Goal: Task Accomplishment & Management: Manage account settings

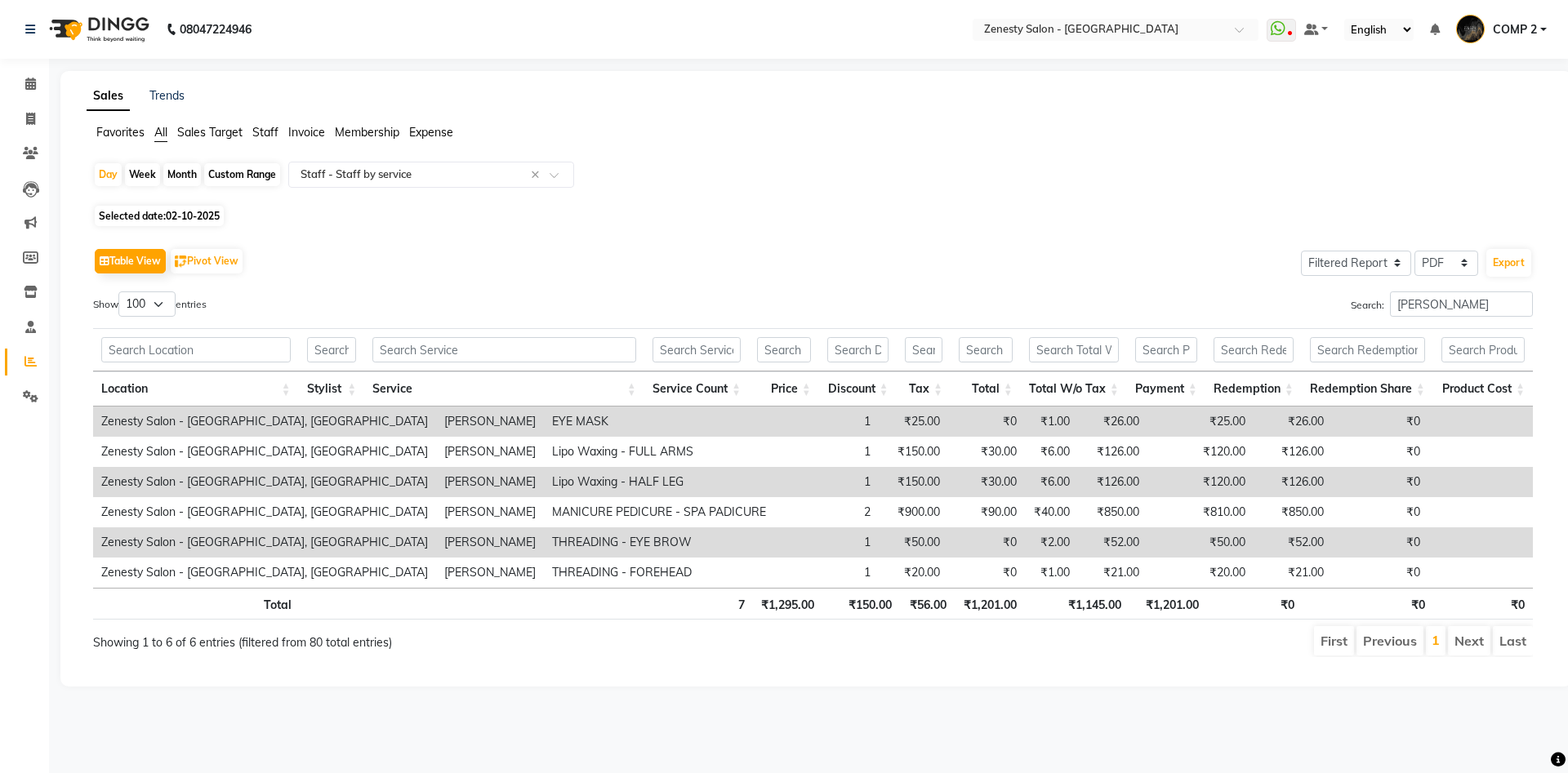
select select "filtered_report"
select select "pdf"
select select "100"
click at [1487, 249] on button "Export" at bounding box center [1509, 263] width 45 height 27
select select "sans-serif"
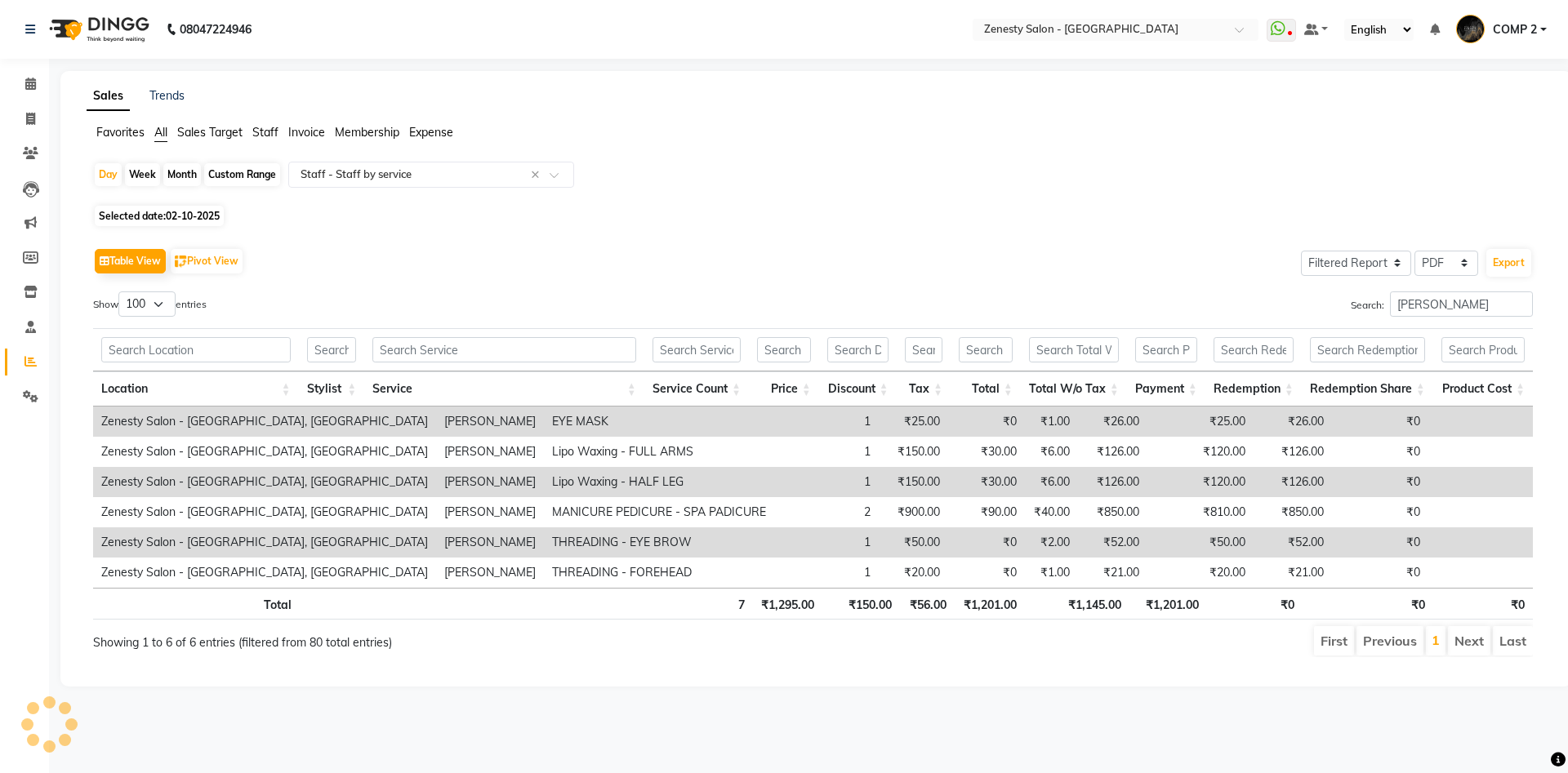
select select "10px"
select select "template_1"
select select "A4"
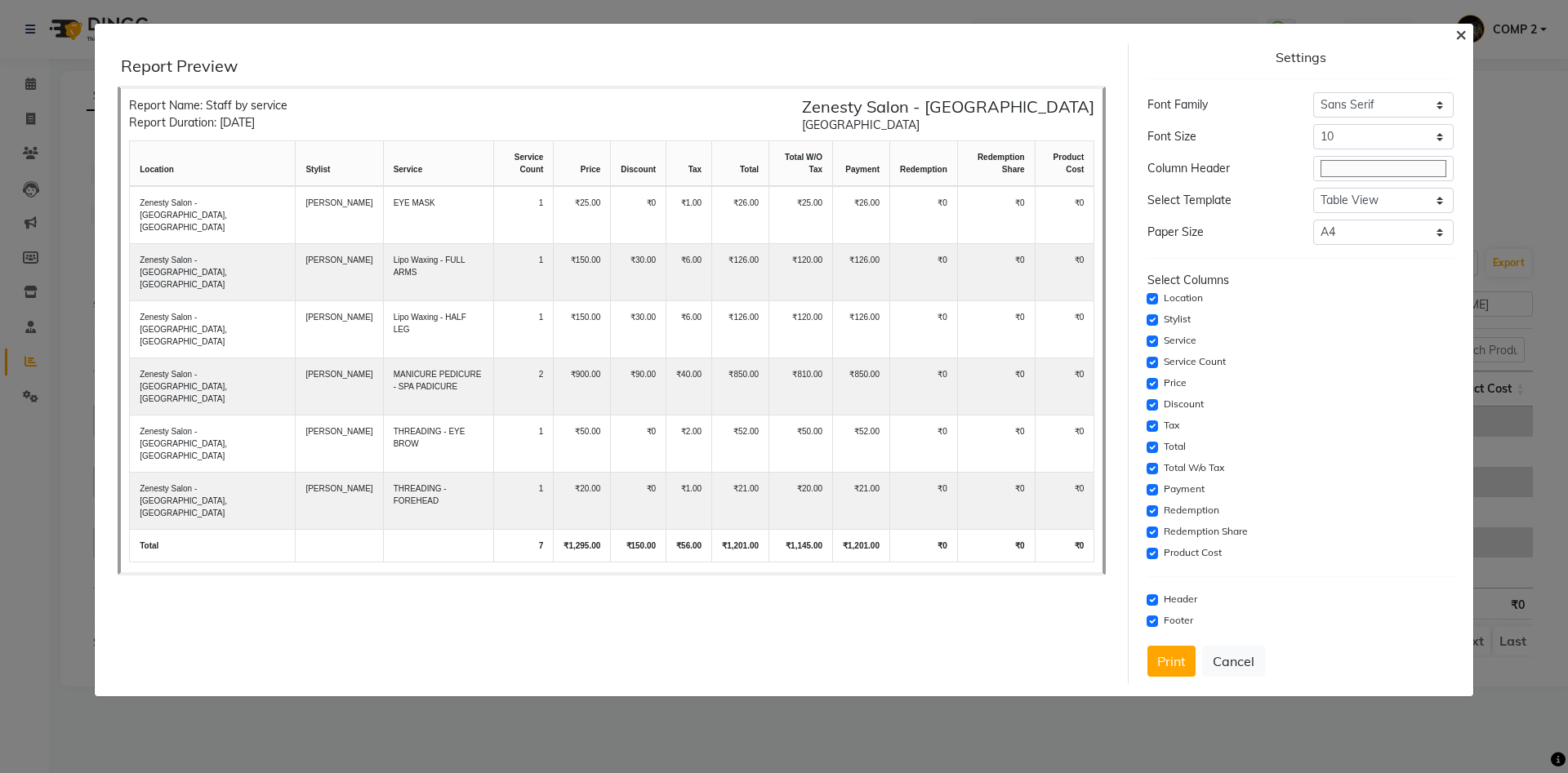
click at [1459, 36] on span "×" at bounding box center [1461, 33] width 12 height 24
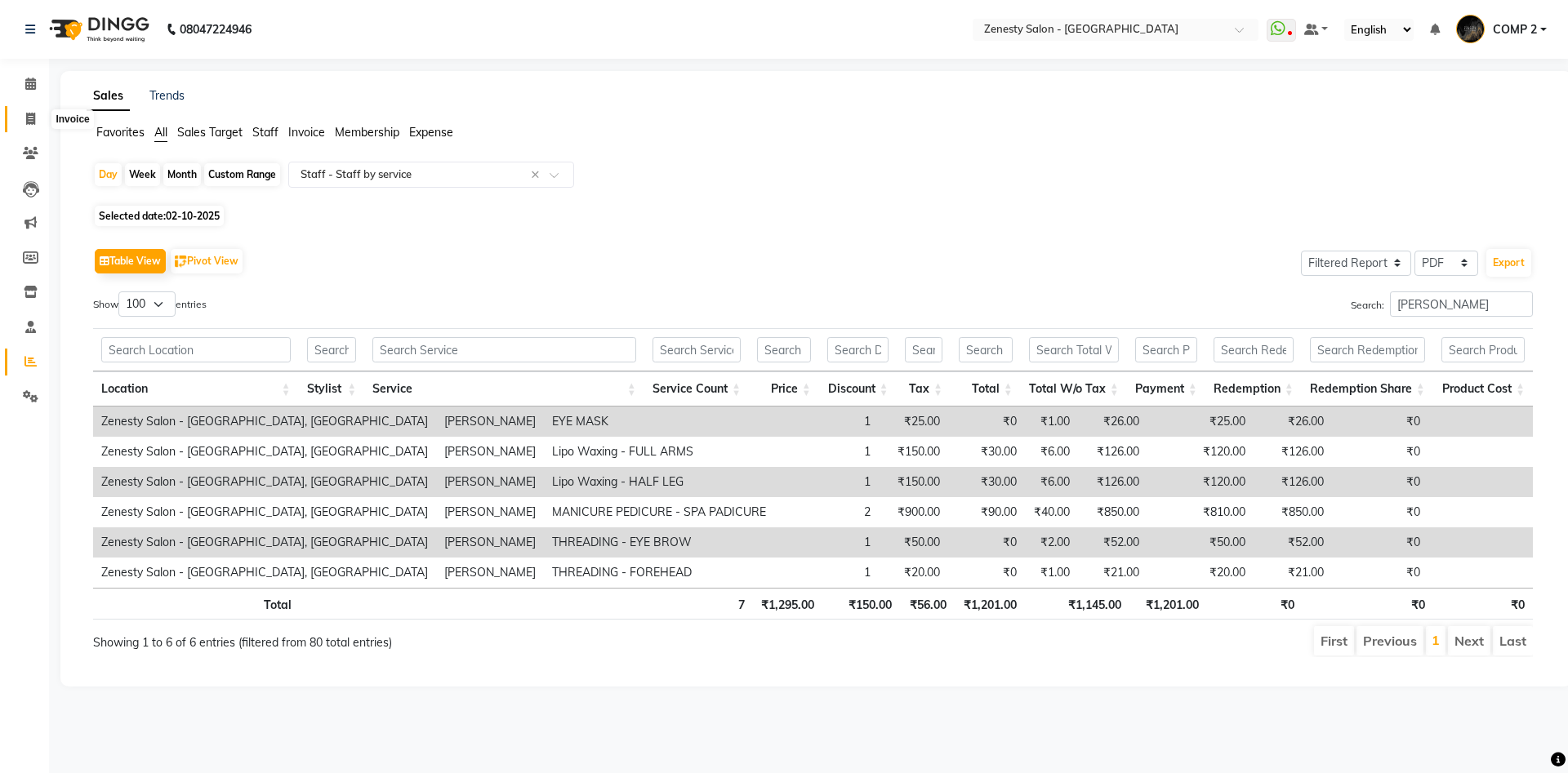
click at [30, 117] on icon at bounding box center [30, 118] width 9 height 13
select select "service"
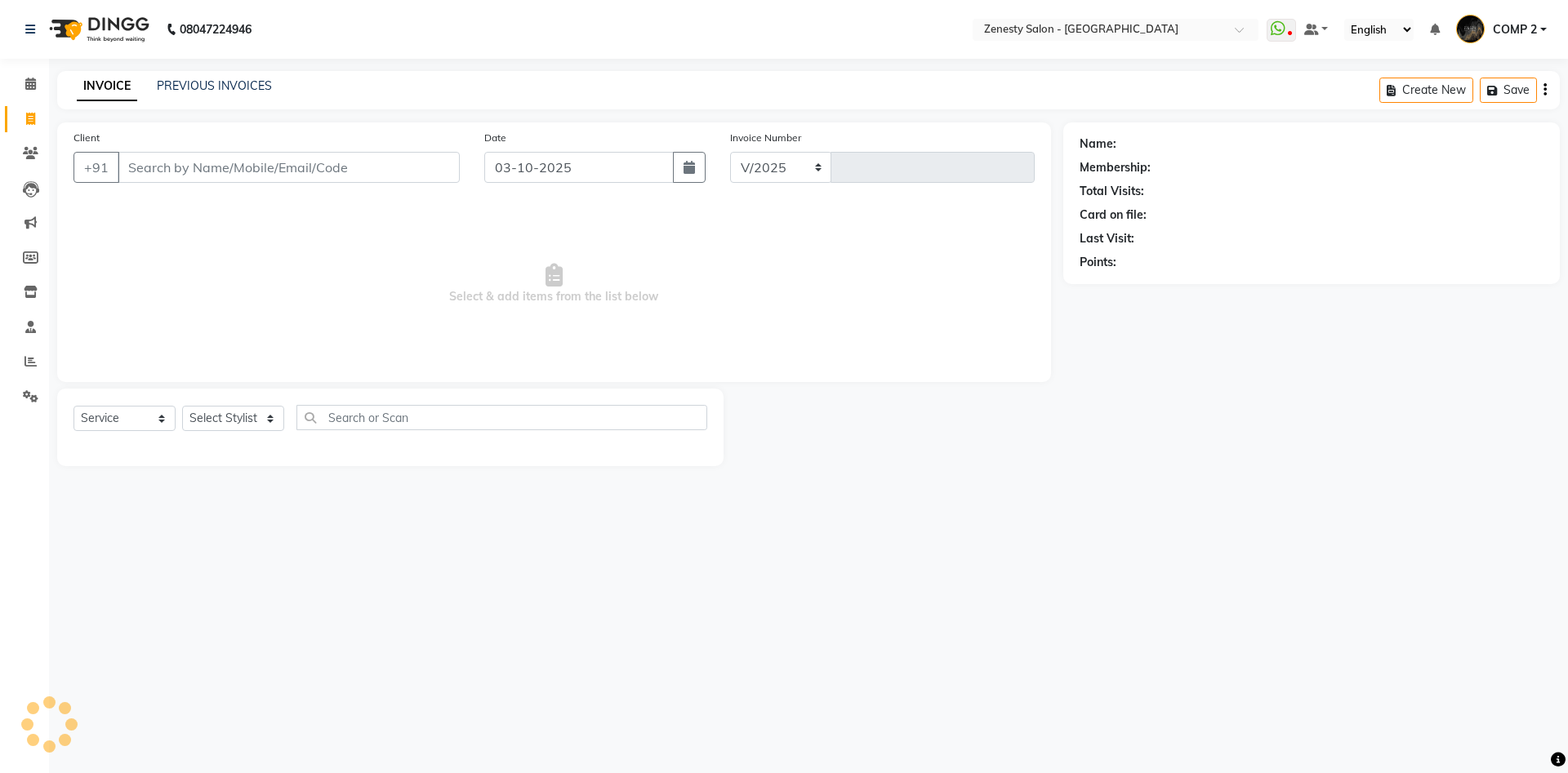
select select "5713"
type input "6797"
click at [182, 406] on select "Select Stylist [PERSON_NAME] [PERSON_NAME] [PERSON_NAME] Khalifa [PERSON_NAME] …" at bounding box center [233, 418] width 102 height 25
select select "40087"
click option "COMP 2" at bounding box center [0, 0] width 0 height 0
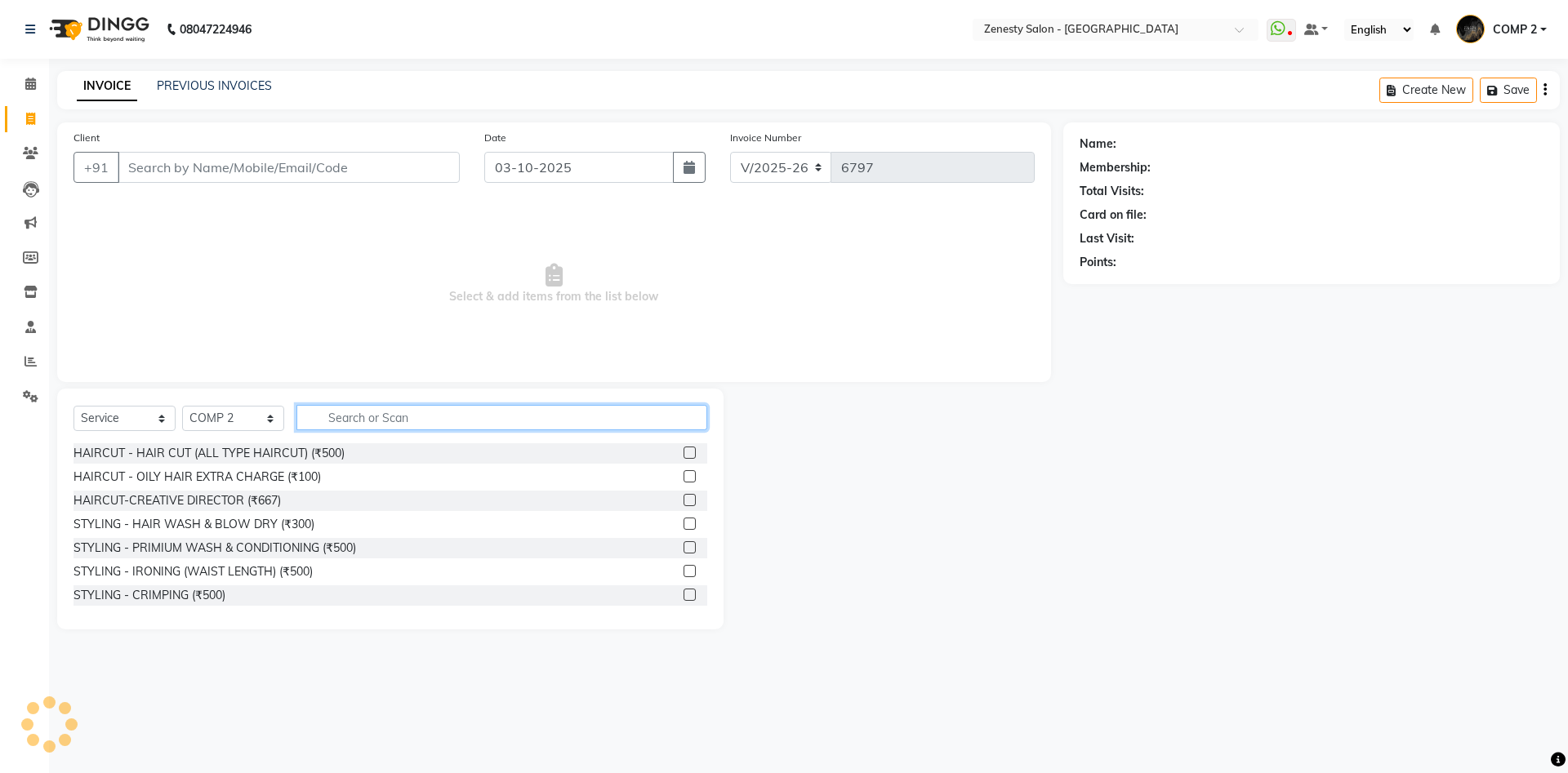
click at [385, 406] on input "text" at bounding box center [501, 417] width 411 height 25
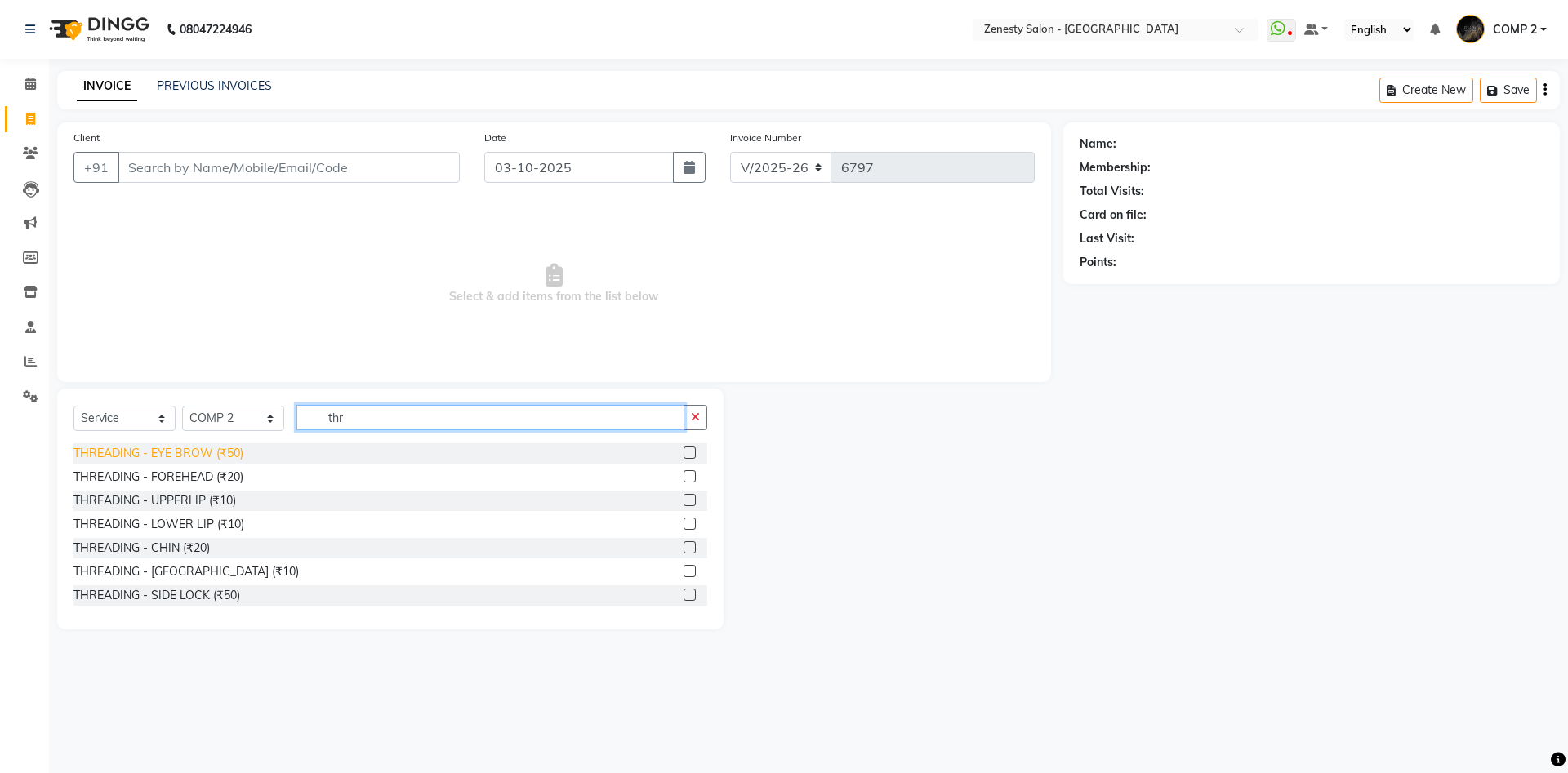
type input "thr"
click at [192, 455] on div "THREADING - EYE BROW (₹50)" at bounding box center [158, 453] width 170 height 18
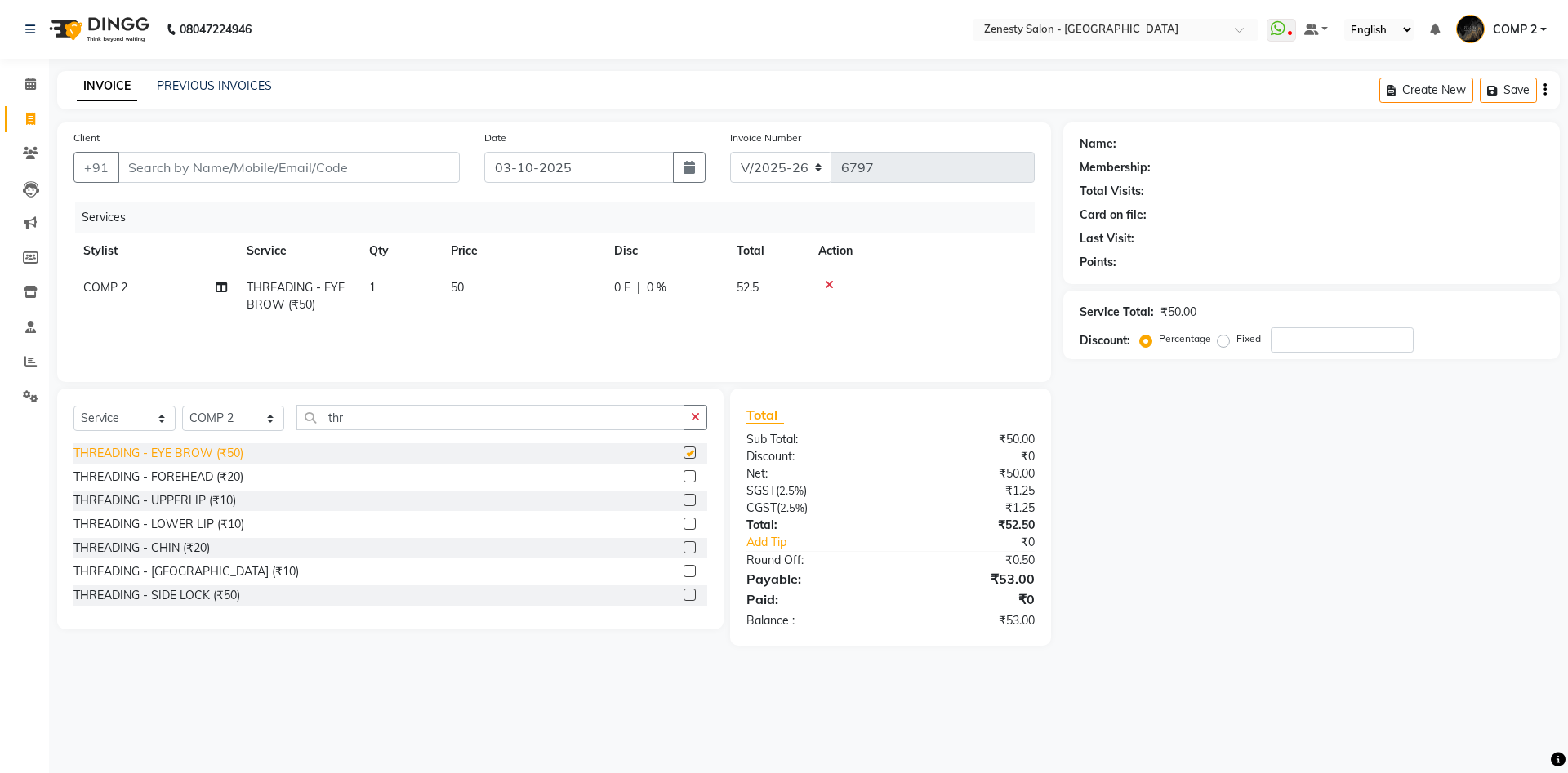
checkbox input "false"
click at [196, 473] on div "THREADING - FOREHEAD (₹20)" at bounding box center [158, 478] width 170 height 18
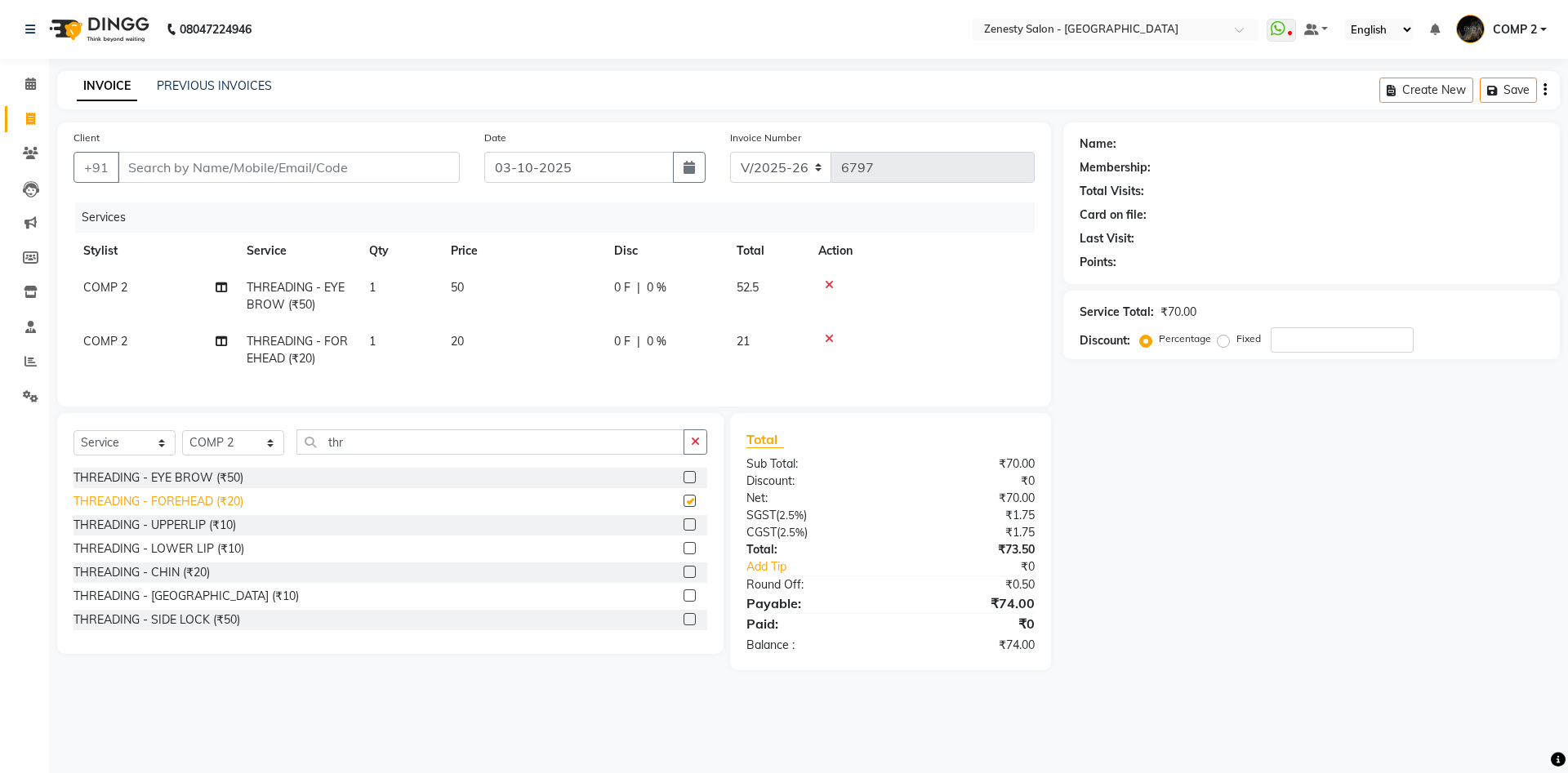
checkbox input "false"
click at [316, 161] on input "Client" at bounding box center [288, 167] width 342 height 31
type input "9"
type input "0"
type input "9979650371"
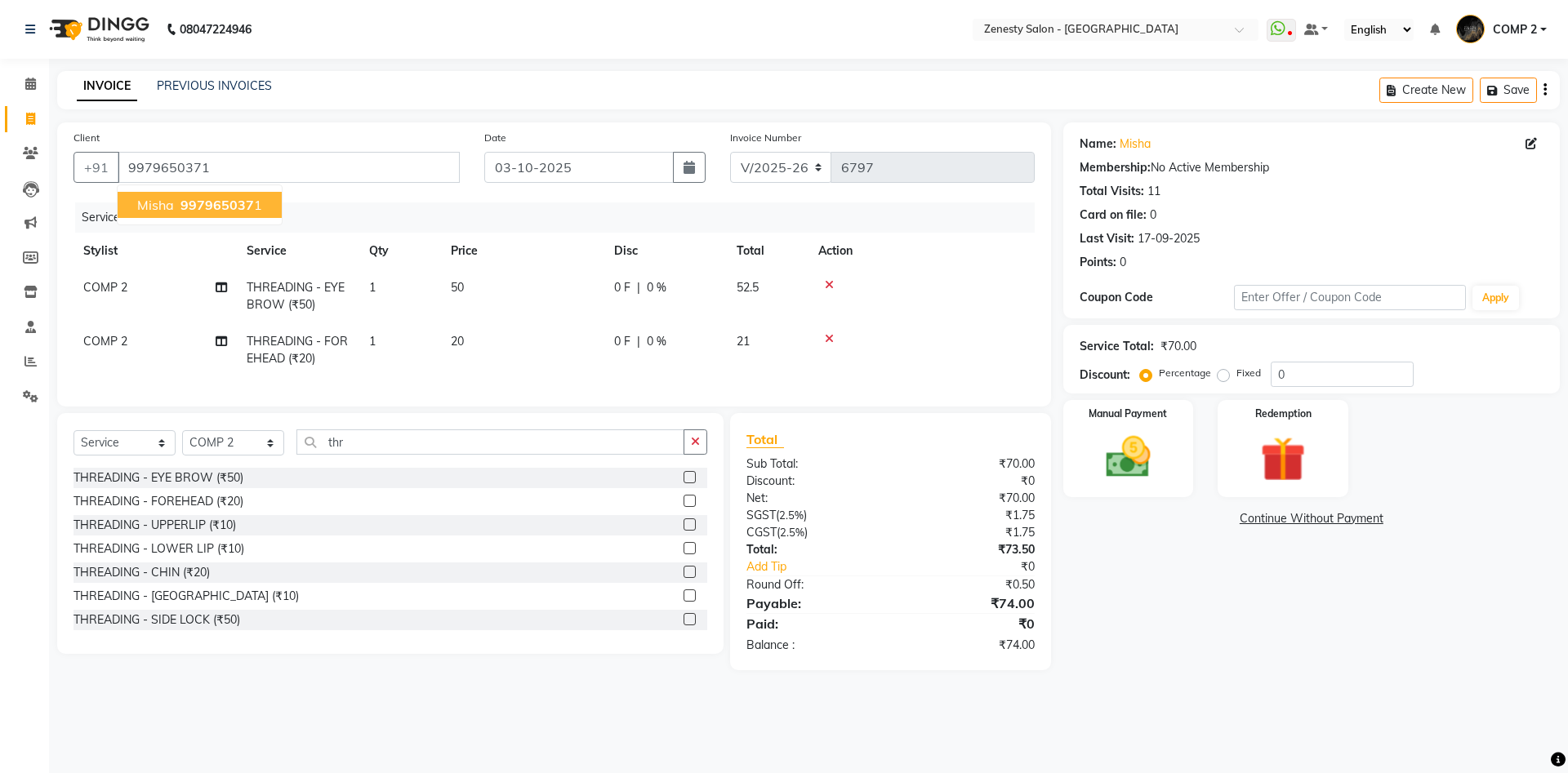
click at [200, 206] on span "997965037" at bounding box center [217, 204] width 73 height 17
click at [1287, 518] on link "Continue Without Payment" at bounding box center [1311, 519] width 490 height 18
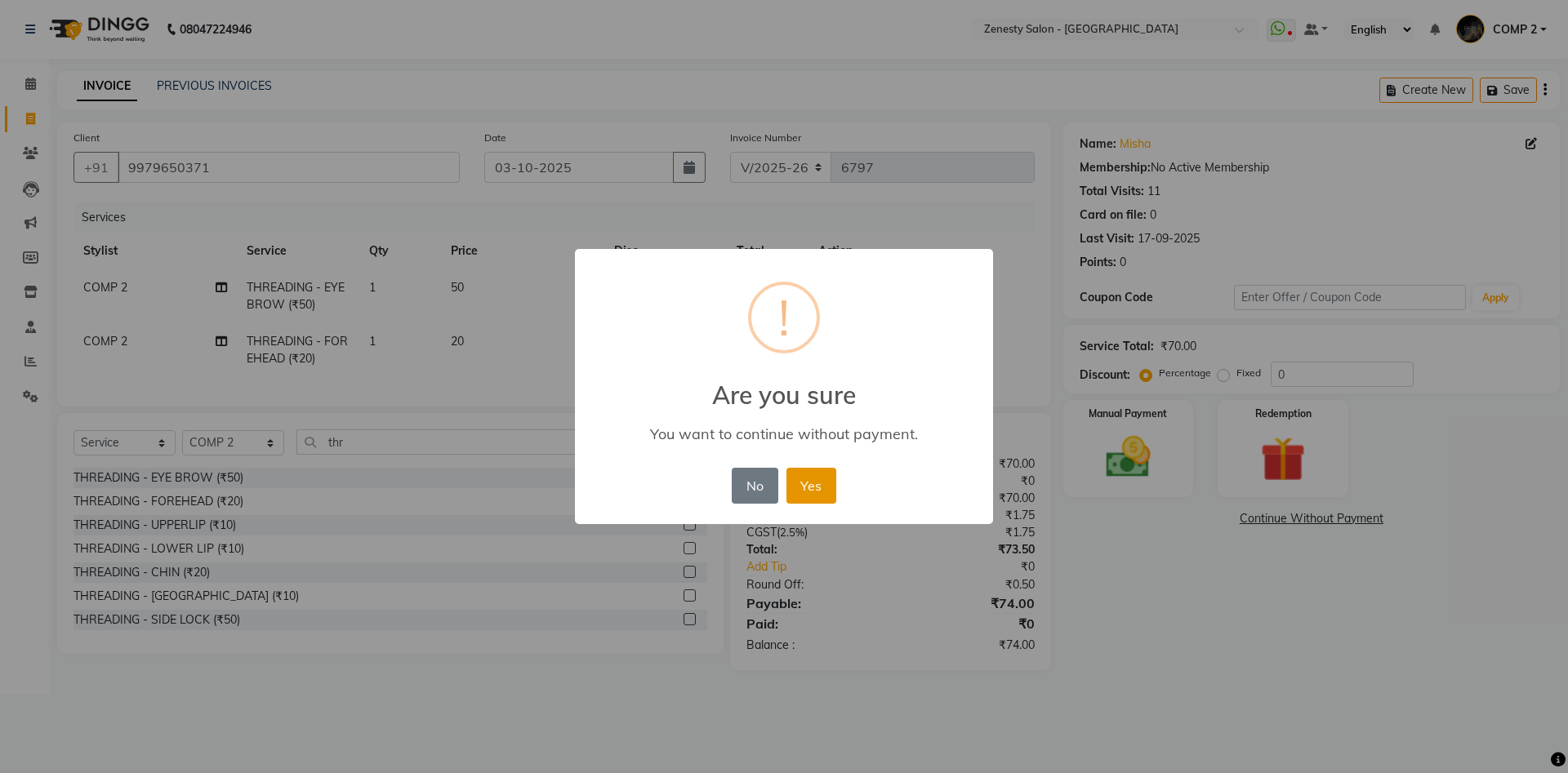
click at [793, 489] on button "Yes" at bounding box center [811, 486] width 50 height 36
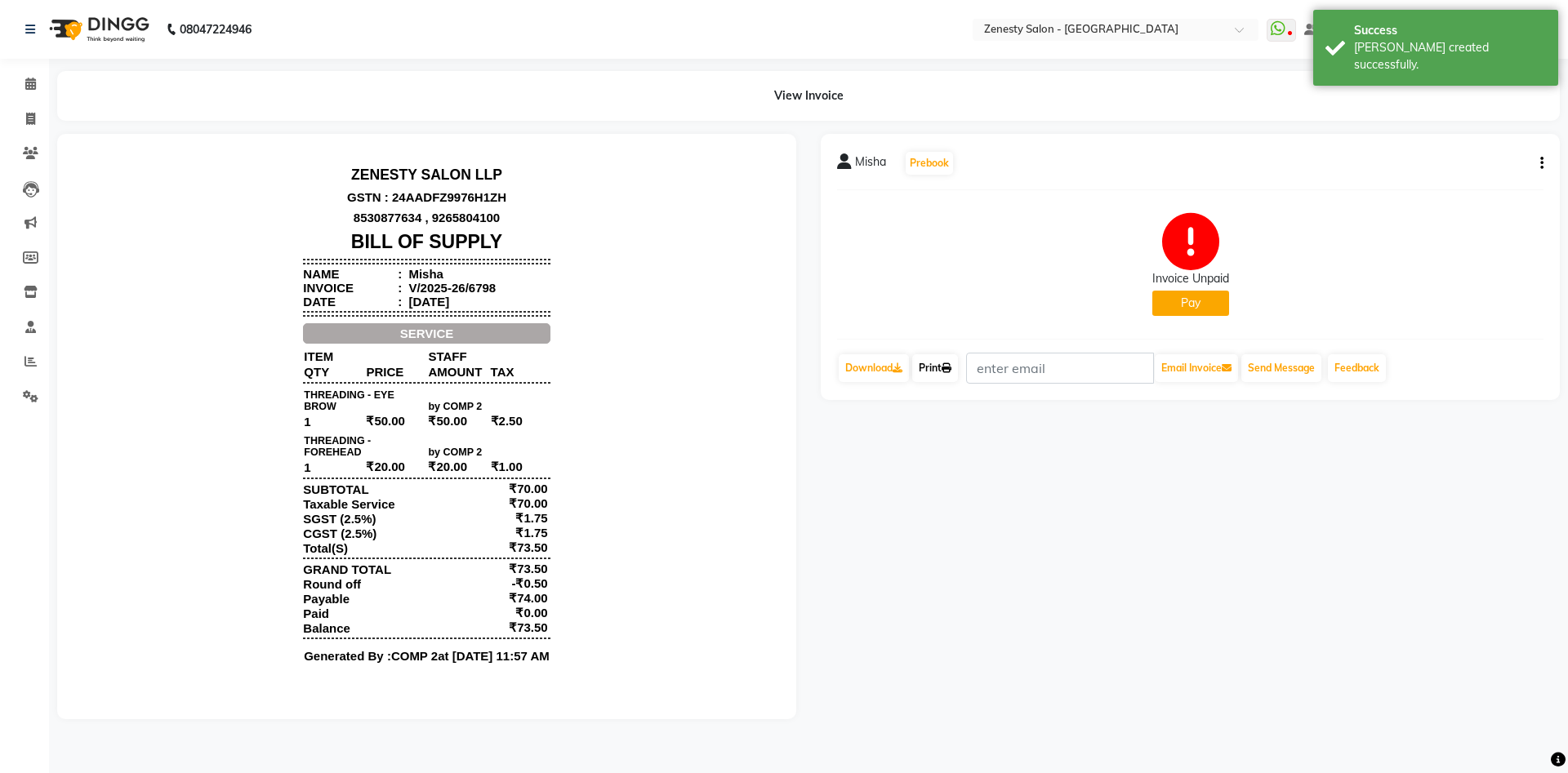
click at [958, 371] on link "Print" at bounding box center [935, 368] width 46 height 27
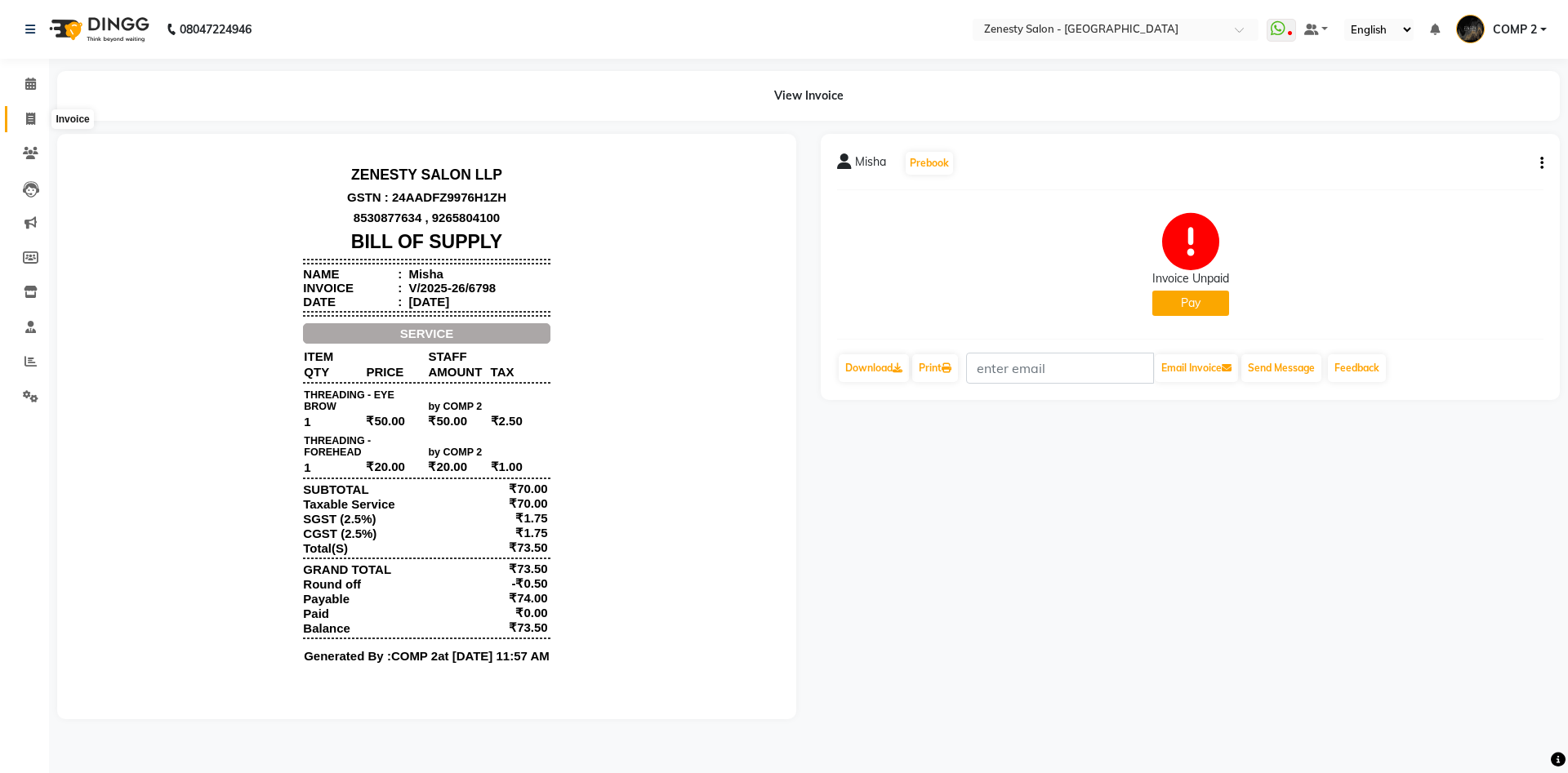
click at [32, 126] on span at bounding box center [30, 119] width 28 height 19
select select "service"
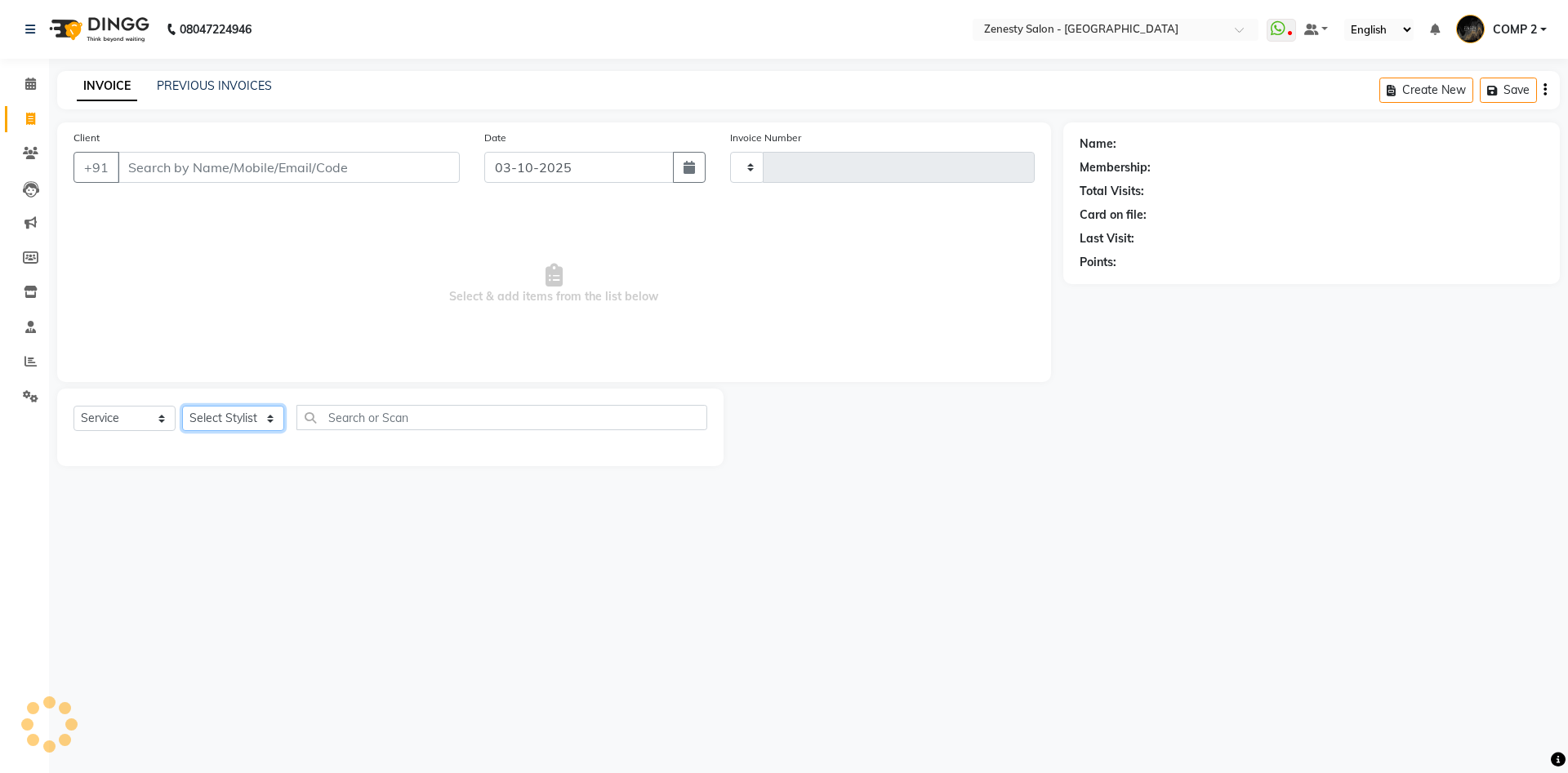
click at [182, 406] on select "Select Stylist" at bounding box center [233, 418] width 102 height 25
type input "6799"
select select "5713"
select select "40087"
click option "COMP 2" at bounding box center [0, 0] width 0 height 0
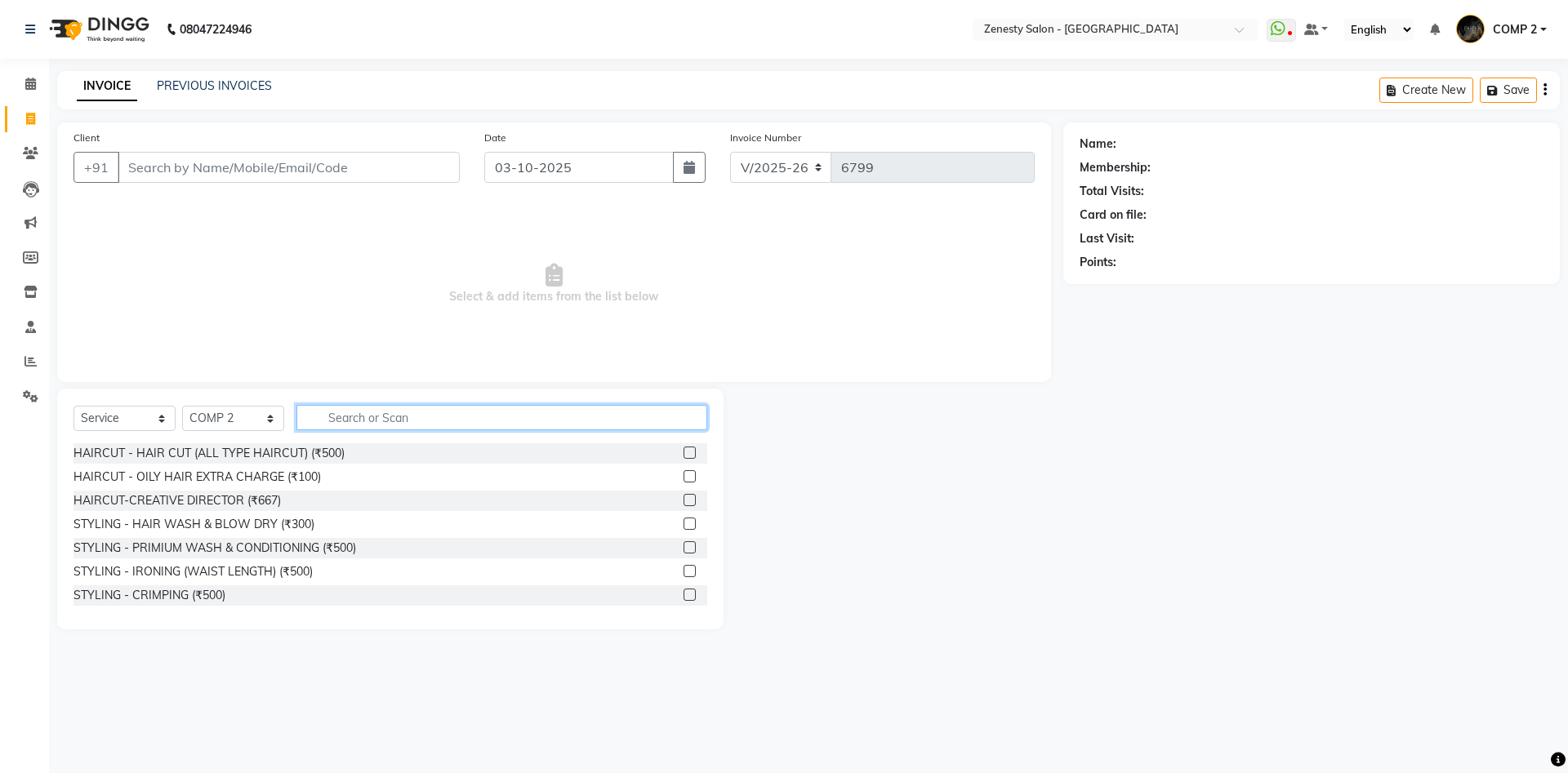
click at [405, 421] on input "text" at bounding box center [501, 417] width 411 height 25
click at [29, 81] on icon at bounding box center [30, 83] width 11 height 13
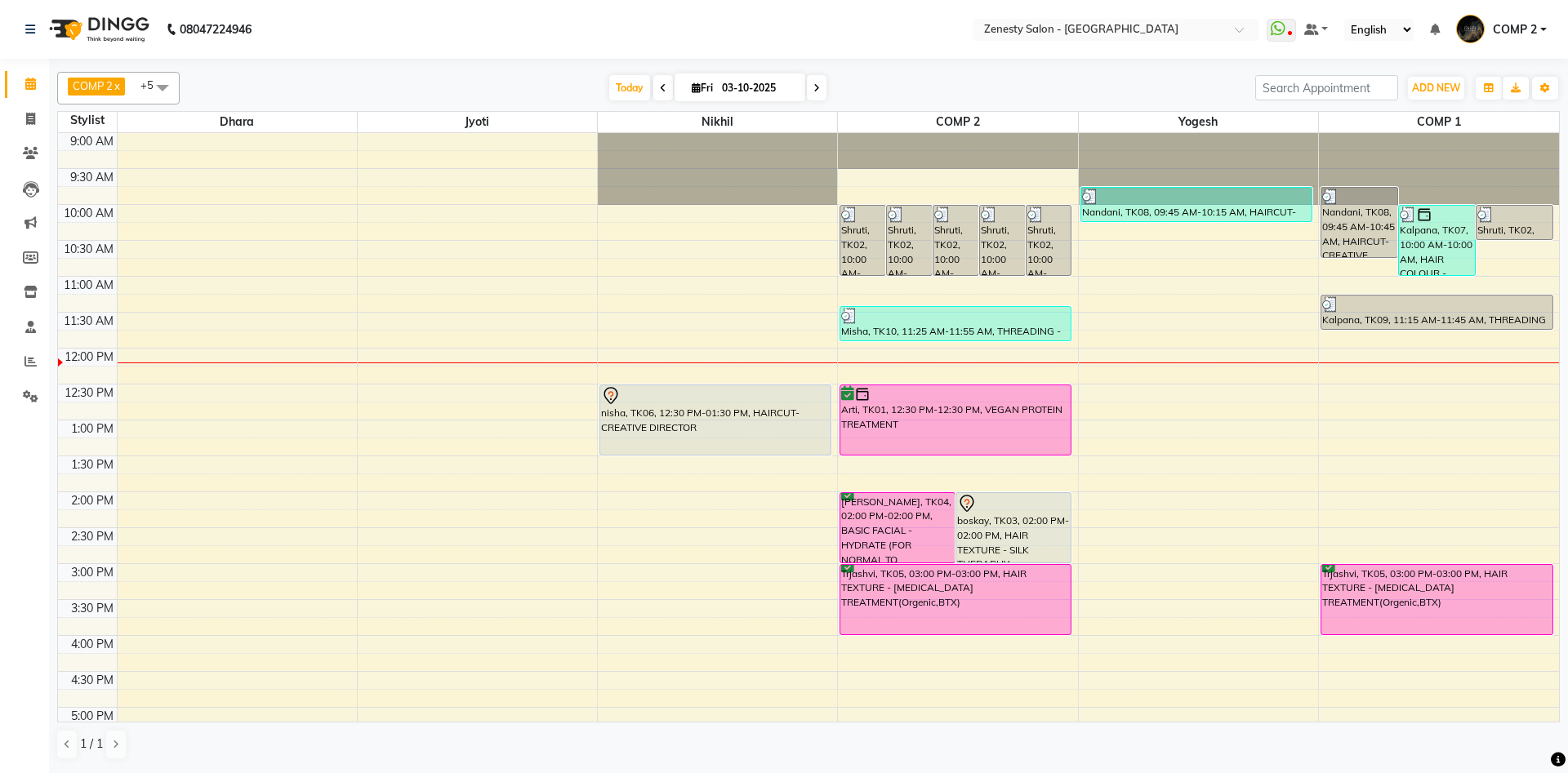
click at [633, 570] on div "9:00 AM 9:30 AM 10:00 AM 10:30 AM 11:00 AM 11:30 AM 12:00 PM 12:30 PM 1:00 PM 1…" at bounding box center [808, 564] width 1502 height 862
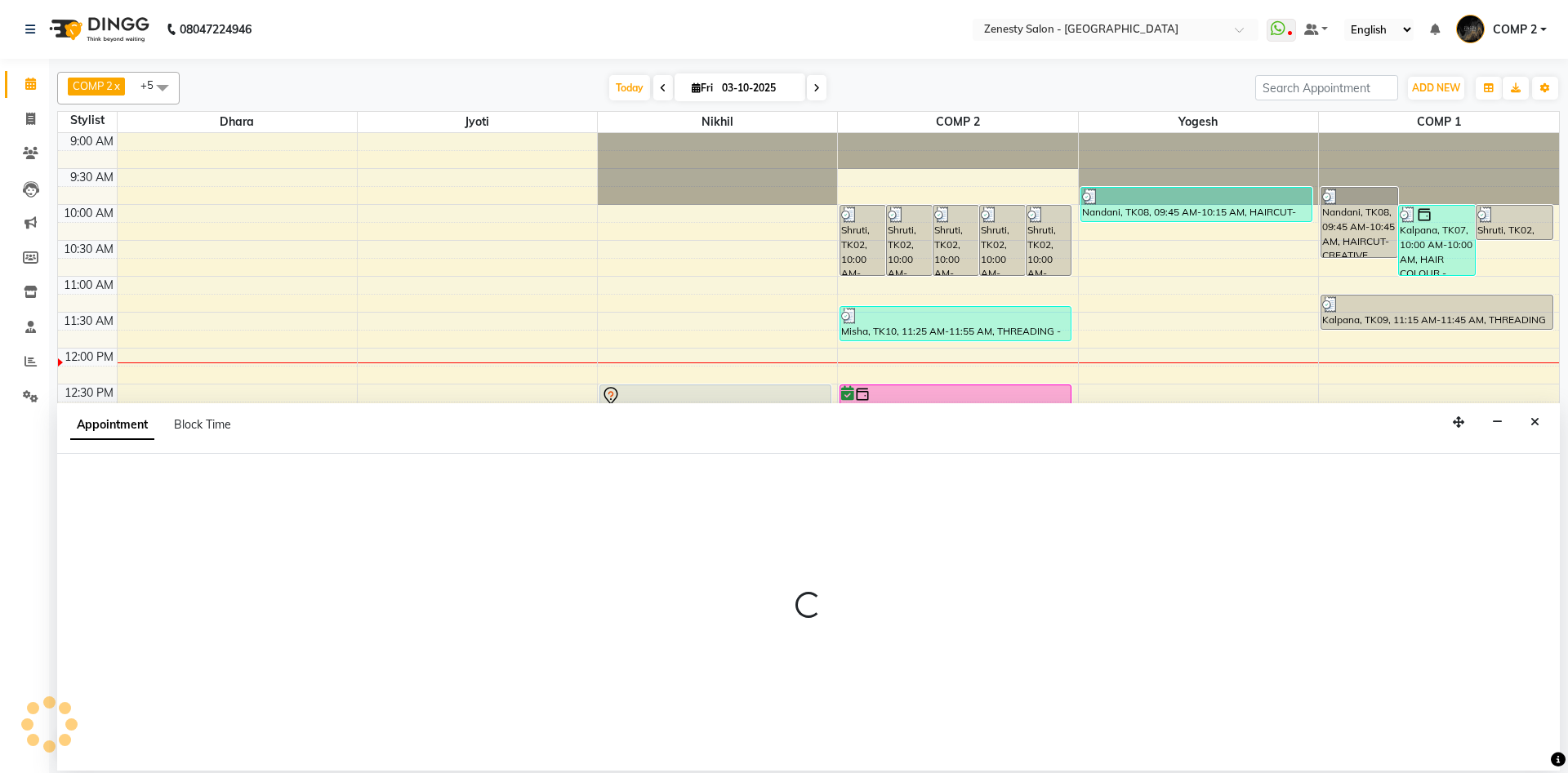
select select "39505"
select select "900"
select select "tentative"
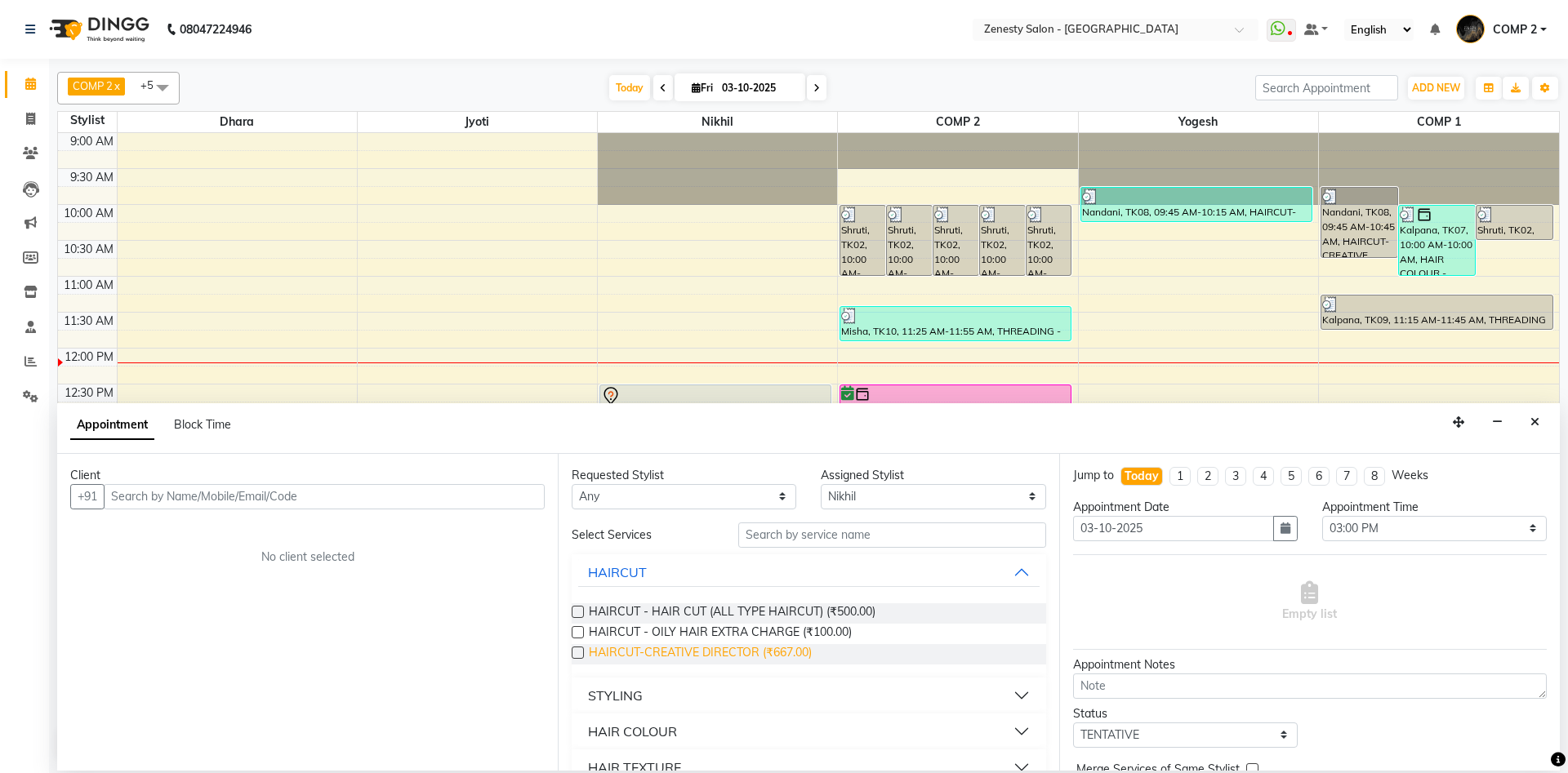
click at [682, 652] on span "HAIRCUT-CREATIVE DIRECTOR (₹667.00)" at bounding box center [700, 654] width 223 height 21
checkbox input "false"
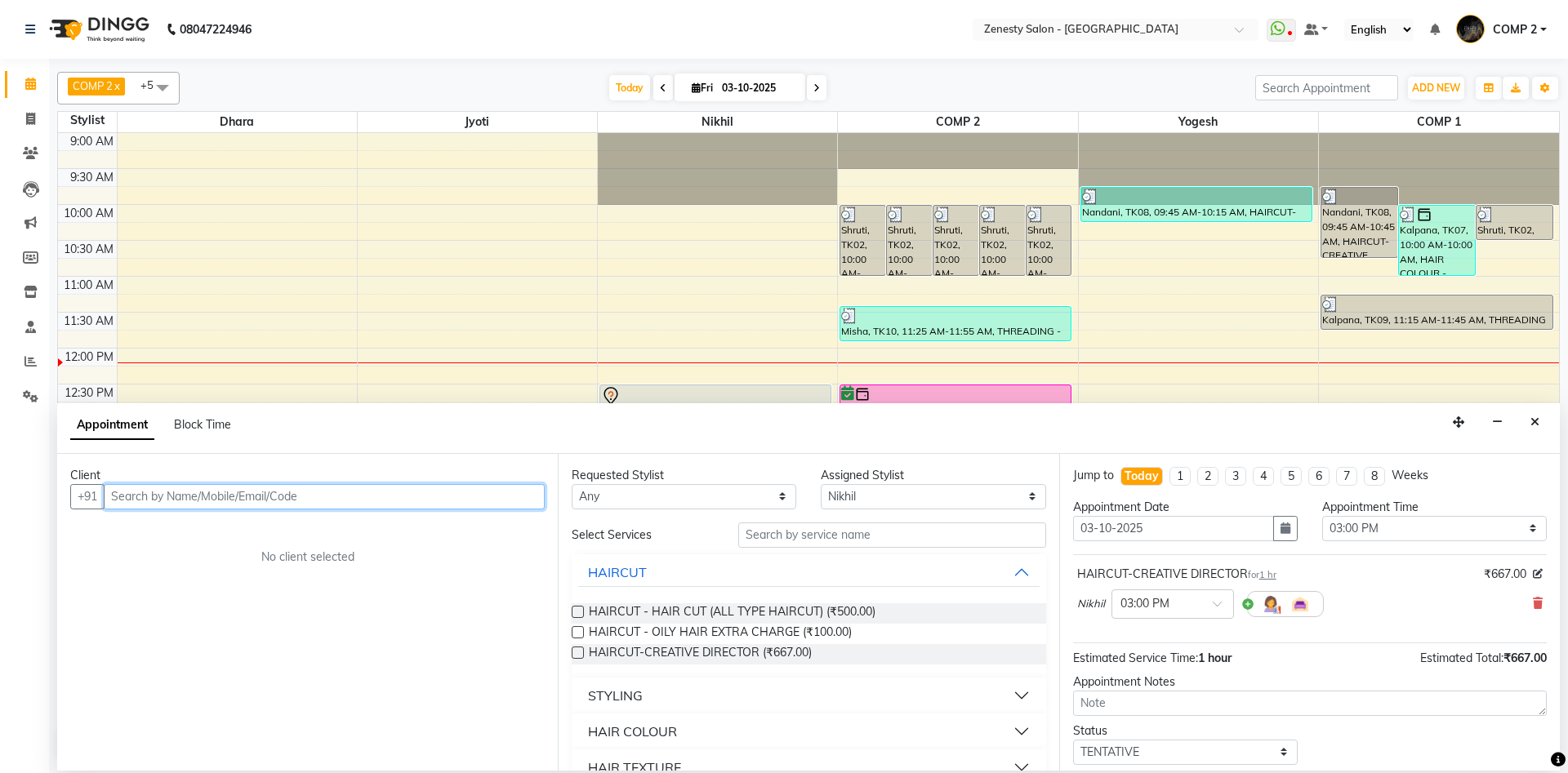
click at [421, 498] on input "text" at bounding box center [324, 497] width 441 height 25
type input "7990914315"
click at [535, 499] on span "Add Client" at bounding box center [511, 496] width 55 height 15
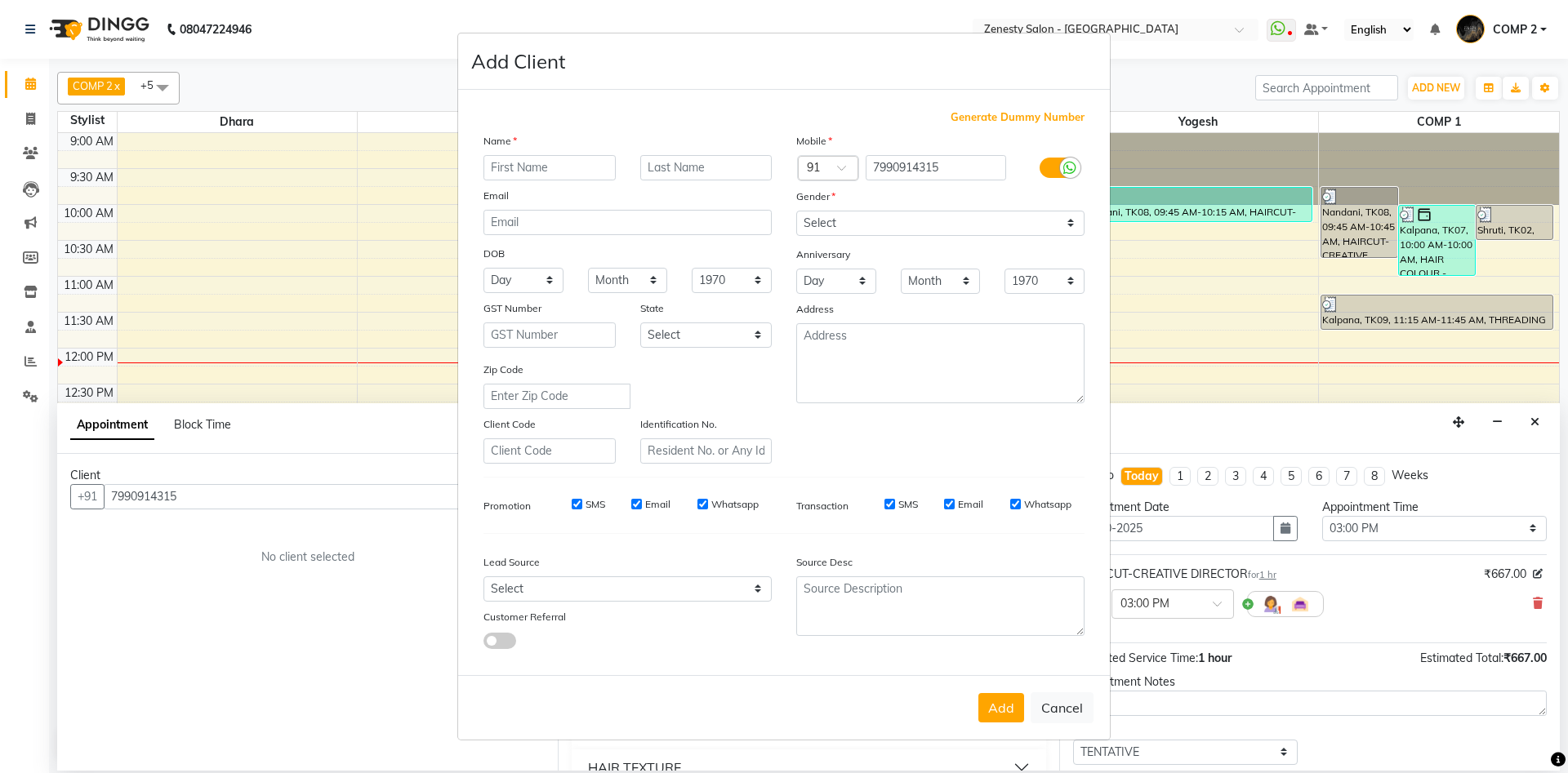
click at [547, 164] on input "text" at bounding box center [549, 168] width 132 height 25
type input "Dixi"
click at [797, 211] on select "Select Male Female Other Prefer Not To Say" at bounding box center [940, 224] width 288 height 25
select select "female"
click option "Female" at bounding box center [0, 0] width 0 height 0
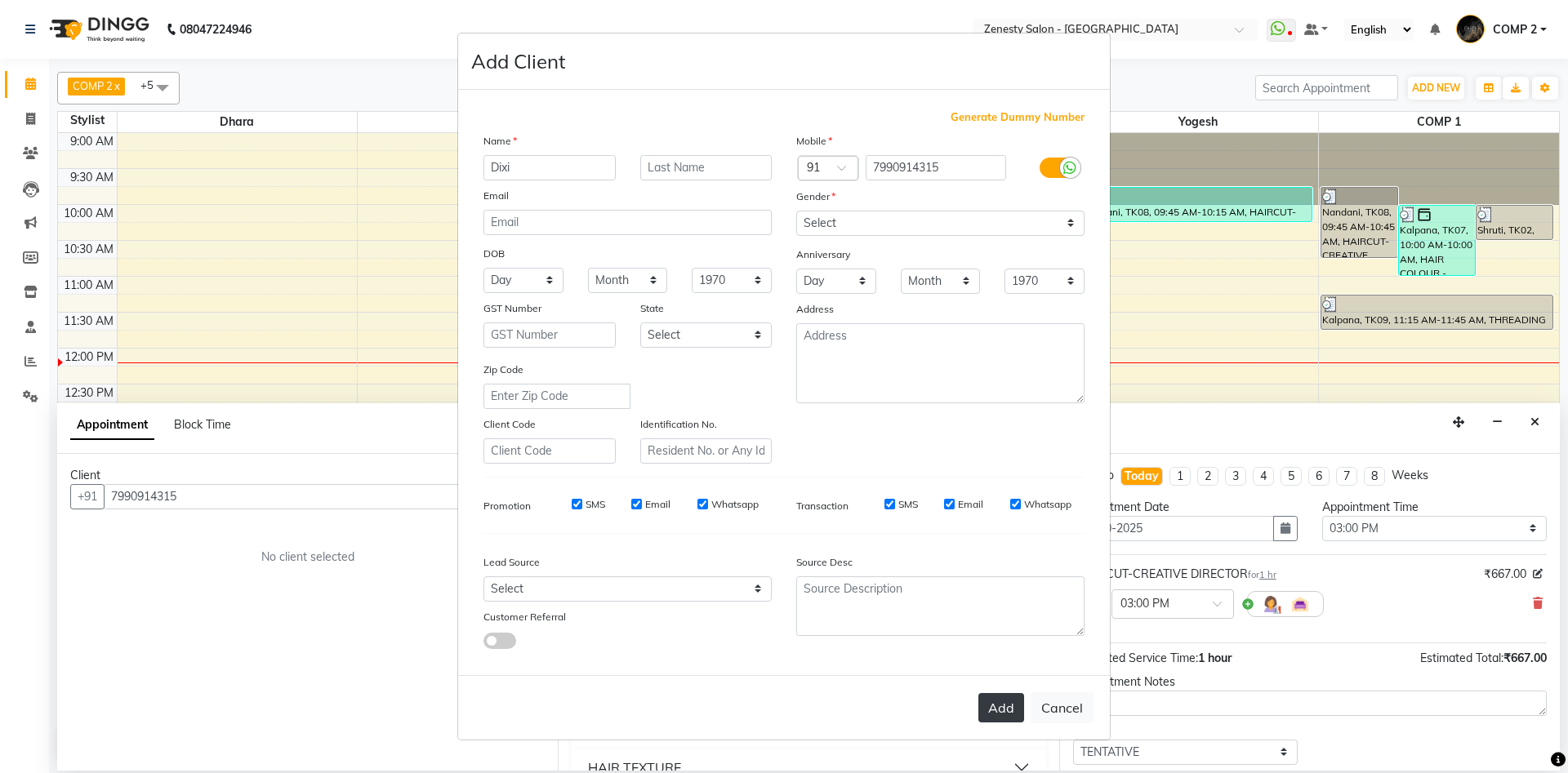
click at [1007, 718] on button "Add" at bounding box center [1001, 708] width 46 height 29
select select
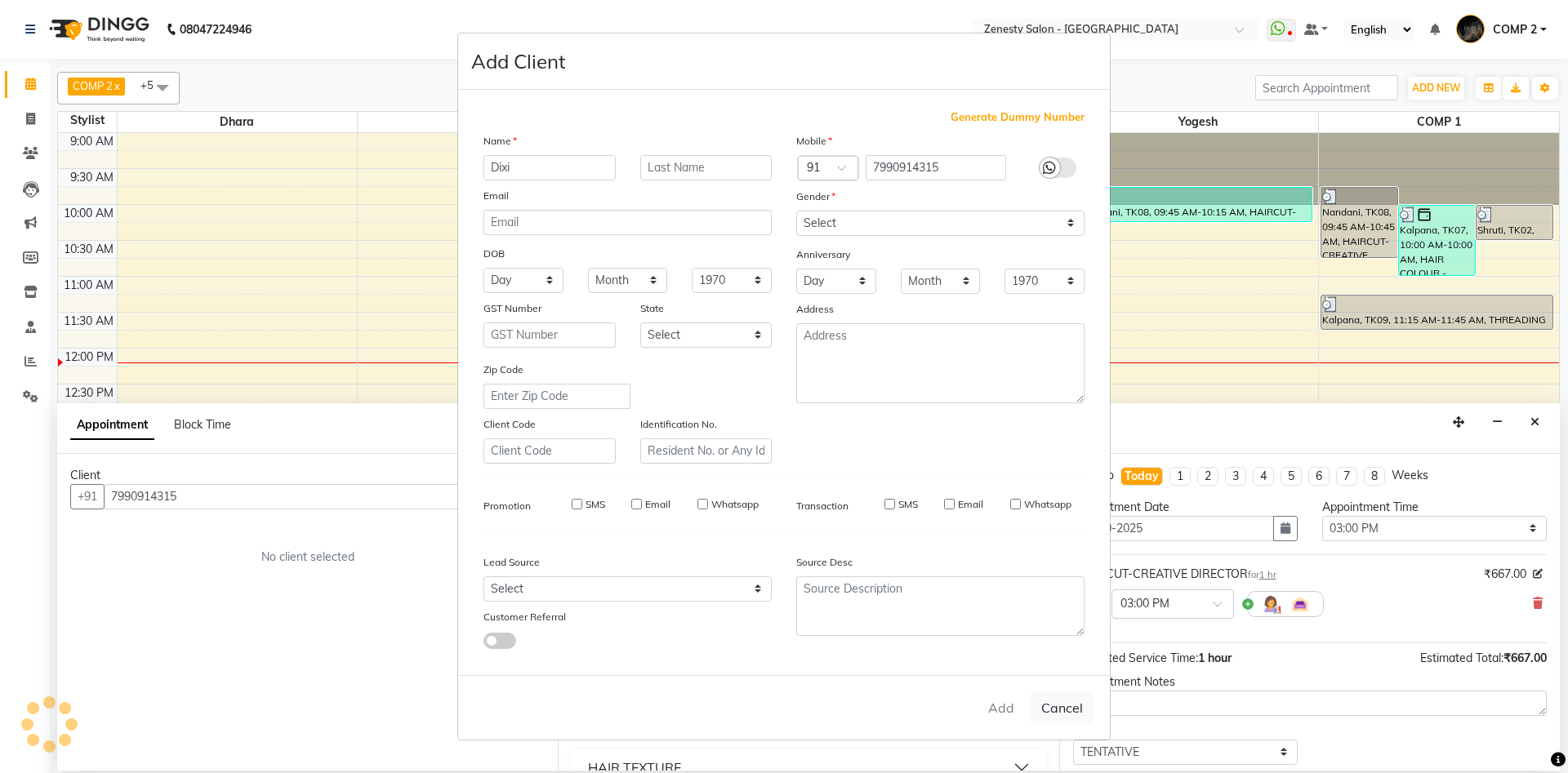
select select
checkbox input "false"
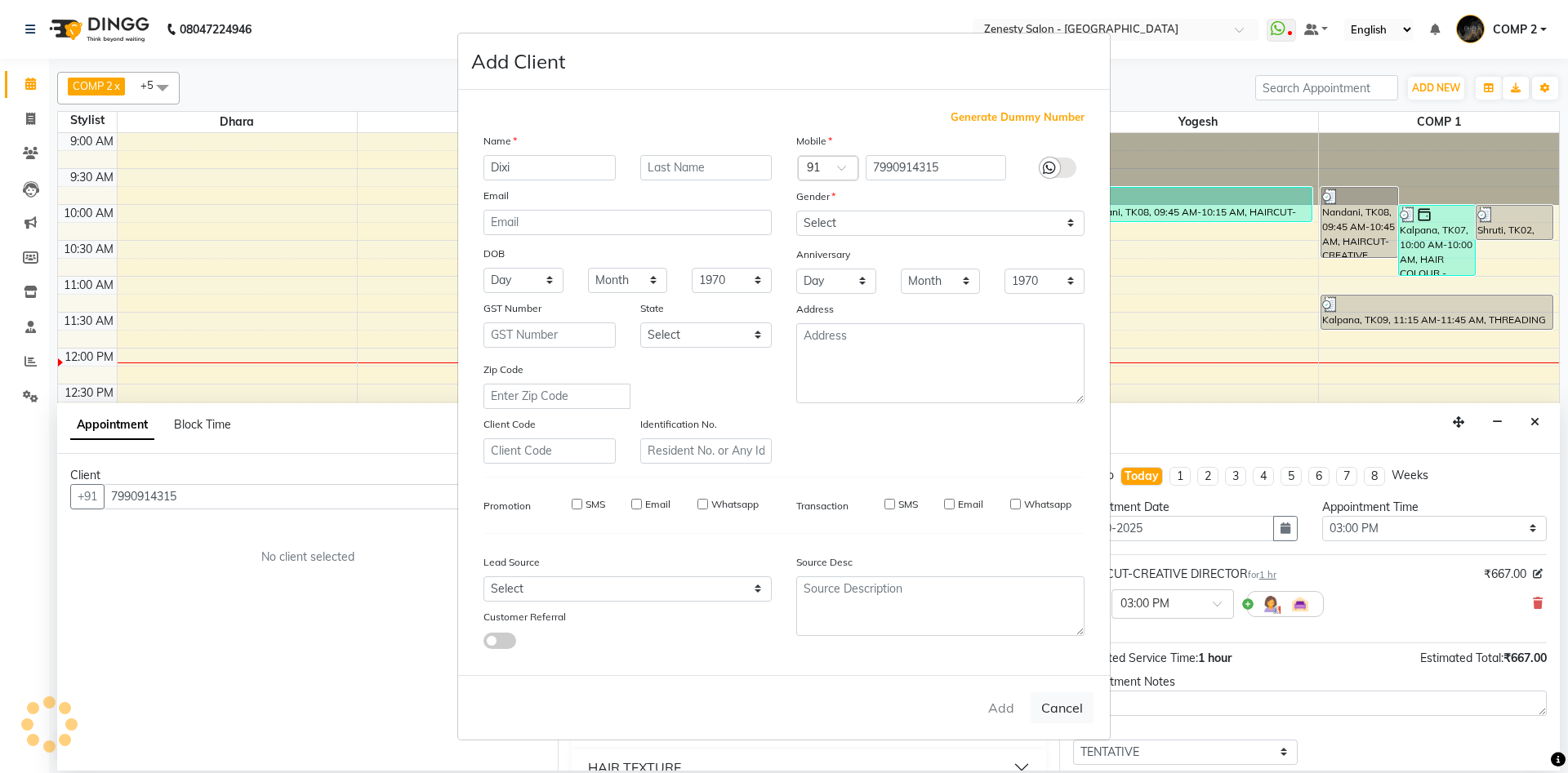
checkbox input "false"
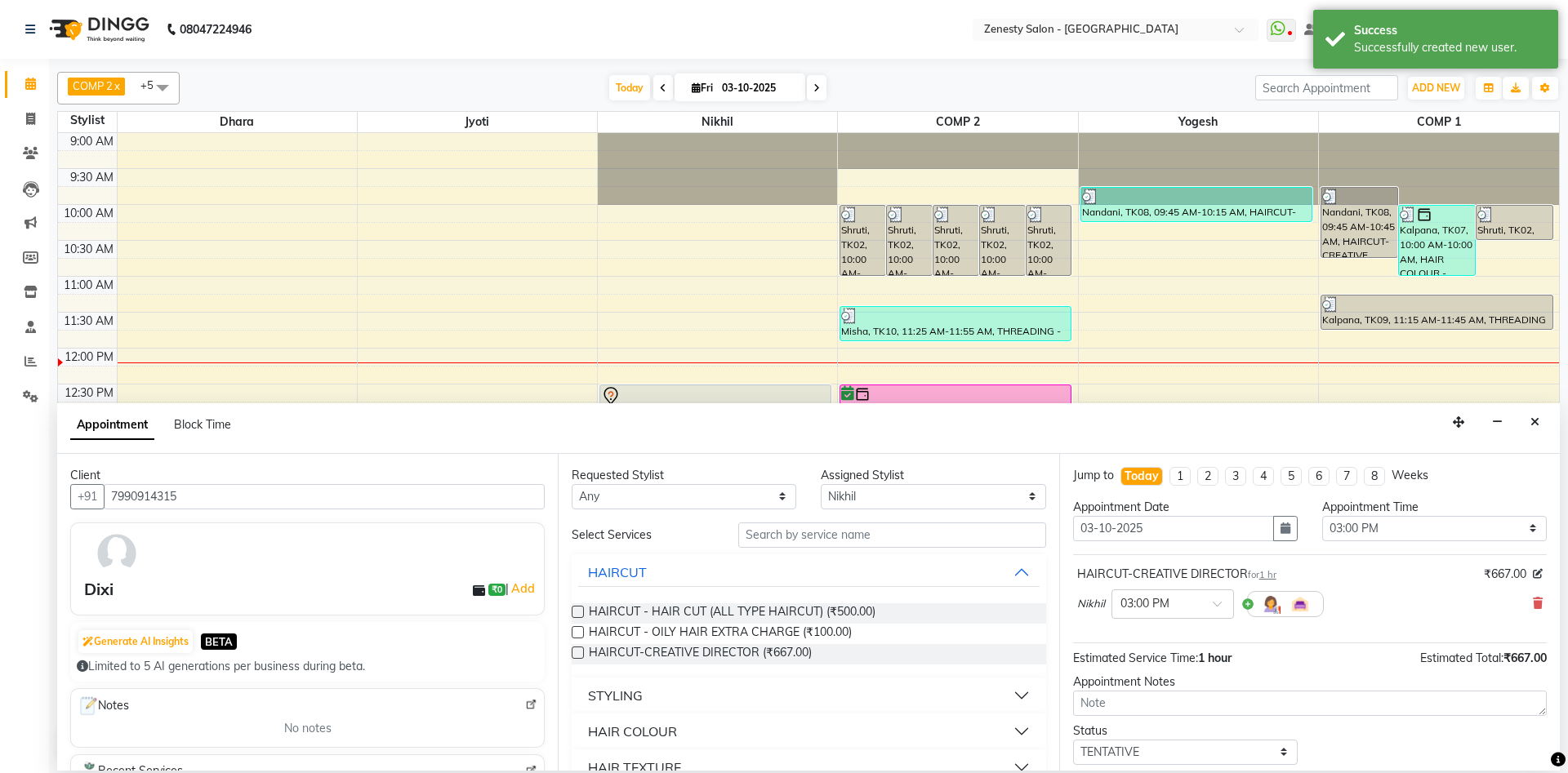
scroll to position [97, 0]
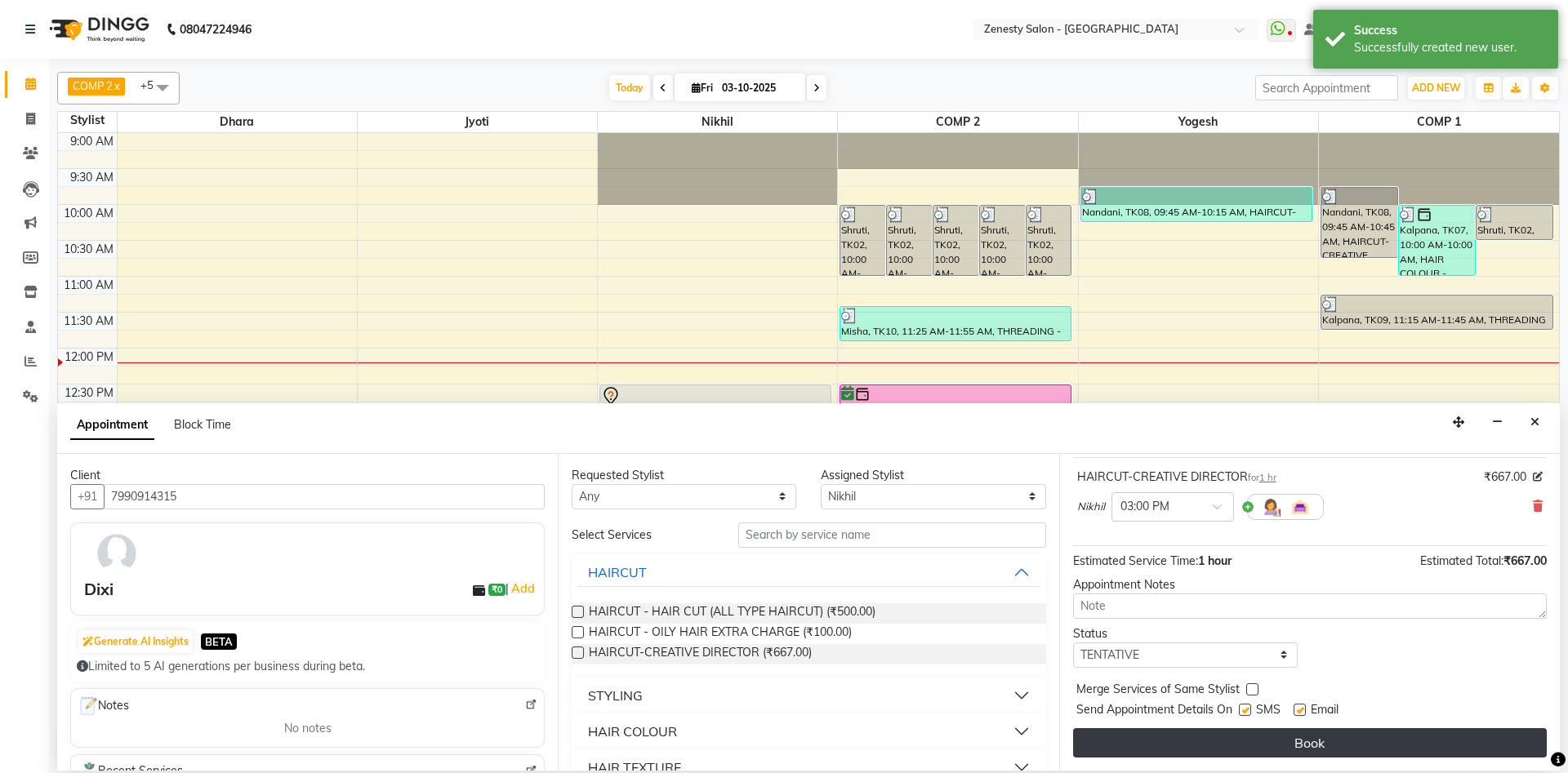
click at [1279, 751] on button "Book" at bounding box center [1310, 743] width 474 height 29
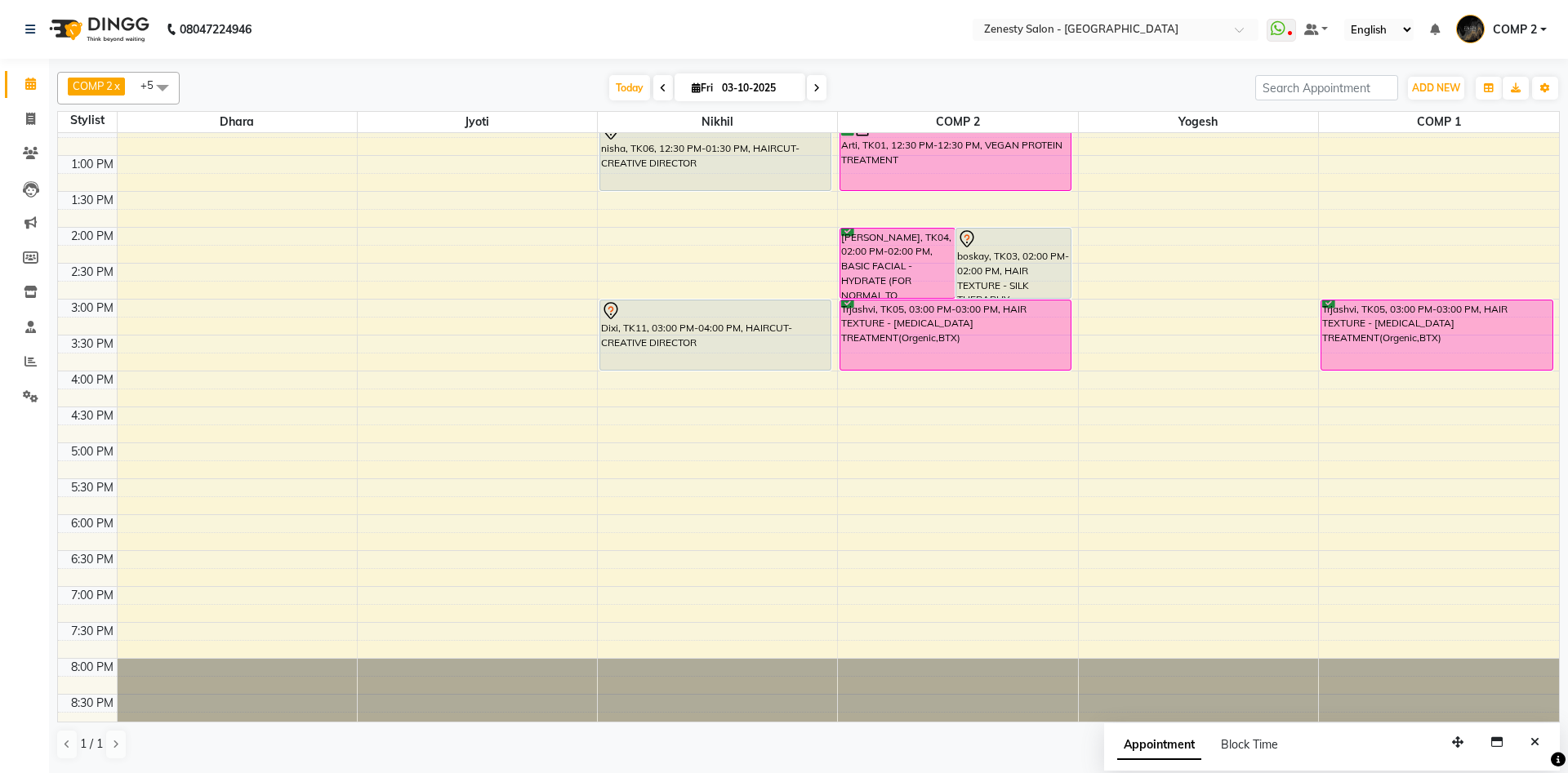
scroll to position [0, 0]
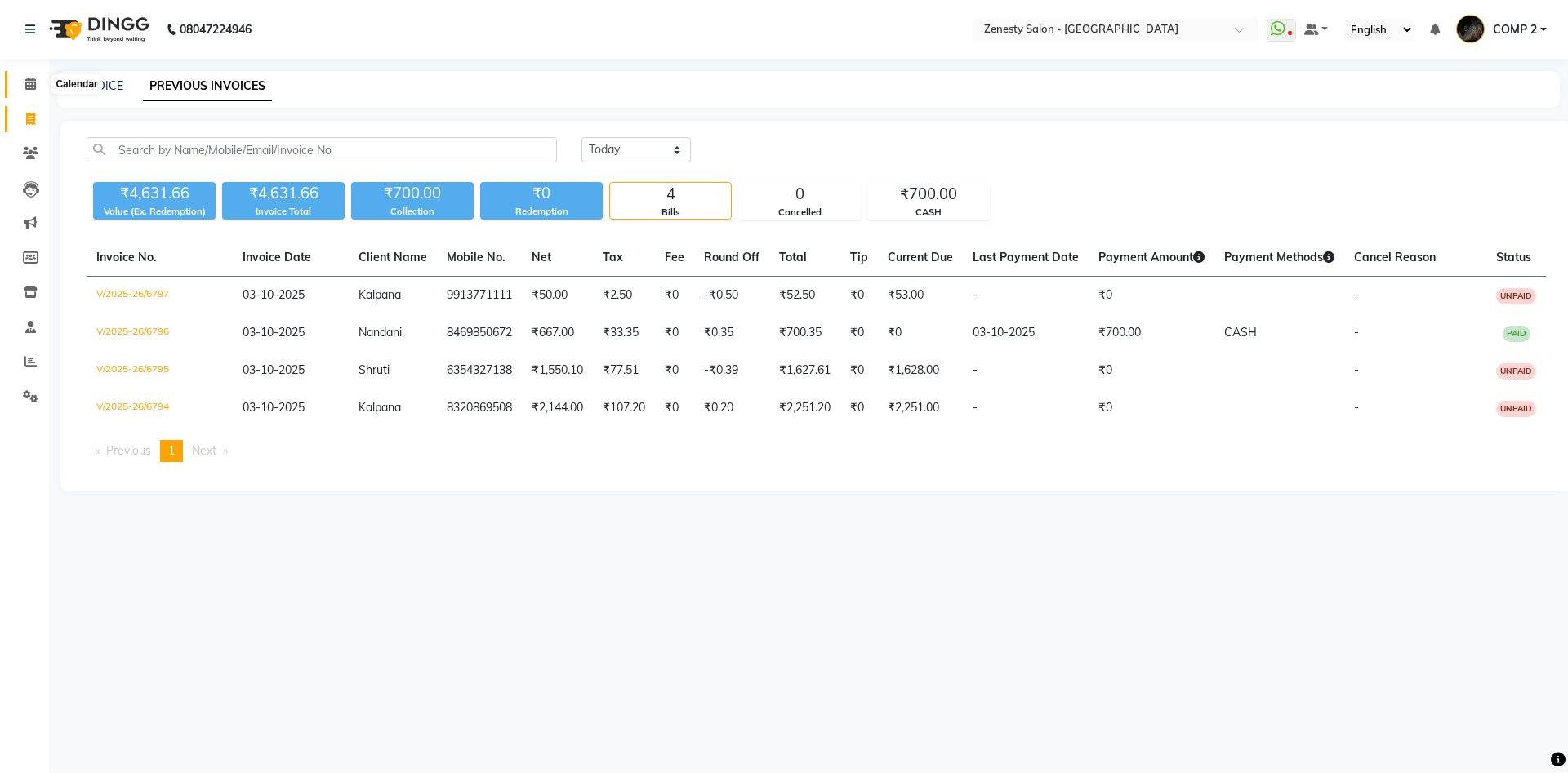
click at [33, 89] on icon at bounding box center [30, 83] width 11 height 13
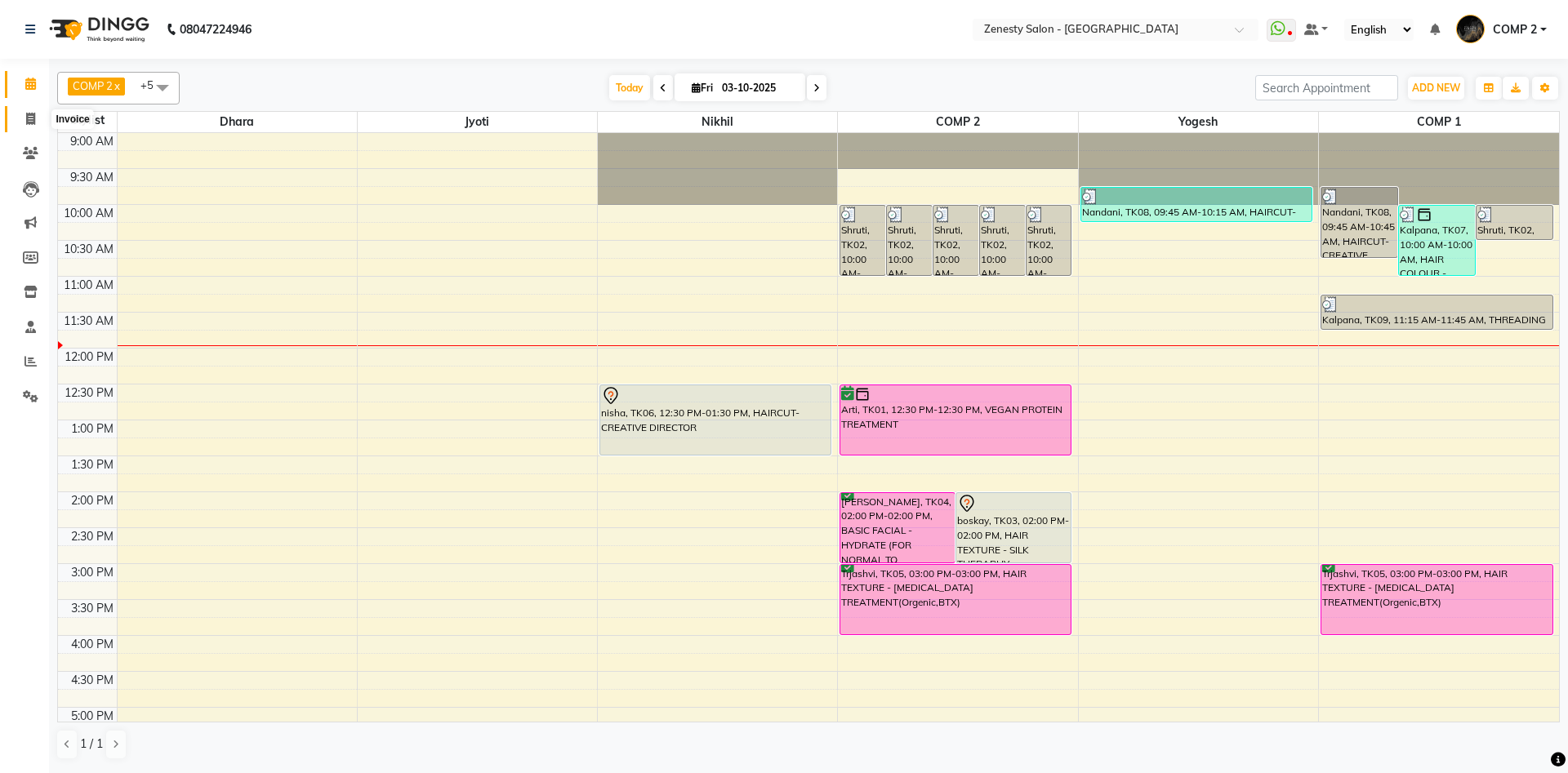
click at [31, 116] on icon at bounding box center [30, 118] width 9 height 13
select select "5713"
select select "service"
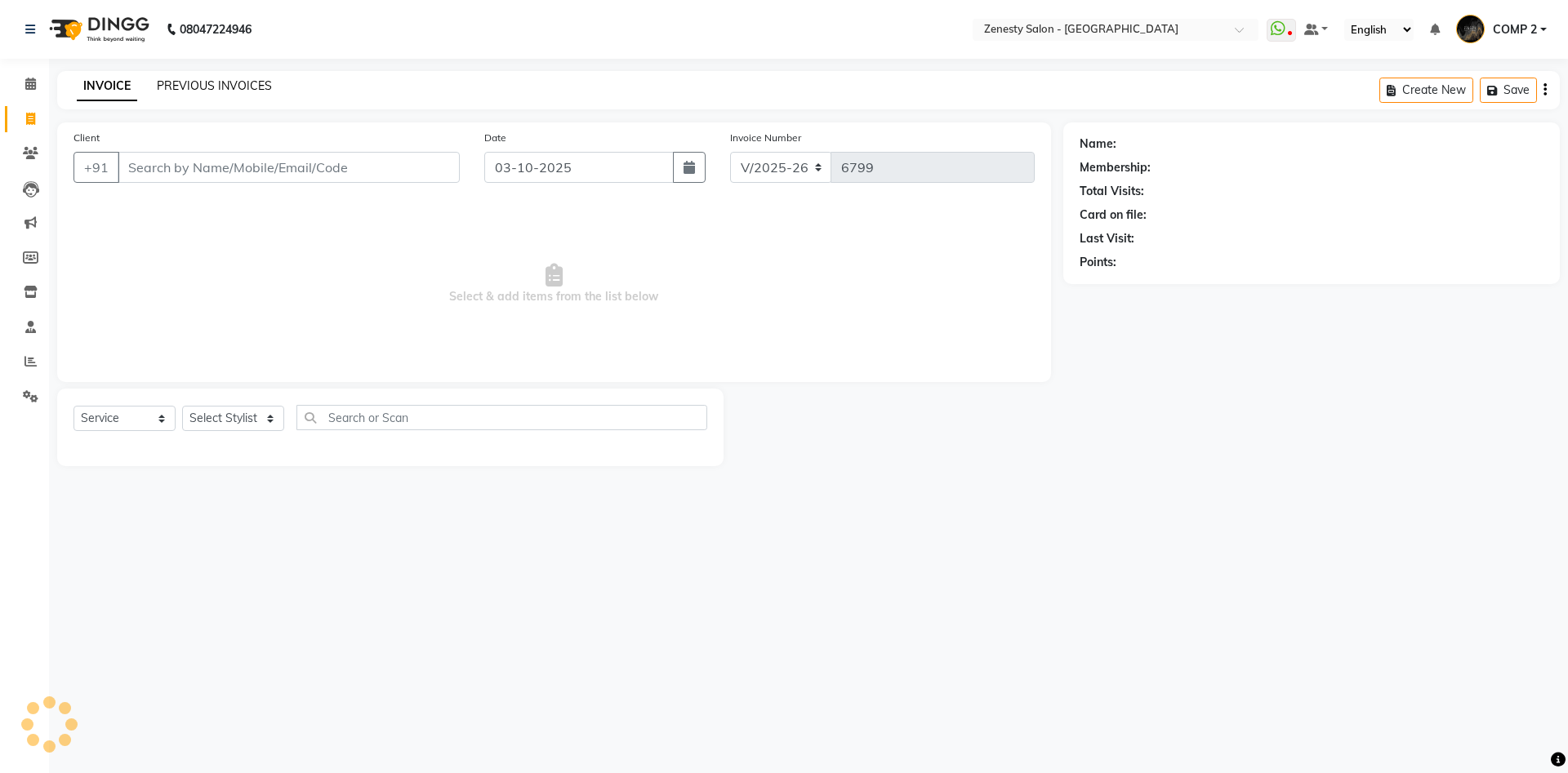
click at [211, 84] on link "PREVIOUS INVOICES" at bounding box center [214, 85] width 115 height 15
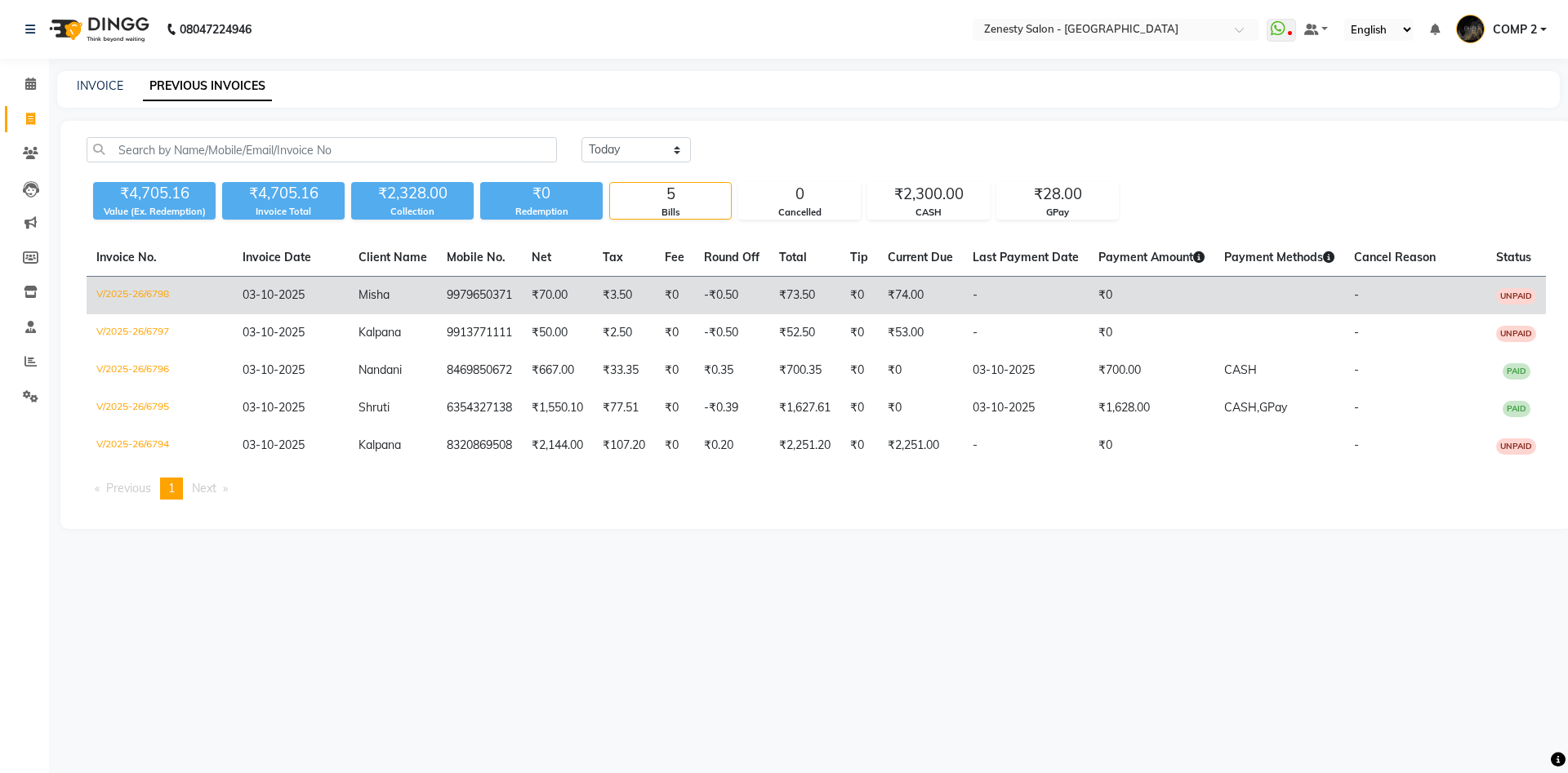
click at [369, 300] on span "Misha" at bounding box center [374, 294] width 31 height 15
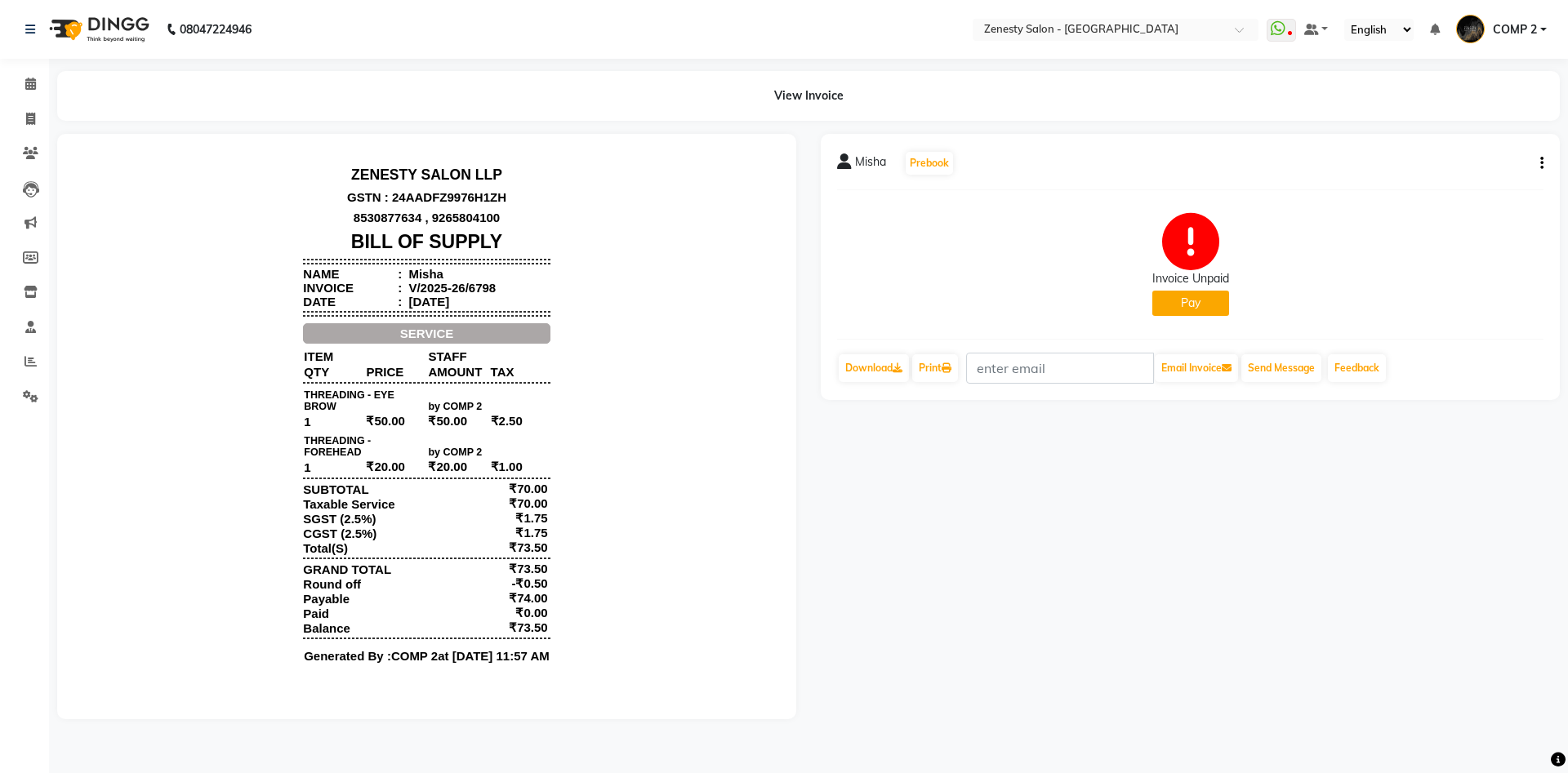
click at [1541, 163] on icon "button" at bounding box center [1542, 163] width 3 height 1
click at [1479, 187] on div "Edit Invoice" at bounding box center [1460, 184] width 111 height 21
select select "service"
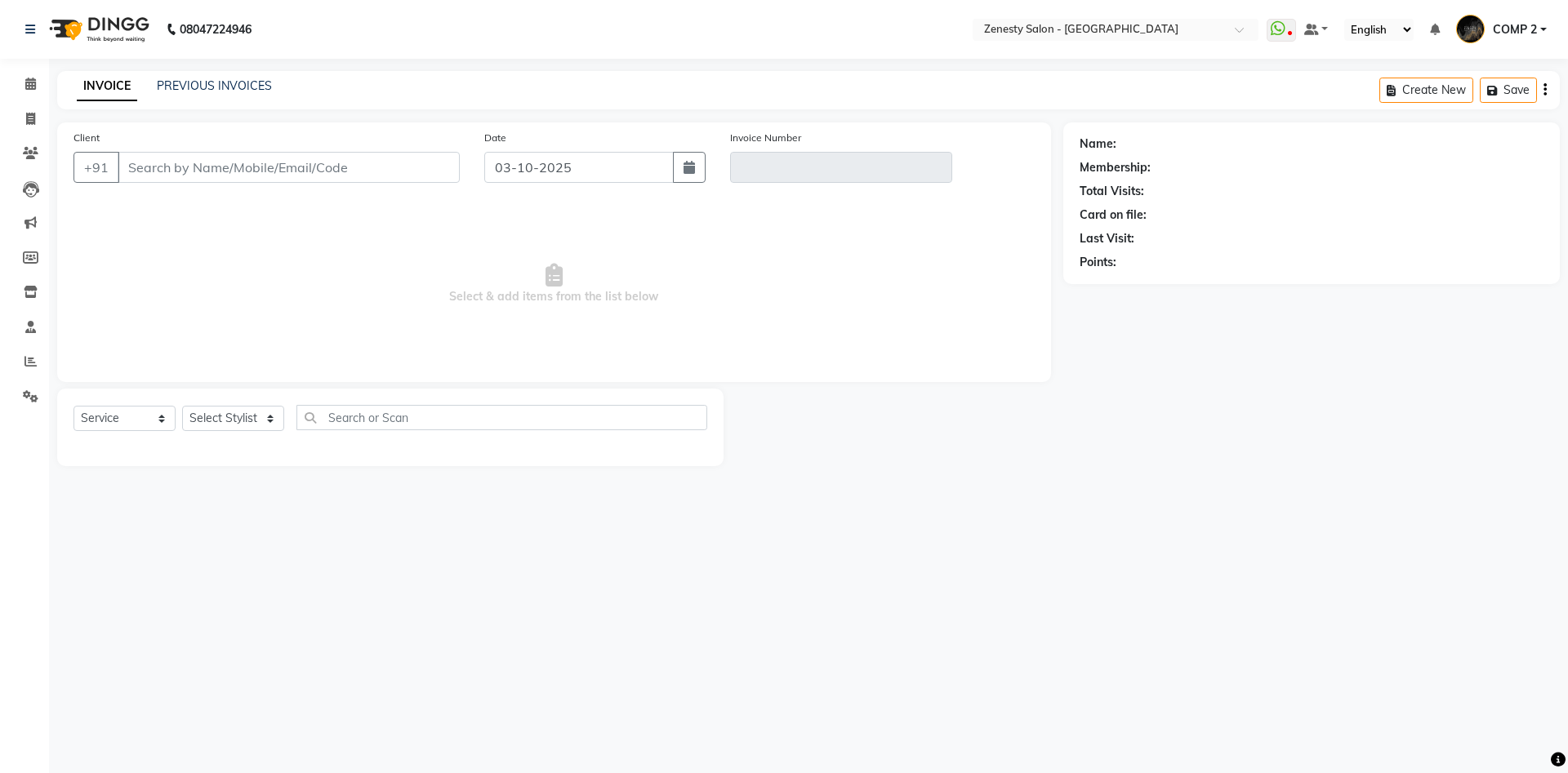
type input "9979650371"
type input "V/2025-26/6798"
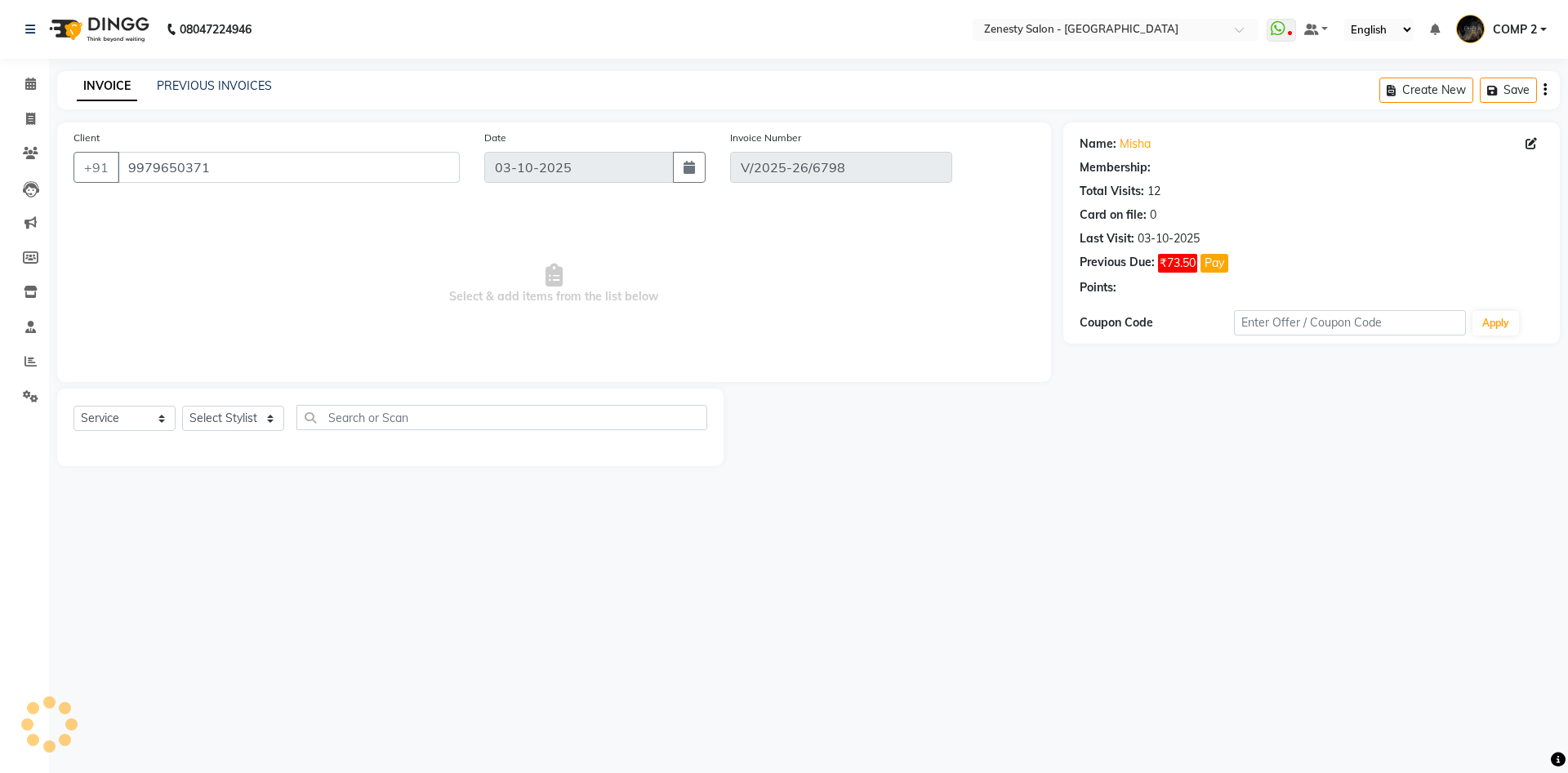
select select "select"
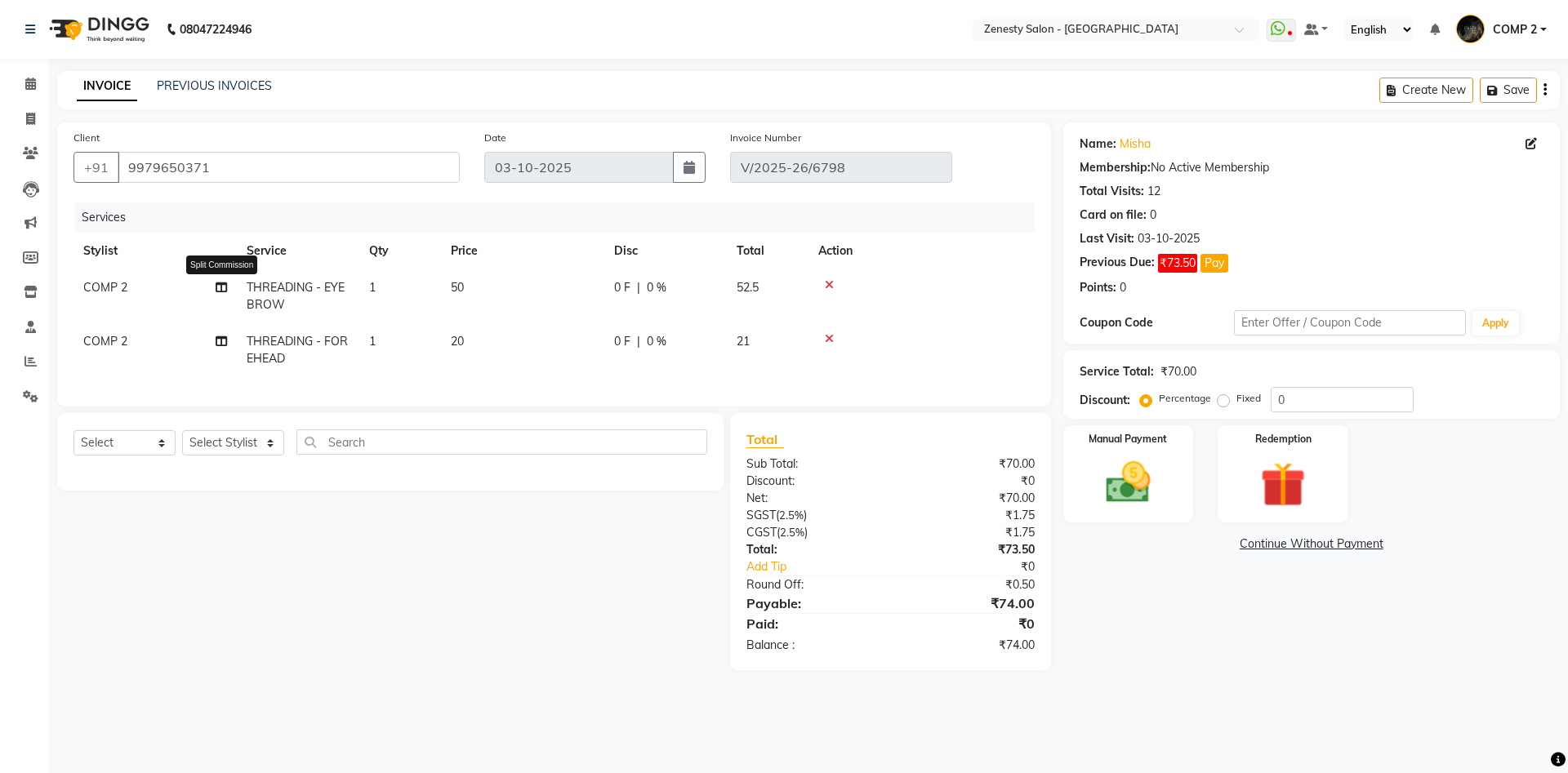
click at [225, 291] on icon at bounding box center [222, 287] width 12 height 12
select select "40087"
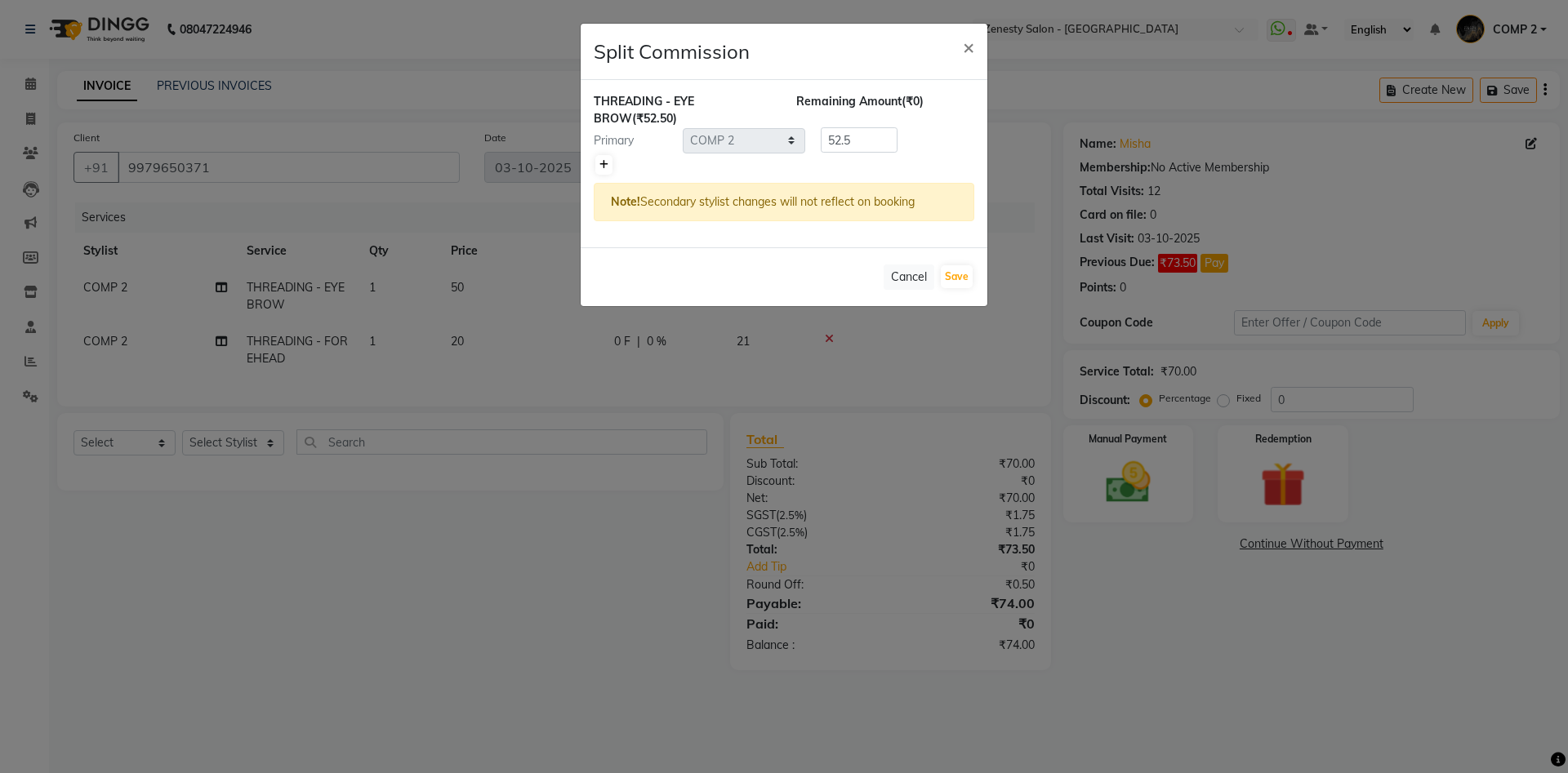
click at [604, 158] on link at bounding box center [604, 165] width 18 height 20
type input "26.25"
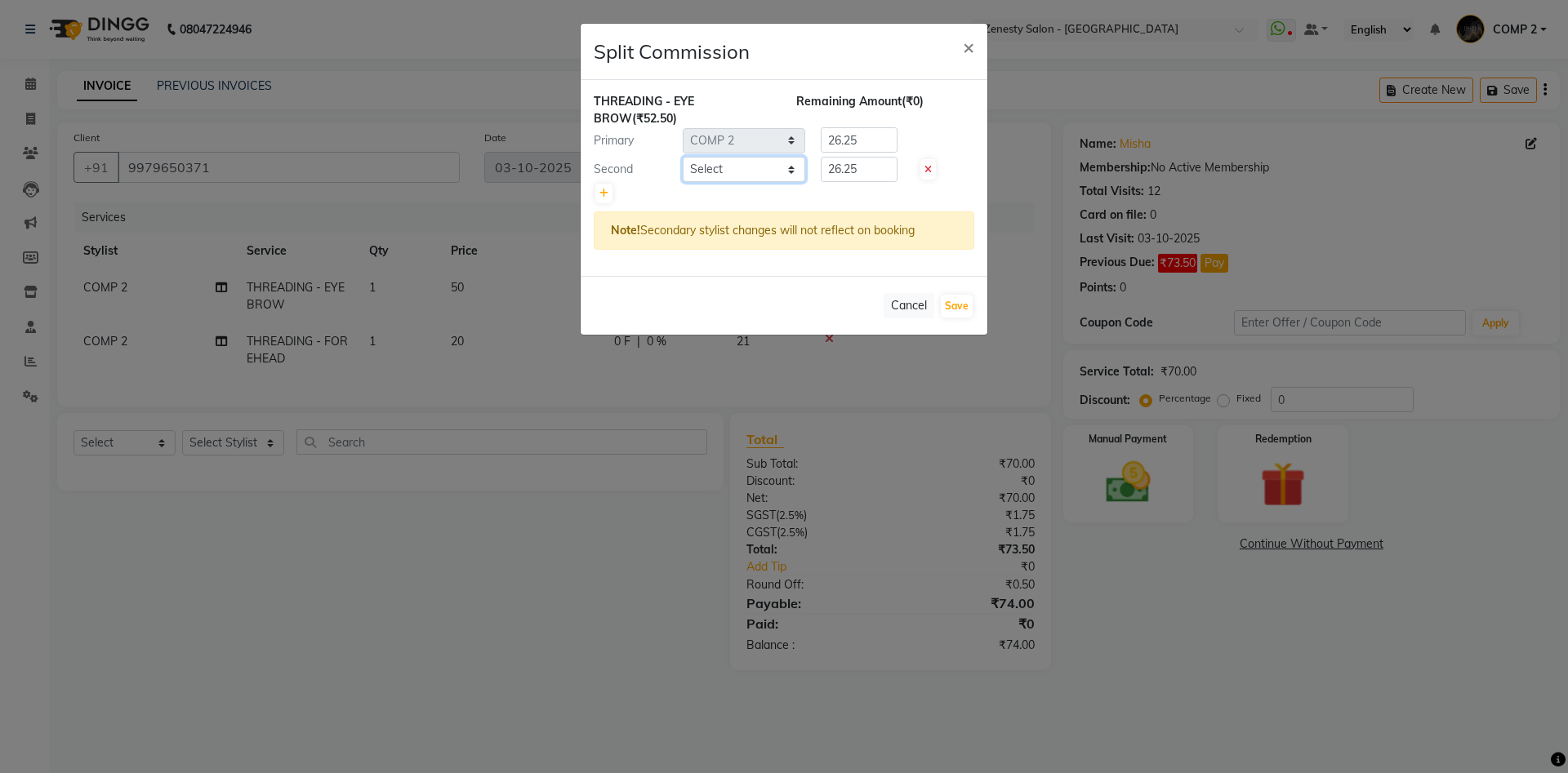
click at [683, 156] on select "Select Aanand Aarti Aashik Aesha Arsh Khalifa Ayan COMP 1 COMP 2 Darshan Dhara …" at bounding box center [744, 169] width 122 height 25
select select "71321"
click option "Kinjal" at bounding box center [0, 0] width 0 height 0
click at [740, 171] on select "Select Aanand Aarti Aashik Aesha Arsh Khalifa Ayan COMP 1 COMP 2 Darshan Dhara …" at bounding box center [744, 169] width 122 height 25
drag, startPoint x: 872, startPoint y: 172, endPoint x: 770, endPoint y: 173, distance: 102.0
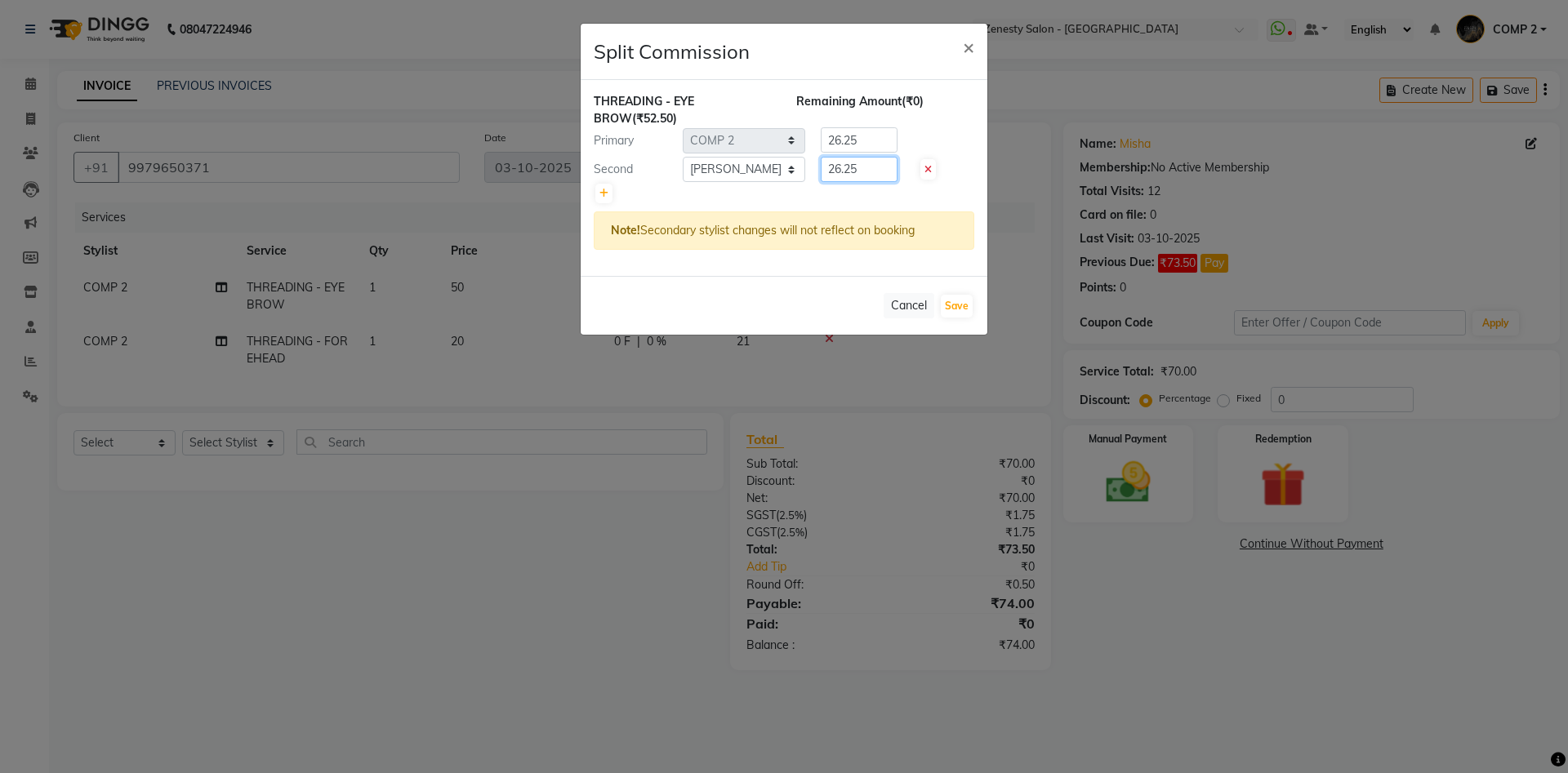
click at [821, 173] on input "26.25" at bounding box center [859, 169] width 77 height 25
type input "0"
drag, startPoint x: 870, startPoint y: 133, endPoint x: 663, endPoint y: 122, distance: 207.3
click at [821, 127] on input "26.25" at bounding box center [859, 140] width 77 height 25
type input "52.5"
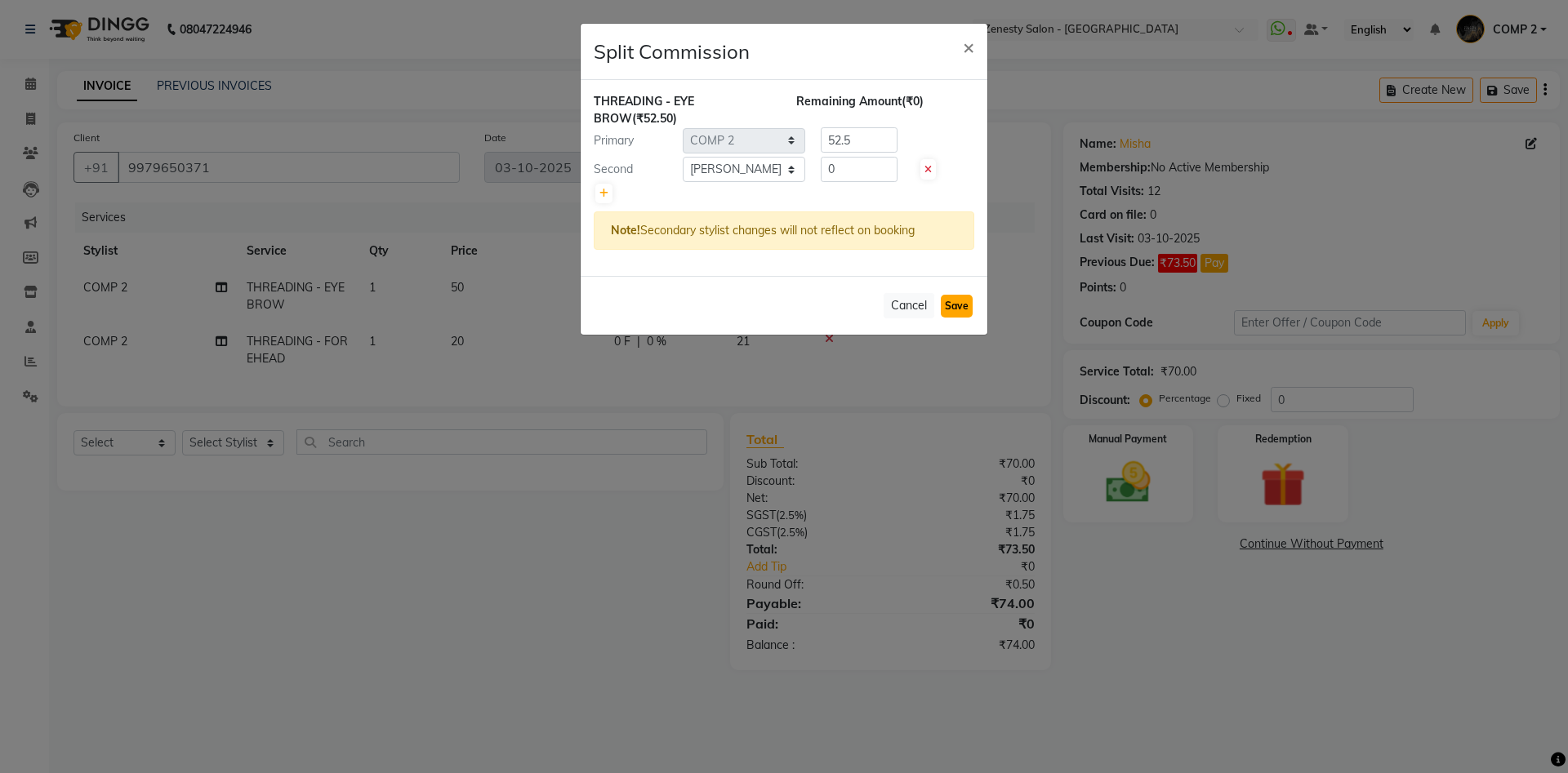
click at [962, 302] on button "Save" at bounding box center [957, 306] width 32 height 22
select select "Select"
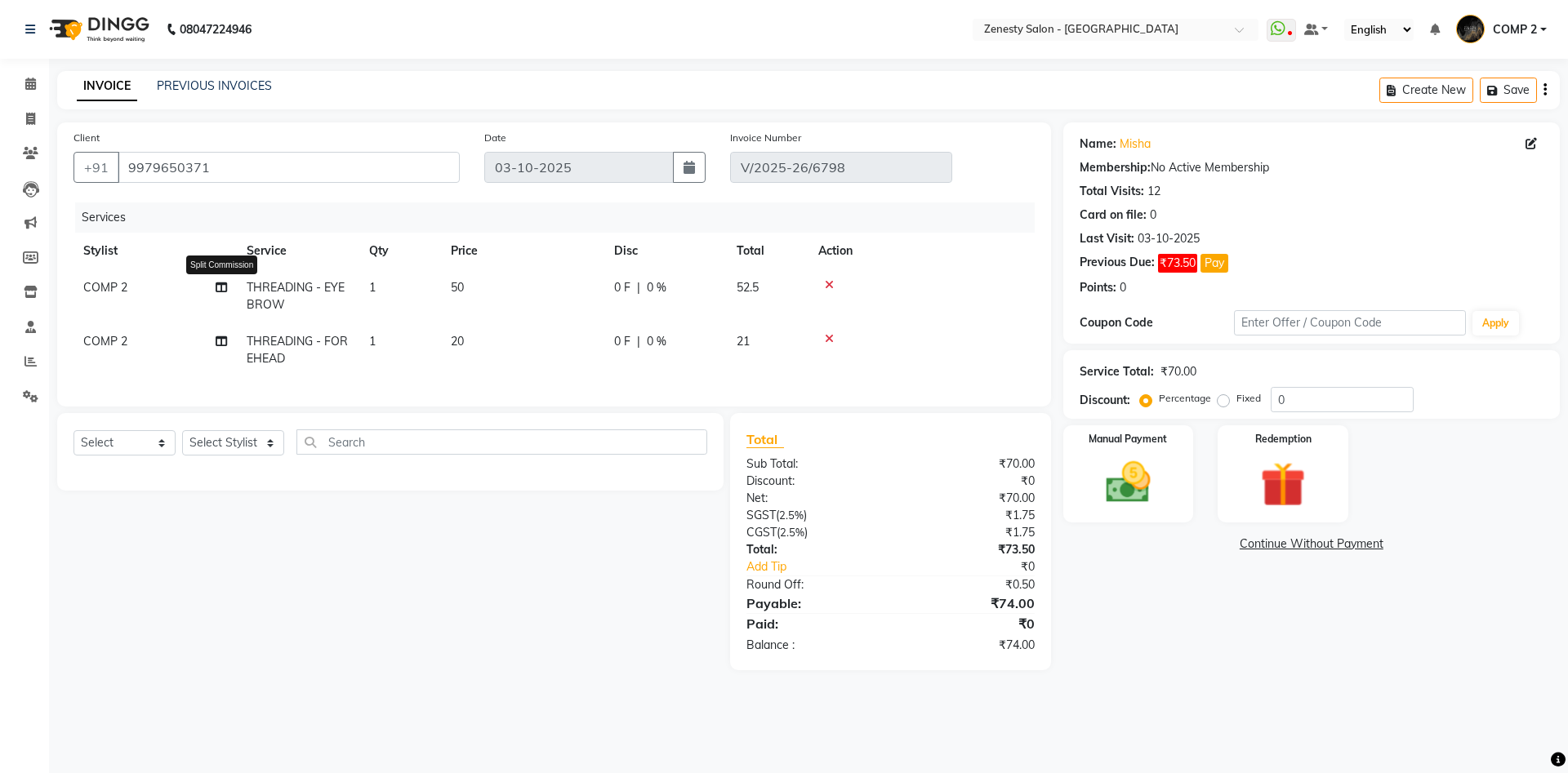
click at [221, 289] on icon at bounding box center [222, 287] width 12 height 12
select select "40087"
select select "71321"
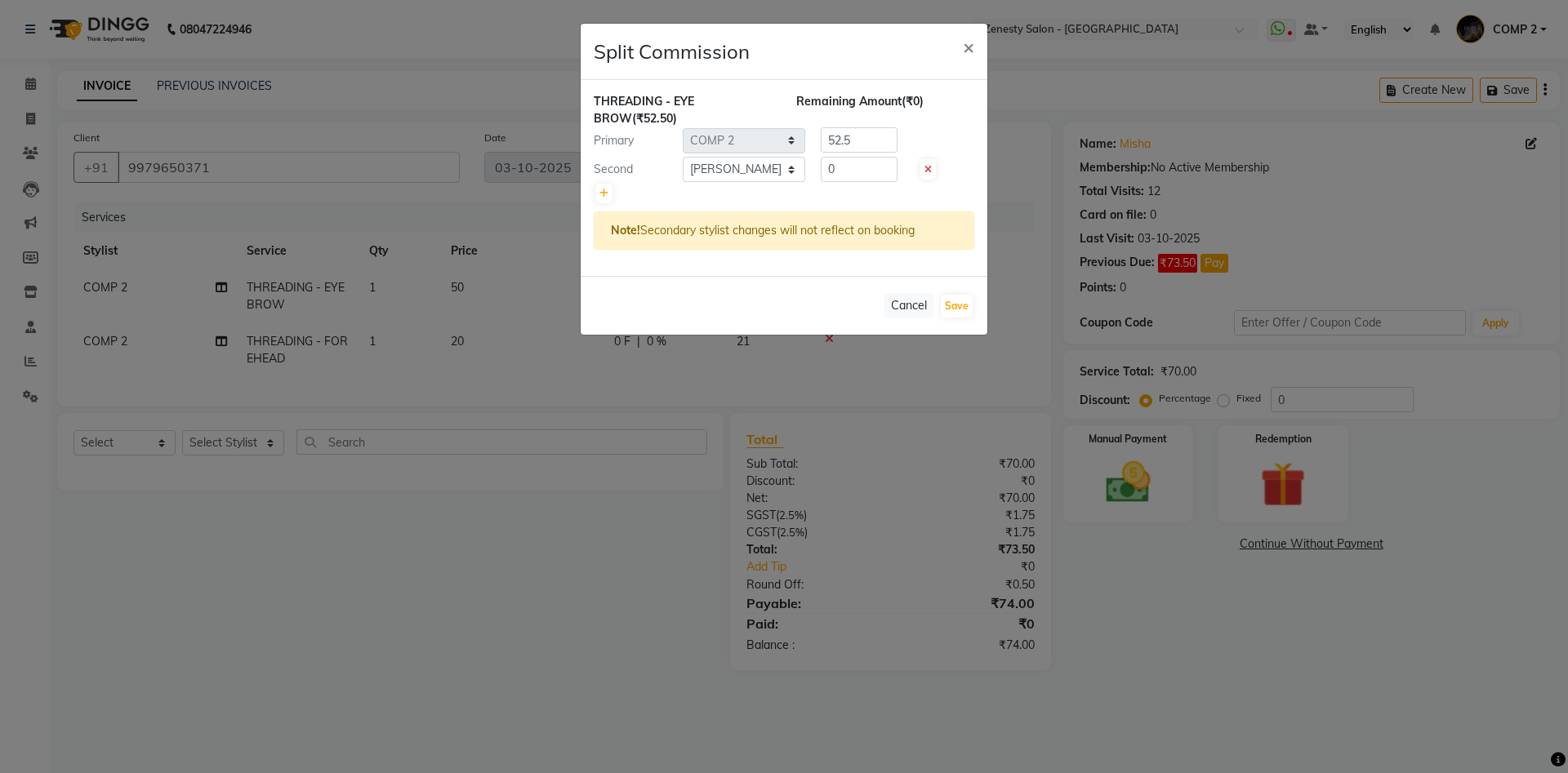
click at [927, 169] on icon at bounding box center [929, 170] width 8 height 10
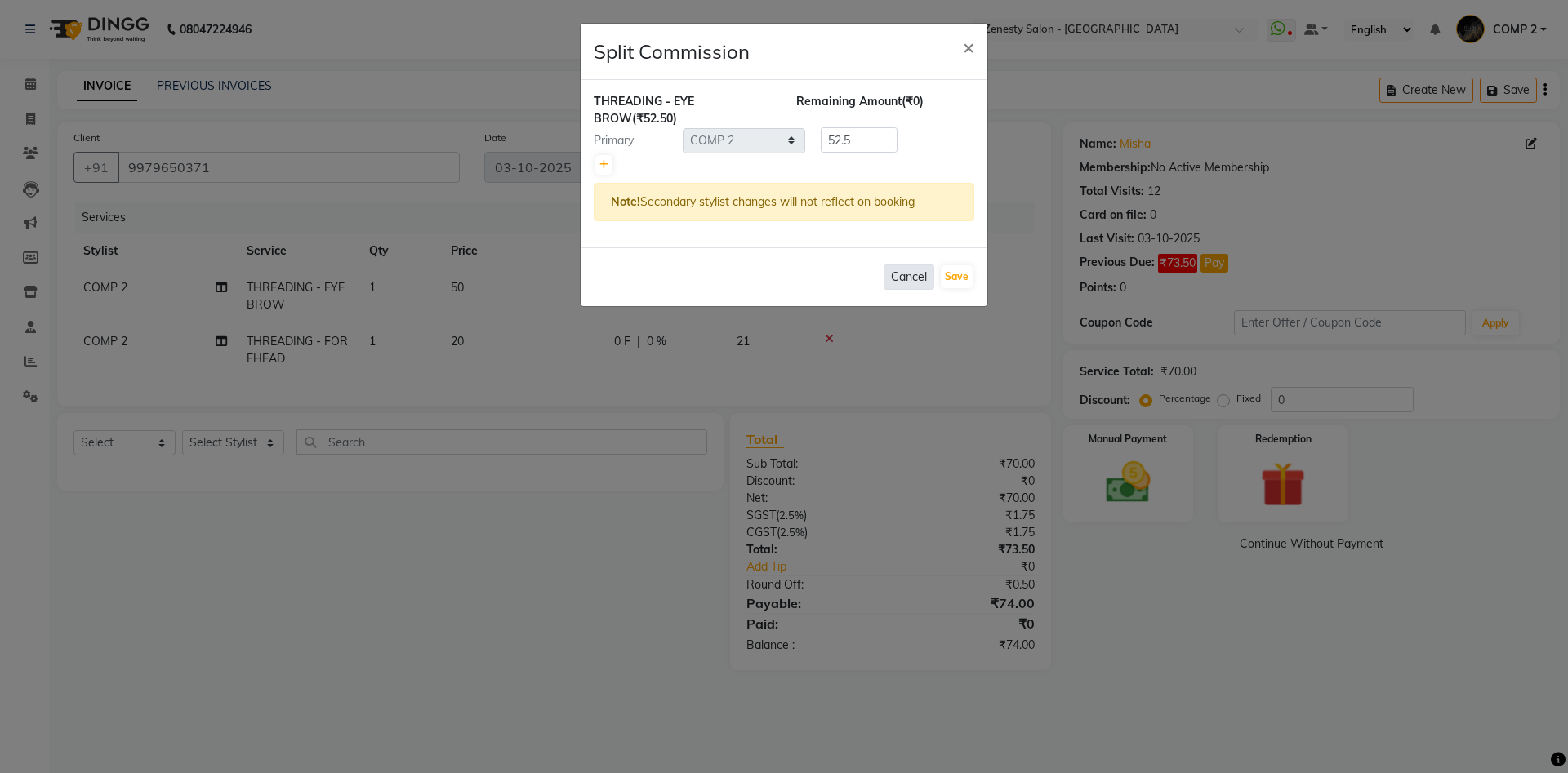
click at [903, 276] on button "Cancel" at bounding box center [909, 278] width 51 height 25
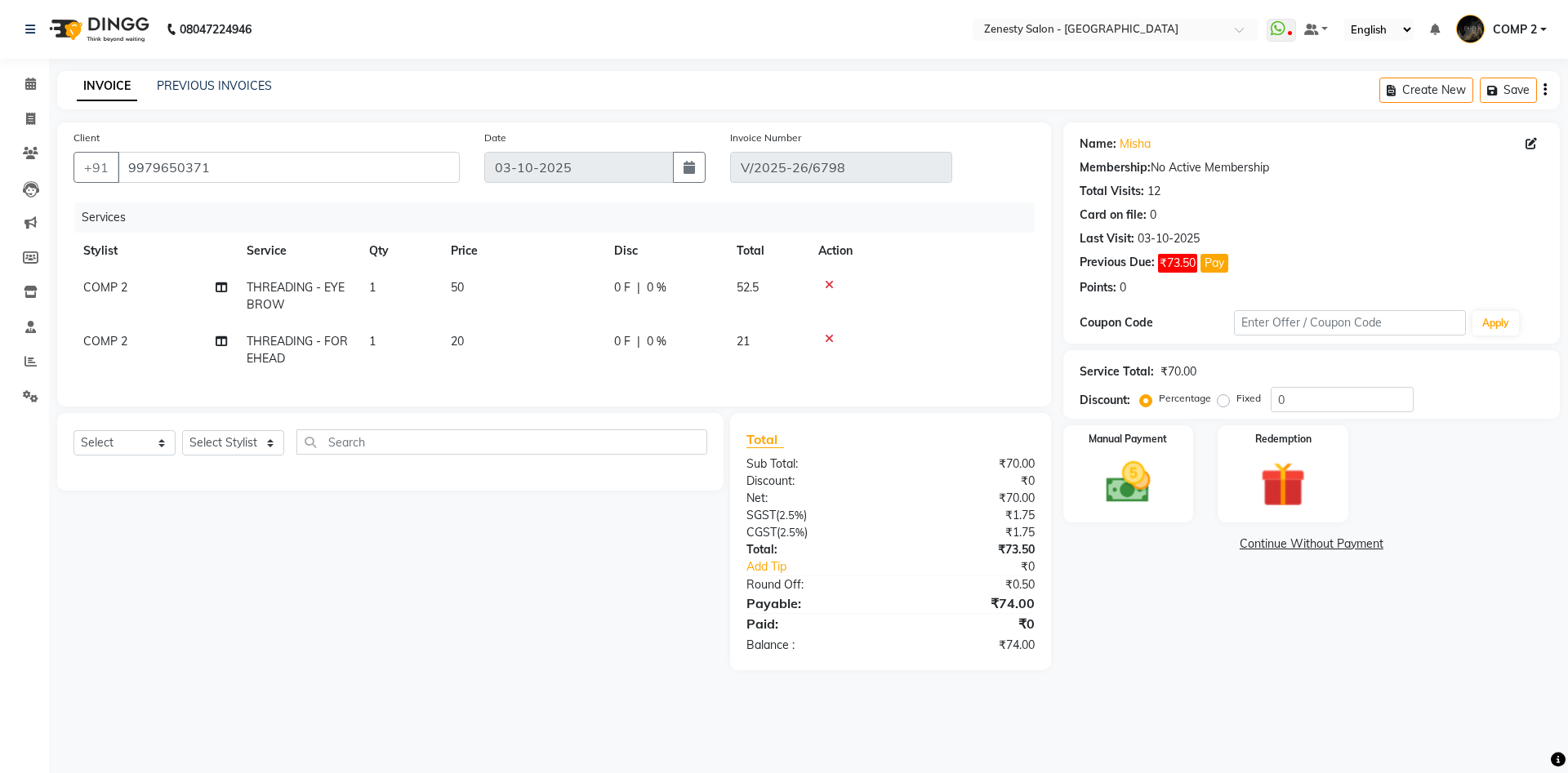
click at [112, 291] on span "COMP 2" at bounding box center [105, 287] width 44 height 15
select select "40087"
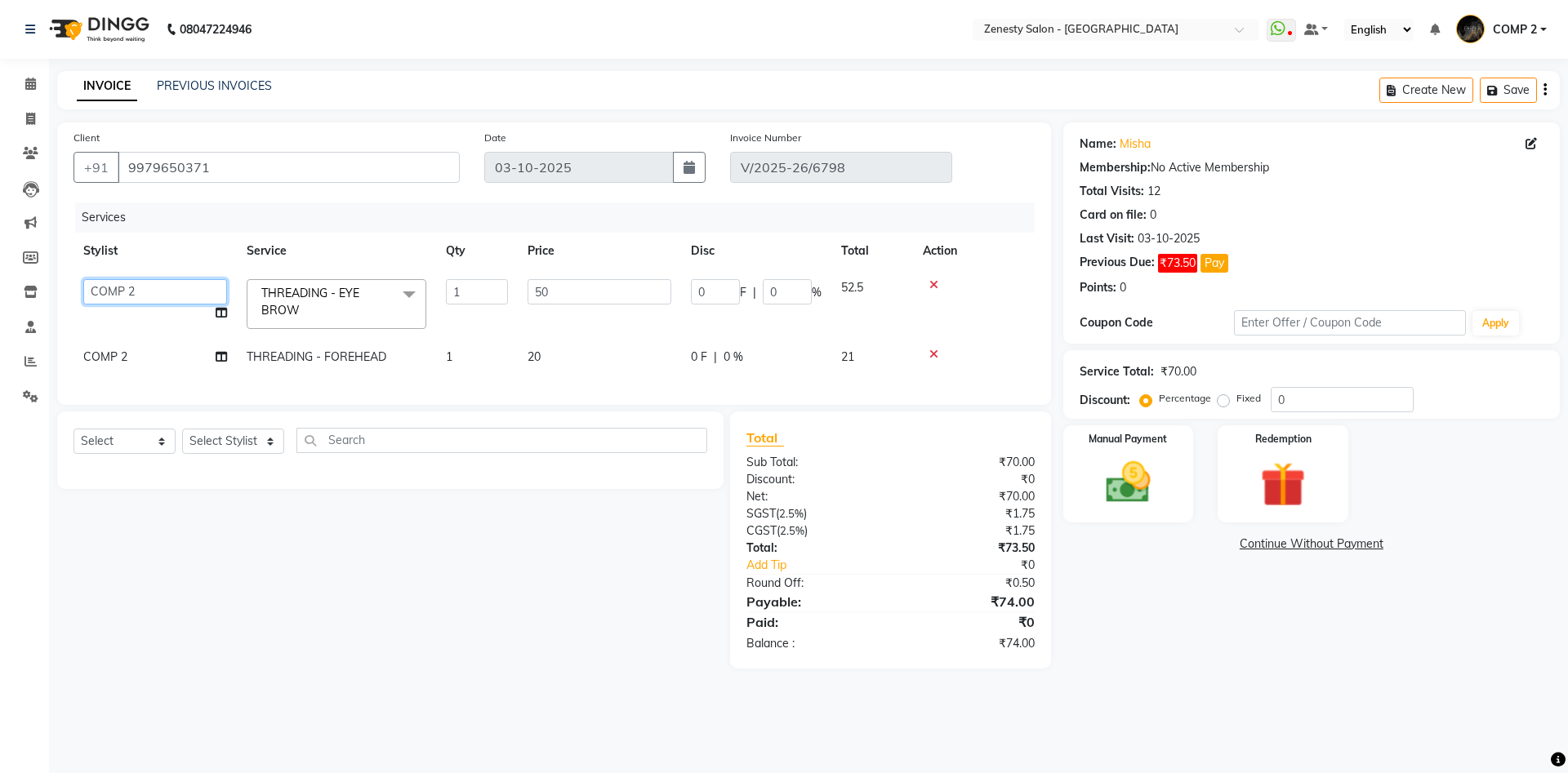
click at [83, 279] on select "Aanand Aarti Aashik Aesha Arsh Khalifa Ayan COMP 1 COMP 2 Darshan Dhara Farjan …" at bounding box center [154, 292] width 144 height 25
select select "71321"
click at [93, 360] on span "COMP 2" at bounding box center [105, 357] width 44 height 15
select select "40087"
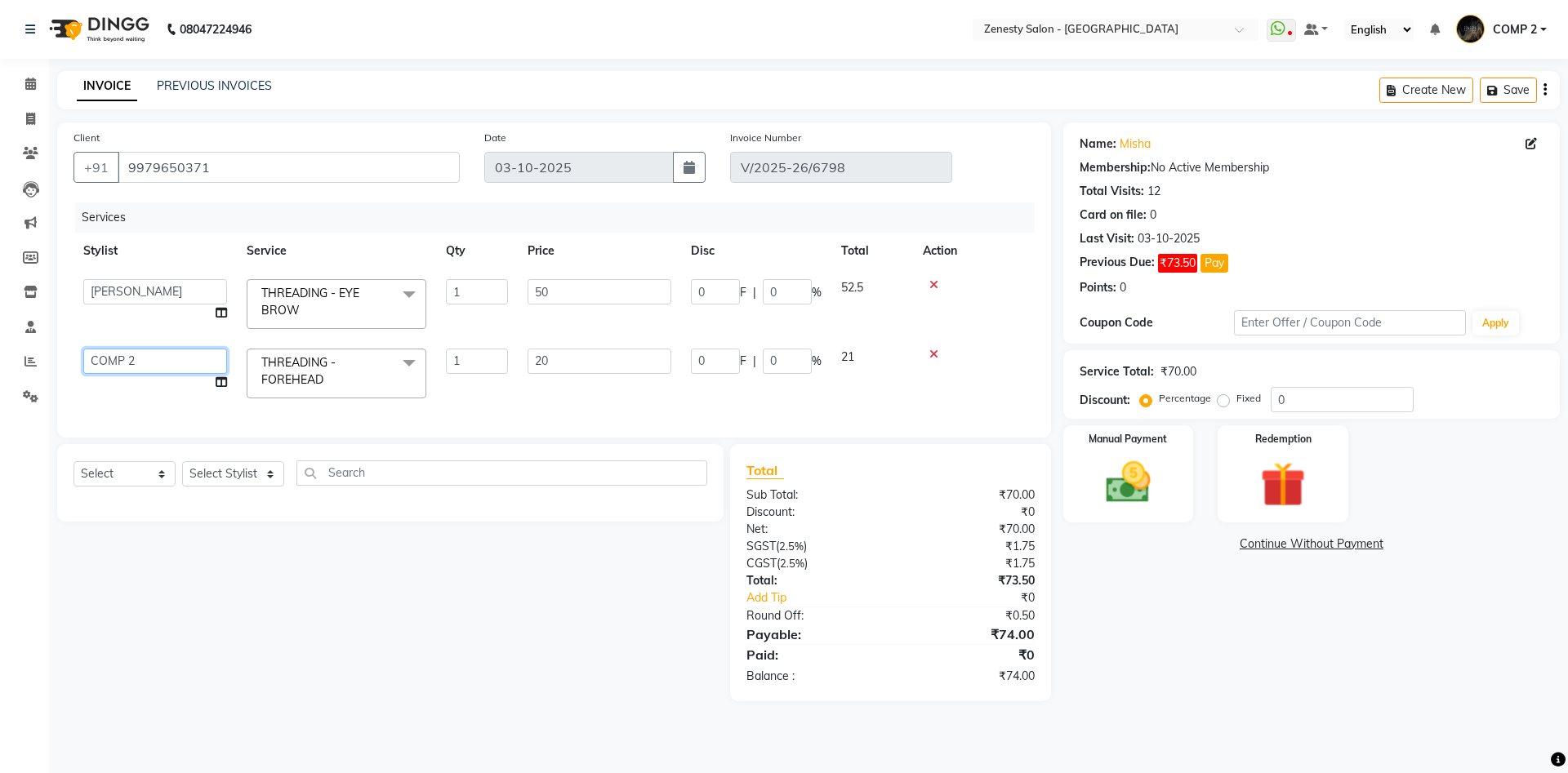
click at [83, 349] on select "[PERSON_NAME] [PERSON_NAME] [PERSON_NAME] Khalifa [PERSON_NAME] COMP 1 COMP 2 […" at bounding box center [154, 362] width 144 height 25
select select "71321"
click at [1360, 546] on link "Continue Without Payment" at bounding box center [1311, 544] width 490 height 18
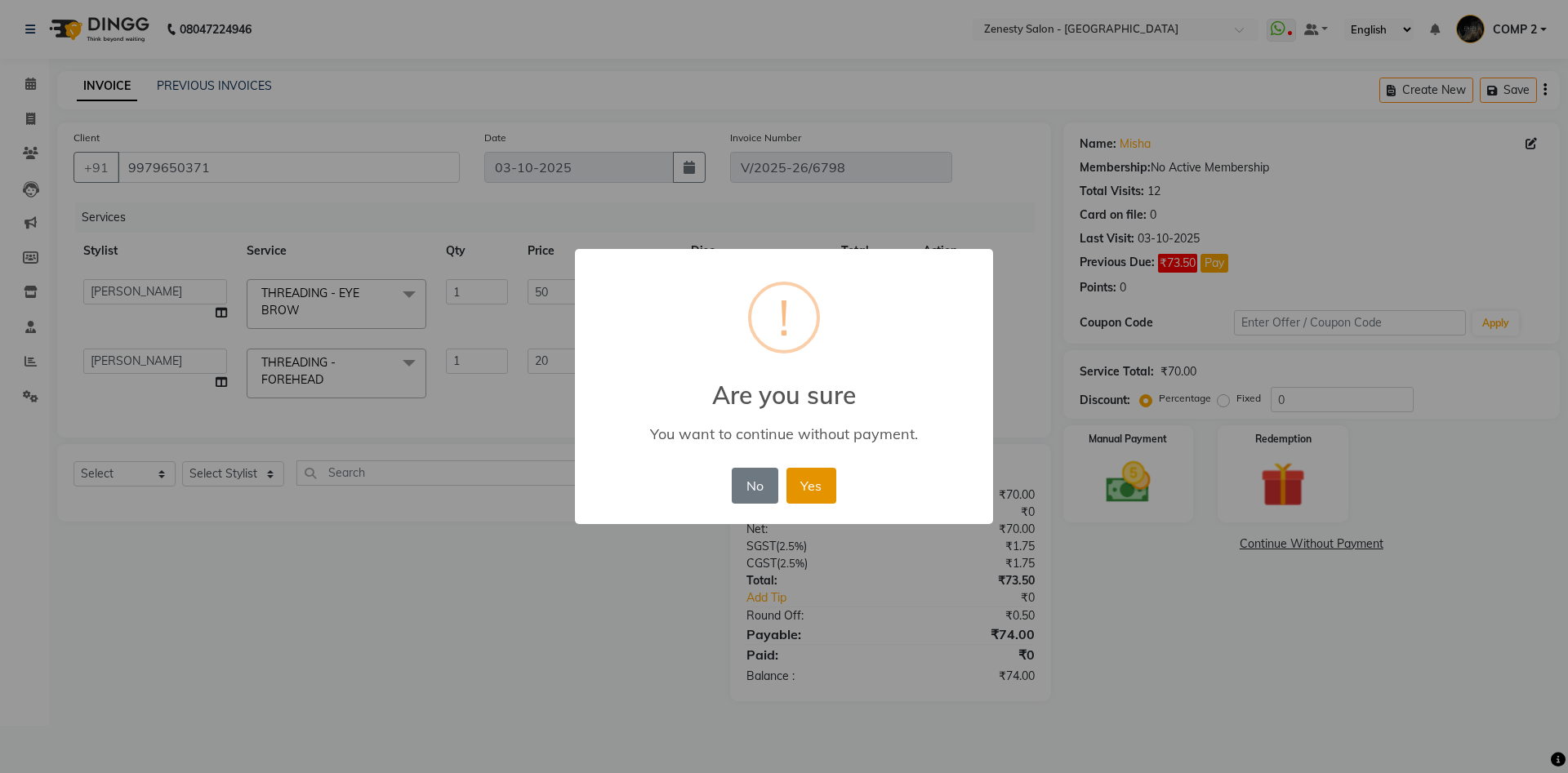
click at [832, 482] on button "Yes" at bounding box center [811, 486] width 50 height 36
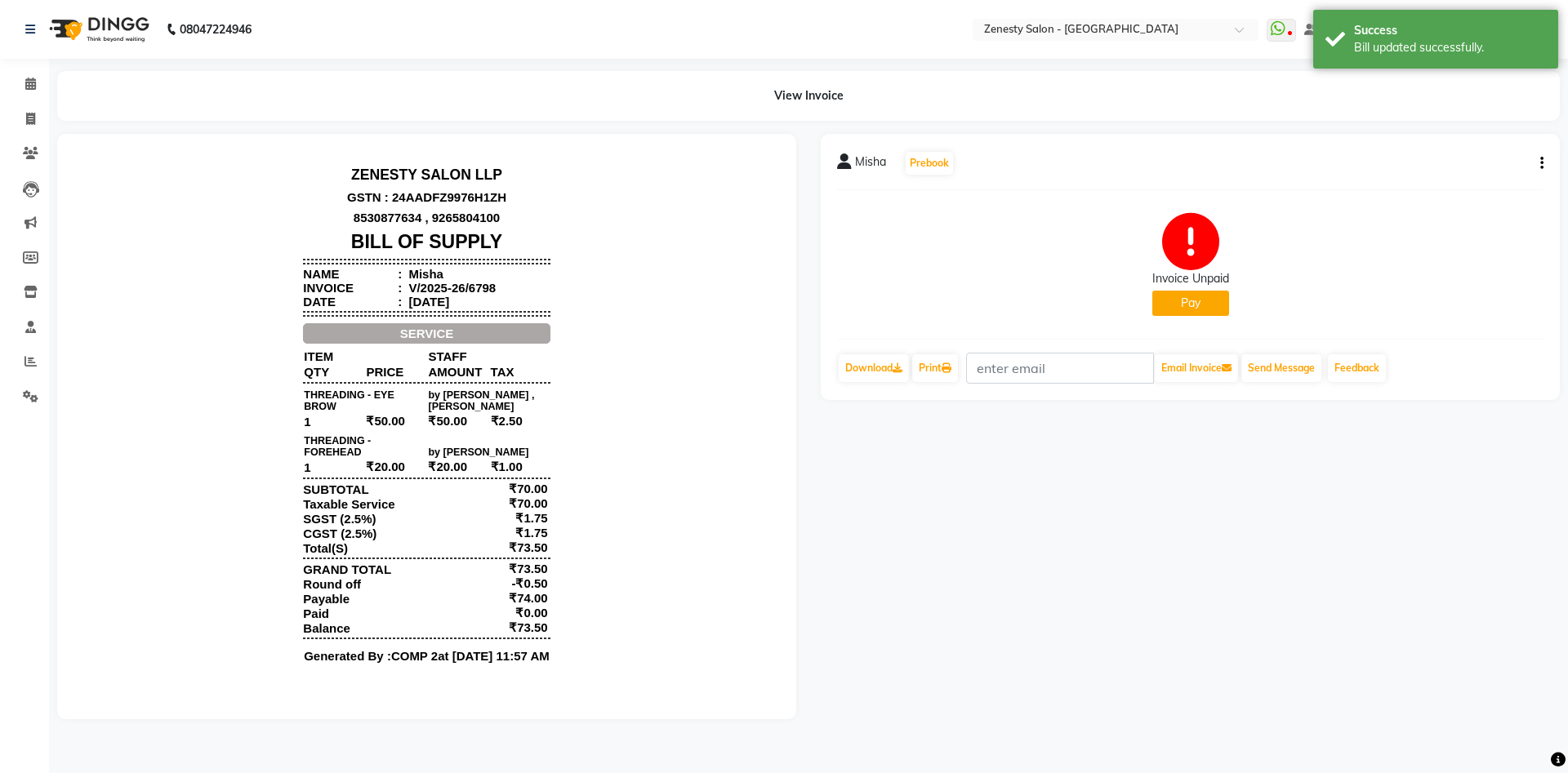
click at [1539, 160] on button "button" at bounding box center [1539, 164] width 10 height 18
click at [1444, 182] on div "Edit Invoice" at bounding box center [1460, 184] width 111 height 21
select select "service"
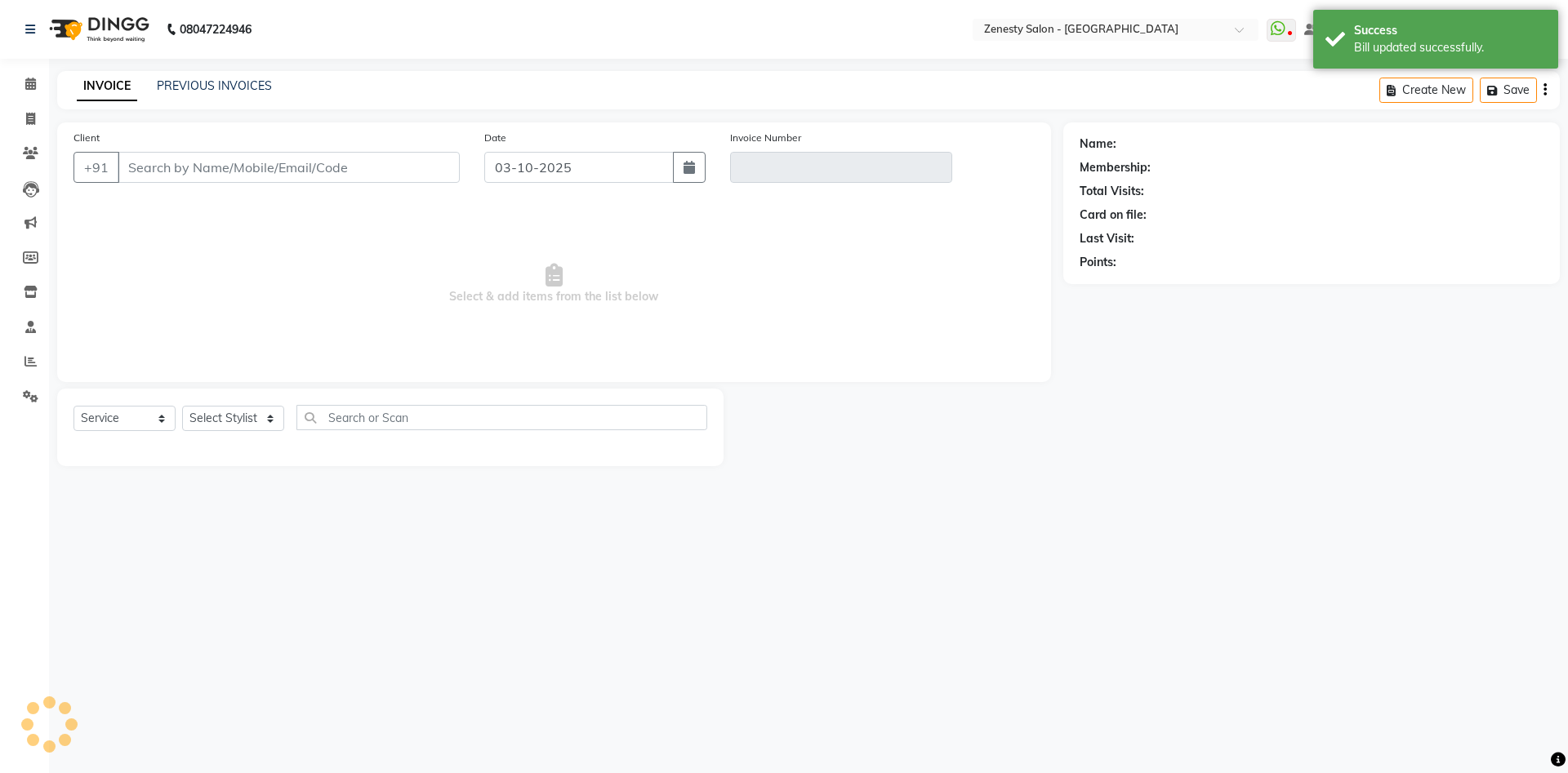
type input "9979650371"
type input "V/2025-26/6798"
select select "select"
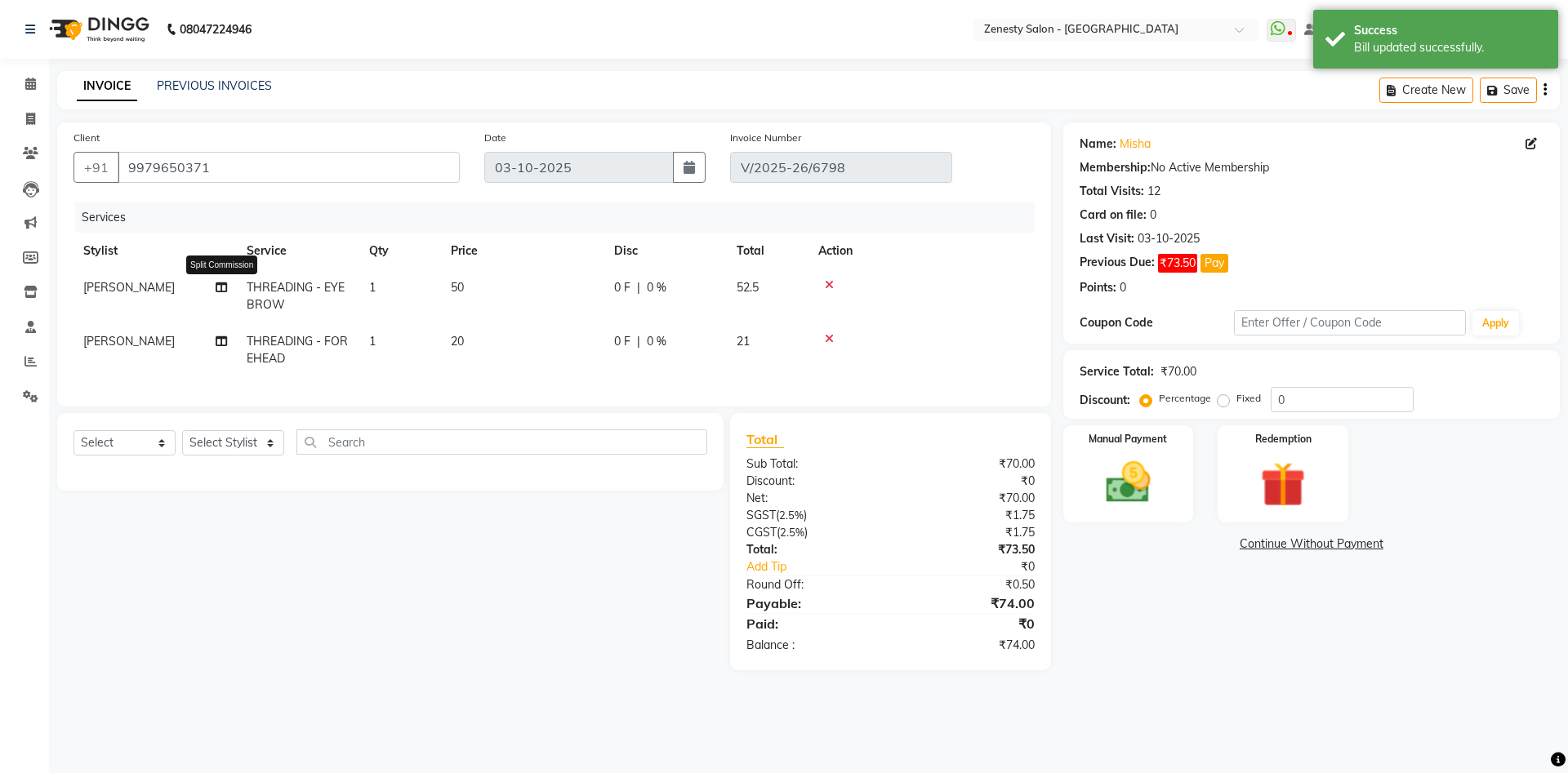
click at [217, 284] on icon at bounding box center [222, 287] width 12 height 12
select select "71321"
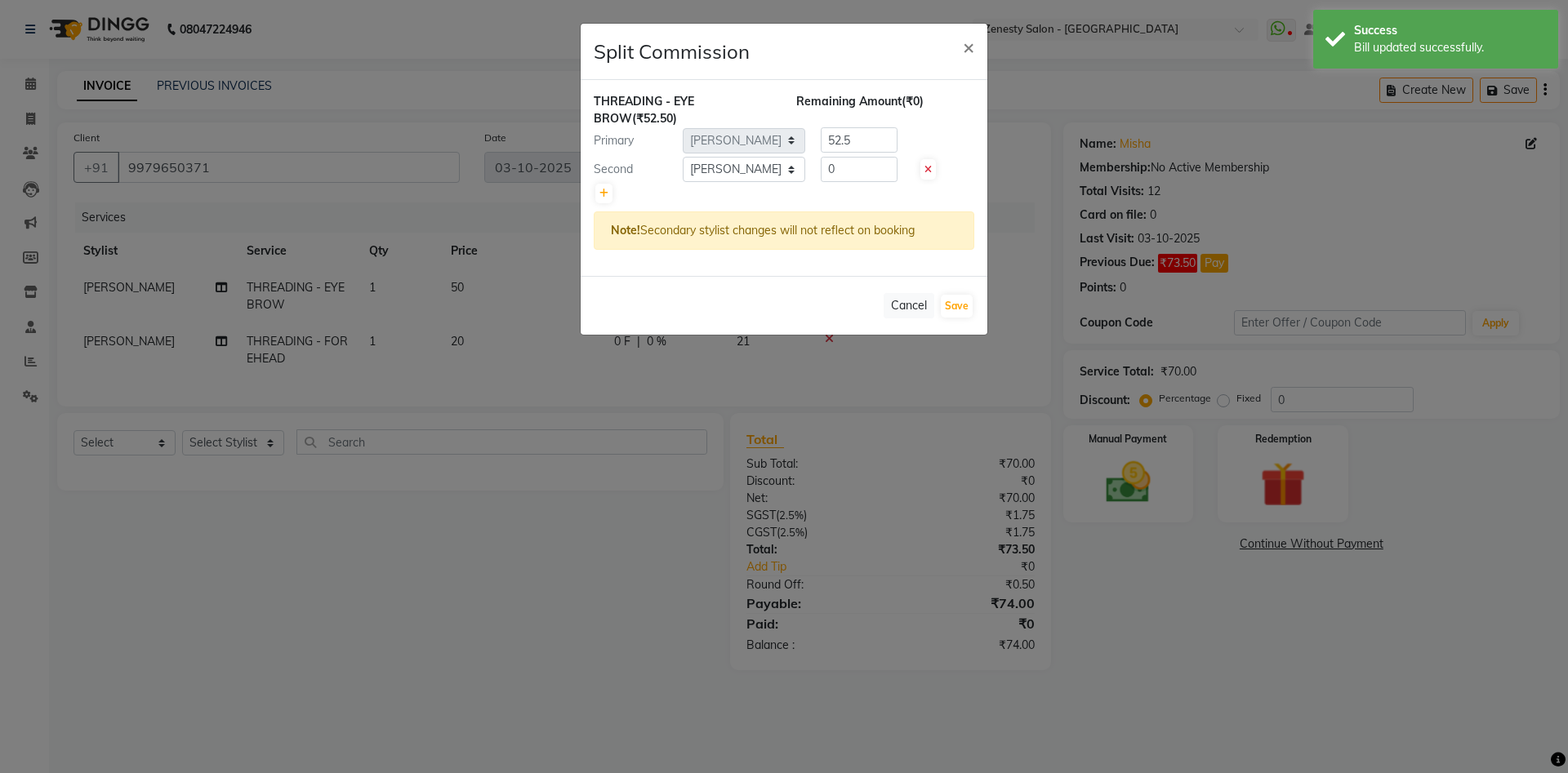
click at [932, 166] on icon at bounding box center [929, 170] width 8 height 10
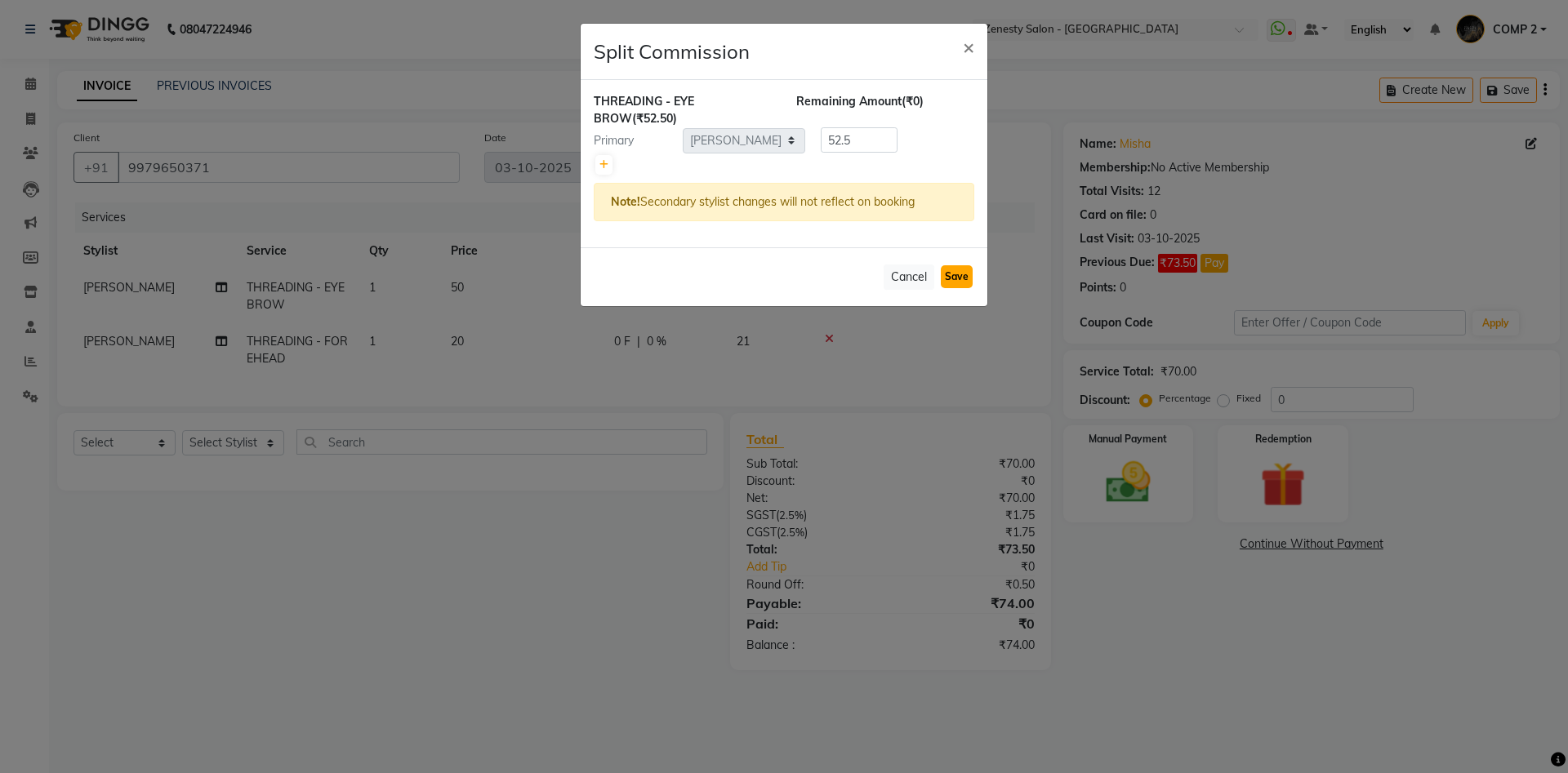
click at [971, 271] on button "Save" at bounding box center [957, 277] width 32 height 22
select select "Select"
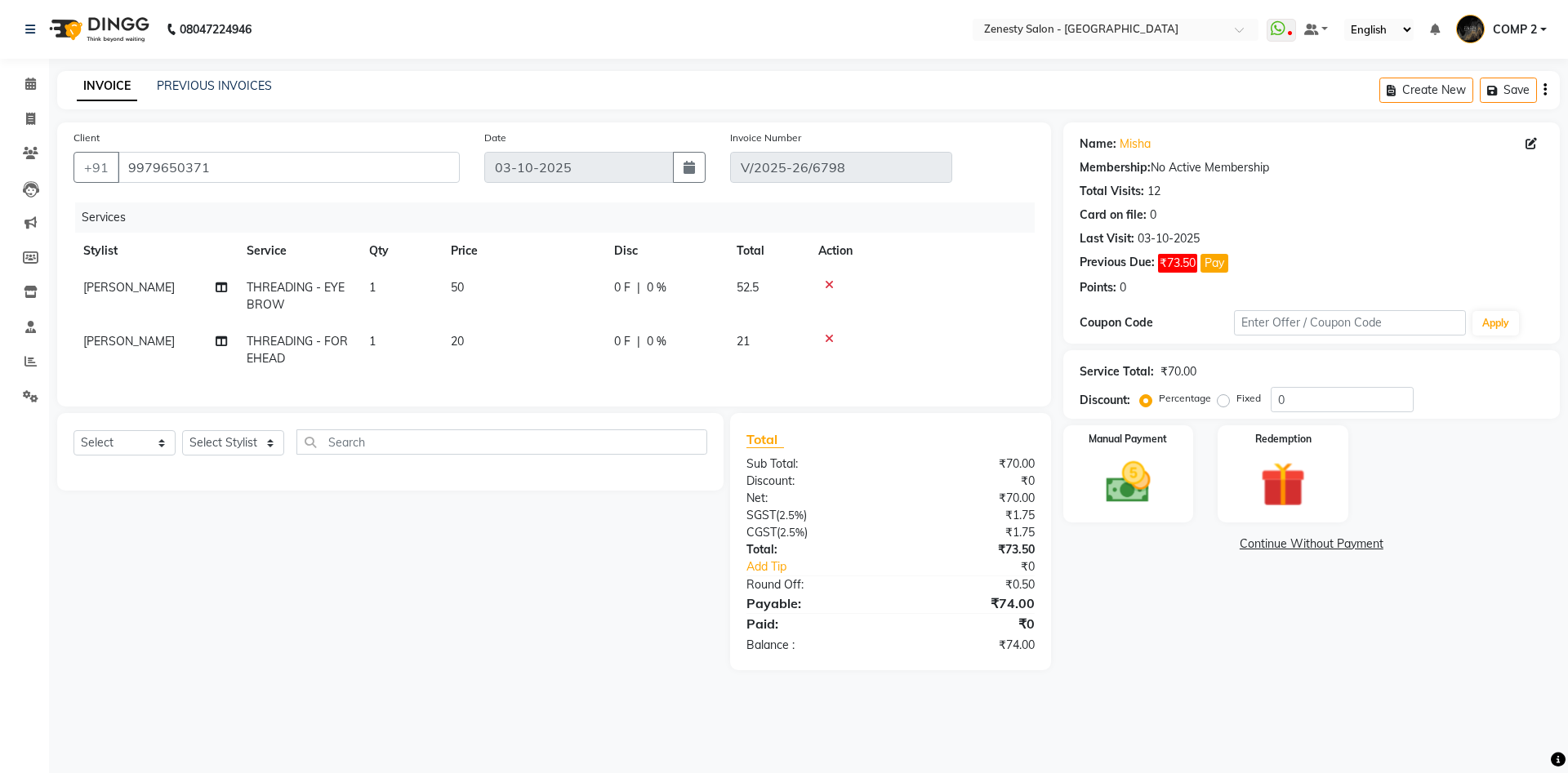
click at [1324, 544] on link "Continue Without Payment" at bounding box center [1311, 544] width 490 height 18
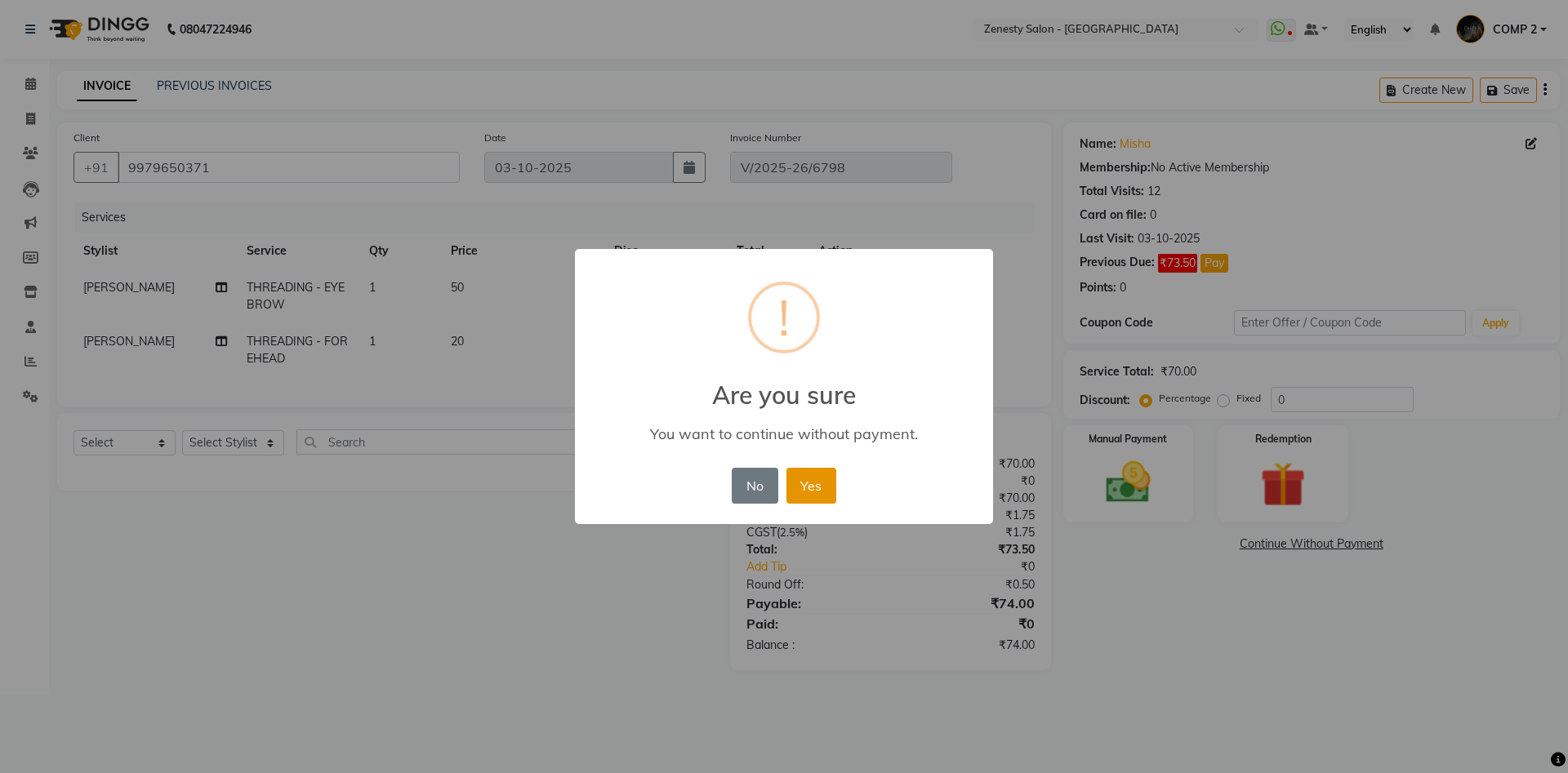
click at [818, 479] on button "Yes" at bounding box center [811, 486] width 50 height 36
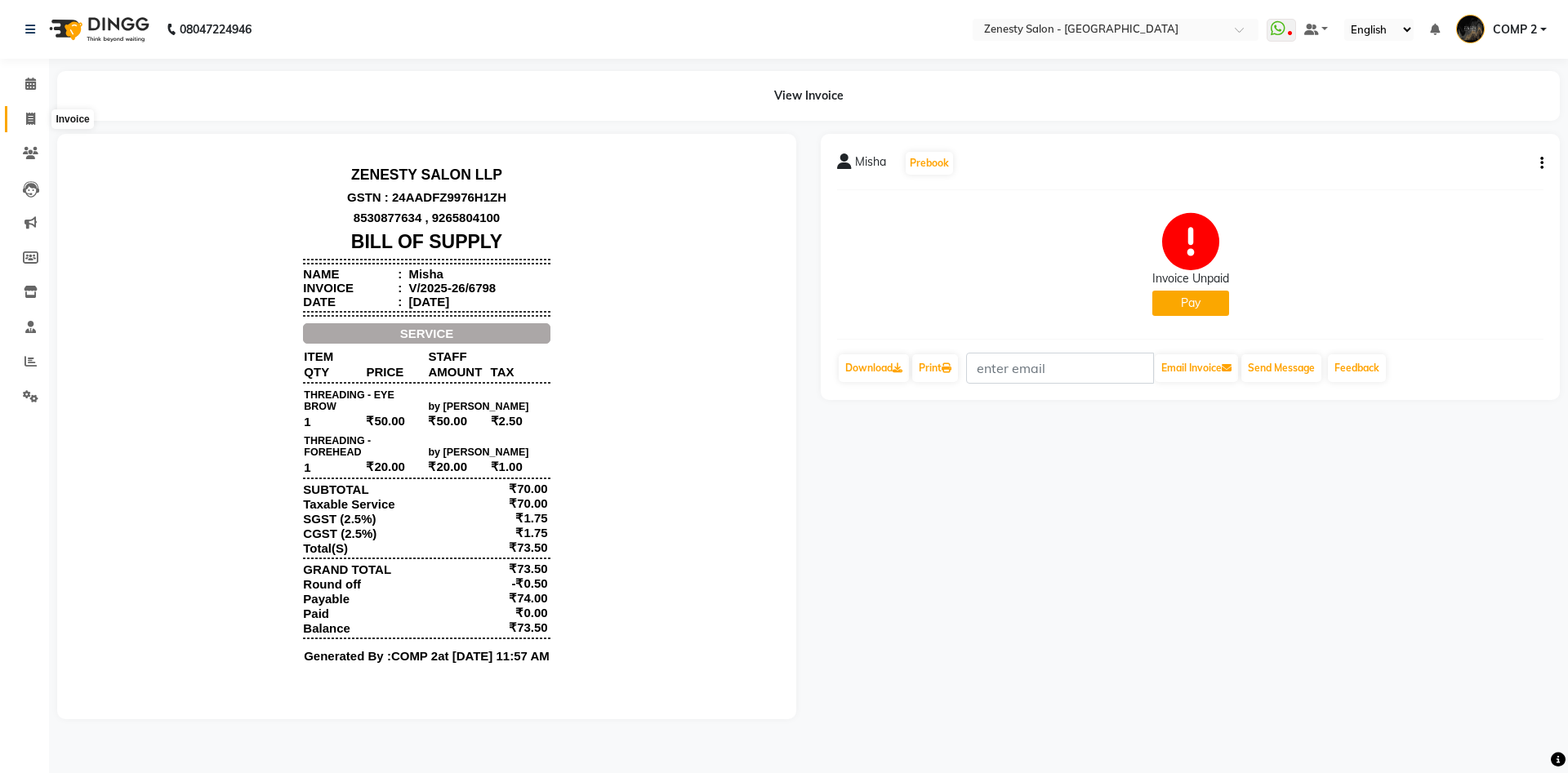
click at [30, 122] on icon at bounding box center [30, 118] width 9 height 13
select select "5713"
select select "service"
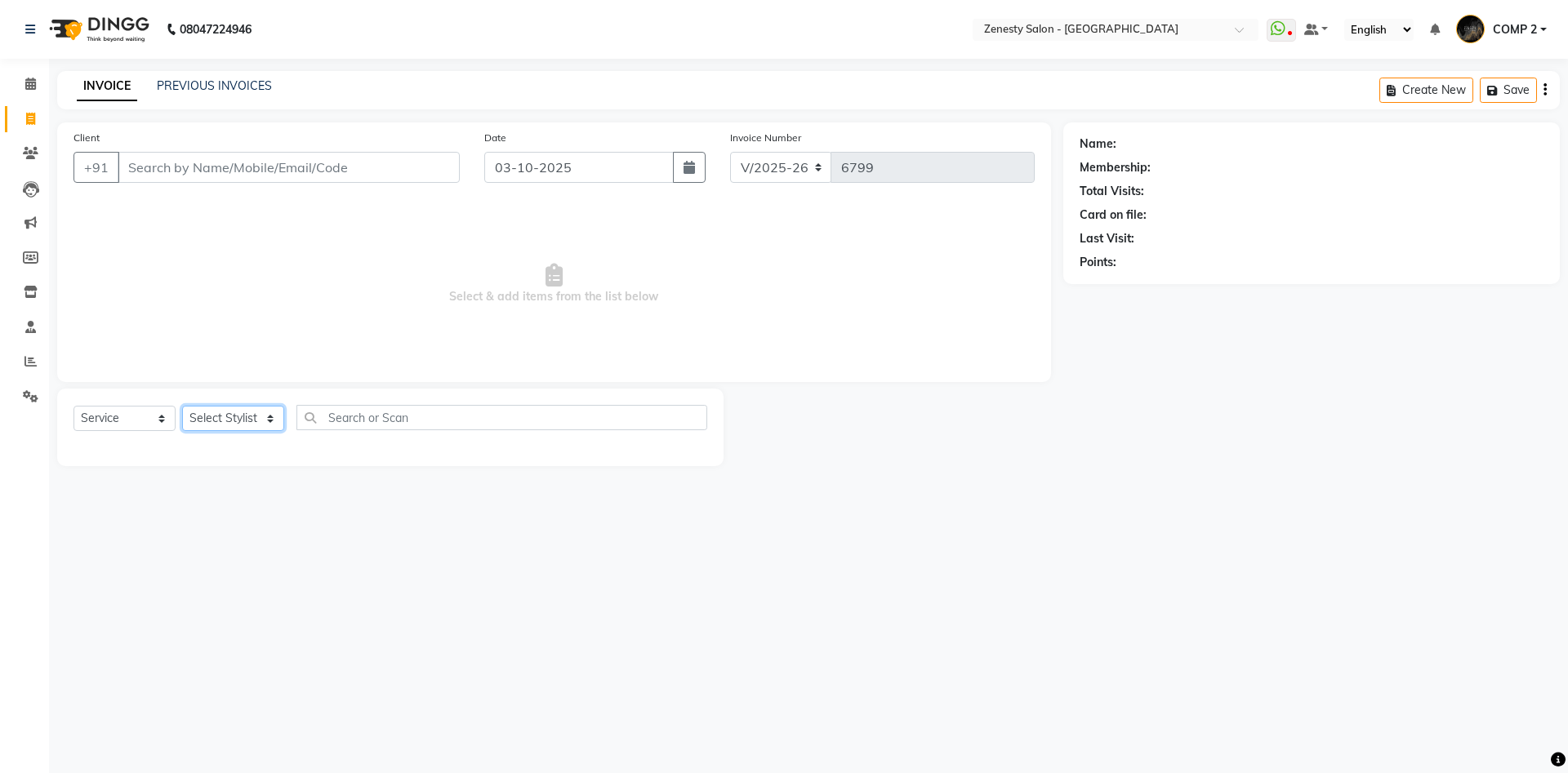
click at [182, 406] on select "Select Stylist [PERSON_NAME] [PERSON_NAME] [PERSON_NAME] Khalifa [PERSON_NAME] …" at bounding box center [233, 418] width 102 height 25
select select "40087"
click option "COMP 2" at bounding box center [0, 0] width 0 height 0
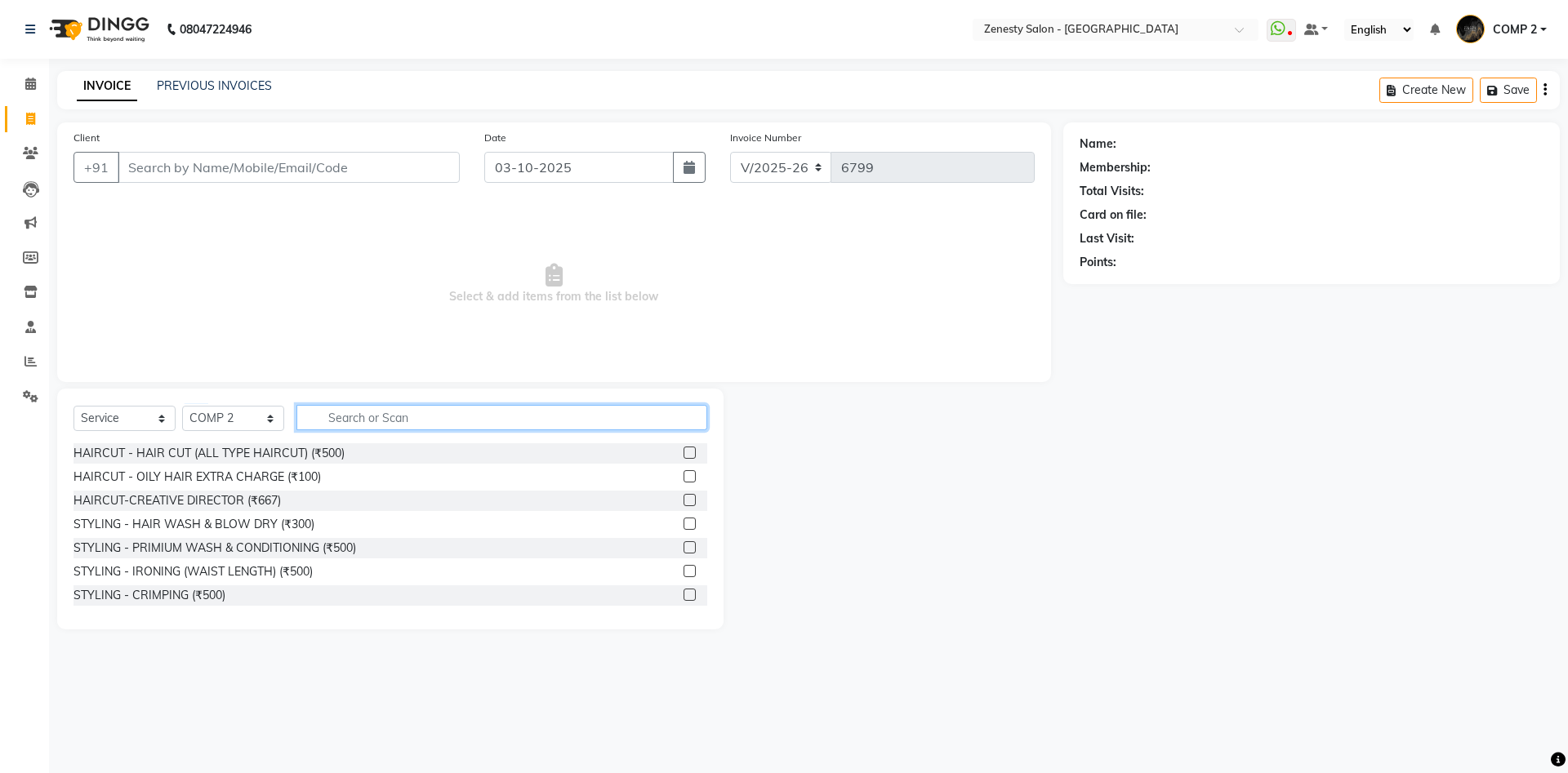
click at [380, 413] on input "text" at bounding box center [501, 417] width 411 height 25
type input "reg"
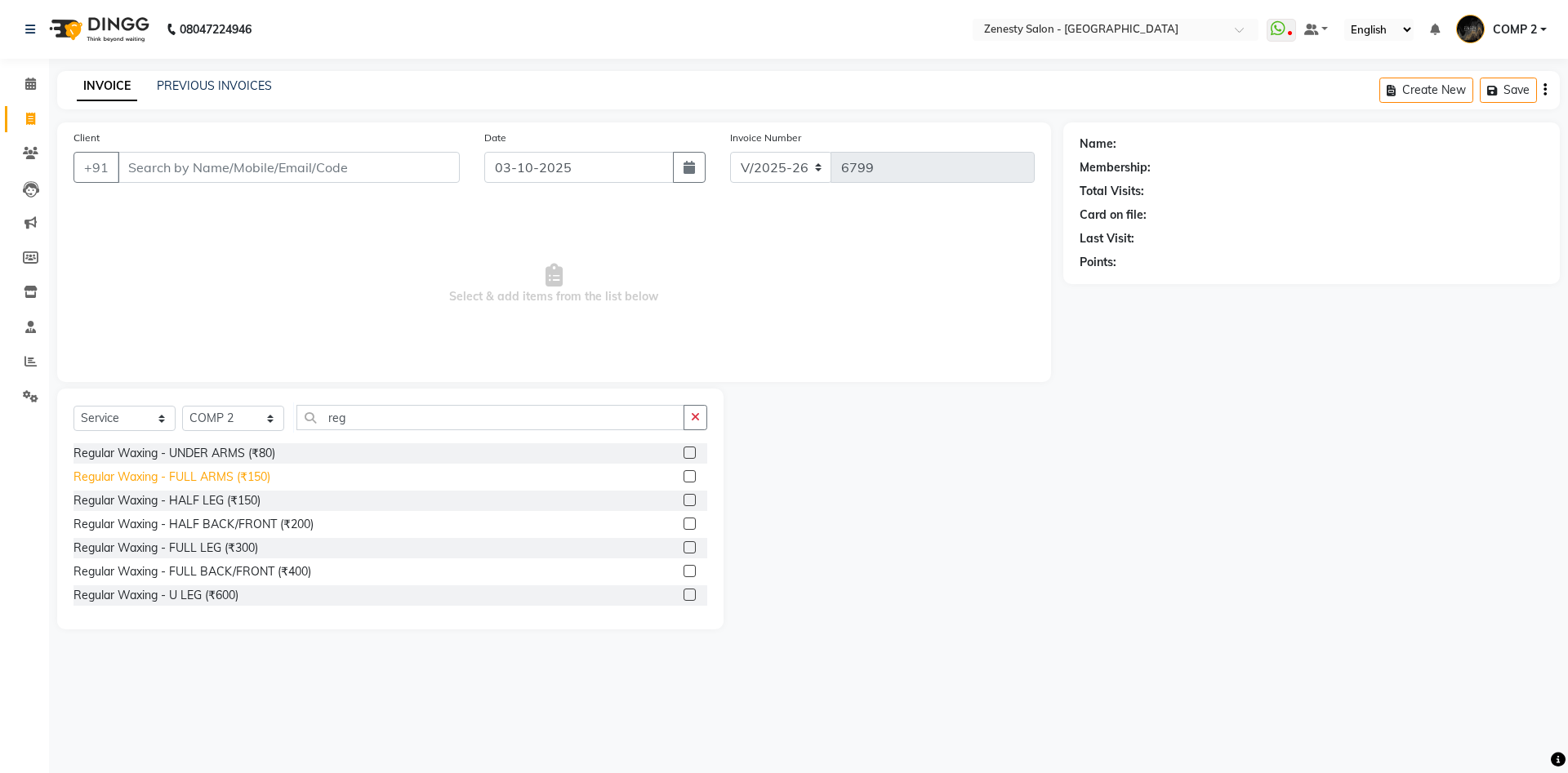
click at [212, 482] on div "Regular Waxing - FULL ARMS (₹150)" at bounding box center [171, 478] width 196 height 18
checkbox input "false"
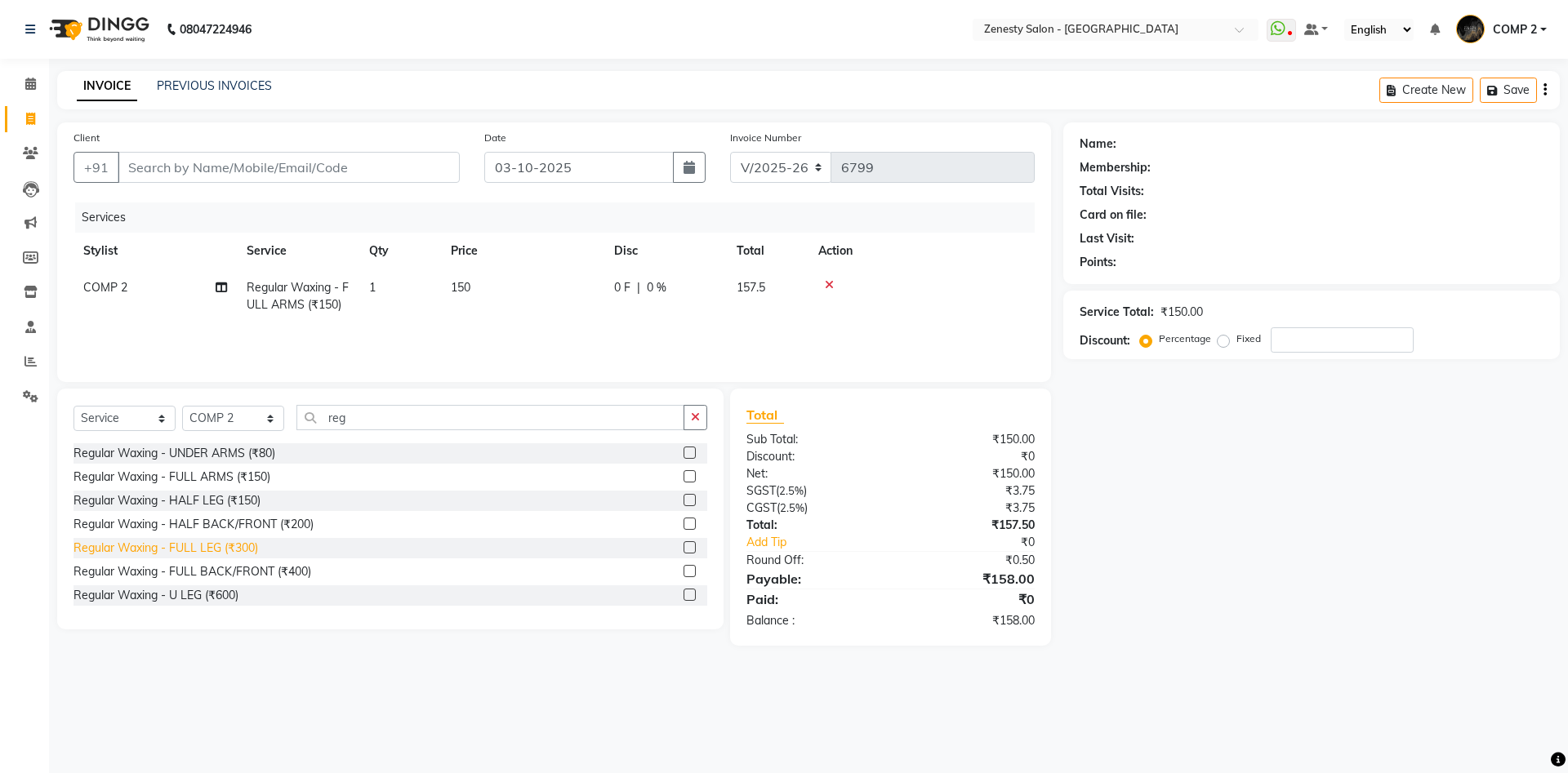
click at [206, 547] on div "Regular Waxing - FULL LEG (₹300)" at bounding box center [165, 548] width 185 height 18
checkbox input "false"
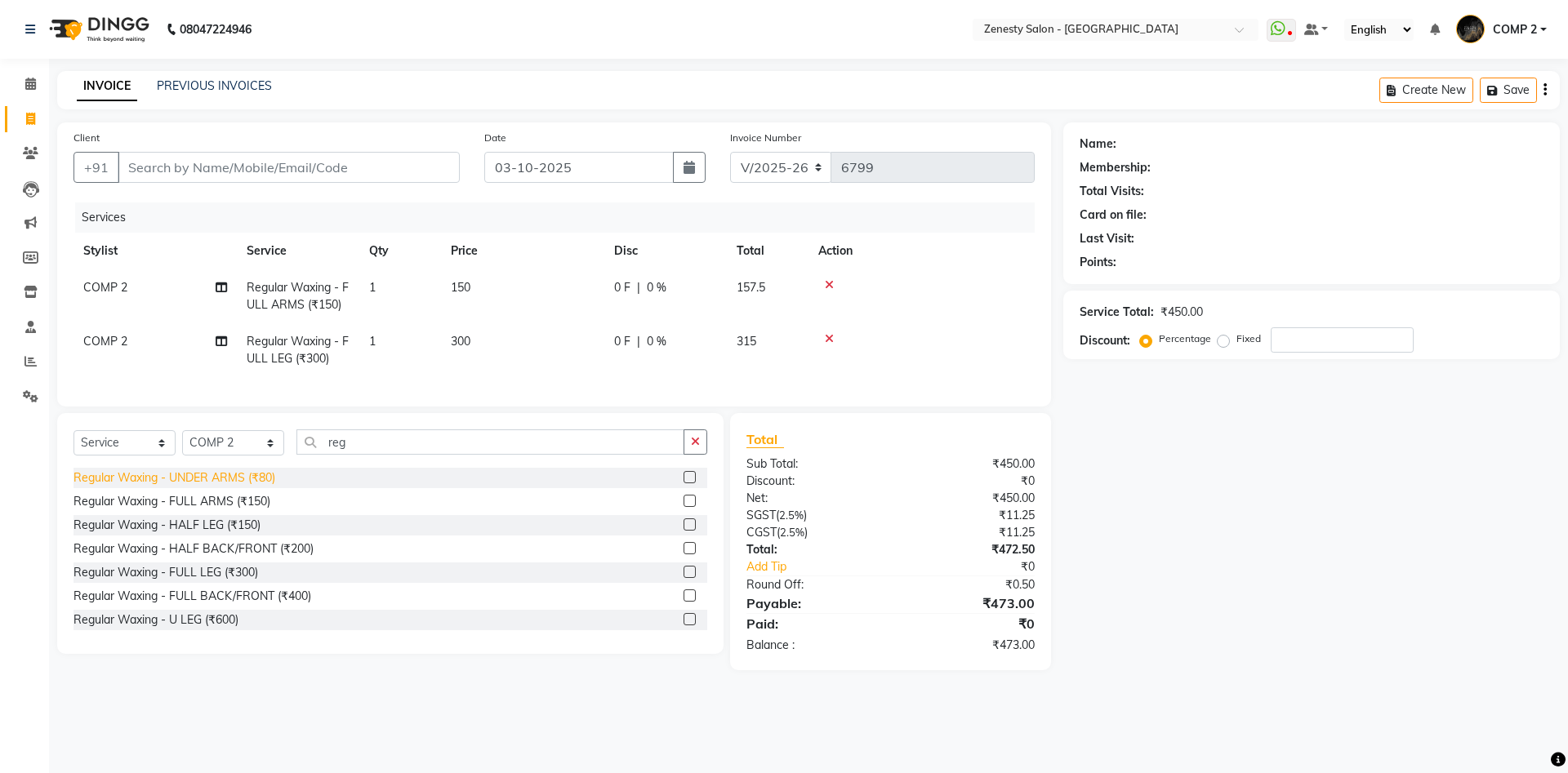
click at [233, 476] on div "Regular Waxing - UNDER ARMS (₹80)" at bounding box center [174, 478] width 201 height 18
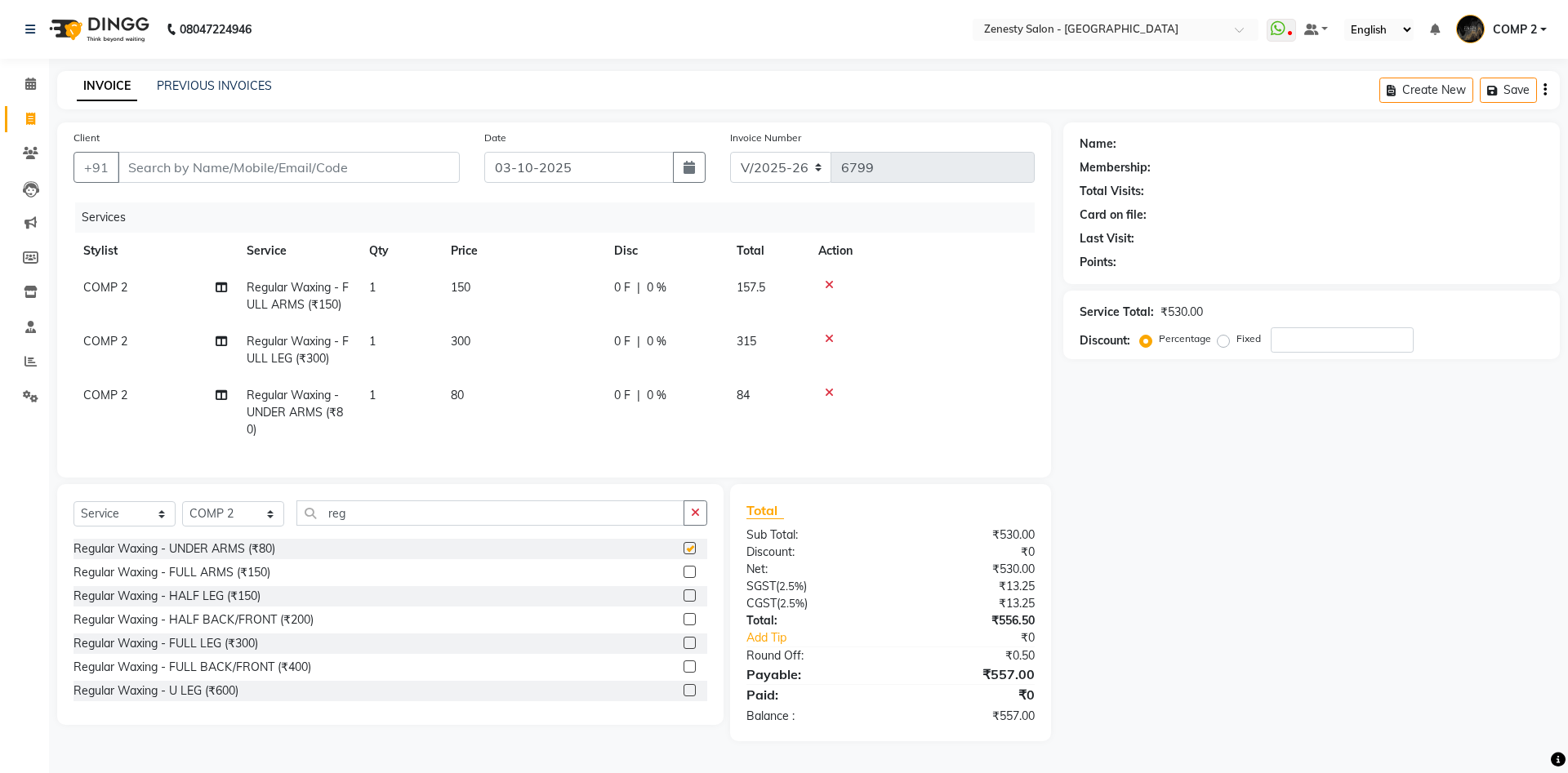
checkbox input "false"
drag, startPoint x: 370, startPoint y: 518, endPoint x: 162, endPoint y: 515, distance: 208.0
click at [296, 515] on input "reg" at bounding box center [490, 513] width 388 height 25
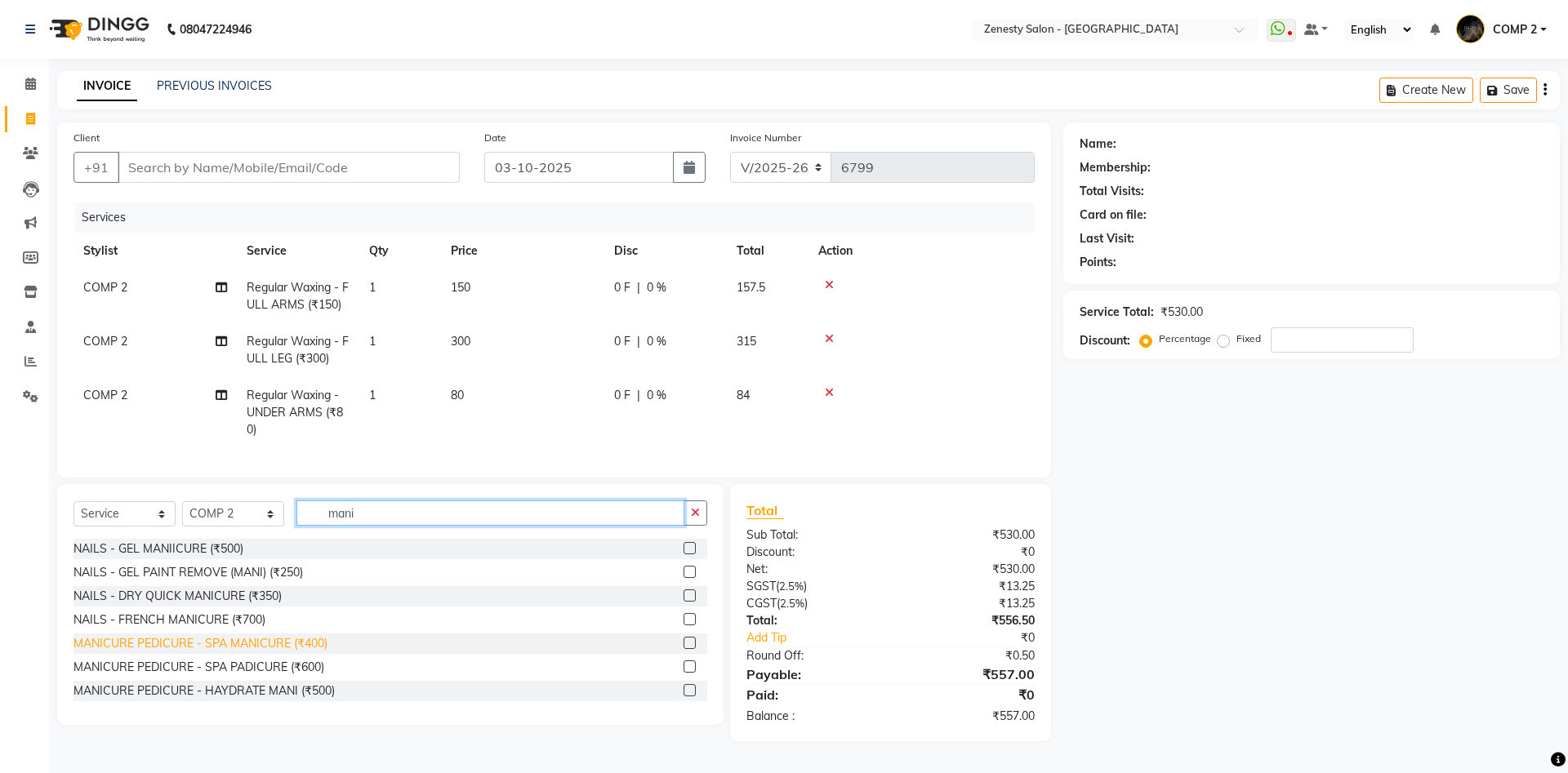
type input "mani"
click at [173, 652] on div "MANICURE PEDICURE - SPA MANICURE (₹400)" at bounding box center [200, 644] width 254 height 18
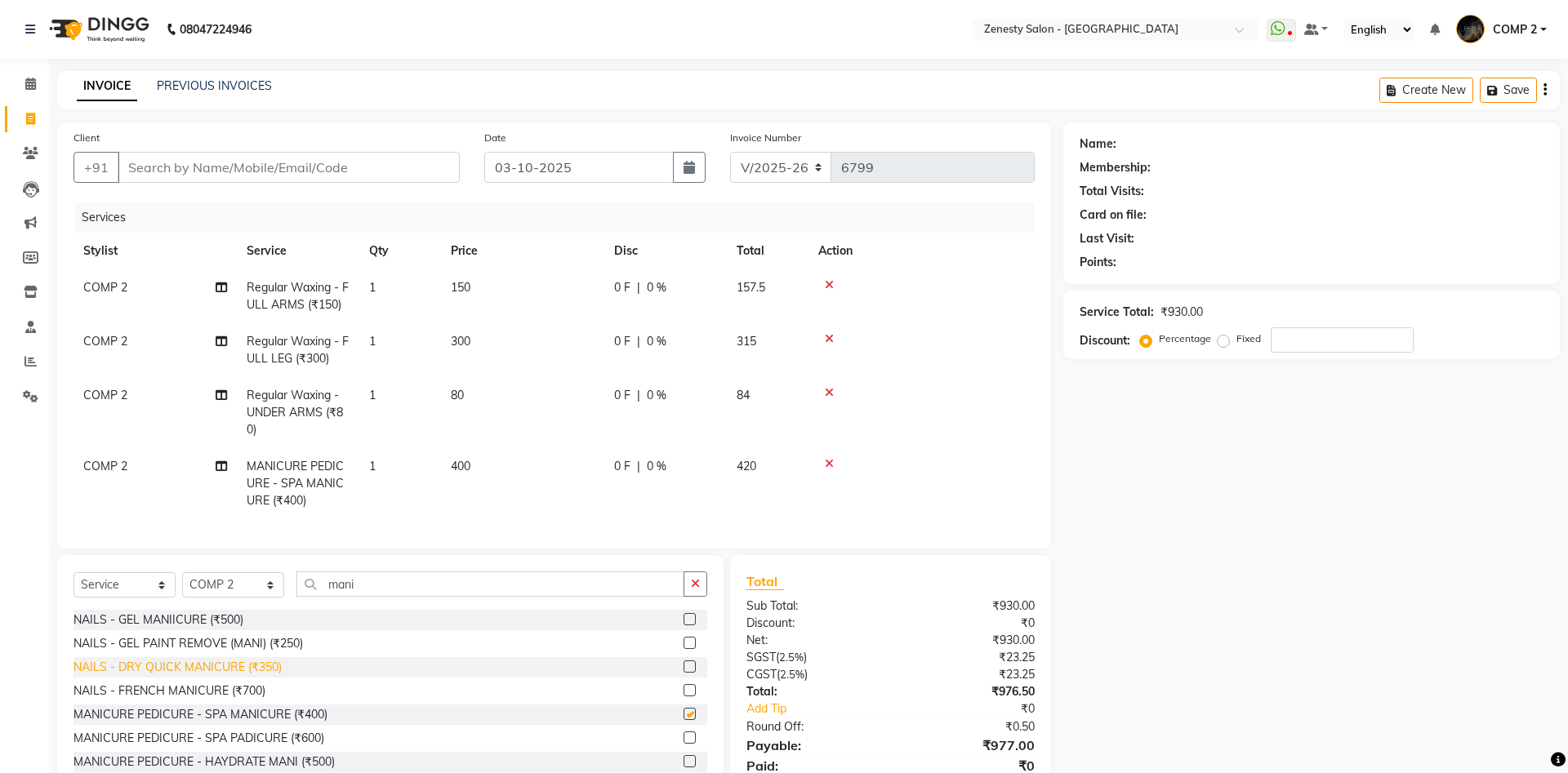
checkbox input "false"
click at [220, 743] on div "MANICURE PEDICURE - SPA PADICURE (₹600)" at bounding box center [198, 739] width 251 height 18
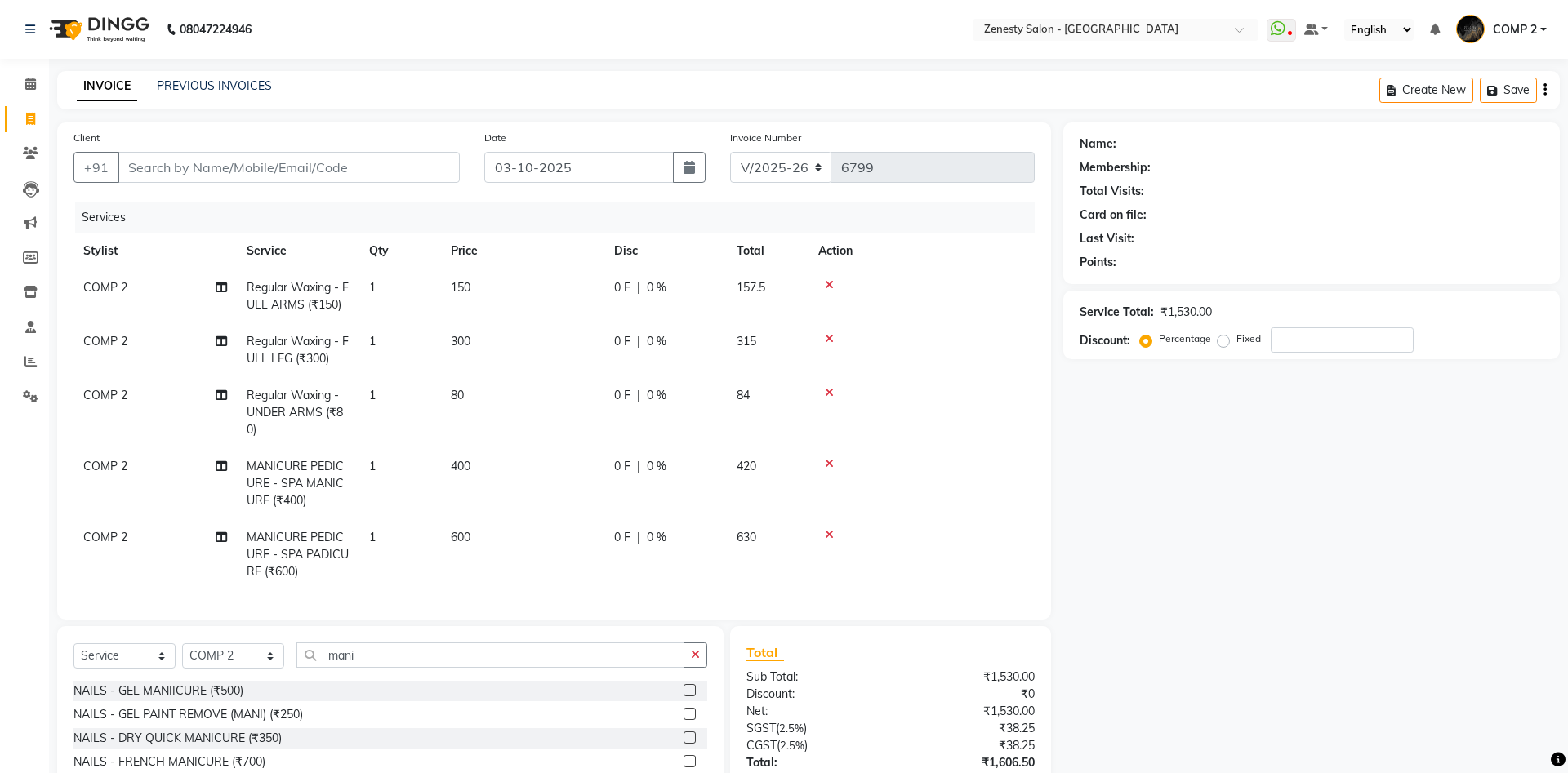
checkbox input "false"
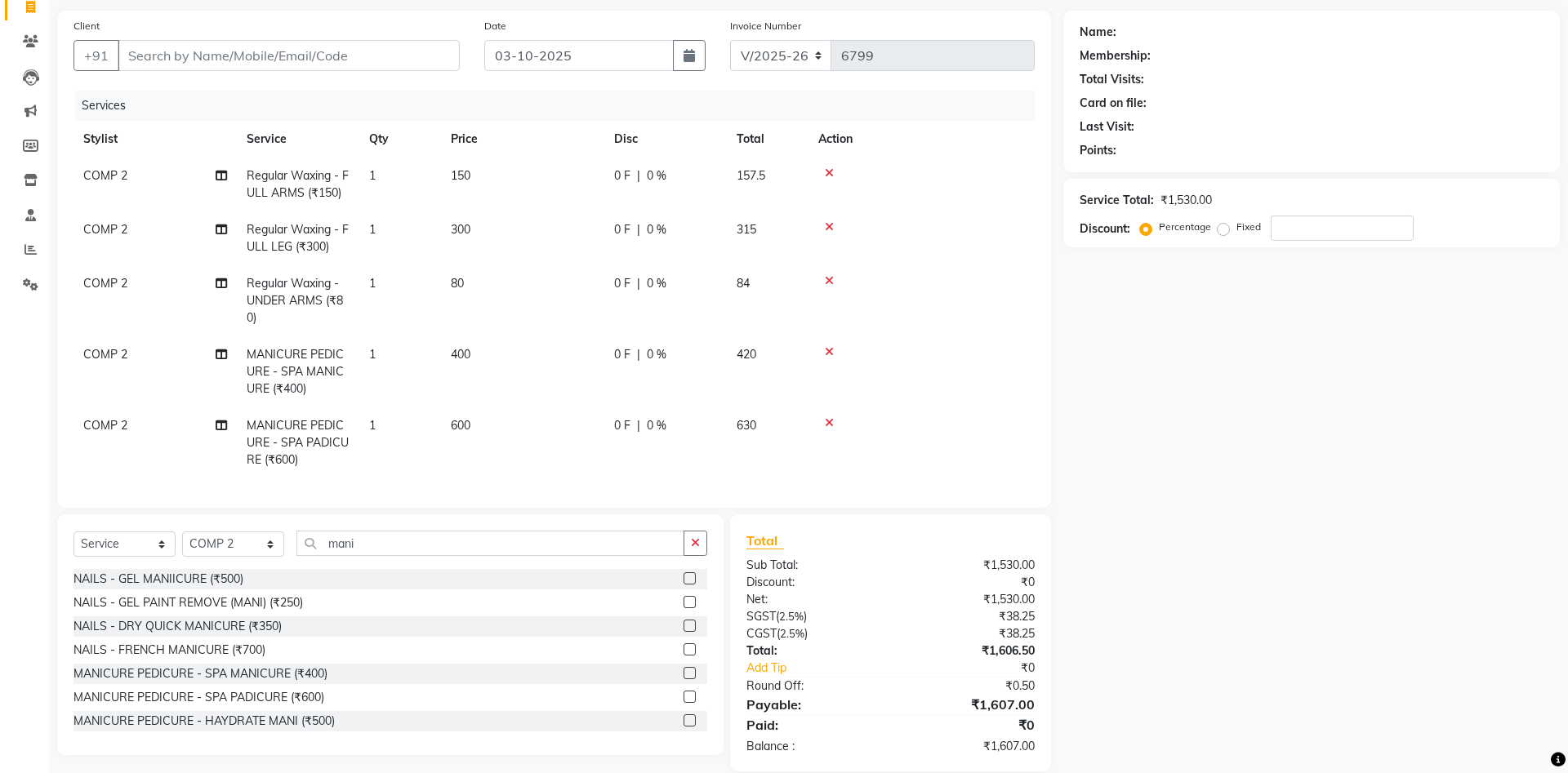
scroll to position [135, 0]
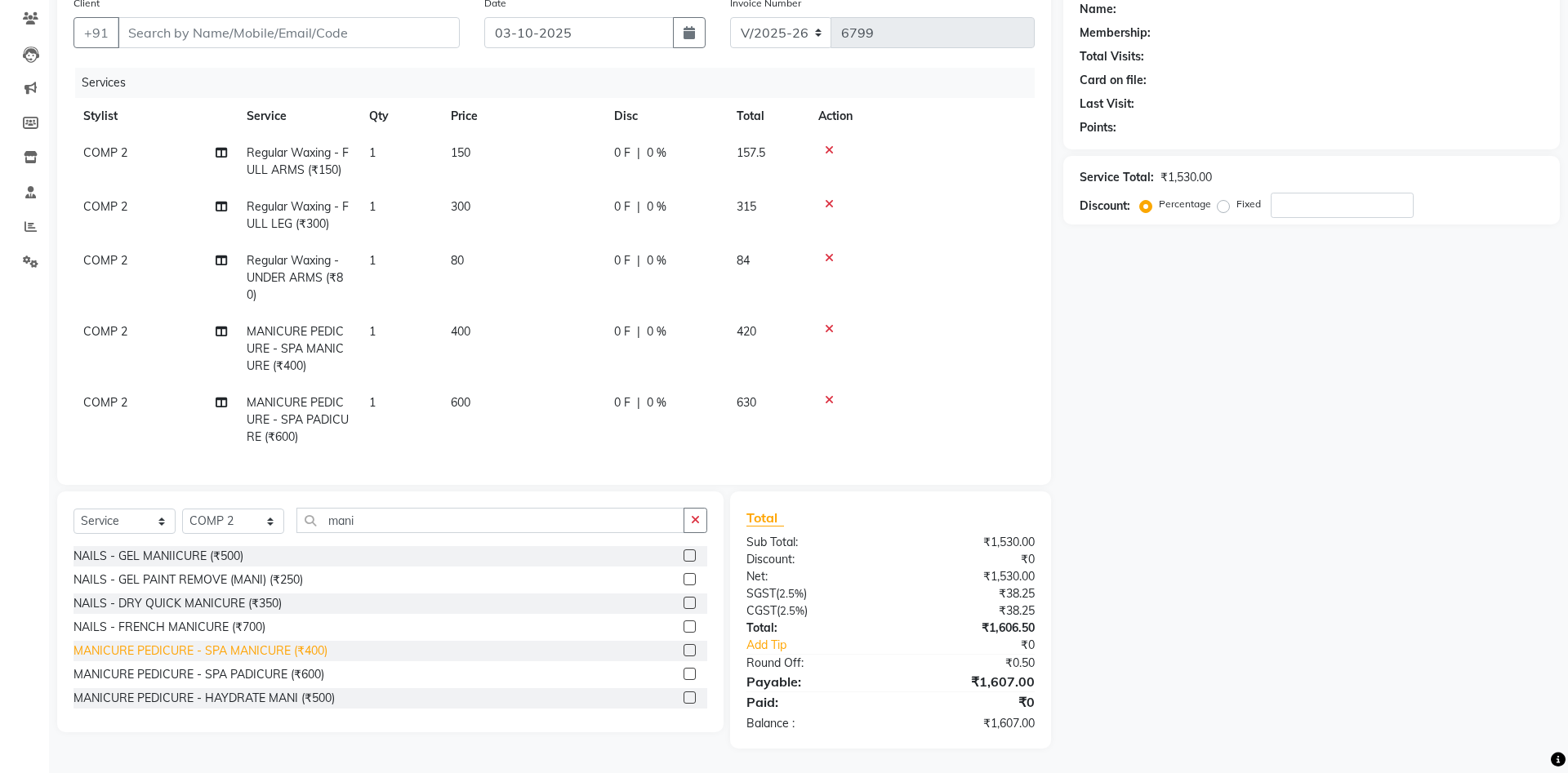
click at [267, 655] on div "MANICURE PEDICURE - SPA MANICURE (₹400)" at bounding box center [200, 652] width 254 height 18
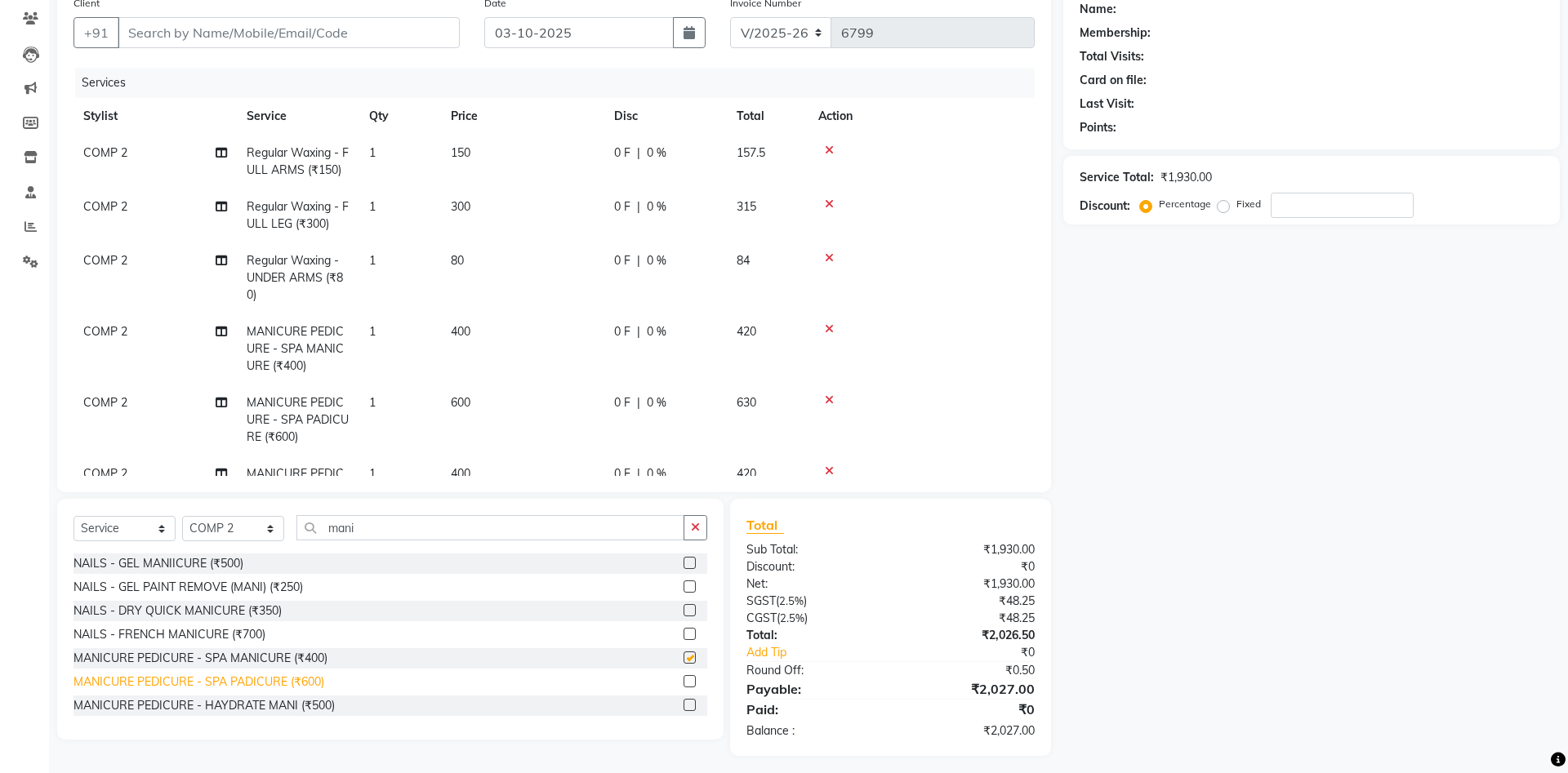
checkbox input "false"
click at [272, 685] on div "MANICURE PEDICURE - SPA PADICURE (₹600)" at bounding box center [198, 682] width 251 height 18
checkbox input "false"
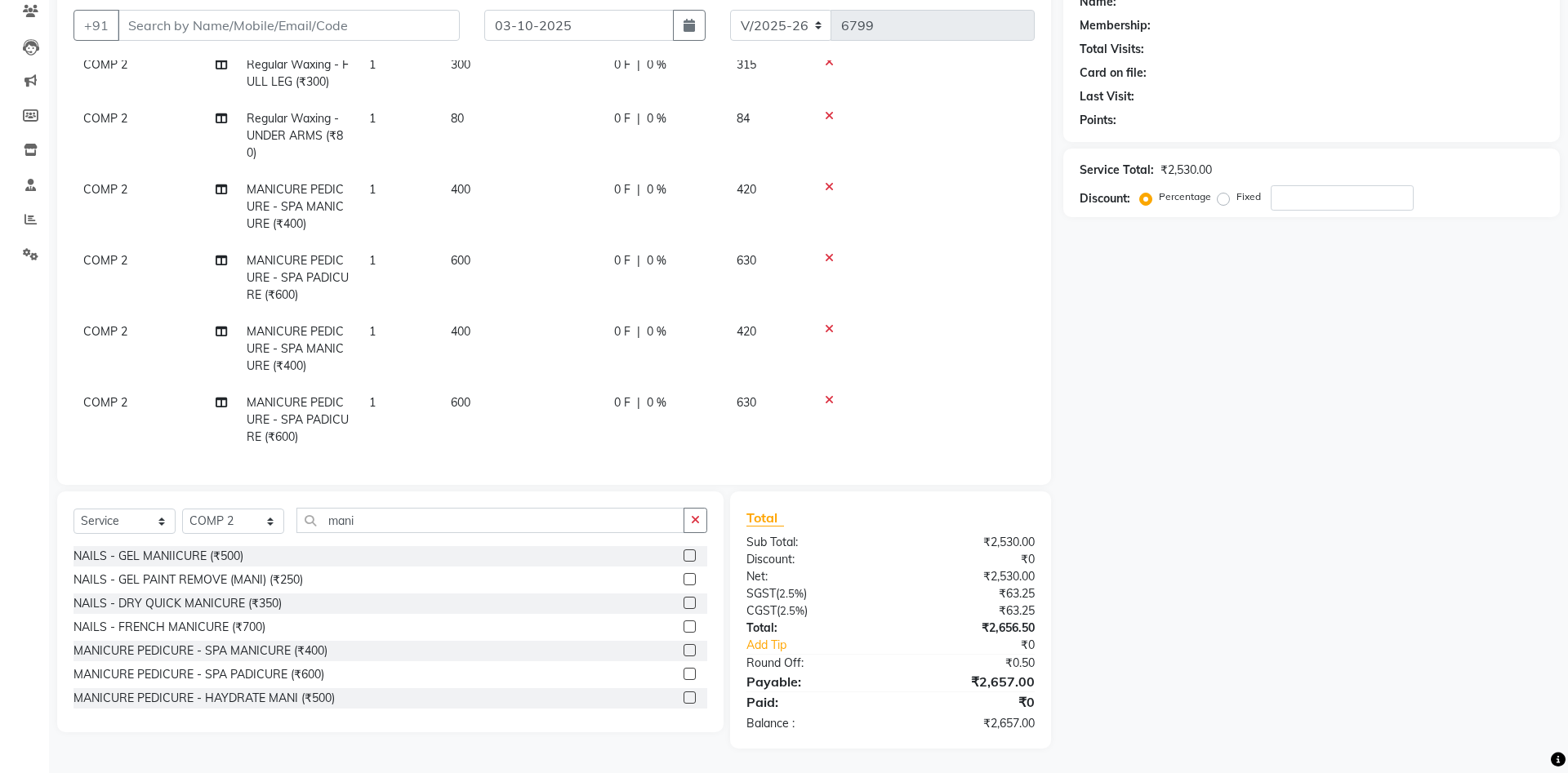
click at [829, 330] on icon at bounding box center [829, 329] width 9 height 12
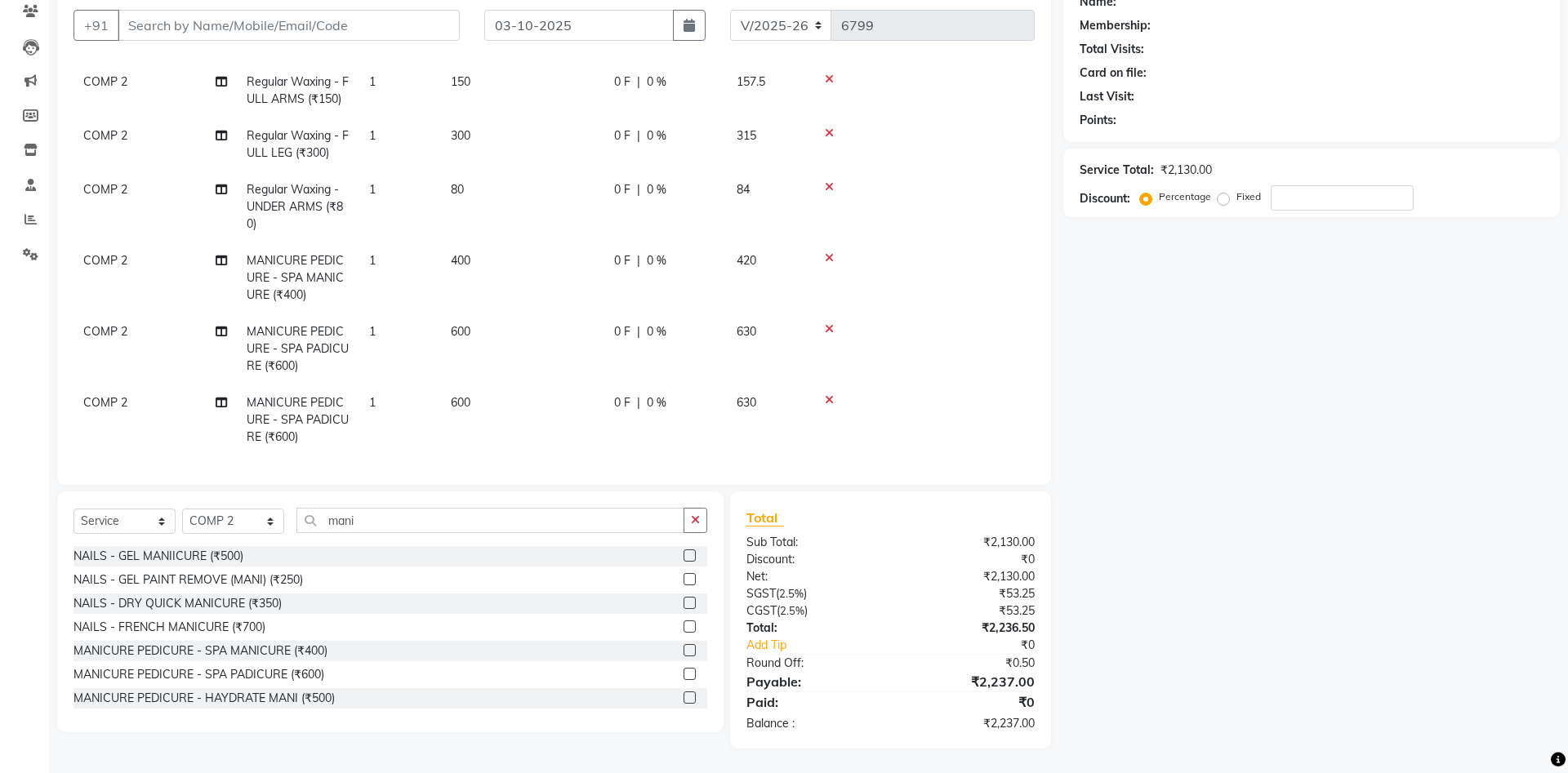
click at [828, 399] on icon at bounding box center [829, 401] width 9 height 12
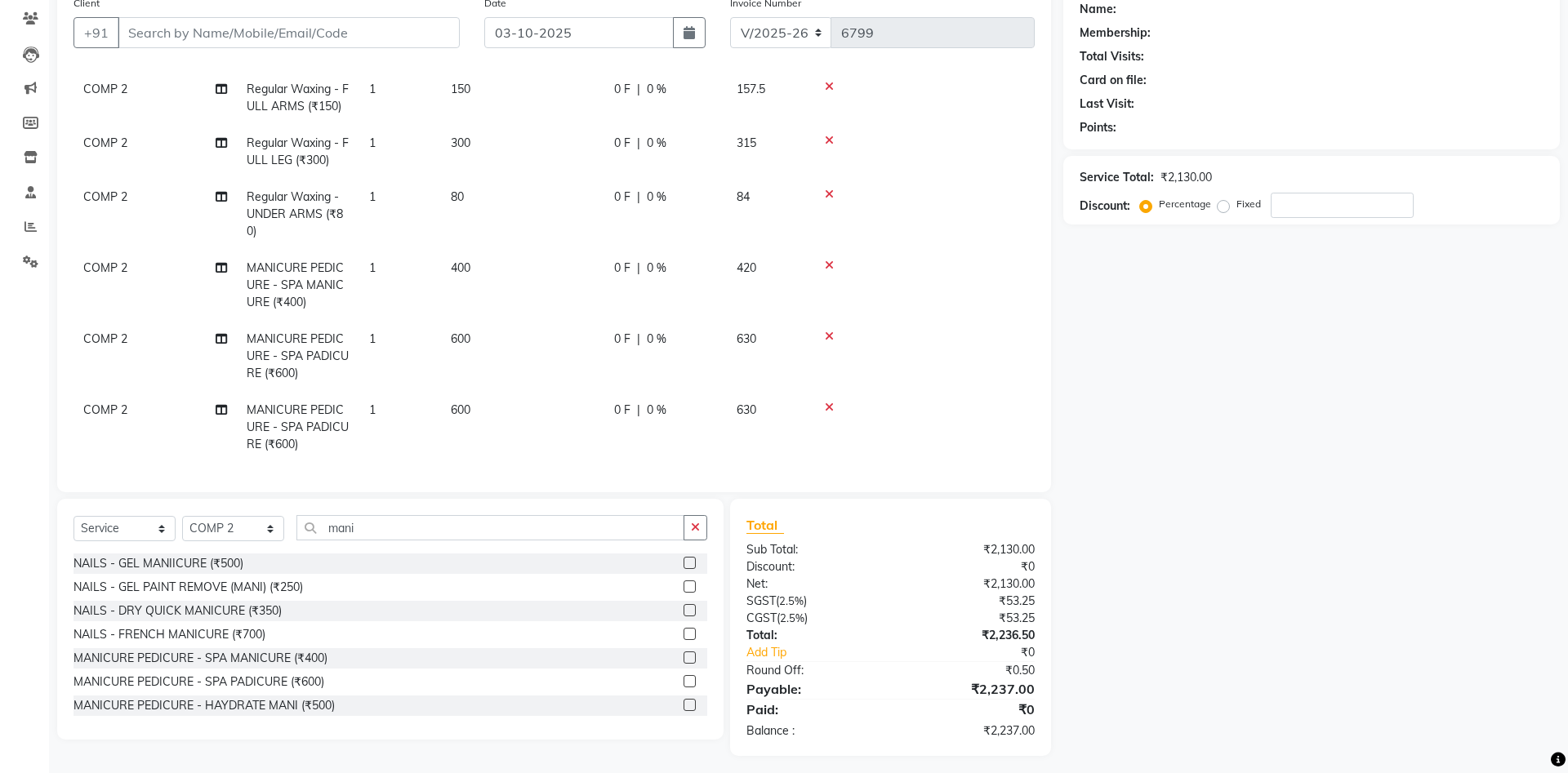
scroll to position [0, 0]
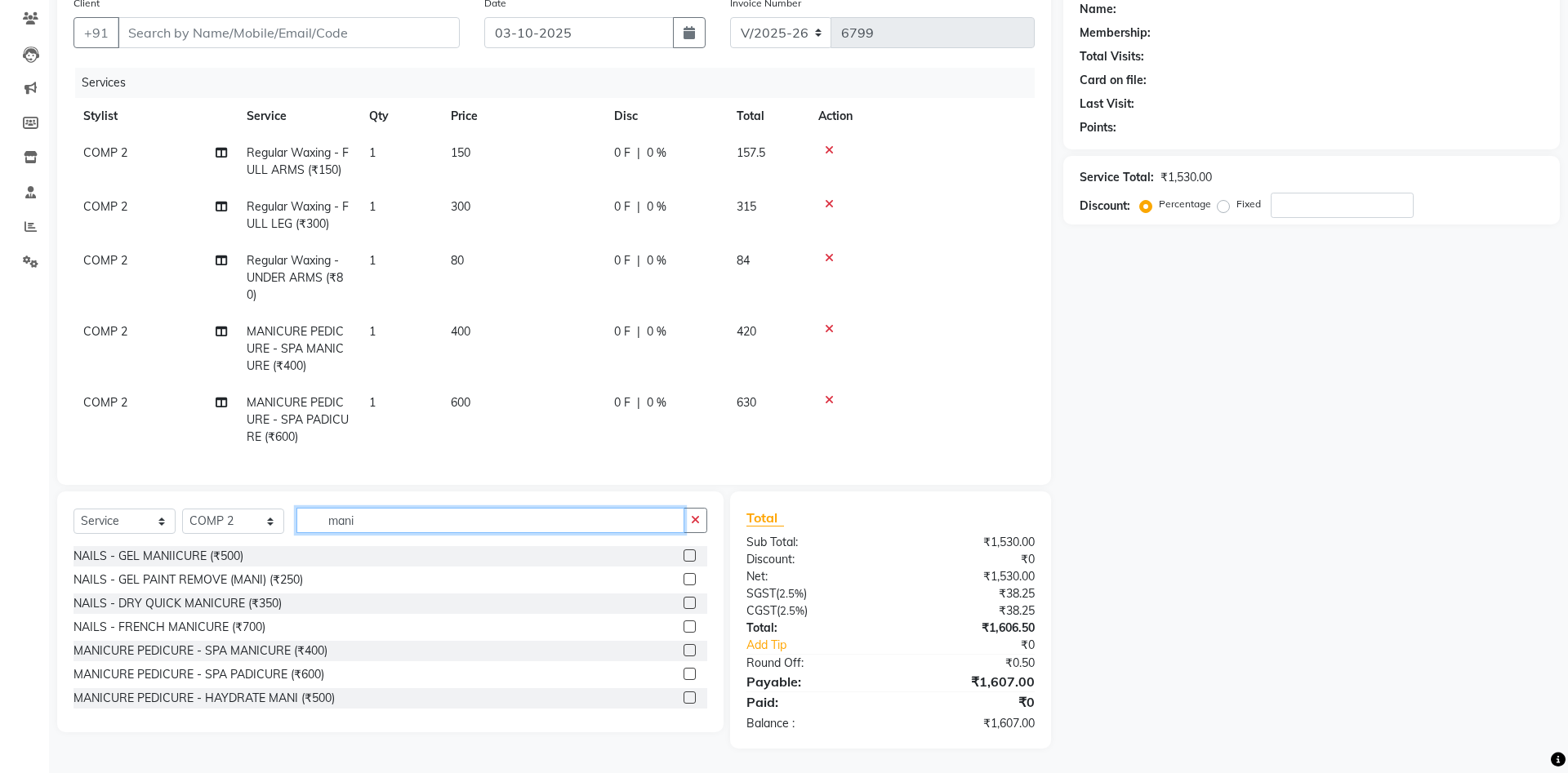
drag, startPoint x: 382, startPoint y: 517, endPoint x: 265, endPoint y: 512, distance: 117.1
click at [296, 512] on input "mani" at bounding box center [490, 521] width 388 height 25
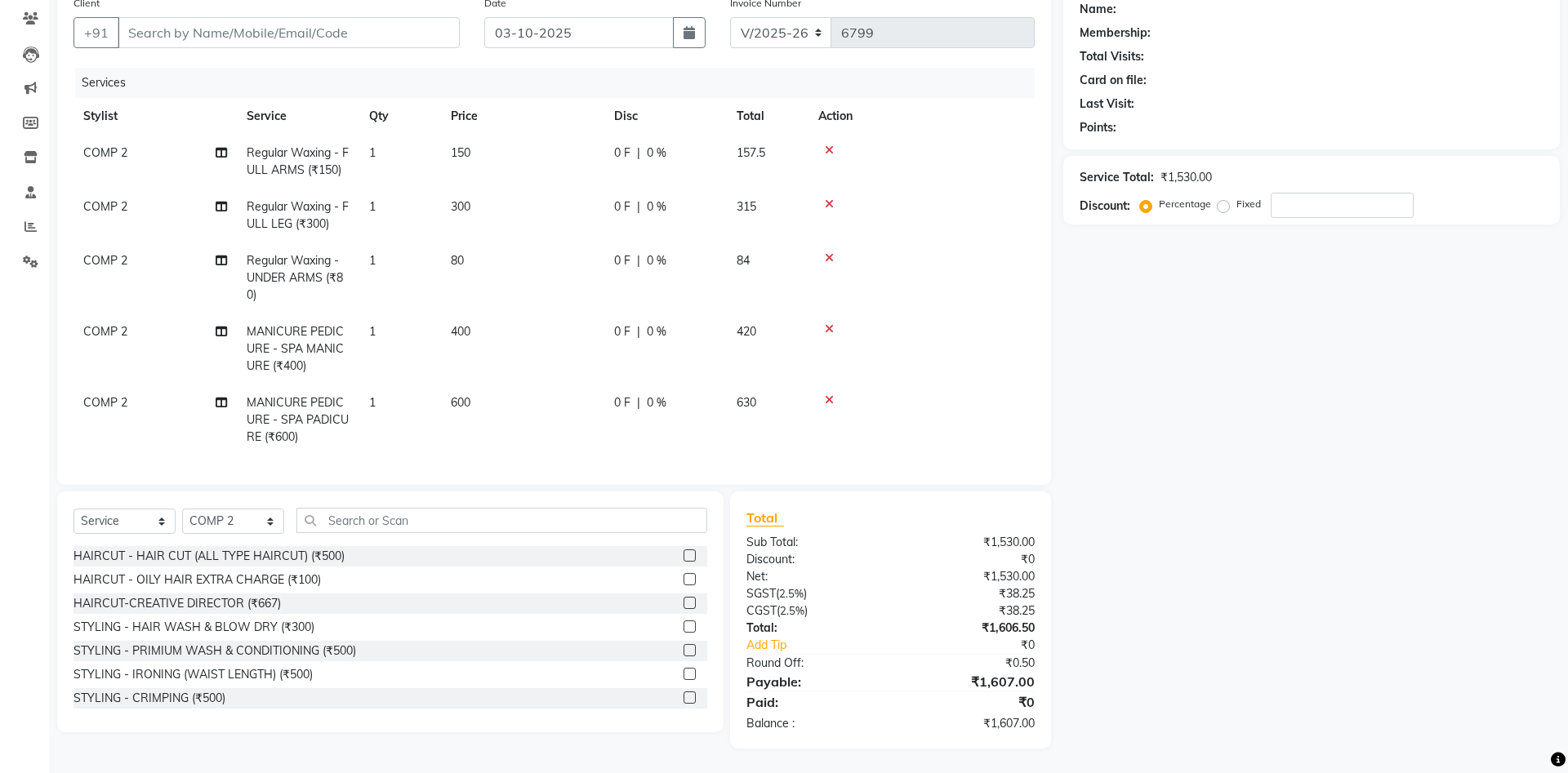
drag, startPoint x: 283, startPoint y: 559, endPoint x: 380, endPoint y: 562, distance: 97.0
click at [285, 559] on div "HAIRCUT - HAIR CUT (ALL TYPE HAIRCUT) (₹500)" at bounding box center [208, 557] width 271 height 18
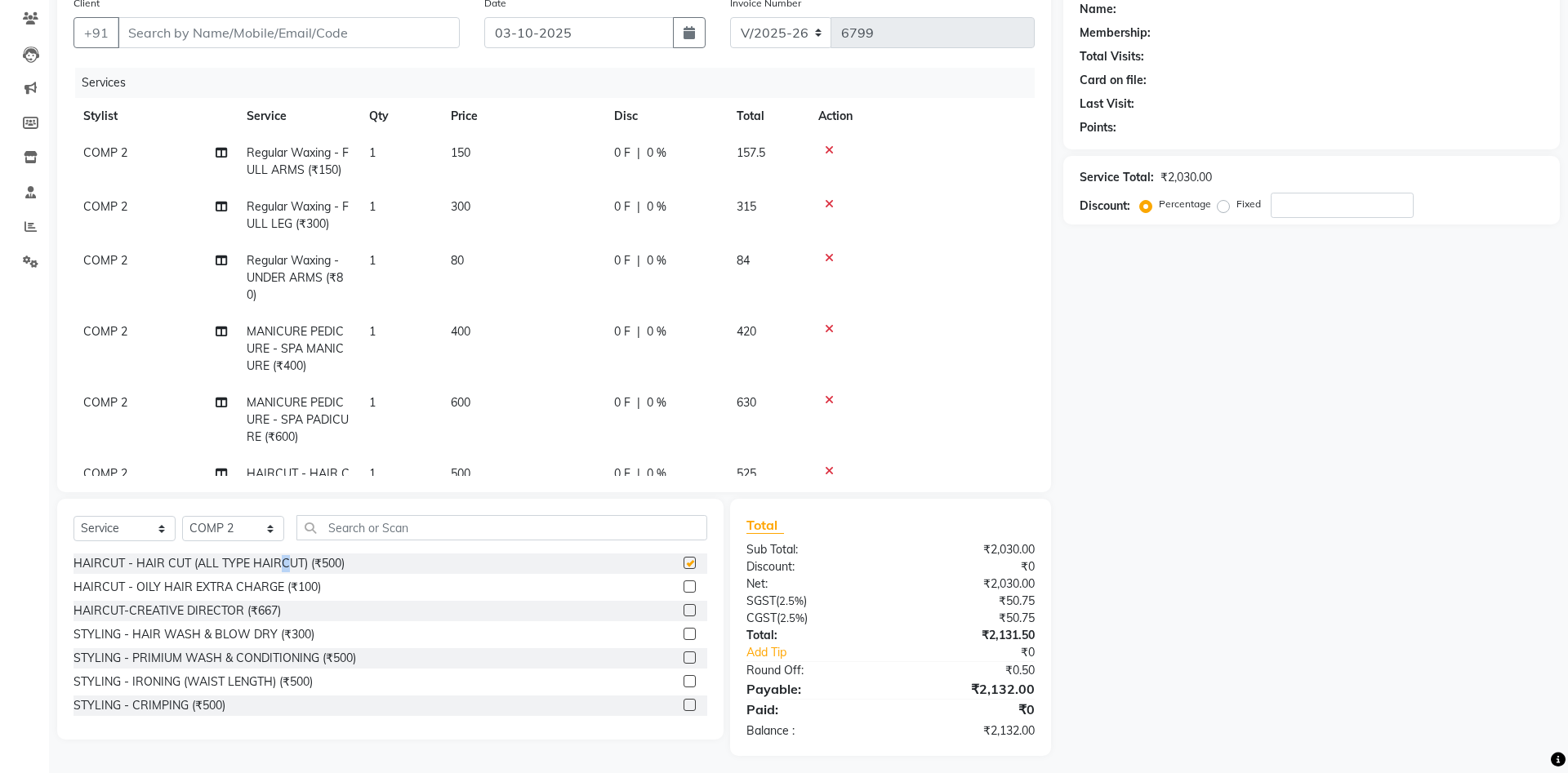
checkbox input "false"
click at [462, 533] on input "text" at bounding box center [501, 528] width 411 height 25
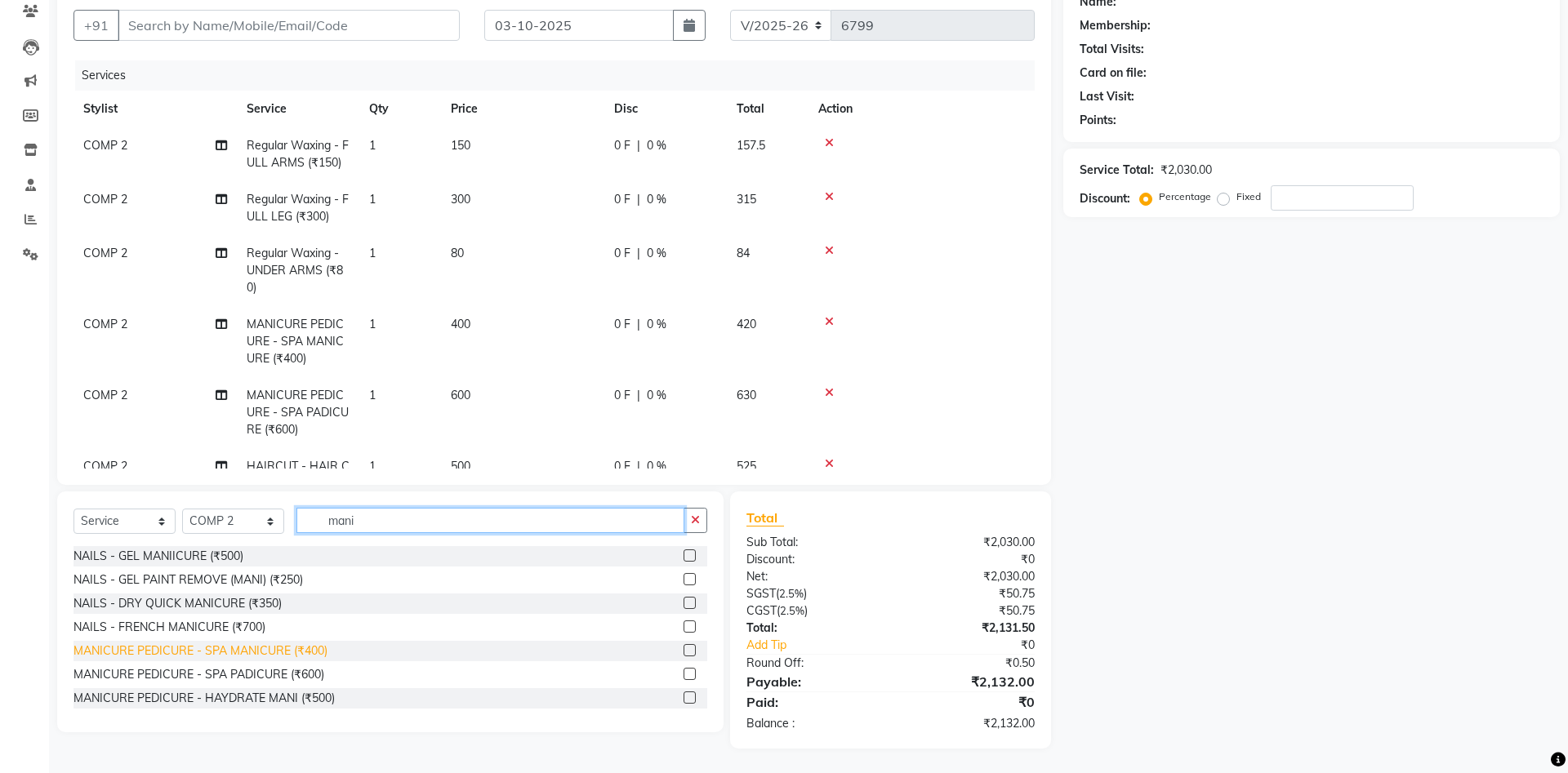
type input "mani"
click at [246, 650] on div "MANICURE PEDICURE - SPA MANICURE (₹400)" at bounding box center [200, 652] width 254 height 18
checkbox input "false"
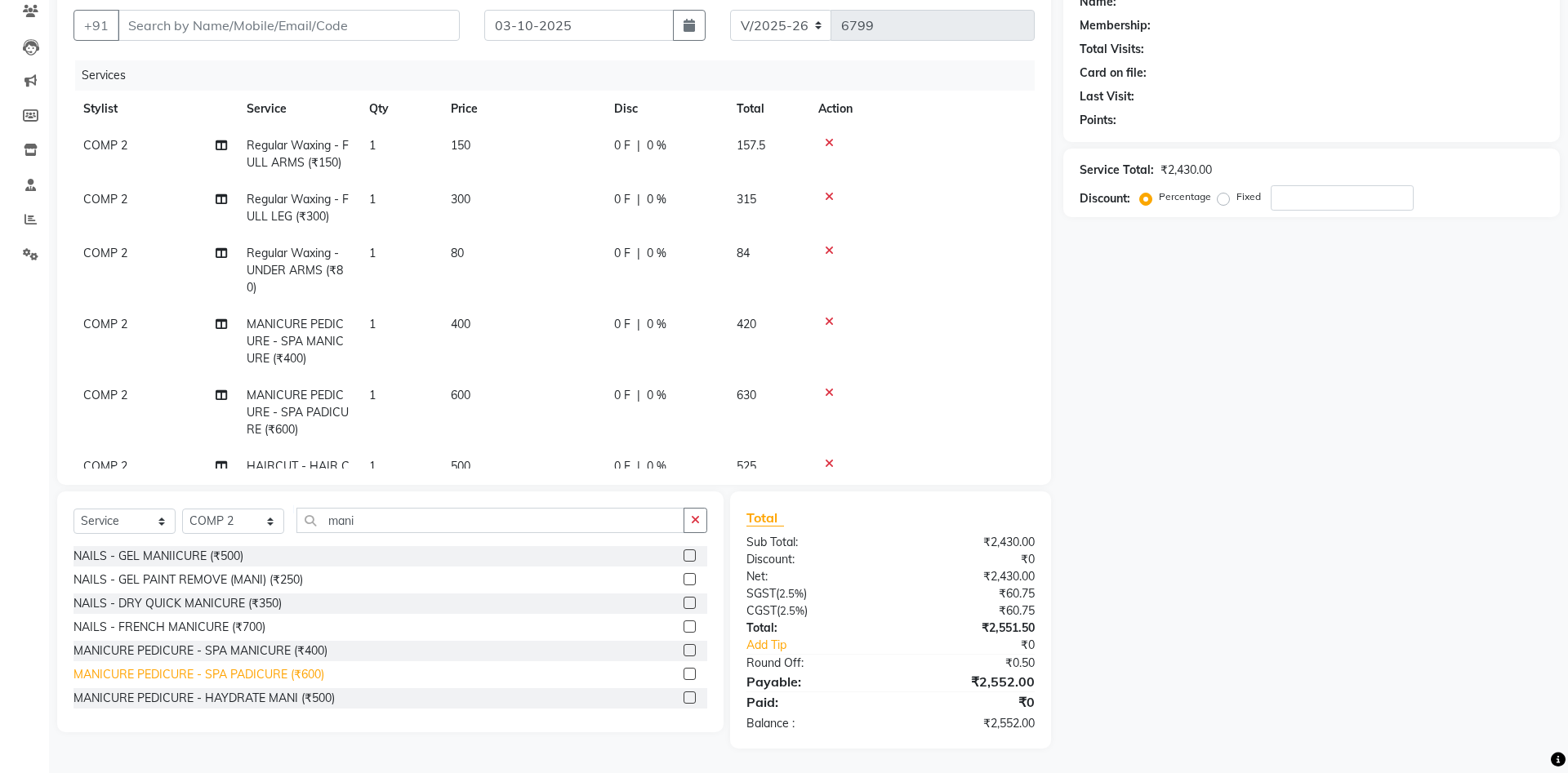
click at [246, 674] on div "MANICURE PEDICURE - SPA PADICURE (₹600)" at bounding box center [198, 675] width 251 height 18
checkbox input "false"
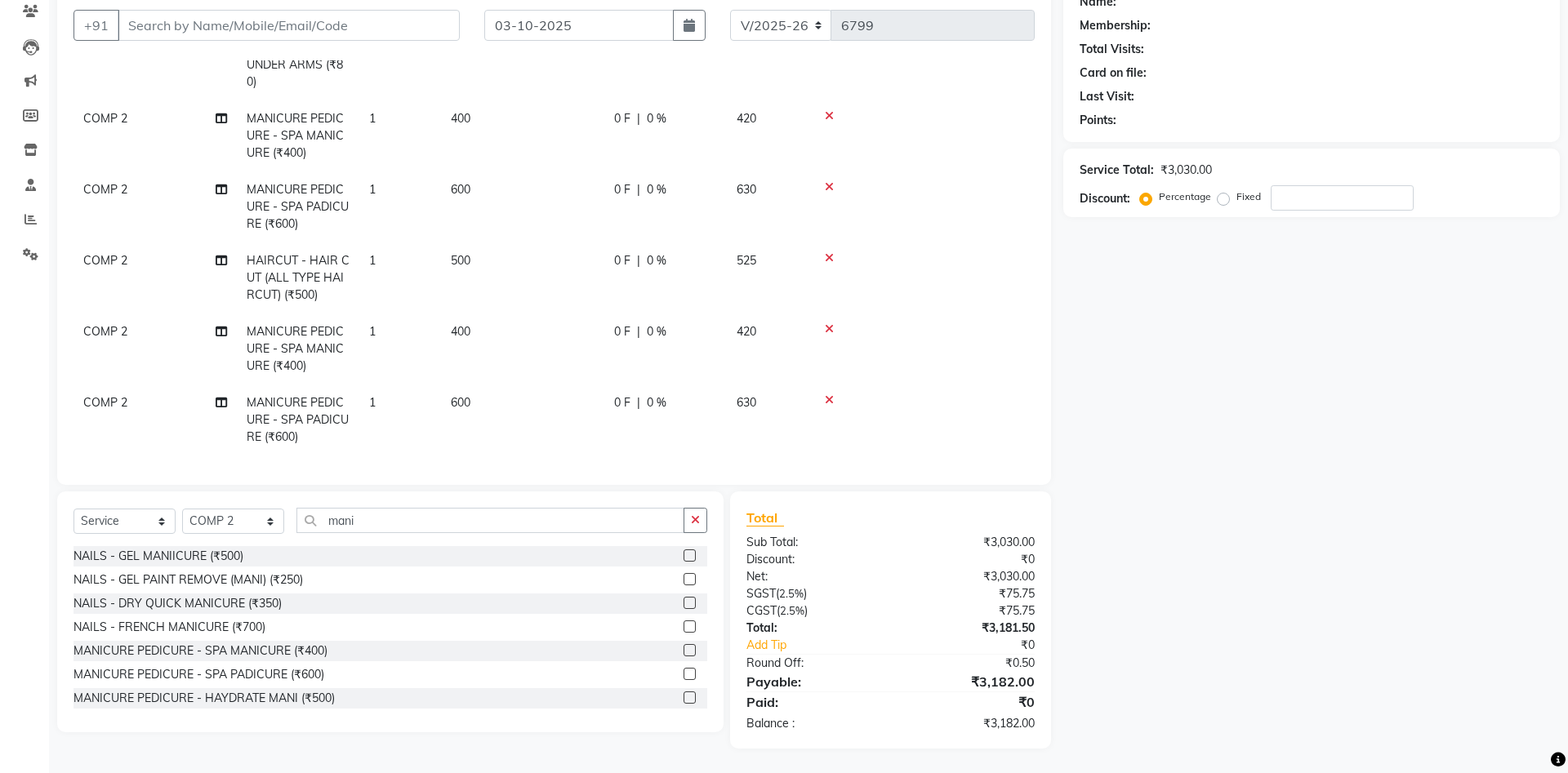
scroll to position [0, 0]
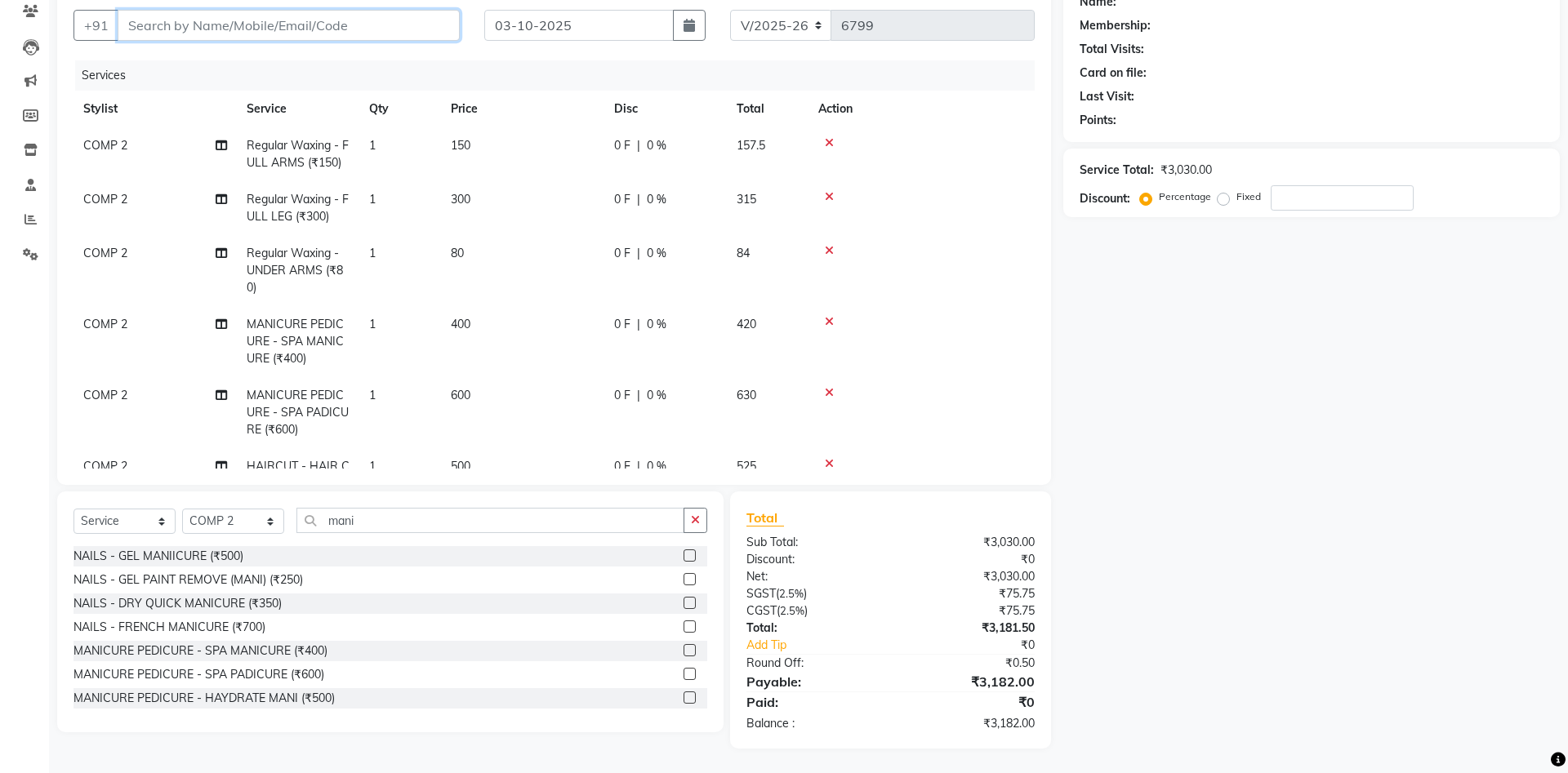
click at [372, 31] on input "Client" at bounding box center [288, 25] width 342 height 31
type input "9"
type input "0"
type input "9825791108"
click at [444, 38] on button "Add Client" at bounding box center [417, 25] width 84 height 31
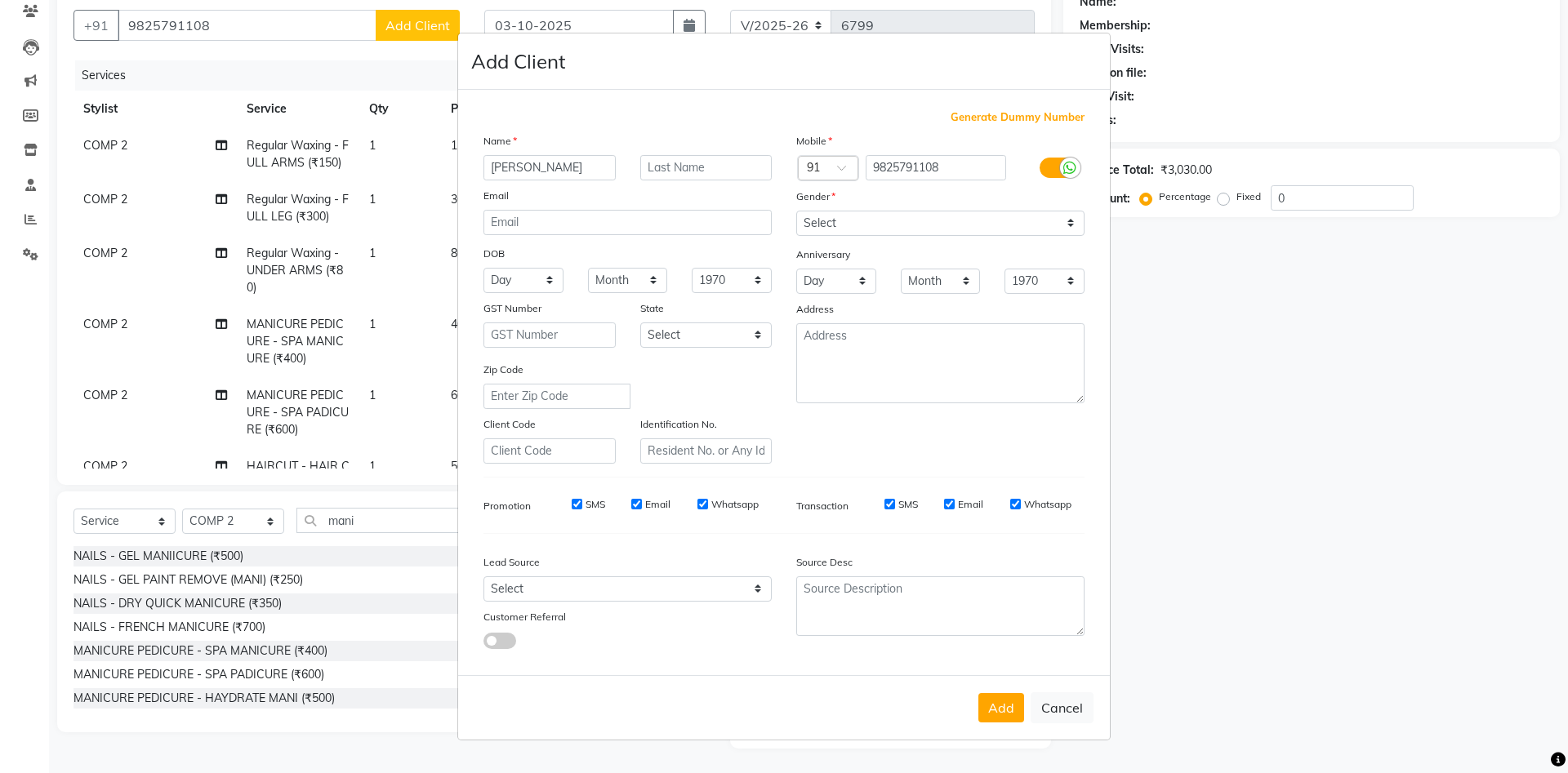
type input "Priyanshi"
click at [797, 211] on select "Select Male Female Other Prefer Not To Say" at bounding box center [940, 224] width 288 height 25
select select "female"
click option "Female" at bounding box center [0, 0] width 0 height 0
click at [1001, 708] on button "Add" at bounding box center [1001, 708] width 46 height 29
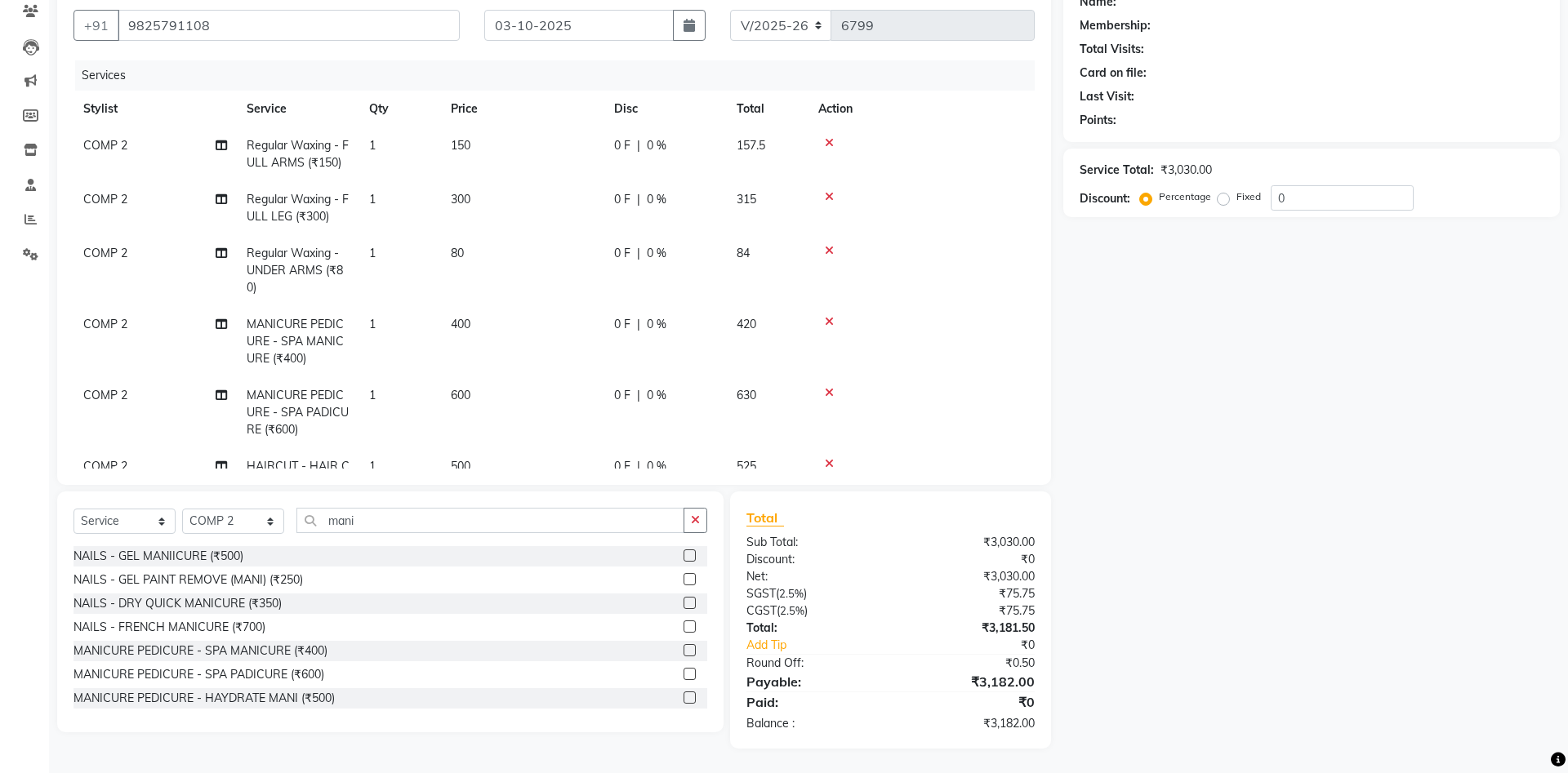
select select
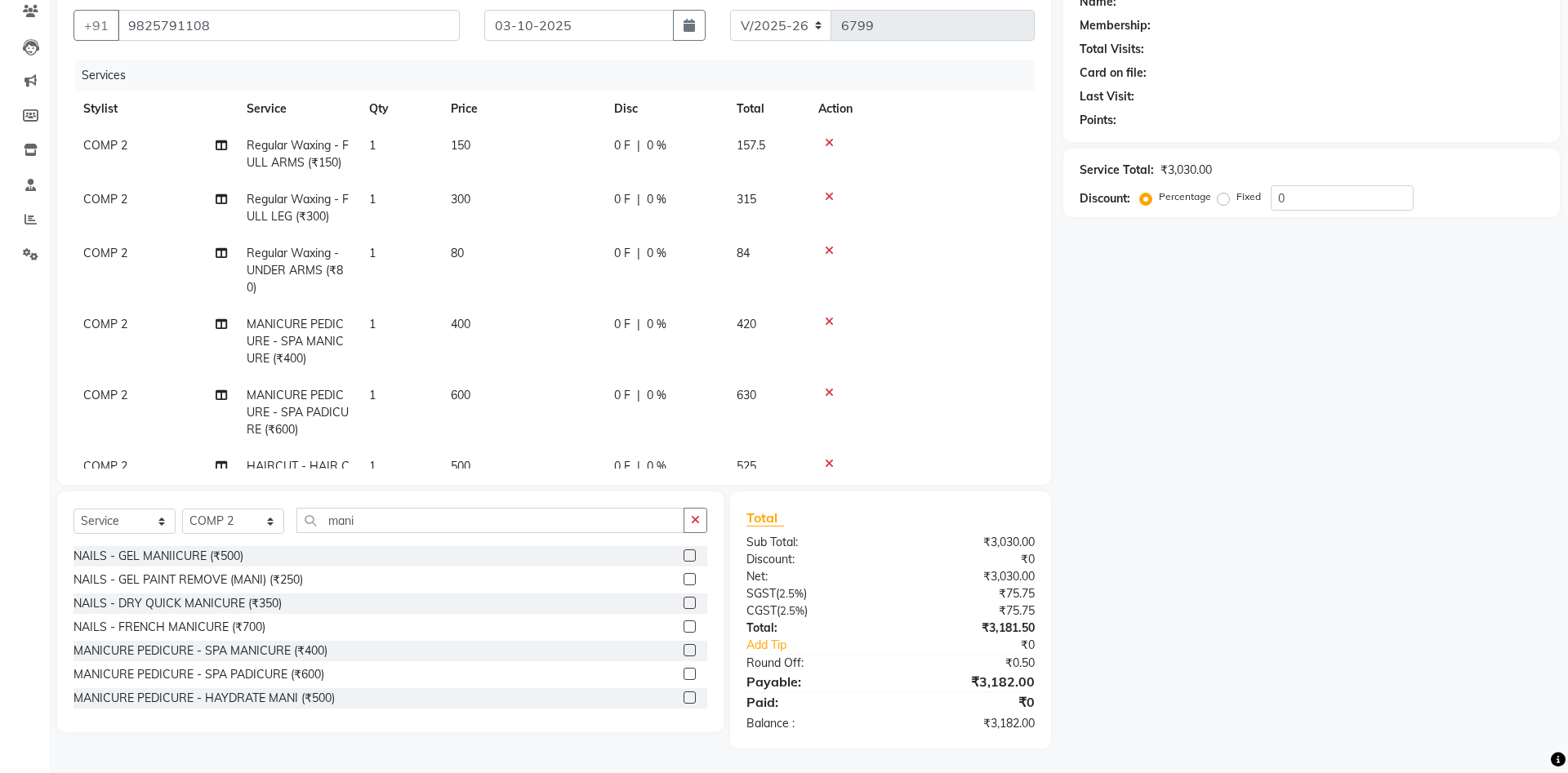
select select
checkbox input "false"
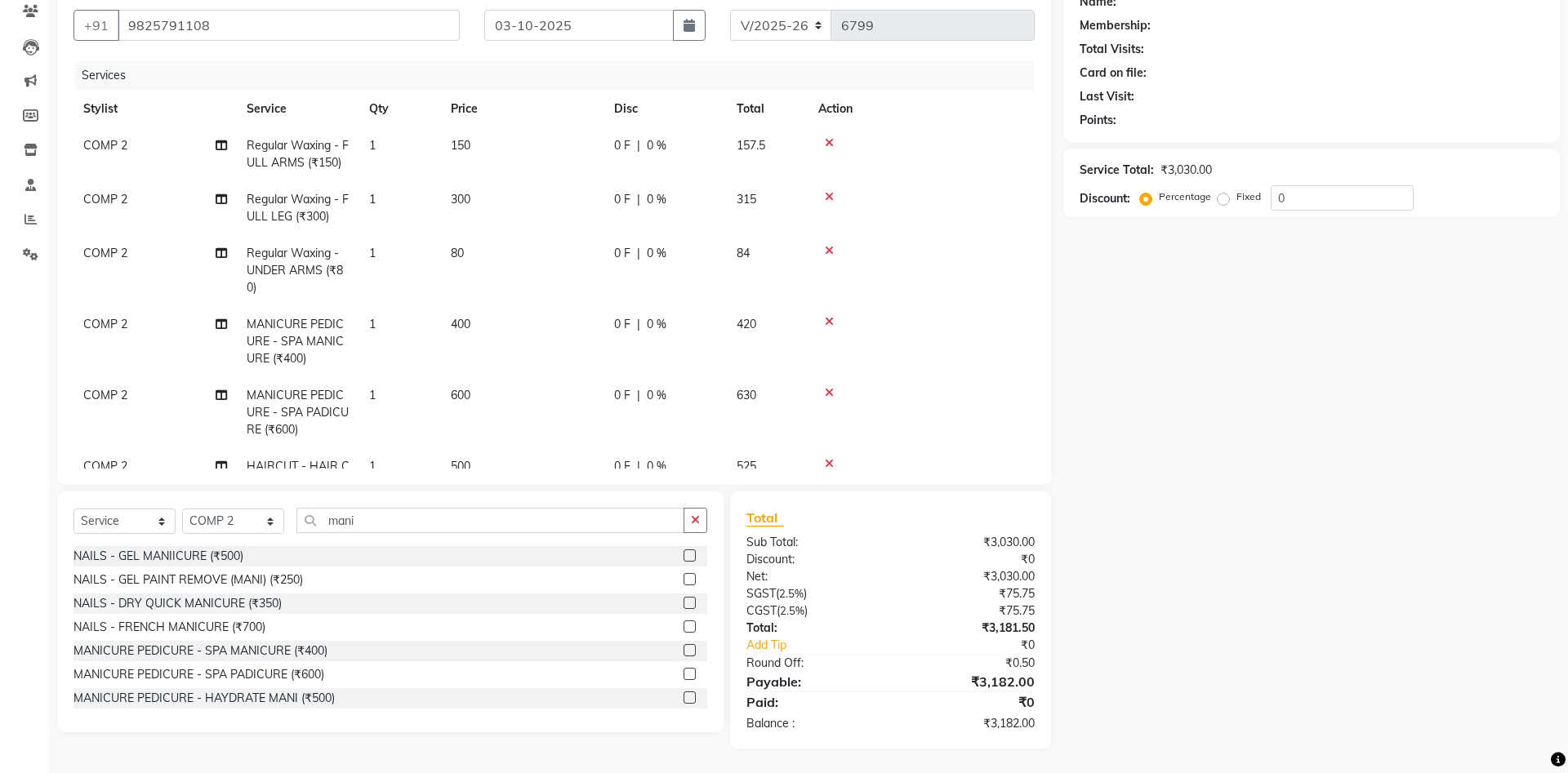
checkbox input "false"
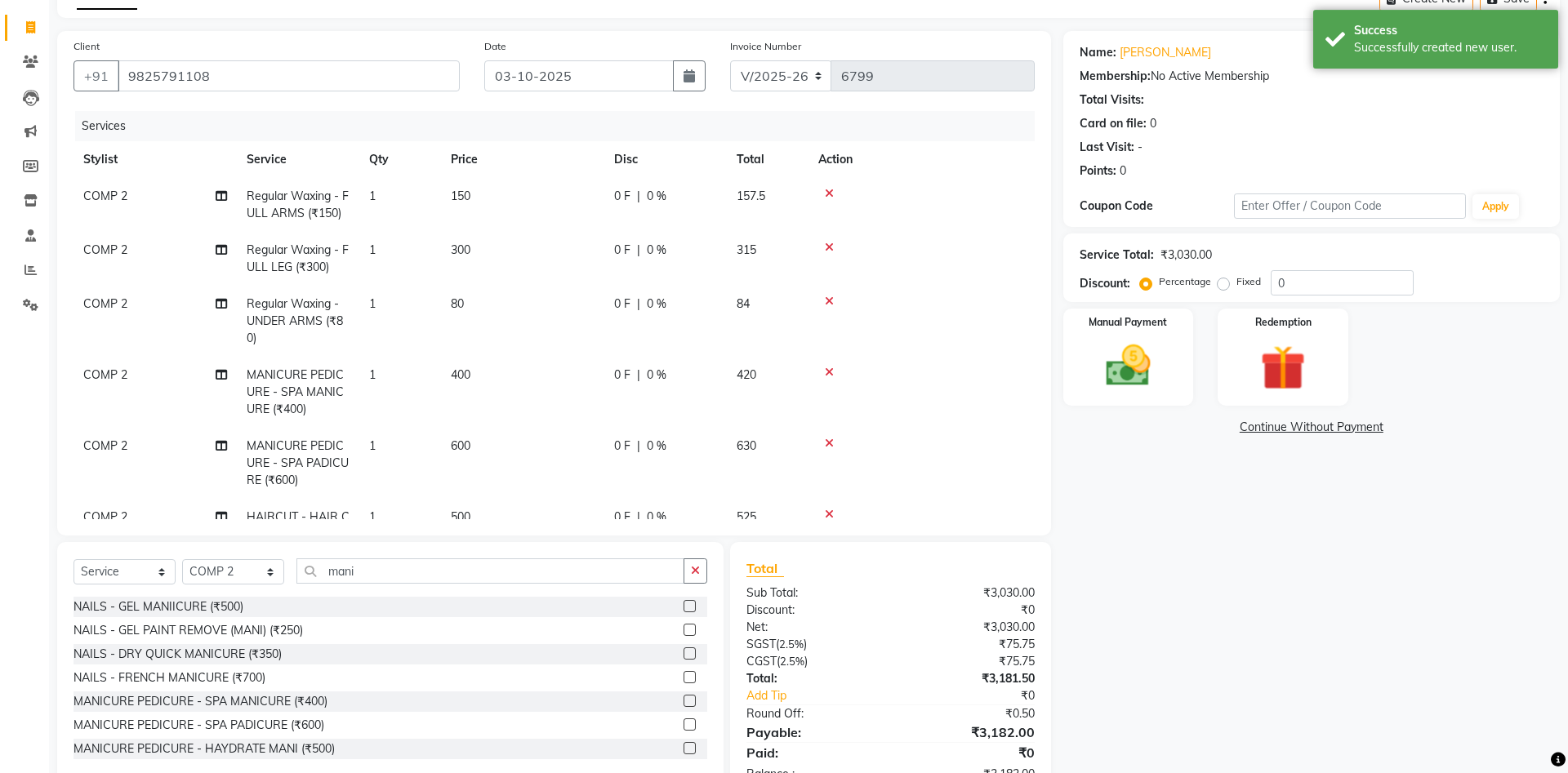
scroll to position [59, 0]
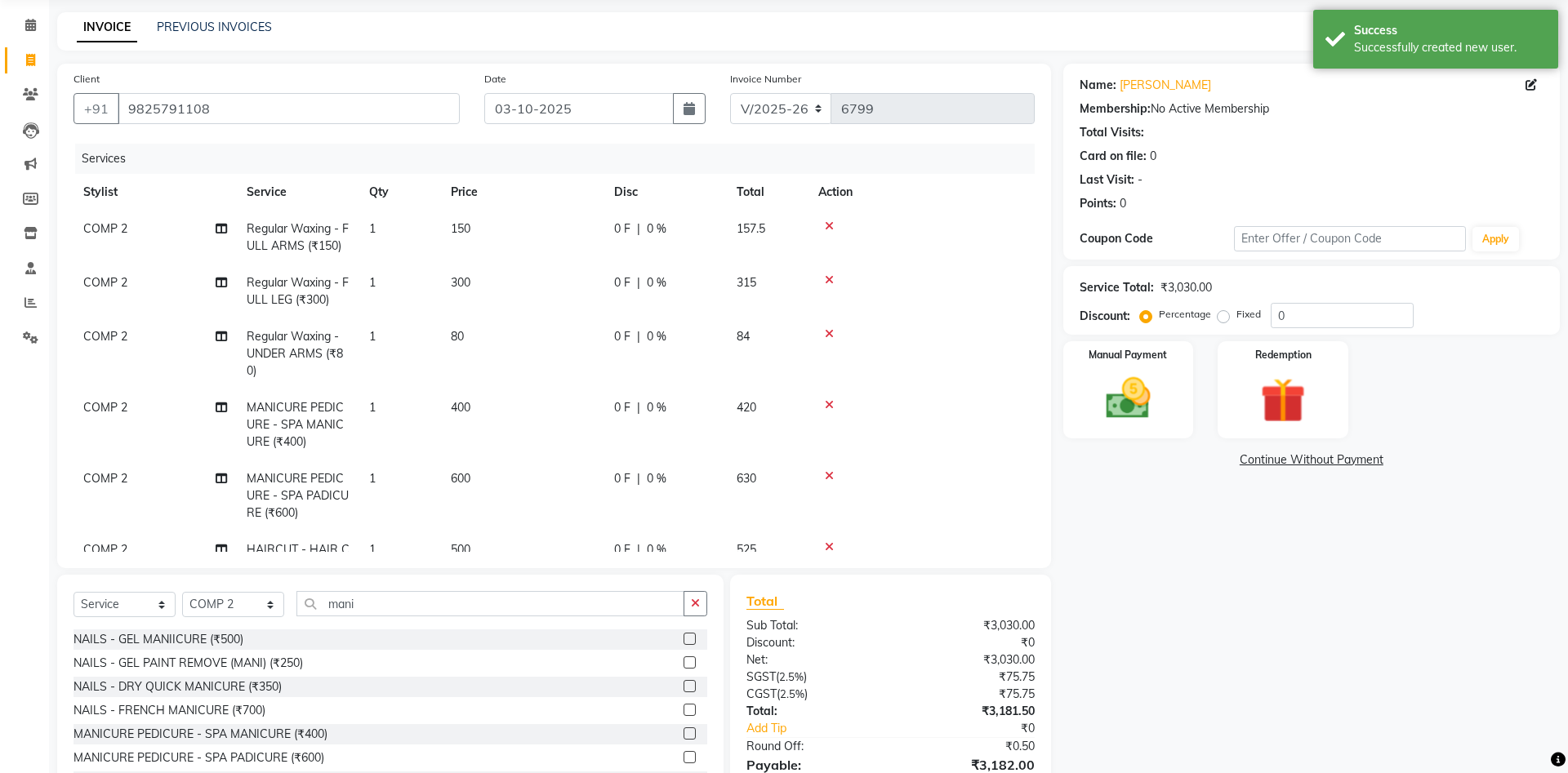
click at [678, 260] on td "0 F | 0 %" at bounding box center [665, 237] width 122 height 54
select select "40087"
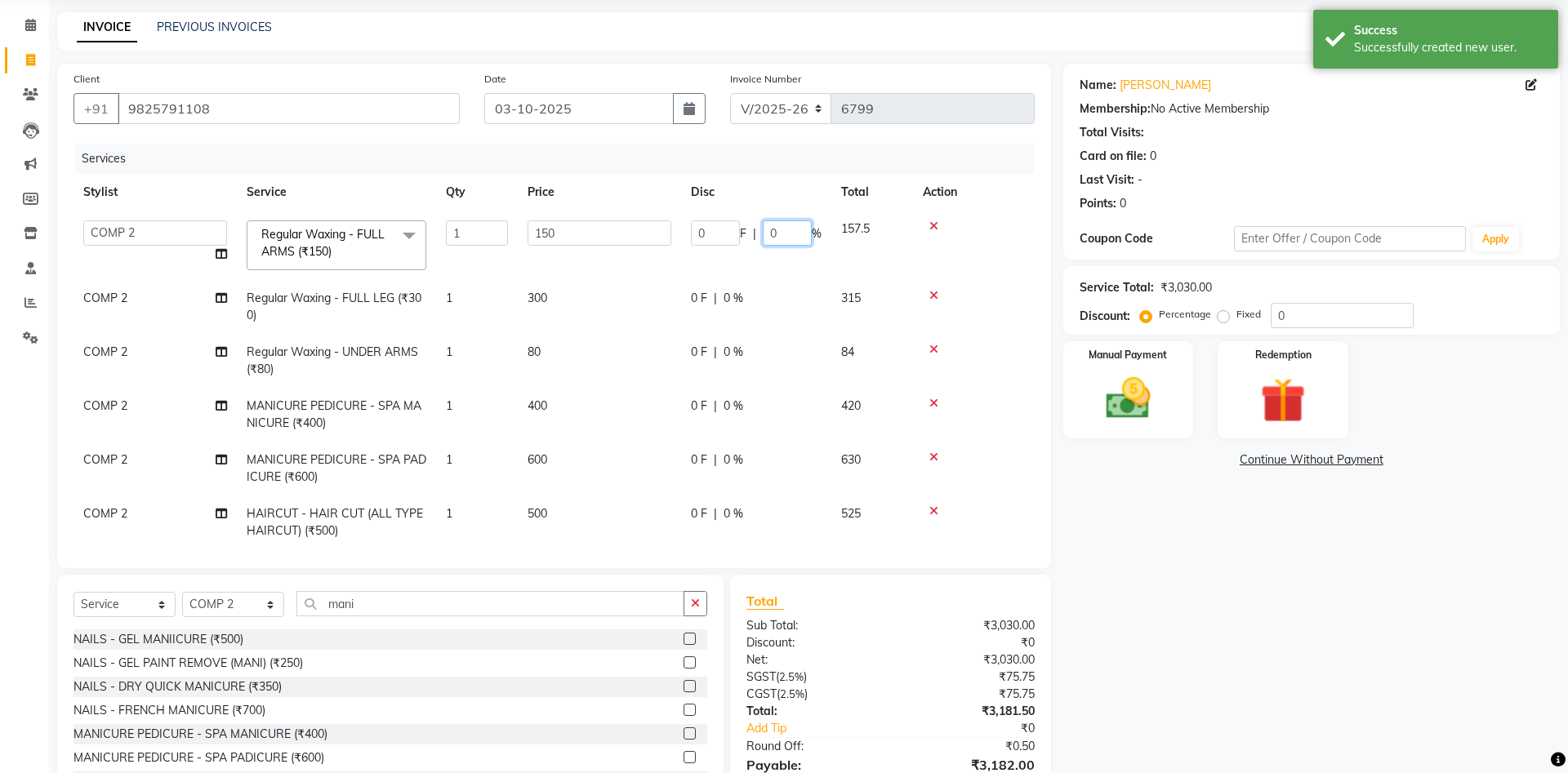
drag, startPoint x: 788, startPoint y: 237, endPoint x: 711, endPoint y: 236, distance: 77.0
click at [762, 236] on input "0" at bounding box center [787, 234] width 49 height 25
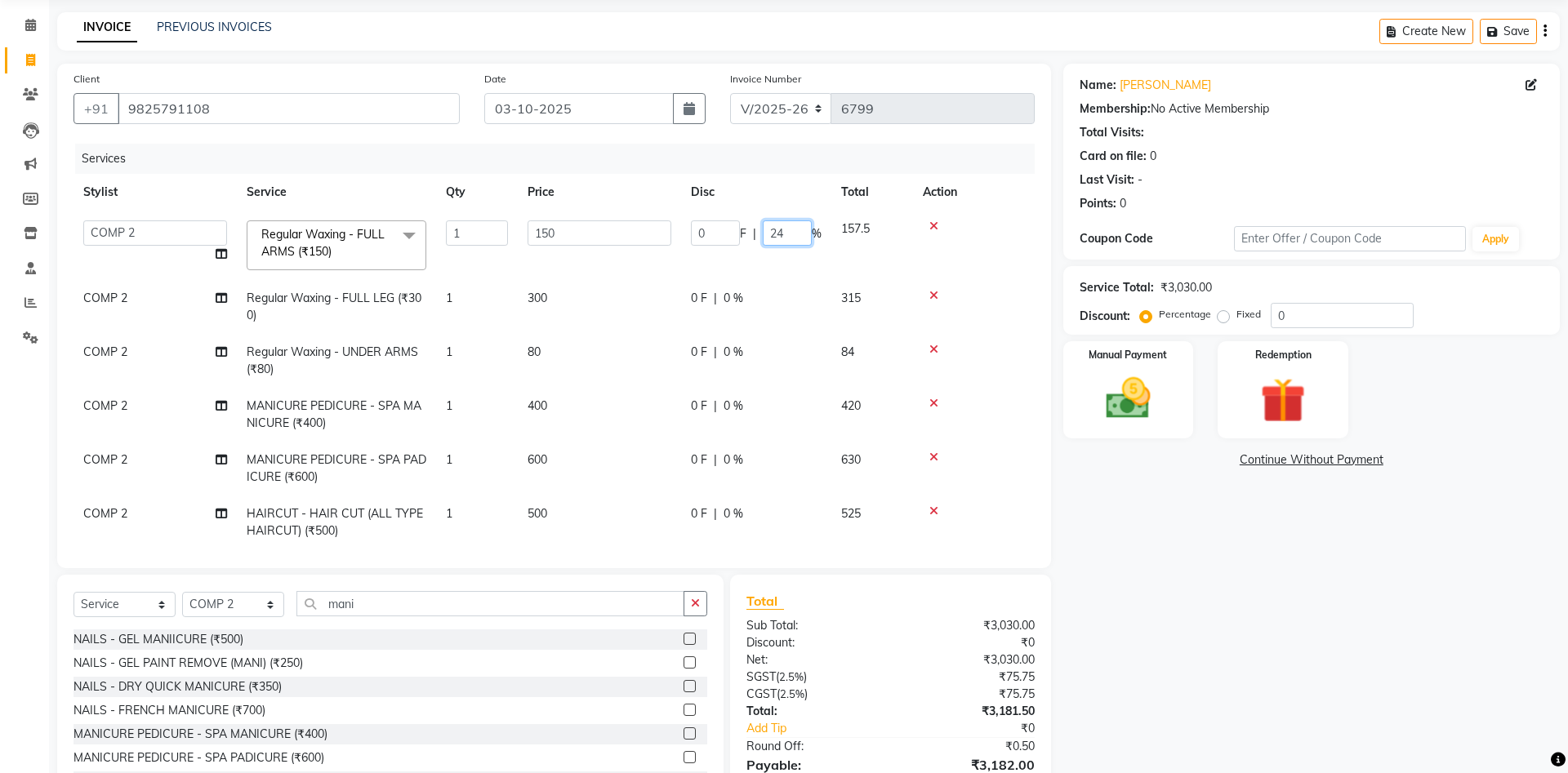
type input "24.5"
click at [720, 311] on td "0 F | 0 %" at bounding box center [757, 307] width 151 height 54
select select "40087"
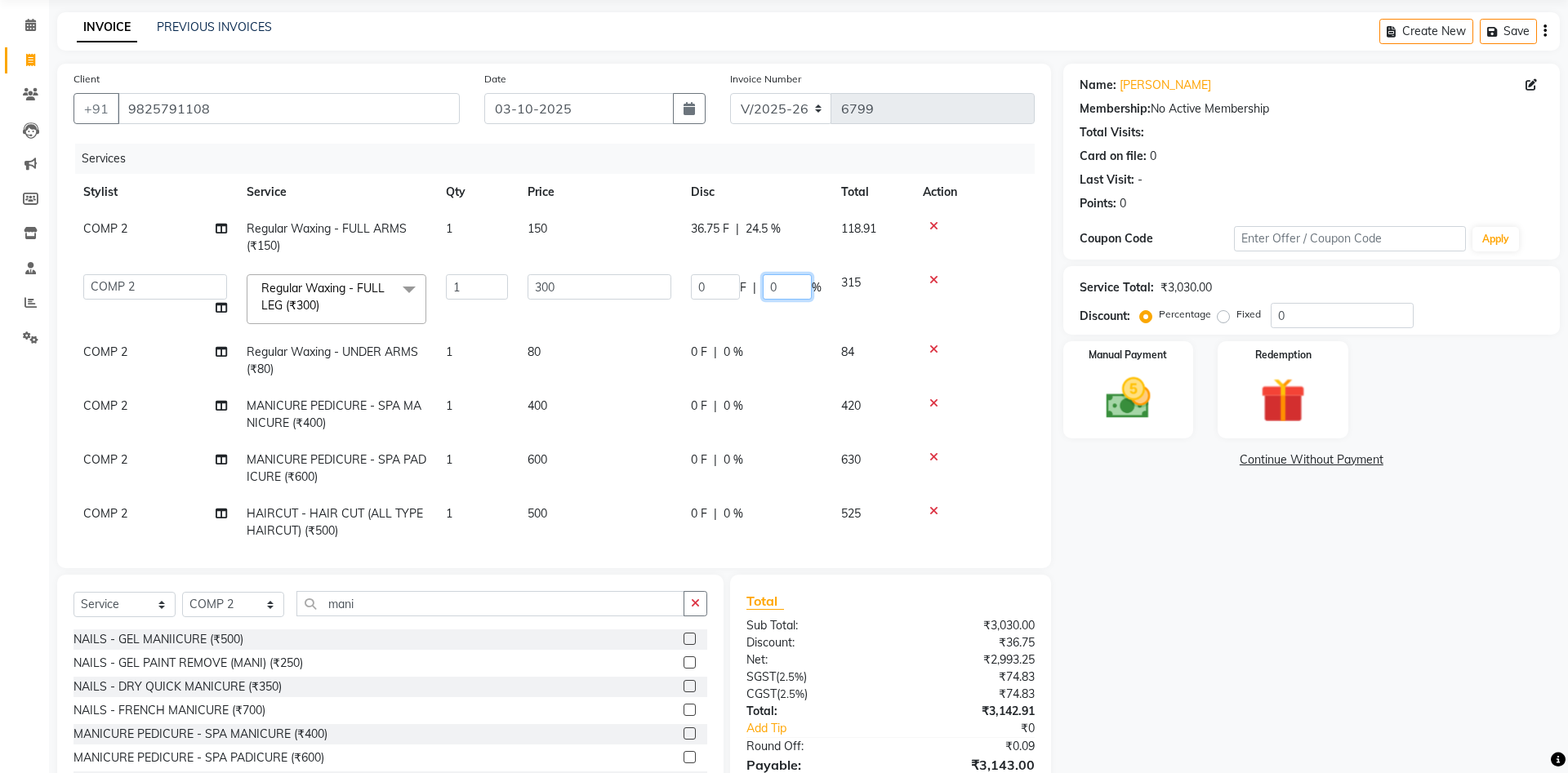
drag, startPoint x: 782, startPoint y: 285, endPoint x: 727, endPoint y: 293, distance: 55.6
click at [762, 293] on input "0" at bounding box center [787, 287] width 49 height 25
type input "24.5"
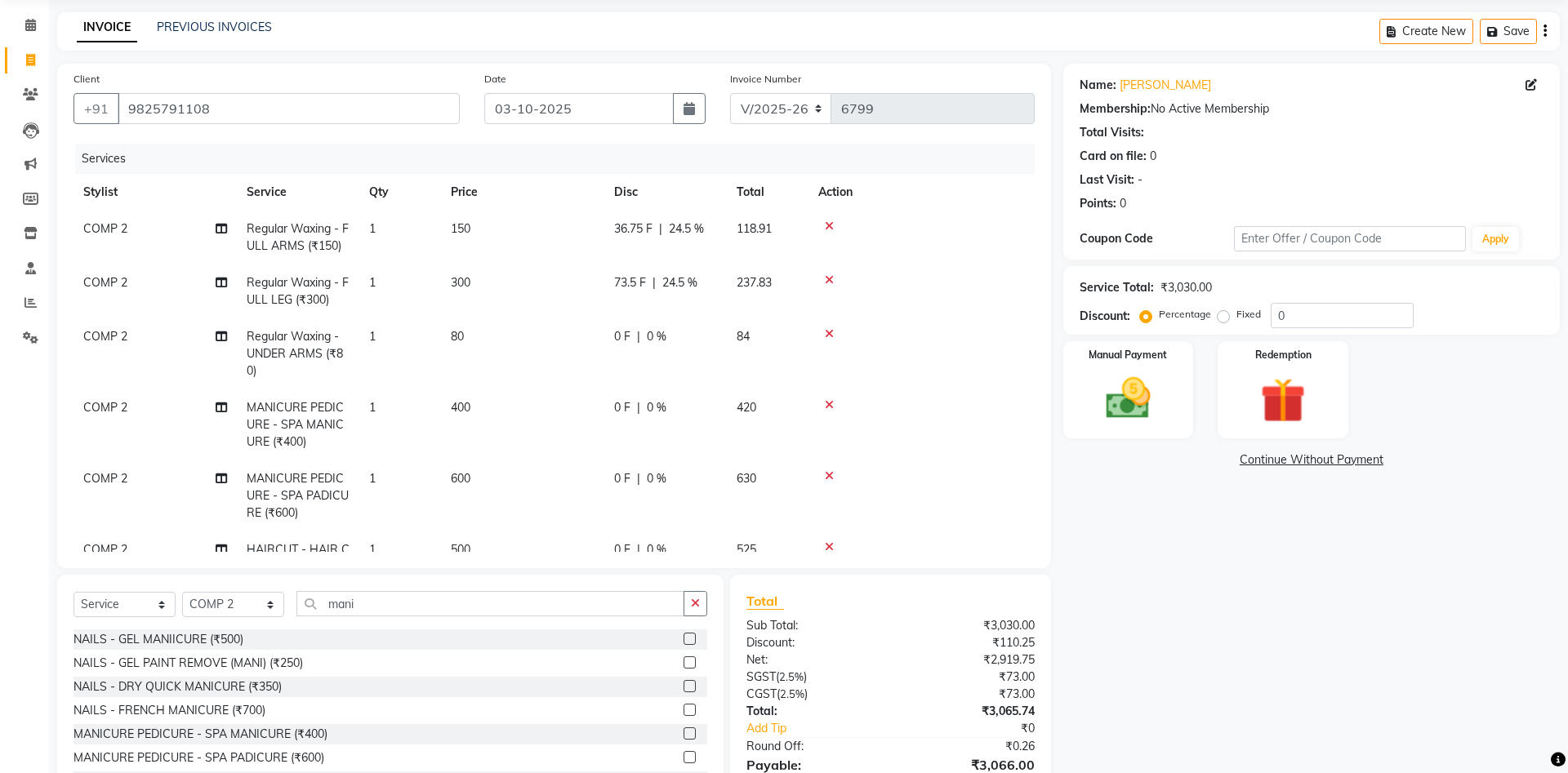
click at [724, 353] on td "0 F | 0 %" at bounding box center [665, 354] width 122 height 71
select select "40087"
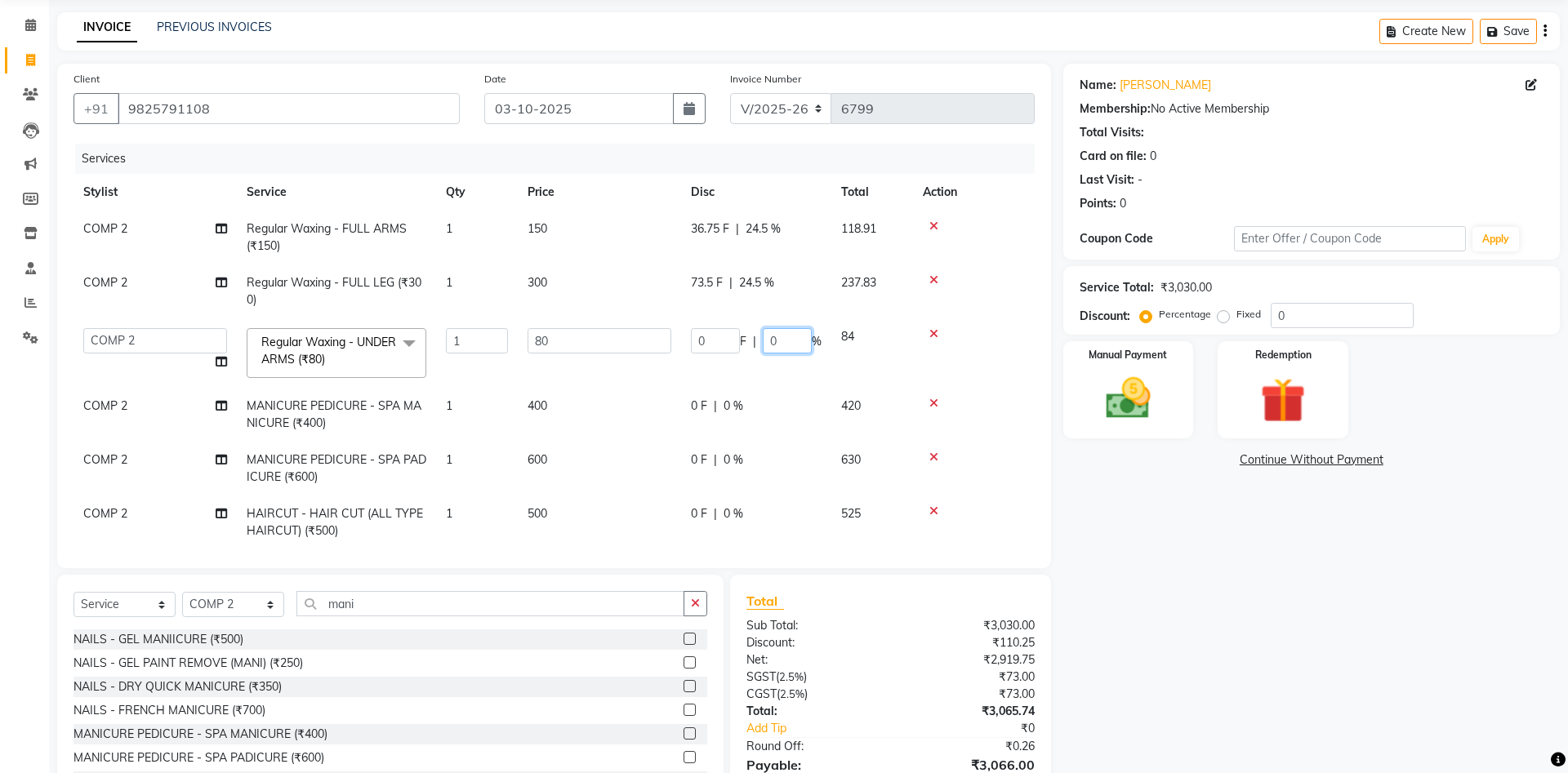
drag, startPoint x: 778, startPoint y: 339, endPoint x: 746, endPoint y: 340, distance: 32.0
click at [762, 340] on input "0" at bounding box center [787, 341] width 49 height 25
type input "24.5"
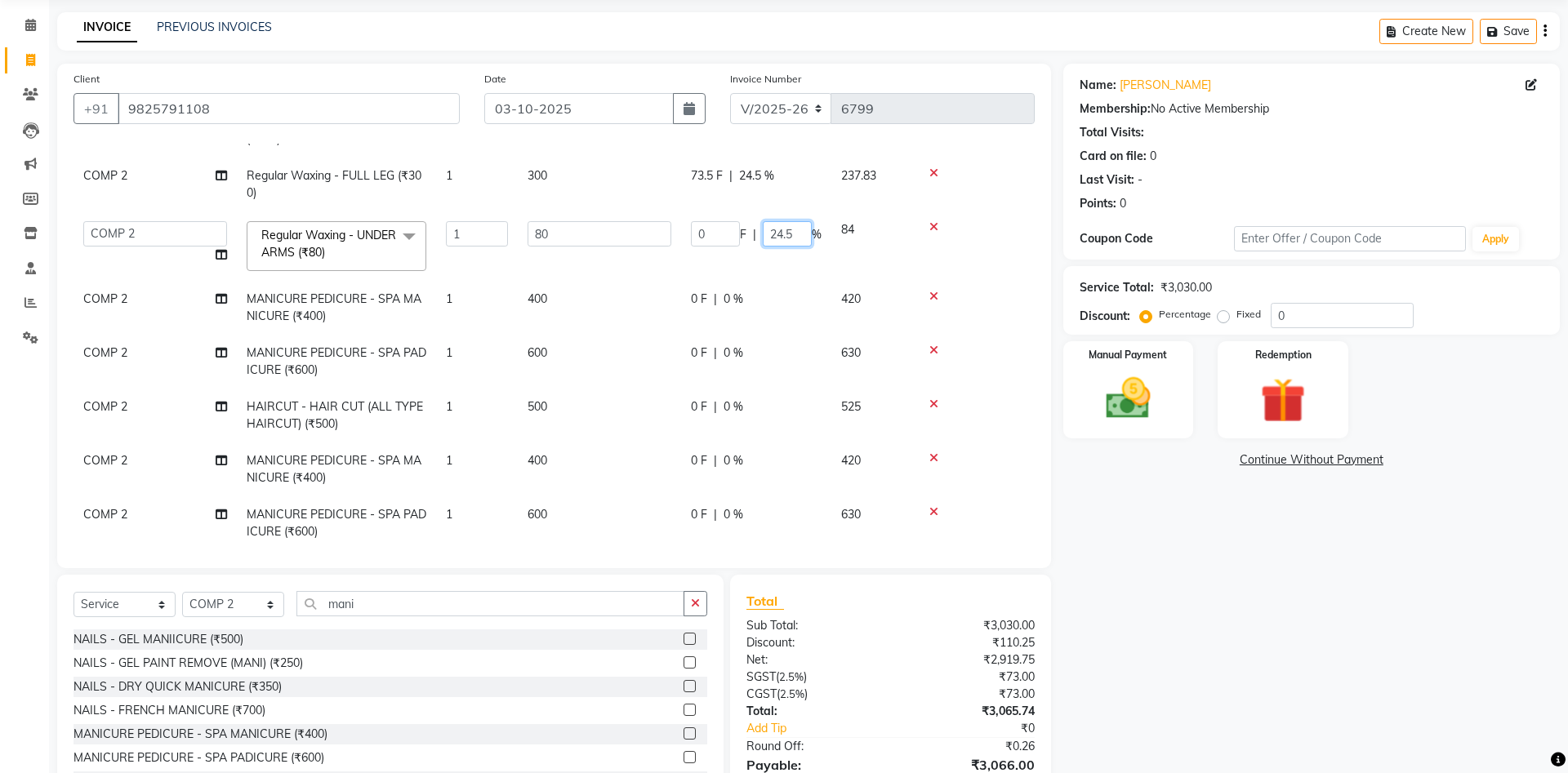
scroll to position [118, 0]
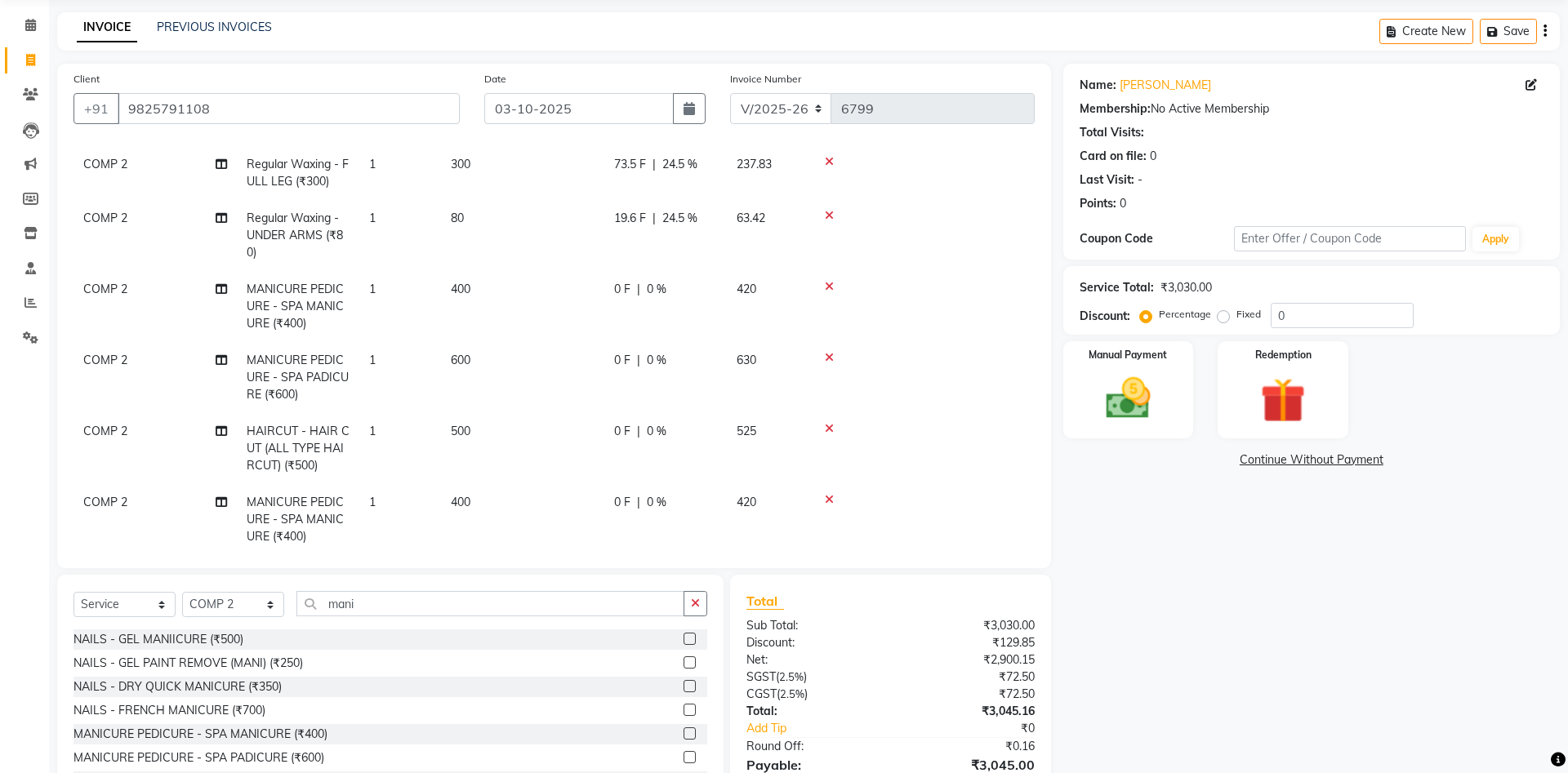
click at [708, 266] on td "19.6 F | 24.5 %" at bounding box center [665, 236] width 122 height 71
select select "40087"
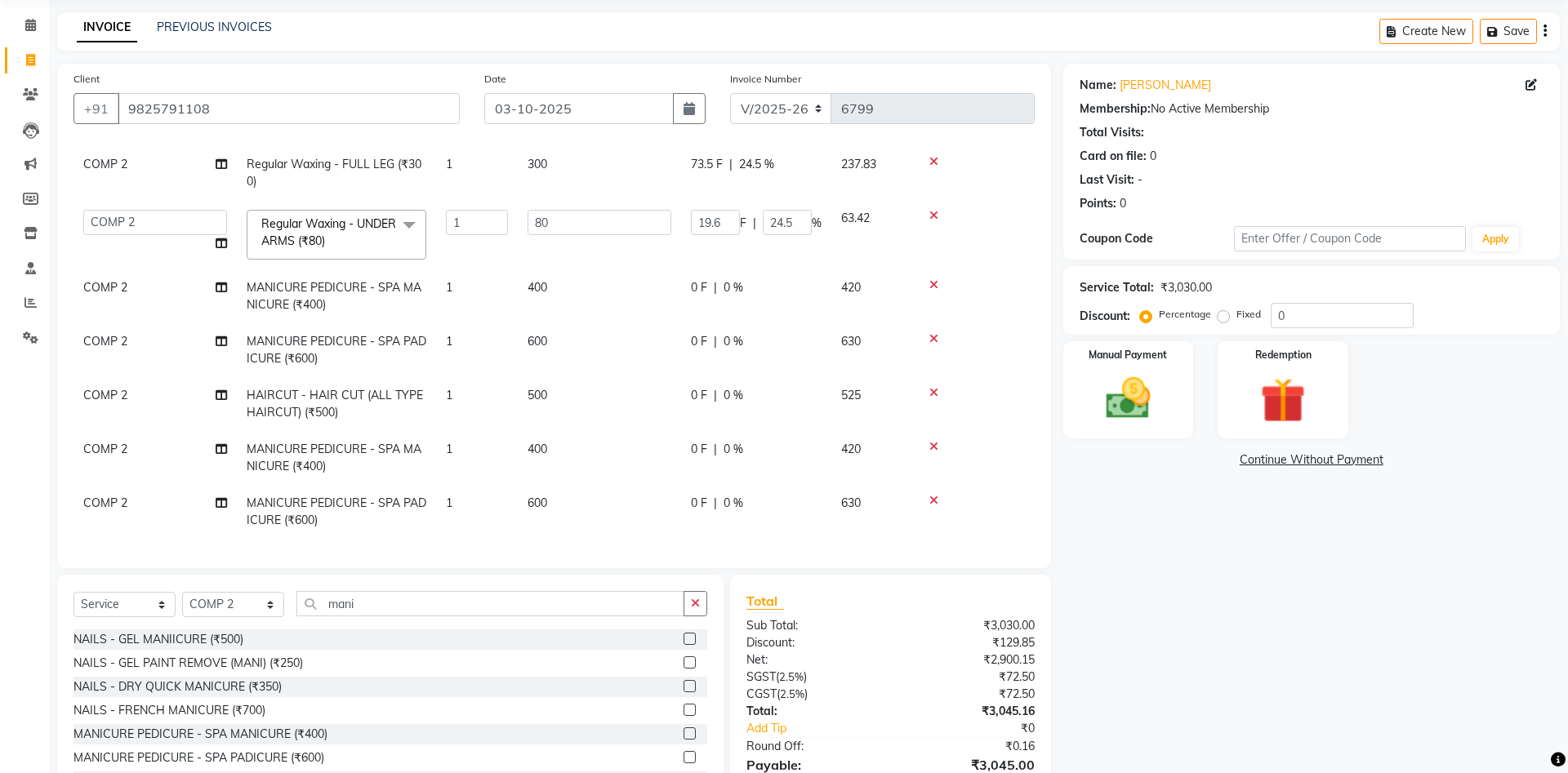
click at [744, 296] on div "0 F | 0 %" at bounding box center [757, 288] width 131 height 18
select select "40087"
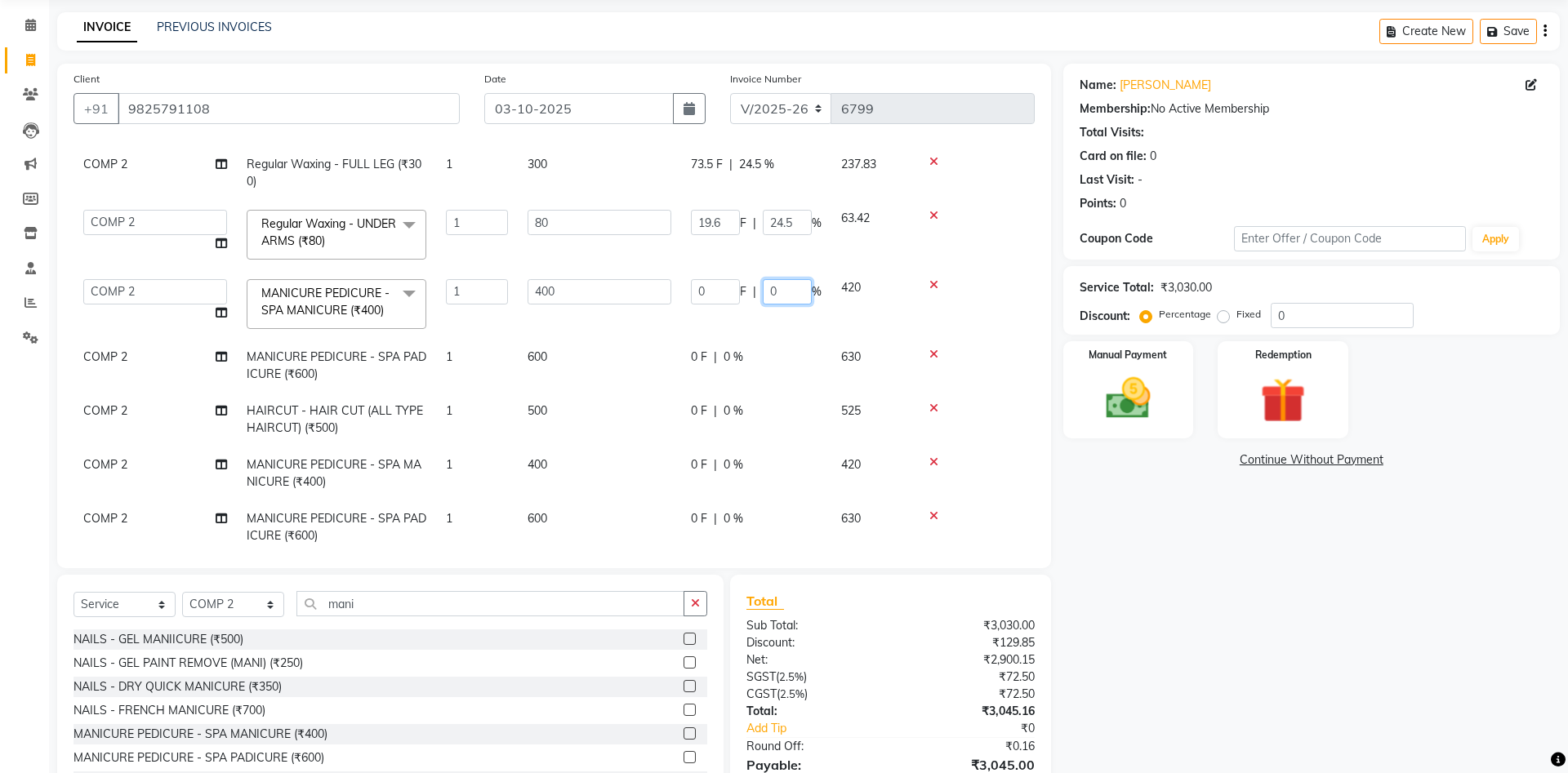
click at [762, 290] on input "0" at bounding box center [787, 292] width 49 height 25
type input "30"
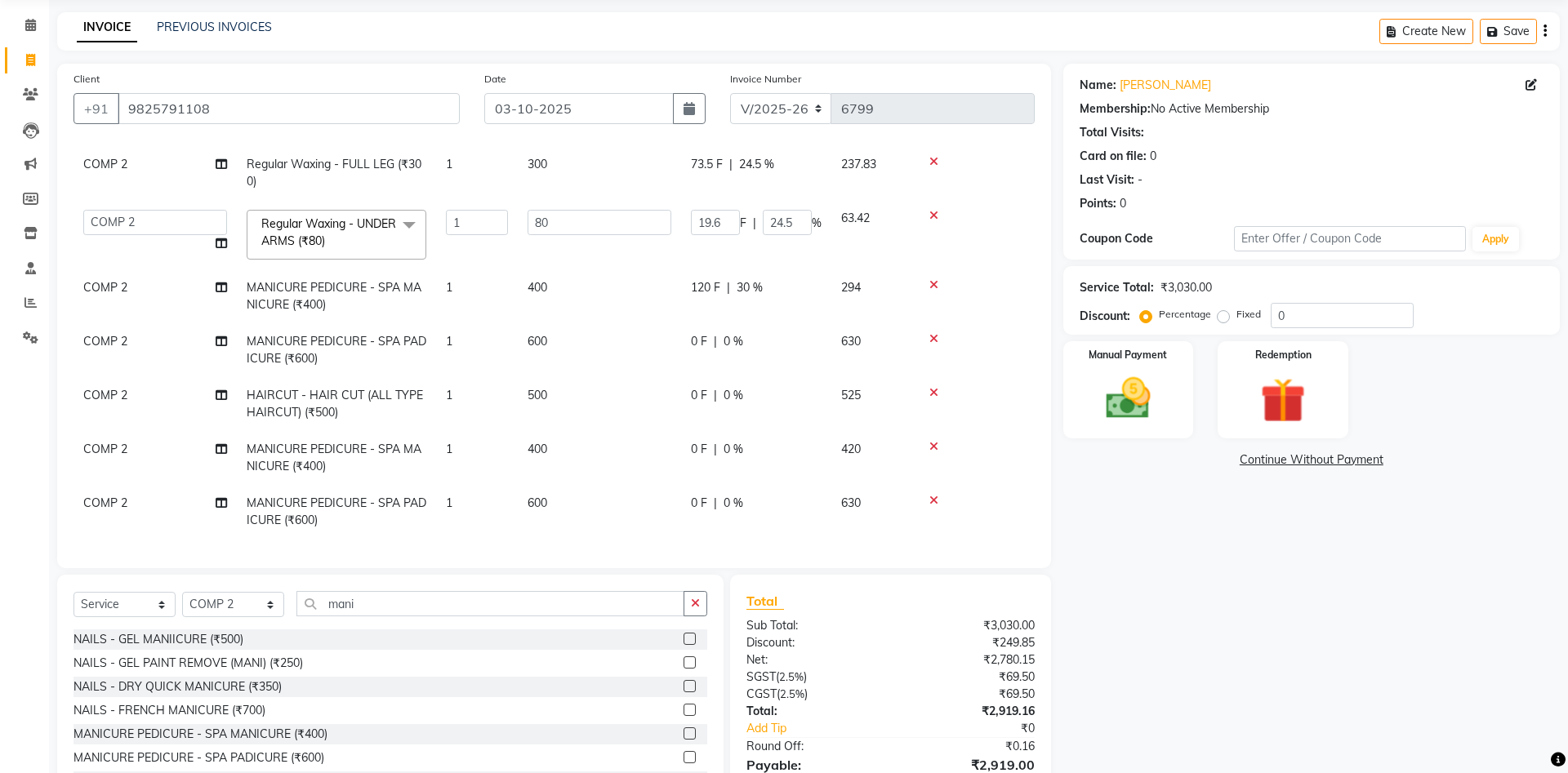
click at [719, 359] on td "0 F | 0 %" at bounding box center [757, 350] width 151 height 54
select select "40087"
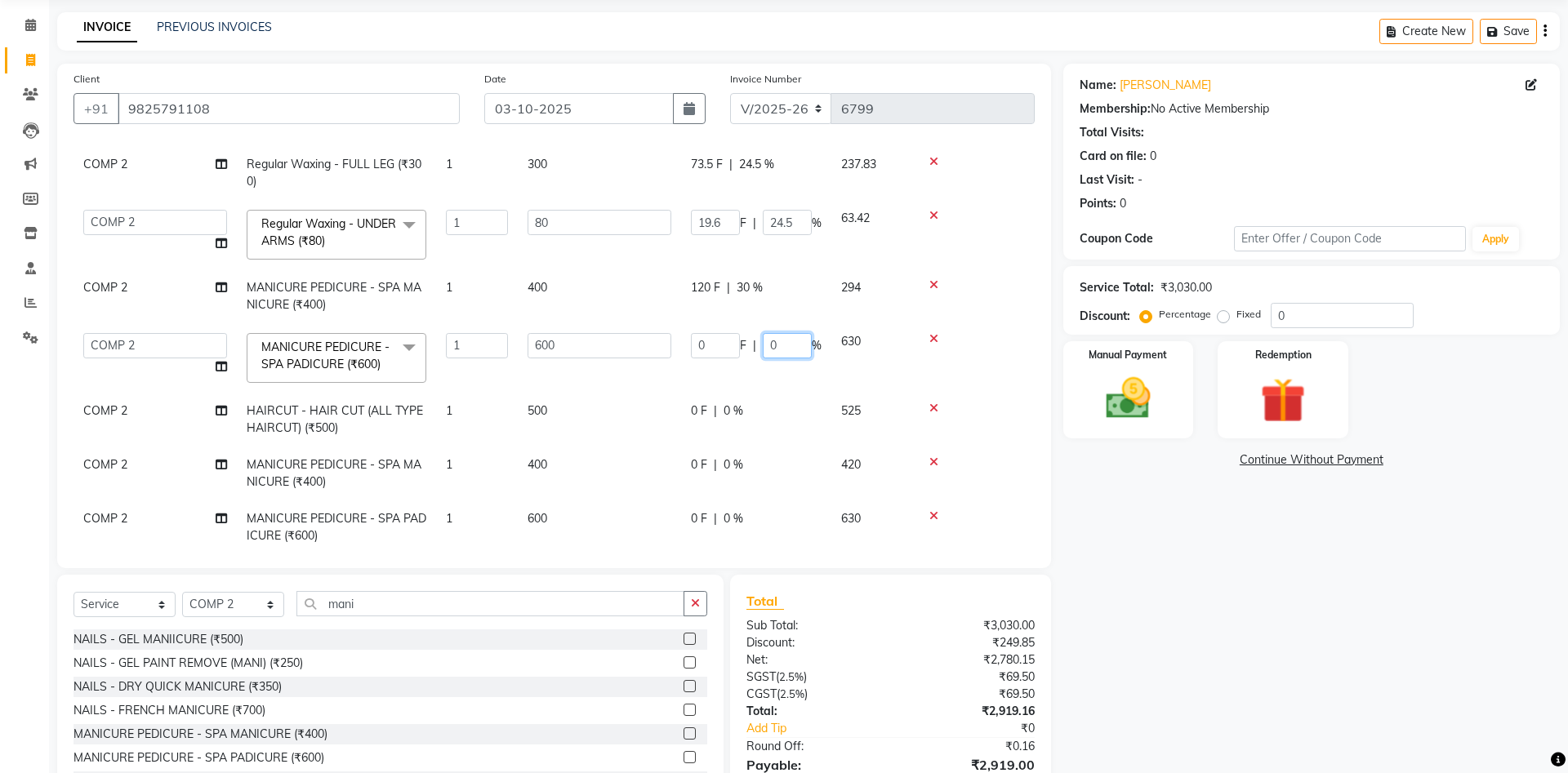
click at [764, 345] on input "0" at bounding box center [787, 346] width 49 height 25
type input "30"
click at [721, 460] on td "0 F | 0 %" at bounding box center [757, 473] width 151 height 54
select select "40087"
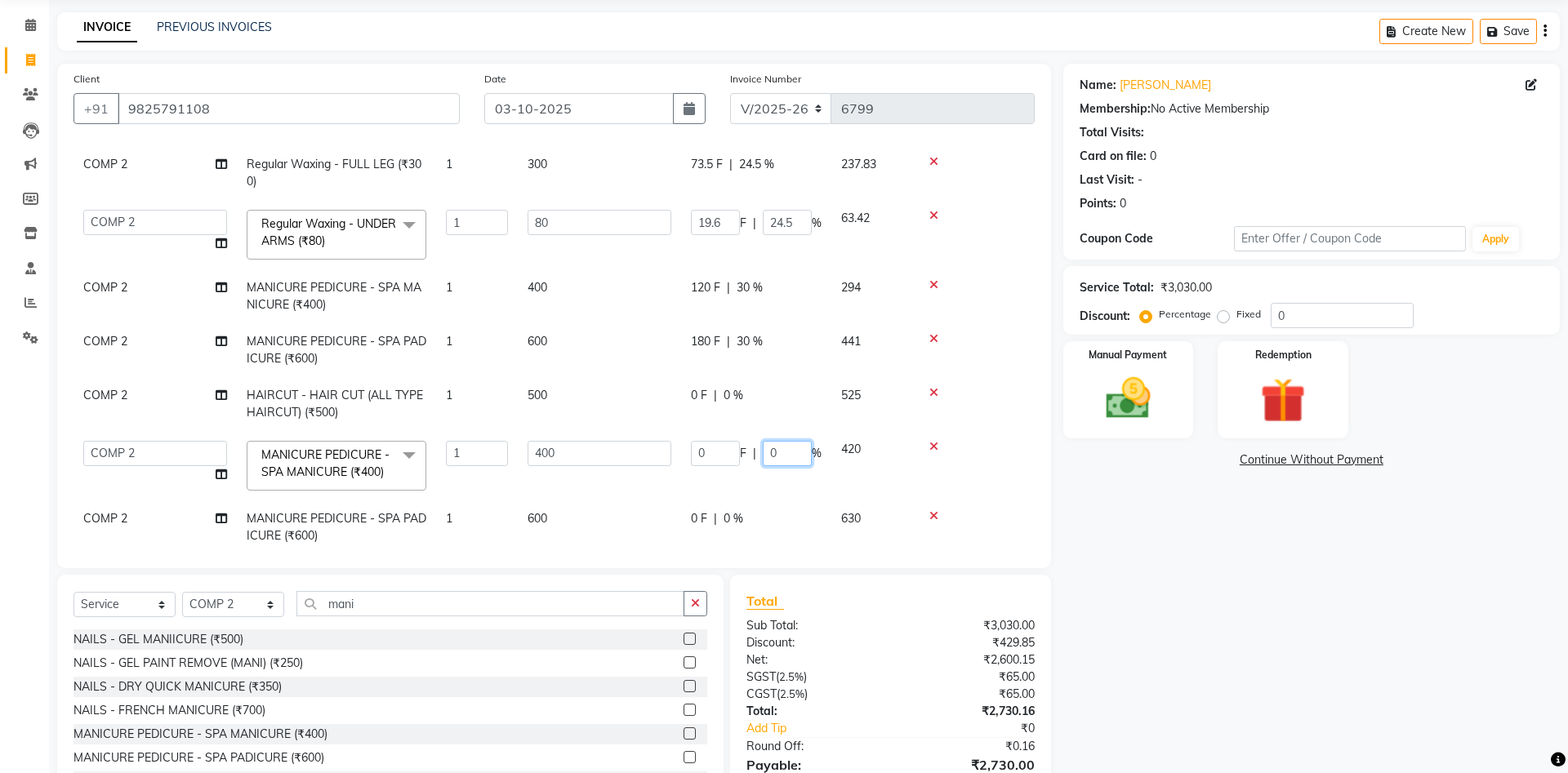
click at [762, 450] on input "0" at bounding box center [787, 453] width 49 height 25
type input "30"
click at [731, 521] on td "0 F | 0 %" at bounding box center [757, 527] width 151 height 54
select select "40087"
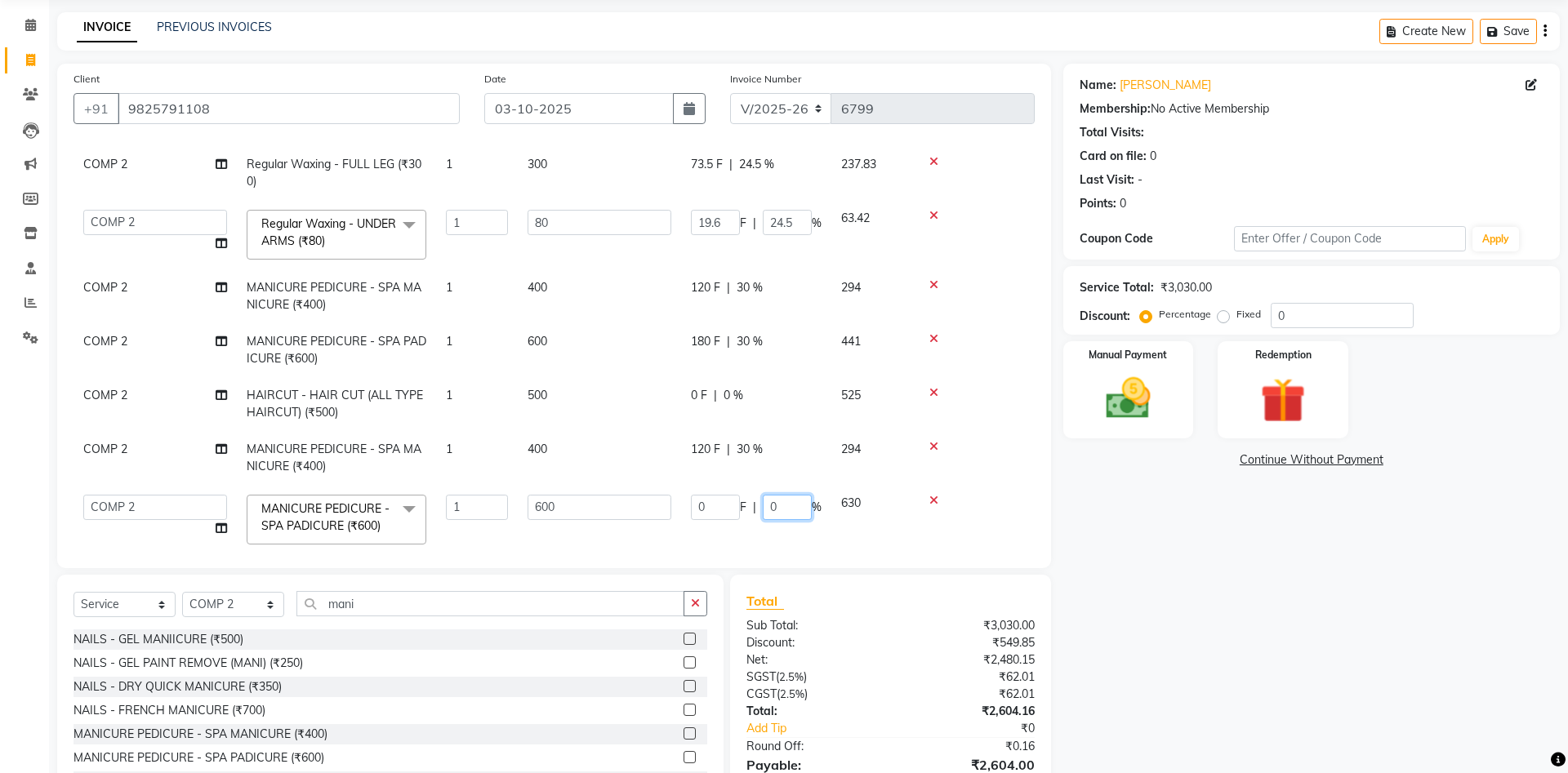
click at [765, 509] on input "0" at bounding box center [787, 507] width 49 height 25
type input "30"
click at [902, 514] on td "630" at bounding box center [873, 519] width 82 height 69
select select "40087"
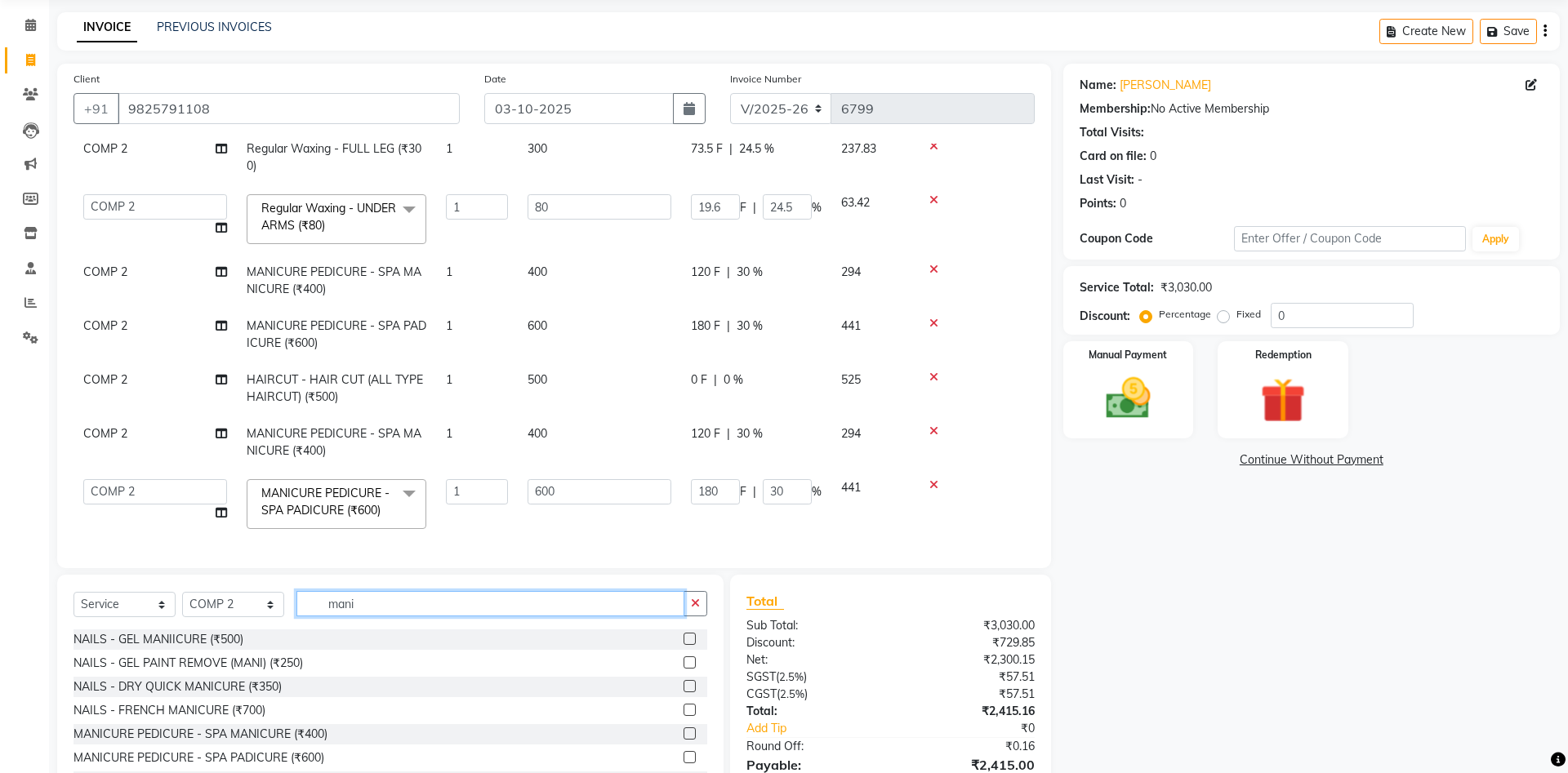
drag, startPoint x: 383, startPoint y: 602, endPoint x: 296, endPoint y: 599, distance: 87.1
click at [296, 602] on input "mani" at bounding box center [490, 604] width 388 height 25
type input "y"
type input "thre"
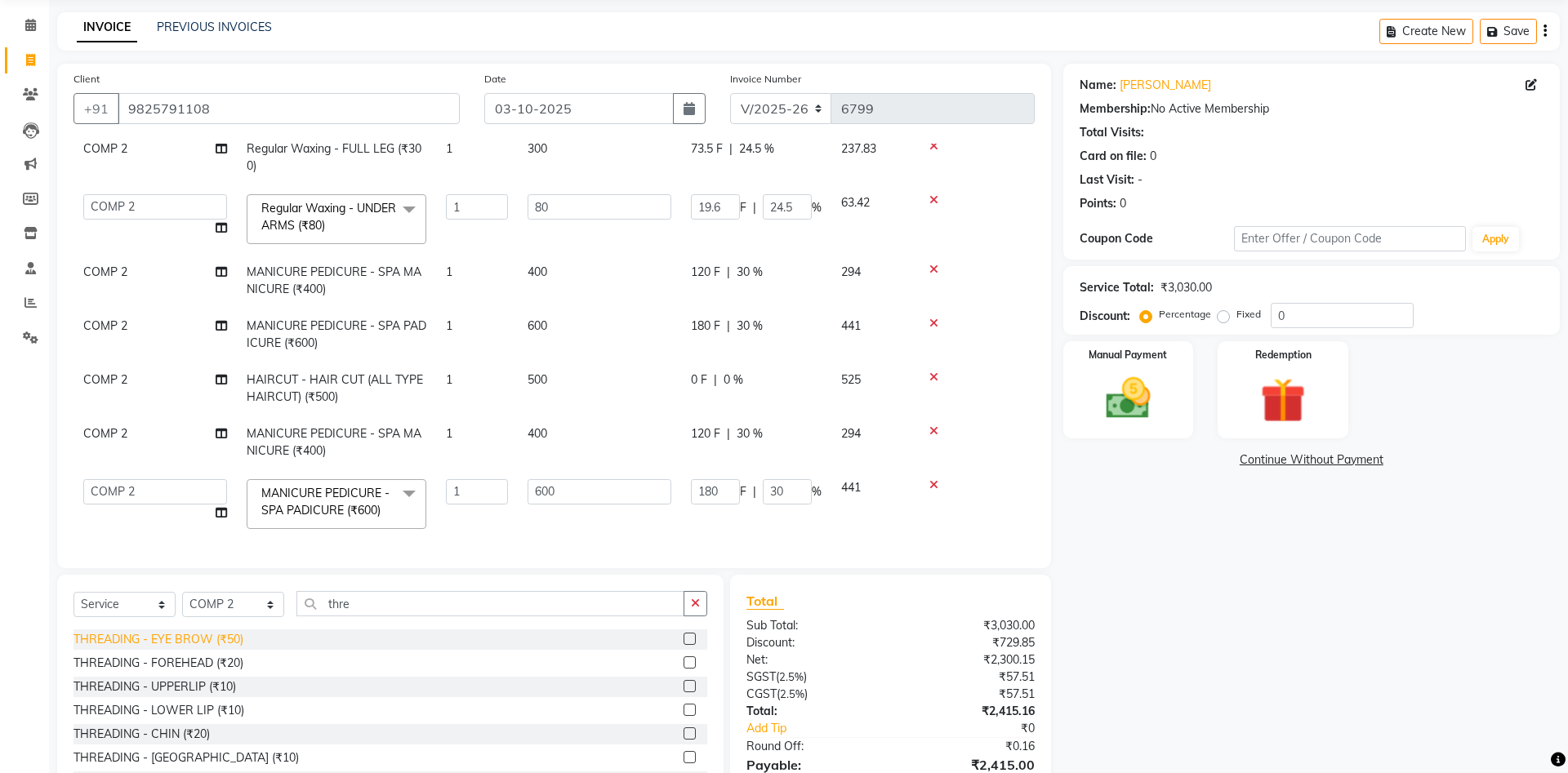
click at [240, 633] on div "THREADING - EYE BROW (₹50)" at bounding box center [158, 640] width 170 height 18
checkbox input "false"
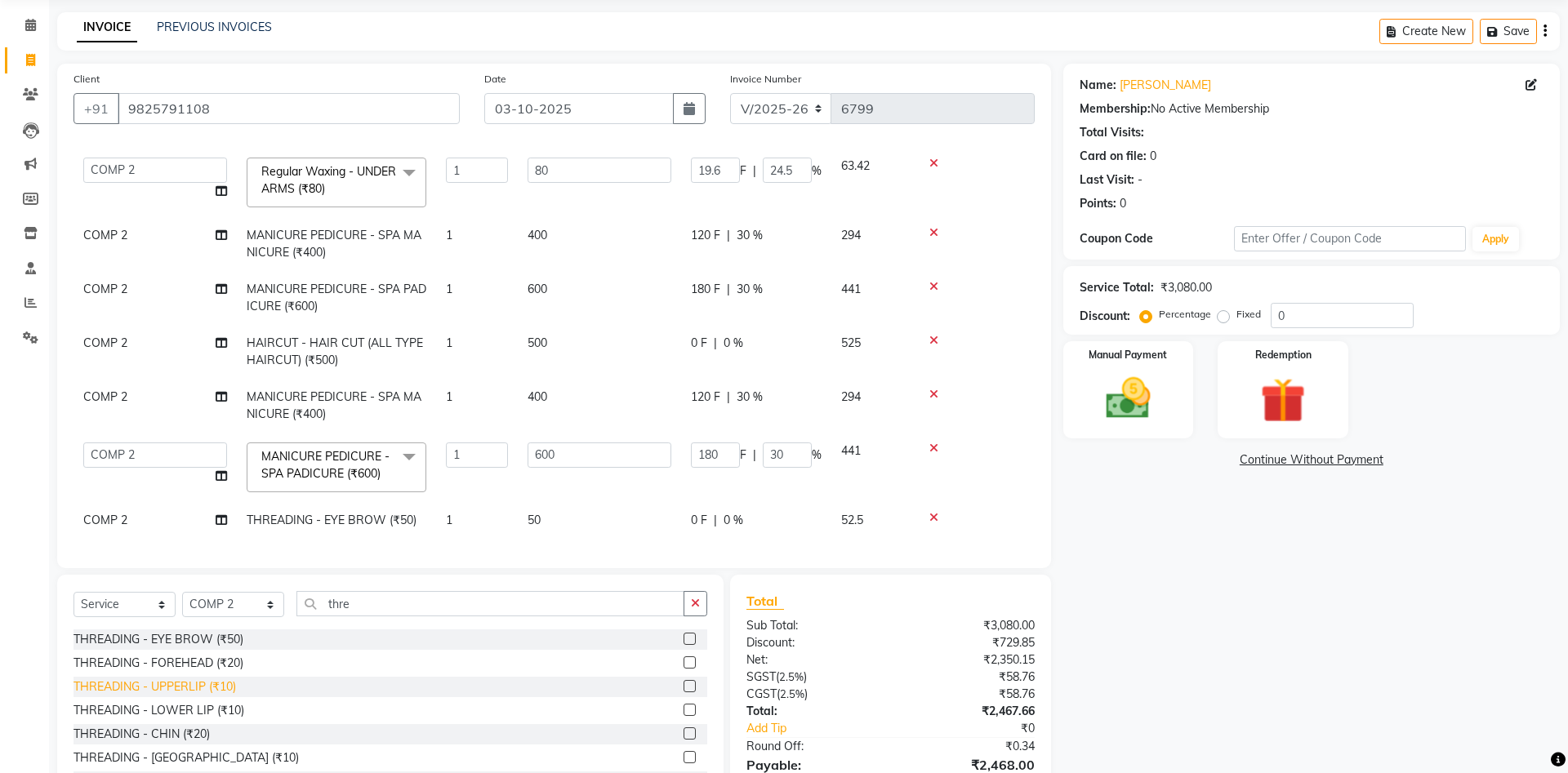
click at [196, 685] on div "THREADING - UPPERLIP (₹10)" at bounding box center [154, 687] width 162 height 18
checkbox input "false"
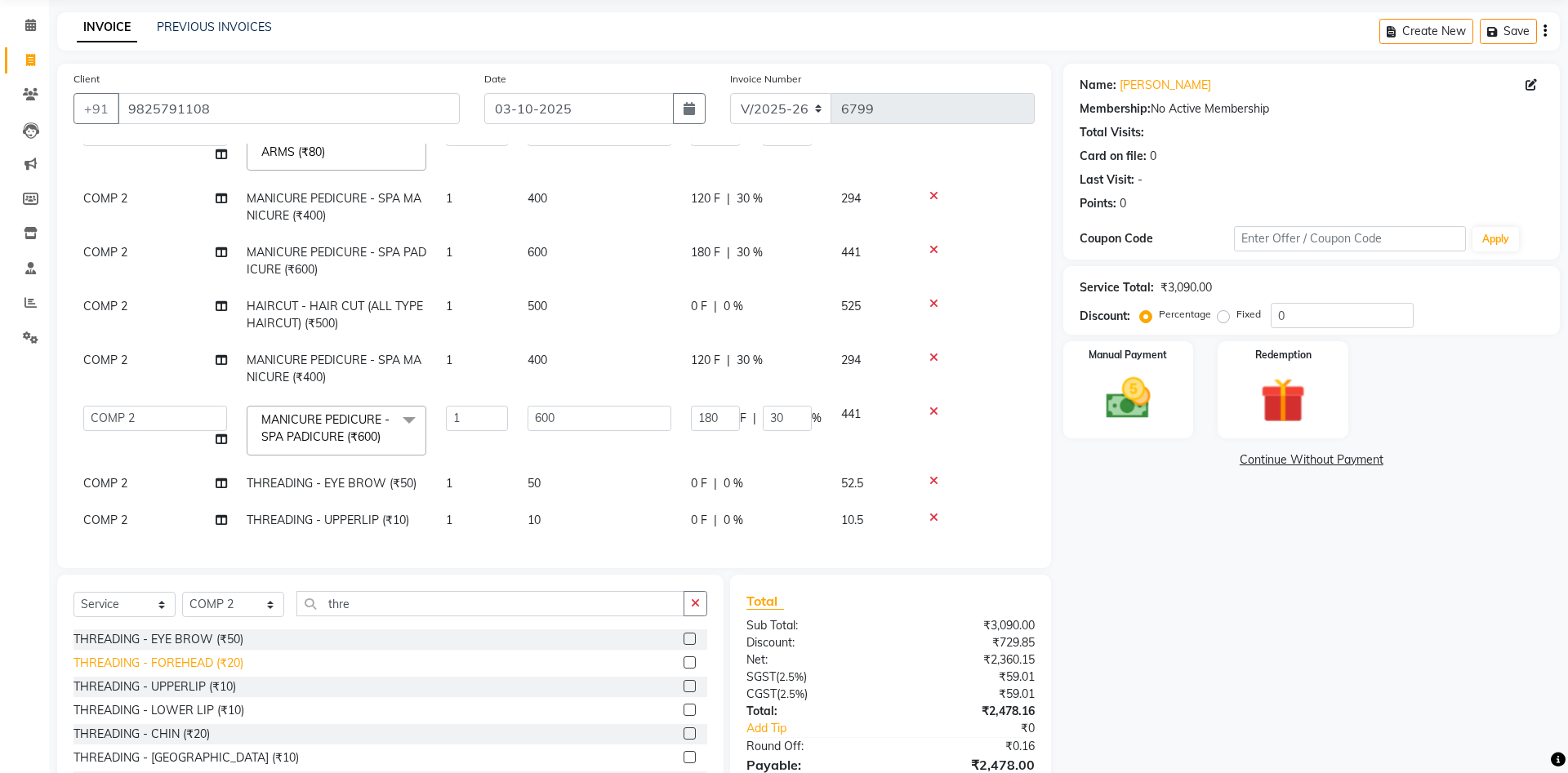
click at [211, 668] on div "THREADING - FOREHEAD (₹20)" at bounding box center [158, 664] width 170 height 18
checkbox input "false"
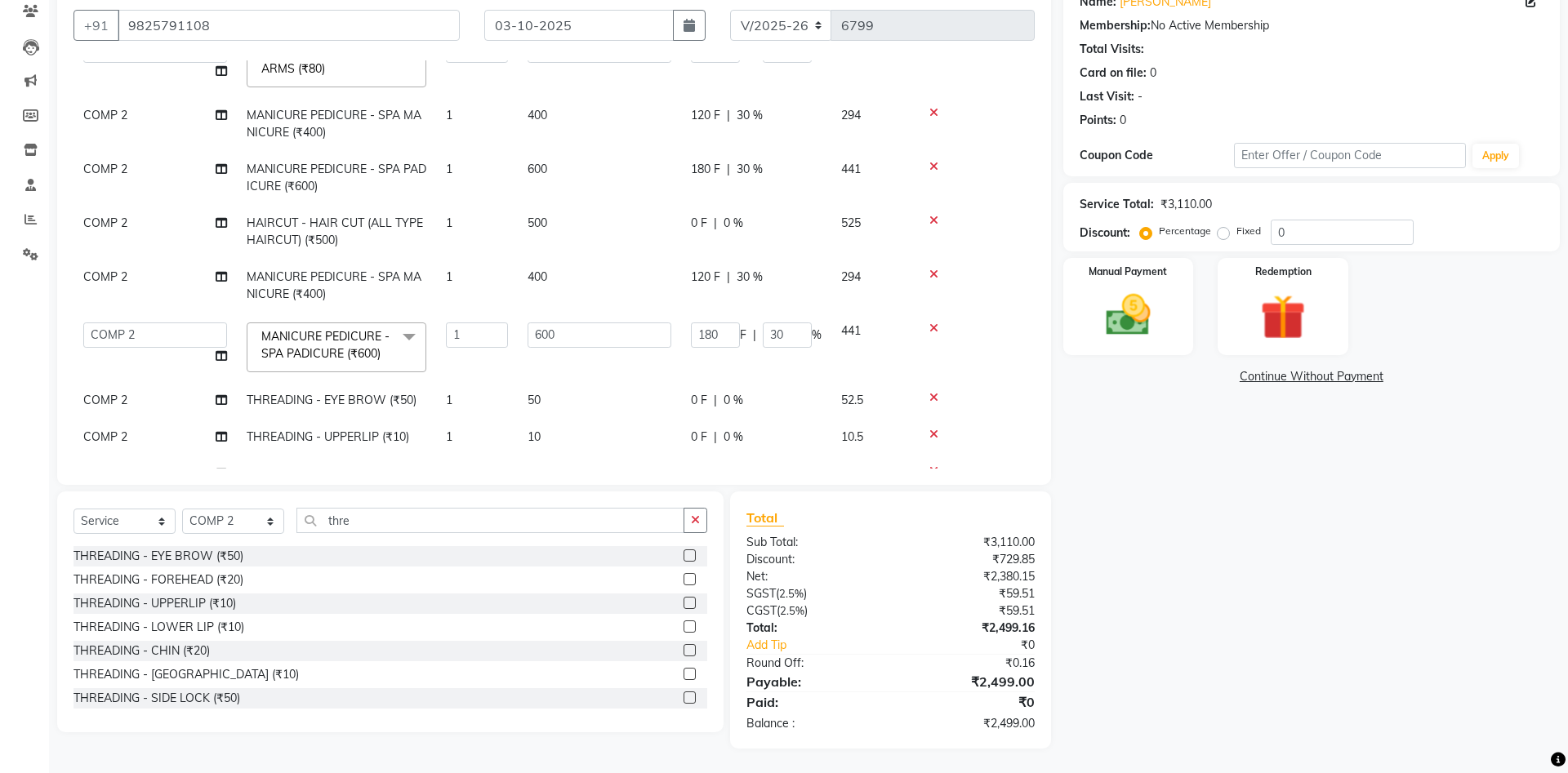
scroll to position [244, 0]
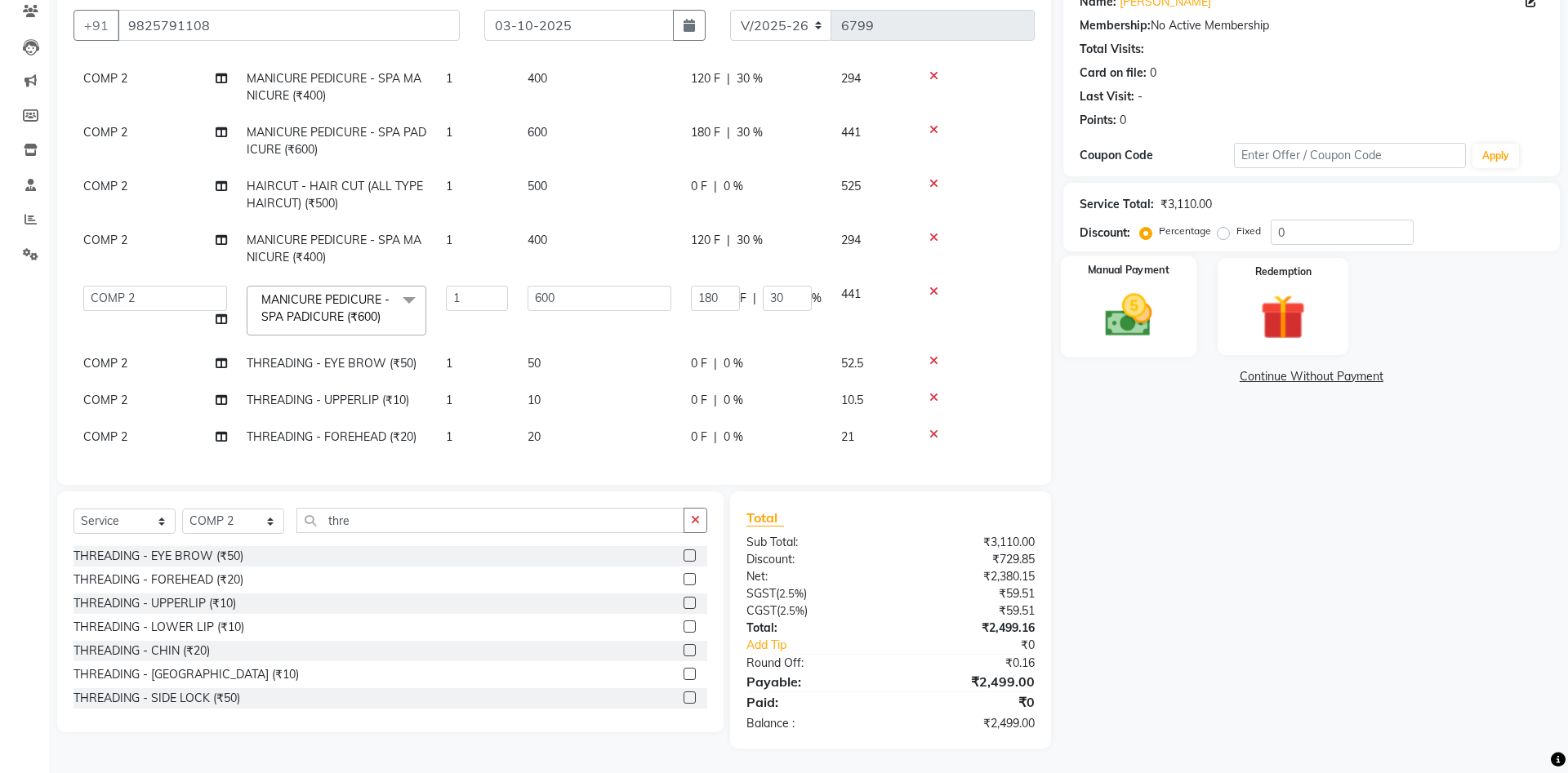
click at [1170, 337] on div "Manual Payment" at bounding box center [1128, 306] width 136 height 101
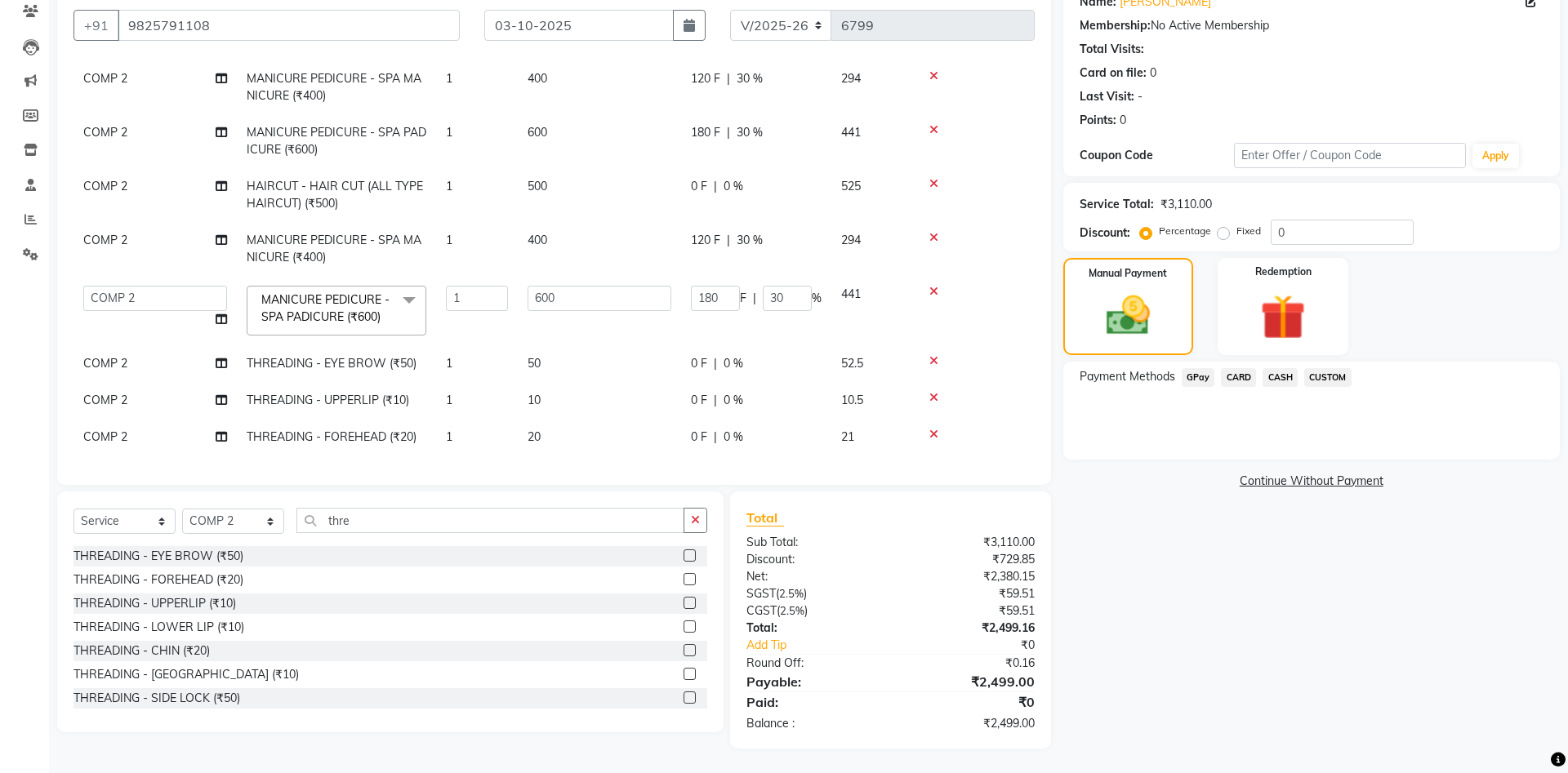
click at [1280, 380] on span "CASH" at bounding box center [1281, 377] width 35 height 19
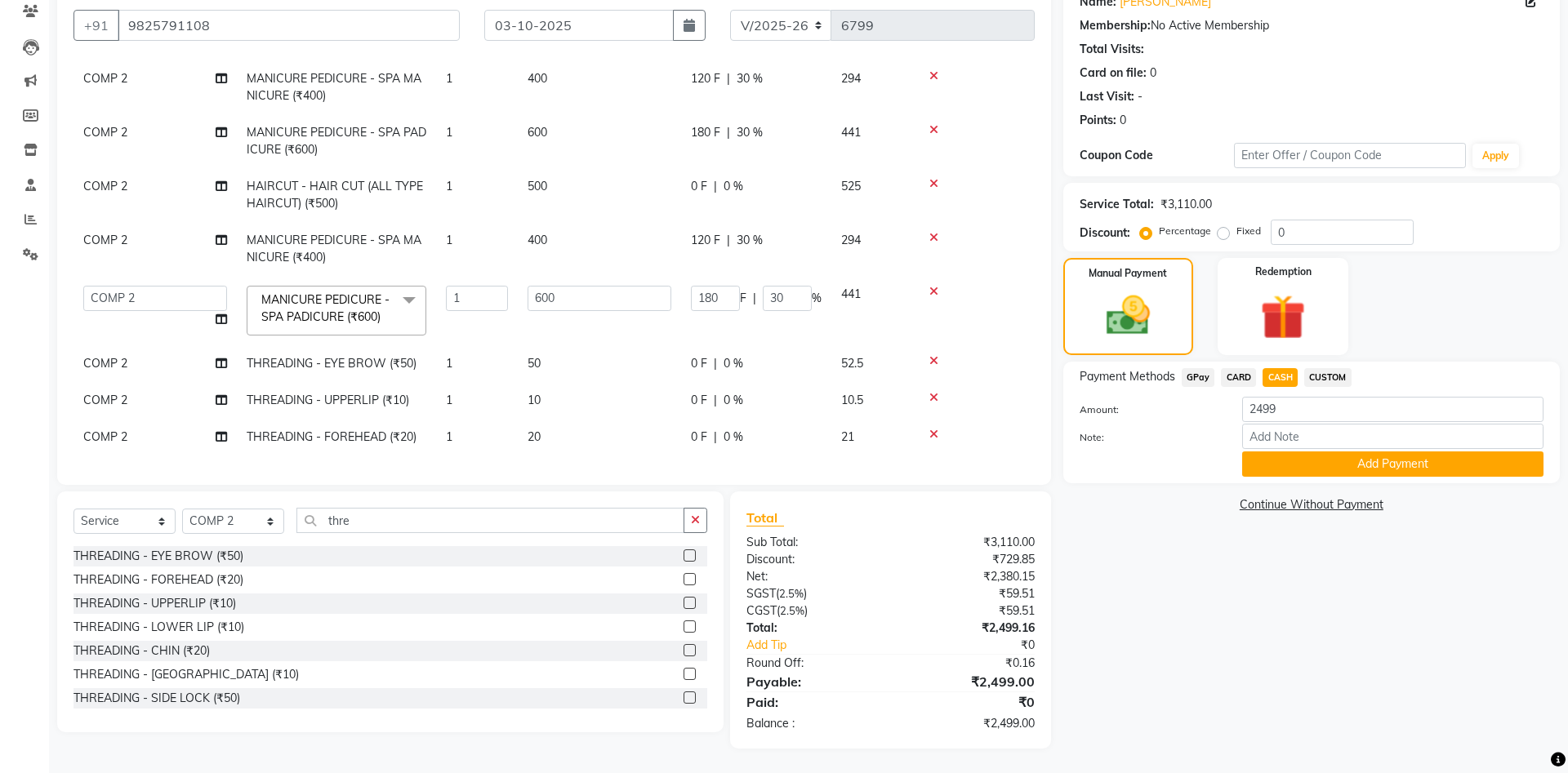
click at [1290, 476] on div "Payment Methods GPay CARD CASH CUSTOM Amount: 2499 Note: Add Payment" at bounding box center [1312, 422] width 497 height 122
click at [1313, 456] on button "Add Payment" at bounding box center [1393, 464] width 301 height 25
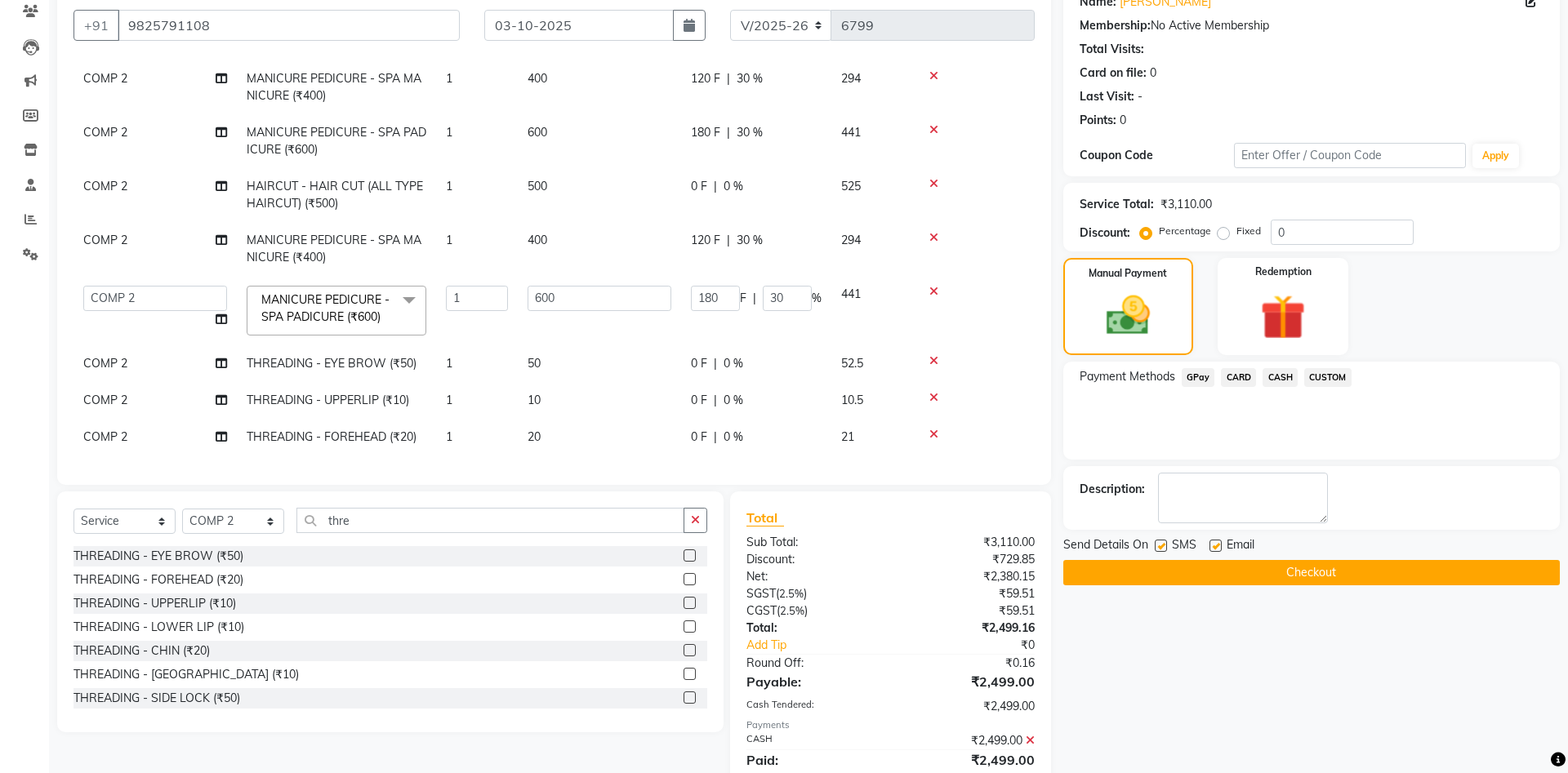
click at [1310, 581] on button "Checkout" at bounding box center [1312, 573] width 497 height 25
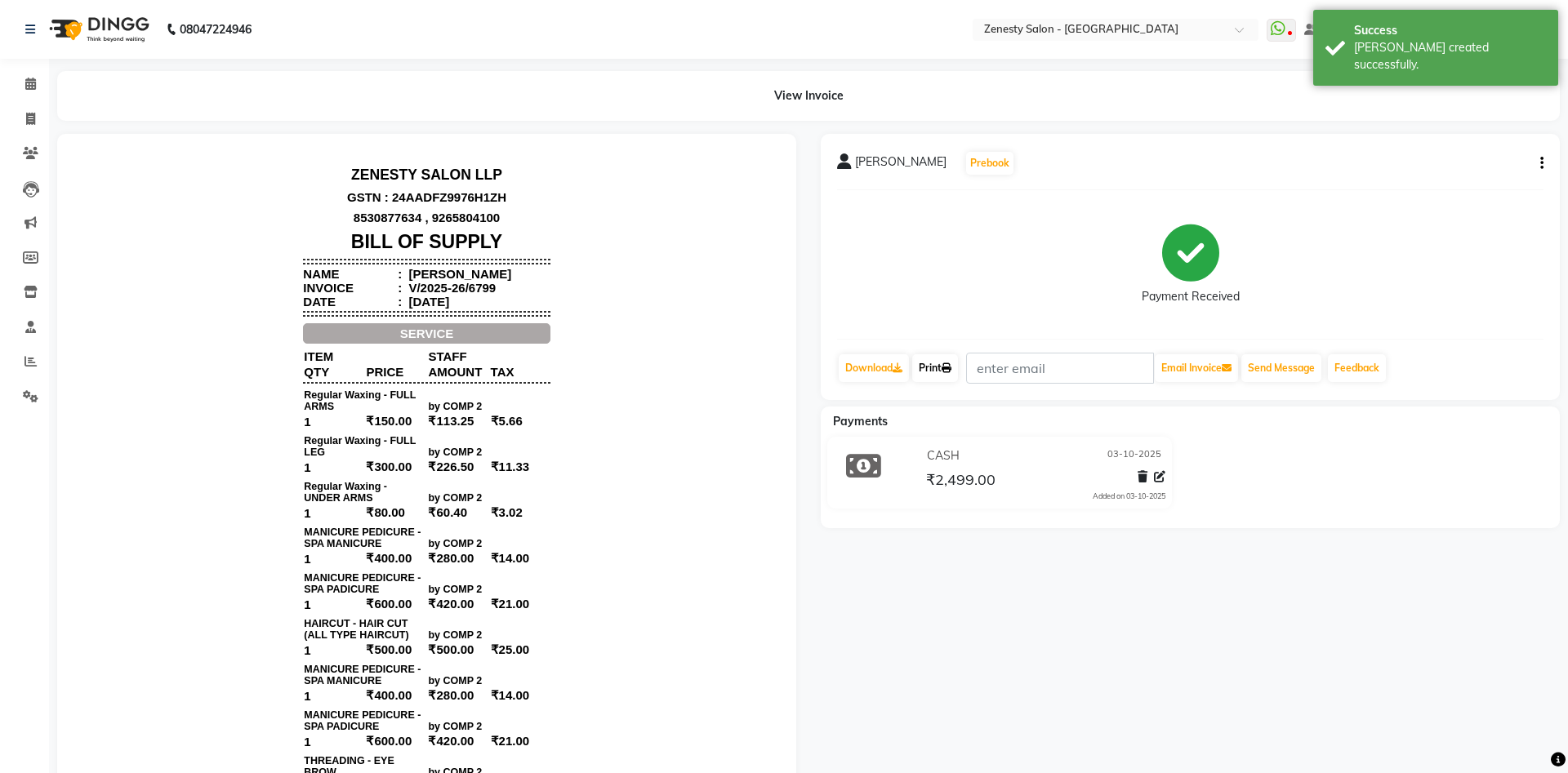
click at [936, 376] on link "Print" at bounding box center [935, 368] width 46 height 27
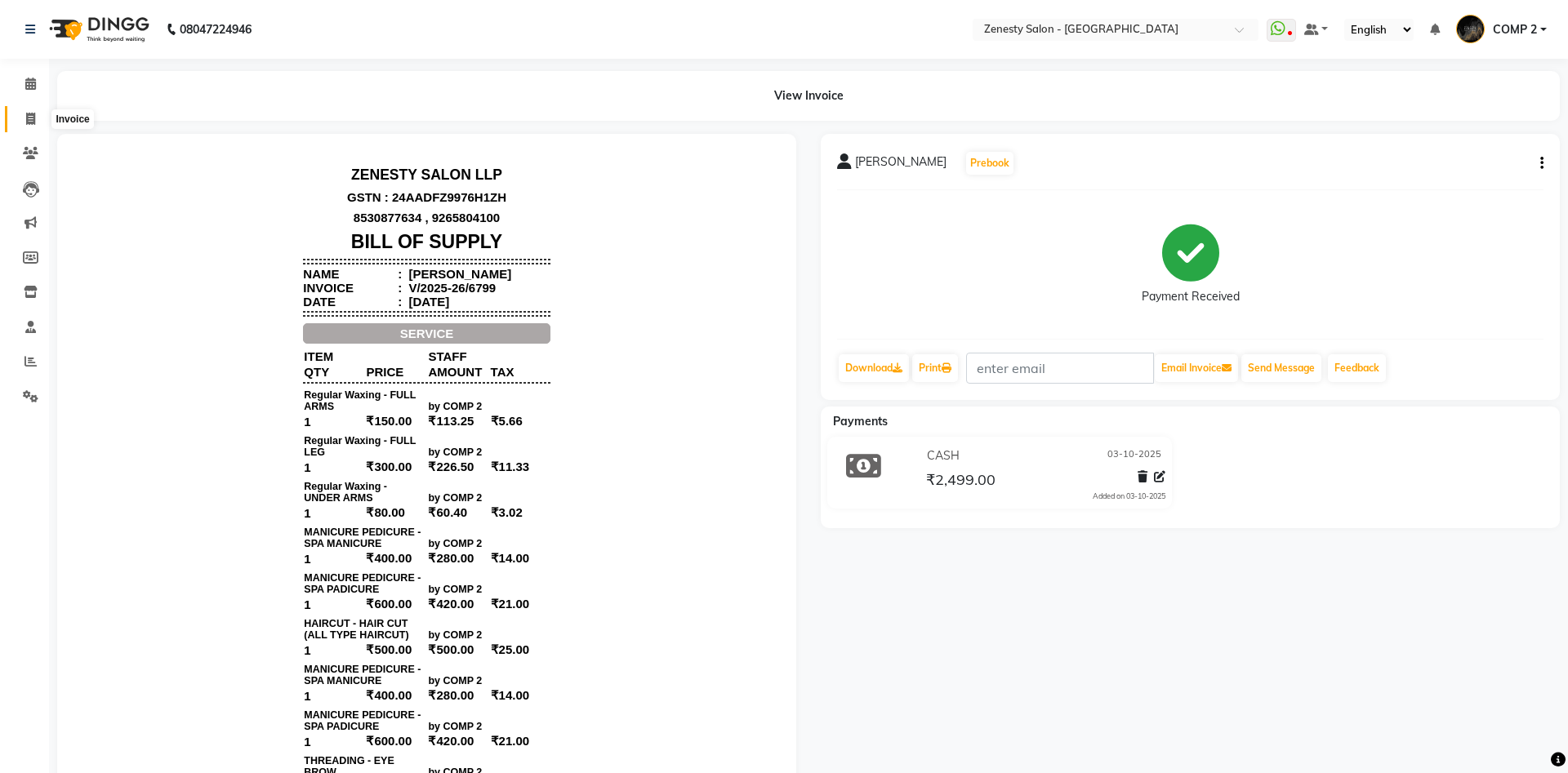
click at [24, 112] on span at bounding box center [30, 119] width 28 height 19
select select "5713"
select select "service"
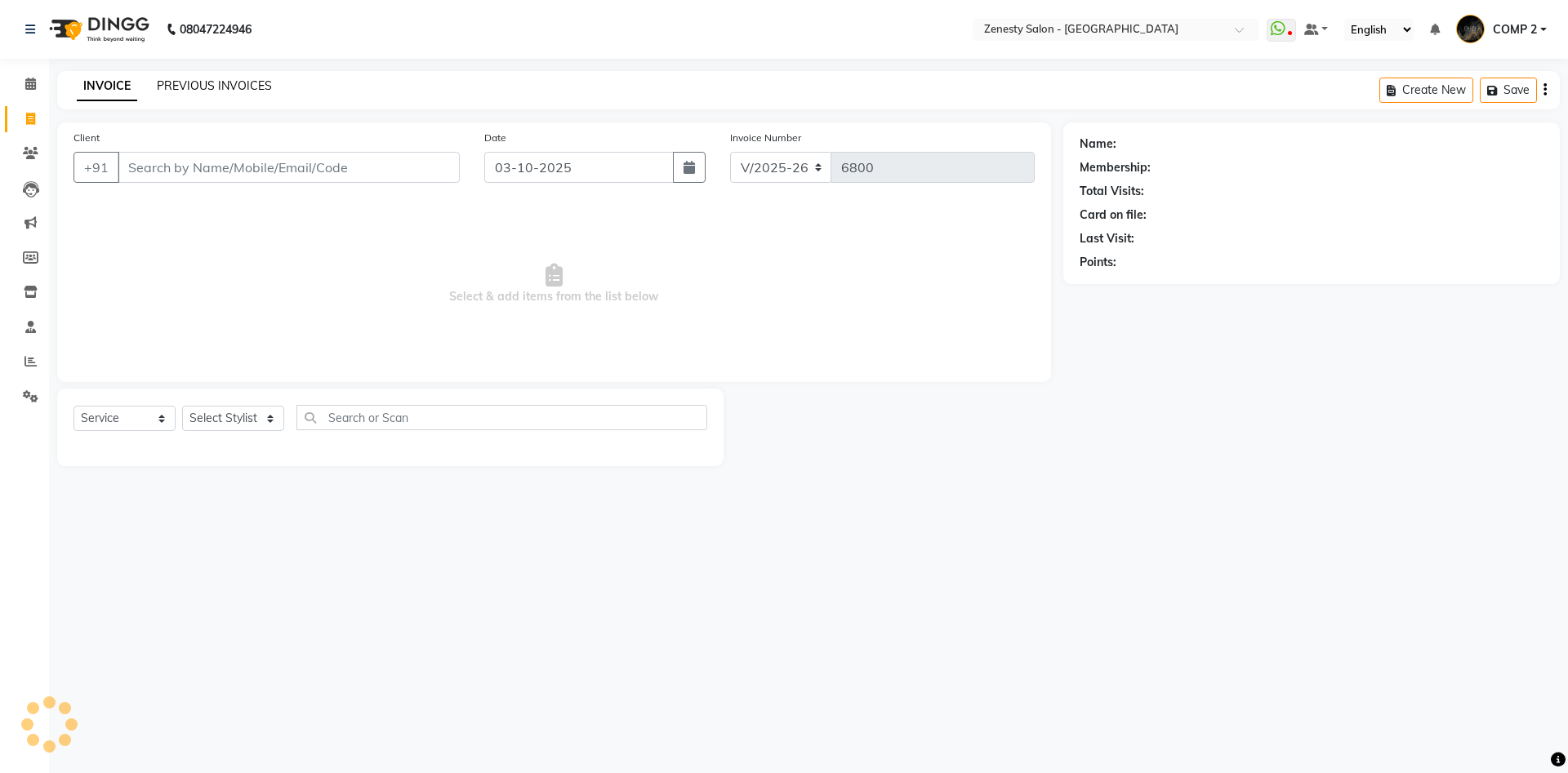
click at [258, 92] on link "PREVIOUS INVOICES" at bounding box center [214, 85] width 115 height 15
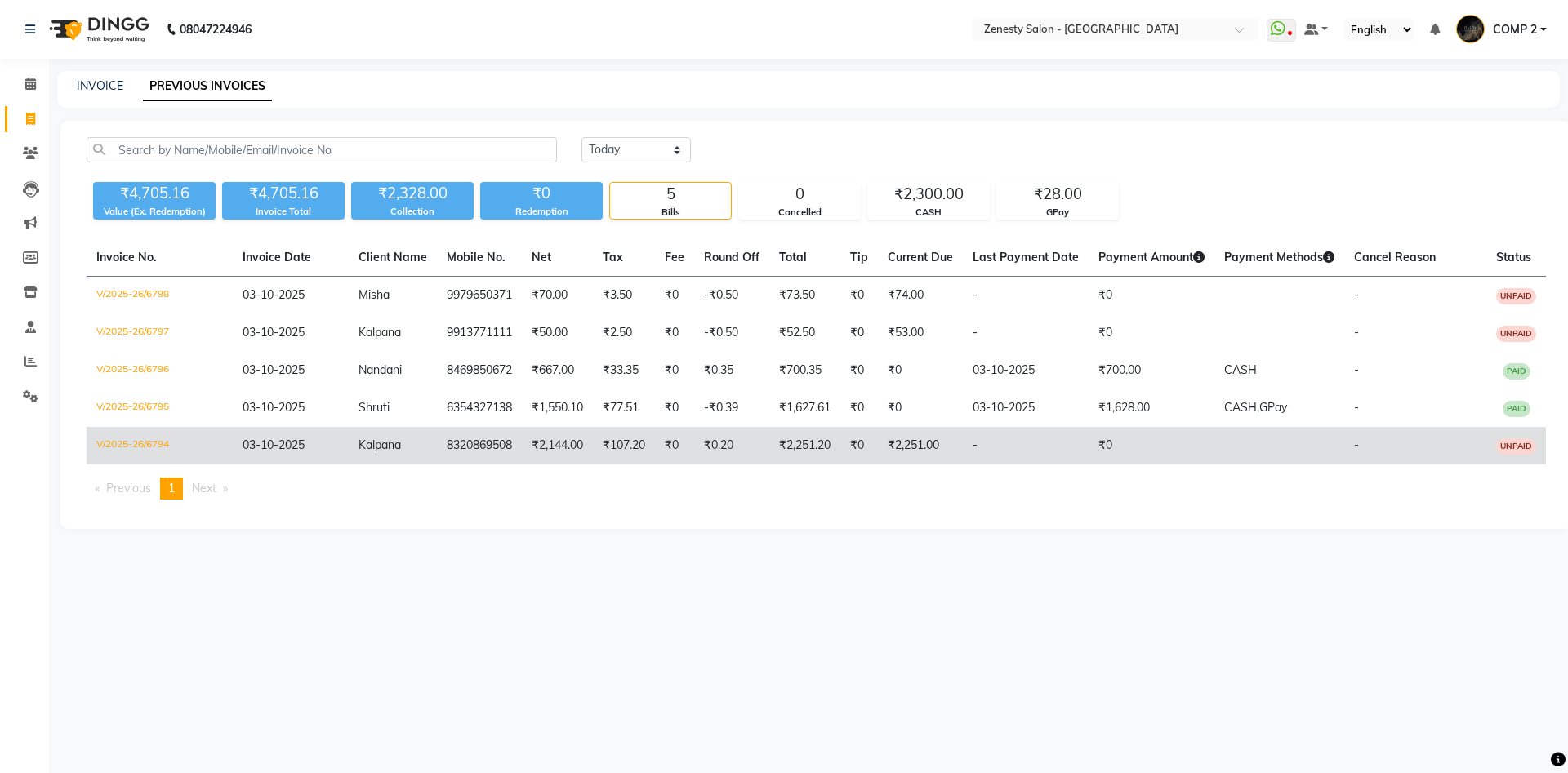
click at [383, 445] on span "Kalpana" at bounding box center [379, 445] width 42 height 15
click at [397, 434] on td "Kalpana" at bounding box center [393, 446] width 88 height 37
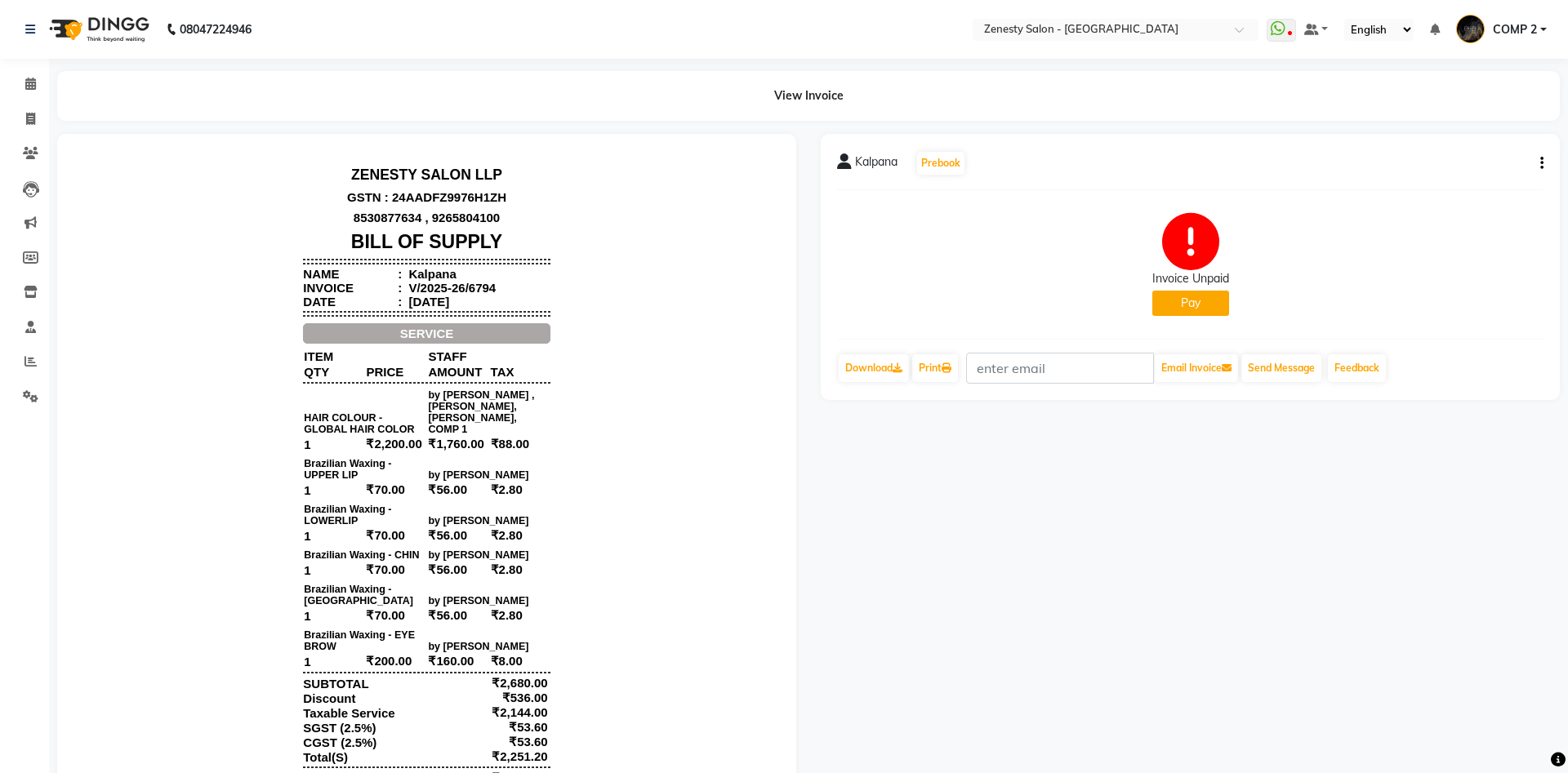
click at [1537, 163] on button "button" at bounding box center [1539, 164] width 10 height 18
click at [1473, 180] on div "Edit Invoice" at bounding box center [1460, 184] width 111 height 21
select select "service"
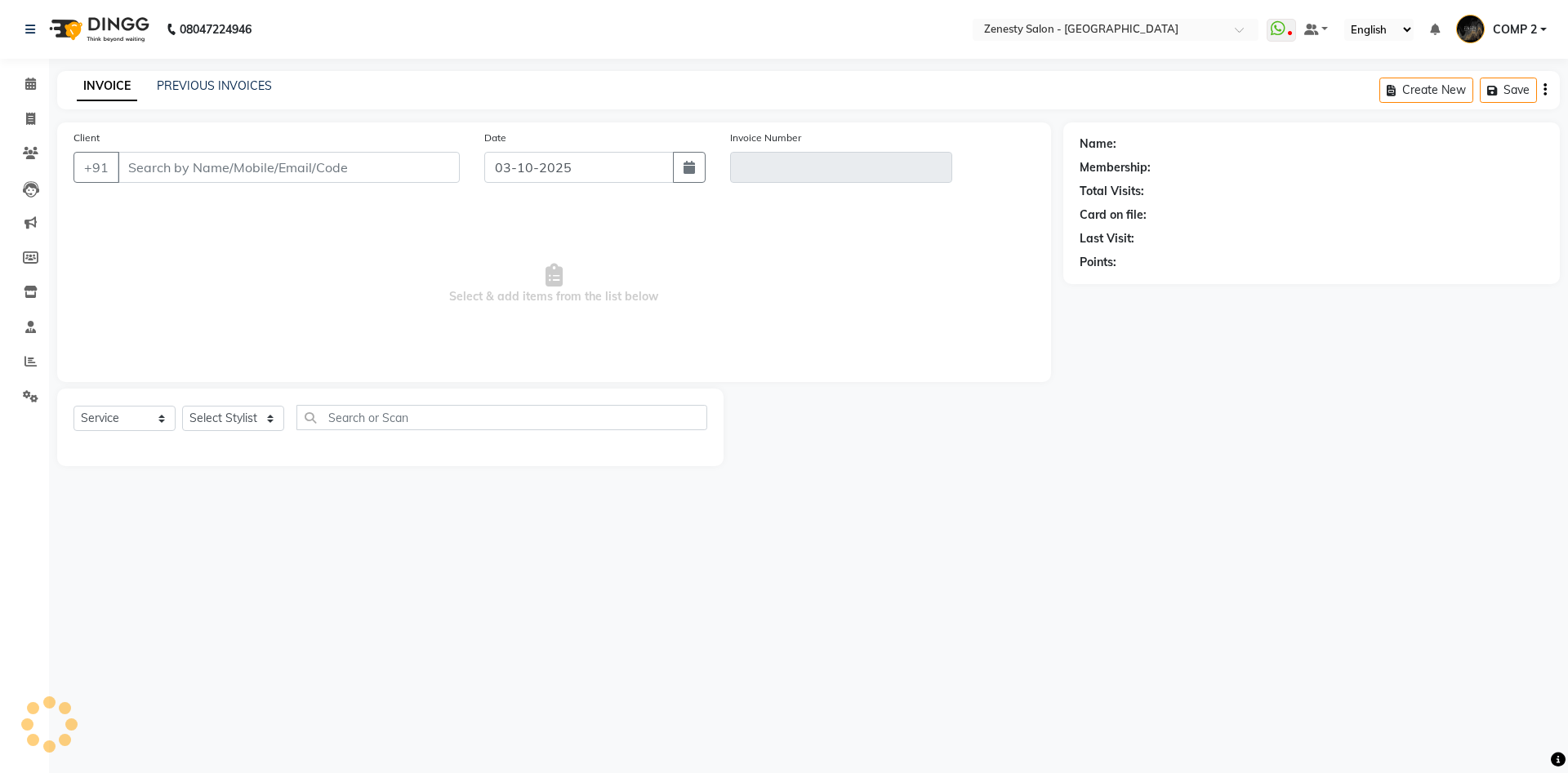
type input "8320869508"
type input "V/2025-26/6794"
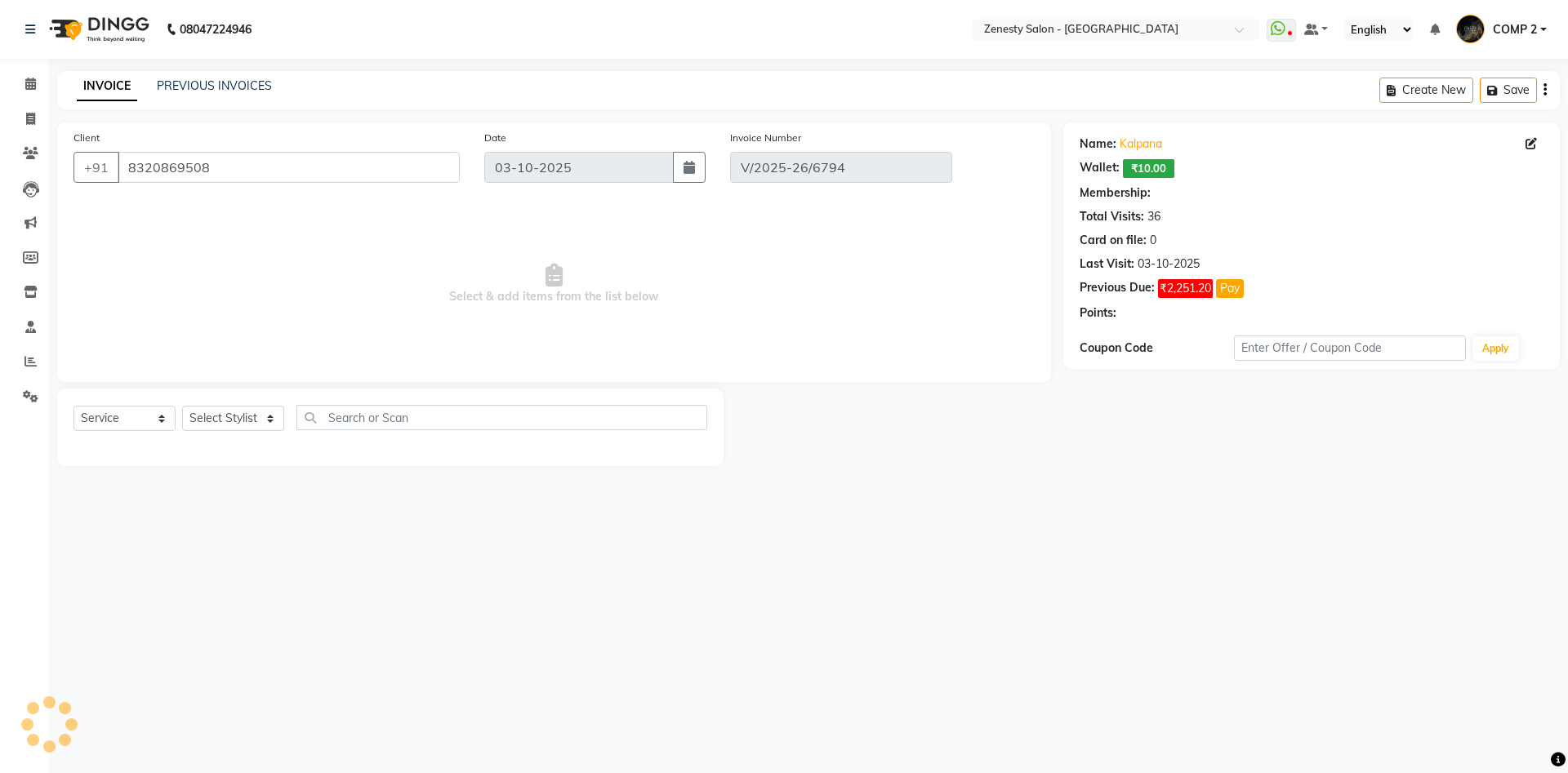
select select "1: Object"
select select "select"
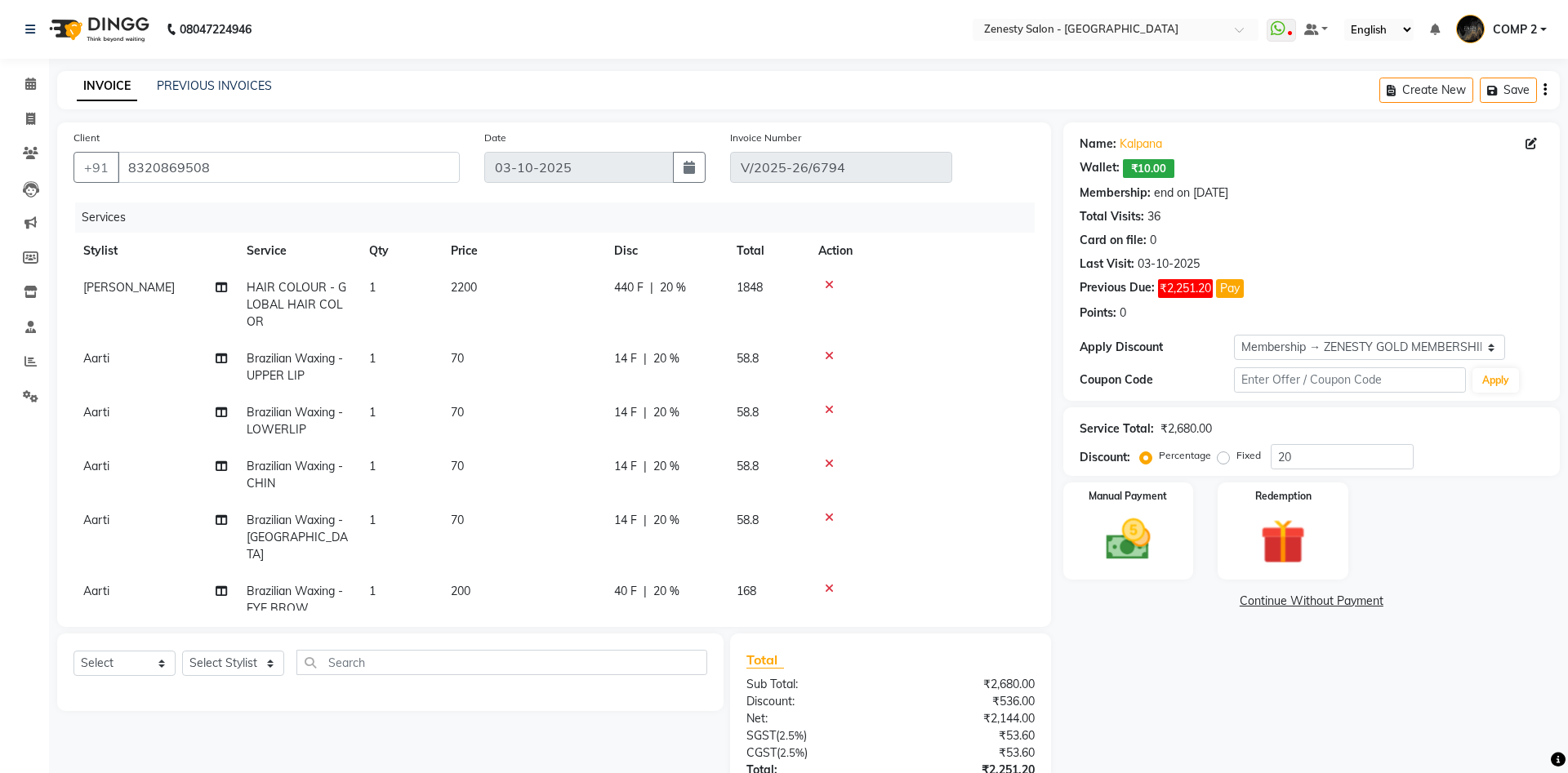
click at [228, 282] on td "[PERSON_NAME]" at bounding box center [154, 305] width 163 height 71
select select "51940"
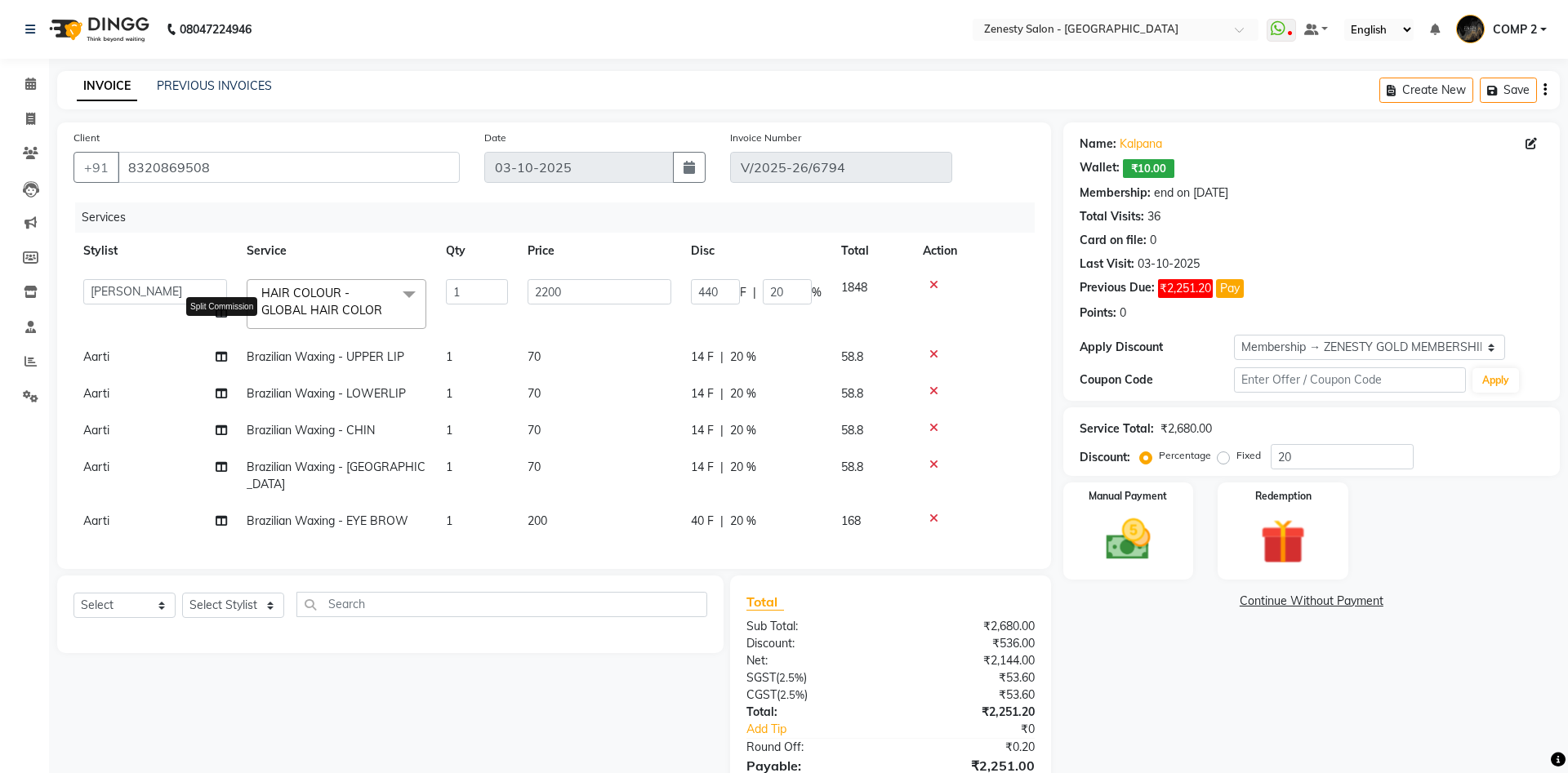
click at [220, 309] on icon at bounding box center [222, 313] width 12 height 12
select select "51940"
select select "47631"
select select "39501"
select select "81093"
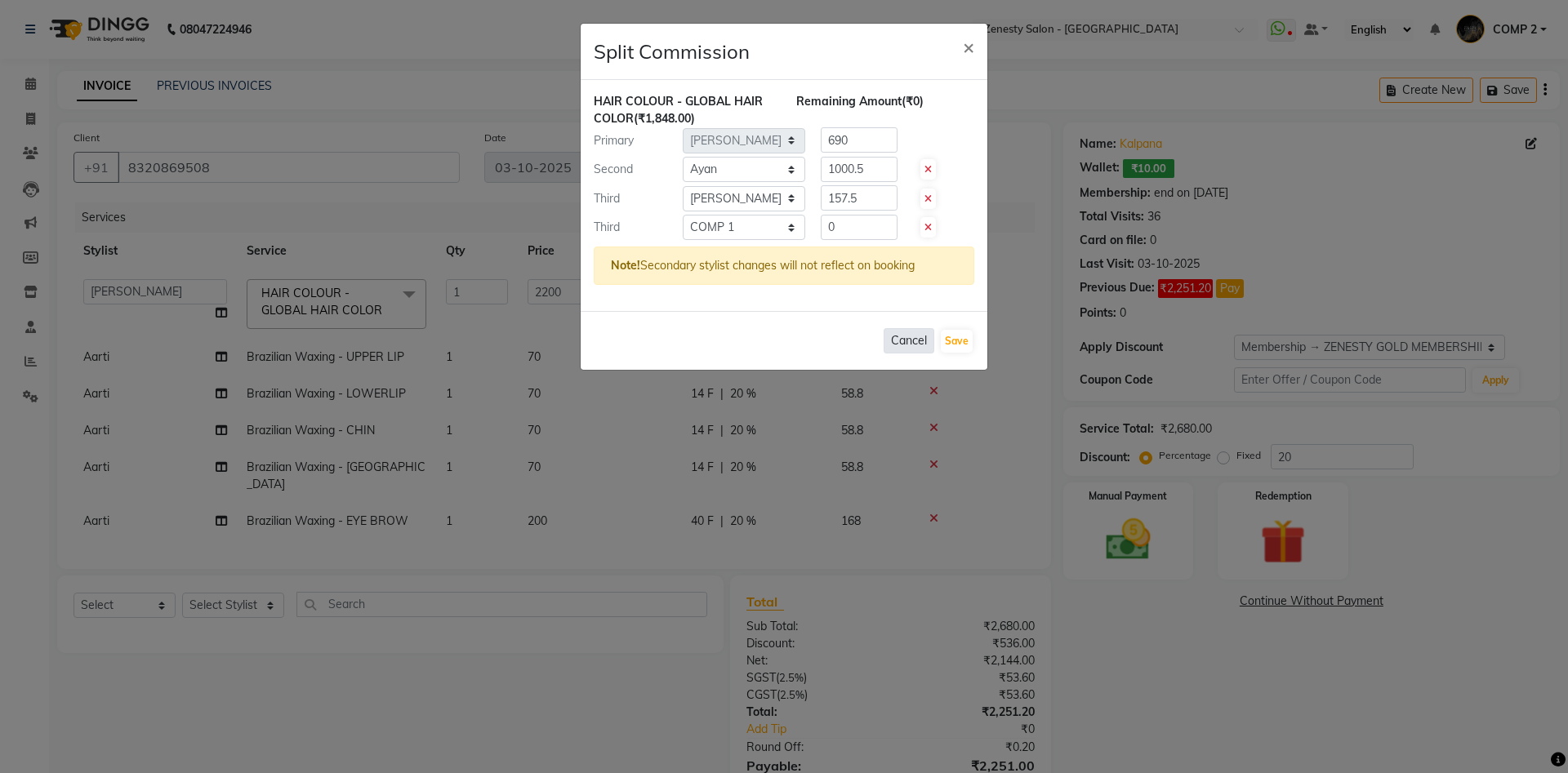
click at [886, 339] on button "Cancel" at bounding box center [909, 341] width 51 height 25
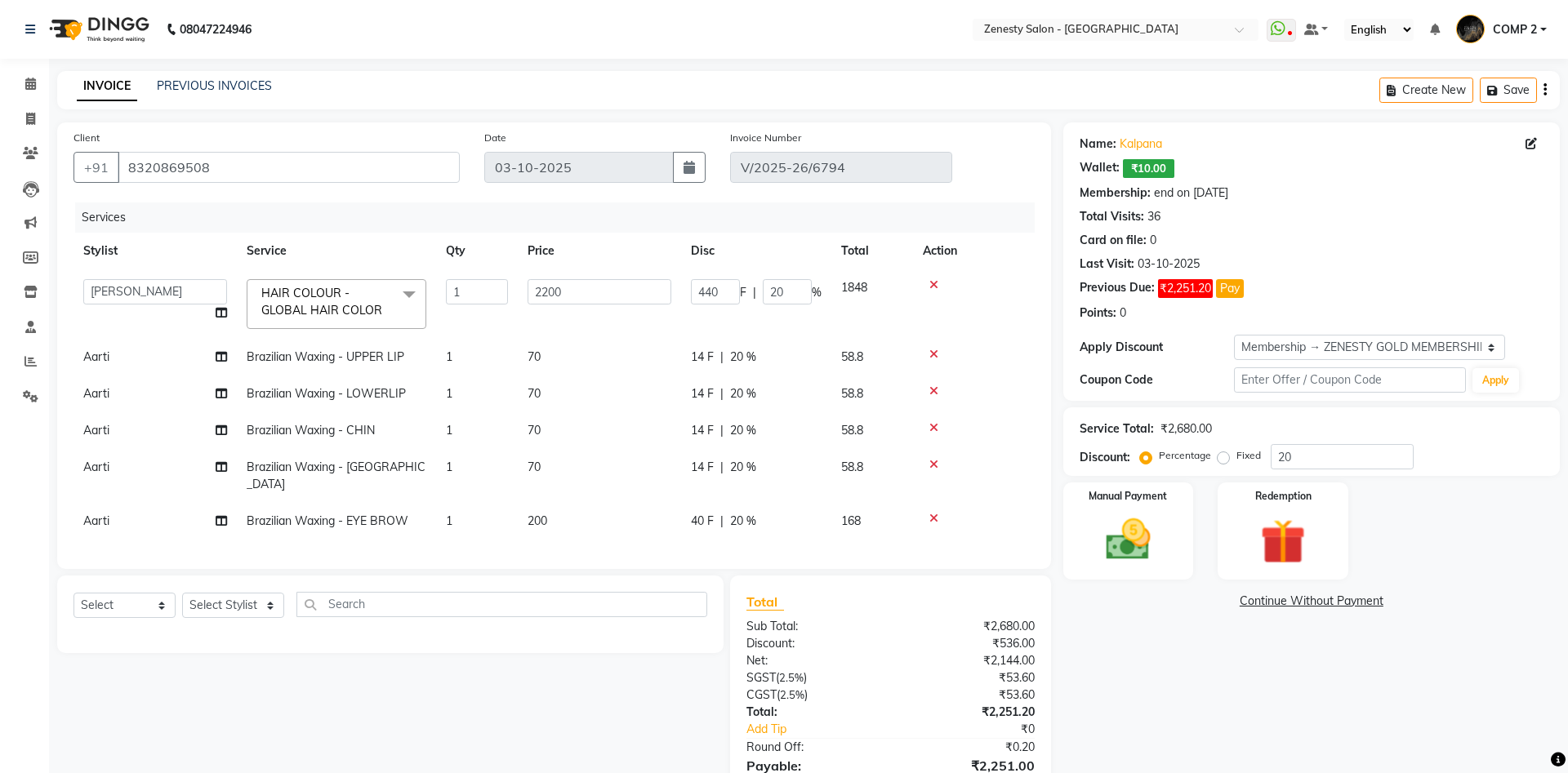
scroll to position [67, 0]
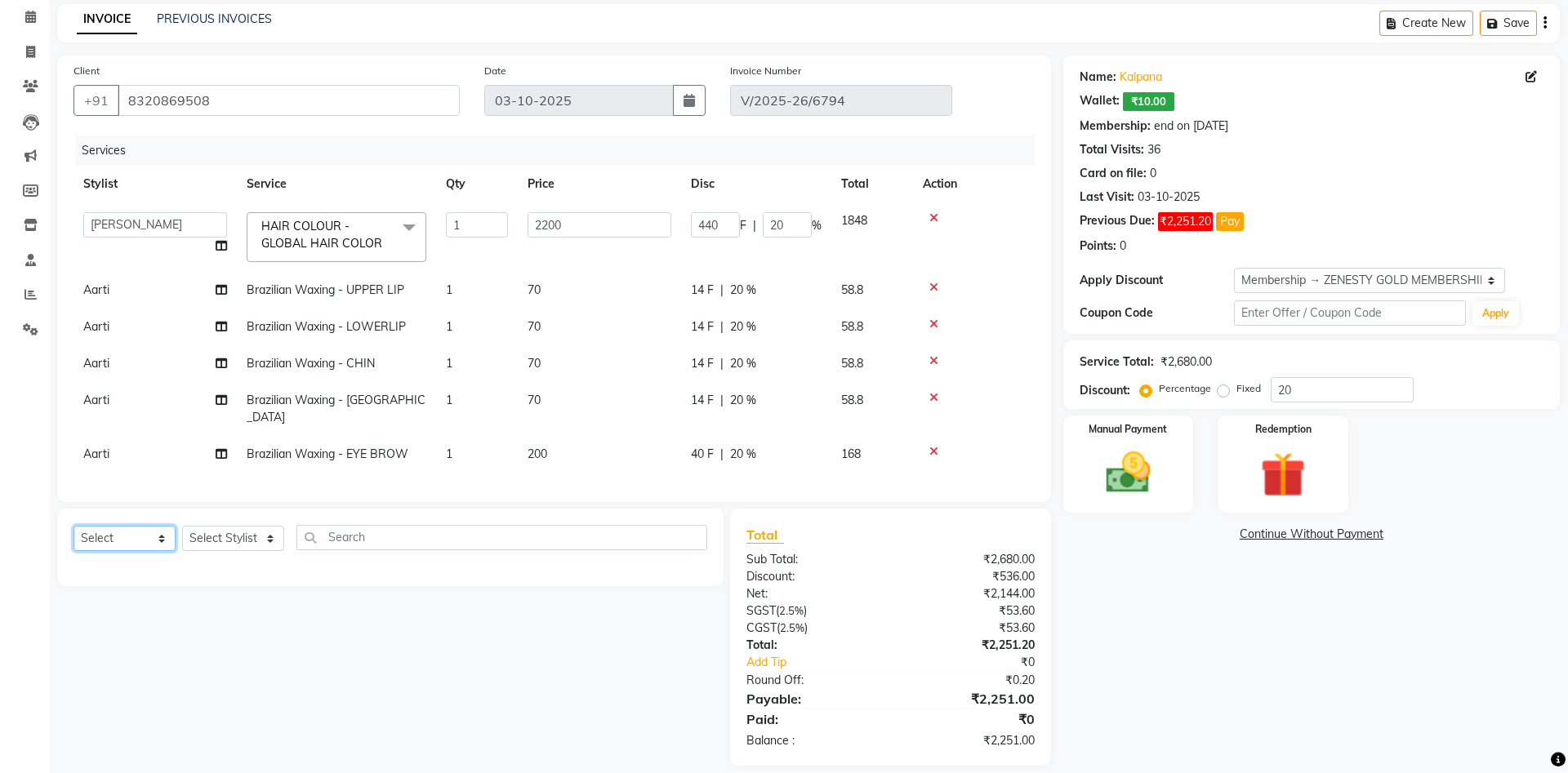
click at [73, 526] on select "Select Service Product Membership Package Voucher Prepaid Gift Card" at bounding box center [124, 538] width 102 height 25
select select "service"
click option "Service" at bounding box center [0, 0] width 0 height 0
click at [182, 526] on select "Select Stylist [PERSON_NAME] [PERSON_NAME] [PERSON_NAME] Khalifa [PERSON_NAME] …" at bounding box center [233, 538] width 102 height 25
click option "COMP 1" at bounding box center [0, 0] width 0 height 0
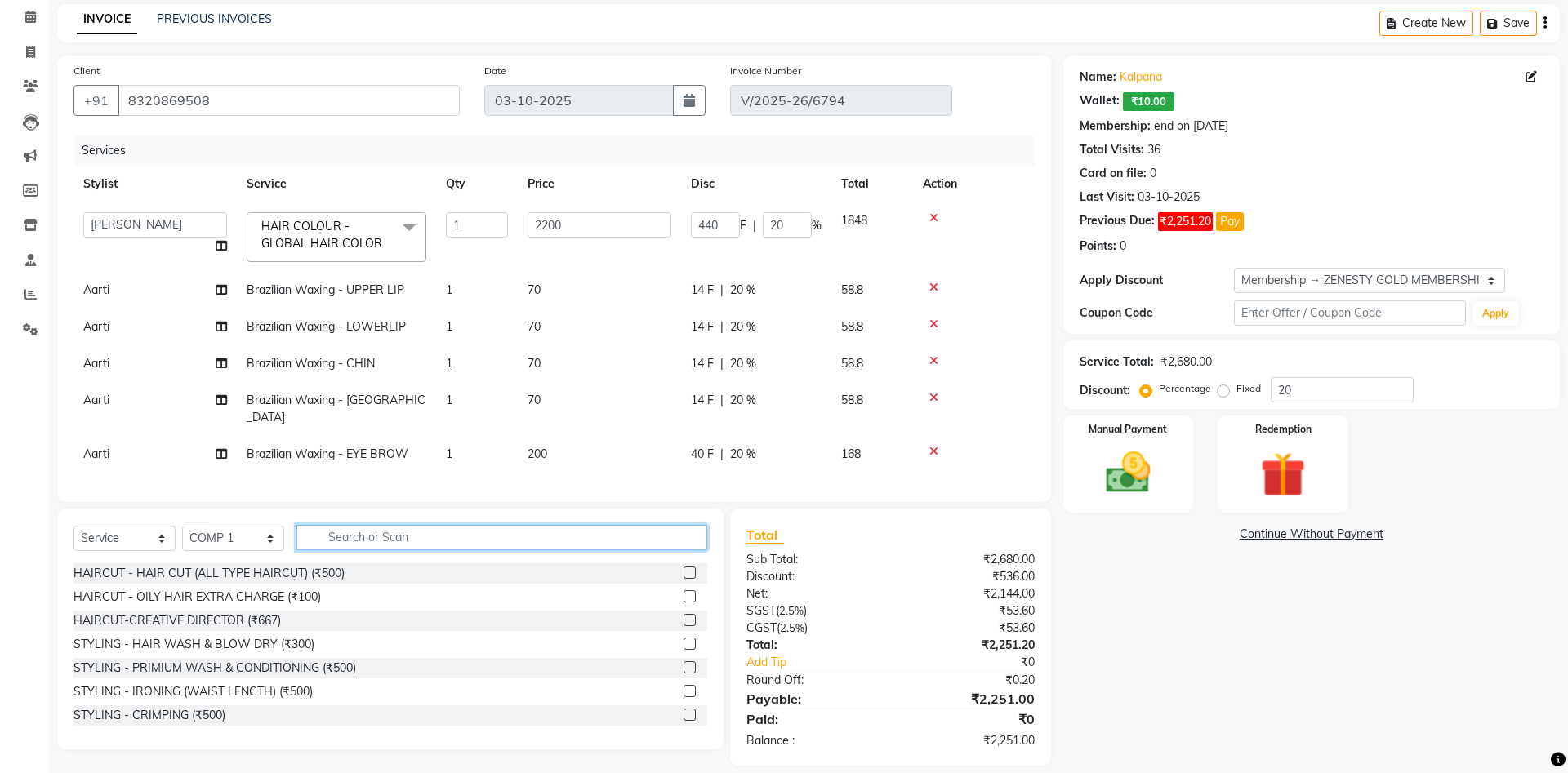
click at [360, 525] on input "text" at bounding box center [501, 537] width 411 height 25
click at [182, 526] on select "Select Stylist [PERSON_NAME] [PERSON_NAME] [PERSON_NAME] Khalifa [PERSON_NAME] …" at bounding box center [233, 538] width 102 height 25
select select "40087"
click option "COMP 2" at bounding box center [0, 0] width 0 height 0
click at [206, 613] on div "HAIRCUT-CREATIVE DIRECTOR (₹667)" at bounding box center [177, 622] width 207 height 18
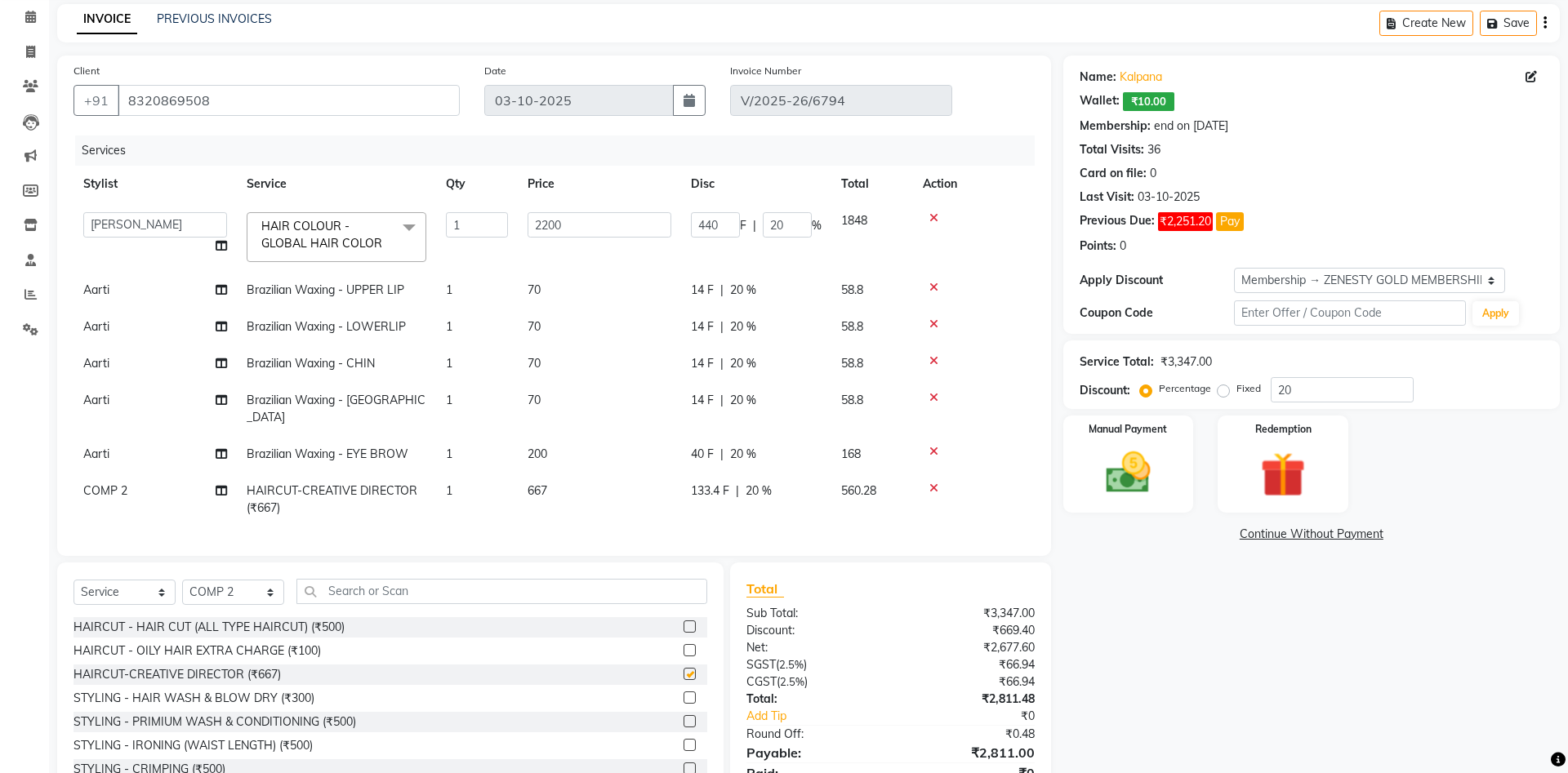
checkbox input "false"
click at [116, 484] on span "COMP 2" at bounding box center [105, 491] width 44 height 15
select select "40087"
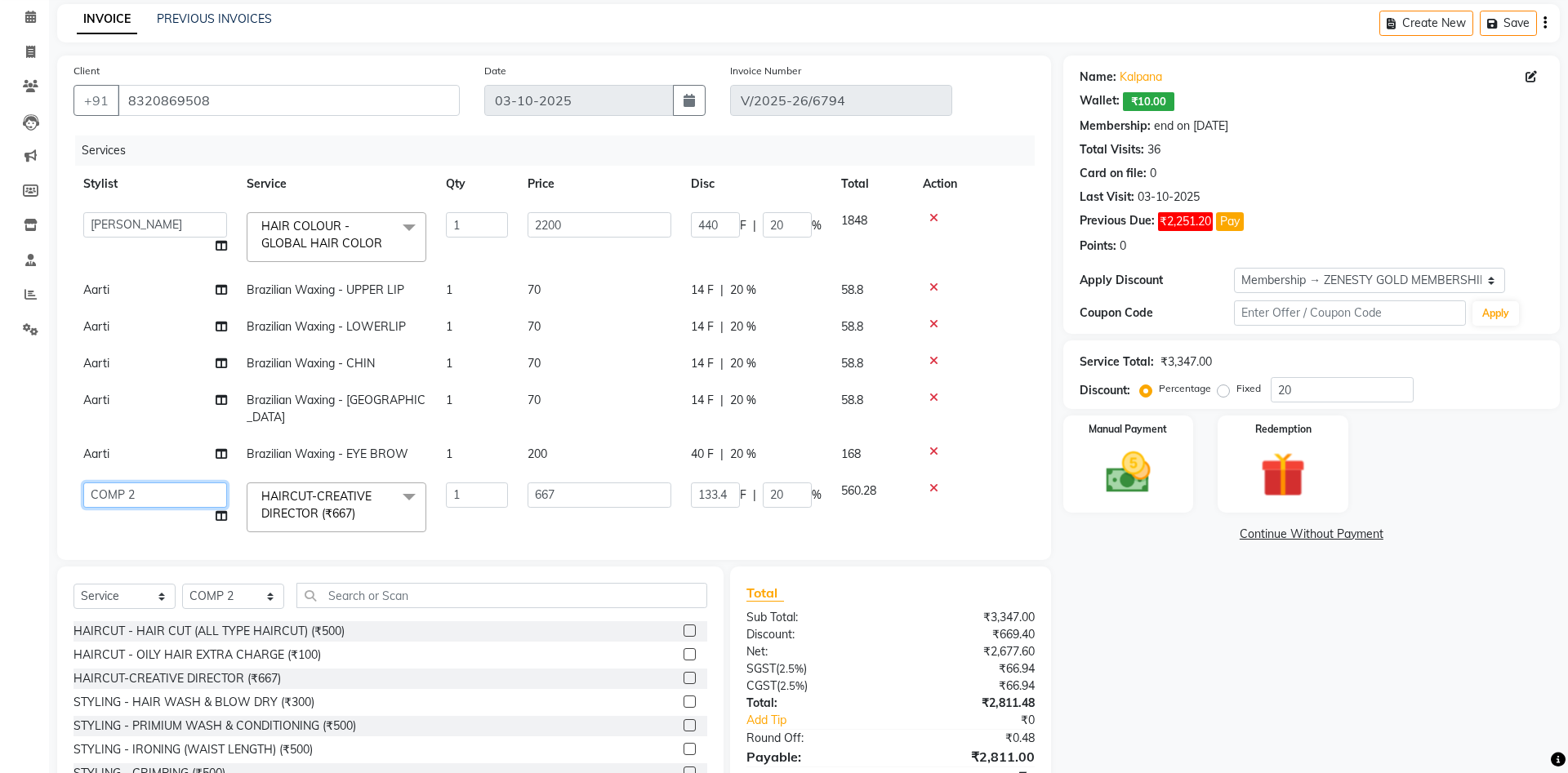
click at [83, 483] on select "[PERSON_NAME] [PERSON_NAME] [PERSON_NAME] Khalifa [PERSON_NAME] COMP 1 COMP 2 […" at bounding box center [154, 495] width 144 height 25
select select "39505"
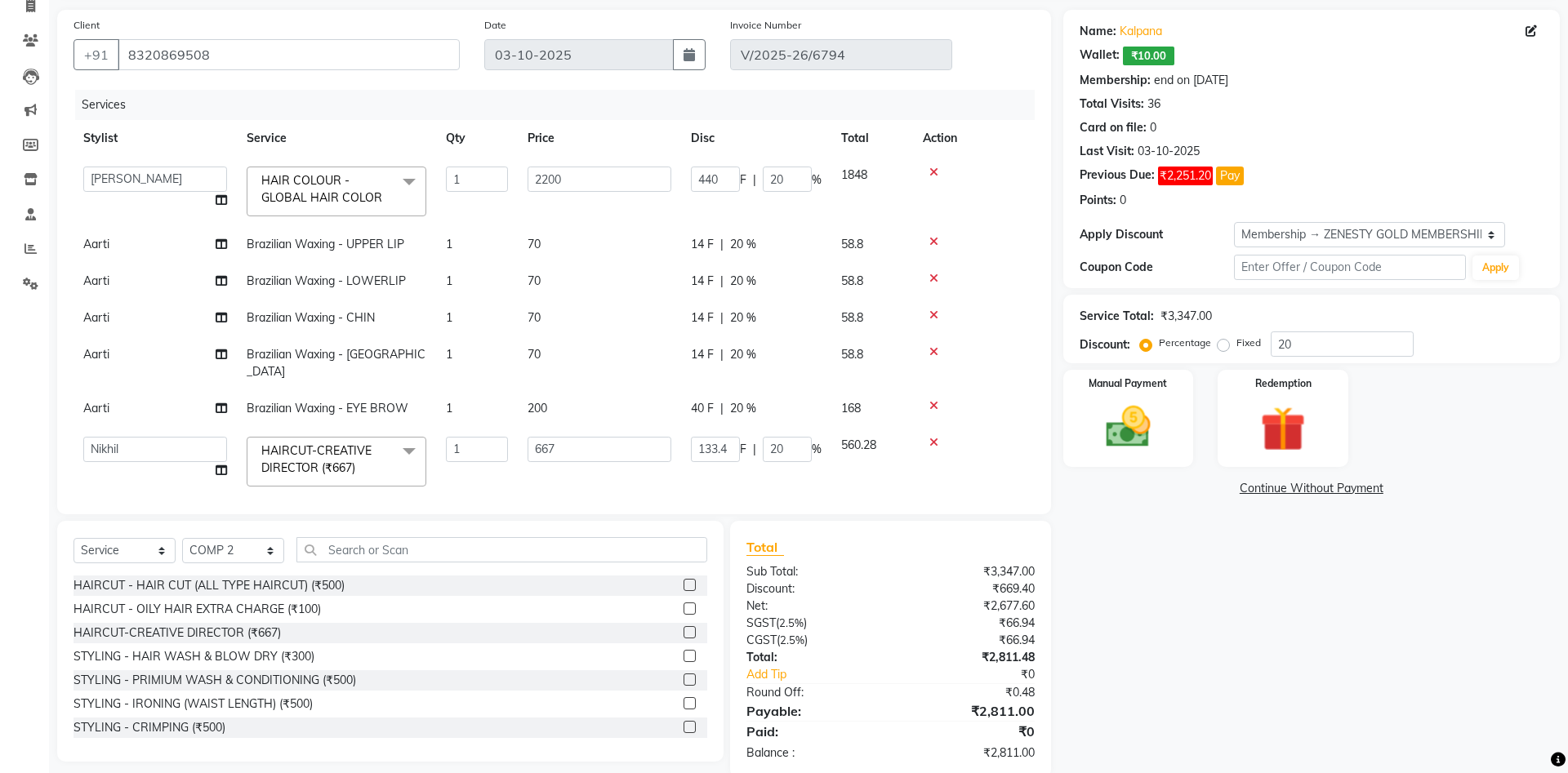
scroll to position [137, 0]
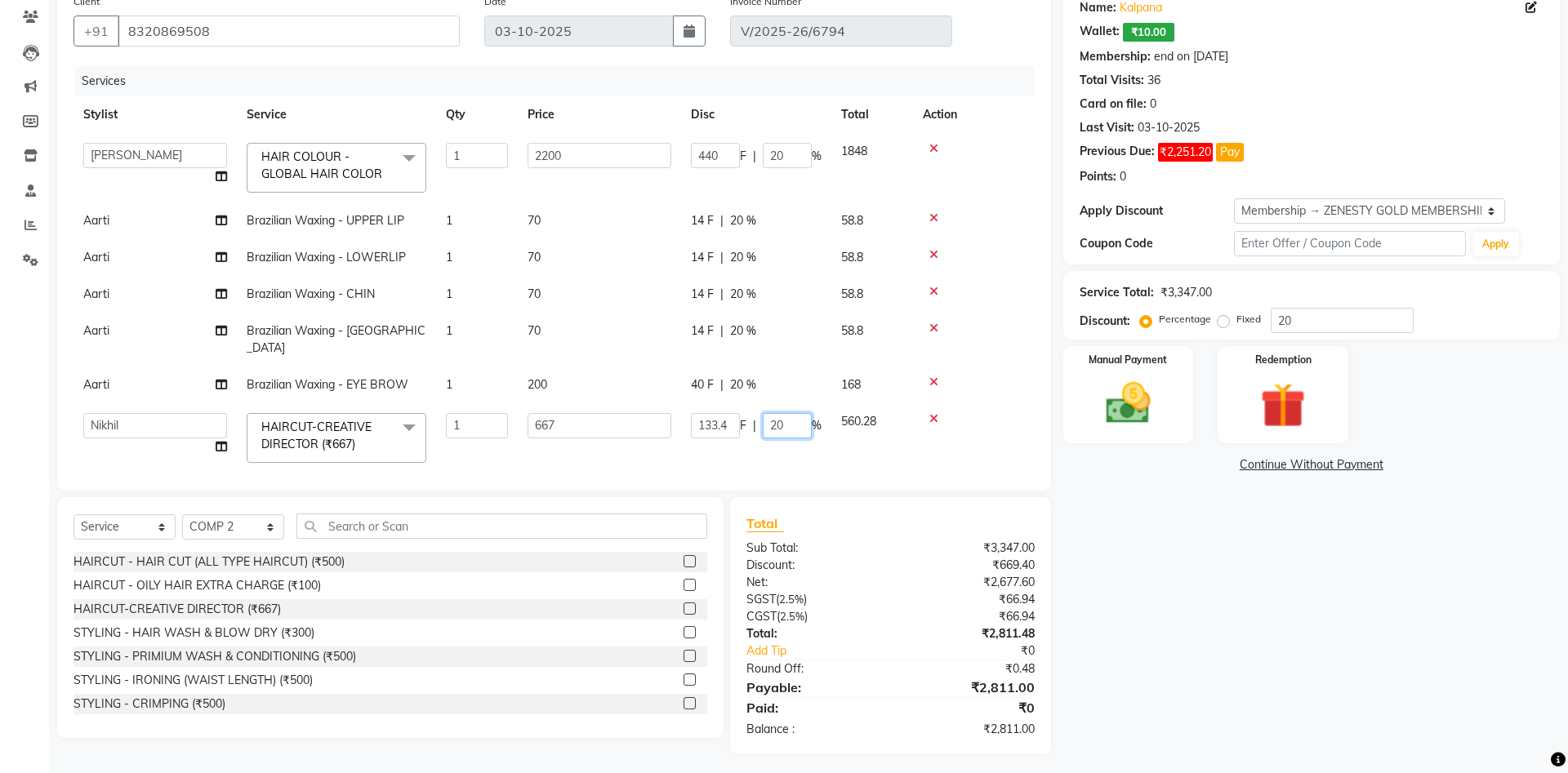
click at [778, 413] on input "20" at bounding box center [787, 426] width 49 height 25
drag, startPoint x: 783, startPoint y: 404, endPoint x: 724, endPoint y: 404, distance: 59.0
click at [762, 413] on input "20" at bounding box center [787, 426] width 49 height 25
type input "0"
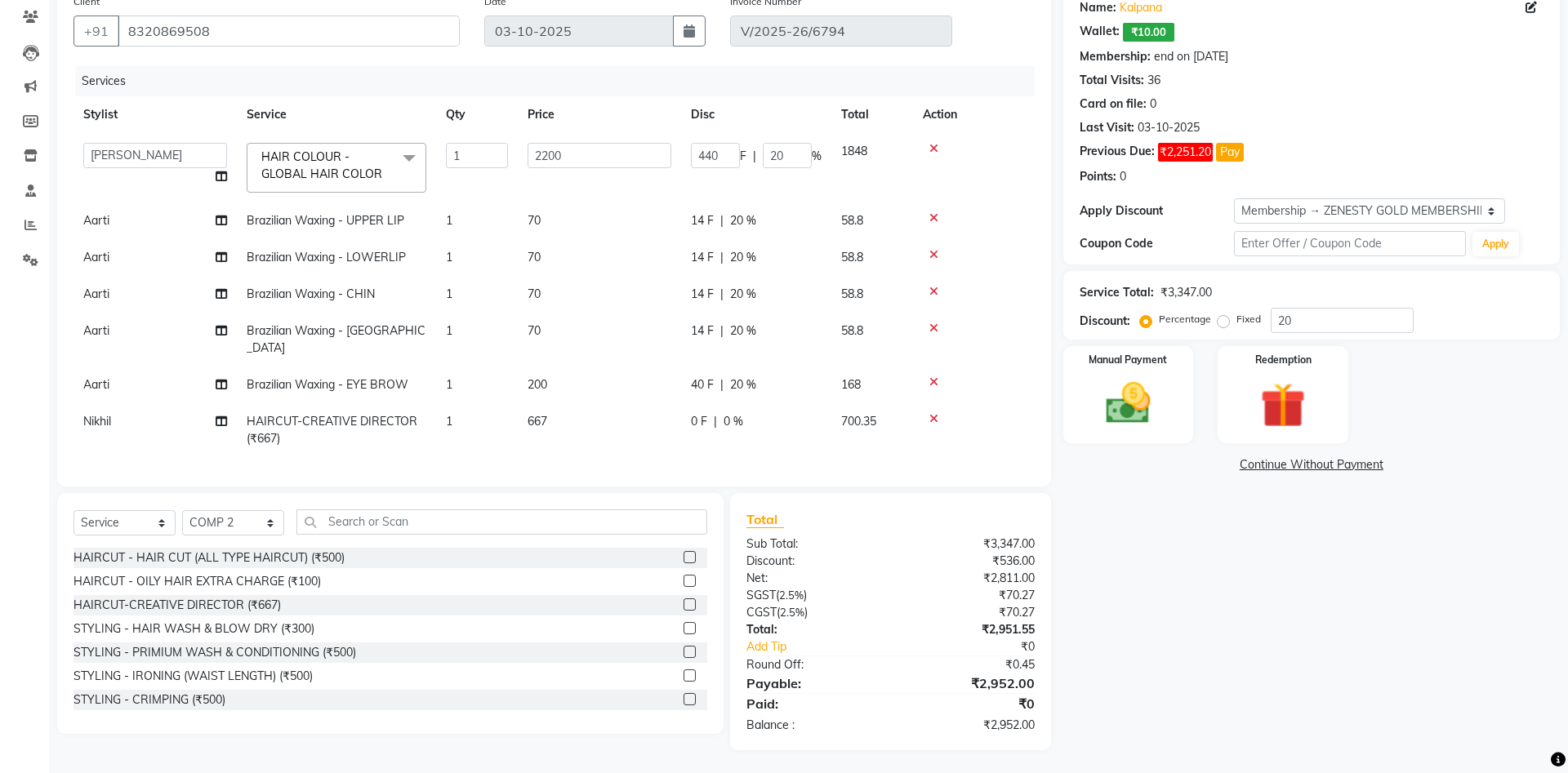
scroll to position [121, 0]
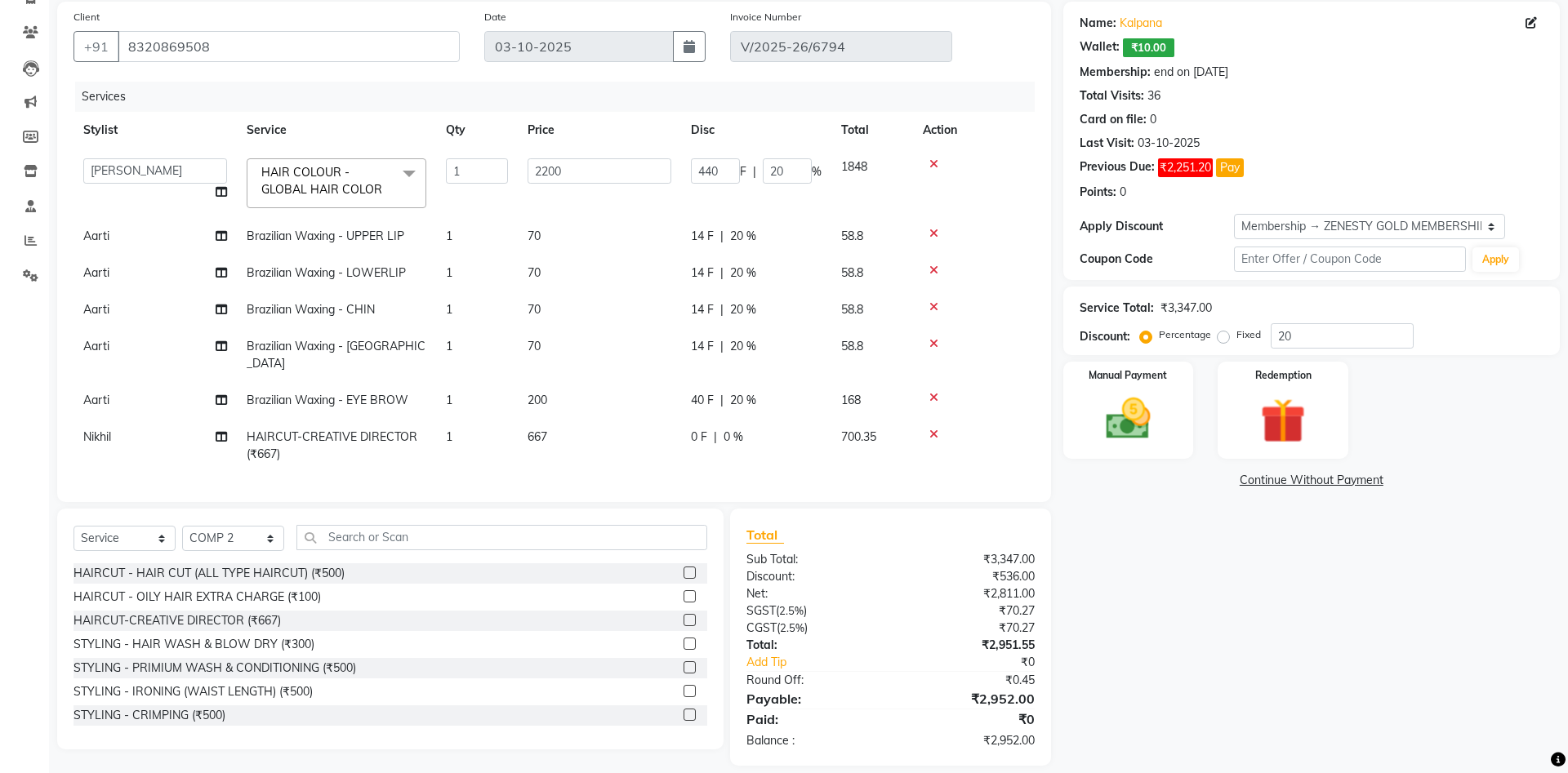
click at [1002, 436] on td at bounding box center [974, 446] width 122 height 54
click at [1341, 481] on link "Continue Without Payment" at bounding box center [1311, 481] width 490 height 18
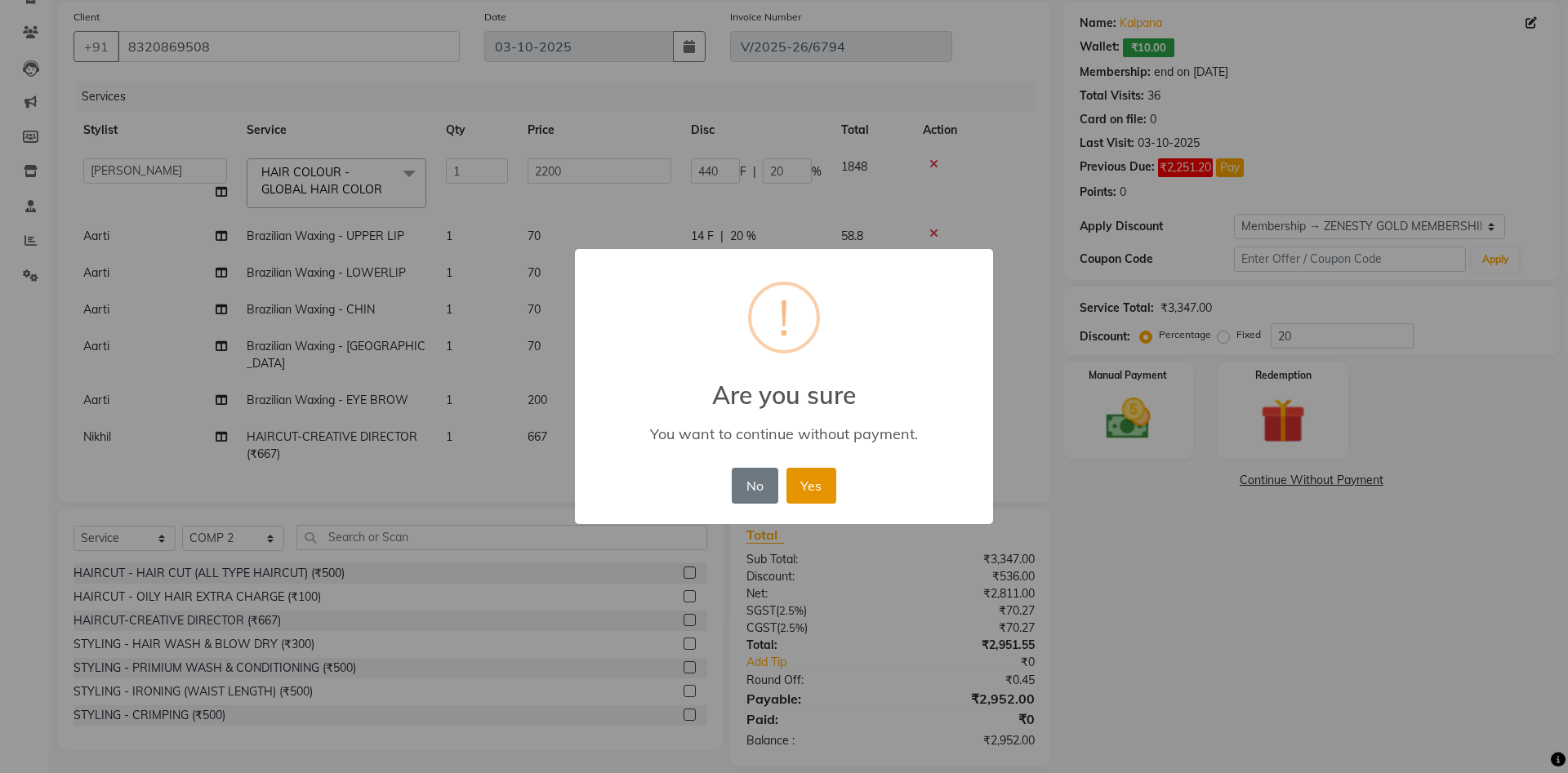
click at [828, 492] on button "Yes" at bounding box center [811, 486] width 50 height 36
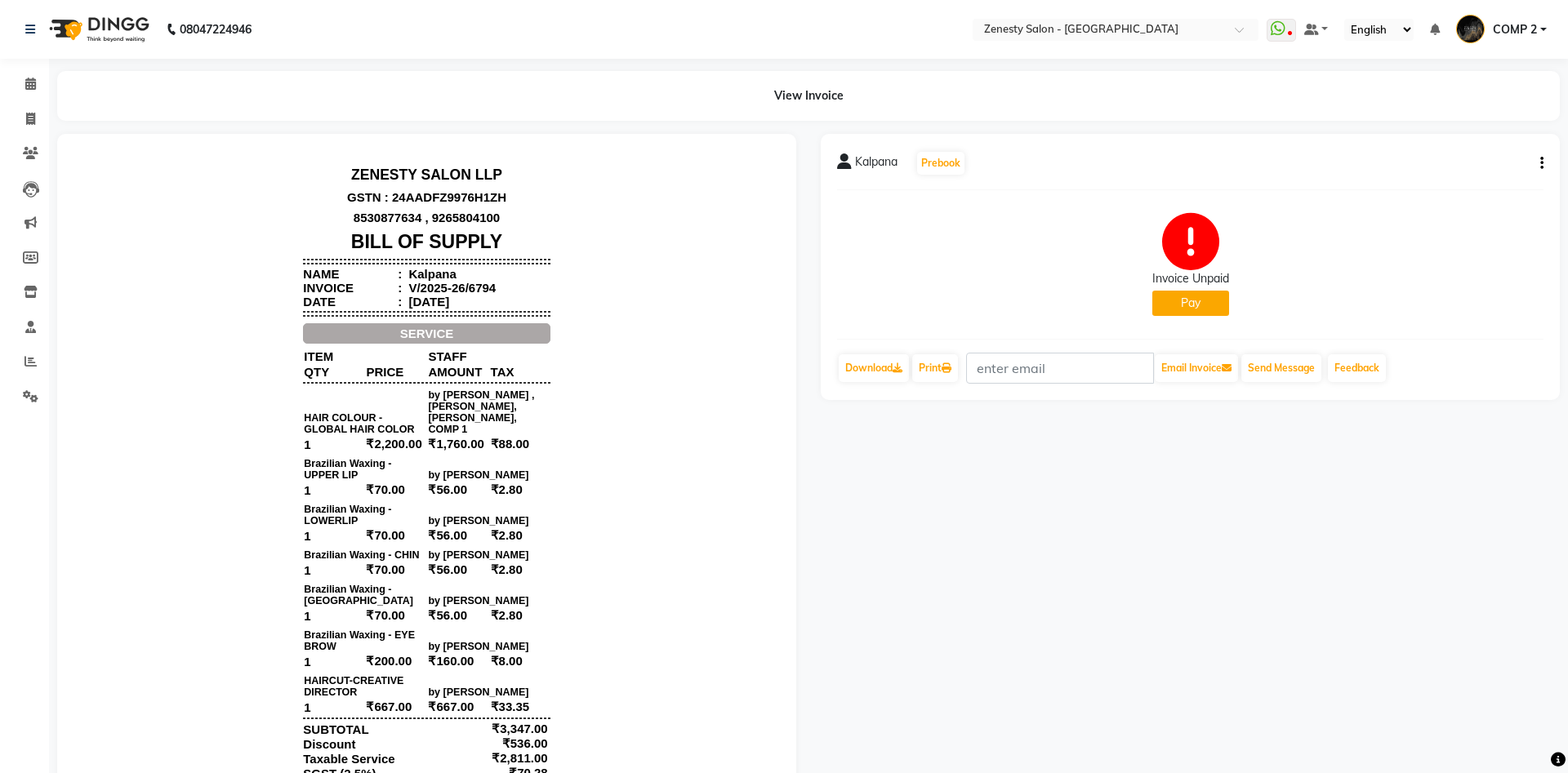
click at [1539, 162] on button "button" at bounding box center [1539, 164] width 10 height 18
click at [1468, 190] on div "Edit Invoice" at bounding box center [1460, 184] width 111 height 21
select select "service"
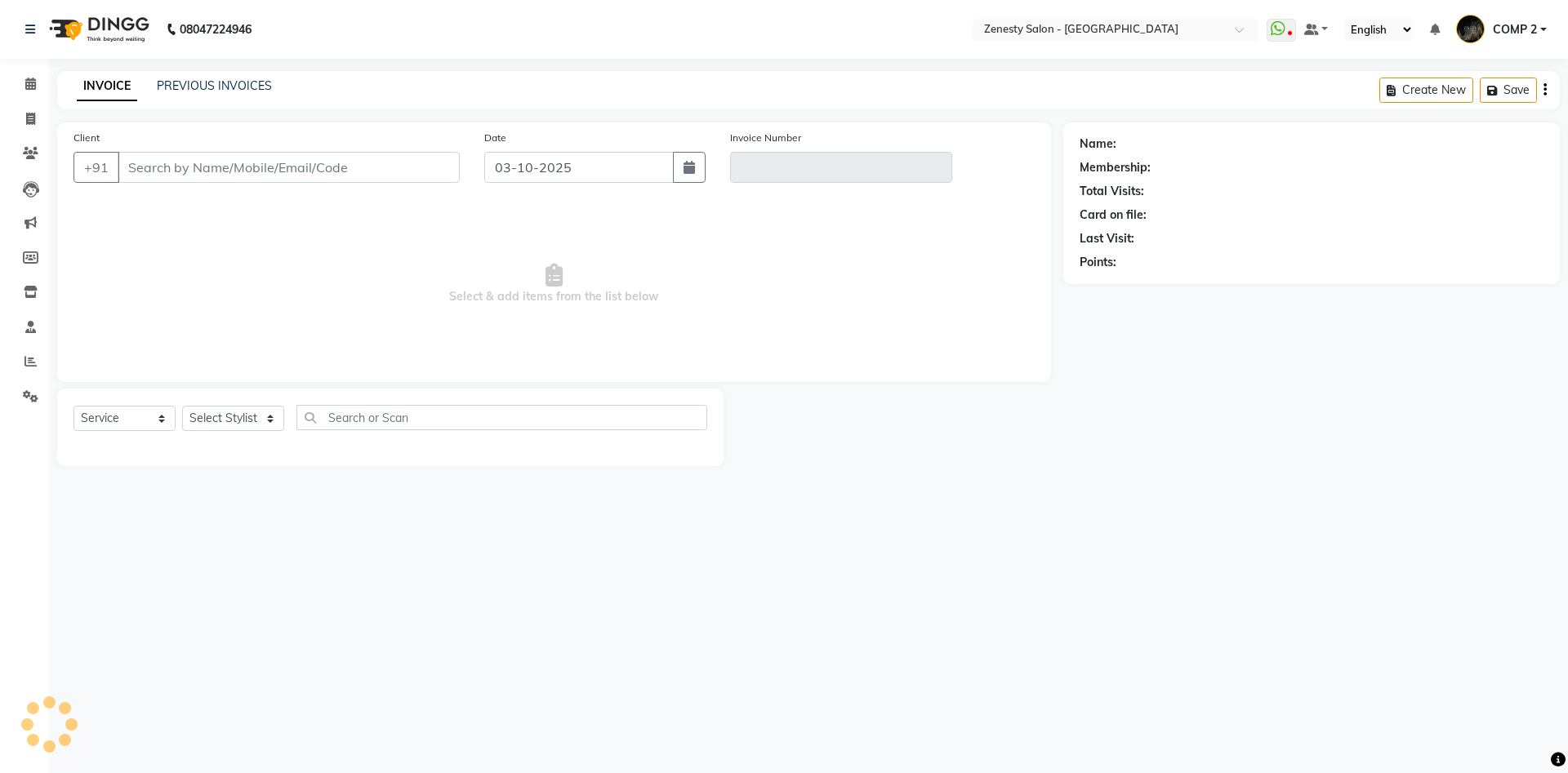
type input "8320869508"
type input "V/2025-26/6794"
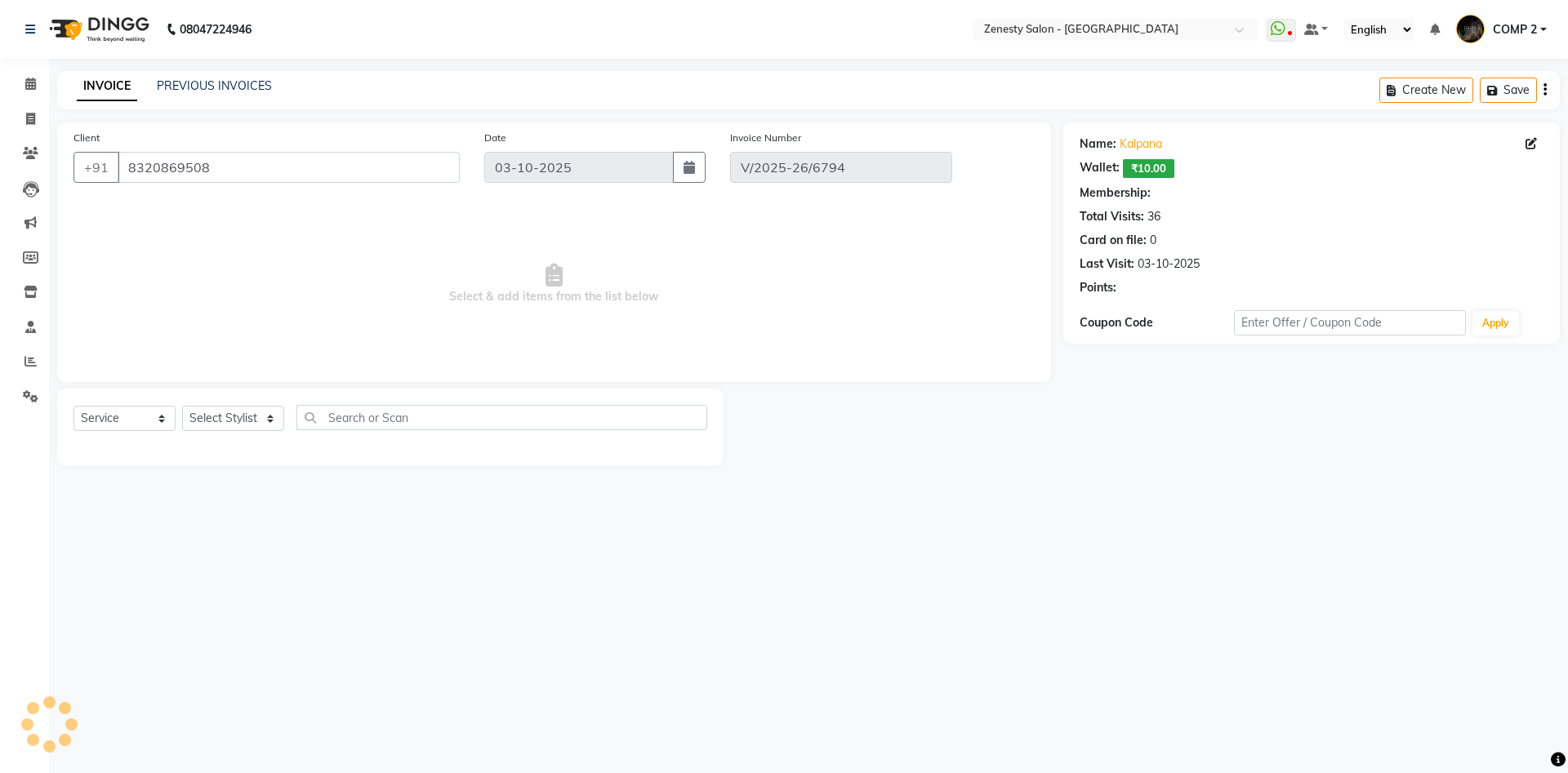
select select "select"
select select "1: Object"
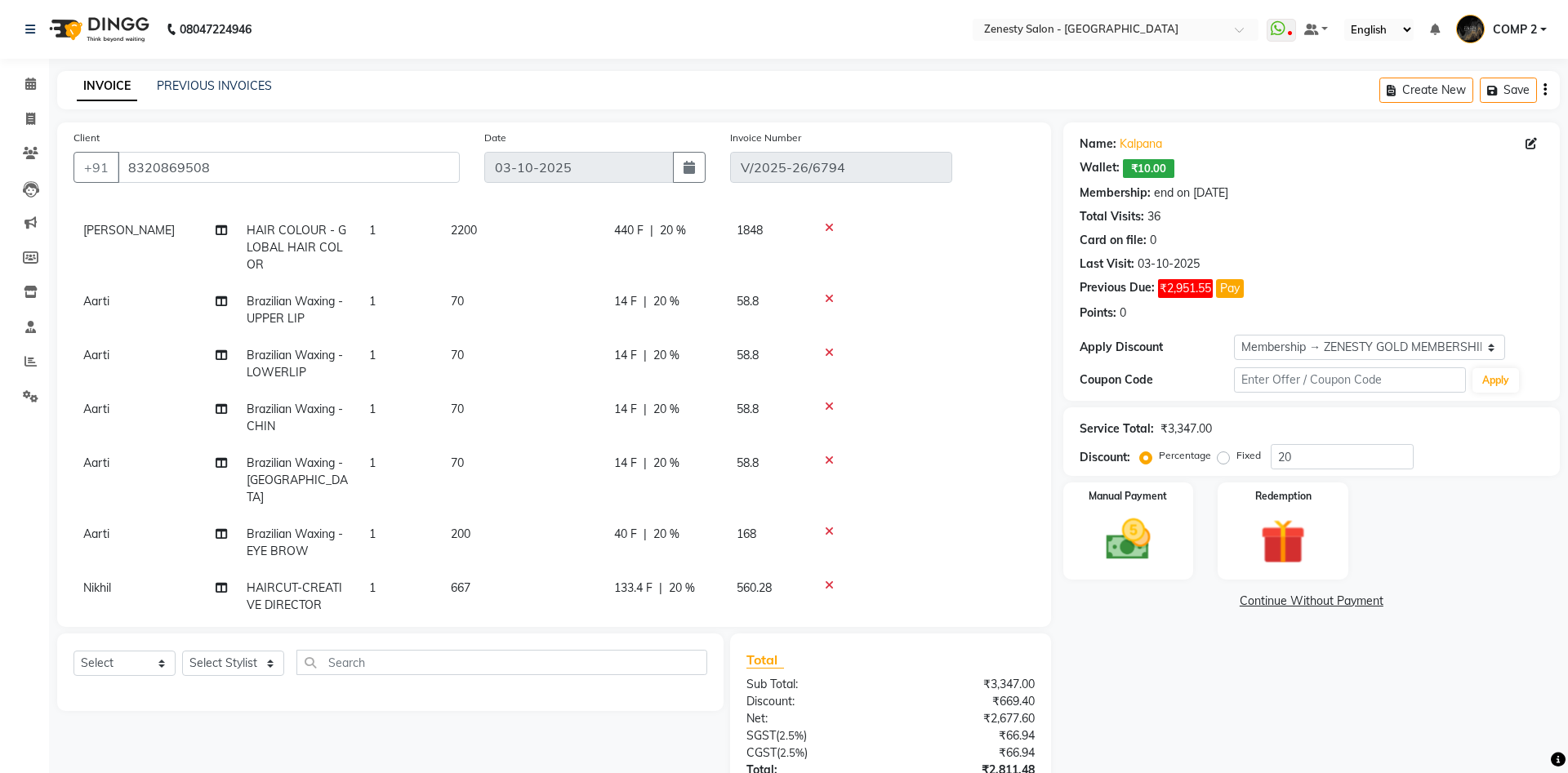
scroll to position [66, 0]
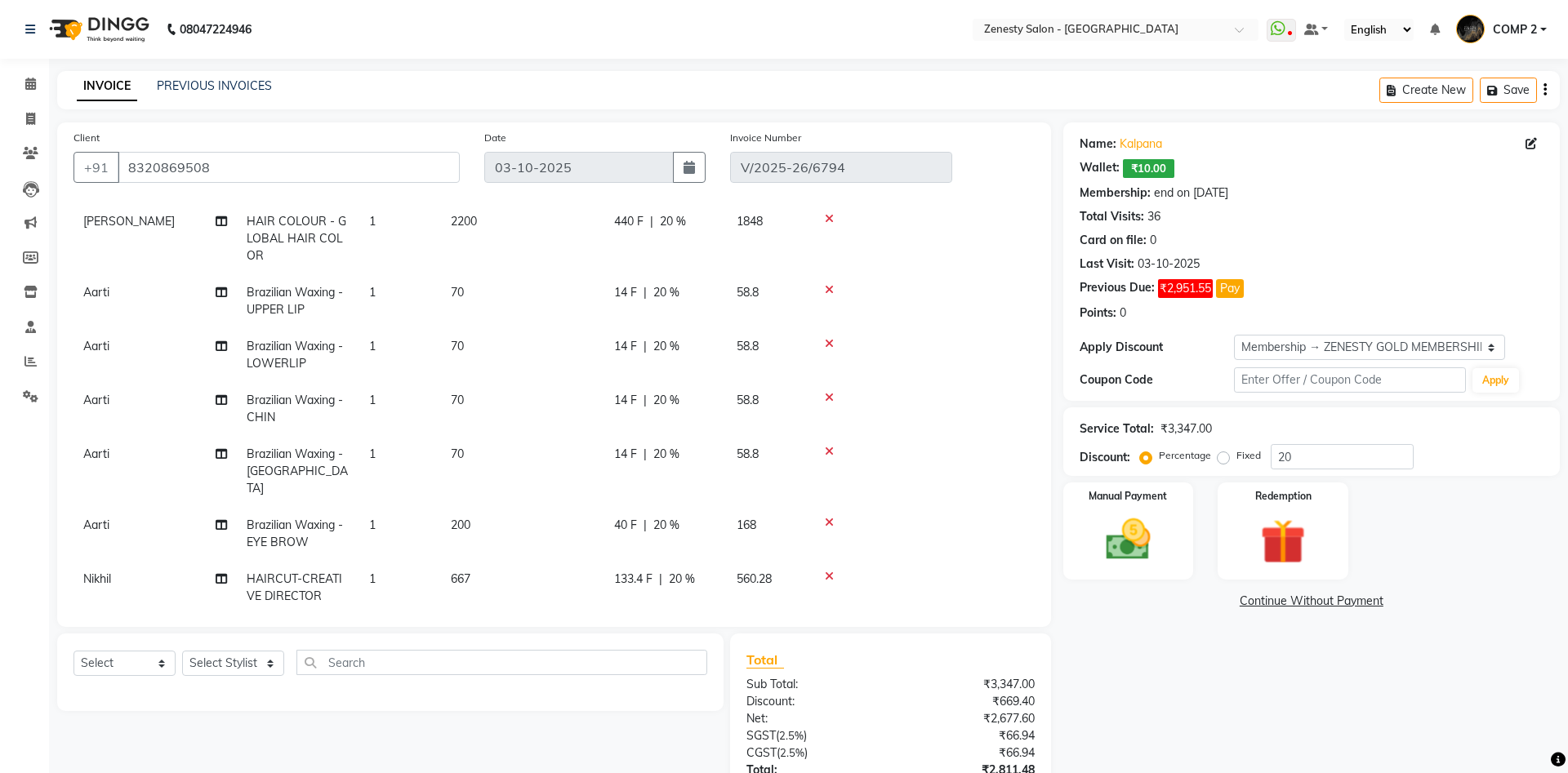
click at [674, 216] on span "20 %" at bounding box center [673, 222] width 26 height 18
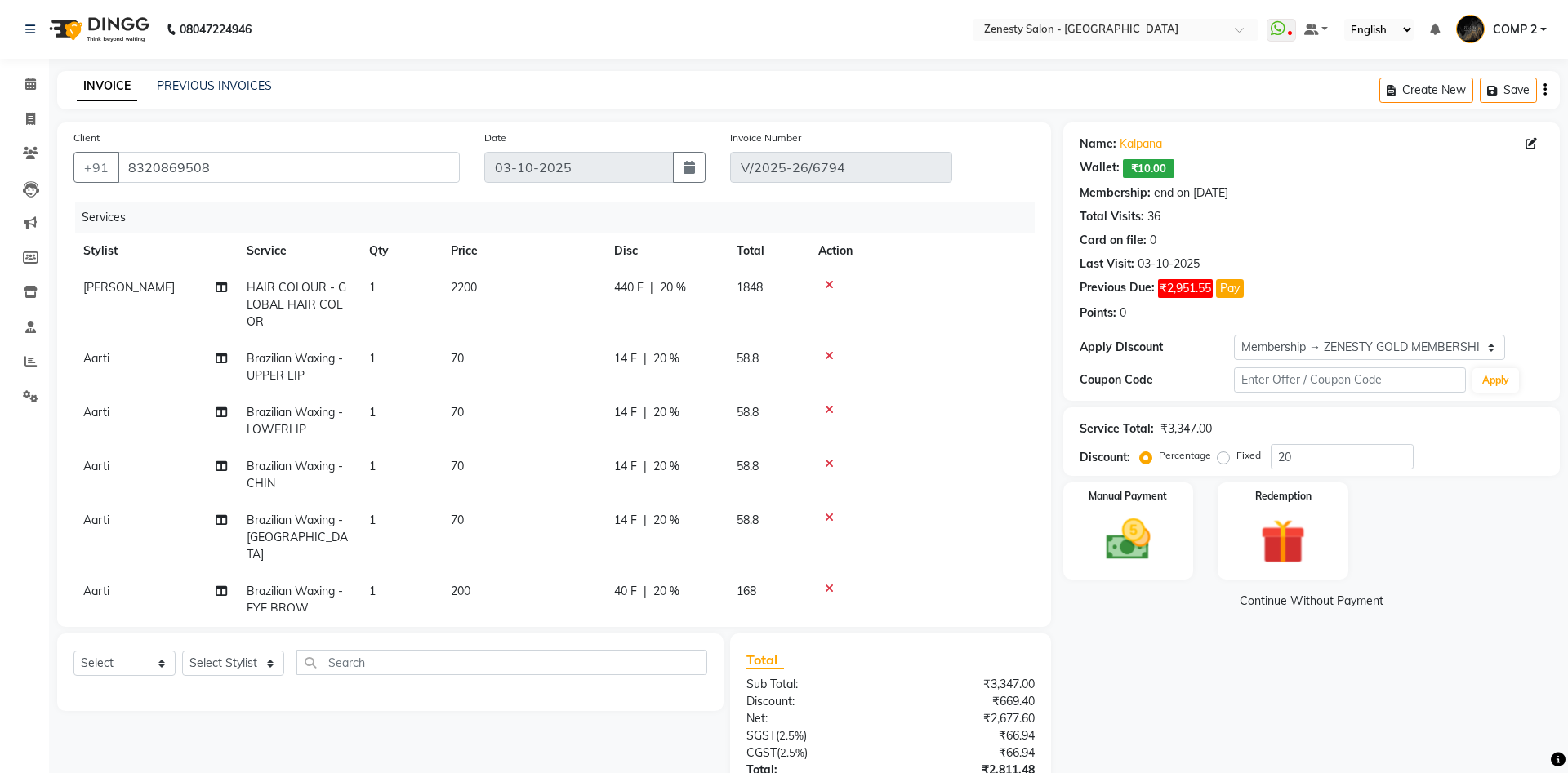
select select "51940"
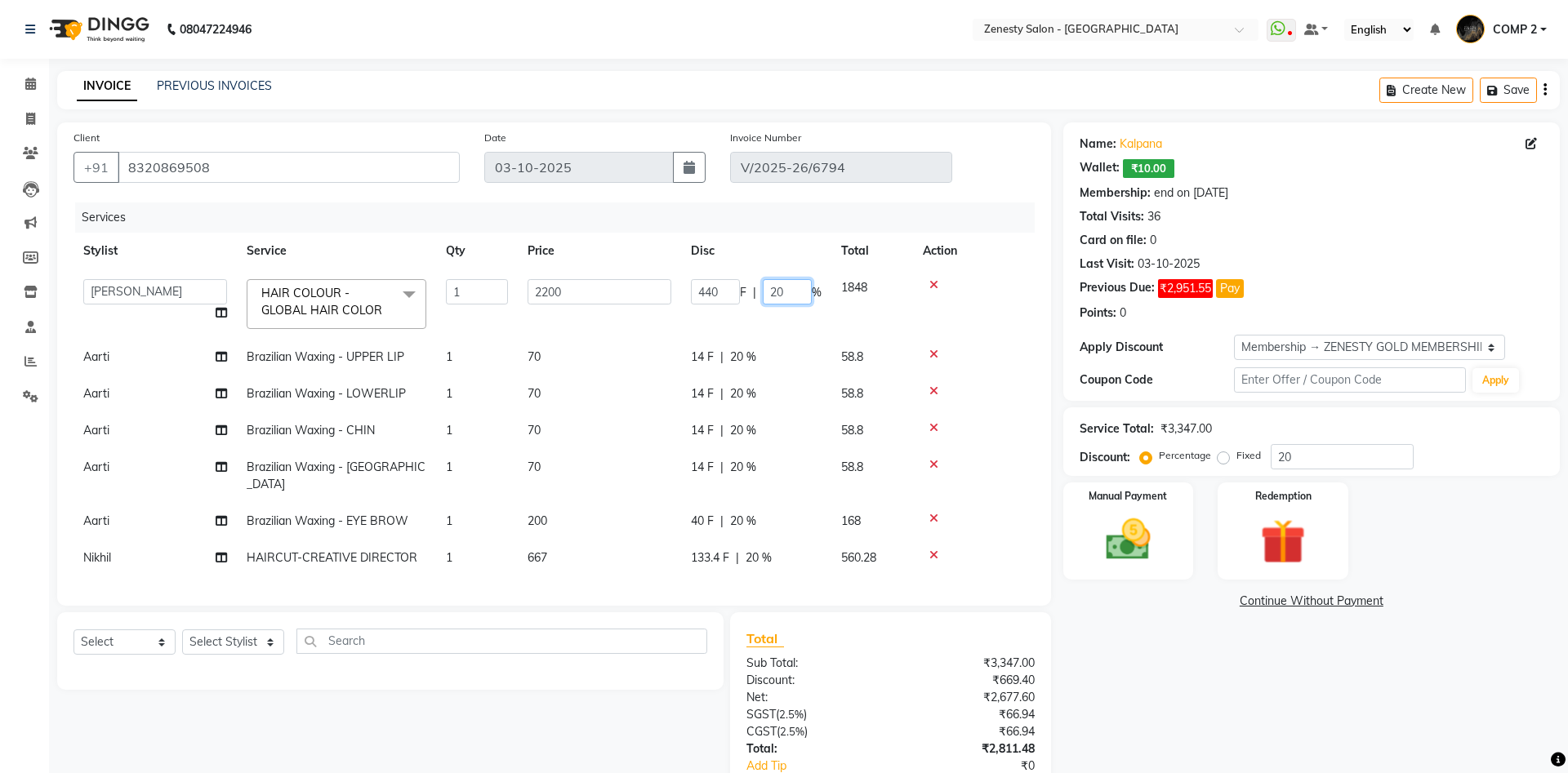
drag, startPoint x: 767, startPoint y: 284, endPoint x: 875, endPoint y: 288, distance: 108.1
click at [875, 288] on tr "Aanand Aarti Aashik Aesha Arsh Khalifa Ayan COMP 1 COMP 2 Darshan Dhara Farjan …" at bounding box center [554, 304] width 962 height 69
type input "0"
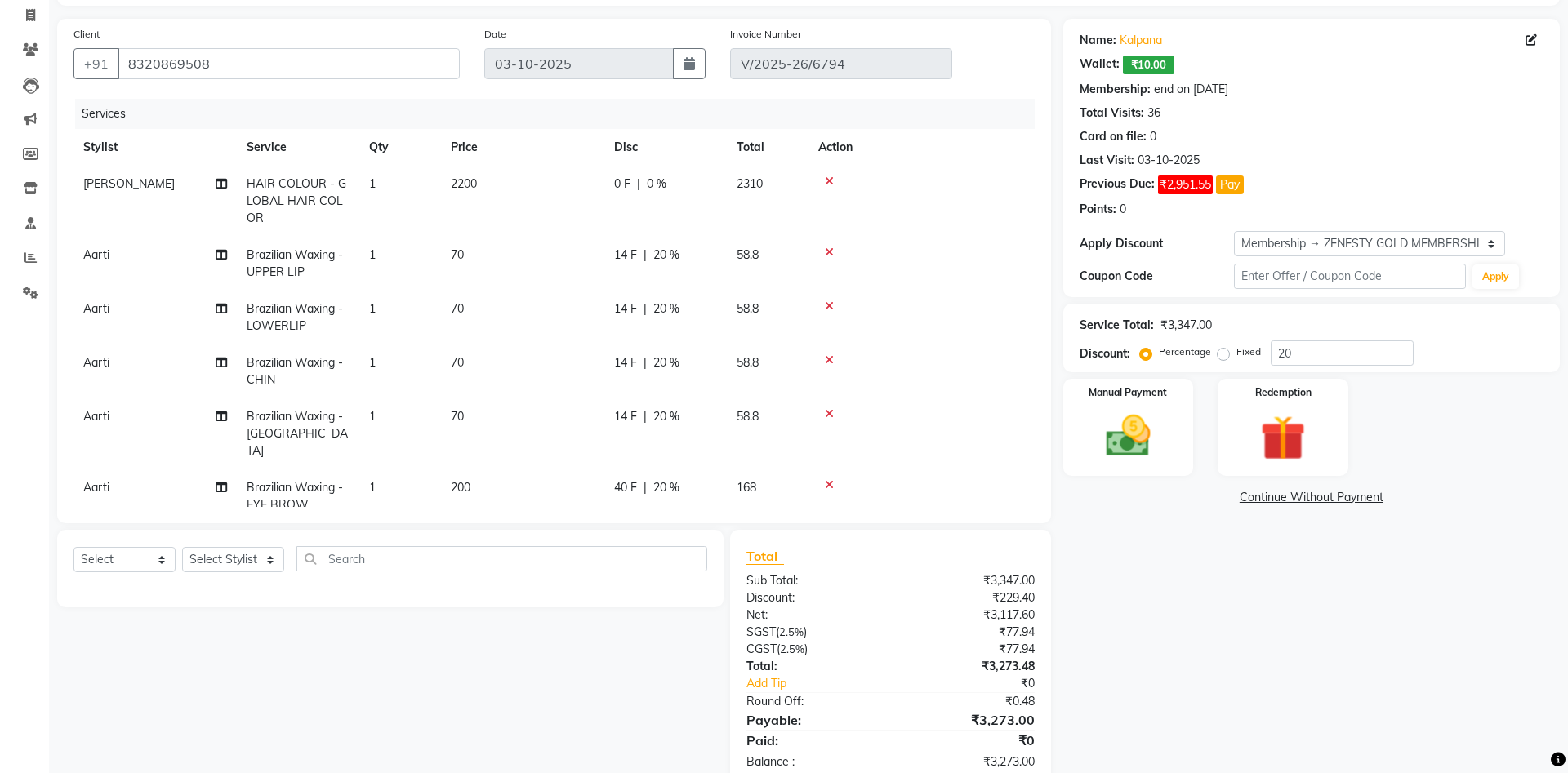
click at [756, 433] on tbody "Riddhi HAIR COLOUR - GLOBAL HAIR COLOR 1 2200 0 F | 0 % 2310 Aarti Brazilian Wa…" at bounding box center [554, 371] width 962 height 411
click at [665, 480] on span "20 %" at bounding box center [667, 489] width 26 height 18
select select "62644"
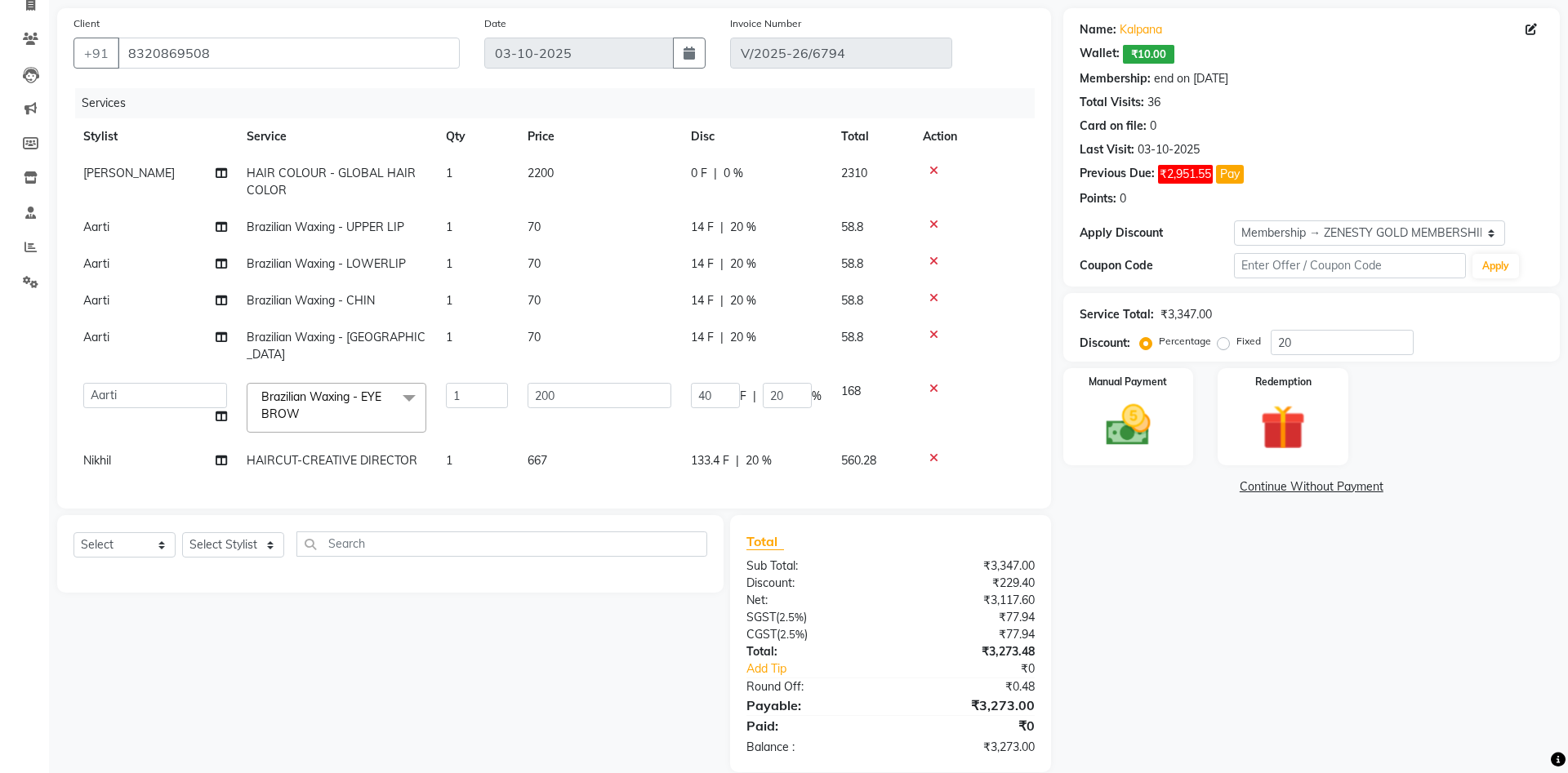
scroll to position [121, 0]
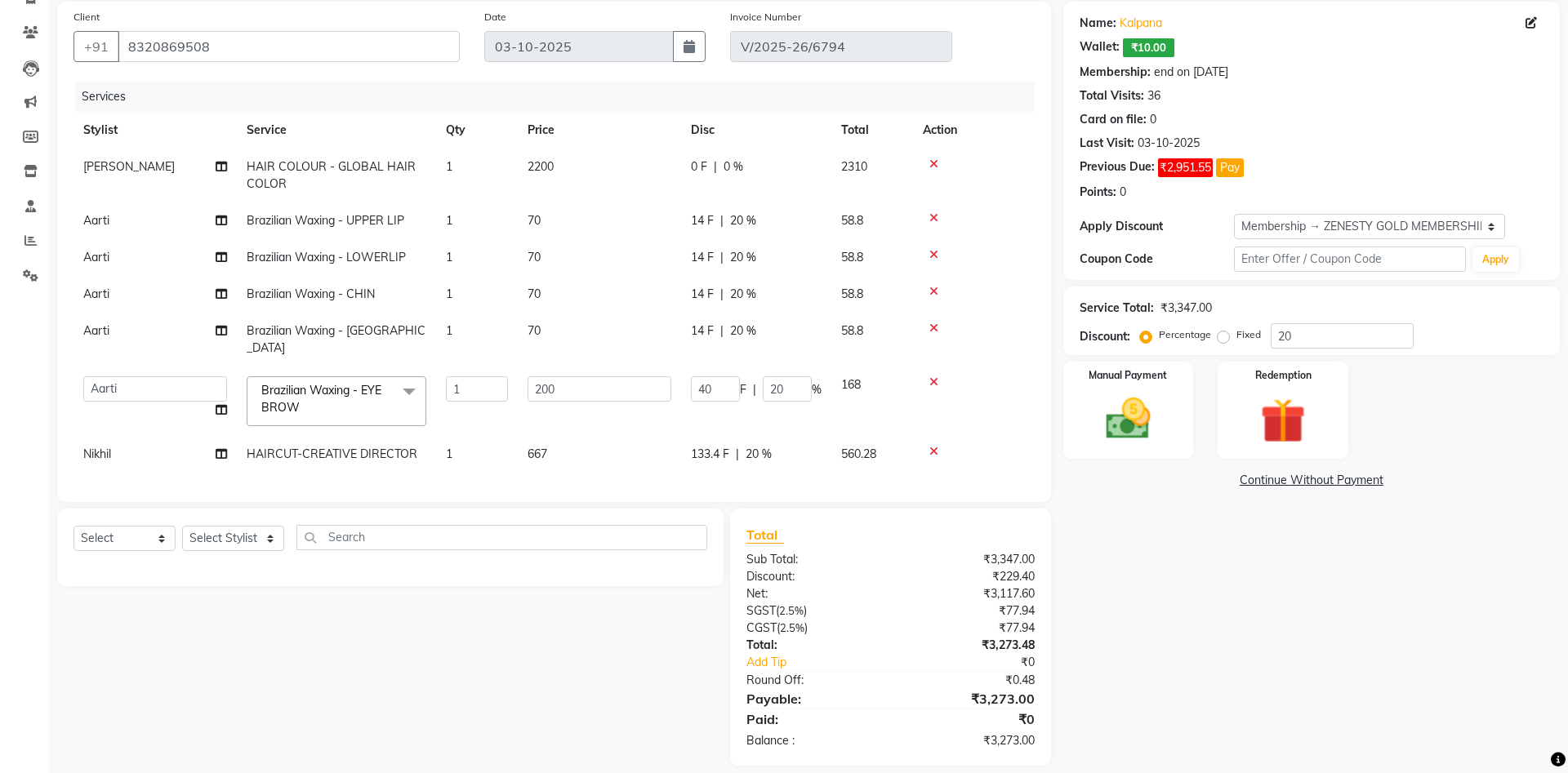
click at [763, 446] on span "20 %" at bounding box center [759, 454] width 26 height 18
select select "39505"
drag, startPoint x: 763, startPoint y: 436, endPoint x: 840, endPoint y: 440, distance: 77.1
click at [840, 440] on tr "Aanand Aarti Aashik Aesha Arsh Khalifa Ayan COMP 1 COMP 2 Darshan Dhara Farjan …" at bounding box center [554, 470] width 962 height 69
type input "0"
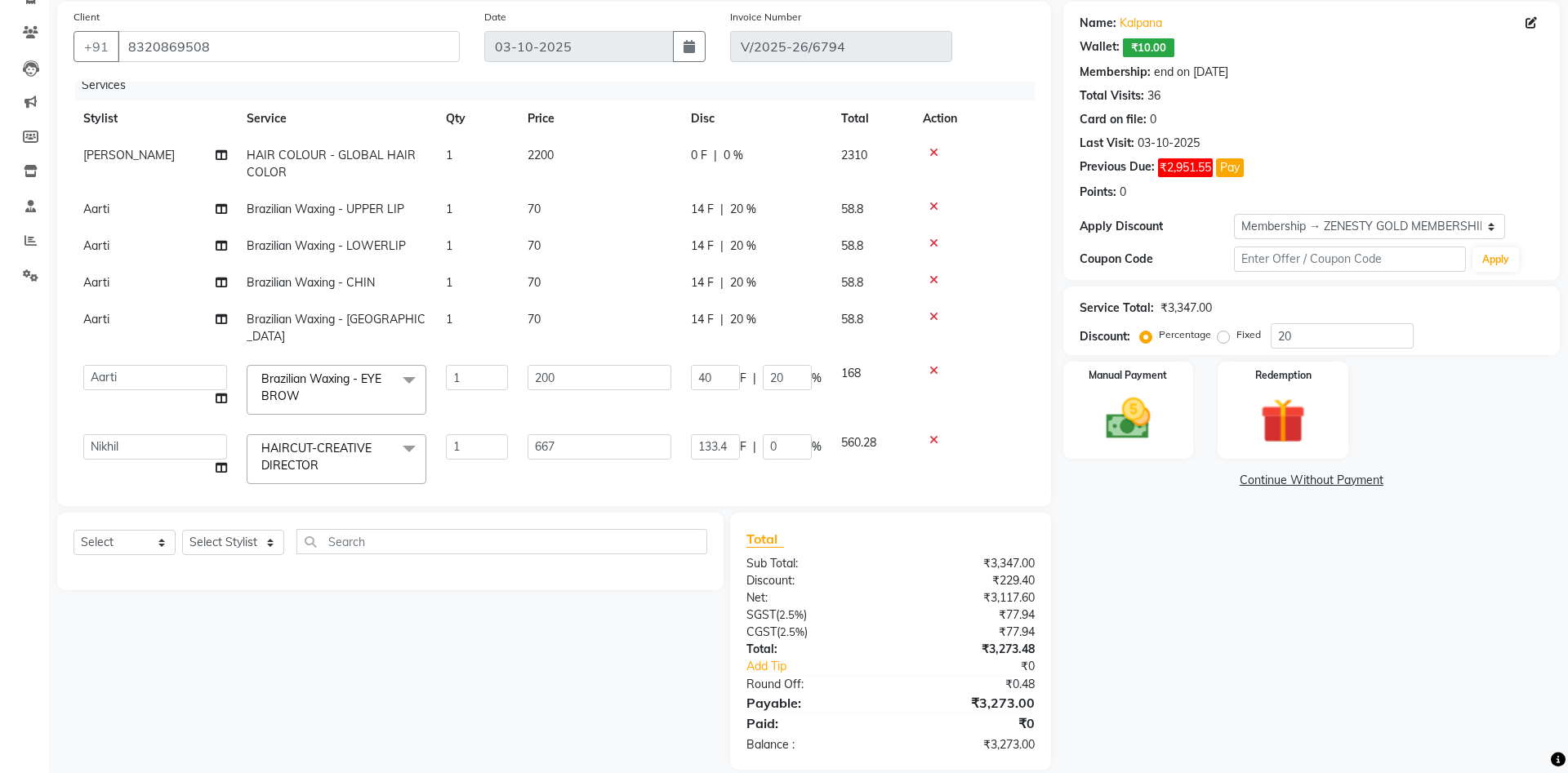
scroll to position [0, 0]
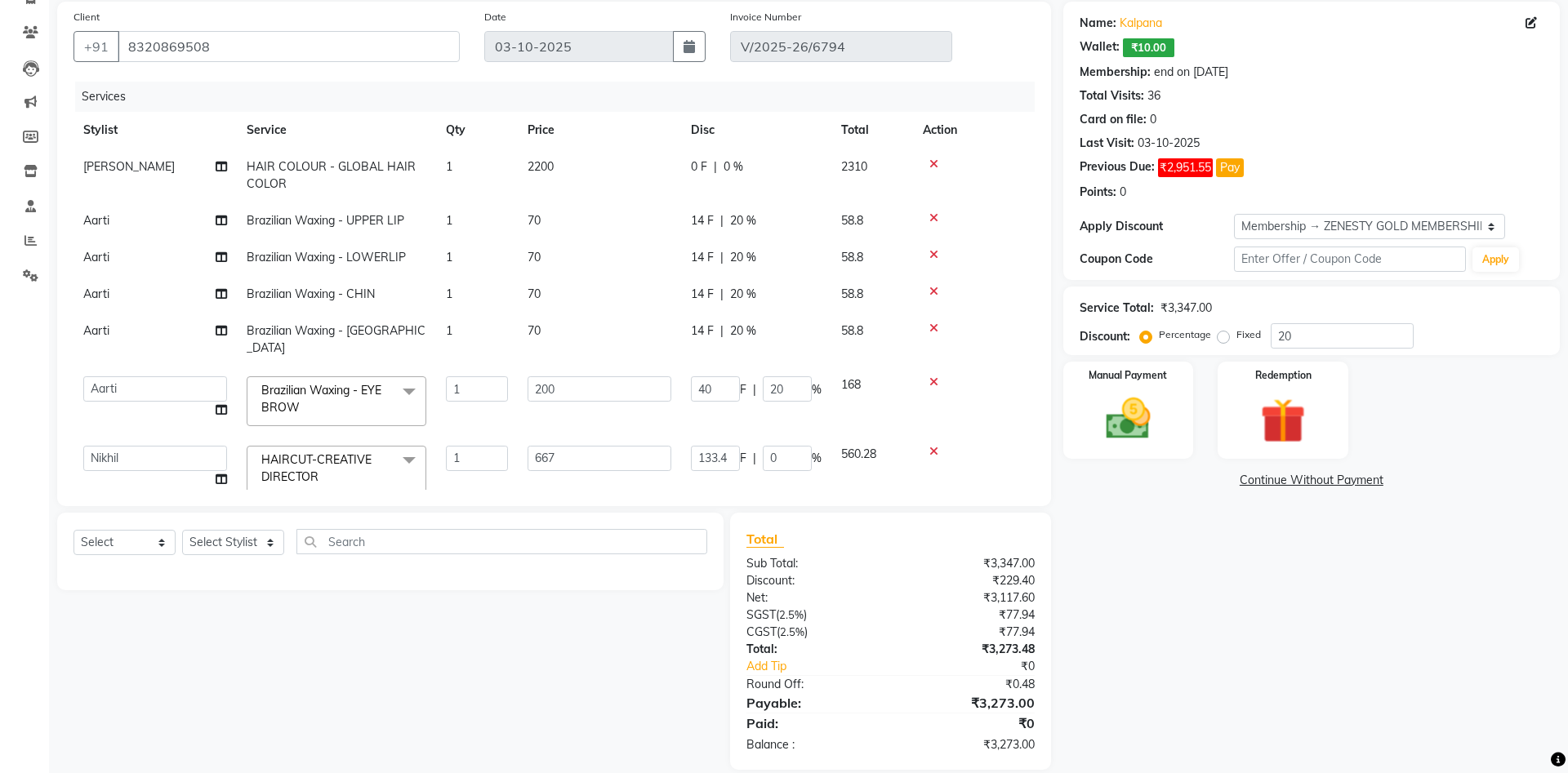
click at [1336, 477] on link "Continue Without Payment" at bounding box center [1311, 481] width 490 height 18
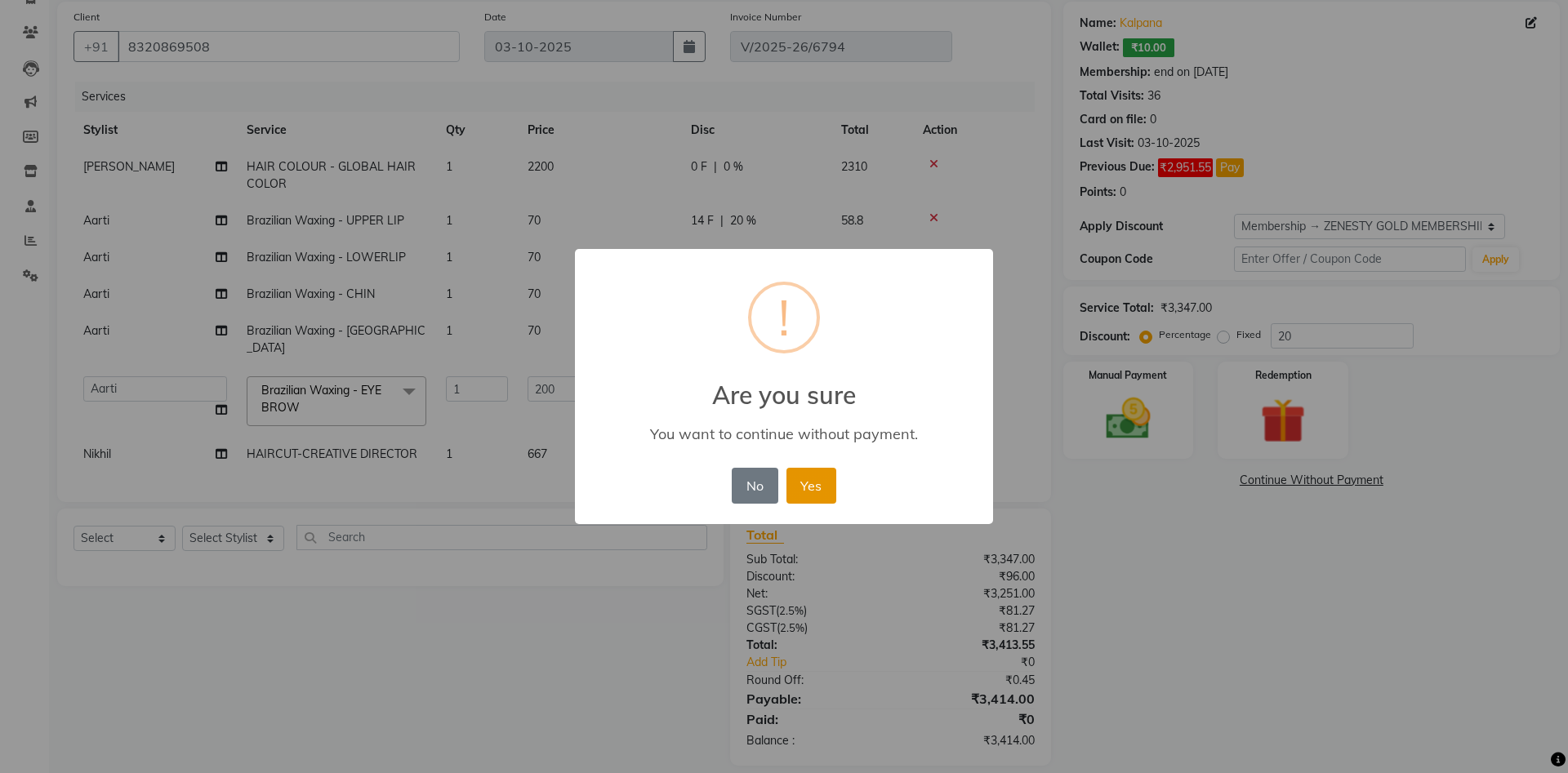
click at [810, 482] on button "Yes" at bounding box center [811, 486] width 50 height 36
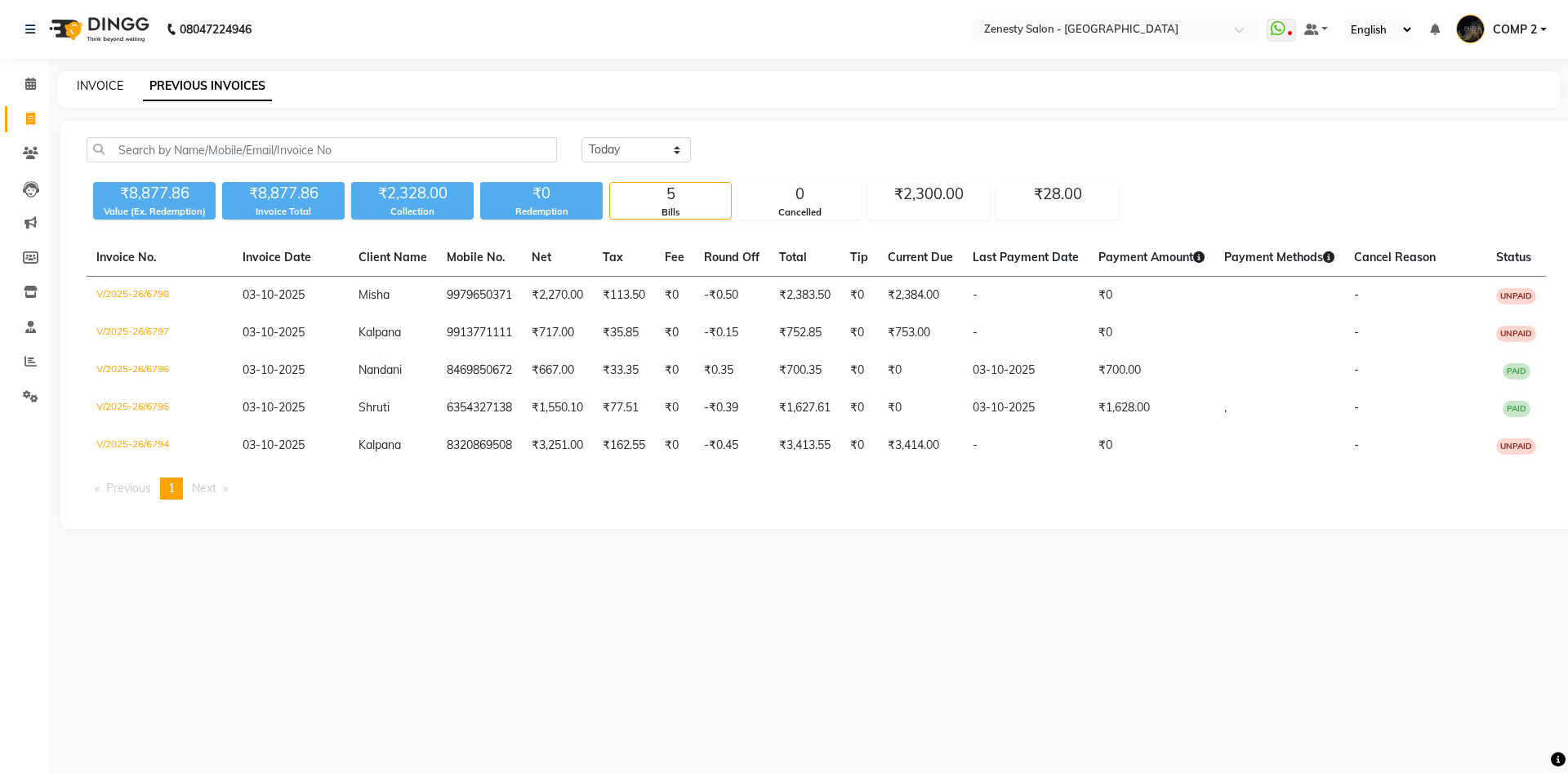
click at [99, 87] on link "INVOICE" at bounding box center [101, 85] width 47 height 15
select select "service"
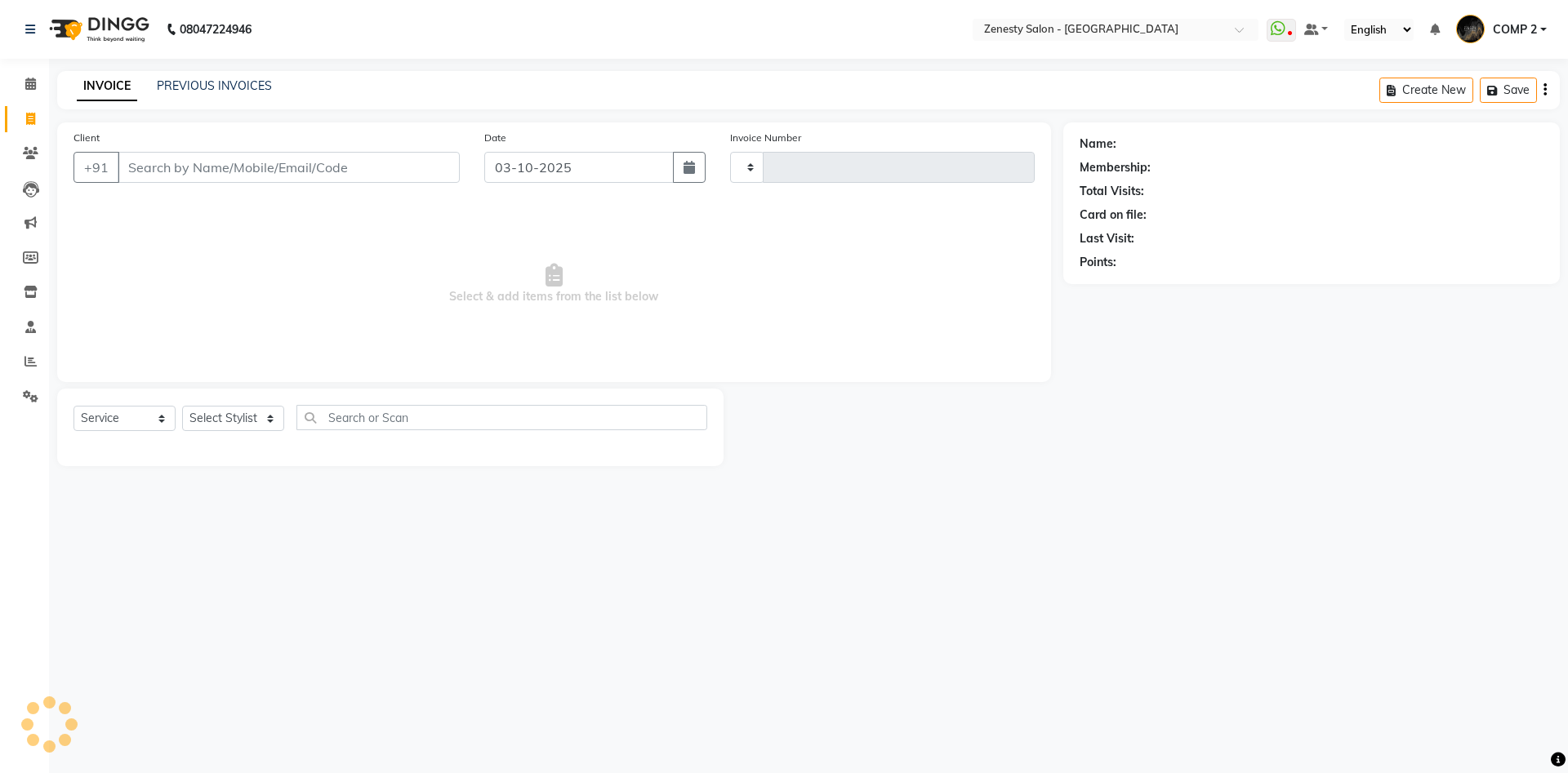
type input "6800"
select select "5713"
click at [182, 406] on select "Select Stylist [PERSON_NAME] [PERSON_NAME] [PERSON_NAME] Khalifa [PERSON_NAME] …" at bounding box center [233, 418] width 102 height 25
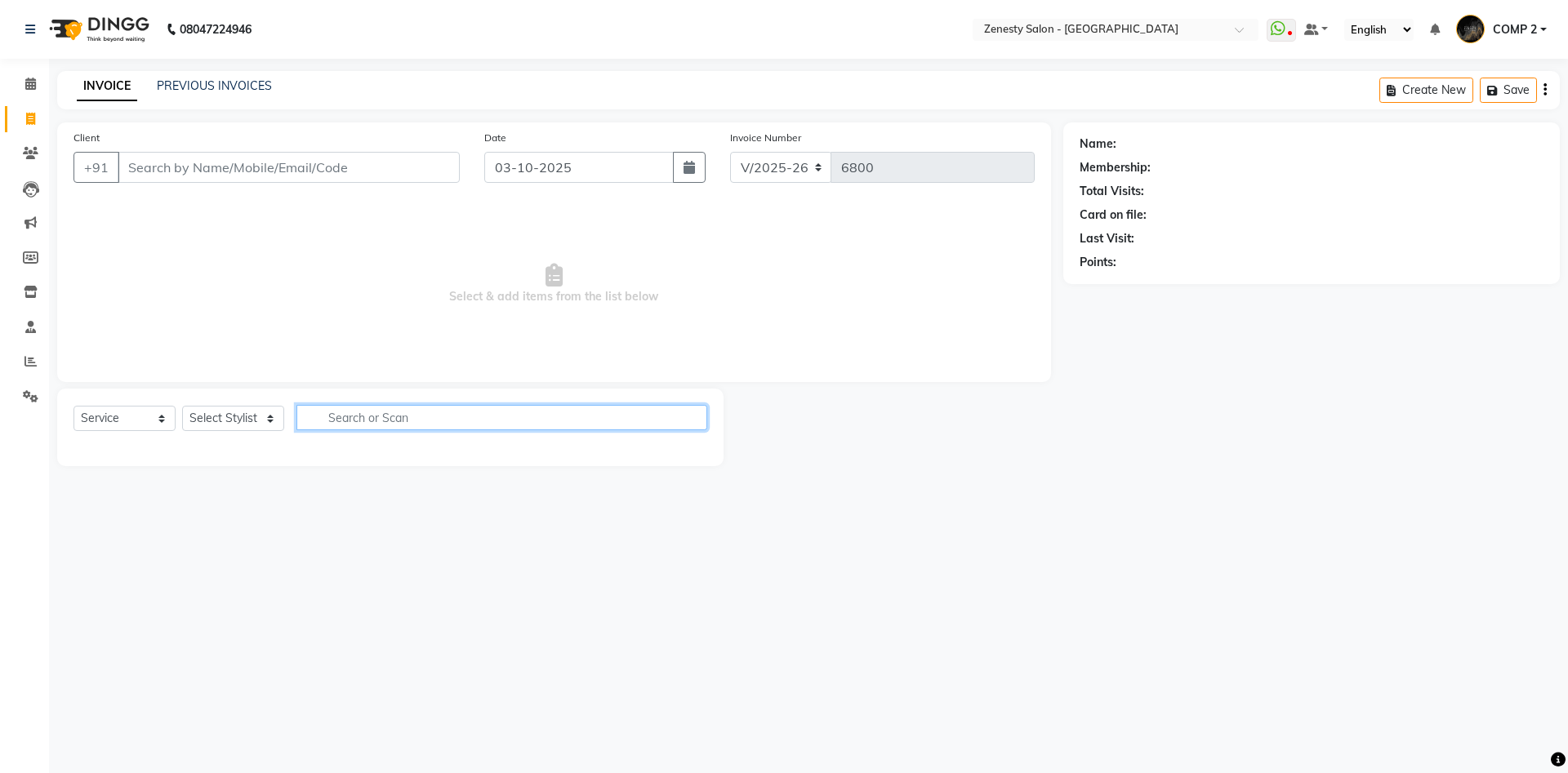
click at [492, 416] on input "text" at bounding box center [501, 417] width 411 height 25
click at [24, 81] on span at bounding box center [30, 84] width 28 height 19
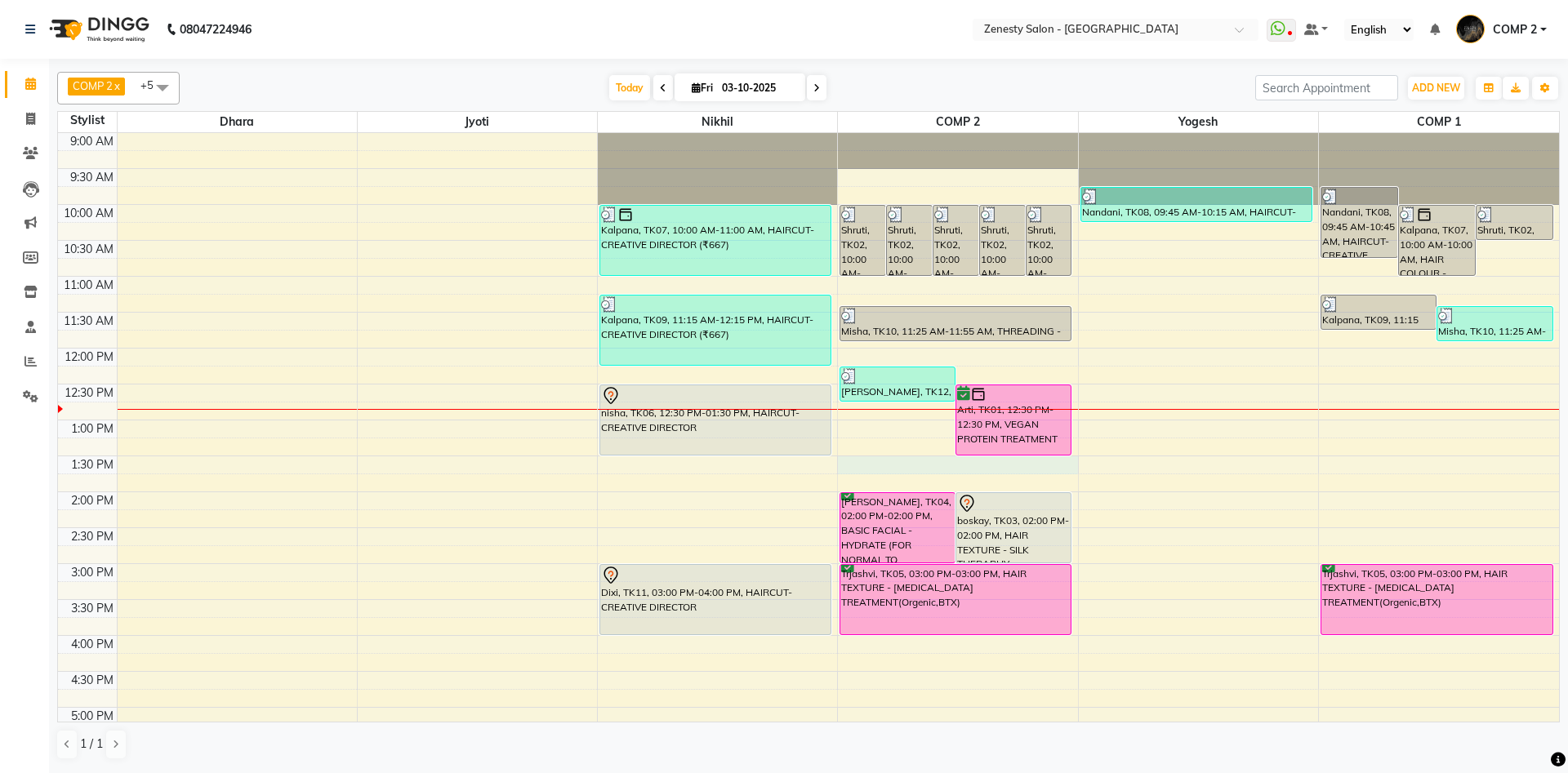
click at [872, 461] on div "9:00 AM 9:30 AM 10:00 AM 10:30 AM 11:00 AM 11:30 AM 12:00 PM 12:30 PM 1:00 PM 1…" at bounding box center [808, 564] width 1502 height 862
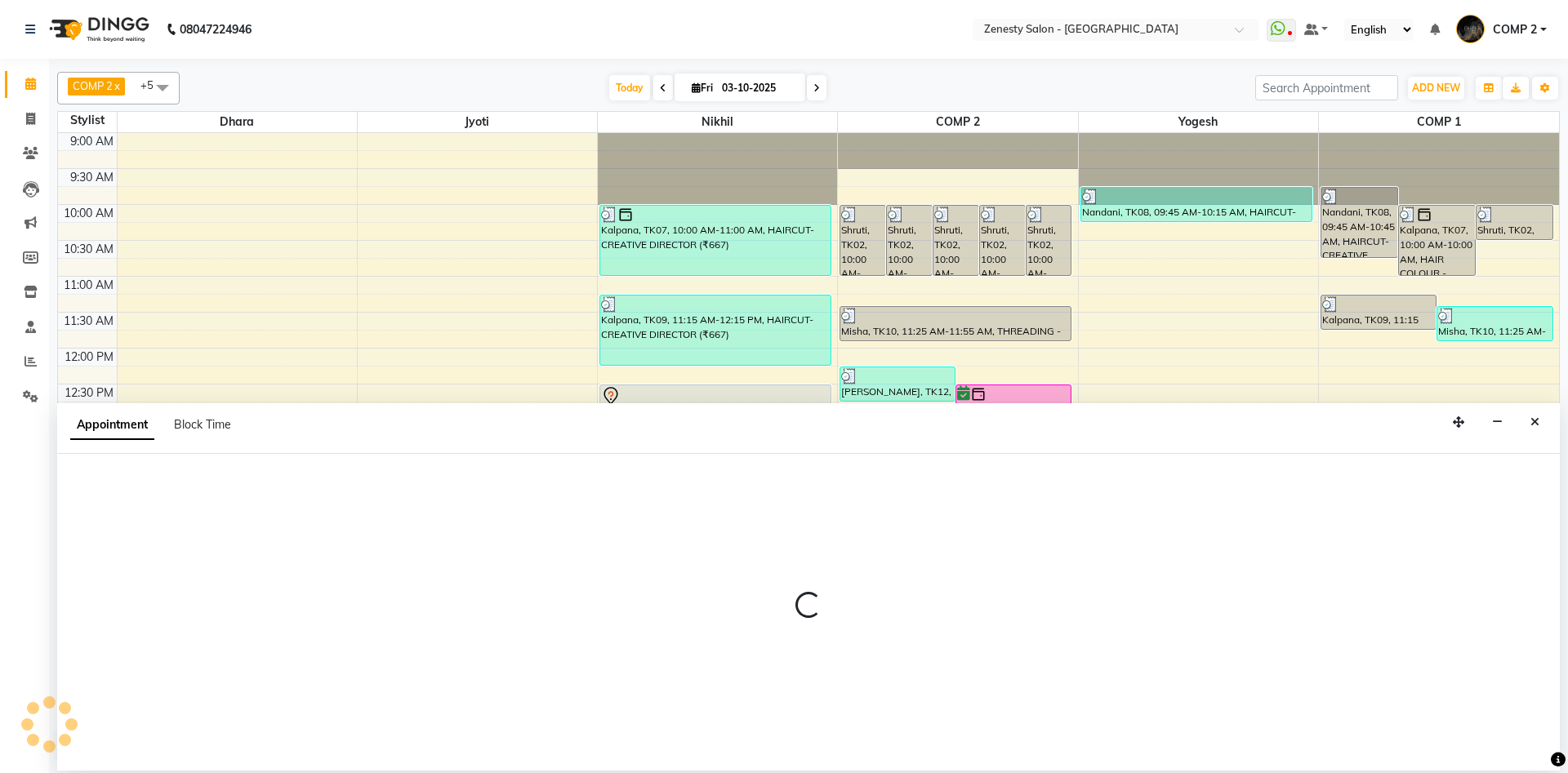
select select "40087"
select select "tentative"
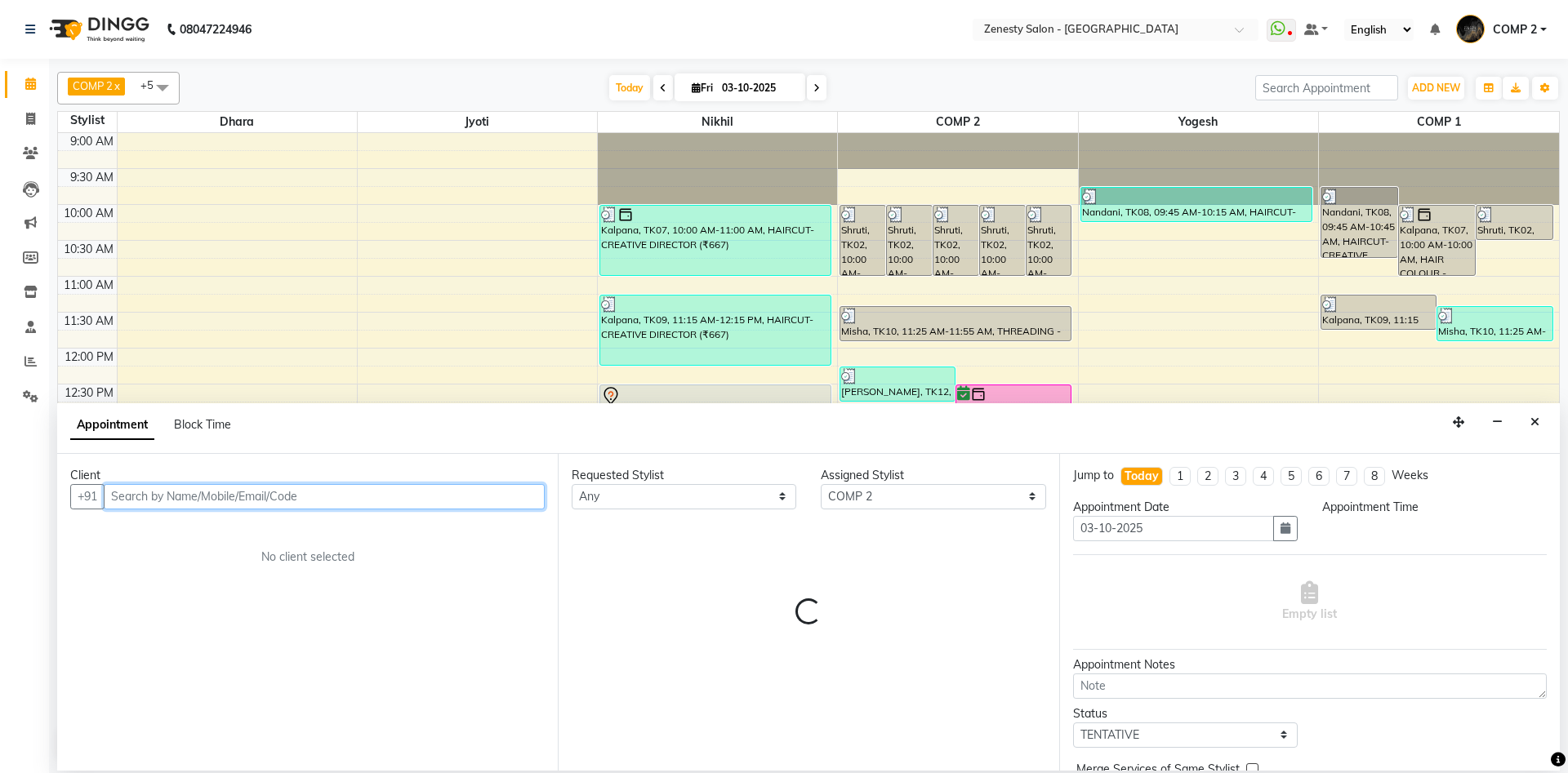
select select "810"
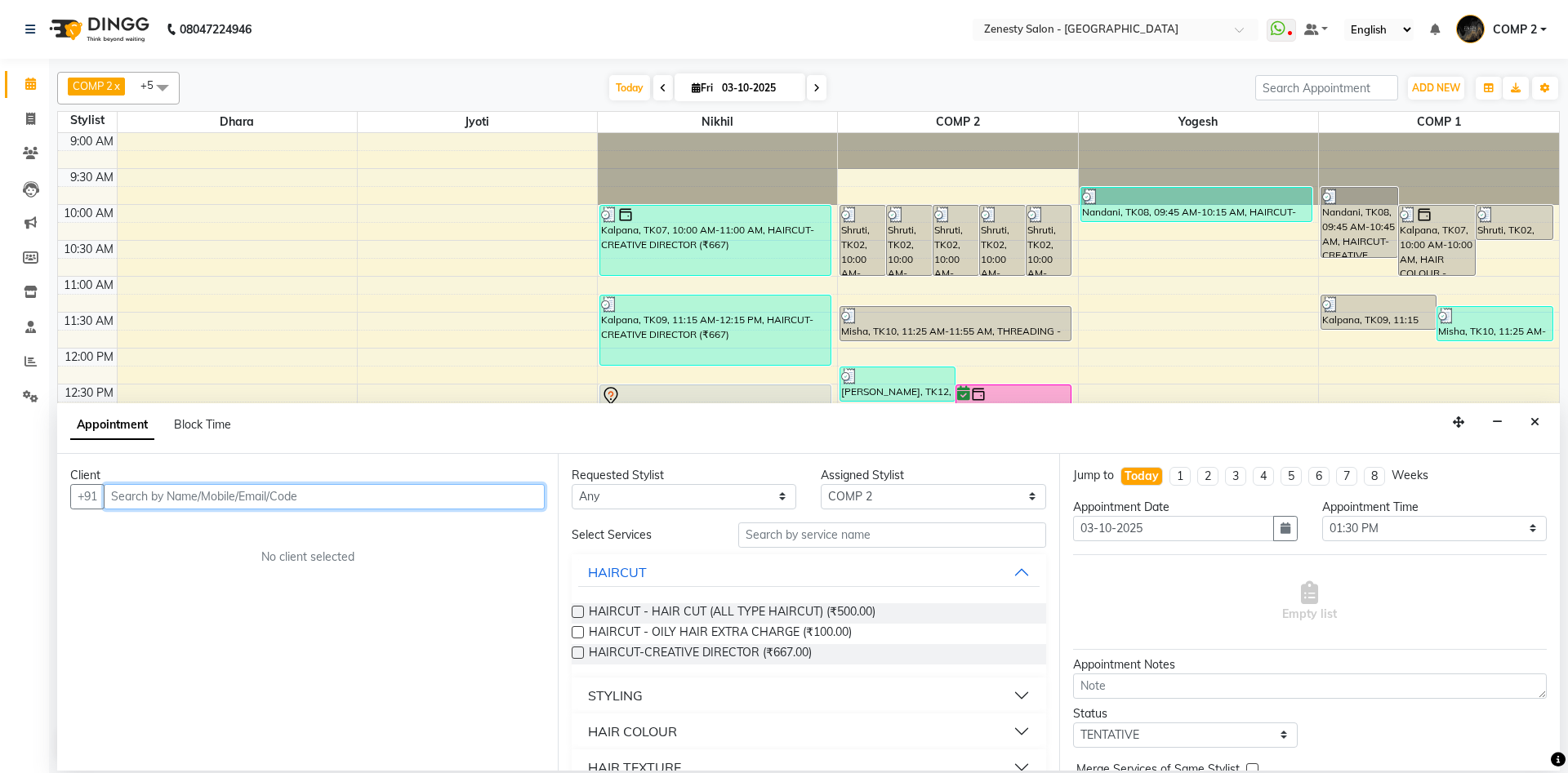
click at [483, 504] on input "text" at bounding box center [324, 497] width 441 height 25
click at [833, 616] on span "HAIRCUT - HAIR CUT (ALL TYPE HAIRCUT) (₹500.00)" at bounding box center [731, 614] width 286 height 21
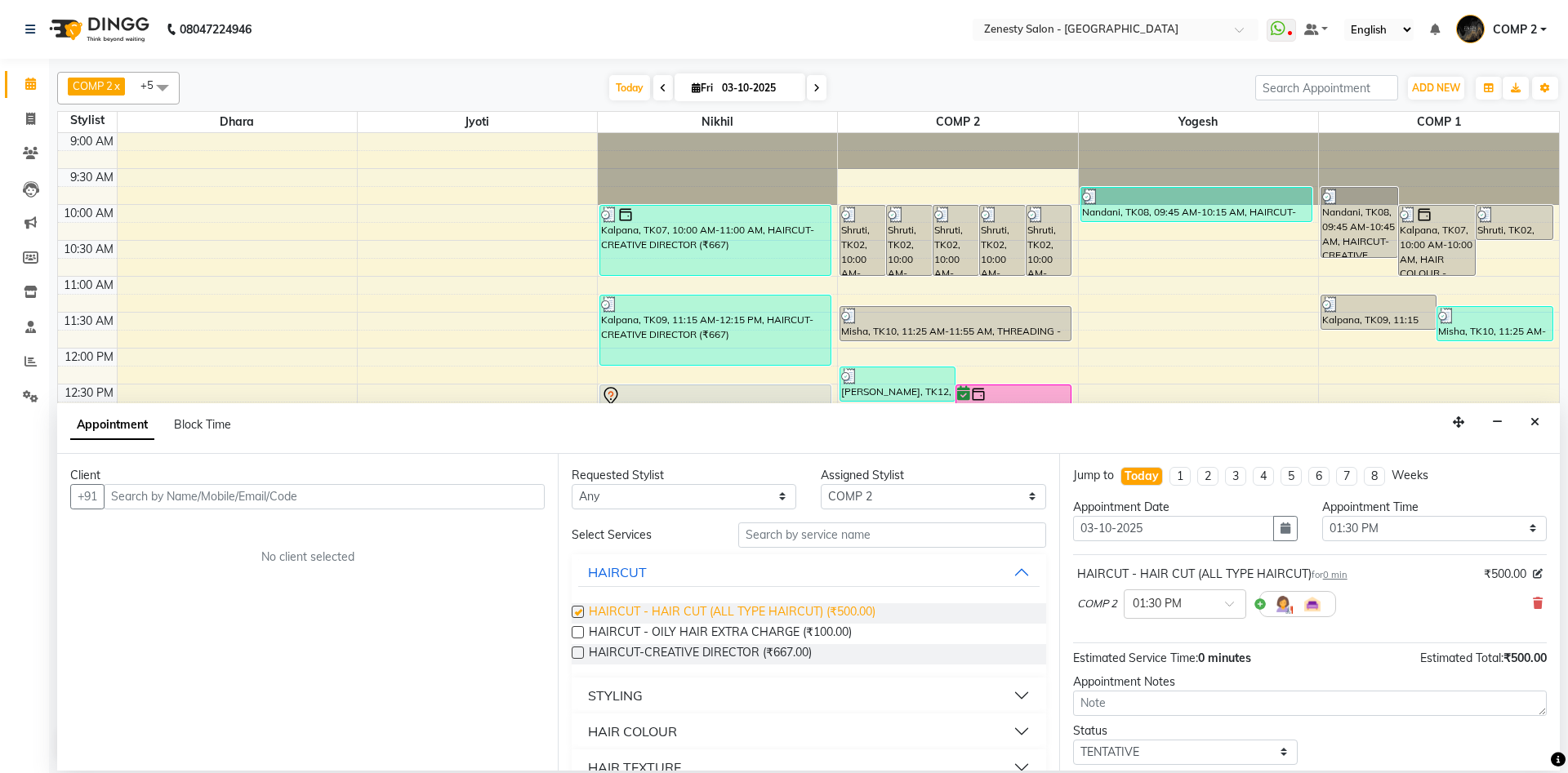
checkbox input "false"
click at [464, 497] on input "text" at bounding box center [324, 497] width 441 height 25
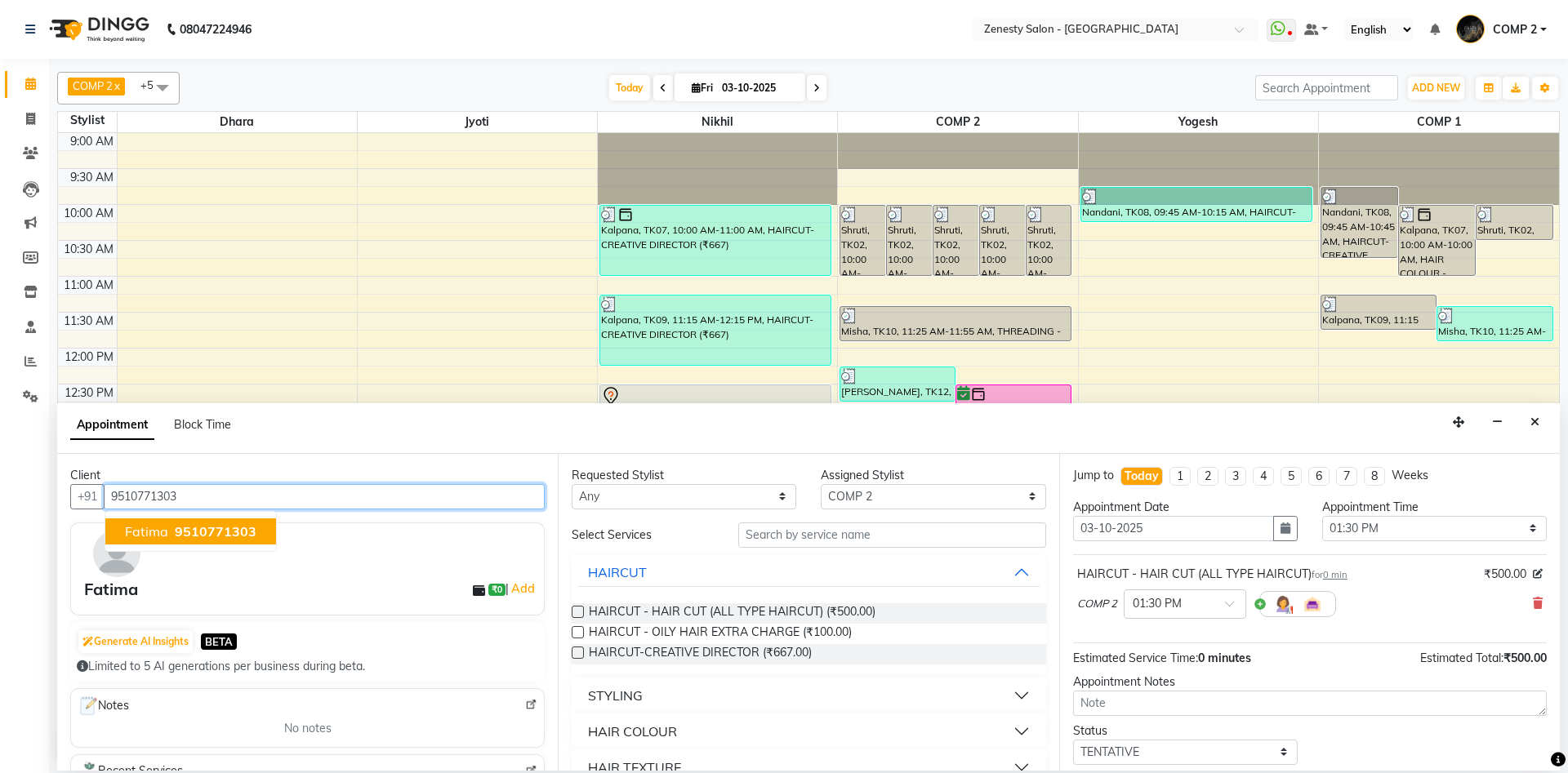
click at [223, 527] on span "9510771303" at bounding box center [216, 532] width 82 height 17
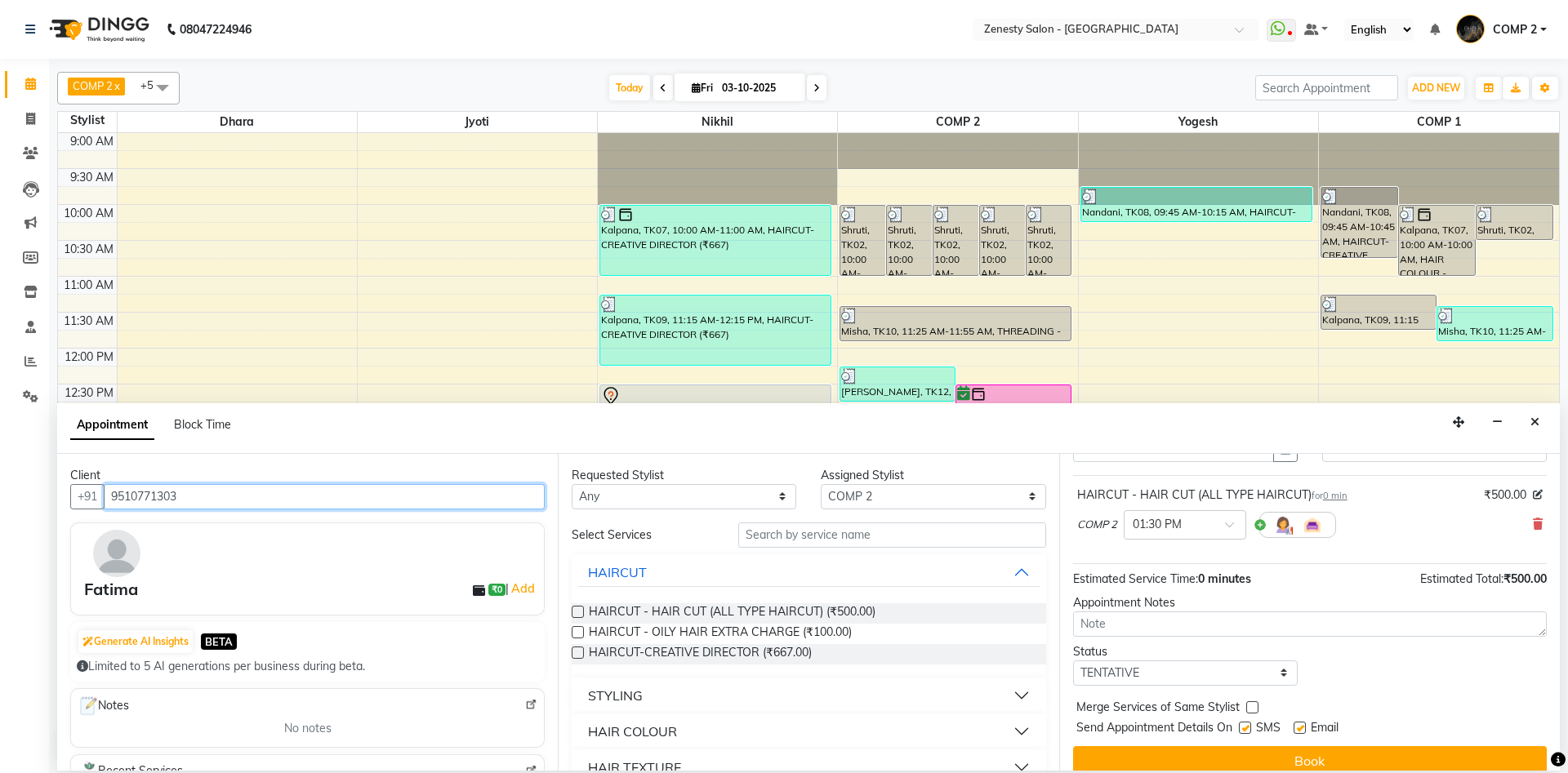
scroll to position [97, 0]
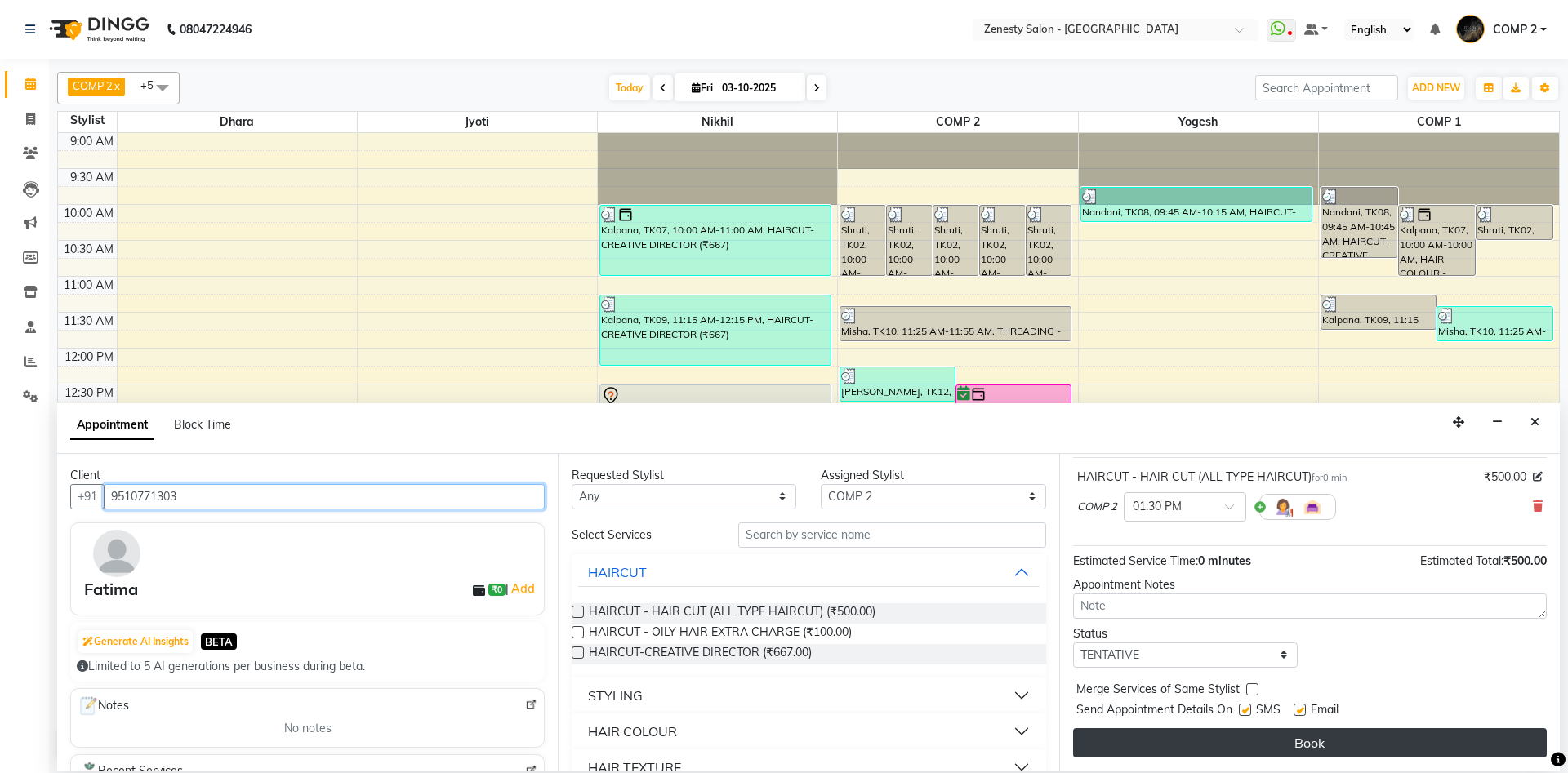
type input "9510771303"
click at [1425, 755] on button "Book" at bounding box center [1310, 743] width 474 height 29
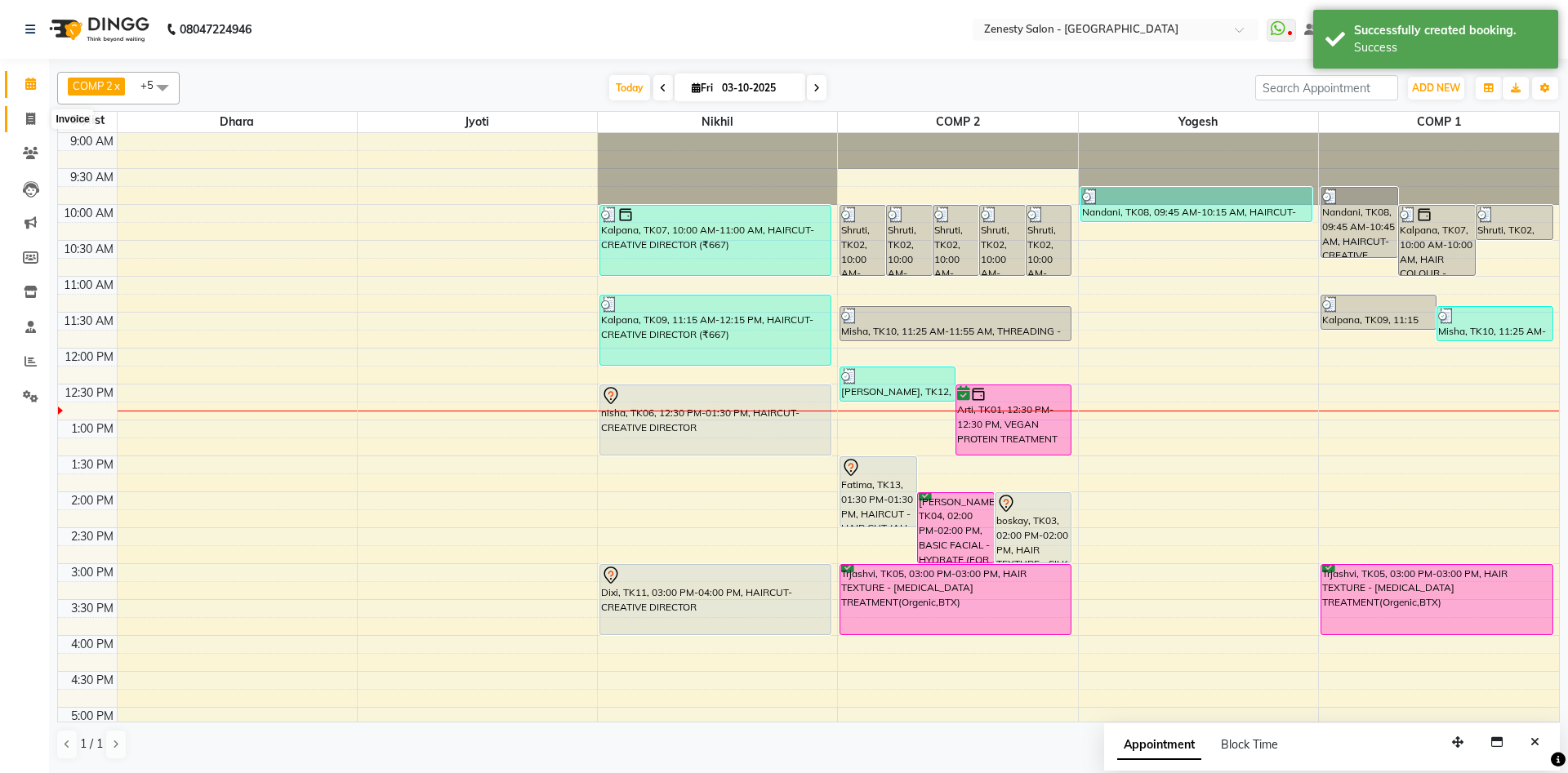
click at [30, 125] on icon at bounding box center [30, 118] width 9 height 13
select select "service"
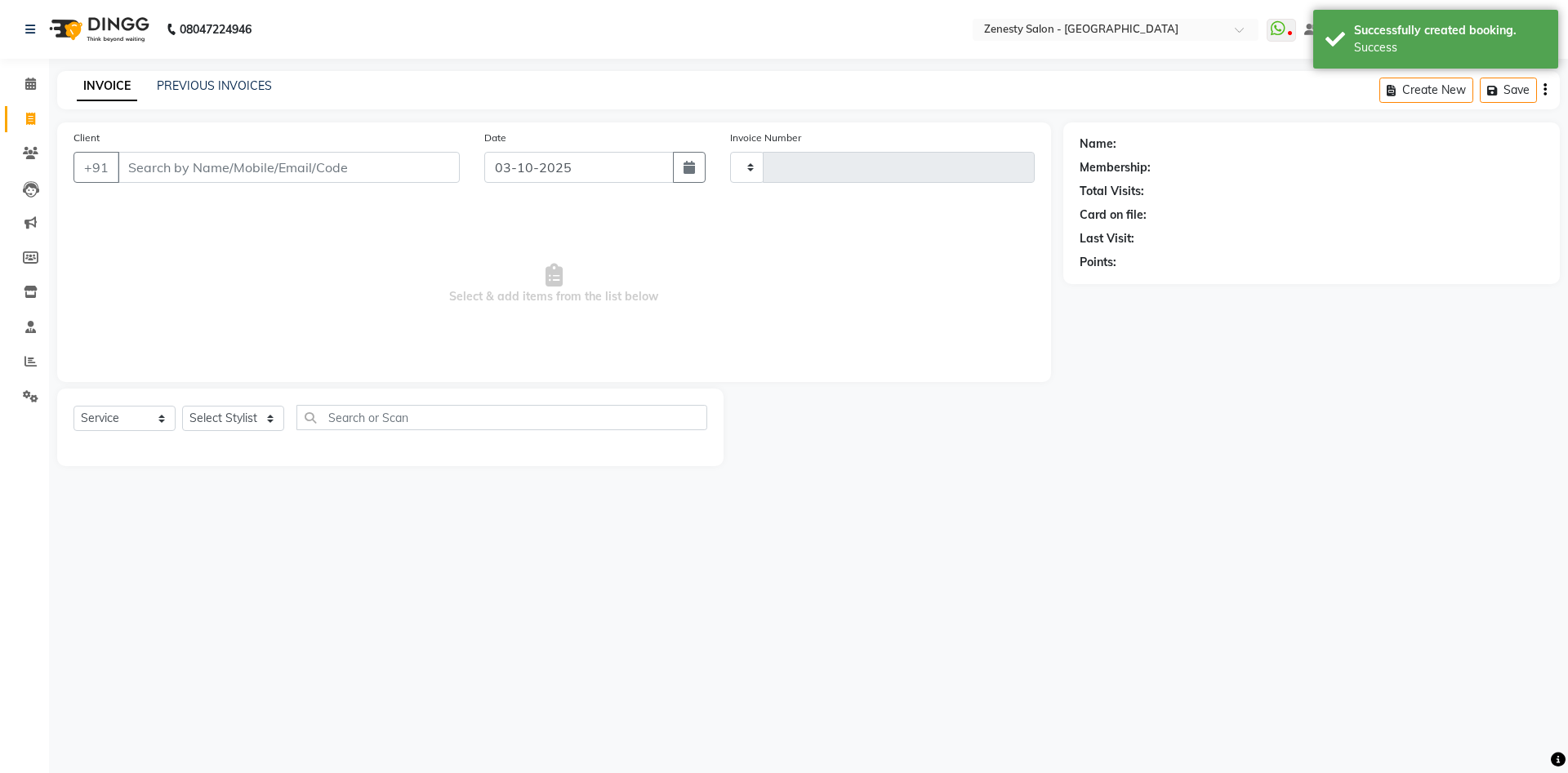
type input "6800"
select select "5713"
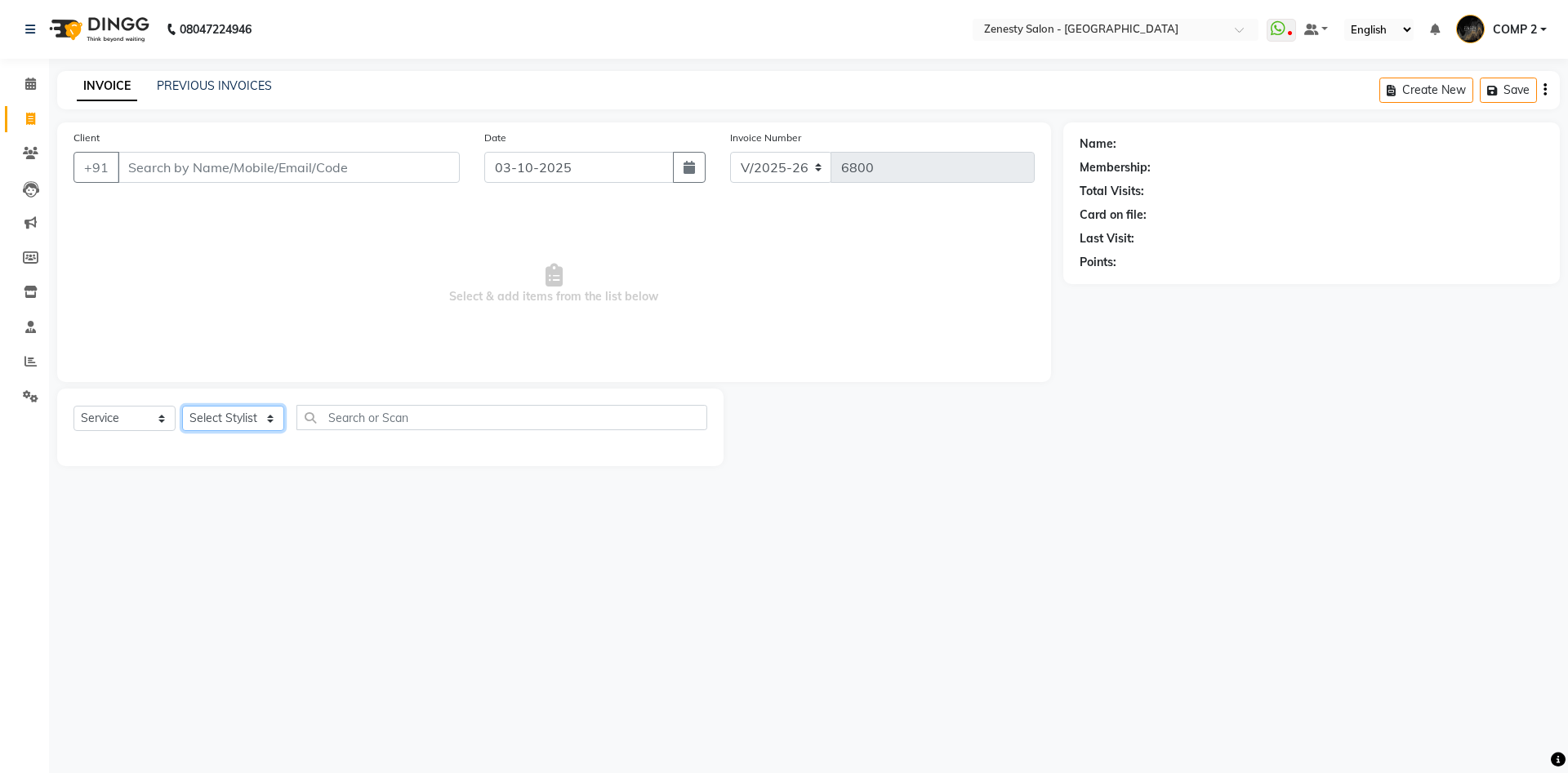
click at [182, 406] on select "Select Stylist [PERSON_NAME] [PERSON_NAME] [PERSON_NAME] Khalifa [PERSON_NAME] …" at bounding box center [233, 418] width 102 height 25
click option "COMP 1" at bounding box center [0, 0] width 0 height 0
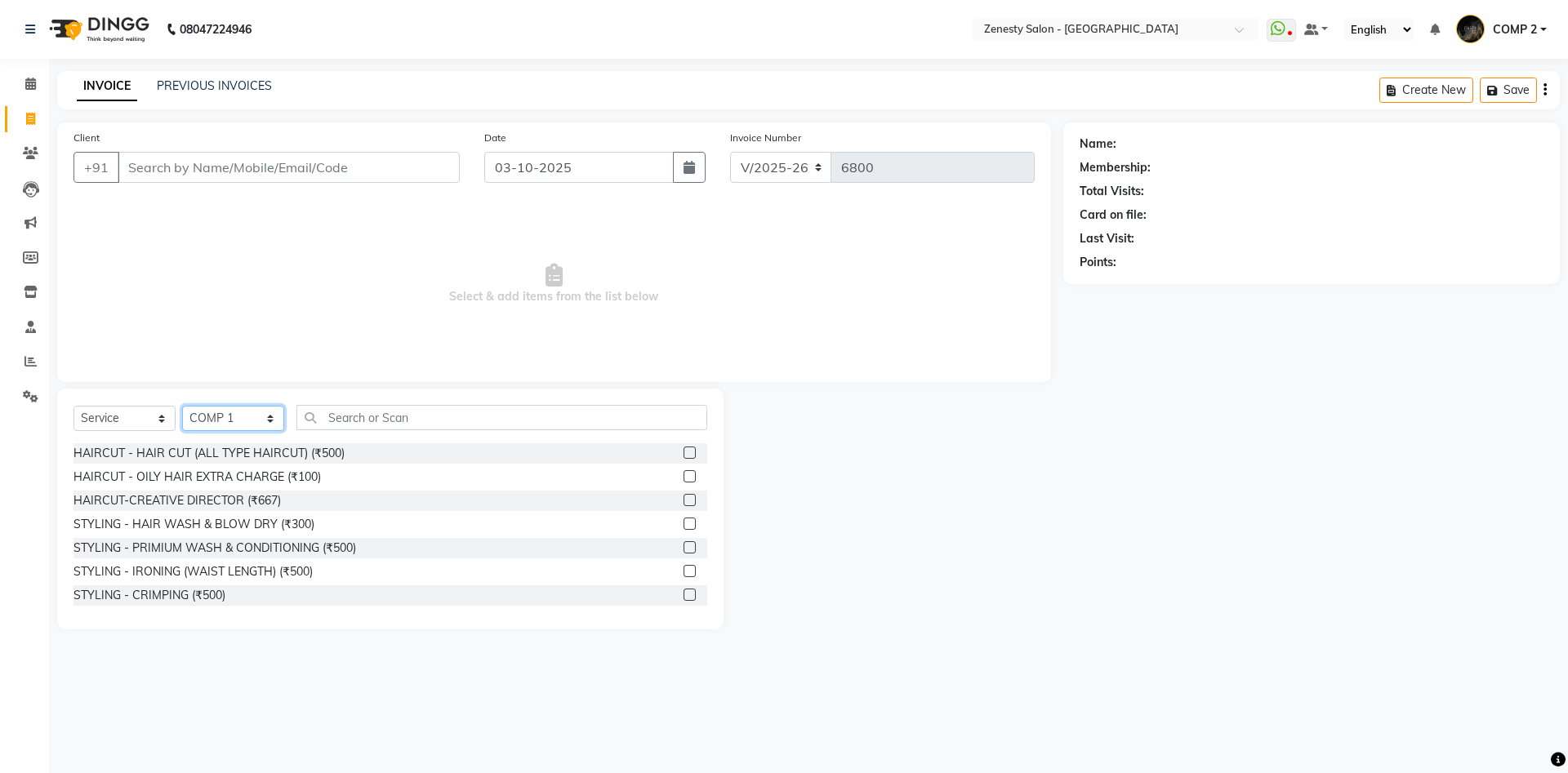
click at [182, 406] on select "Select Stylist [PERSON_NAME] [PERSON_NAME] [PERSON_NAME] Khalifa [PERSON_NAME] …" at bounding box center [233, 418] width 102 height 25
select select "40087"
click option "COMP 2" at bounding box center [0, 0] width 0 height 0
click at [441, 424] on input "text" at bounding box center [501, 417] width 411 height 25
click at [395, 425] on input "text" at bounding box center [501, 417] width 411 height 25
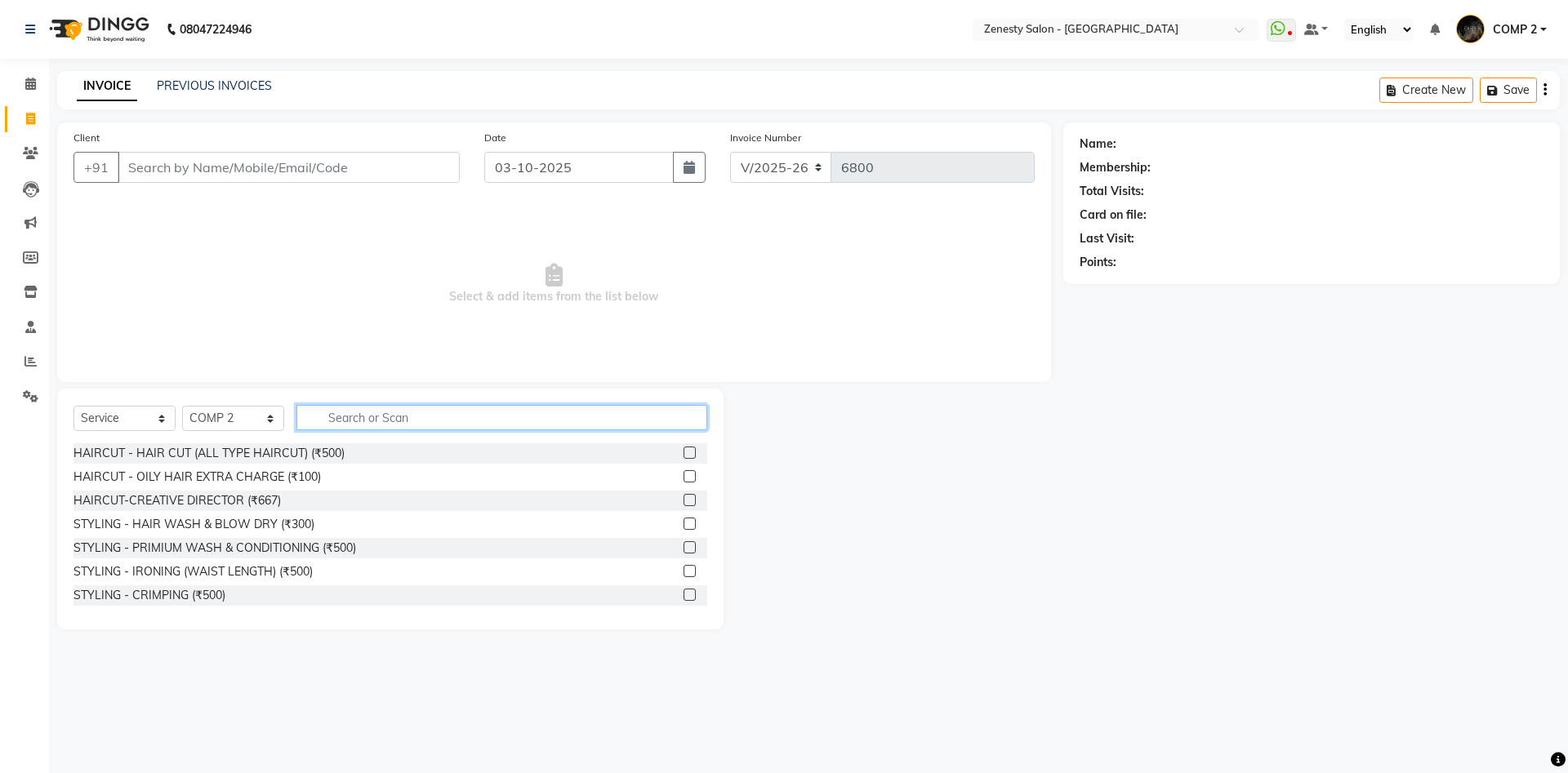
click at [403, 418] on input "text" at bounding box center [501, 417] width 411 height 25
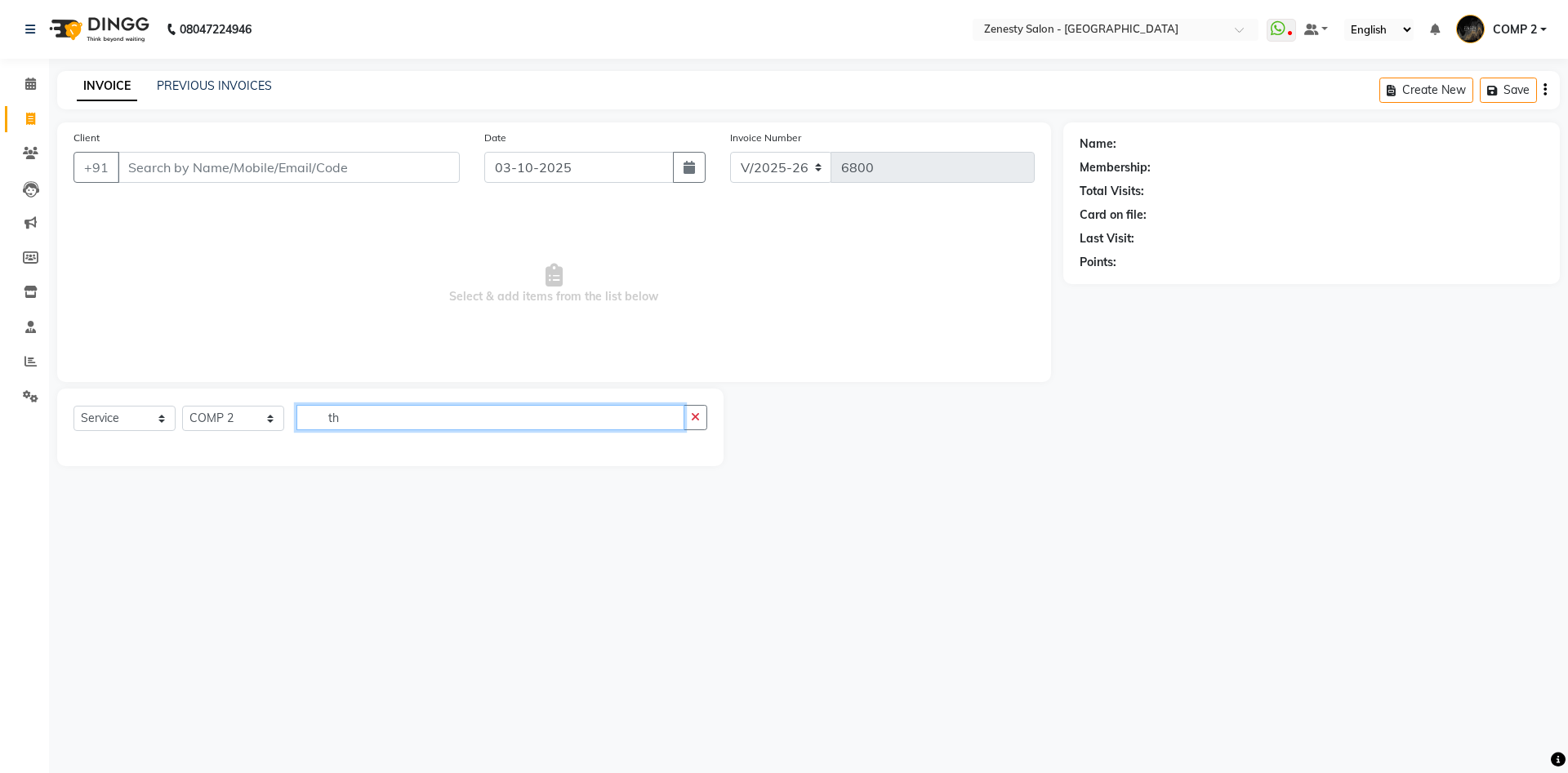
type input "t"
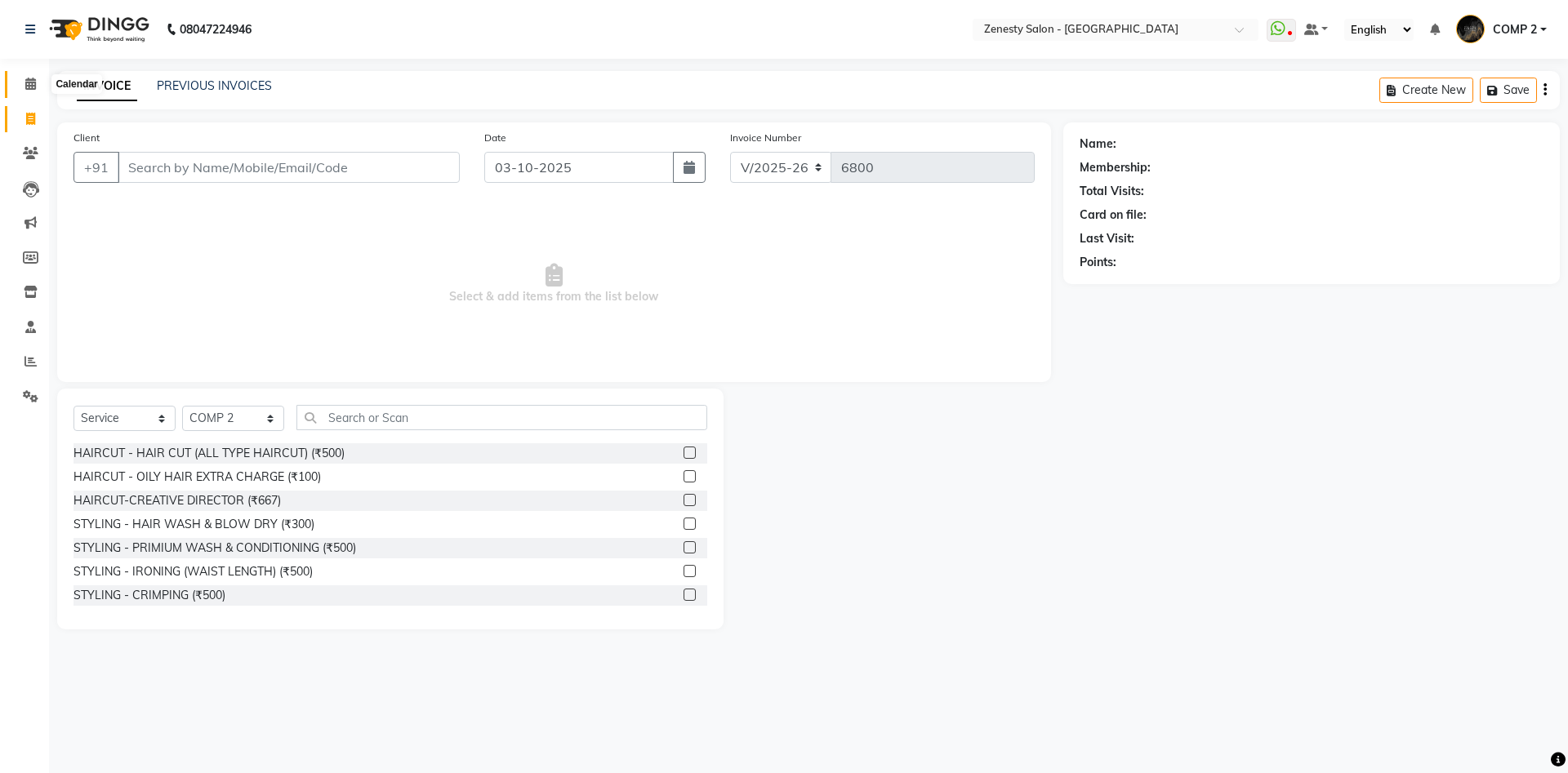
click at [22, 85] on span at bounding box center [30, 84] width 28 height 19
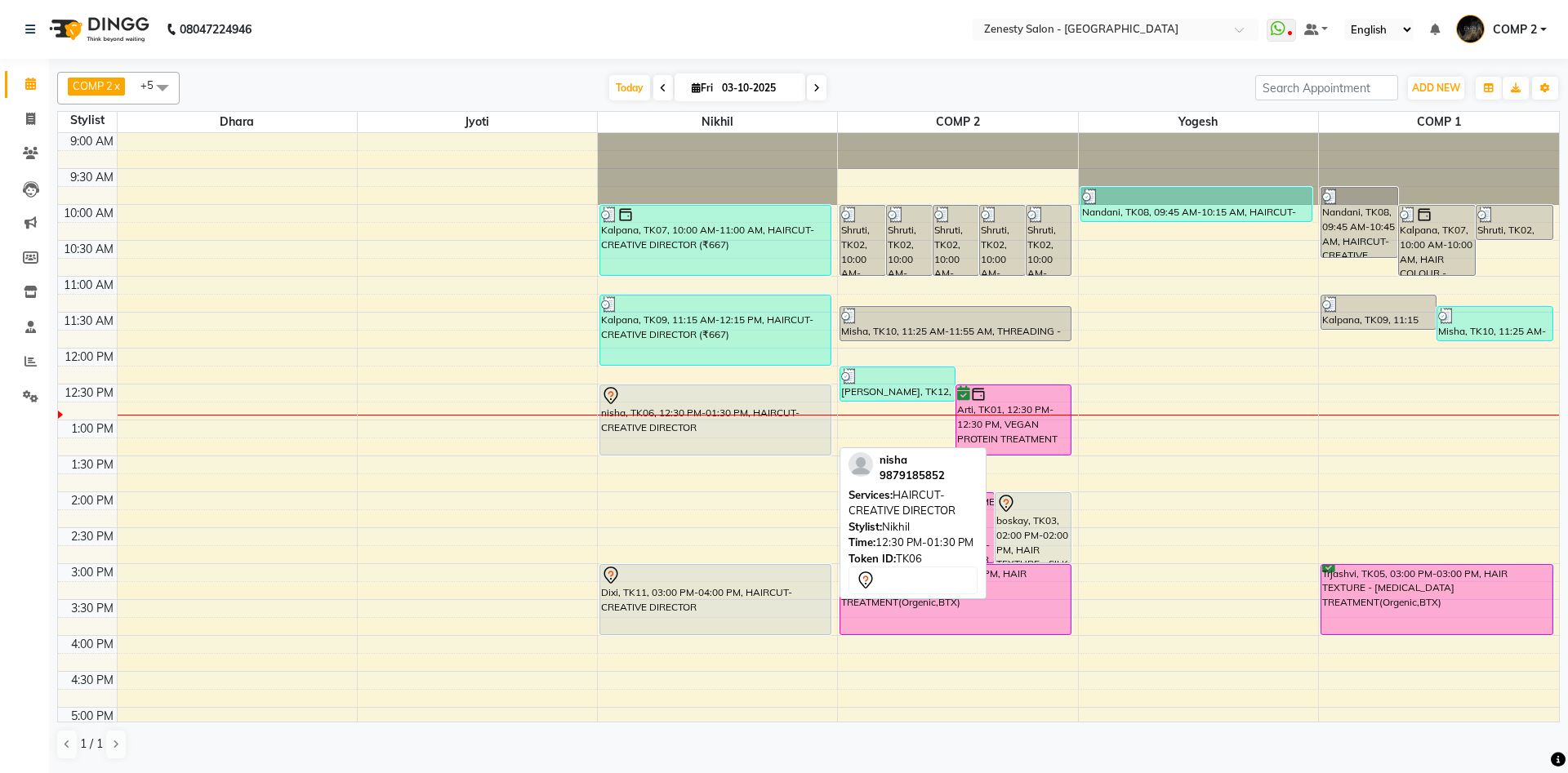
click at [712, 430] on div "nisha, TK06, 12:30 PM-01:30 PM, HAIRCUT-CREATIVE DIRECTOR" at bounding box center [716, 419] width 231 height 69
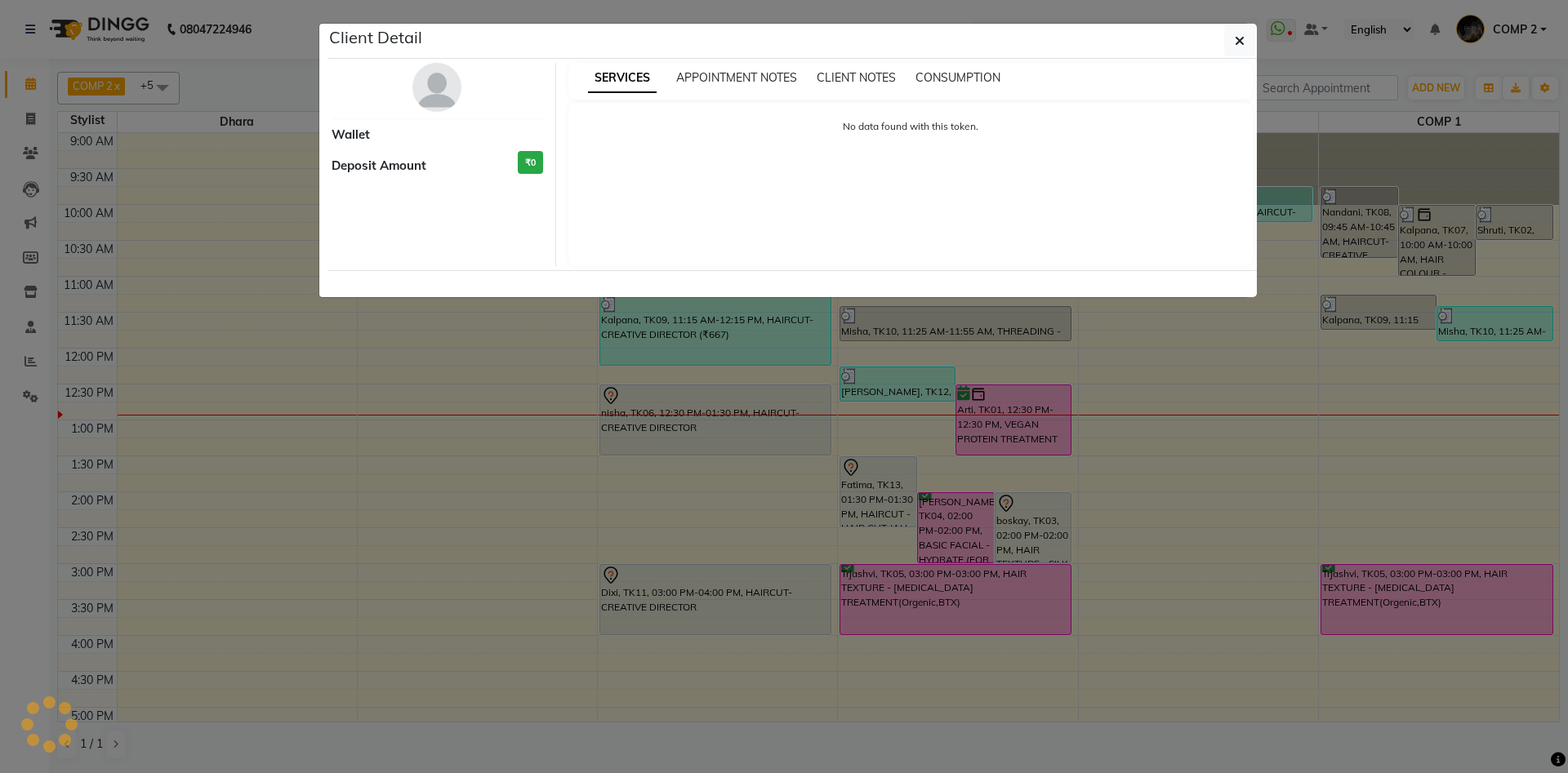
select select "7"
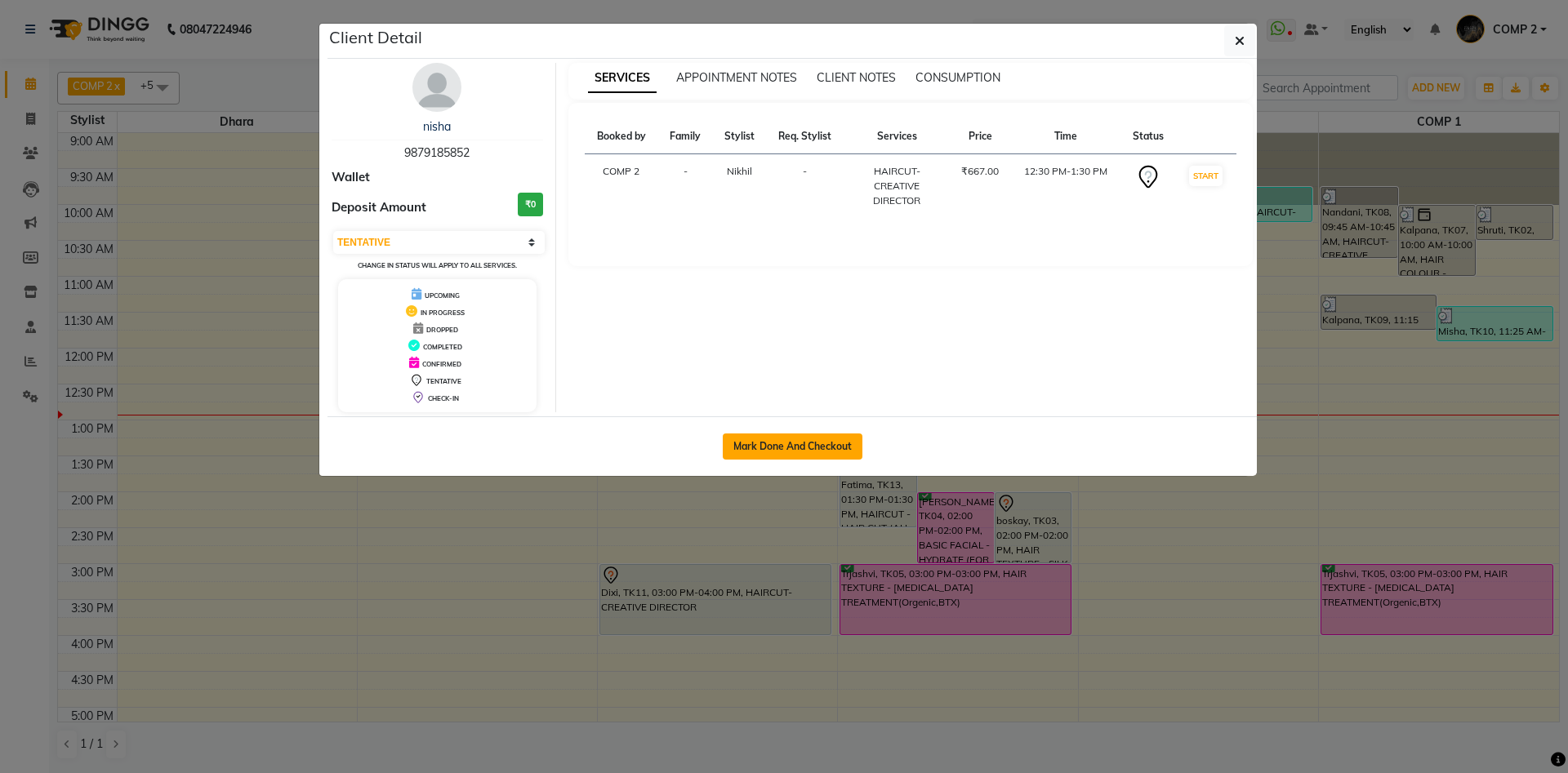
click at [813, 443] on button "Mark Done And Checkout" at bounding box center [793, 447] width 140 height 26
select select "5713"
select select "service"
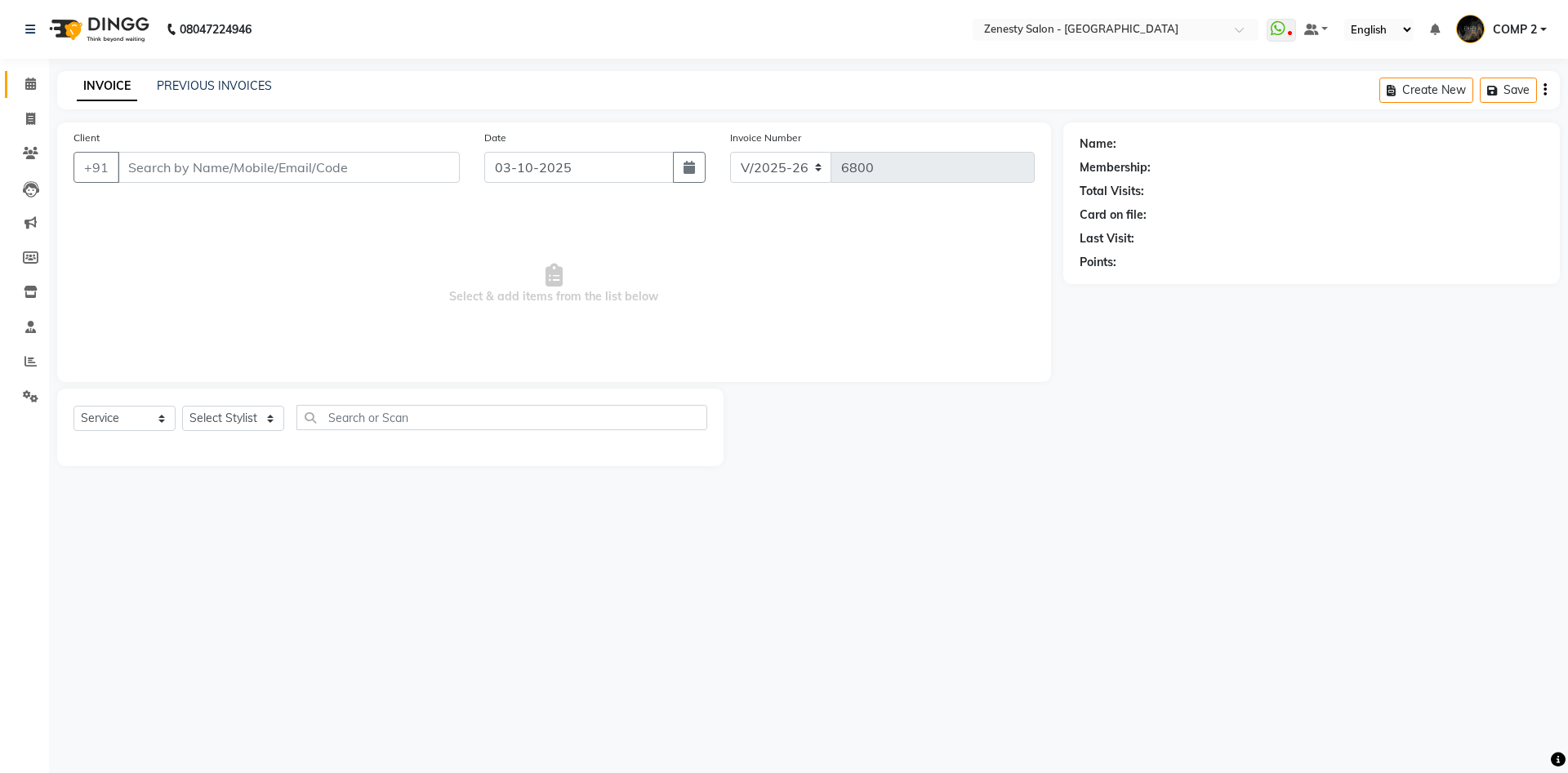
type input "9879185852"
select select "39505"
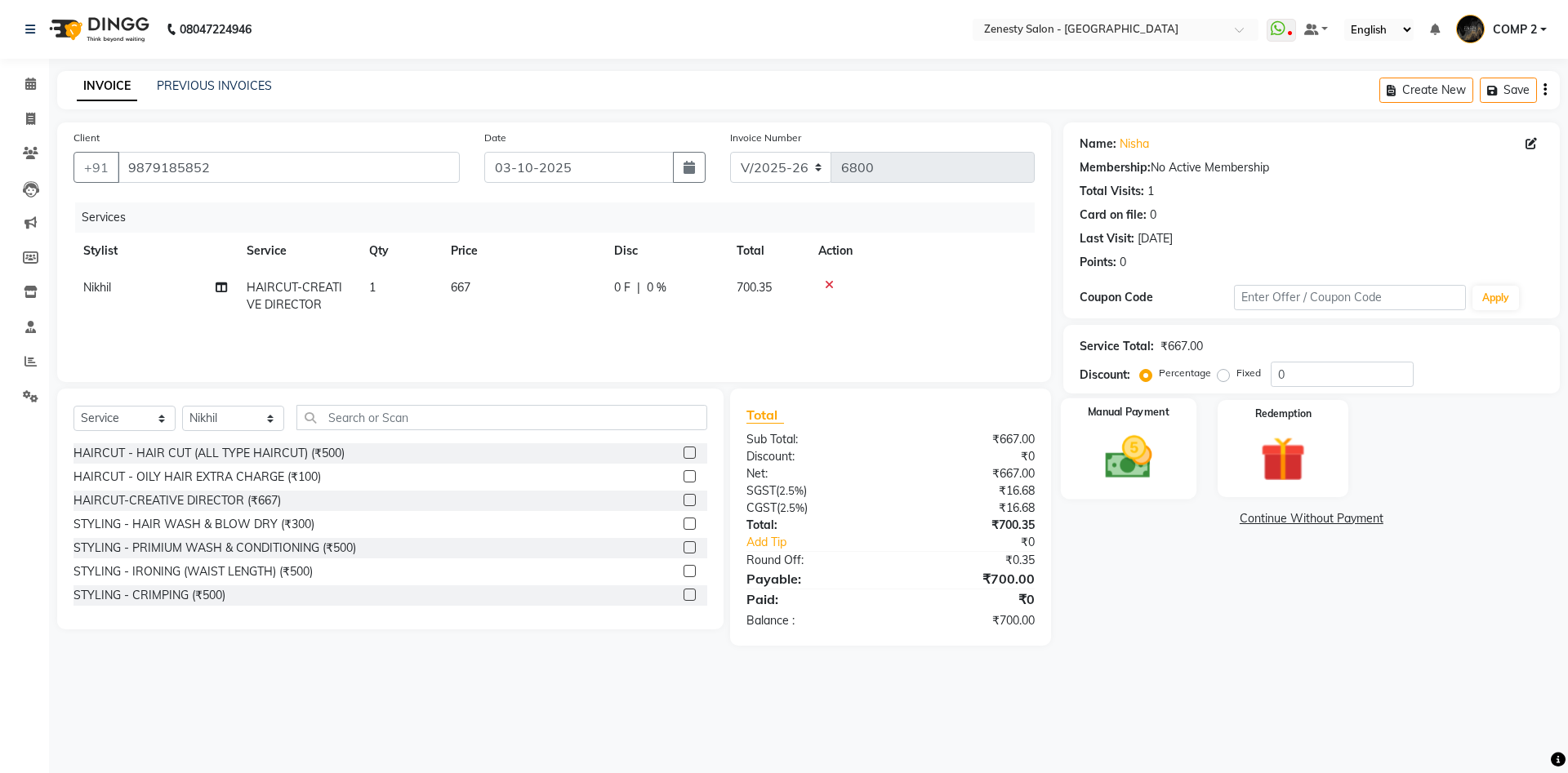
click at [1115, 456] on img at bounding box center [1129, 456] width 76 height 54
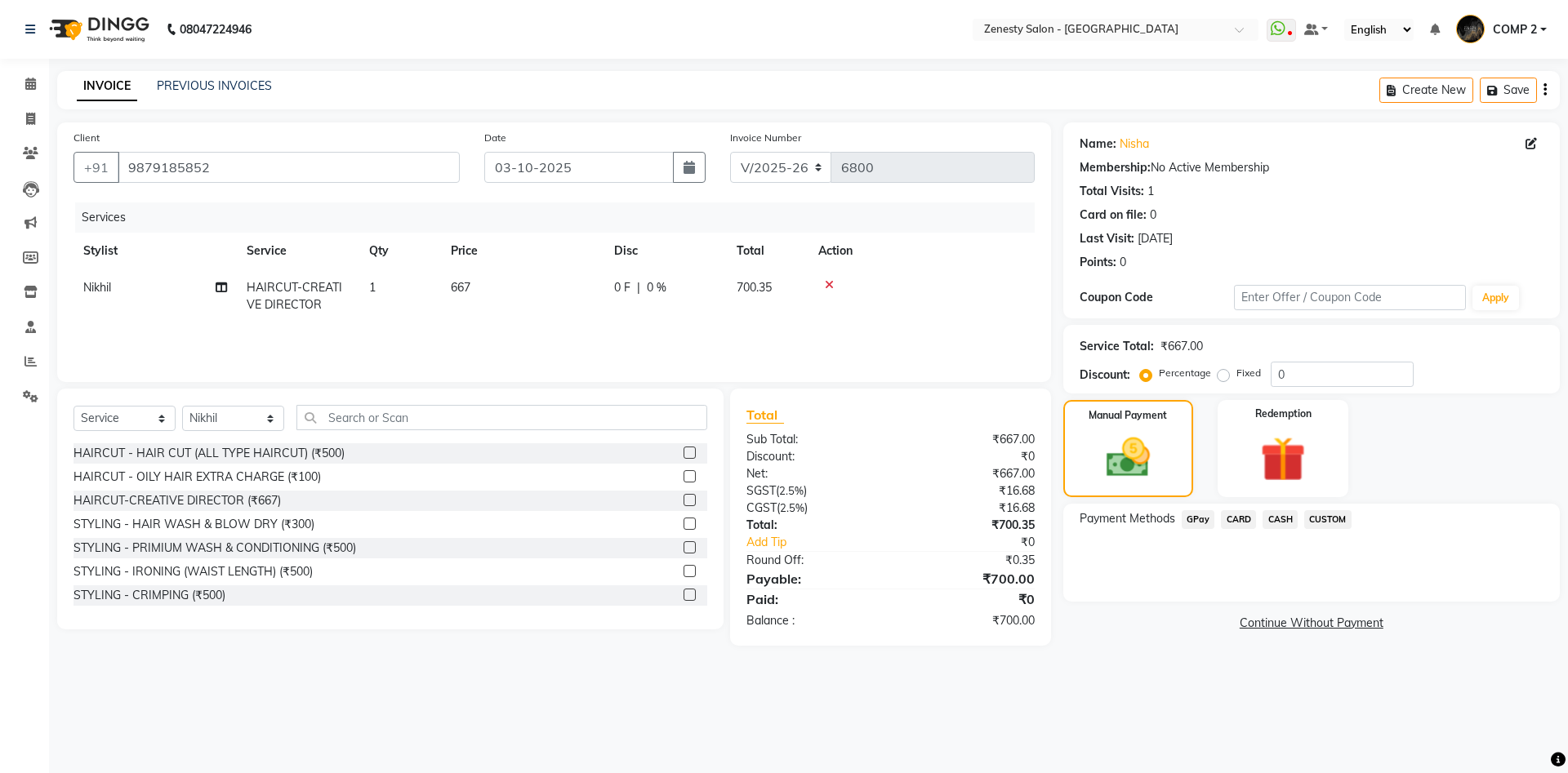
drag, startPoint x: 1269, startPoint y: 516, endPoint x: 1330, endPoint y: 537, distance: 64.5
click at [1277, 519] on span "CASH" at bounding box center [1281, 519] width 35 height 19
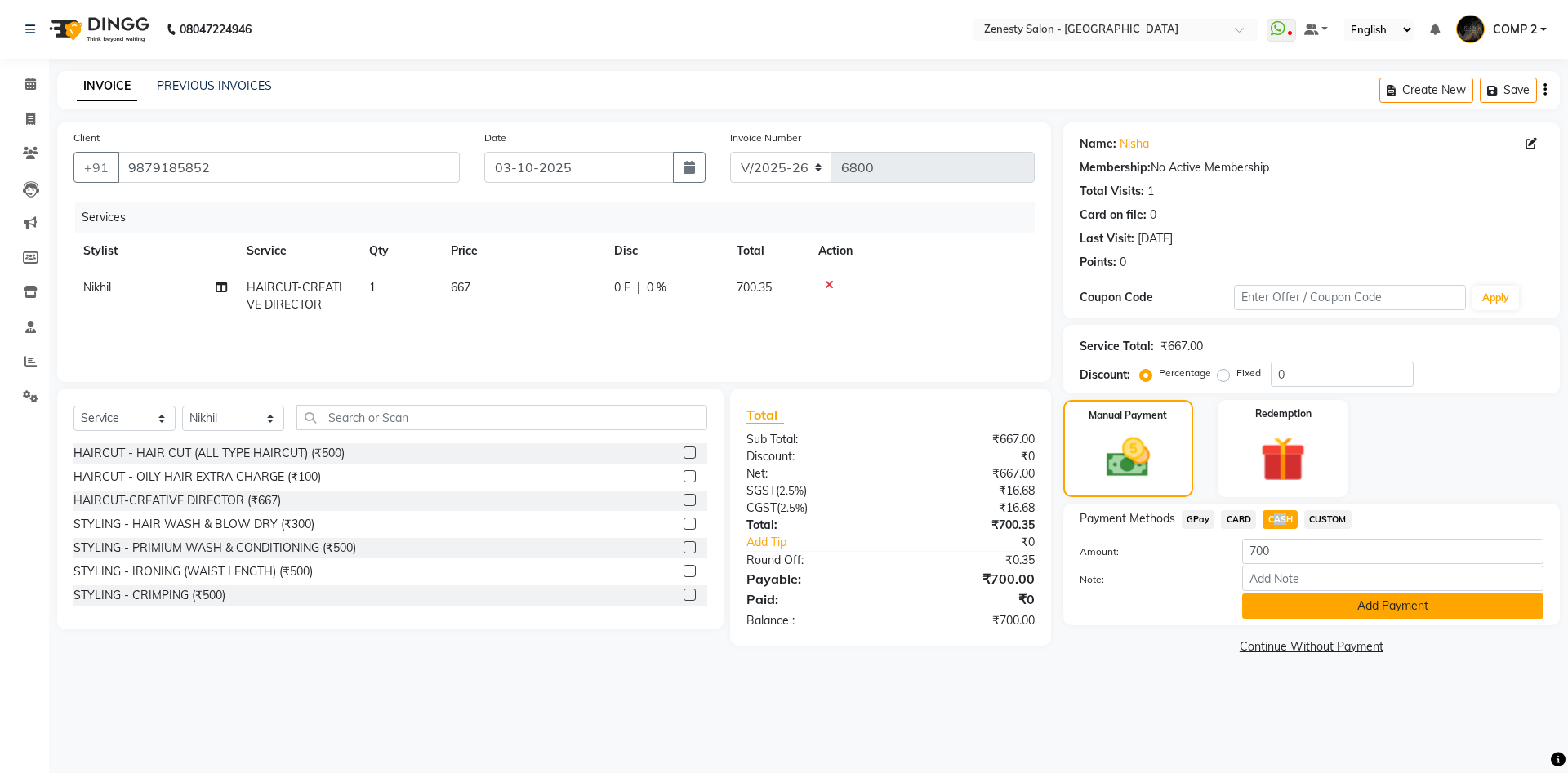
click at [1405, 612] on button "Add Payment" at bounding box center [1393, 607] width 301 height 25
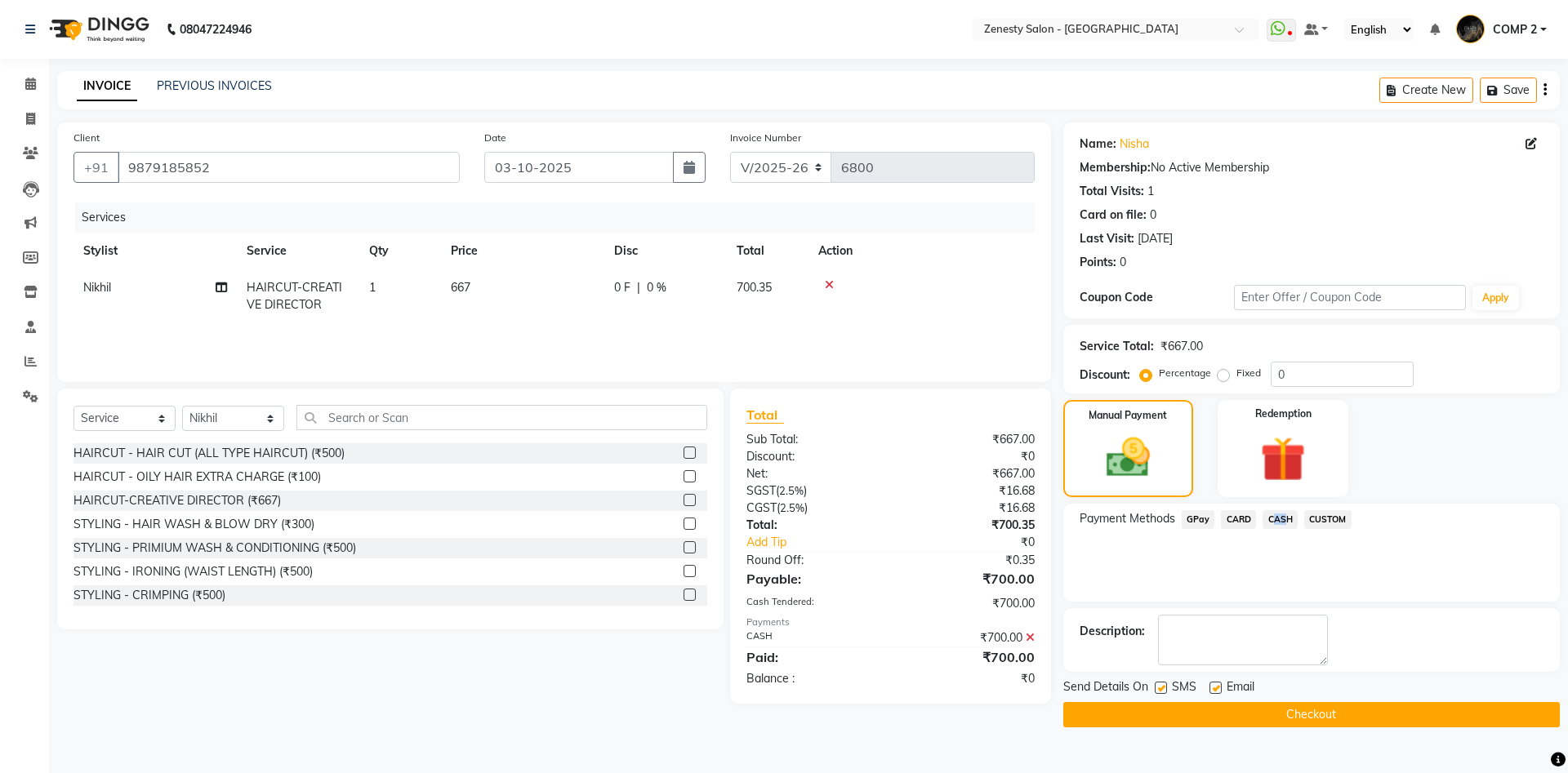
click at [1443, 708] on button "Checkout" at bounding box center [1312, 715] width 497 height 25
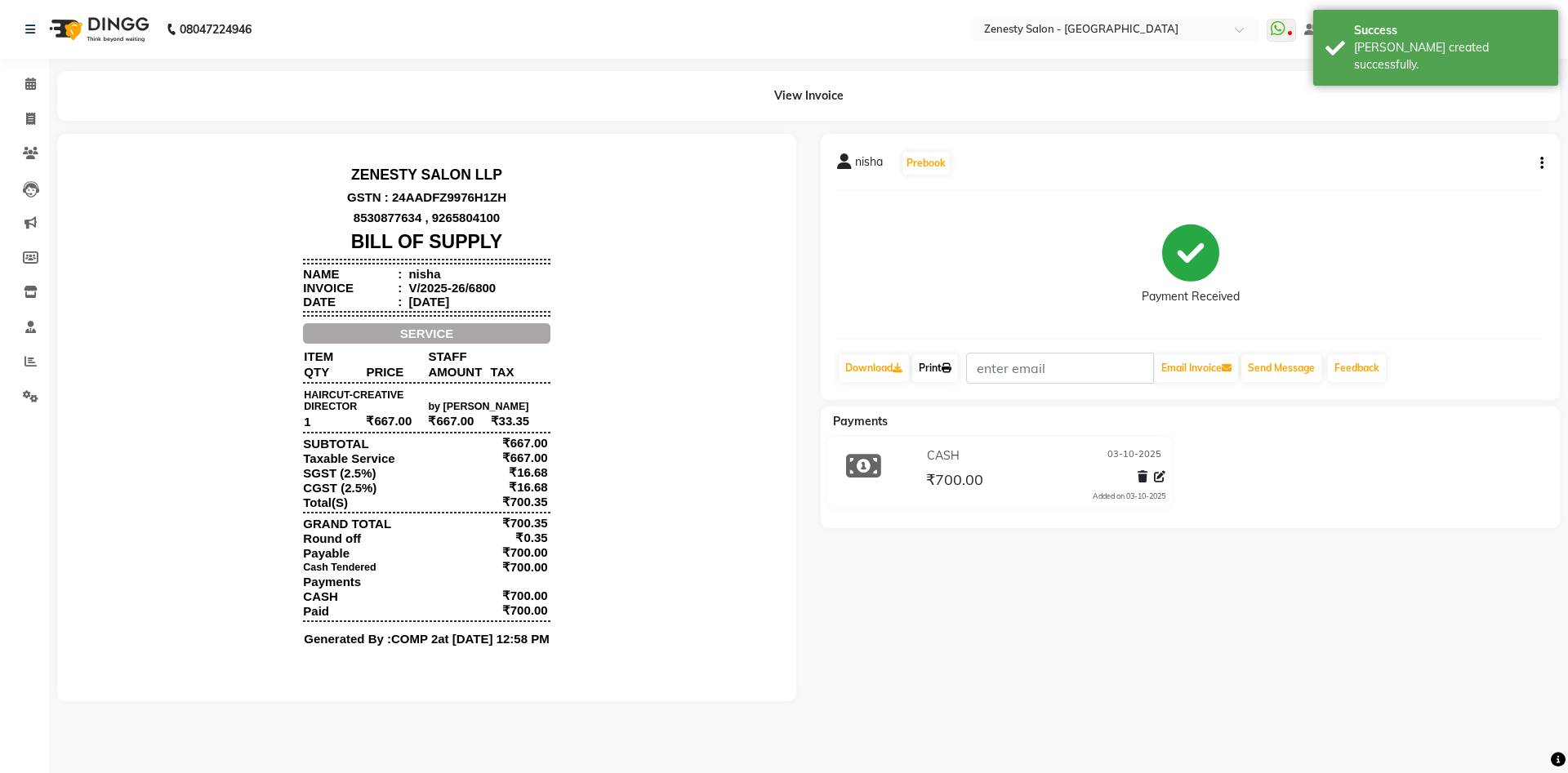
click at [935, 367] on link "Print" at bounding box center [935, 368] width 46 height 27
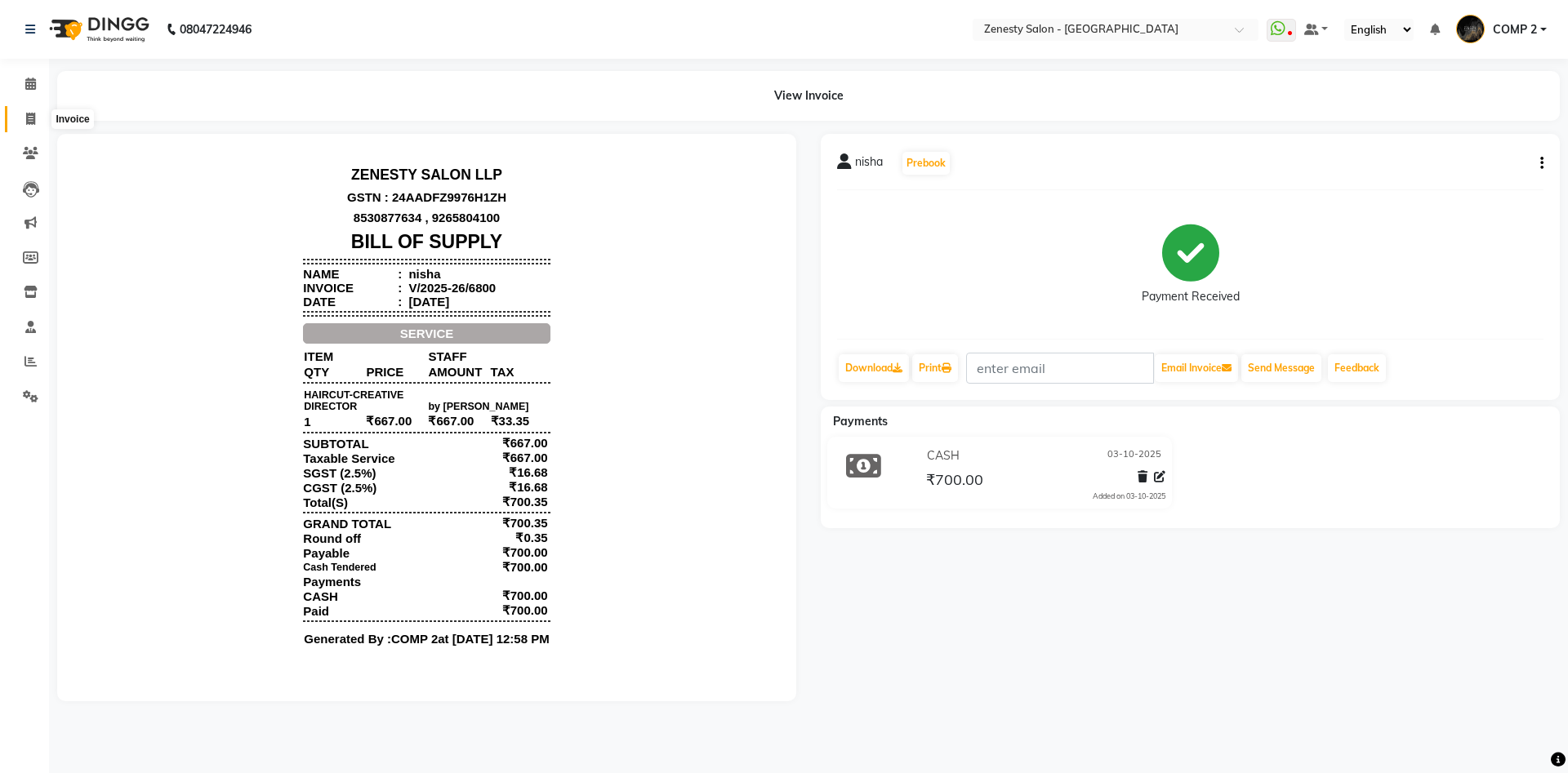
click at [22, 125] on span at bounding box center [30, 119] width 28 height 19
select select "5713"
select select "service"
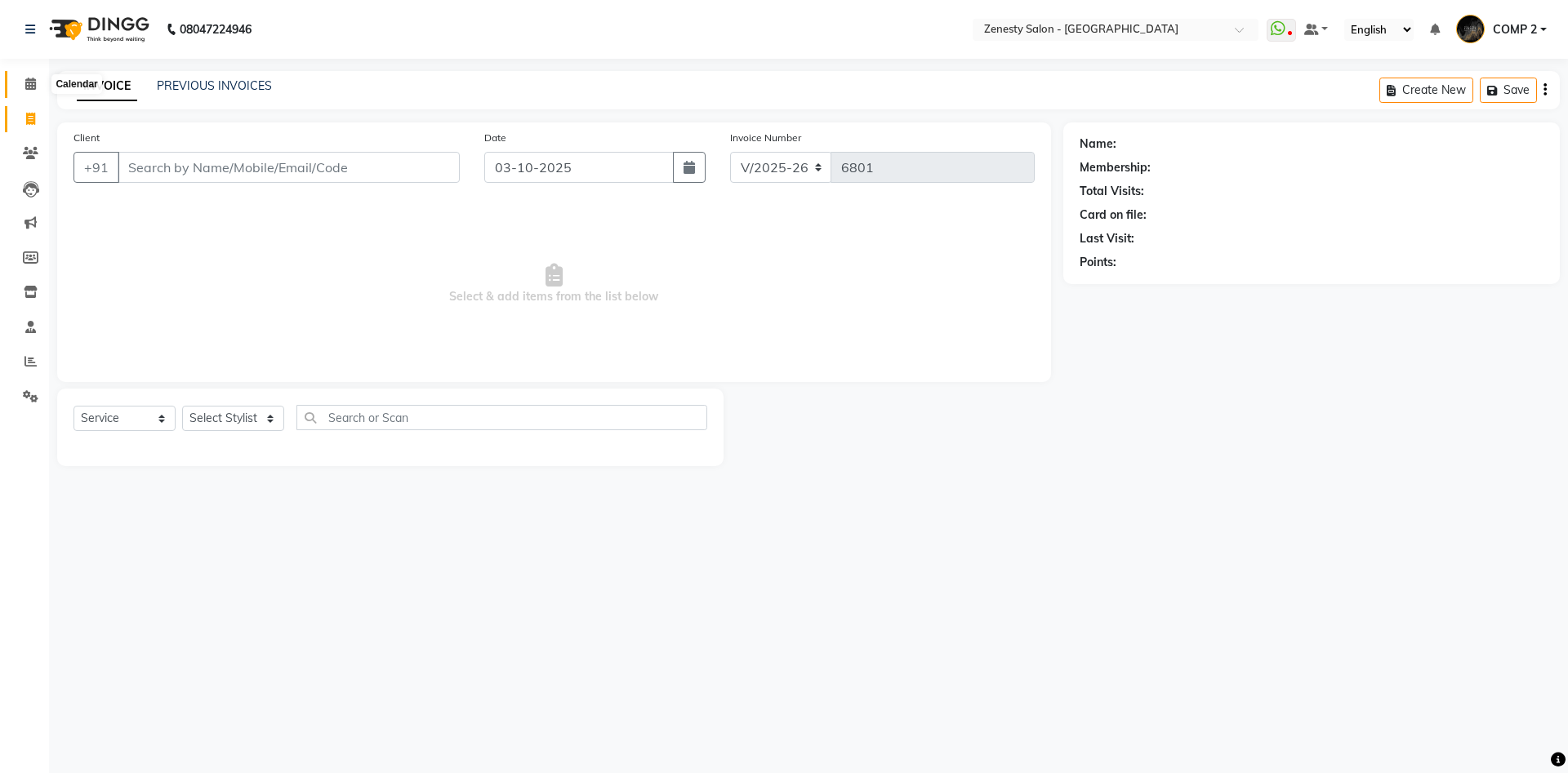
click at [34, 79] on icon at bounding box center [30, 83] width 11 height 13
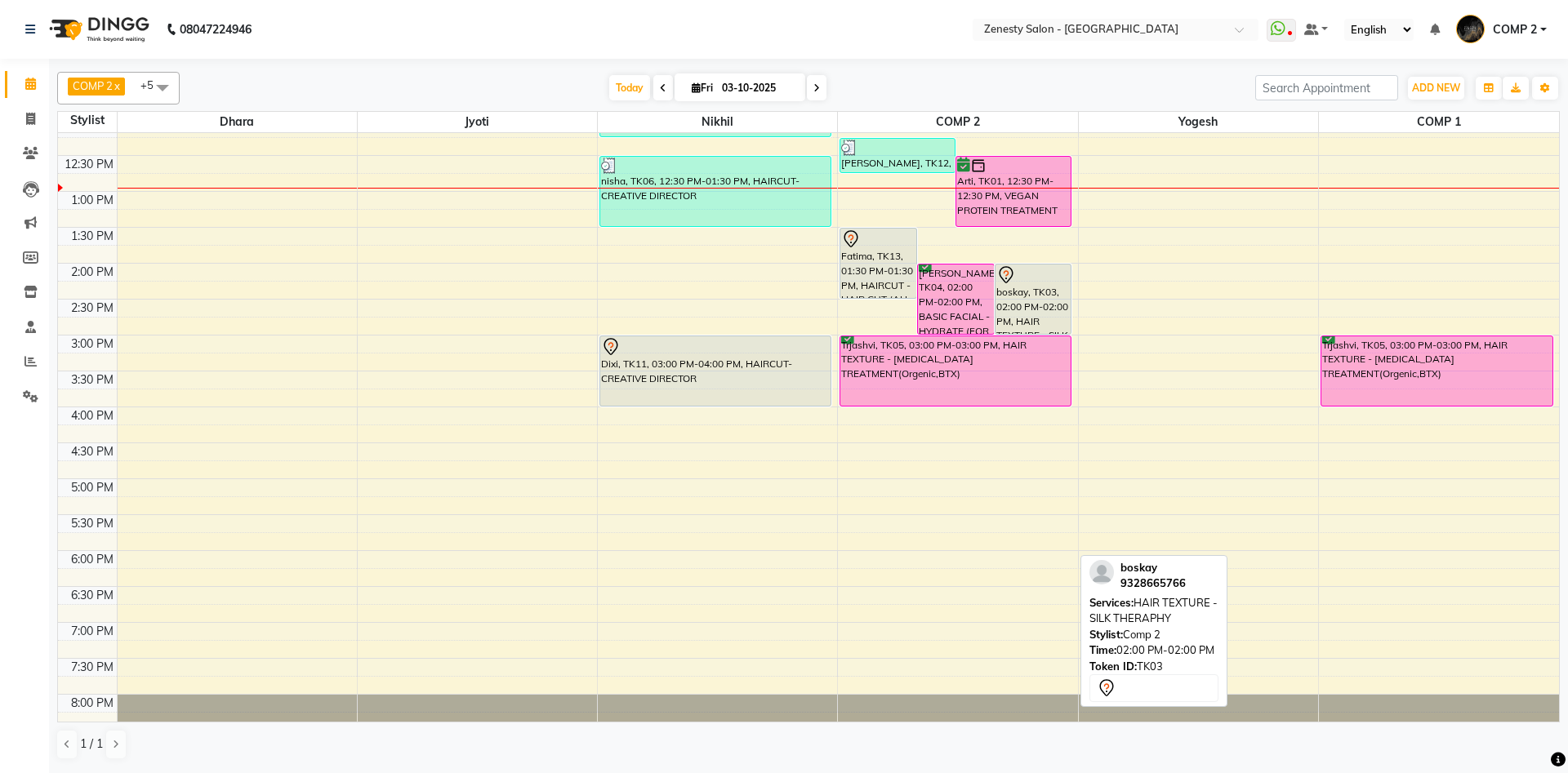
scroll to position [273, 0]
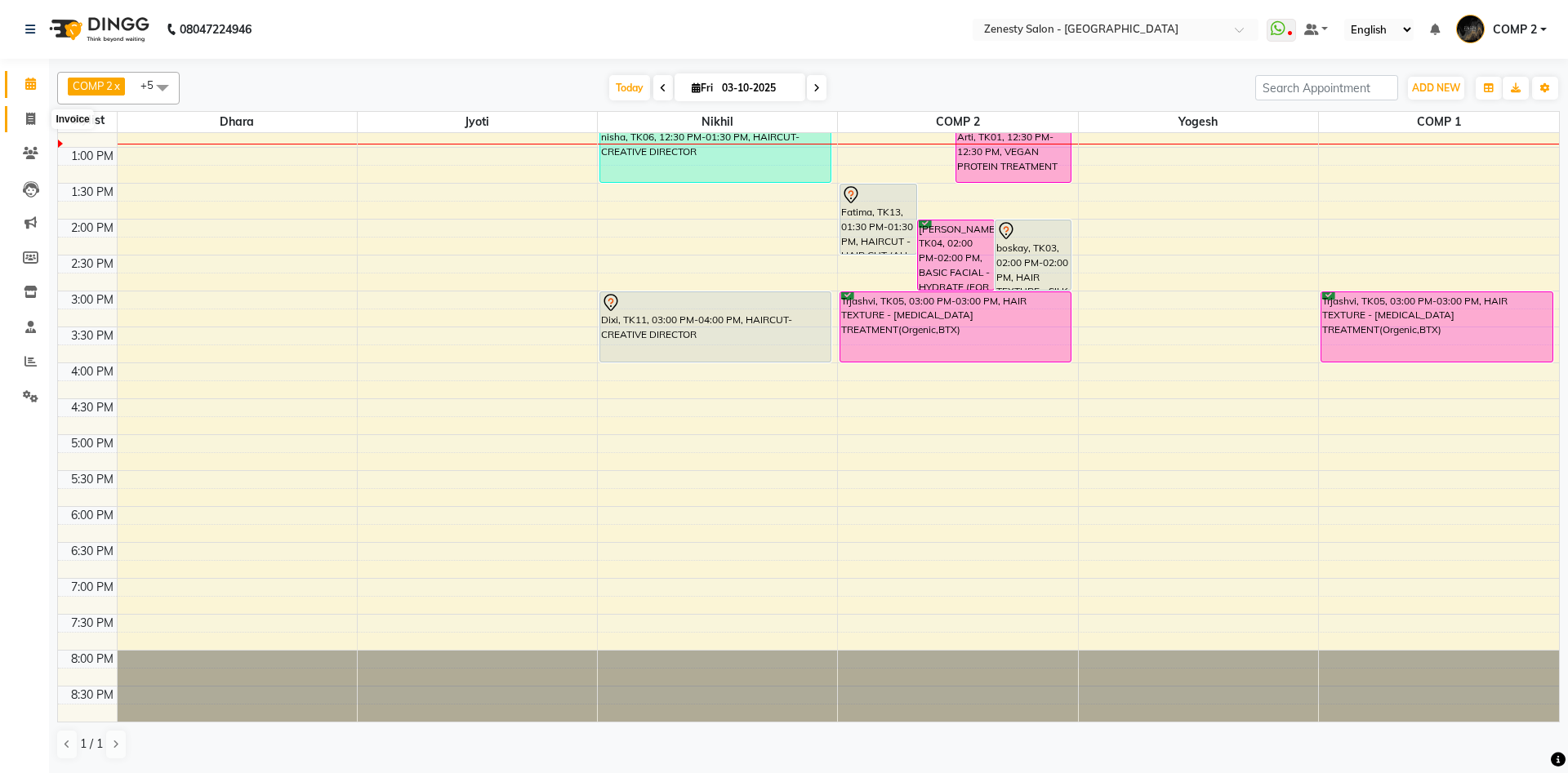
click at [31, 117] on icon at bounding box center [30, 118] width 9 height 13
select select "service"
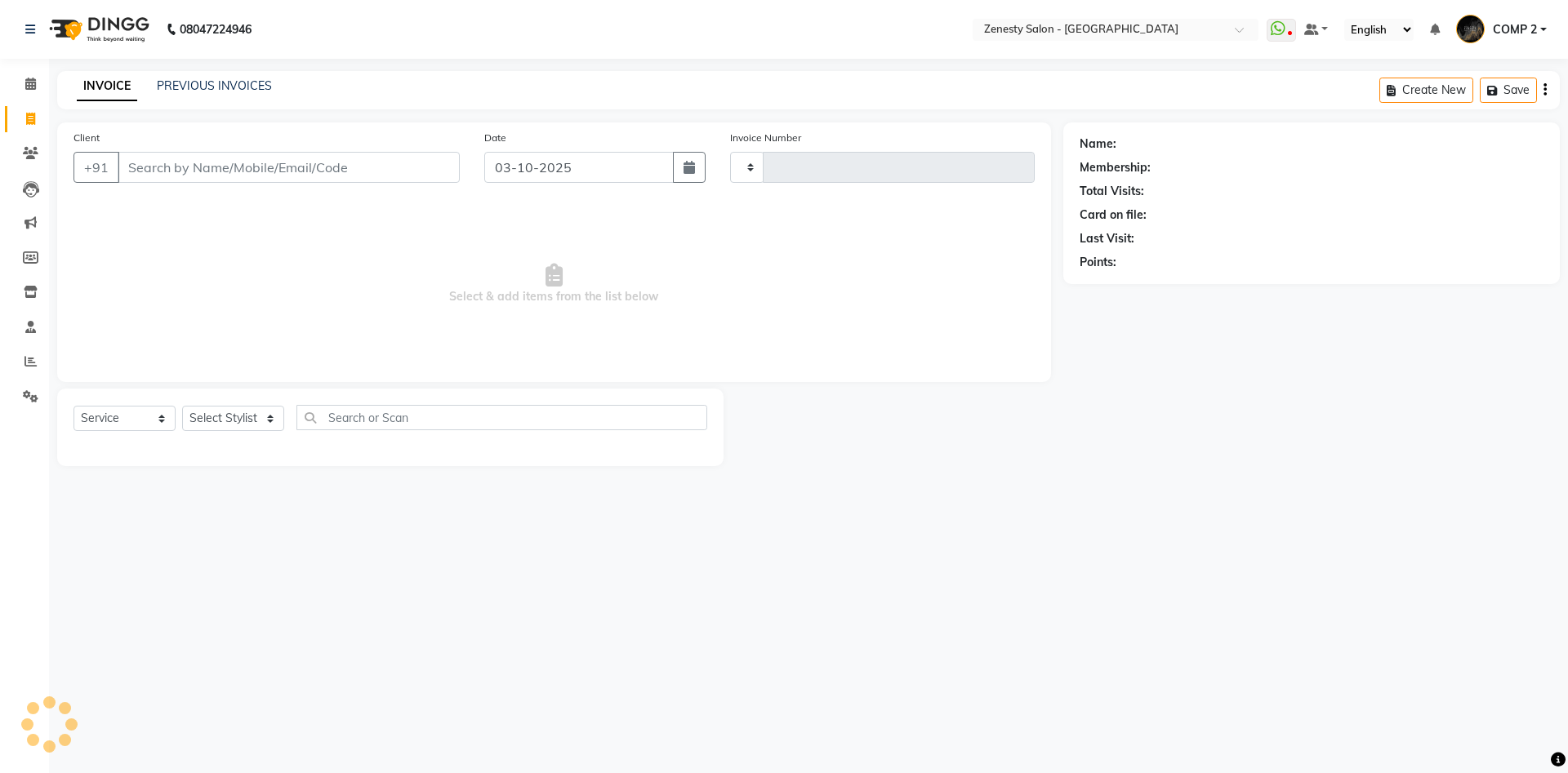
type input "6801"
select select "5713"
click at [182, 406] on select "Select Stylist [PERSON_NAME] [PERSON_NAME] [PERSON_NAME] Khalifa [PERSON_NAME] …" at bounding box center [233, 418] width 102 height 25
select select "40087"
click option "COMP 2" at bounding box center [0, 0] width 0 height 0
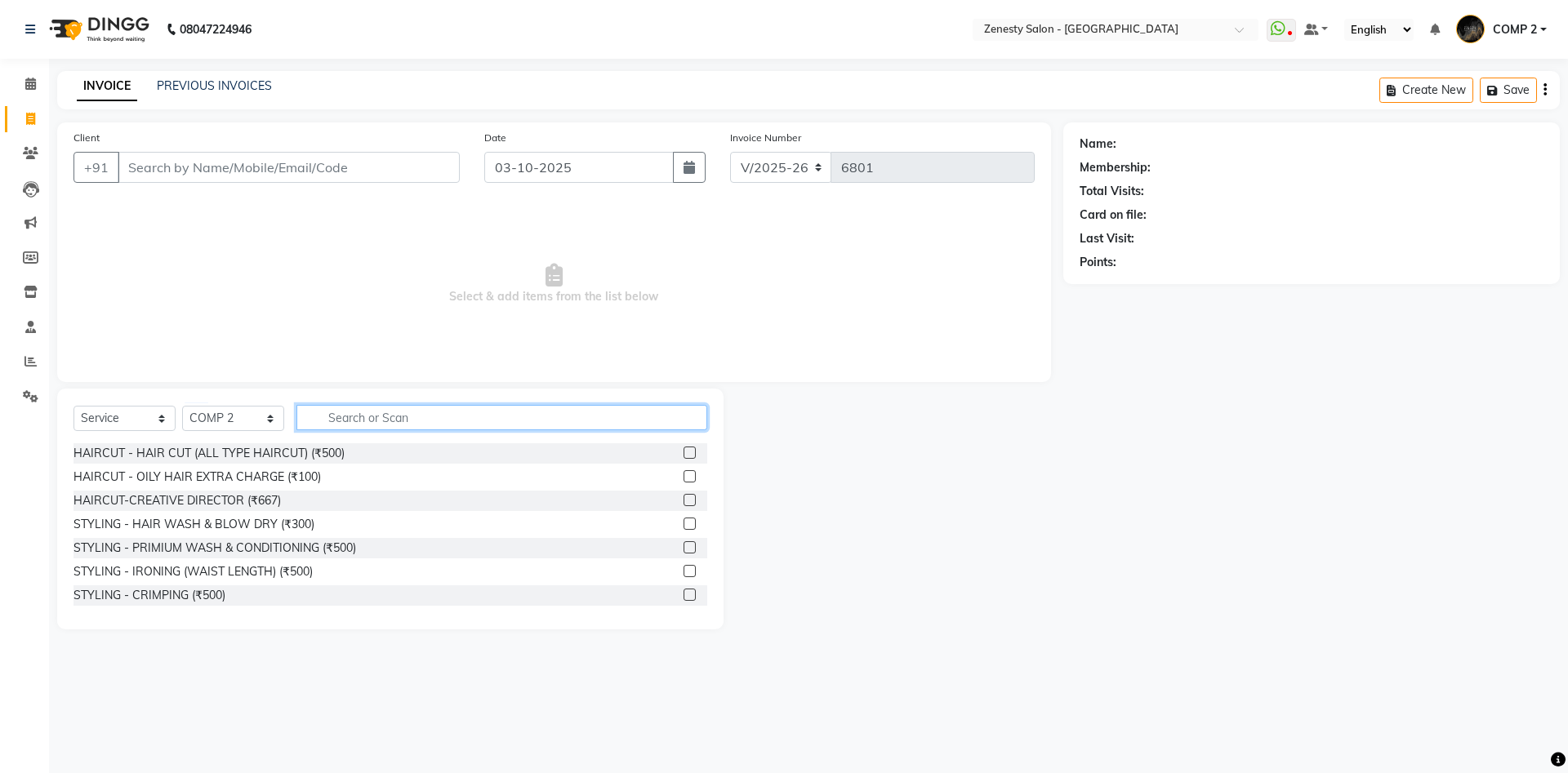
click at [484, 413] on input "text" at bounding box center [501, 417] width 411 height 25
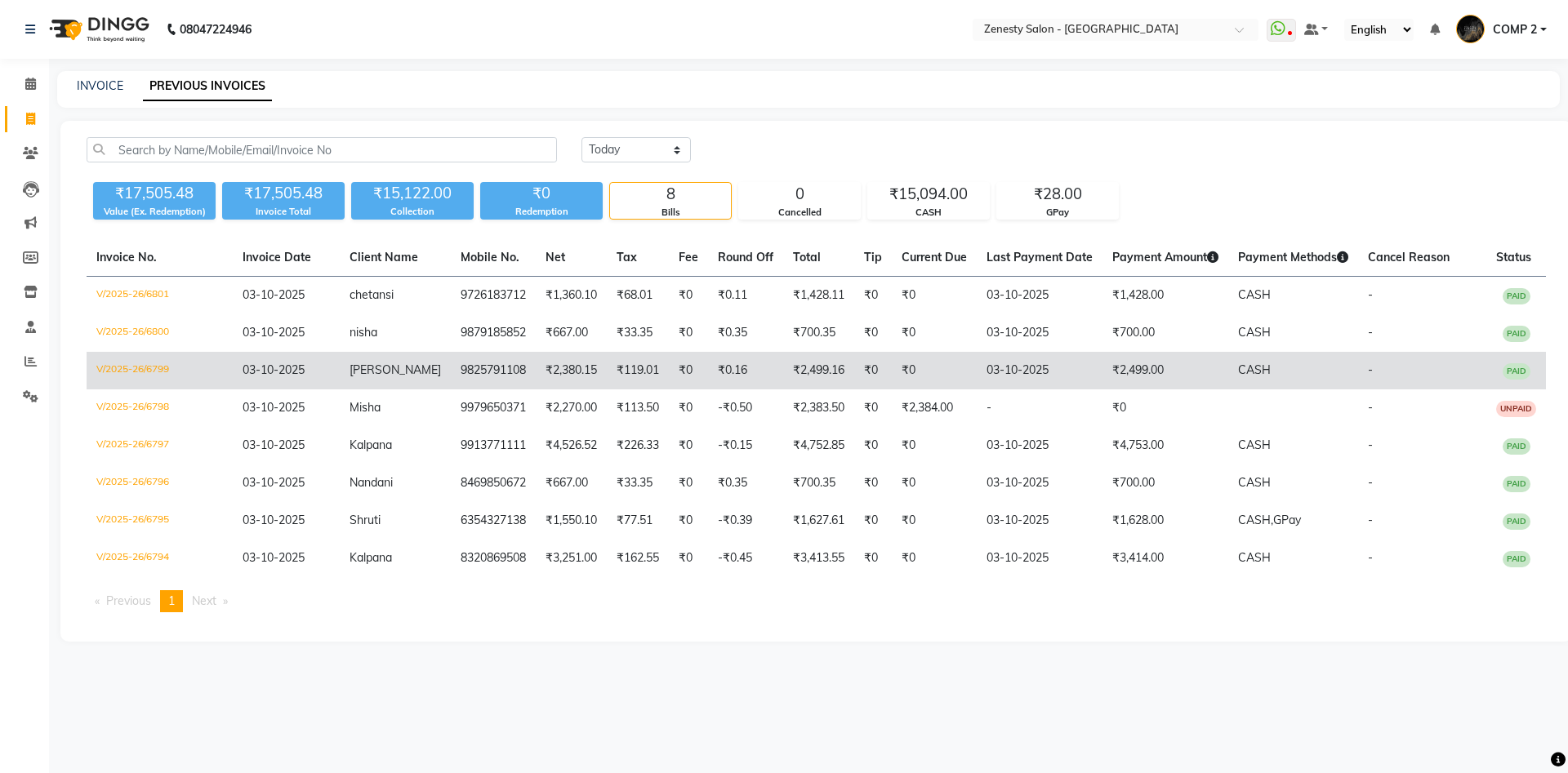
click at [1047, 381] on td "03-10-2025" at bounding box center [1039, 370] width 126 height 37
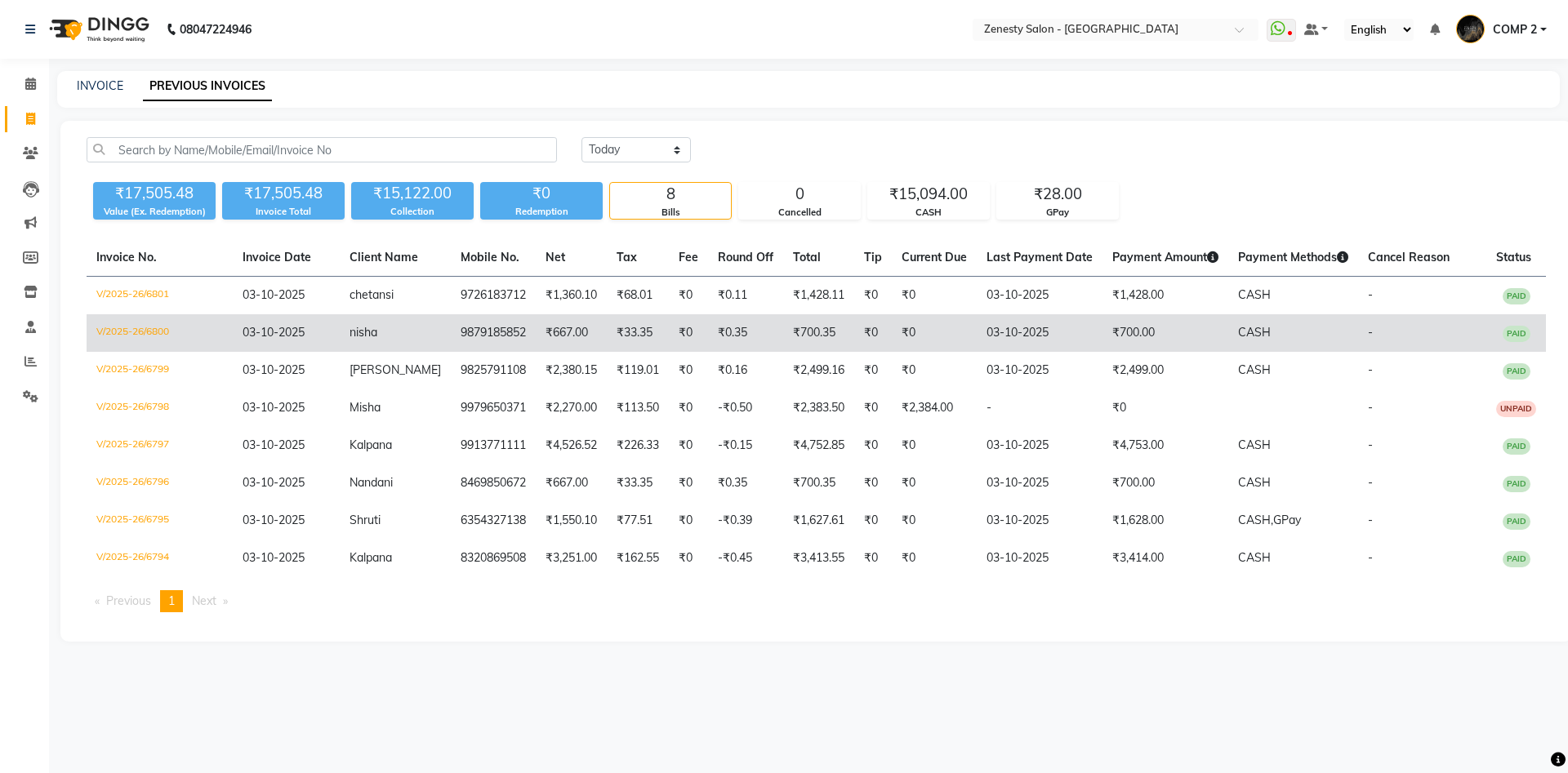
click at [636, 334] on td "₹33.35" at bounding box center [638, 333] width 63 height 37
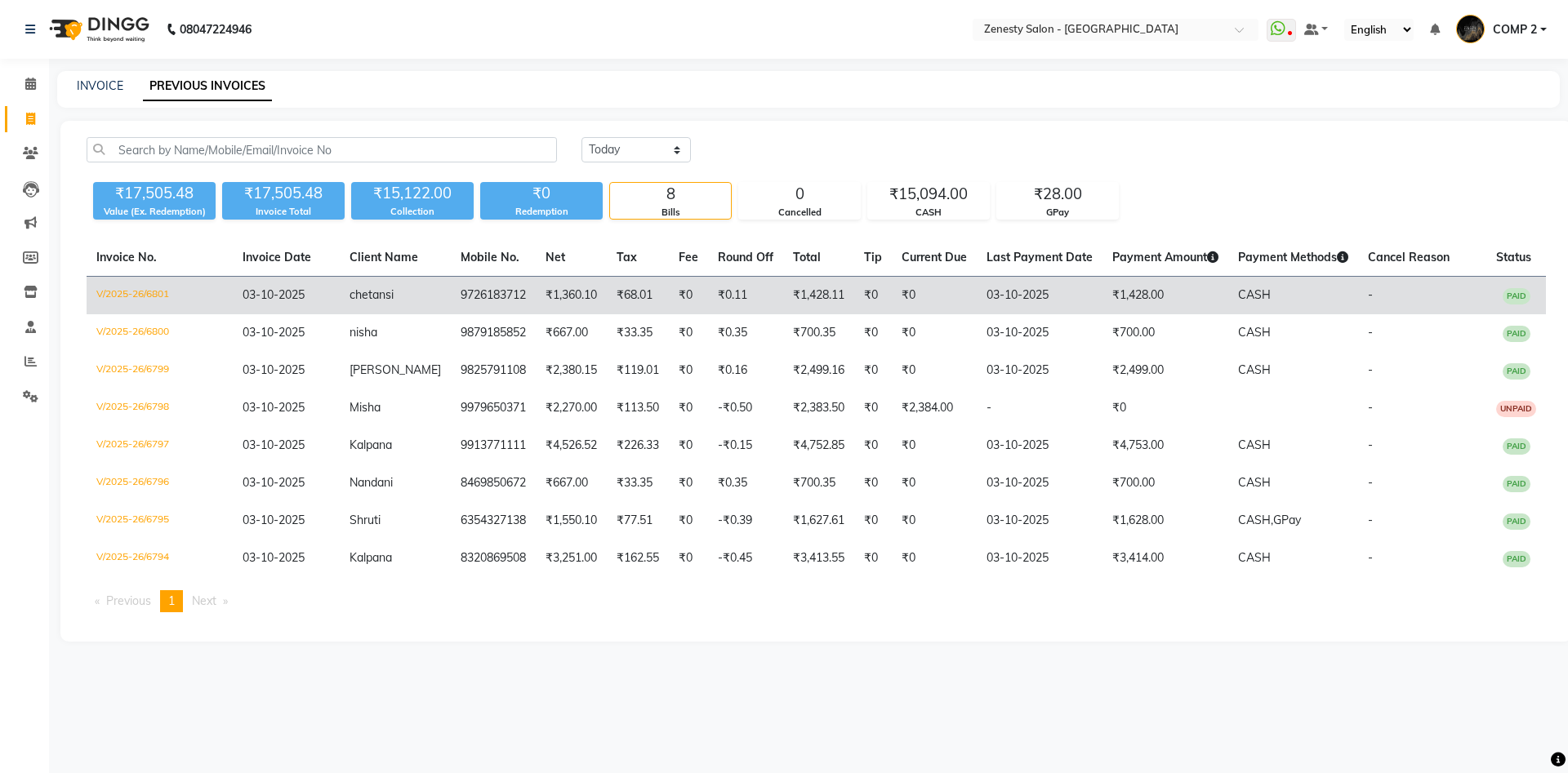
click at [607, 312] on td "₹68.01" at bounding box center [638, 295] width 63 height 38
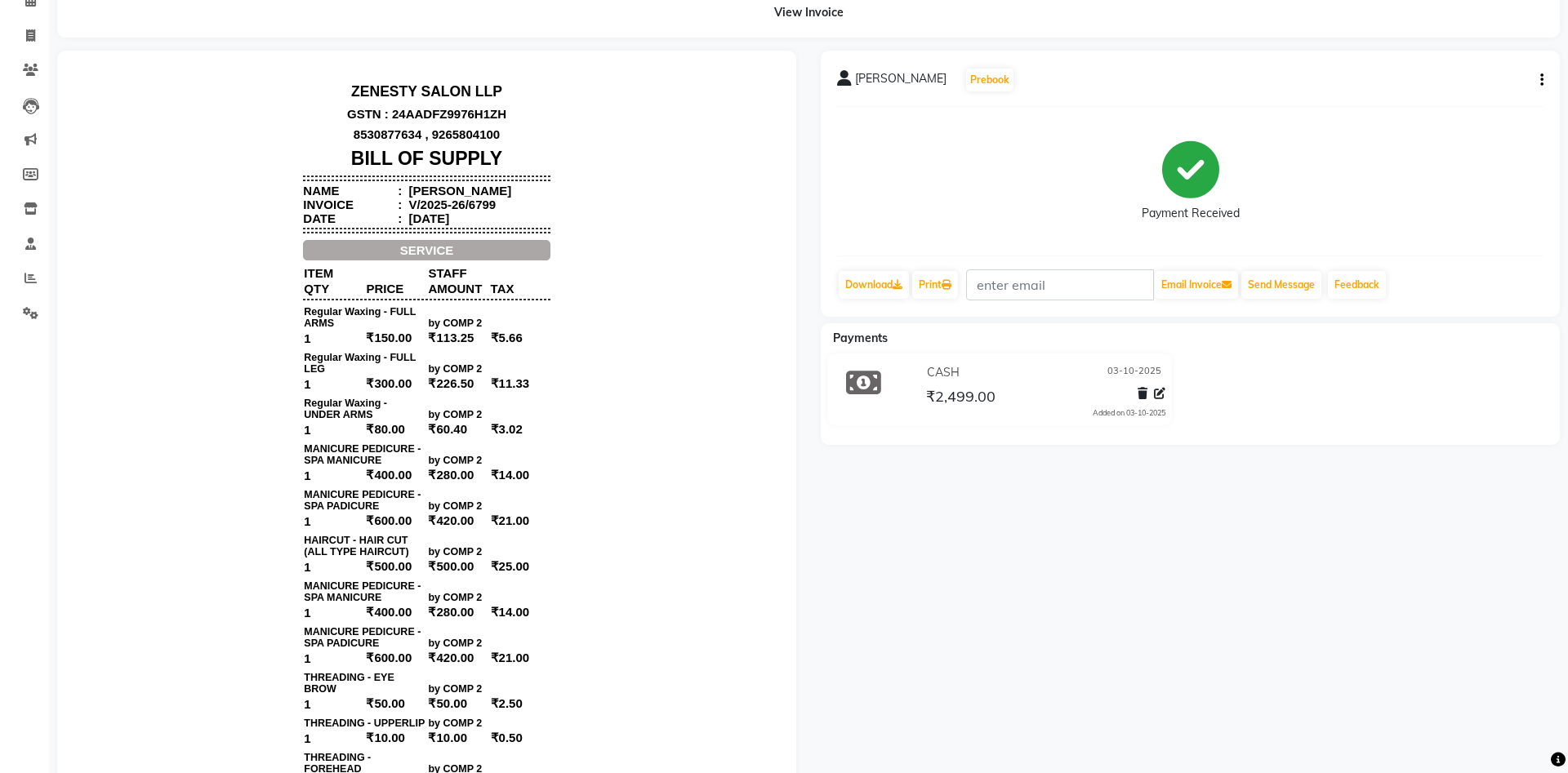
scroll to position [166, 0]
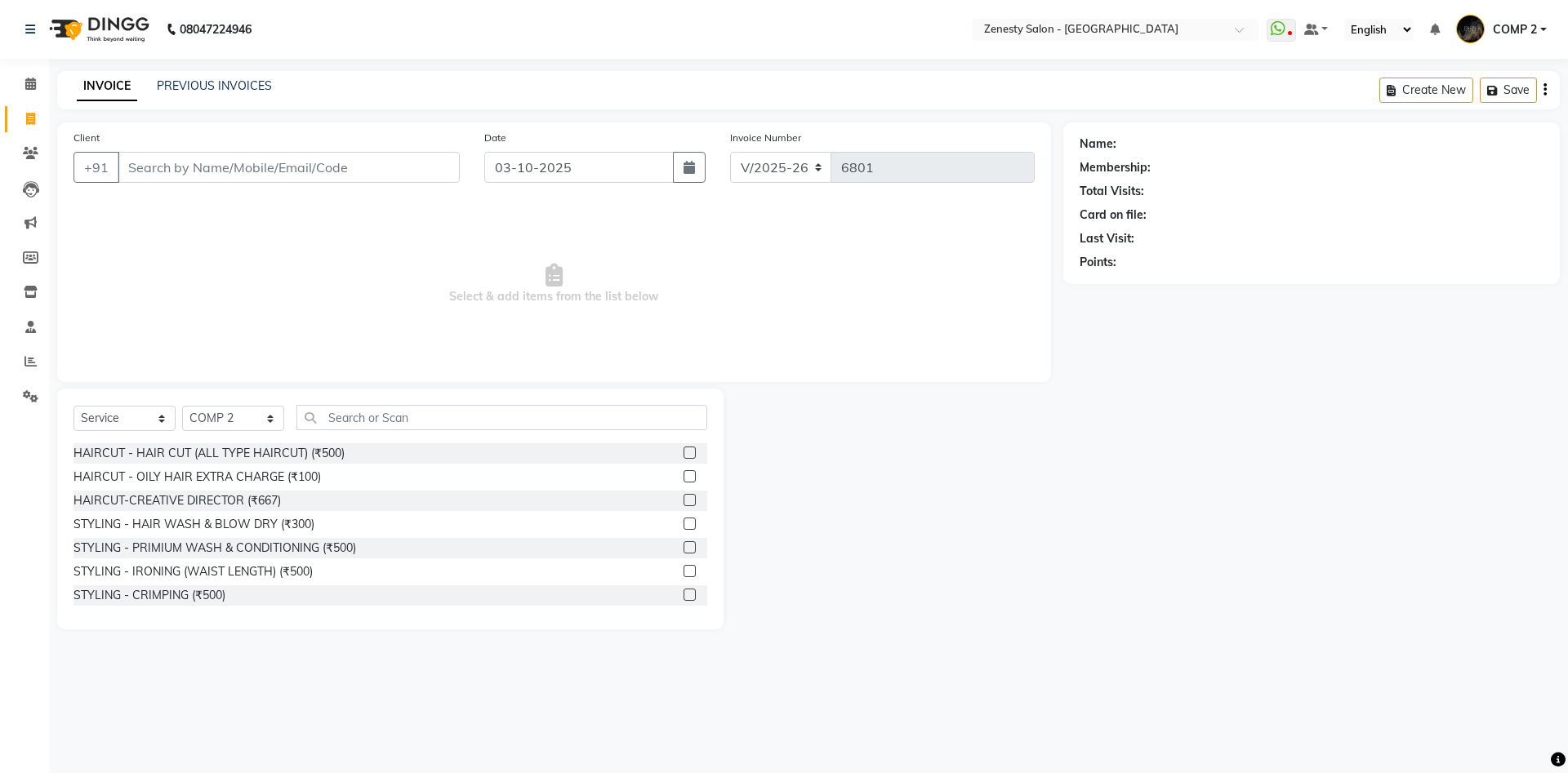
select select "5713"
select select "service"
select select "40087"
click at [471, 418] on input "text" at bounding box center [501, 417] width 411 height 25
click at [32, 81] on icon at bounding box center [30, 83] width 11 height 13
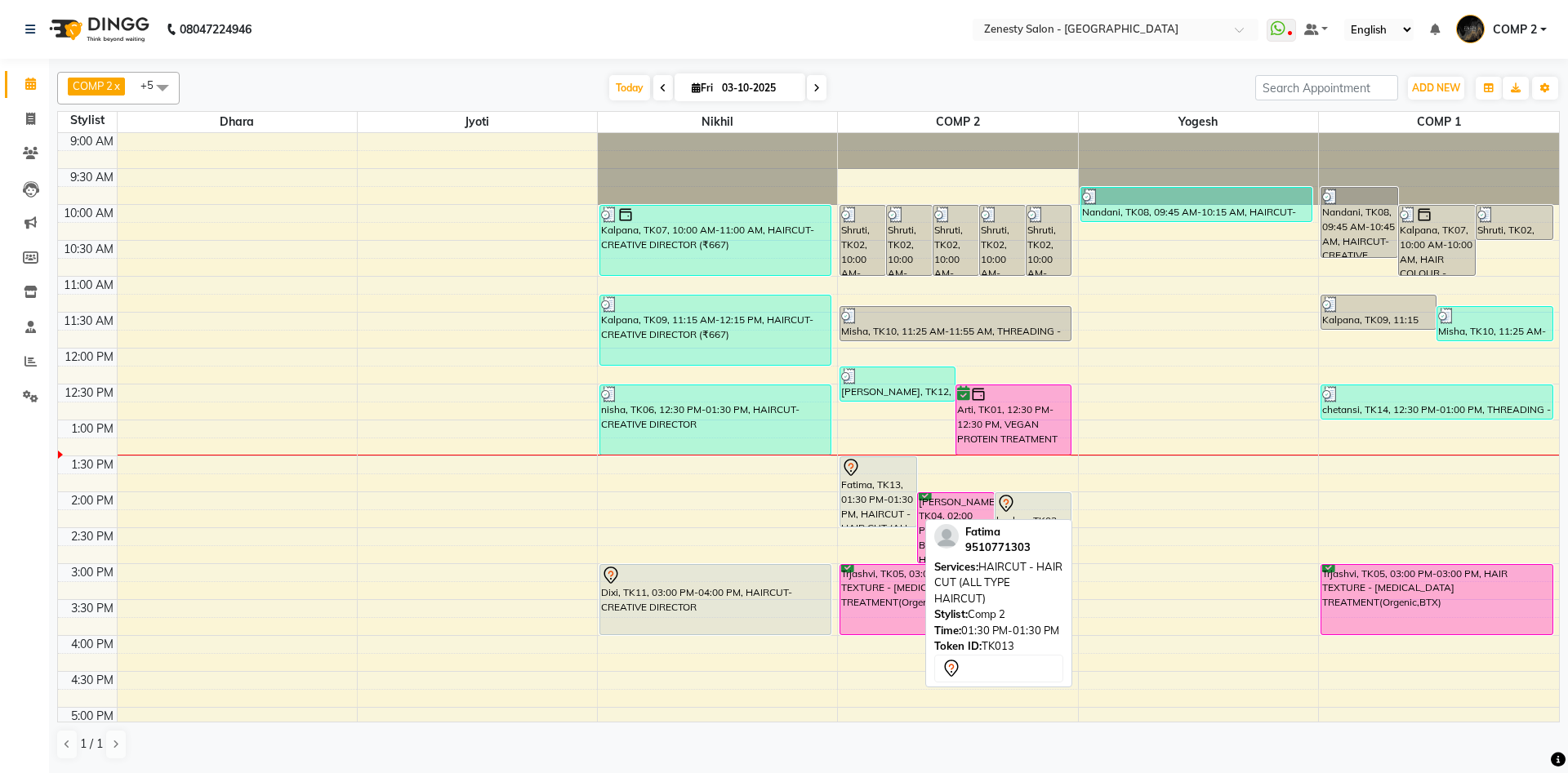
click at [893, 505] on div "Fatima, TK13, 01:30 PM-01:30 PM, HAIRCUT - HAIR CUT (ALL TYPE HAIRCUT)" at bounding box center [879, 492] width 76 height 69
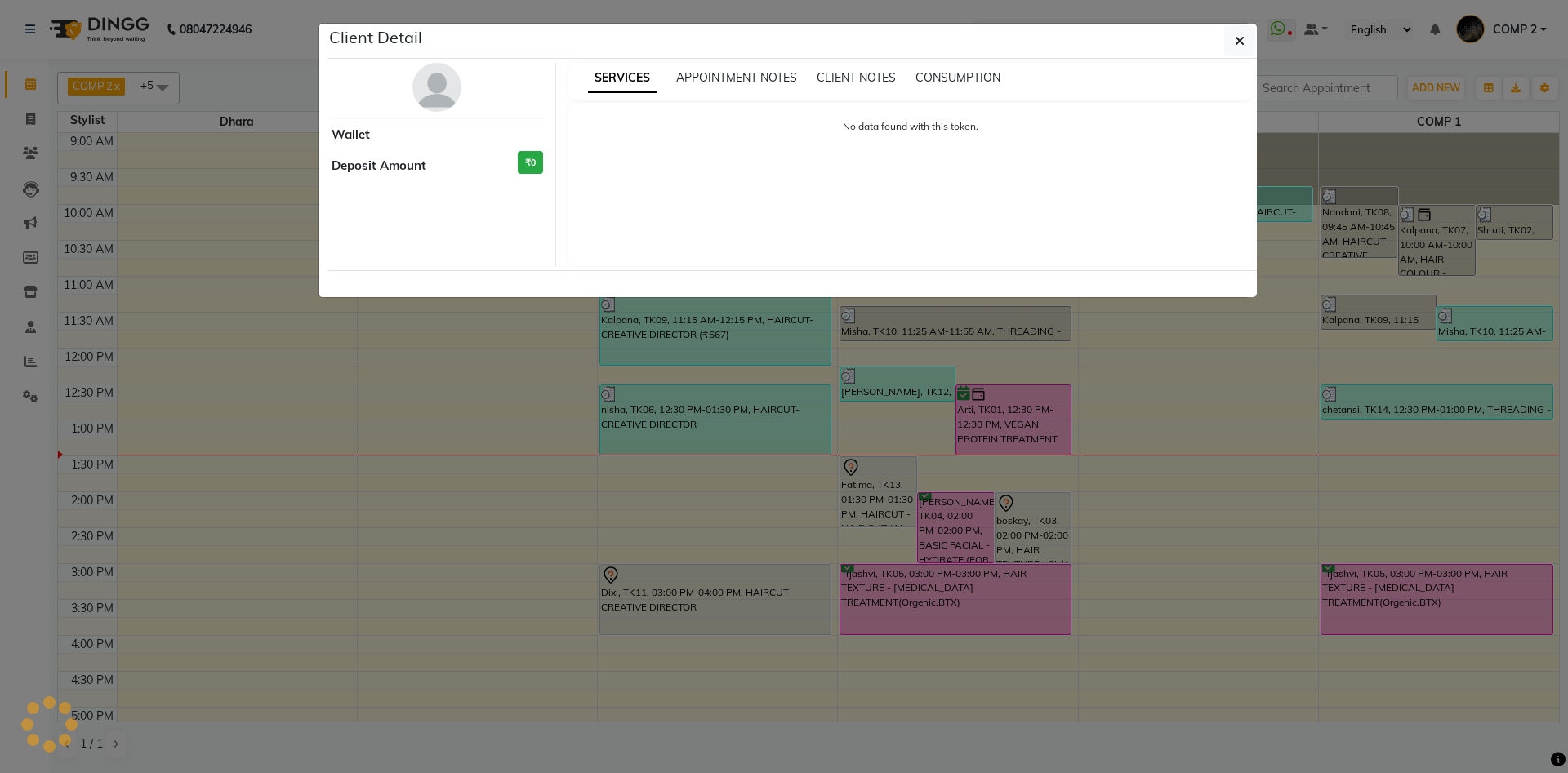
select select "7"
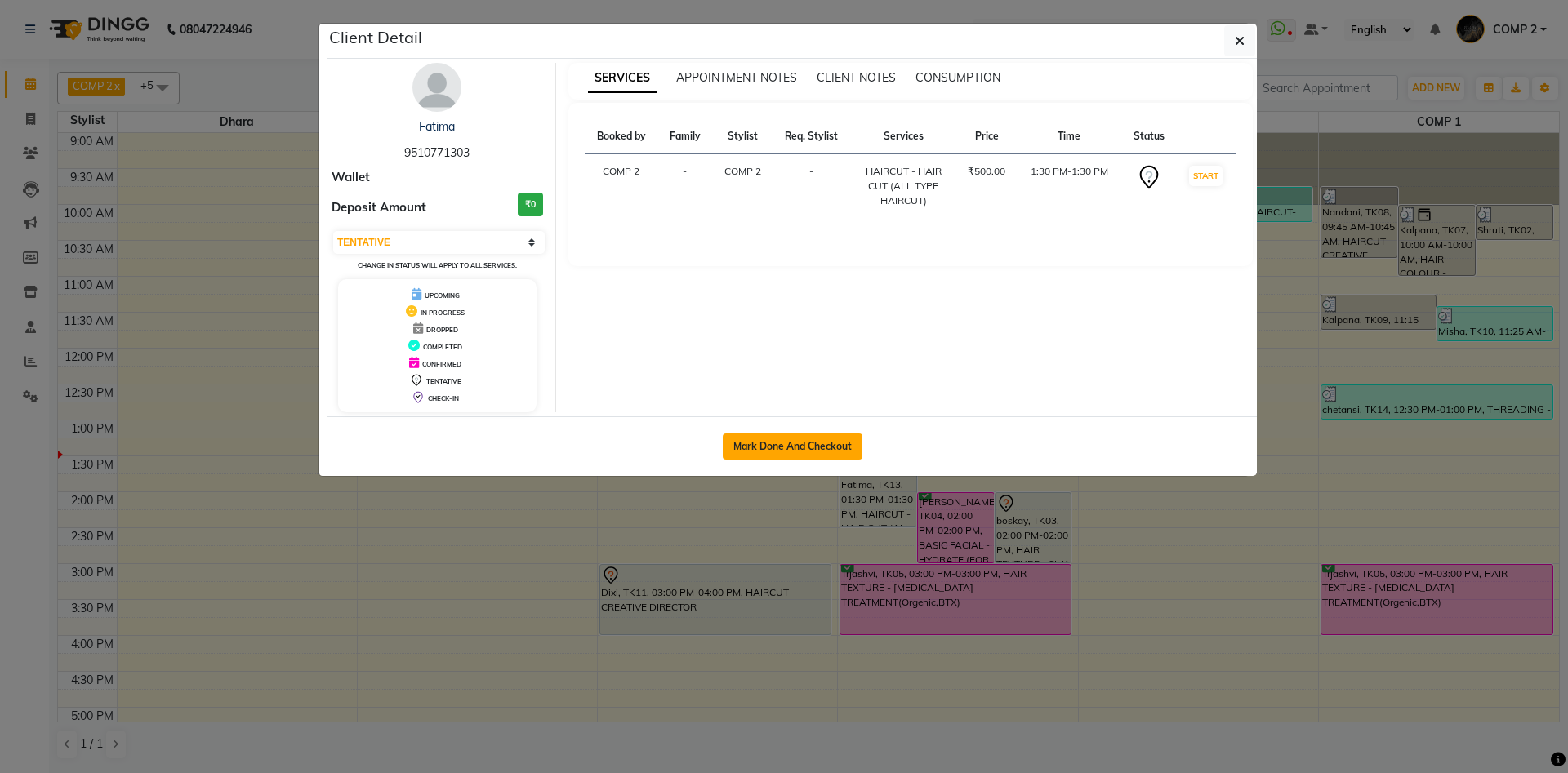
click at [813, 450] on button "Mark Done And Checkout" at bounding box center [793, 447] width 140 height 26
select select "service"
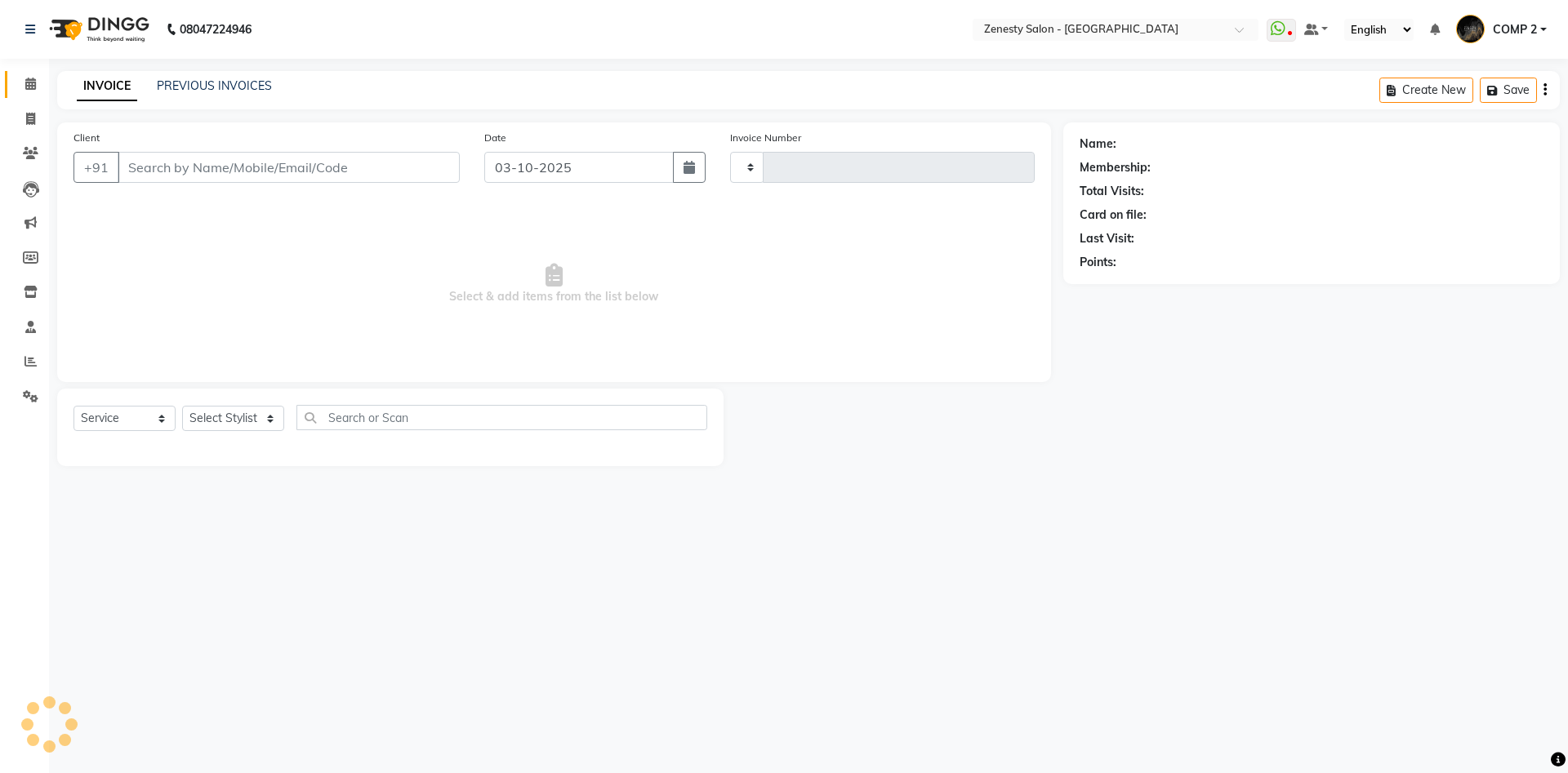
type input "6802"
select select "5713"
type input "9510771303"
select select "40087"
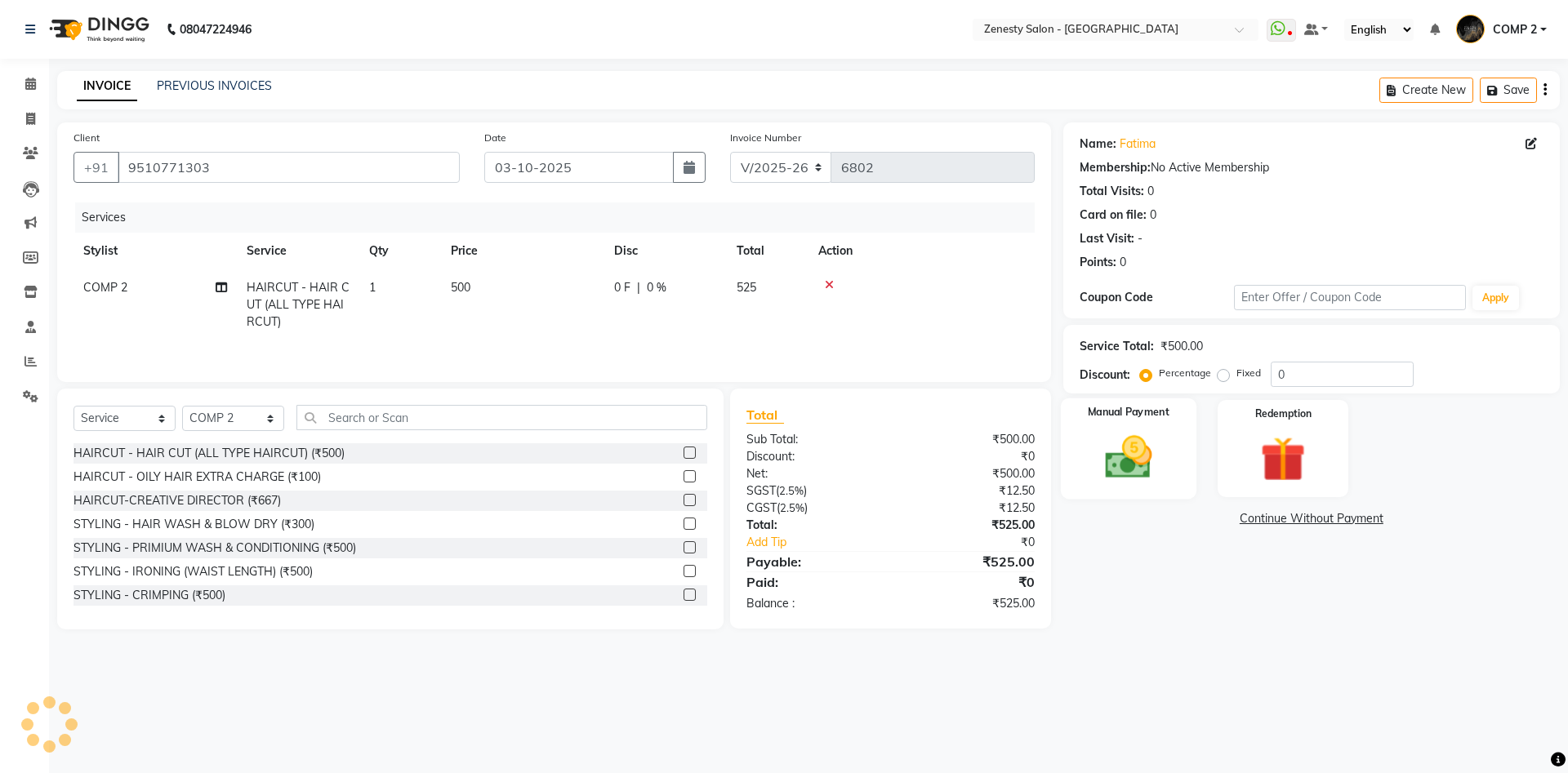
click at [1138, 453] on img at bounding box center [1129, 456] width 76 height 54
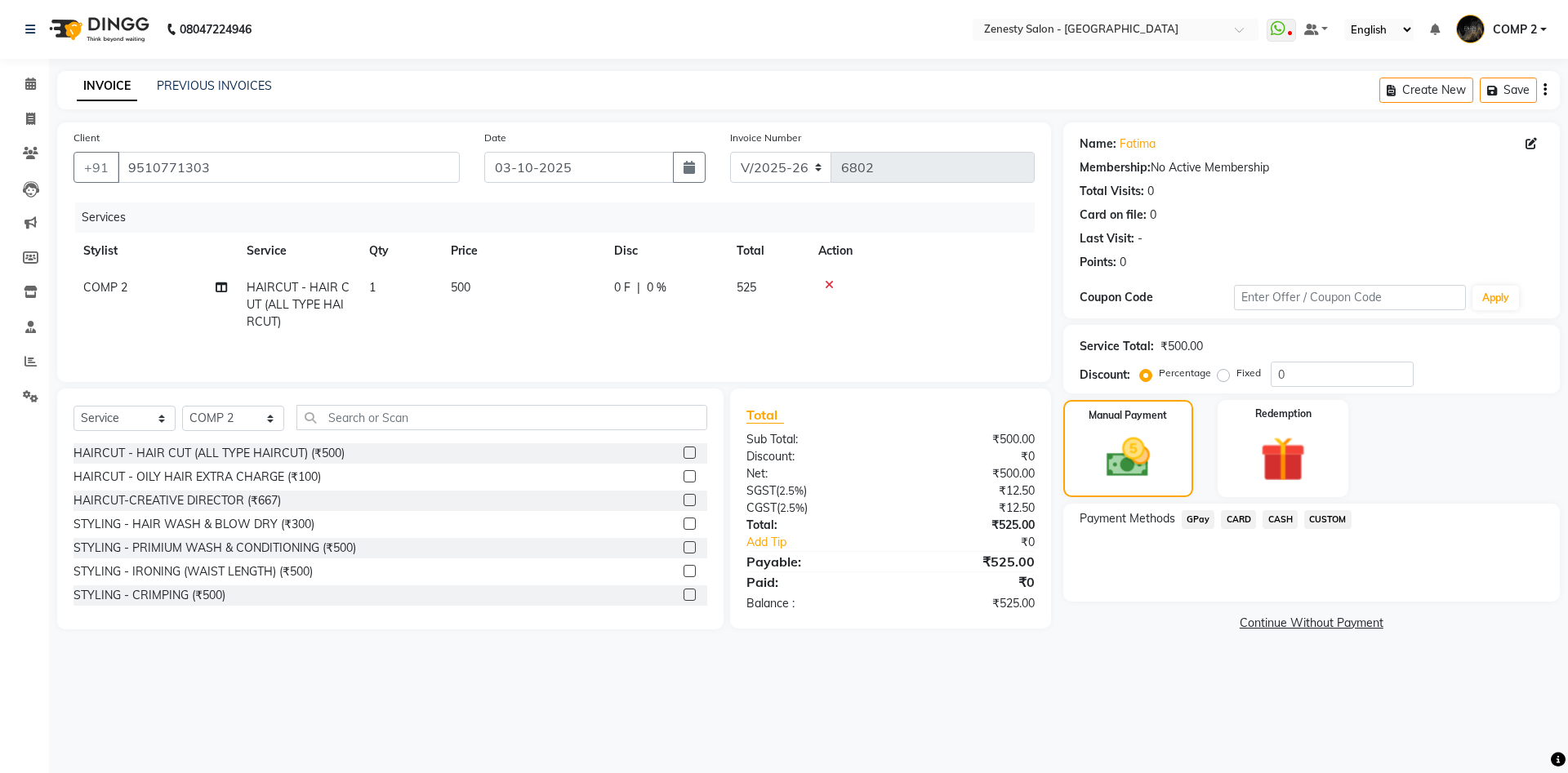
click at [1196, 517] on span "GPay" at bounding box center [1198, 519] width 33 height 19
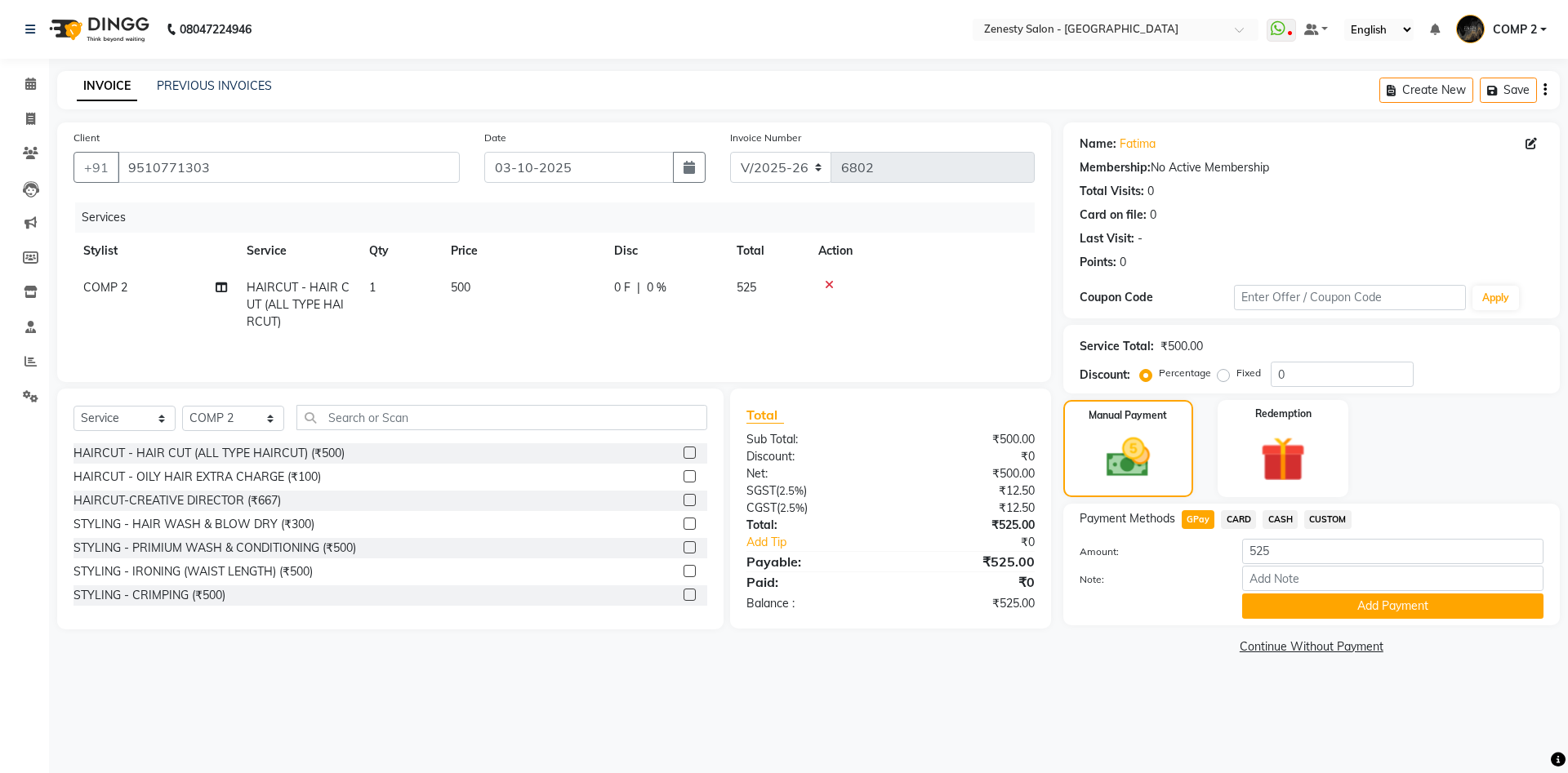
click at [1412, 624] on div "Name: Fatima Membership: No Active Membership Total Visits: 0 Card on file: 0 L…" at bounding box center [1318, 390] width 509 height 537
click at [1414, 609] on button "Add Payment" at bounding box center [1393, 607] width 301 height 25
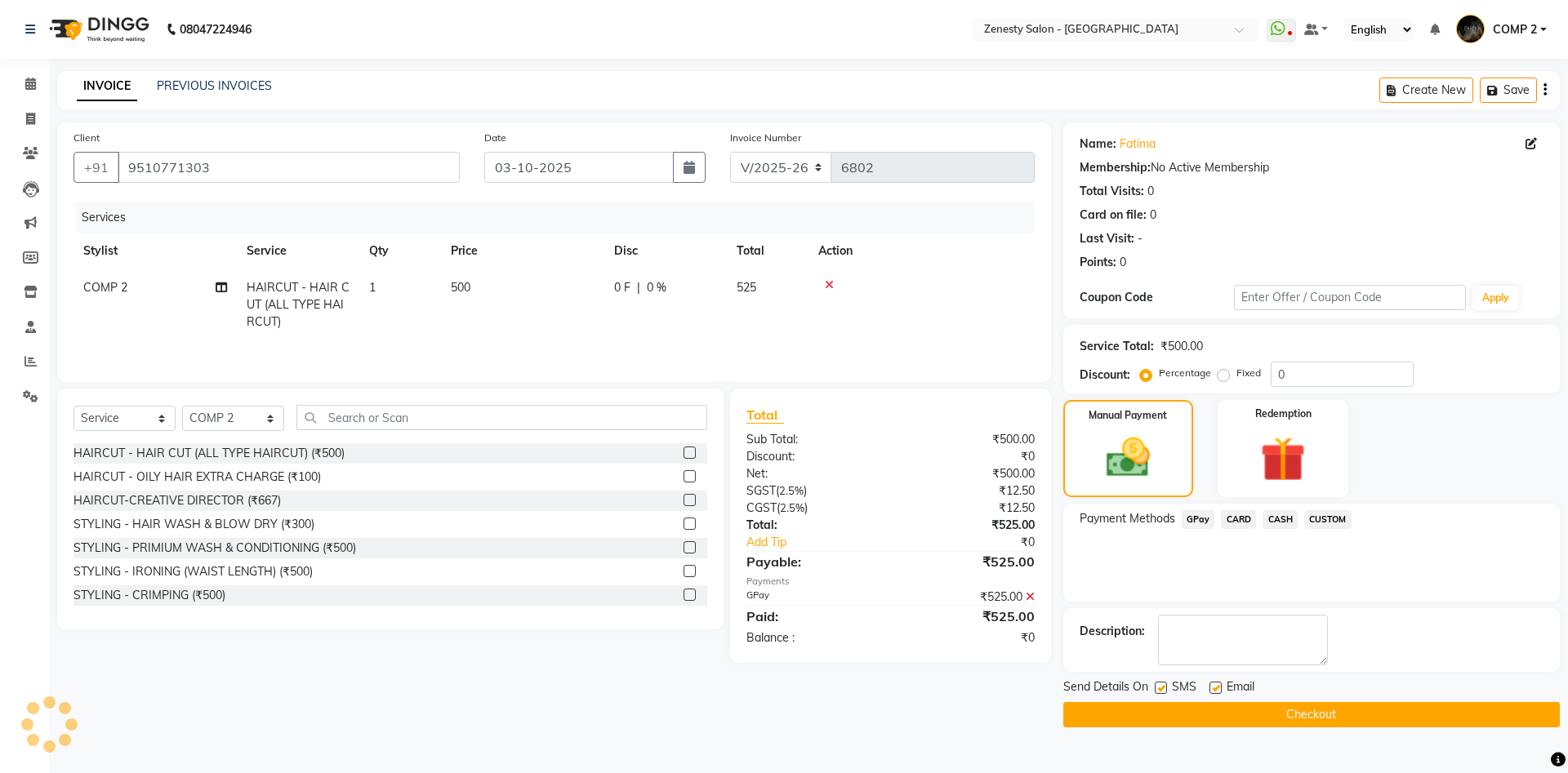
click at [1435, 722] on button "Checkout" at bounding box center [1312, 715] width 497 height 25
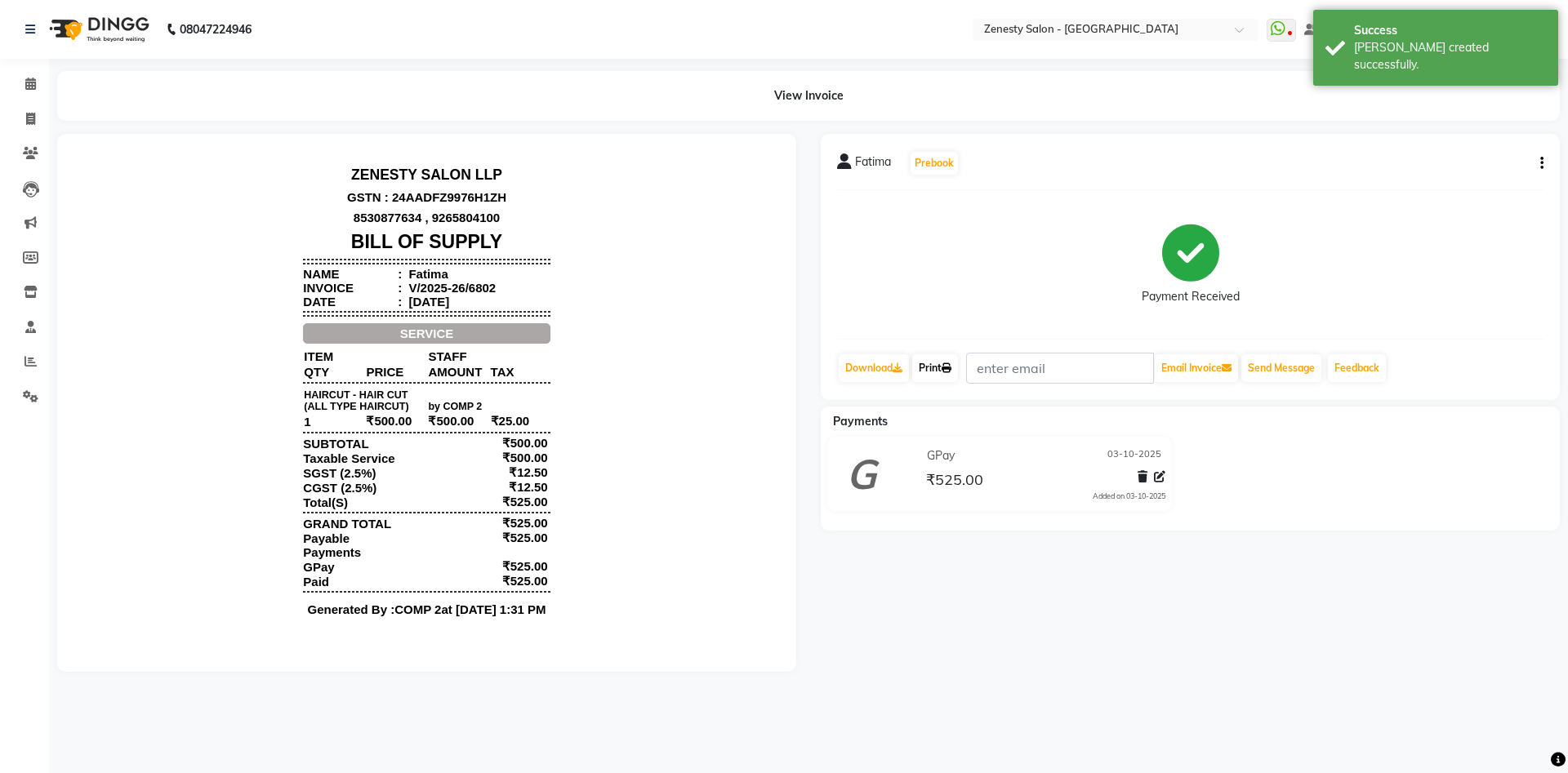
click at [926, 368] on link "Print" at bounding box center [935, 368] width 46 height 27
click at [27, 114] on icon at bounding box center [30, 118] width 9 height 13
select select "5713"
select select "service"
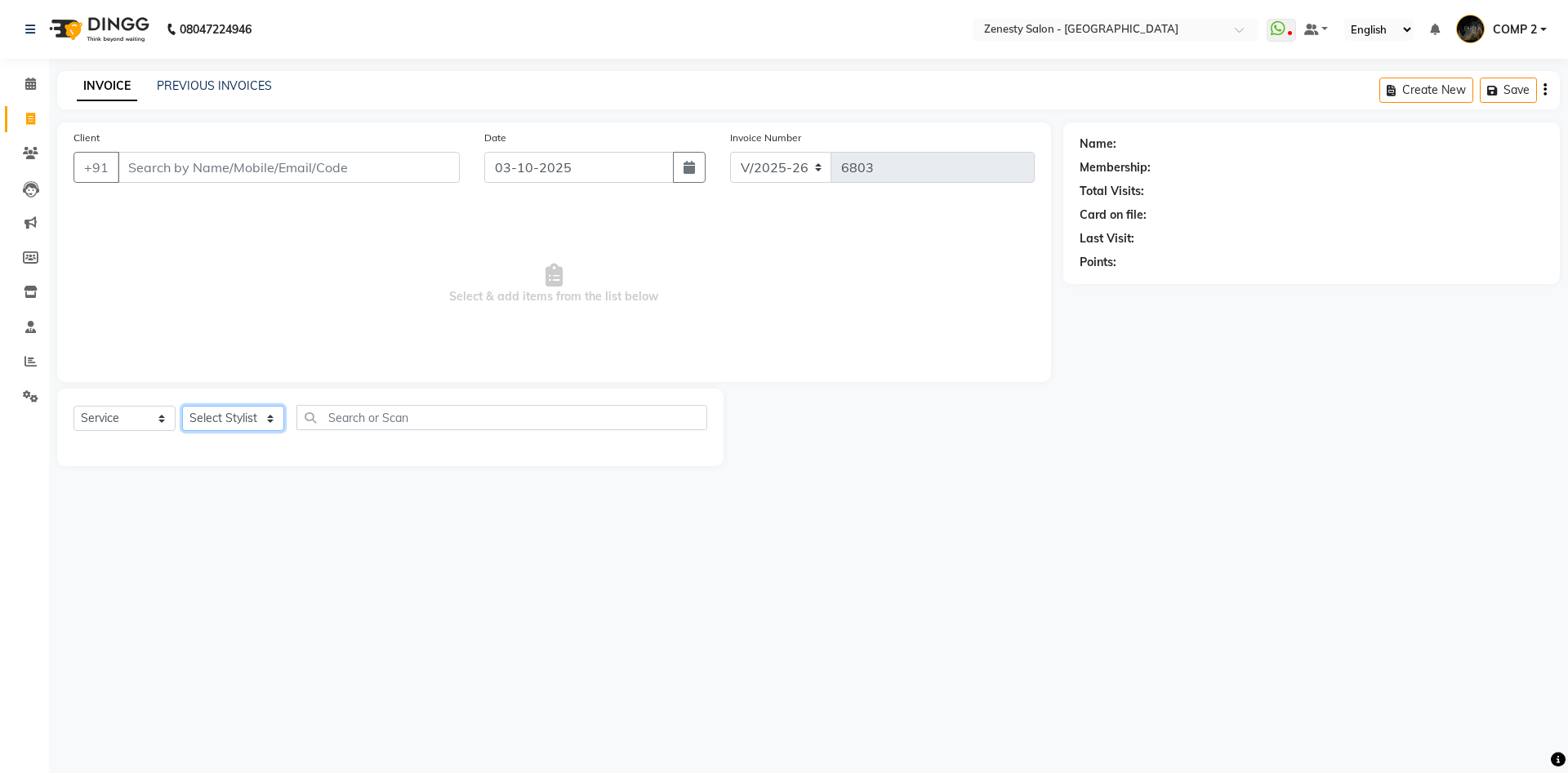
click at [182, 406] on select "Select Stylist [PERSON_NAME] [PERSON_NAME] [PERSON_NAME] Khalifa [PERSON_NAME] …" at bounding box center [233, 418] width 102 height 25
select select "40087"
click option "COMP 2" at bounding box center [0, 0] width 0 height 0
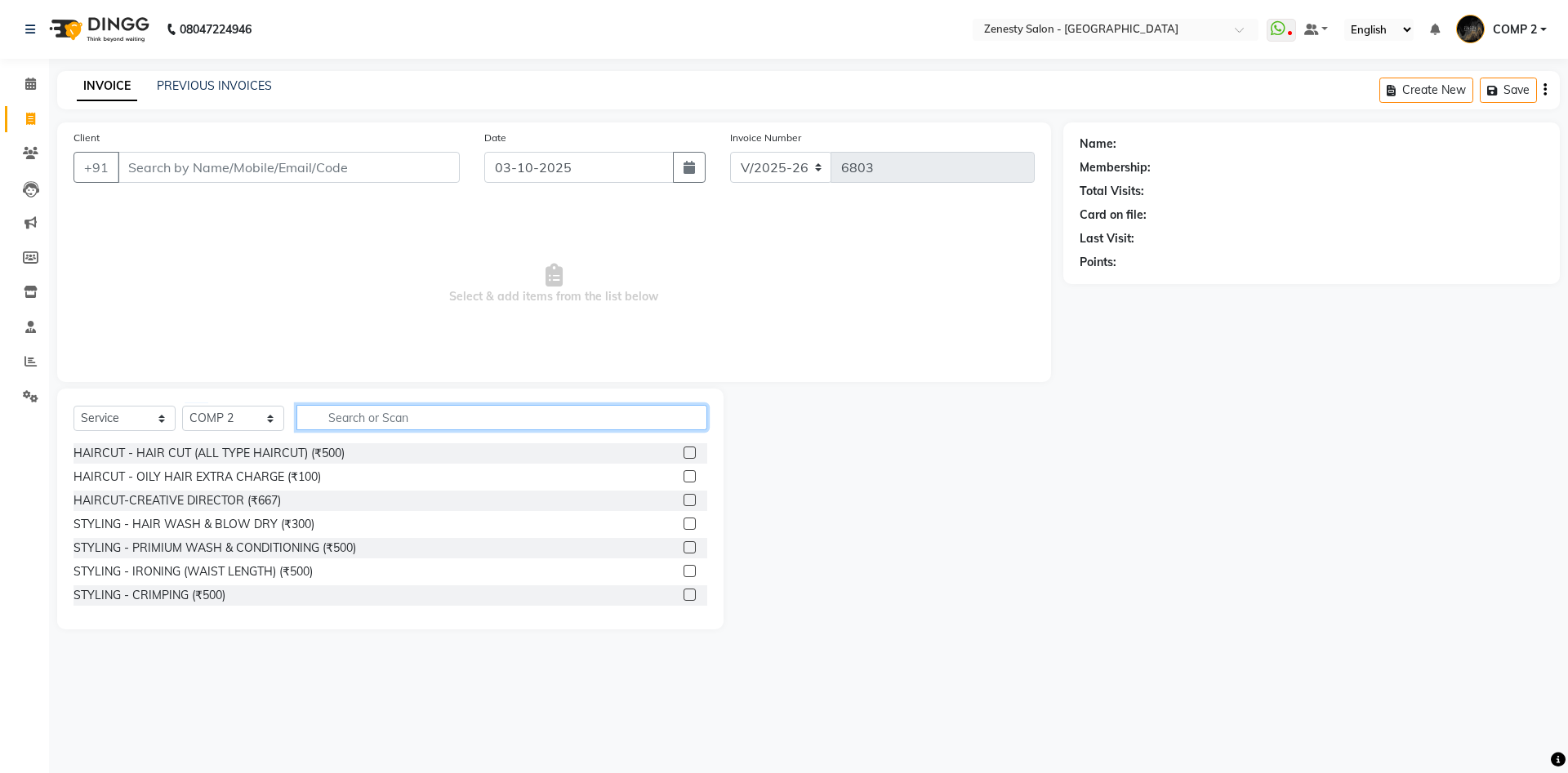
click at [348, 411] on input "text" at bounding box center [501, 417] width 411 height 25
click at [33, 82] on icon at bounding box center [30, 83] width 11 height 13
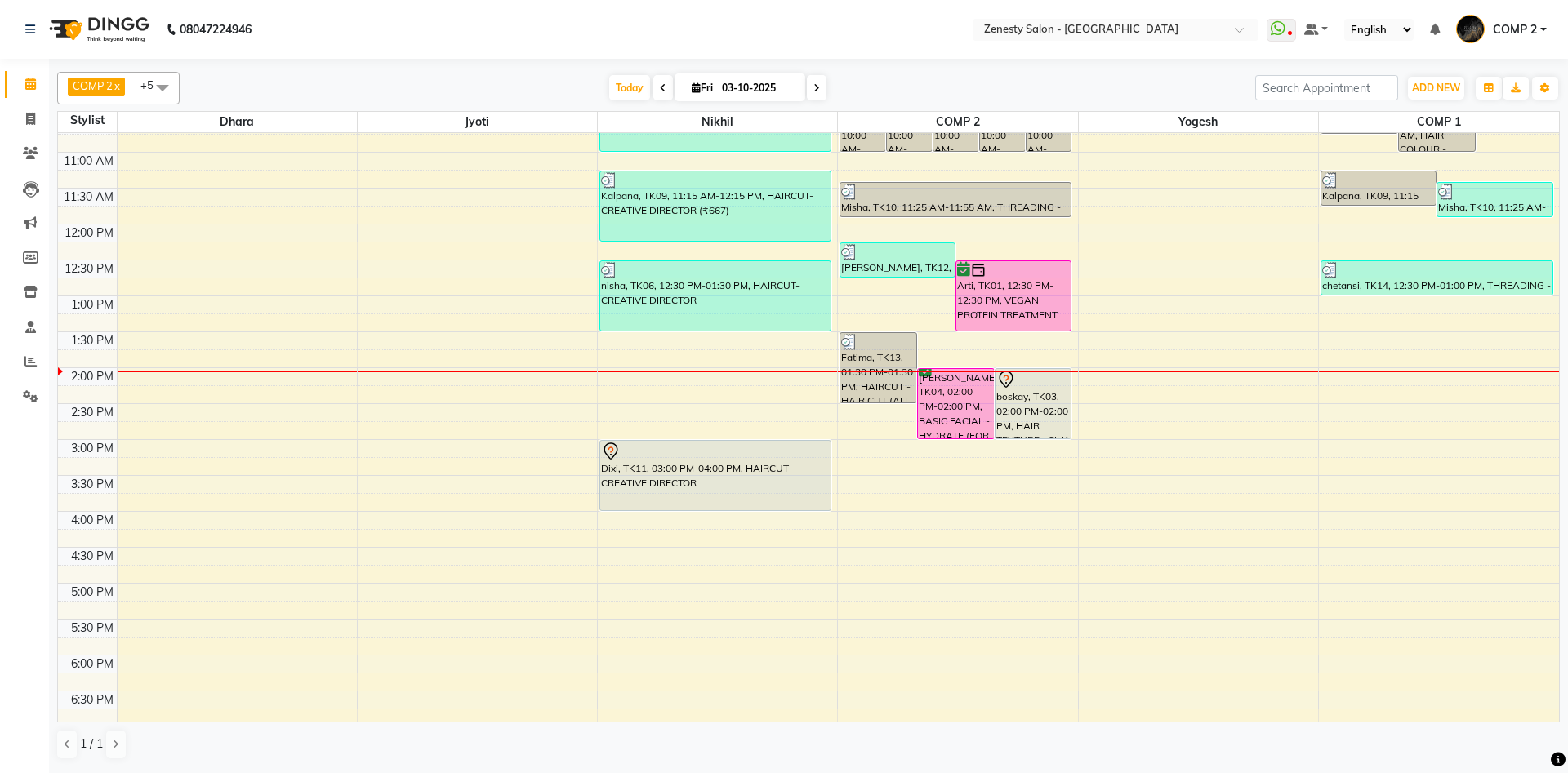
scroll to position [176, 0]
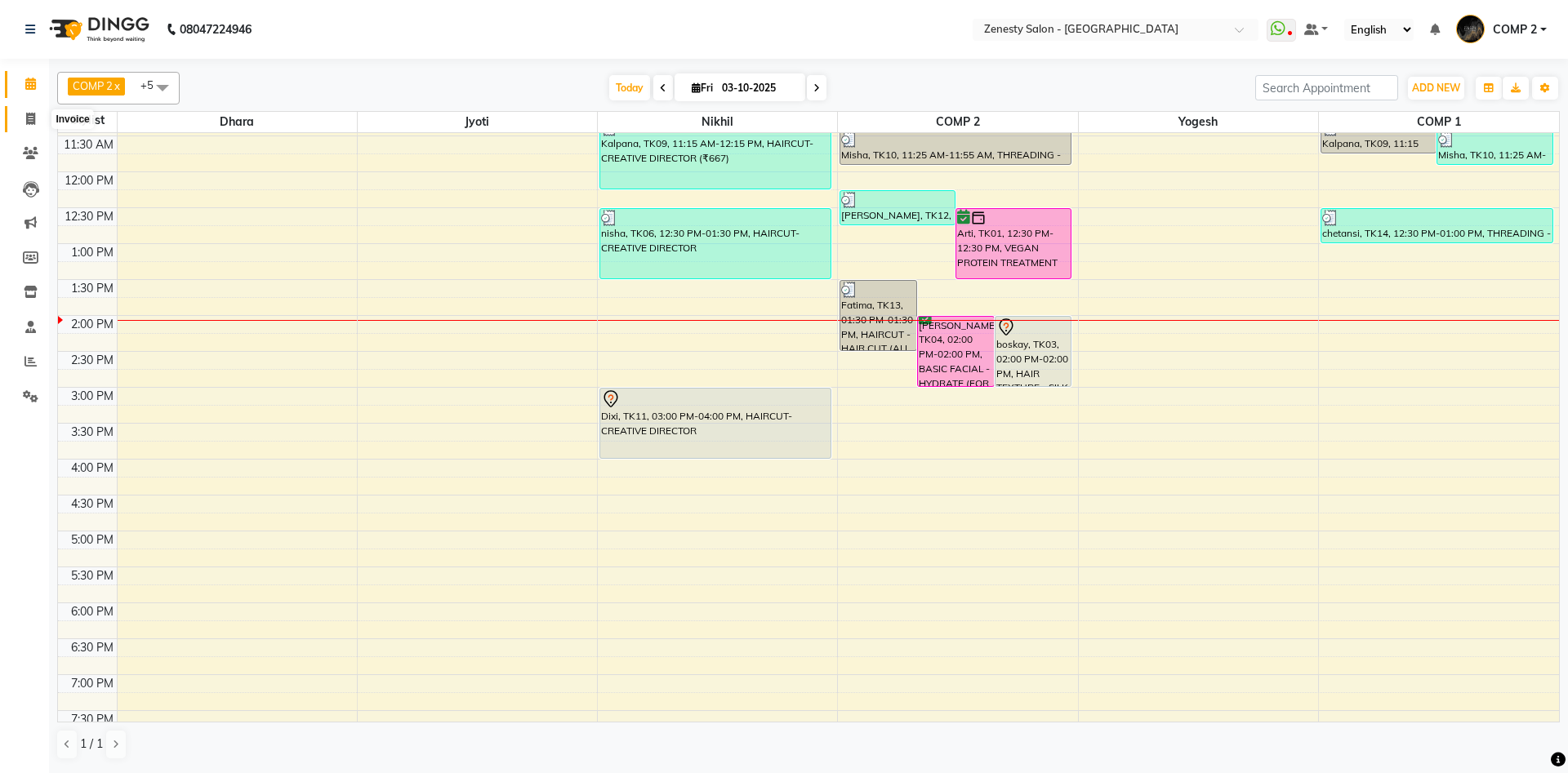
click at [28, 114] on icon at bounding box center [30, 118] width 9 height 13
select select "5713"
select select "service"
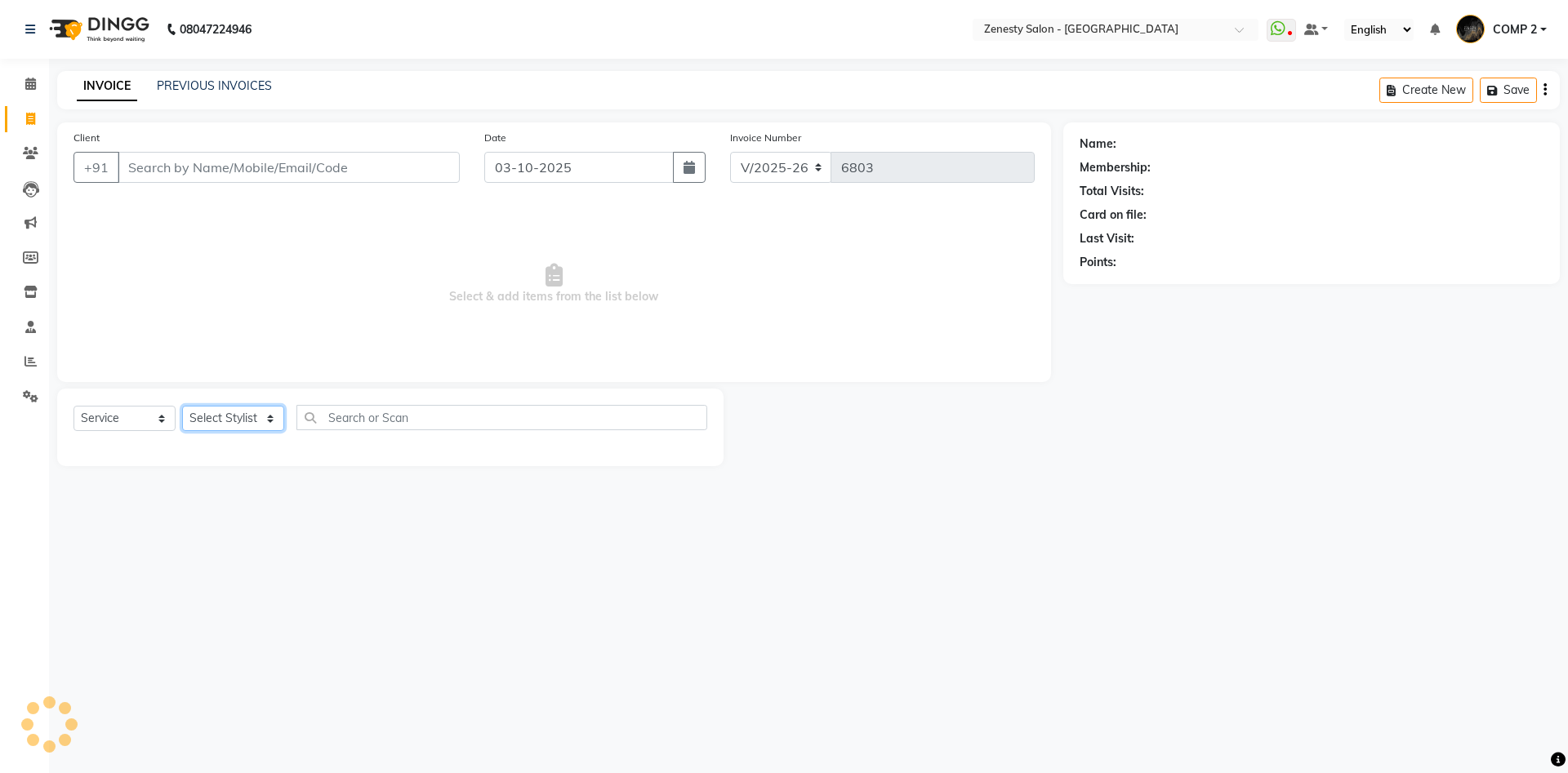
click at [182, 406] on select "Select Stylist Aanand Aarti Aashik Aesha Arsh Khalifa Ayan COMP 1 COMP 2 Darsha…" at bounding box center [233, 418] width 102 height 25
select select "40087"
click option "COMP 2" at bounding box center [0, 0] width 0 height 0
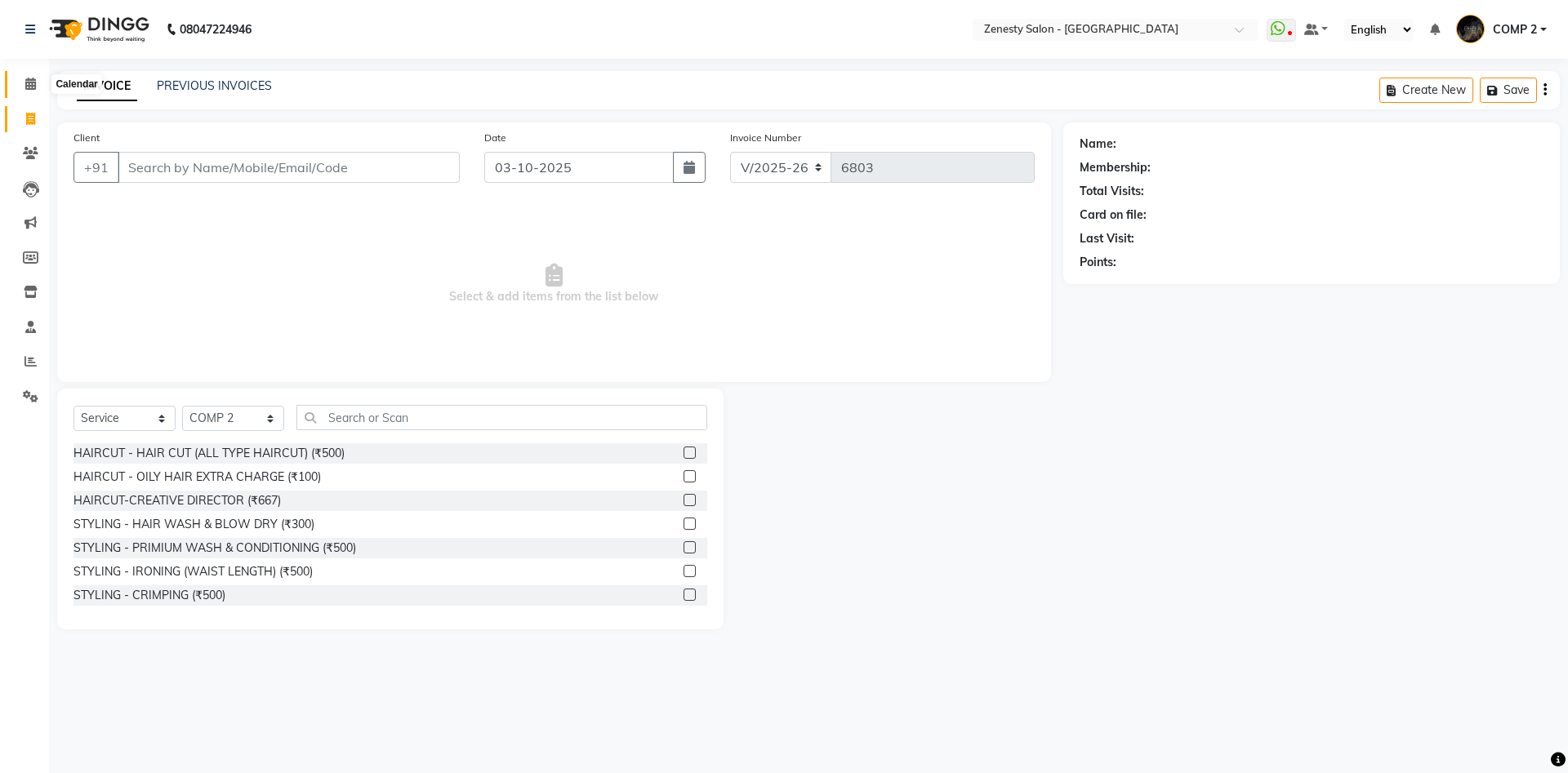
click at [32, 92] on span at bounding box center [30, 84] width 28 height 19
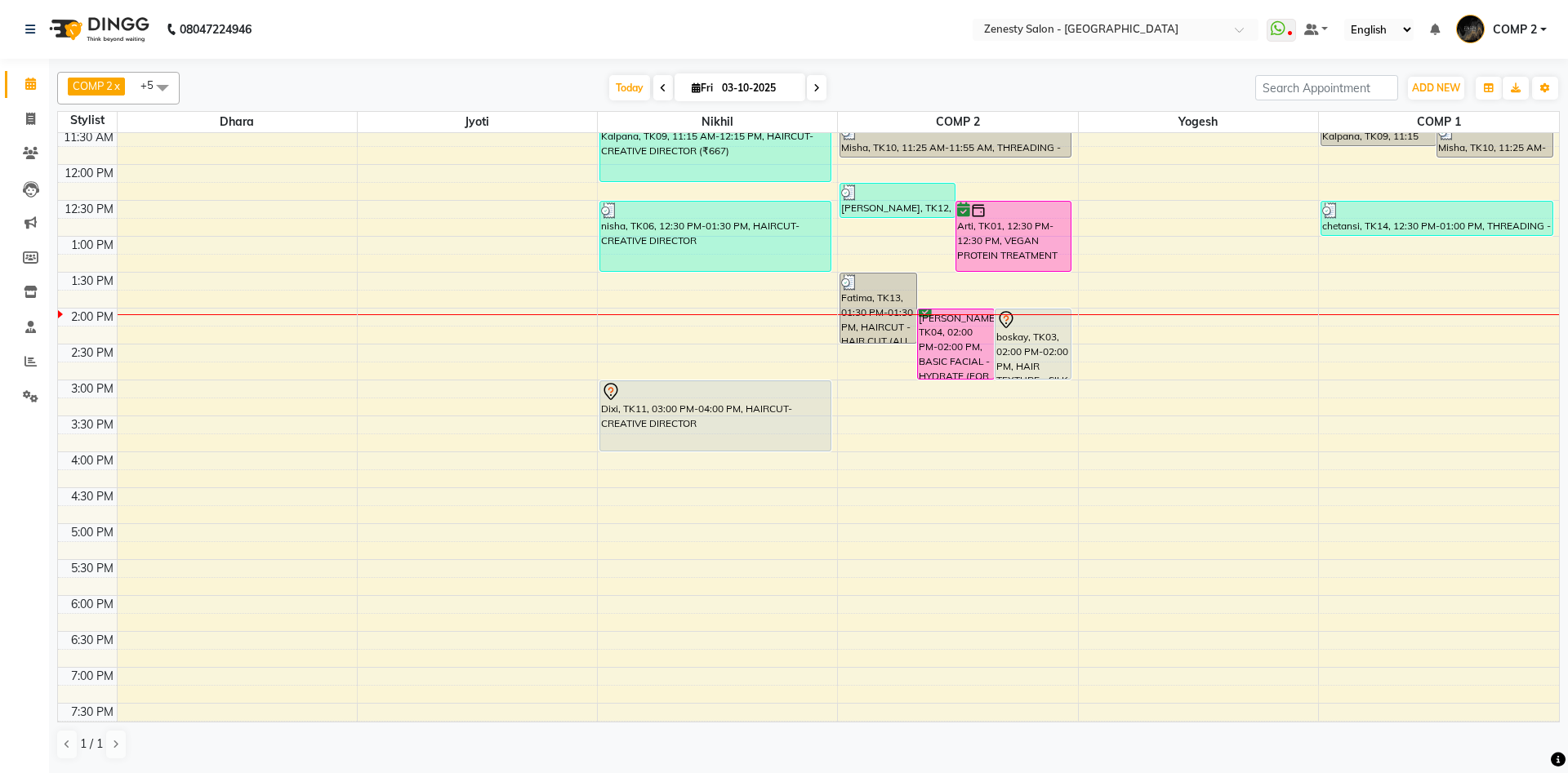
scroll to position [185, 0]
click at [885, 390] on div "9:00 AM 9:30 AM 10:00 AM 10:30 AM 11:00 AM 11:30 AM 12:00 PM 12:30 PM 1:00 PM 1…" at bounding box center [808, 379] width 1502 height 862
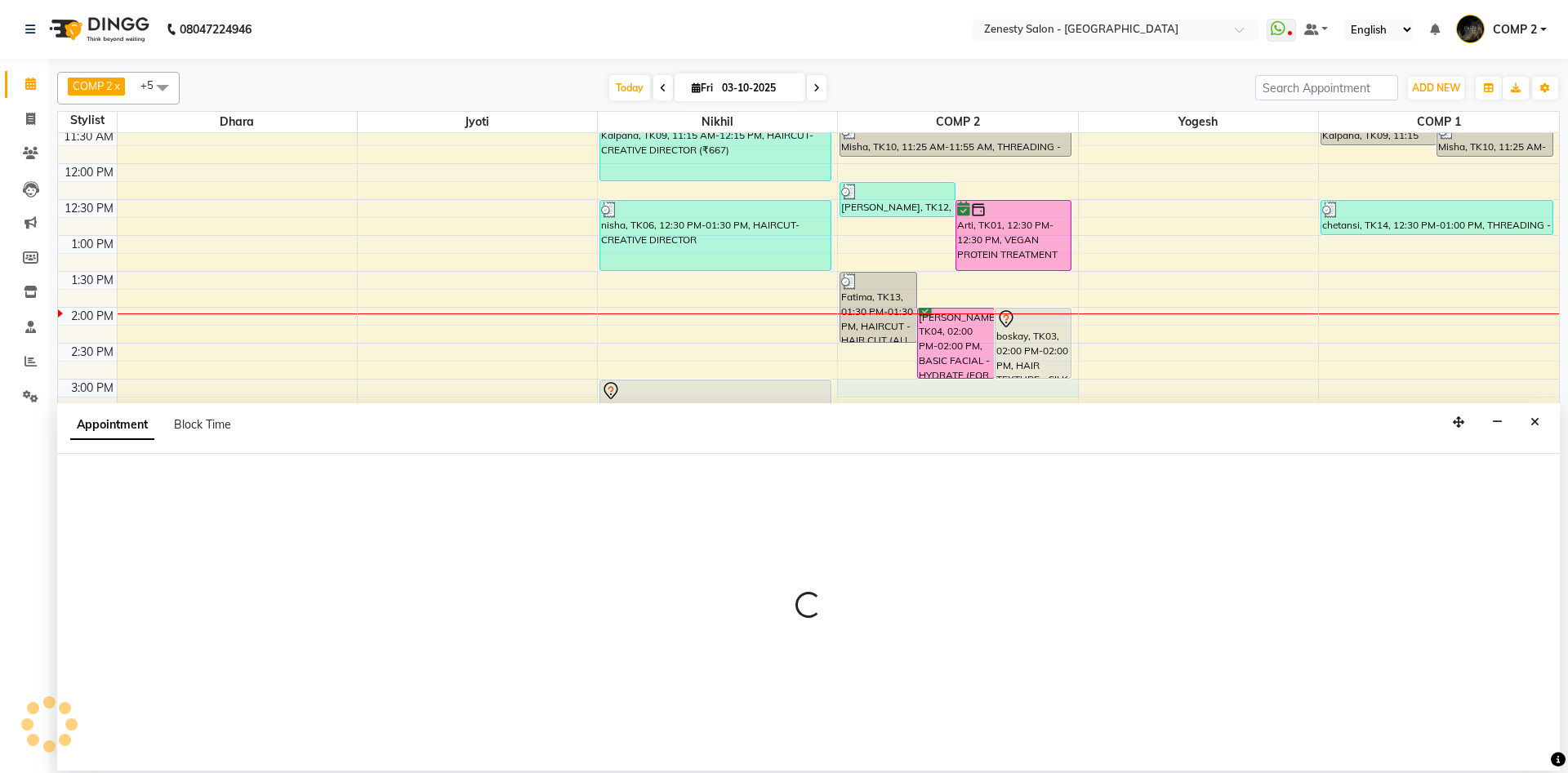
select select "40087"
select select "900"
select select "tentative"
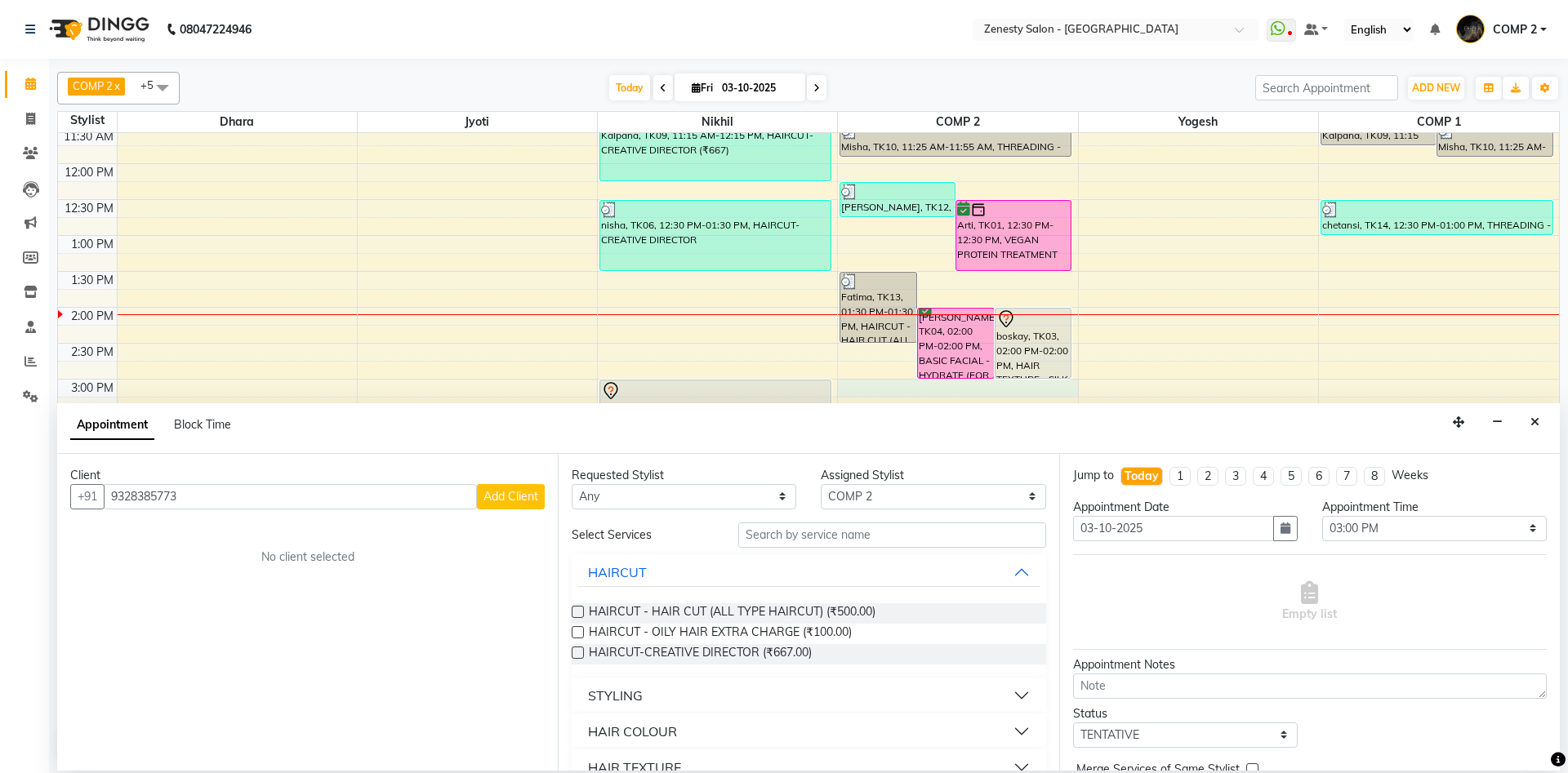
type input "9328385773"
click at [519, 499] on span "Add Client" at bounding box center [511, 496] width 55 height 15
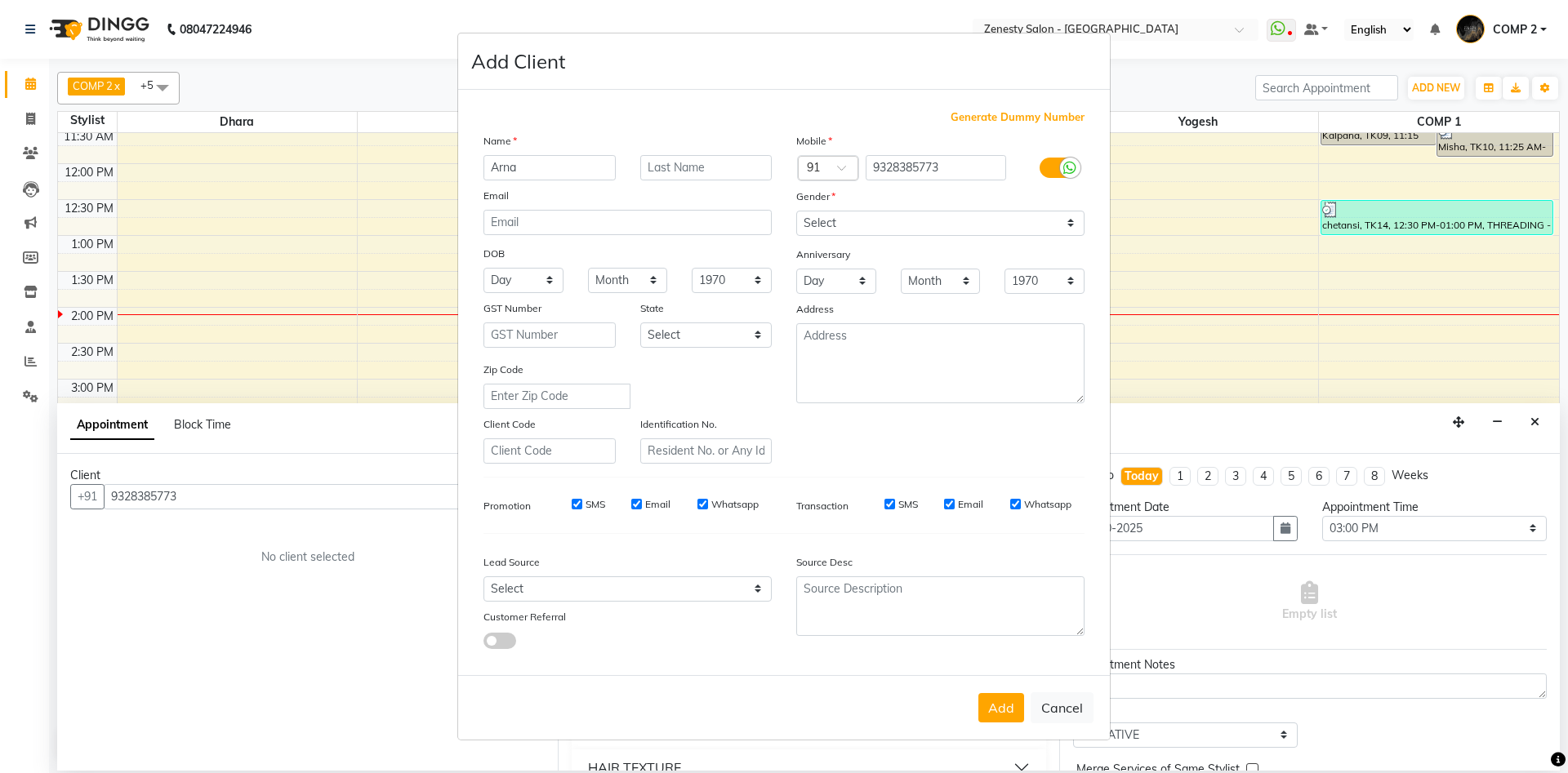
type input "Arna"
click at [797, 211] on select "Select Male Female Other Prefer Not To Say" at bounding box center [940, 224] width 288 height 25
select select "female"
click option "Female" at bounding box center [0, 0] width 0 height 0
click at [985, 707] on button "Add" at bounding box center [1001, 708] width 46 height 29
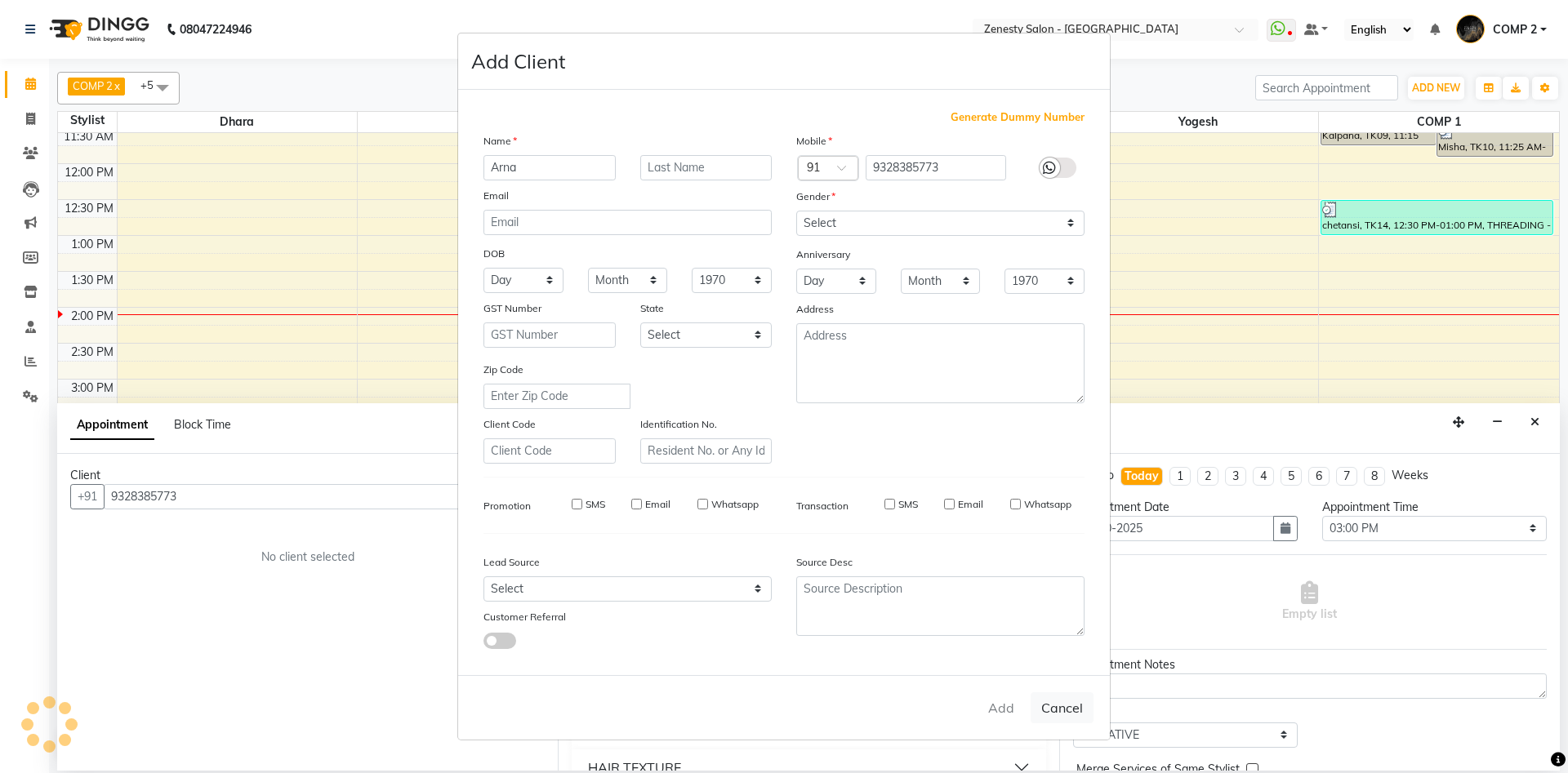
select select
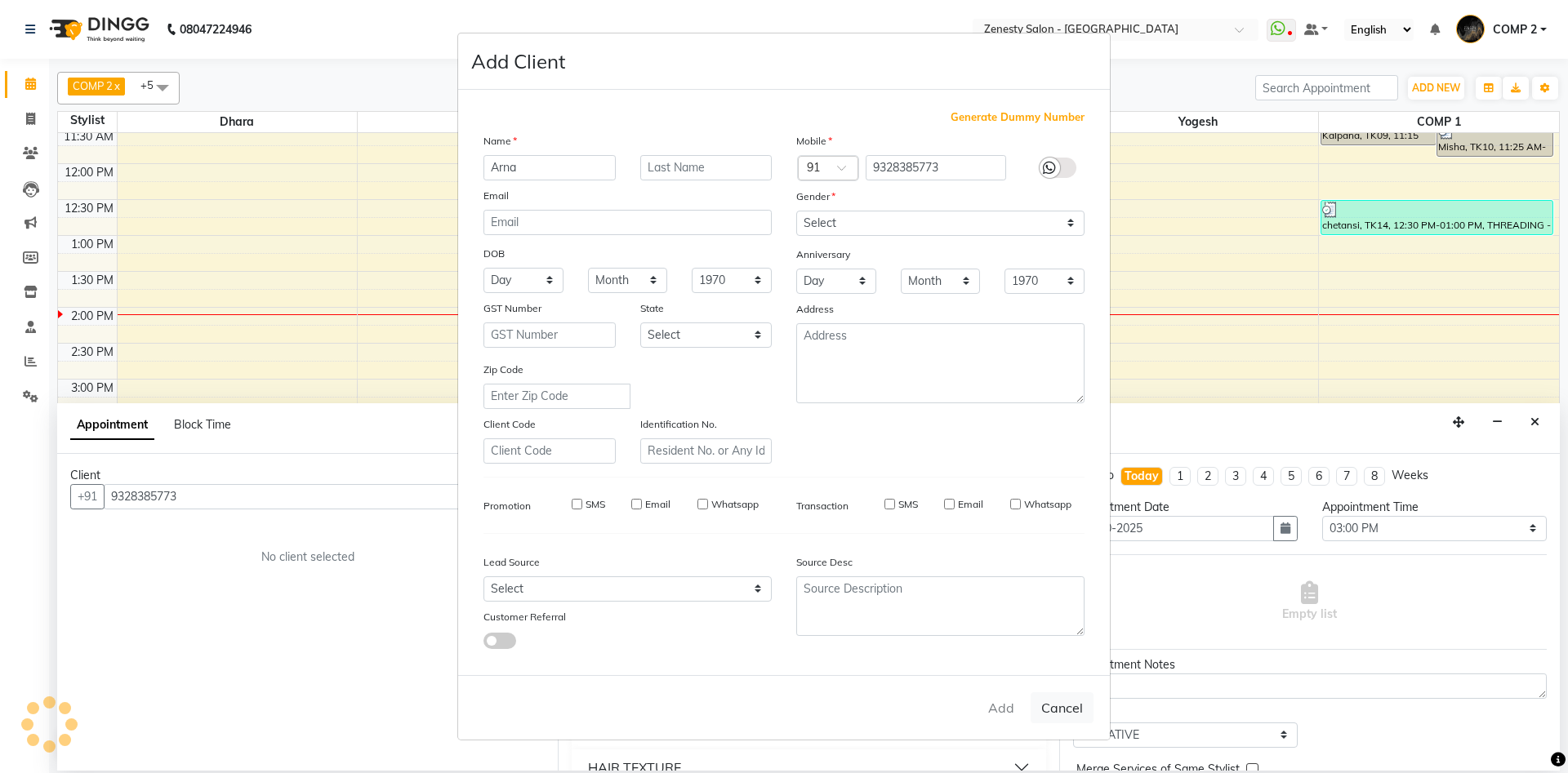
select select
checkbox input "false"
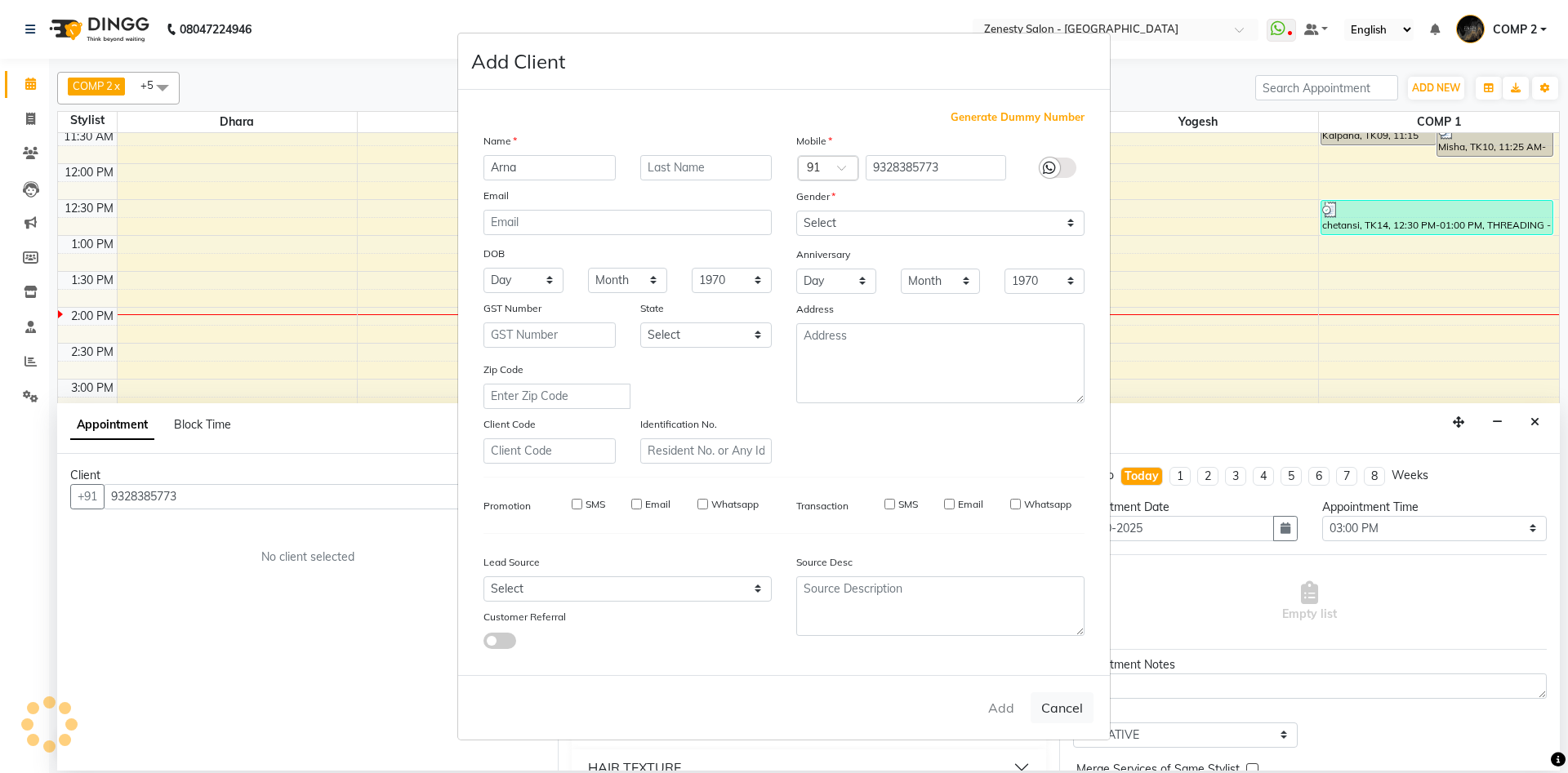
checkbox input "false"
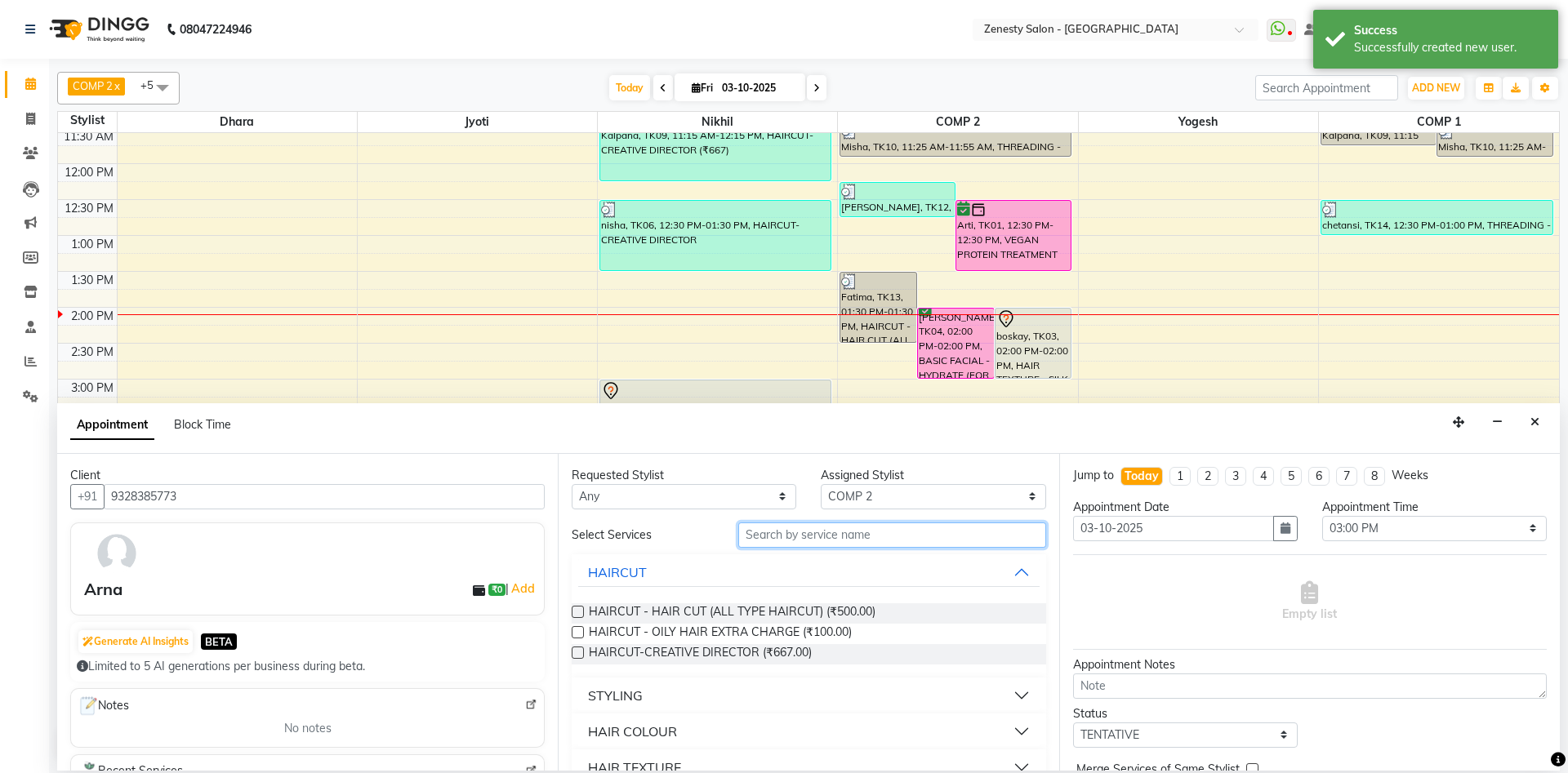
click at [889, 537] on input "text" at bounding box center [892, 536] width 308 height 25
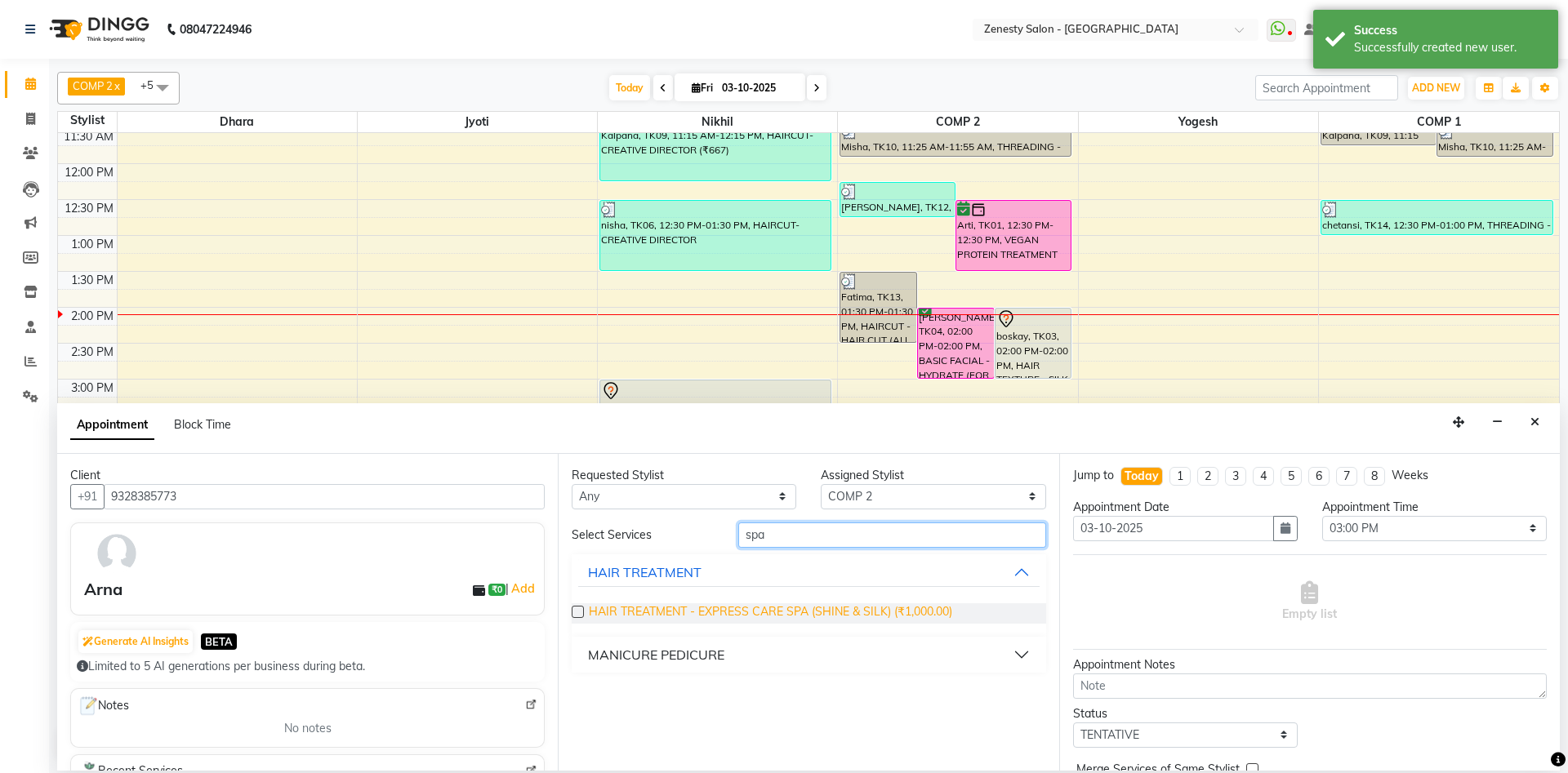
type input "spa"
click at [846, 611] on span "HAIR TREATMENT - EXPRESS CARE SPA (SHINE & SILK) (₹1,000.00)" at bounding box center [770, 614] width 364 height 21
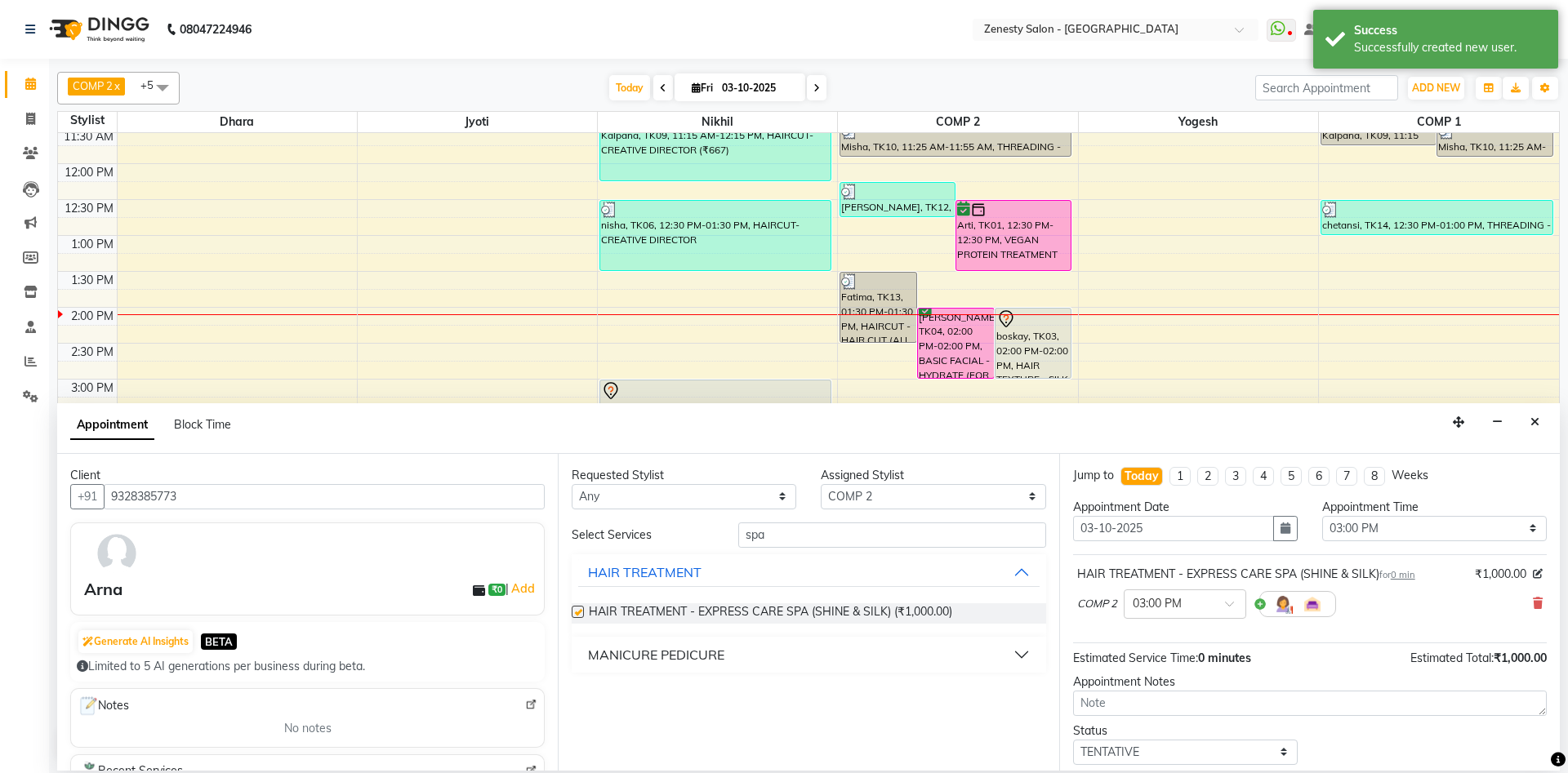
checkbox input "false"
click at [1285, 604] on img at bounding box center [1284, 604] width 20 height 20
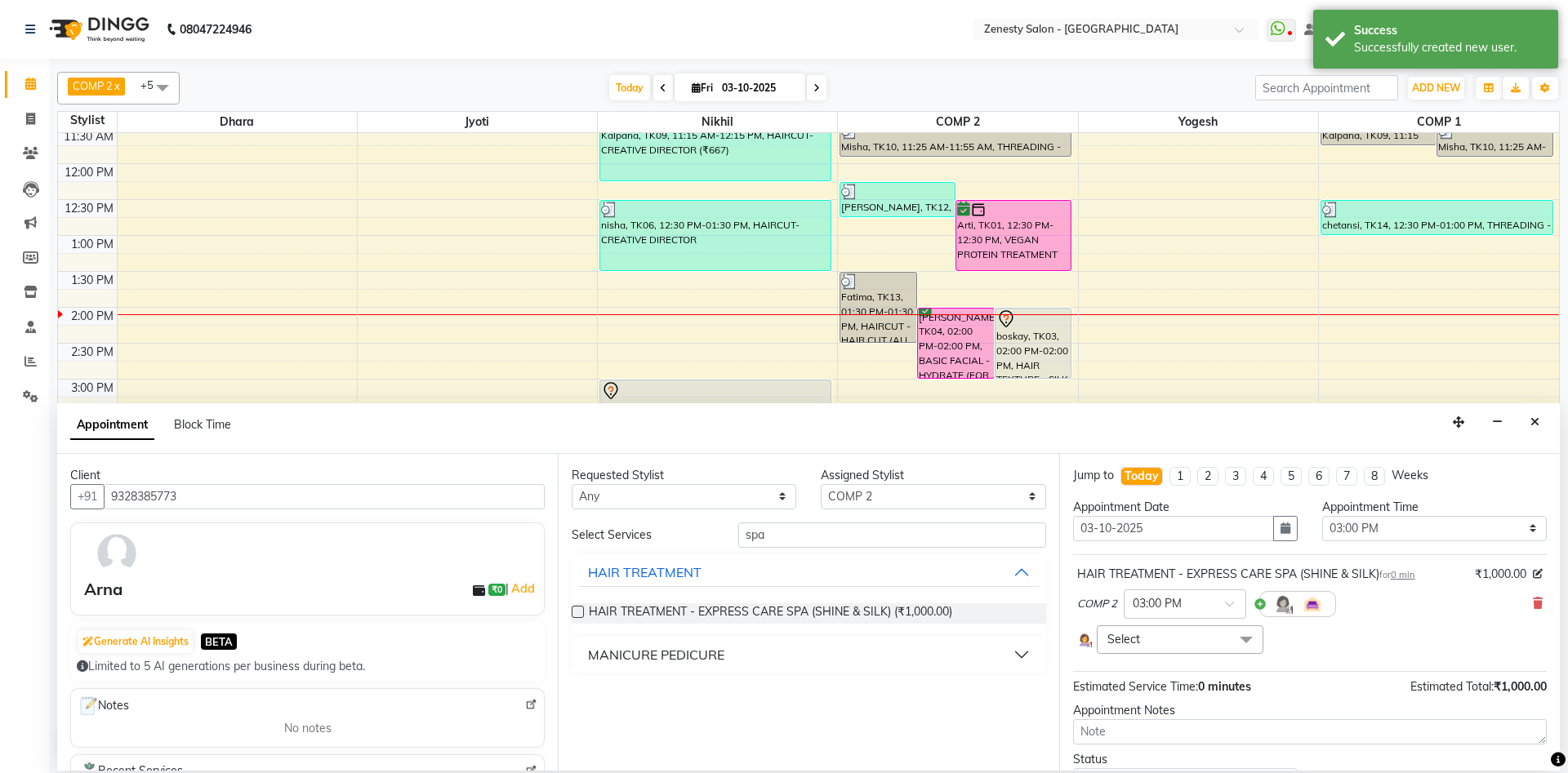
scroll to position [126, 0]
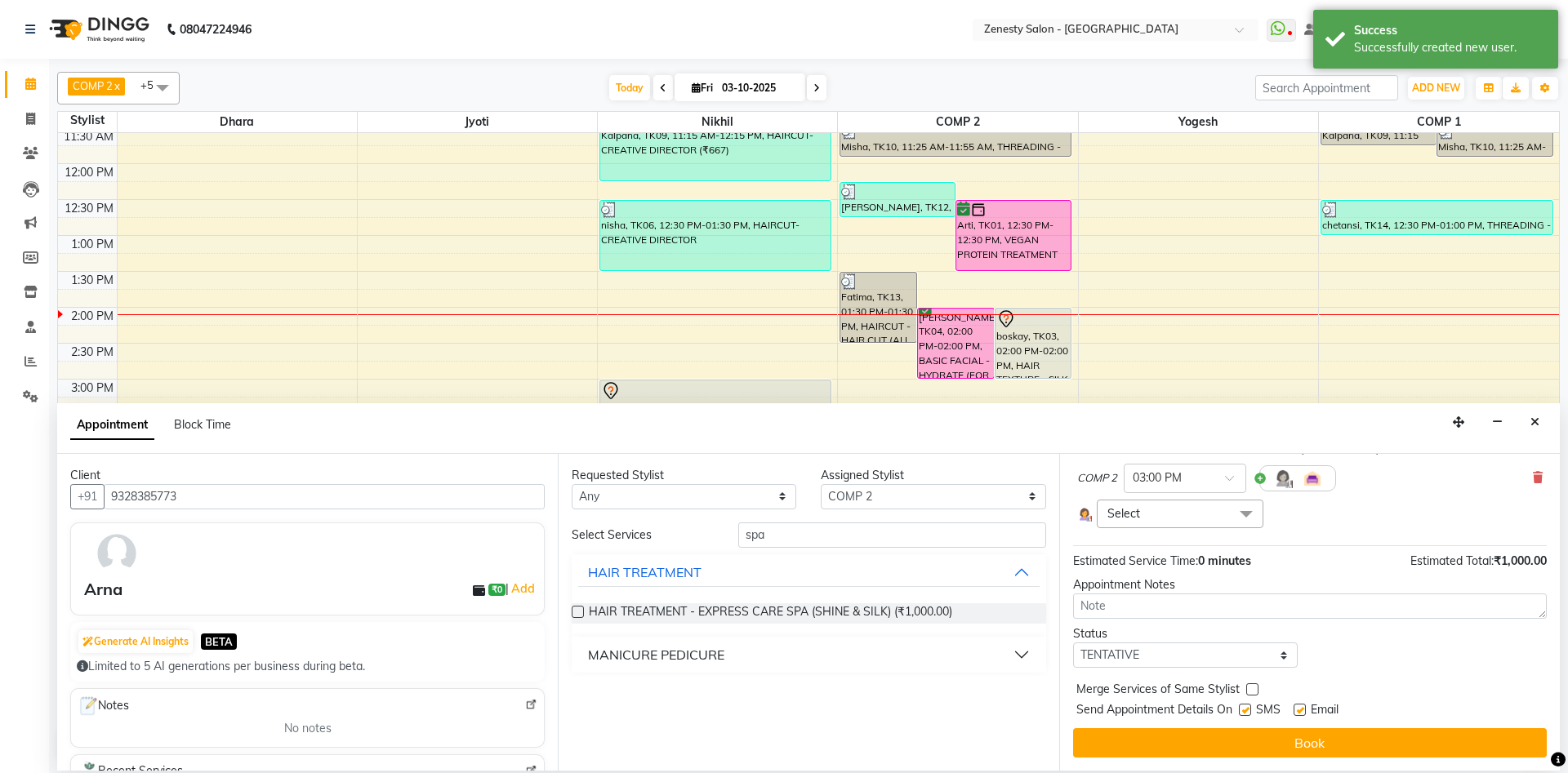
click at [1230, 519] on span "Select" at bounding box center [1180, 513] width 166 height 28
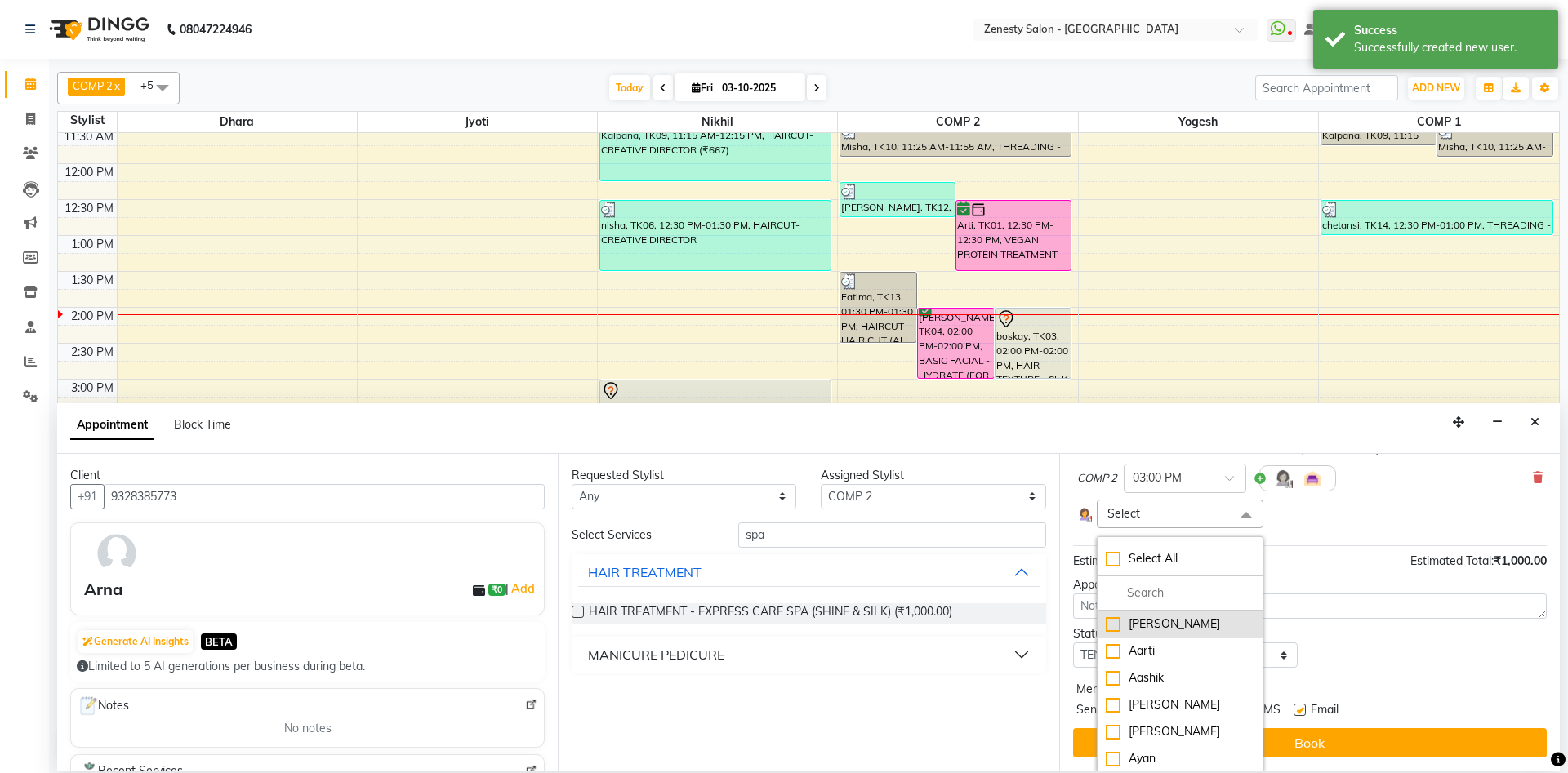
drag, startPoint x: 1115, startPoint y: 625, endPoint x: 1115, endPoint y: 642, distance: 17.0
click at [1115, 626] on div "Aanand" at bounding box center [1180, 624] width 149 height 18
checkbox input "true"
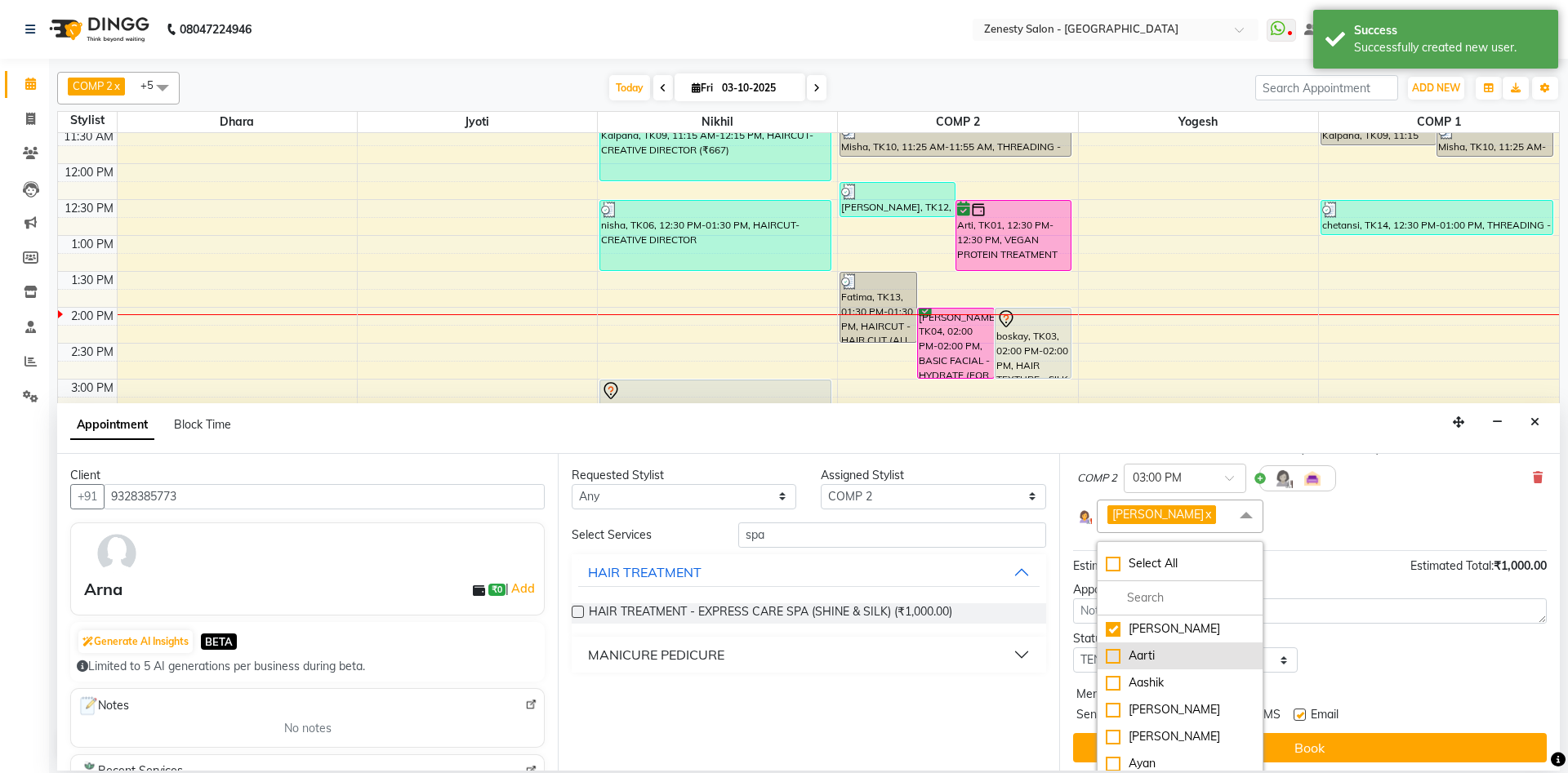
click at [1112, 658] on div "Aarti" at bounding box center [1180, 657] width 149 height 18
checkbox input "true"
click at [1114, 683] on div "Aashik" at bounding box center [1180, 683] width 149 height 18
checkbox input "true"
click at [1117, 705] on div "[PERSON_NAME]" at bounding box center [1180, 710] width 149 height 18
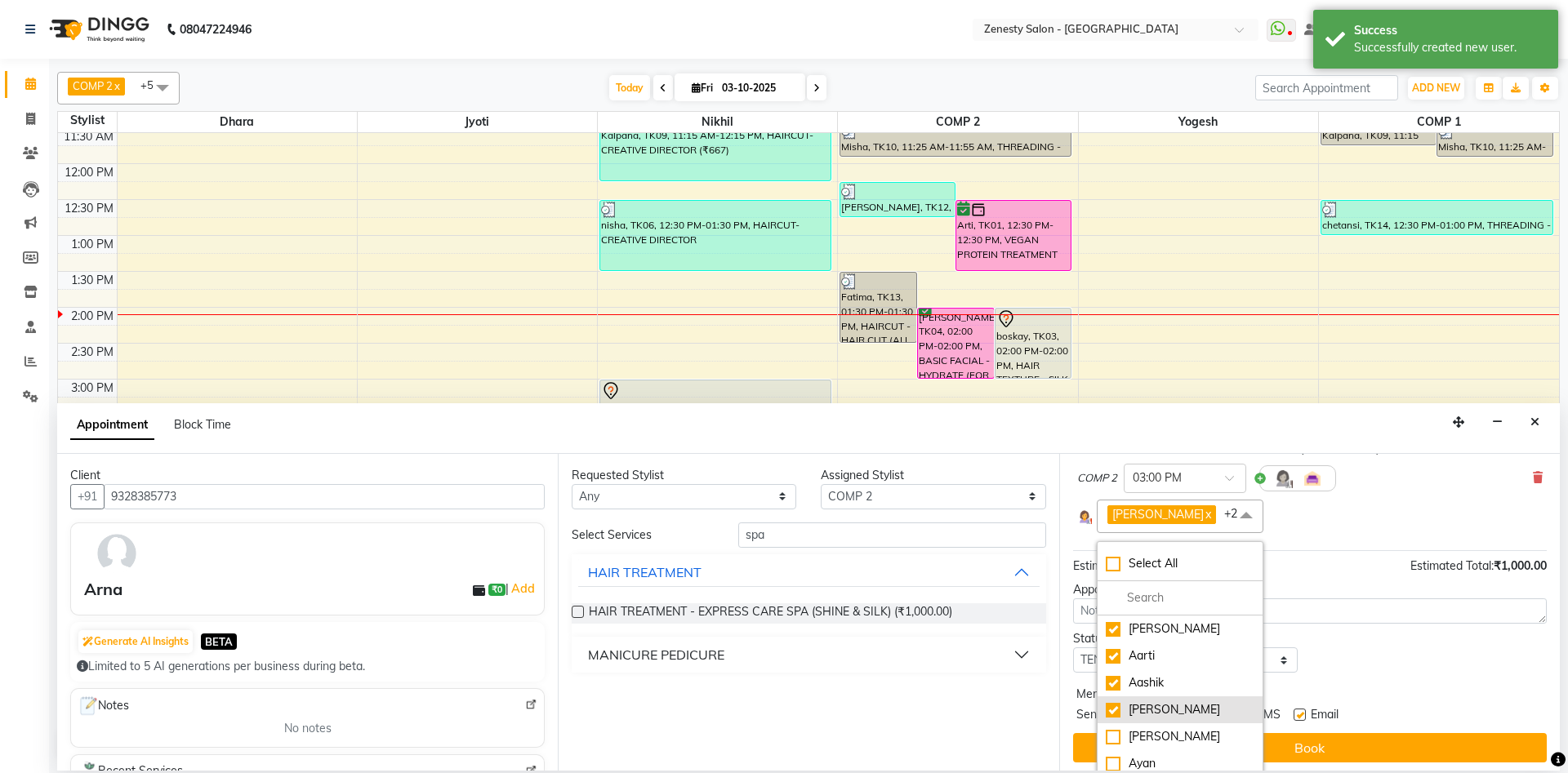
checkbox input "true"
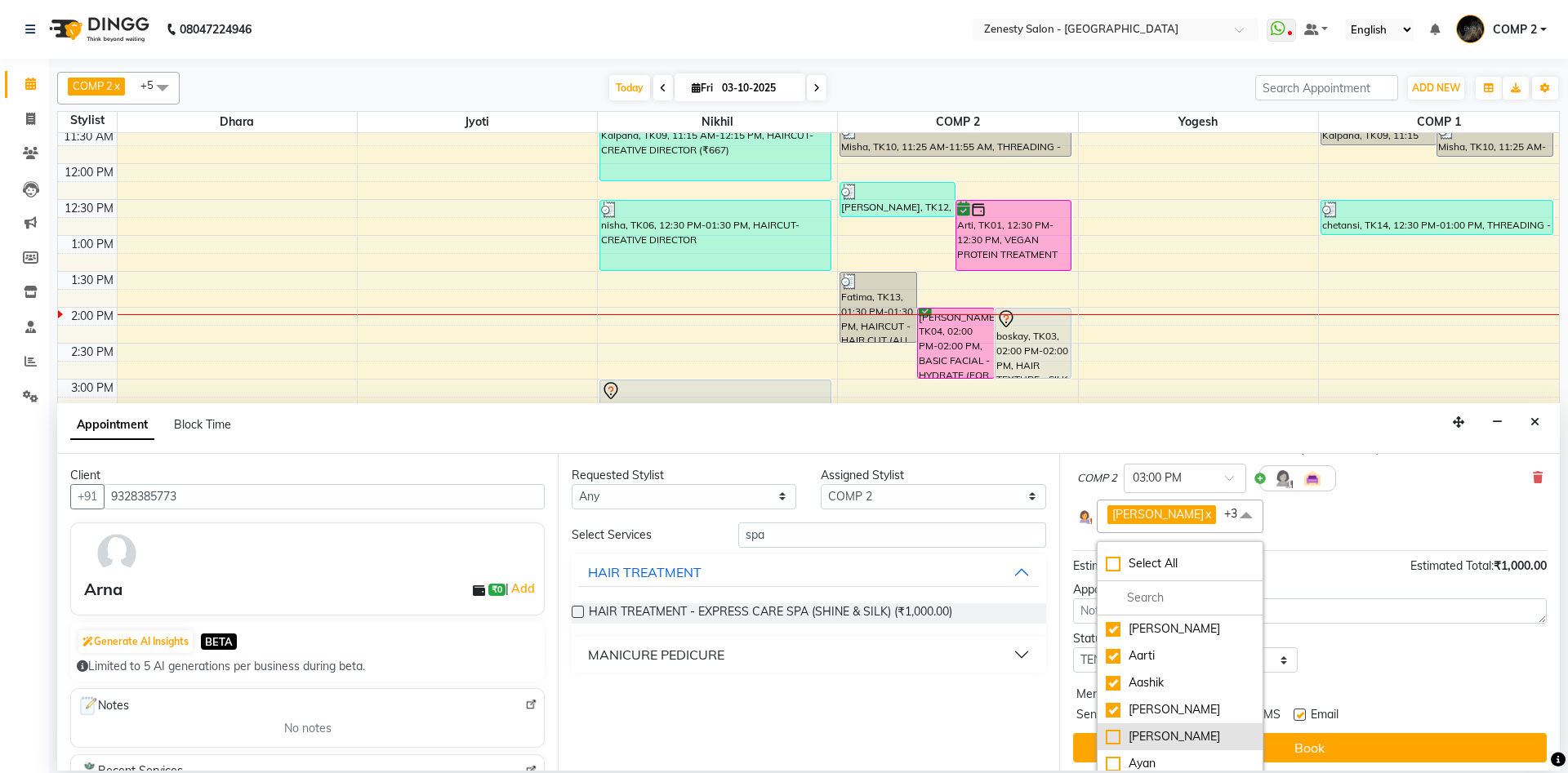
click at [1107, 737] on div "Arsh Khalifa" at bounding box center [1180, 737] width 149 height 18
checkbox input "true"
drag, startPoint x: 1112, startPoint y: 665, endPoint x: 1106, endPoint y: 701, distance: 36.5
click at [1112, 668] on div "Farjan" at bounding box center [1180, 668] width 149 height 18
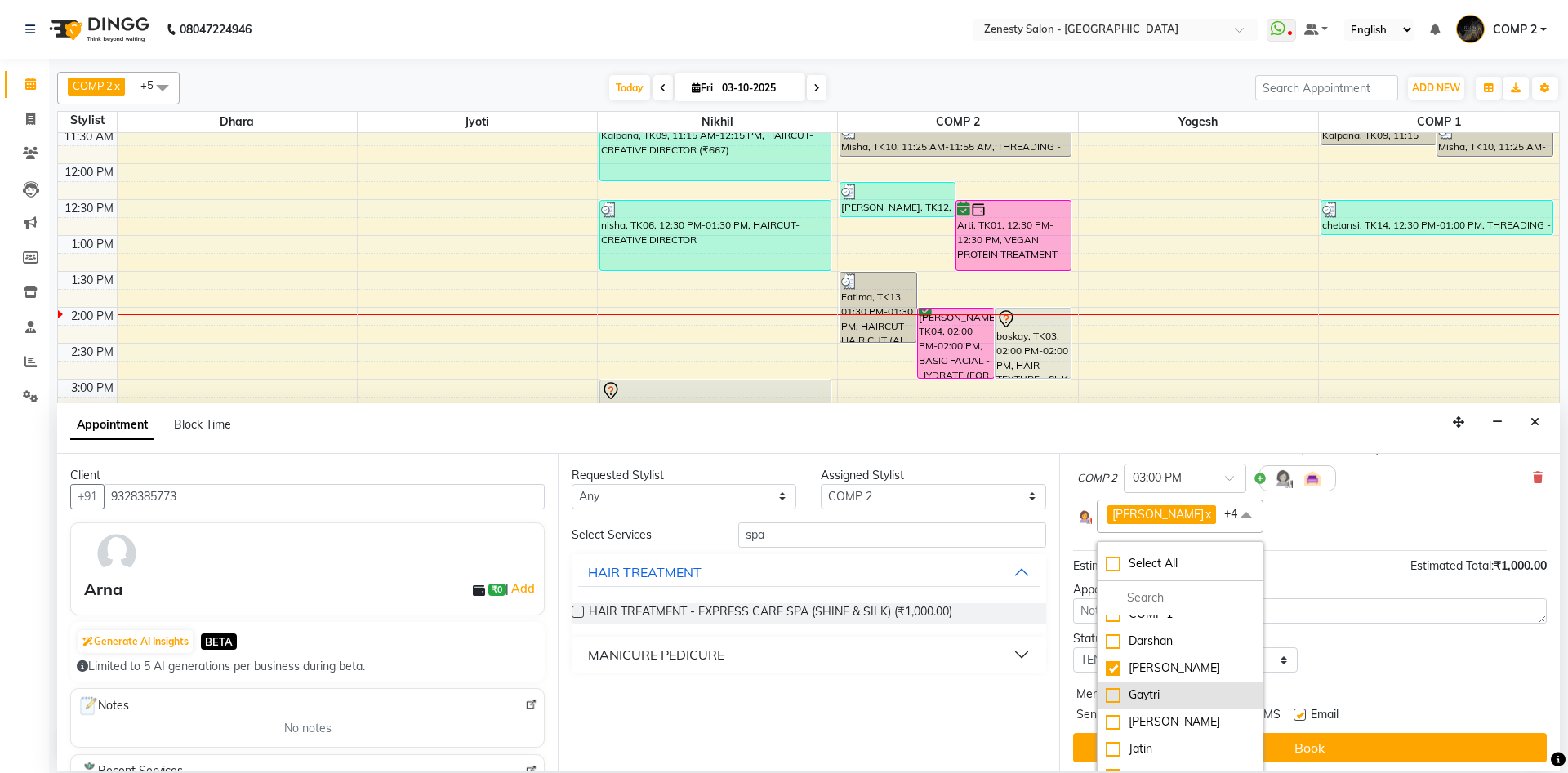
checkbox input "true"
click at [1115, 694] on div "Gaytri" at bounding box center [1180, 696] width 149 height 18
checkbox input "true"
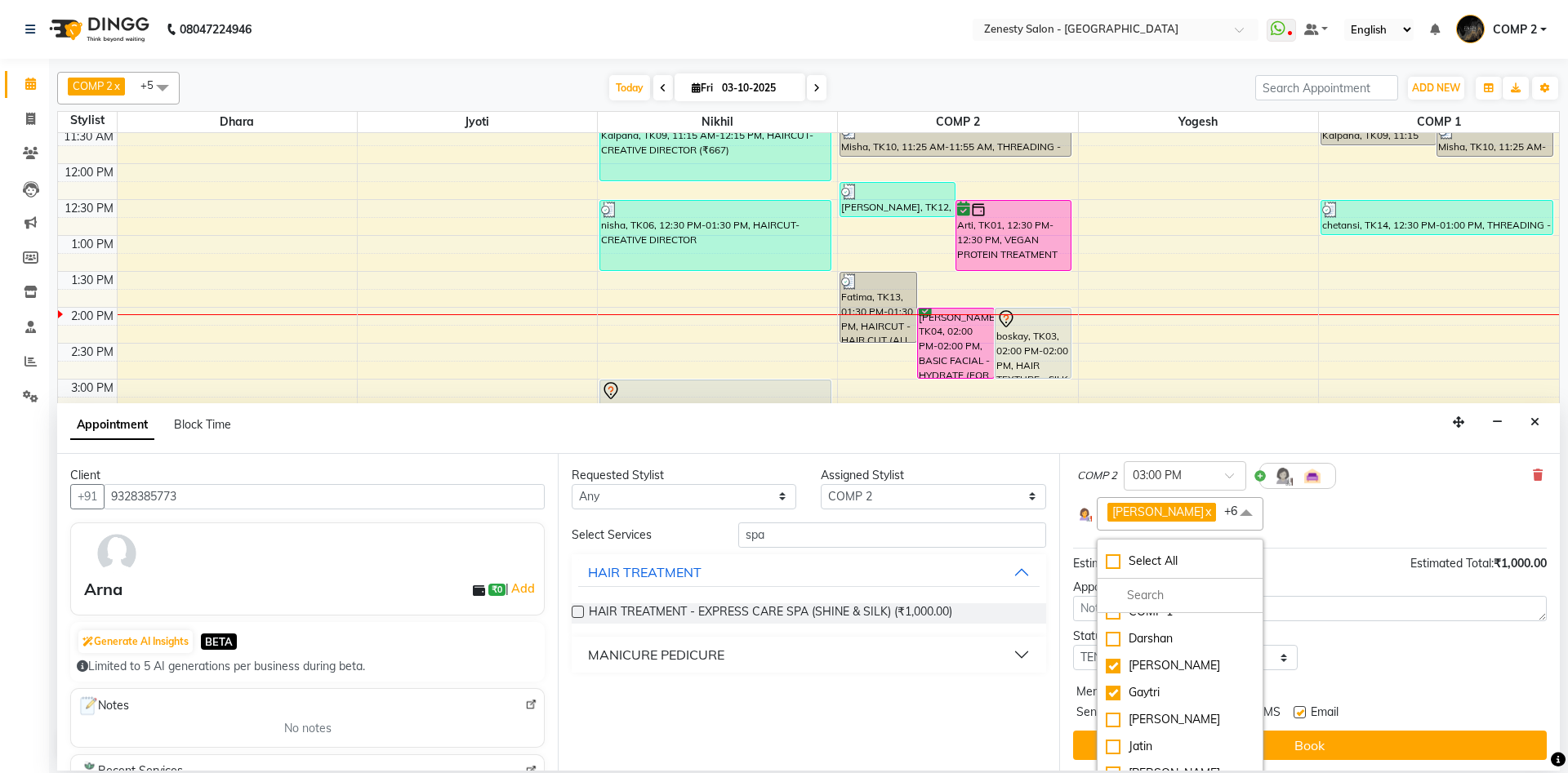
scroll to position [132, 0]
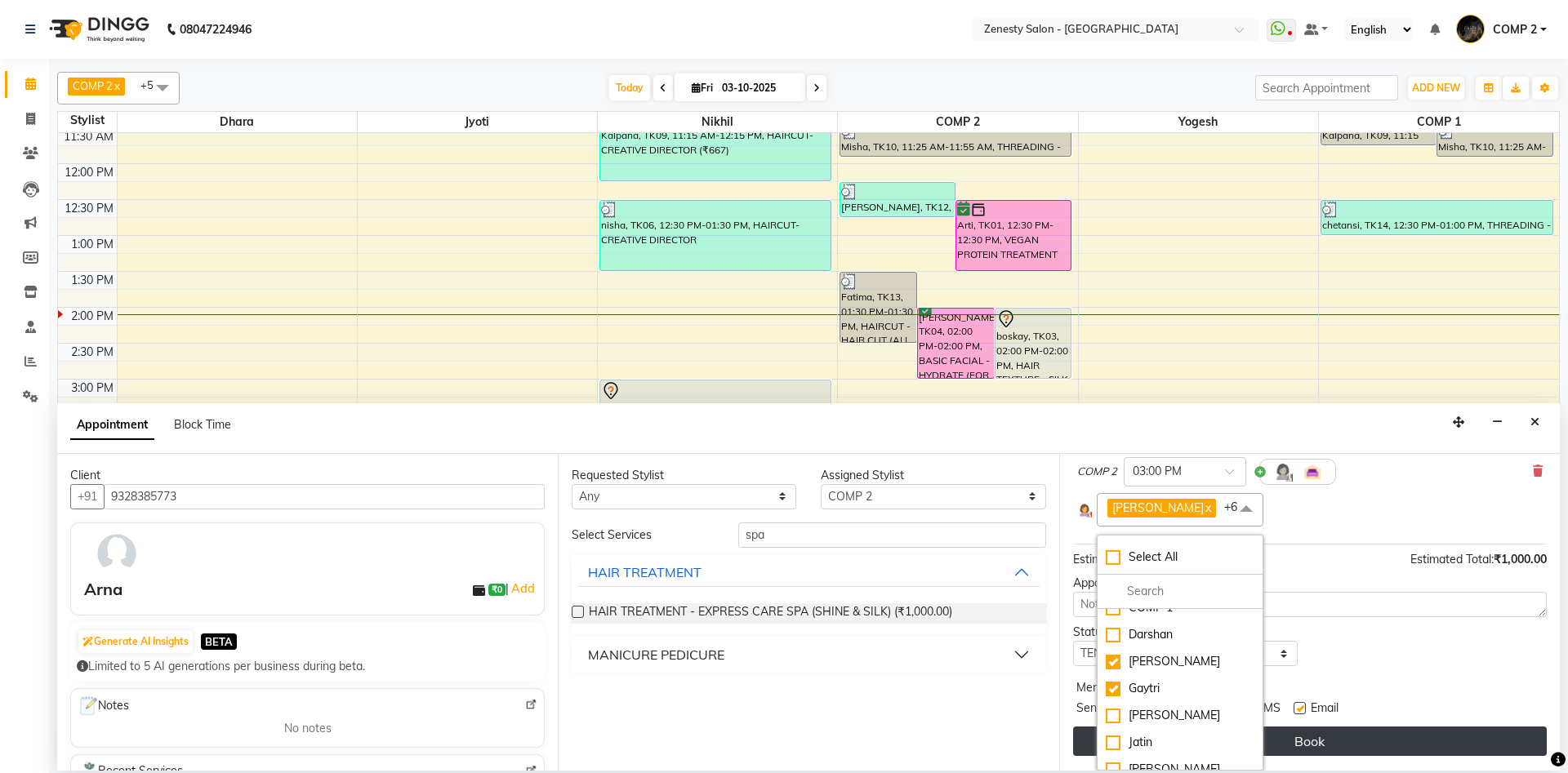
click at [1367, 750] on button "Book" at bounding box center [1310, 742] width 474 height 29
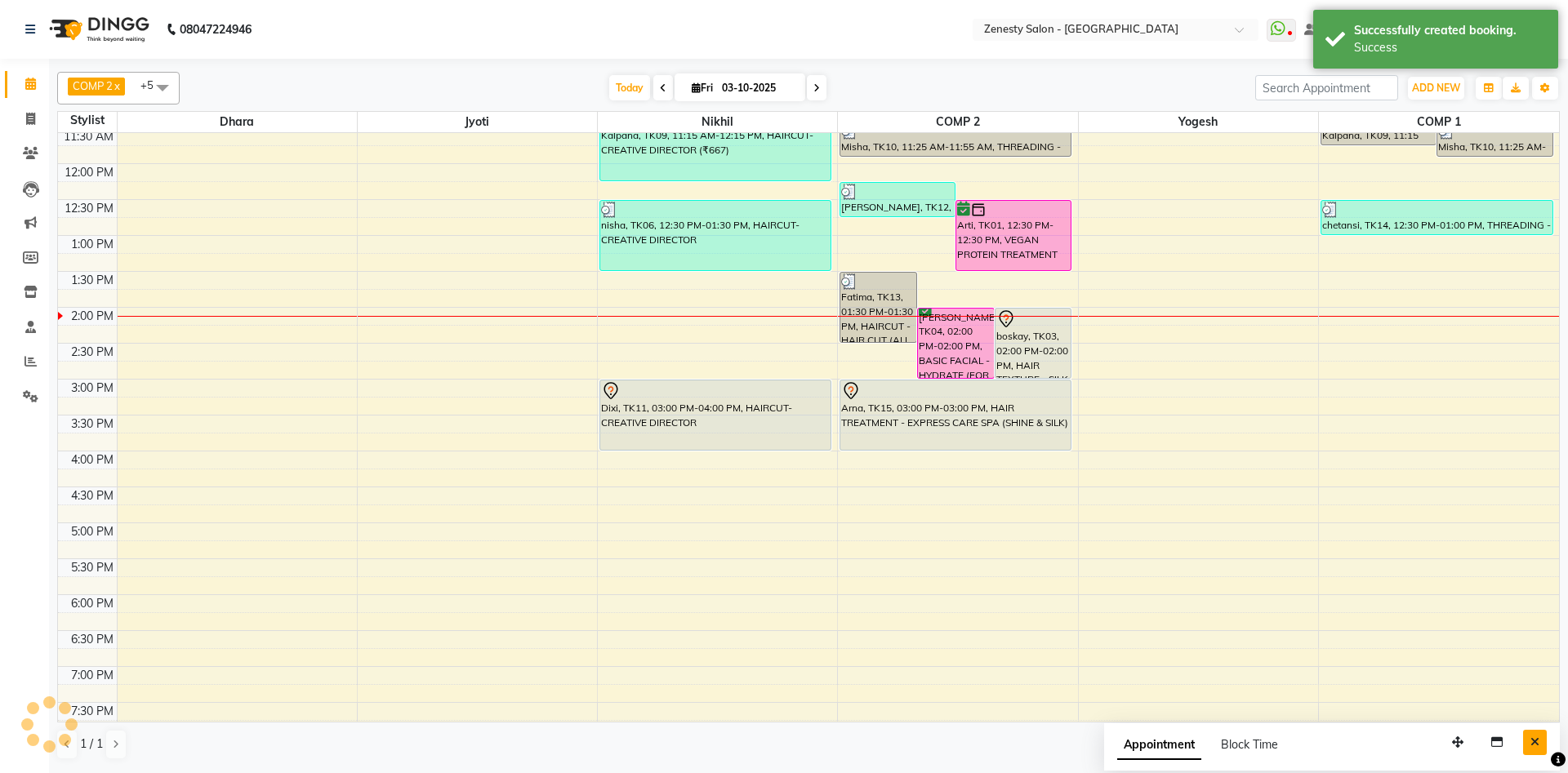
click at [1528, 733] on button "Close" at bounding box center [1535, 743] width 23 height 25
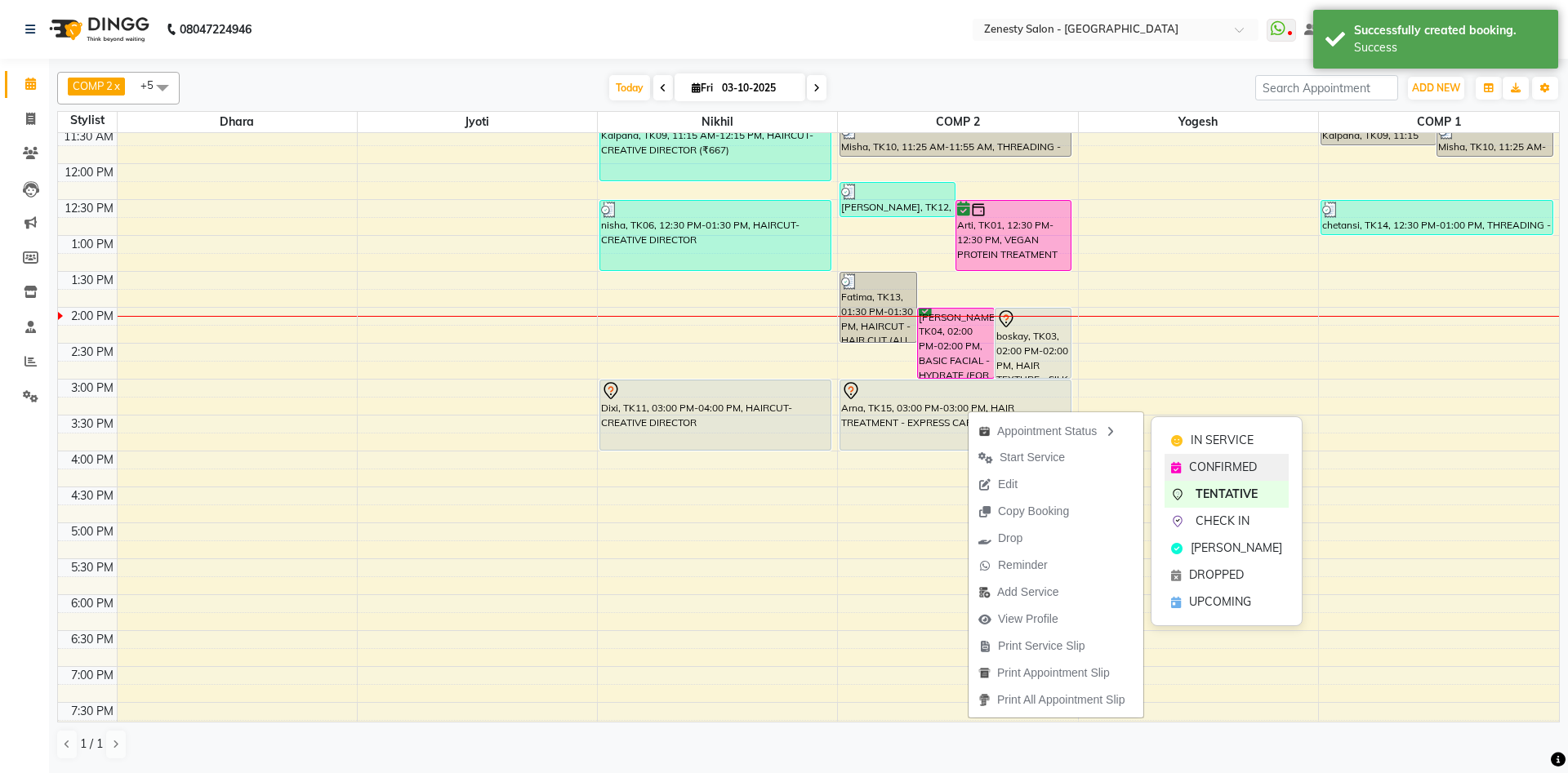
click at [1192, 463] on span "CONFIRMED" at bounding box center [1223, 468] width 67 height 18
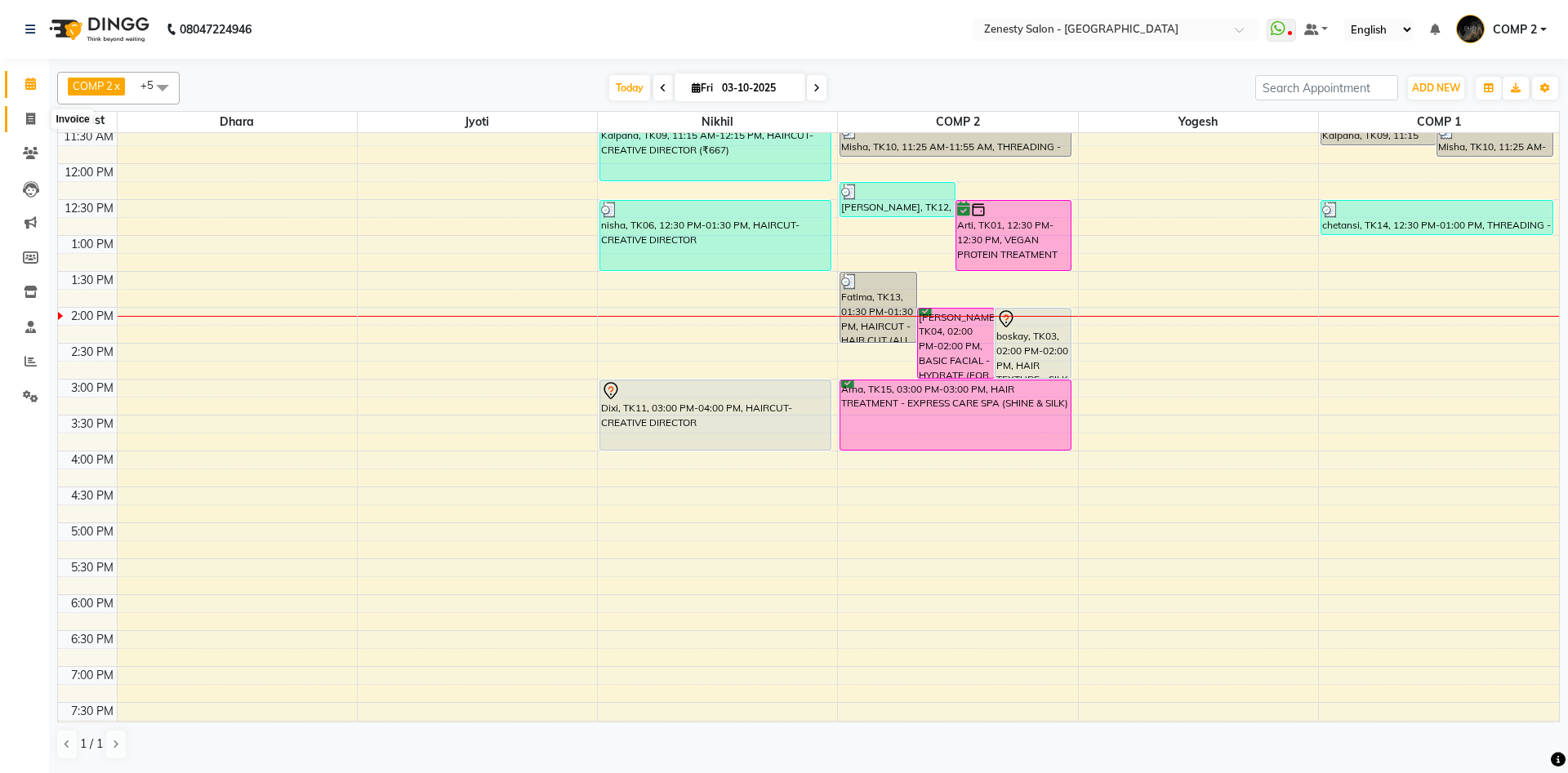
click at [37, 116] on span at bounding box center [30, 119] width 28 height 19
select select "service"
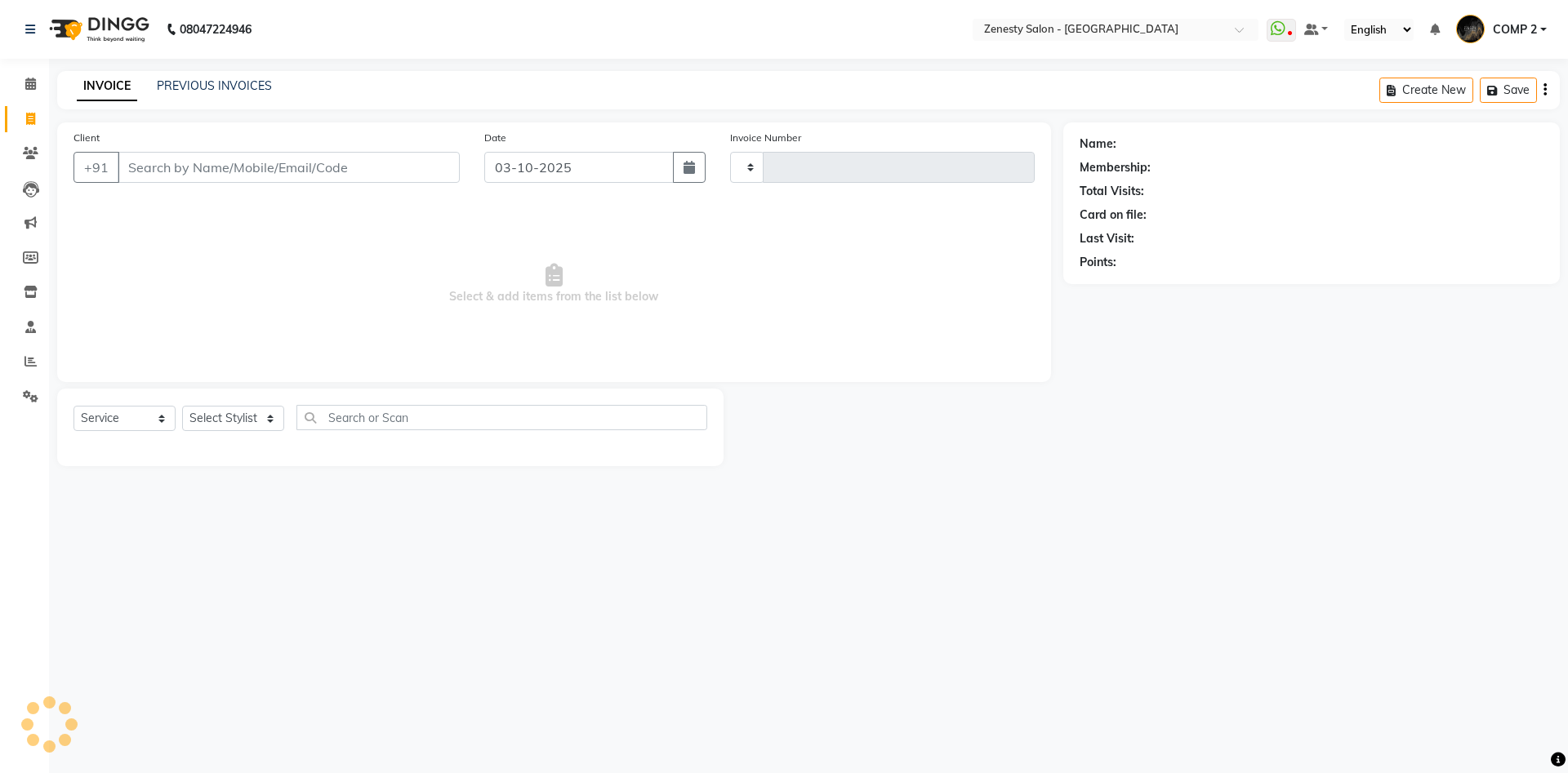
type input "6803"
select select "5713"
click at [182, 406] on select "Select Stylist Aanand Aarti Aashik Aesha Arsh Khalifa Ayan COMP 1 COMP 2 Darsha…" at bounding box center [233, 418] width 102 height 25
select select "40087"
click option "COMP 2" at bounding box center [0, 0] width 0 height 0
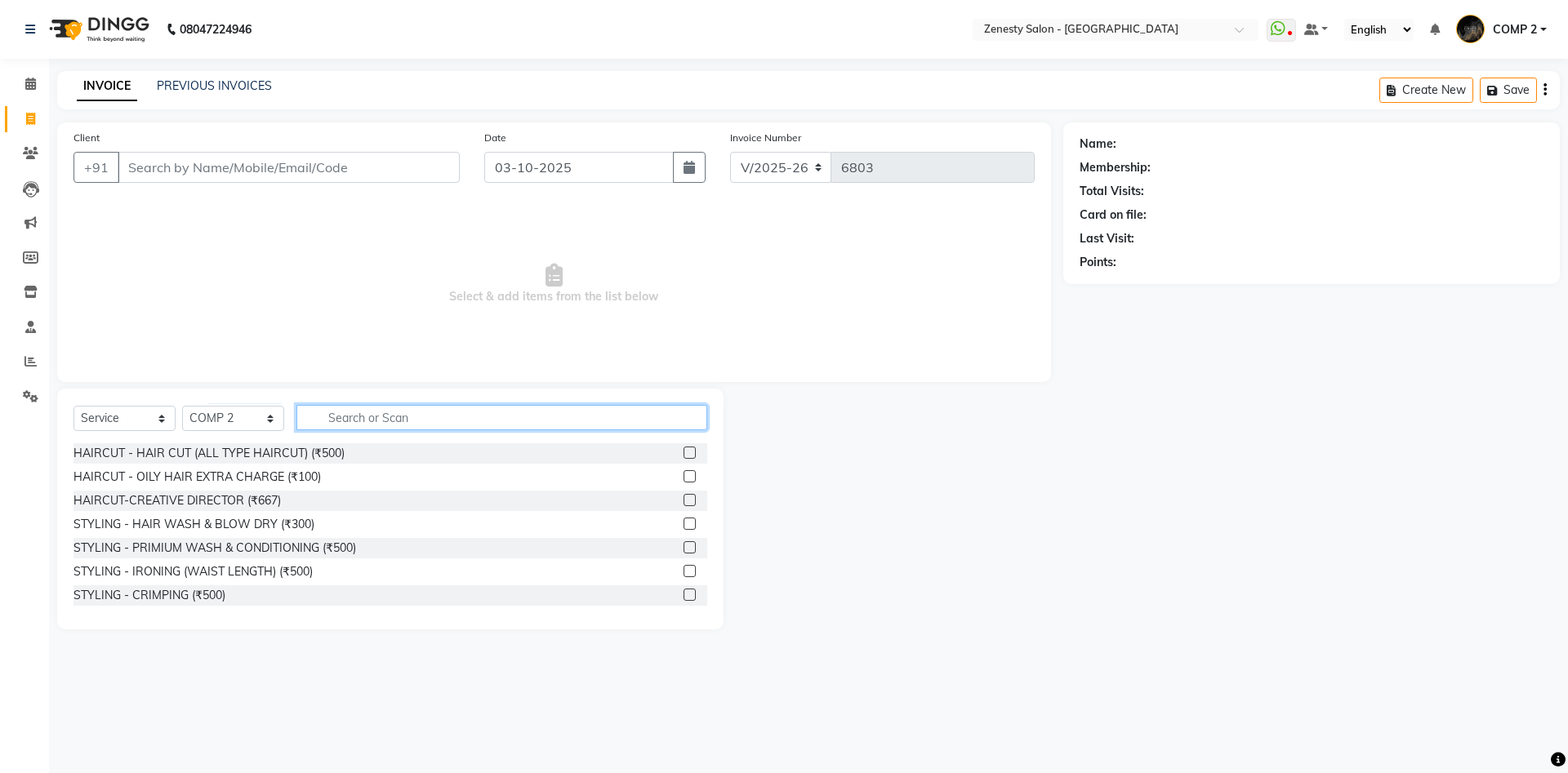
click at [364, 420] on input "text" at bounding box center [501, 417] width 411 height 25
click at [221, 164] on input "Client" at bounding box center [288, 167] width 342 height 31
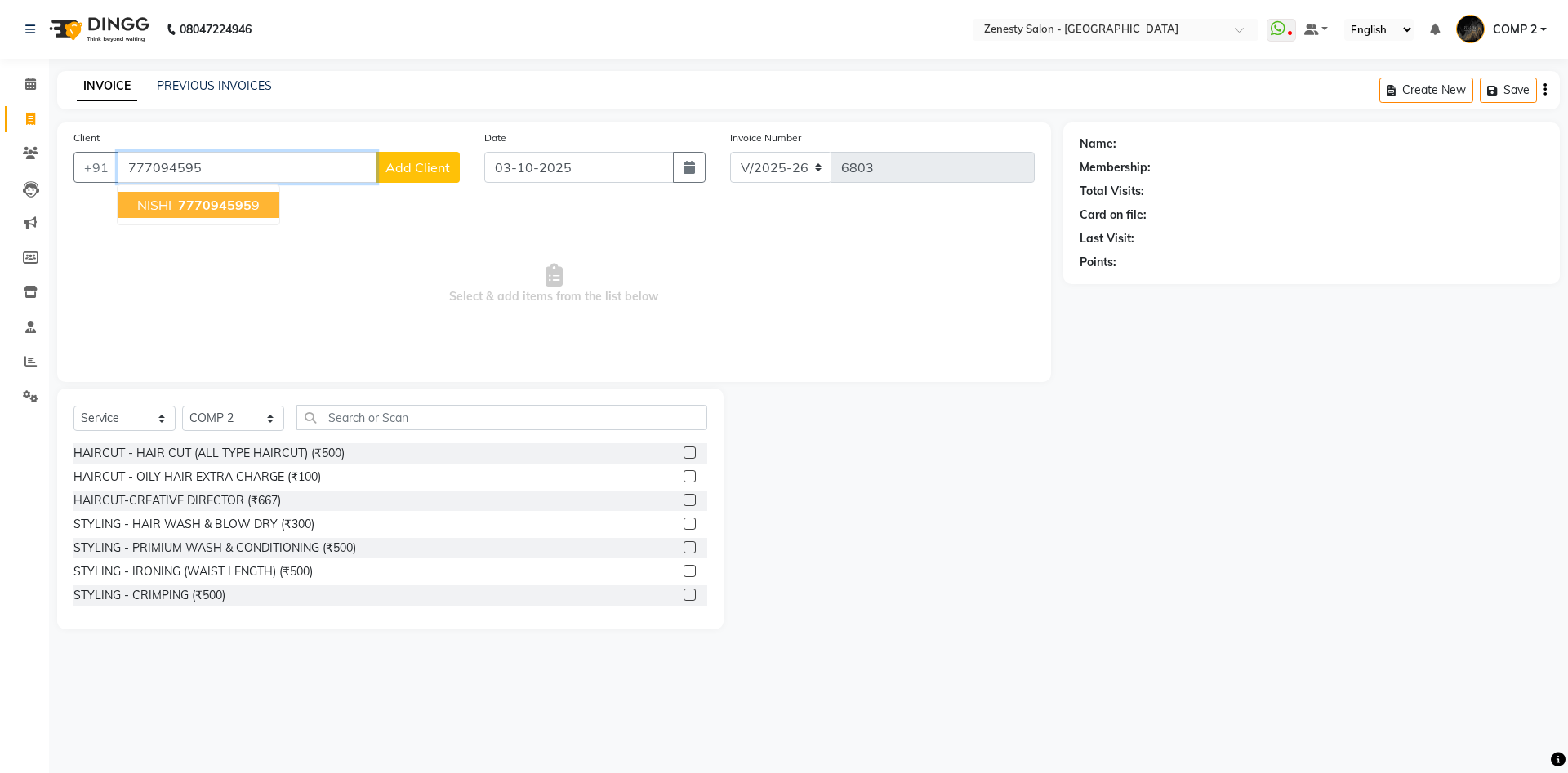
click at [170, 211] on span "NISHI" at bounding box center [153, 204] width 34 height 17
type input "7770945959"
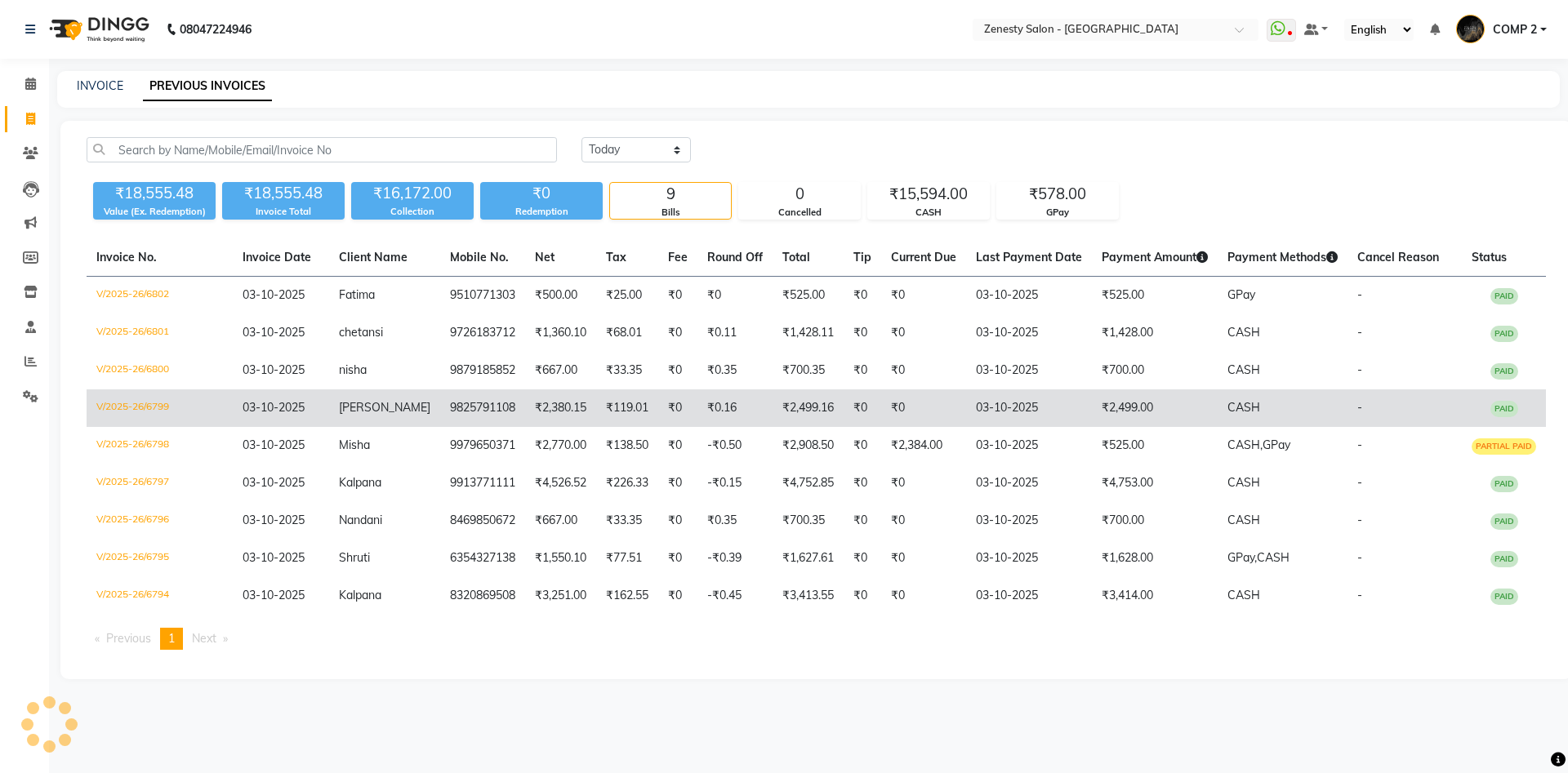
click at [499, 412] on td "9825791108" at bounding box center [482, 408] width 85 height 37
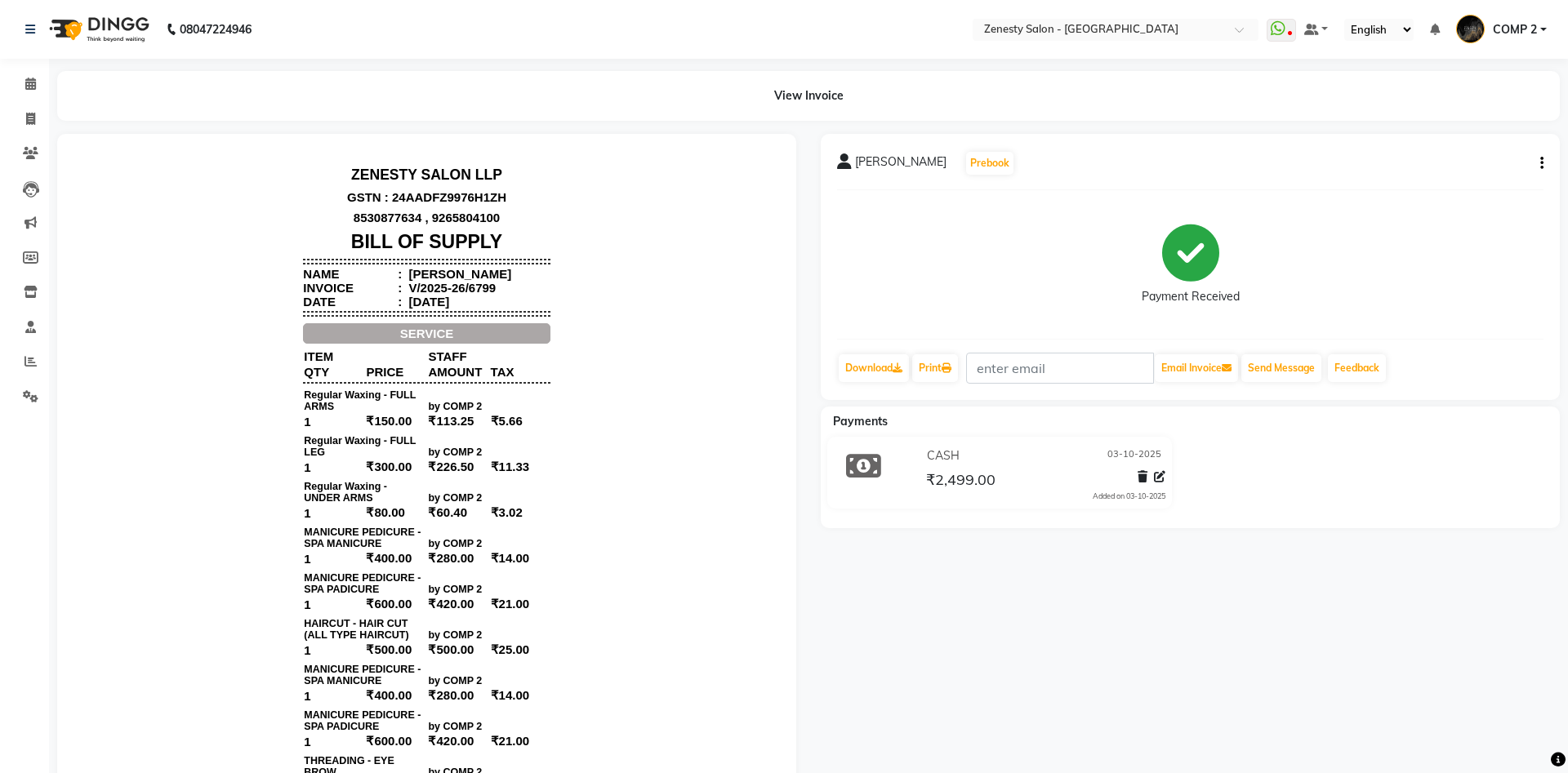
click at [1544, 164] on icon "button" at bounding box center [1542, 163] width 3 height 1
click at [1445, 186] on div "Edit Invoice" at bounding box center [1460, 184] width 111 height 21
select select "service"
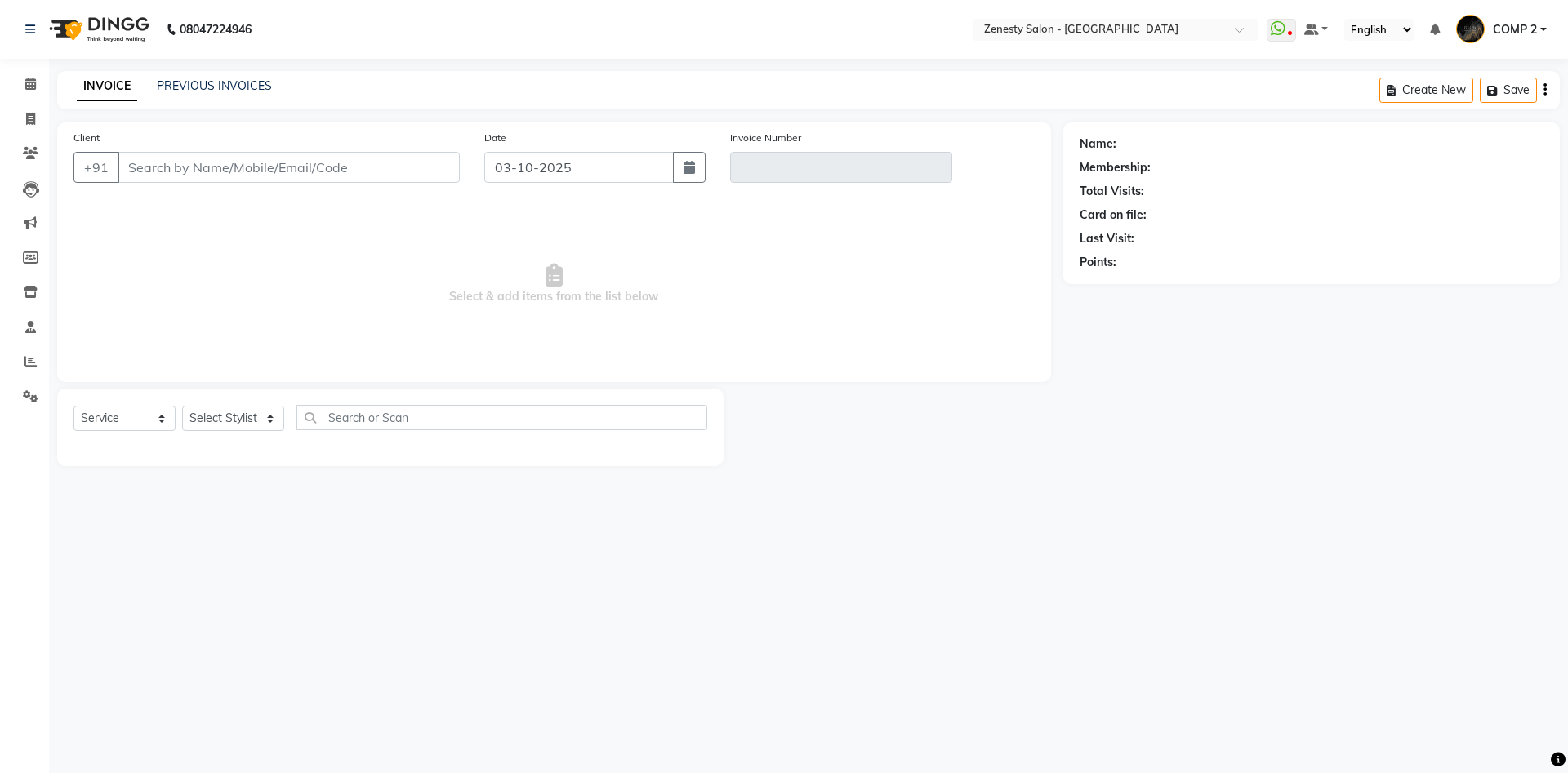
type input "9825791108"
type input "V/2025-26/6799"
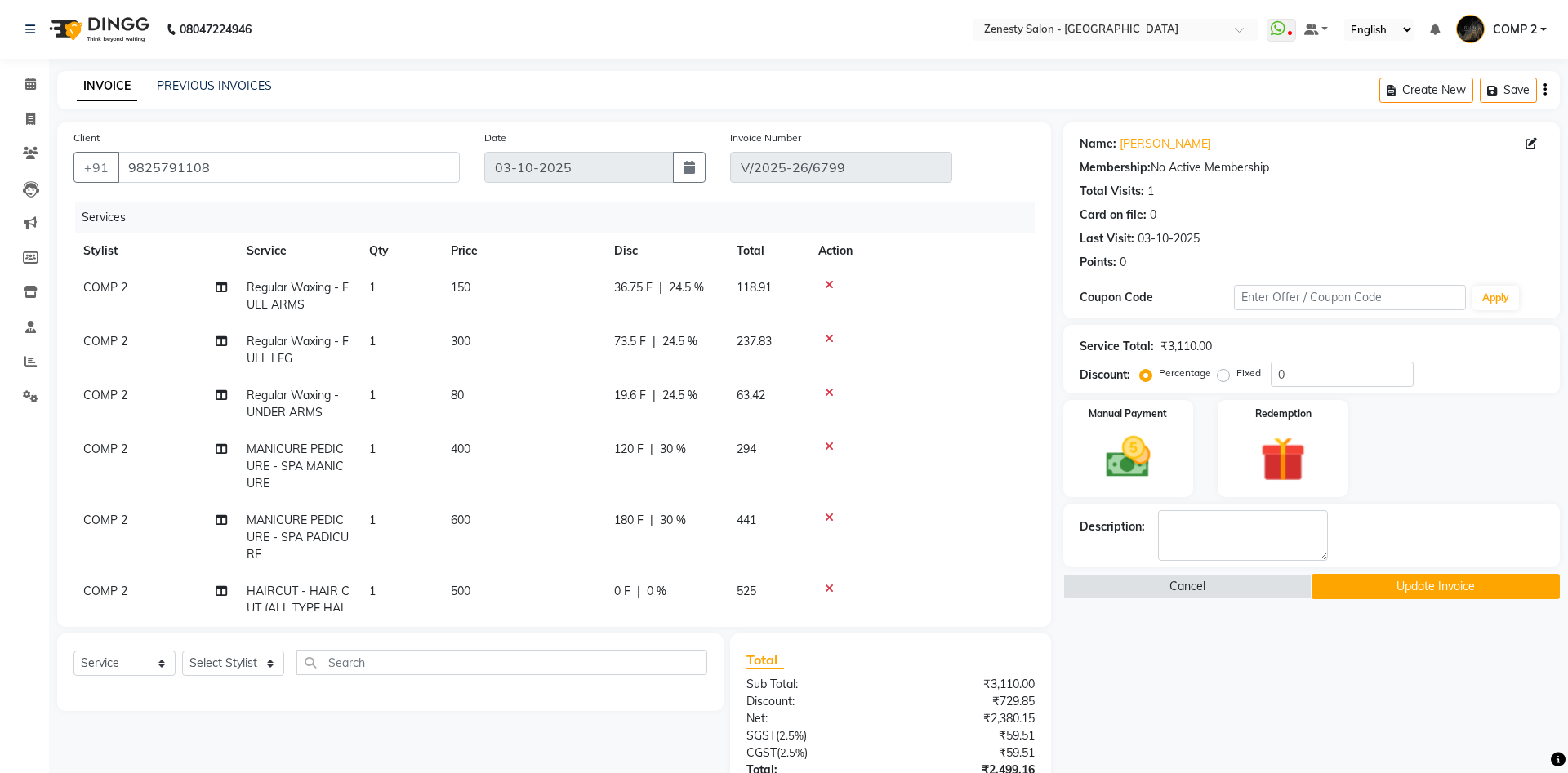
select select "select"
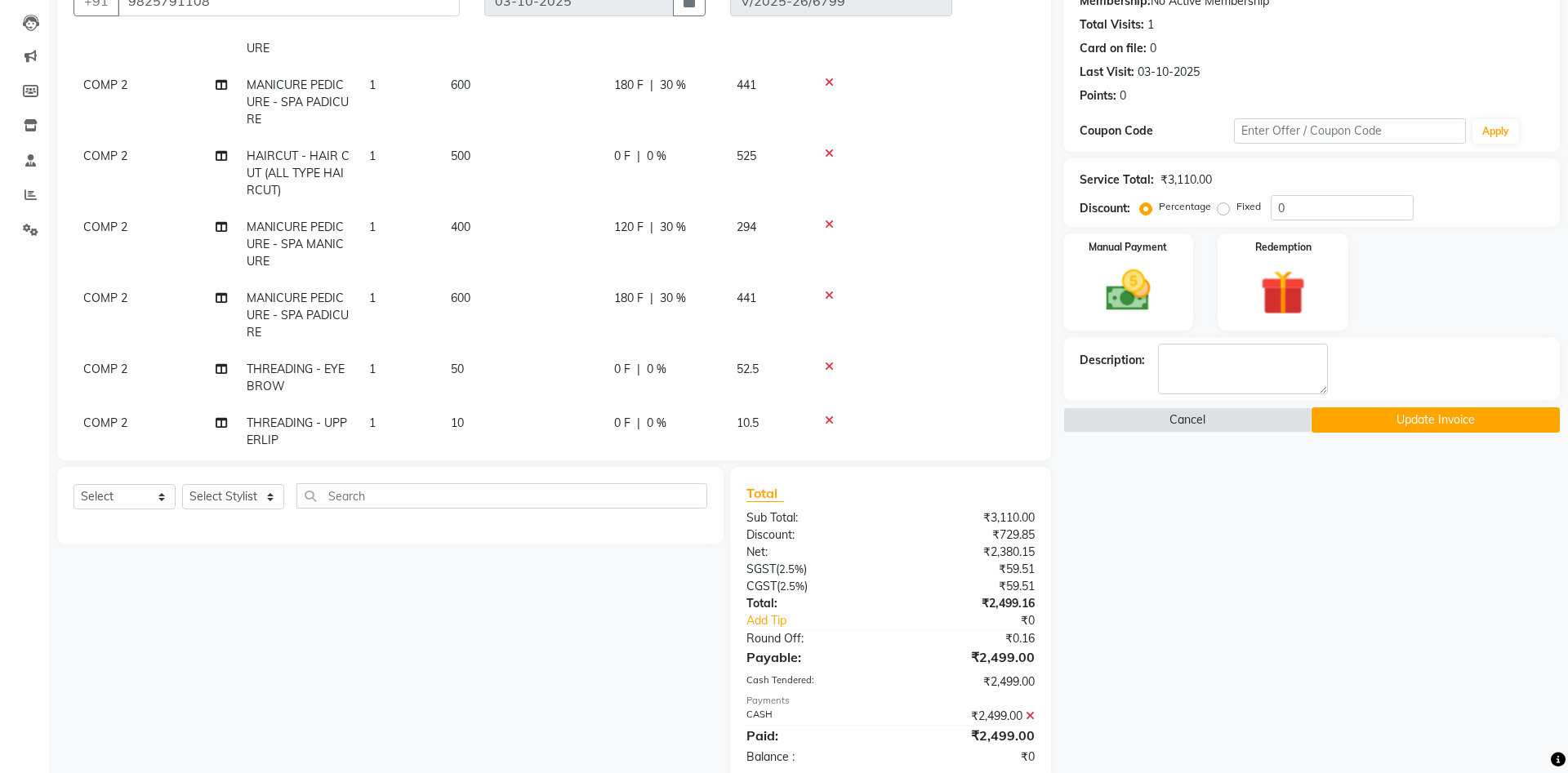
scroll to position [350, 0]
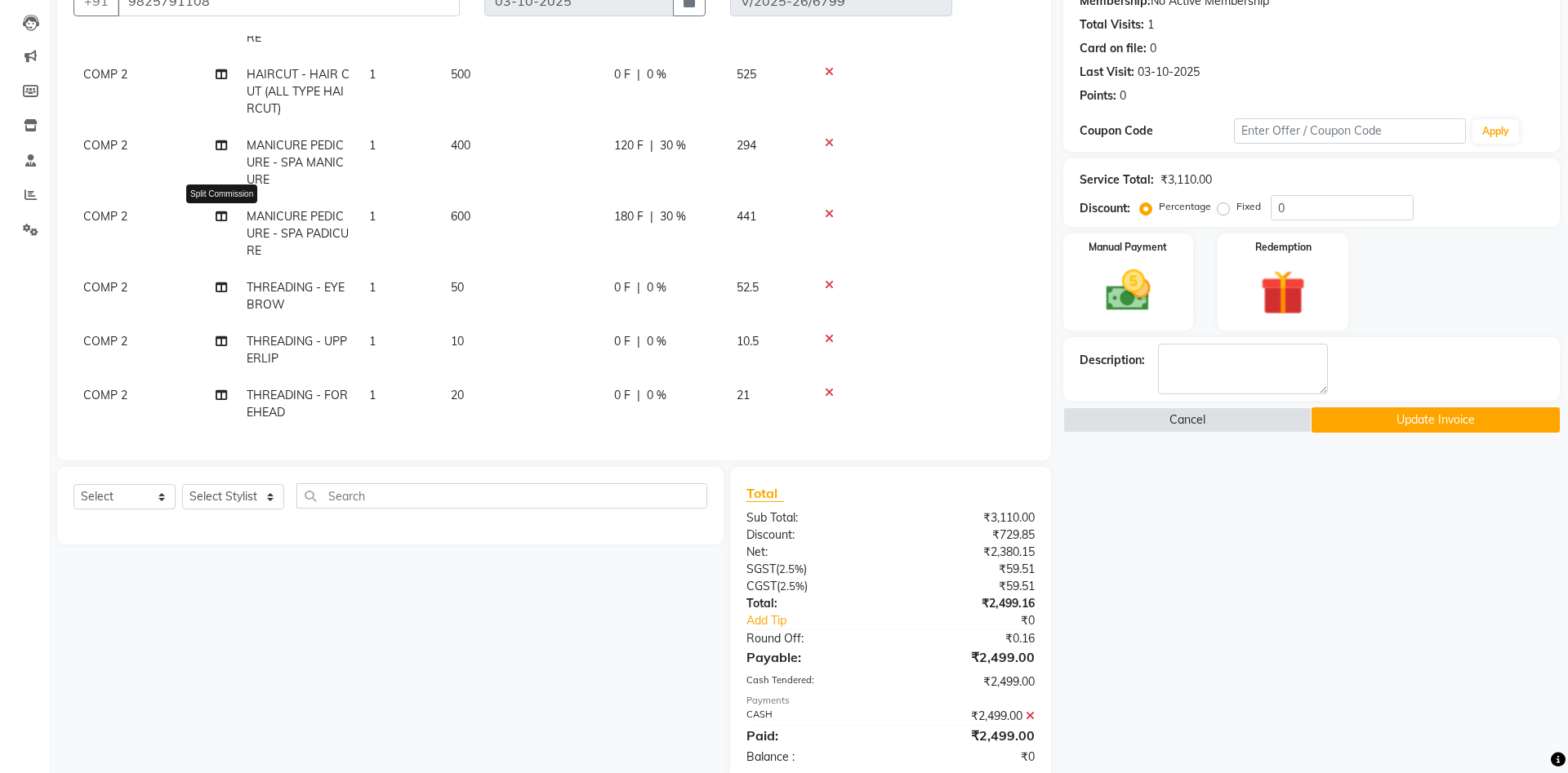
click at [222, 218] on icon at bounding box center [222, 217] width 12 height 12
select select "40087"
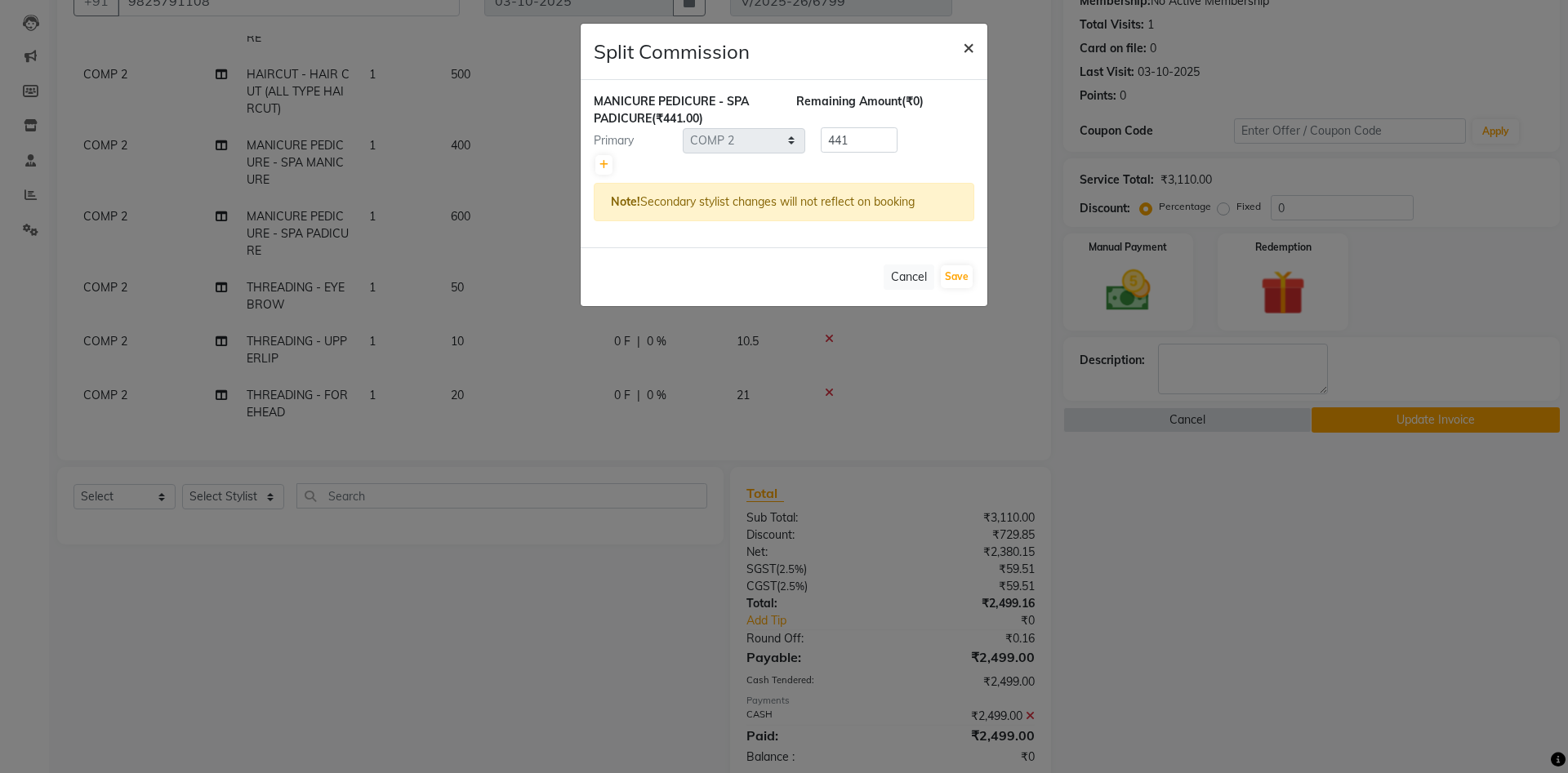
click at [967, 47] on span "×" at bounding box center [969, 46] width 12 height 24
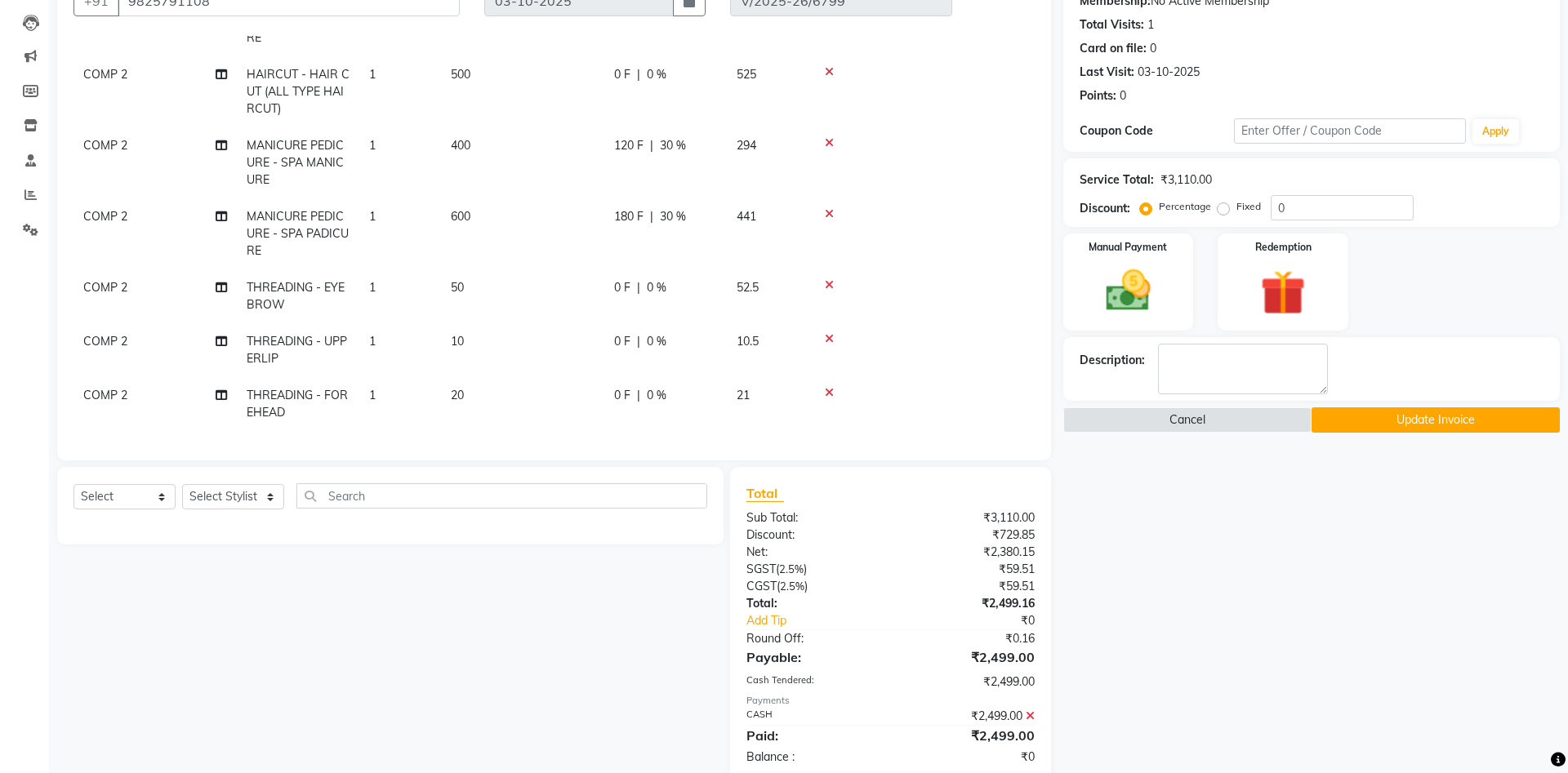
click at [90, 212] on span "COMP 2" at bounding box center [105, 216] width 44 height 15
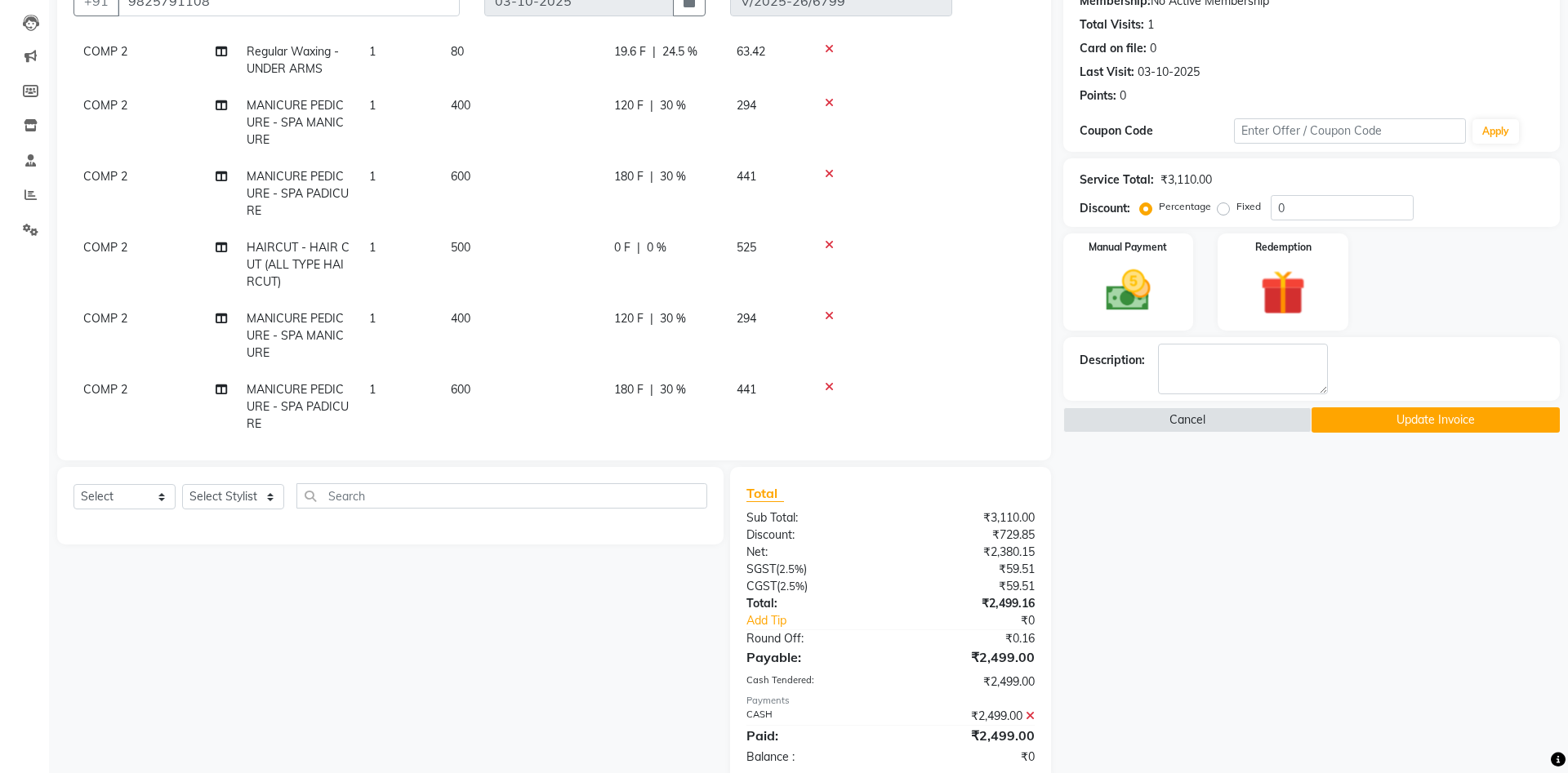
select select "40087"
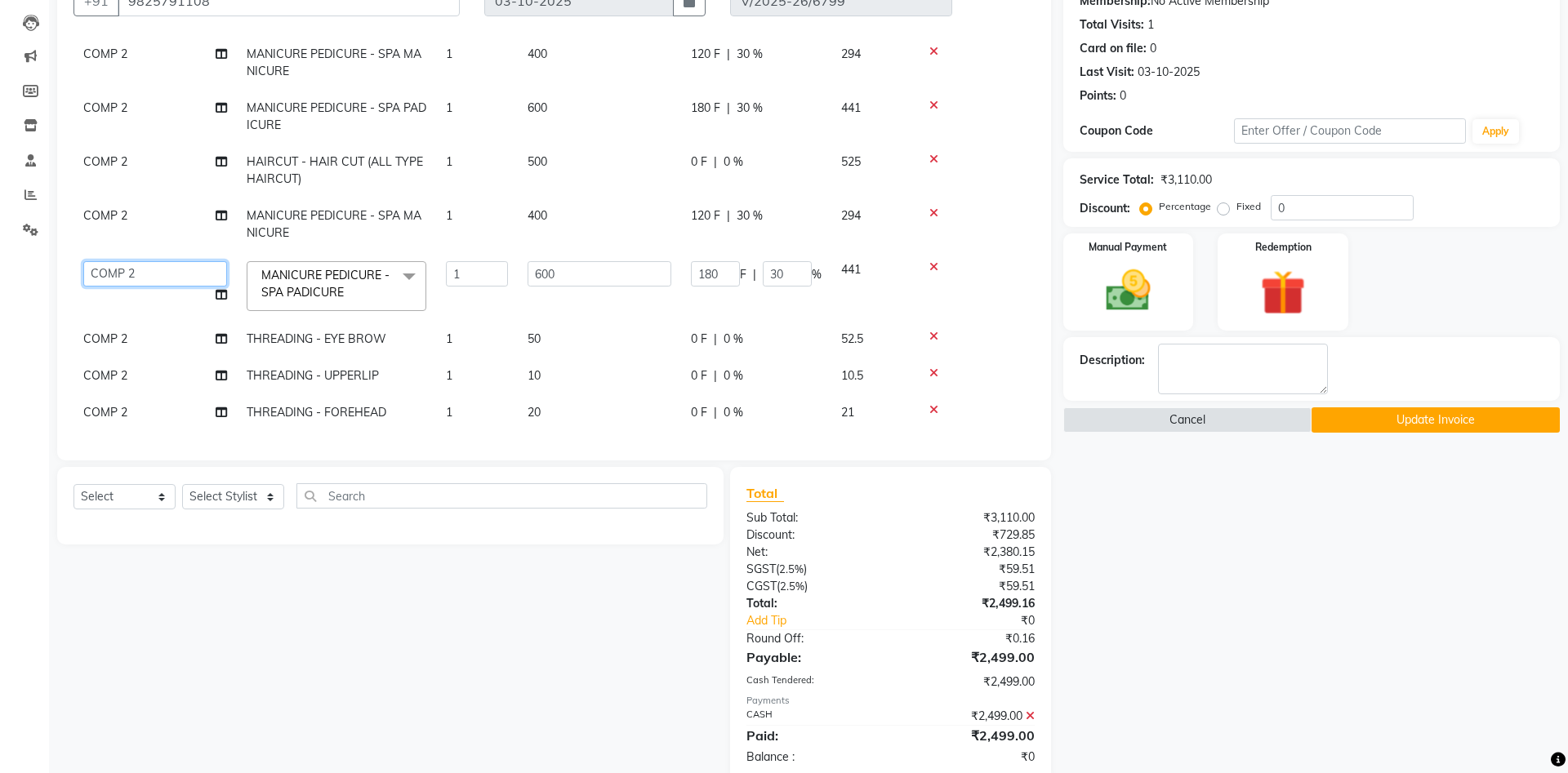
click at [83, 261] on select "[PERSON_NAME] [PERSON_NAME] [PERSON_NAME] Khalifa [PERSON_NAME] COMP 1 COMP 2 […" at bounding box center [154, 274] width 144 height 25
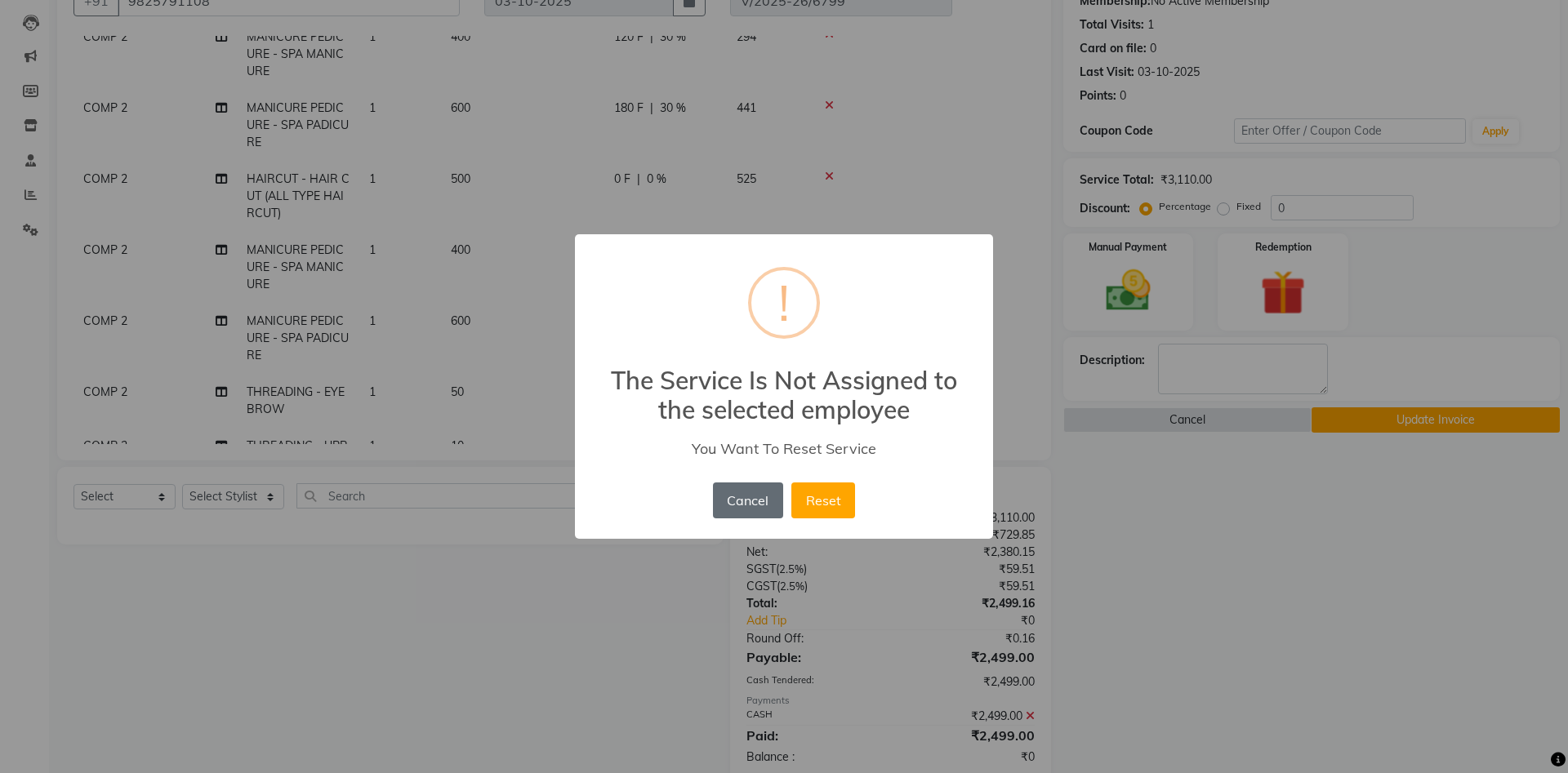
click at [767, 494] on button "Cancel" at bounding box center [749, 500] width 70 height 36
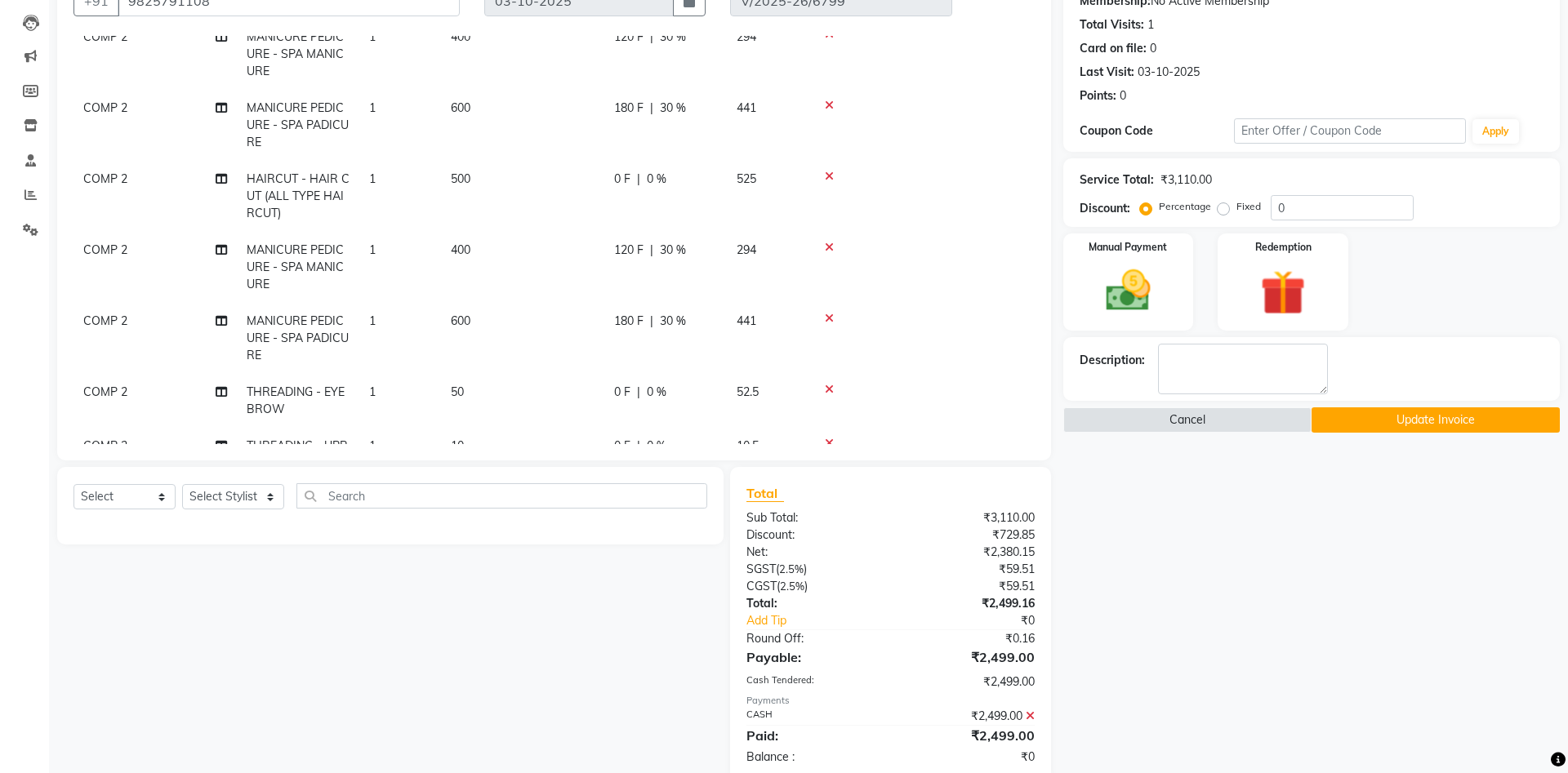
click at [117, 321] on span "COMP 2" at bounding box center [105, 321] width 44 height 15
select select "40087"
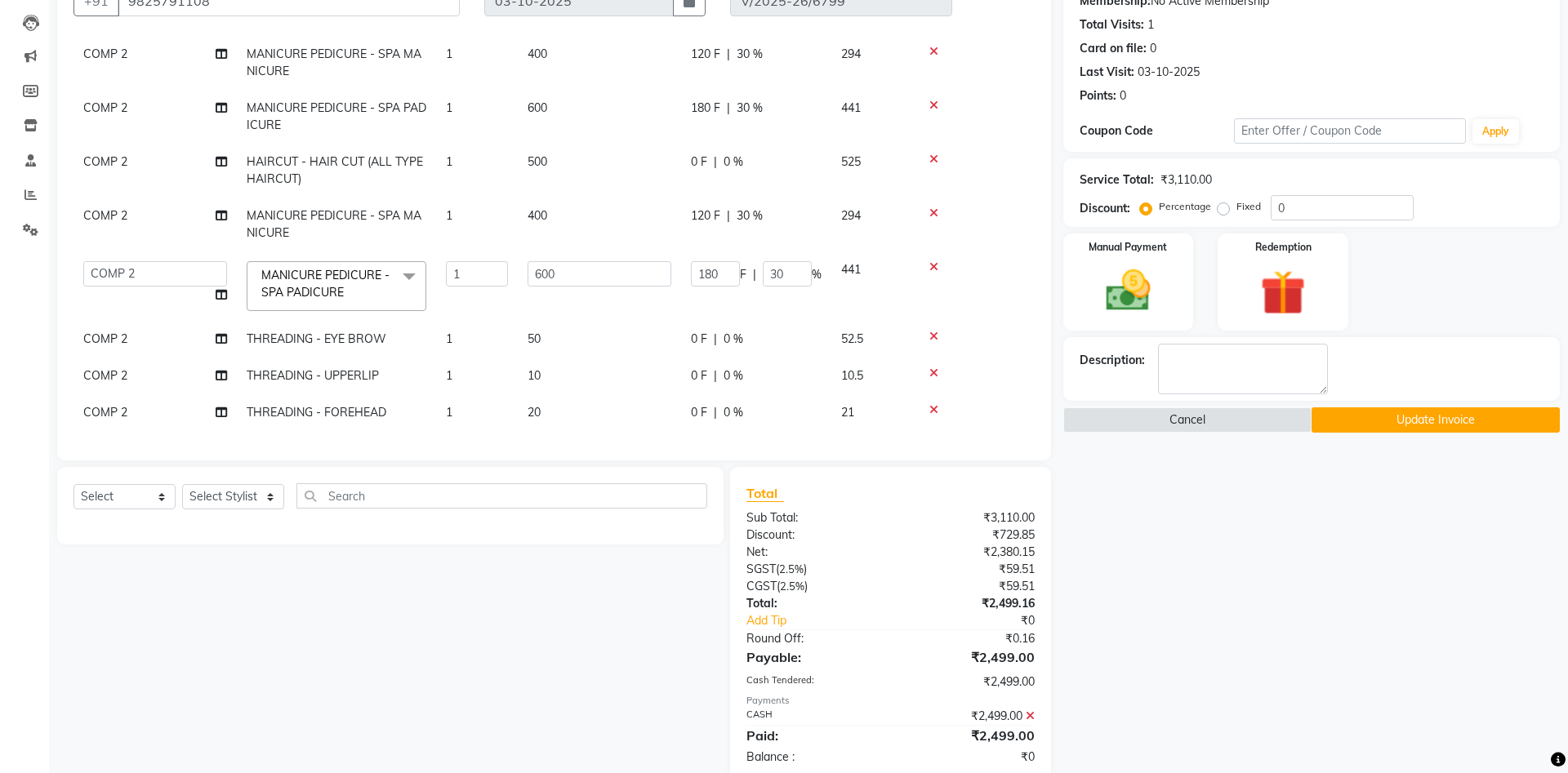
scroll to position [177, 0]
click at [83, 261] on select "[PERSON_NAME] [PERSON_NAME] [PERSON_NAME] Khalifa [PERSON_NAME] COMP 1 COMP 2 […" at bounding box center [154, 274] width 144 height 25
select select "39498"
click at [221, 291] on icon at bounding box center [222, 295] width 12 height 12
select select "39498"
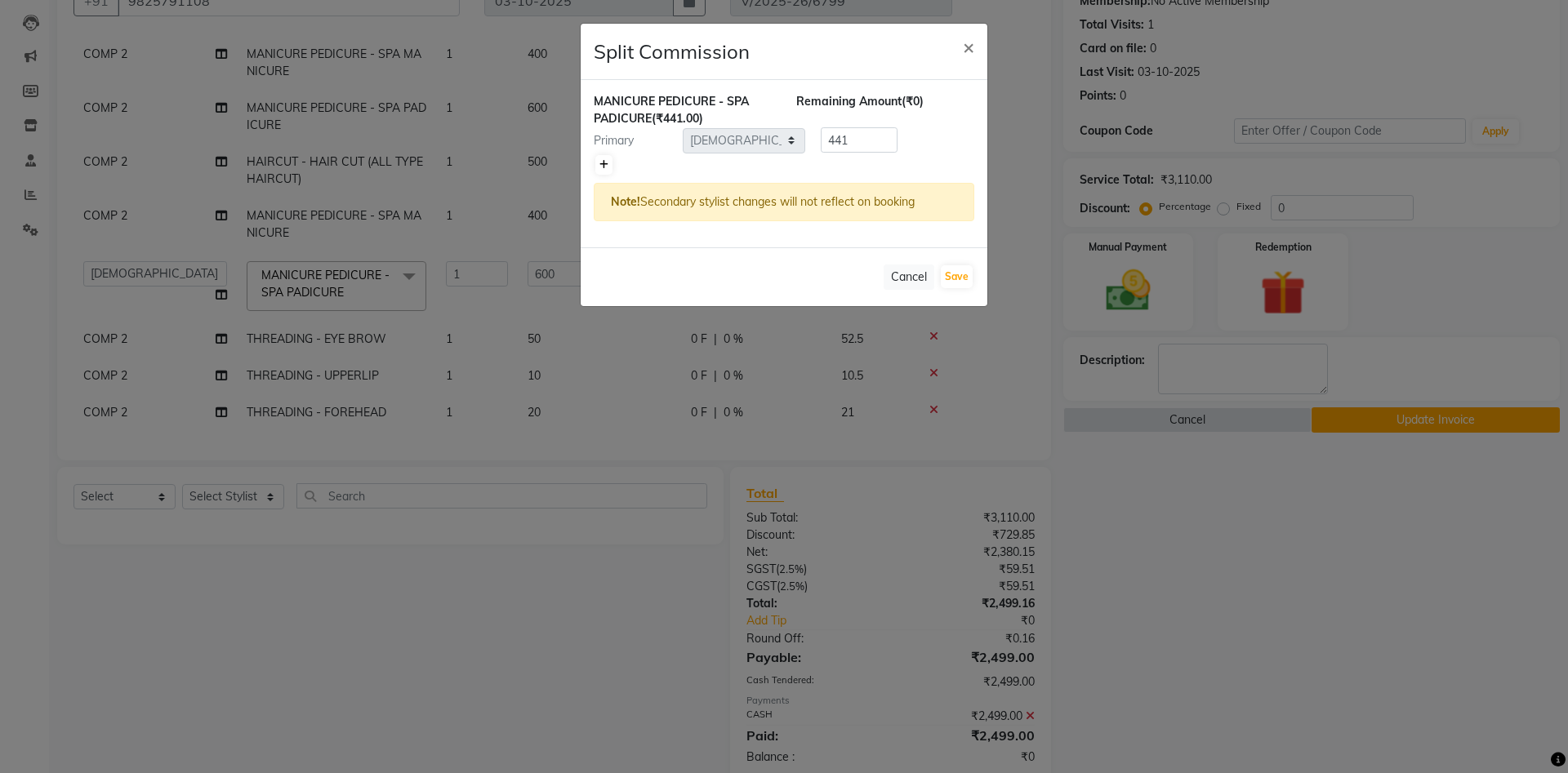
click at [607, 166] on icon at bounding box center [603, 165] width 9 height 10
type input "220.5"
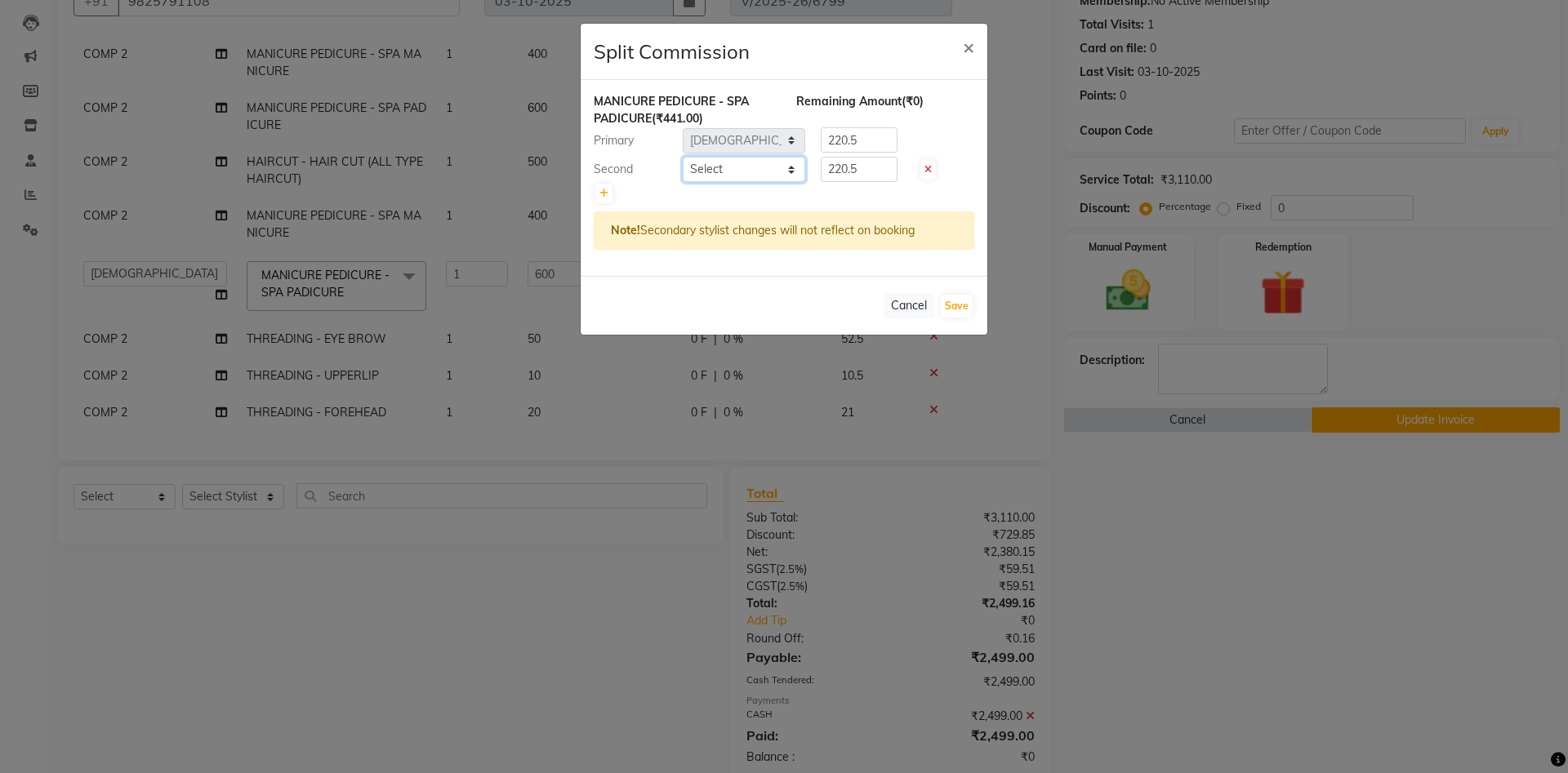
click at [683, 156] on select "Select [PERSON_NAME] [PERSON_NAME] [PERSON_NAME] Khalifa [PERSON_NAME] COMP 1 C…" at bounding box center [744, 169] width 122 height 25
select select "53780"
click option "[PERSON_NAME]" at bounding box center [0, 0] width 0 height 0
click at [759, 173] on select "Select [PERSON_NAME] [PERSON_NAME] [PERSON_NAME] Khalifa [PERSON_NAME] COMP 1 C…" at bounding box center [744, 169] width 122 height 25
click at [965, 307] on button "Save" at bounding box center [957, 306] width 32 height 22
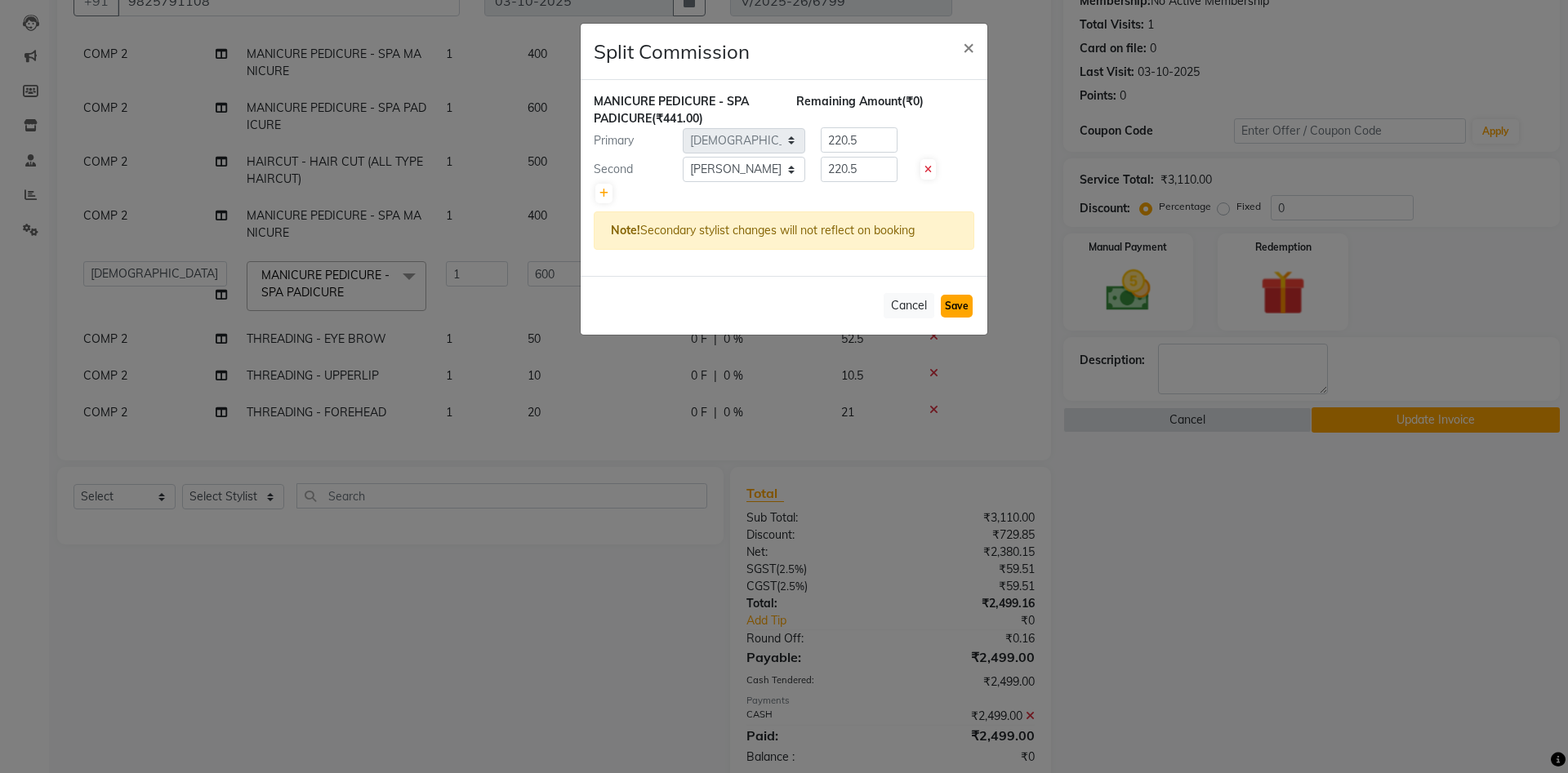
select select "Select"
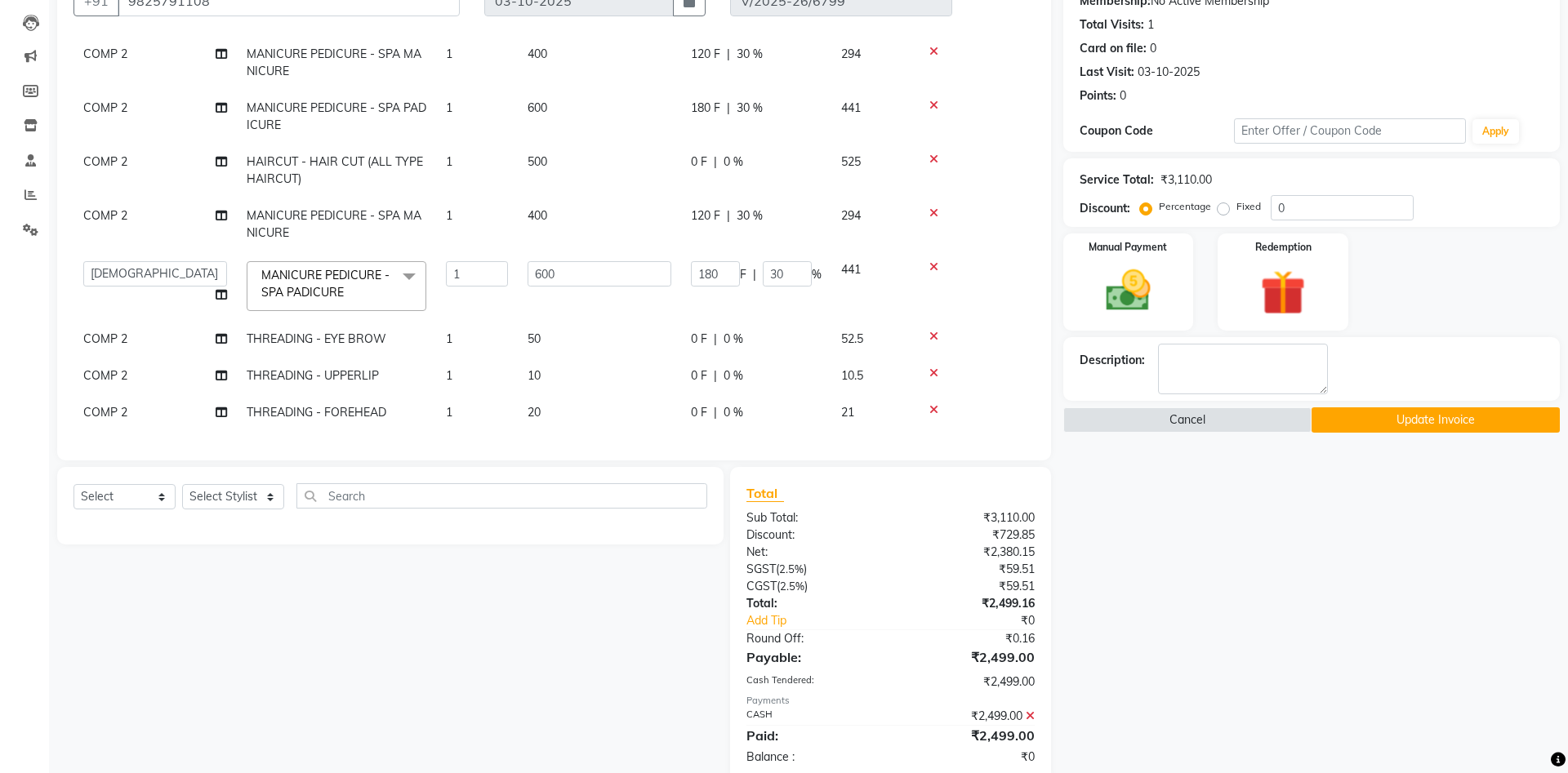
click at [113, 210] on span "COMP 2" at bounding box center [105, 215] width 44 height 15
select select "40087"
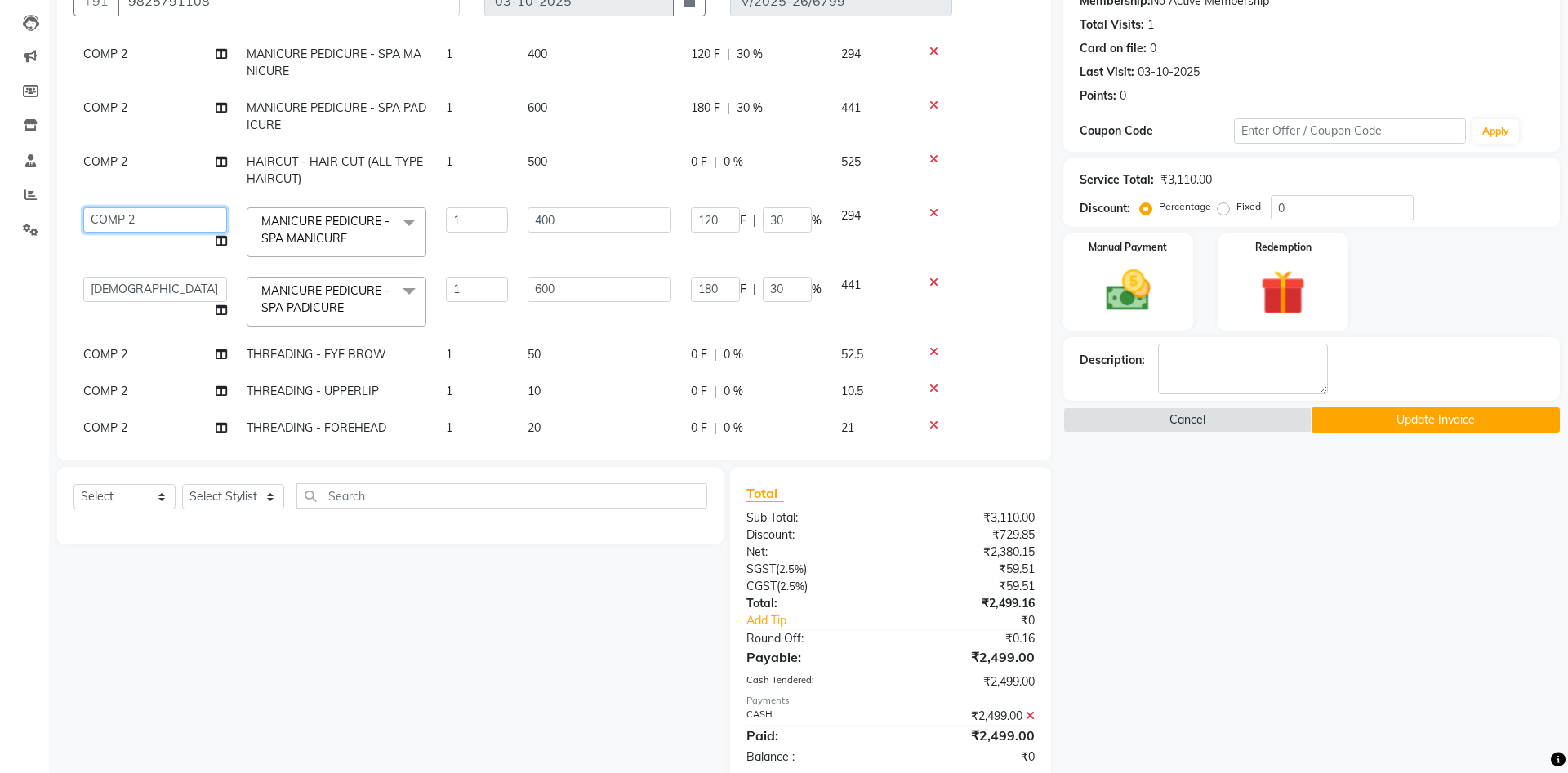
click at [83, 207] on select "[PERSON_NAME] [PERSON_NAME] [PERSON_NAME] Khalifa [PERSON_NAME] COMP 1 COMP 2 […" at bounding box center [154, 220] width 144 height 25
select select "39498"
click at [219, 239] on icon at bounding box center [222, 241] width 12 height 12
select select "39498"
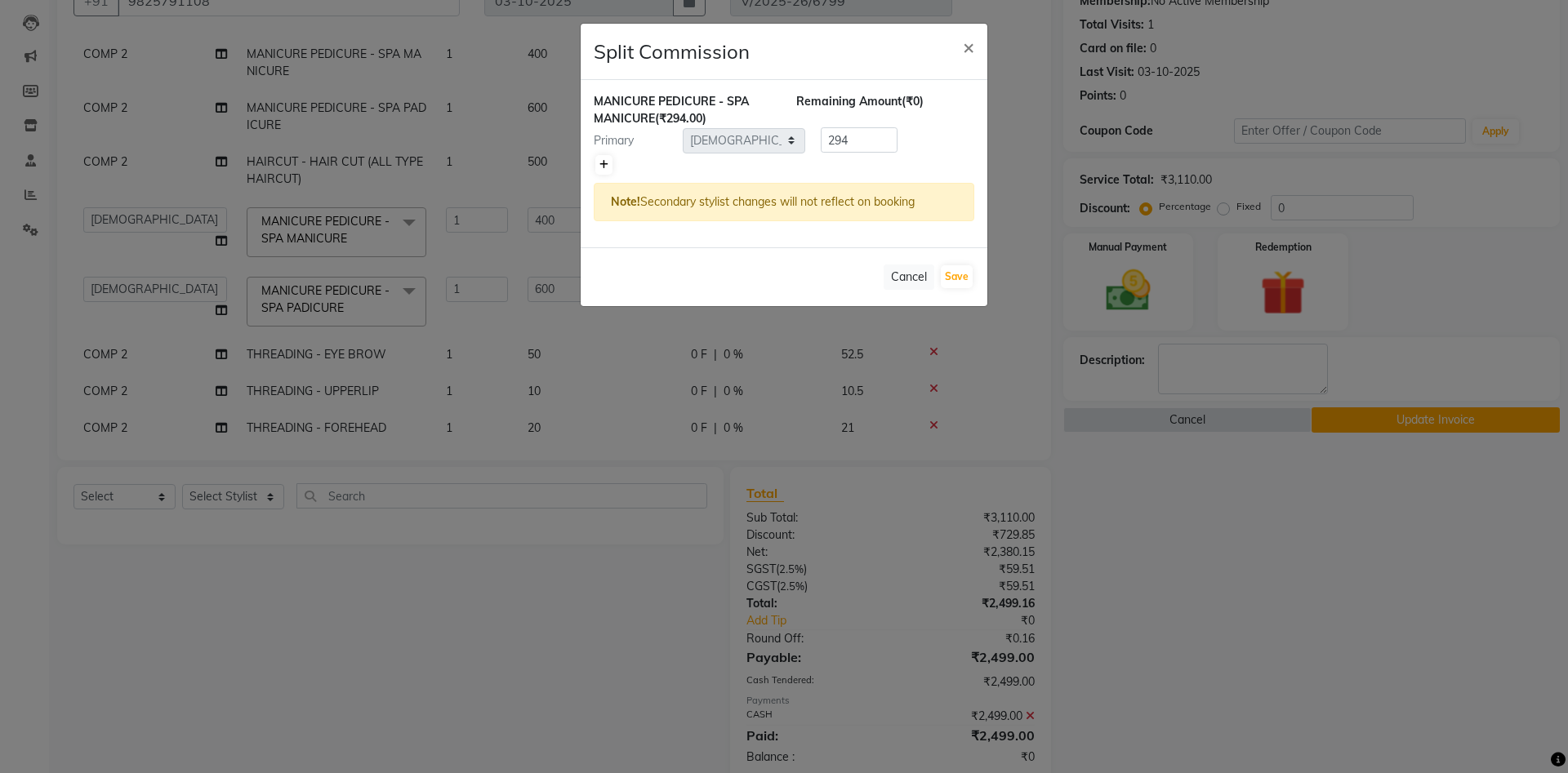
click at [599, 163] on link at bounding box center [604, 165] width 18 height 20
type input "147"
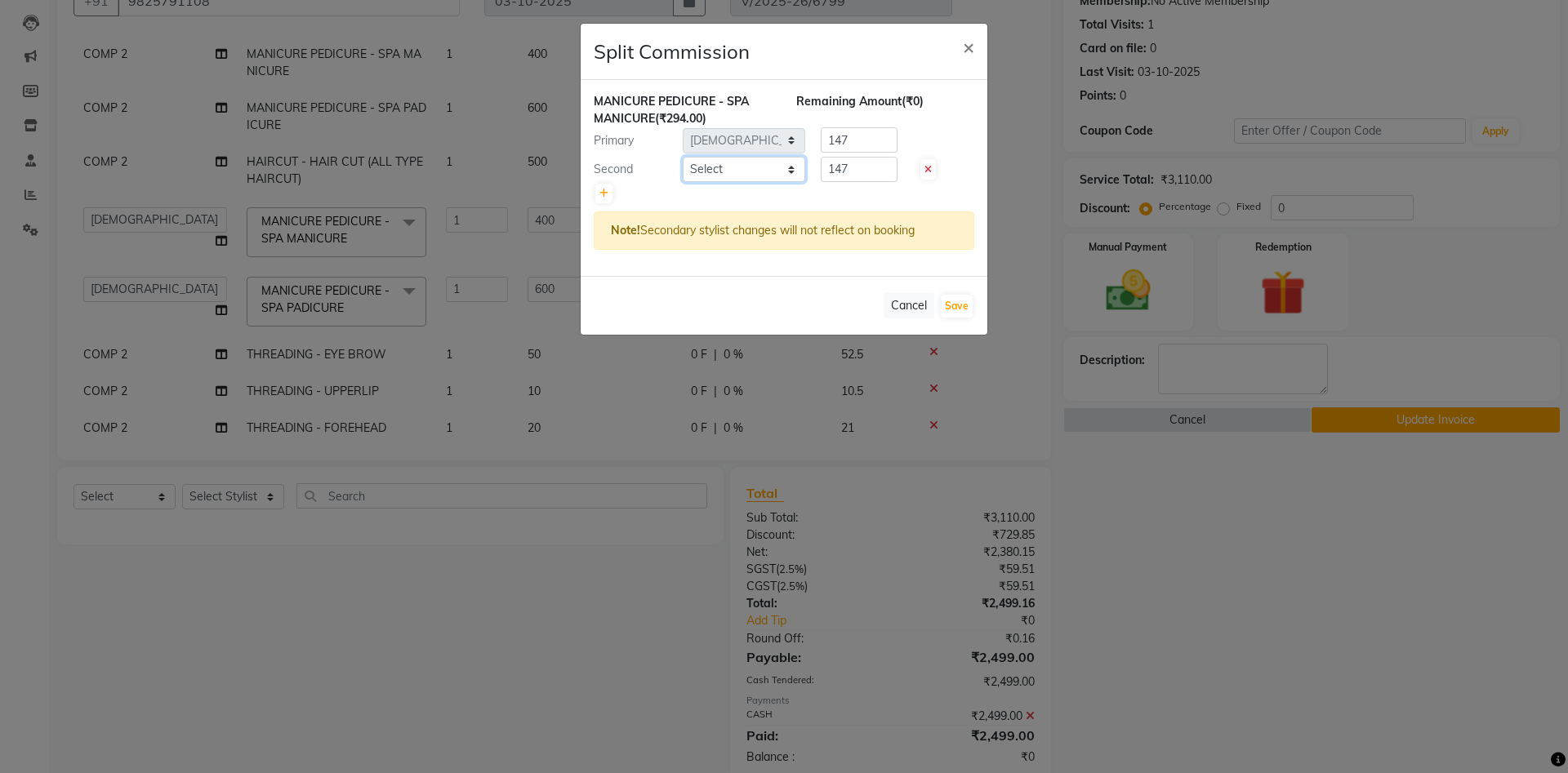
click at [683, 156] on select "Select [PERSON_NAME] [PERSON_NAME] [PERSON_NAME] Khalifa [PERSON_NAME] COMP 1 C…" at bounding box center [744, 169] width 122 height 25
select select "53780"
click option "[PERSON_NAME]" at bounding box center [0, 0] width 0 height 0
click at [723, 168] on select "Select [PERSON_NAME] [PERSON_NAME] [PERSON_NAME] Khalifa [PERSON_NAME] COMP 1 C…" at bounding box center [744, 169] width 122 height 25
click at [952, 302] on button "Save" at bounding box center [957, 306] width 32 height 22
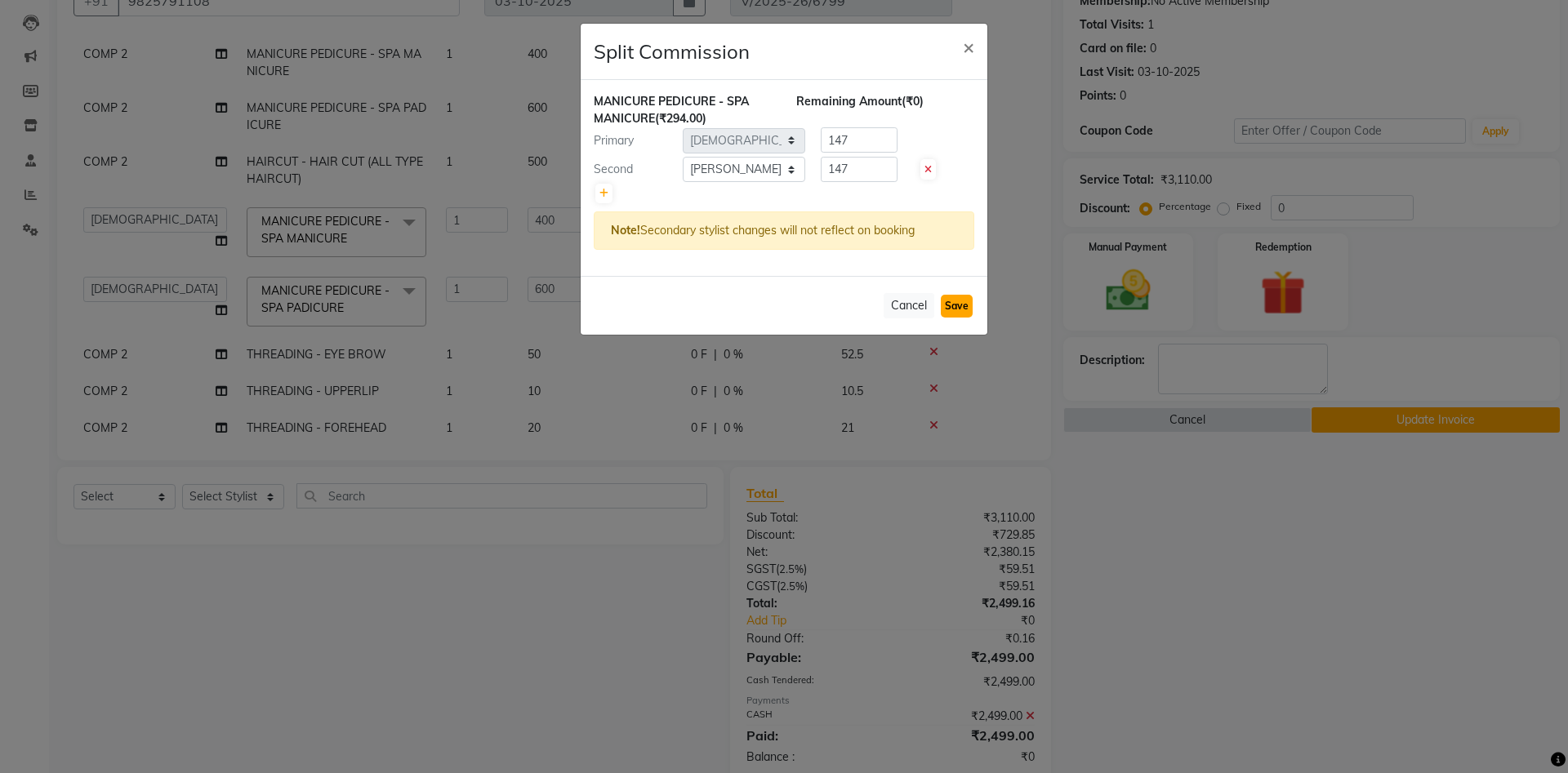
select select "Select"
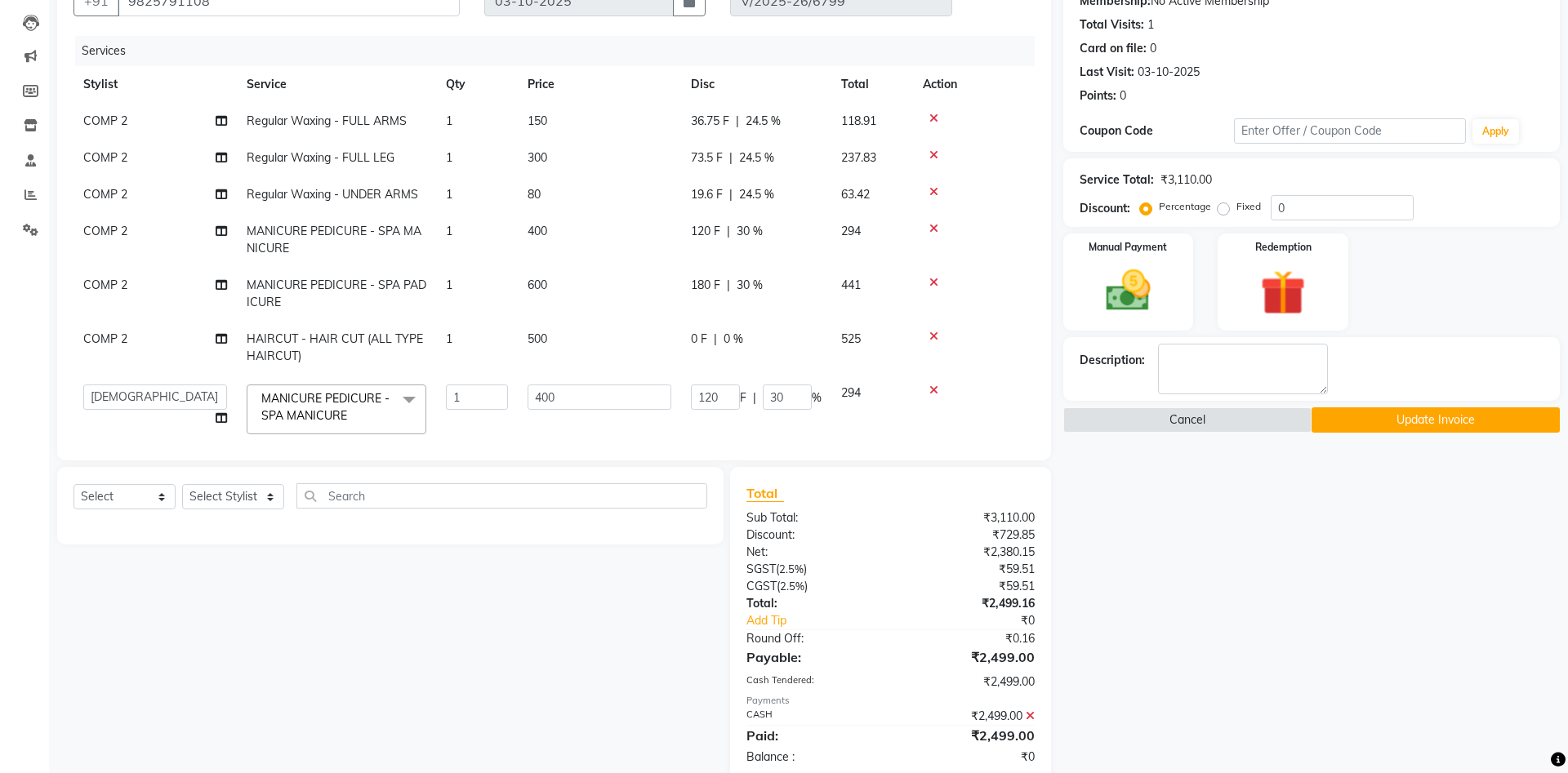
scroll to position [193, 0]
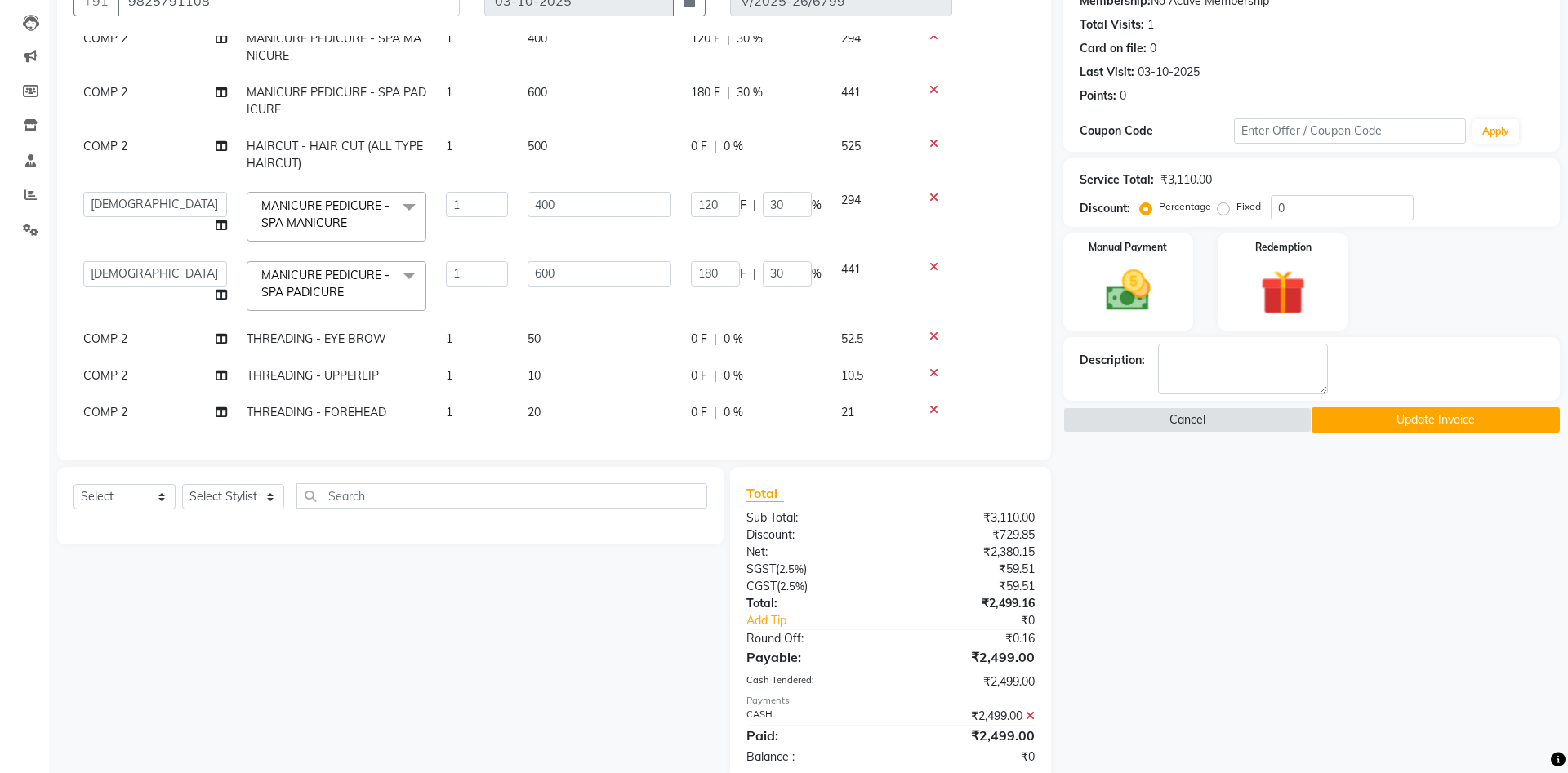
click at [1493, 411] on button "Update Invoice" at bounding box center [1436, 420] width 248 height 25
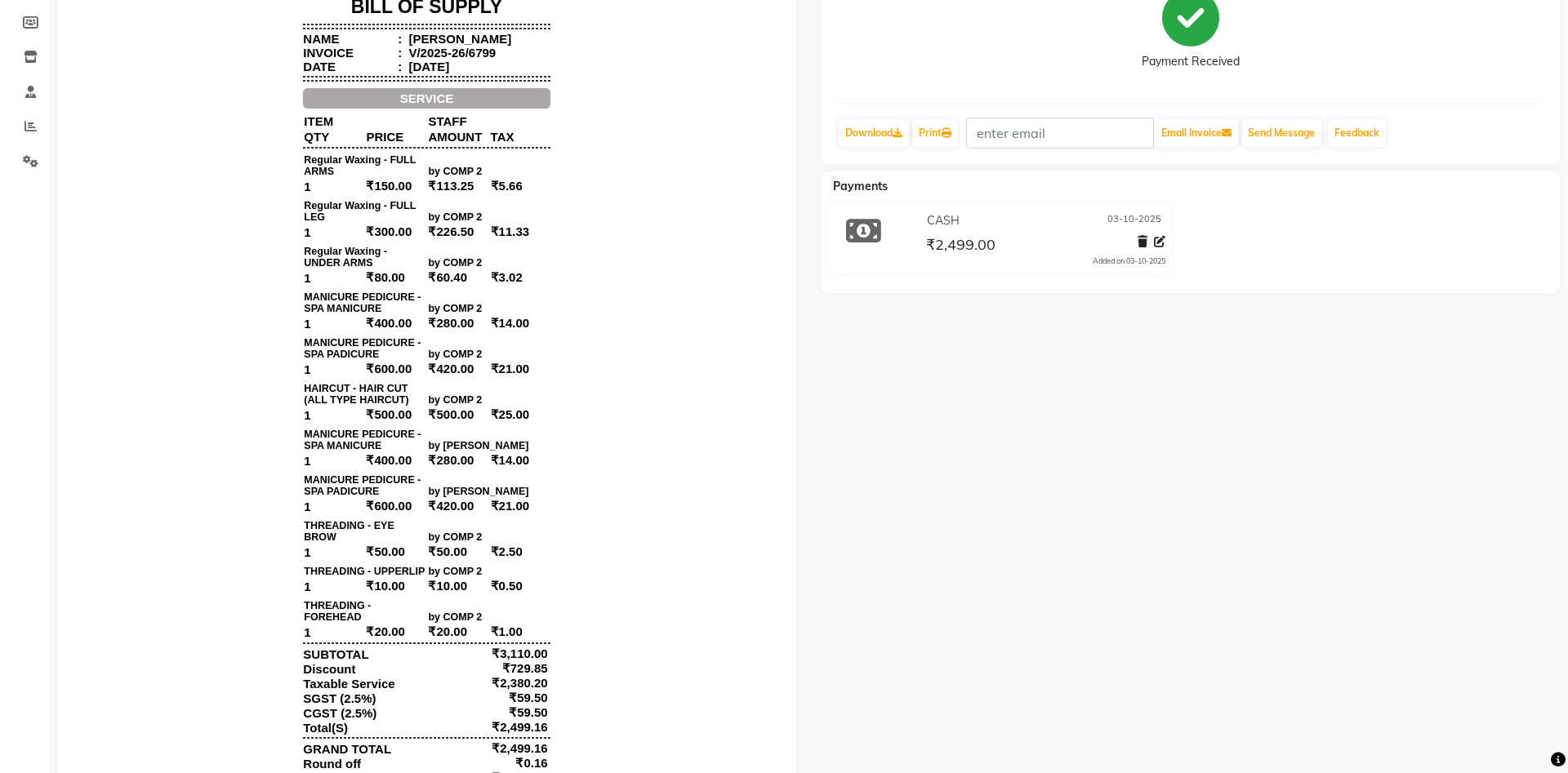
scroll to position [250, 0]
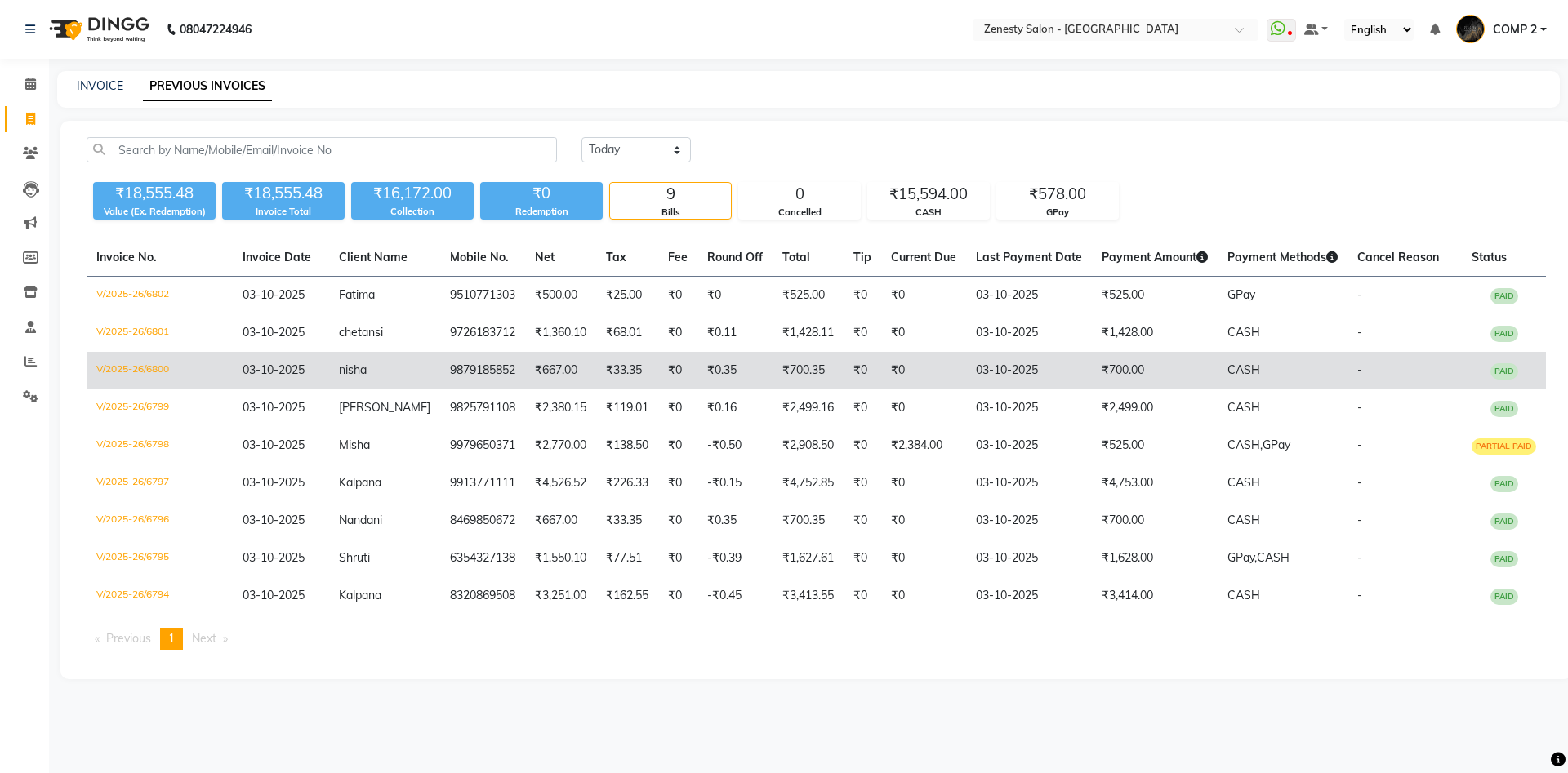
click at [375, 366] on td "nisha" at bounding box center [385, 370] width 111 height 37
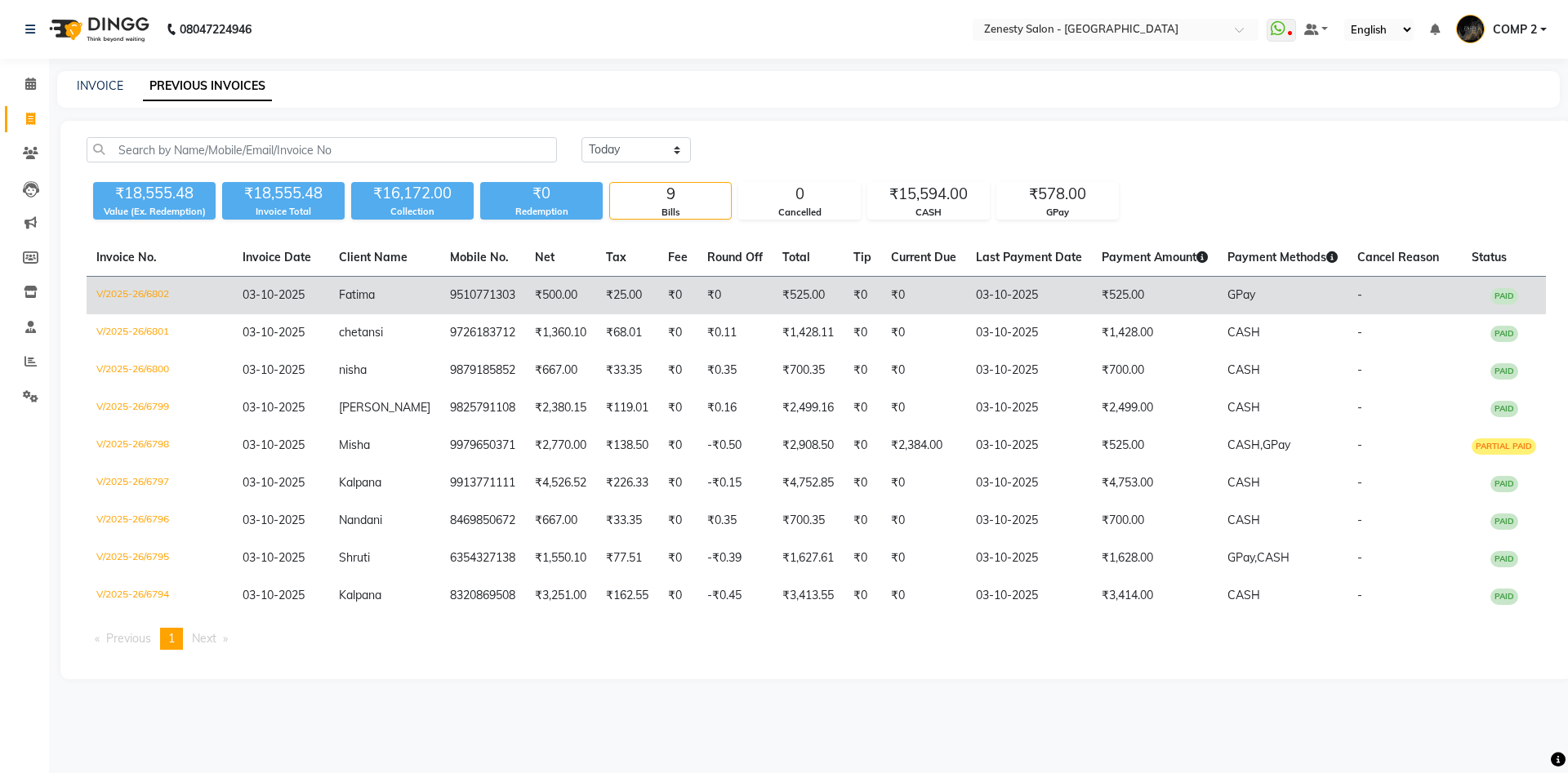
click at [372, 295] on span "Fatima" at bounding box center [357, 294] width 36 height 15
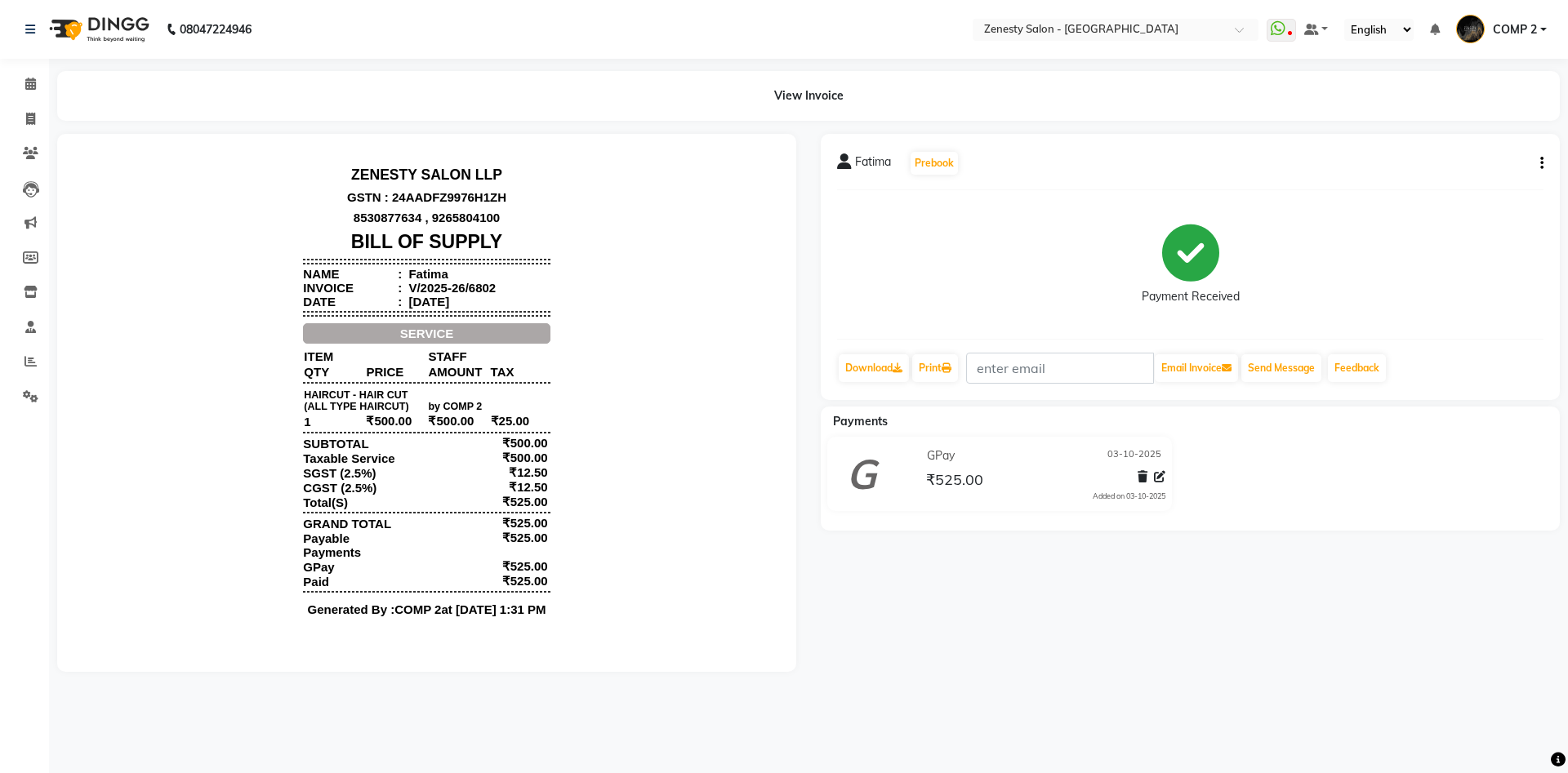
click at [1545, 165] on div "Fatima Prebook Payment Received Download Print Email Invoice Send Message Feedb…" at bounding box center [1191, 267] width 739 height 266
click at [1544, 164] on icon "button" at bounding box center [1542, 163] width 3 height 1
click at [1465, 166] on div "Edit Item Staff" at bounding box center [1460, 163] width 111 height 21
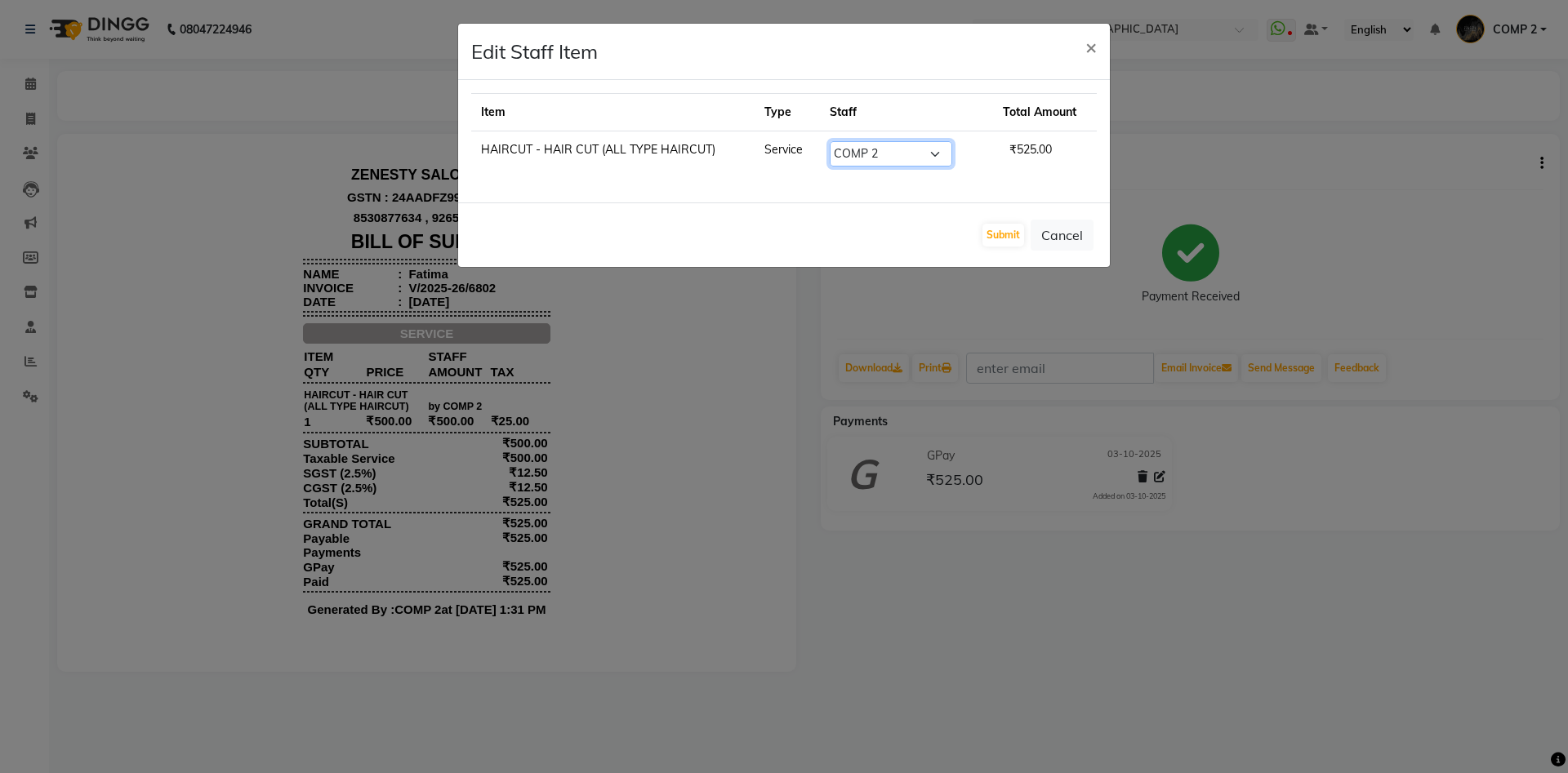
click at [830, 142] on select "Select [PERSON_NAME] [PERSON_NAME] [PERSON_NAME] Khalifa [PERSON_NAME] COMP 1 C…" at bounding box center [891, 154] width 122 height 25
select select "77242"
click option "[PERSON_NAME]" at bounding box center [0, 0] width 0 height 0
click at [898, 153] on select "Select [PERSON_NAME] [PERSON_NAME] [PERSON_NAME] Khalifa [PERSON_NAME] COMP 1 C…" at bounding box center [891, 154] width 122 height 25
click at [1014, 241] on button "Submit" at bounding box center [1003, 235] width 42 height 22
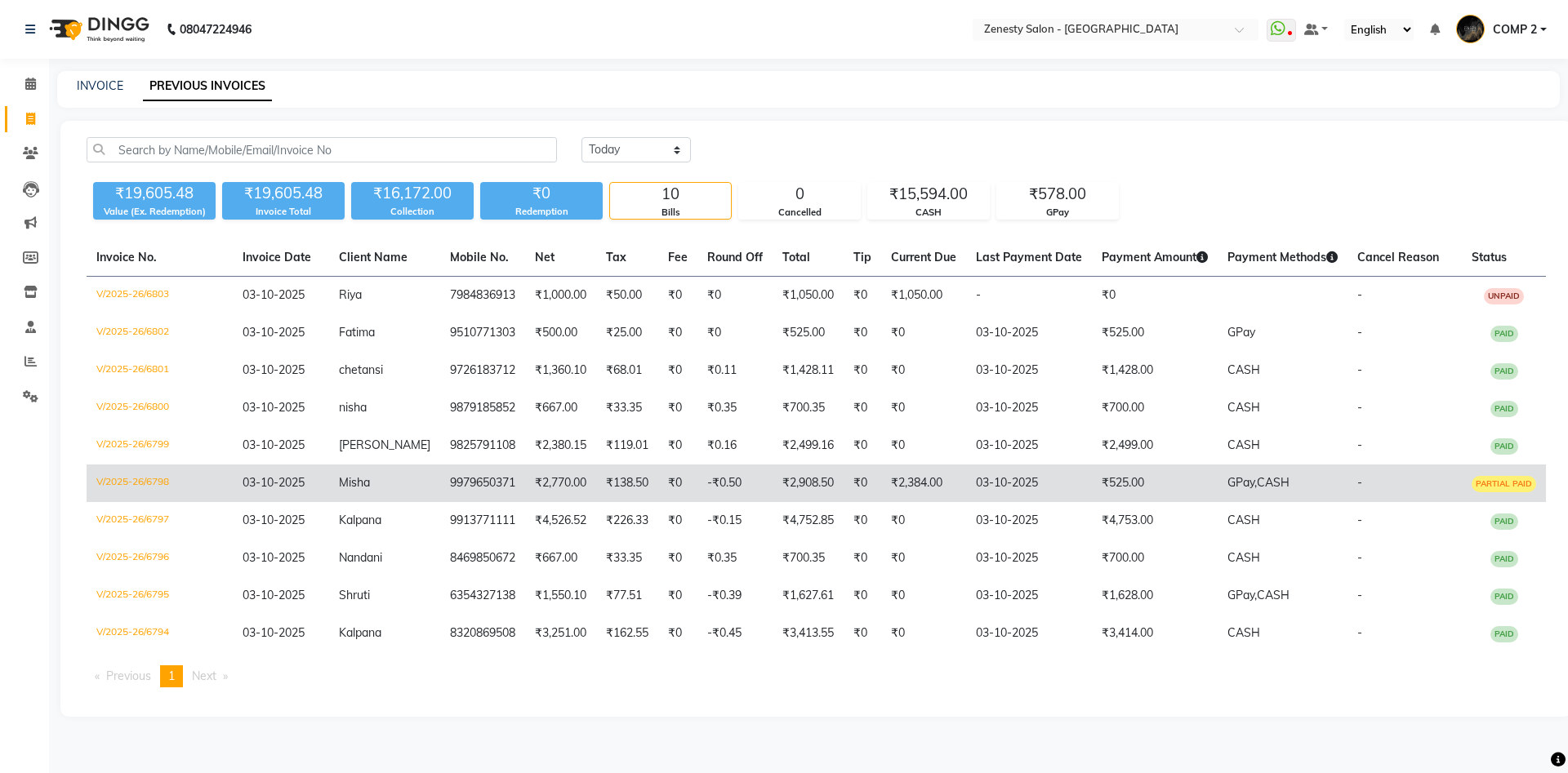
click at [576, 483] on td "₹2,770.00" at bounding box center [560, 483] width 71 height 37
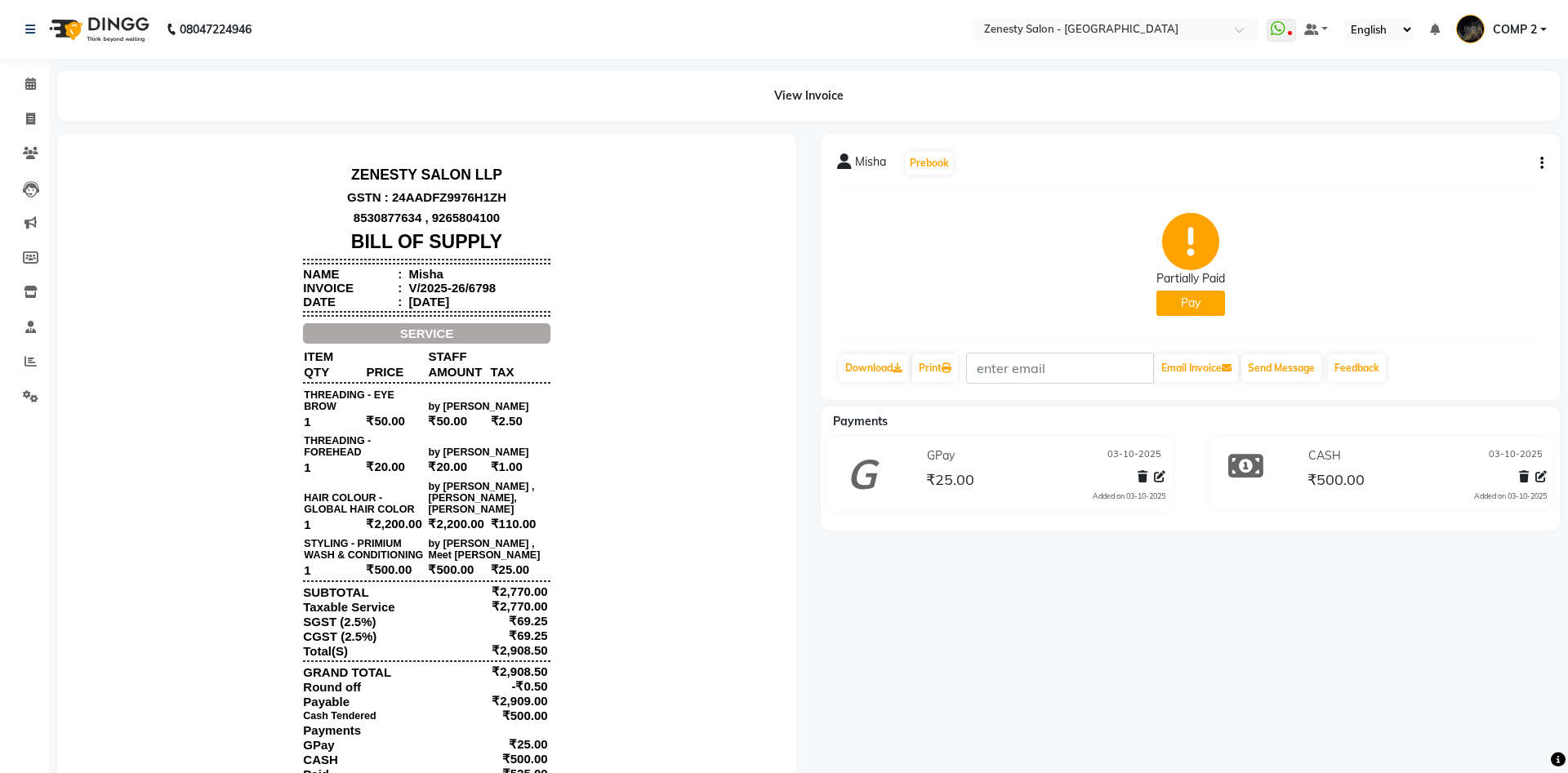
click at [1543, 163] on icon "button" at bounding box center [1542, 163] width 3 height 1
click at [1463, 187] on div "Edit Invoice" at bounding box center [1460, 184] width 111 height 21
select select "service"
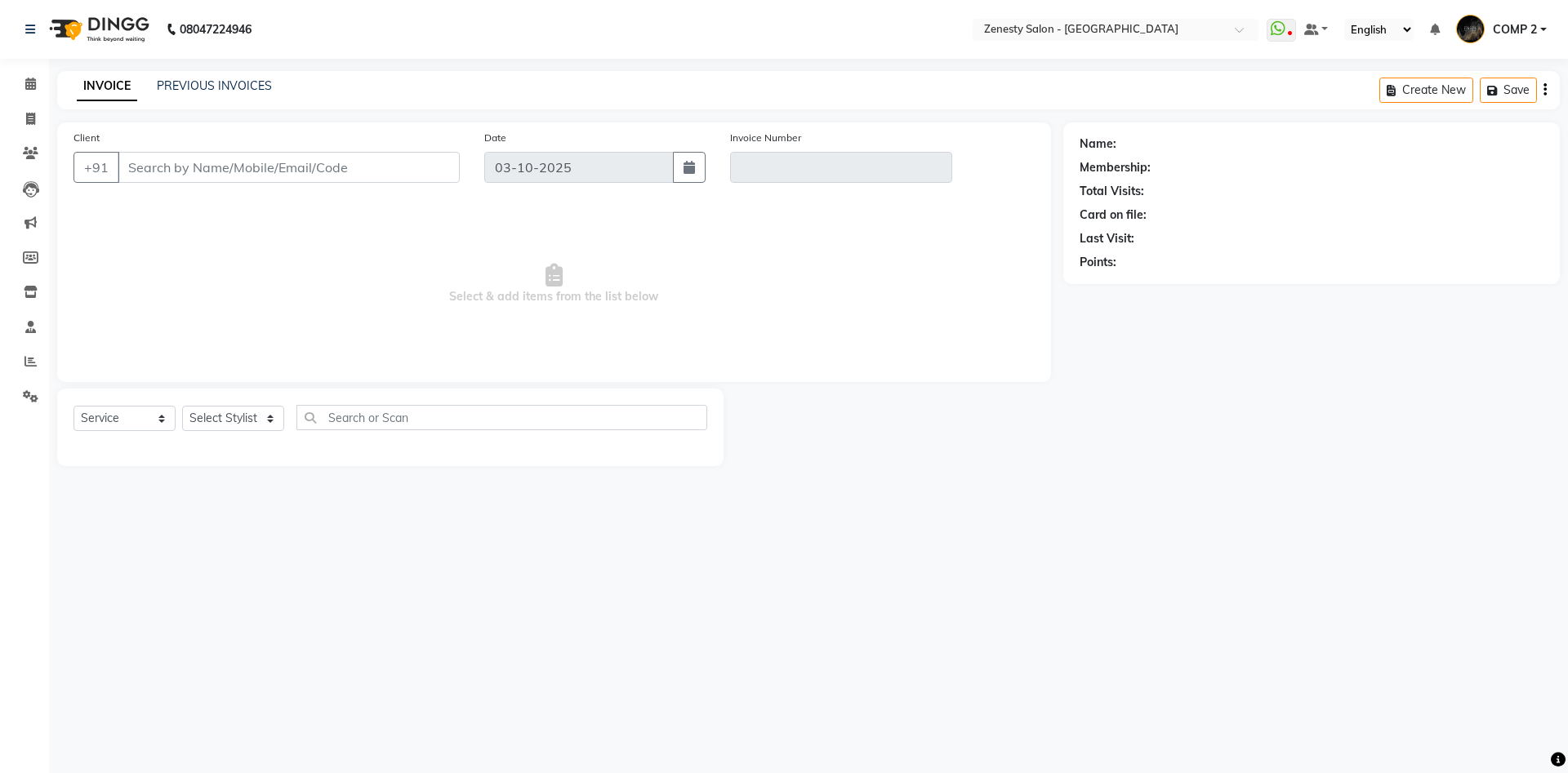
type input "9979650371"
type input "V/2025-26/6798"
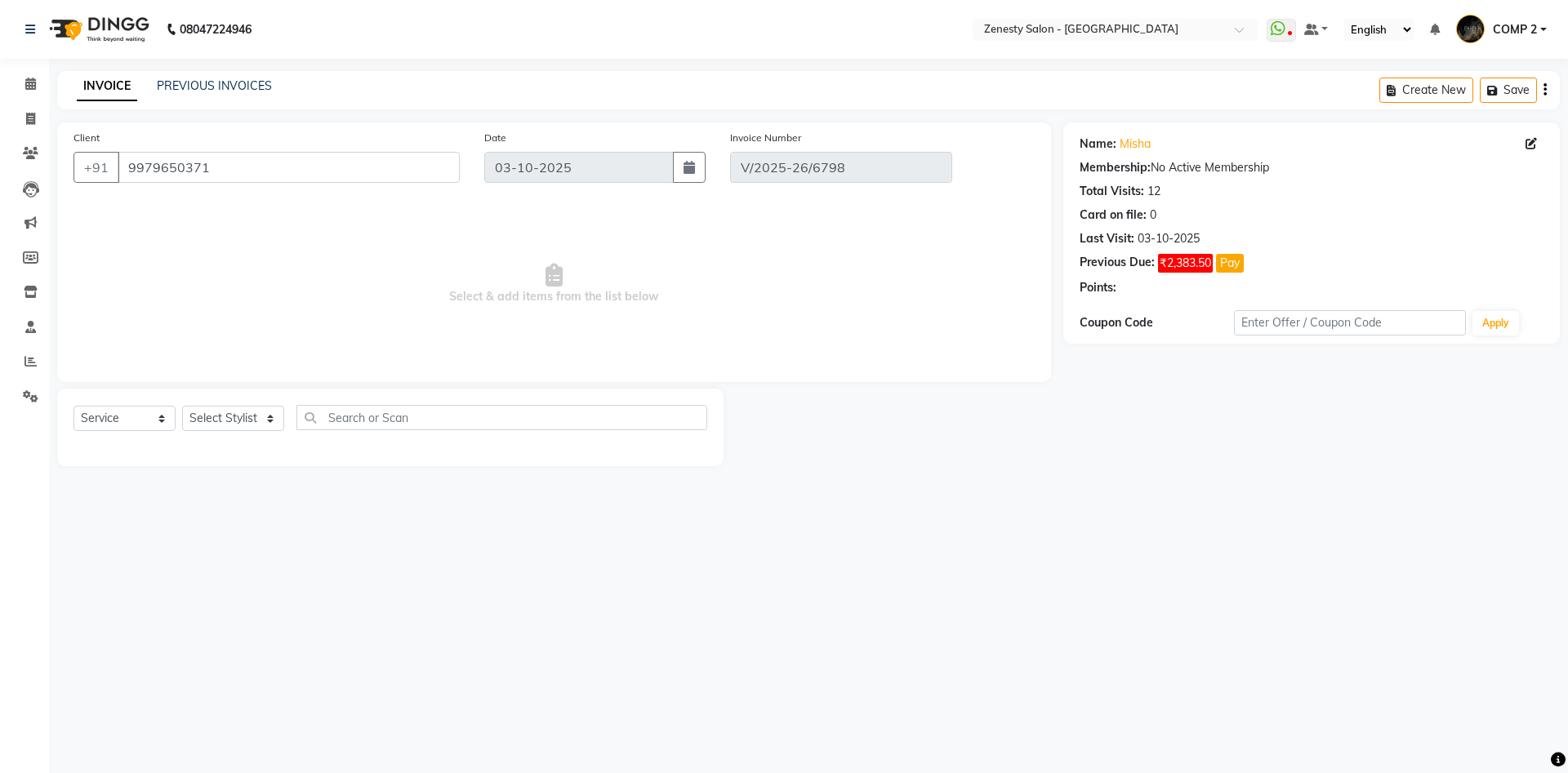
select select "select"
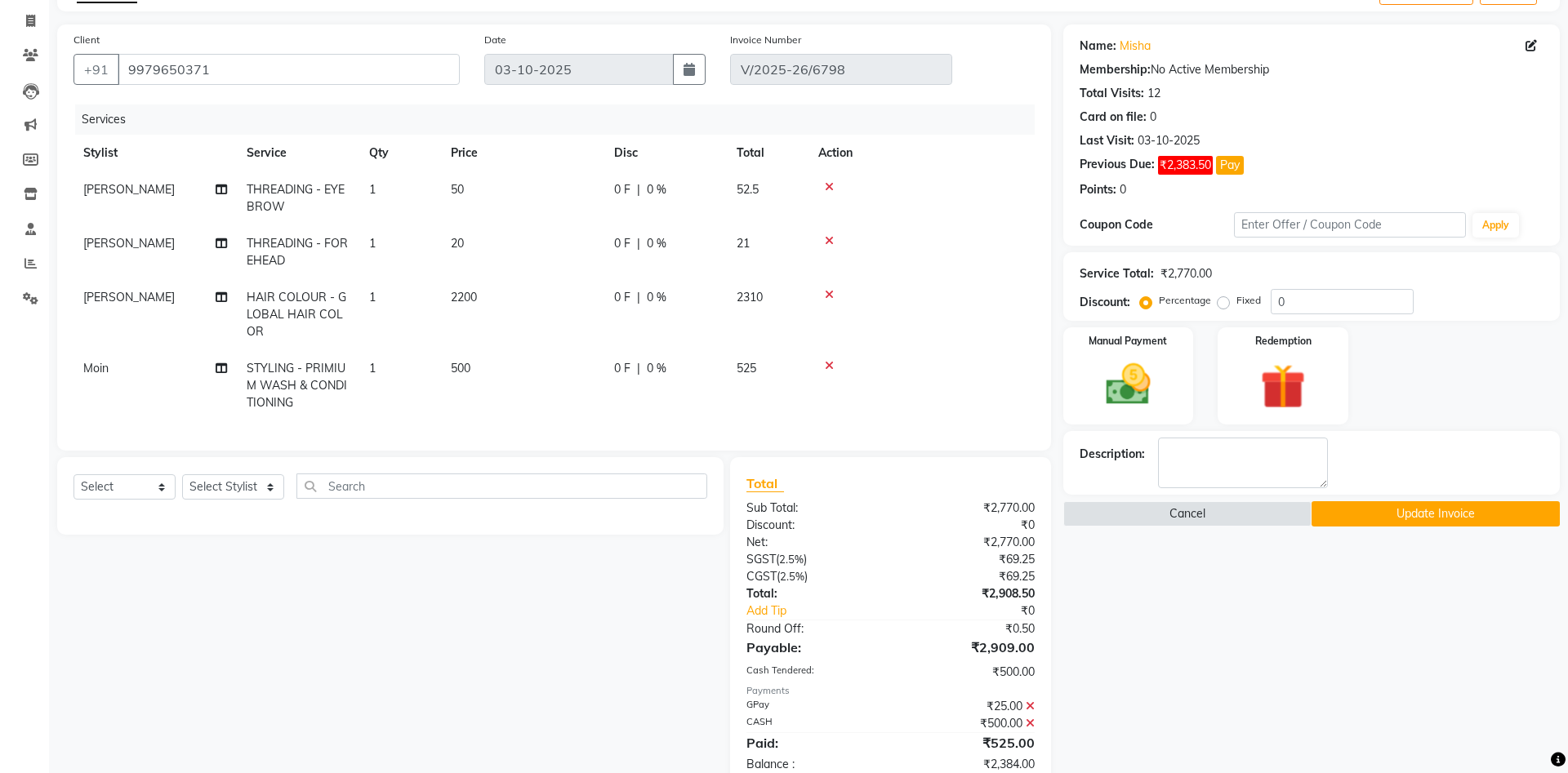
scroll to position [139, 0]
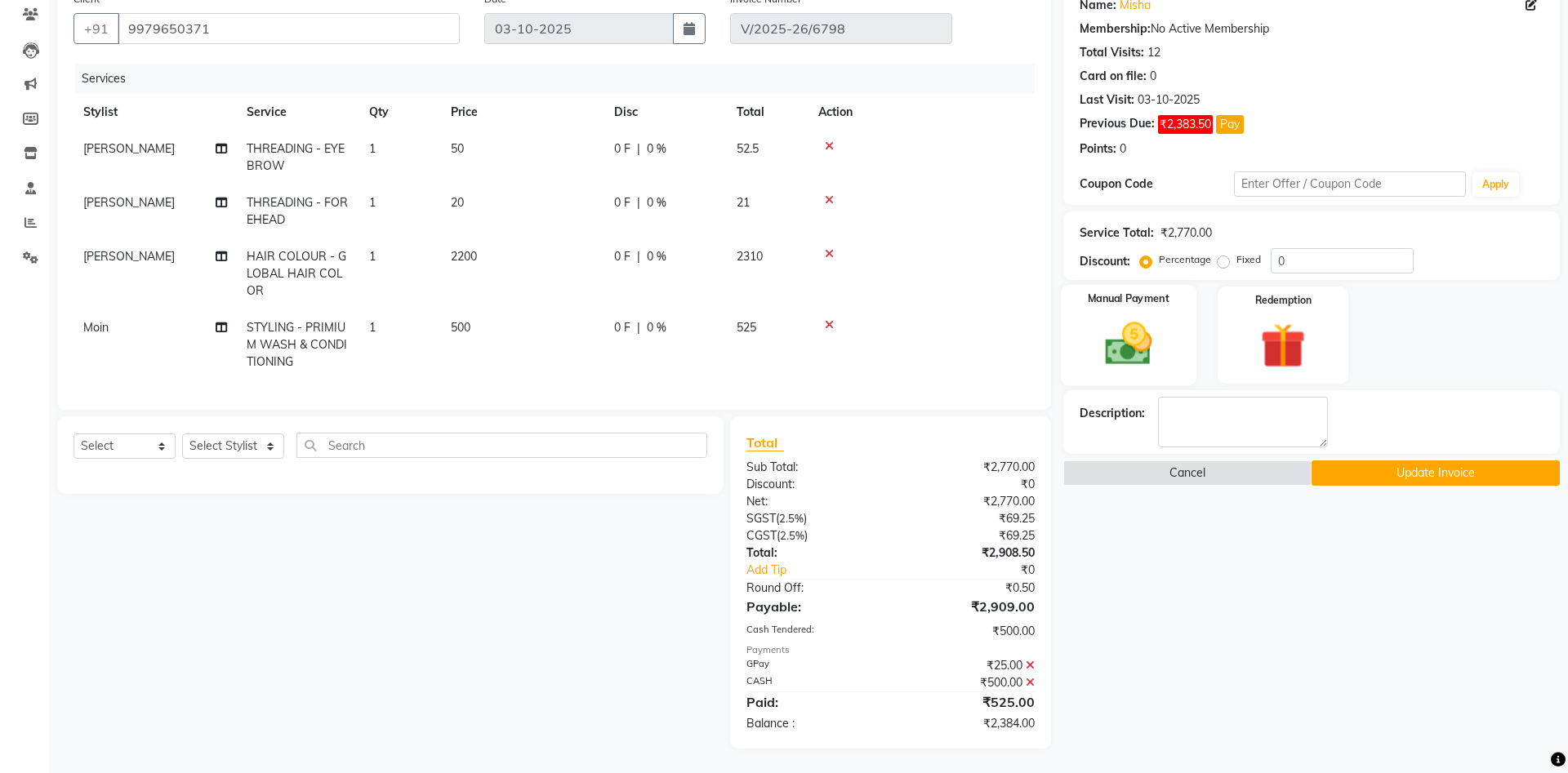
click at [1157, 337] on img at bounding box center [1129, 343] width 76 height 54
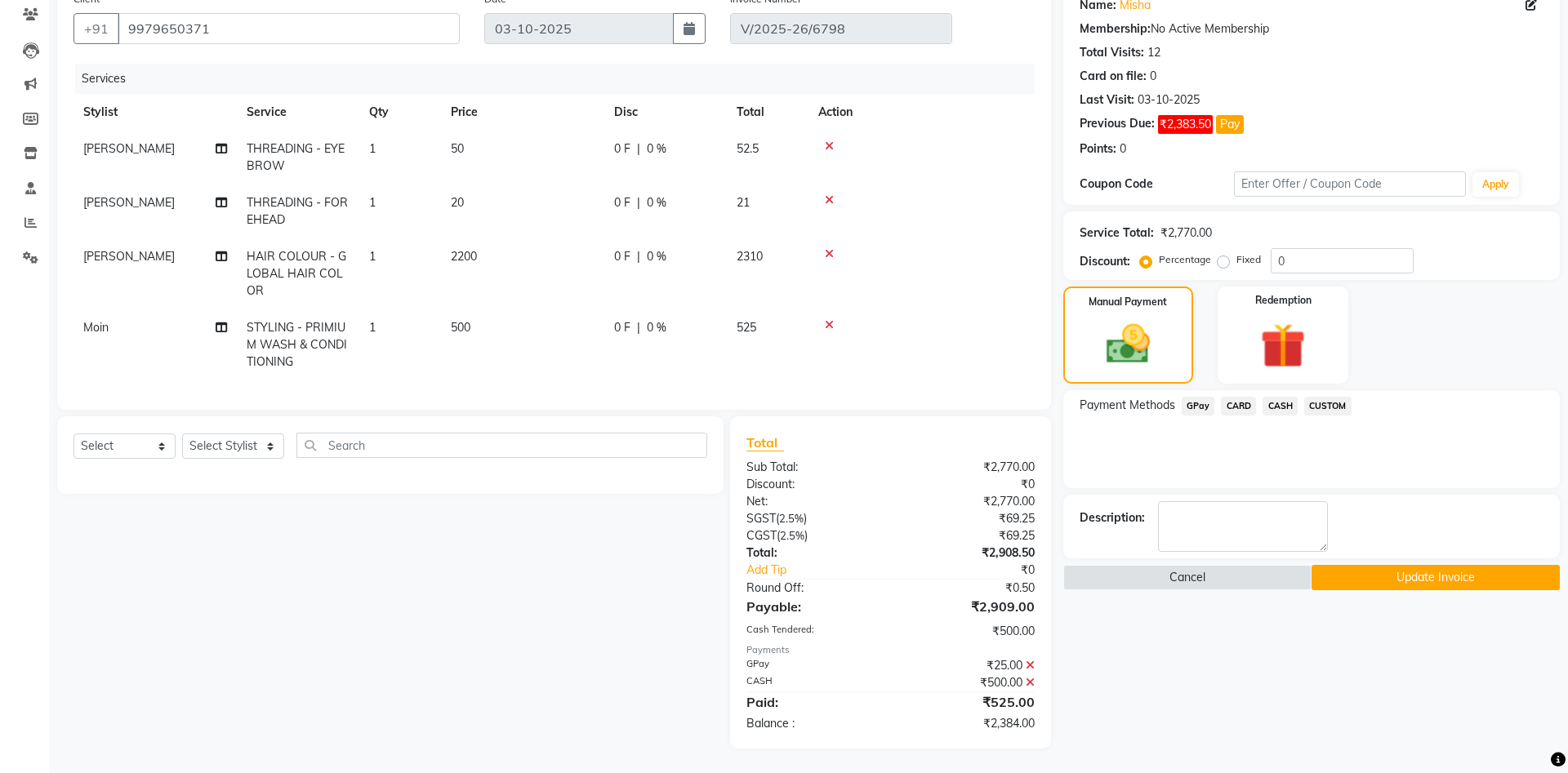
click at [1277, 408] on span "CASH" at bounding box center [1281, 406] width 35 height 19
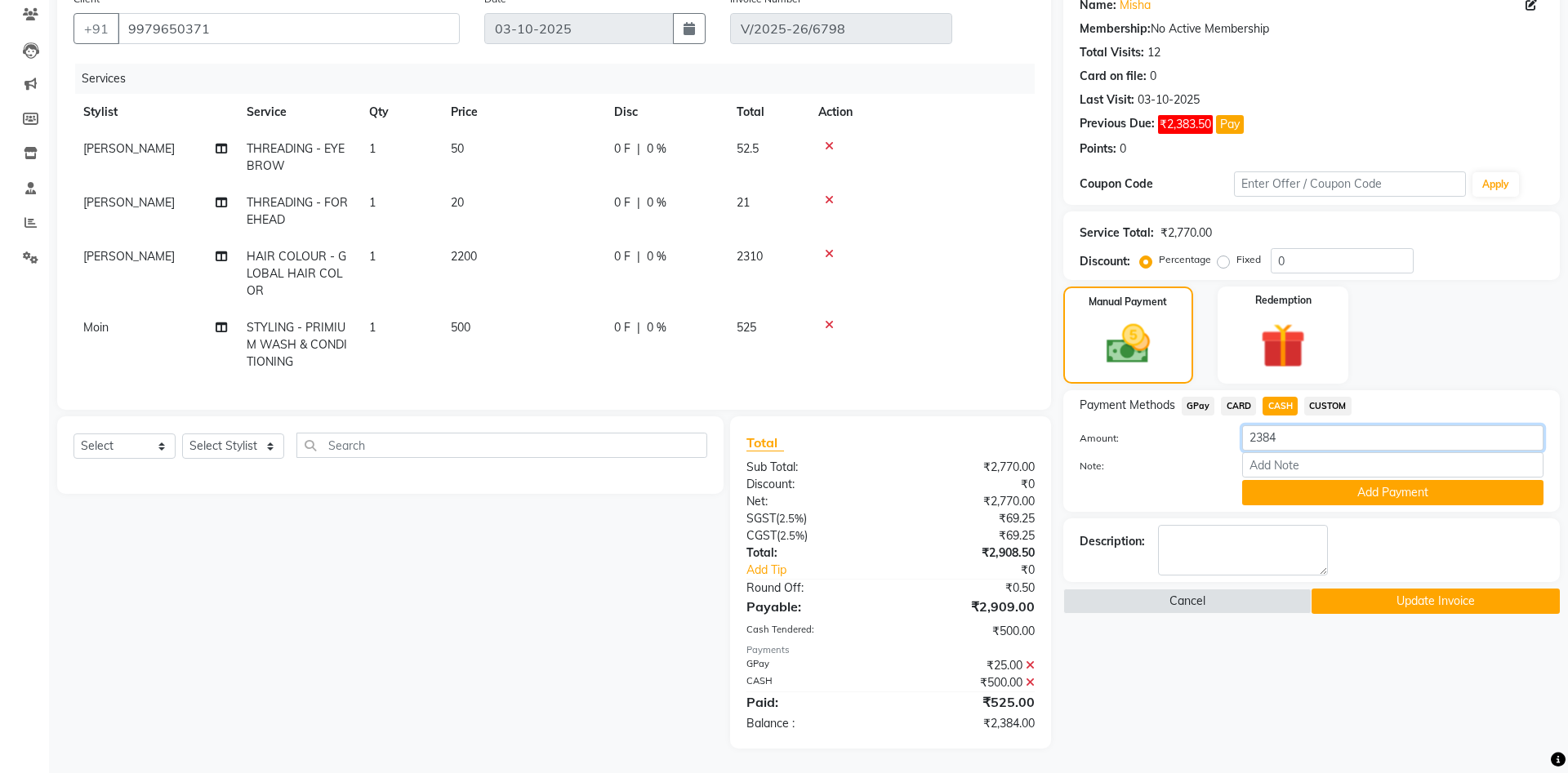
drag, startPoint x: 1290, startPoint y: 435, endPoint x: 1265, endPoint y: 437, distance: 25.1
click at [1265, 437] on input "2384" at bounding box center [1393, 438] width 301 height 25
type input "2300"
click at [1370, 504] on button "Add Payment" at bounding box center [1393, 493] width 301 height 25
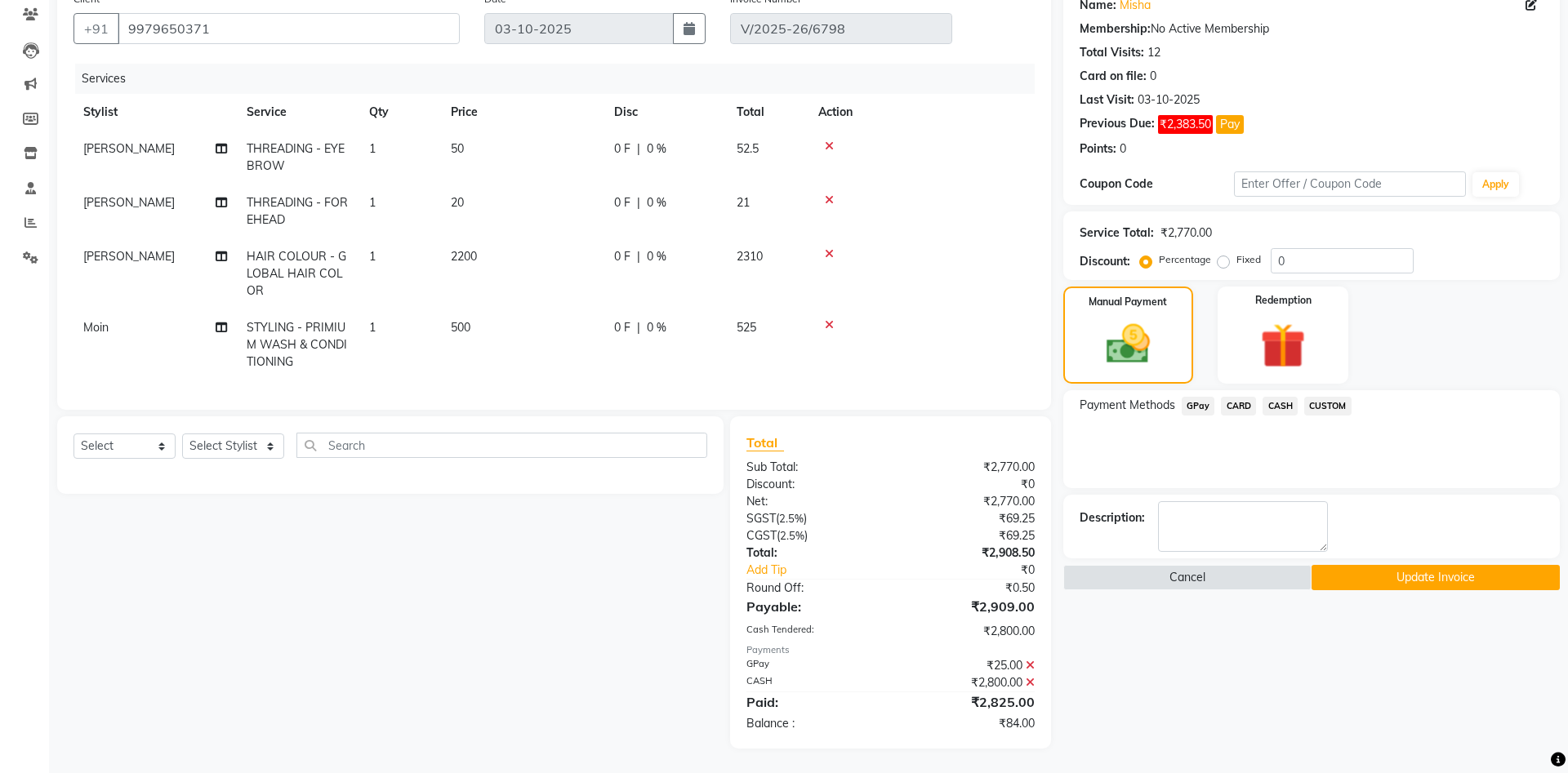
click at [1203, 400] on span "GPay" at bounding box center [1198, 406] width 33 height 19
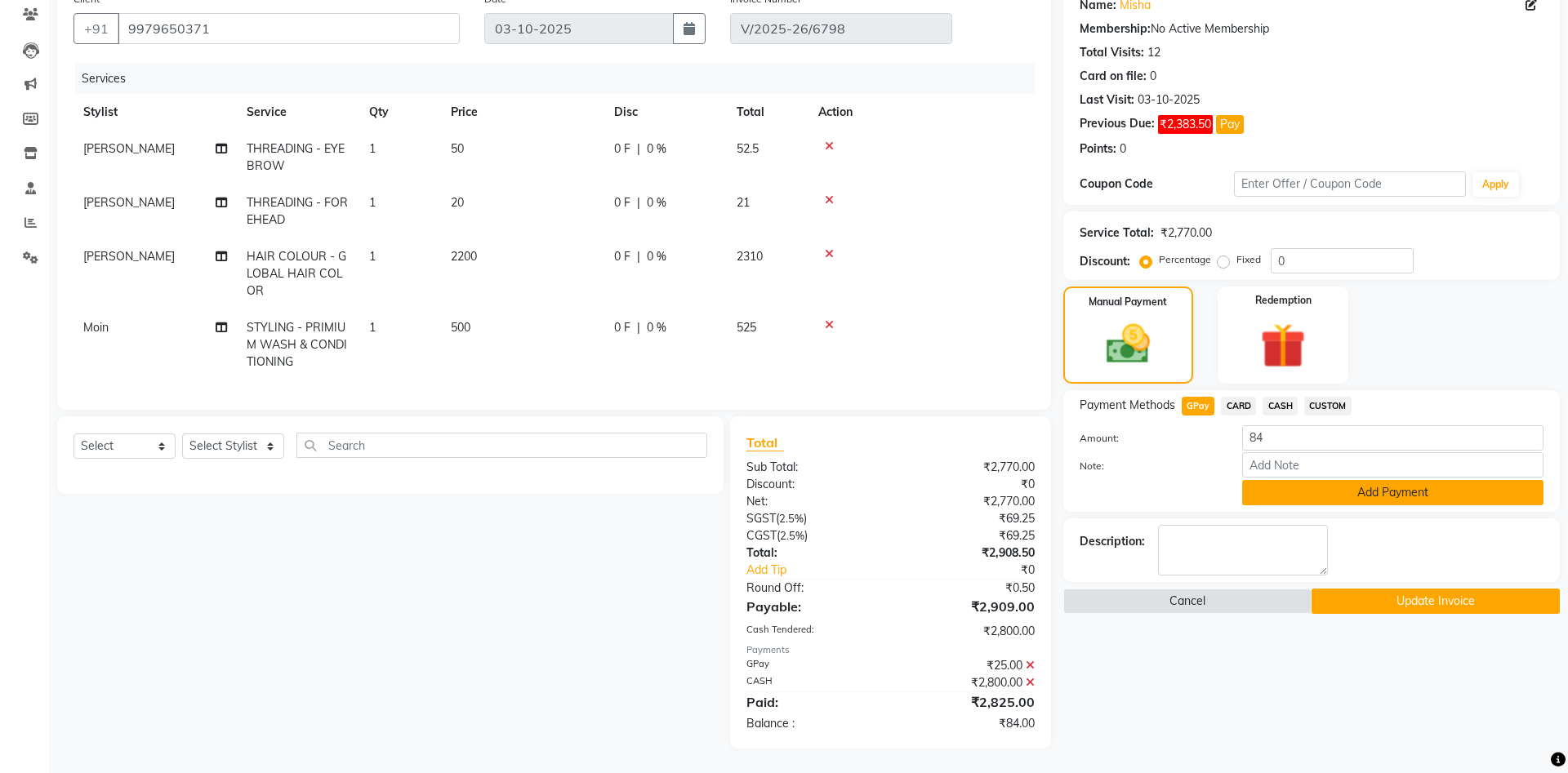
click at [1371, 496] on button "Add Payment" at bounding box center [1393, 493] width 301 height 25
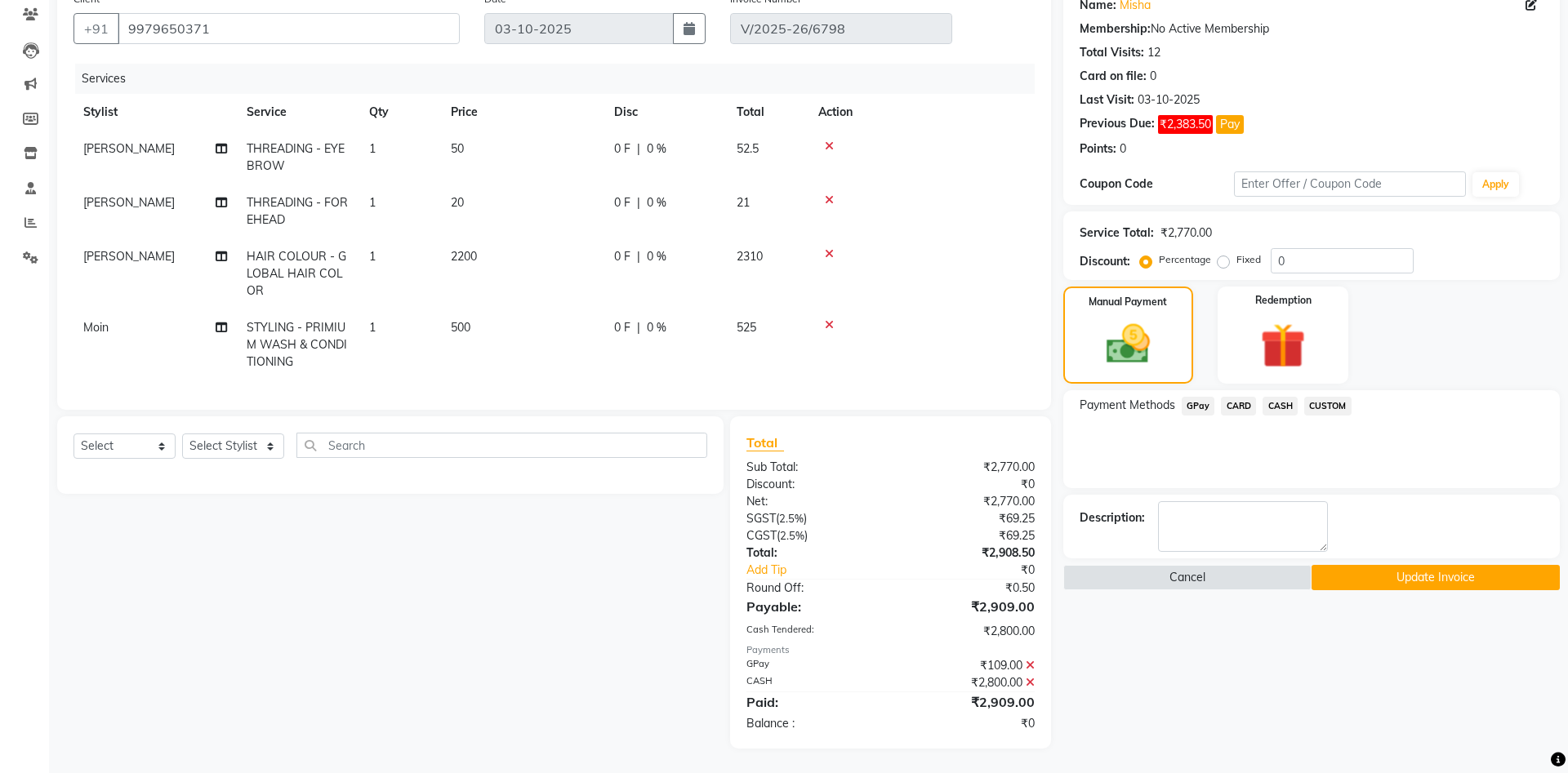
click at [1409, 574] on button "Update Invoice" at bounding box center [1436, 578] width 248 height 25
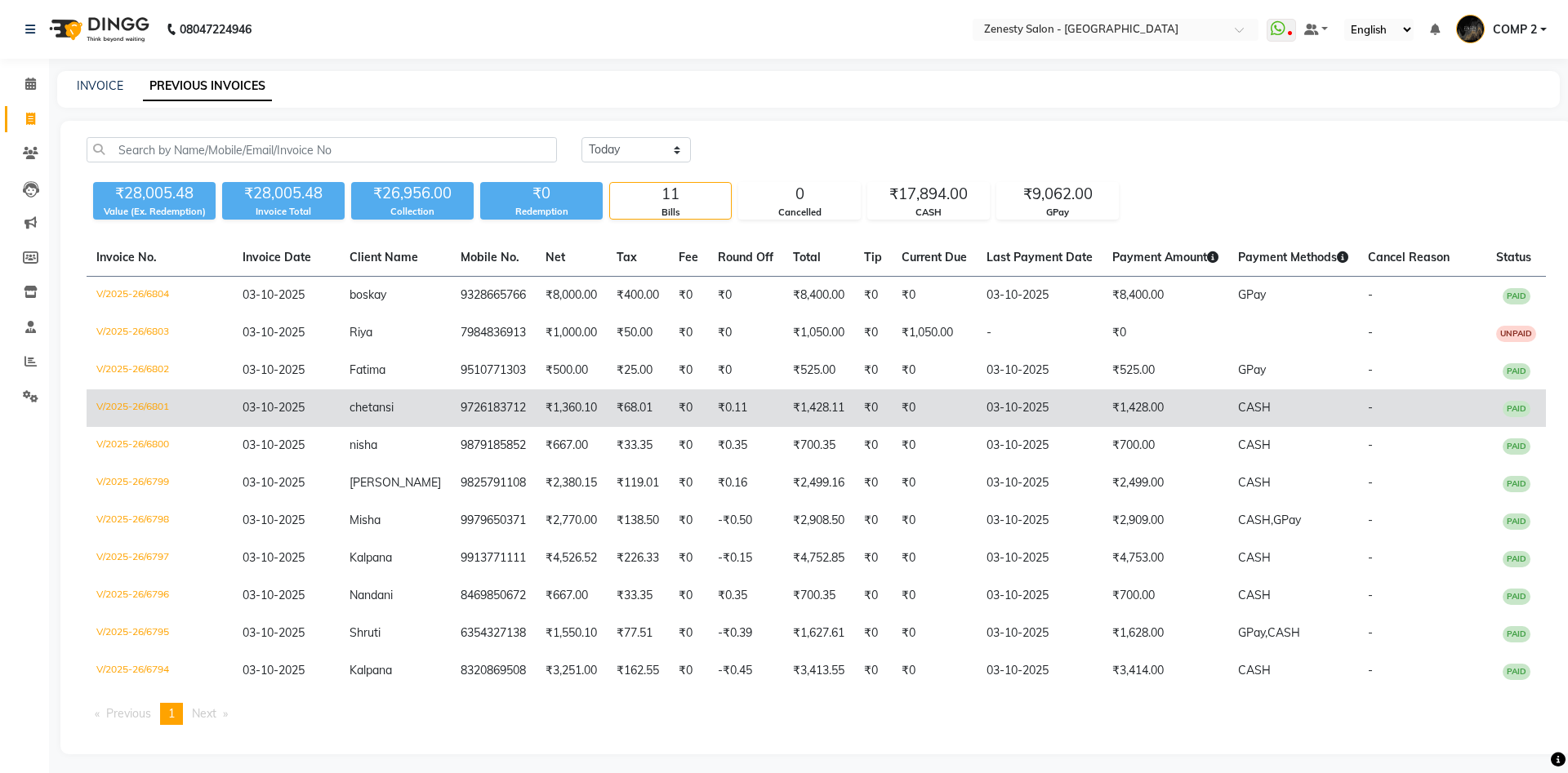
click at [403, 410] on td "chetansi" at bounding box center [396, 408] width 111 height 37
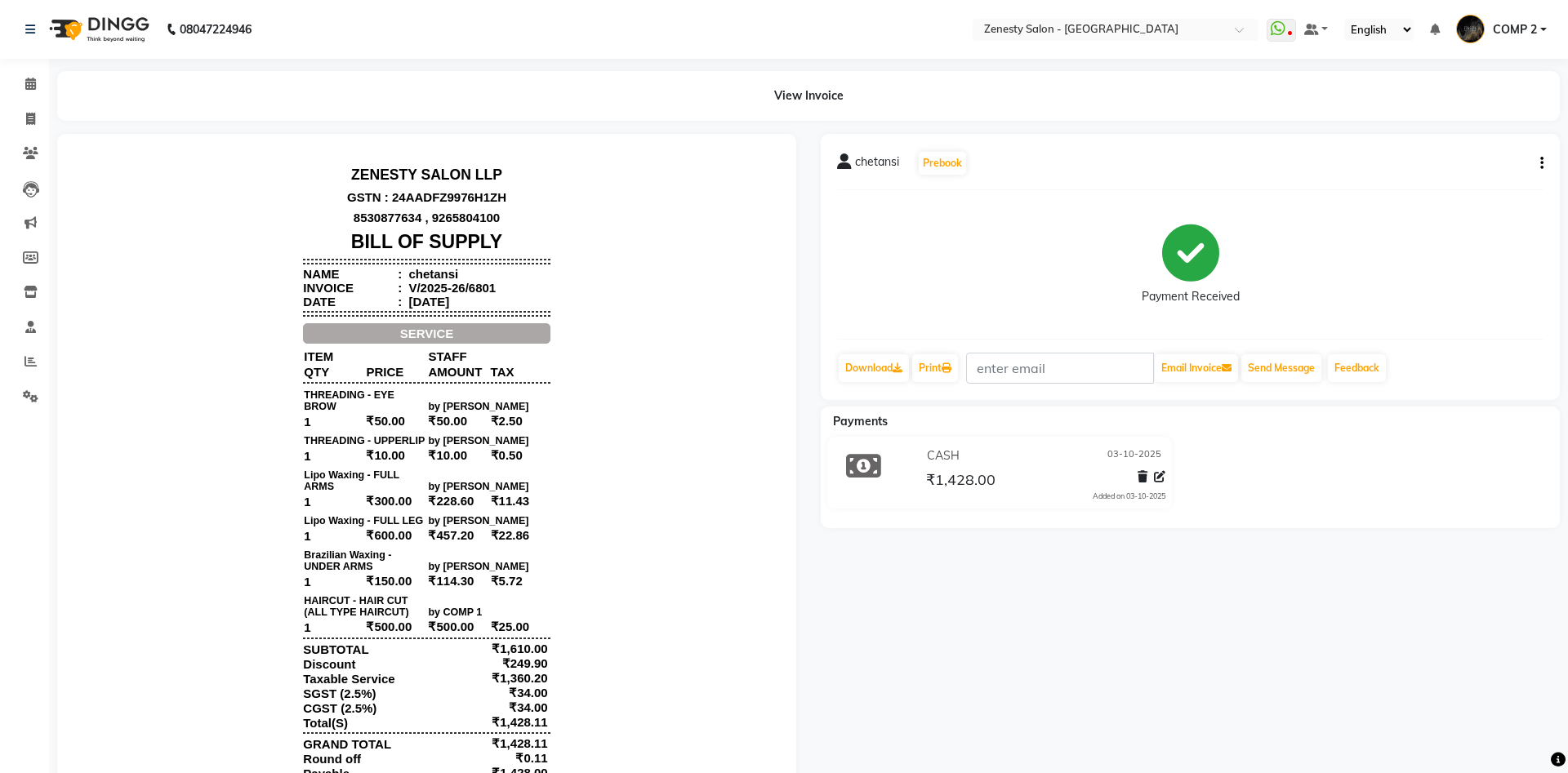
click at [1537, 163] on button "button" at bounding box center [1539, 164] width 10 height 18
click at [1436, 191] on div "Edit Invoice" at bounding box center [1460, 184] width 111 height 21
select select "service"
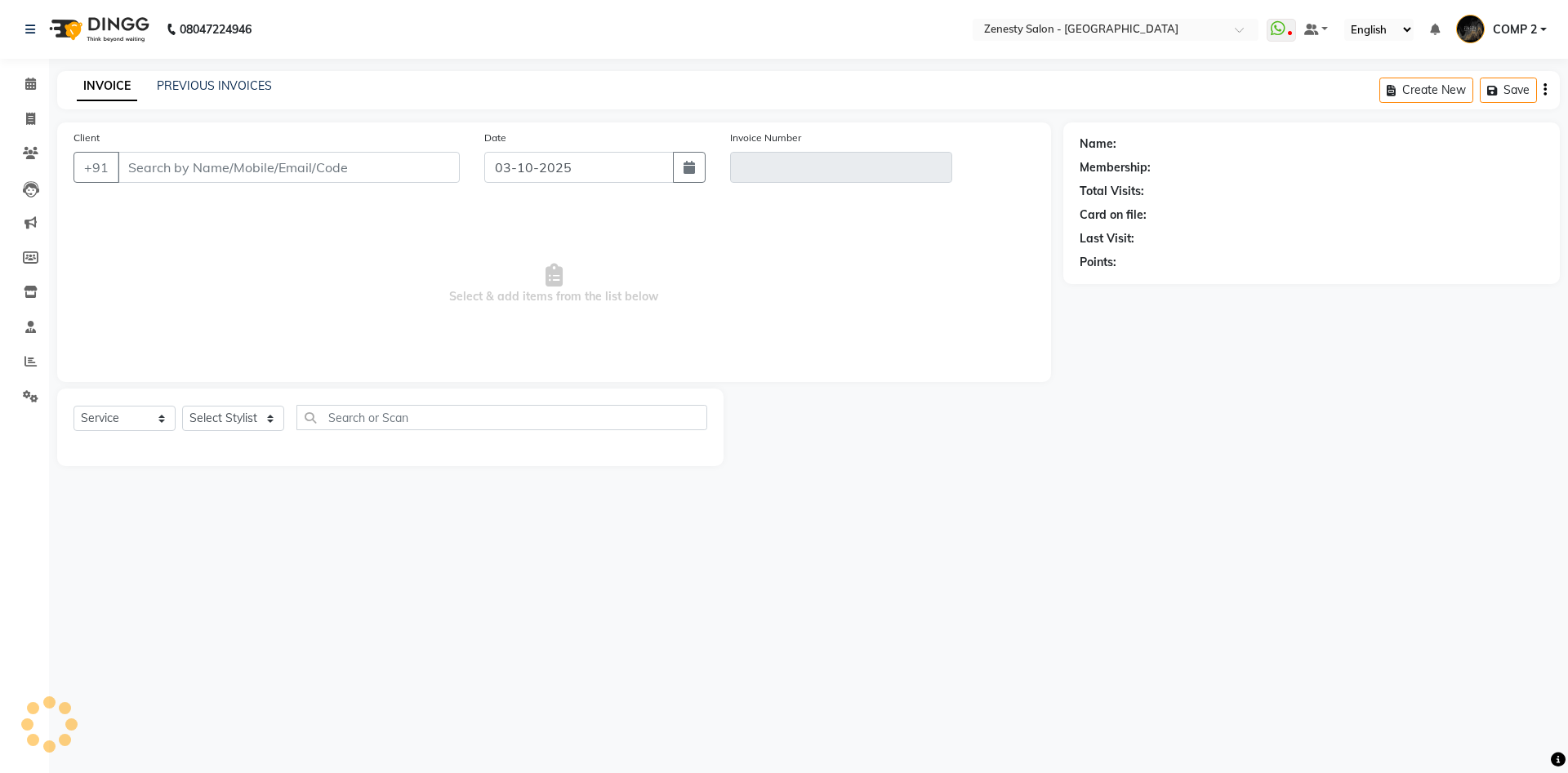
type input "9726183712"
type input "V/2025-26/6801"
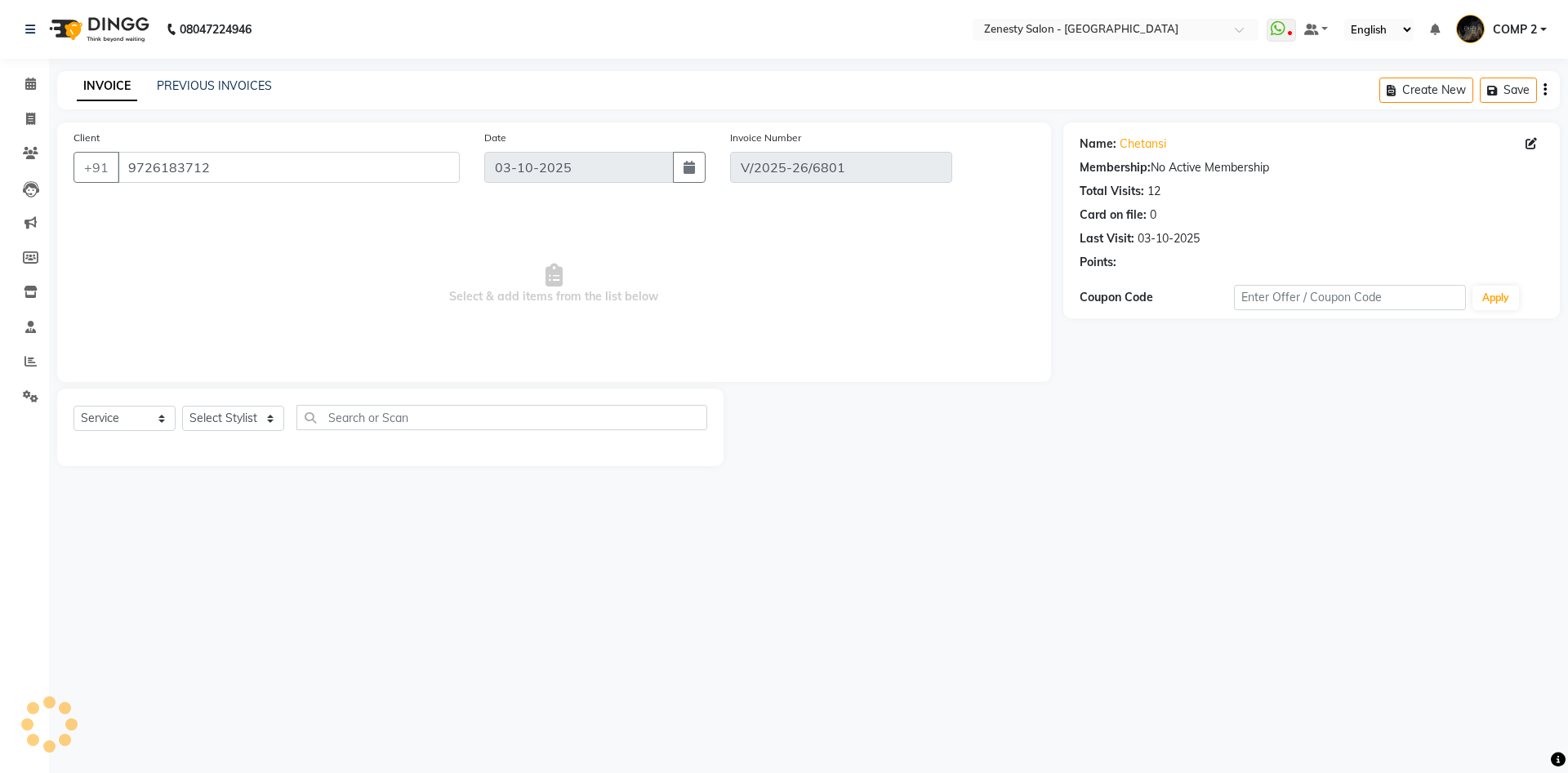
select select "select"
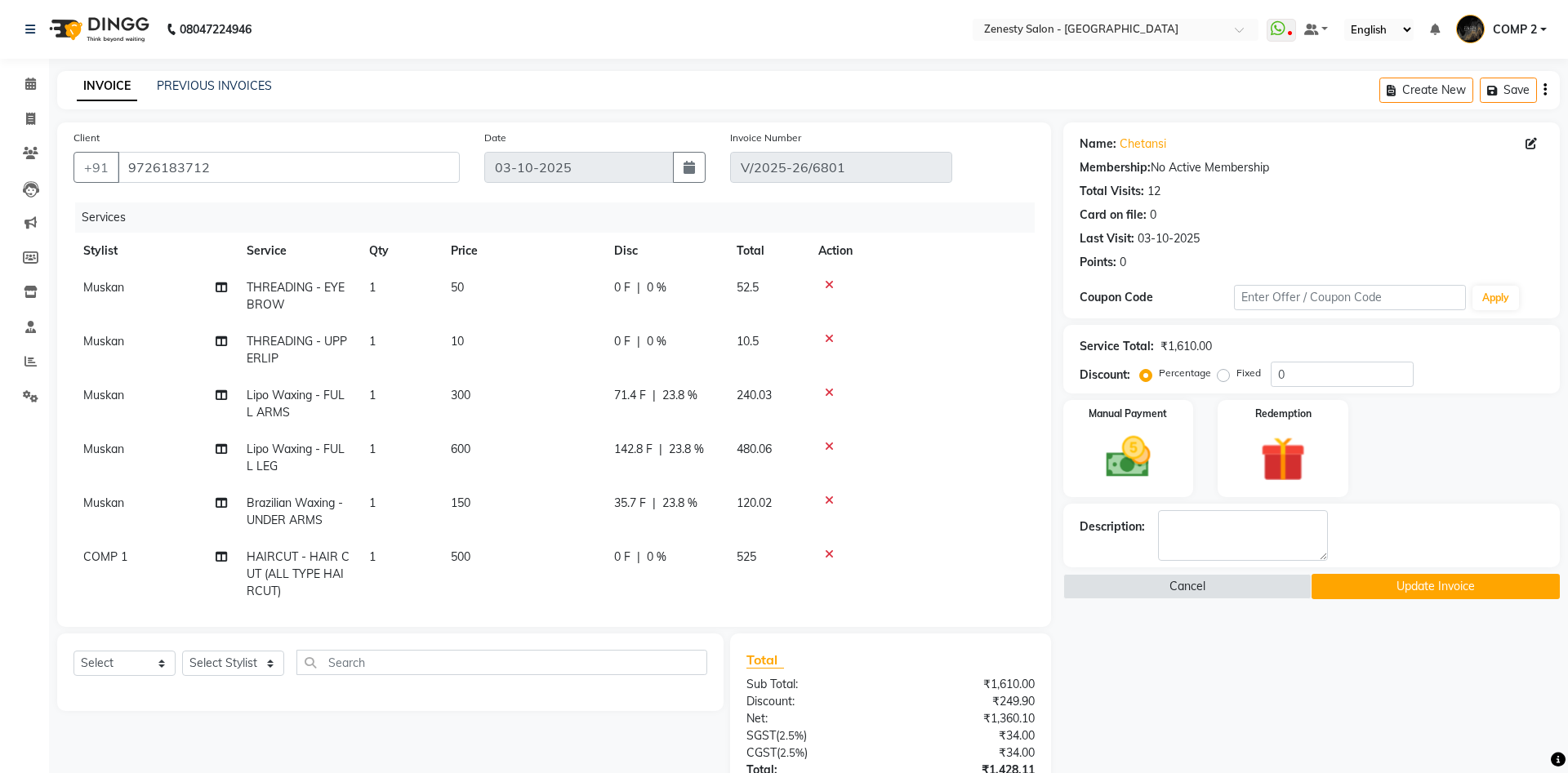
click at [114, 552] on span "COMP 1" at bounding box center [105, 556] width 44 height 15
select select "81093"
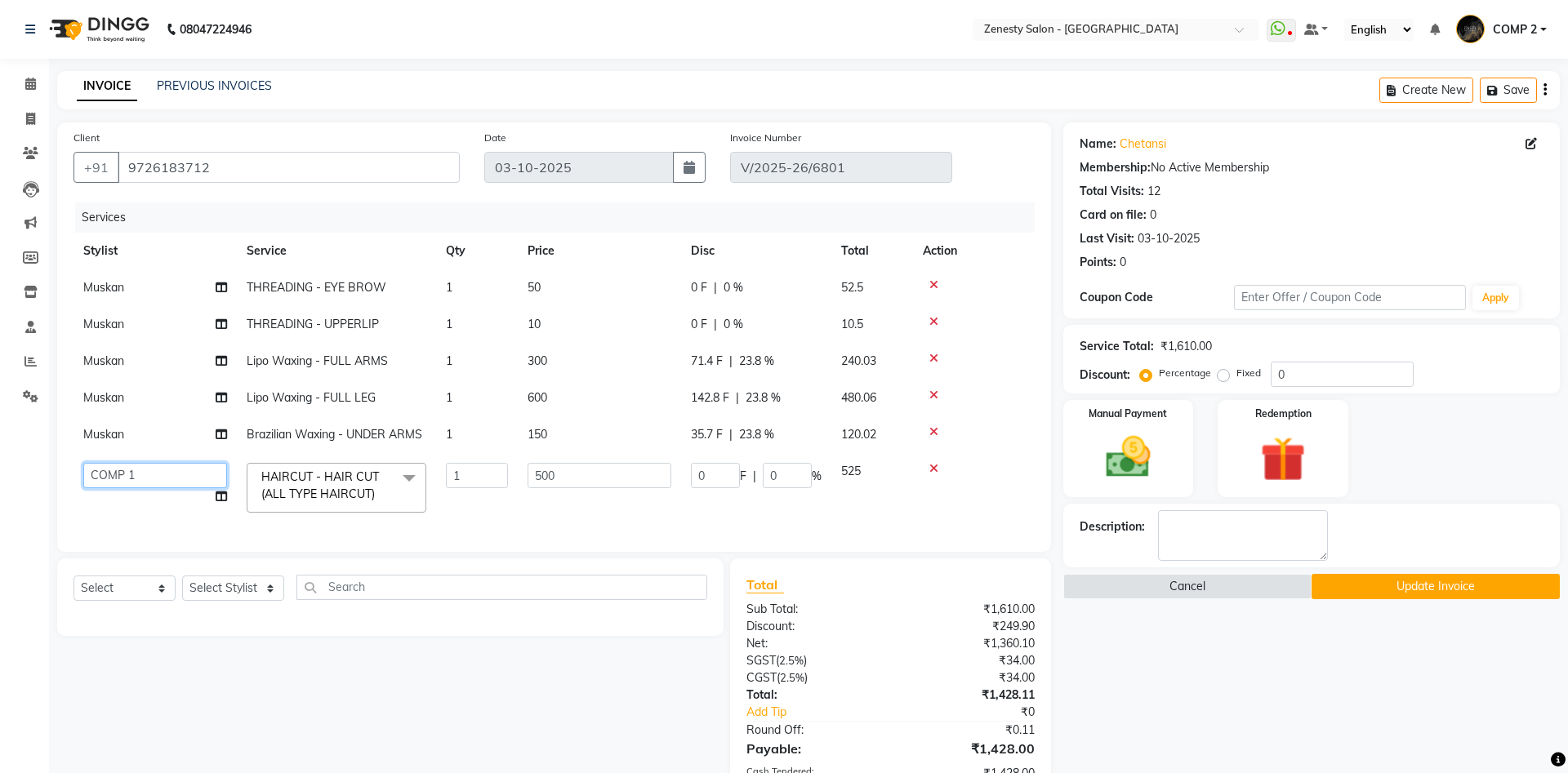
click at [83, 463] on select "Aanand Aarti Aashik Aesha Arsh Khalifa Ayan COMP 1 COMP 2 Darshan Dhara Farjan …" at bounding box center [154, 476] width 144 height 25
click at [148, 483] on select "Aanand Aarti Aashik Aesha Arsh Khalifa Ayan COMP 1 COMP 2 Darshan Dhara Farjan …" at bounding box center [154, 476] width 144 height 25
click at [83, 463] on select "Aanand Aarti Aashik Aesha Arsh Khalifa Ayan COMP 1 COMP 2 Darshan Dhara Farjan …" at bounding box center [154, 476] width 144 height 25
click at [216, 499] on icon at bounding box center [222, 496] width 12 height 12
select select "39501"
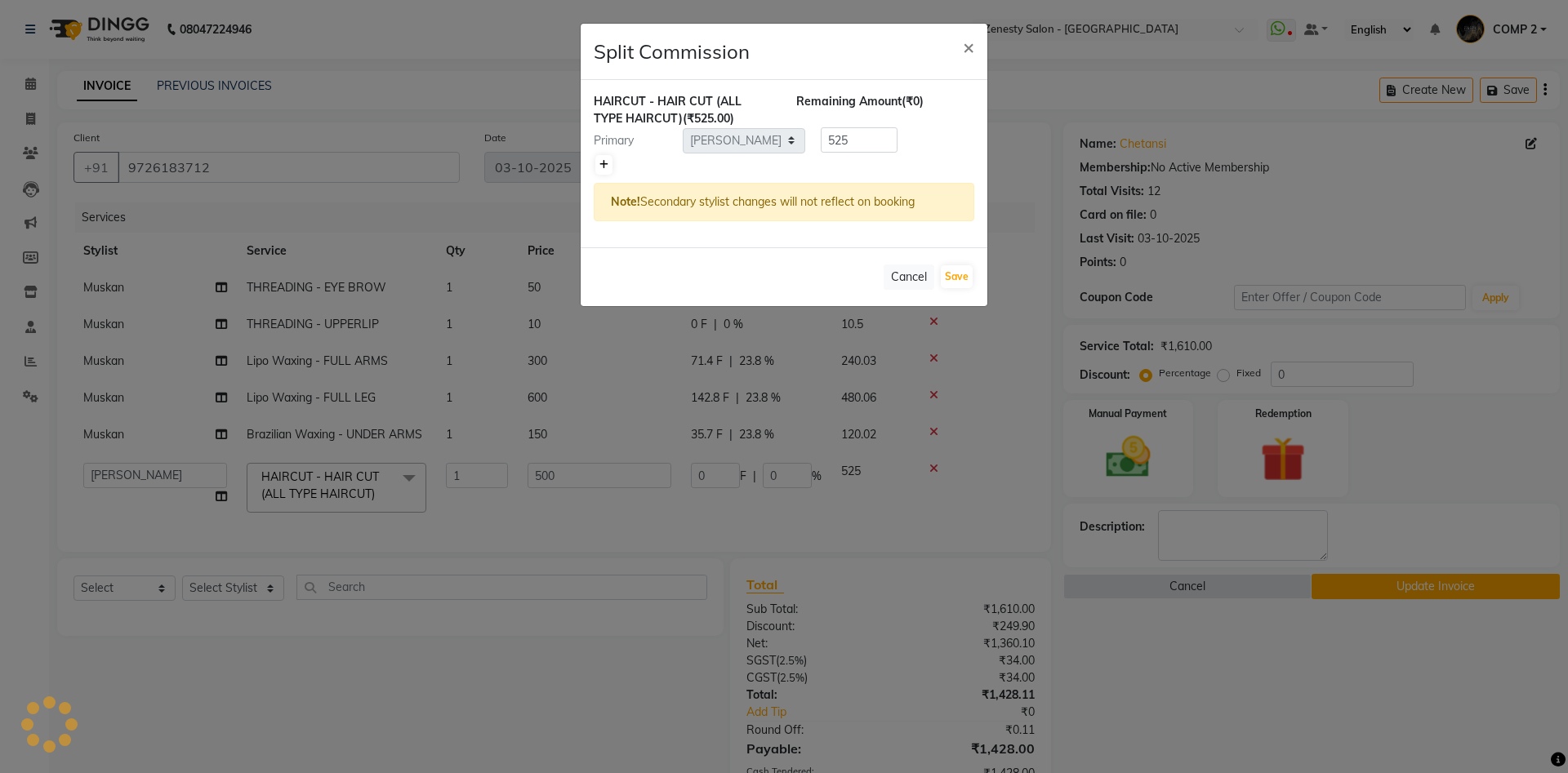
click at [604, 170] on link at bounding box center [604, 165] width 18 height 20
type input "262.5"
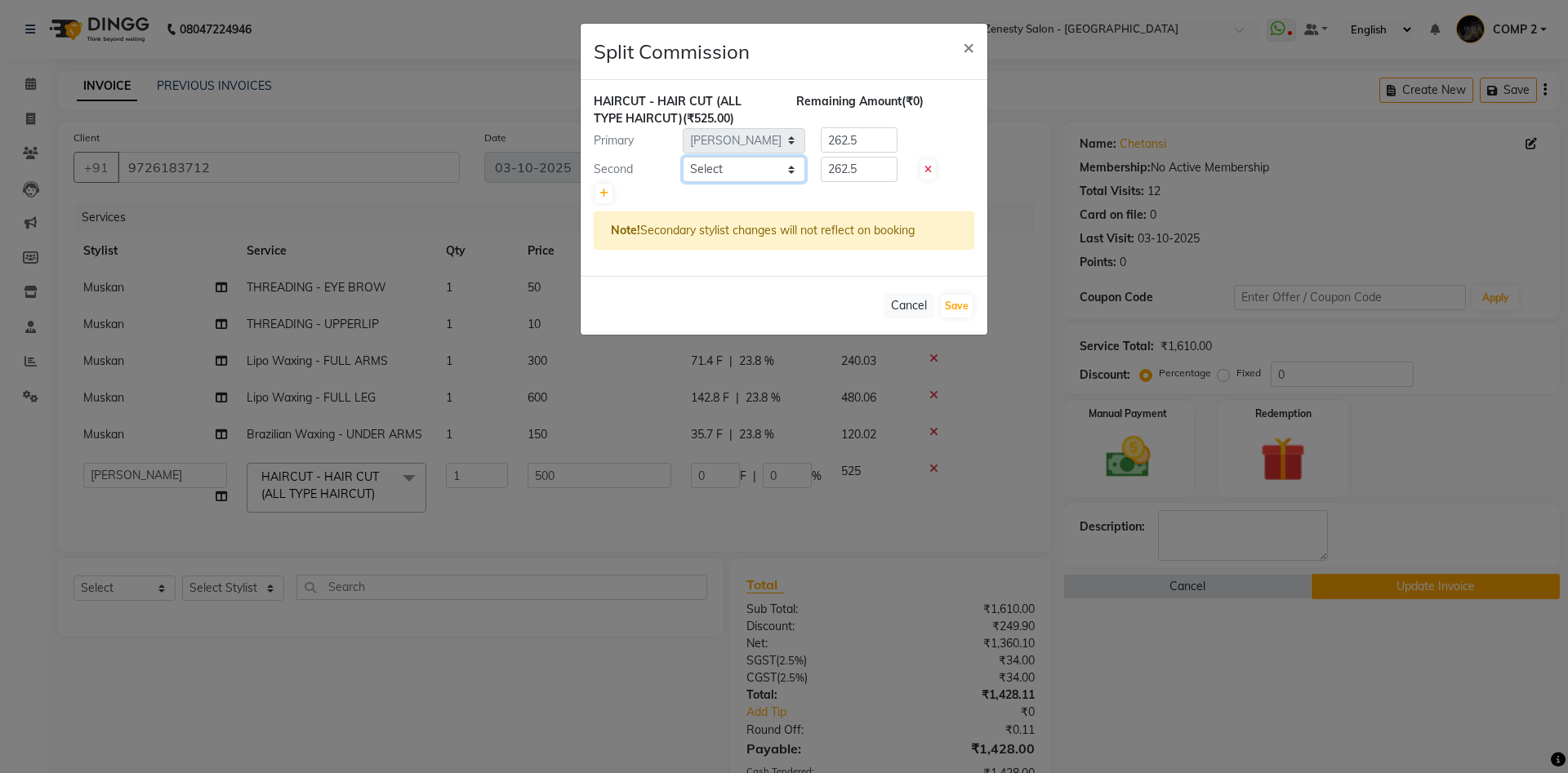
click at [683, 156] on select "Select Aanand Aarti Aashik Aesha Arsh Khalifa Ayan COMP 1 COMP 2 Darshan Dhara …" at bounding box center [744, 169] width 122 height 25
select select "42827"
click option "Meet Valand" at bounding box center [0, 0] width 0 height 0
click at [703, 176] on select "Select Aanand Aarti Aashik Aesha Arsh Khalifa Ayan COMP 1 COMP 2 Darshan Dhara …" at bounding box center [744, 169] width 122 height 25
drag, startPoint x: 866, startPoint y: 173, endPoint x: 812, endPoint y: 172, distance: 54.0
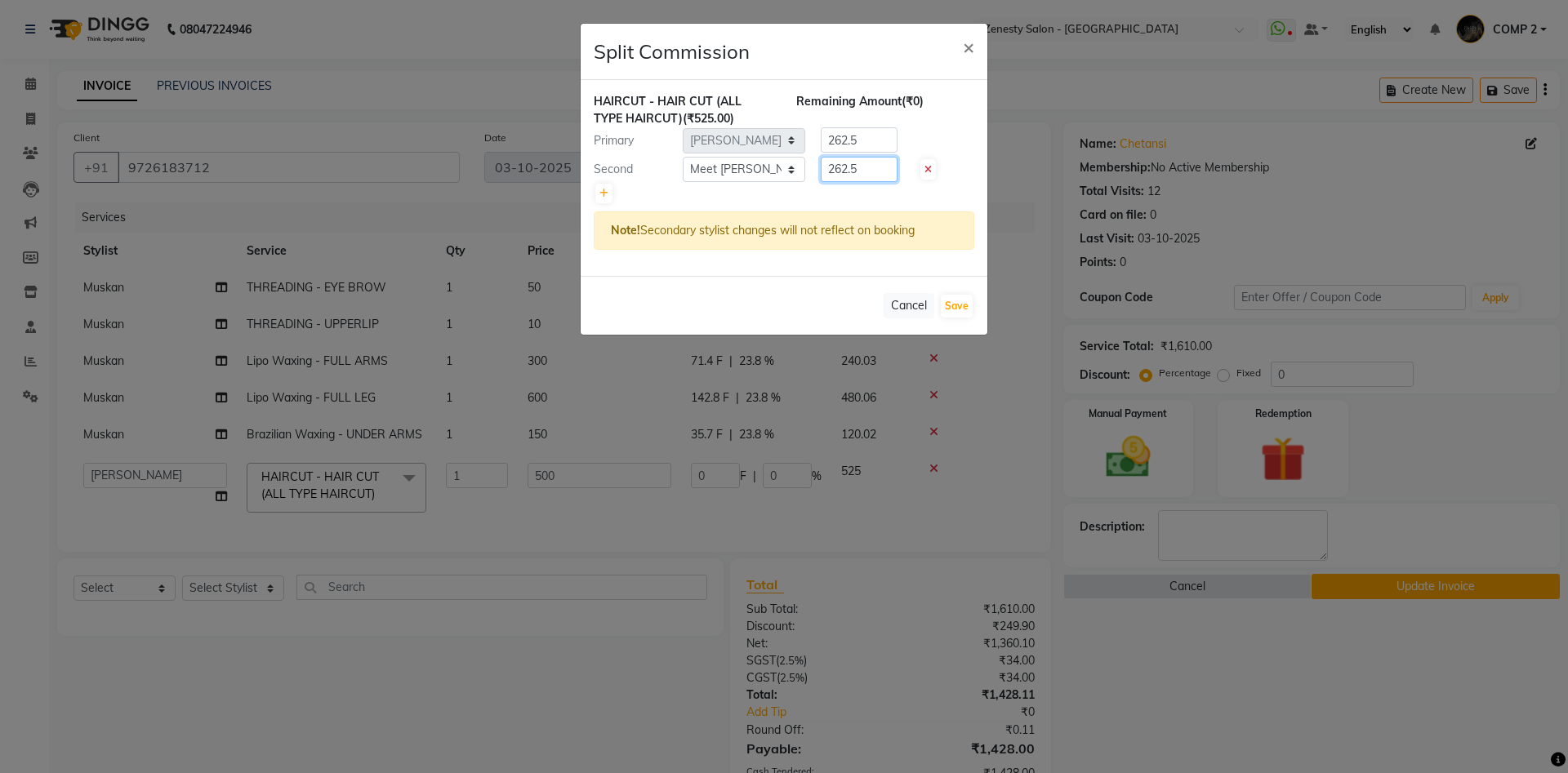
click at [821, 172] on input "262.5" at bounding box center [859, 169] width 77 height 25
type input "0"
drag, startPoint x: 866, startPoint y: 138, endPoint x: 788, endPoint y: 138, distance: 78.0
click at [821, 138] on input "262.5" at bounding box center [859, 140] width 77 height 25
type input "525"
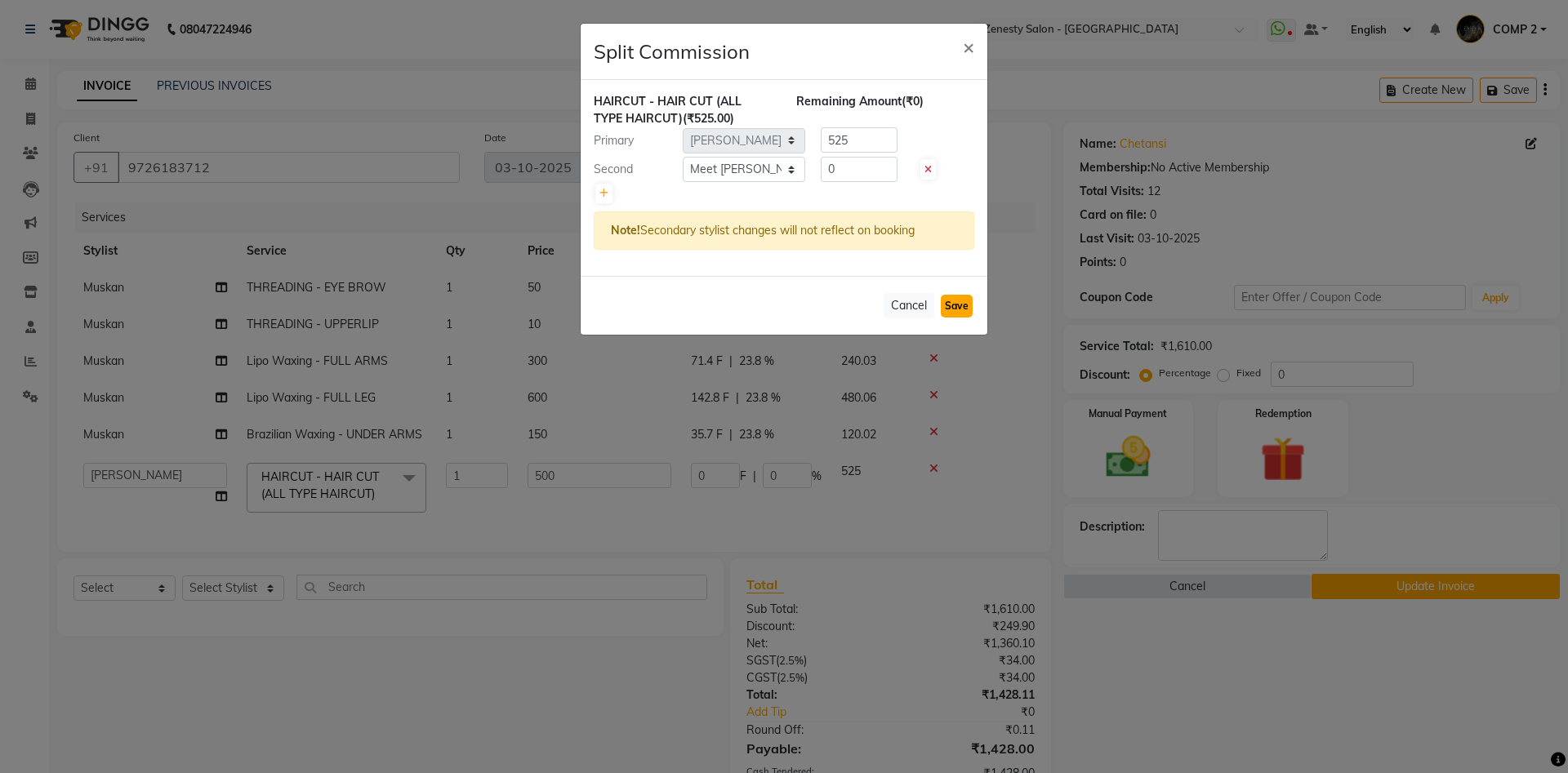
click at [946, 303] on button "Save" at bounding box center [957, 306] width 32 height 22
select select "Select"
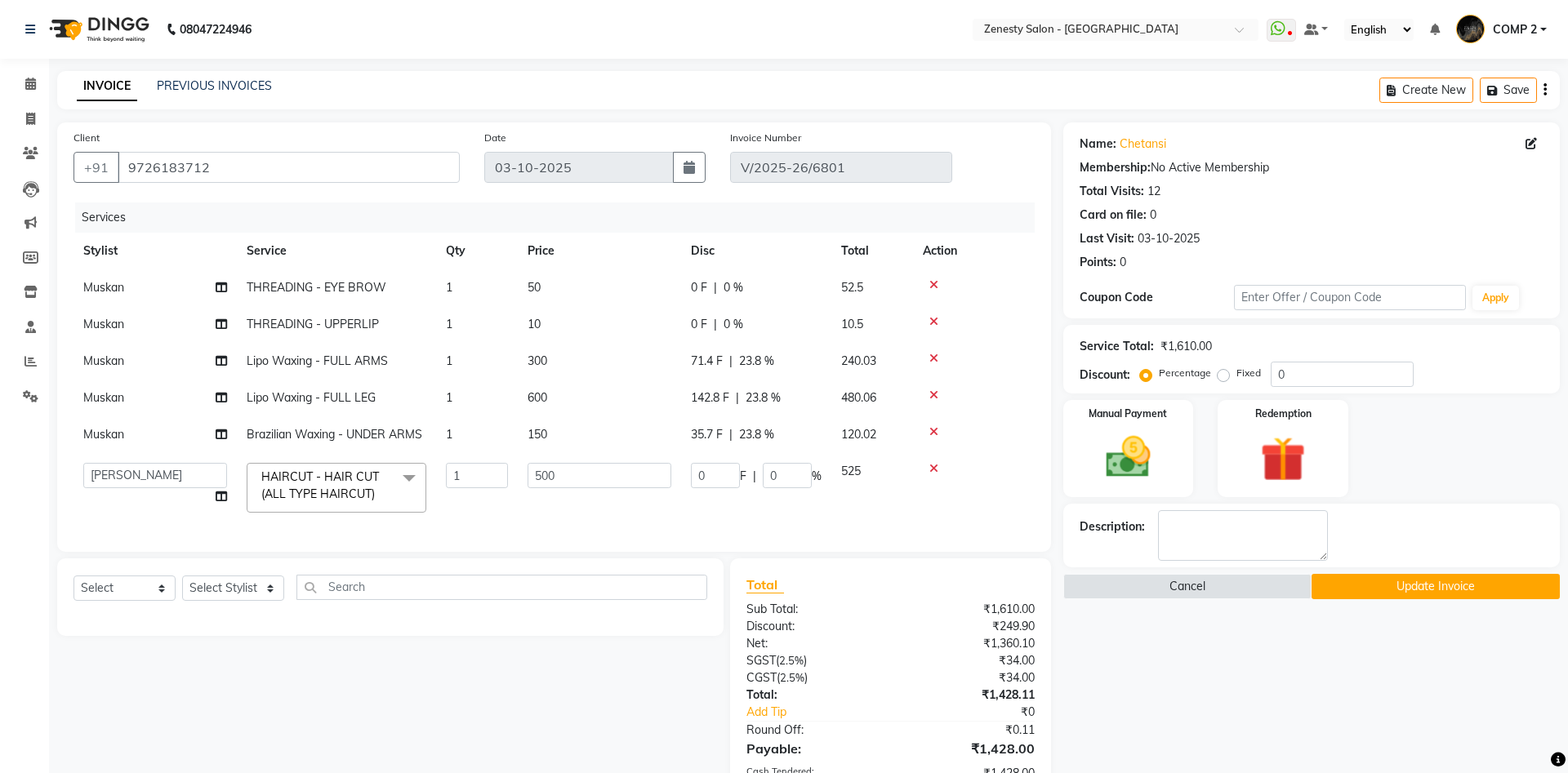
click at [1415, 580] on button "Update Invoice" at bounding box center [1436, 586] width 248 height 25
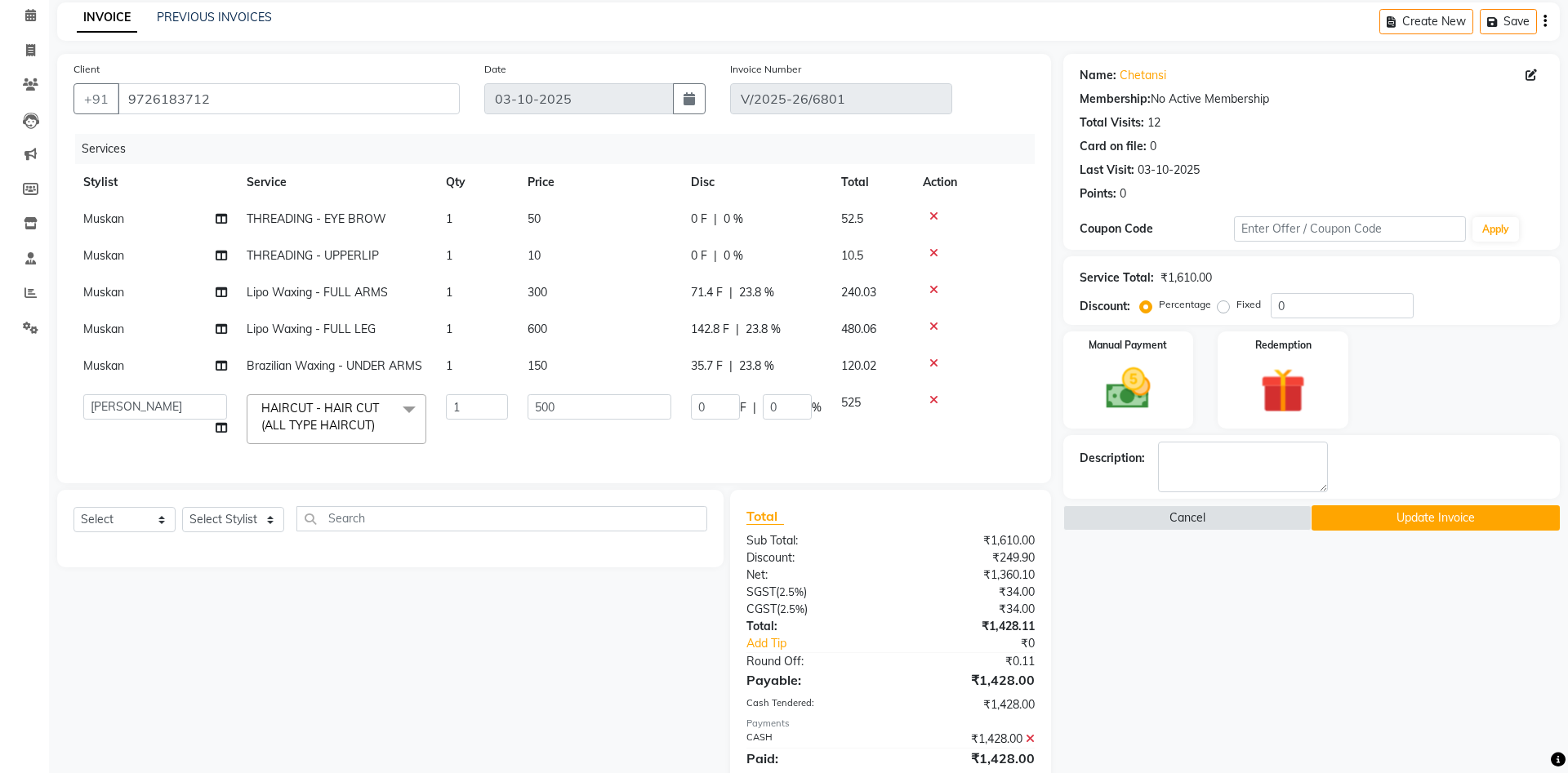
scroll to position [125, 0]
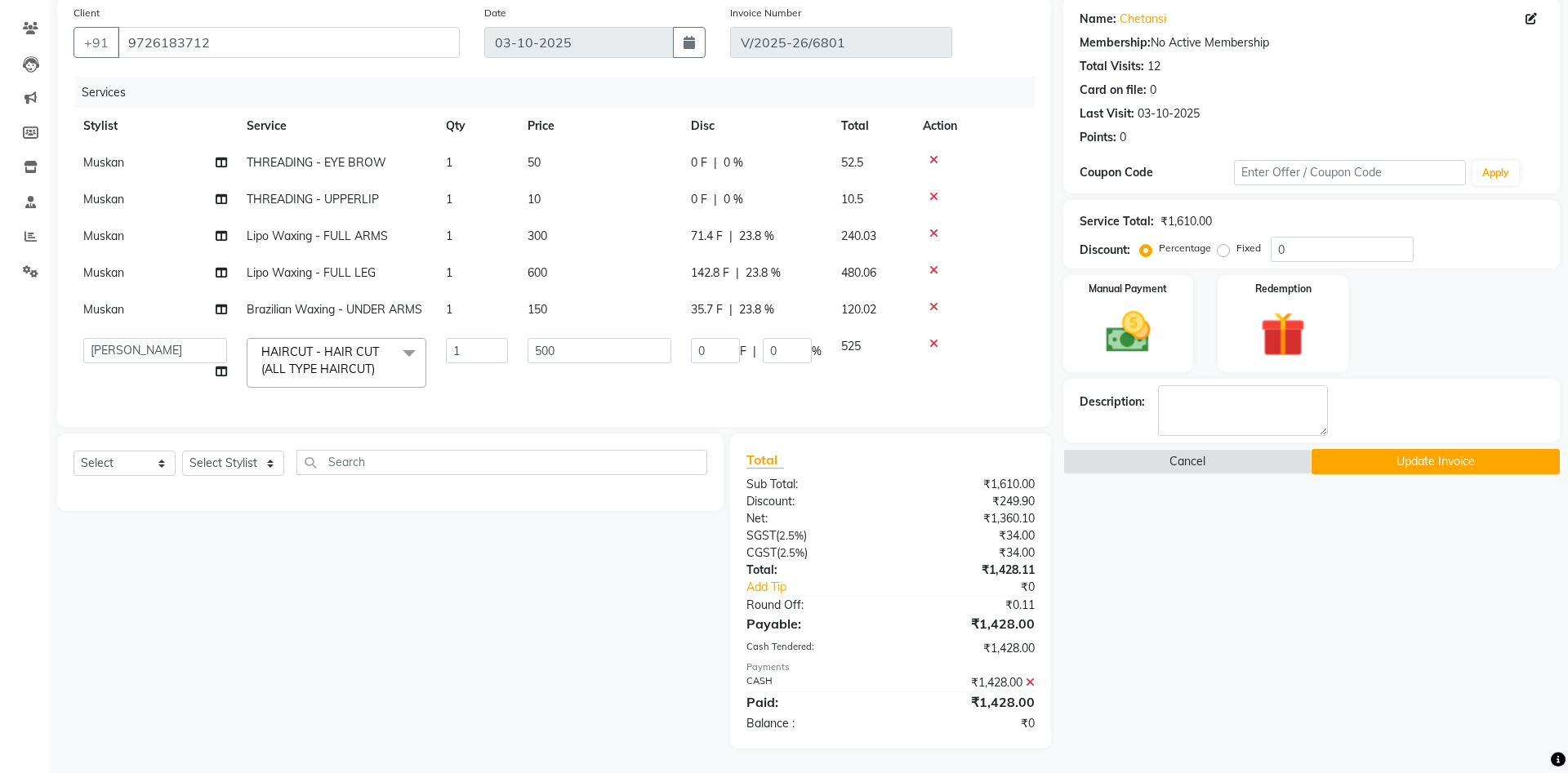
click at [1421, 454] on button "Update Invoice" at bounding box center [1436, 462] width 248 height 25
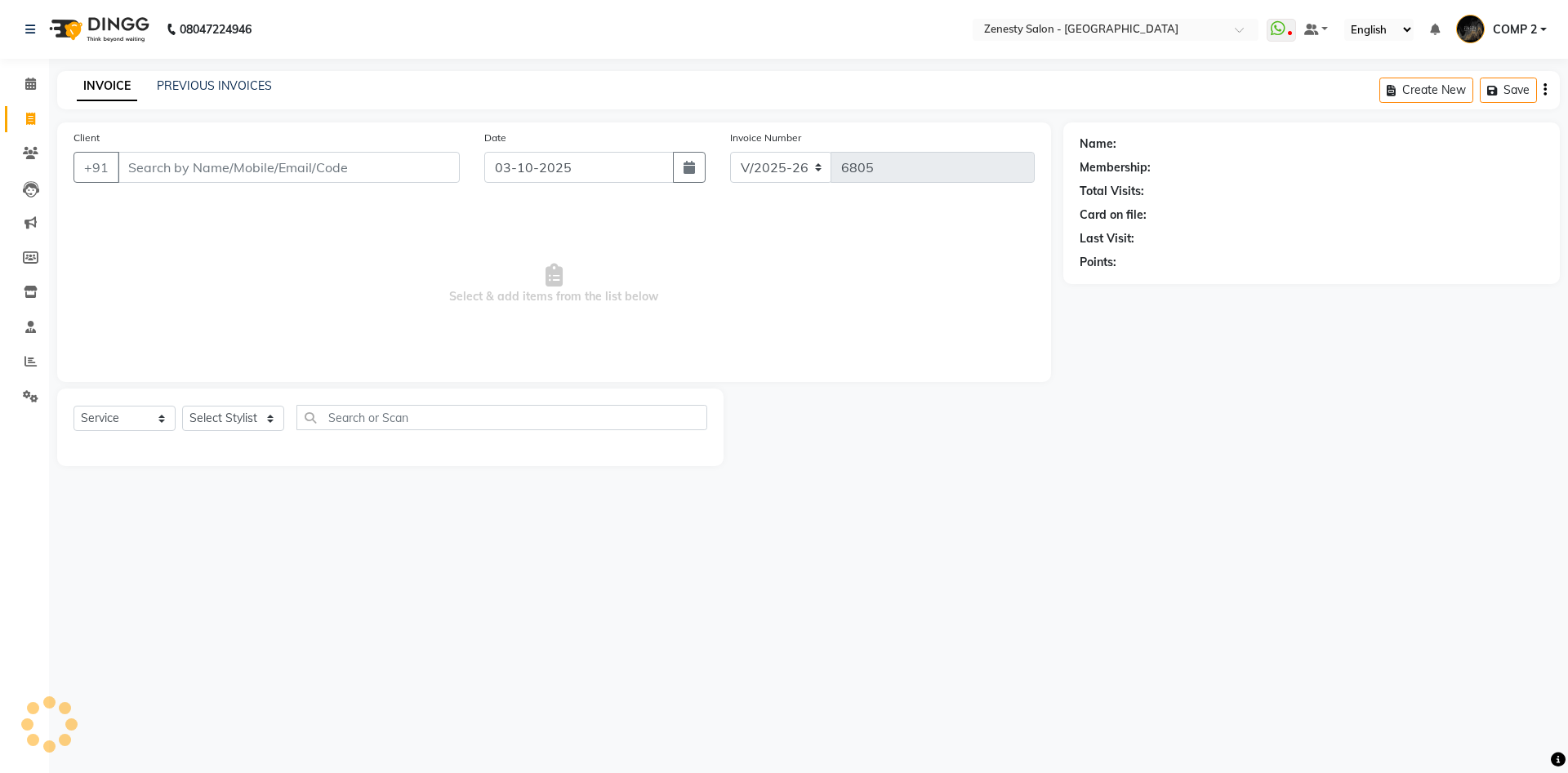
select select "5713"
select select "service"
click at [182, 406] on select "Select Stylist [PERSON_NAME] [PERSON_NAME] [PERSON_NAME] Khalifa [PERSON_NAME] …" at bounding box center [233, 418] width 102 height 25
click option "COMP 1" at bounding box center [0, 0] width 0 height 0
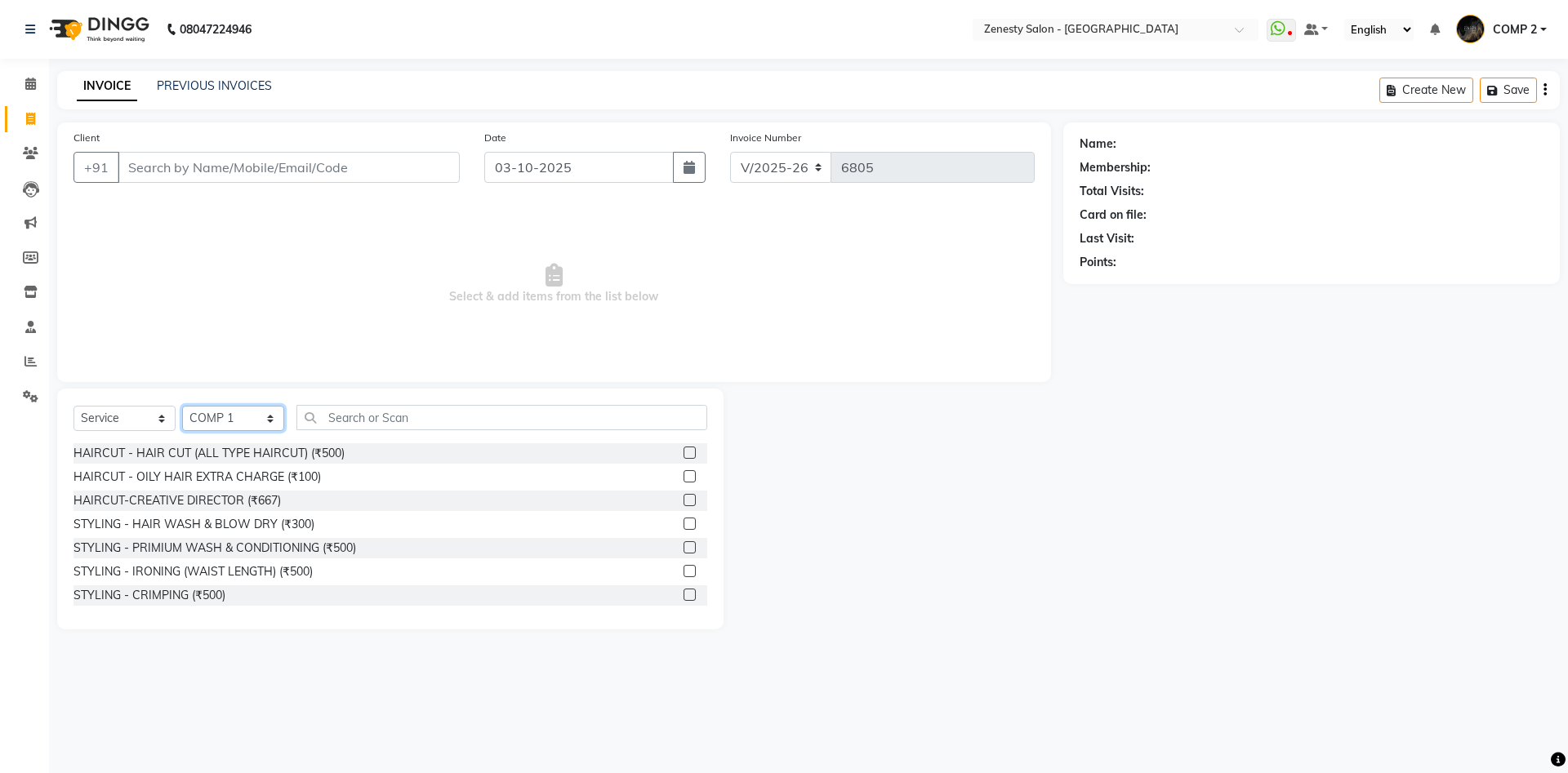
click at [182, 406] on select "Select Stylist [PERSON_NAME] [PERSON_NAME] [PERSON_NAME] Khalifa [PERSON_NAME] …" at bounding box center [233, 418] width 102 height 25
select select "40087"
click option "COMP 2" at bounding box center [0, 0] width 0 height 0
click at [437, 417] on input "text" at bounding box center [501, 417] width 411 height 25
click at [292, 225] on span "Select & add items from the list below" at bounding box center [554, 283] width 962 height 163
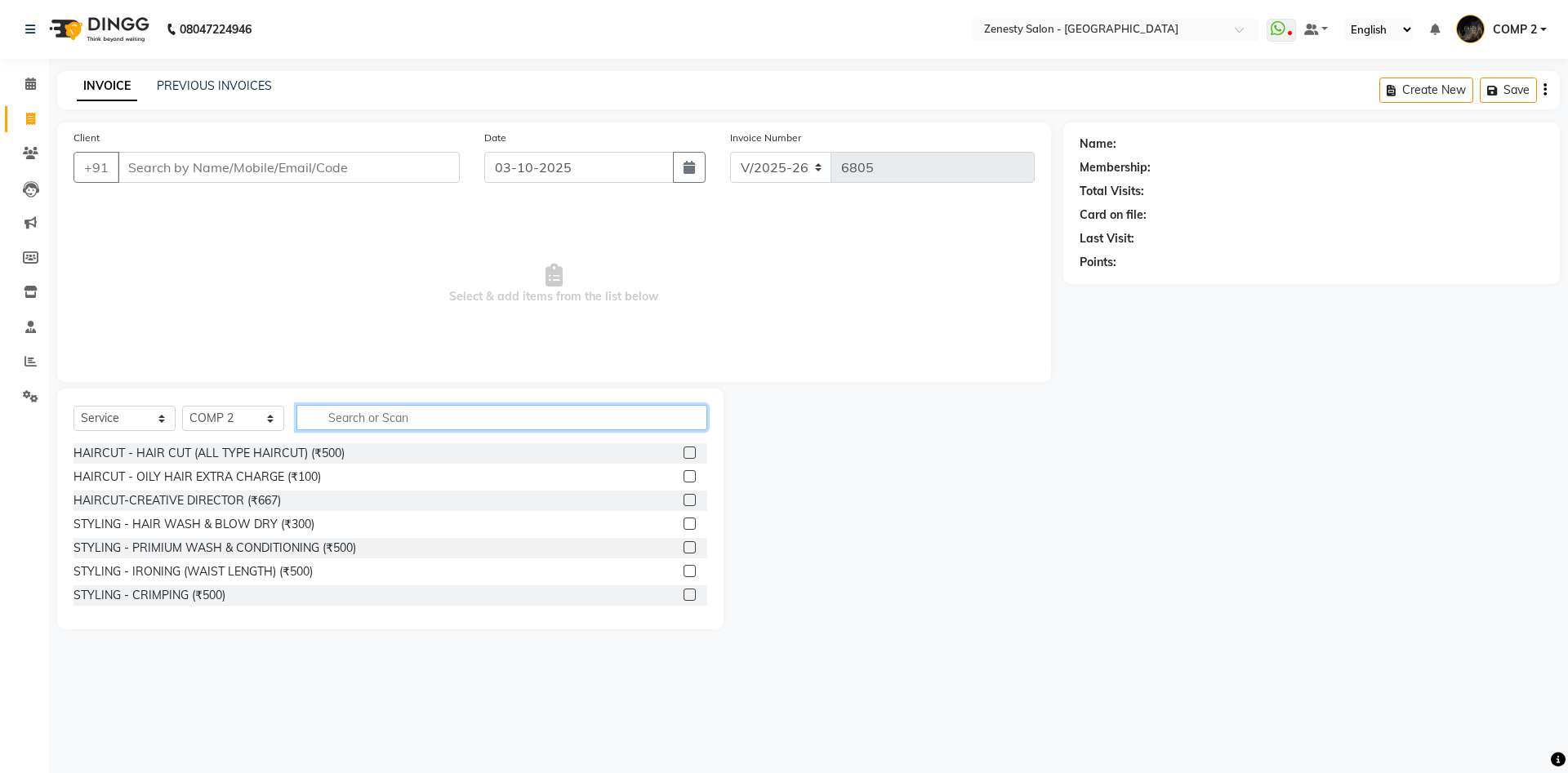
click at [435, 419] on input "text" at bounding box center [501, 417] width 411 height 25
click at [340, 174] on input "Client" at bounding box center [288, 167] width 342 height 31
click at [32, 81] on icon at bounding box center [30, 83] width 11 height 13
click at [31, 296] on icon at bounding box center [30, 291] width 14 height 13
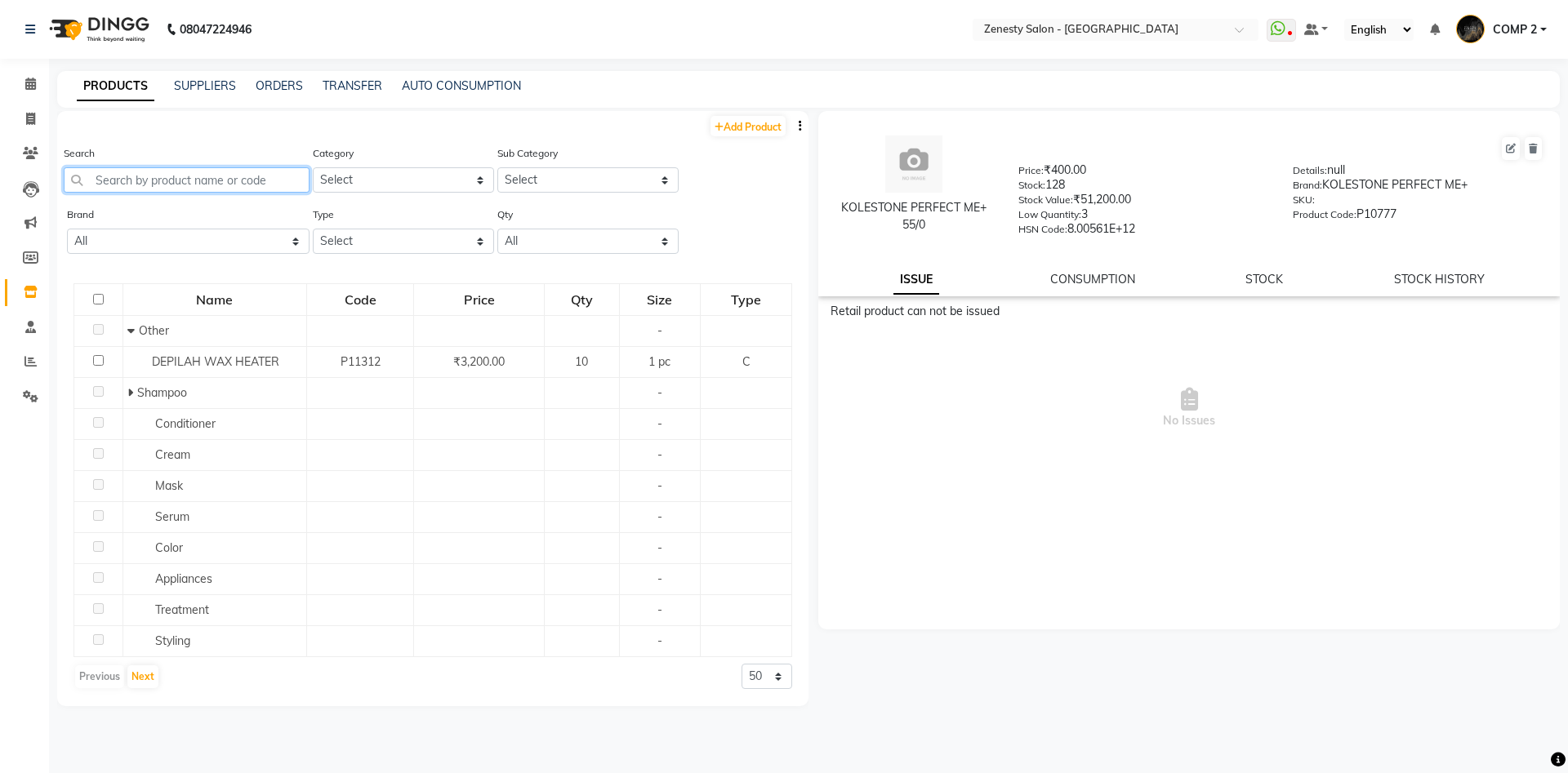
click at [234, 188] on input "text" at bounding box center [187, 180] width 246 height 25
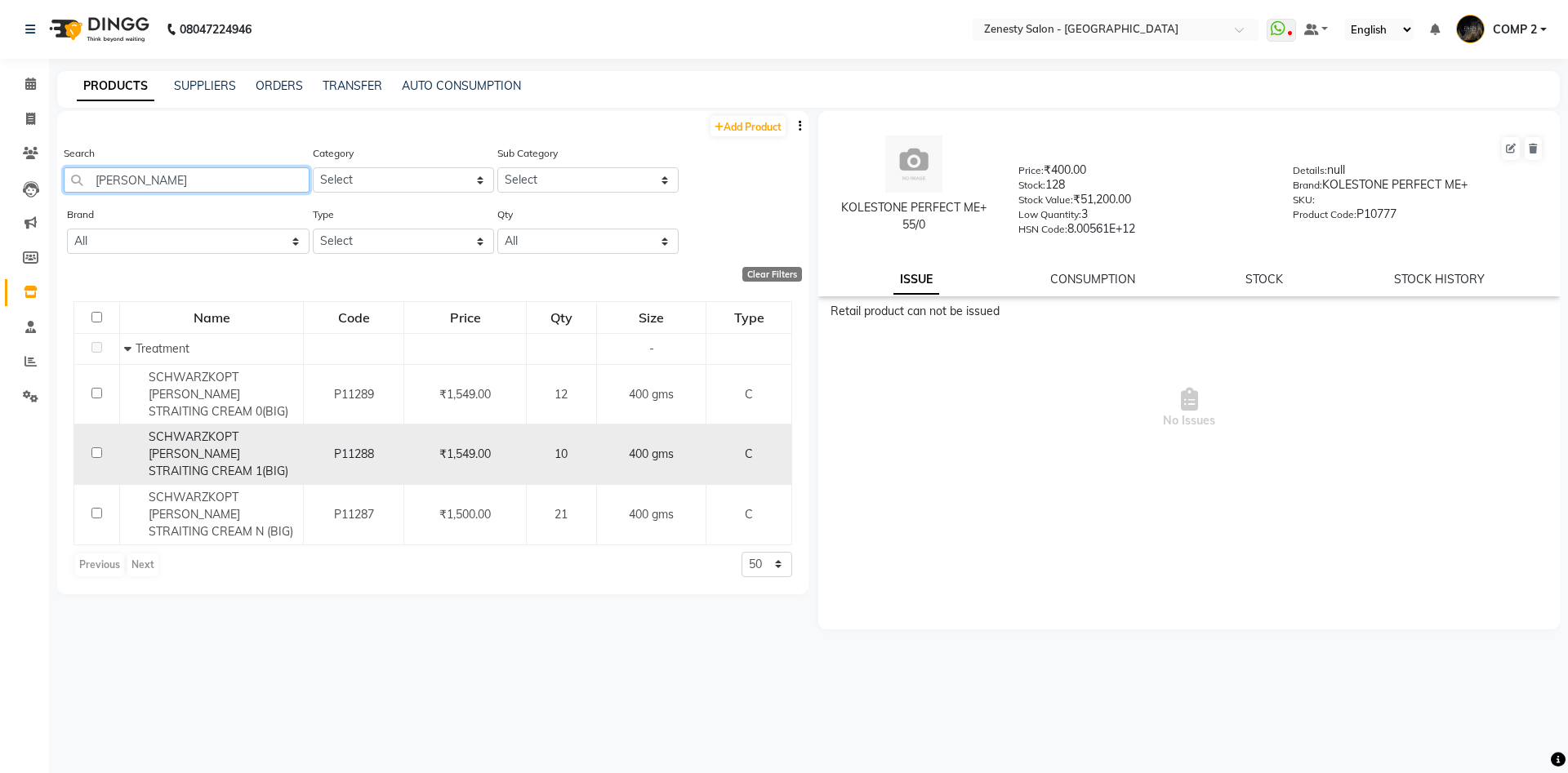
type input "glatt"
click at [94, 448] on input "checkbox" at bounding box center [97, 452] width 11 height 11
checkbox input "true"
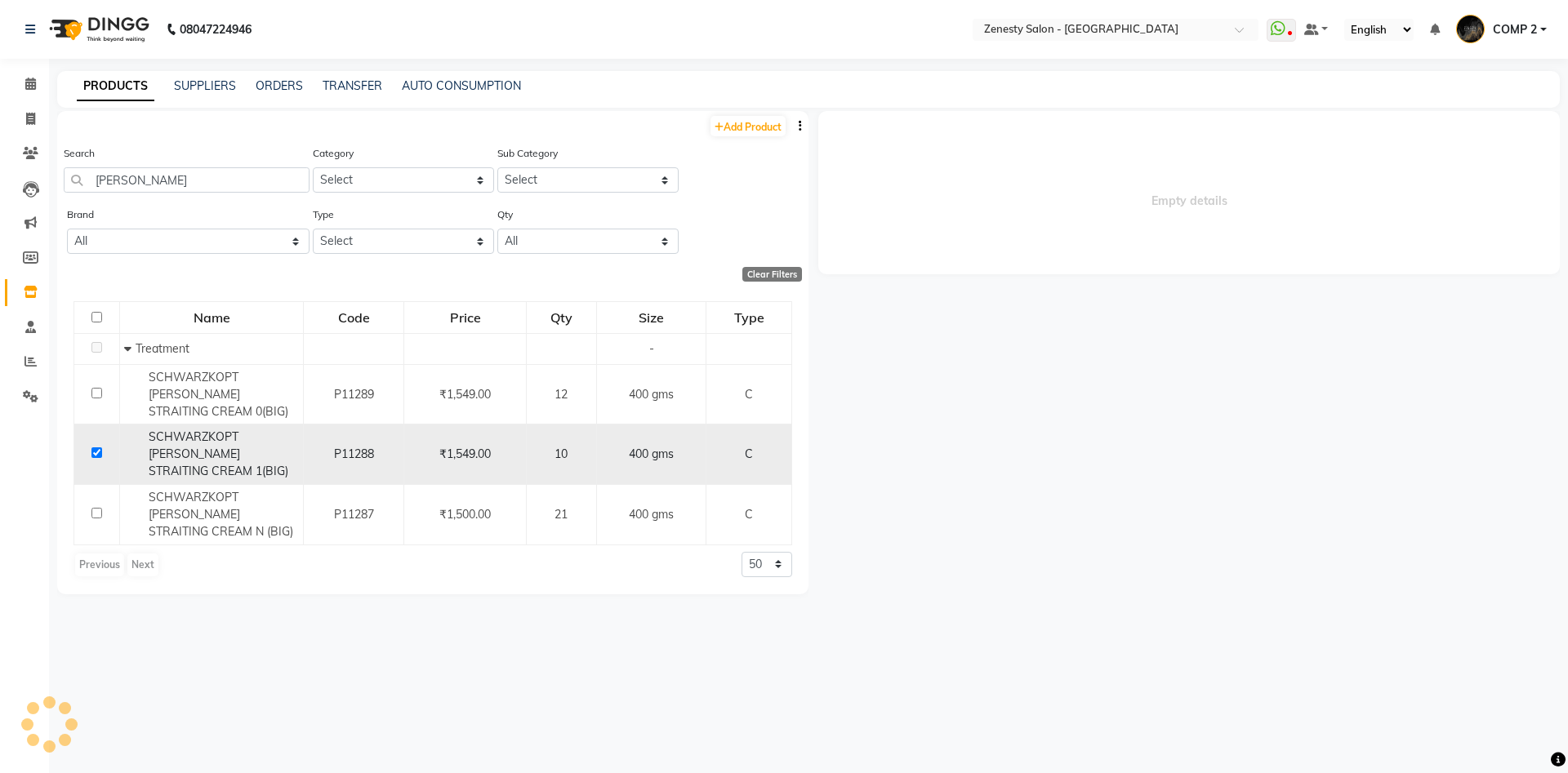
select select
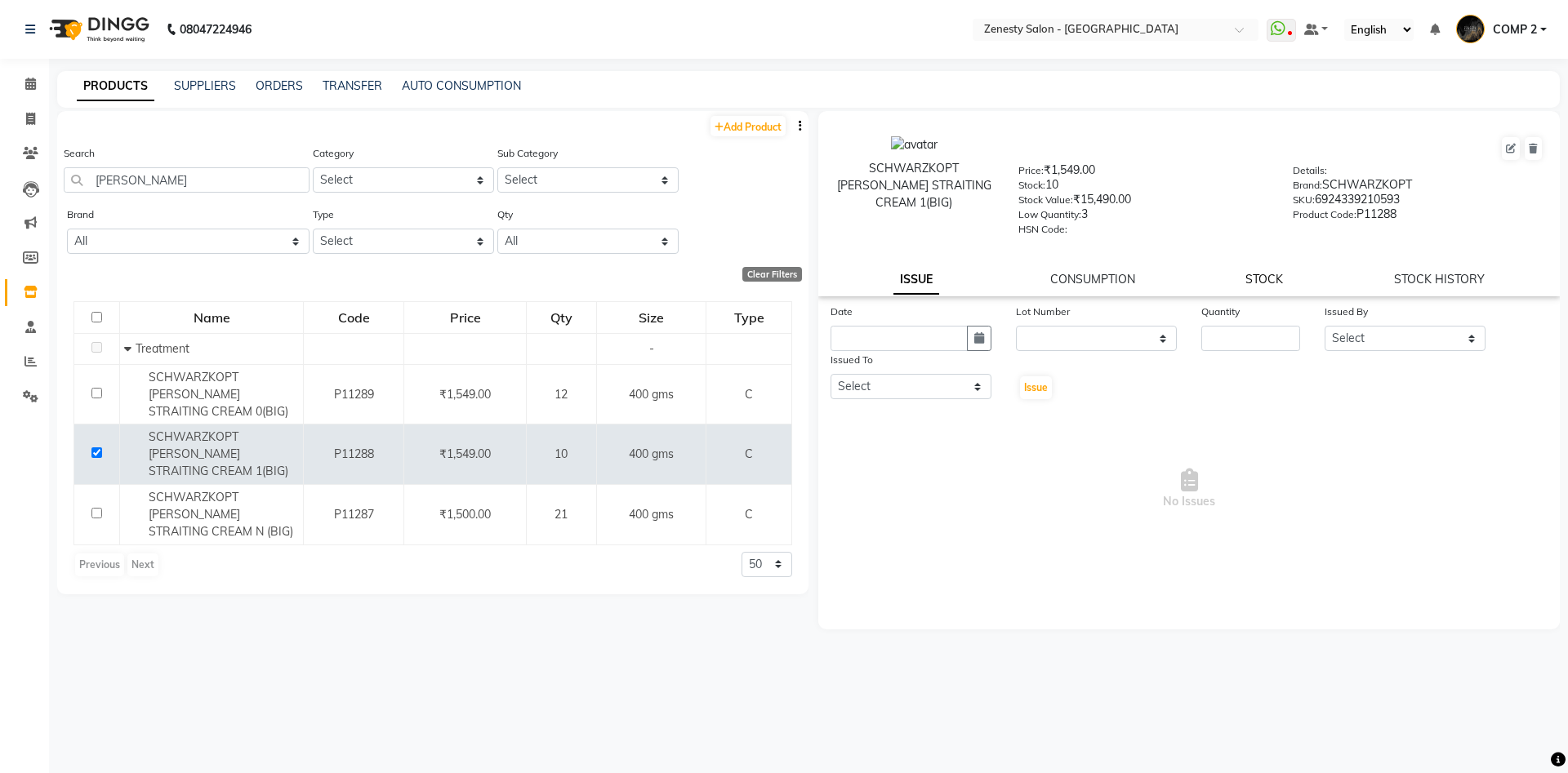
click at [1263, 276] on link "STOCK" at bounding box center [1264, 279] width 37 height 15
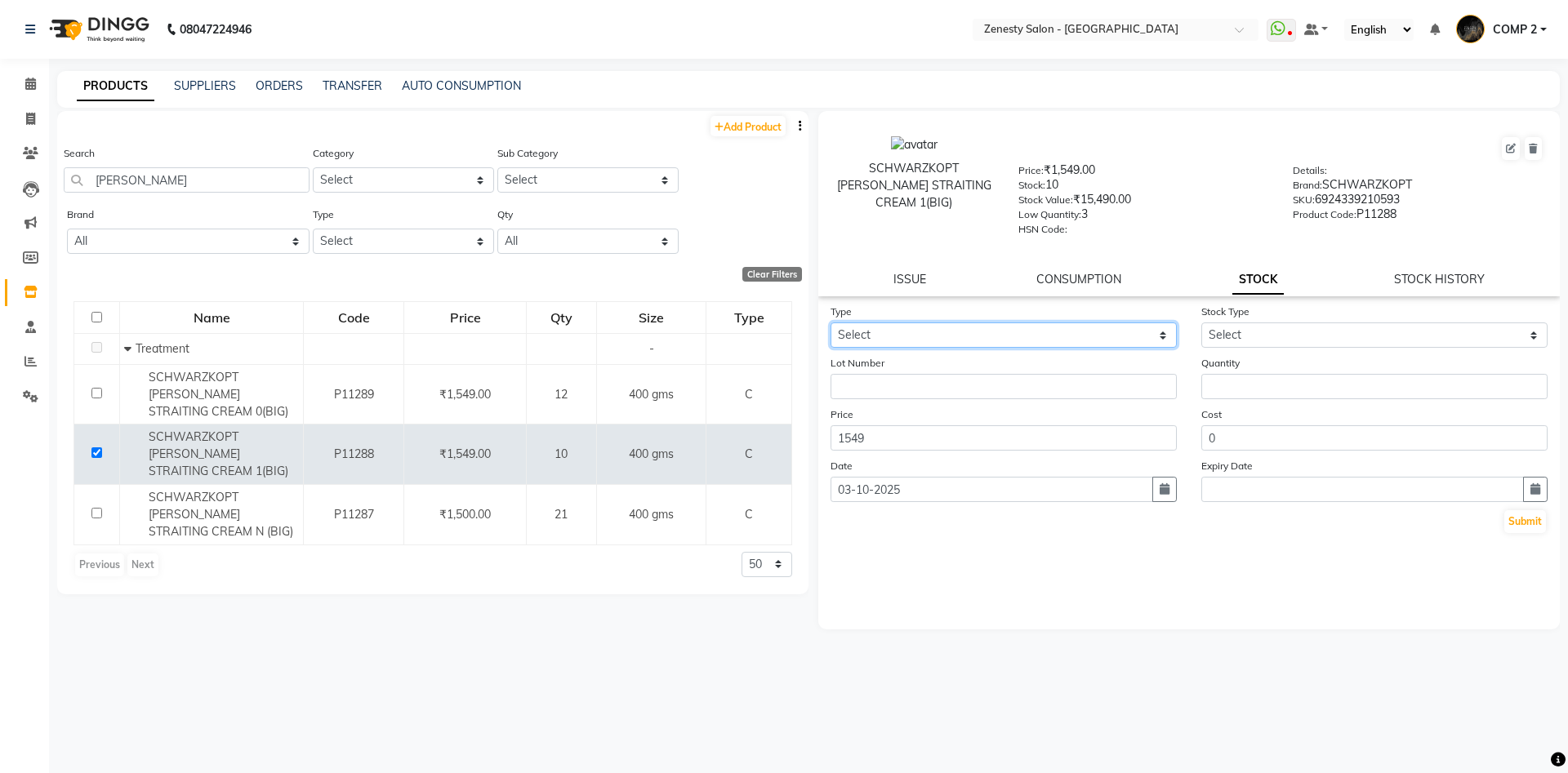
click at [831, 322] on select "Select In Out" at bounding box center [1004, 335] width 346 height 25
select select "out"
click option "Out" at bounding box center [0, 0] width 0 height 0
select select
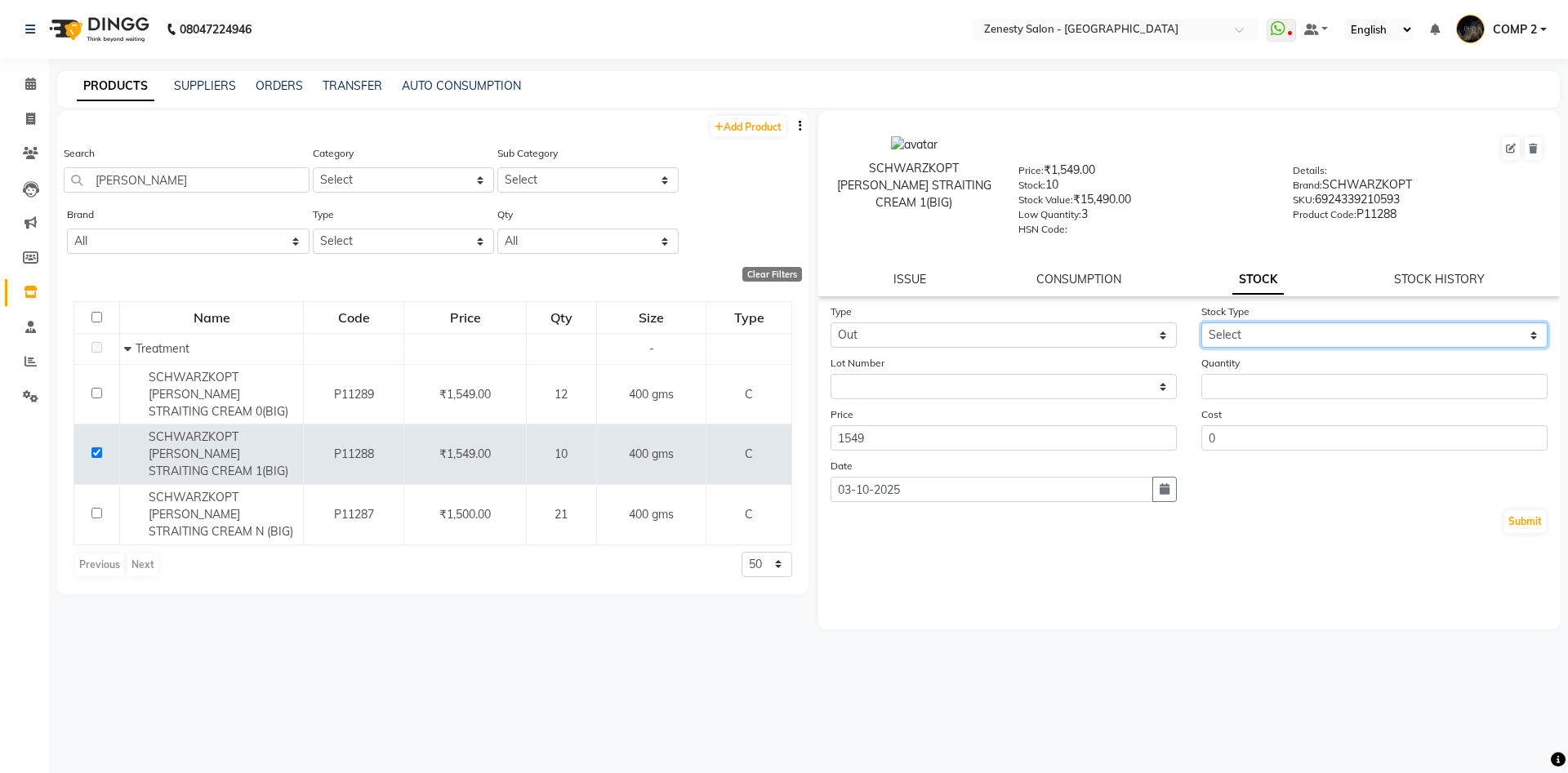
click at [1201, 322] on select "Select Internal Use Damaged Expired Adjustment Return Other" at bounding box center [1374, 335] width 346 height 25
select select "internal use"
click option "Internal Use" at bounding box center [0, 0] width 0 height 0
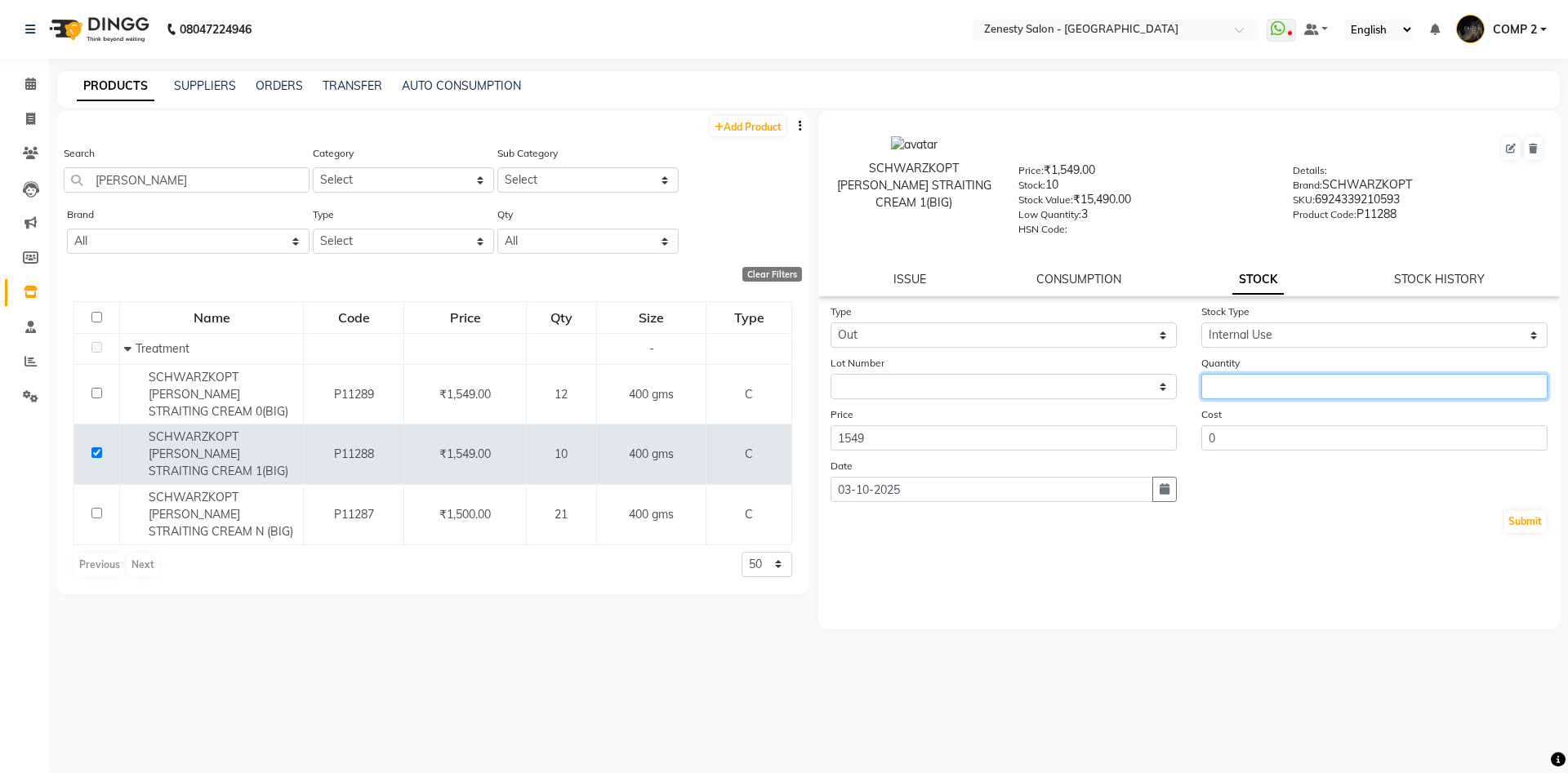
click at [1270, 387] on input "number" at bounding box center [1374, 387] width 346 height 25
type input "1"
click at [1529, 526] on button "Submit" at bounding box center [1525, 521] width 42 height 22
select select
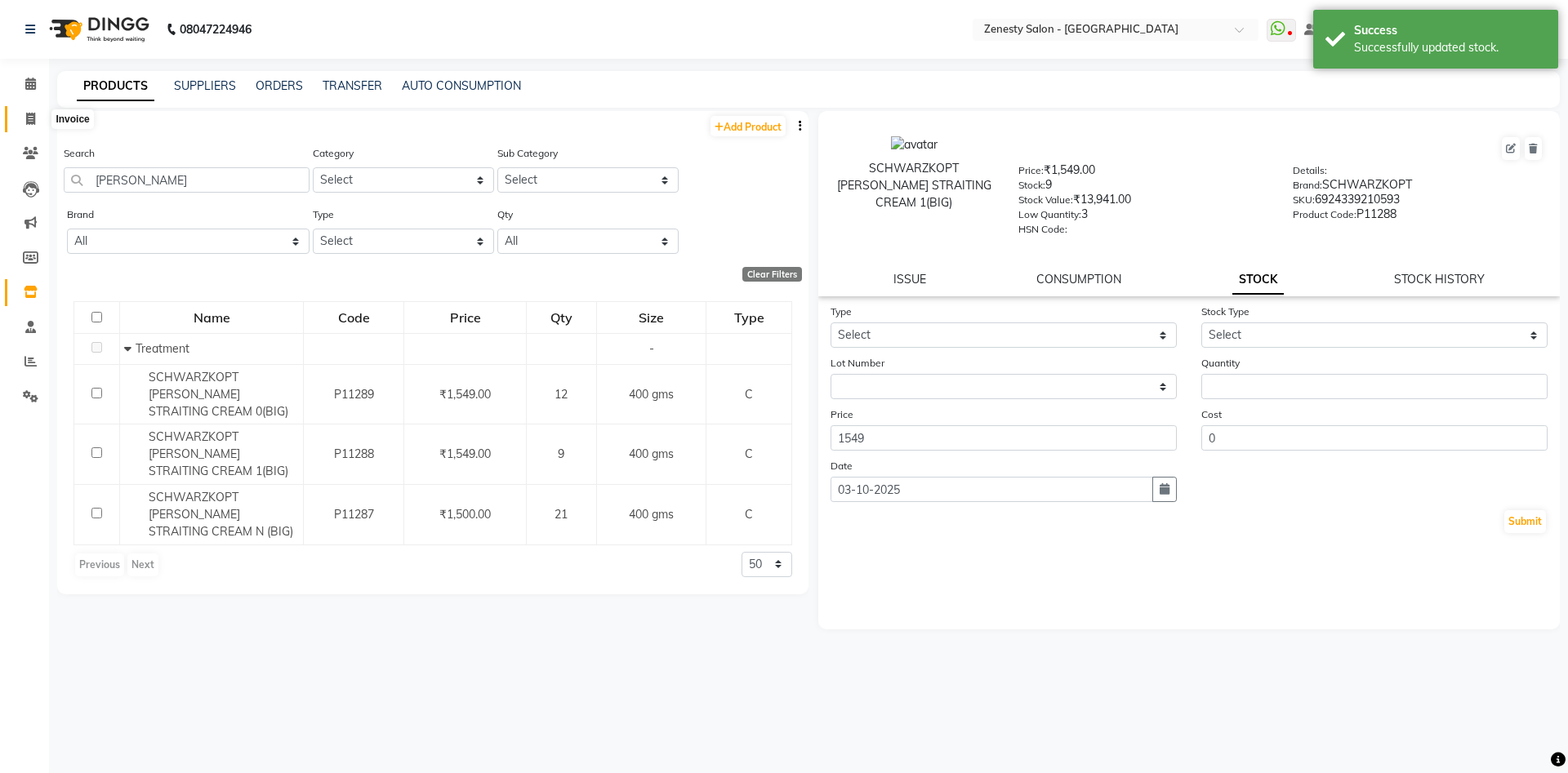
click at [32, 119] on icon at bounding box center [30, 118] width 9 height 13
select select "5713"
select select "service"
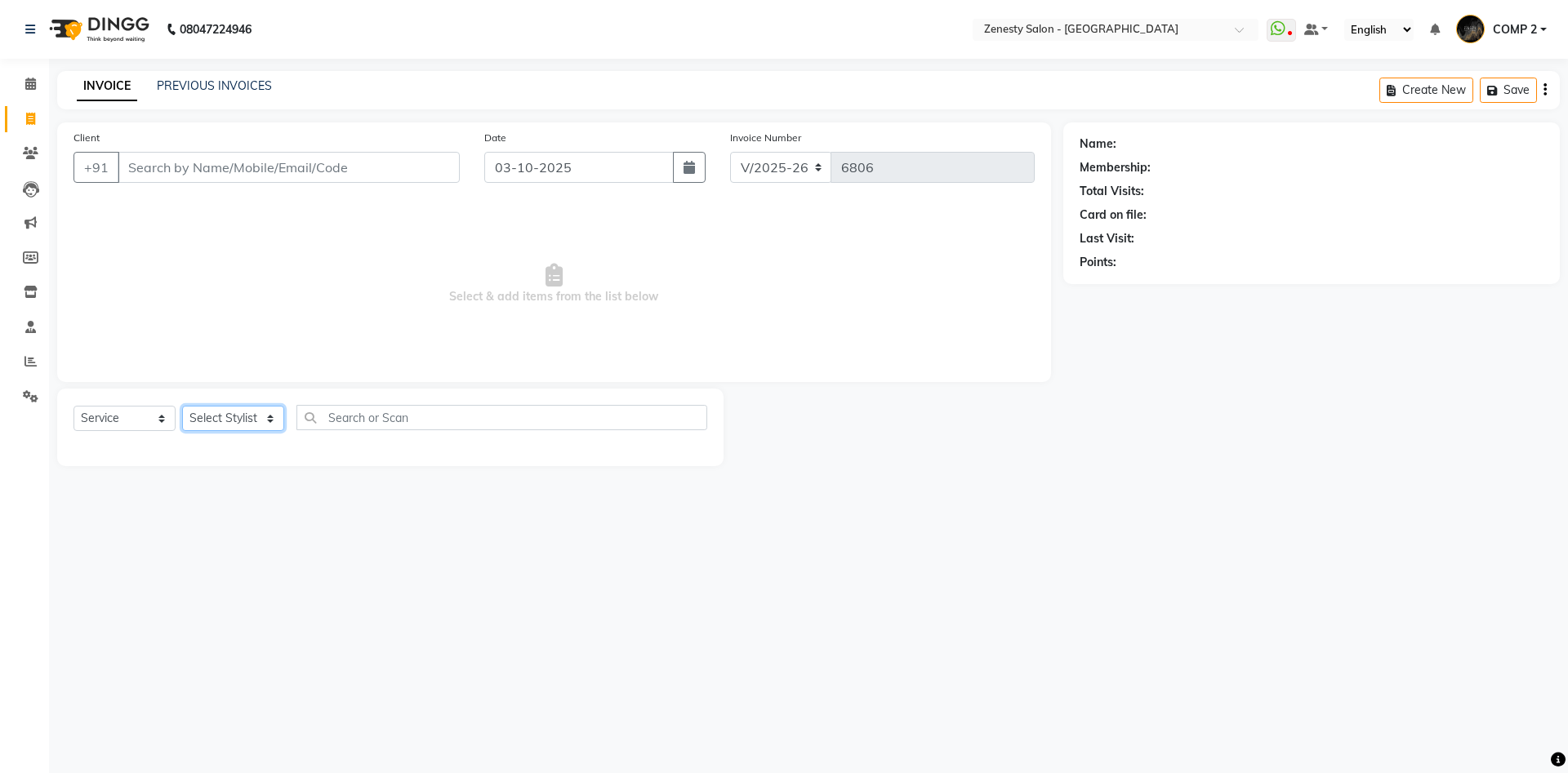
click at [182, 406] on select "Select Stylist Aanand Aarti Aashik Aesha Arsh Khalifa Ayan COMP 1 COMP 2 Darsha…" at bounding box center [233, 418] width 102 height 25
click option "COMP 1" at bounding box center [0, 0] width 0 height 0
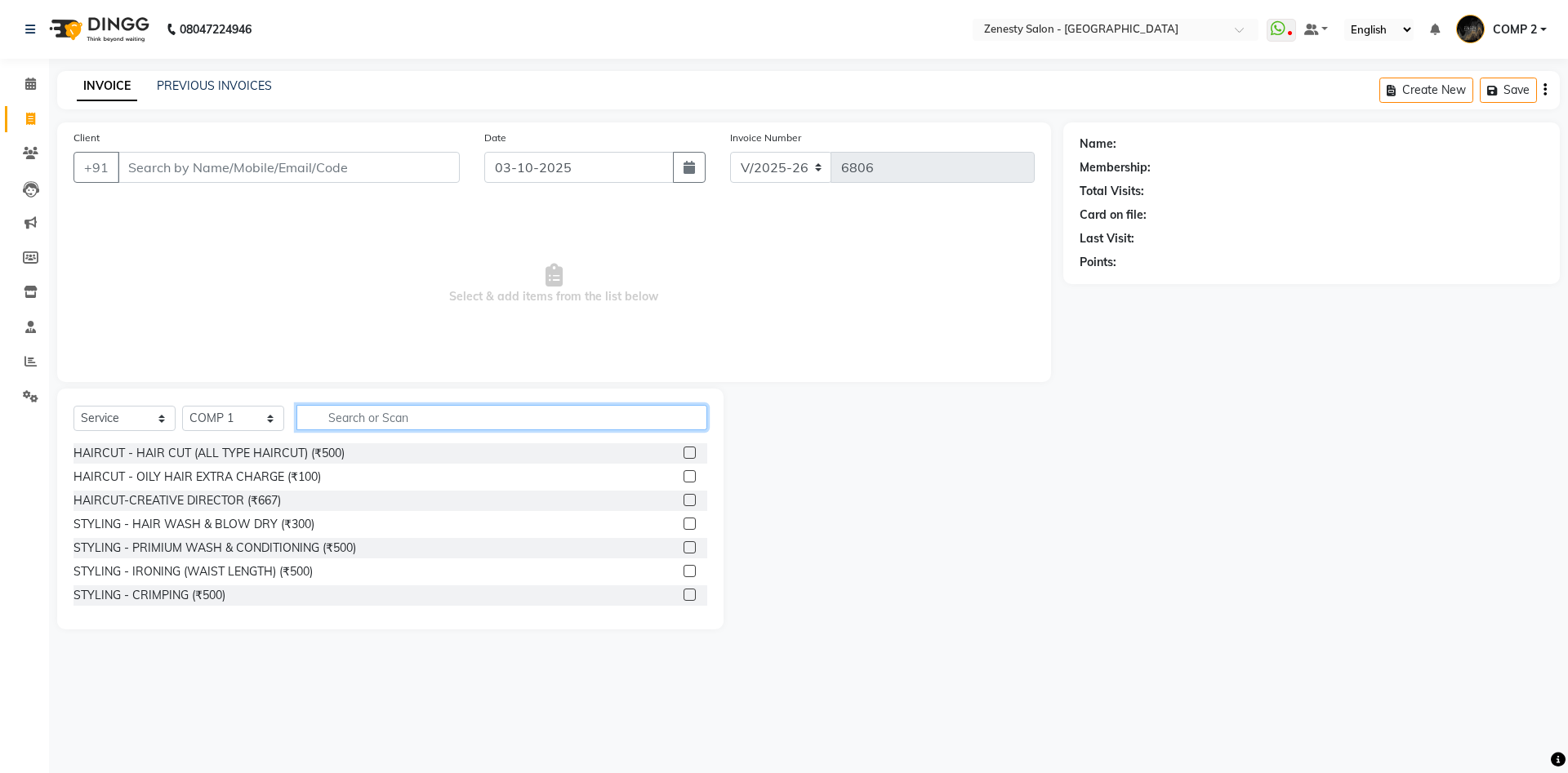
click at [400, 406] on input "text" at bounding box center [501, 417] width 411 height 25
click at [182, 406] on select "Select Stylist Aanand Aarti Aashik Aesha Arsh Khalifa Ayan COMP 1 COMP 2 Darsha…" at bounding box center [233, 418] width 102 height 25
select select "40087"
click option "COMP 2" at bounding box center [0, 0] width 0 height 0
click at [345, 409] on input "text" at bounding box center [501, 417] width 411 height 25
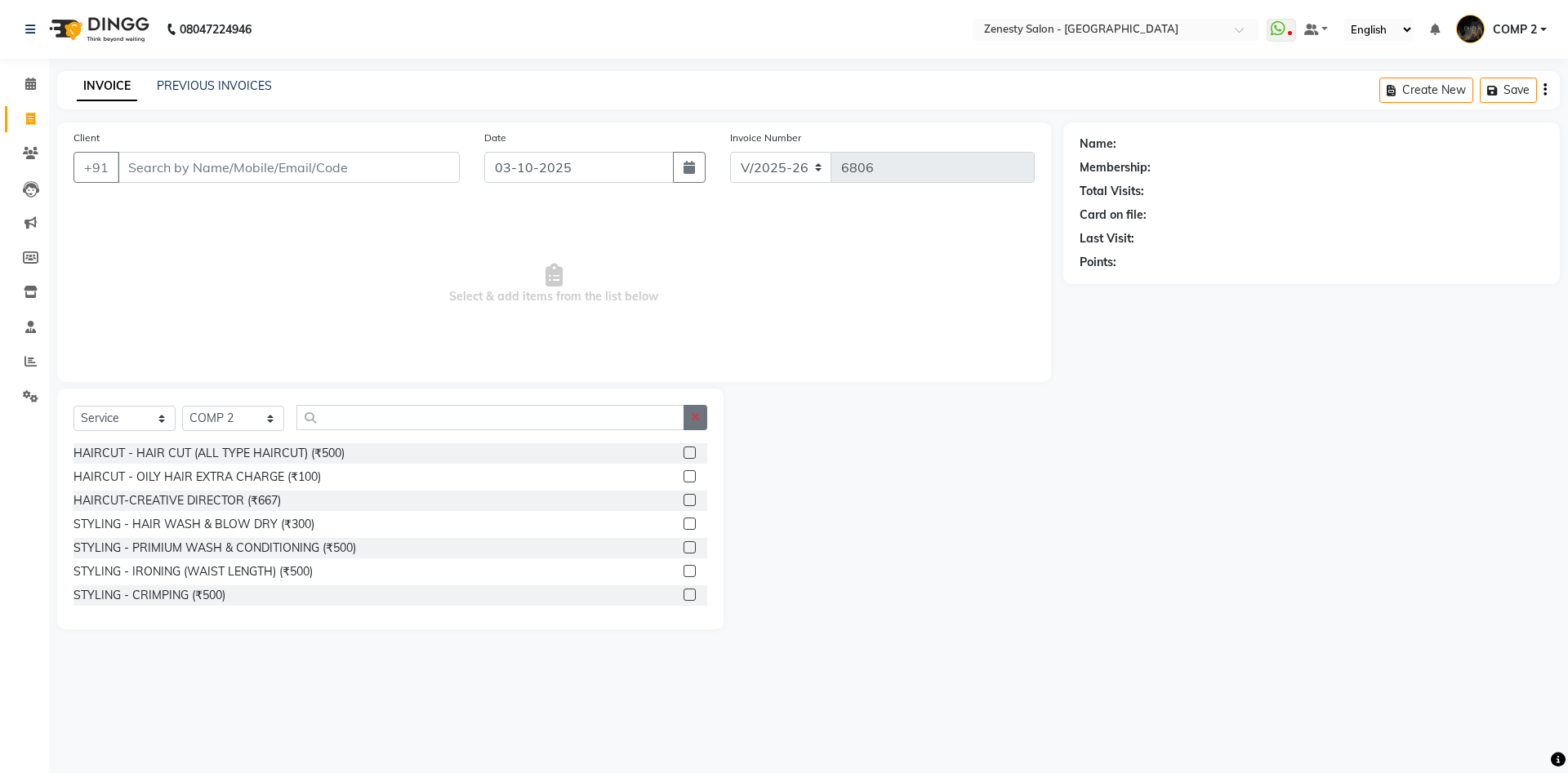
click at [698, 417] on icon "button" at bounding box center [695, 417] width 9 height 12
click at [32, 91] on span at bounding box center [30, 84] width 28 height 19
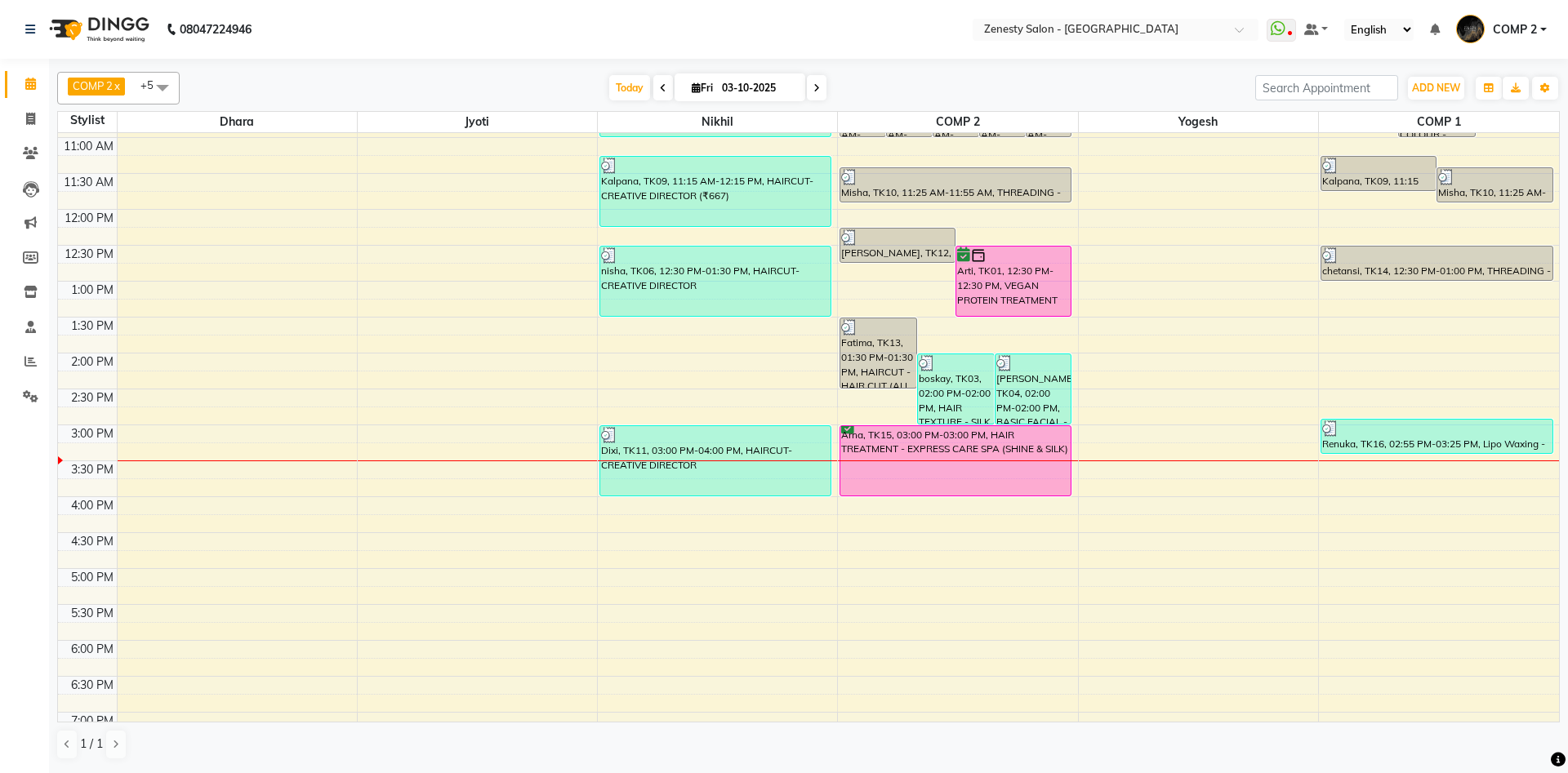
scroll to position [273, 0]
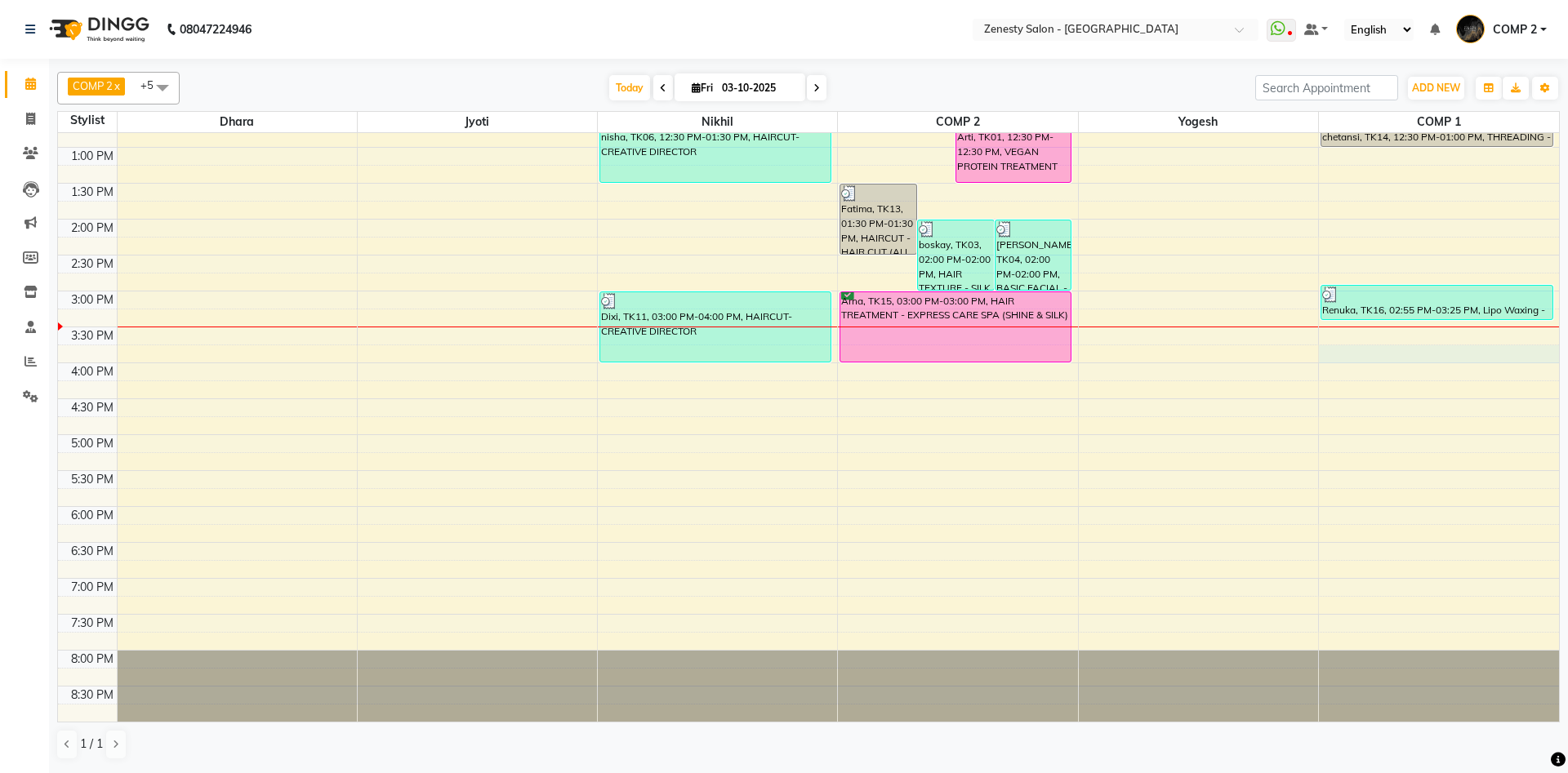
click at [1404, 350] on div "9:00 AM 9:30 AM 10:00 AM 10:30 AM 11:00 AM 11:30 AM 12:00 PM 12:30 PM 1:00 PM 1…" at bounding box center [808, 291] width 1502 height 862
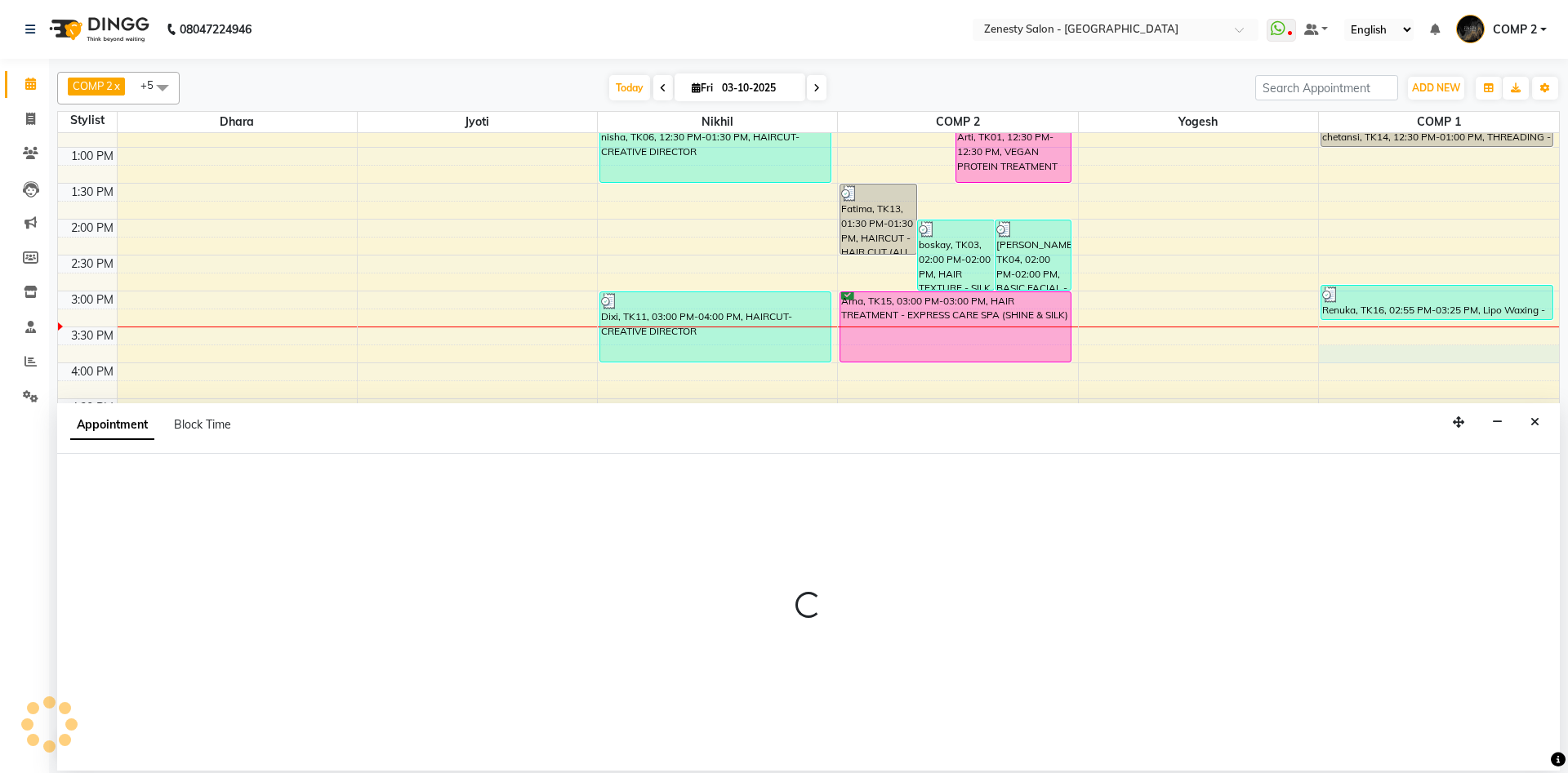
select select "81093"
select select "945"
select select "tentative"
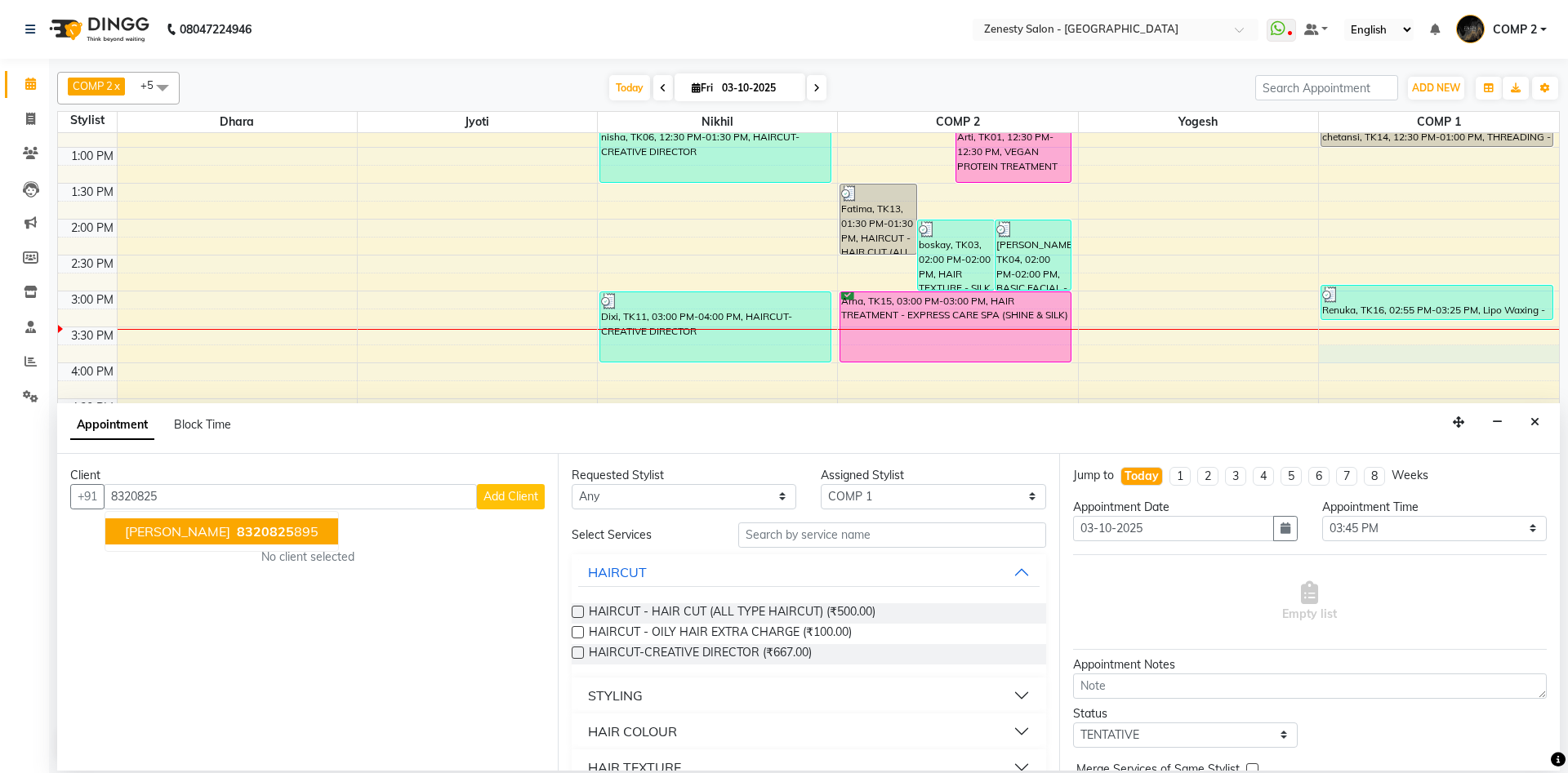
click at [234, 529] on ngb-highlight "8320825 895" at bounding box center [276, 532] width 85 height 17
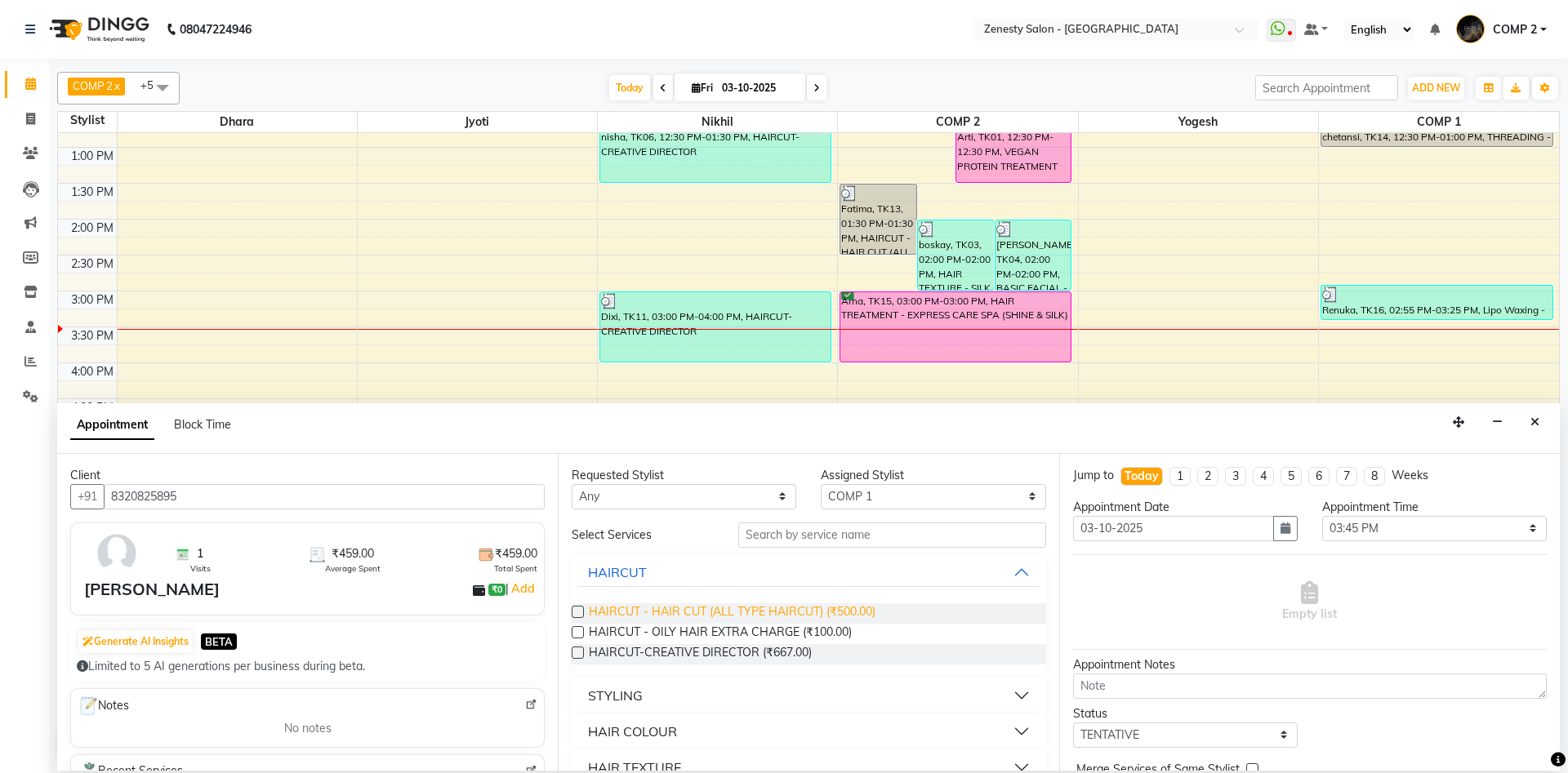
type input "8320825895"
click at [757, 609] on span "HAIRCUT - HAIR CUT (ALL TYPE HAIRCUT) (₹500.00)" at bounding box center [731, 614] width 286 height 21
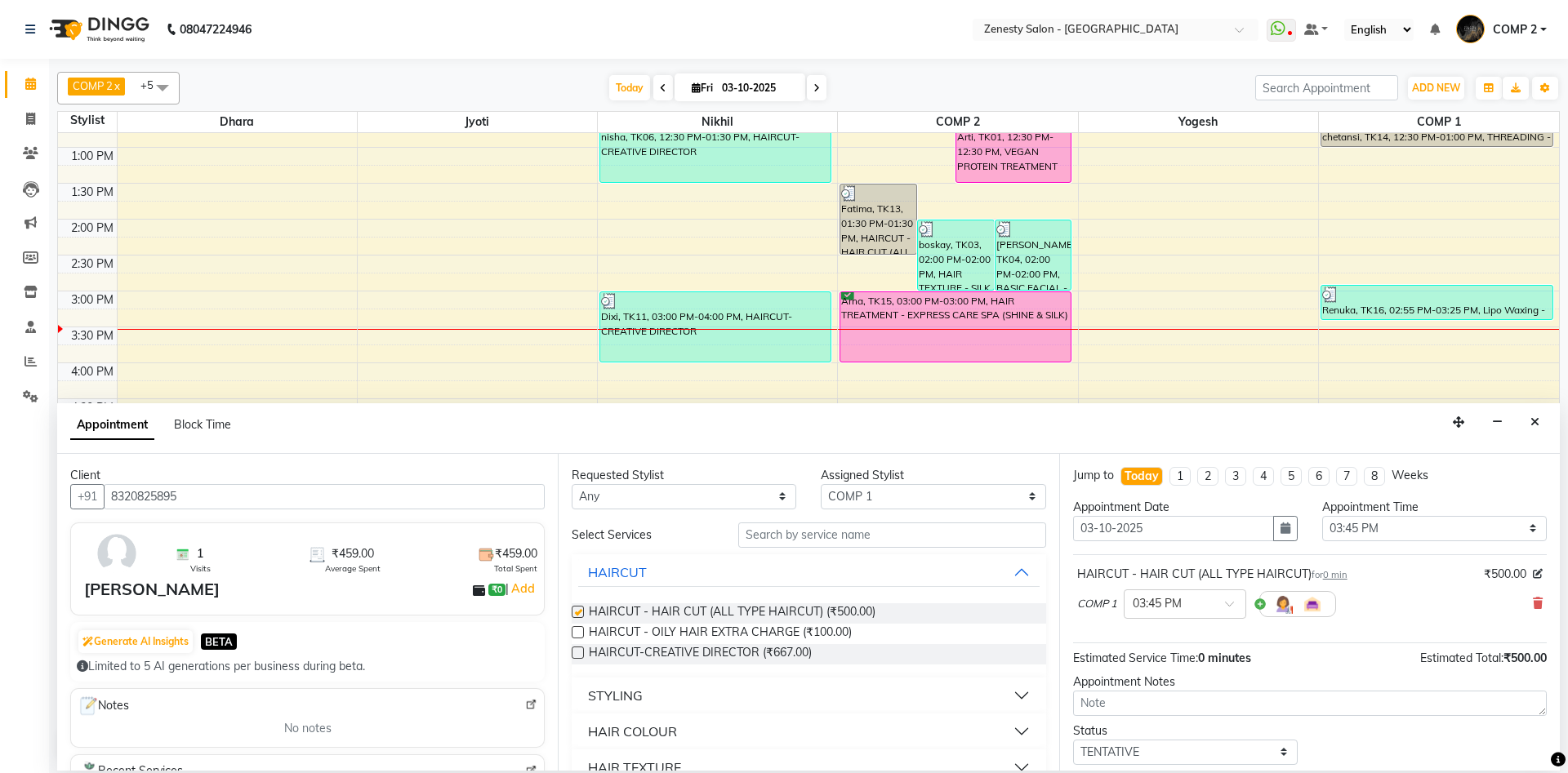
checkbox input "false"
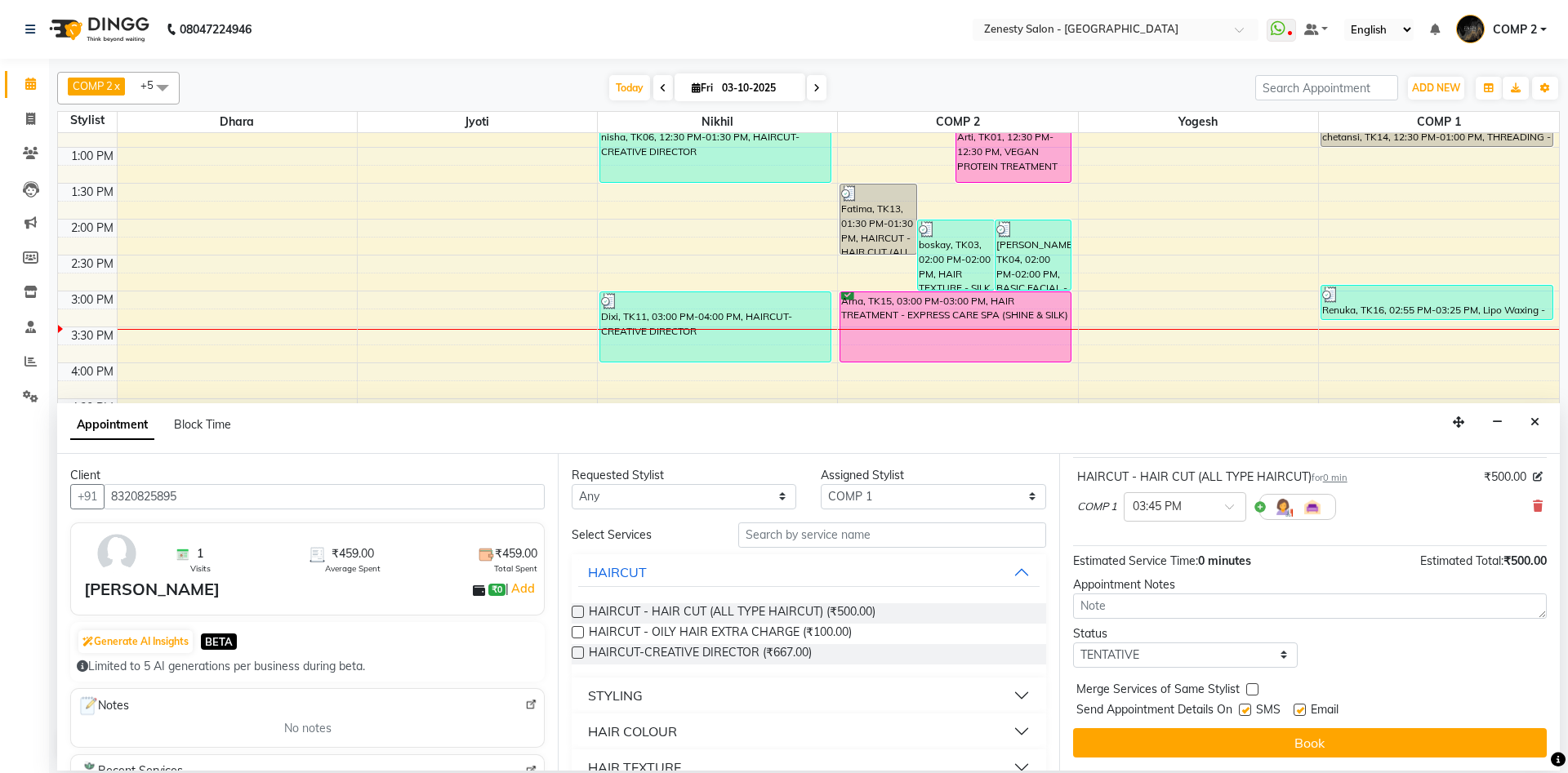
click at [1319, 726] on div "Jump to Today 1 2 3 4 5 6 7 8 Weeks Appointment Date 03-10-2025 Appointment Tim…" at bounding box center [1310, 613] width 501 height 317
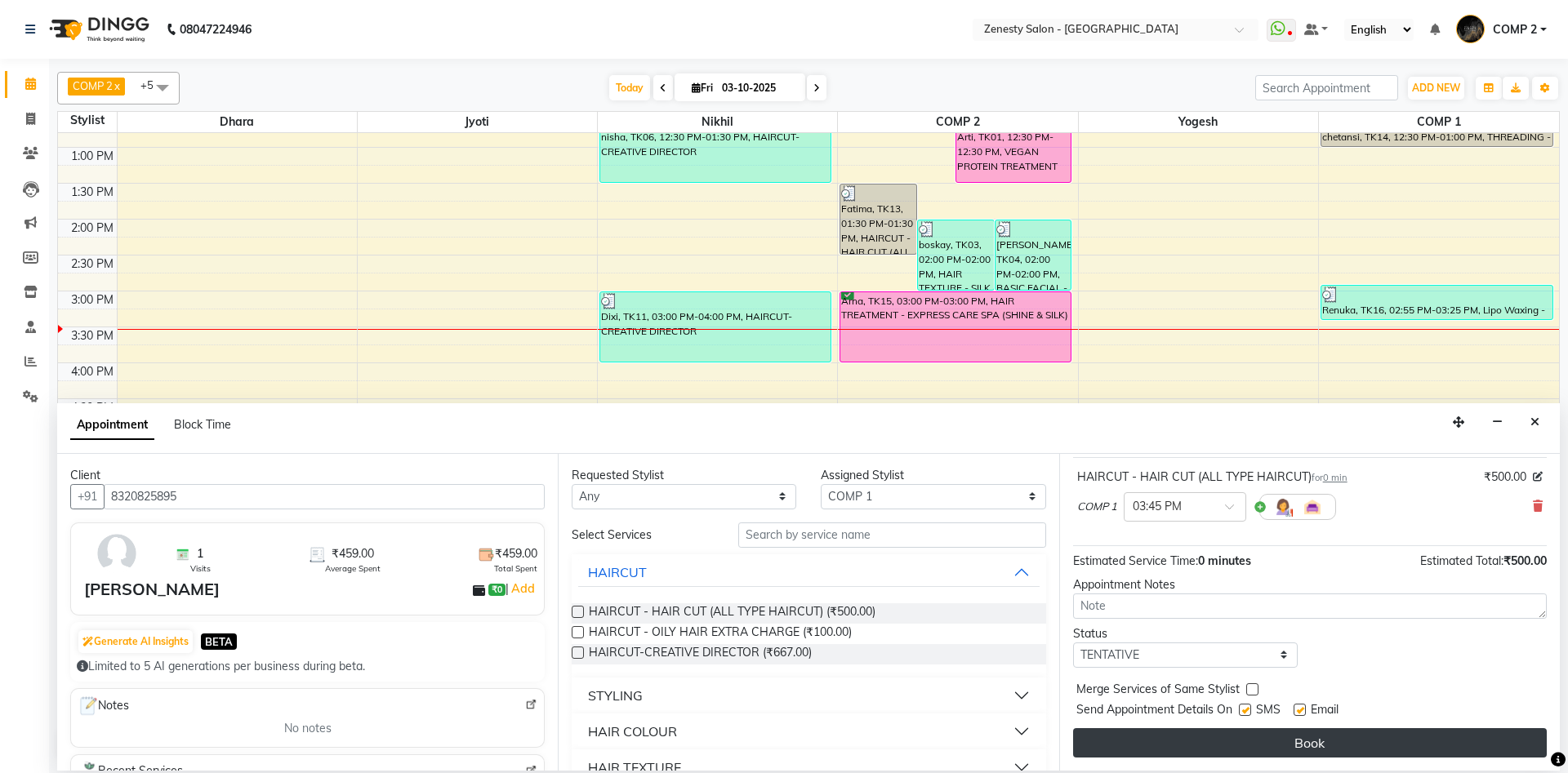
click at [1317, 737] on button "Book" at bounding box center [1310, 743] width 474 height 29
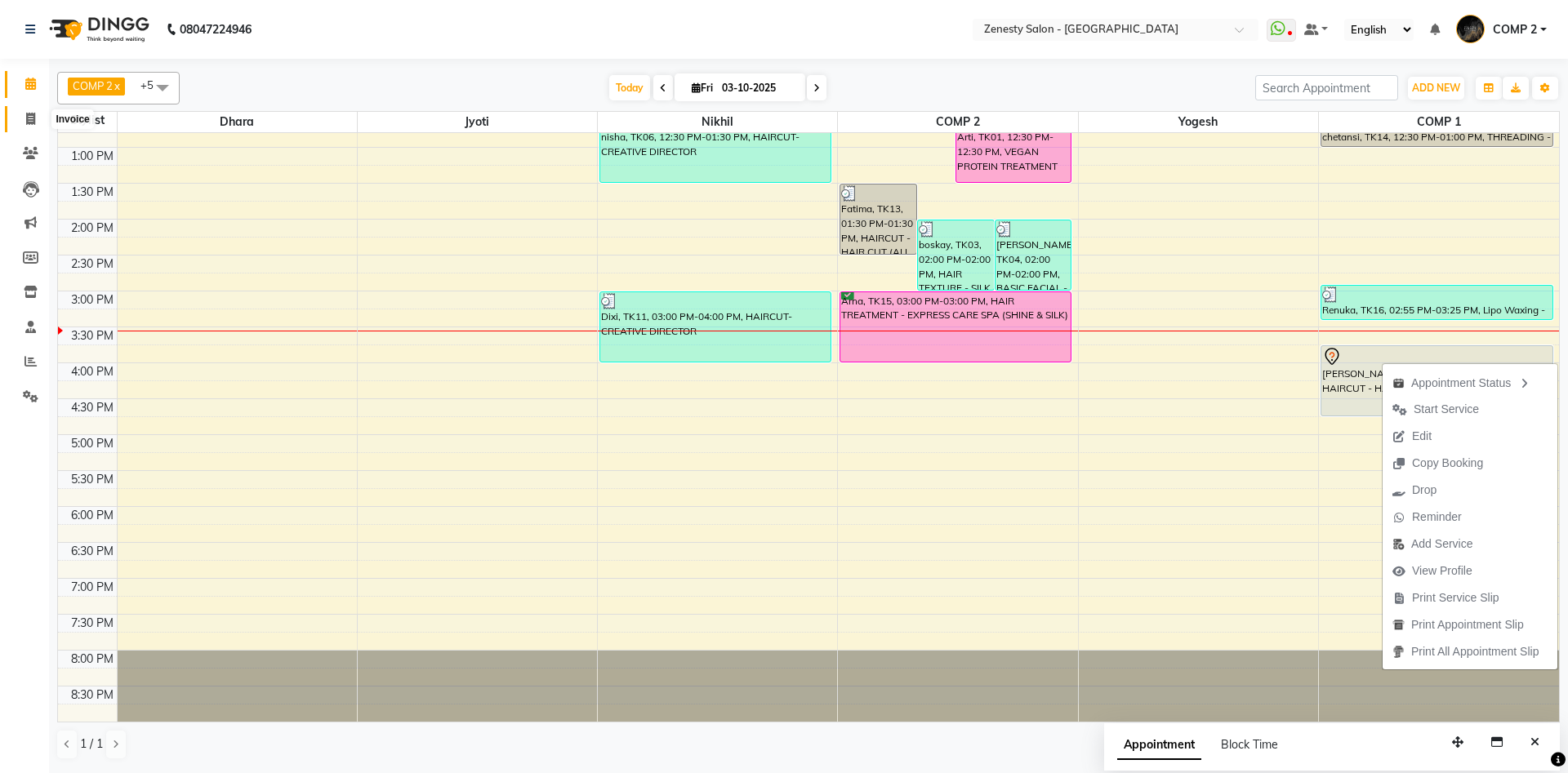
click at [29, 114] on icon at bounding box center [30, 118] width 9 height 13
select select "5713"
select select "service"
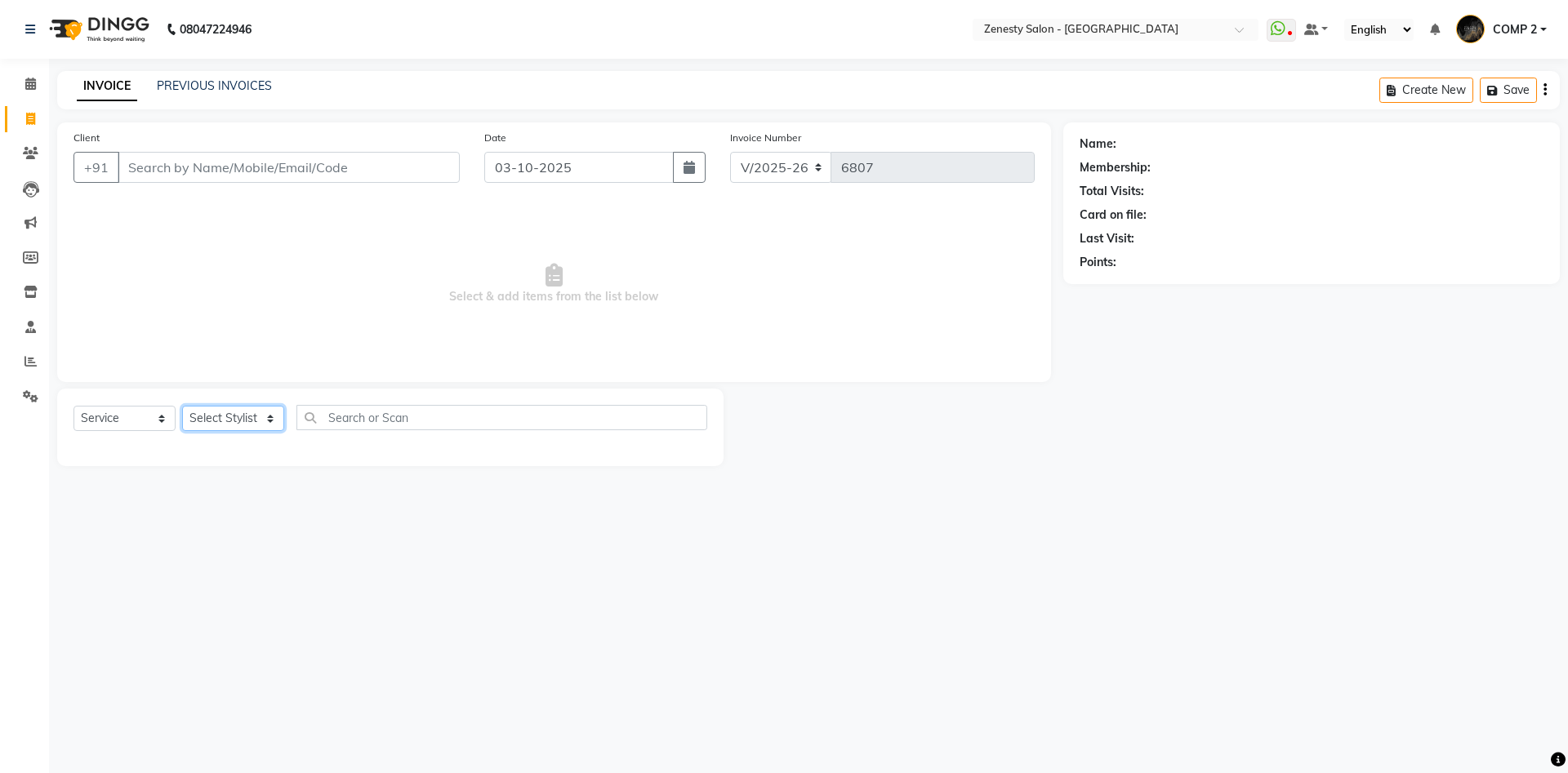
click at [182, 406] on select "Select Stylist Aanand Aarti Aashik Aesha Arsh Khalifa Ayan COMP 1 COMP 2 Darsha…" at bounding box center [233, 418] width 102 height 25
click option "COMP 1" at bounding box center [0, 0] width 0 height 0
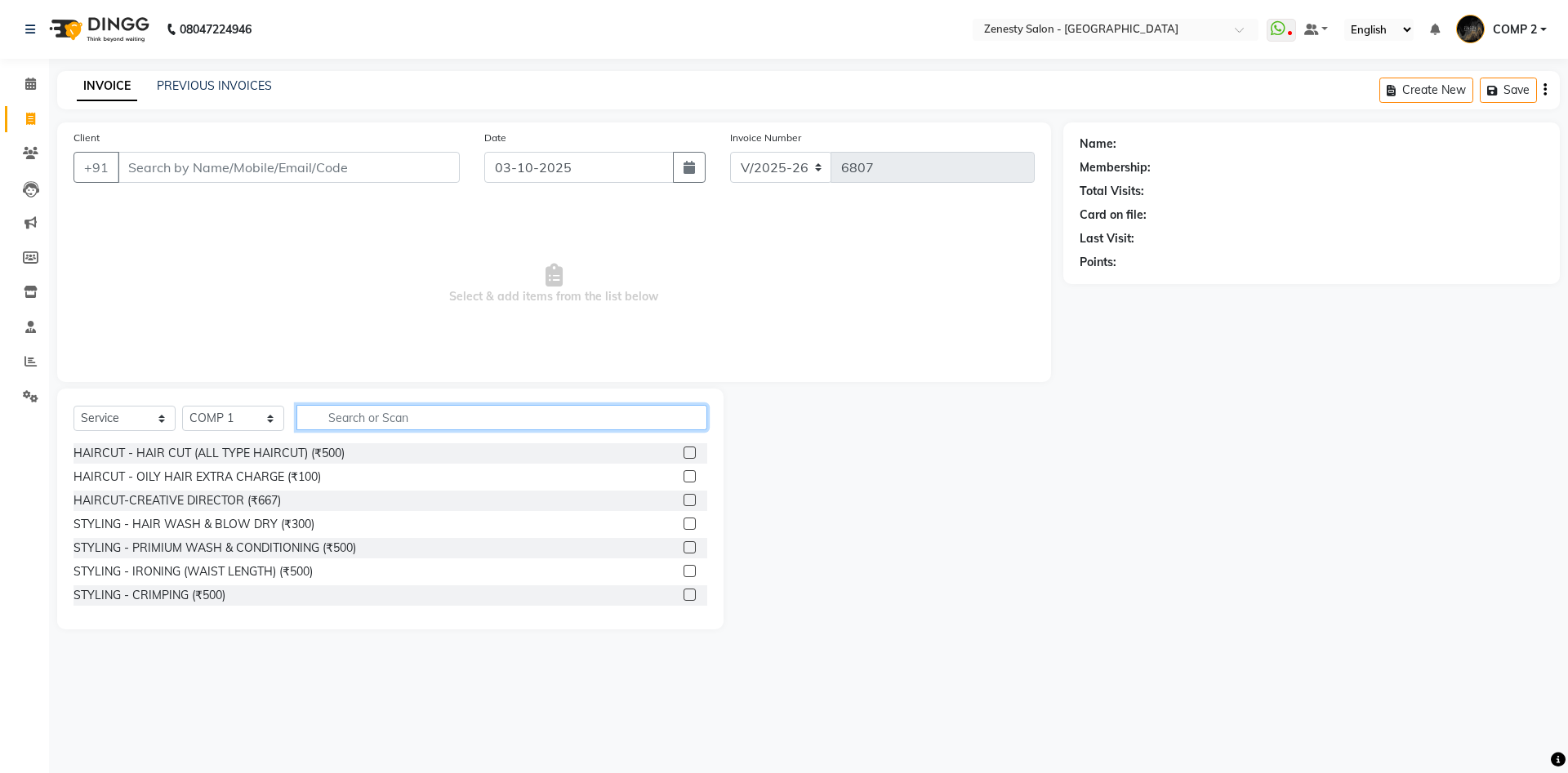
click at [387, 420] on input "text" at bounding box center [501, 417] width 411 height 25
click at [182, 406] on select "Select Stylist Aanand Aarti Aashik Aesha Arsh Khalifa Ayan COMP 1 COMP 2 Darsha…" at bounding box center [233, 418] width 102 height 25
select select "40087"
click option "COMP 2" at bounding box center [0, 0] width 0 height 0
click at [400, 421] on input "text" at bounding box center [501, 417] width 411 height 25
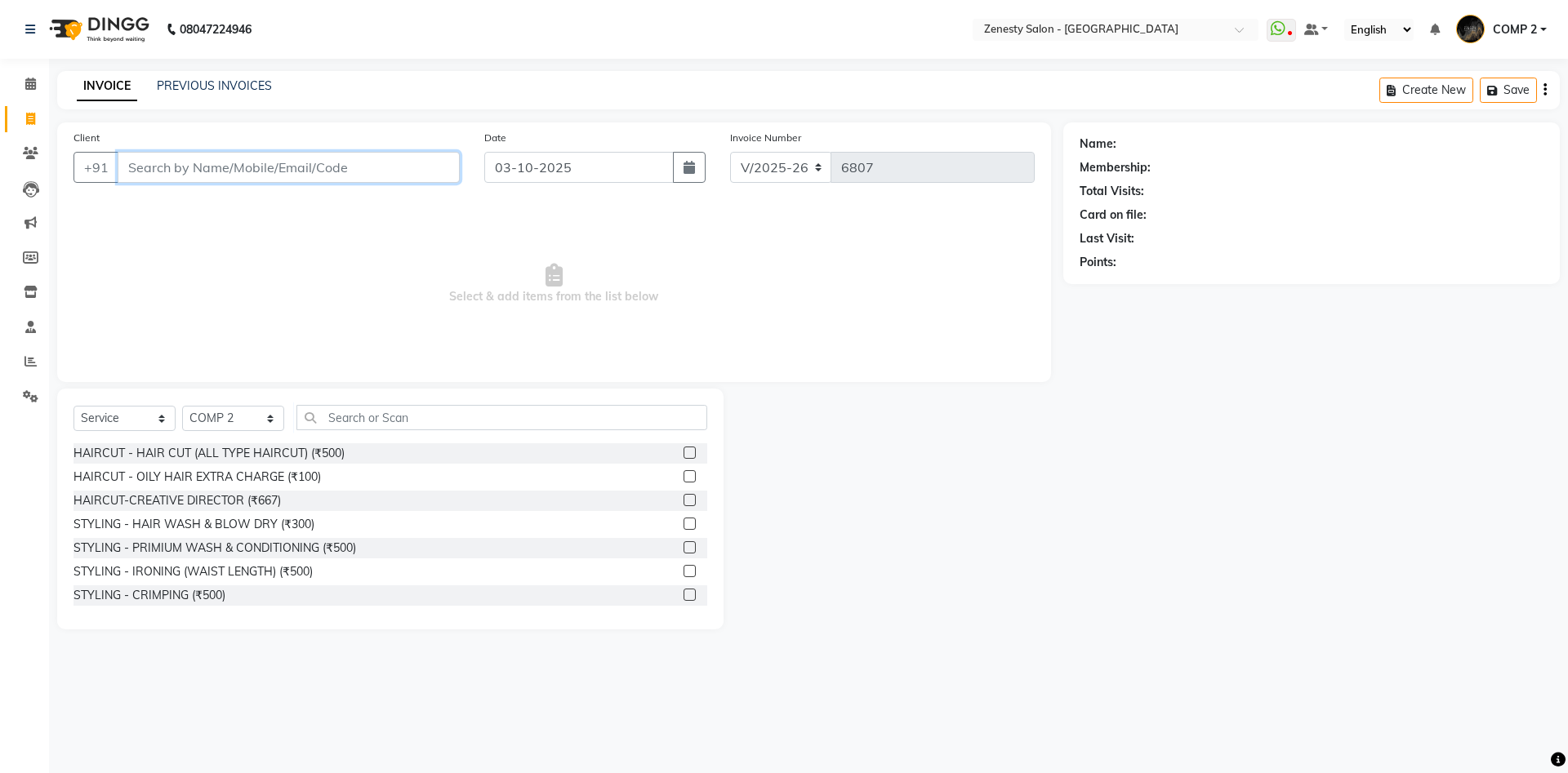
click at [294, 166] on input "Client" at bounding box center [288, 167] width 342 height 31
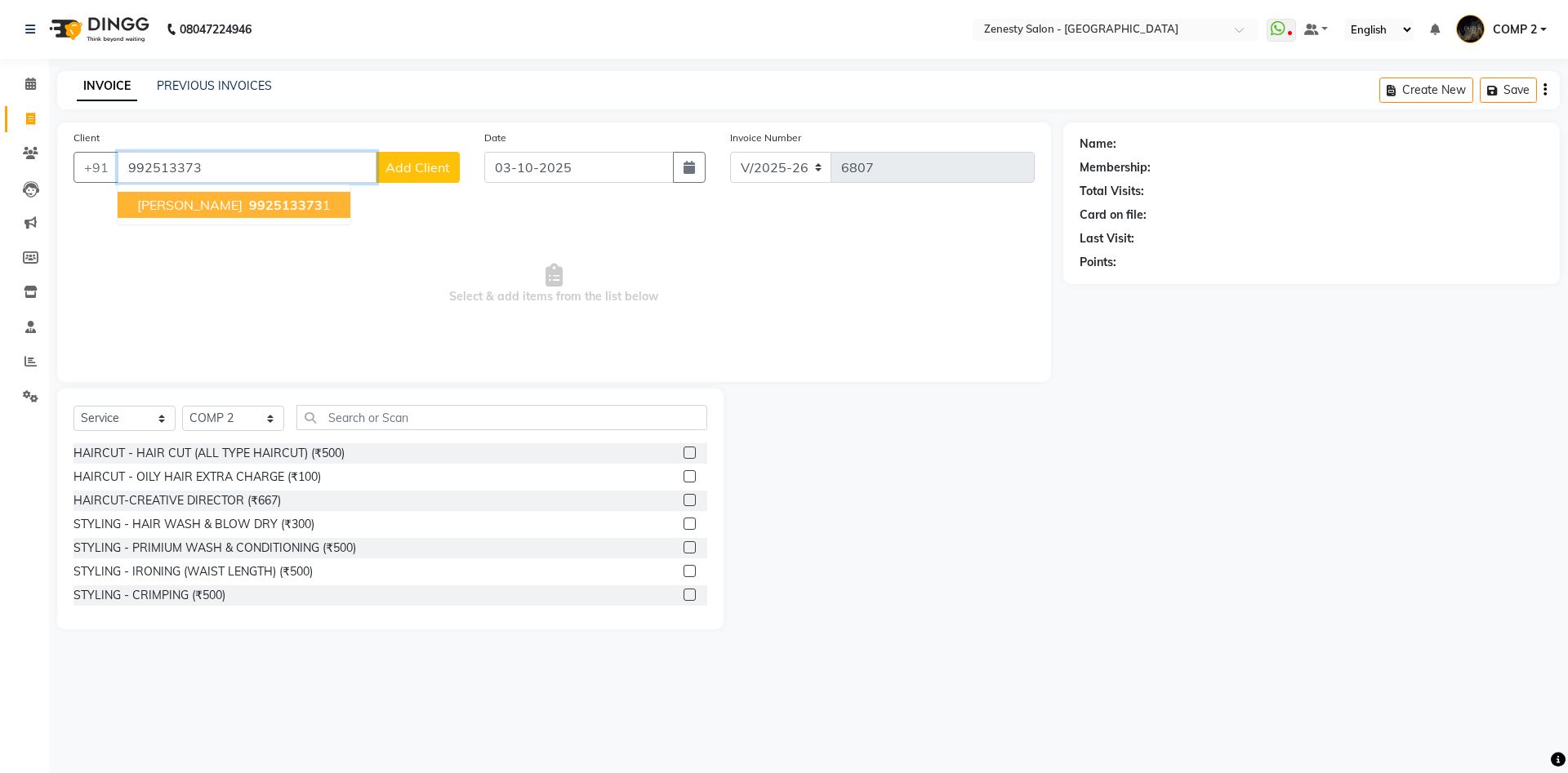
click at [249, 202] on span "992513373" at bounding box center [285, 204] width 73 height 17
type input "9925133731"
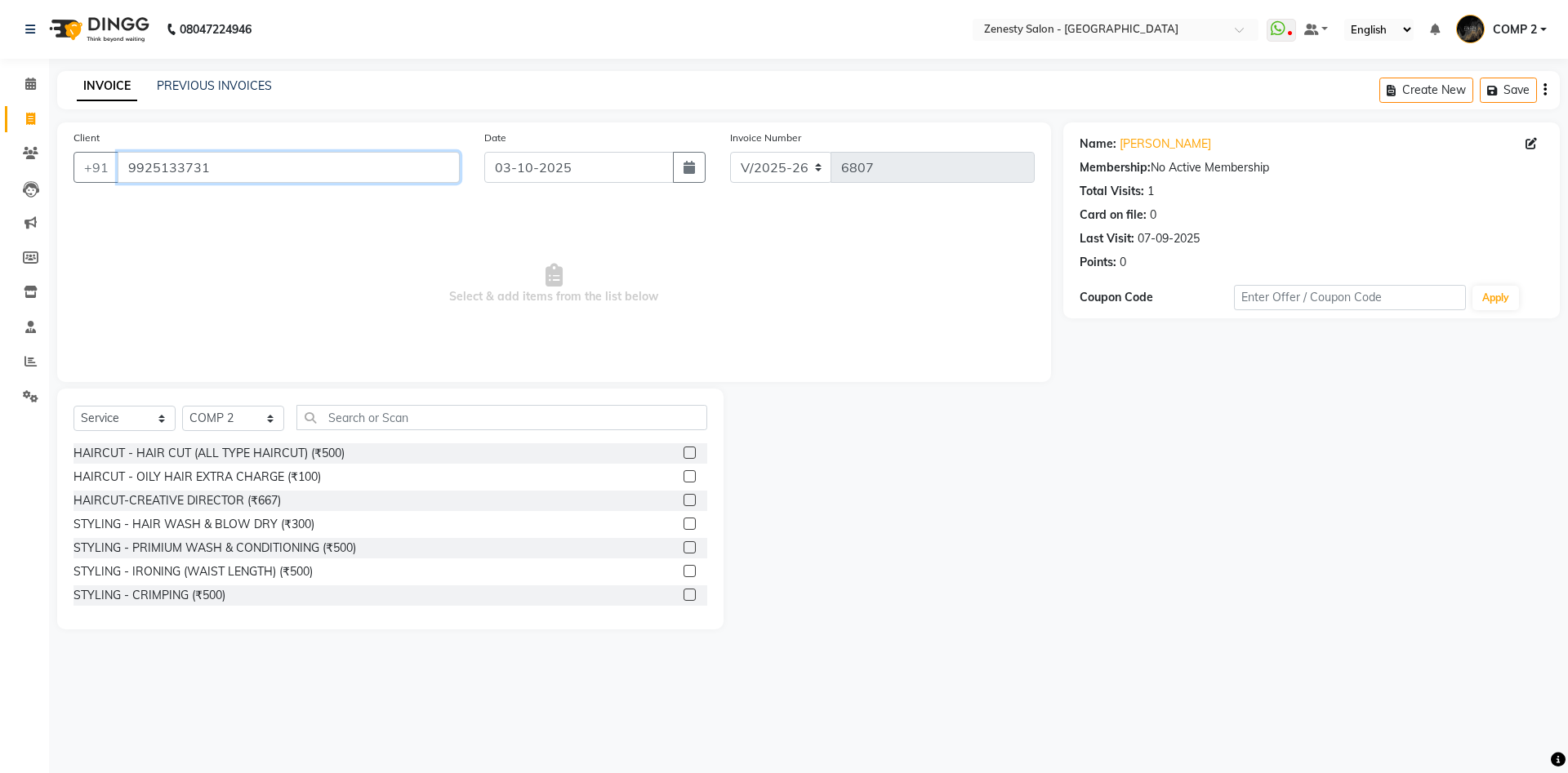
drag, startPoint x: 246, startPoint y: 172, endPoint x: 0, endPoint y: 194, distance: 247.0
click at [117, 183] on input "9925133731" at bounding box center [288, 167] width 342 height 31
click at [290, 173] on input "9925133731" at bounding box center [288, 167] width 342 height 31
drag, startPoint x: 244, startPoint y: 167, endPoint x: 67, endPoint y: 166, distance: 177.0
click at [117, 166] on input "9925133731" at bounding box center [288, 167] width 342 height 31
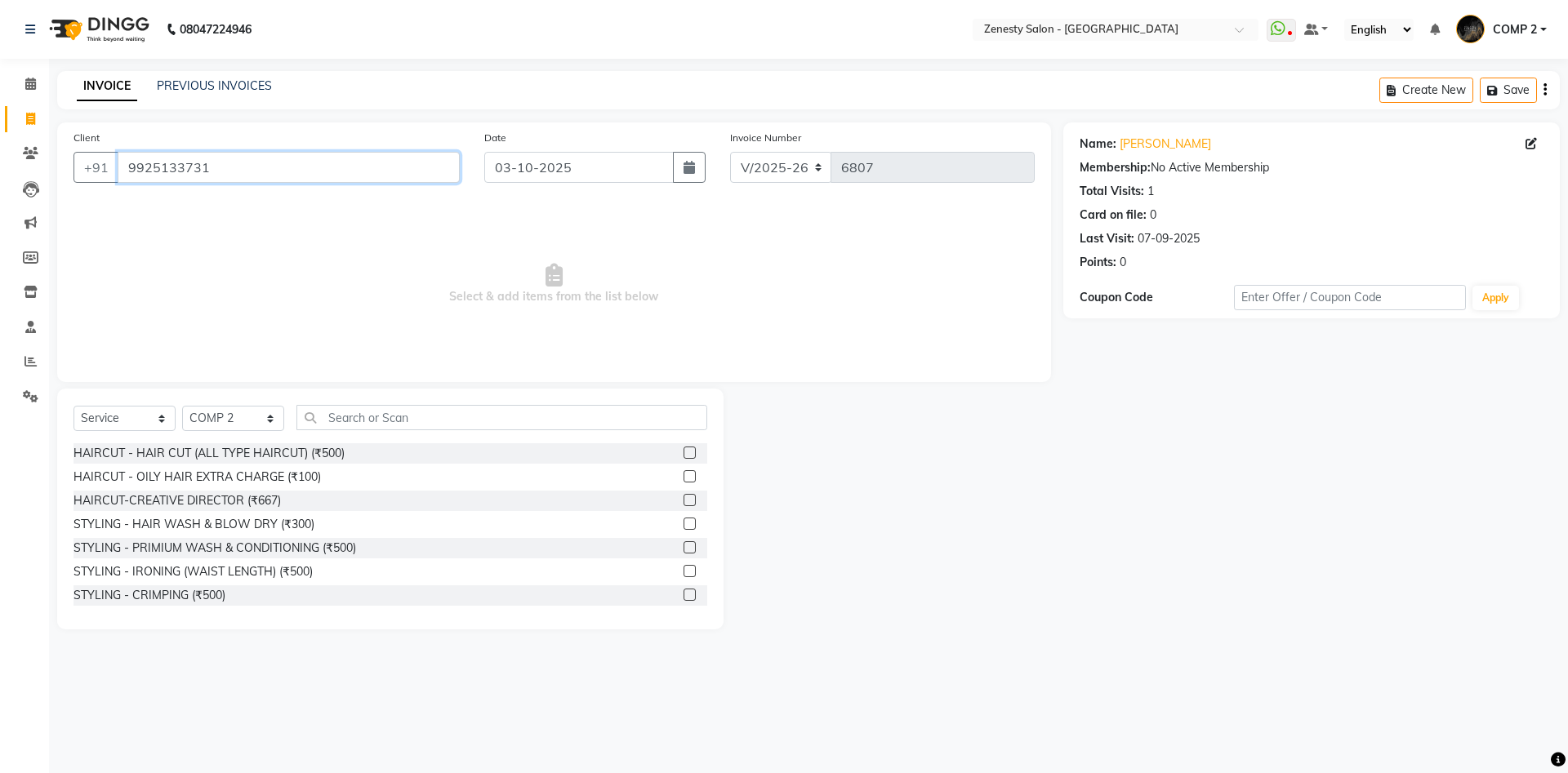
click at [260, 166] on input "9925133731" at bounding box center [288, 167] width 342 height 31
click at [31, 184] on icon at bounding box center [30, 190] width 17 height 17
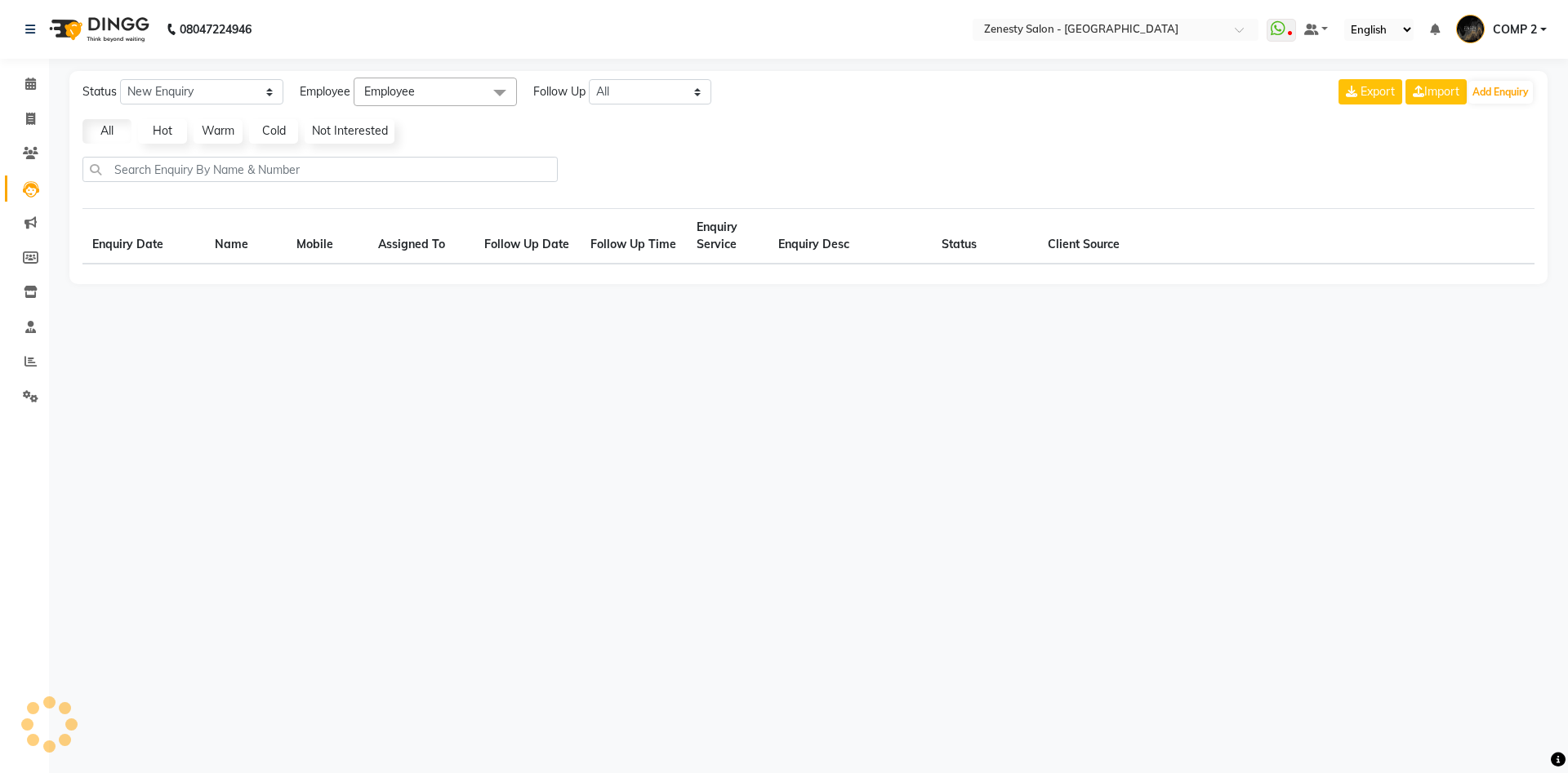
select select "10"
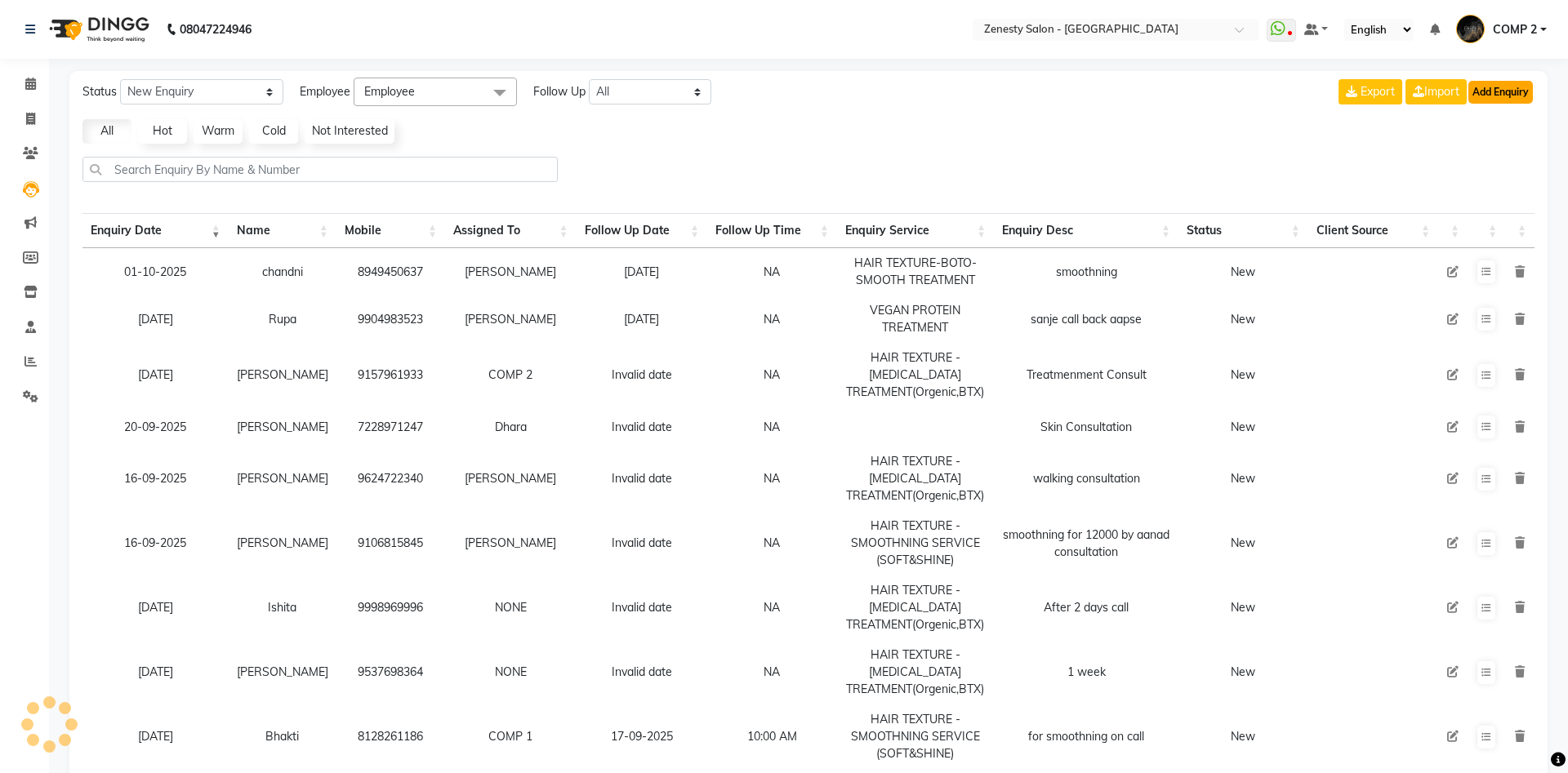
click at [1491, 100] on button "Add Enquiry" at bounding box center [1501, 92] width 65 height 22
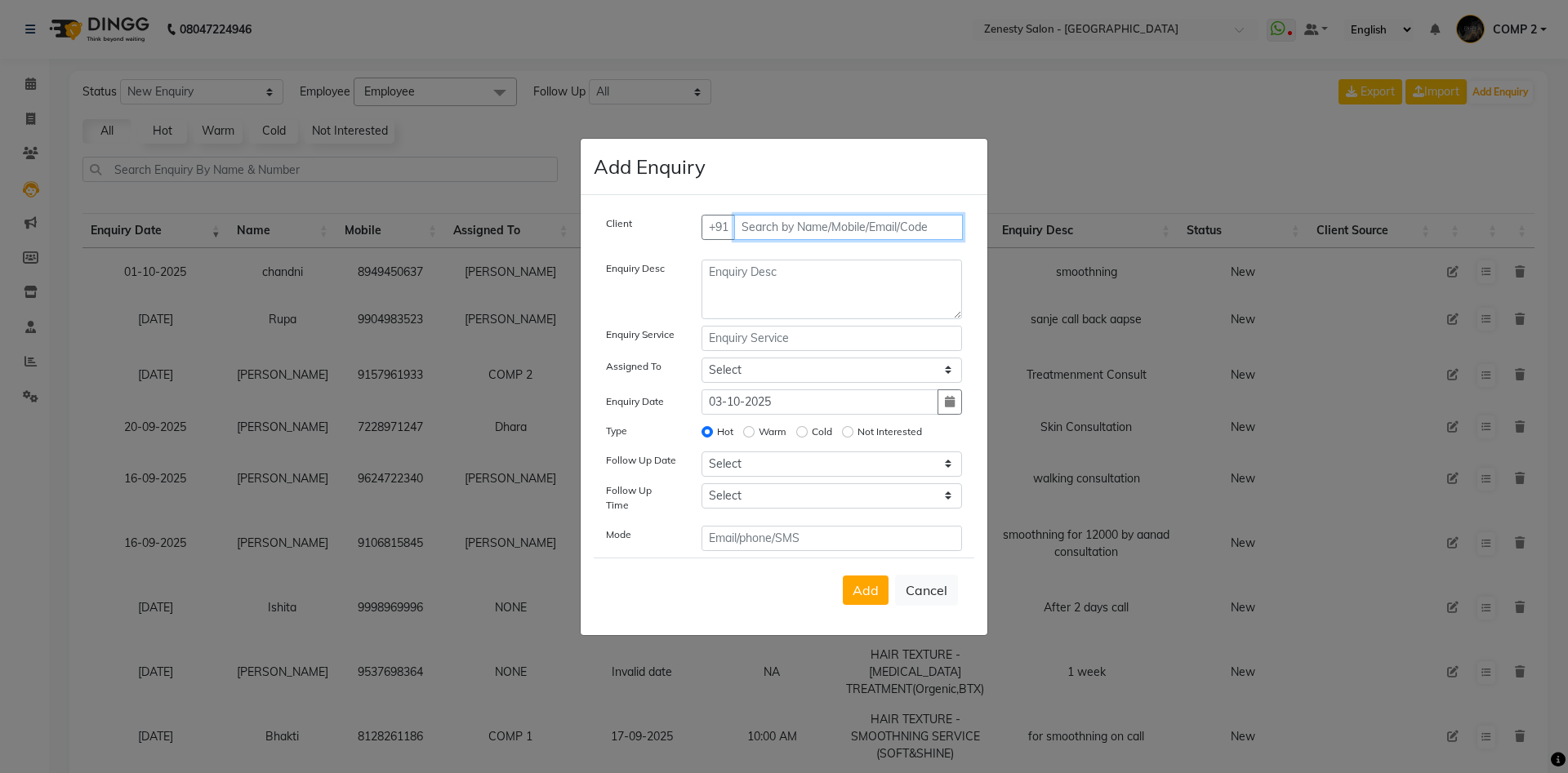
click at [797, 240] on input "text" at bounding box center [849, 228] width 230 height 25
paste input "9925133731"
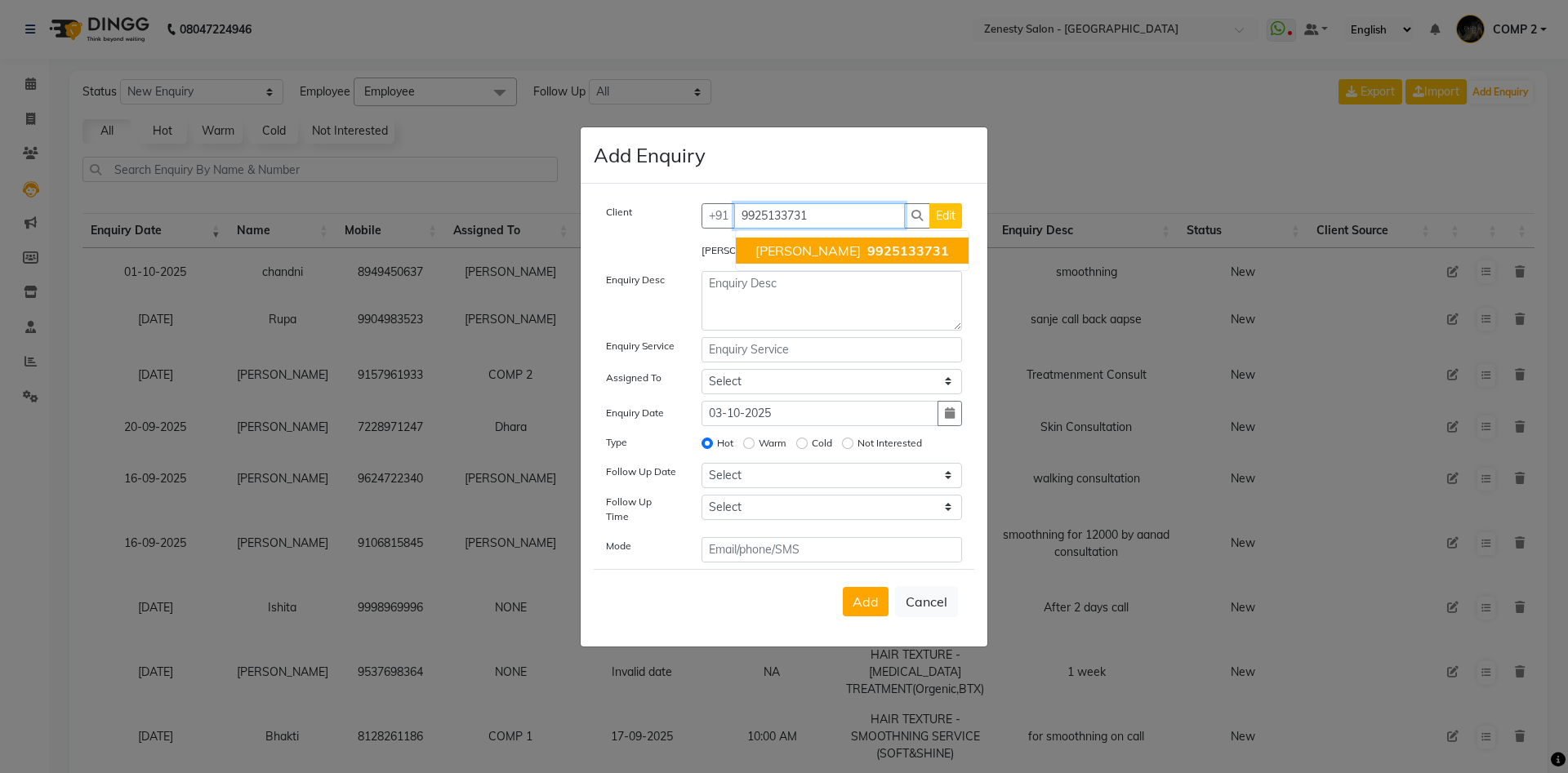
click at [804, 259] on span "Vanshika" at bounding box center [808, 250] width 106 height 17
type input "9925133731"
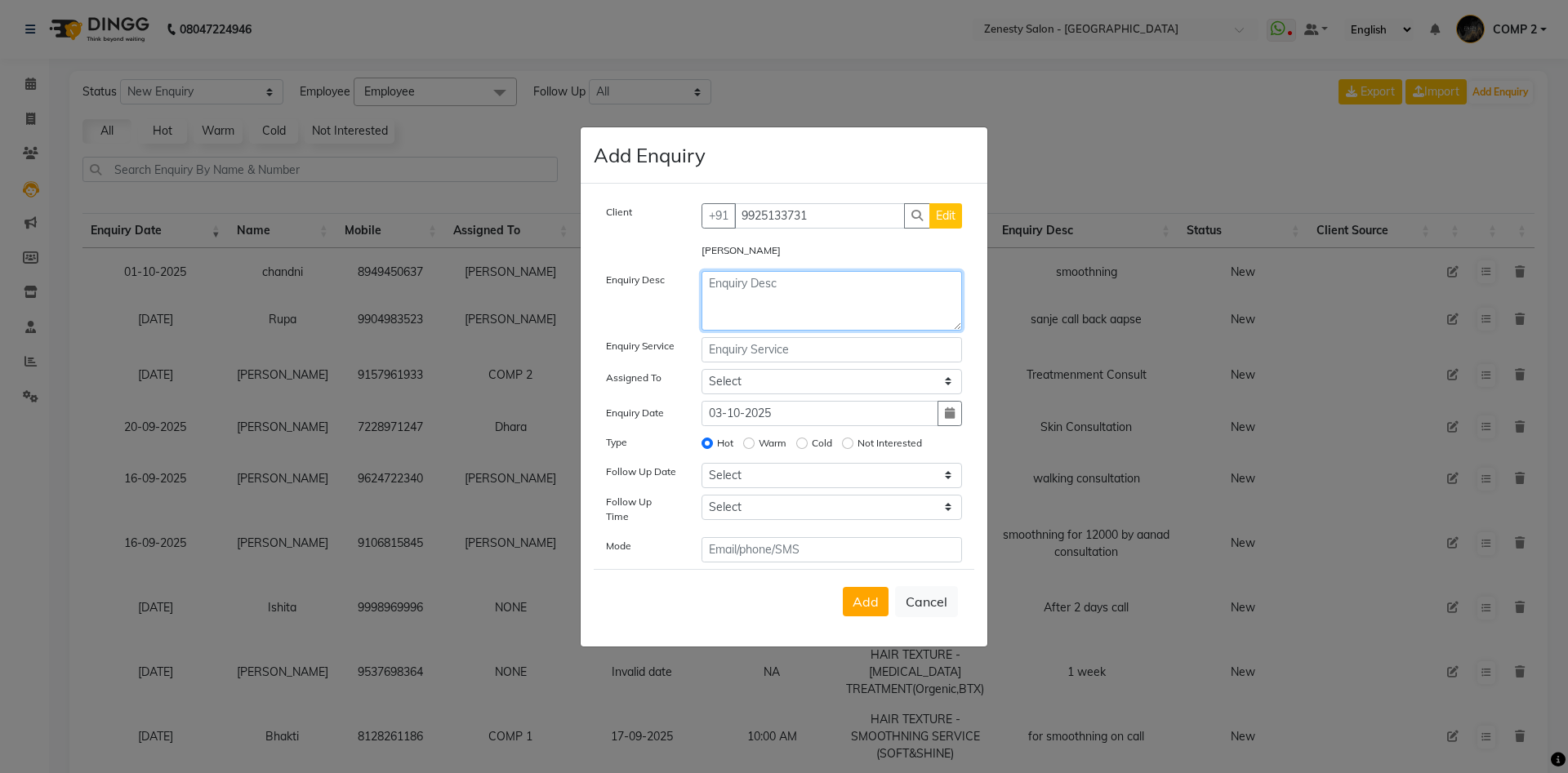
click at [760, 313] on textarea at bounding box center [832, 300] width 261 height 60
type textarea "smooth"
click at [753, 357] on input "text" at bounding box center [832, 350] width 261 height 25
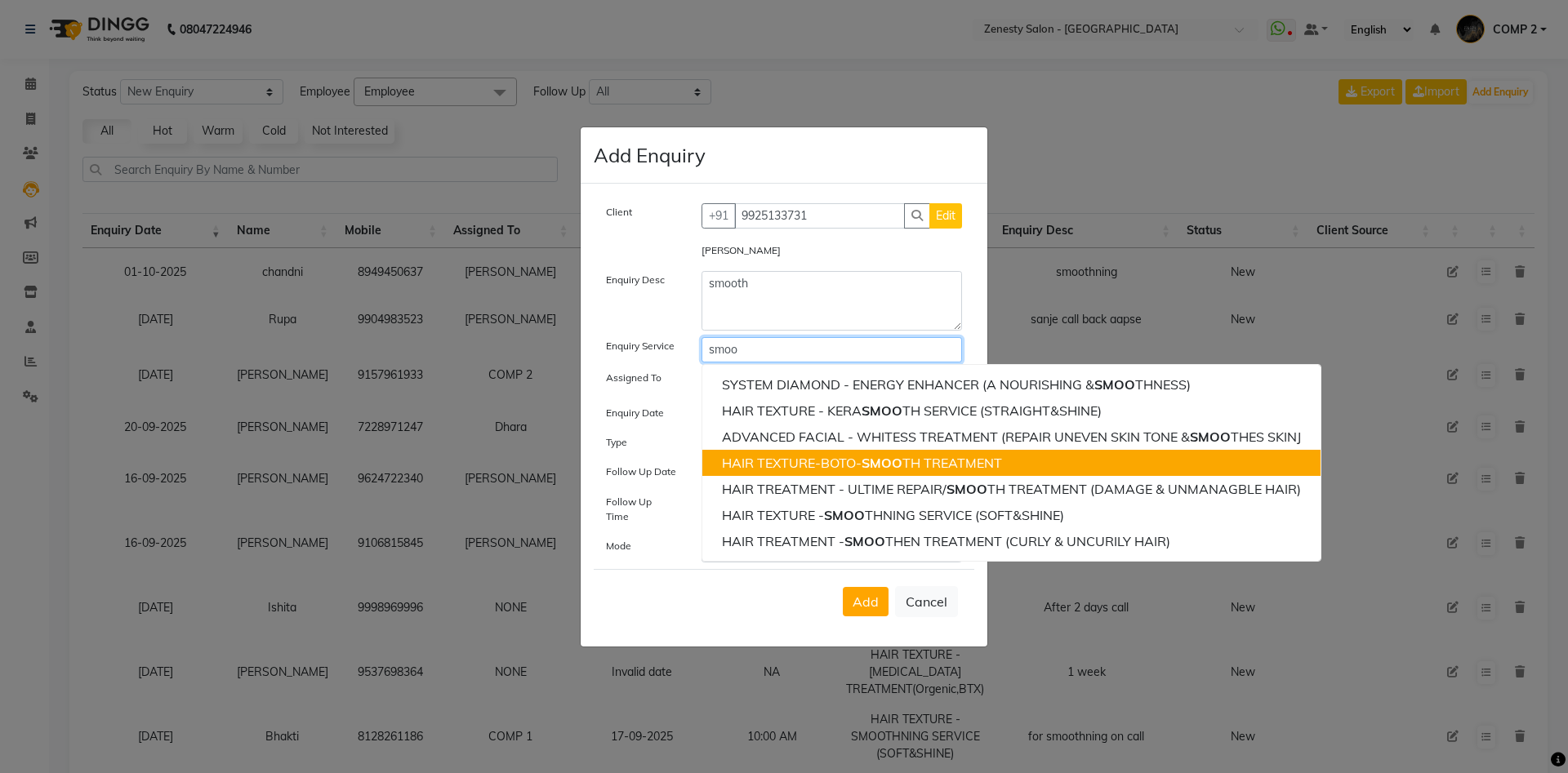
click at [843, 462] on ngb-highlight "HAIR TEXTURE-BOTO- SMOO TH TREATMENT" at bounding box center [862, 462] width 281 height 17
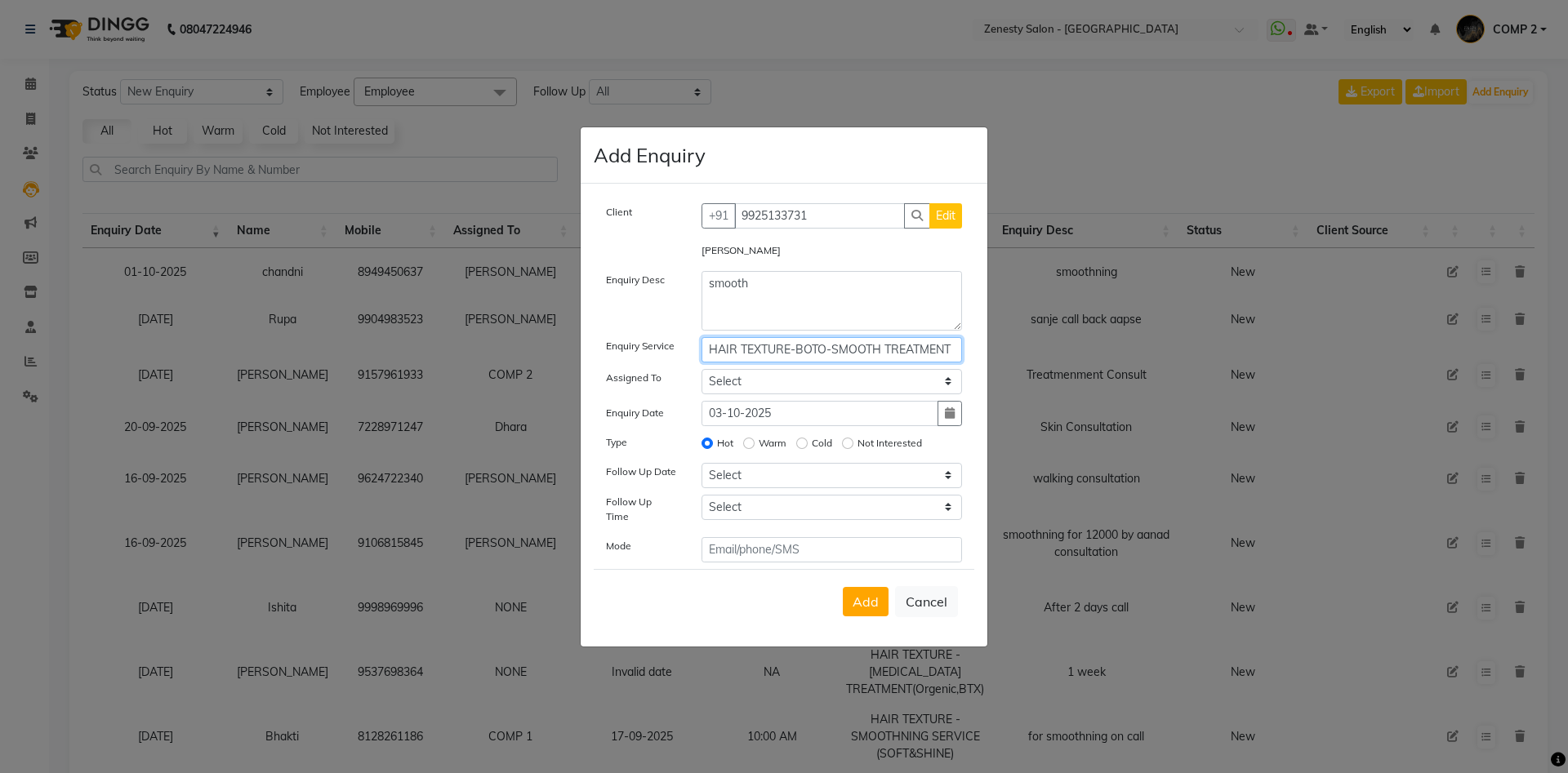
type input "HAIR TEXTURE-BOTO-SMOOTH TREATMENT"
click at [702, 369] on select "Select Aanand Aarti Aashik Aesha Arsh Khalifa Ayan COMP 1 COMP 2 Darshan Dhara …" at bounding box center [832, 382] width 261 height 25
select select "39505"
click option "Nikhil" at bounding box center [0, 0] width 0 height 0
click at [806, 390] on select "Select Aanand Aarti Aashik Aesha Arsh Khalifa Ayan COMP 1 COMP 2 Darshan Dhara …" at bounding box center [832, 382] width 261 height 25
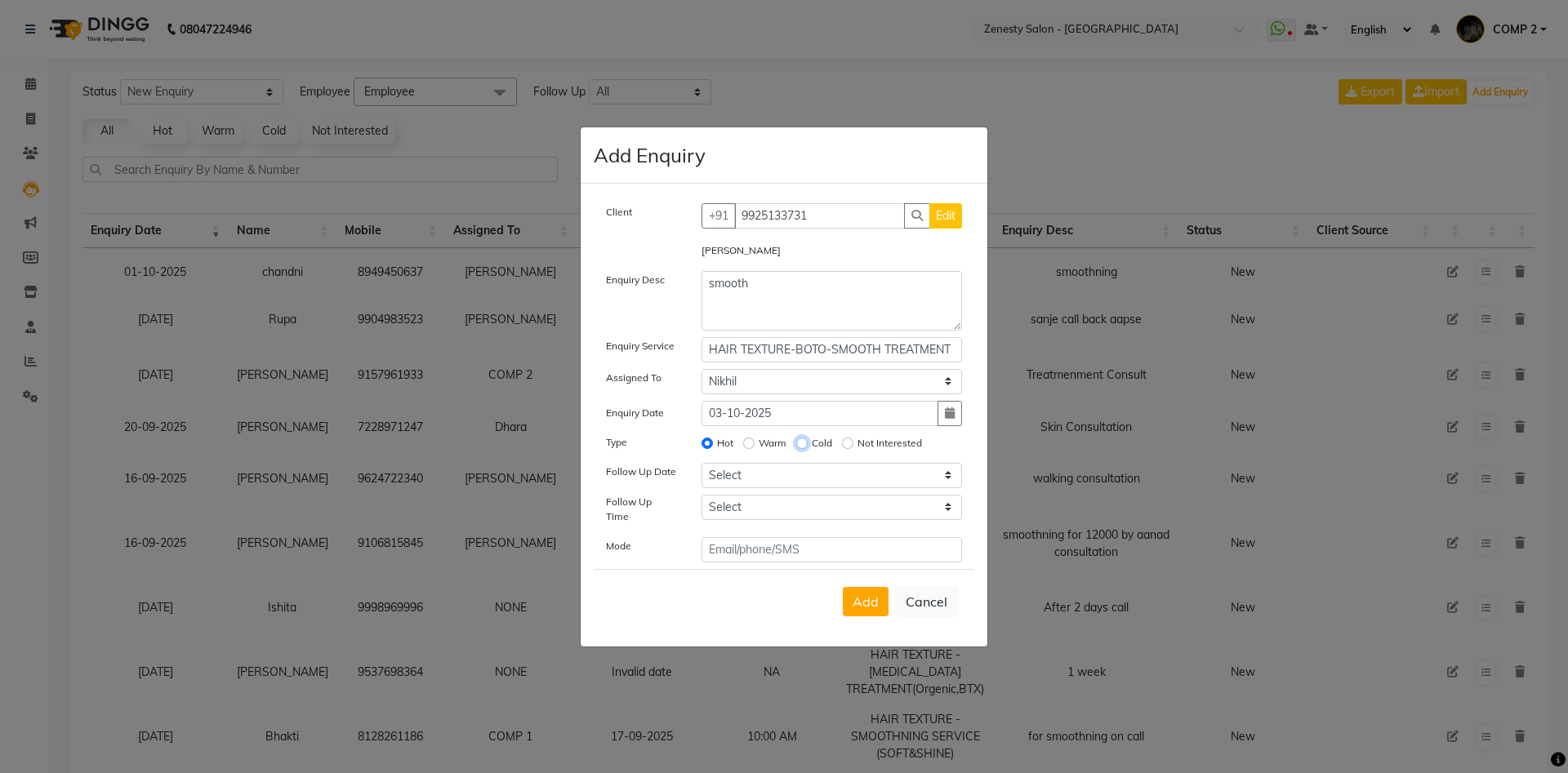
click at [806, 450] on input "Cold" at bounding box center [803, 444] width 12 height 12
radio input "true"
radio input "false"
click at [702, 463] on select "Select Today Tomorrow In 2 days (Sunday) In 3 days (Monday) In 4 days (Tuesday)…" at bounding box center [832, 476] width 261 height 25
select select "2025-11-03"
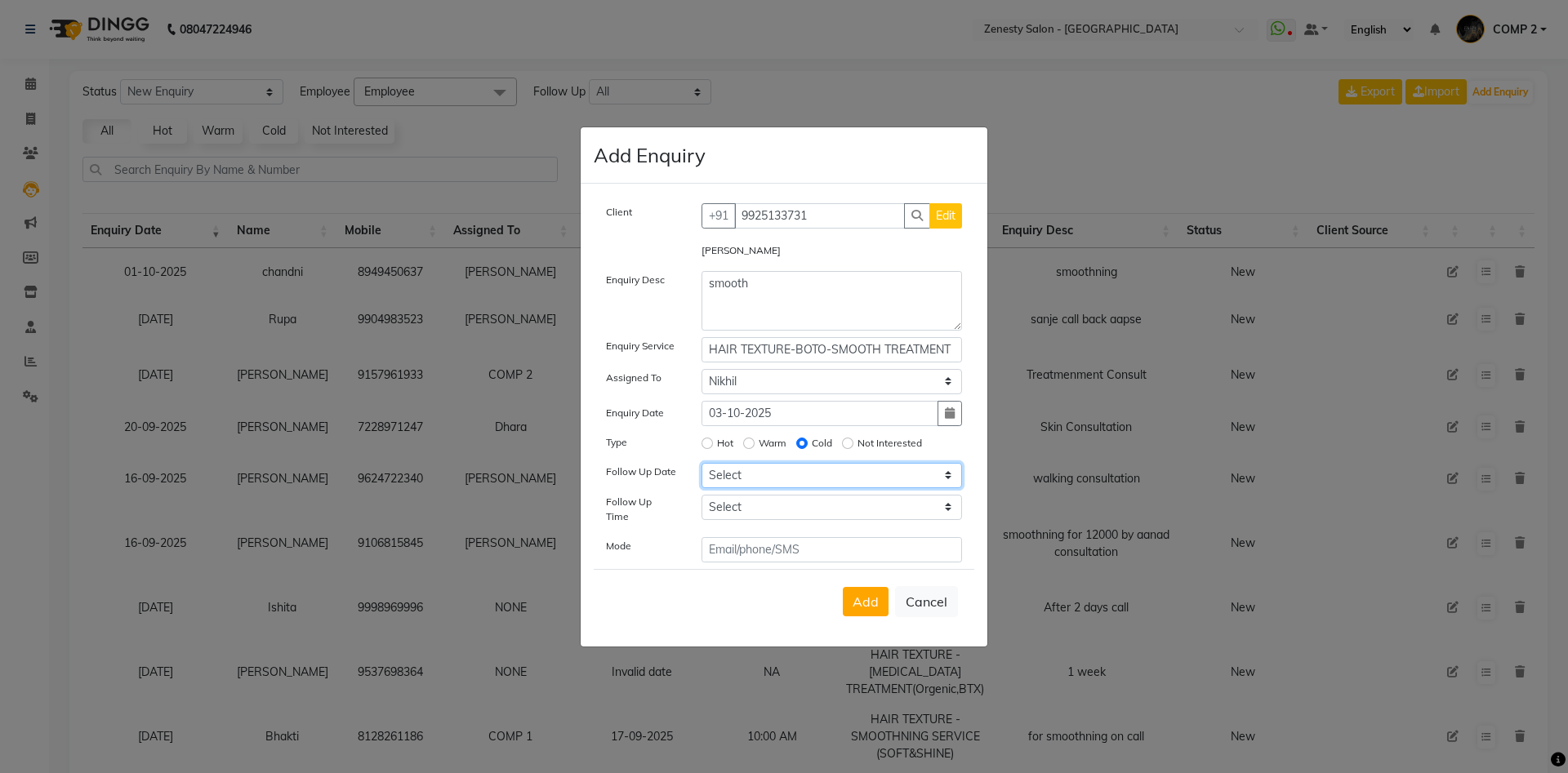
click option "In 1 Month (2025-11-03)" at bounding box center [0, 0] width 0 height 0
click at [702, 494] on select "Select 07:00 AM 07:15 AM 07:30 AM 07:45 AM 08:00 AM 08:15 AM 08:30 AM 08:45 AM …" at bounding box center [832, 507] width 261 height 25
click option "07:00 AM" at bounding box center [0, 0] width 0 height 0
click at [702, 494] on select "Select 07:00 AM 07:15 AM 07:30 AM 07:45 AM 08:00 AM 08:15 AM 08:30 AM 08:45 AM …" at bounding box center [832, 507] width 261 height 25
select select "960"
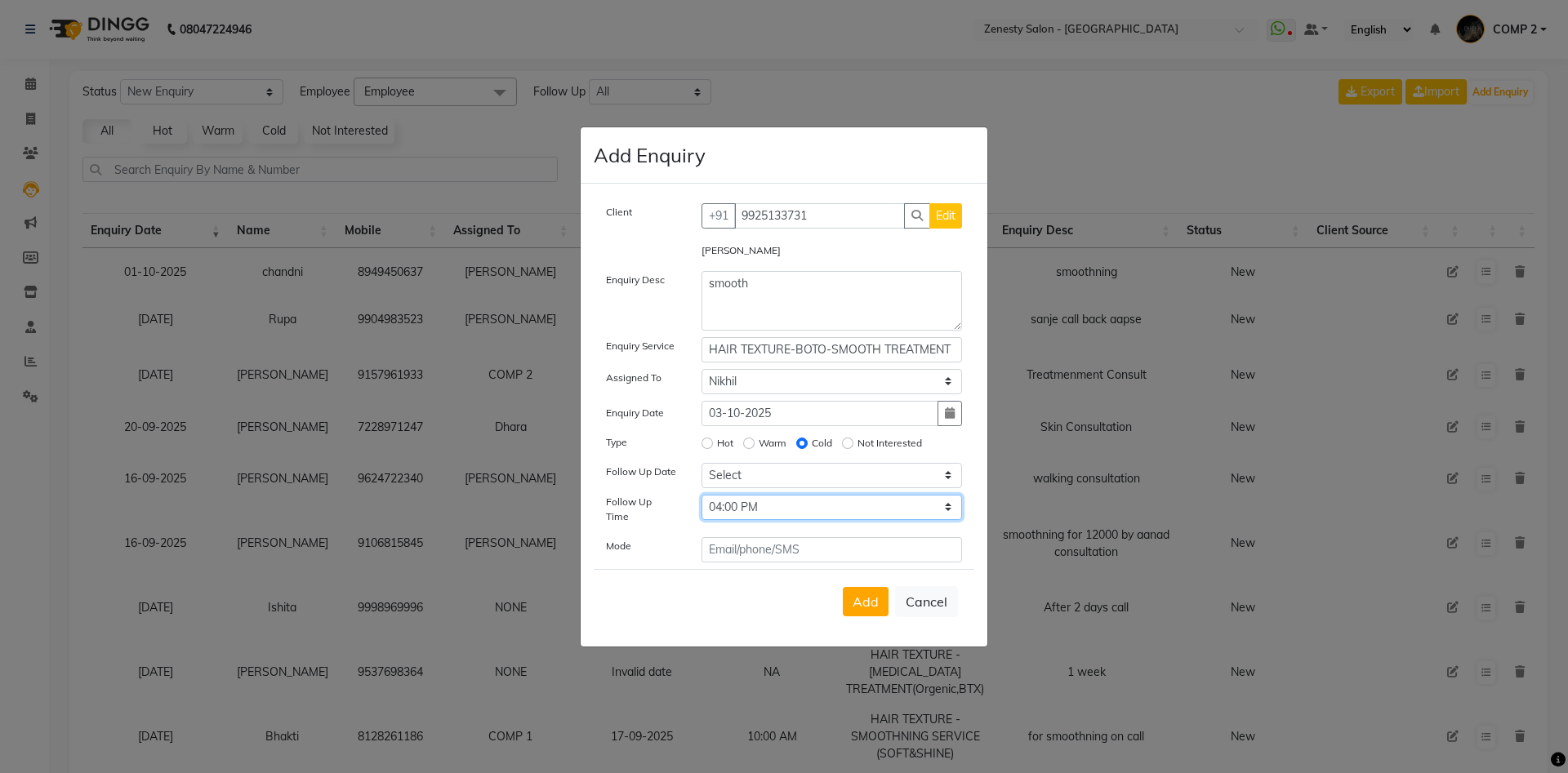
click option "04:00 PM" at bounding box center [0, 0] width 0 height 0
click at [877, 599] on span "Add" at bounding box center [865, 602] width 26 height 17
select select
radio input "false"
select select
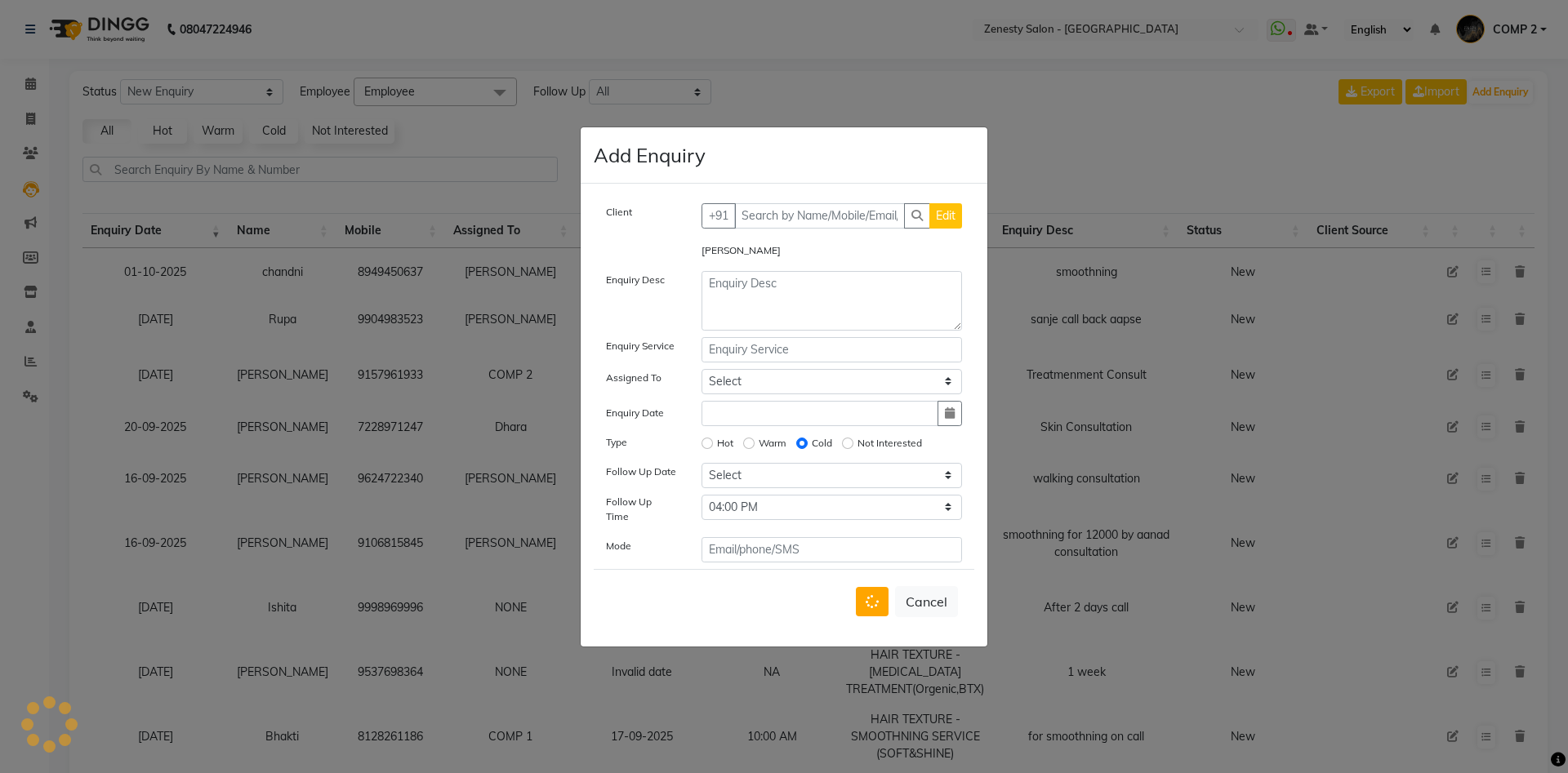
select select
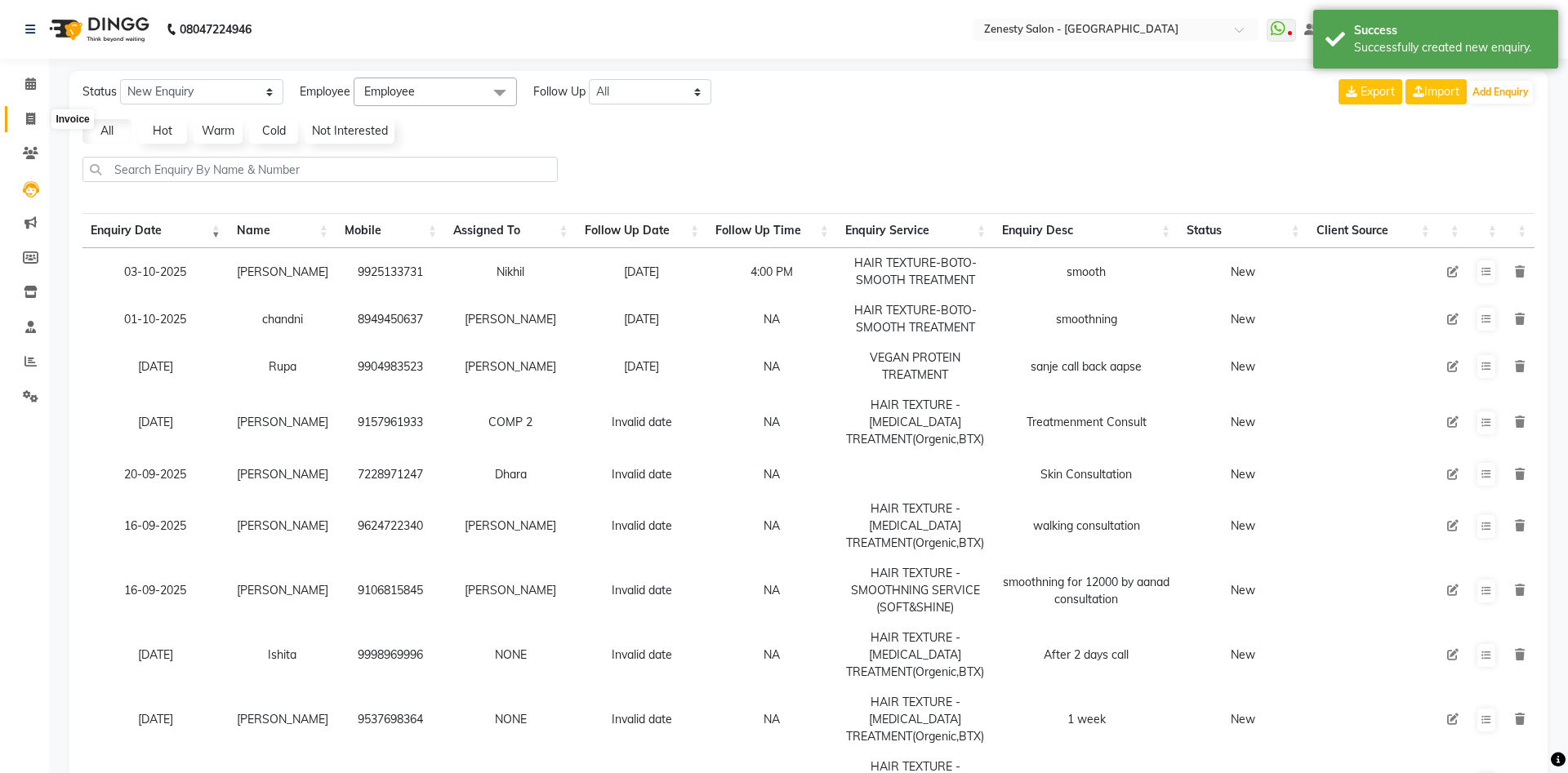
click at [32, 113] on icon at bounding box center [30, 118] width 9 height 13
select select "service"
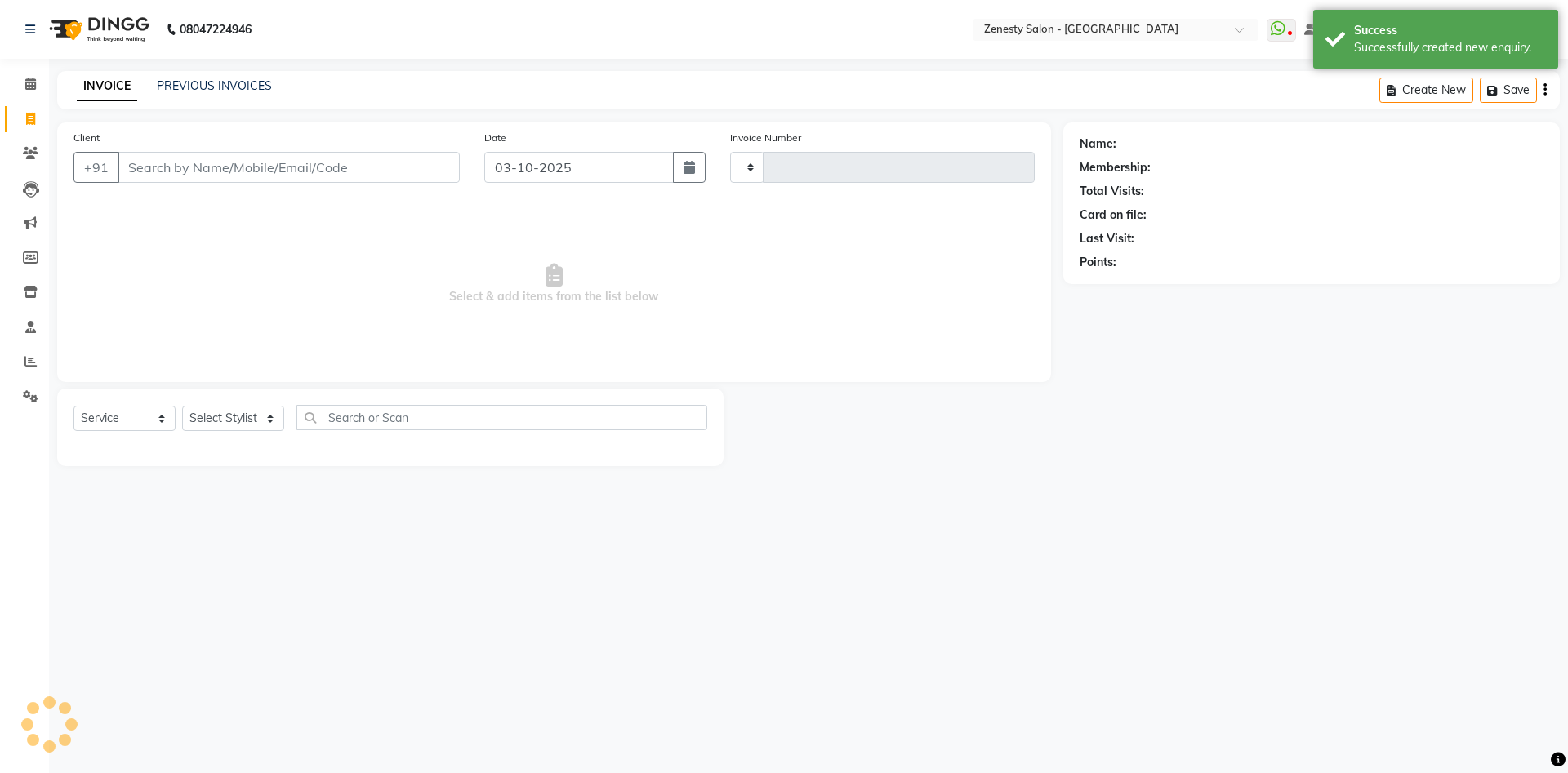
type input "6807"
select select "5713"
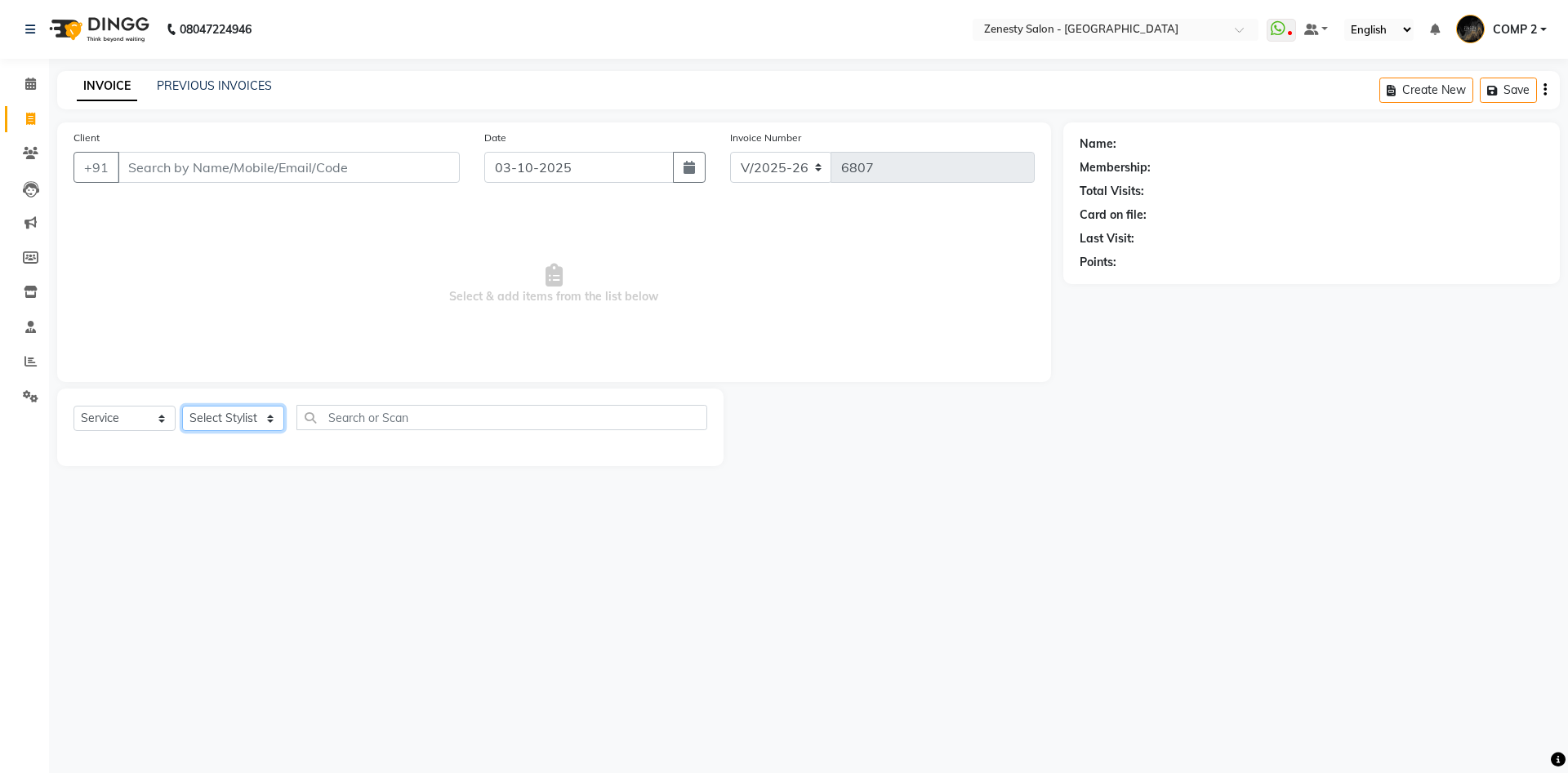
click at [182, 406] on select "Select Stylist Aanand Aarti Aashik Aesha Arsh Khalifa Ayan COMP 1 COMP 2 Darsha…" at bounding box center [233, 418] width 102 height 25
select select "40087"
click option "COMP 2" at bounding box center [0, 0] width 0 height 0
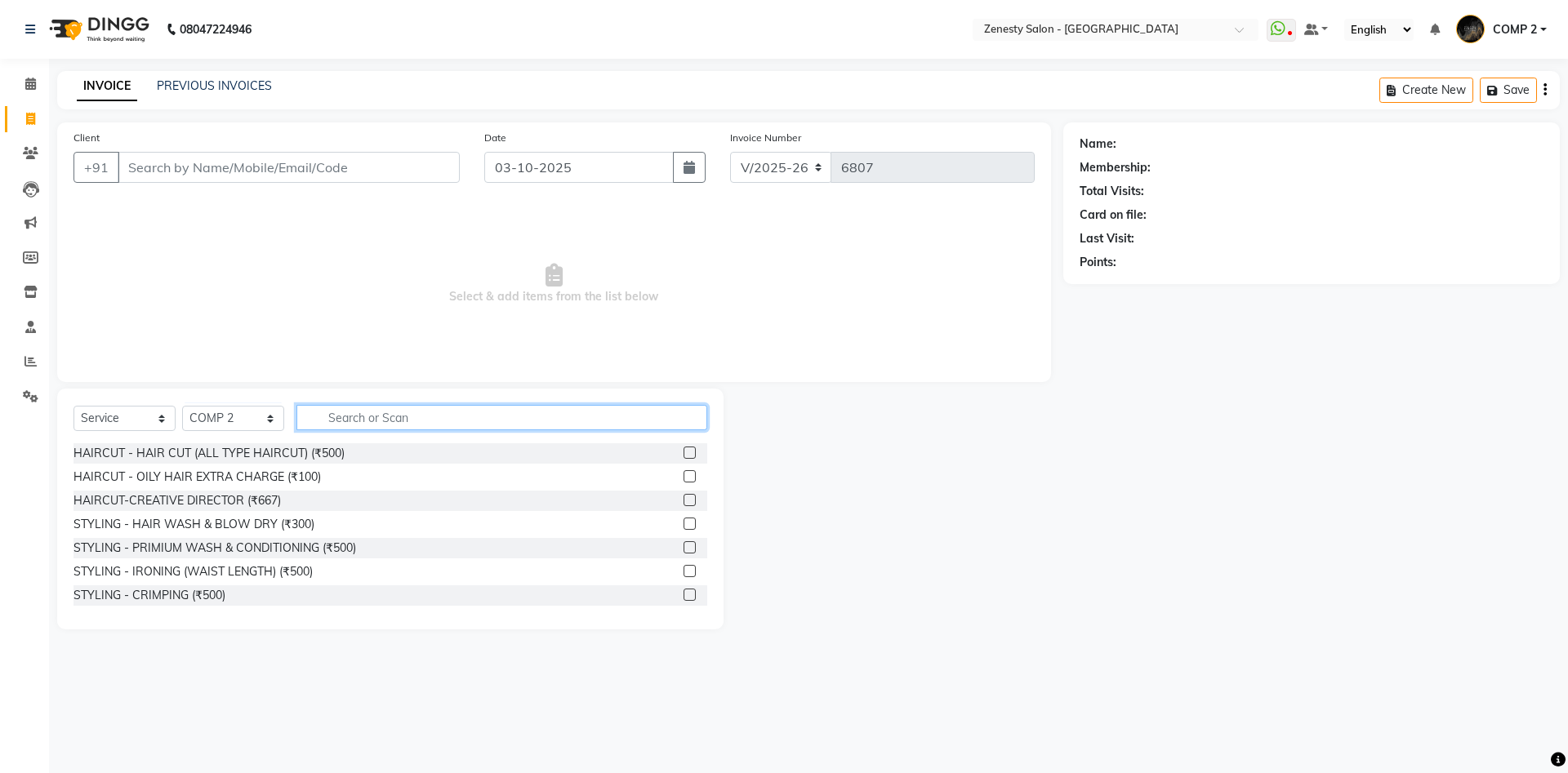
click at [379, 412] on input "text" at bounding box center [501, 417] width 411 height 25
click at [27, 88] on icon at bounding box center [30, 83] width 11 height 13
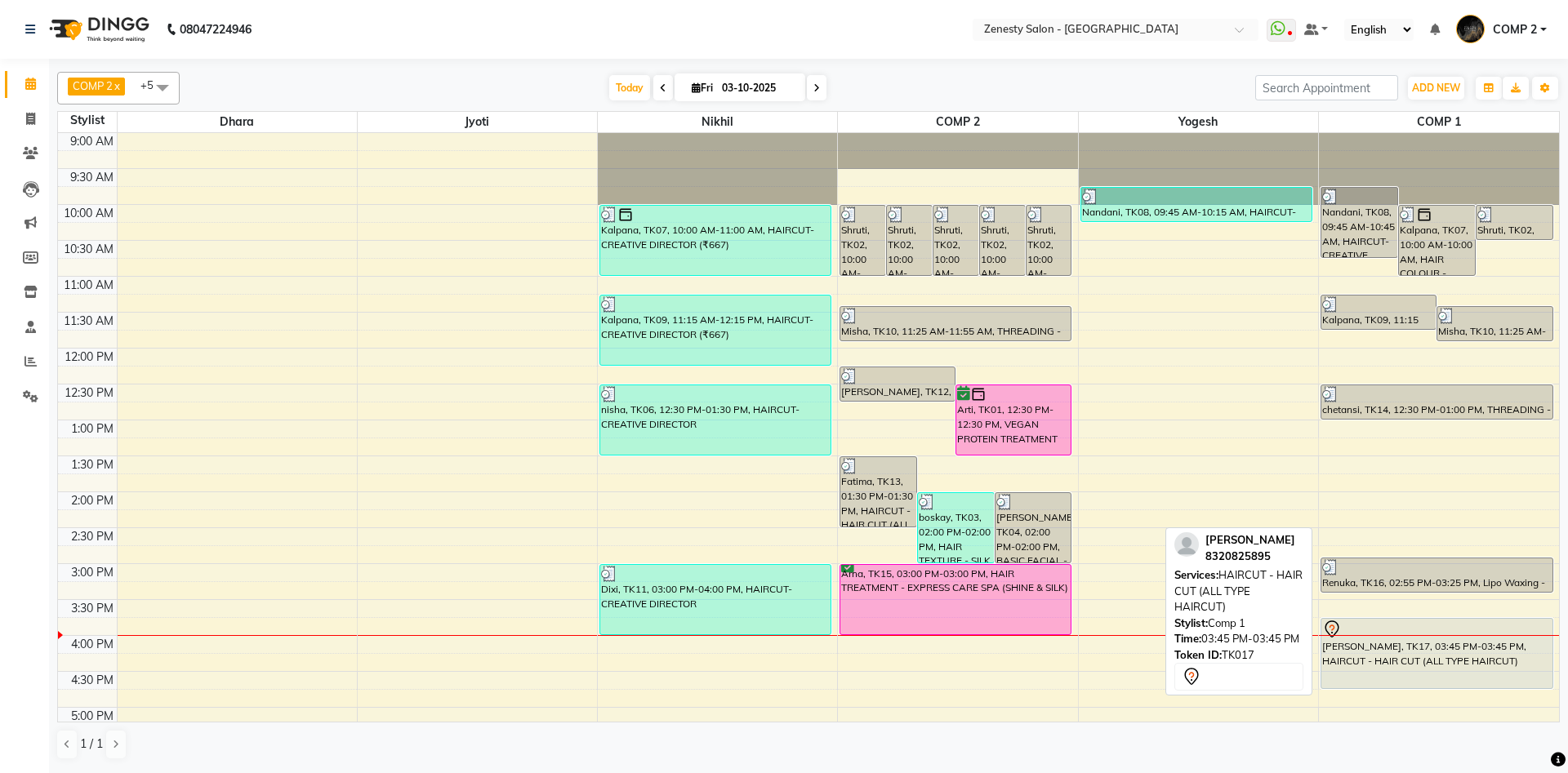
click at [1370, 662] on div "Sima, TK17, 03:45 PM-03:45 PM, HAIRCUT - HAIR CUT (ALL TYPE HAIRCUT)" at bounding box center [1437, 653] width 231 height 69
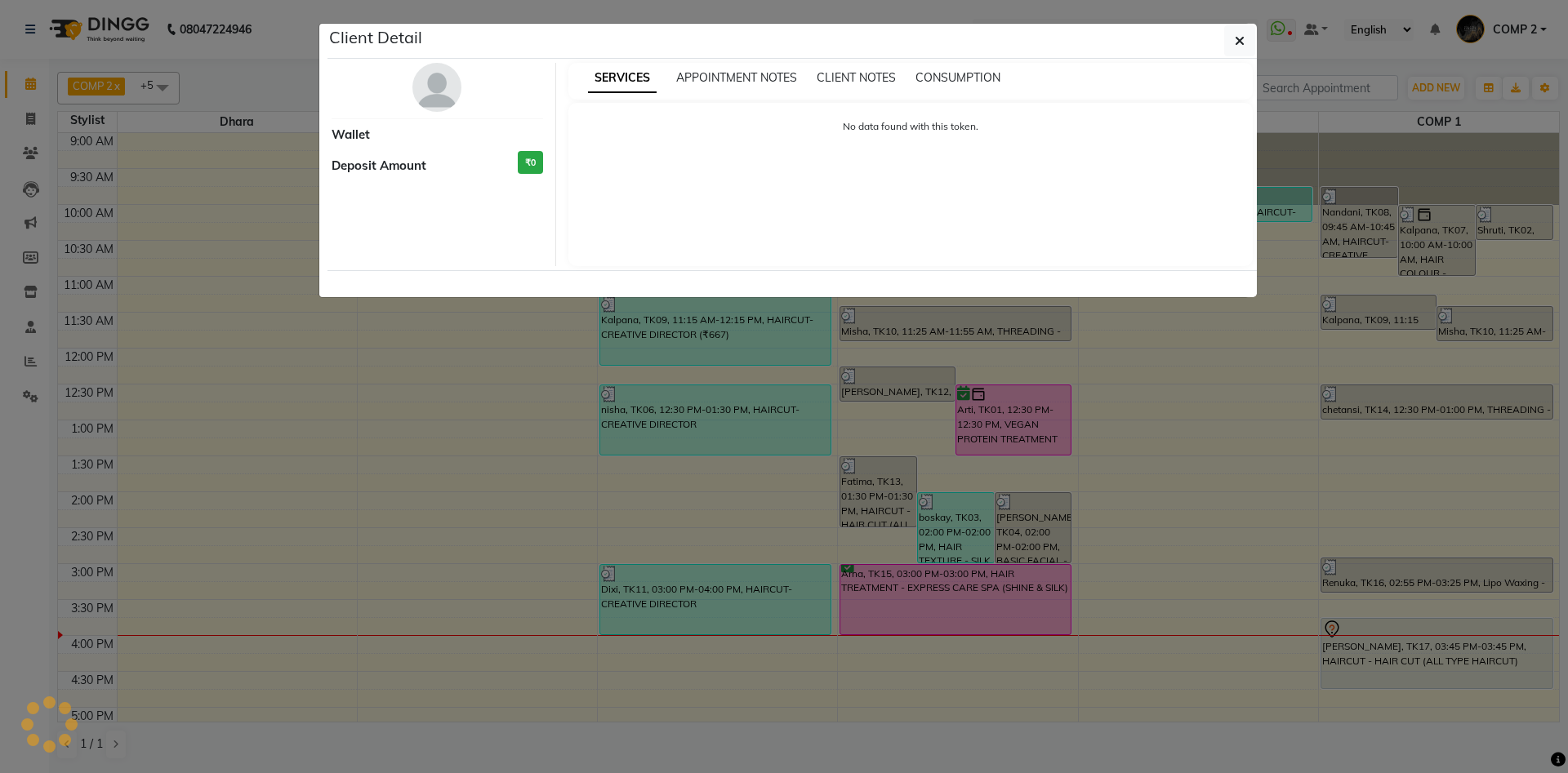
select select "7"
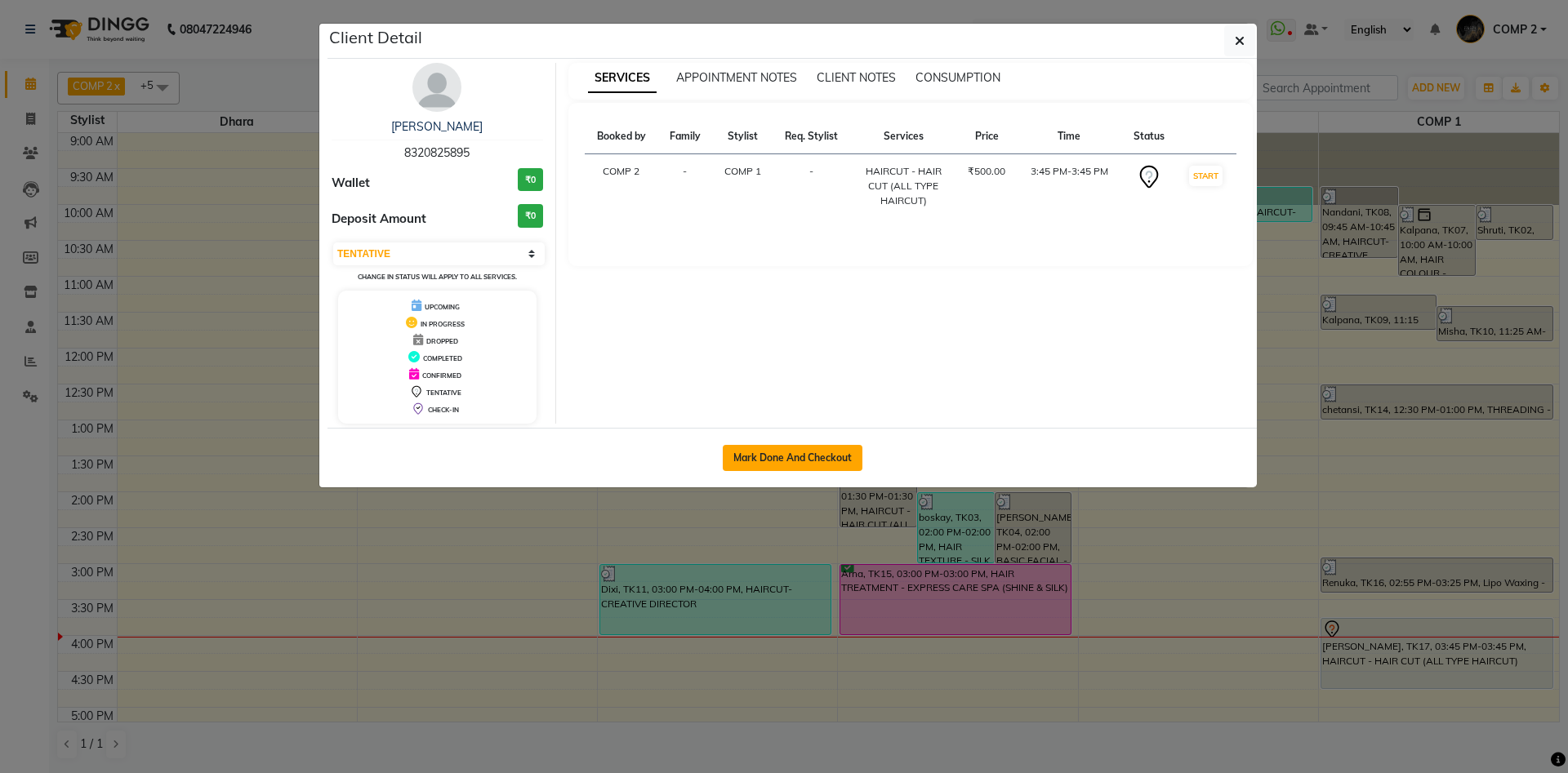
click at [805, 455] on button "Mark Done And Checkout" at bounding box center [793, 457] width 140 height 26
select select "service"
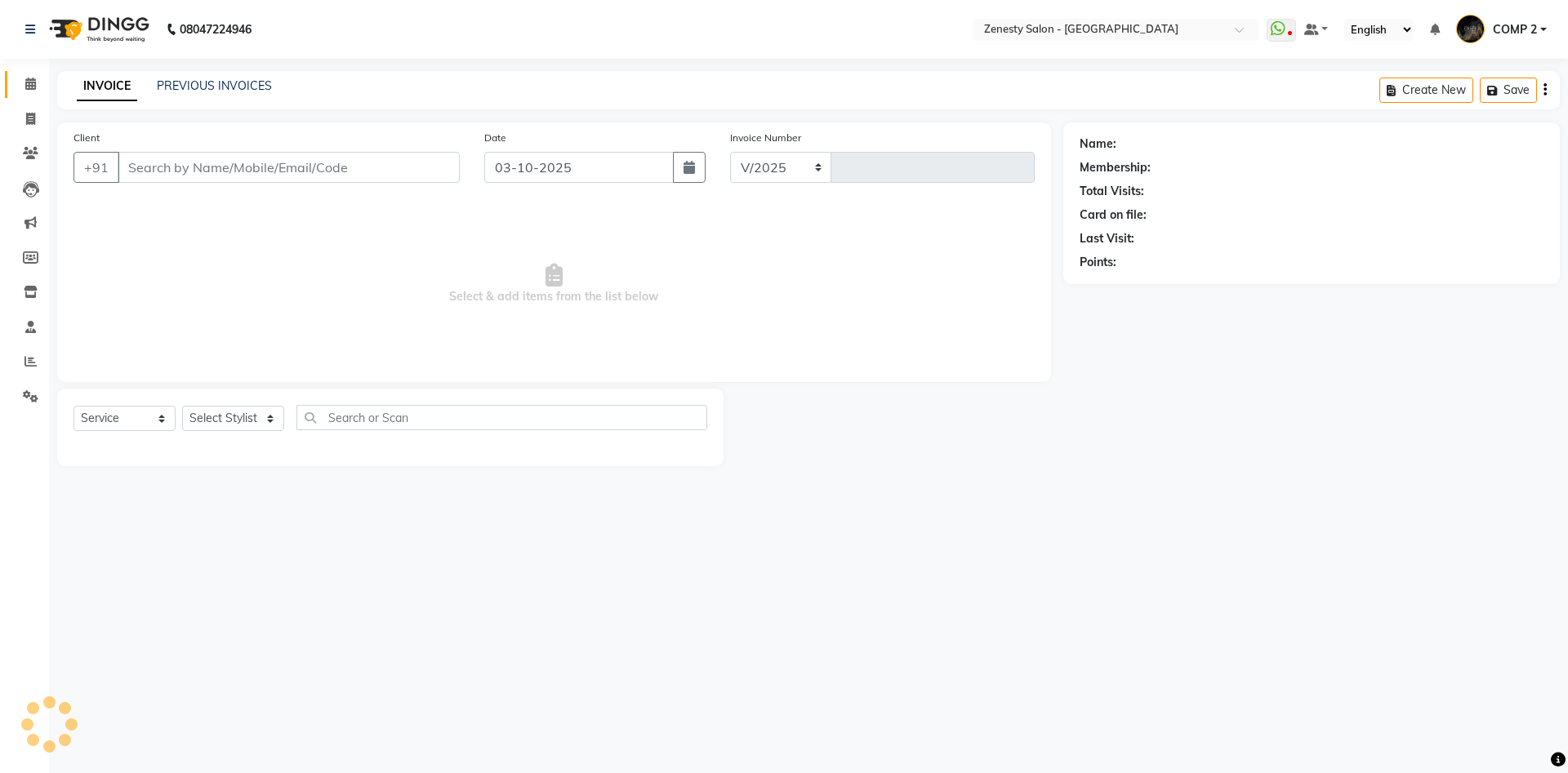
select select "5713"
type input "6807"
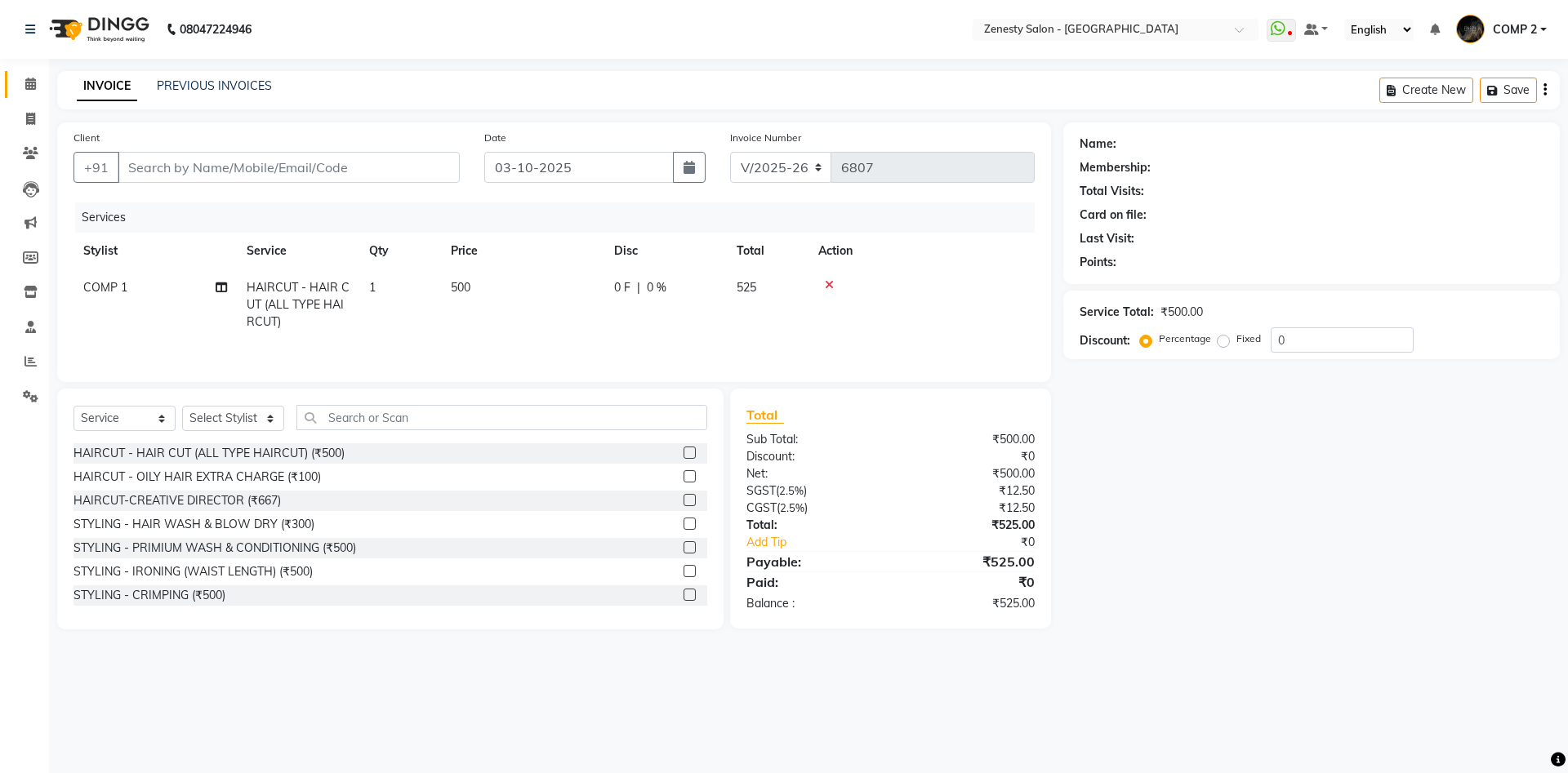
type input "8320825895"
select select "81093"
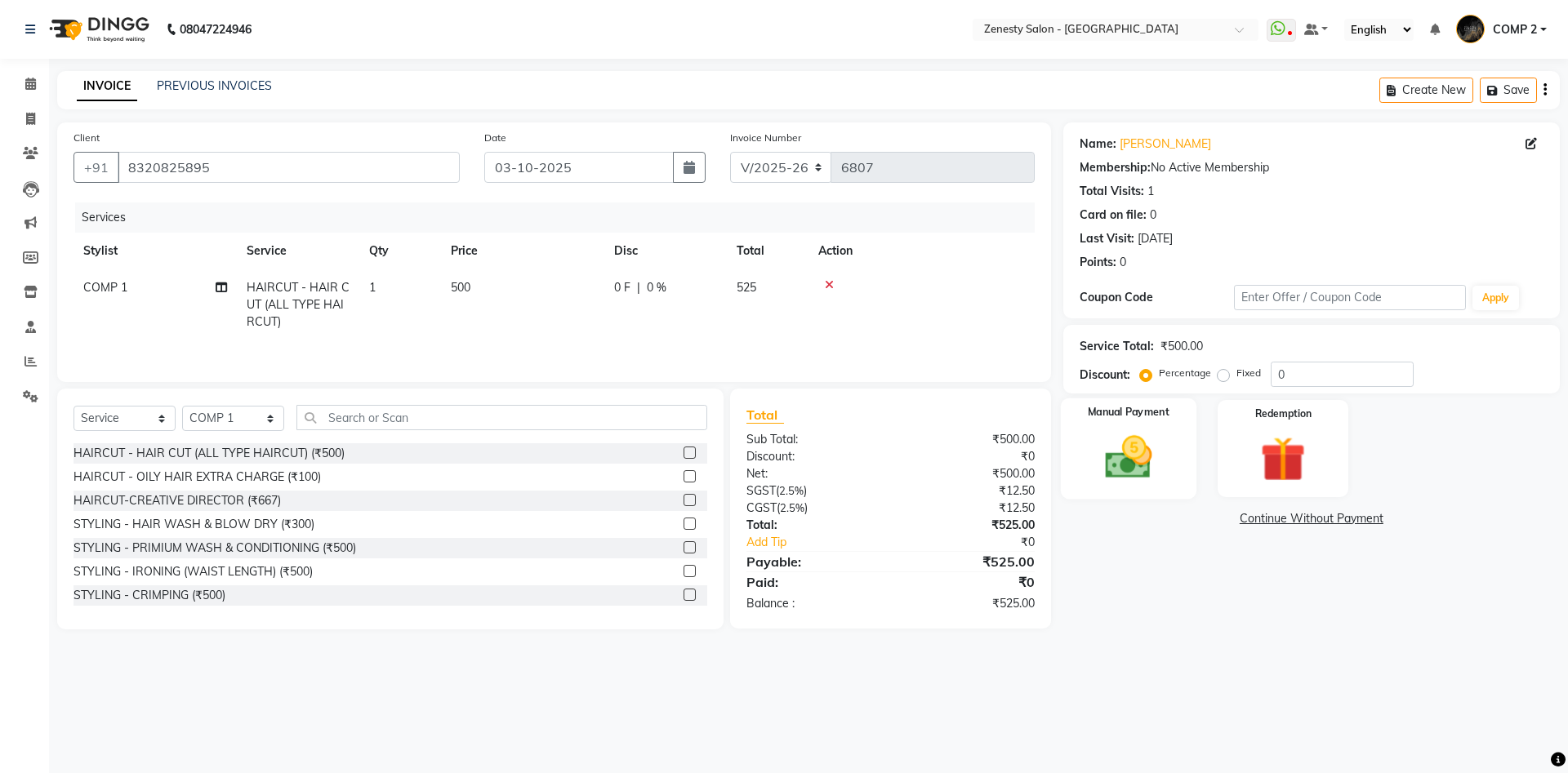
click at [1140, 470] on img at bounding box center [1129, 456] width 76 height 54
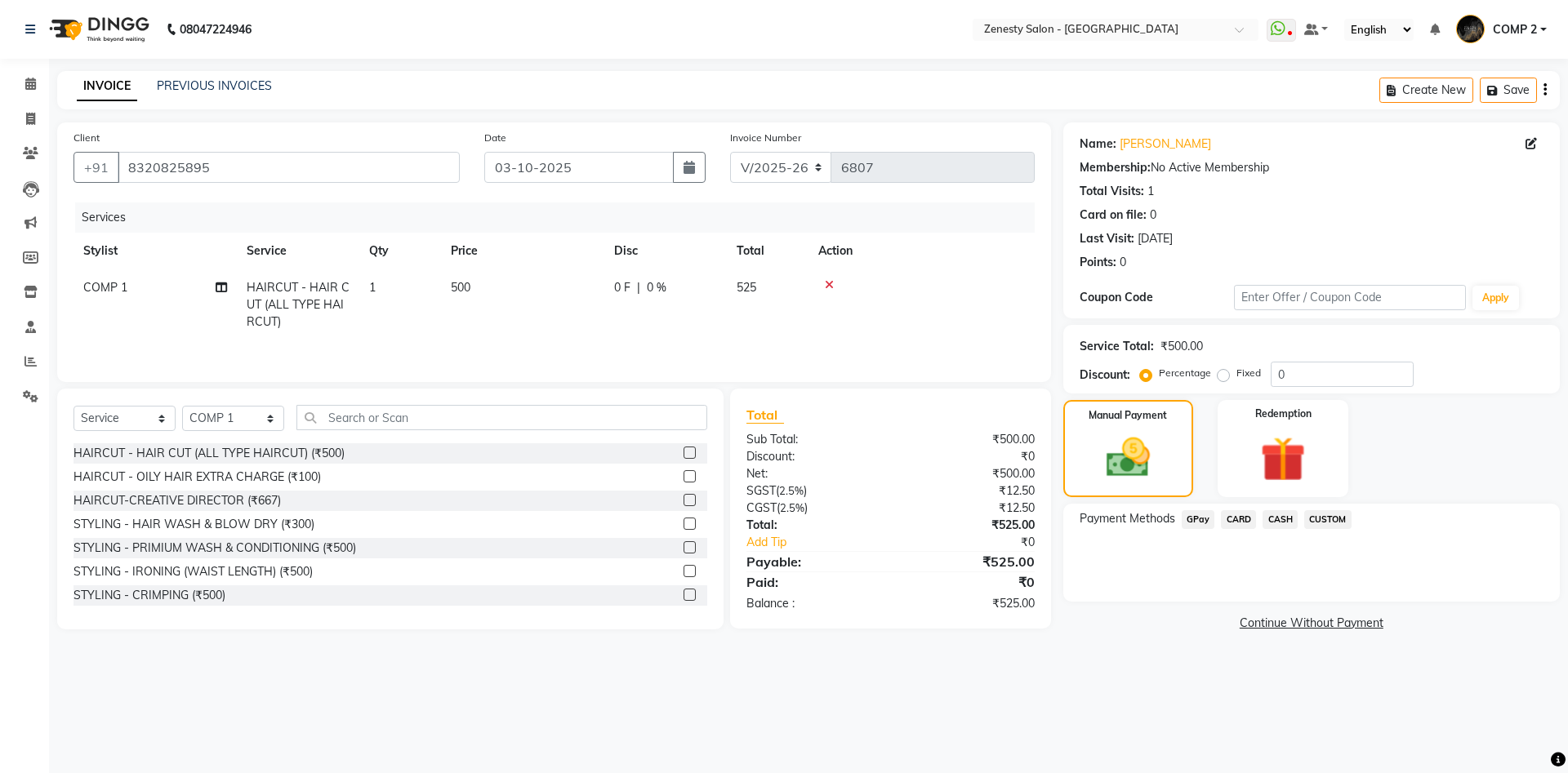
click at [1320, 626] on link "Continue Without Payment" at bounding box center [1311, 623] width 490 height 18
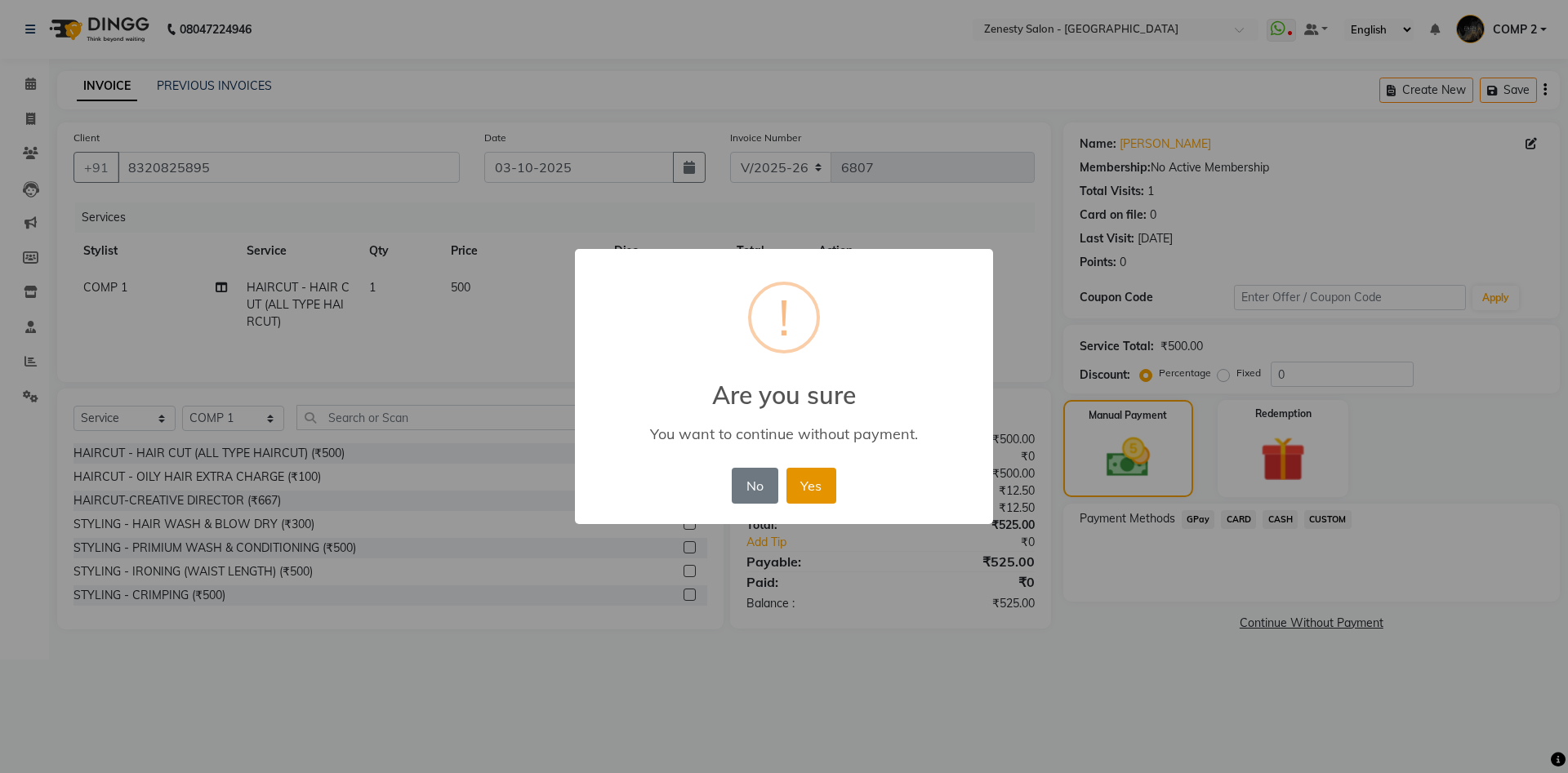
click at [807, 492] on button "Yes" at bounding box center [811, 486] width 50 height 36
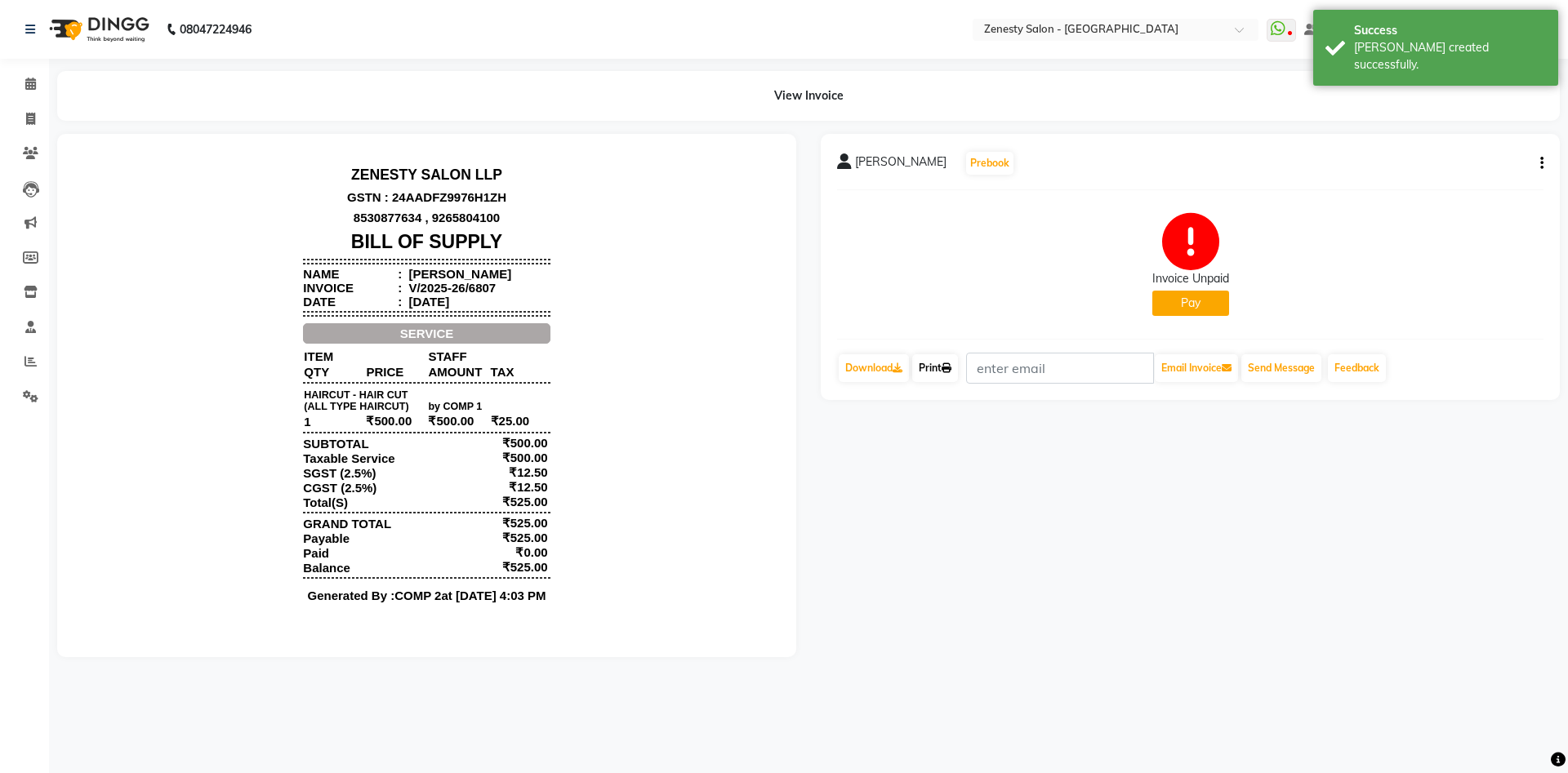
click at [952, 370] on icon at bounding box center [946, 368] width 10 height 10
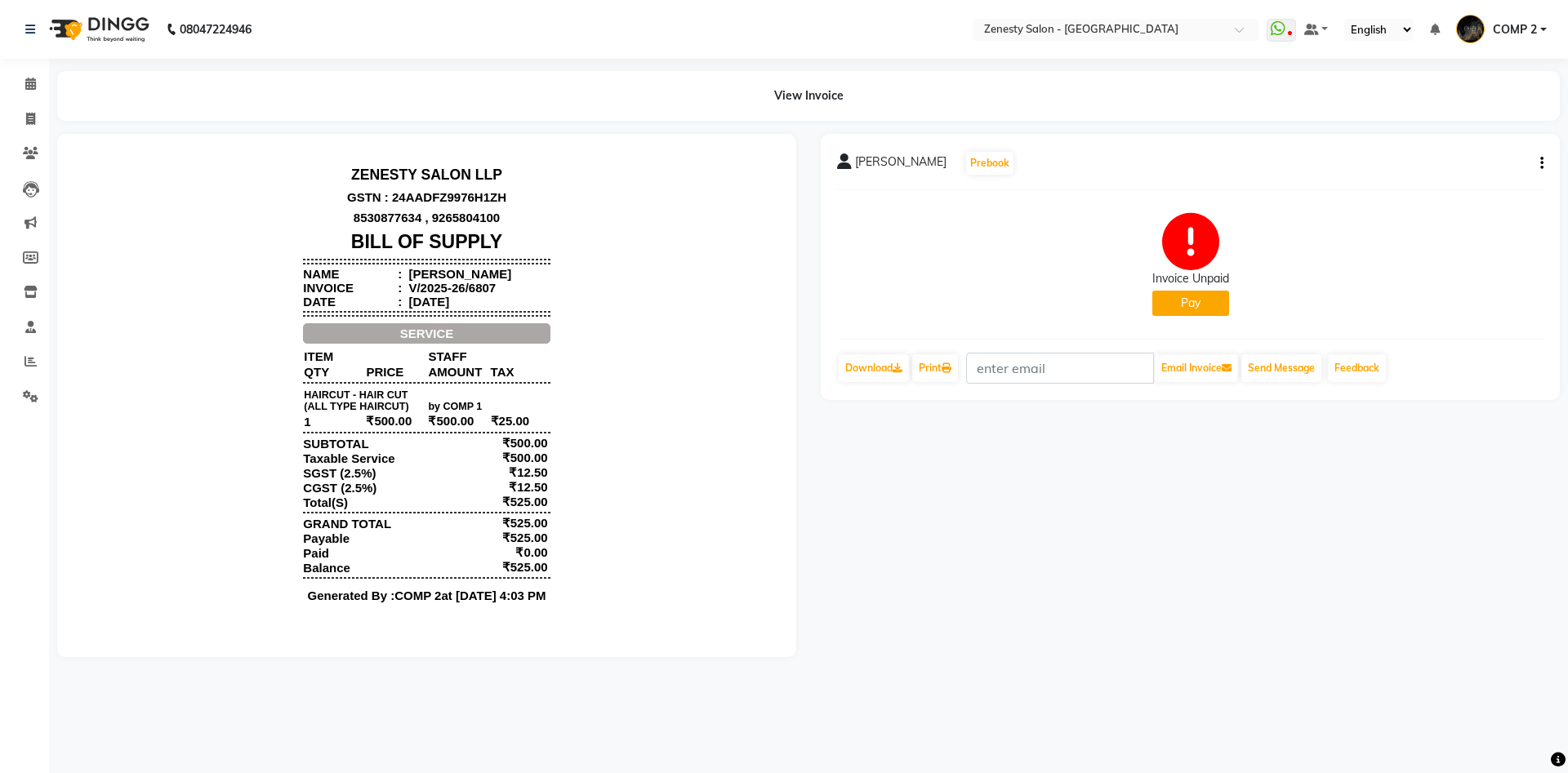
click at [1202, 297] on button "Pay" at bounding box center [1191, 303] width 77 height 25
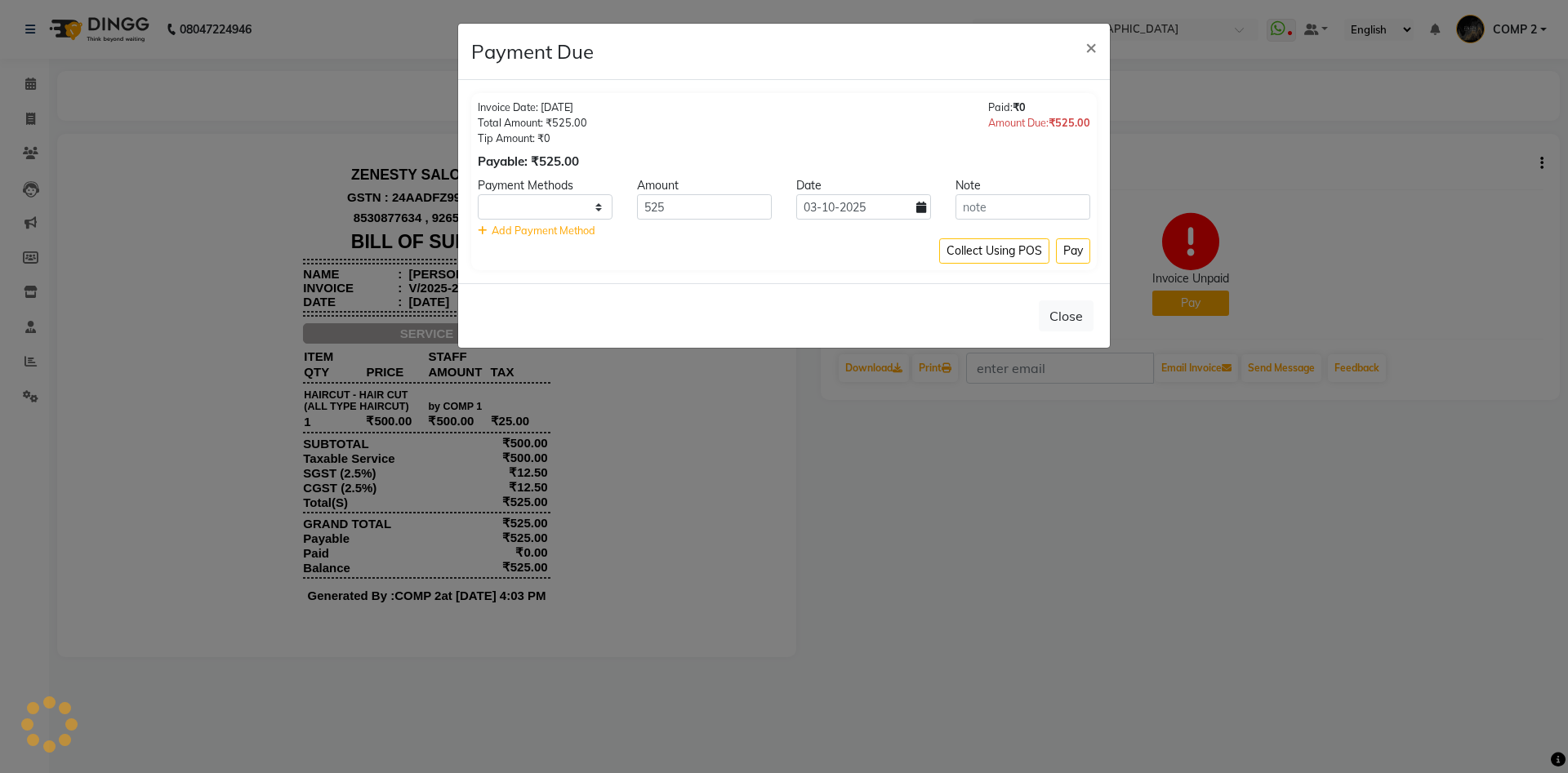
select select "1"
click at [1069, 251] on button "Pay" at bounding box center [1072, 251] width 34 height 25
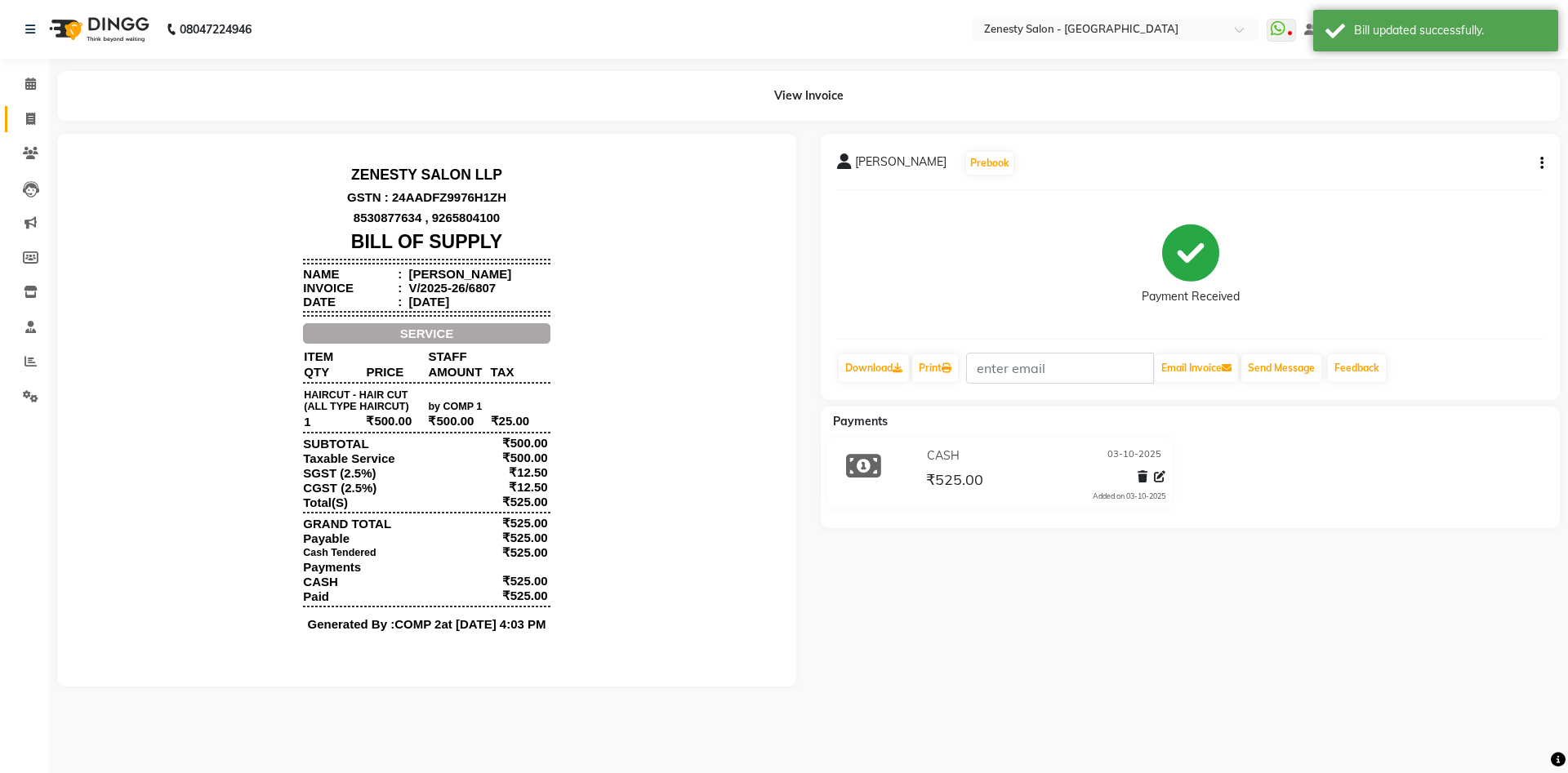
click at [25, 120] on span at bounding box center [30, 119] width 28 height 19
select select "5713"
select select "service"
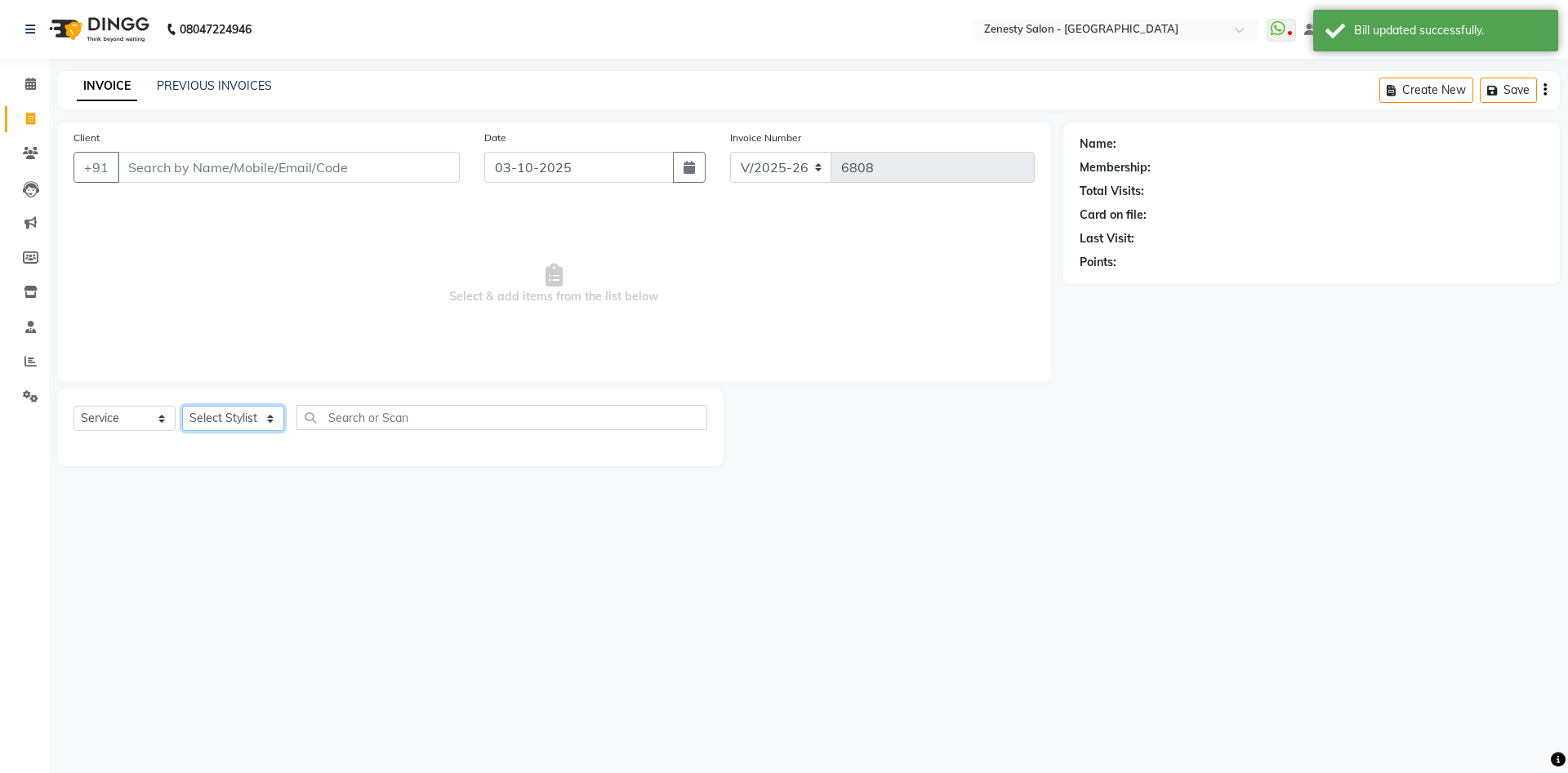
click at [182, 406] on select "Select Stylist Aanand Aarti Aashik Aesha Arsh Khalifa Ayan COMP 1 COMP 2 Darsha…" at bounding box center [233, 418] width 102 height 25
click option "COMP 1" at bounding box center [0, 0] width 0 height 0
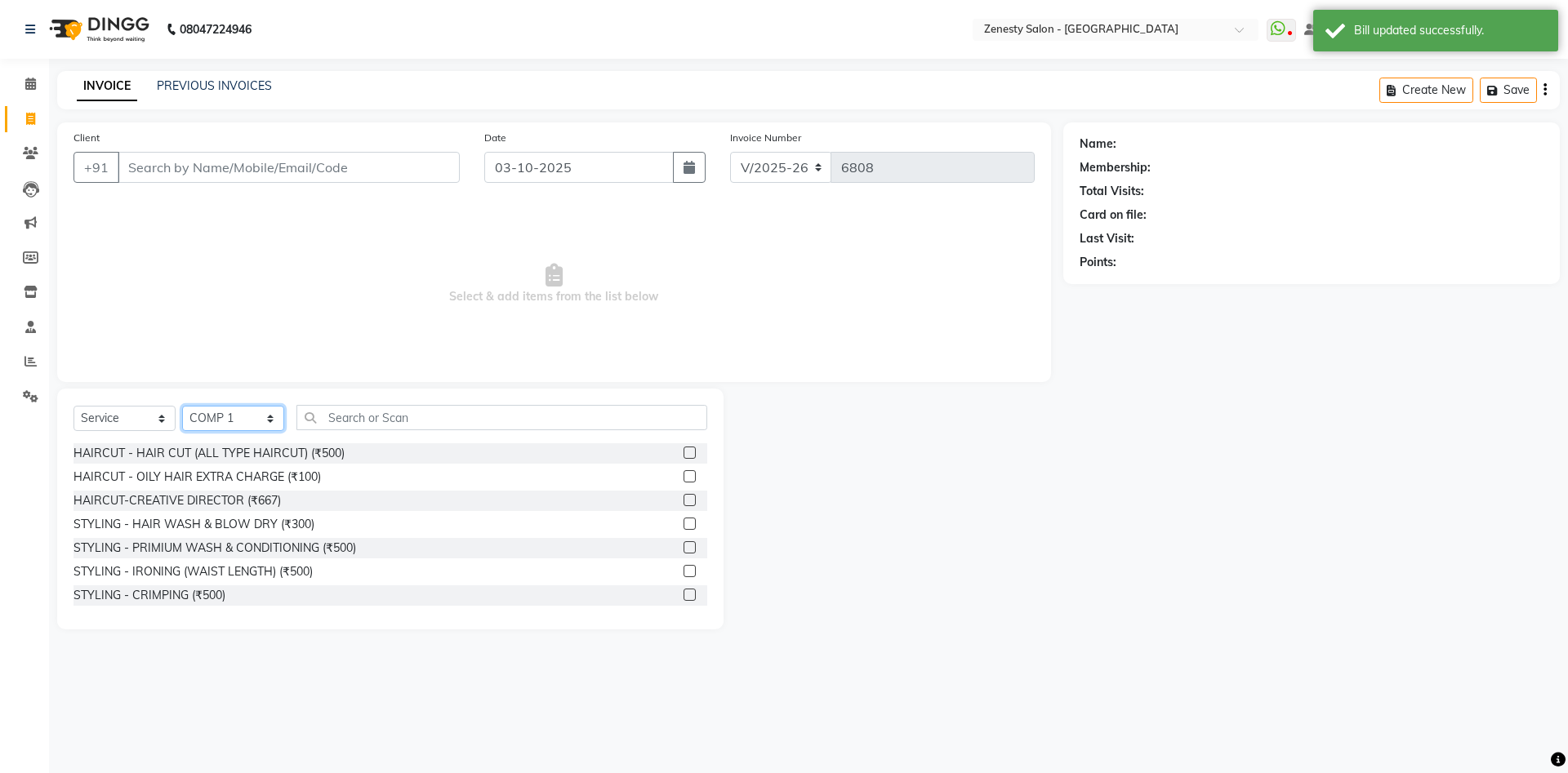
click at [182, 406] on select "Select Stylist Aanand Aarti Aashik Aesha Arsh Khalifa Ayan COMP 1 COMP 2 Darsha…" at bounding box center [233, 418] width 102 height 25
select select "40087"
click option "COMP 2" at bounding box center [0, 0] width 0 height 0
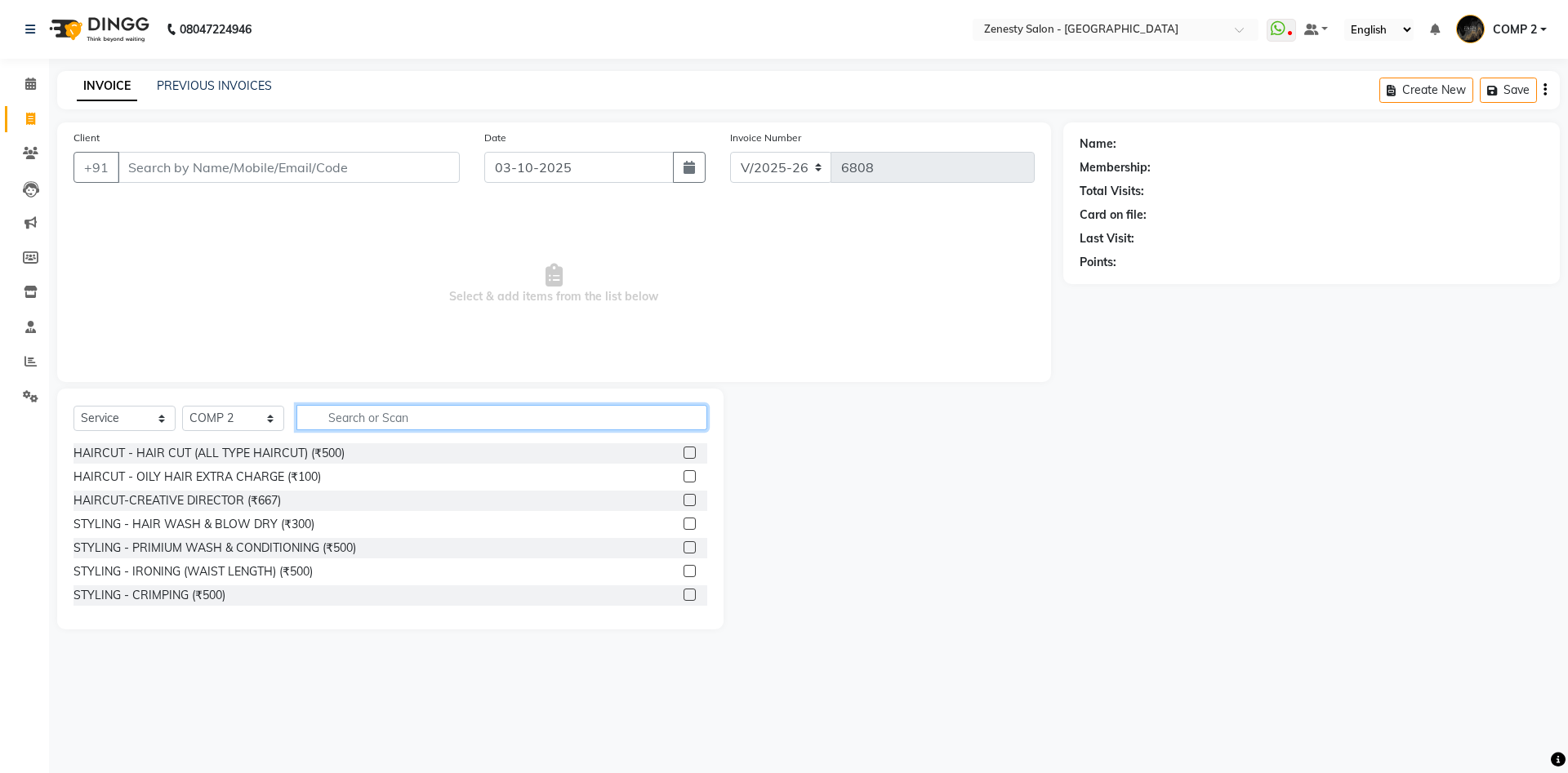
click at [383, 418] on input "text" at bounding box center [501, 417] width 411 height 25
click at [1202, 565] on div "Name: Membership: Total Visits: Card on file: Last Visit: Points:" at bounding box center [1318, 375] width 509 height 507
click at [529, 415] on input "text" at bounding box center [501, 417] width 411 height 25
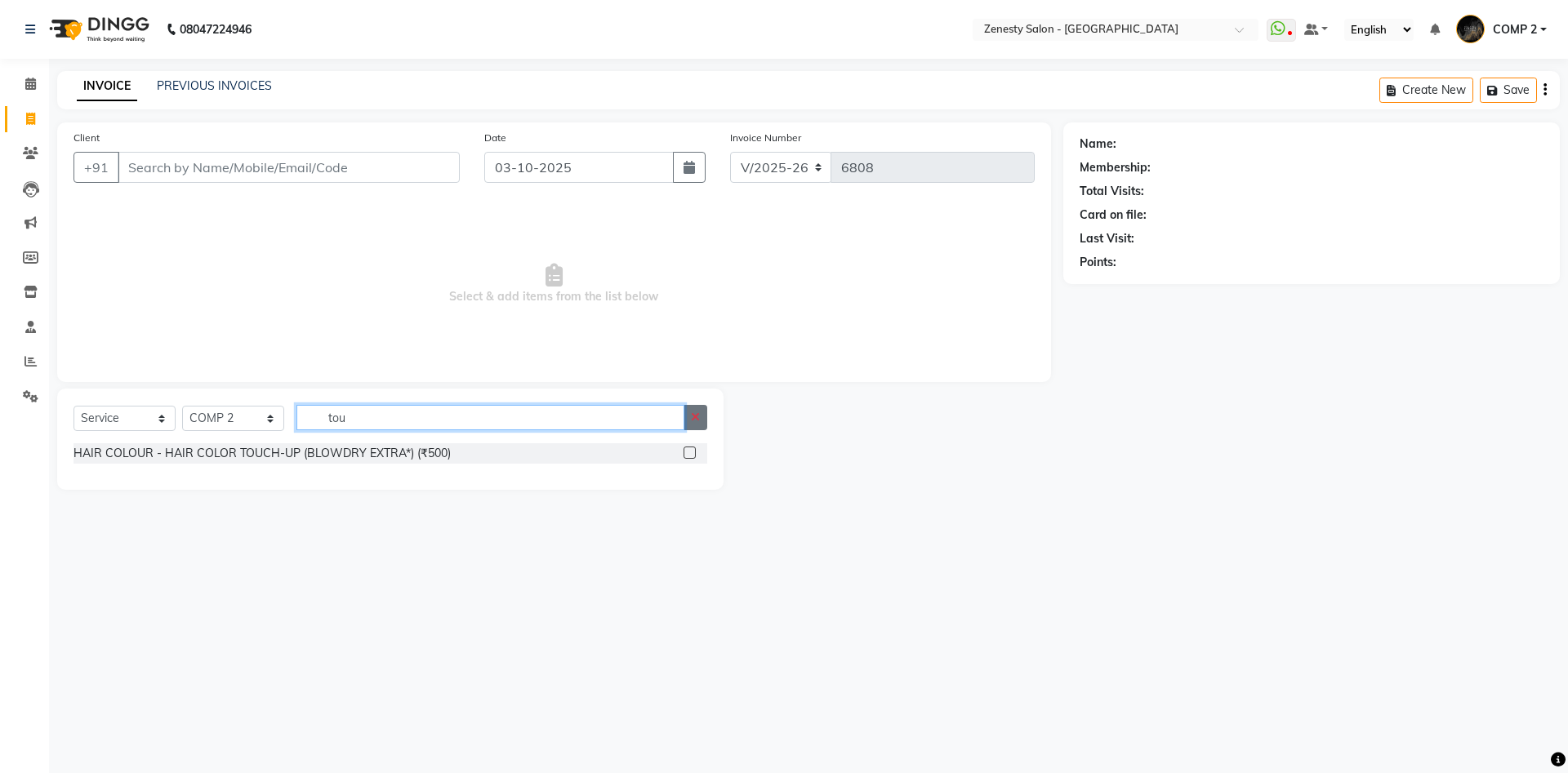
type input "tou"
click at [694, 412] on icon "button" at bounding box center [695, 417] width 9 height 12
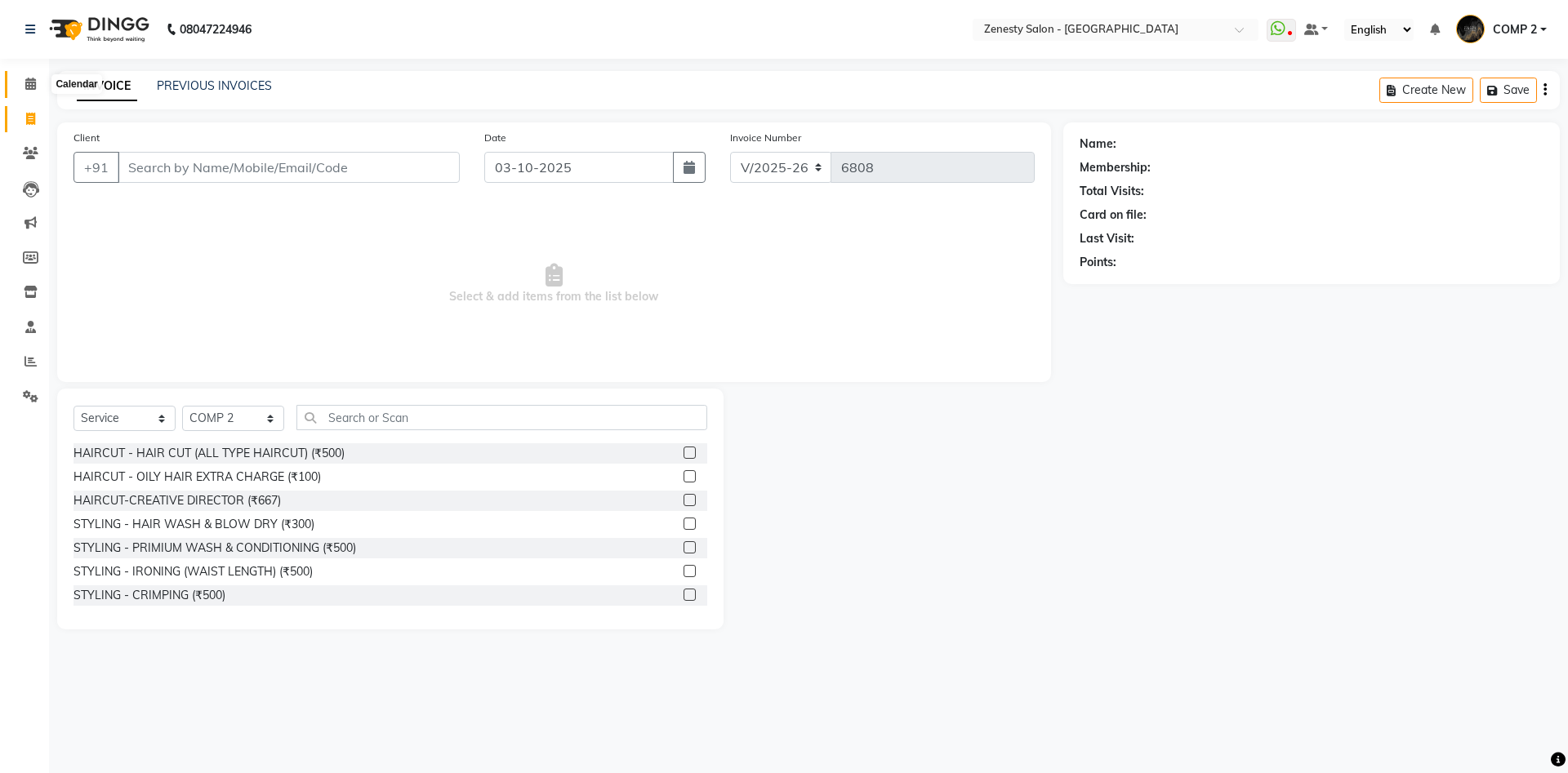
click at [43, 81] on span at bounding box center [30, 84] width 28 height 19
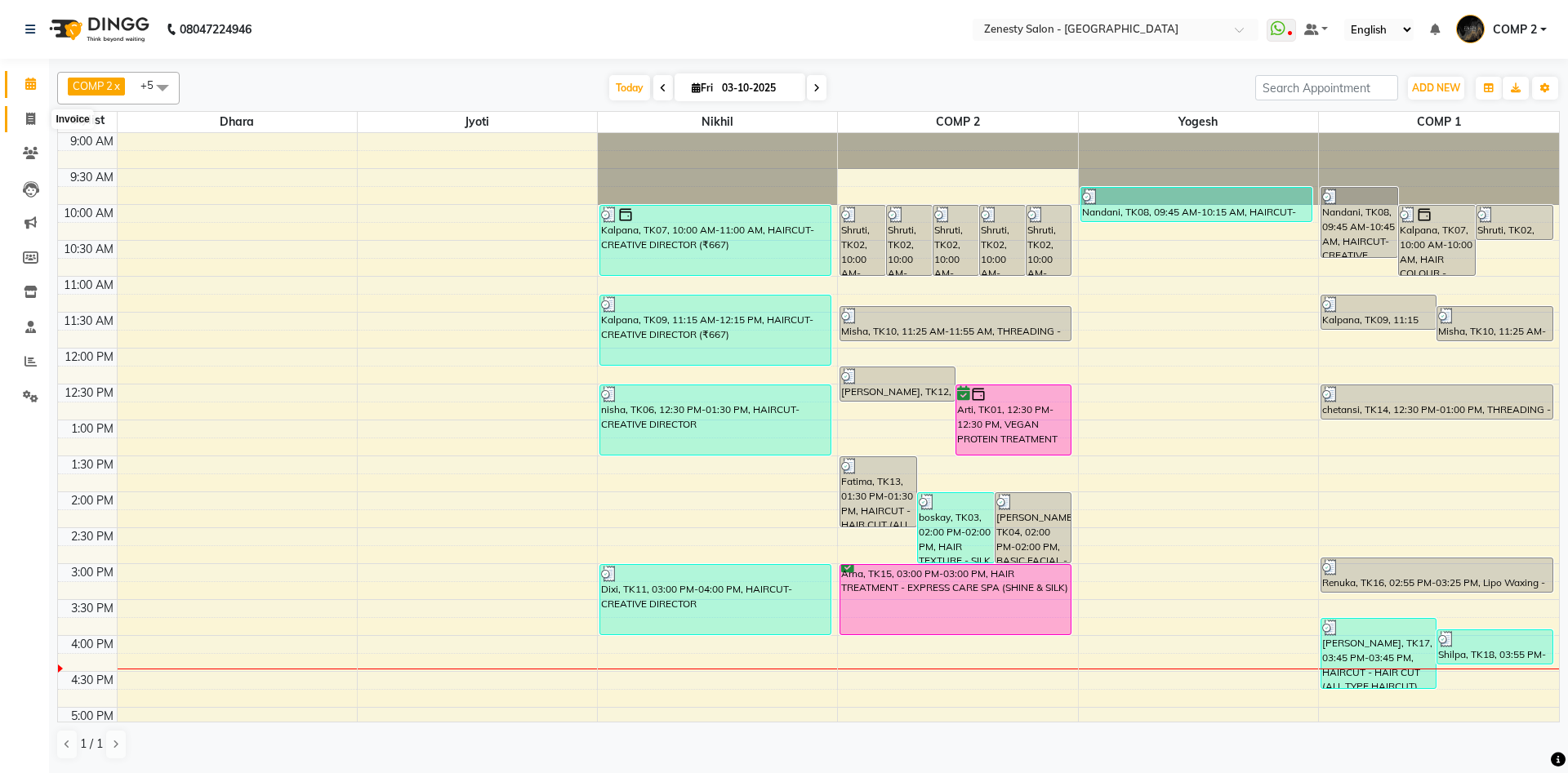
click at [37, 115] on span at bounding box center [30, 119] width 28 height 19
select select "service"
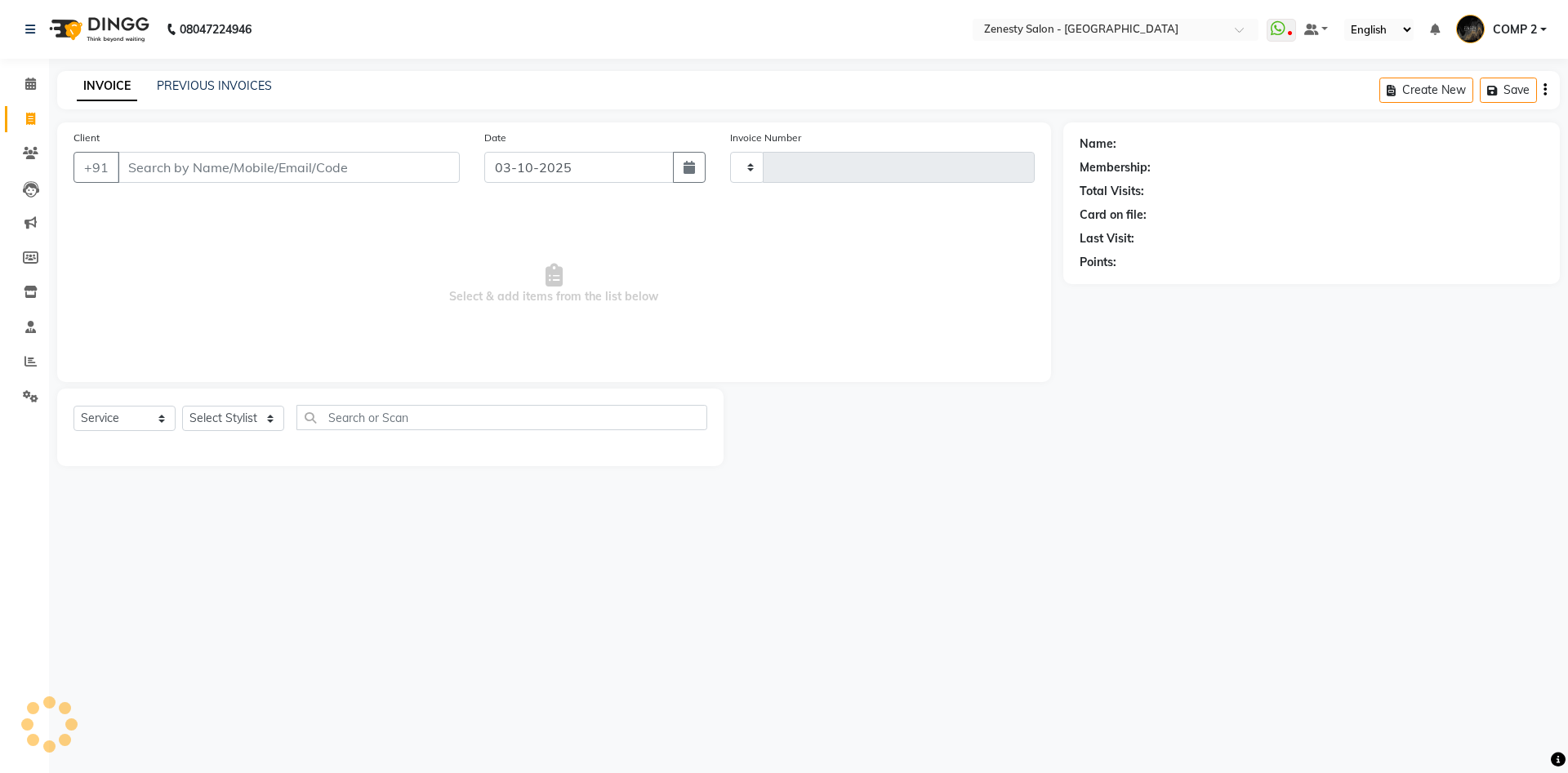
type input "6809"
select select "5713"
click at [338, 167] on input "Client" at bounding box center [288, 167] width 342 height 31
click at [182, 406] on select "Select Stylist Aanand Aarti Aashik Aesha Arsh Khalifa Ayan COMP 1 COMP 2 Darsha…" at bounding box center [233, 418] width 102 height 25
select select "40087"
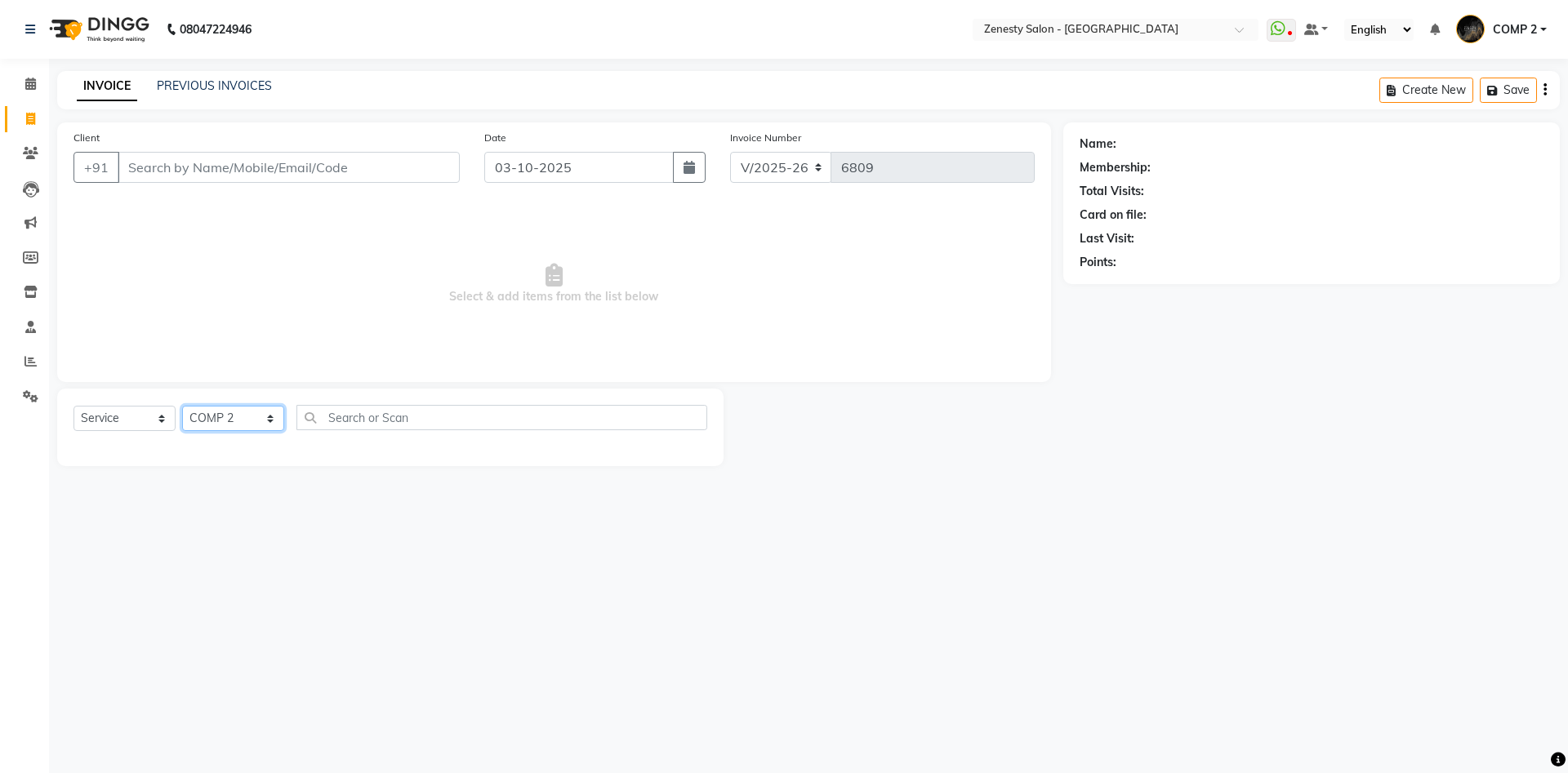
click option "COMP 2" at bounding box center [0, 0] width 0 height 0
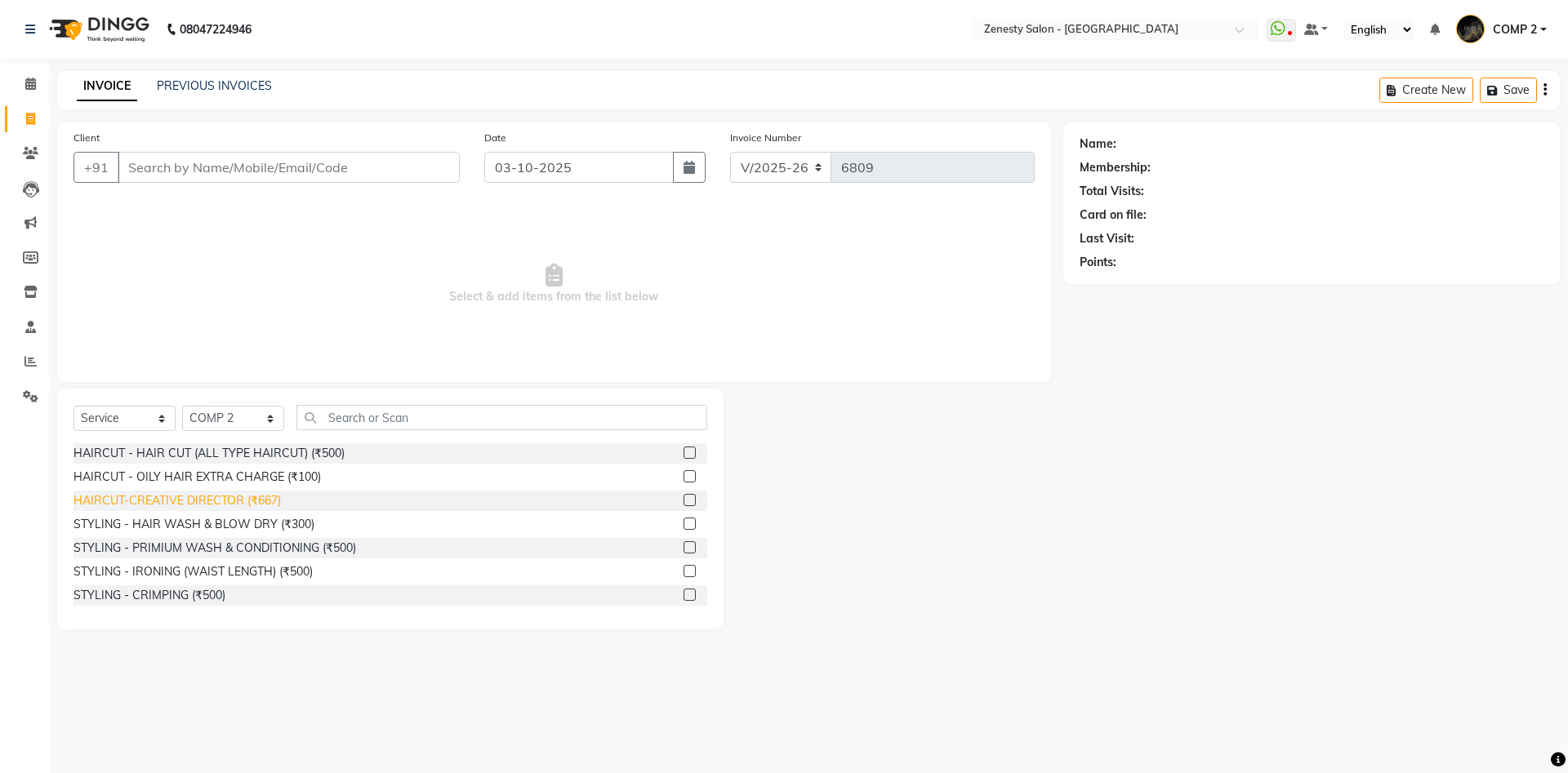
click at [220, 497] on div "HAIRCUT-CREATIVE DIRECTOR (₹667)" at bounding box center [177, 501] width 207 height 18
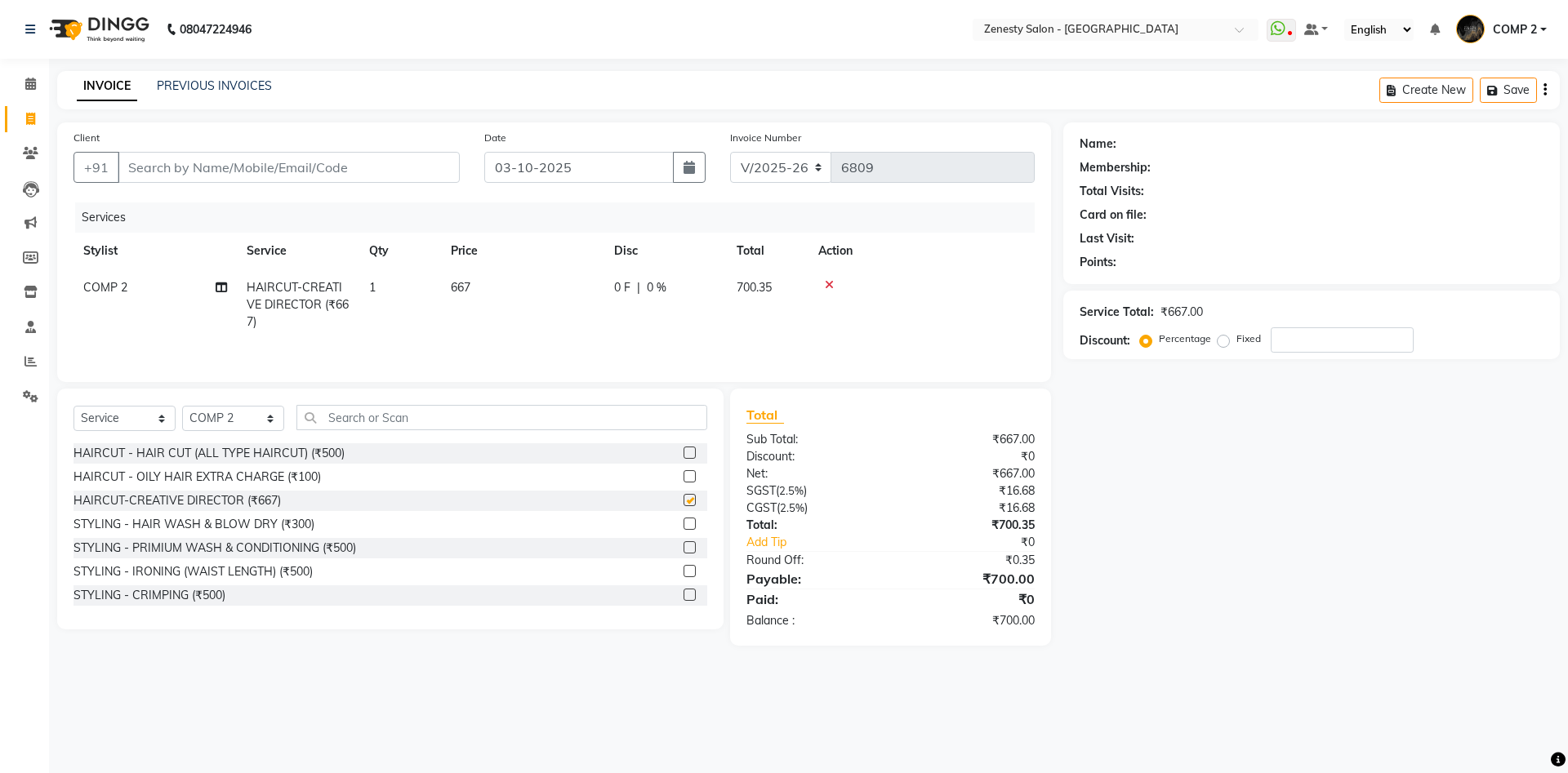
checkbox input "false"
click at [283, 166] on input "Client" at bounding box center [288, 167] width 342 height 31
type input "9"
type input "0"
type input "9313658797"
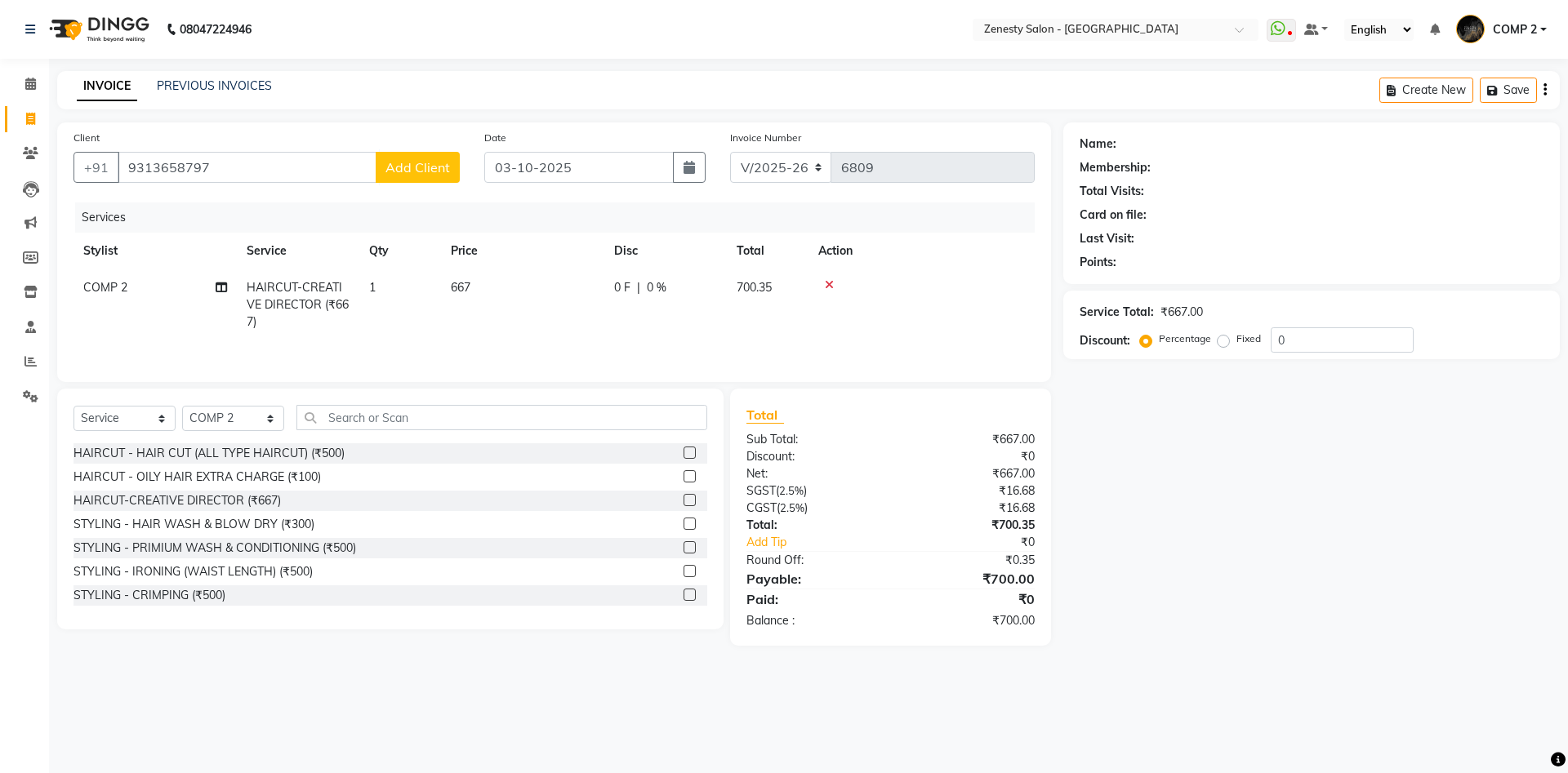
click at [445, 164] on span "Add Client" at bounding box center [417, 167] width 65 height 17
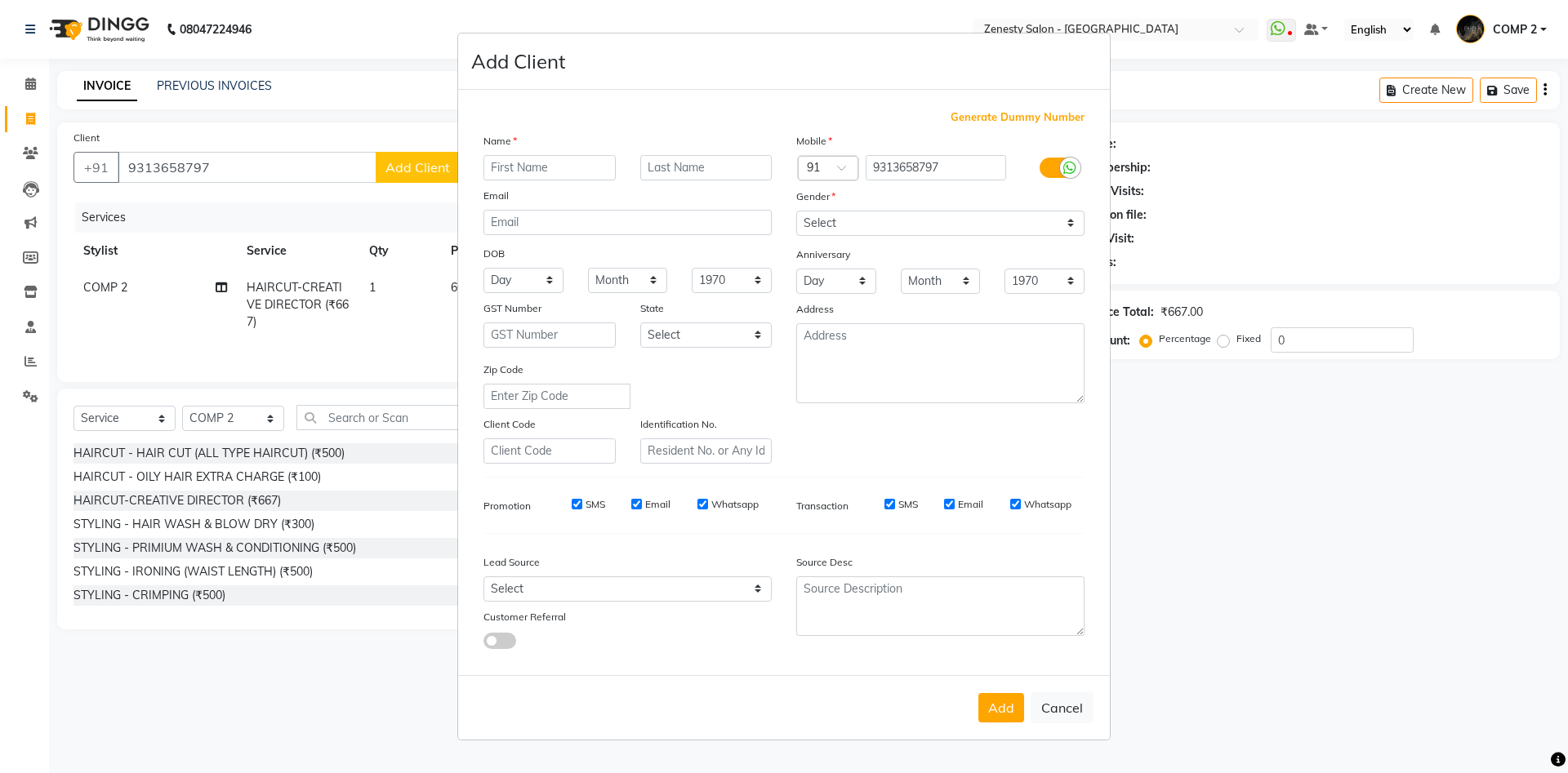
click at [570, 163] on input "text" at bounding box center [549, 168] width 132 height 25
type input "Jinal"
click at [797, 211] on select "Select Male Female Other Prefer Not To Say" at bounding box center [940, 224] width 288 height 25
select select "female"
click option "Female" at bounding box center [0, 0] width 0 height 0
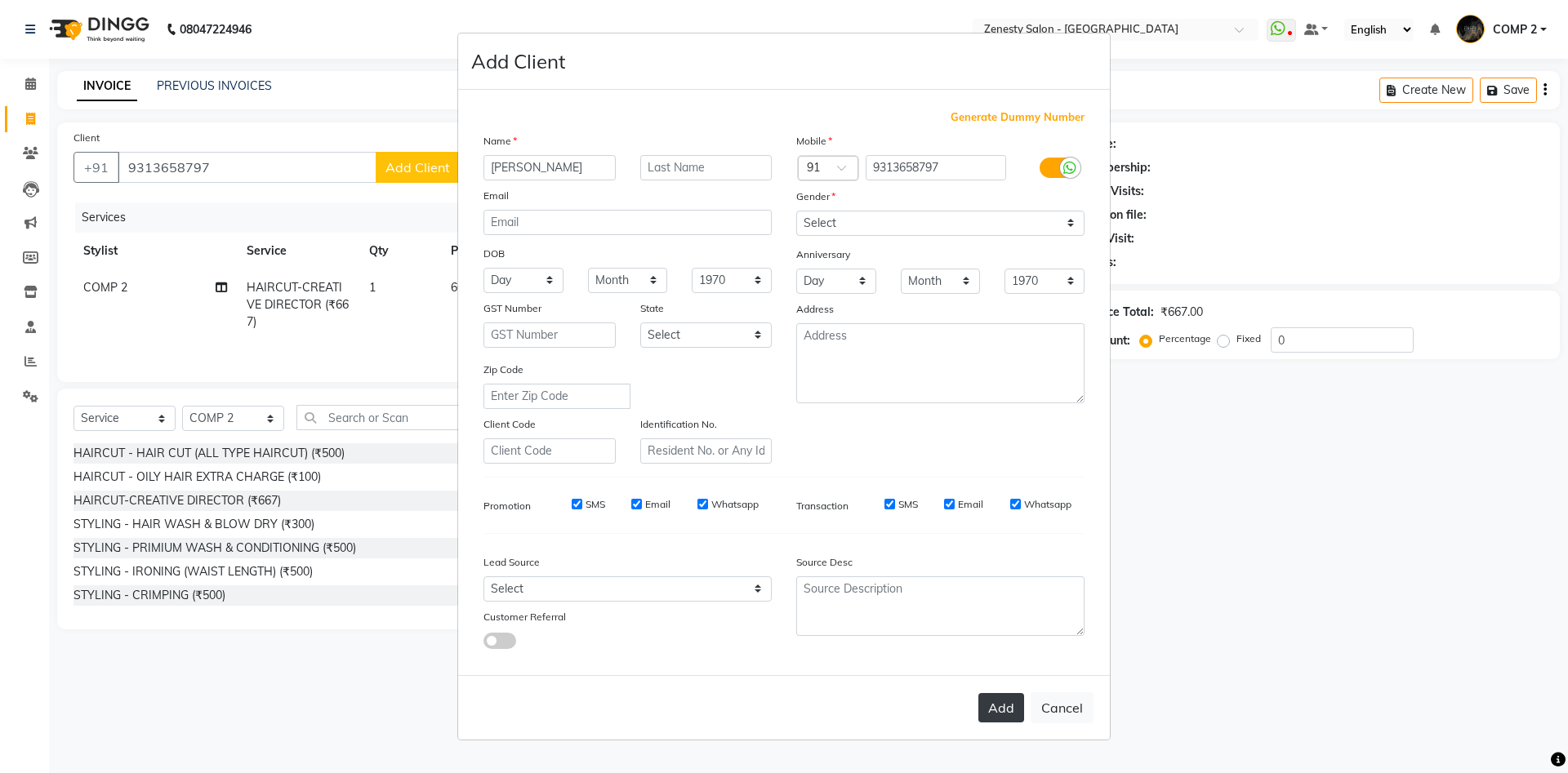
click at [1007, 709] on button "Add" at bounding box center [1001, 708] width 46 height 29
select select
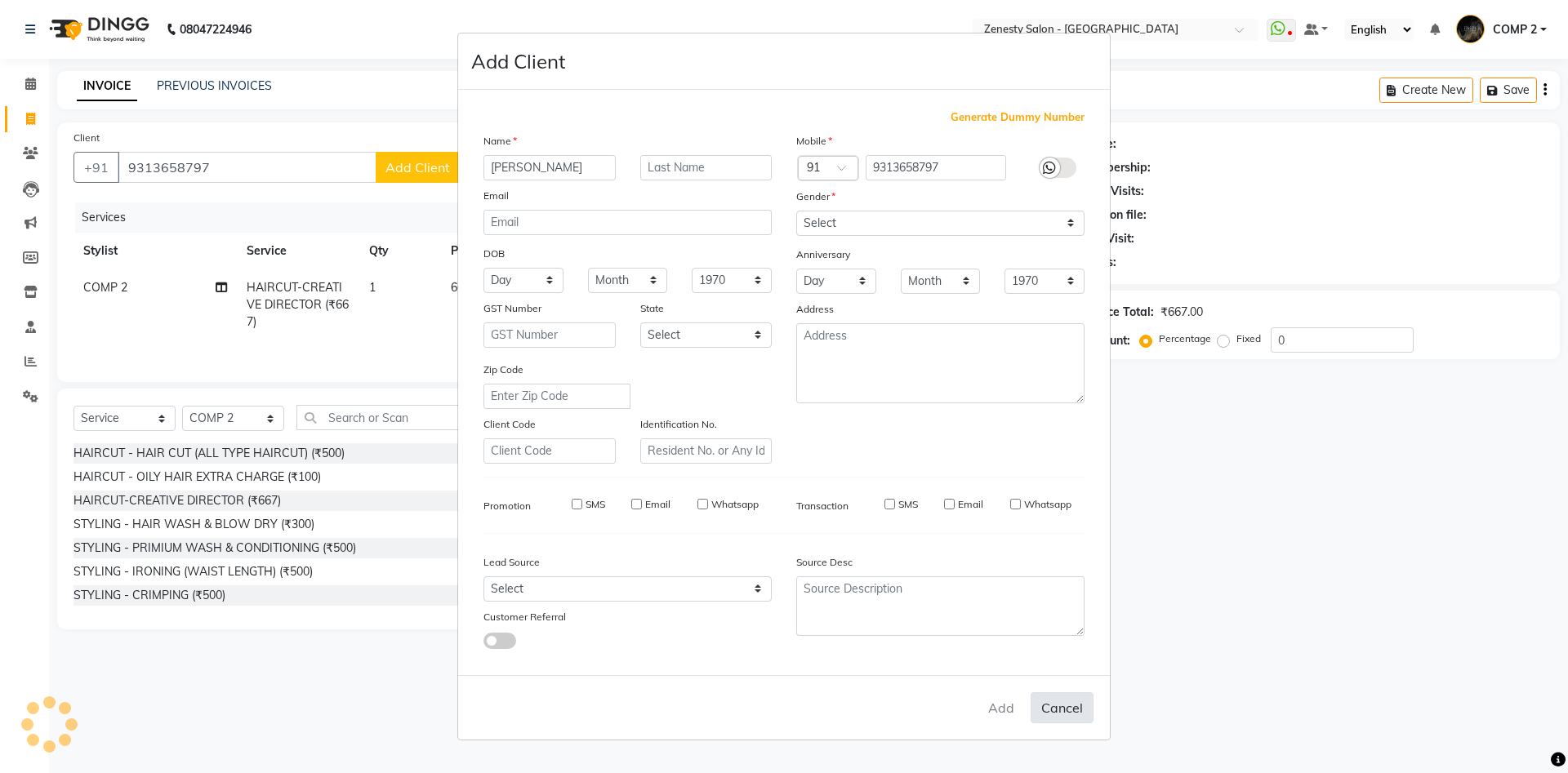
select select
checkbox input "false"
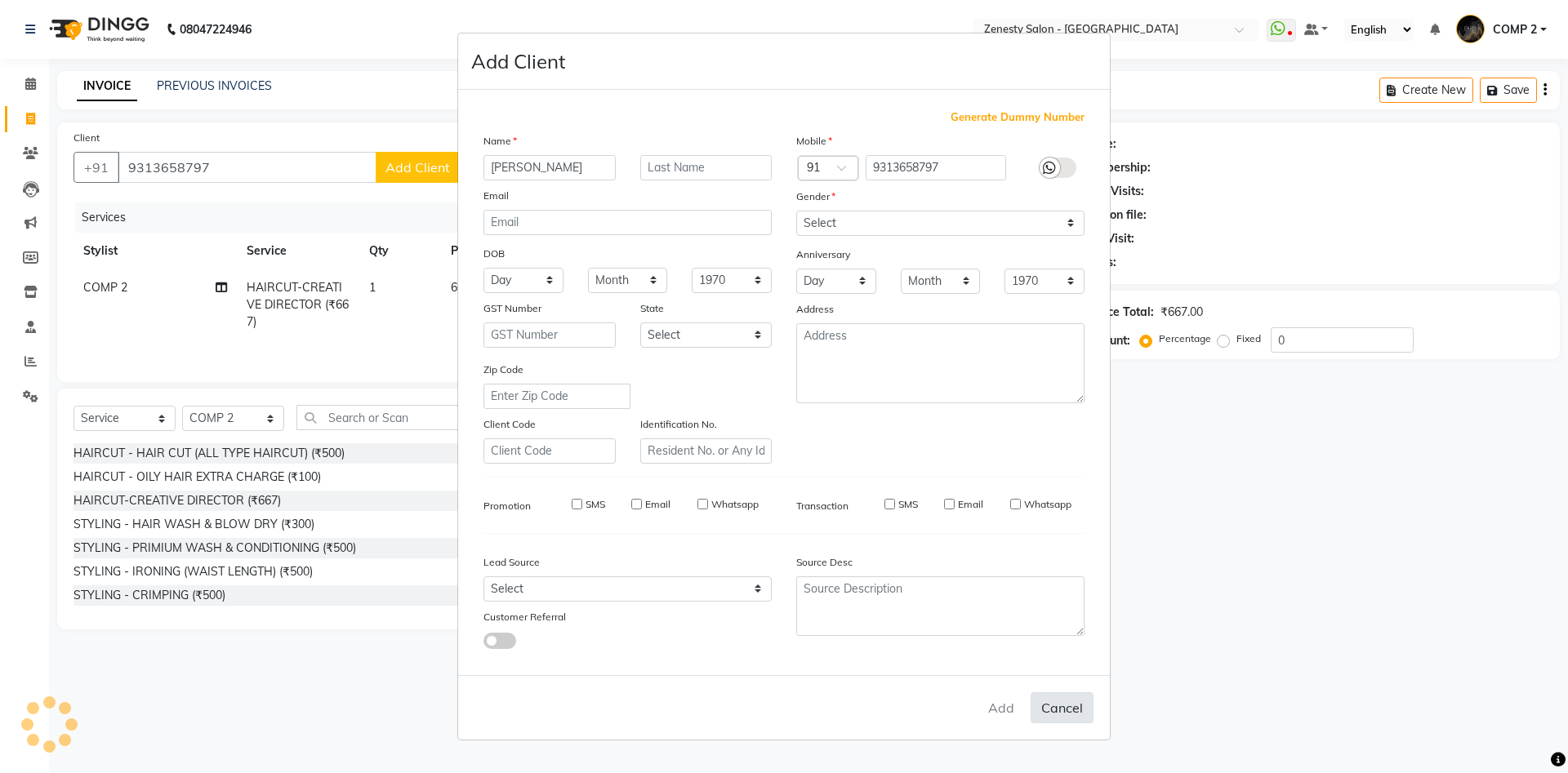
checkbox input "false"
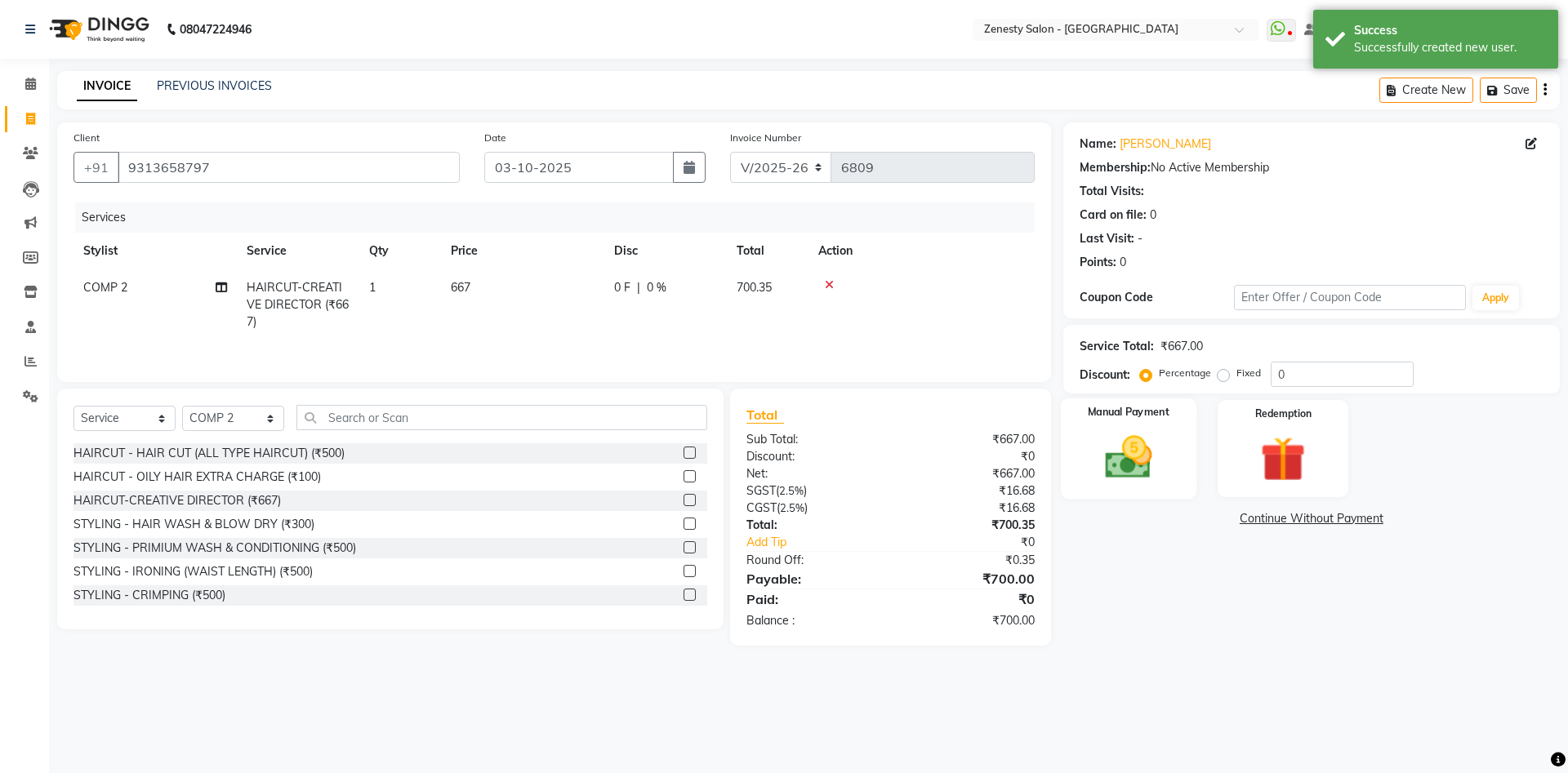
click at [1141, 477] on img at bounding box center [1129, 456] width 76 height 54
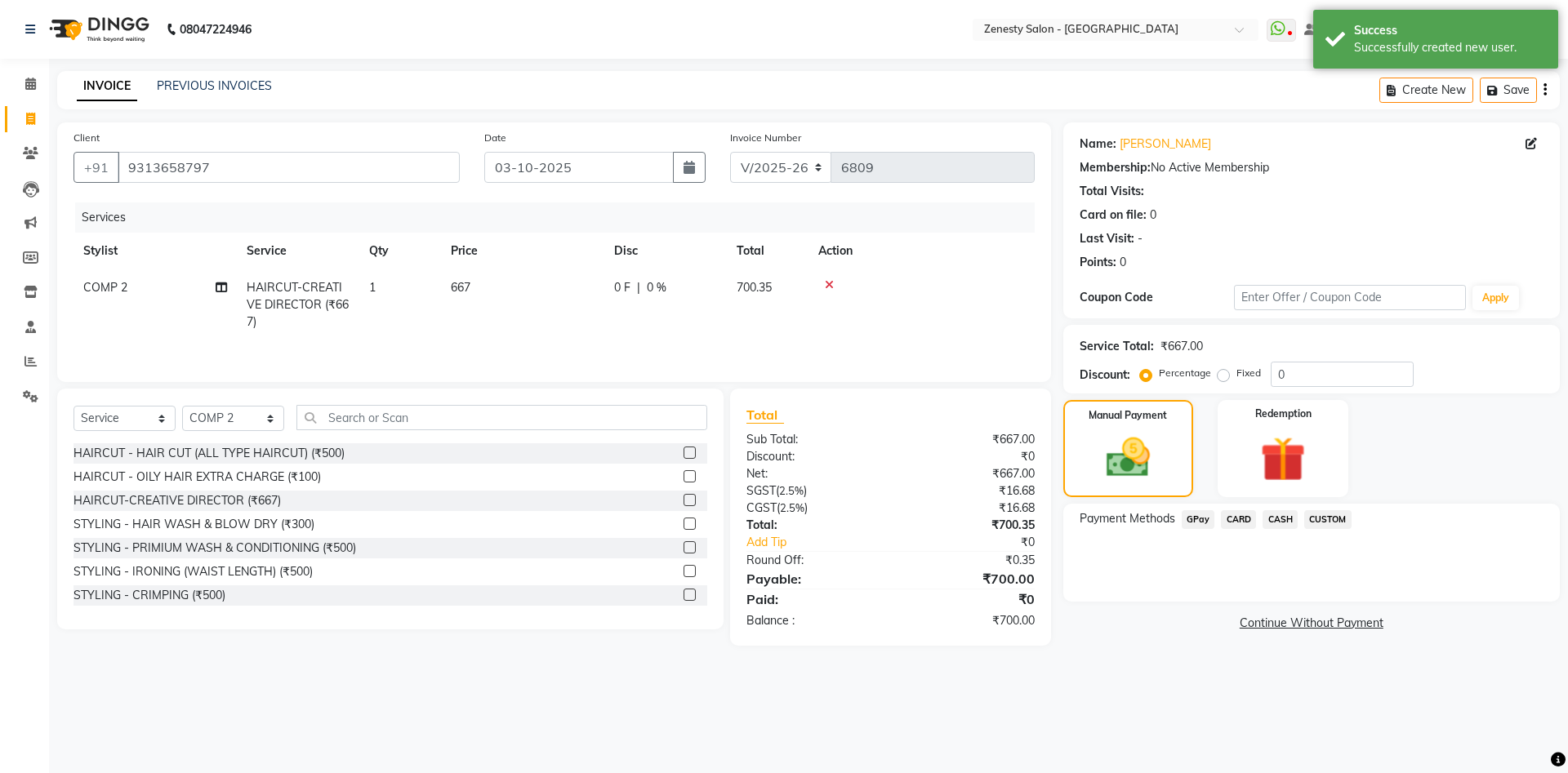
click at [1276, 520] on span "CASH" at bounding box center [1281, 519] width 35 height 19
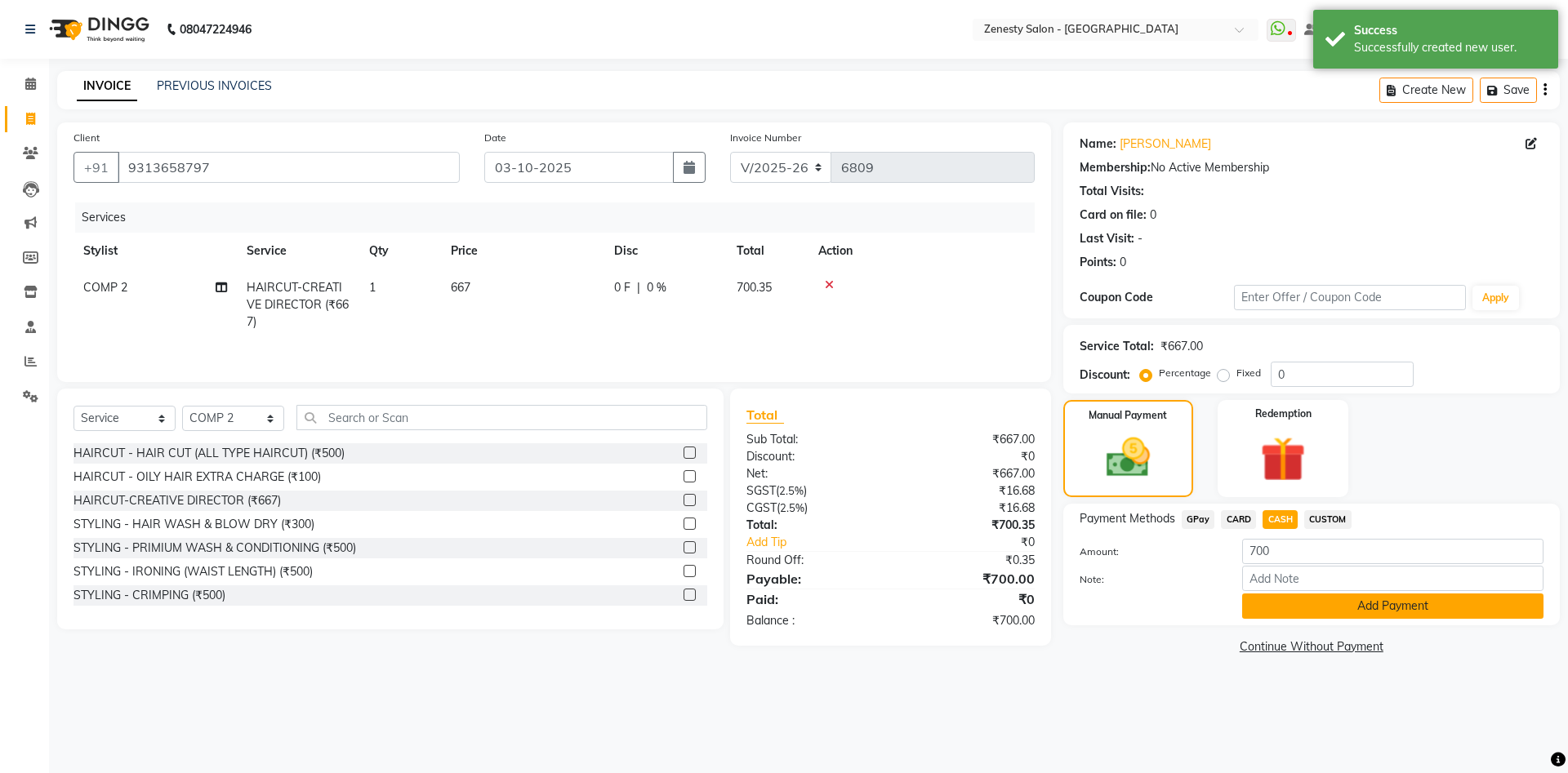
click at [1354, 612] on button "Add Payment" at bounding box center [1393, 607] width 301 height 25
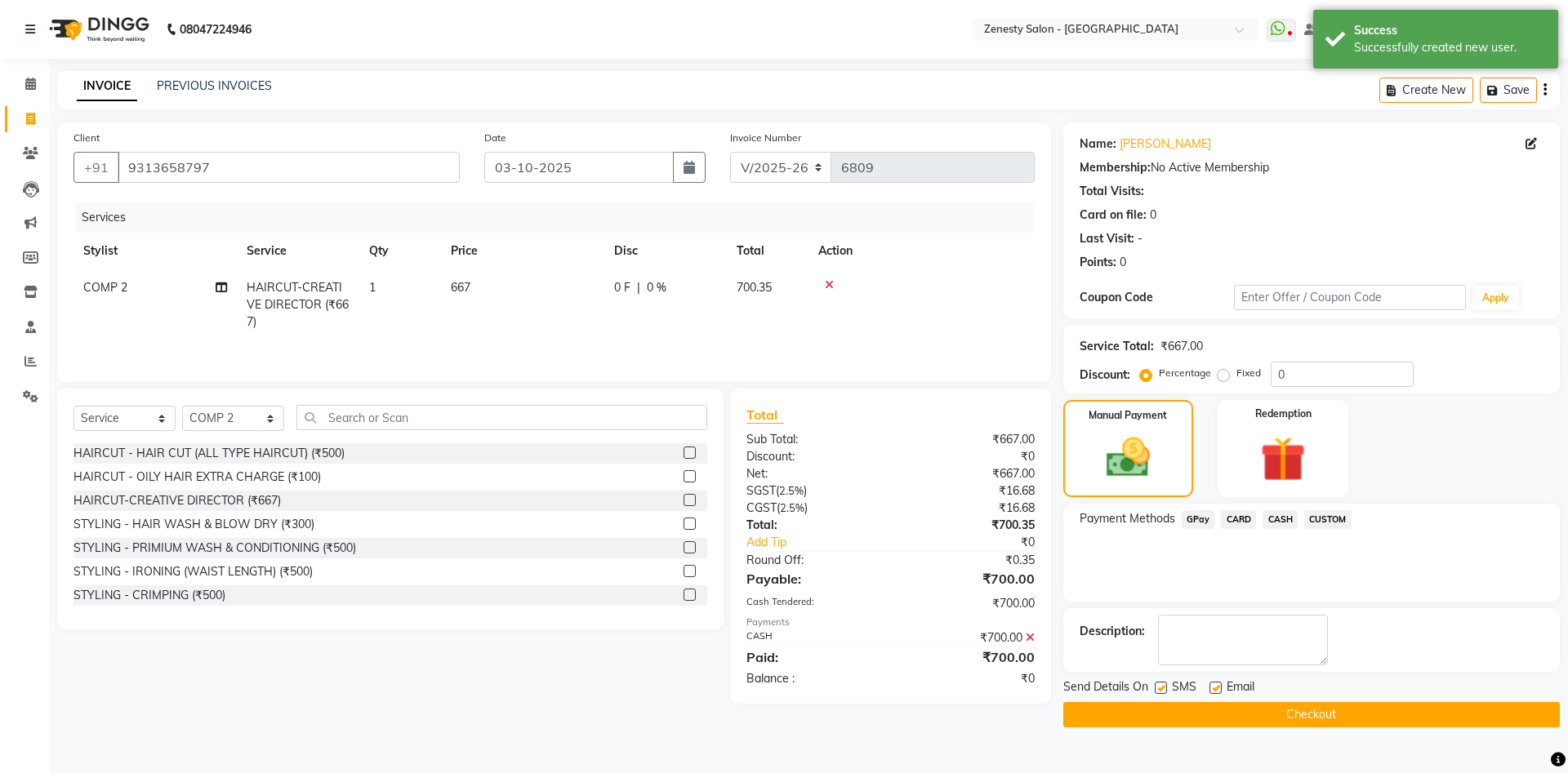
click at [1361, 708] on button "Checkout" at bounding box center [1312, 715] width 497 height 25
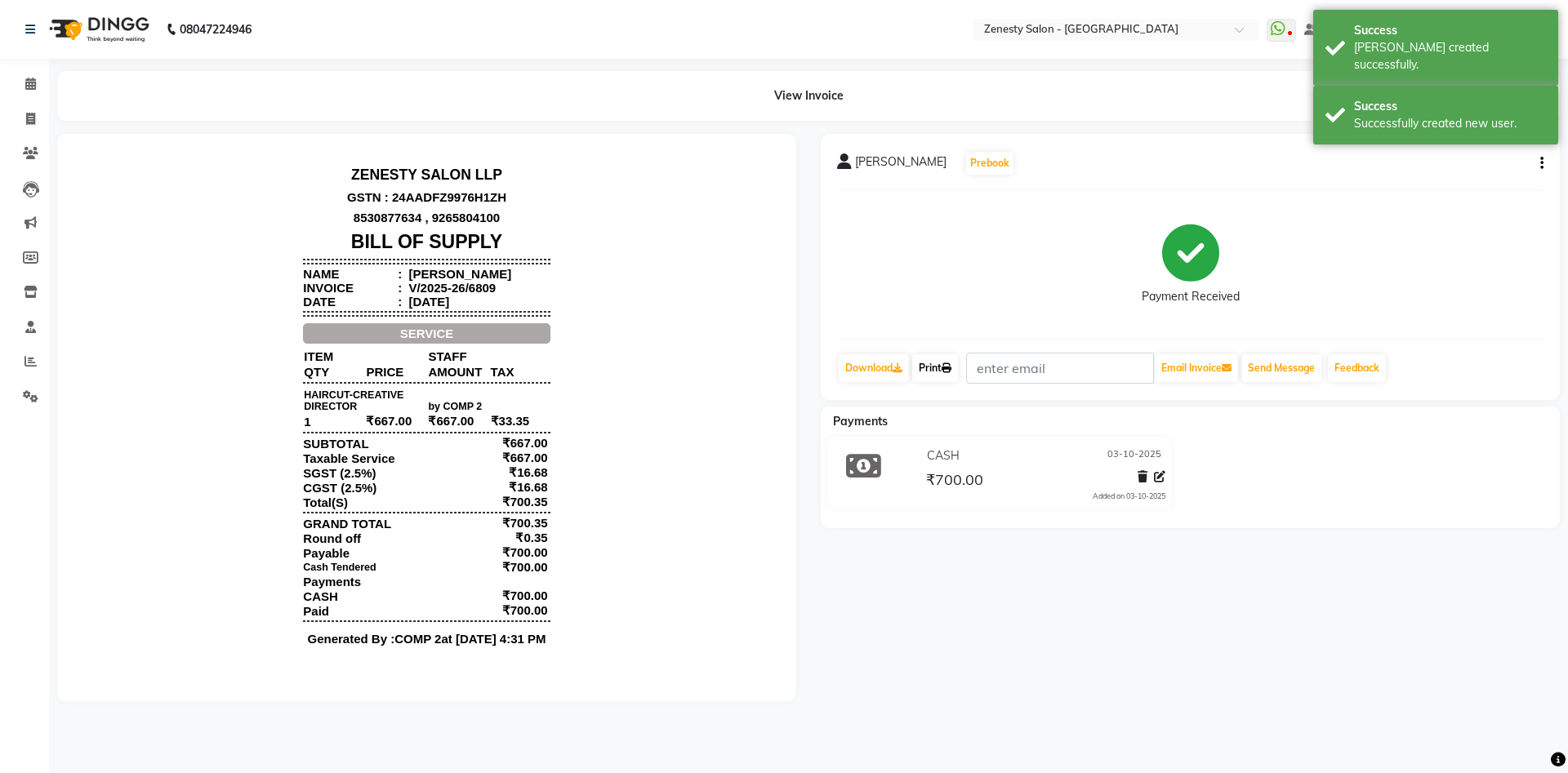
click at [936, 374] on link "Print" at bounding box center [935, 368] width 46 height 27
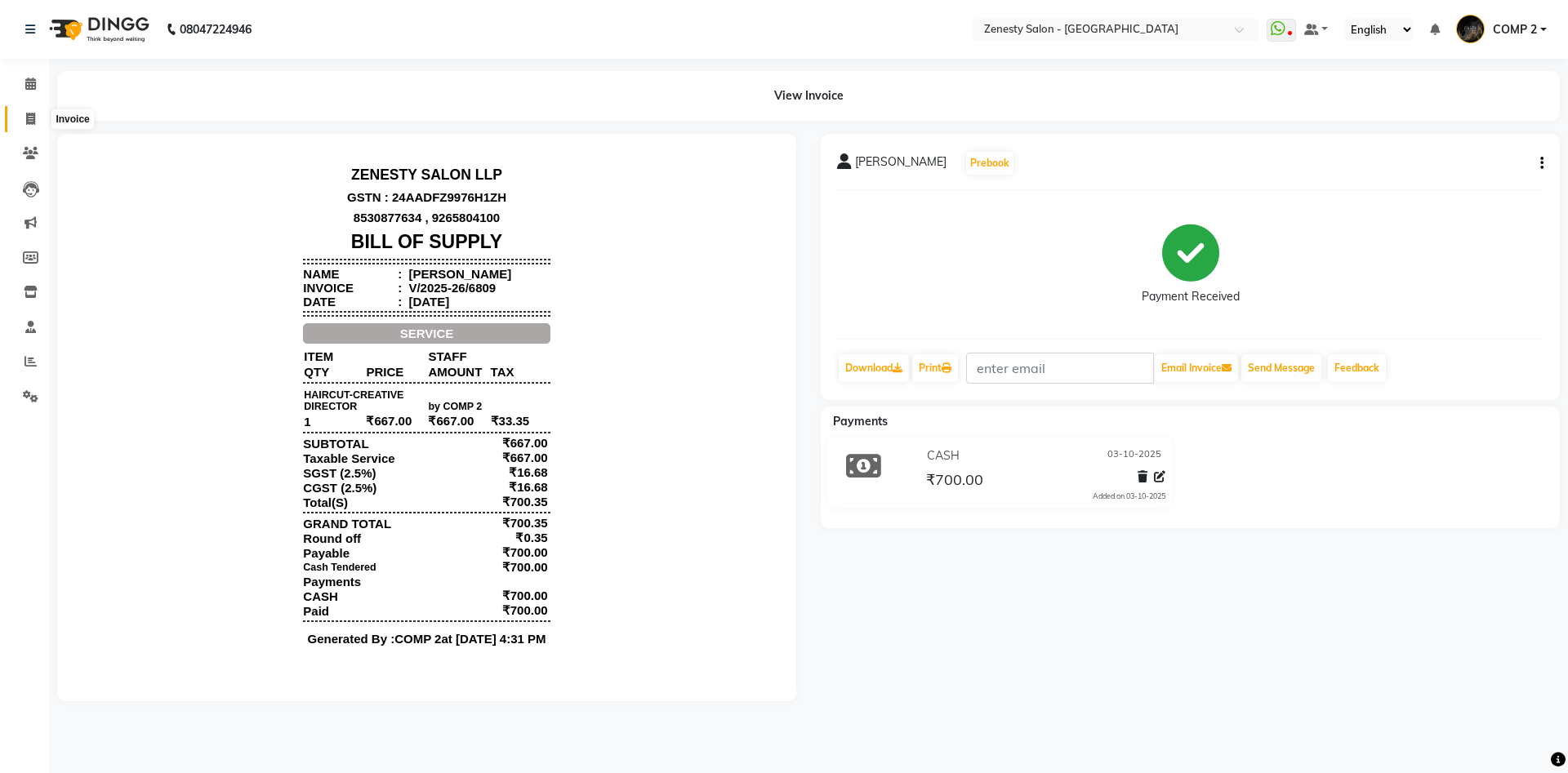
click at [33, 122] on icon at bounding box center [30, 118] width 9 height 13
select select "service"
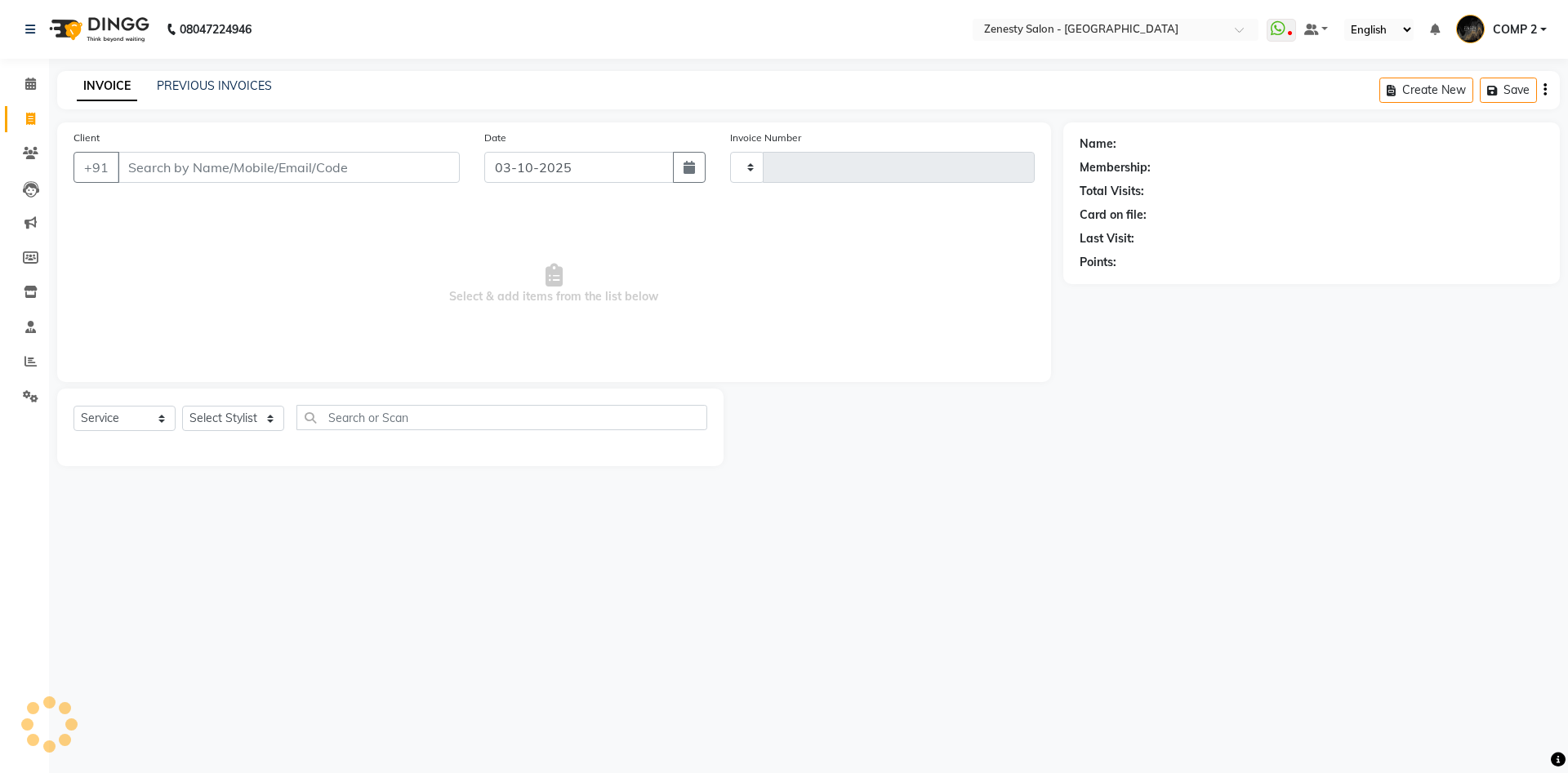
type input "6810"
select select "5713"
click at [182, 406] on select "Select Stylist Aanand Aarti Aashik Aesha Arsh Khalifa Ayan COMP 1 COMP 2 Darsha…" at bounding box center [233, 418] width 102 height 25
select select "40087"
click option "COMP 2" at bounding box center [0, 0] width 0 height 0
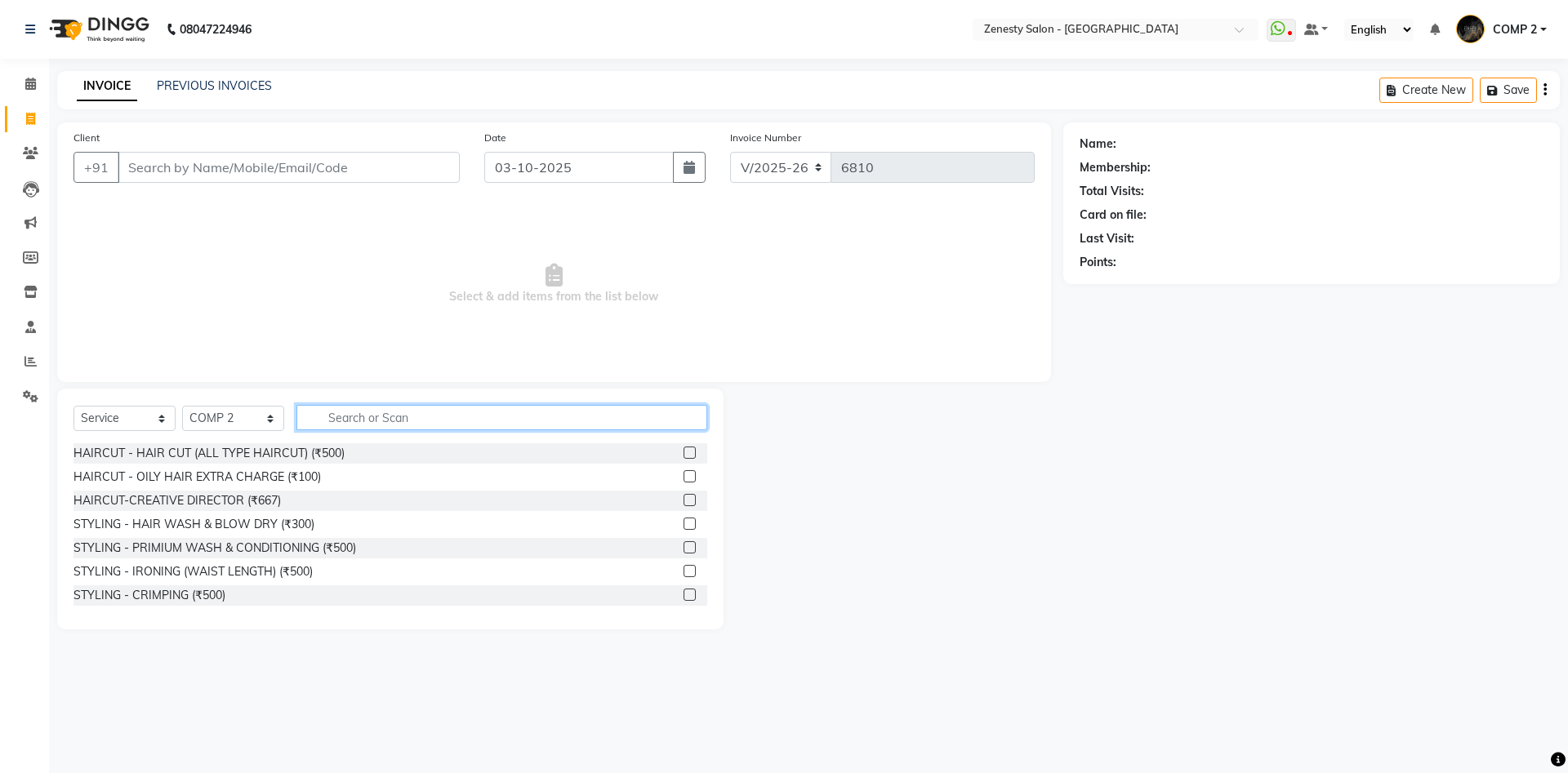
click at [413, 409] on input "text" at bounding box center [501, 417] width 411 height 25
click at [32, 92] on span at bounding box center [30, 84] width 28 height 19
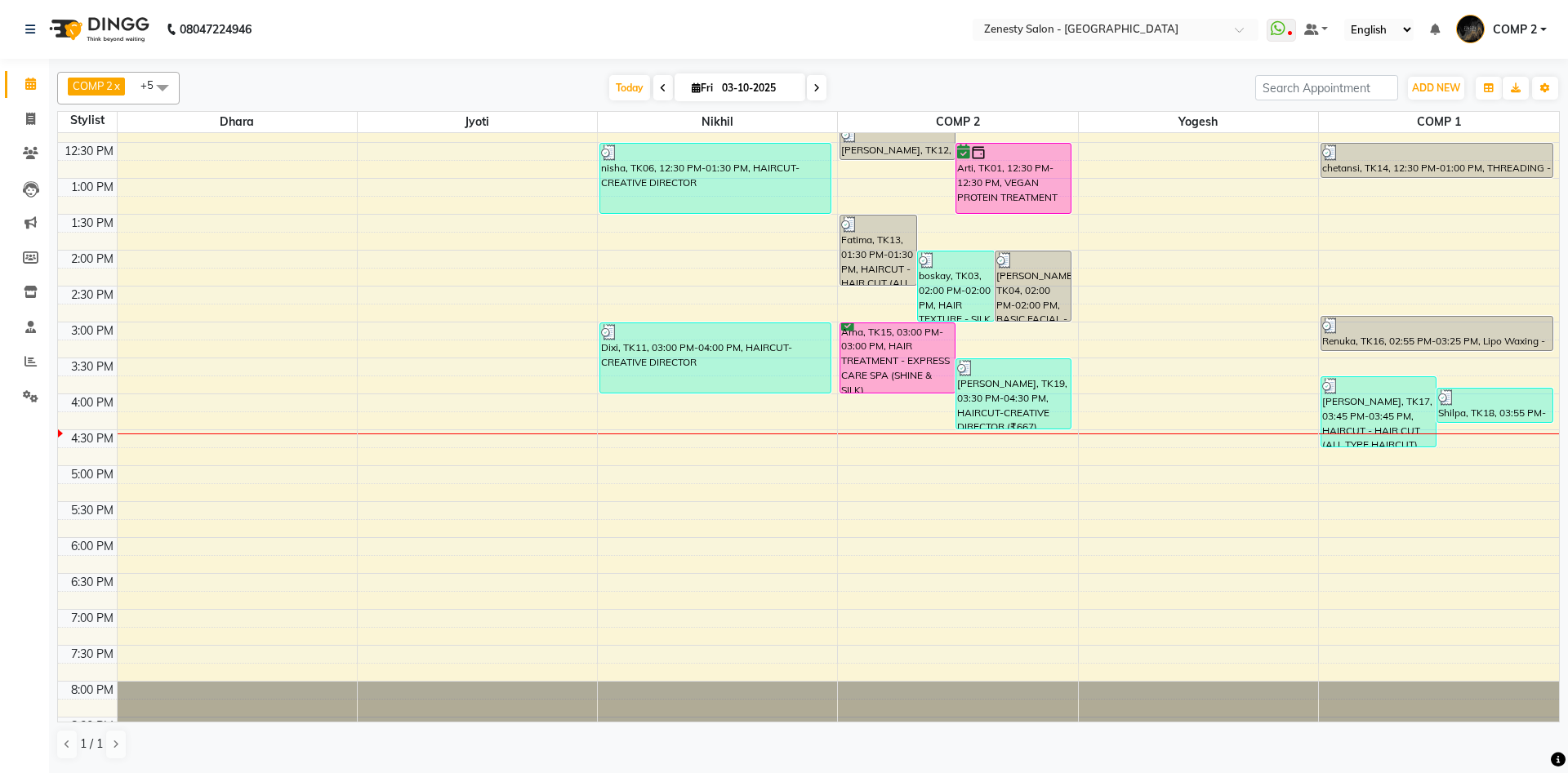
scroll to position [273, 0]
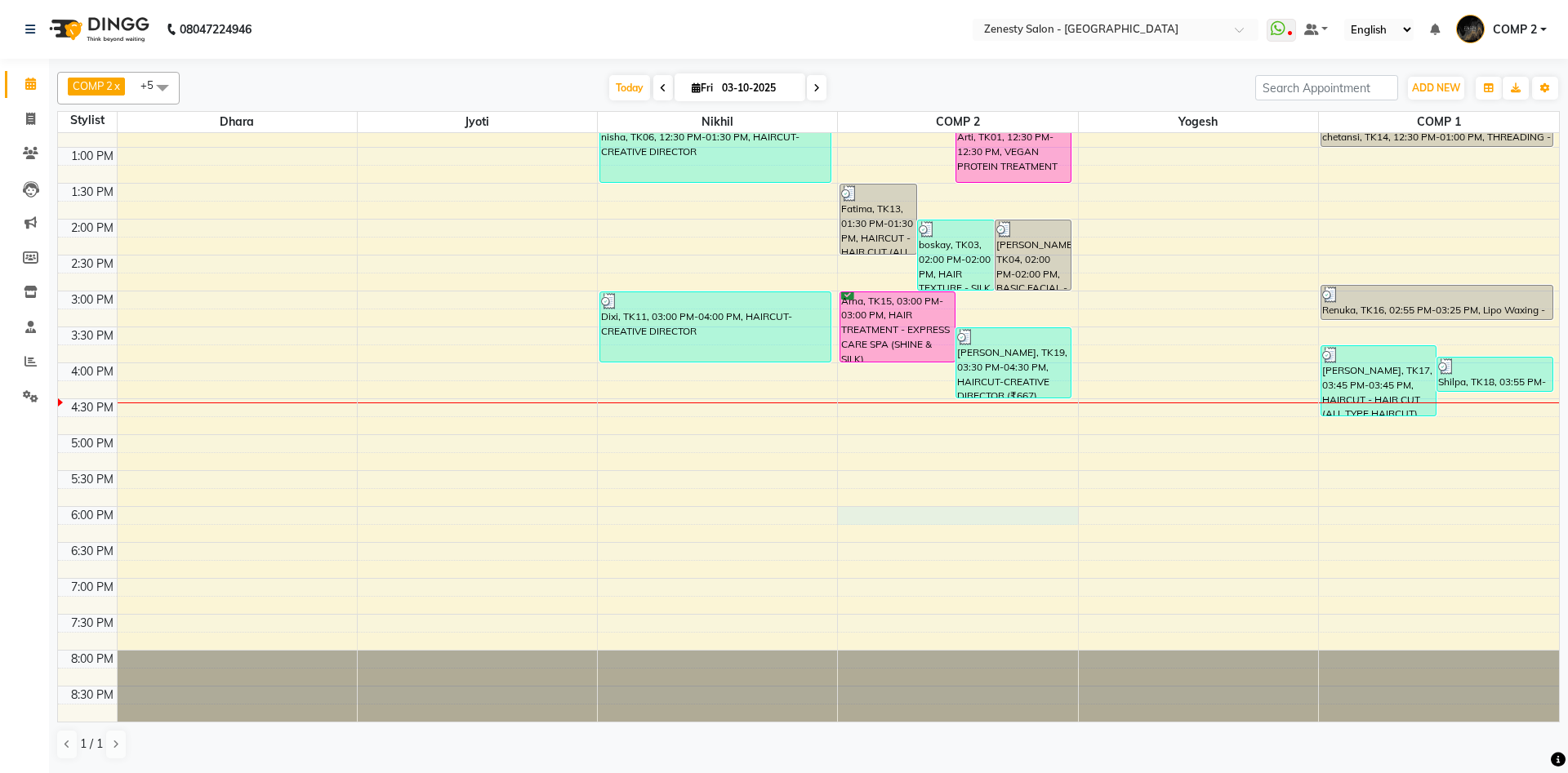
click at [873, 518] on div "9:00 AM 9:30 AM 10:00 AM 10:30 AM 11:00 AM 11:30 AM 12:00 PM 12:30 PM 1:00 PM 1…" at bounding box center [808, 291] width 1502 height 862
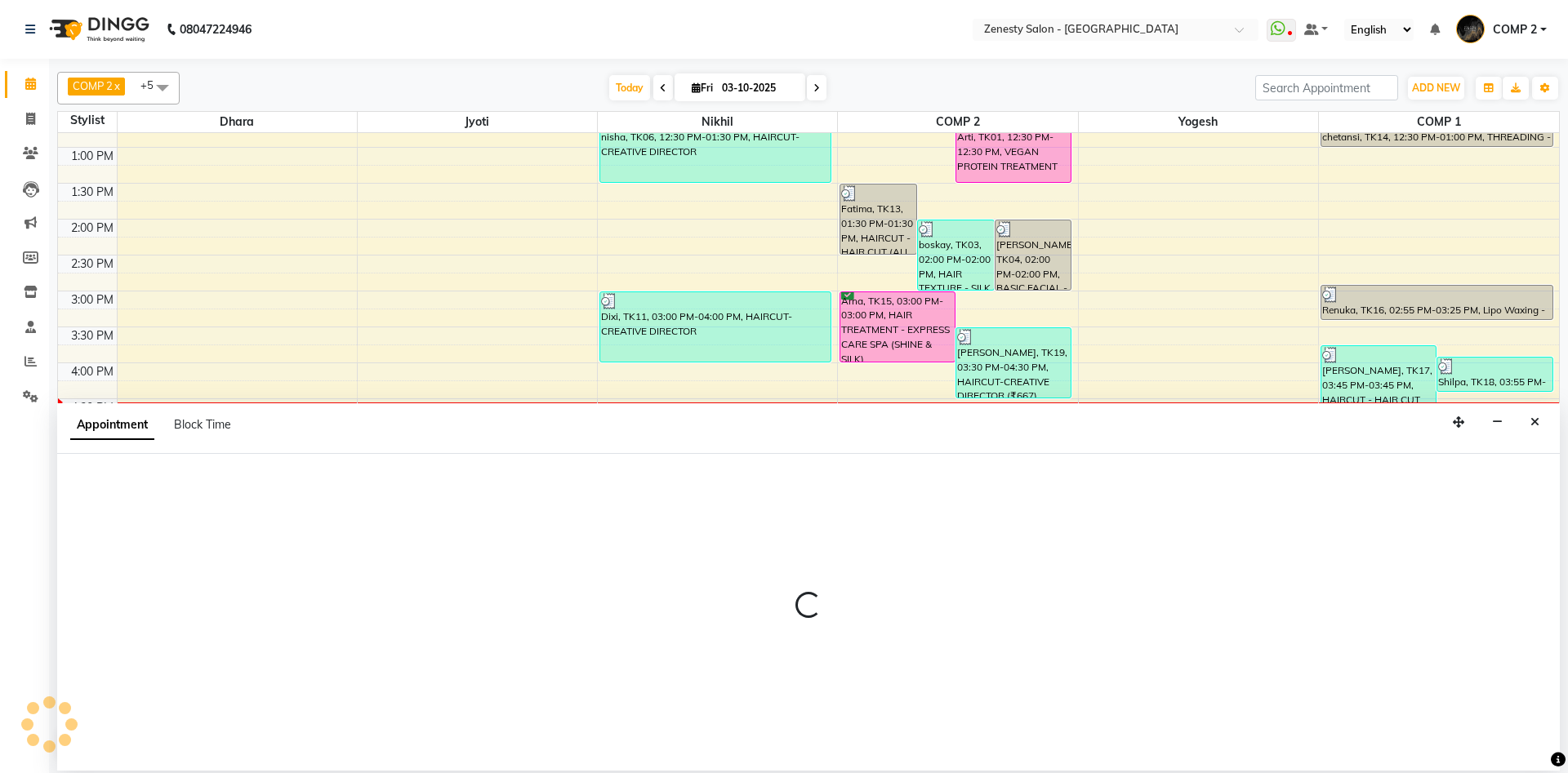
select select "40087"
select select "1080"
select select "tentative"
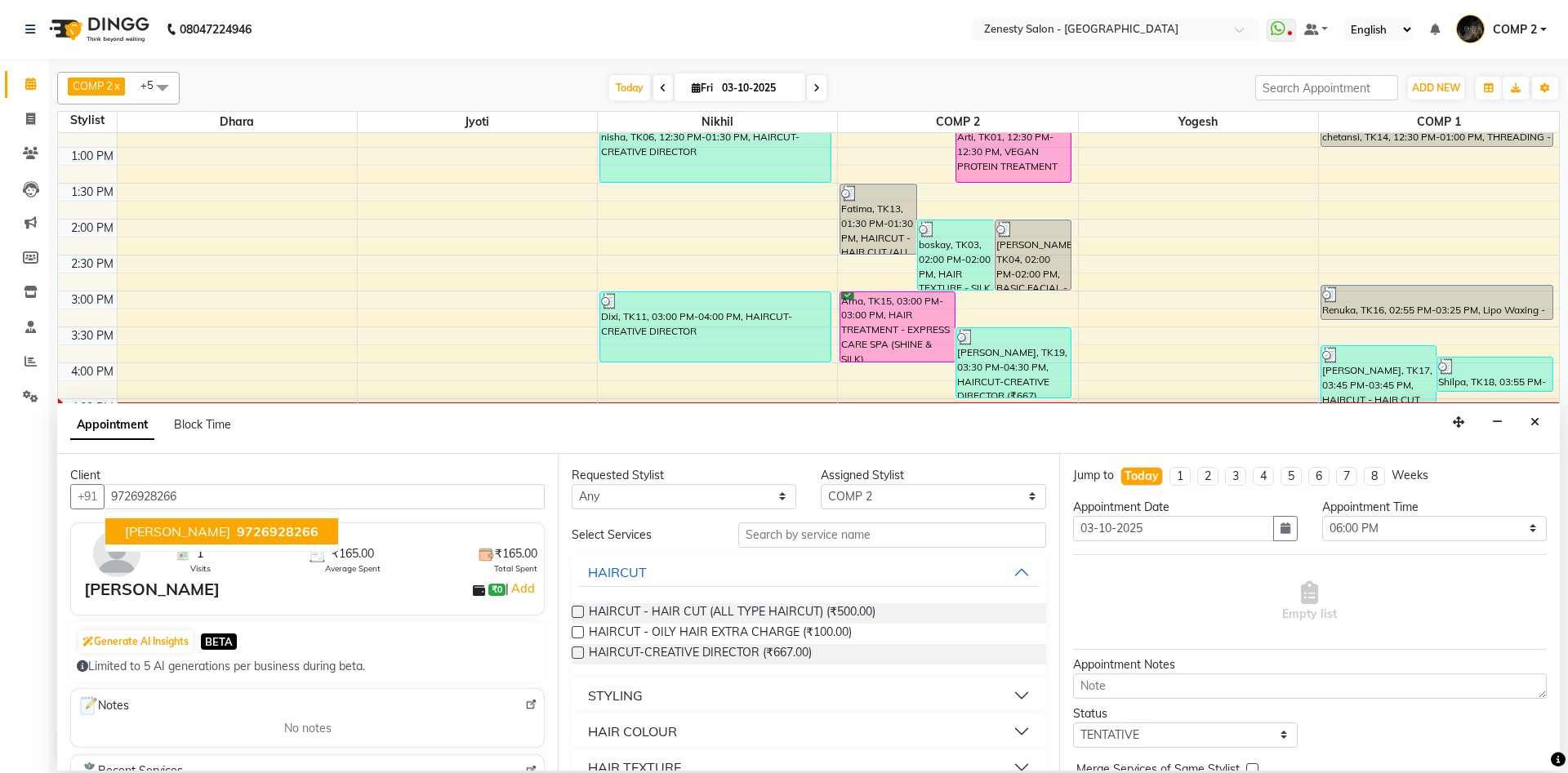
click at [259, 530] on button "Twinkal 9726928266" at bounding box center [222, 532] width 233 height 26
type input "9726928266"
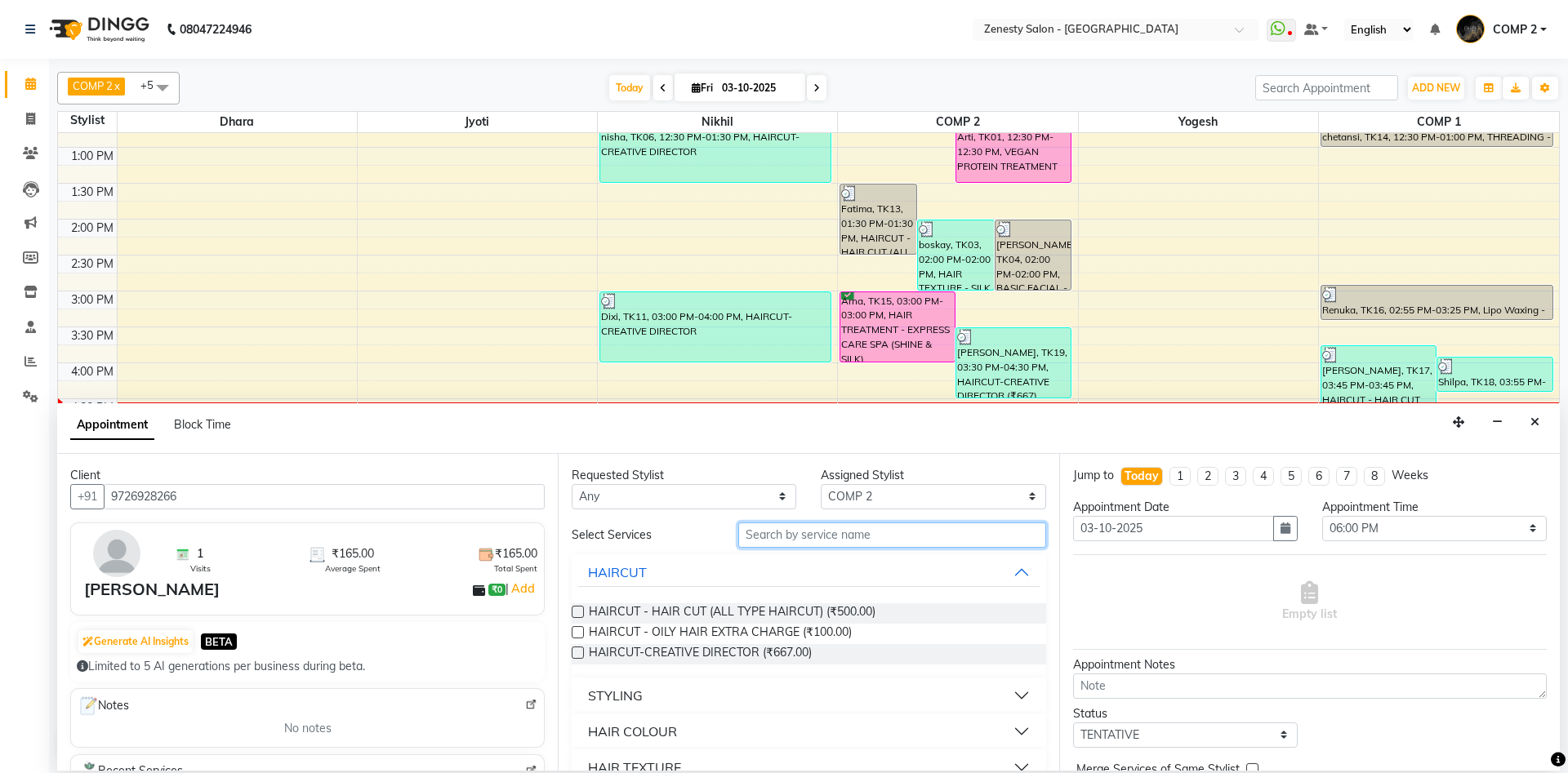
click at [813, 533] on input "text" at bounding box center [892, 536] width 308 height 25
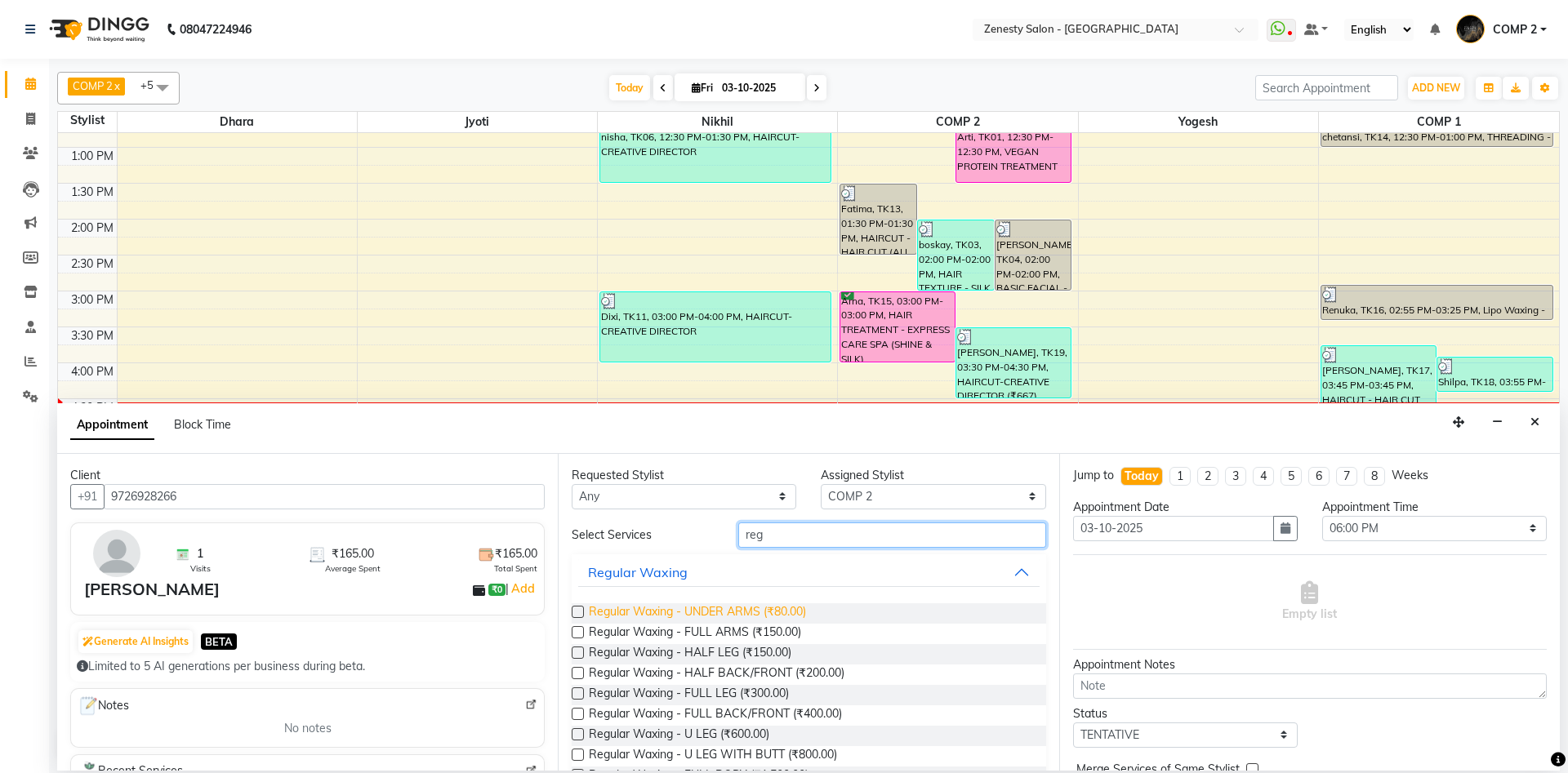
type input "reg"
click at [728, 615] on span "Regular Waxing - UNDER ARMS (₹80.00)" at bounding box center [697, 614] width 217 height 21
checkbox input "false"
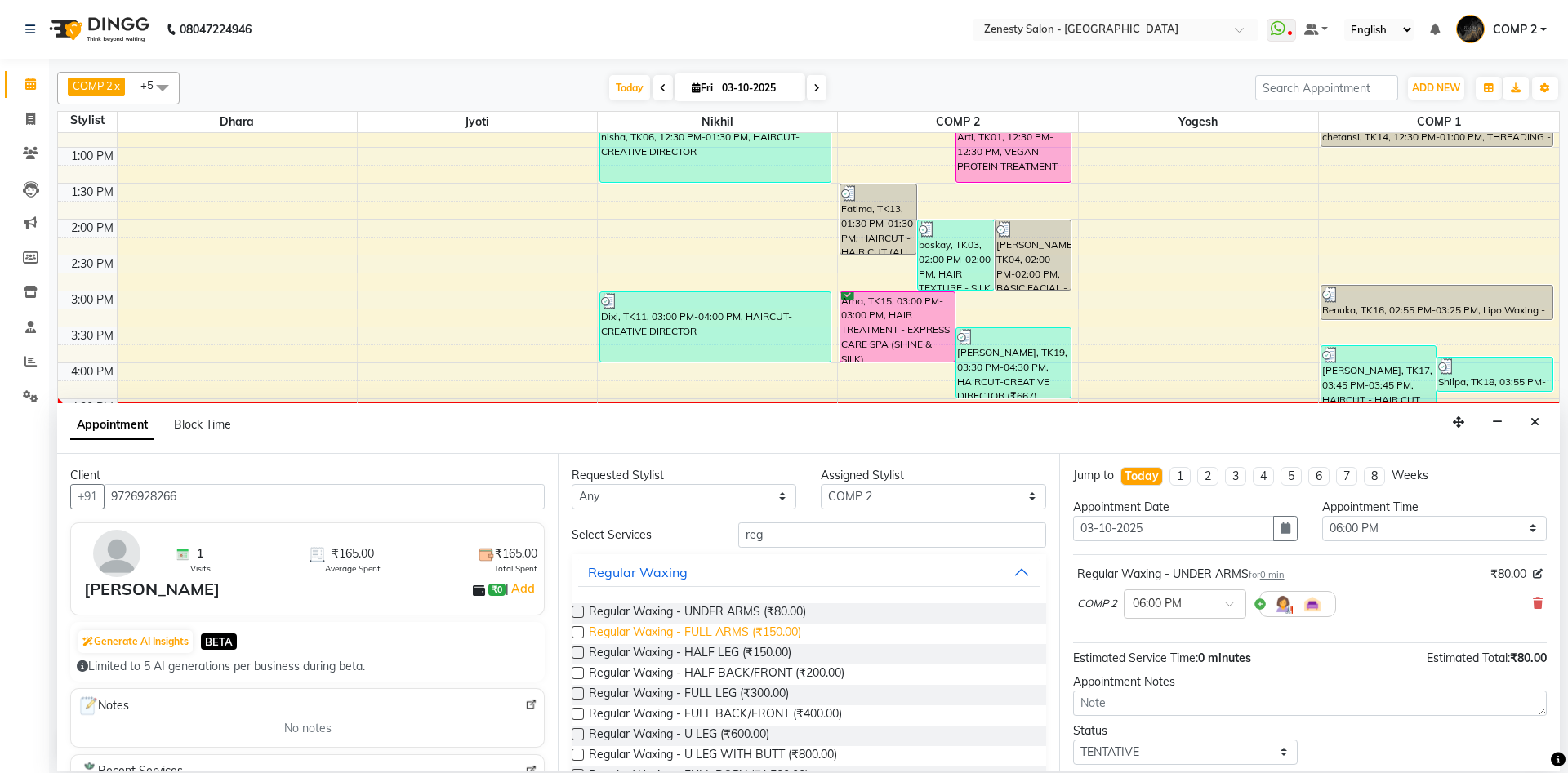
click at [721, 638] on span "Regular Waxing - FULL ARMS (₹150.00)" at bounding box center [694, 633] width 212 height 21
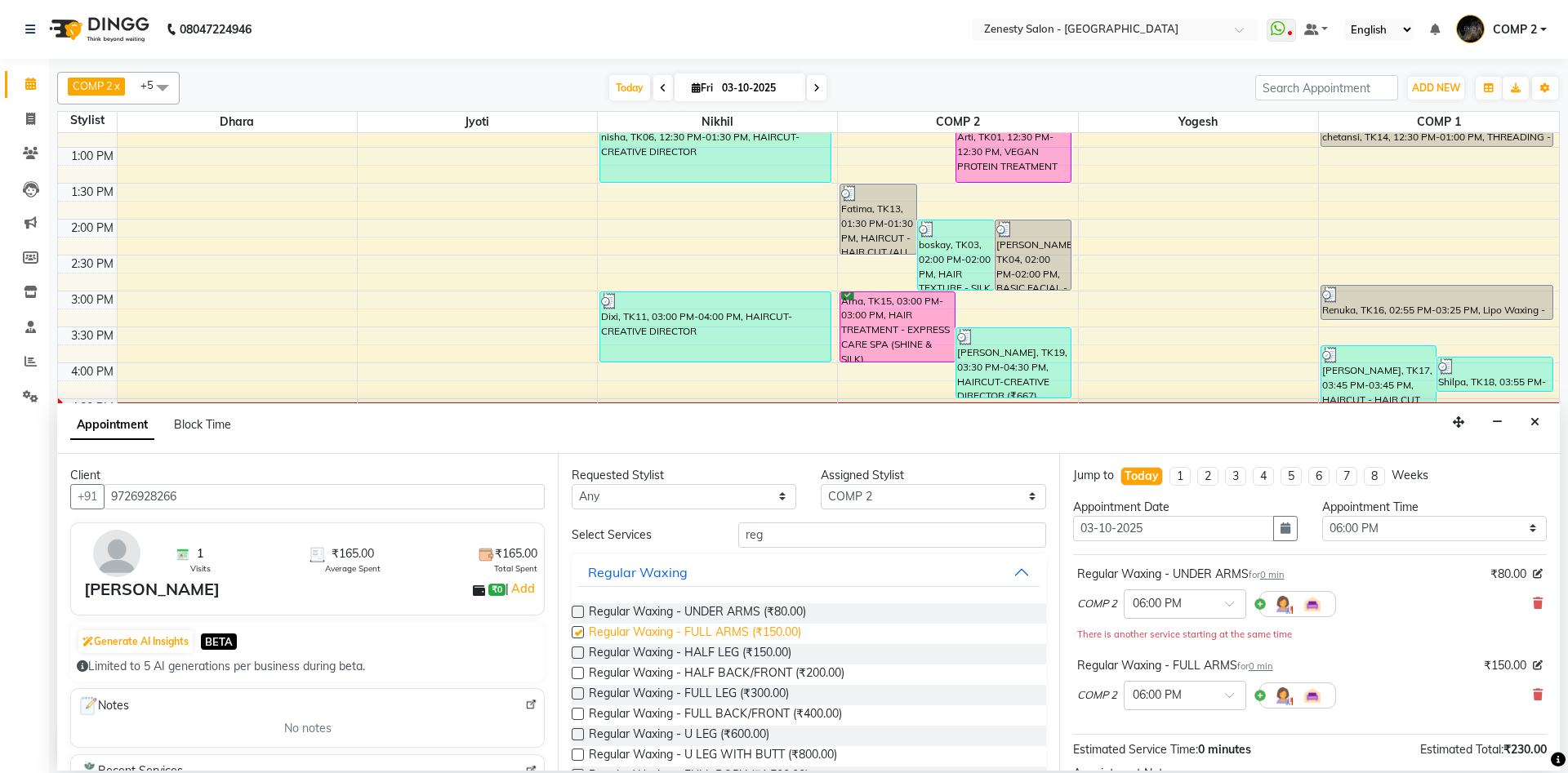
checkbox input "false"
click at [722, 692] on span "Regular Waxing - FULL LEG (₹300.00)" at bounding box center [688, 695] width 200 height 21
checkbox input "false"
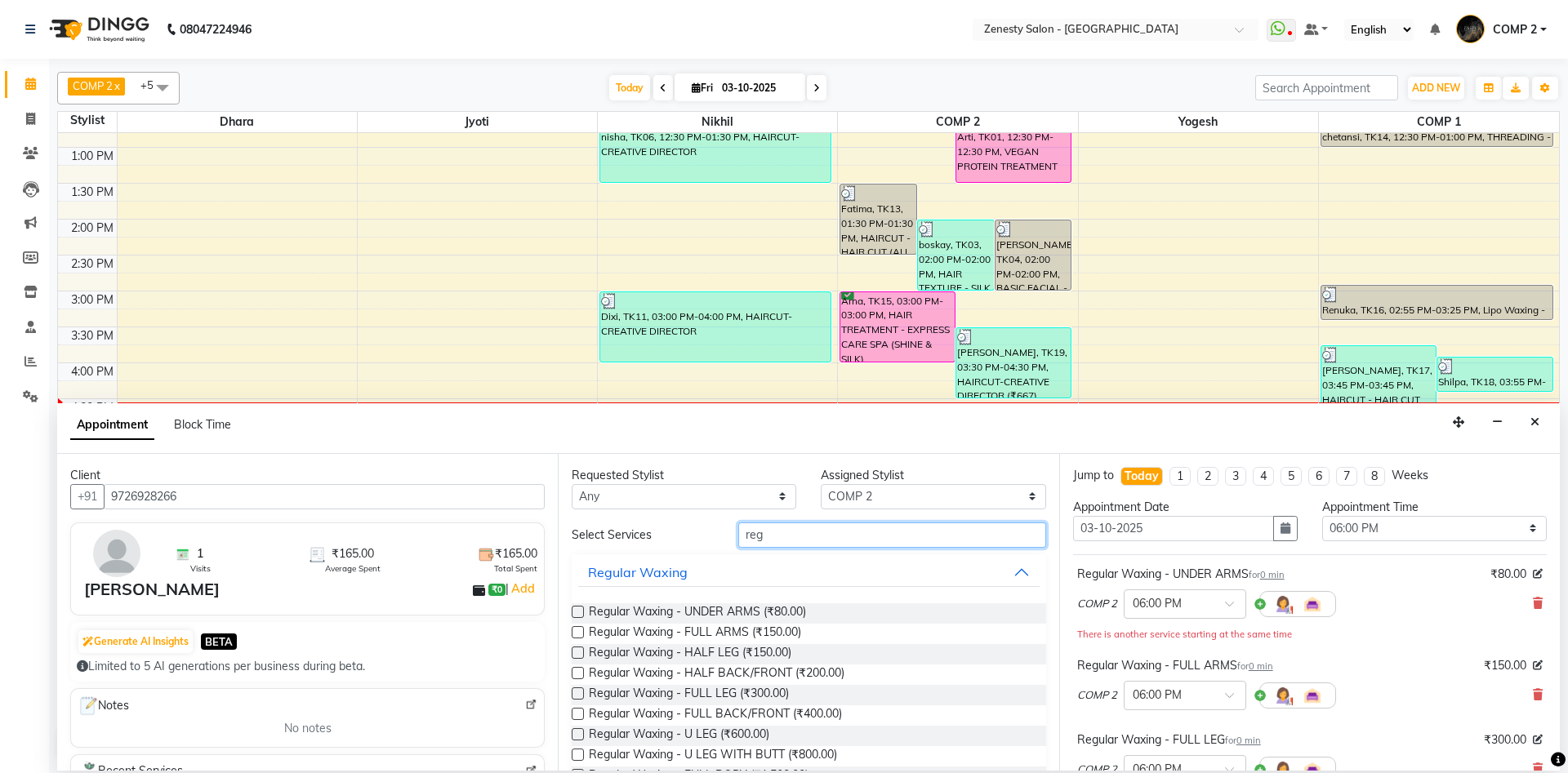
click at [798, 536] on input "reg" at bounding box center [892, 536] width 308 height 25
type input "r"
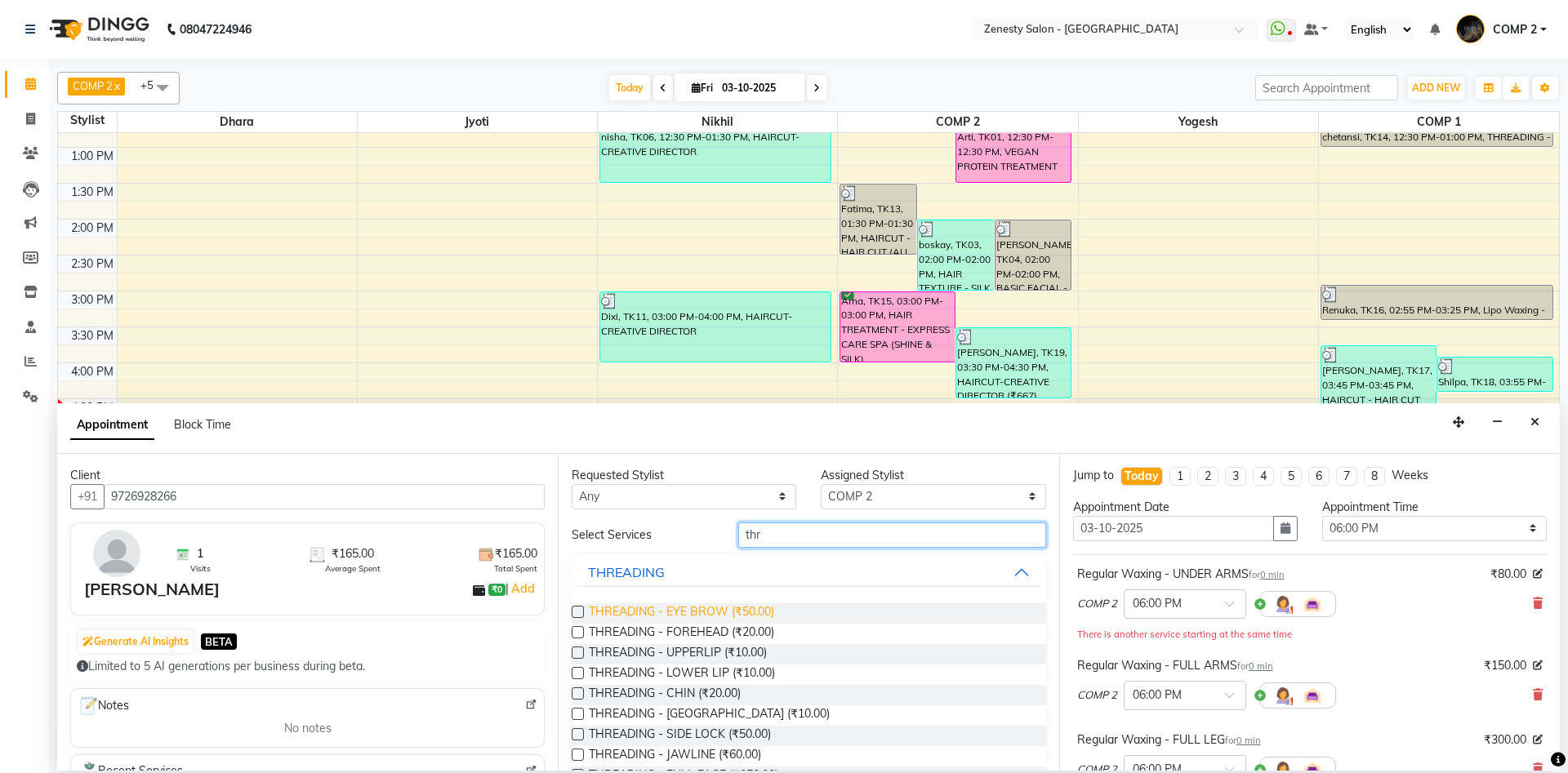
type input "thr"
click at [672, 612] on span "THREADING - EYE BROW (₹50.00)" at bounding box center [681, 614] width 186 height 21
checkbox input "false"
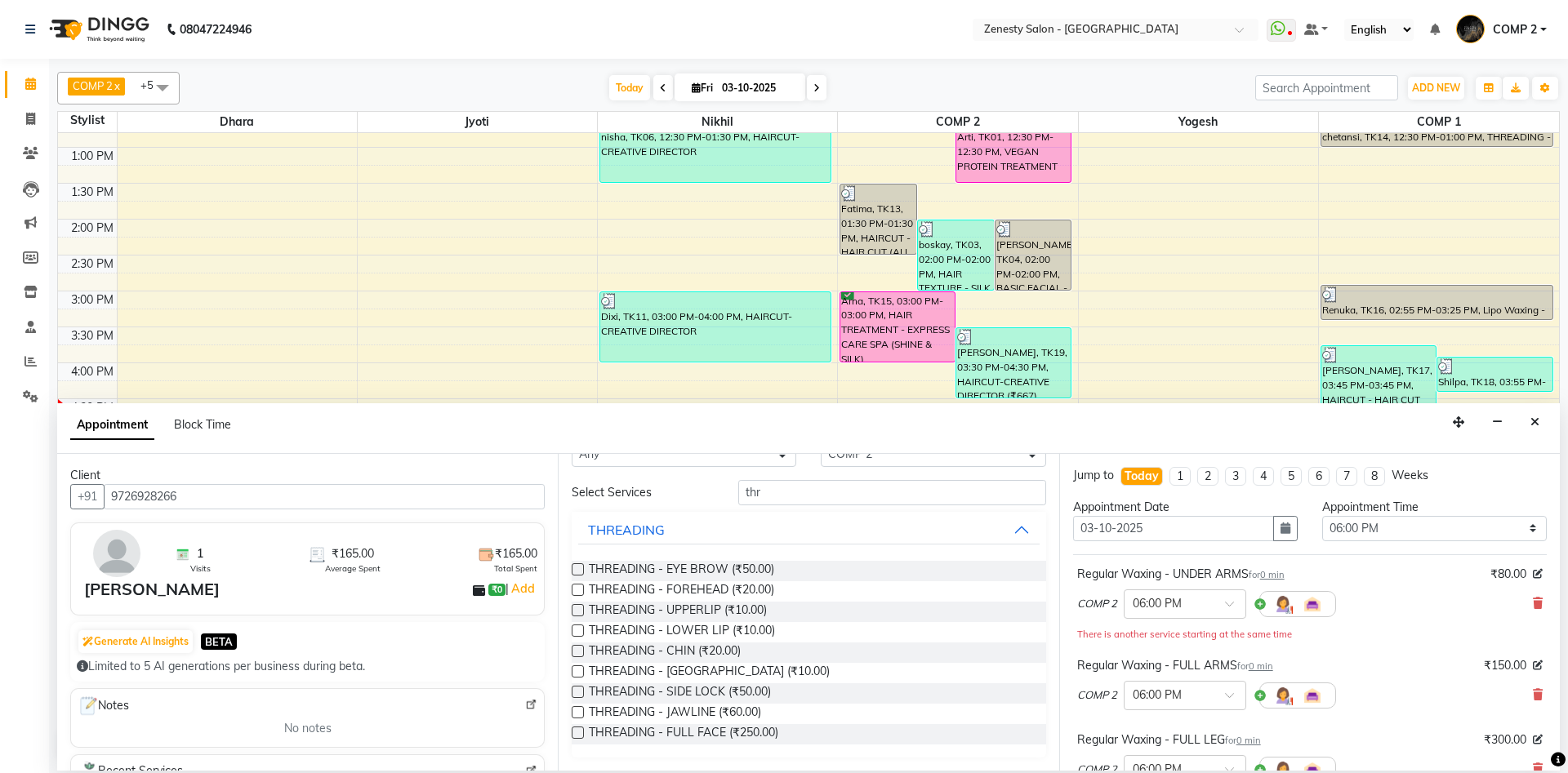
scroll to position [411, 0]
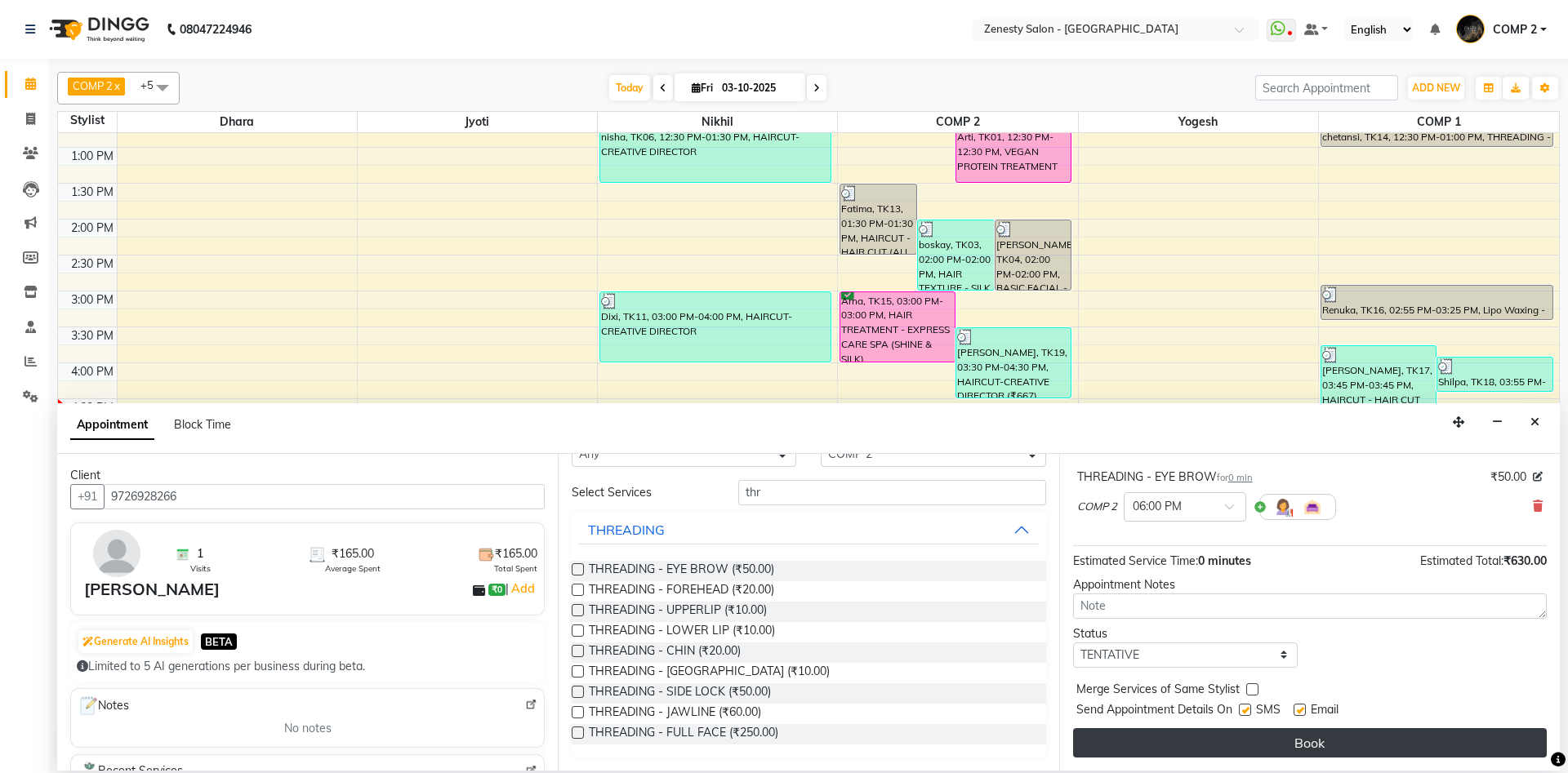
click at [1310, 747] on button "Book" at bounding box center [1310, 743] width 474 height 29
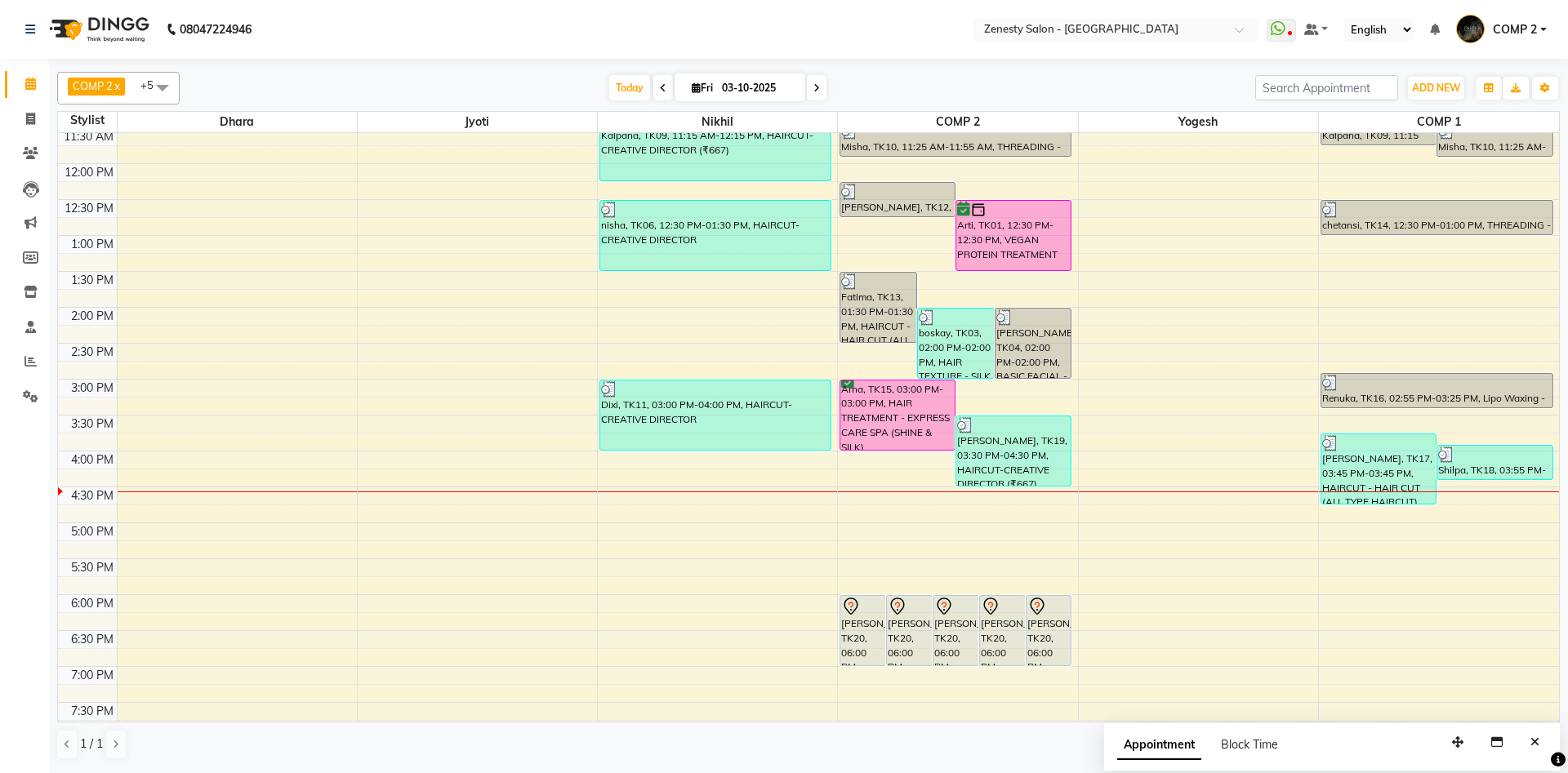
scroll to position [273, 0]
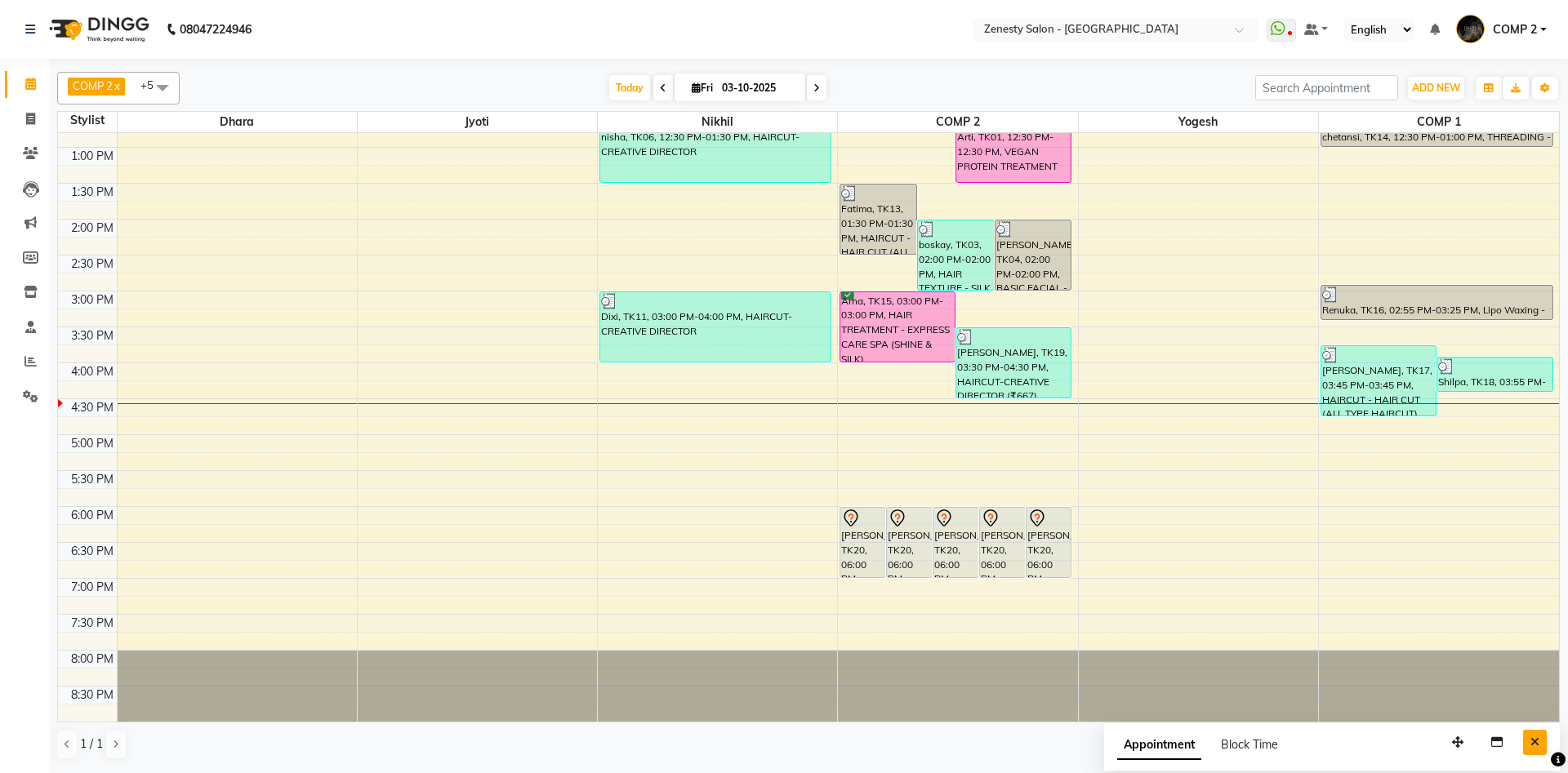
click at [1530, 748] on button "Close" at bounding box center [1535, 743] width 23 height 25
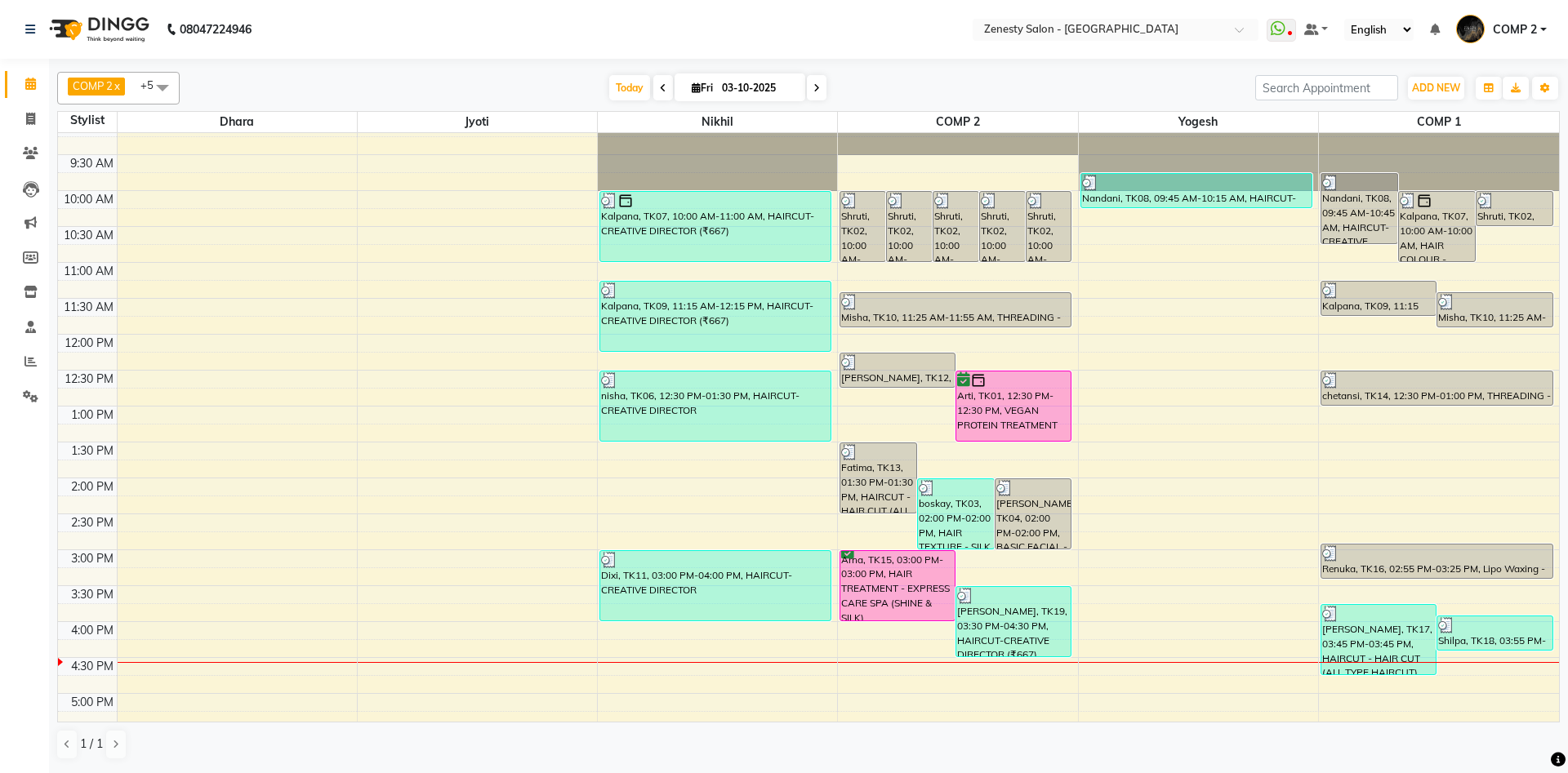
scroll to position [0, 0]
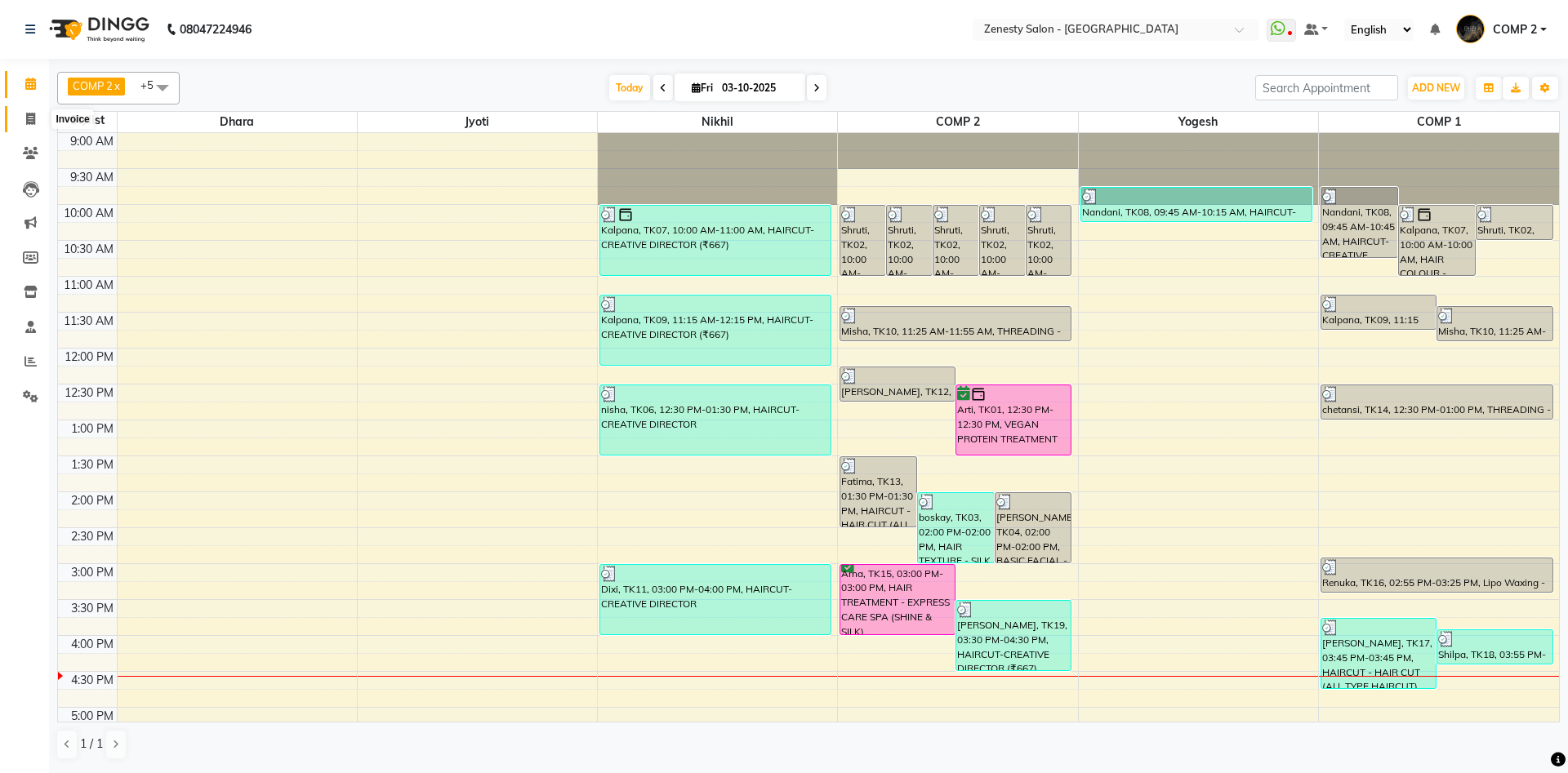
click at [30, 123] on icon at bounding box center [30, 118] width 9 height 13
select select "5713"
select select "service"
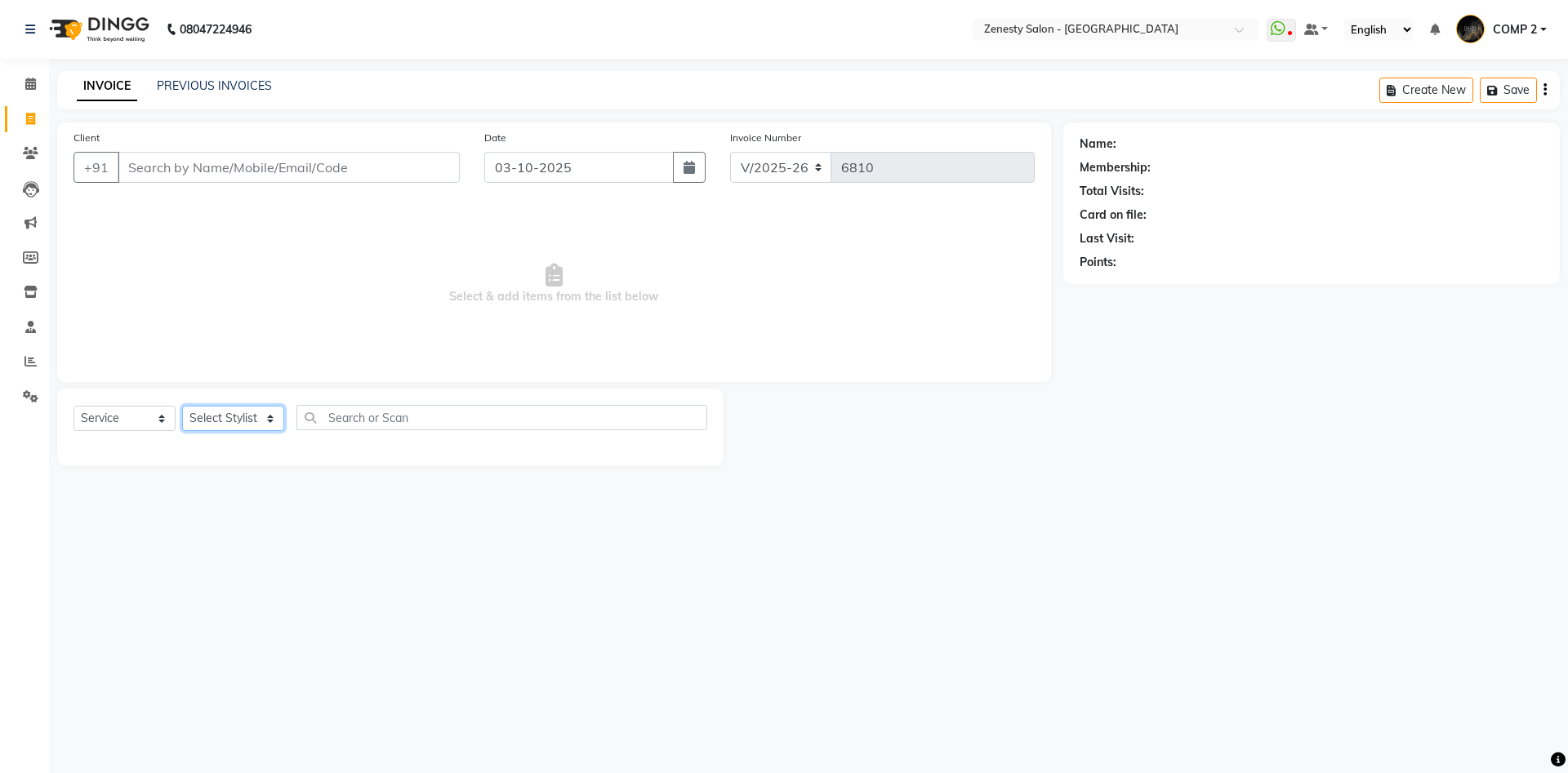
click at [182, 406] on select "Select Stylist Aanand Aarti Aashik Aesha Arsh Khalifa Ayan COMP 1 COMP 2 Darsha…" at bounding box center [233, 418] width 102 height 25
select select "40087"
click option "COMP 2" at bounding box center [0, 0] width 0 height 0
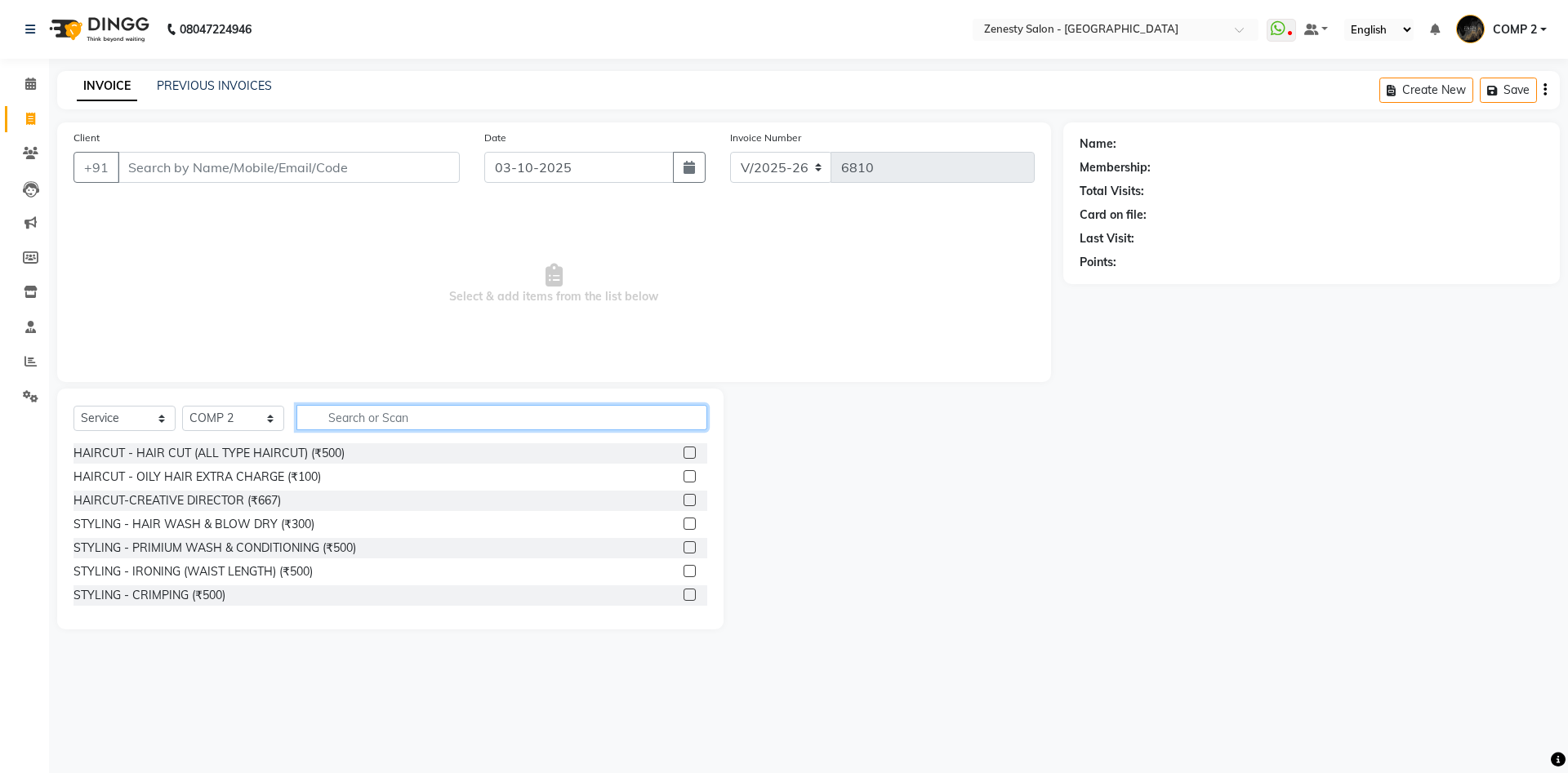
click at [366, 423] on input "text" at bounding box center [501, 417] width 411 height 25
click at [579, 424] on input "text" at bounding box center [501, 417] width 411 height 25
click at [35, 84] on icon at bounding box center [30, 83] width 11 height 13
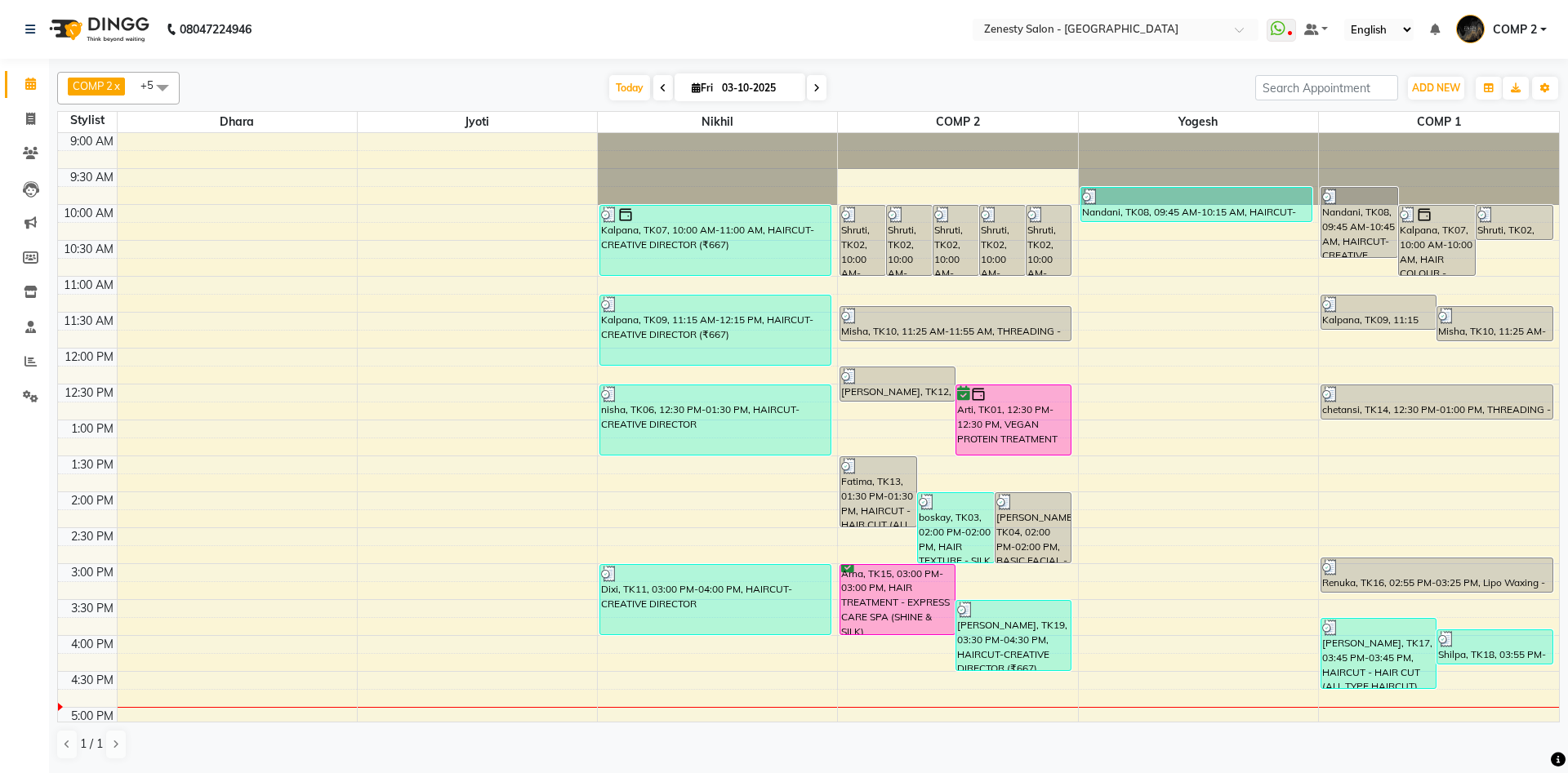
click at [813, 91] on span at bounding box center [817, 88] width 20 height 25
type input "04-10-2025"
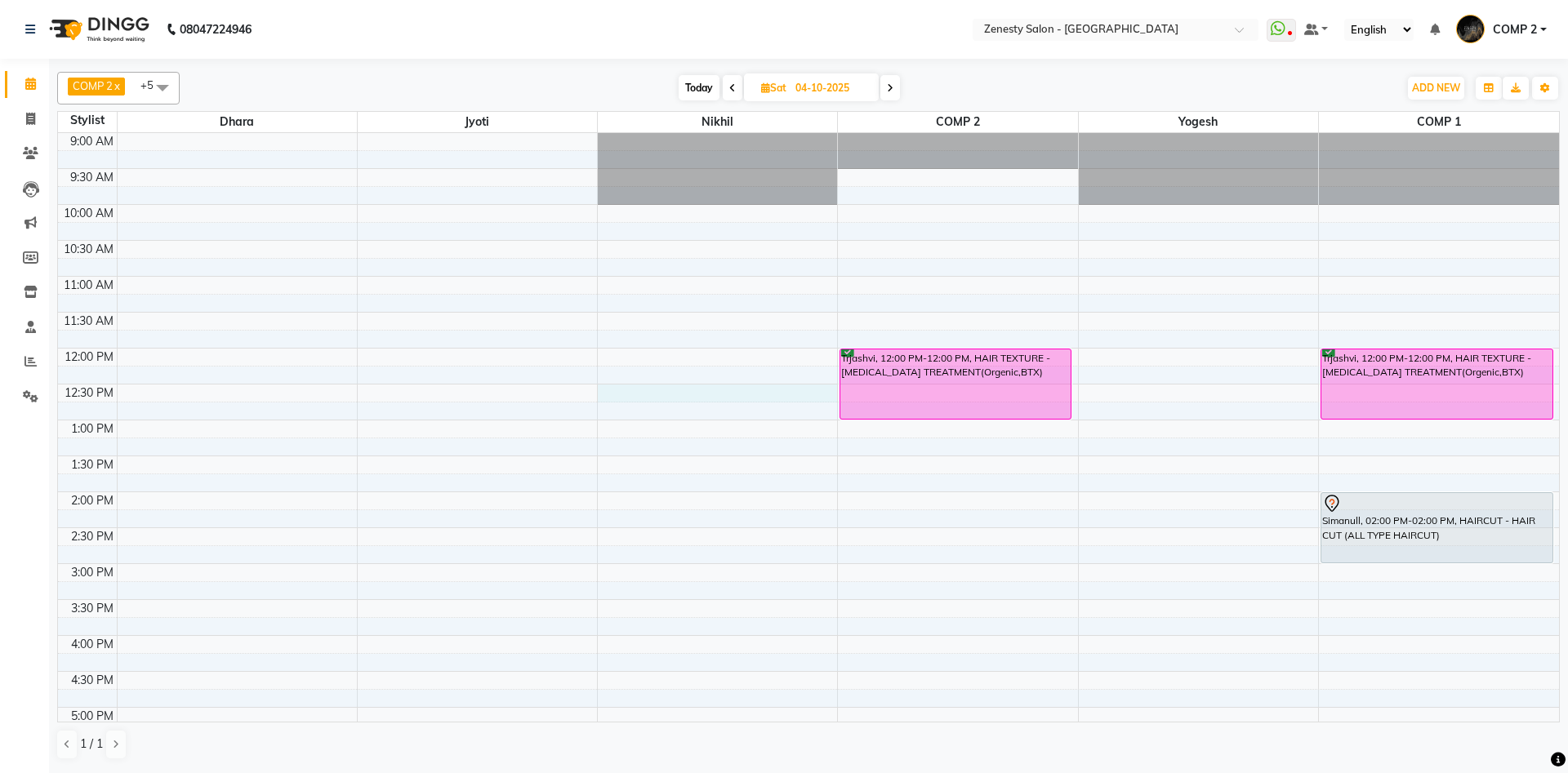
click at [624, 394] on div "9:00 AM 9:30 AM 10:00 AM 10:30 AM 11:00 AM 11:30 AM 12:00 PM 12:30 PM 1:00 PM 1…" at bounding box center [808, 564] width 1502 height 862
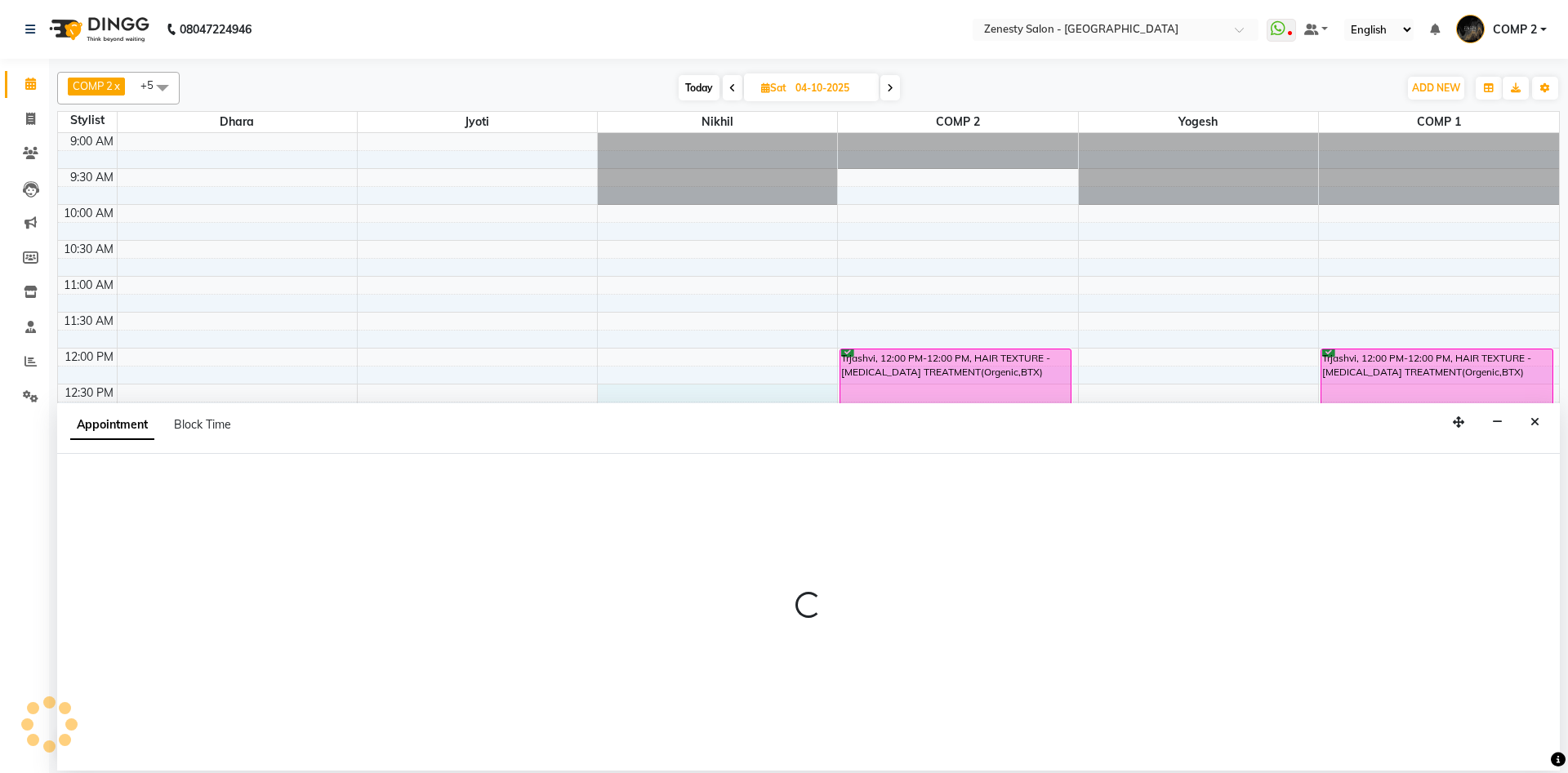
select select "39505"
select select "750"
select select "tentative"
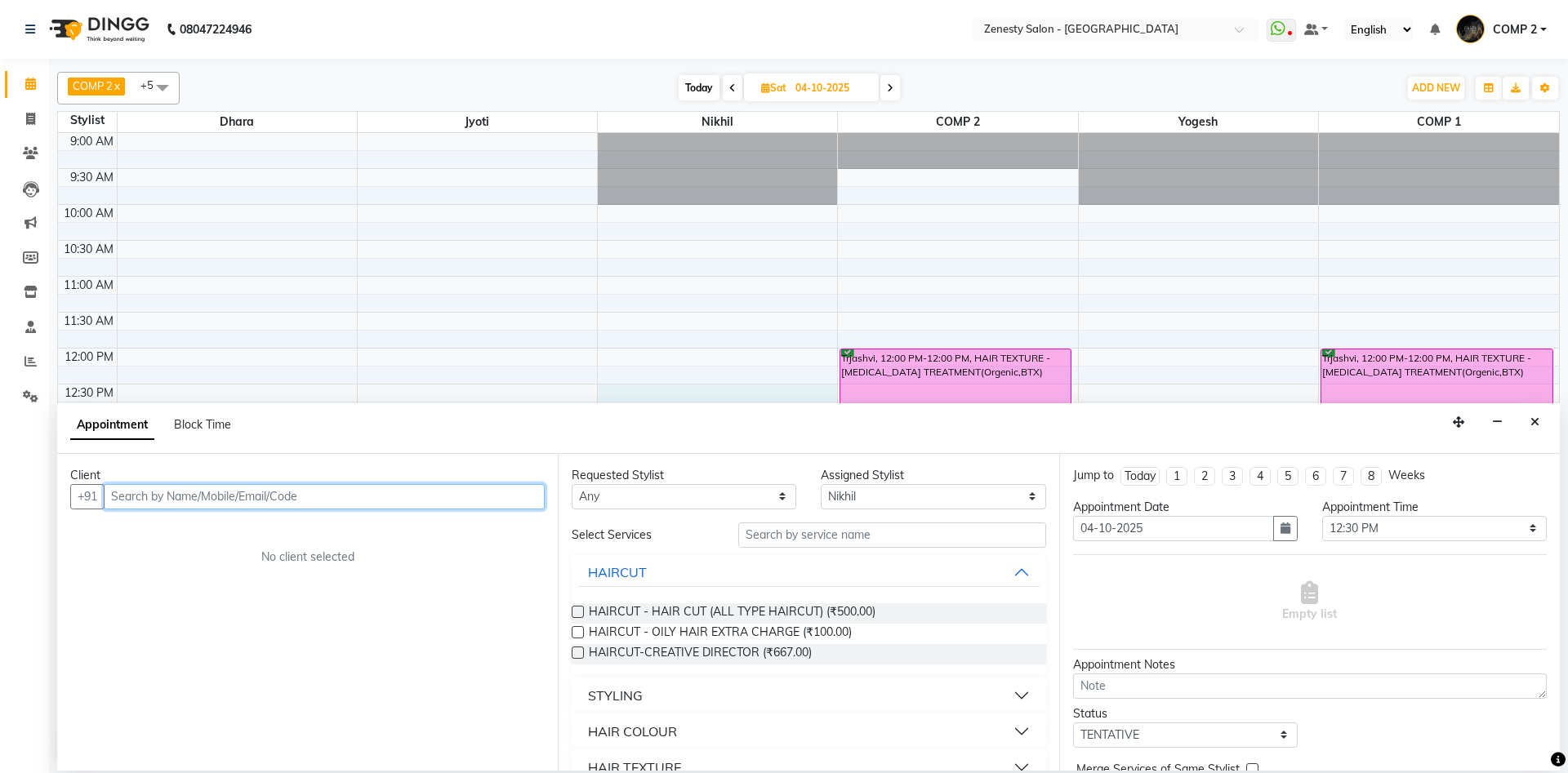
click at [502, 490] on input "text" at bounding box center [324, 497] width 441 height 25
click at [803, 653] on span "HAIRCUT-CREATIVE DIRECTOR (₹667.00)" at bounding box center [700, 654] width 223 height 21
checkbox input "false"
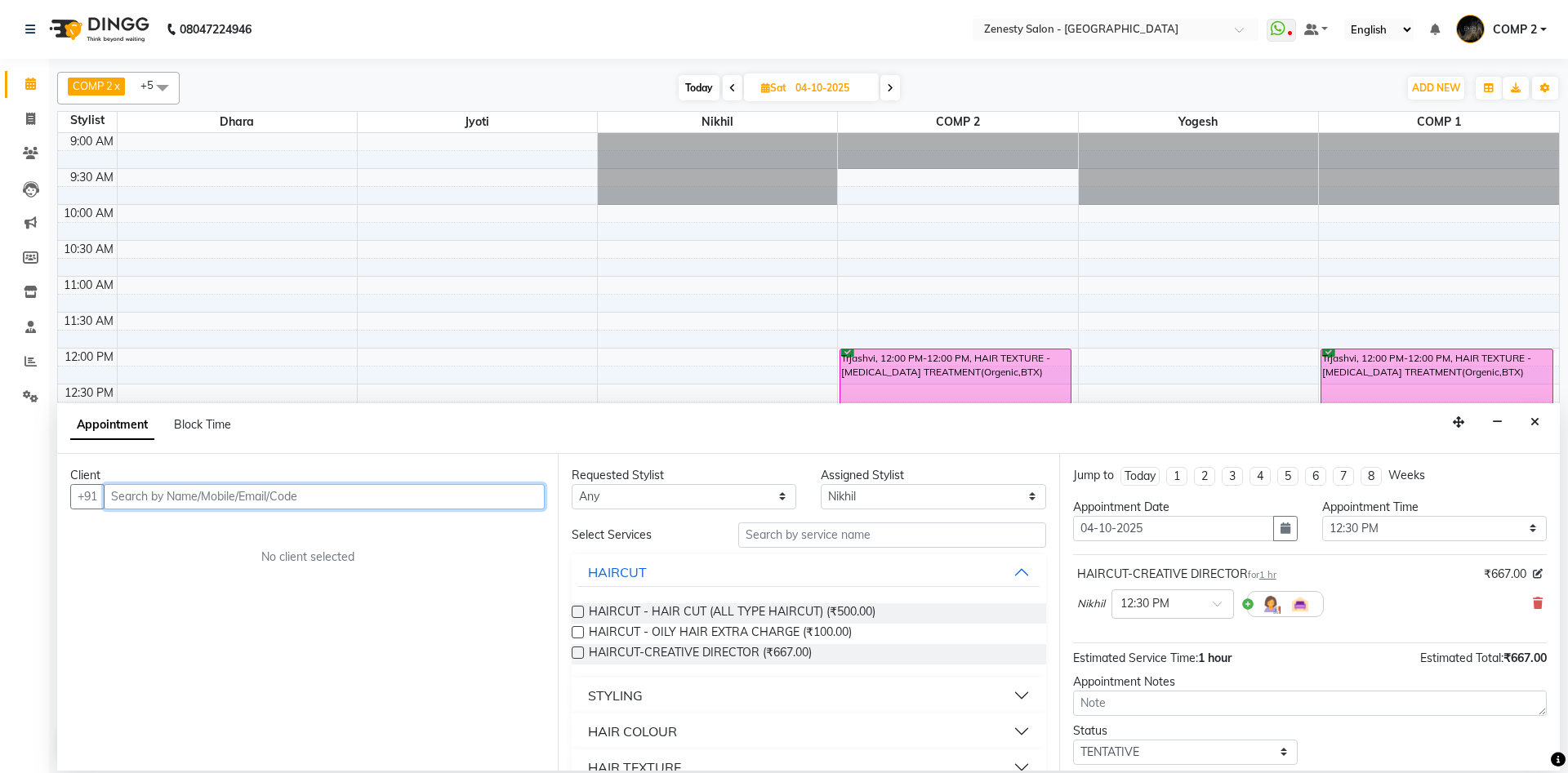
click at [435, 491] on input "text" at bounding box center [324, 497] width 441 height 25
click at [1545, 428] on button "Close" at bounding box center [1535, 422] width 23 height 25
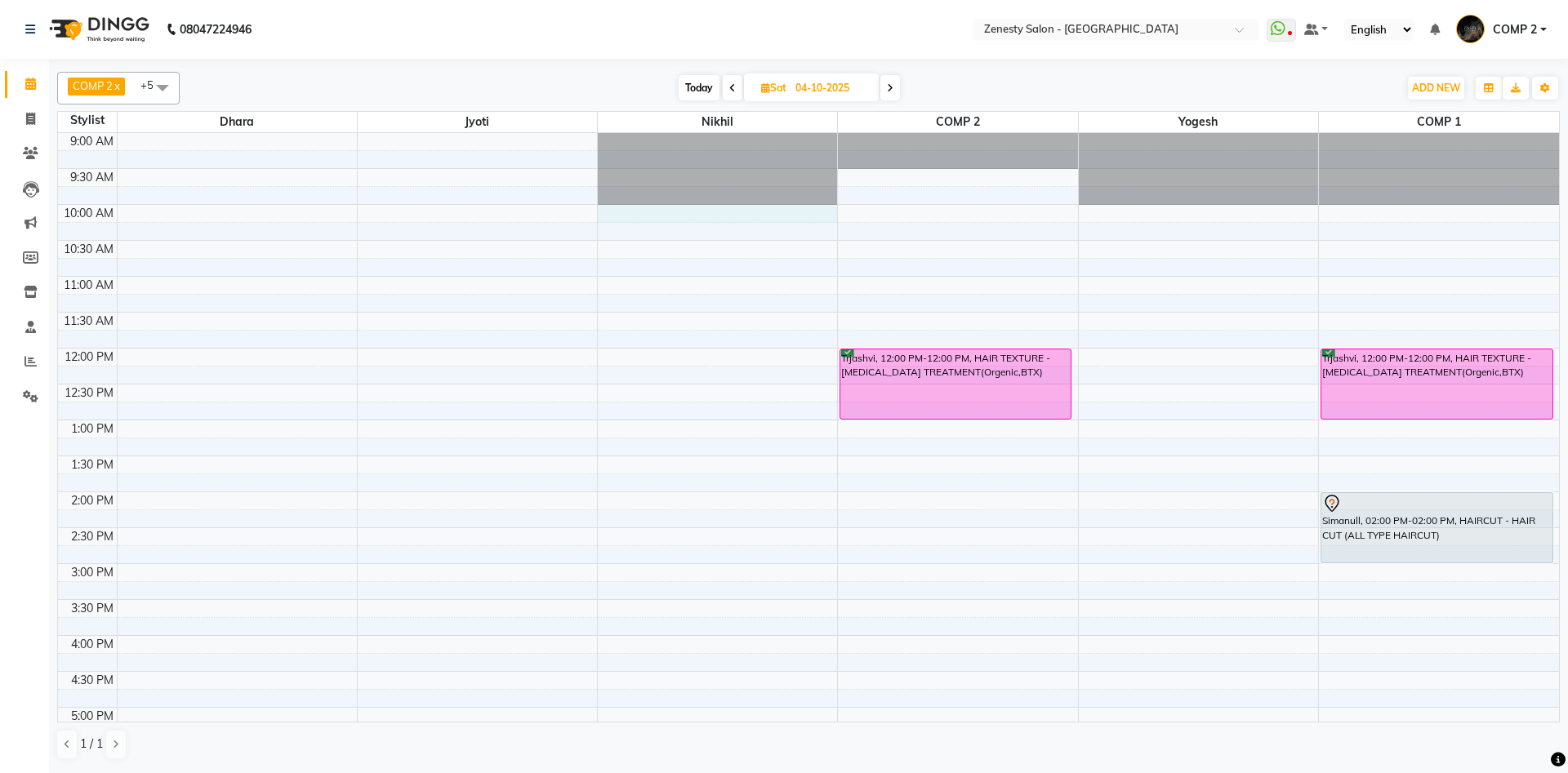
click at [719, 216] on div "9:00 AM 9:30 AM 10:00 AM 10:30 AM 11:00 AM 11:30 AM 12:00 PM 12:30 PM 1:00 PM 1…" at bounding box center [808, 564] width 1502 height 862
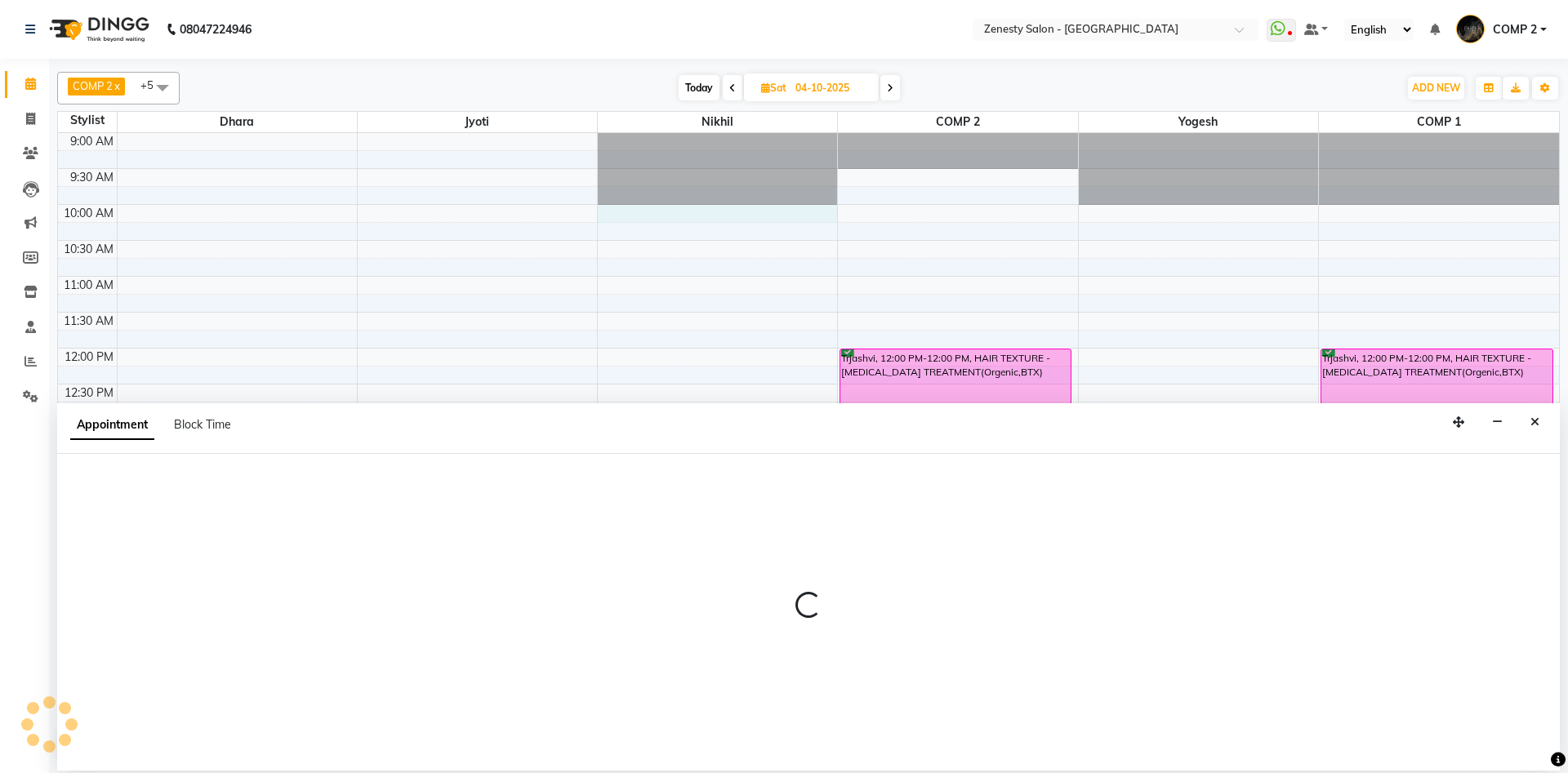
select select "39505"
select select "600"
select select "tentative"
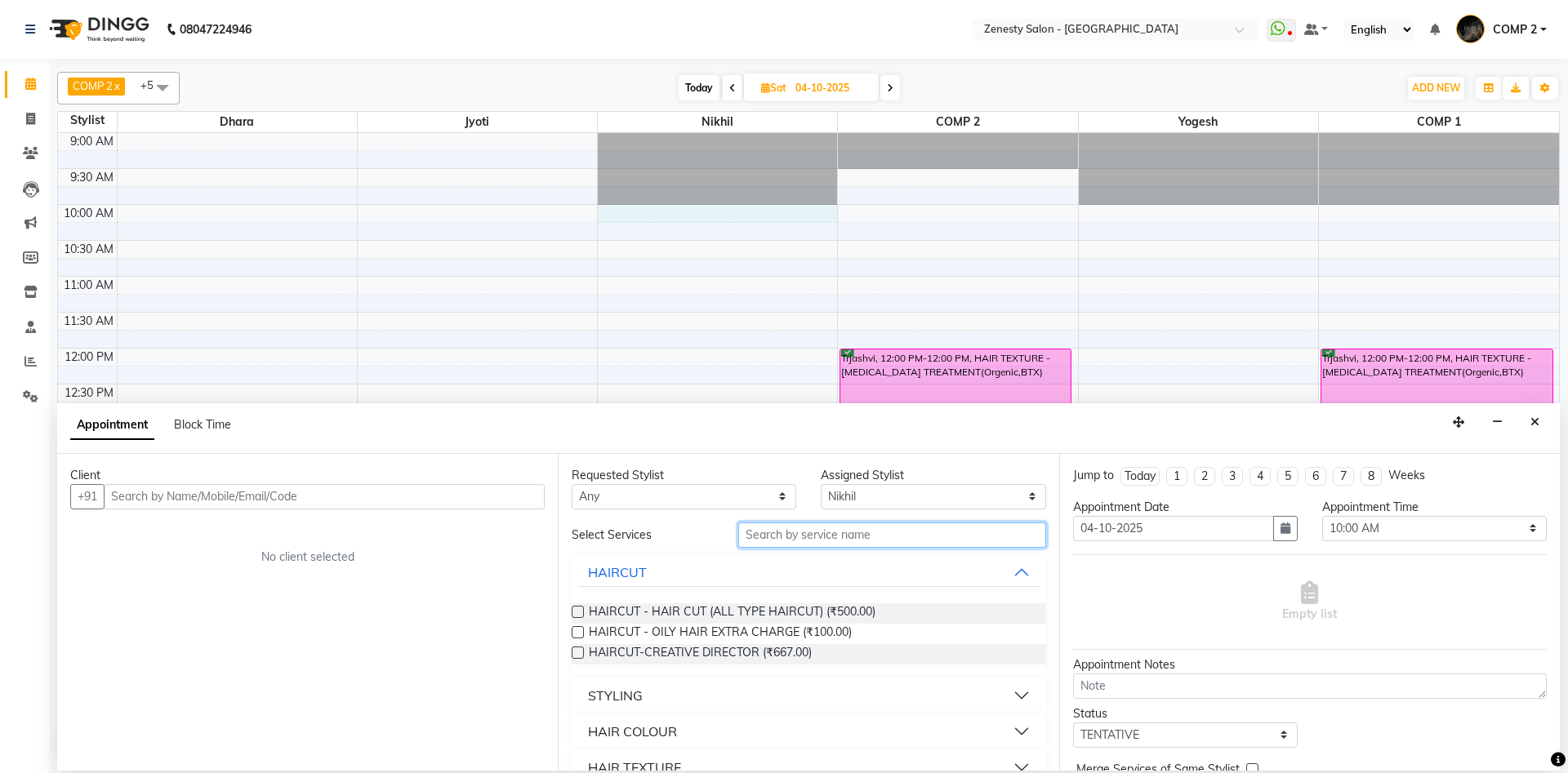
click at [888, 535] on input "text" at bounding box center [892, 536] width 308 height 25
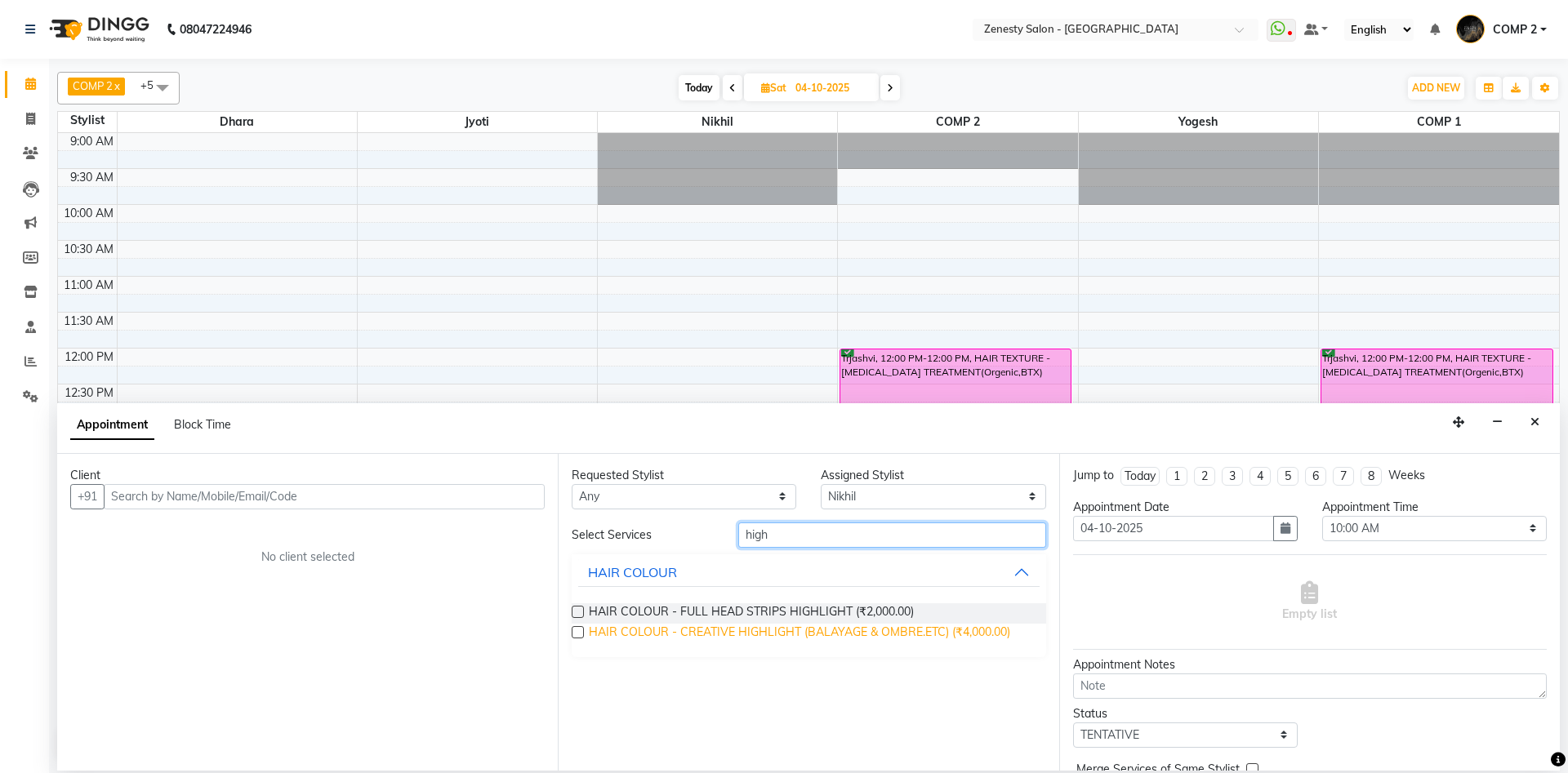
type input "high"
click at [990, 633] on span "HAIR COLOUR - CREATIVE HIGHLIGHT (BALAYAGE & OMBRE.ETC) (₹4,000.00)" at bounding box center [799, 633] width 421 height 21
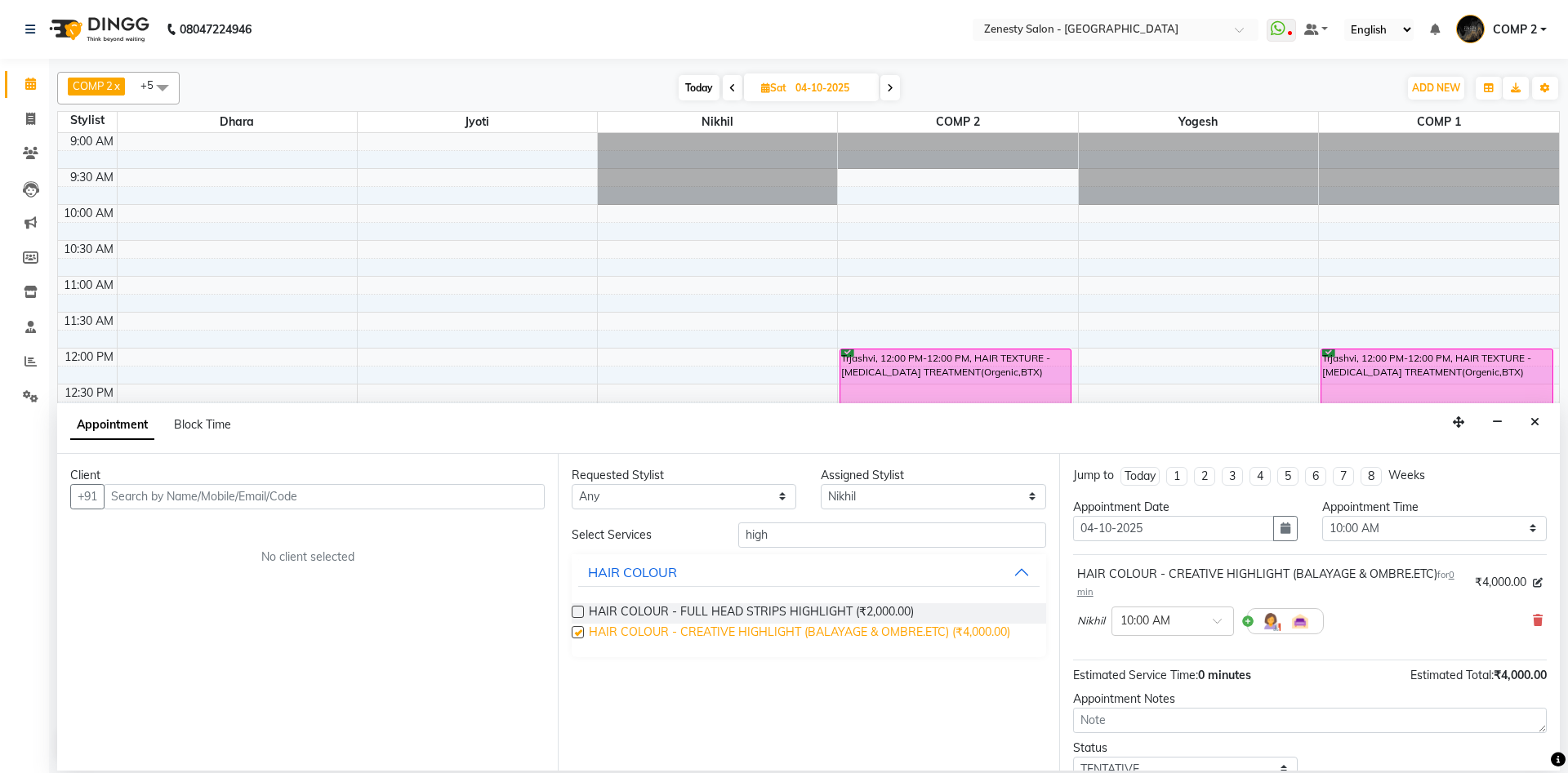
checkbox input "false"
click at [443, 501] on input "text" at bounding box center [324, 497] width 441 height 25
drag, startPoint x: 739, startPoint y: 526, endPoint x: 666, endPoint y: 526, distance: 73.0
click at [738, 526] on input "high" at bounding box center [892, 536] width 308 height 25
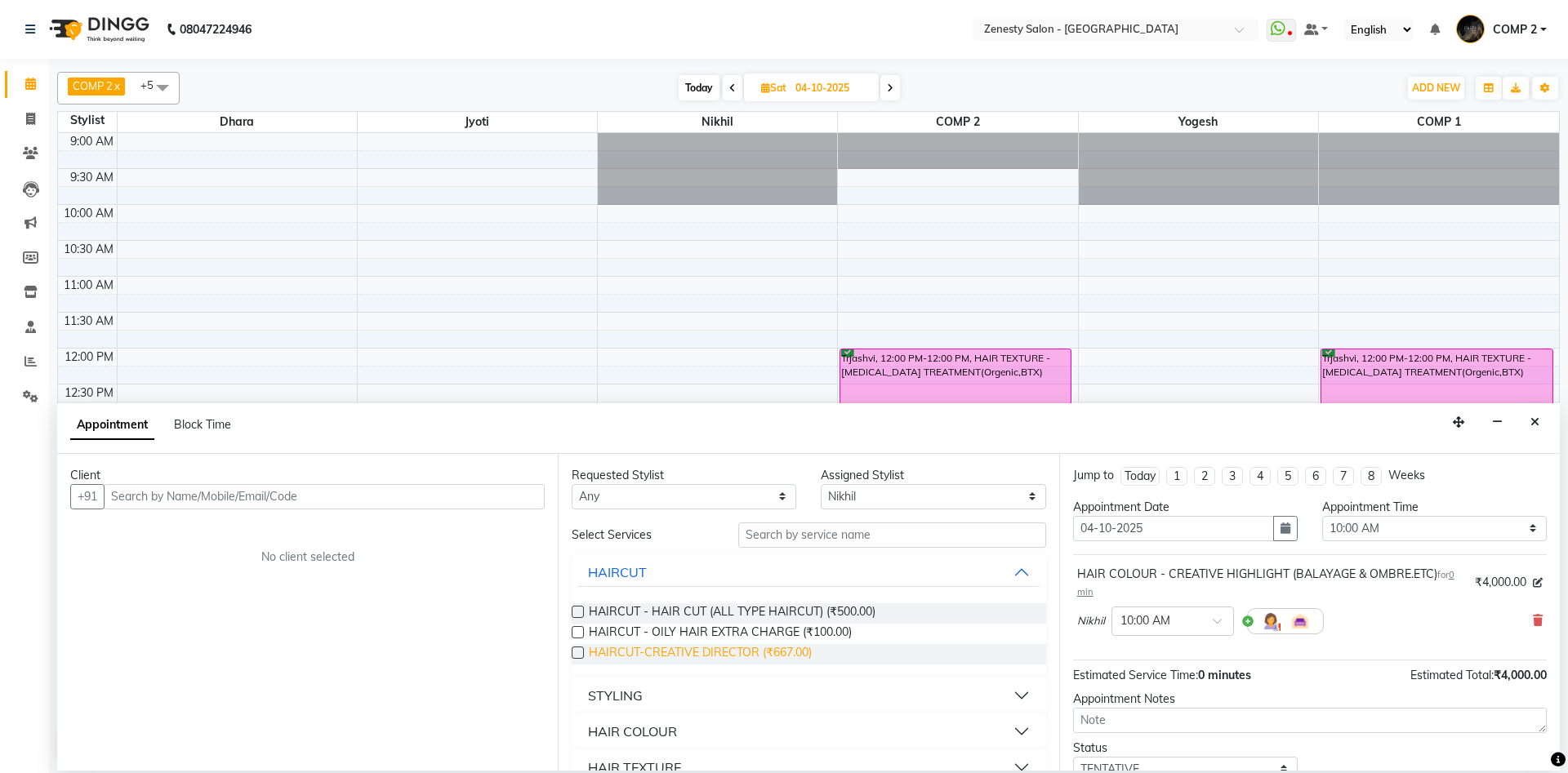
click at [803, 650] on span "HAIRCUT-CREATIVE DIRECTOR (₹667.00)" at bounding box center [700, 654] width 223 height 21
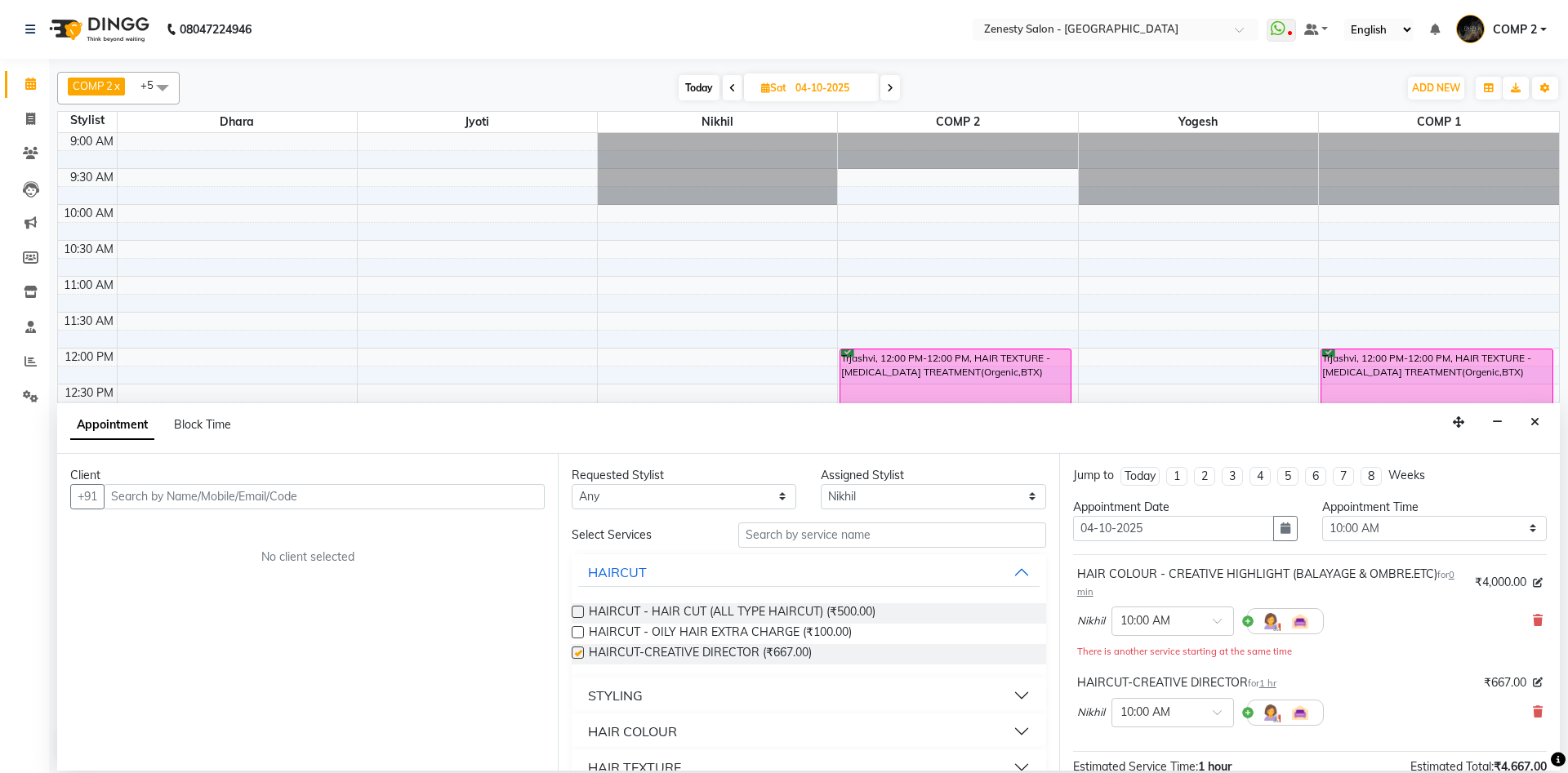
checkbox input "false"
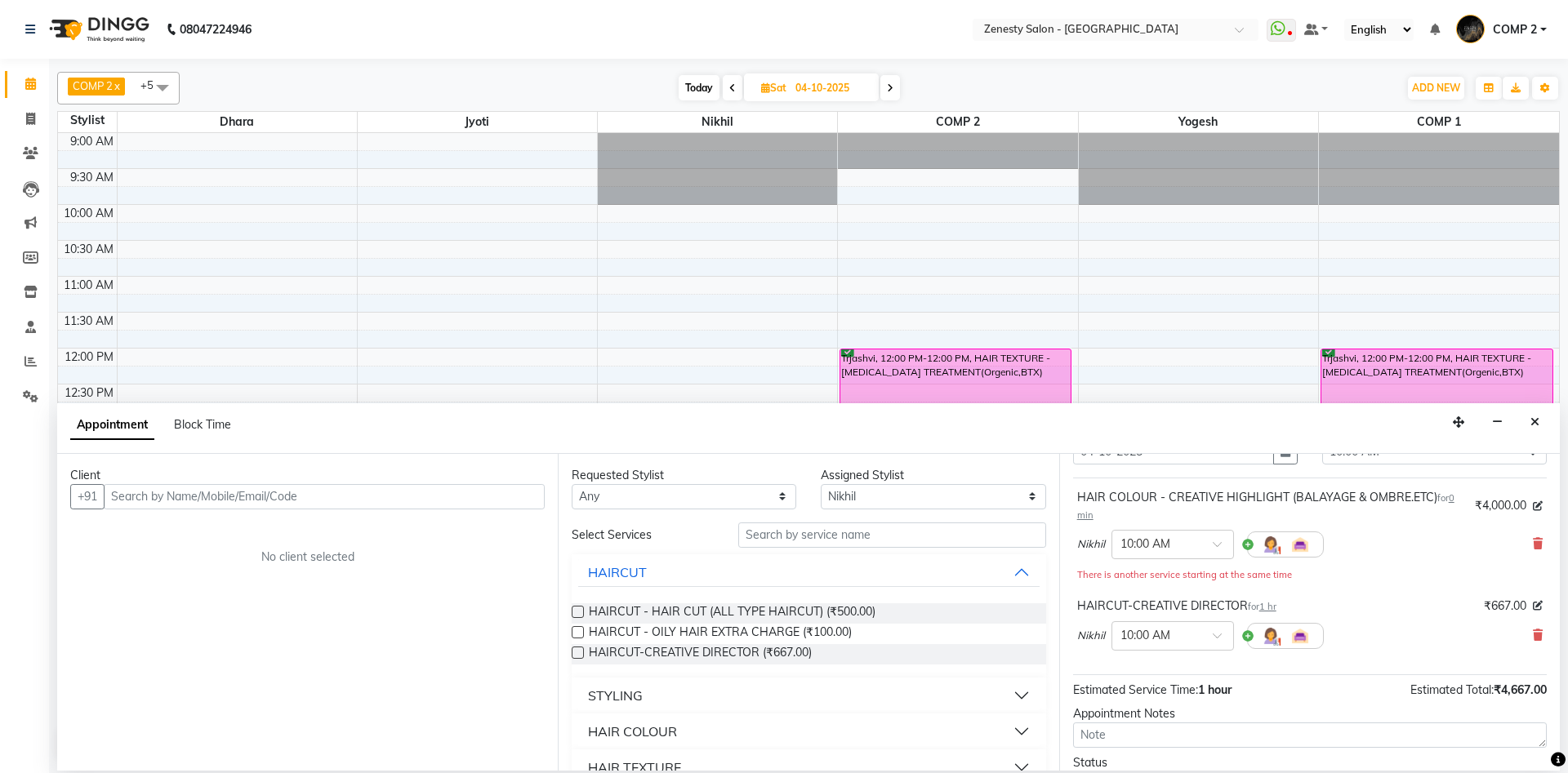
scroll to position [88, 0]
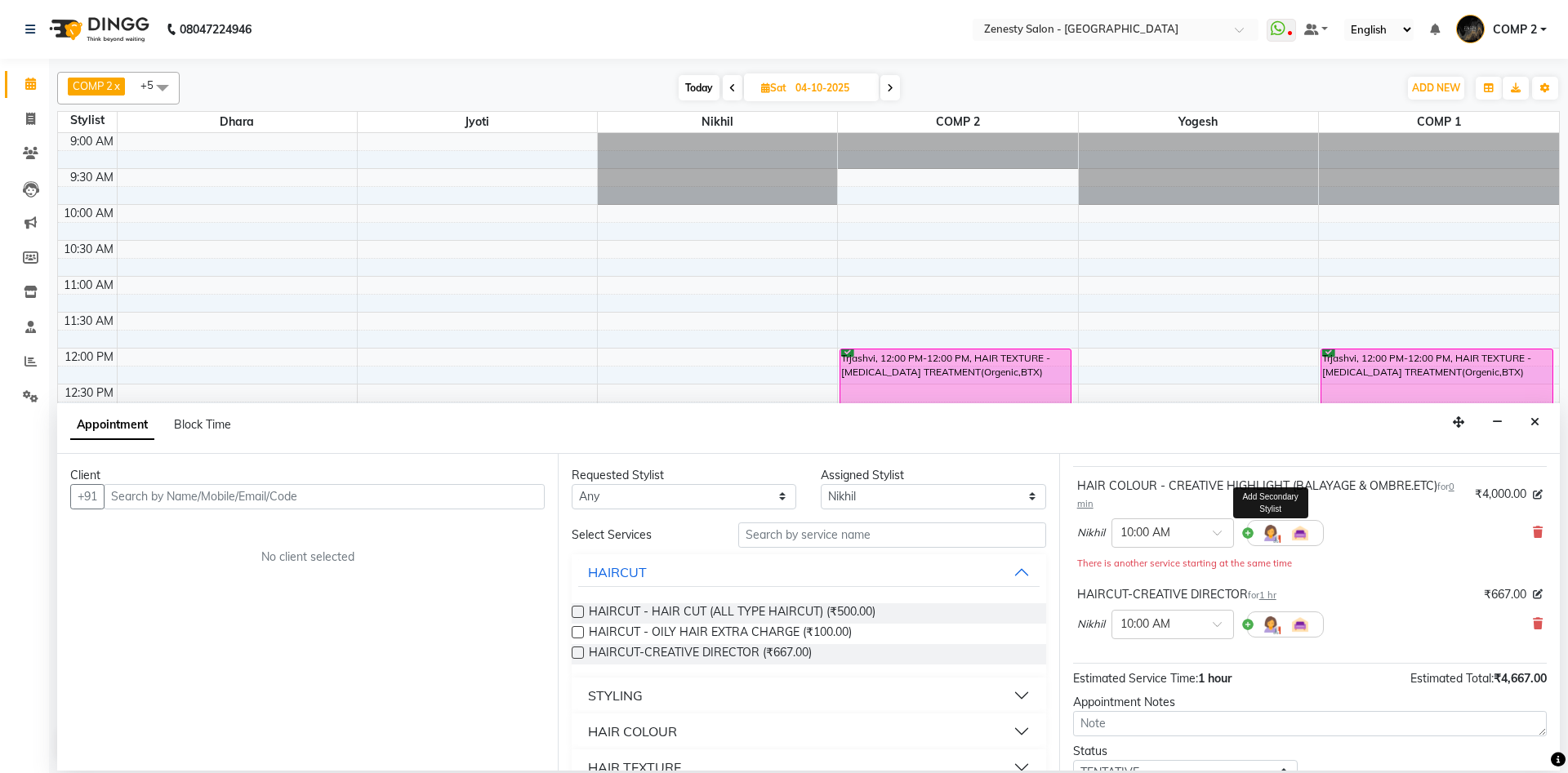
click at [1261, 530] on img at bounding box center [1271, 534] width 20 height 20
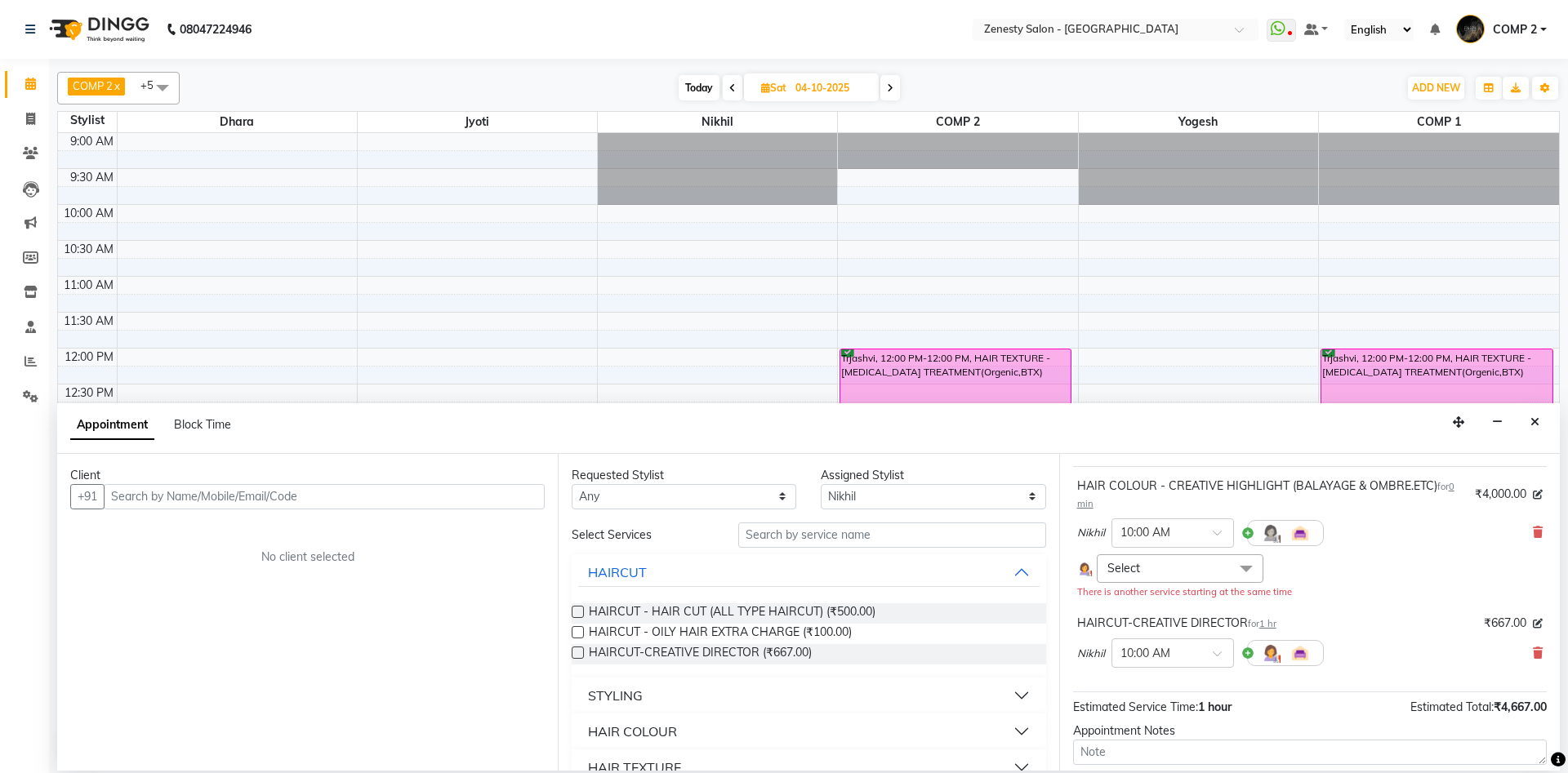
click at [1215, 565] on span "Select" at bounding box center [1180, 568] width 166 height 28
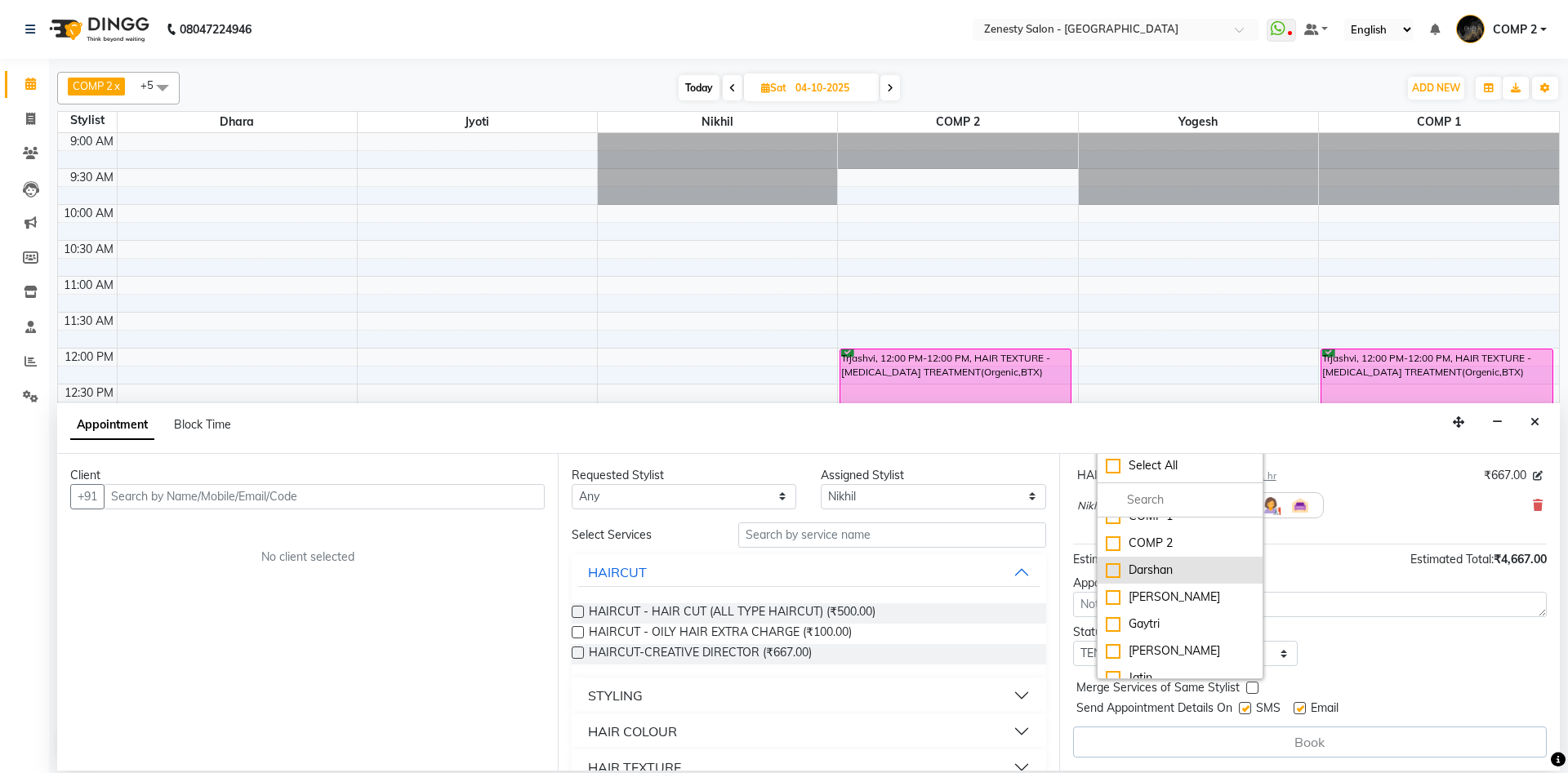
click at [1198, 566] on div "Darshan" at bounding box center [1180, 571] width 149 height 18
checkbox input "true"
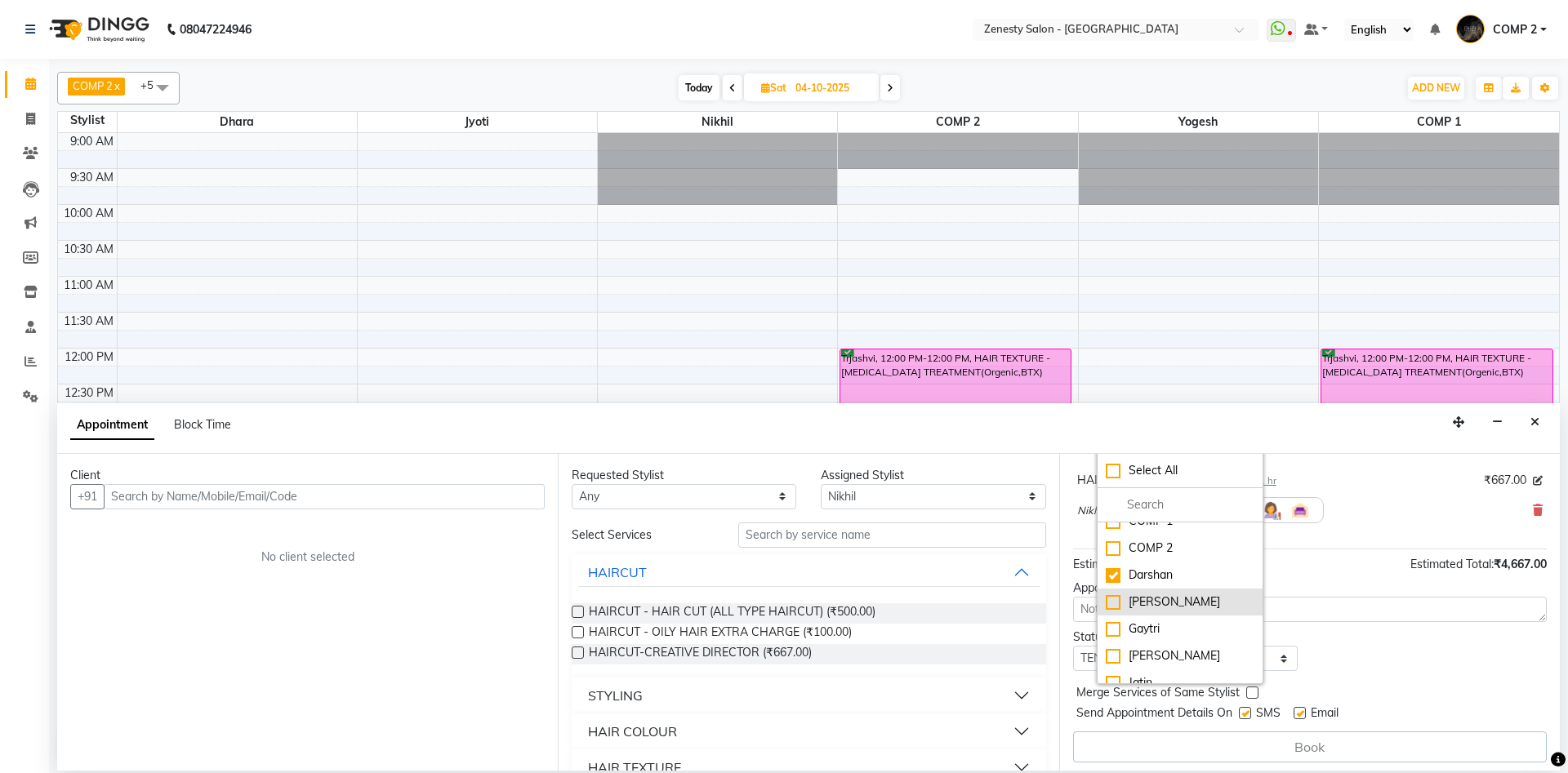
scroll to position [241, 0]
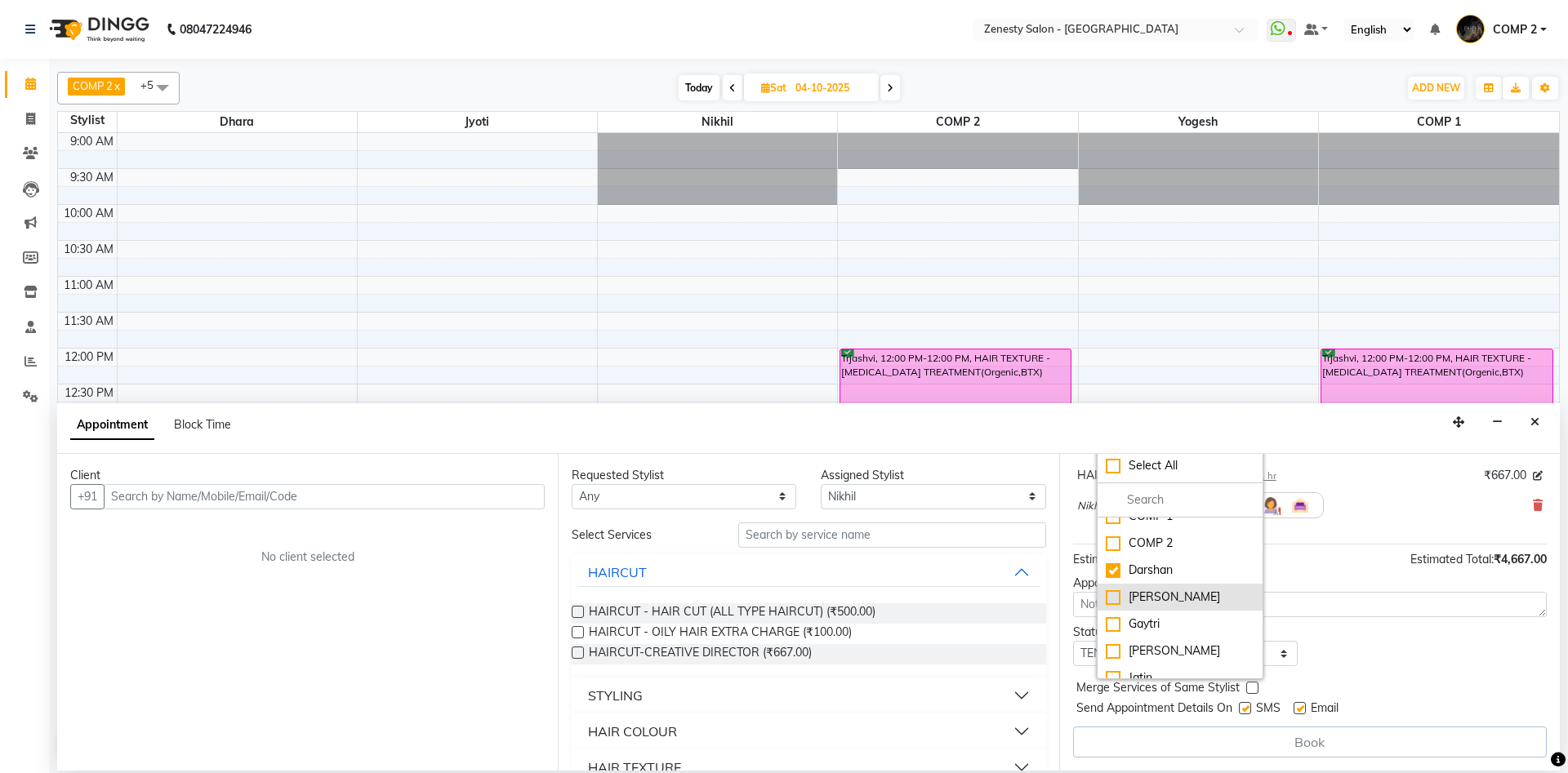
click at [1186, 600] on div "Farjan" at bounding box center [1180, 597] width 149 height 18
checkbox input "true"
click at [1174, 627] on div "Gaytri" at bounding box center [1180, 624] width 149 height 18
checkbox input "true"
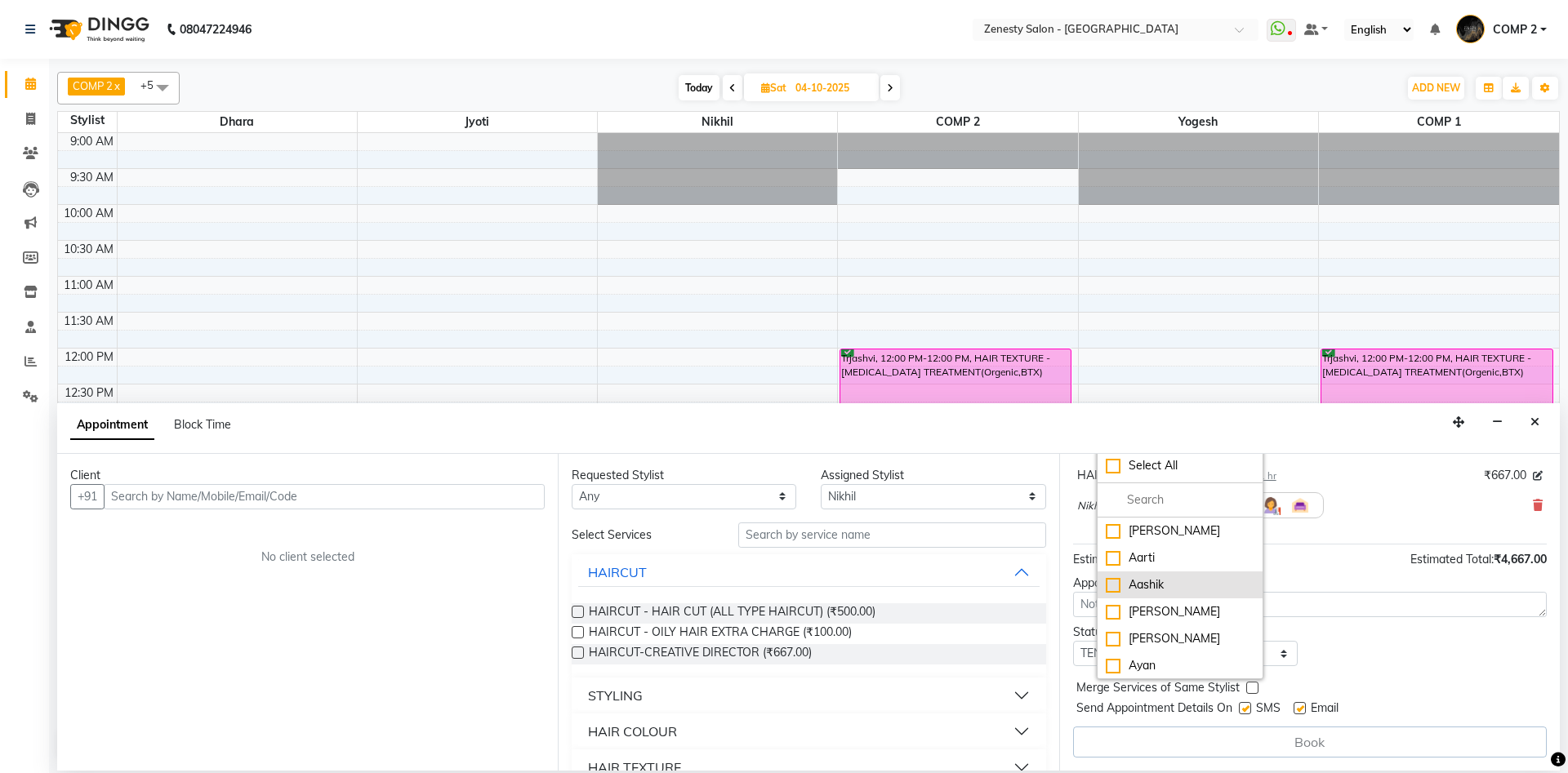
click at [1181, 594] on li "Aashik" at bounding box center [1180, 585] width 165 height 27
checkbox input "true"
click at [1181, 612] on div "Aesha" at bounding box center [1180, 613] width 149 height 18
checkbox input "true"
drag, startPoint x: 1184, startPoint y: 631, endPoint x: 1218, endPoint y: 558, distance: 80.5
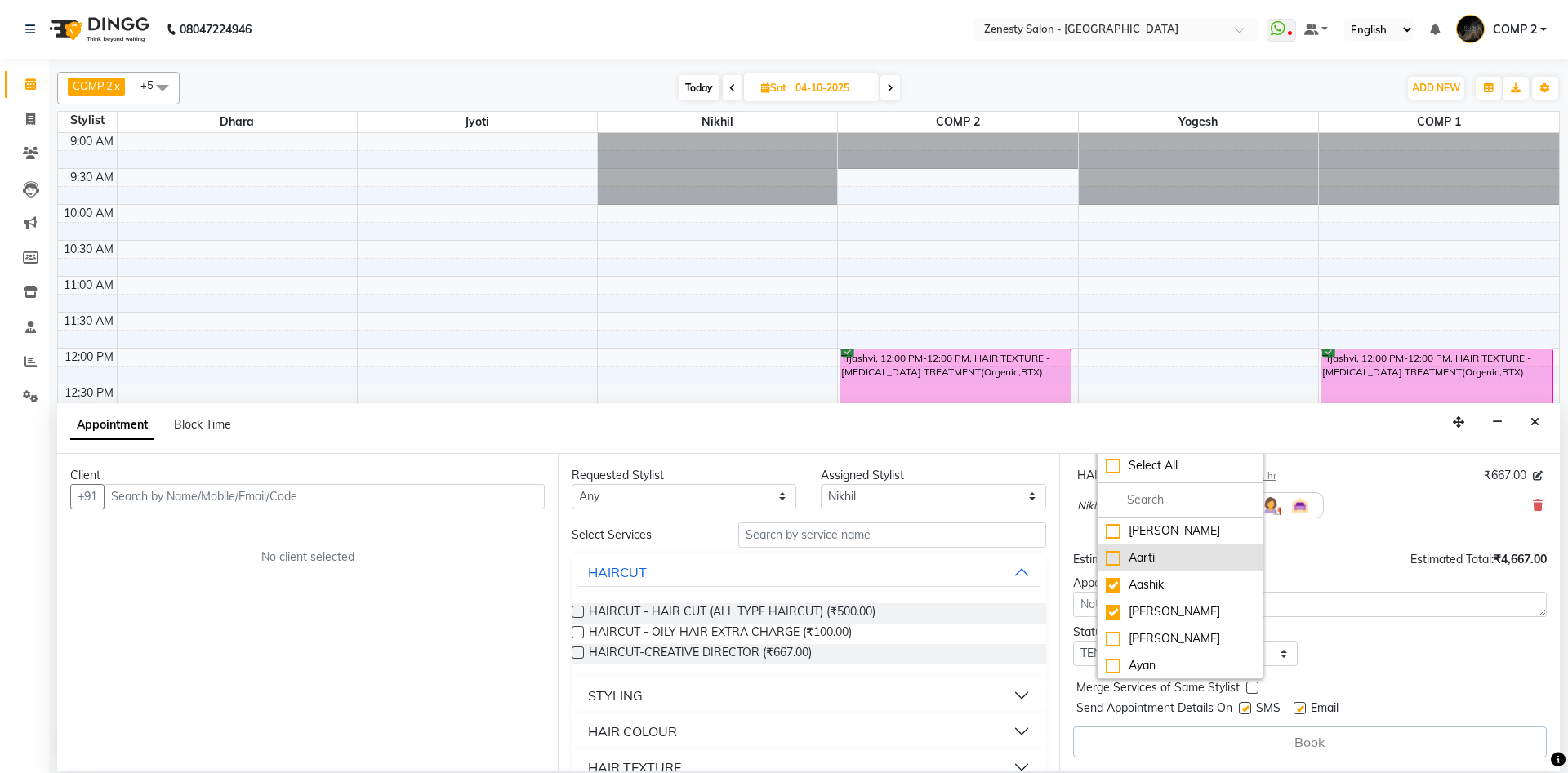
click at [1204, 612] on ul "Aanand Aarti Aashik Aesha Arsh Khalifa Ayan COMP 1 COMP 2 Darshan Farjan Gaytri…" at bounding box center [1180, 598] width 165 height 161
click at [1217, 554] on div "Aarti" at bounding box center [1180, 558] width 149 height 18
checkbox input "true"
click at [1211, 540] on li "Aanand" at bounding box center [1180, 532] width 165 height 27
checkbox input "true"
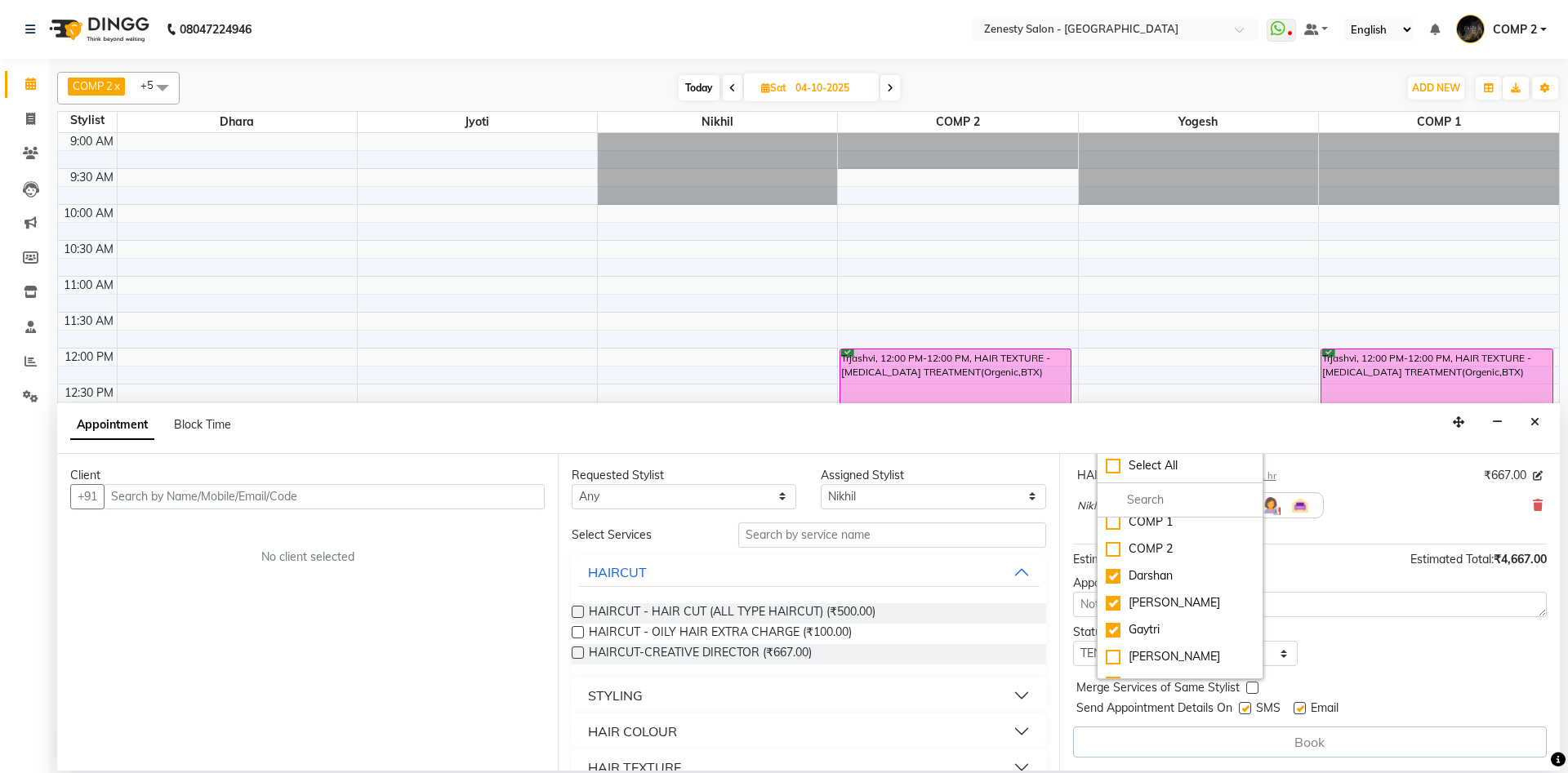
scroll to position [265, 0]
click at [1171, 618] on div "Jay Parekh" at bounding box center [1180, 618] width 149 height 18
checkbox input "true"
click at [1180, 587] on div "Jatin" at bounding box center [1180, 590] width 149 height 18
checkbox input "true"
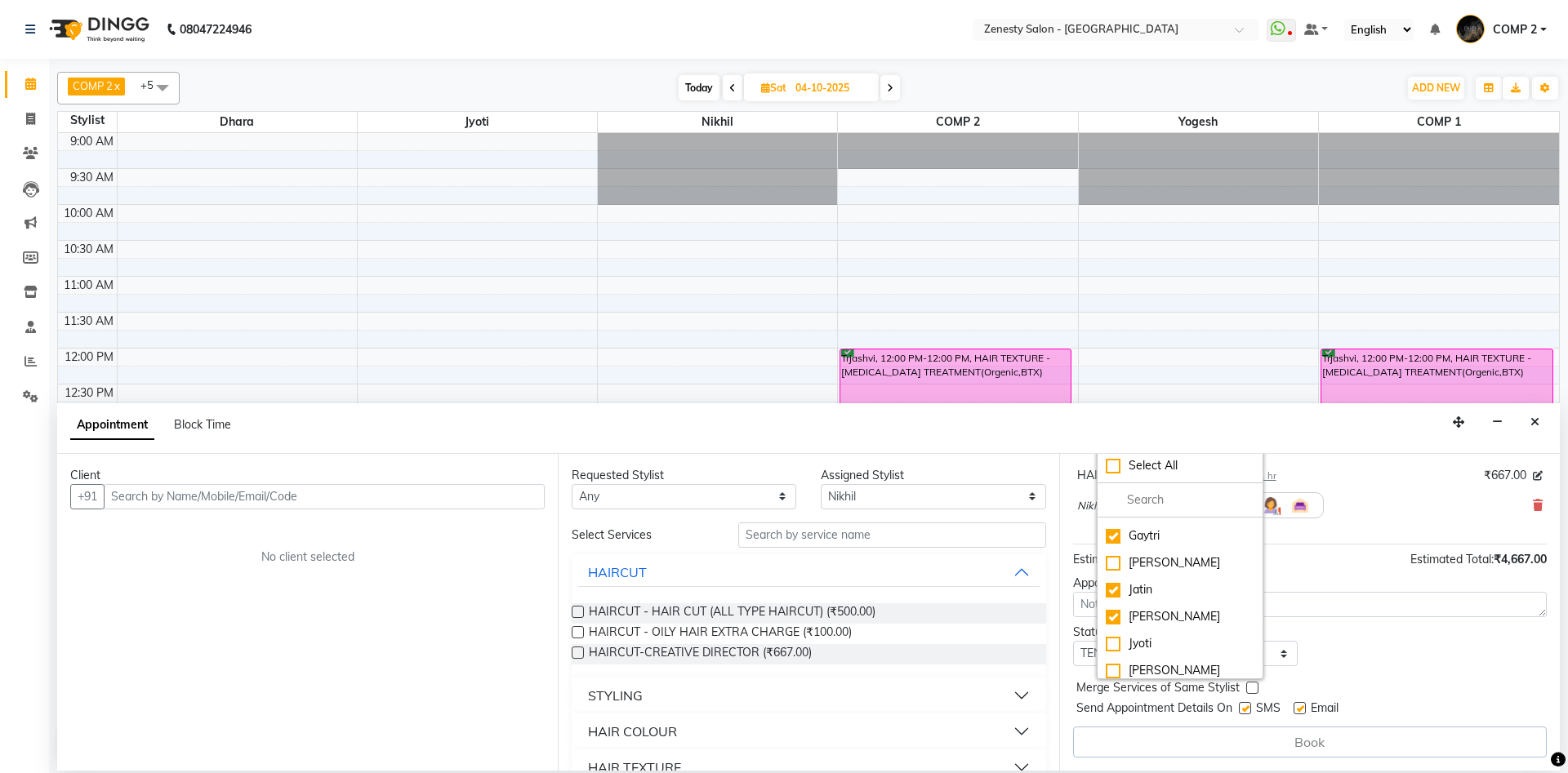
click at [1451, 480] on div "HAIRCUT-CREATIVE DIRECTOR for 1 hr ₹667.00" at bounding box center [1310, 476] width 465 height 18
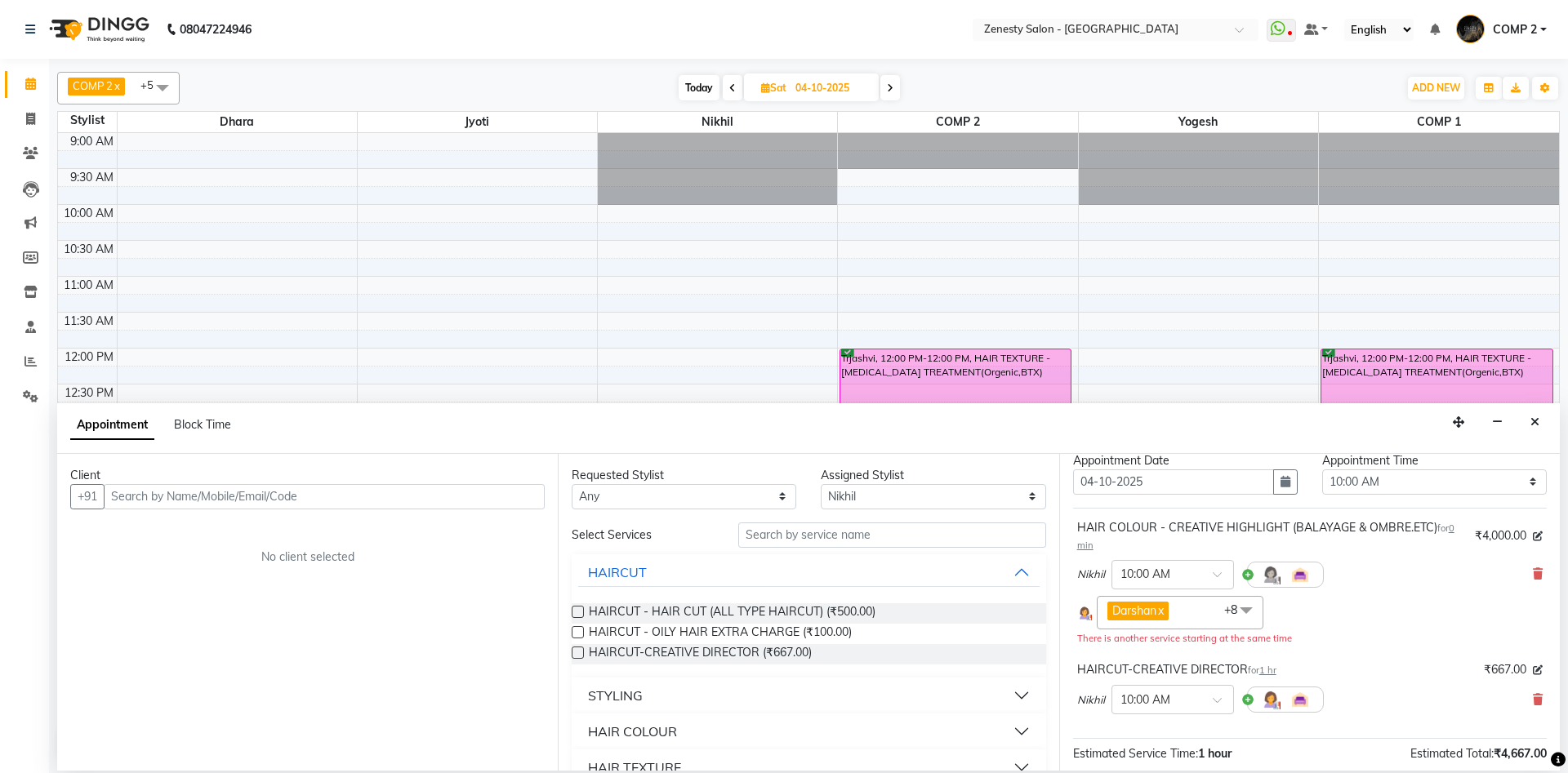
scroll to position [88, 0]
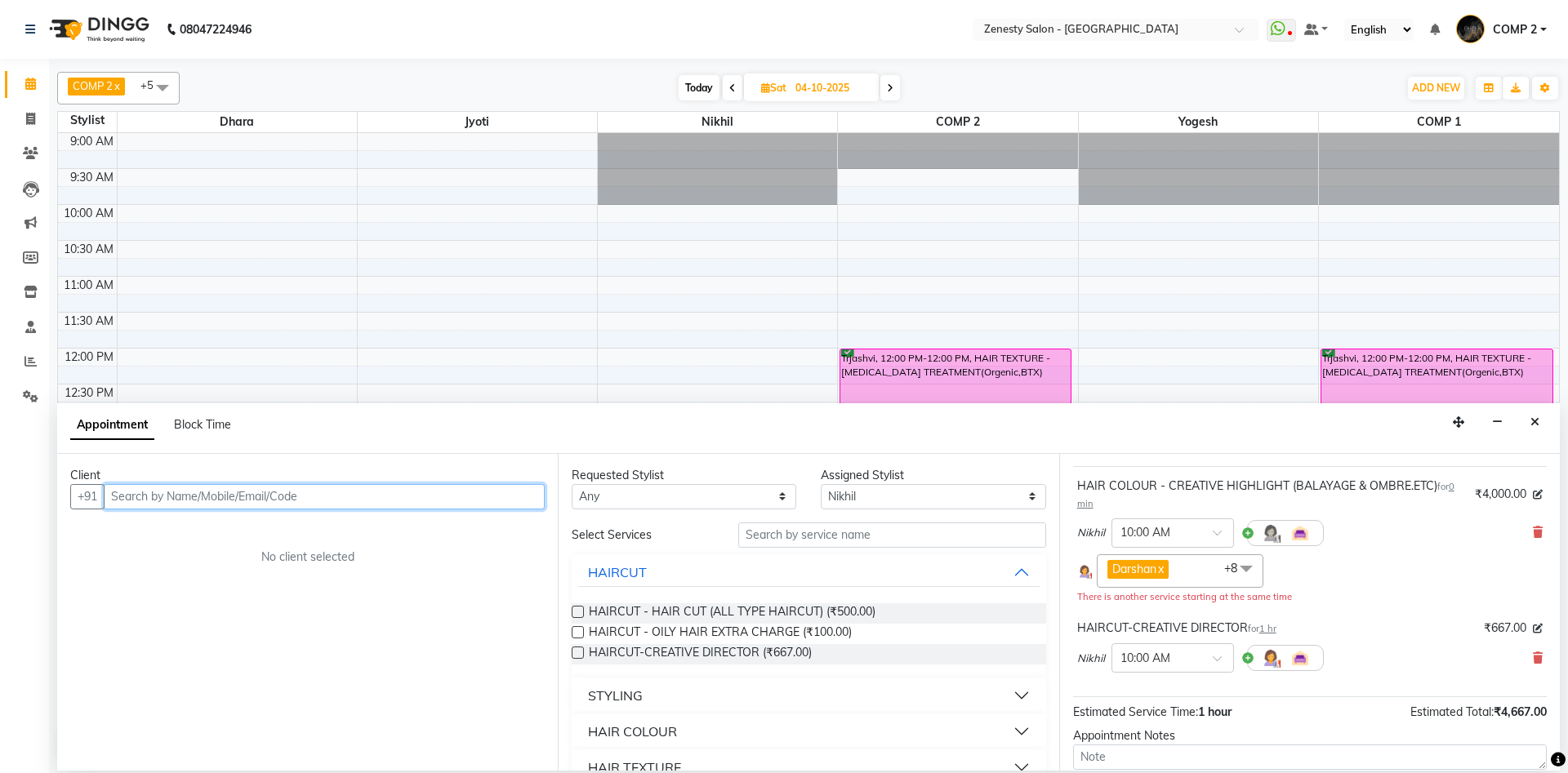
click at [514, 495] on input "text" at bounding box center [324, 497] width 441 height 25
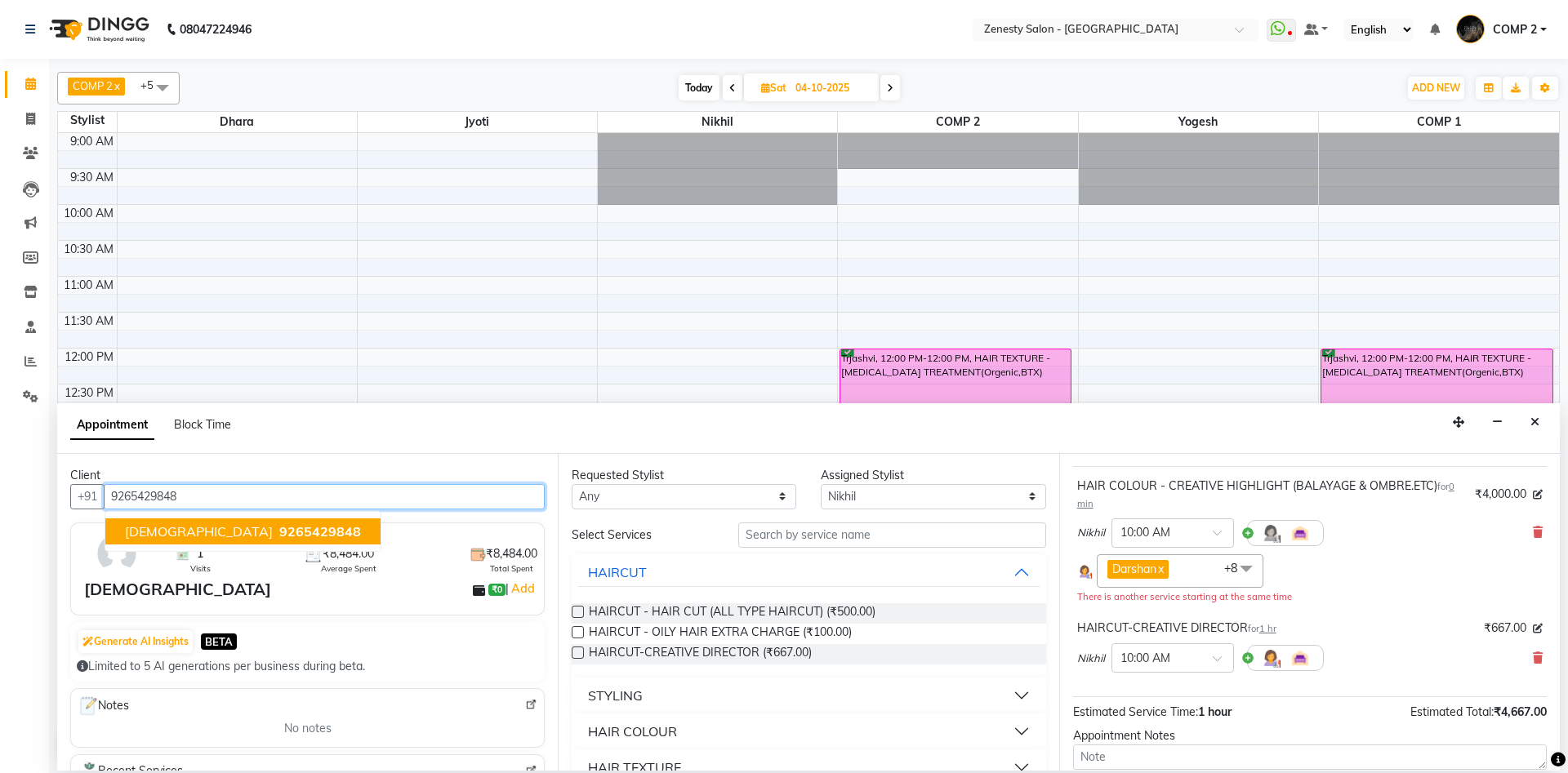
click at [280, 532] on span "9265429848" at bounding box center [321, 532] width 82 height 17
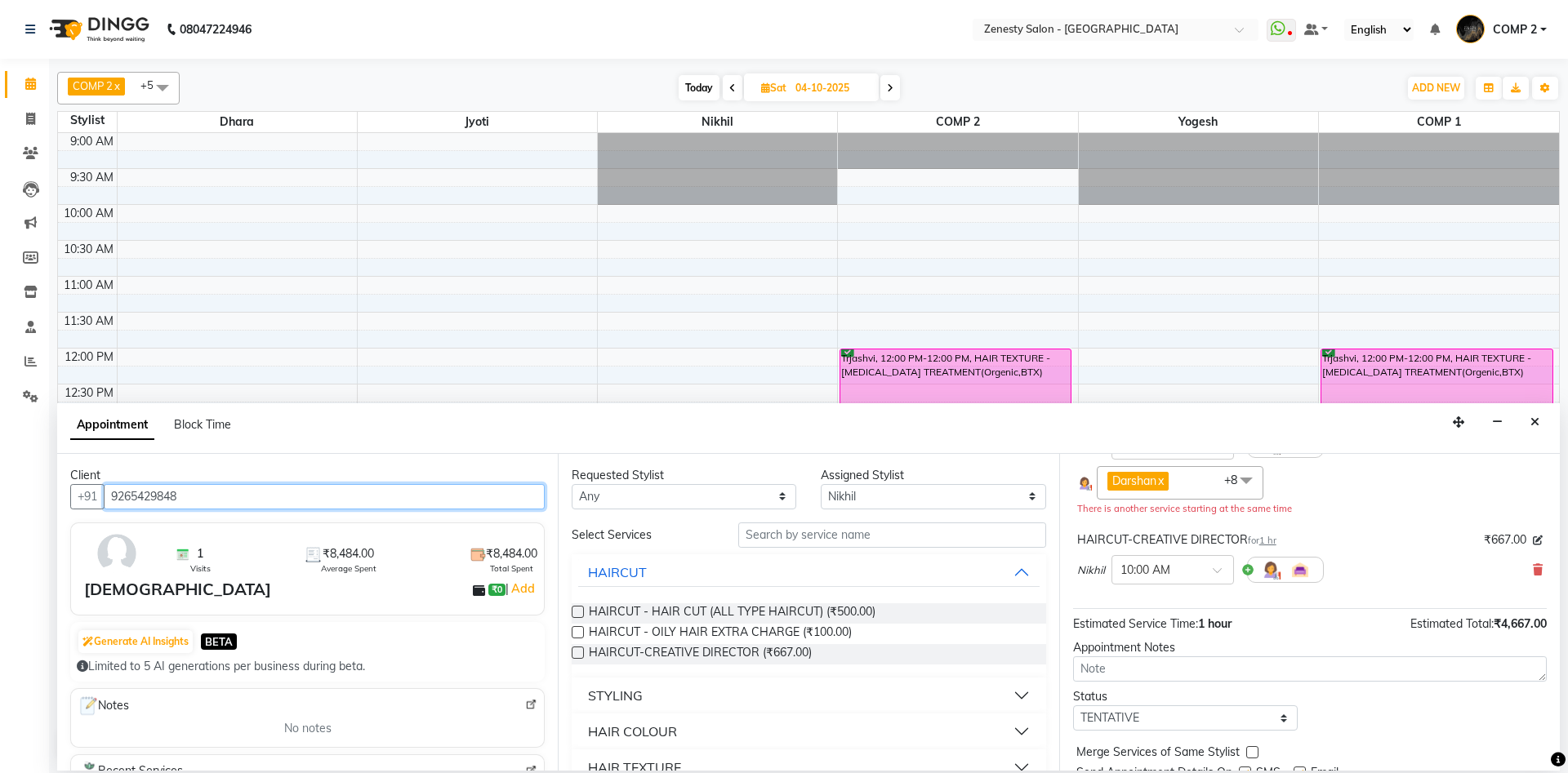
scroll to position [239, 0]
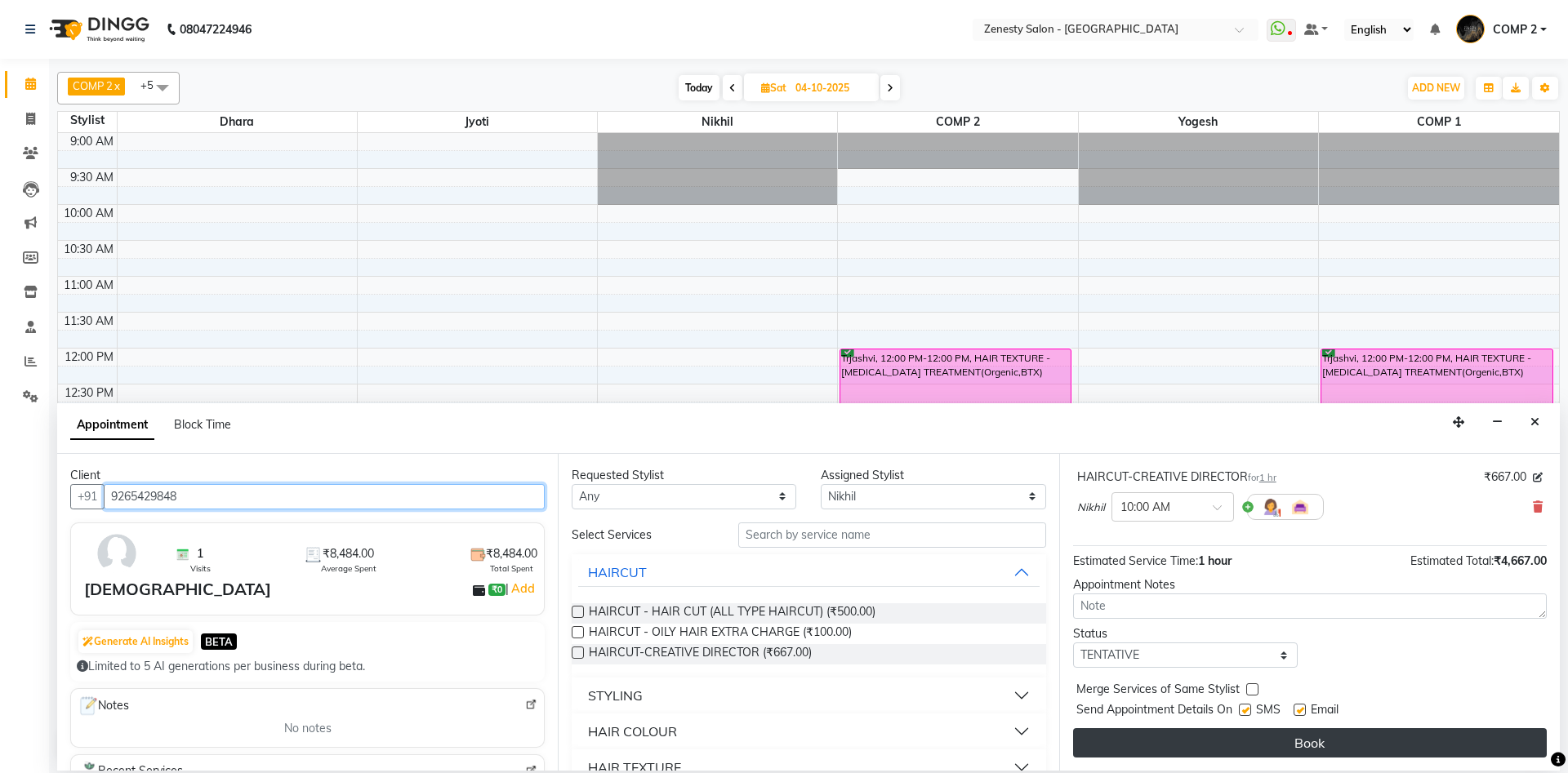
type input "9265429848"
click at [1436, 737] on button "Book" at bounding box center [1310, 743] width 474 height 29
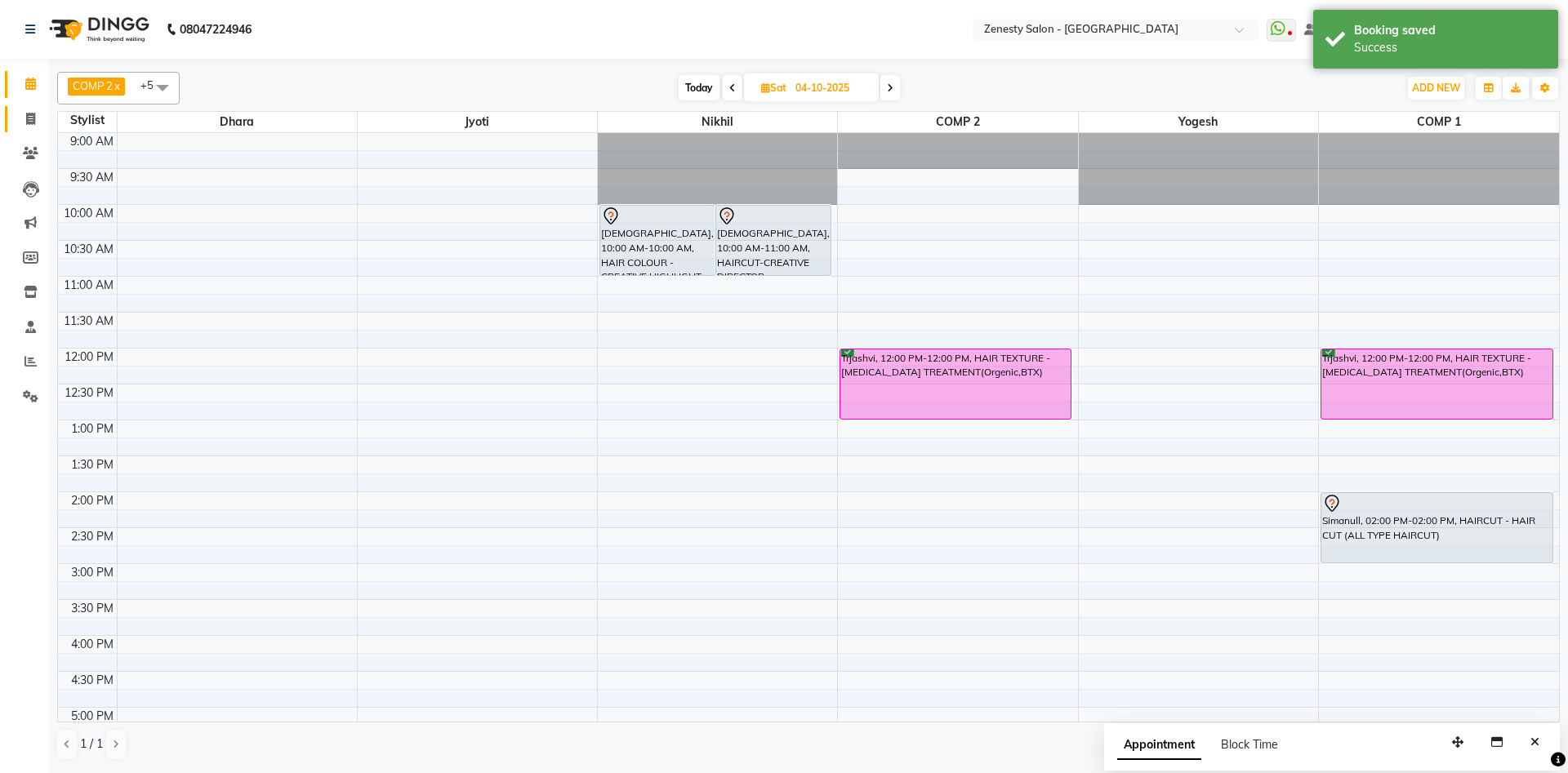
click at [26, 122] on icon at bounding box center [30, 118] width 9 height 13
select select "5713"
select select "service"
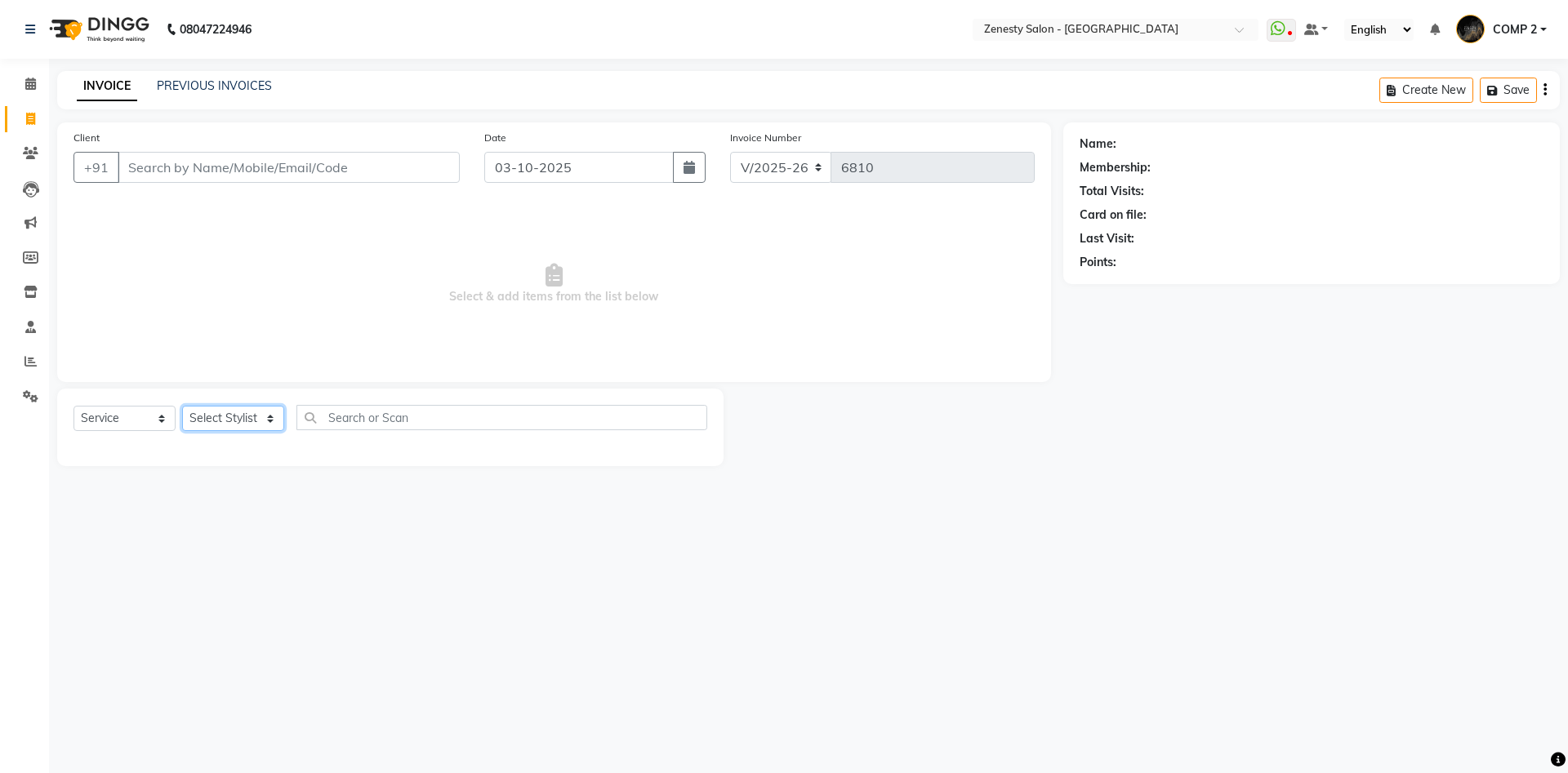
click at [182, 406] on select "Select Stylist Aanand Aarti Aashik Aesha Arsh Khalifa Ayan COMP 1 COMP 2 Darsha…" at bounding box center [233, 418] width 102 height 25
select select "53852"
click option "Darshan" at bounding box center [0, 0] width 0 height 0
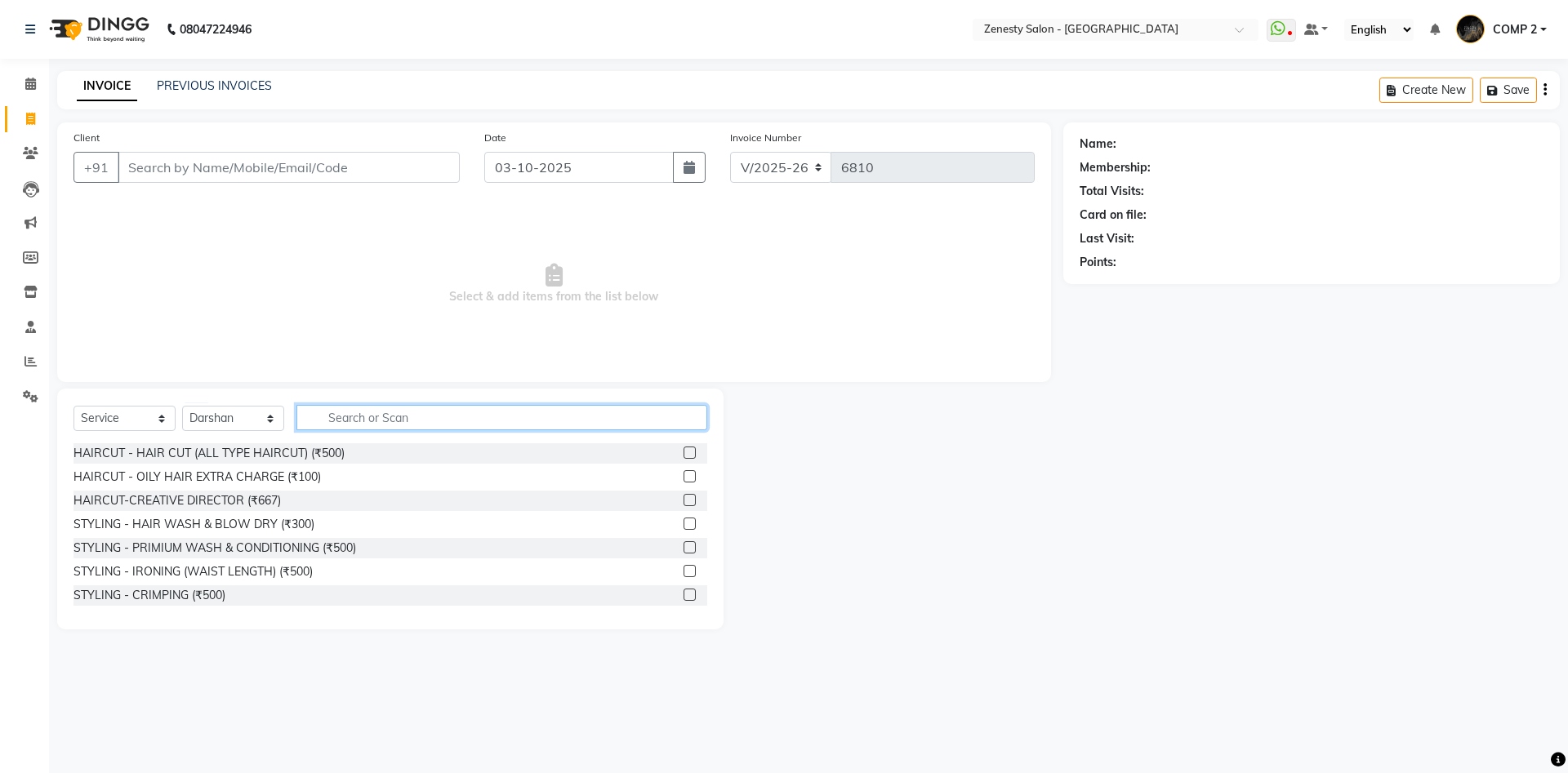
click at [435, 428] on input "text" at bounding box center [501, 417] width 411 height 25
click at [27, 89] on icon at bounding box center [30, 83] width 11 height 13
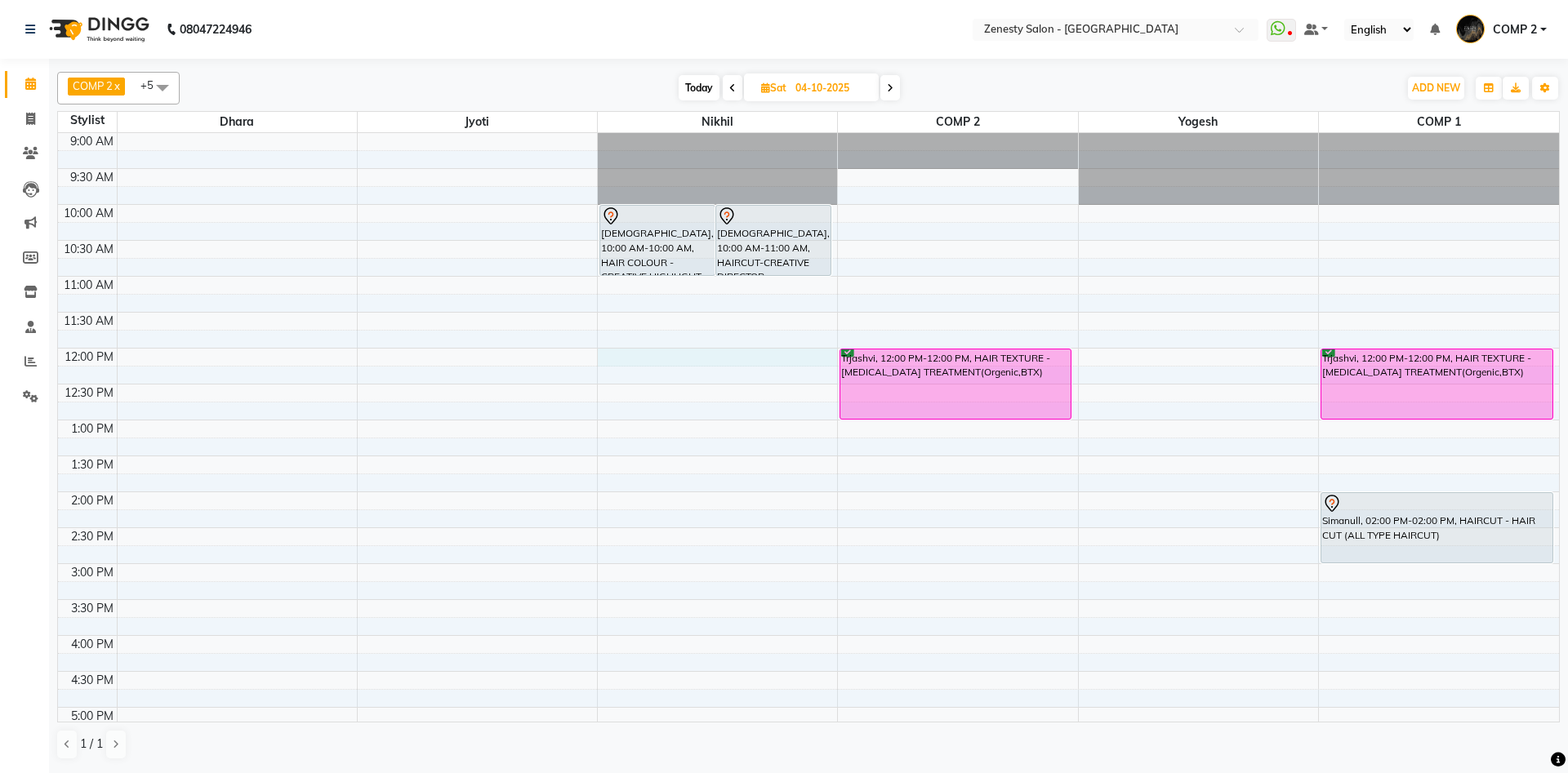
click at [613, 364] on div "9:00 AM 9:30 AM 10:00 AM 10:30 AM 11:00 AM 11:30 AM 12:00 PM 12:30 PM 1:00 PM 1…" at bounding box center [808, 564] width 1502 height 862
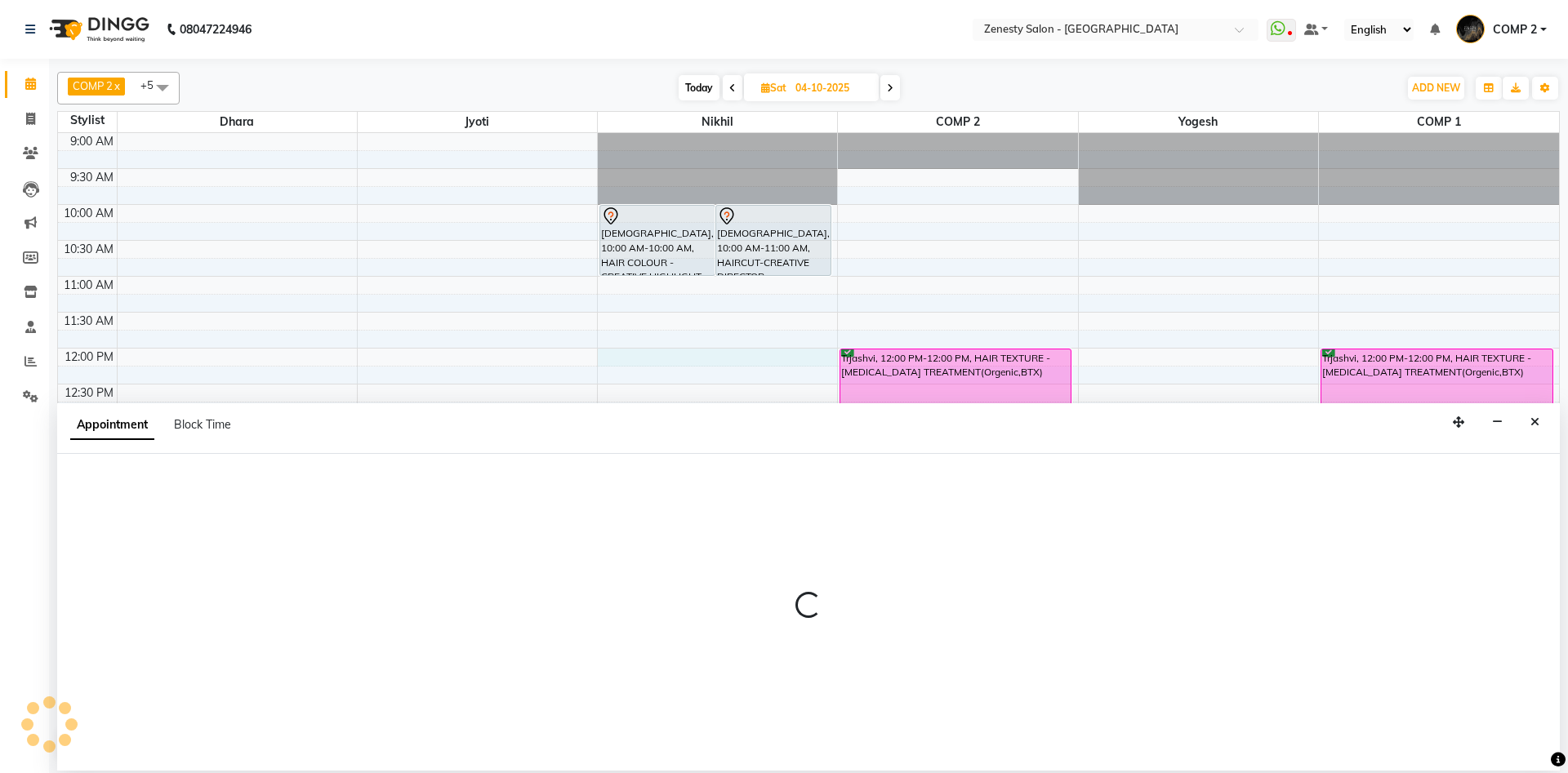
select select "39505"
select select "720"
select select "tentative"
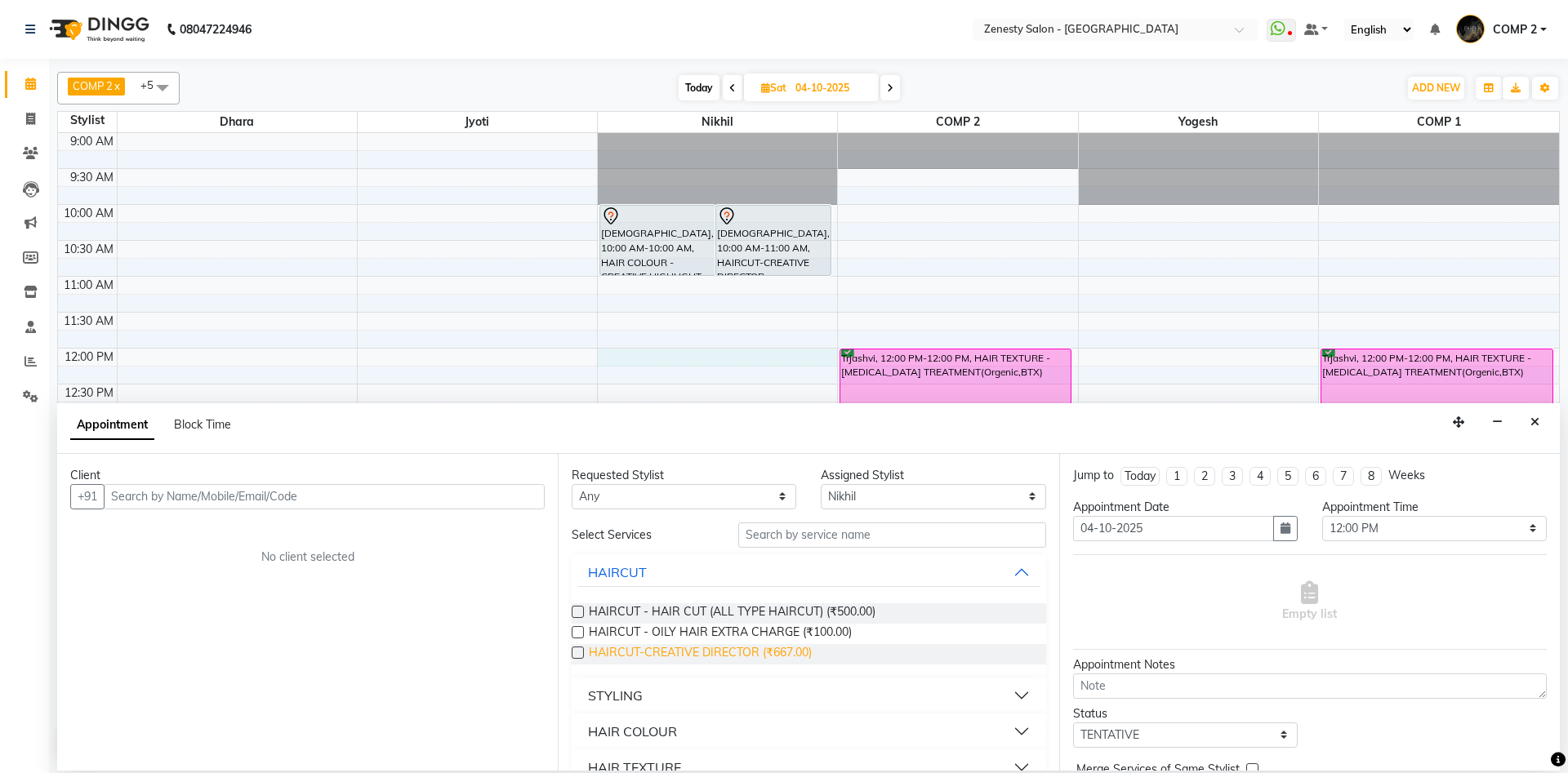
click at [785, 647] on span "HAIRCUT-CREATIVE DIRECTOR (₹667.00)" at bounding box center [700, 654] width 223 height 21
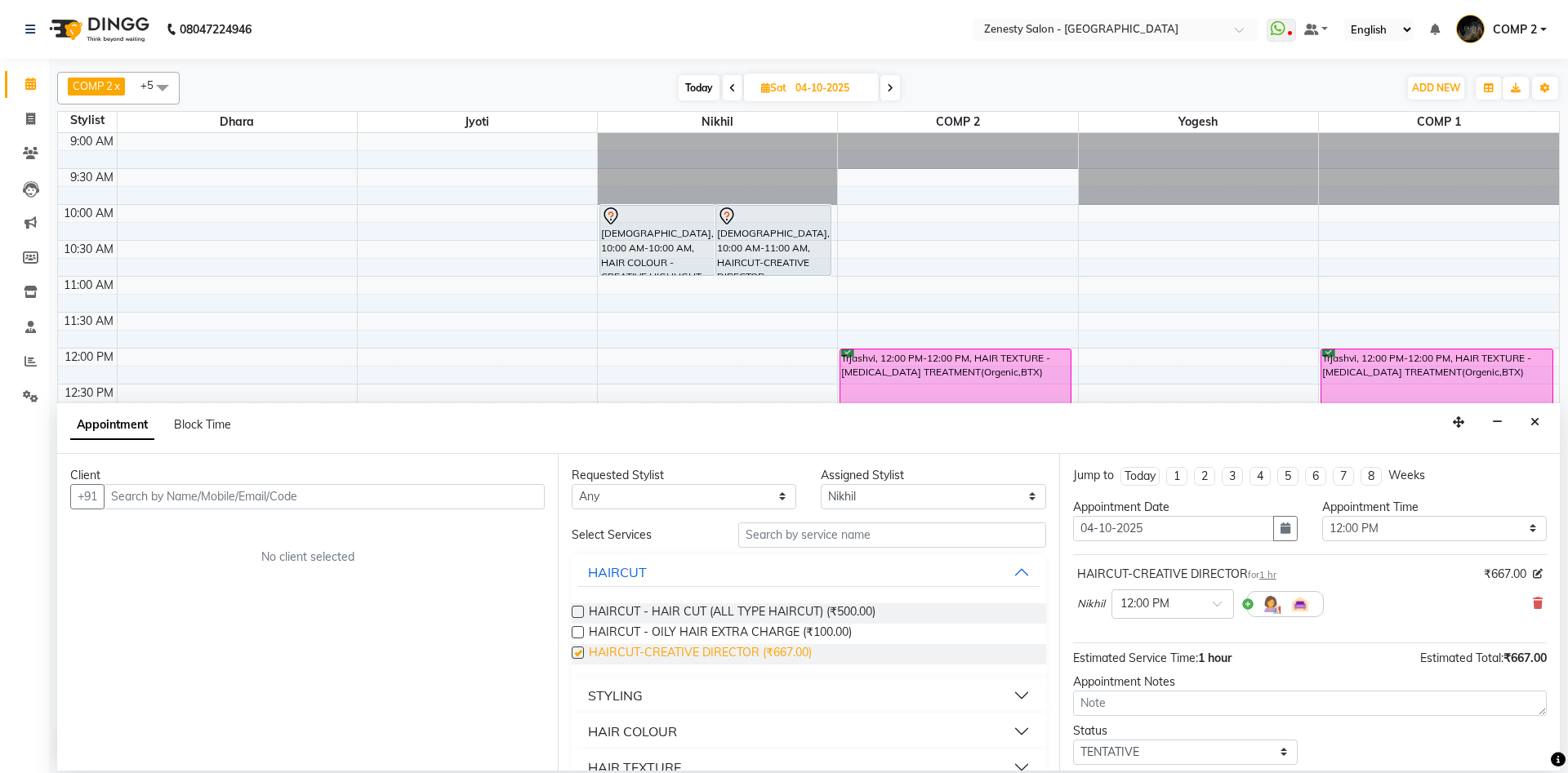
checkbox input "false"
click at [455, 493] on input "text" at bounding box center [324, 497] width 441 height 25
type input "7383528403"
click at [514, 499] on span "Add Client" at bounding box center [511, 496] width 55 height 15
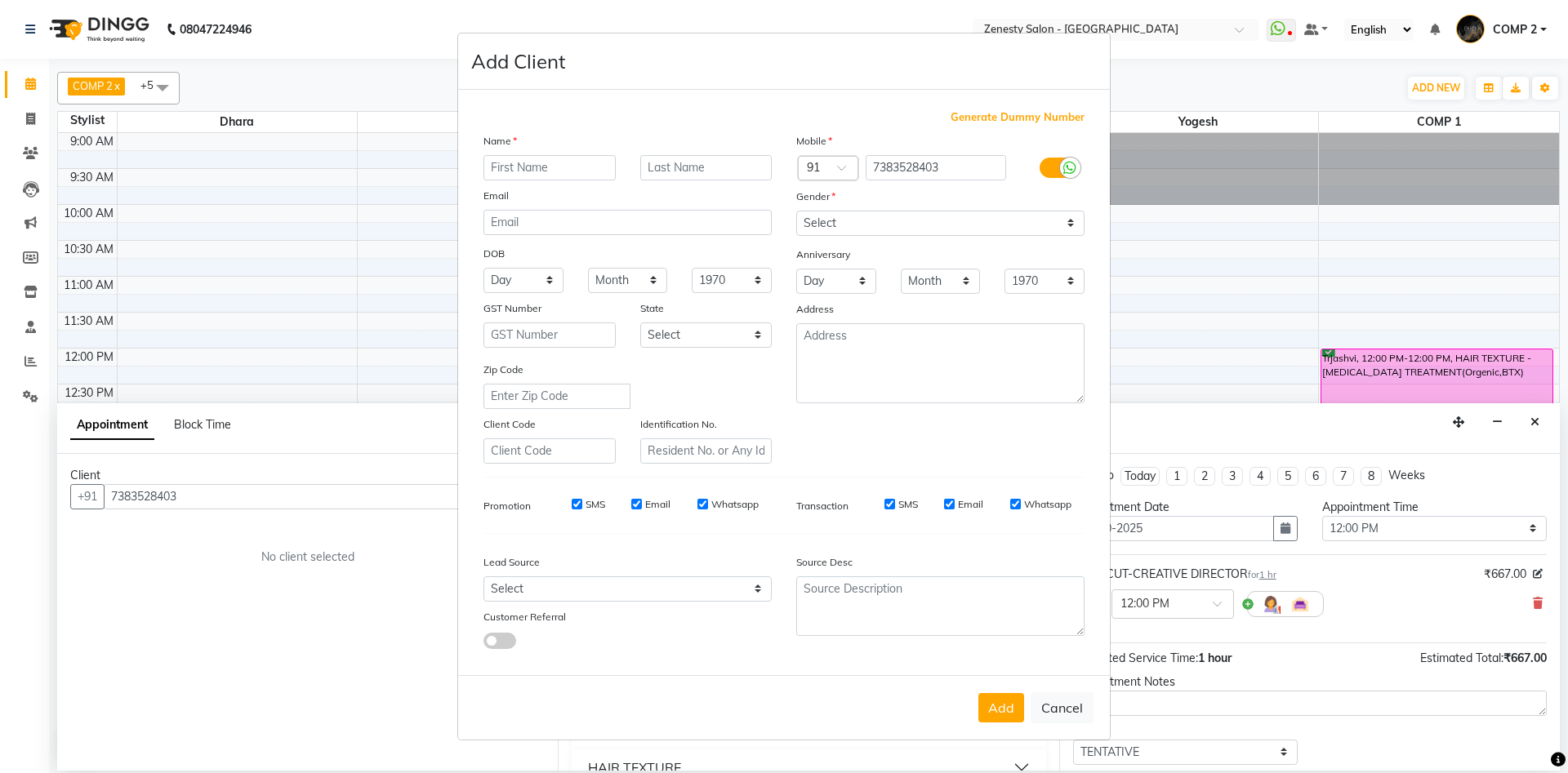
click at [570, 161] on input "text" at bounding box center [549, 168] width 132 height 25
type input "Reshma"
click at [797, 211] on select "Select Male Female Other Prefer Not To Say" at bounding box center [940, 224] width 288 height 25
select select "female"
click option "Female" at bounding box center [0, 0] width 0 height 0
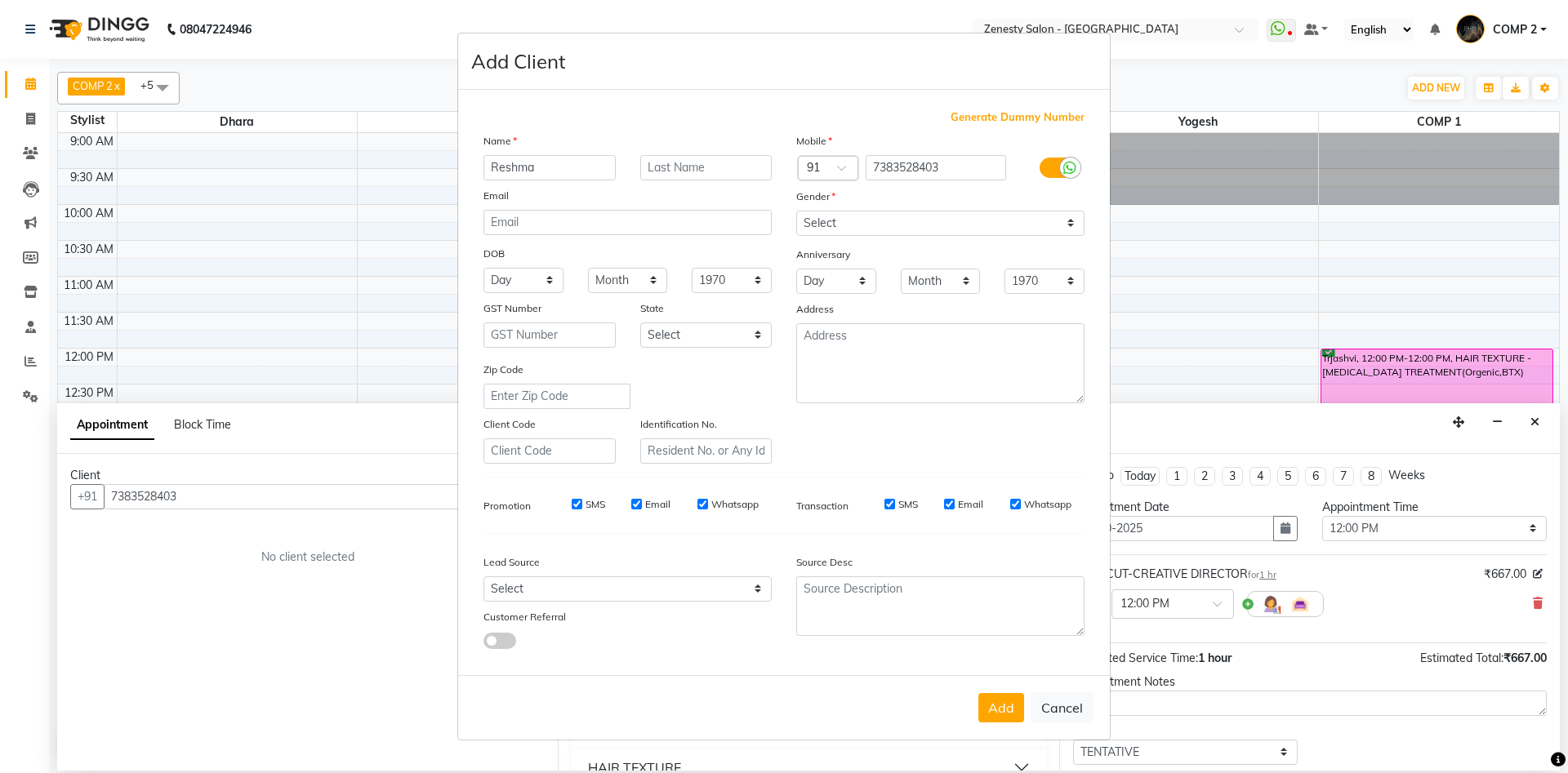
drag, startPoint x: 999, startPoint y: 712, endPoint x: 1026, endPoint y: 704, distance: 28.2
click at [1010, 708] on button "Add" at bounding box center [1001, 708] width 46 height 29
select select
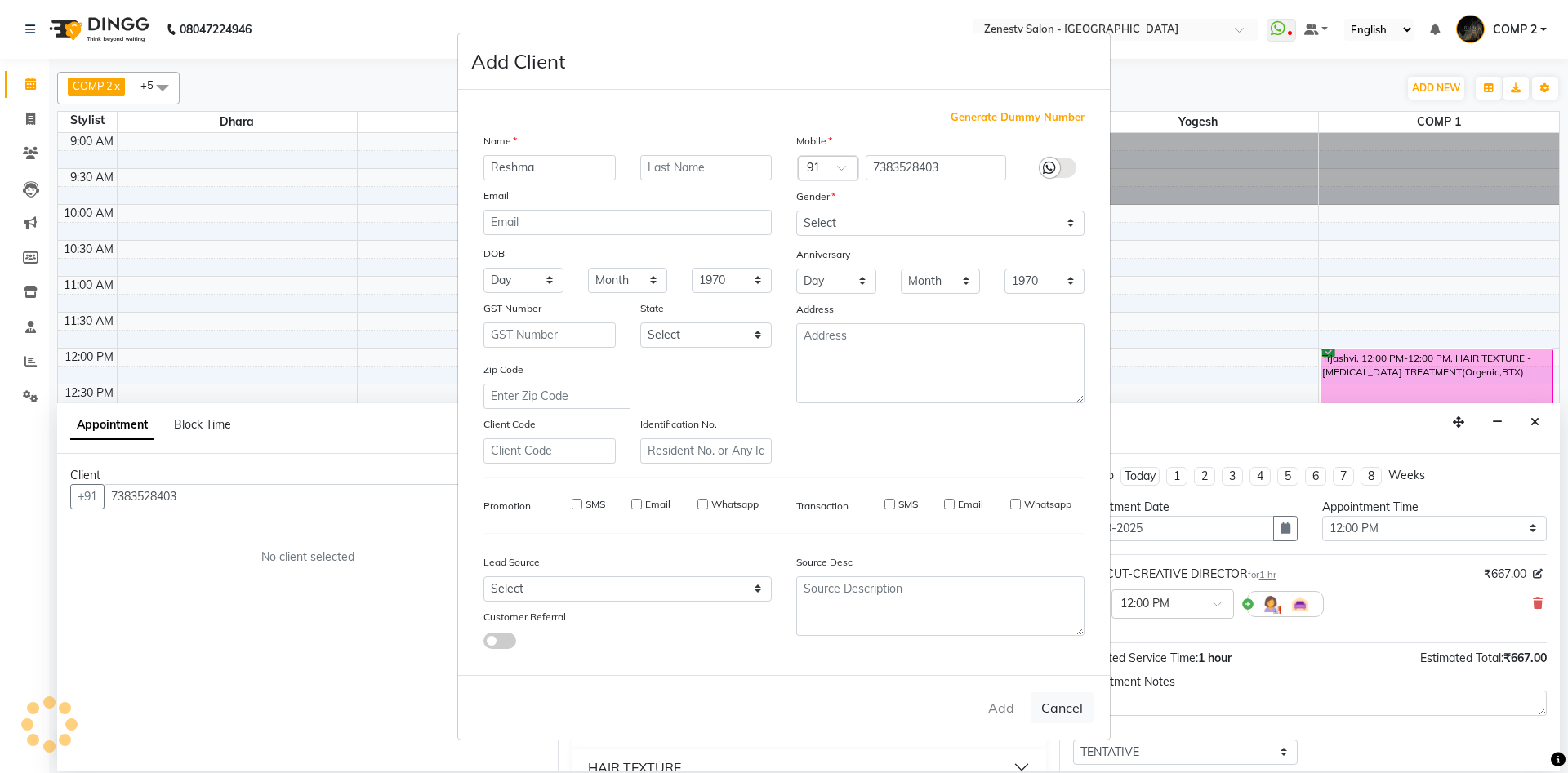
select select
checkbox input "false"
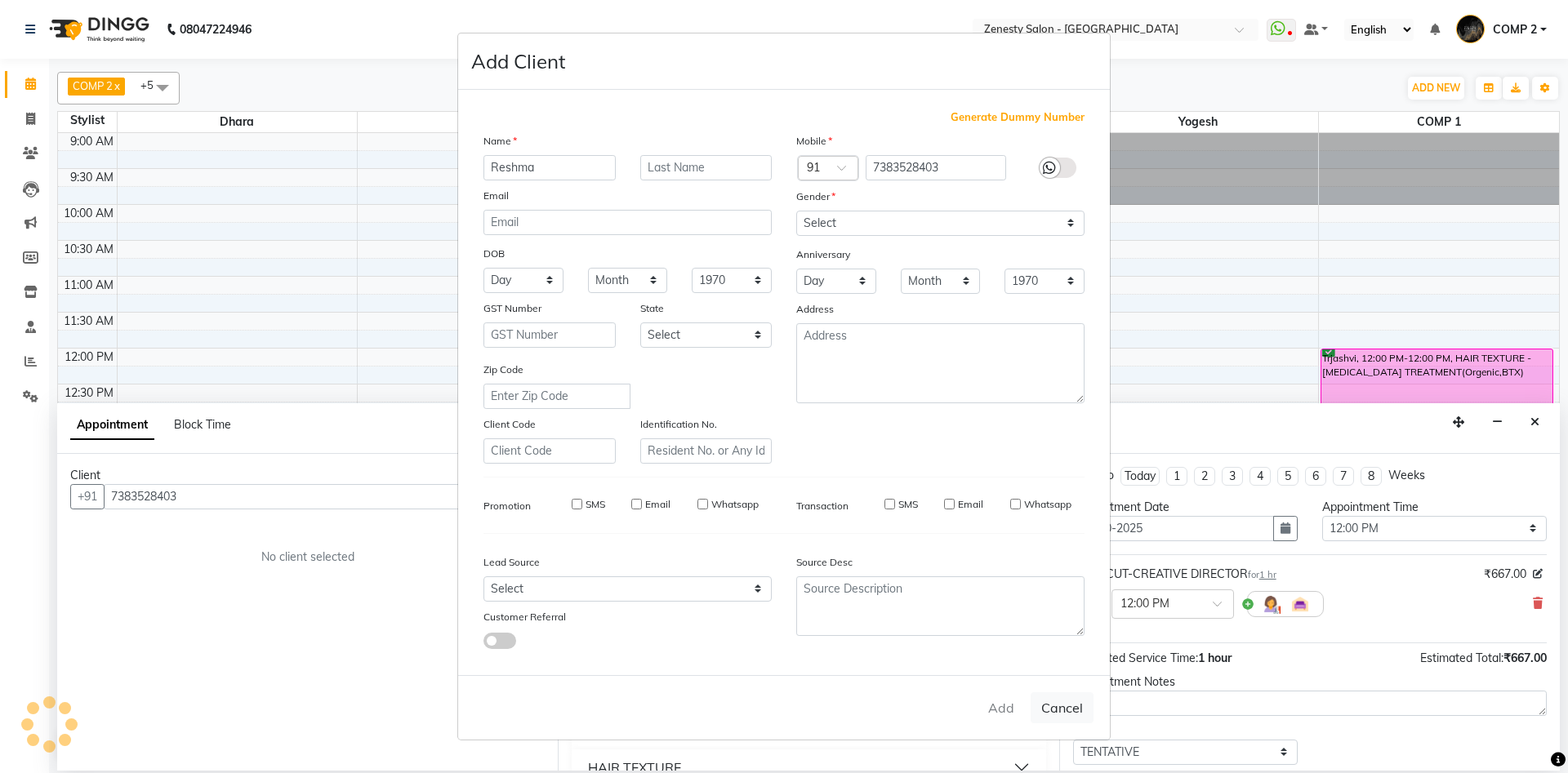
checkbox input "false"
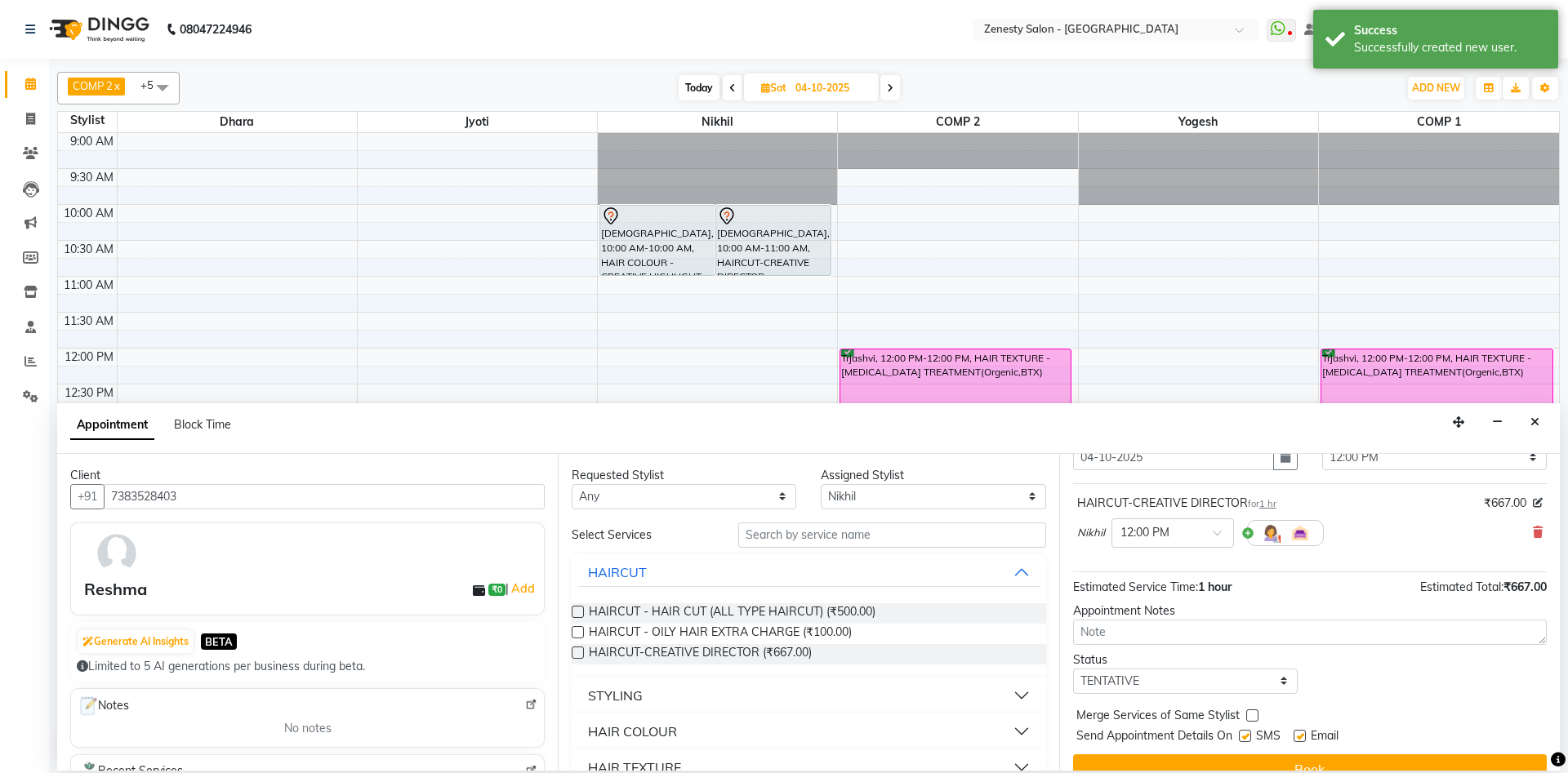
scroll to position [97, 0]
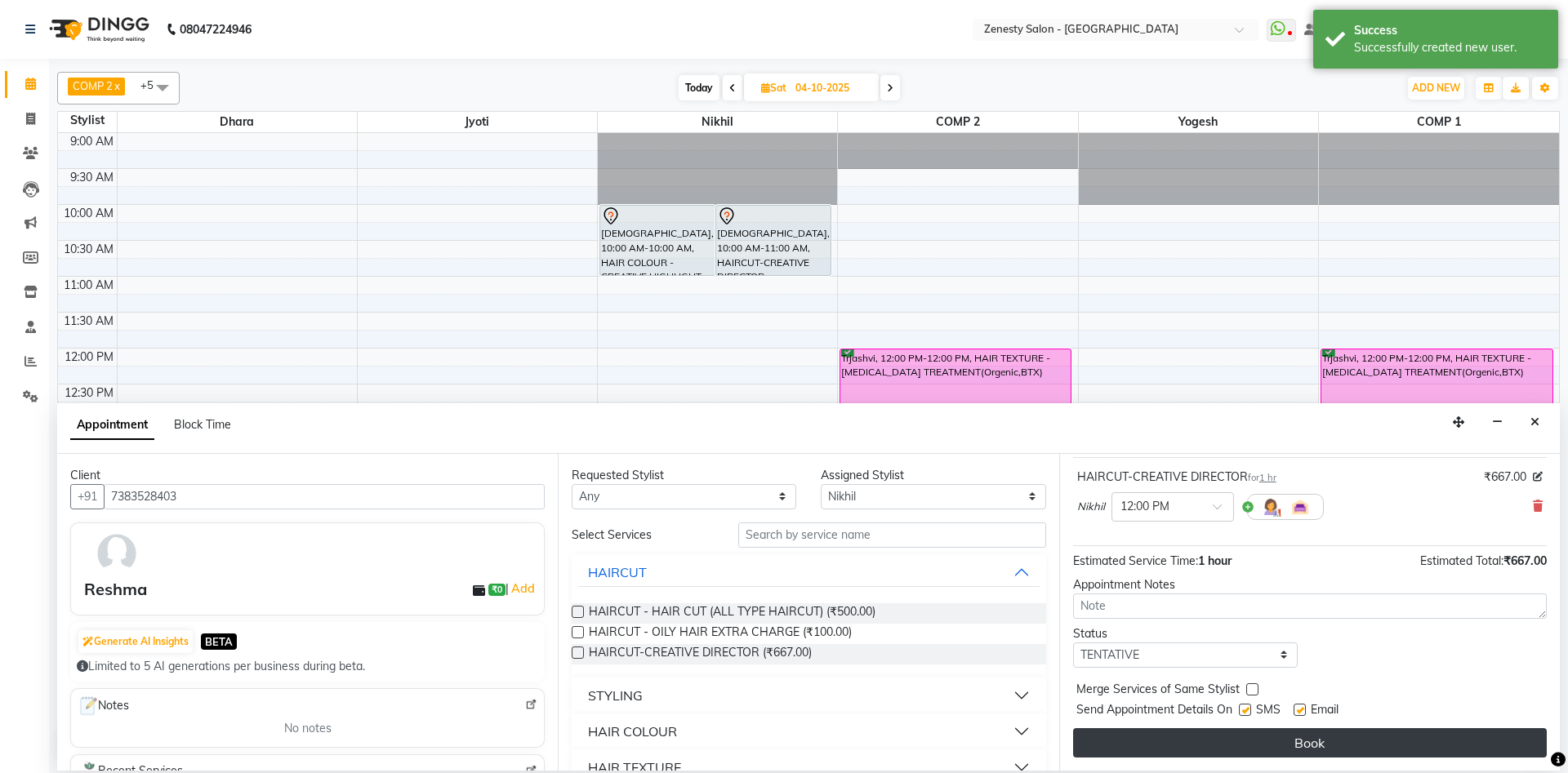
click at [1299, 750] on button "Book" at bounding box center [1310, 743] width 474 height 29
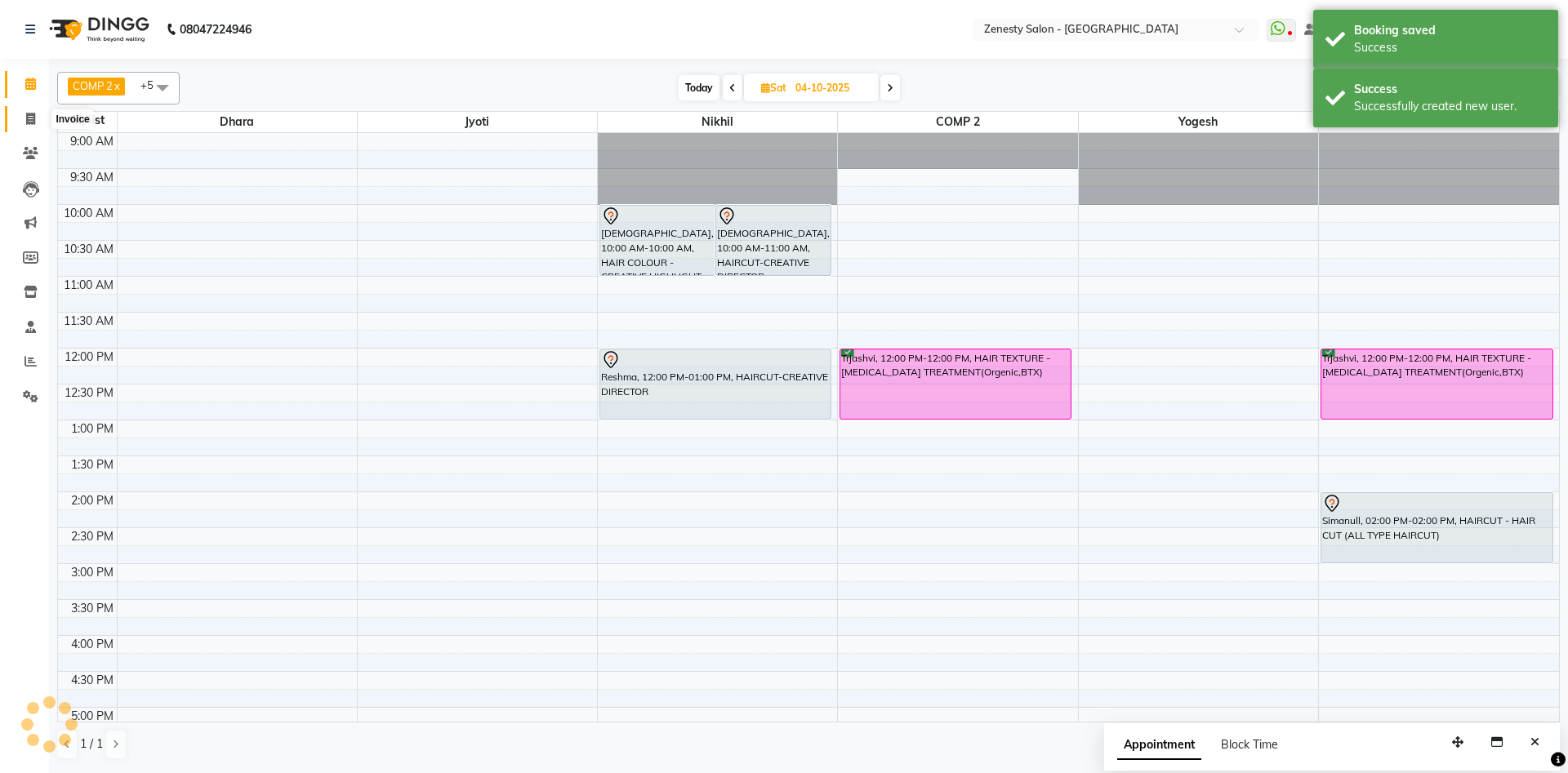
click at [27, 110] on span at bounding box center [30, 119] width 28 height 19
select select "5713"
select select "service"
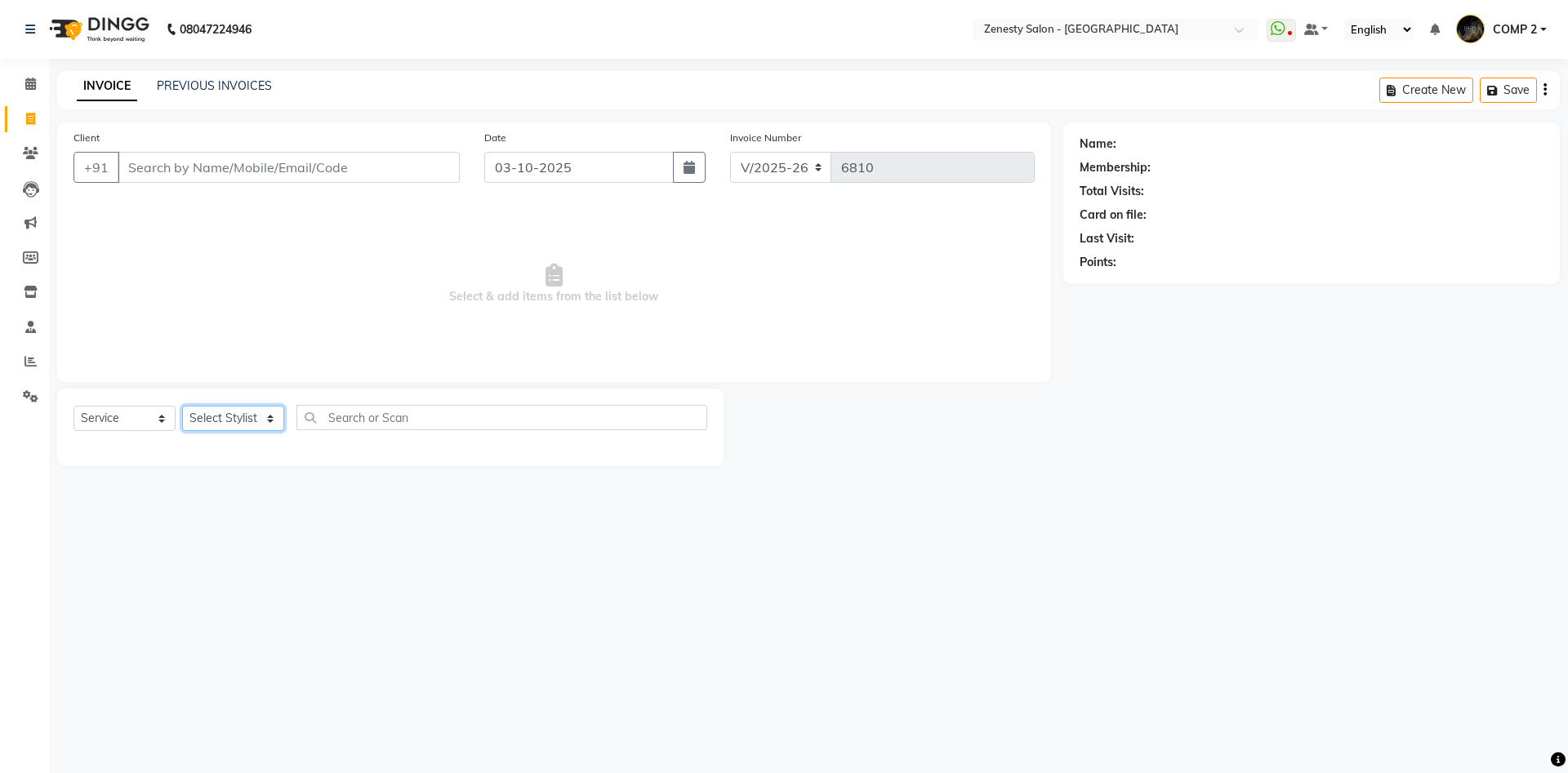
click at [182, 406] on select "Select Stylist Aanand Aarti Aashik Aesha Arsh Khalifa Ayan COMP 1 COMP 2 Darsha…" at bounding box center [233, 418] width 102 height 25
select select "40087"
click option "COMP 2" at bounding box center [0, 0] width 0 height 0
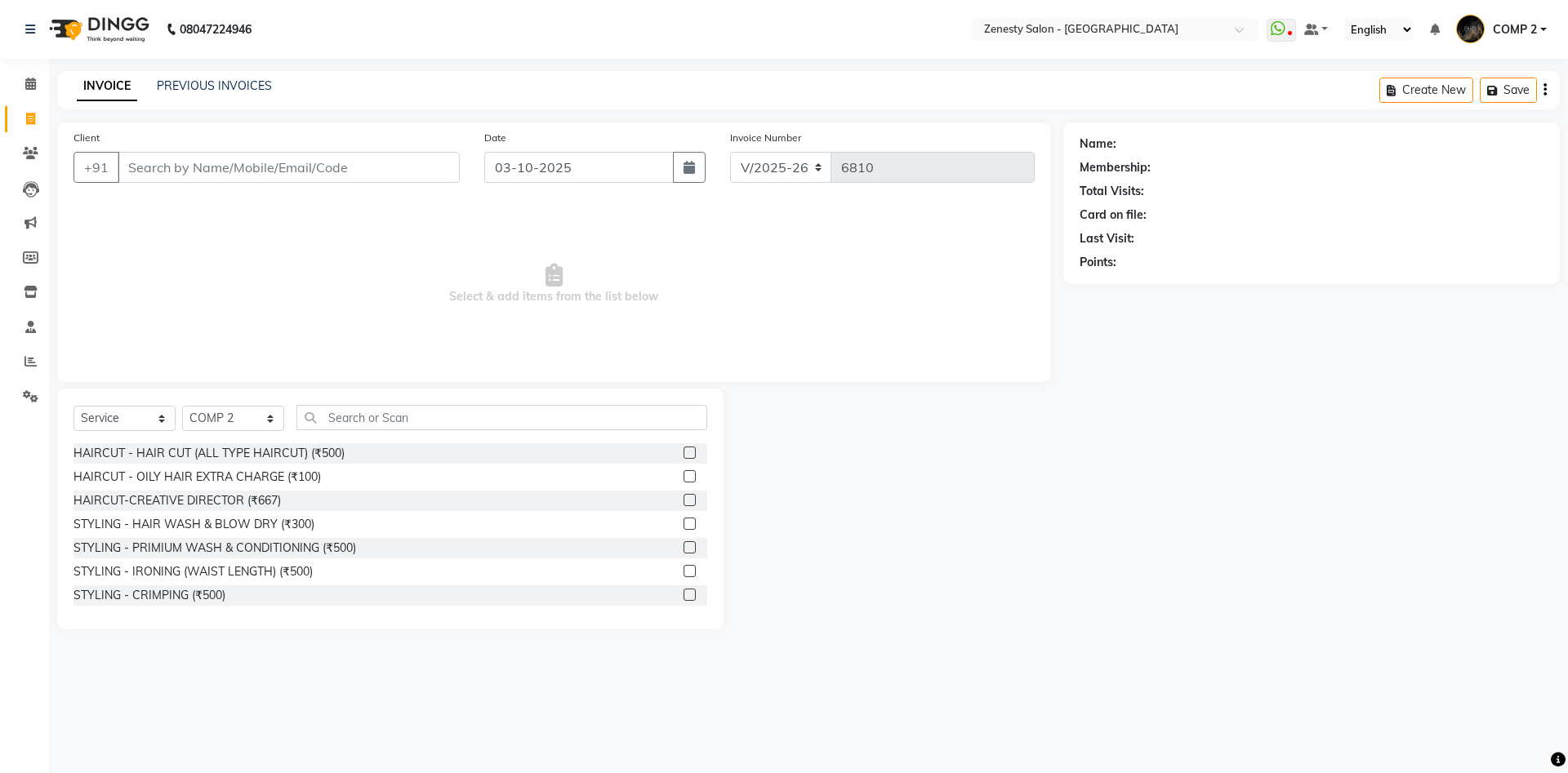
click at [588, 435] on div "Select Service Product Membership Package Voucher Prepaid Gift Card Select Styl…" at bounding box center [390, 423] width 633 height 38
click at [602, 425] on input "text" at bounding box center [501, 417] width 411 height 25
click at [686, 420] on input "text" at bounding box center [501, 417] width 411 height 25
click at [410, 164] on input "Client" at bounding box center [288, 167] width 342 height 31
click at [656, 417] on input "text" at bounding box center [501, 417] width 411 height 25
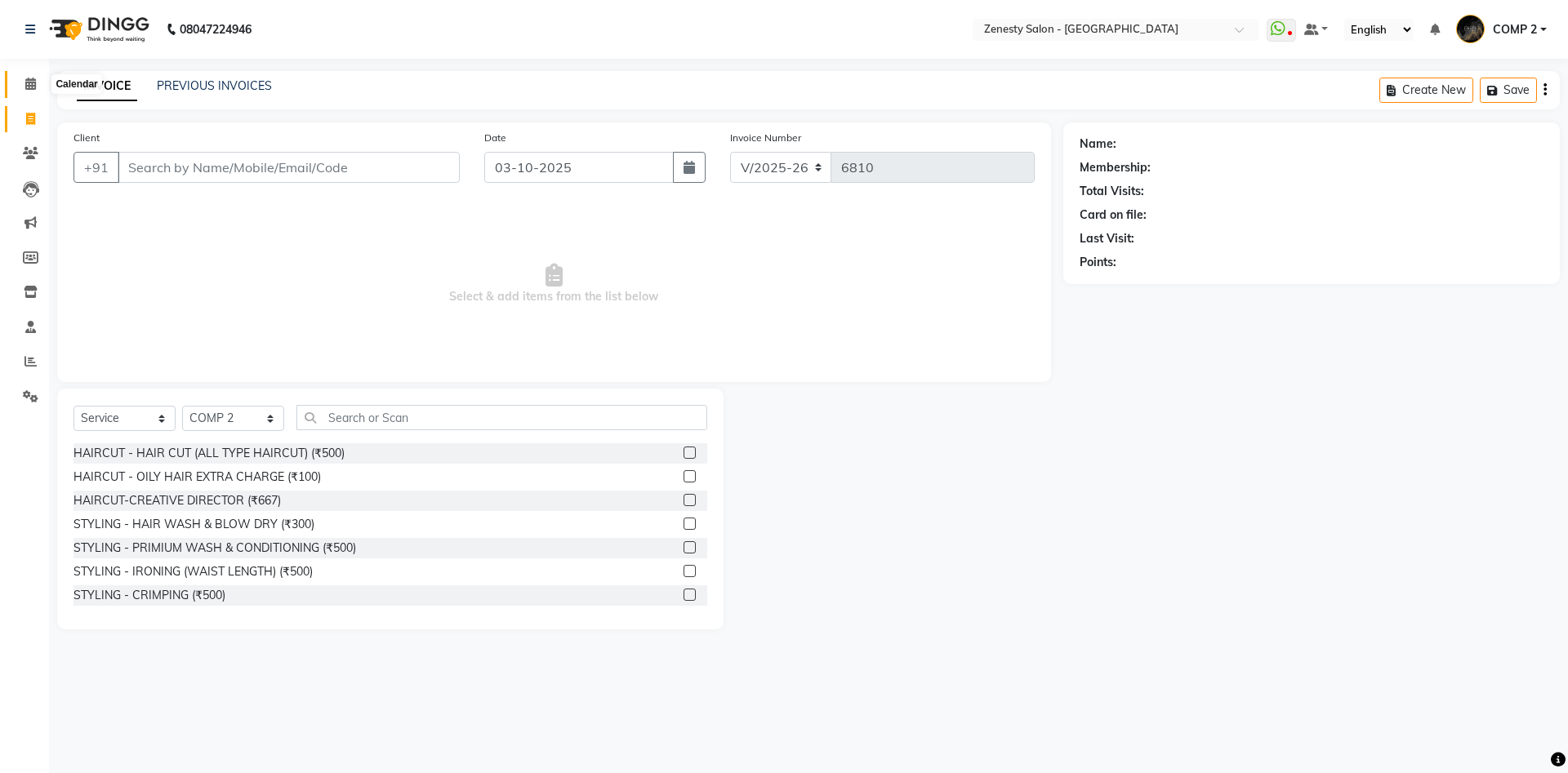
click at [27, 75] on span at bounding box center [30, 84] width 28 height 19
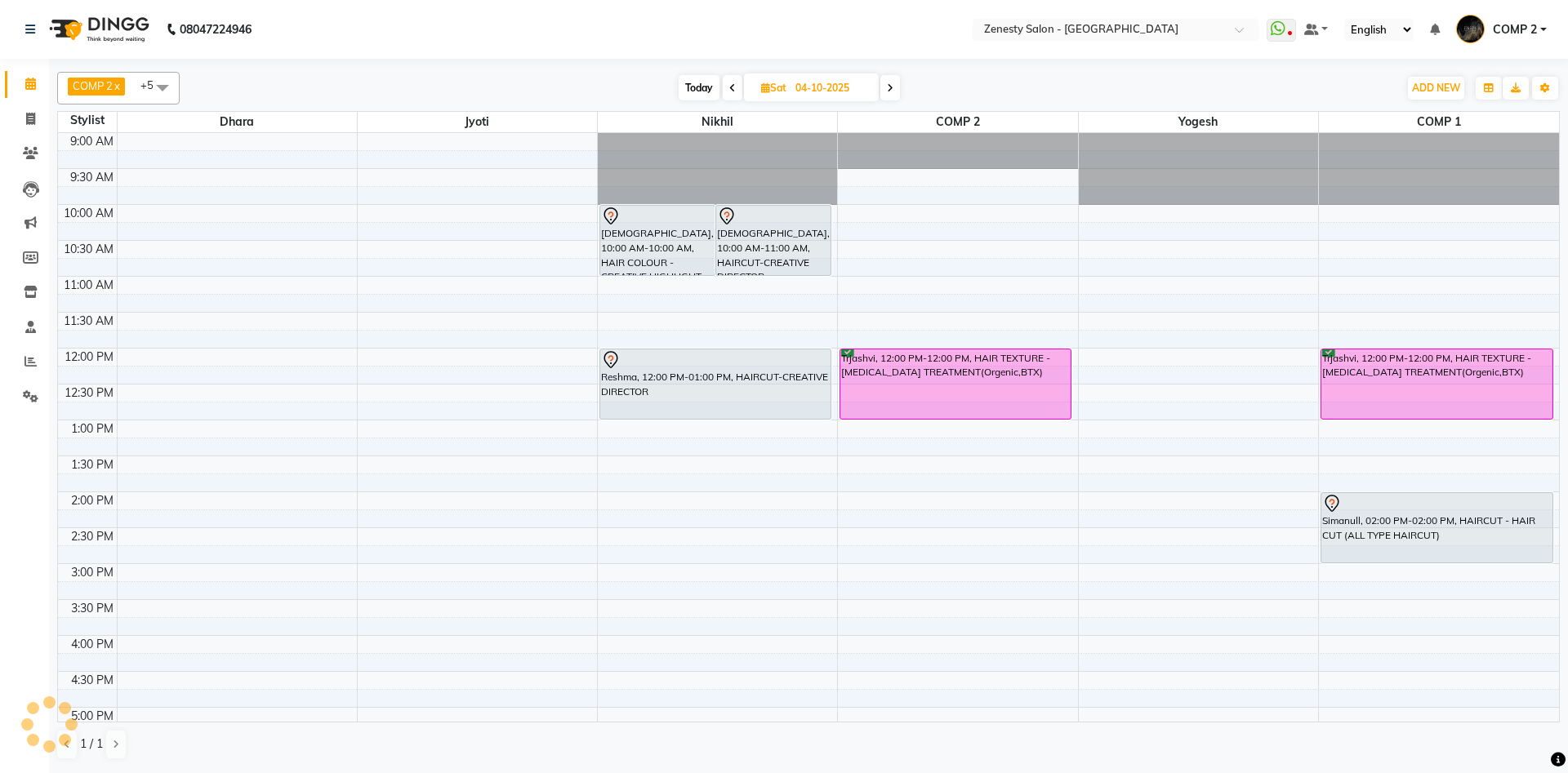
scroll to position [241, 0]
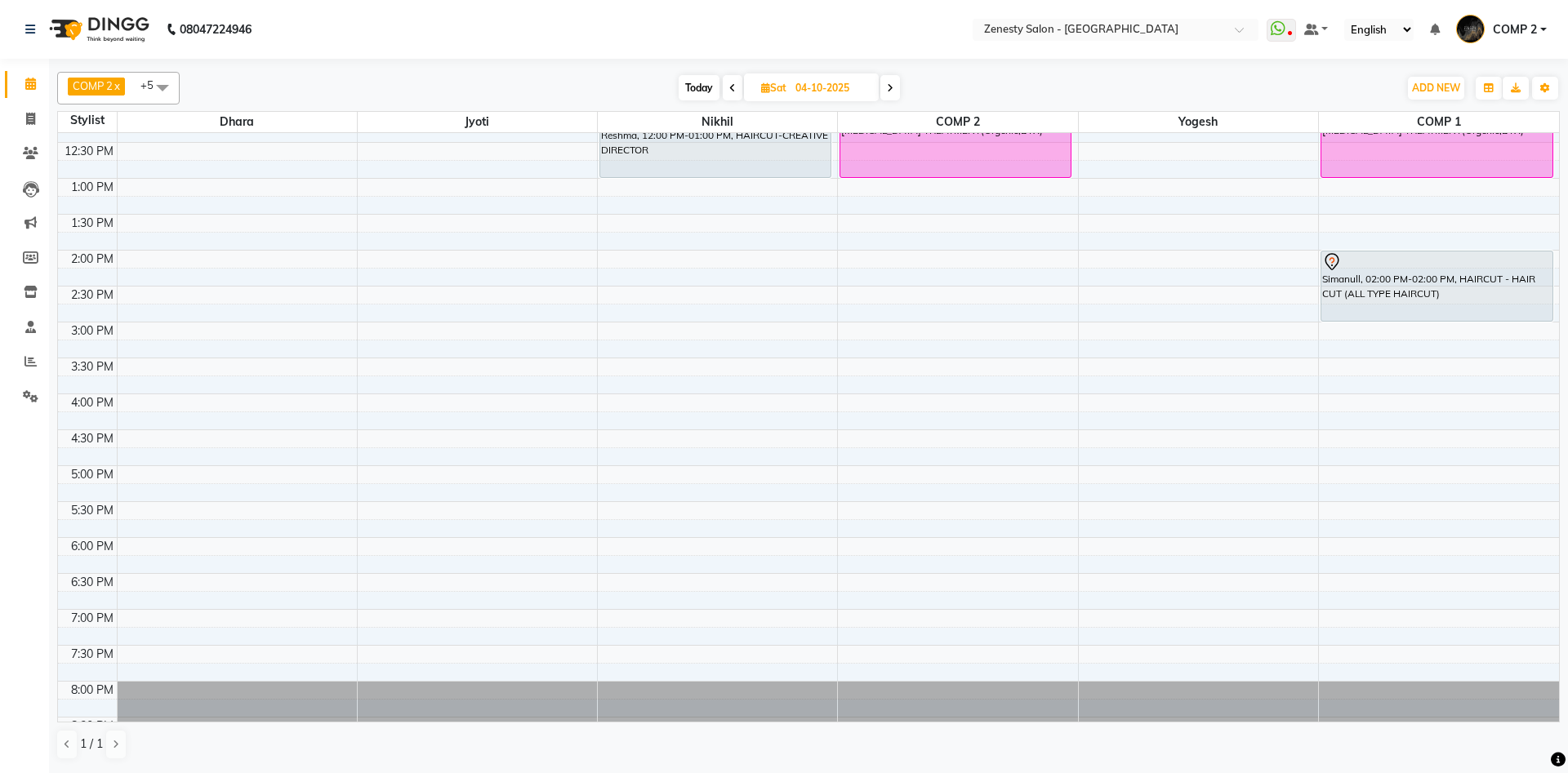
click at [697, 81] on span "Today" at bounding box center [699, 88] width 41 height 25
type input "03-10-2025"
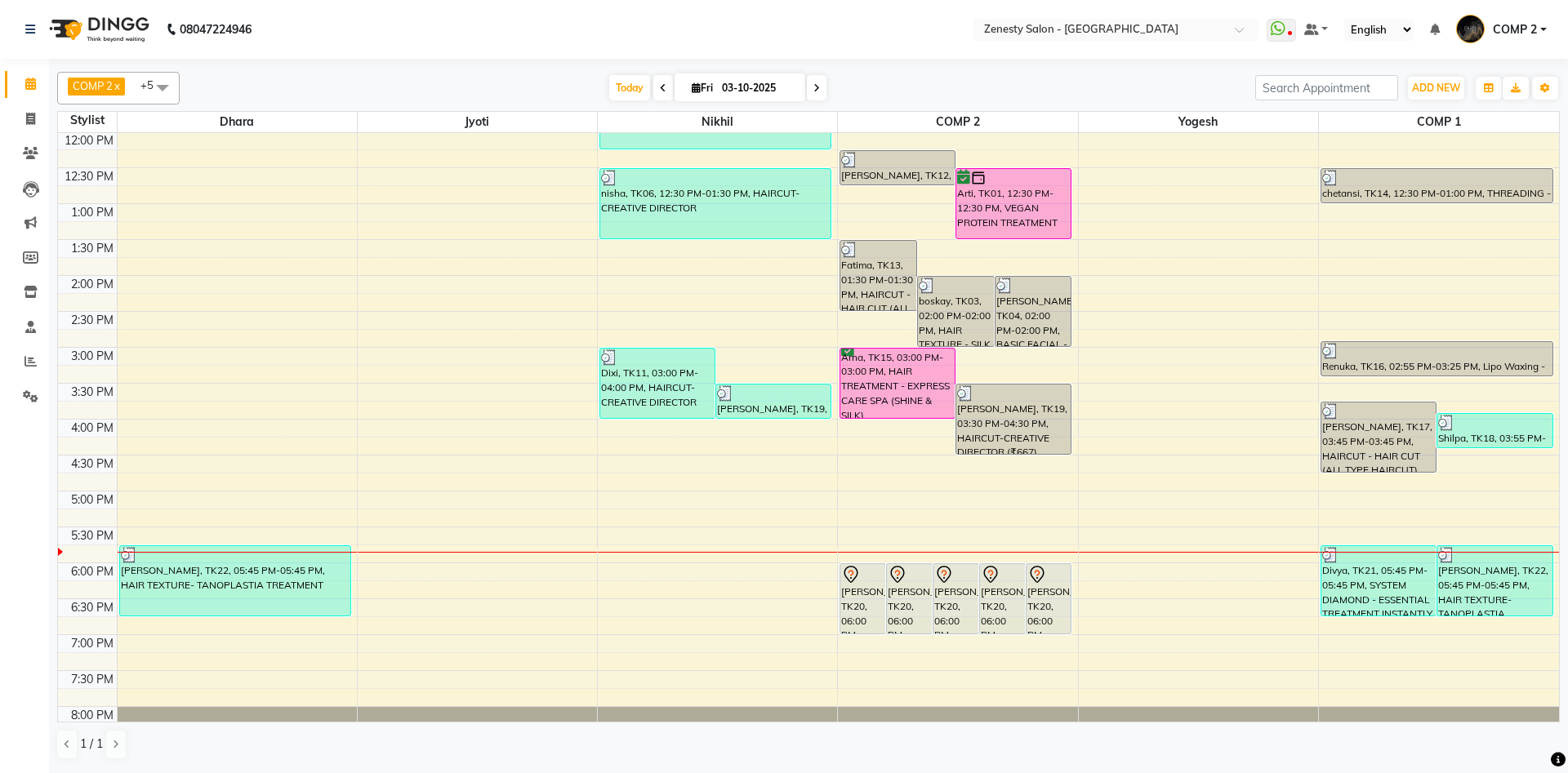
scroll to position [185, 0]
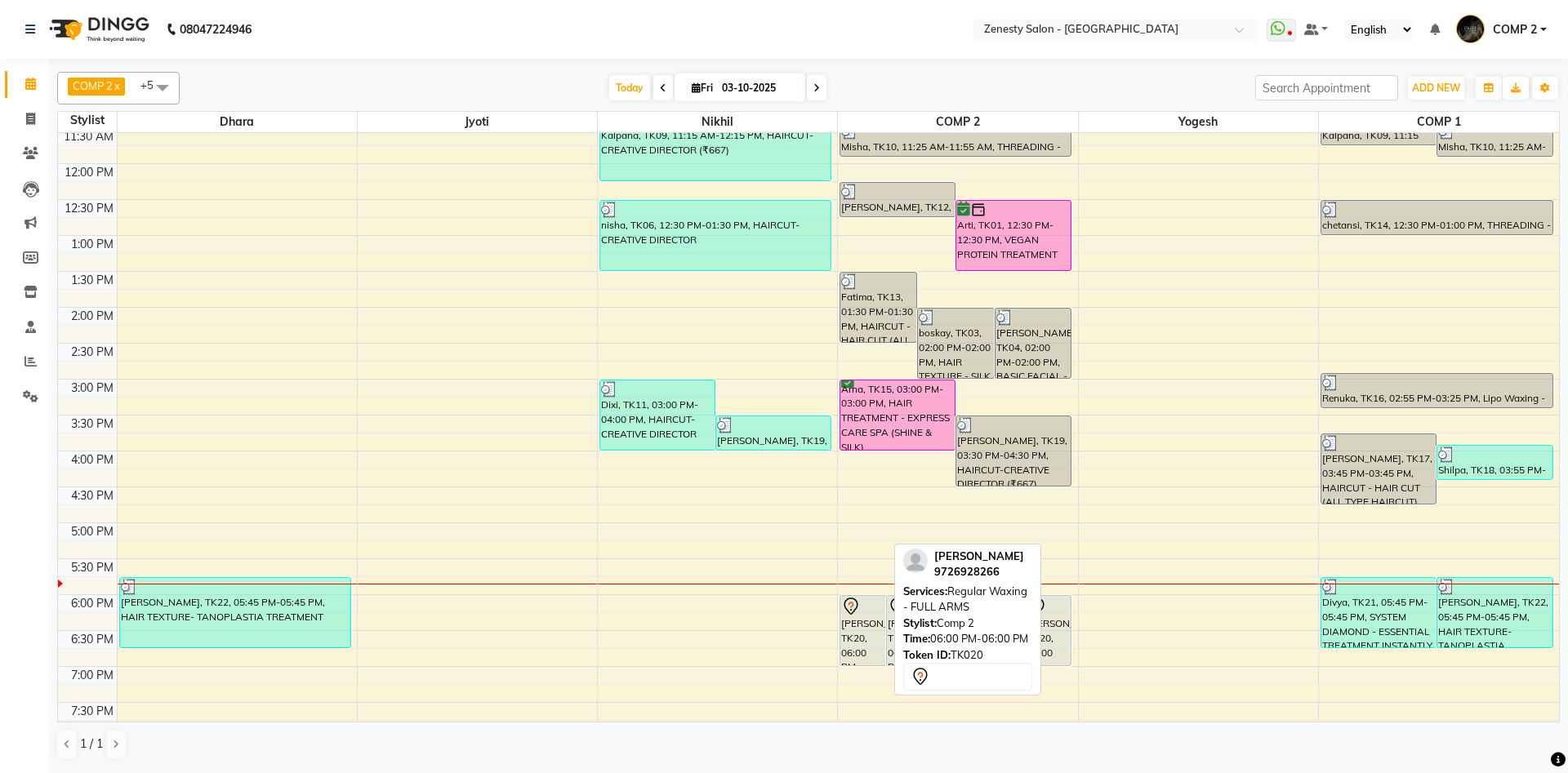
click at [867, 646] on div "Twinkal, TK20, 06:00 PM-06:00 PM, Regular Waxing - FULL ARMS" at bounding box center [863, 630] width 45 height 69
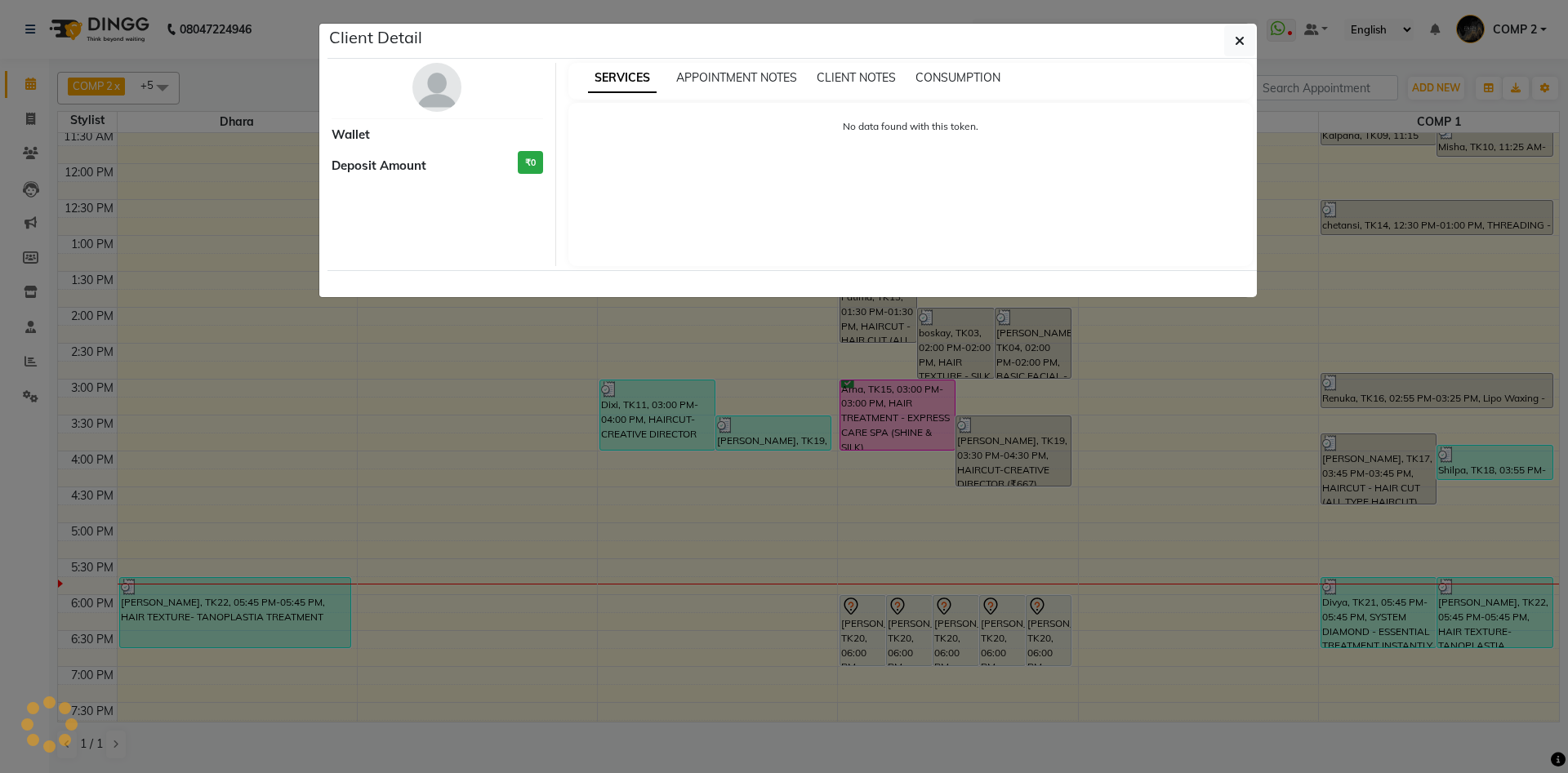
select select "7"
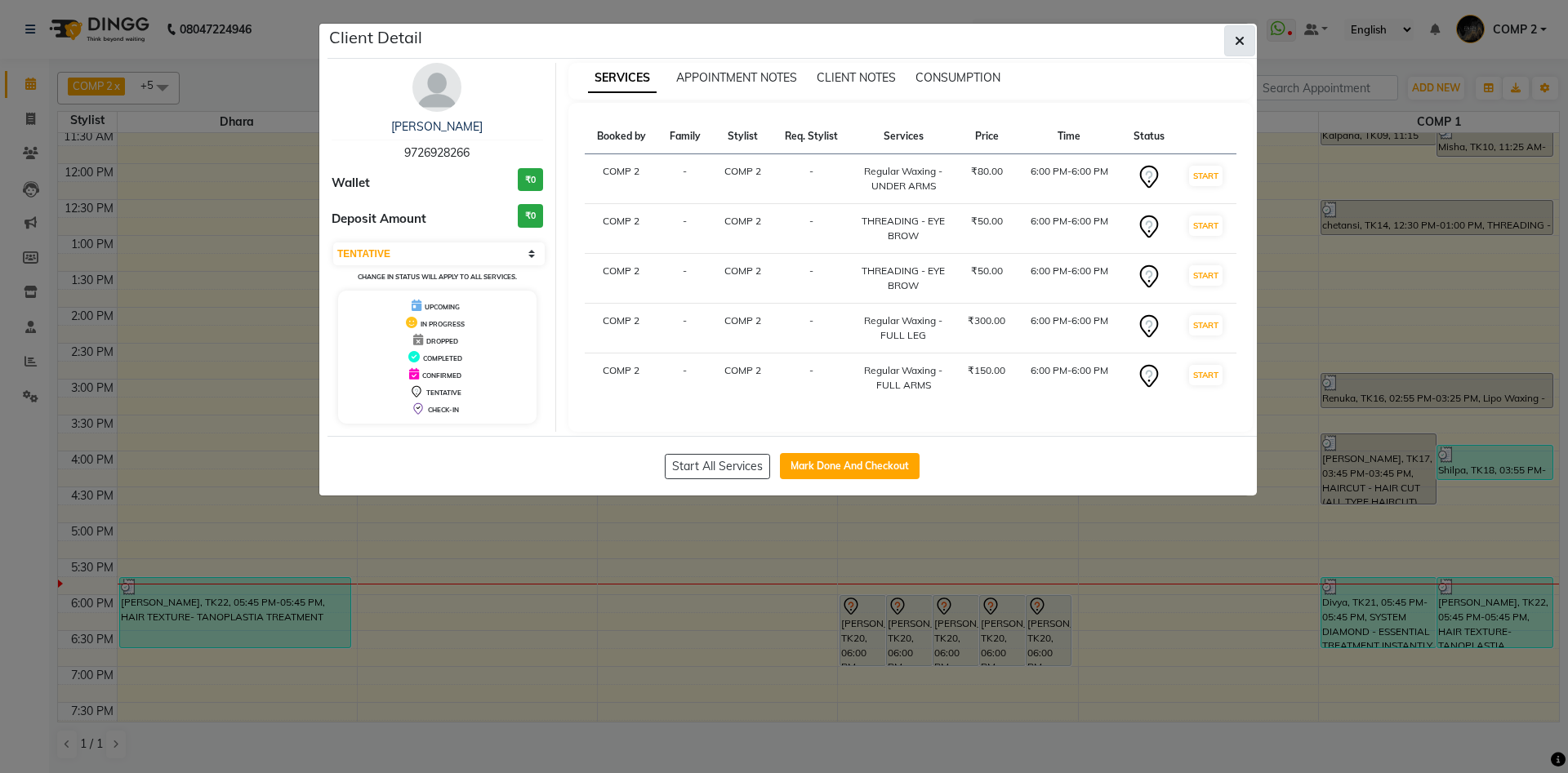
click at [1235, 35] on button "button" at bounding box center [1241, 41] width 31 height 31
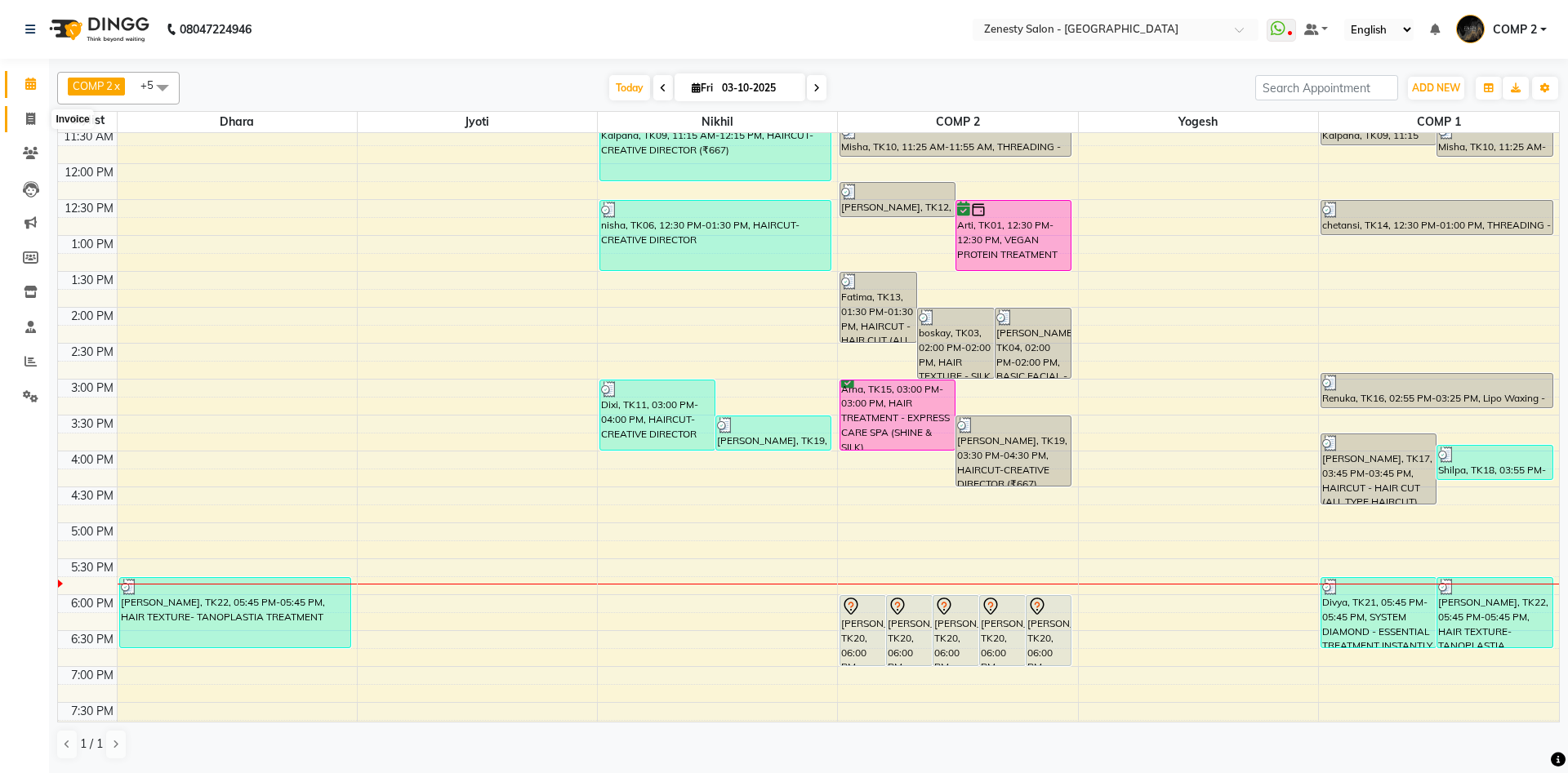
click at [24, 117] on span at bounding box center [30, 119] width 28 height 19
select select "service"
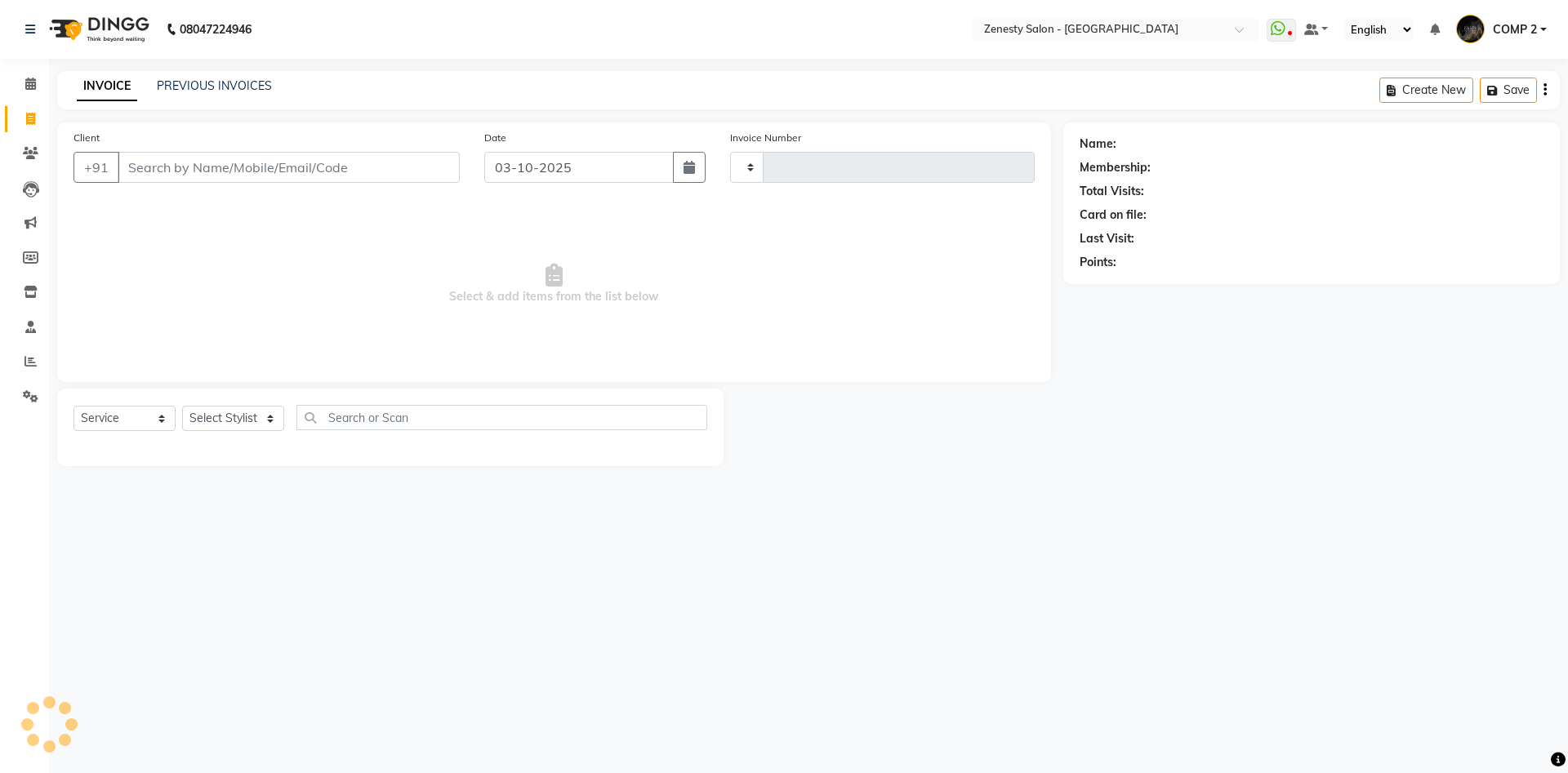
type input "6812"
select select "5713"
click at [182, 406] on select "Select Stylist Aanand Aarti Aashik Aesha Arsh Khalifa Ayan COMP 1 COMP 2 Darsha…" at bounding box center [233, 418] width 102 height 25
select select "40087"
click option "COMP 2" at bounding box center [0, 0] width 0 height 0
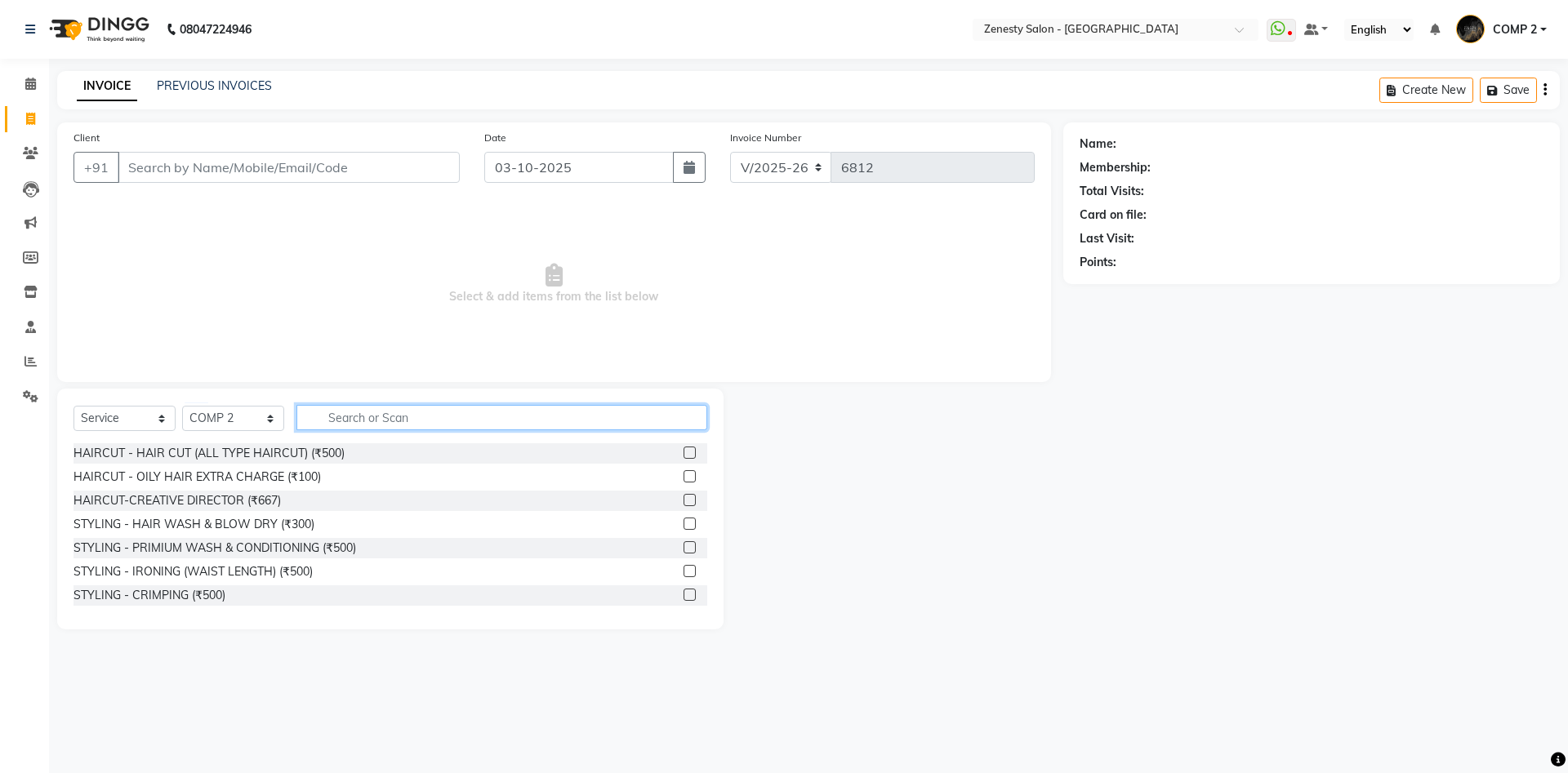
click at [611, 425] on input "text" at bounding box center [501, 417] width 411 height 25
click at [559, 415] on input "text" at bounding box center [501, 417] width 411 height 25
click at [634, 409] on input "text" at bounding box center [501, 417] width 411 height 25
click at [461, 420] on input "text" at bounding box center [501, 417] width 411 height 25
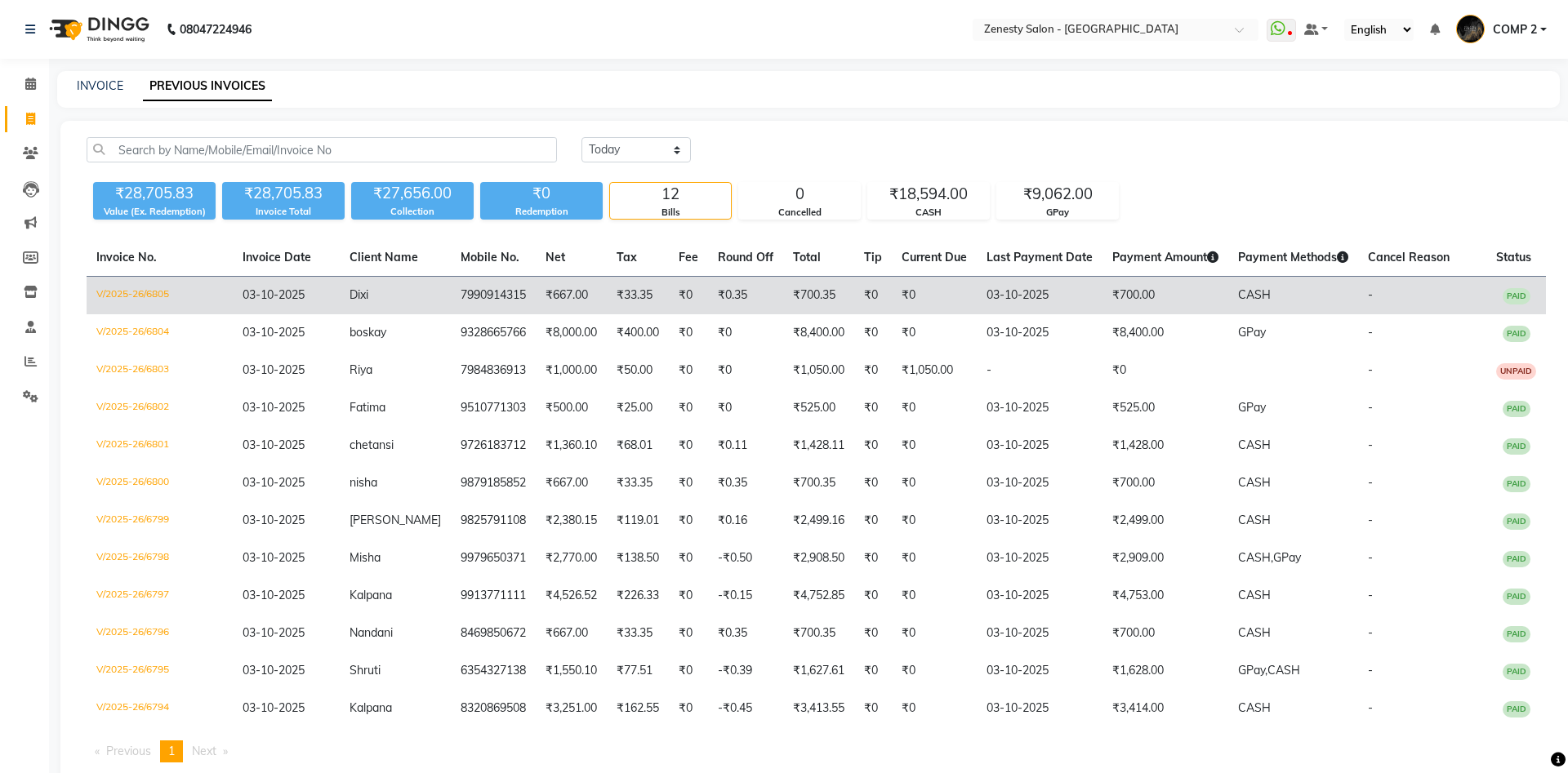
click at [426, 300] on td "Dixi" at bounding box center [396, 295] width 111 height 38
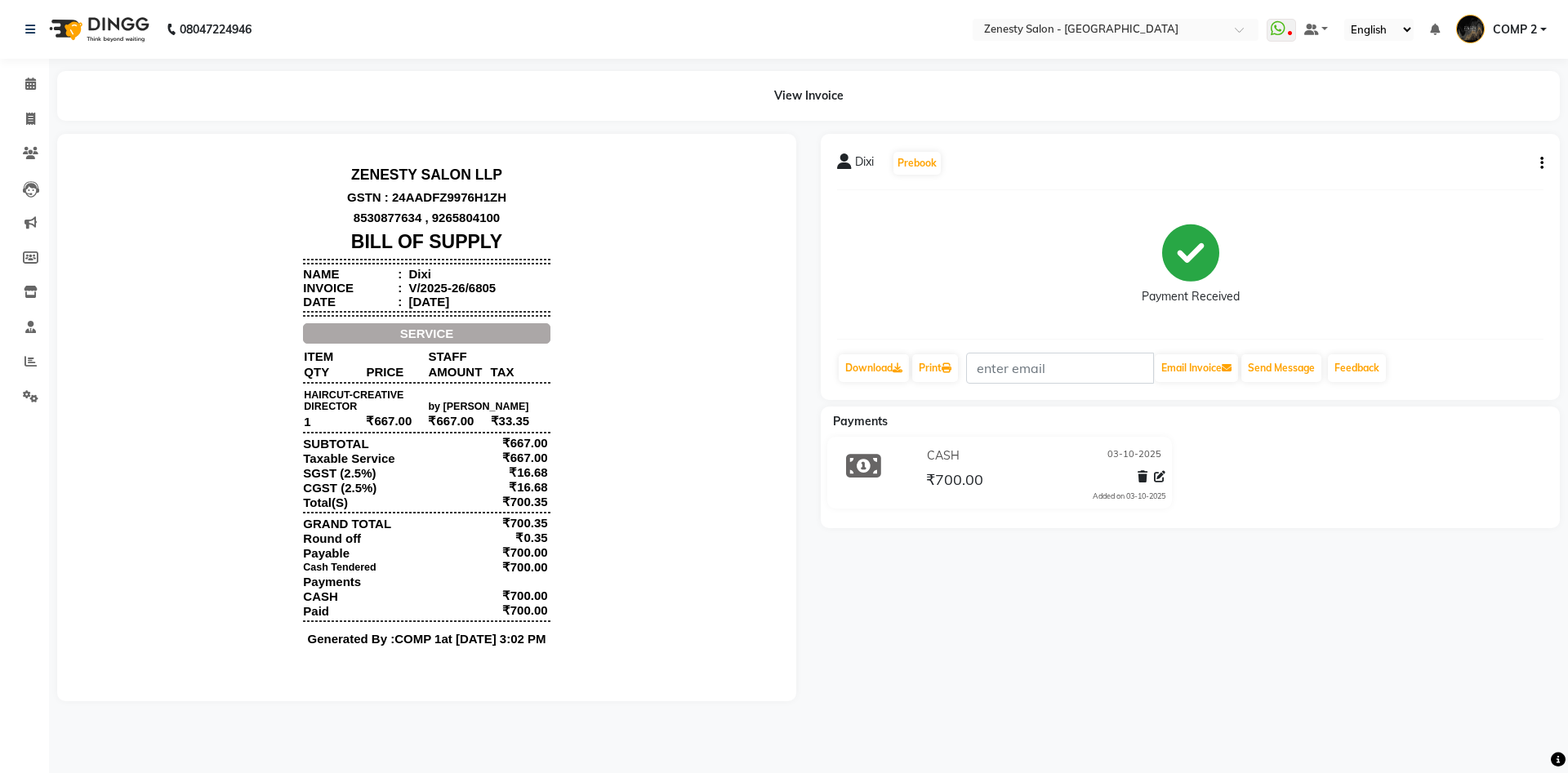
click at [1538, 164] on button "button" at bounding box center [1539, 164] width 10 height 18
click at [1459, 184] on div "Edit Invoice" at bounding box center [1460, 184] width 111 height 21
select select "service"
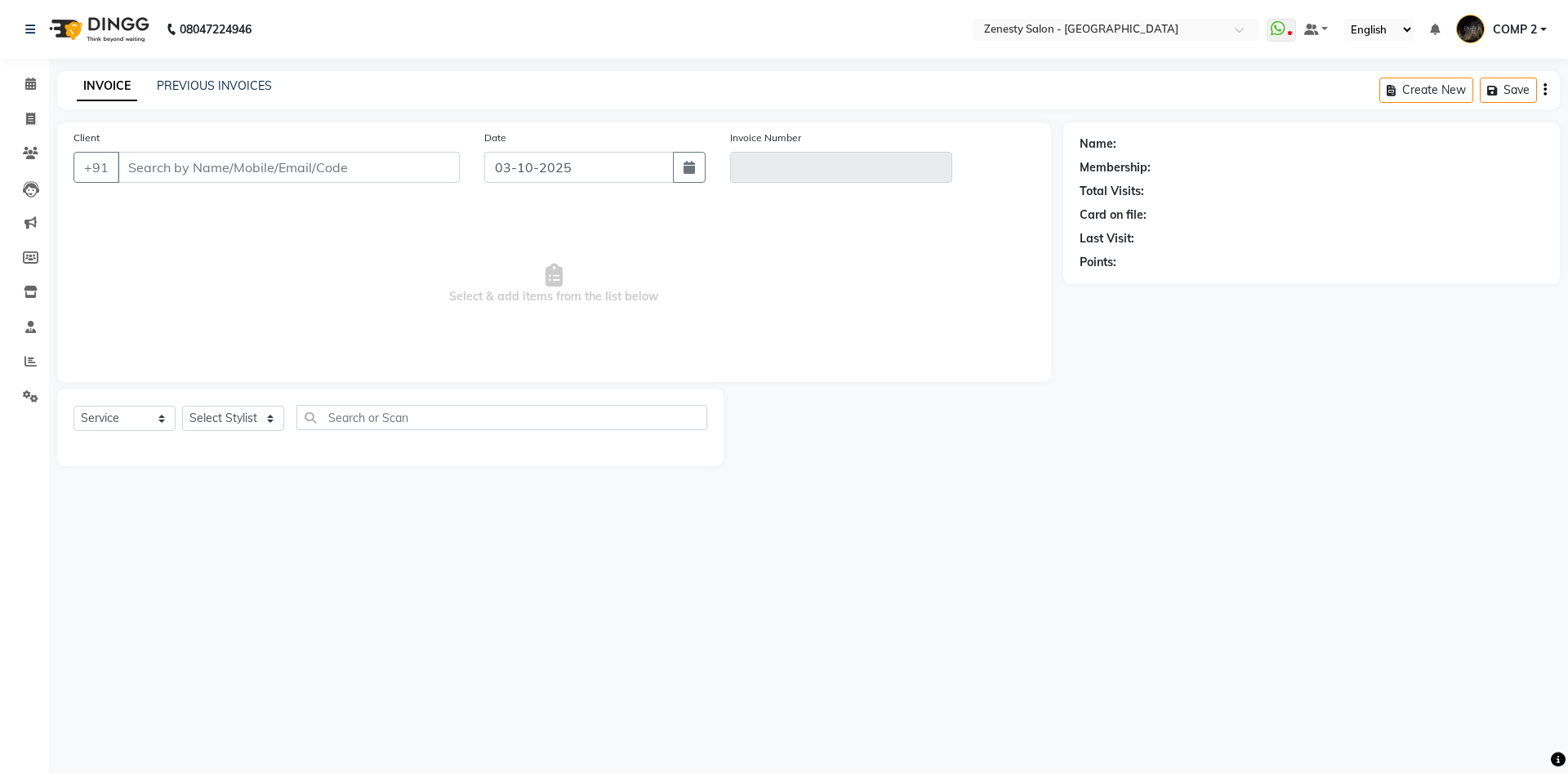
type input "7990914315"
type input "V/2025-26/6805"
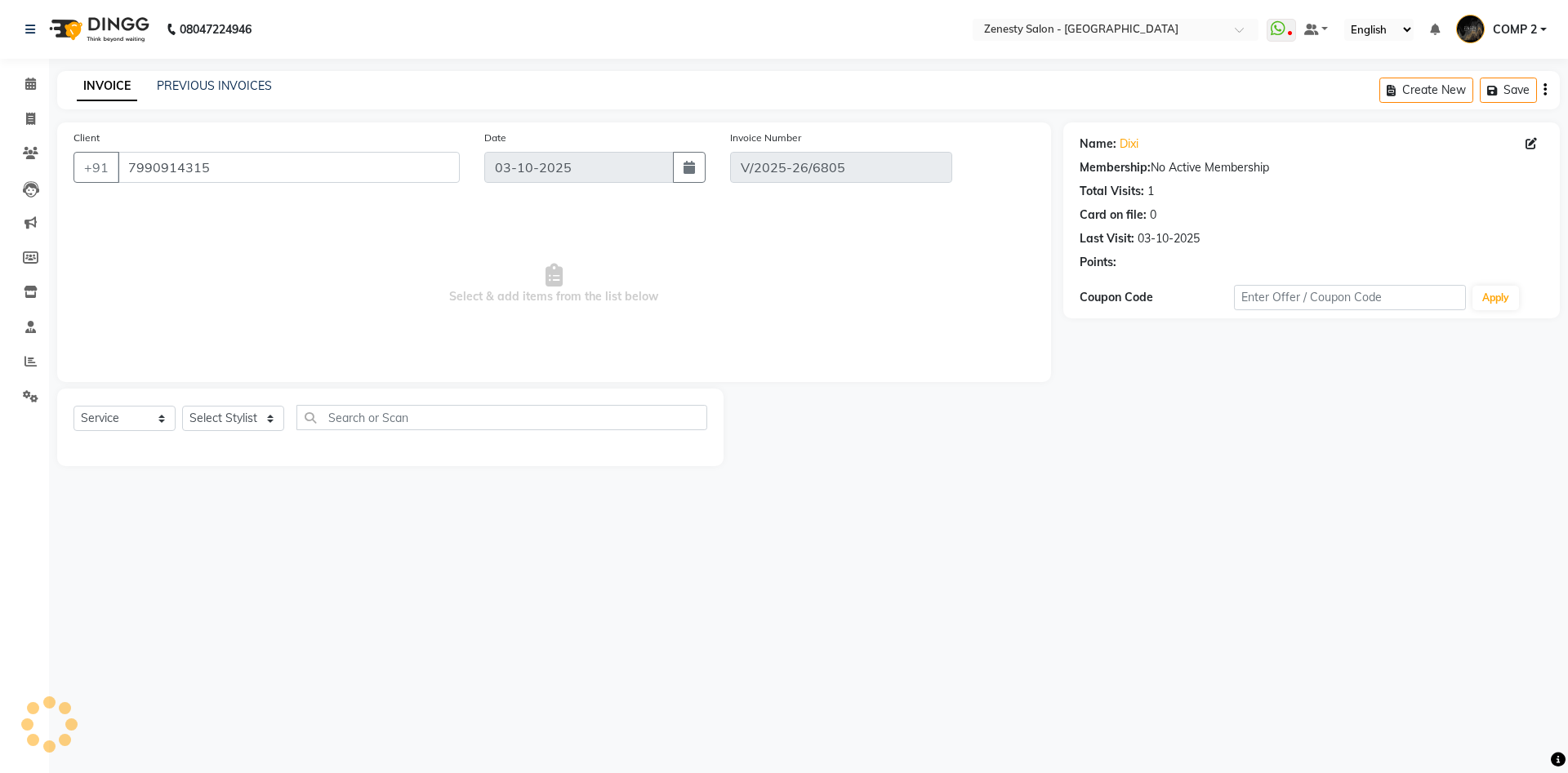
select select "select"
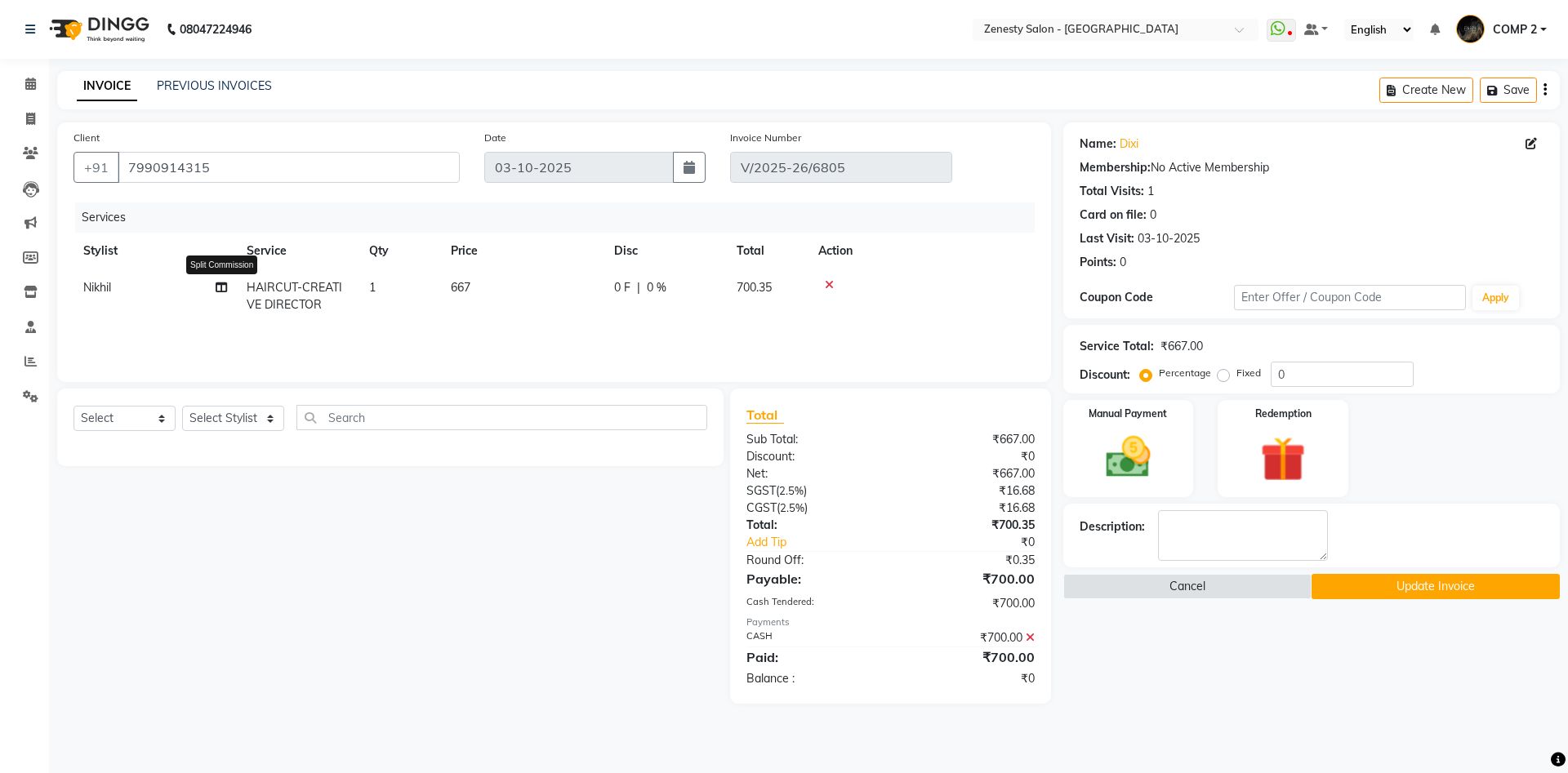
click at [221, 289] on icon at bounding box center [222, 287] width 12 height 12
select select "39505"
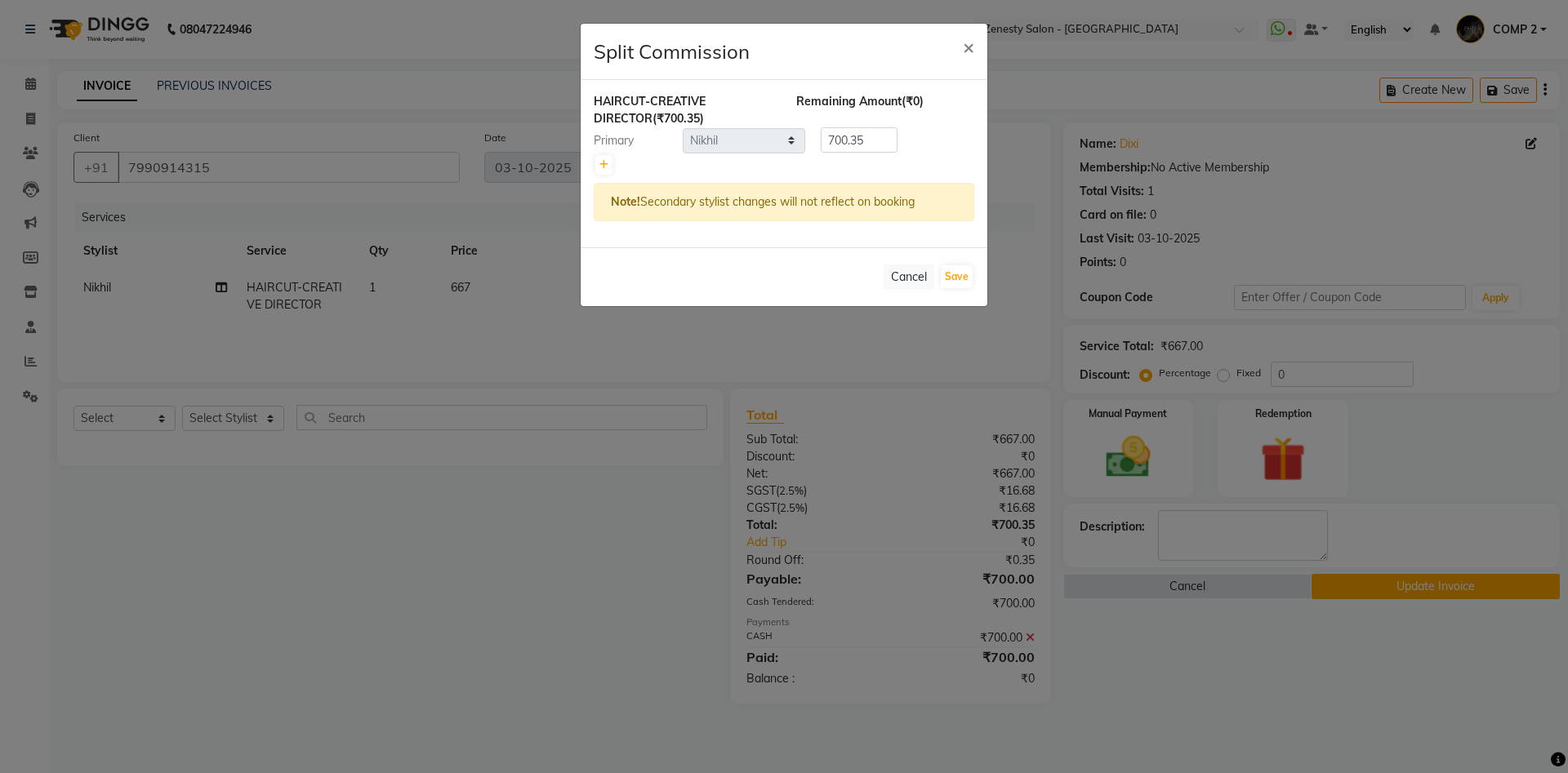
click at [613, 166] on div at bounding box center [784, 164] width 380 height 22
click at [603, 164] on icon at bounding box center [603, 165] width 9 height 10
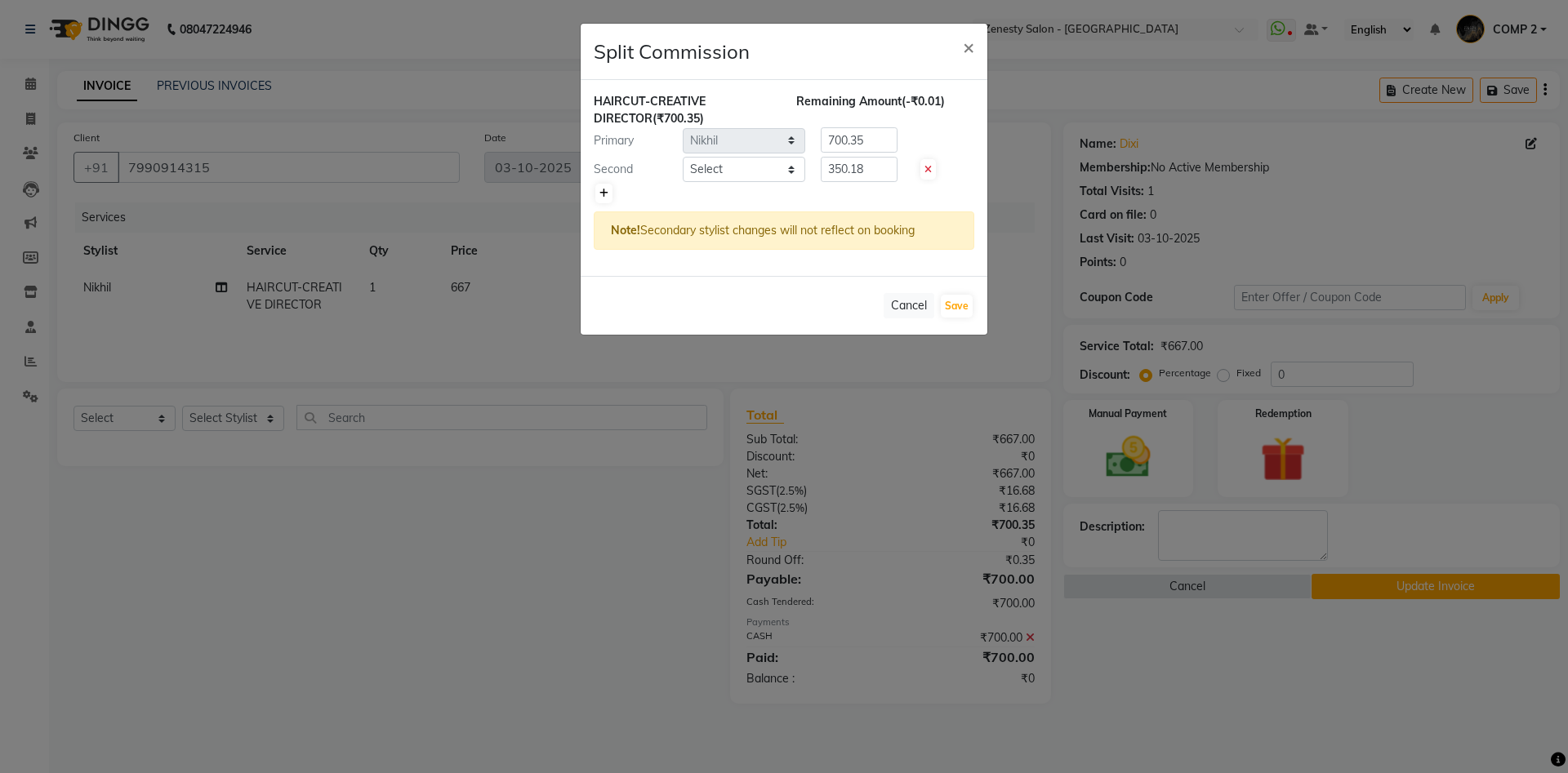
type input "350.18"
click at [683, 156] on select "Select [PERSON_NAME] [PERSON_NAME] [PERSON_NAME] Khalifa [PERSON_NAME] COMP 1 C…" at bounding box center [744, 169] width 122 height 25
select select "77242"
click option "[PERSON_NAME]" at bounding box center [0, 0] width 0 height 0
click at [729, 165] on select "Select [PERSON_NAME] [PERSON_NAME] [PERSON_NAME] Khalifa [PERSON_NAME] COMP 1 C…" at bounding box center [744, 169] width 122 height 25
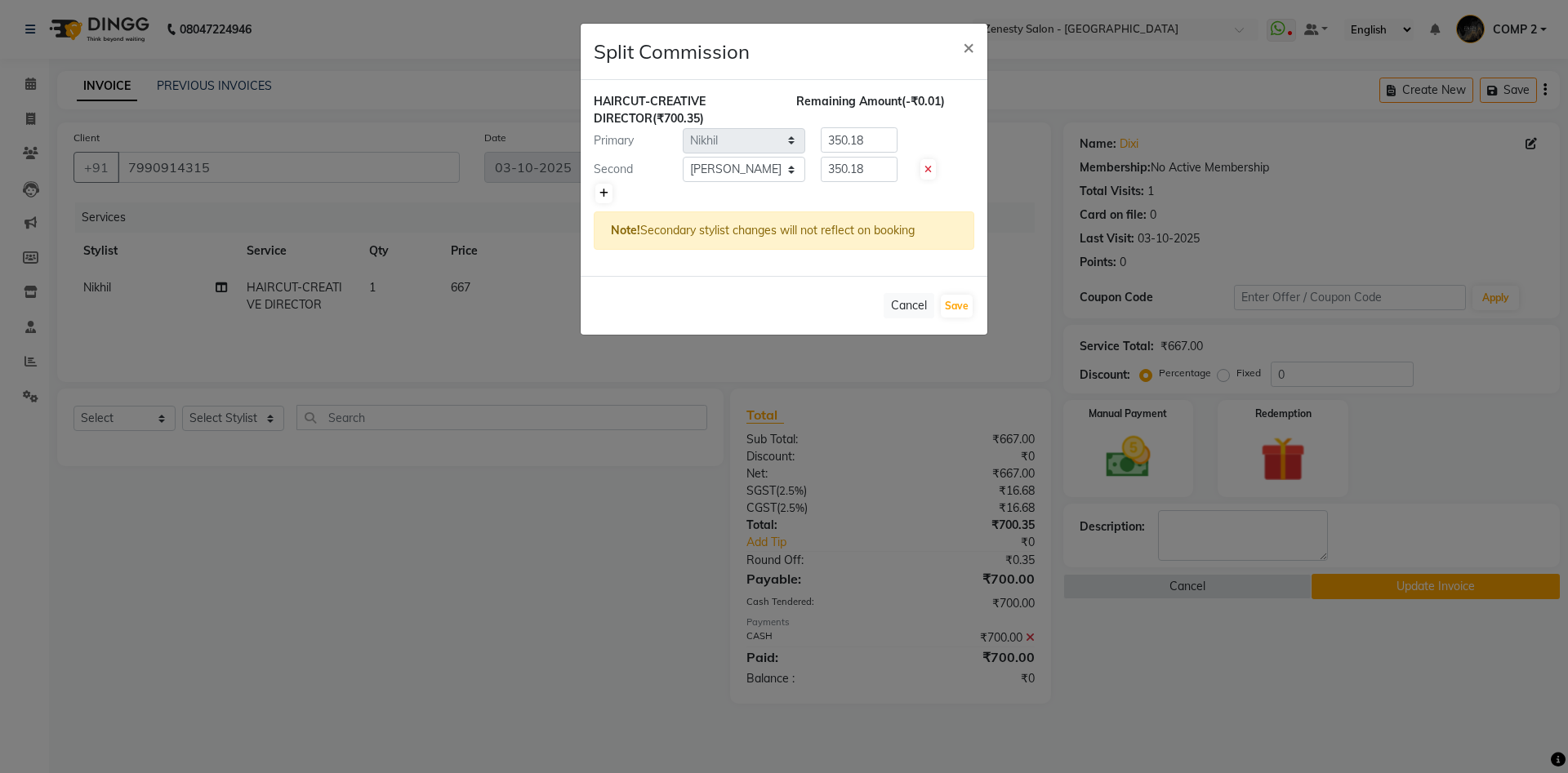
click at [608, 193] on icon at bounding box center [603, 193] width 9 height 10
type input "233.45"
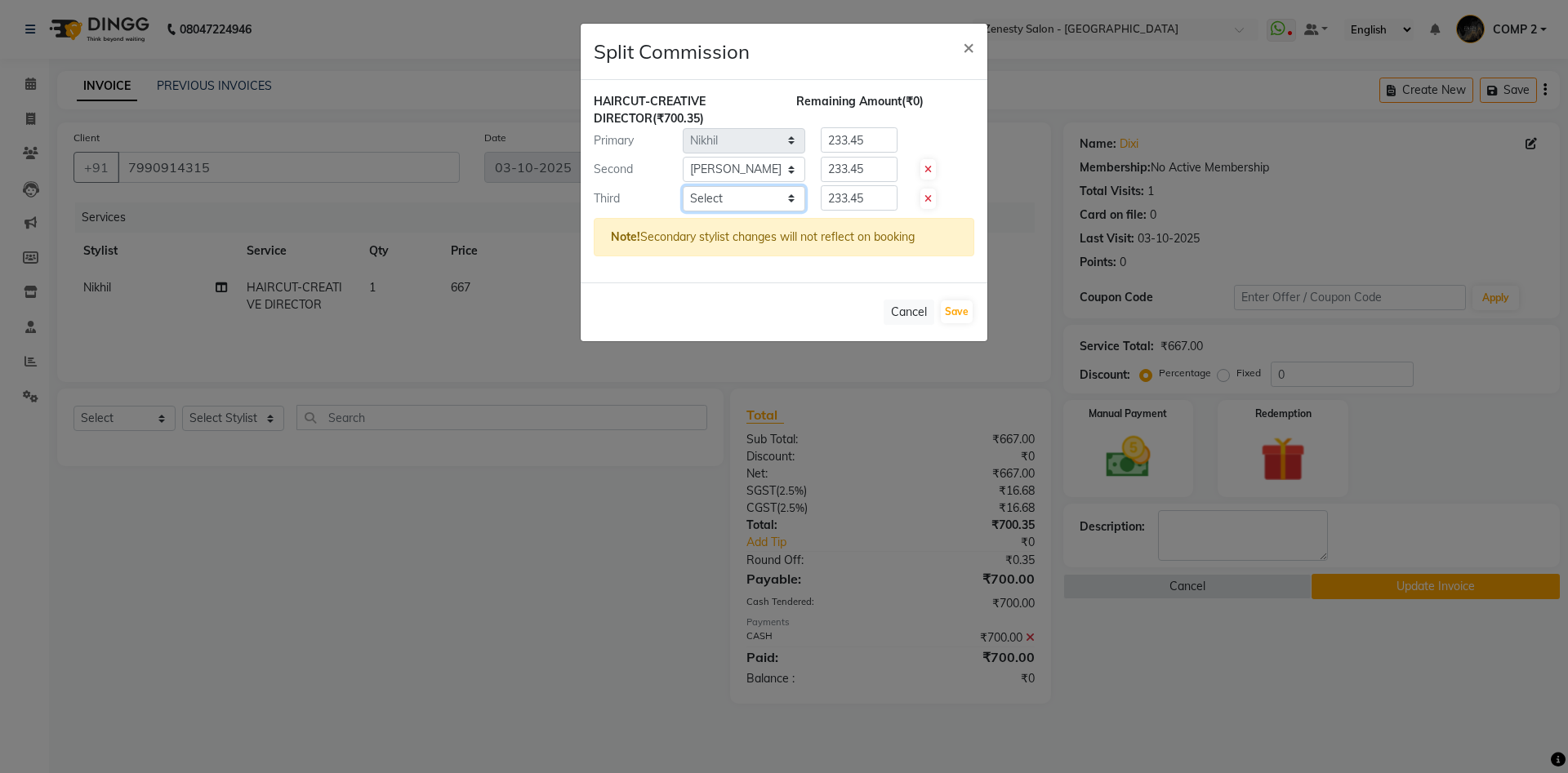
click at [683, 187] on select "Select [PERSON_NAME] [PERSON_NAME] [PERSON_NAME] Khalifa [PERSON_NAME] COMP 1 C…" at bounding box center [744, 199] width 122 height 25
select select "39491"
click option "Rishi" at bounding box center [0, 0] width 0 height 0
click at [746, 188] on select "Select [PERSON_NAME] [PERSON_NAME] [PERSON_NAME] Khalifa [PERSON_NAME] COMP 1 C…" at bounding box center [744, 199] width 122 height 25
click at [945, 307] on button "Save" at bounding box center [957, 312] width 32 height 22
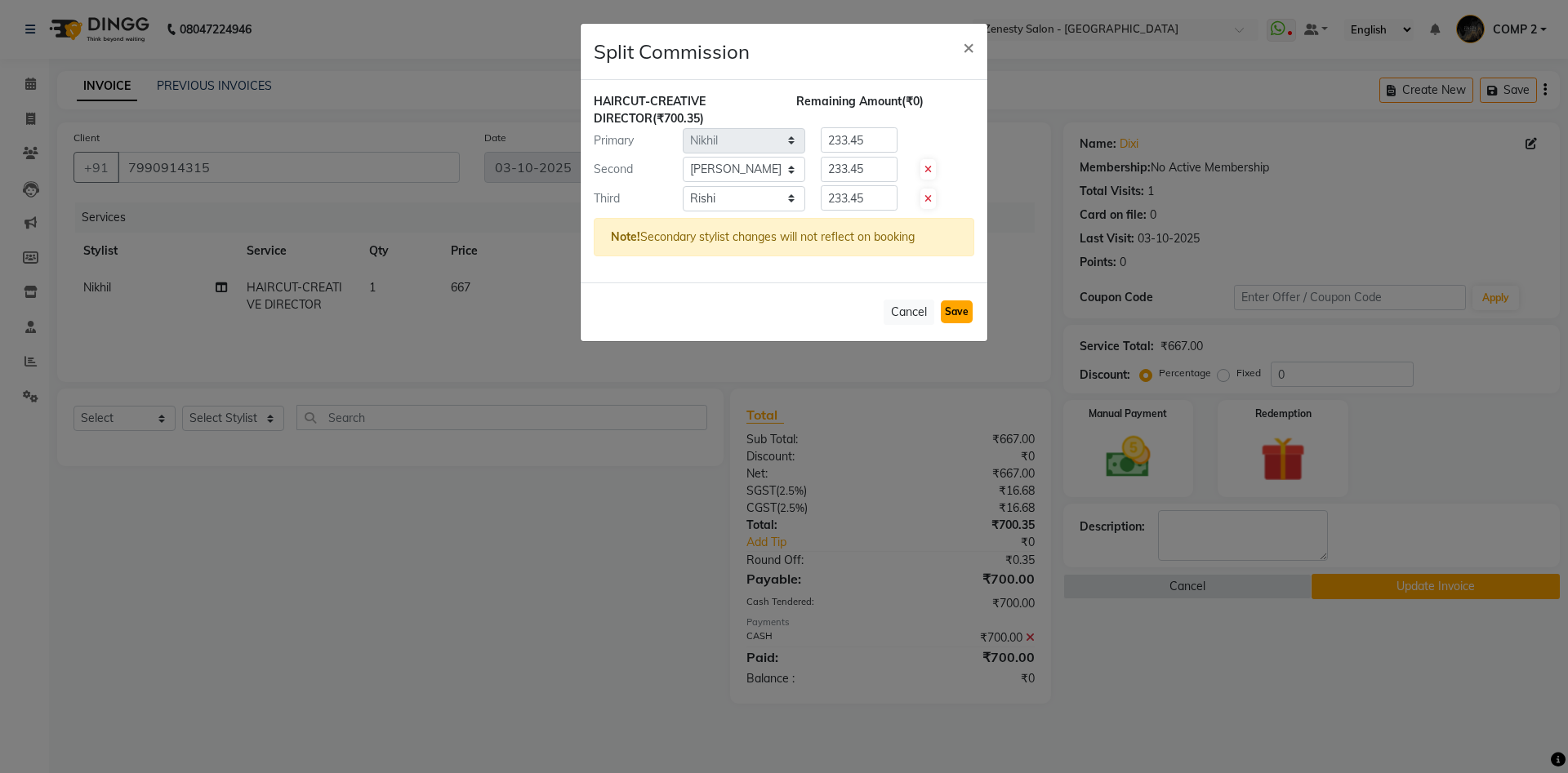
select select "Select"
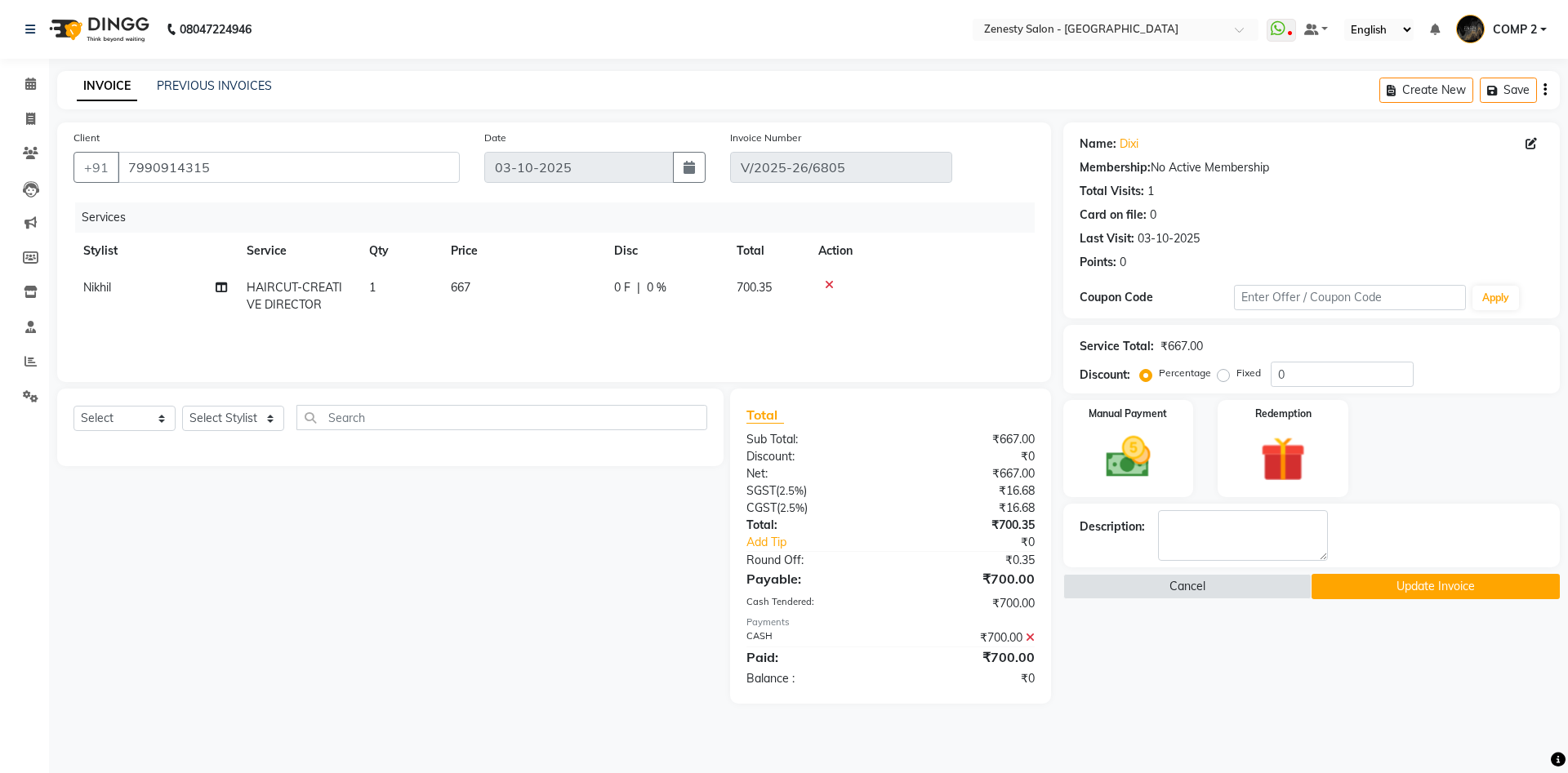
click at [1399, 587] on button "Update Invoice" at bounding box center [1436, 586] width 248 height 25
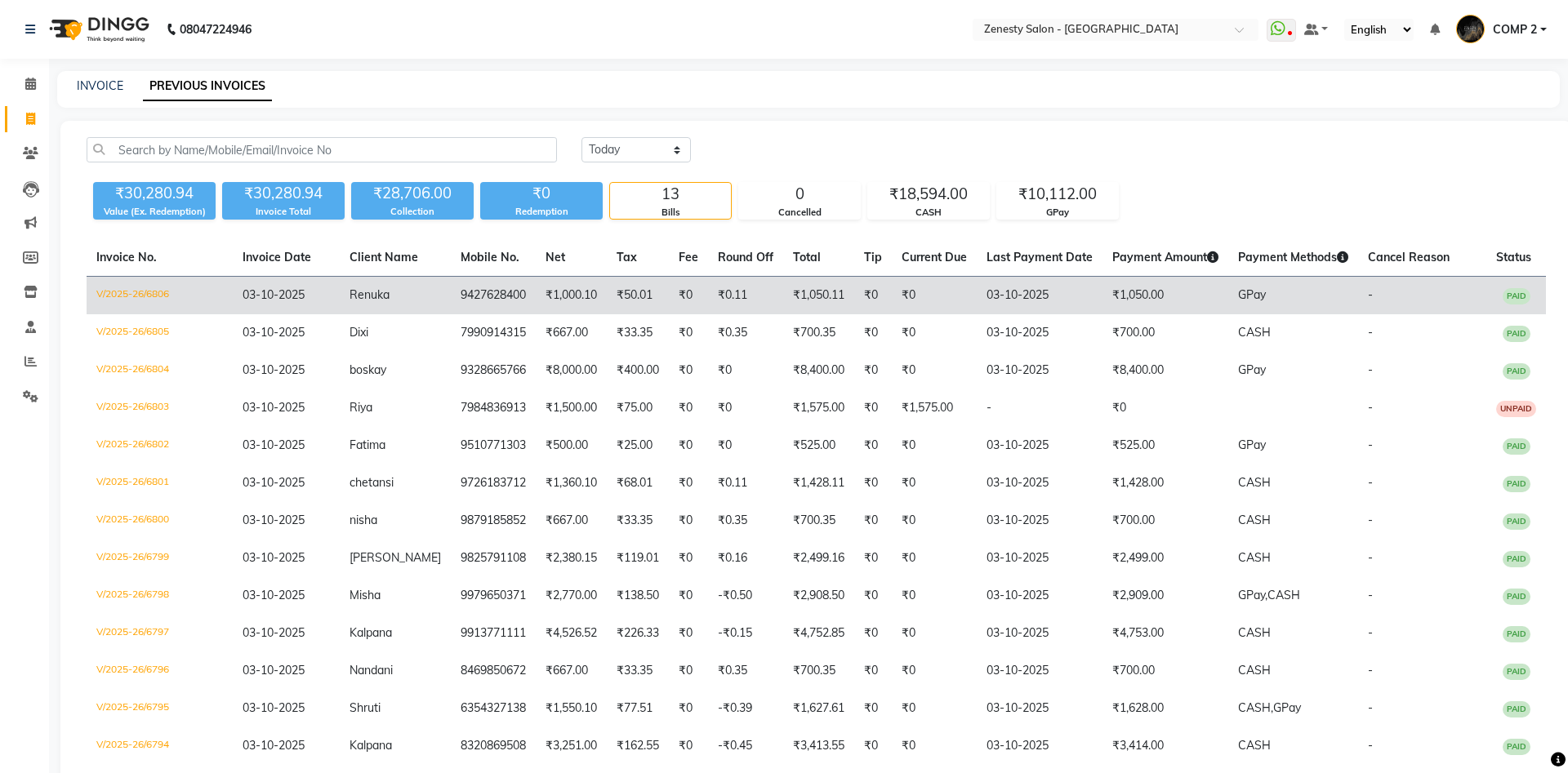
click at [380, 298] on span "Renuka" at bounding box center [370, 294] width 40 height 15
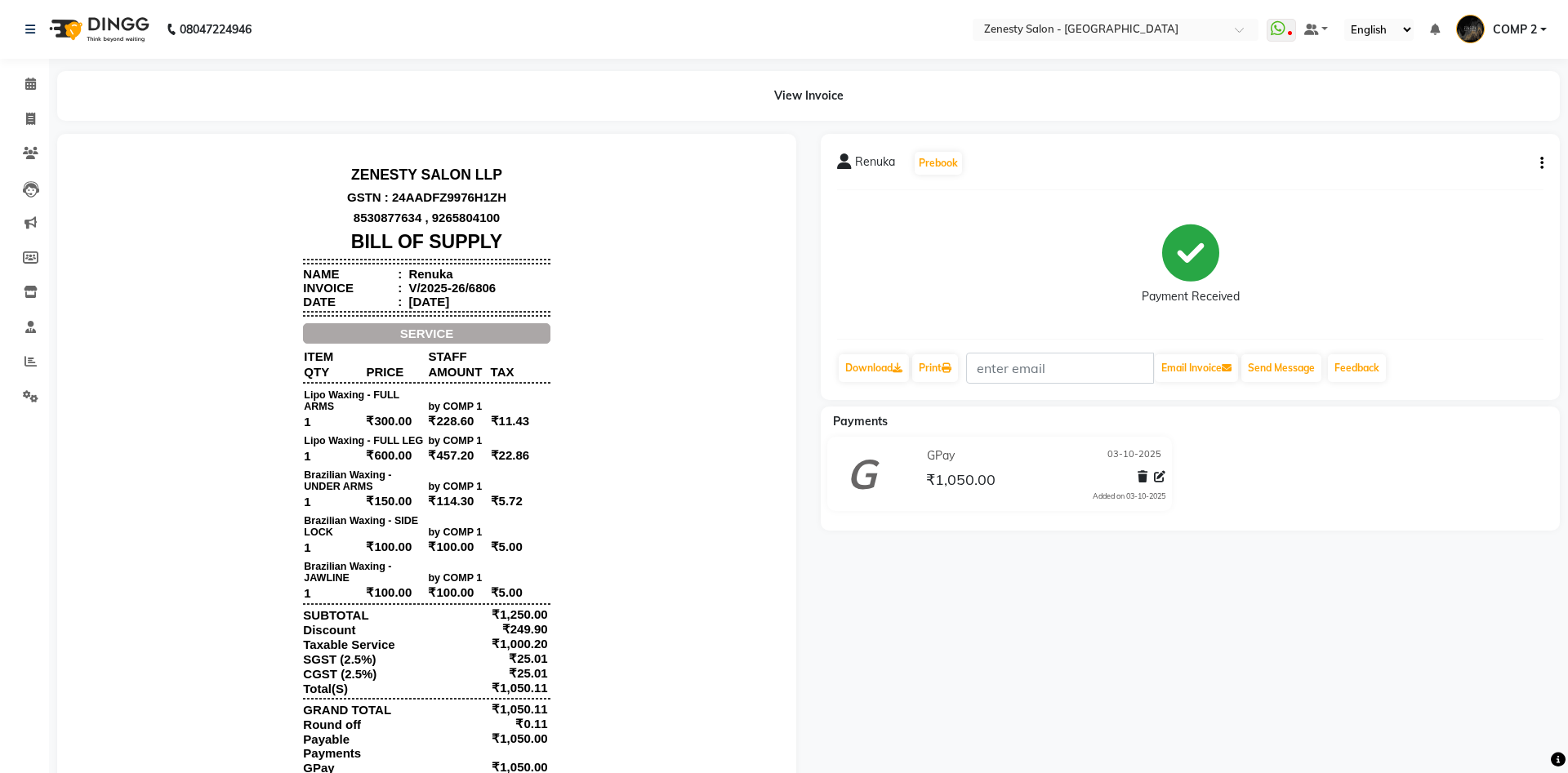
click at [1541, 163] on icon "button" at bounding box center [1542, 163] width 3 height 1
click at [1459, 161] on div "Edit Item Staff" at bounding box center [1460, 163] width 111 height 21
select select
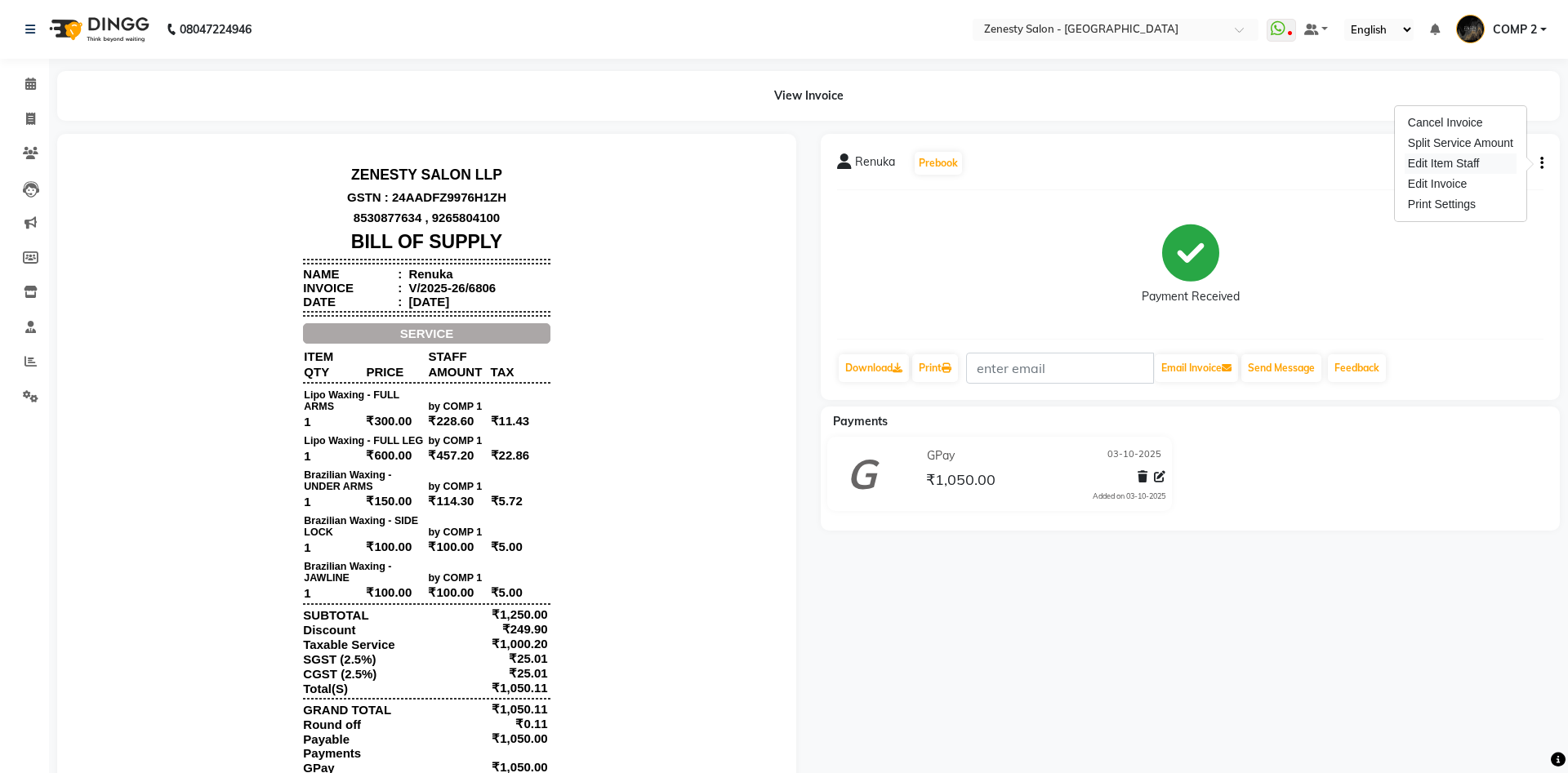
select select
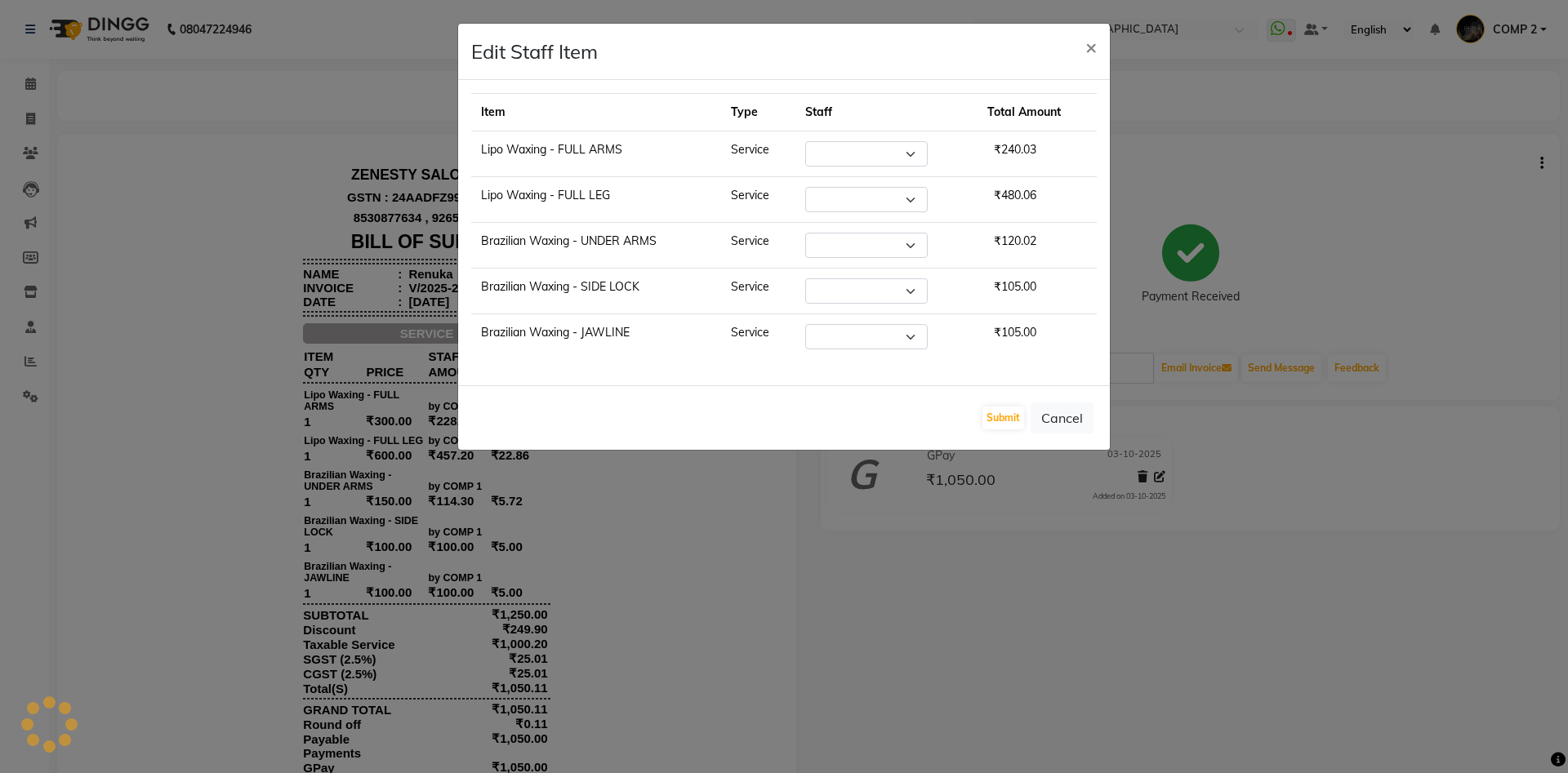
select select "81093"
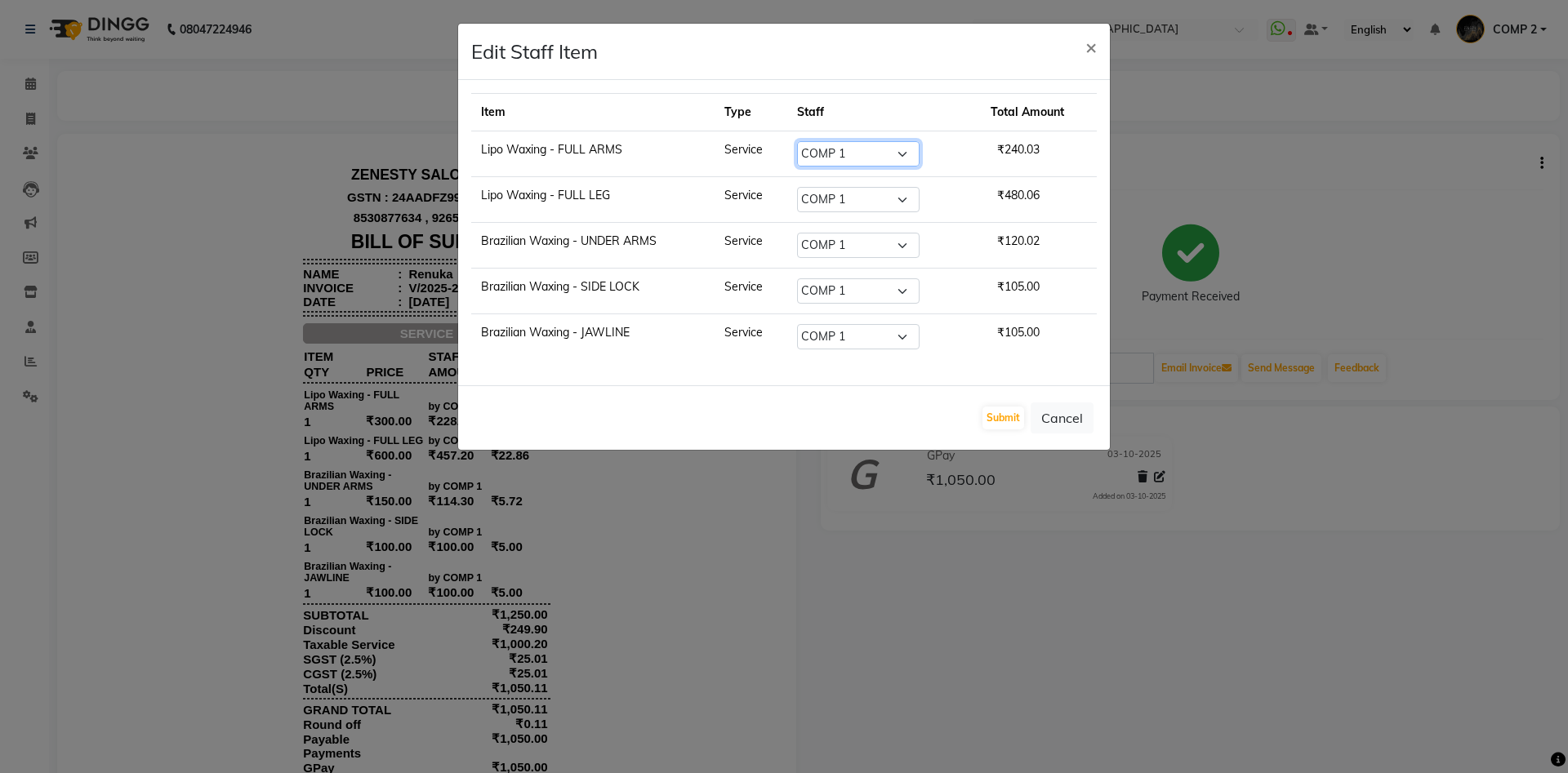
click at [798, 142] on select "Select [PERSON_NAME] [PERSON_NAME] [PERSON_NAME] Khalifa [PERSON_NAME] COMP 1 C…" at bounding box center [858, 154] width 122 height 25
select select "83361"
click option "Gaytri" at bounding box center [0, 0] width 0 height 0
click at [833, 156] on select "Select [PERSON_NAME] [PERSON_NAME] [PERSON_NAME] Khalifa [PERSON_NAME] COMP 1 C…" at bounding box center [858, 154] width 122 height 25
click at [798, 187] on select "Select [PERSON_NAME] [PERSON_NAME] [PERSON_NAME] Khalifa [PERSON_NAME] COMP 1 C…" at bounding box center [858, 199] width 122 height 25
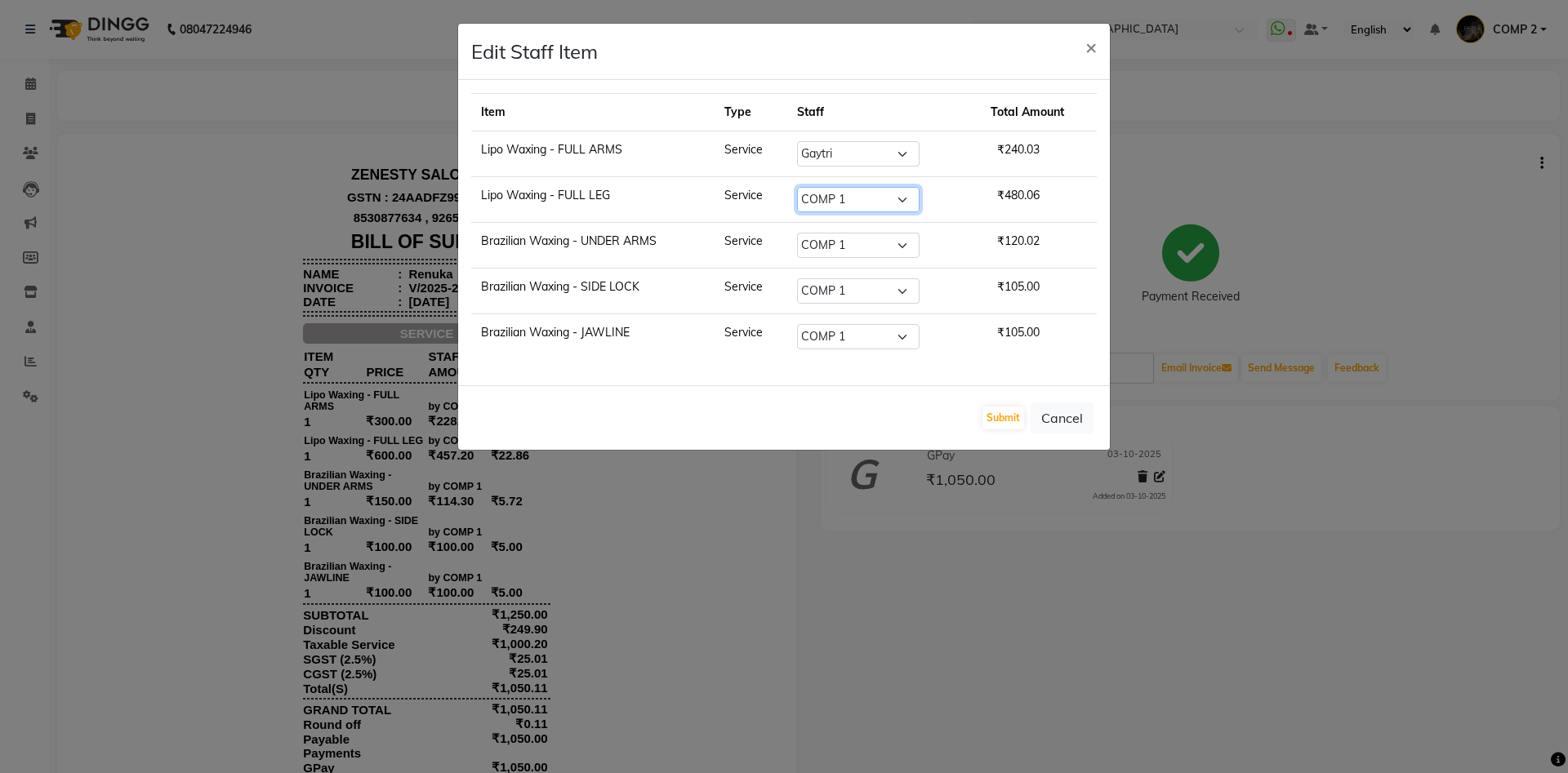
select select "83361"
click option "Gaytri" at bounding box center [0, 0] width 0 height 0
click at [868, 197] on select "Select [PERSON_NAME] [PERSON_NAME] [PERSON_NAME] Khalifa [PERSON_NAME] COMP 1 C…" at bounding box center [858, 199] width 122 height 25
click at [798, 233] on select "Select [PERSON_NAME] [PERSON_NAME] [PERSON_NAME] Khalifa [PERSON_NAME] COMP 1 C…" at bounding box center [858, 245] width 122 height 25
select select "83361"
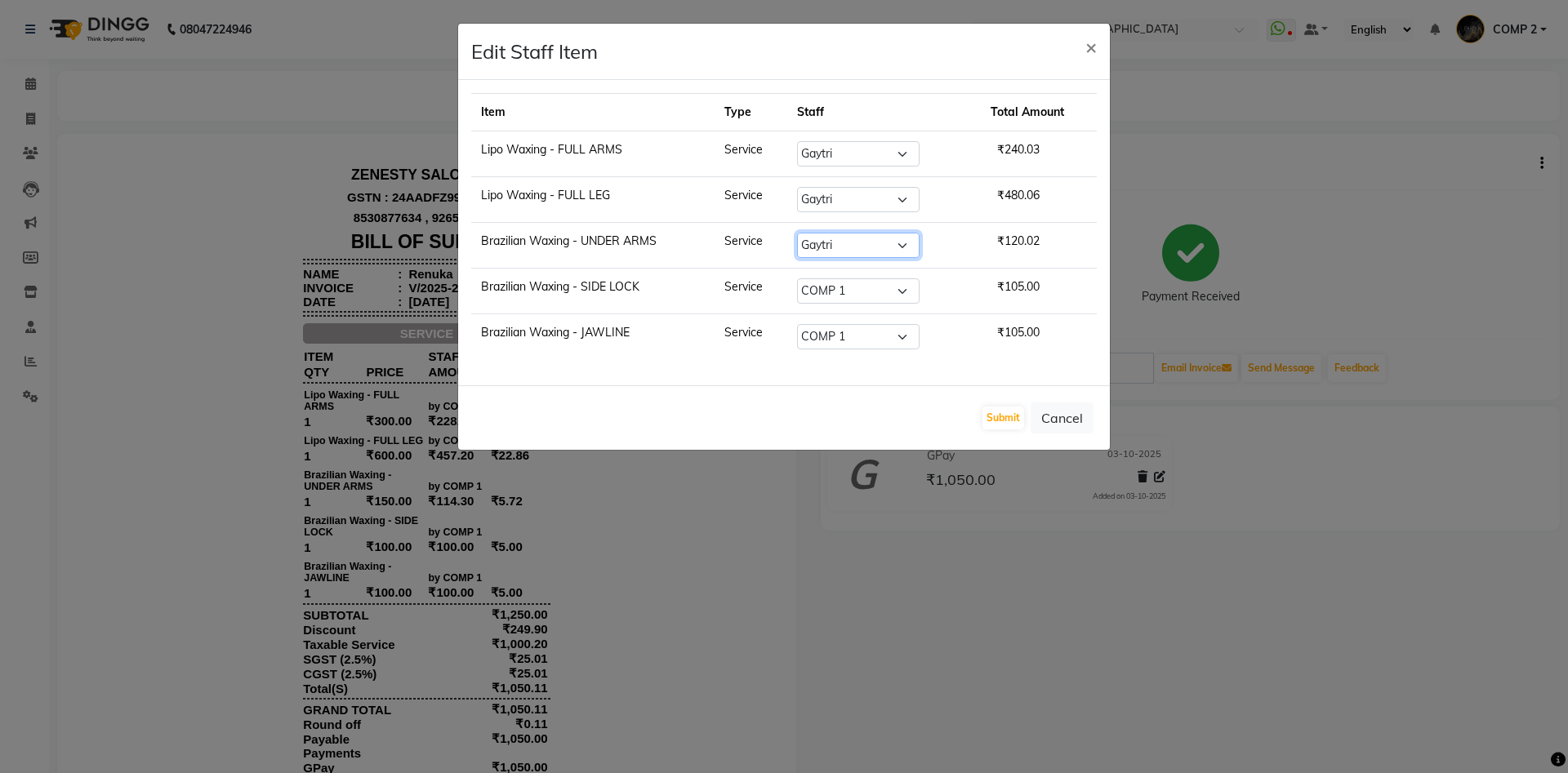
click option "Gaytri" at bounding box center [0, 0] width 0 height 0
click at [857, 236] on select "Select [PERSON_NAME] [PERSON_NAME] [PERSON_NAME] Khalifa [PERSON_NAME] COMP 1 C…" at bounding box center [858, 245] width 122 height 25
click at [798, 279] on select "Select [PERSON_NAME] [PERSON_NAME] [PERSON_NAME] Khalifa [PERSON_NAME] COMP 1 C…" at bounding box center [858, 291] width 122 height 25
select select "83361"
click option "Gaytri" at bounding box center [0, 0] width 0 height 0
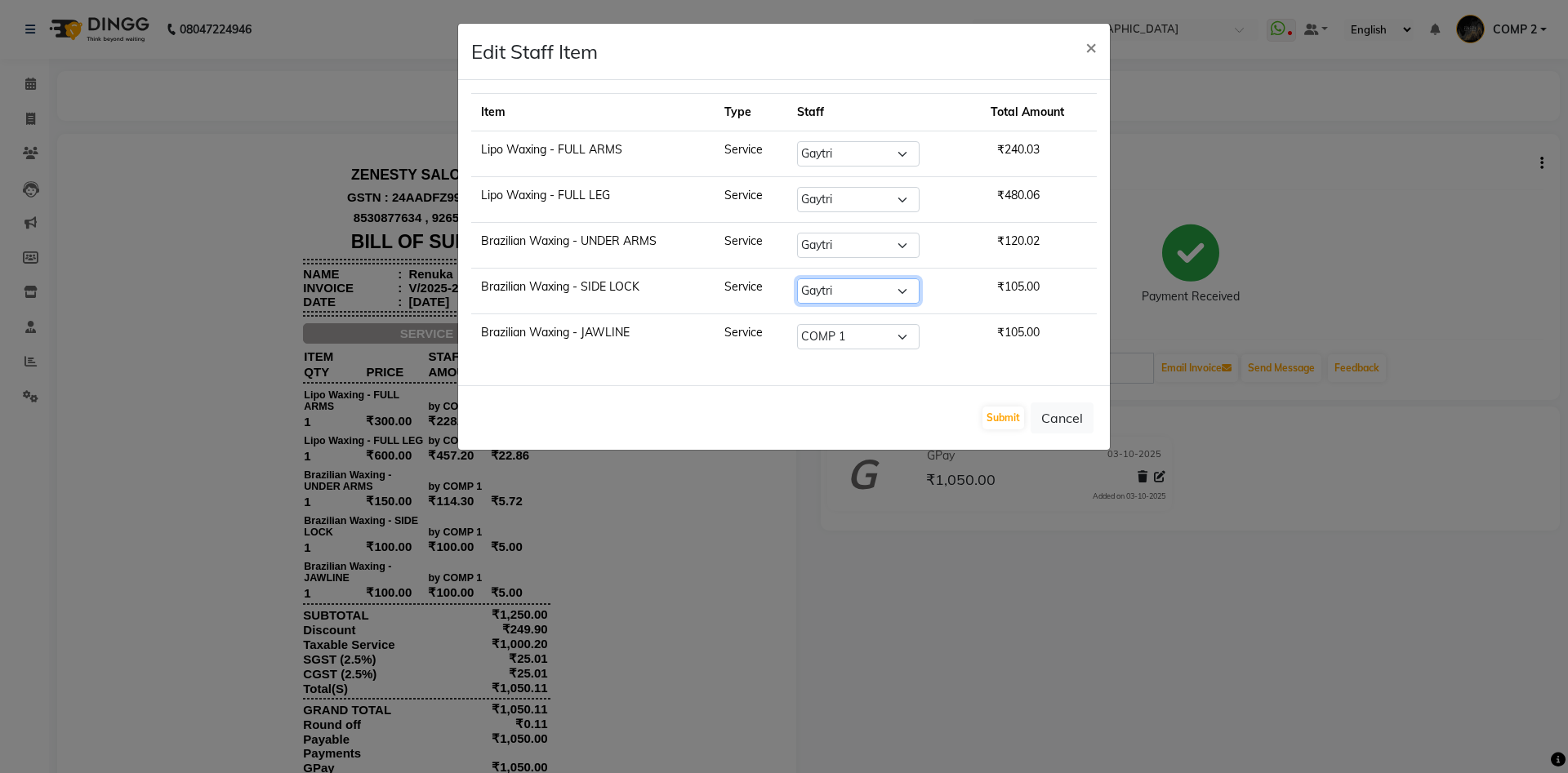
click at [852, 285] on select "Select [PERSON_NAME] [PERSON_NAME] [PERSON_NAME] Khalifa [PERSON_NAME] COMP 1 C…" at bounding box center [858, 291] width 122 height 25
click at [798, 233] on select "Select [PERSON_NAME] [PERSON_NAME] [PERSON_NAME] Khalifa [PERSON_NAME] COMP 1 C…" at bounding box center [858, 245] width 122 height 25
select select "39498"
click option "[DEMOGRAPHIC_DATA]" at bounding box center [0, 0] width 0 height 0
click at [882, 245] on select "Select [PERSON_NAME] [PERSON_NAME] [PERSON_NAME] Khalifa [PERSON_NAME] COMP 1 C…" at bounding box center [858, 245] width 122 height 25
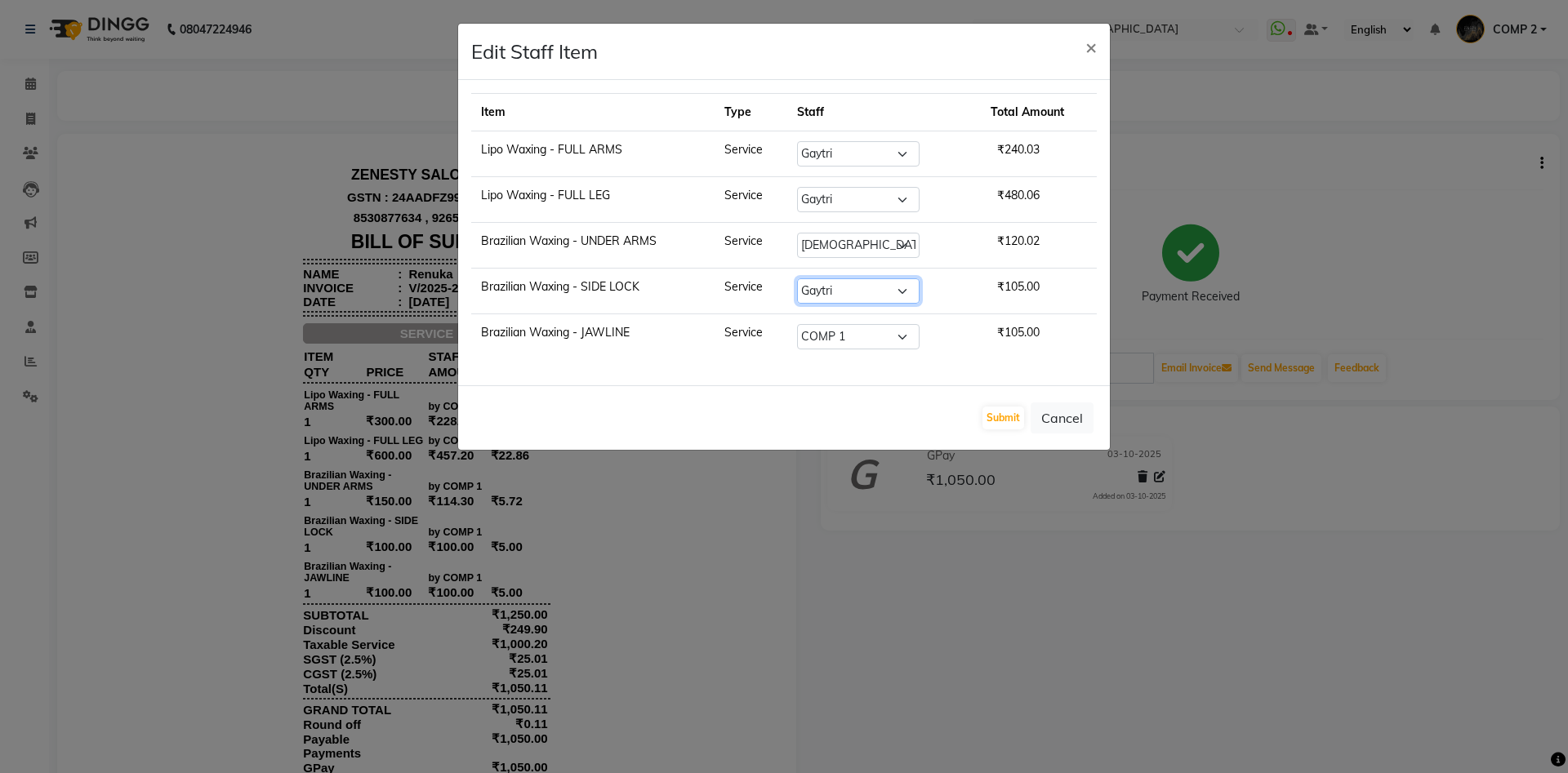
click at [798, 279] on select "Select [PERSON_NAME] [PERSON_NAME] [PERSON_NAME] Khalifa [PERSON_NAME] COMP 1 C…" at bounding box center [858, 291] width 122 height 25
click at [861, 290] on select "Select [PERSON_NAME] [PERSON_NAME] [PERSON_NAME] Khalifa [PERSON_NAME] COMP 1 C…" at bounding box center [858, 291] width 122 height 25
click at [798, 324] on select "Select [PERSON_NAME] [PERSON_NAME] [PERSON_NAME] Khalifa [PERSON_NAME] COMP 1 C…" at bounding box center [858, 337] width 122 height 25
select select "83361"
click option "Gaytri" at bounding box center [0, 0] width 0 height 0
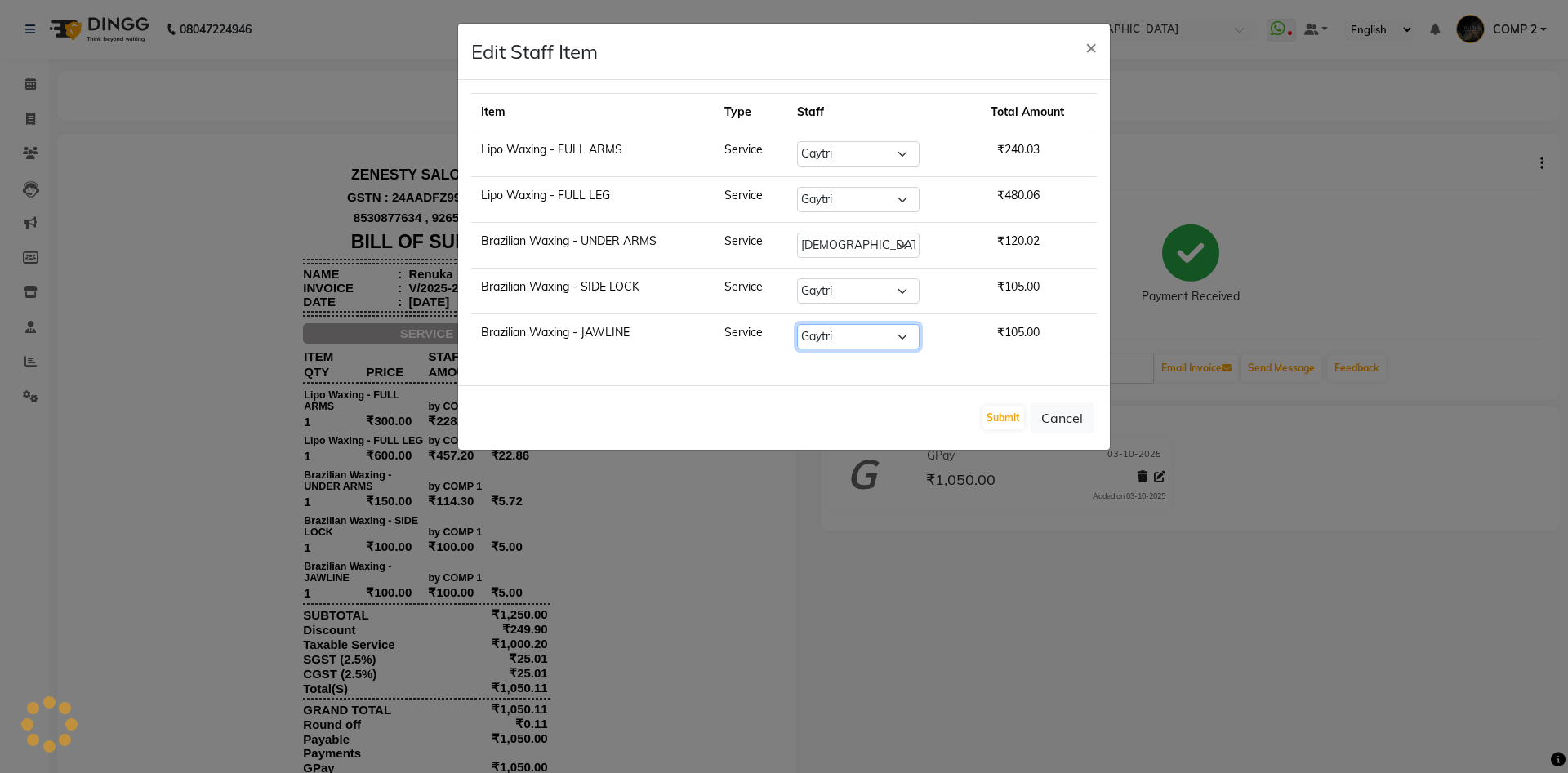
click at [849, 327] on select "Select [PERSON_NAME] [PERSON_NAME] [PERSON_NAME] Khalifa [PERSON_NAME] COMP 1 C…" at bounding box center [858, 337] width 122 height 25
click at [988, 412] on button "Submit" at bounding box center [1003, 417] width 42 height 22
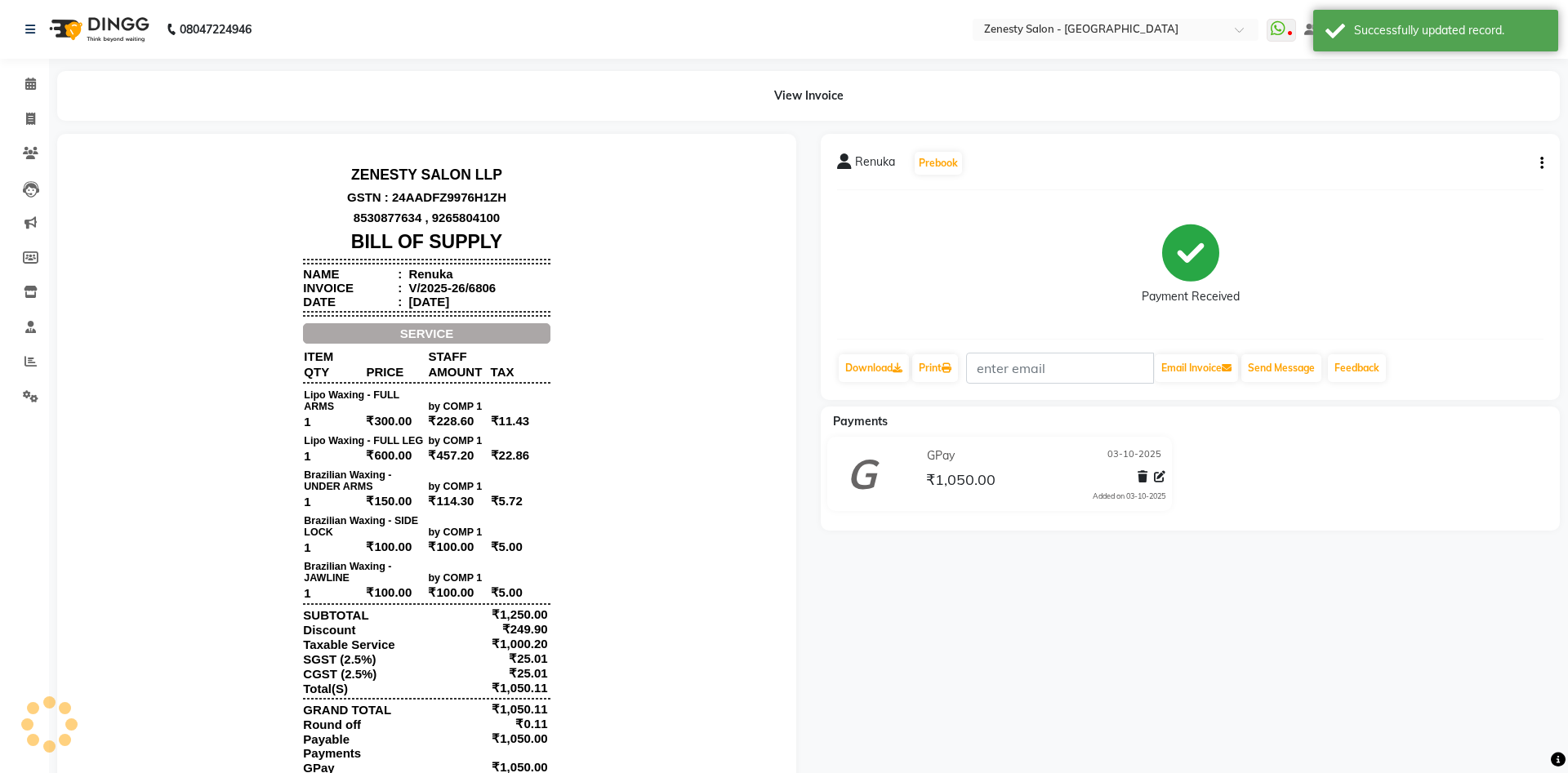
click at [1538, 168] on button "button" at bounding box center [1539, 164] width 10 height 18
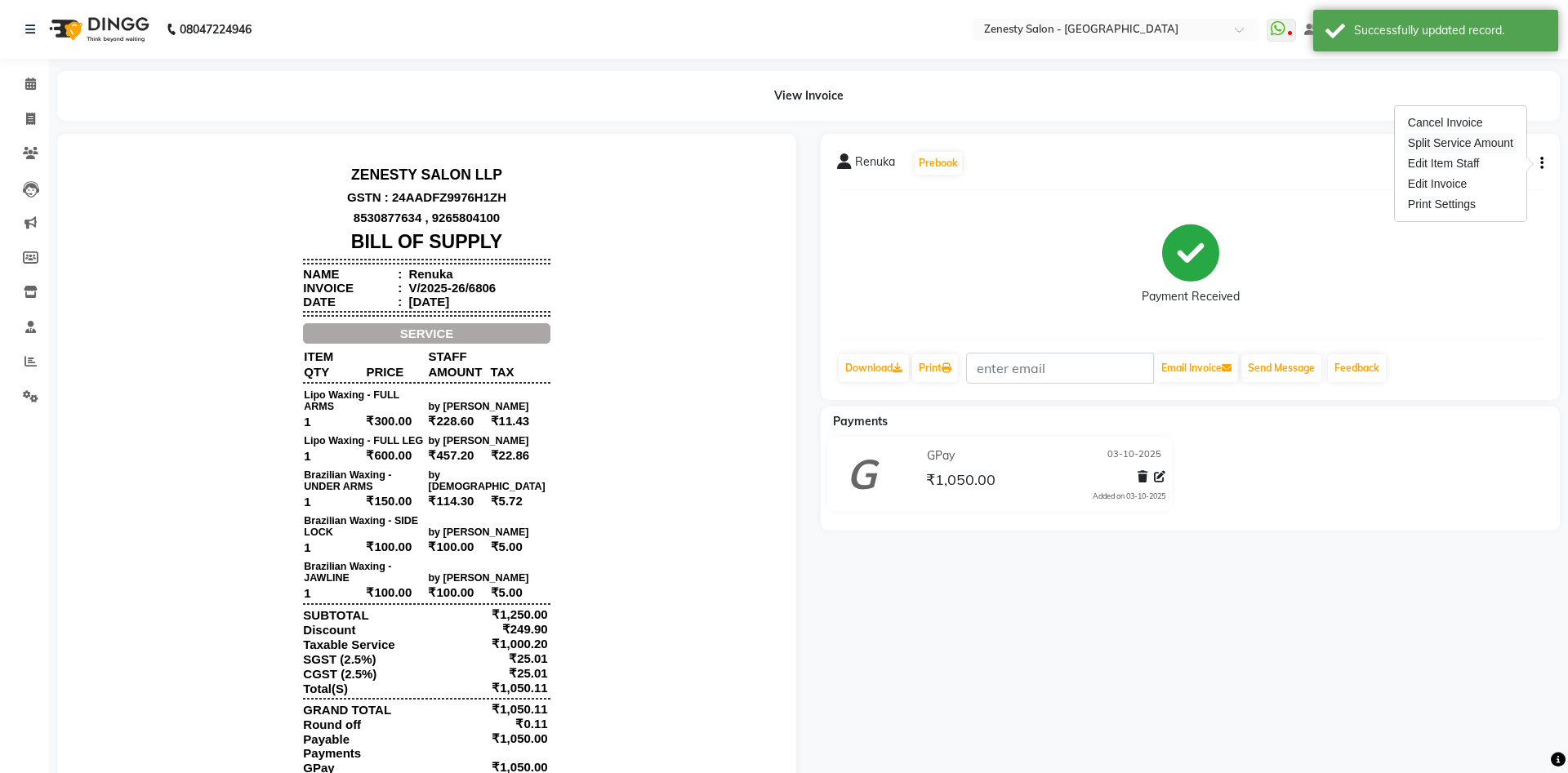
click at [1456, 150] on div "Split Service Amount" at bounding box center [1460, 143] width 111 height 21
select select "83361"
select select "39498"
select select "83361"
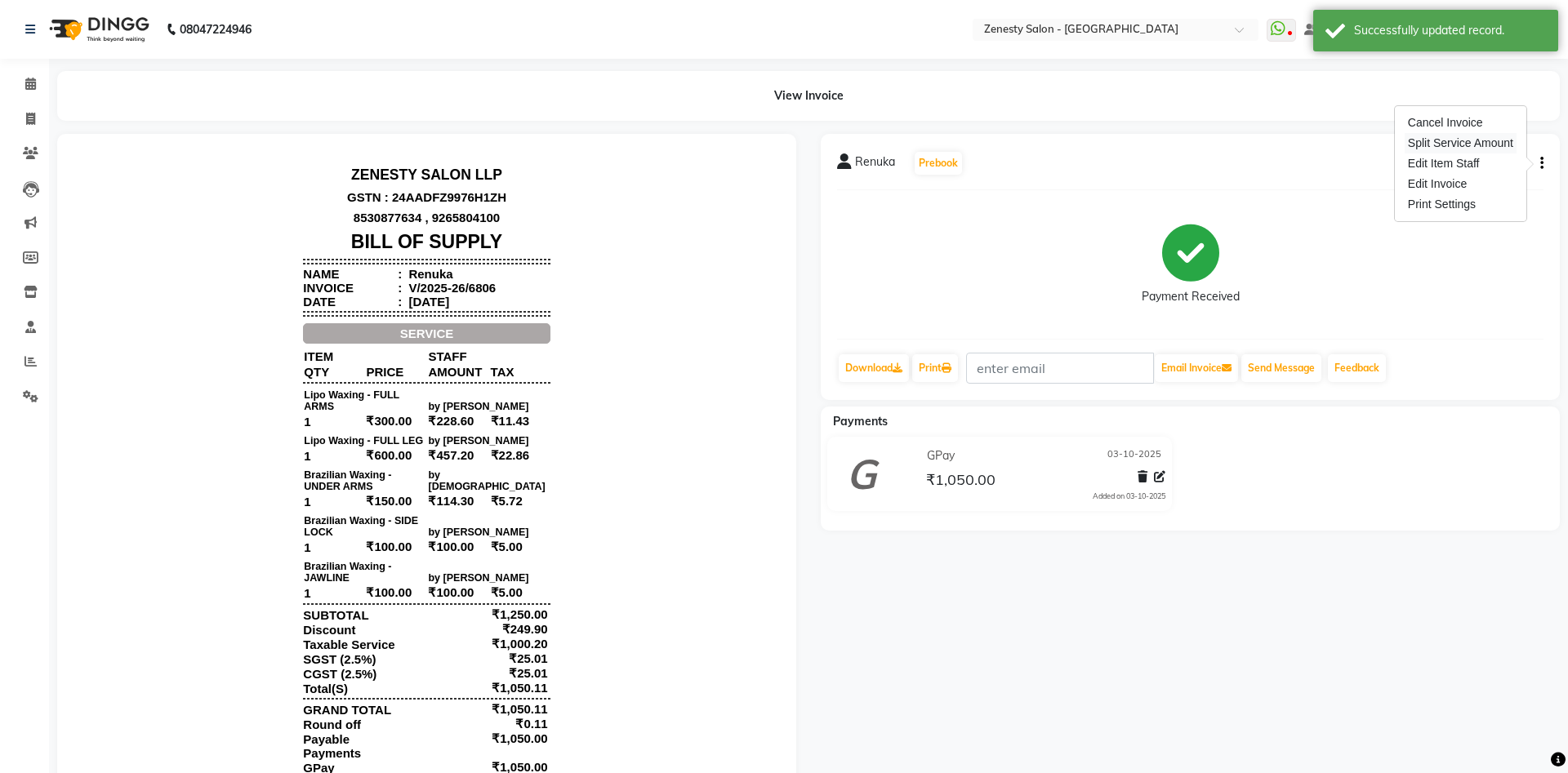
select select "83361"
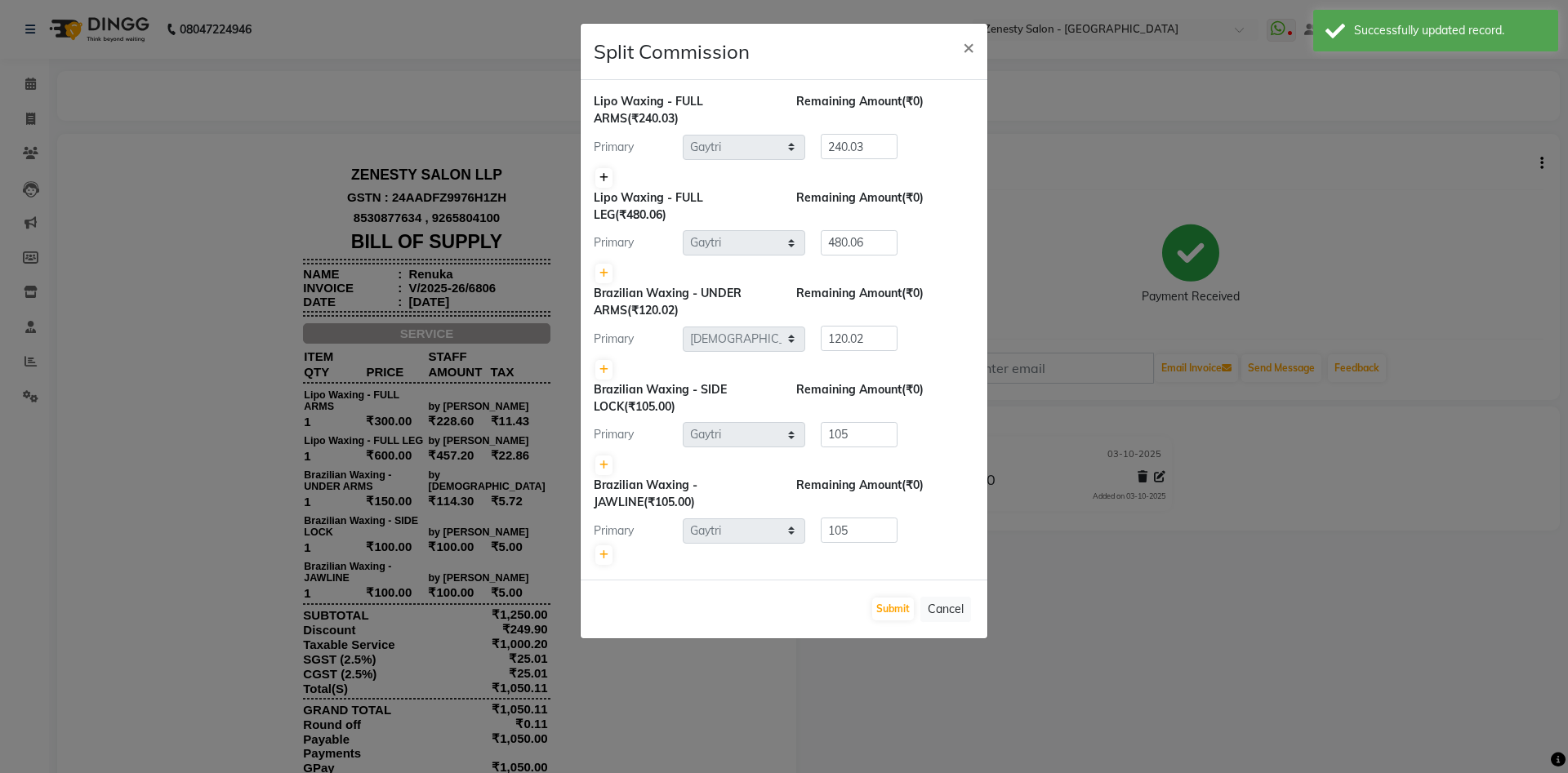
click at [603, 174] on icon at bounding box center [603, 178] width 9 height 10
type input "120.02"
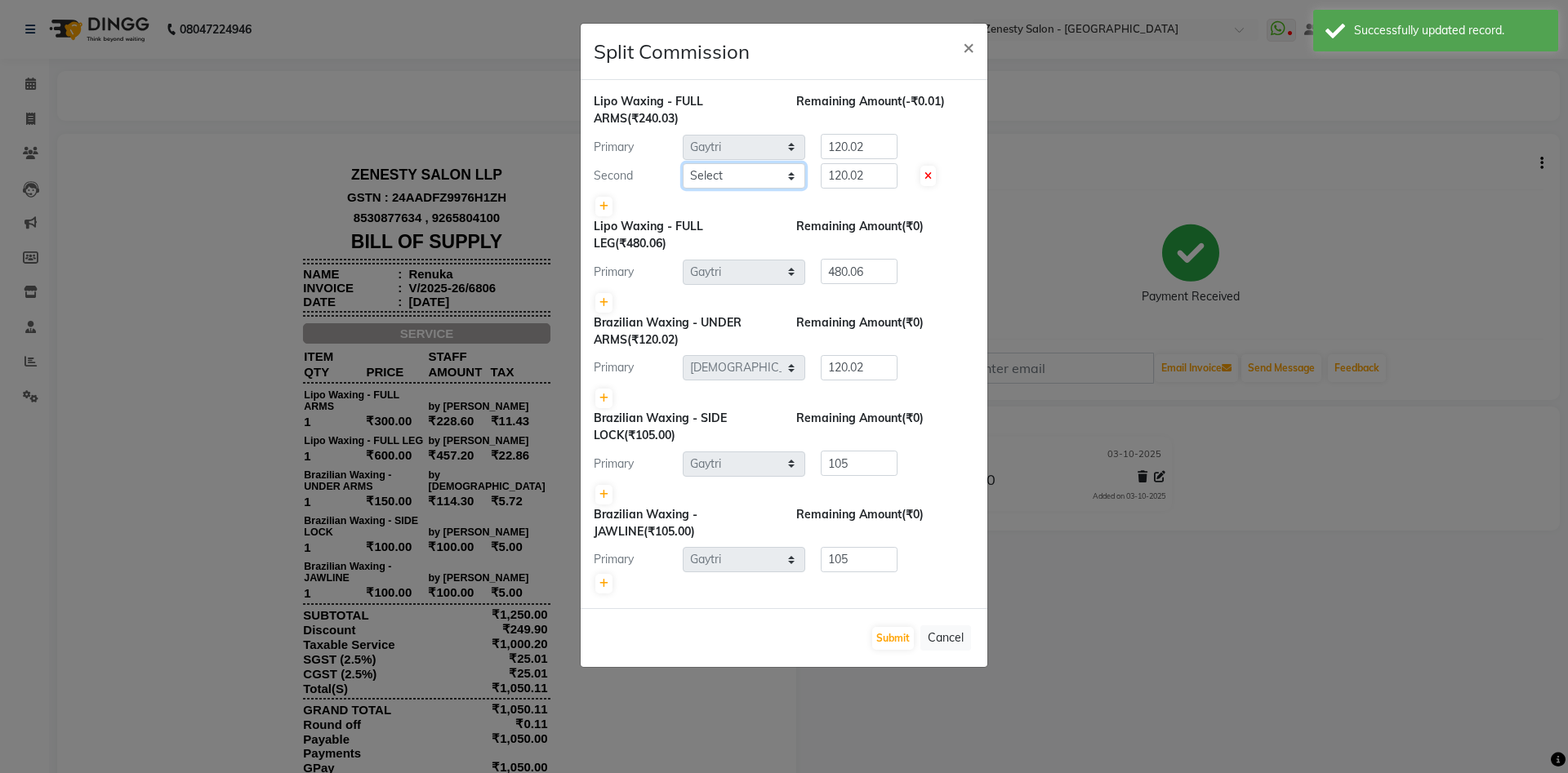
click at [683, 163] on select "Select [PERSON_NAME] [PERSON_NAME] [PERSON_NAME] Khalifa [PERSON_NAME] COMP 1 C…" at bounding box center [744, 176] width 122 height 25
select select "39498"
click option "[DEMOGRAPHIC_DATA]" at bounding box center [0, 0] width 0 height 0
click at [732, 180] on select "Select [PERSON_NAME] [PERSON_NAME] [PERSON_NAME] Khalifa [PERSON_NAME] COMP 1 C…" at bounding box center [744, 176] width 122 height 25
click at [608, 300] on icon at bounding box center [603, 303] width 9 height 10
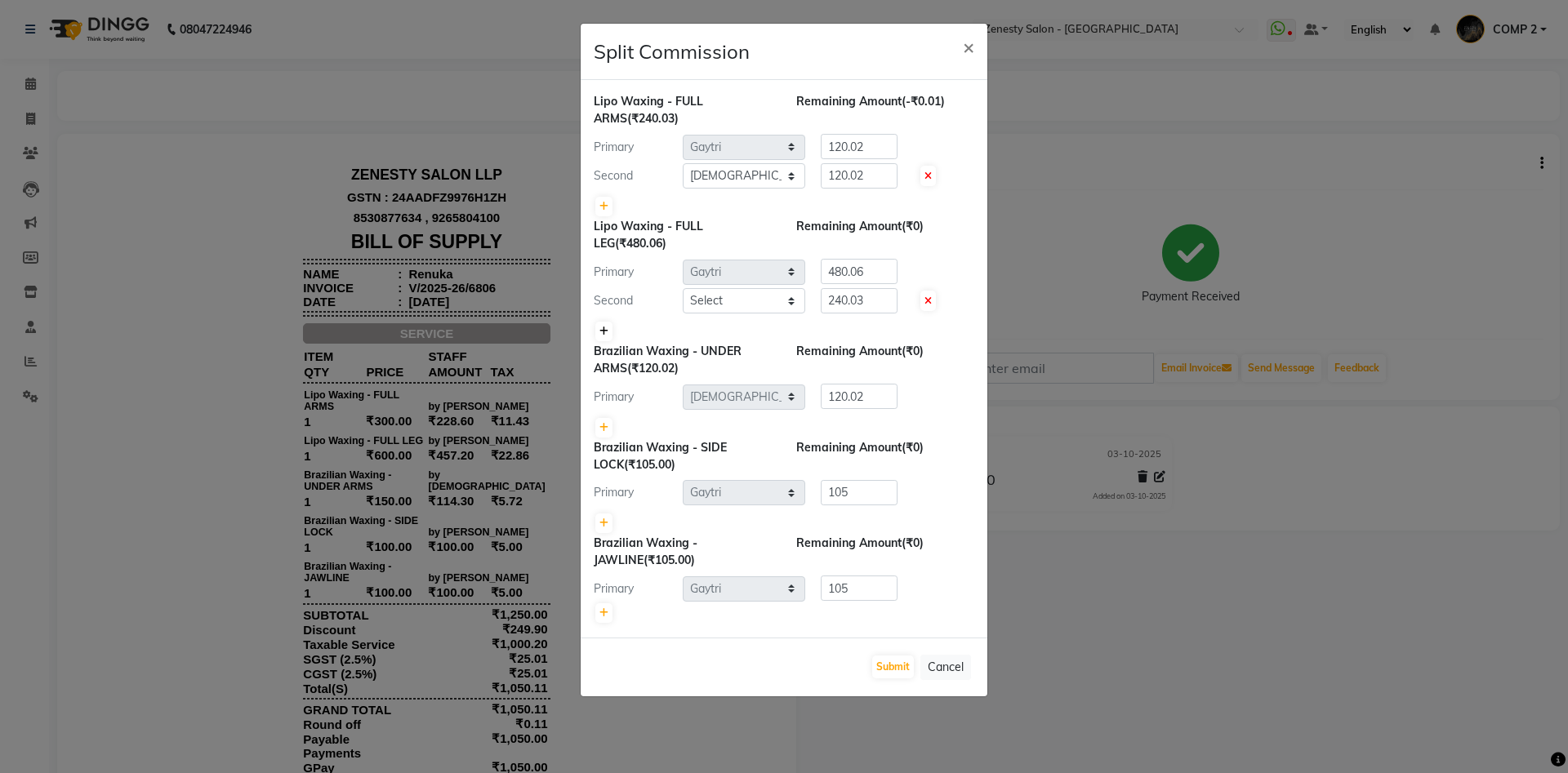
type input "240.03"
click at [683, 288] on select "Select [PERSON_NAME] [PERSON_NAME] [PERSON_NAME] Khalifa [PERSON_NAME] COMP 1 C…" at bounding box center [744, 301] width 122 height 25
select select "39498"
click option "[DEMOGRAPHIC_DATA]" at bounding box center [0, 0] width 0 height 0
click at [714, 304] on select "Select [PERSON_NAME] [PERSON_NAME] [PERSON_NAME] Khalifa [PERSON_NAME] COMP 1 C…" at bounding box center [744, 301] width 122 height 25
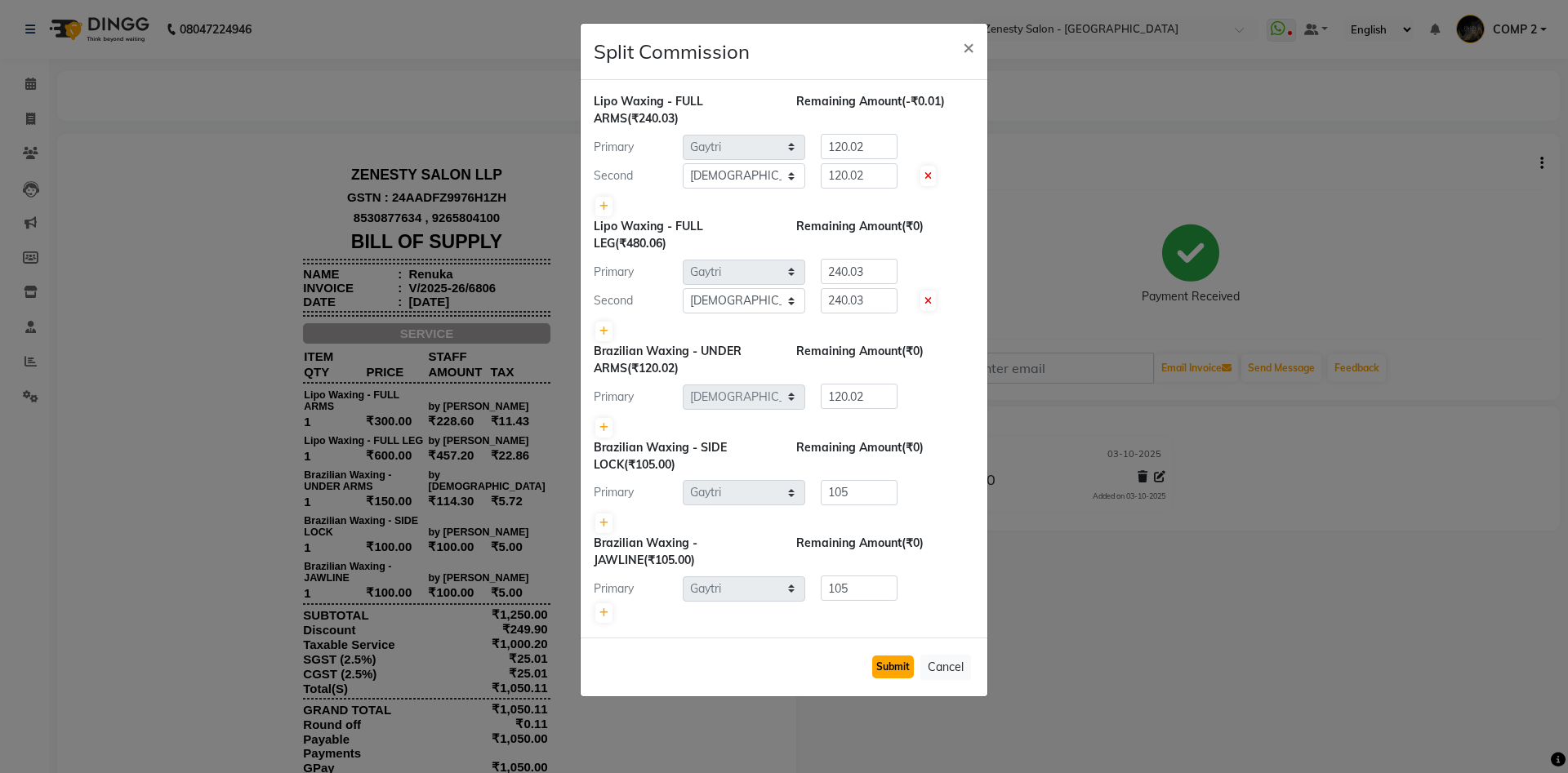
click at [898, 666] on button "Submit" at bounding box center [893, 666] width 42 height 22
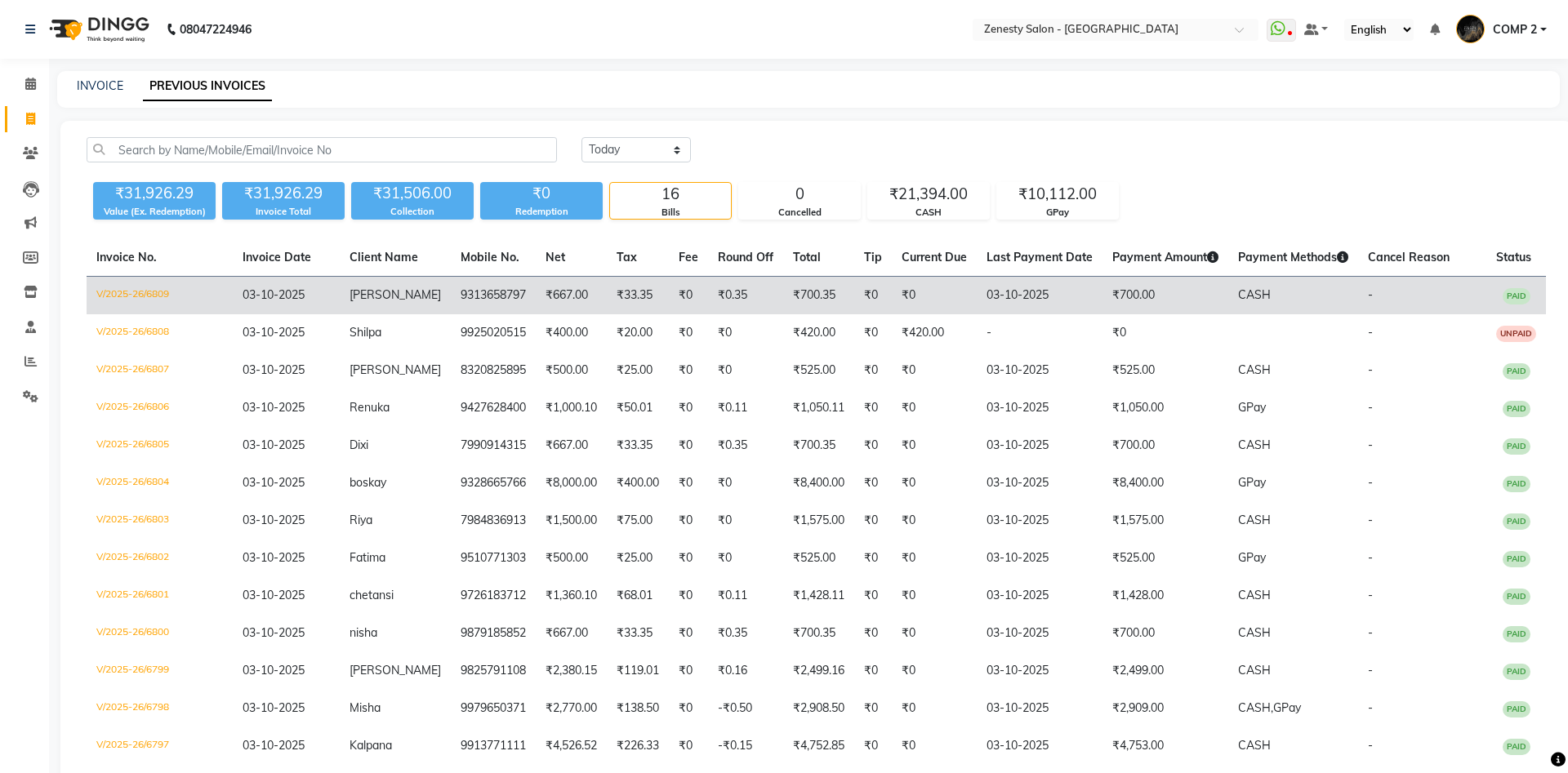
click at [453, 294] on td "9313658797" at bounding box center [493, 295] width 85 height 38
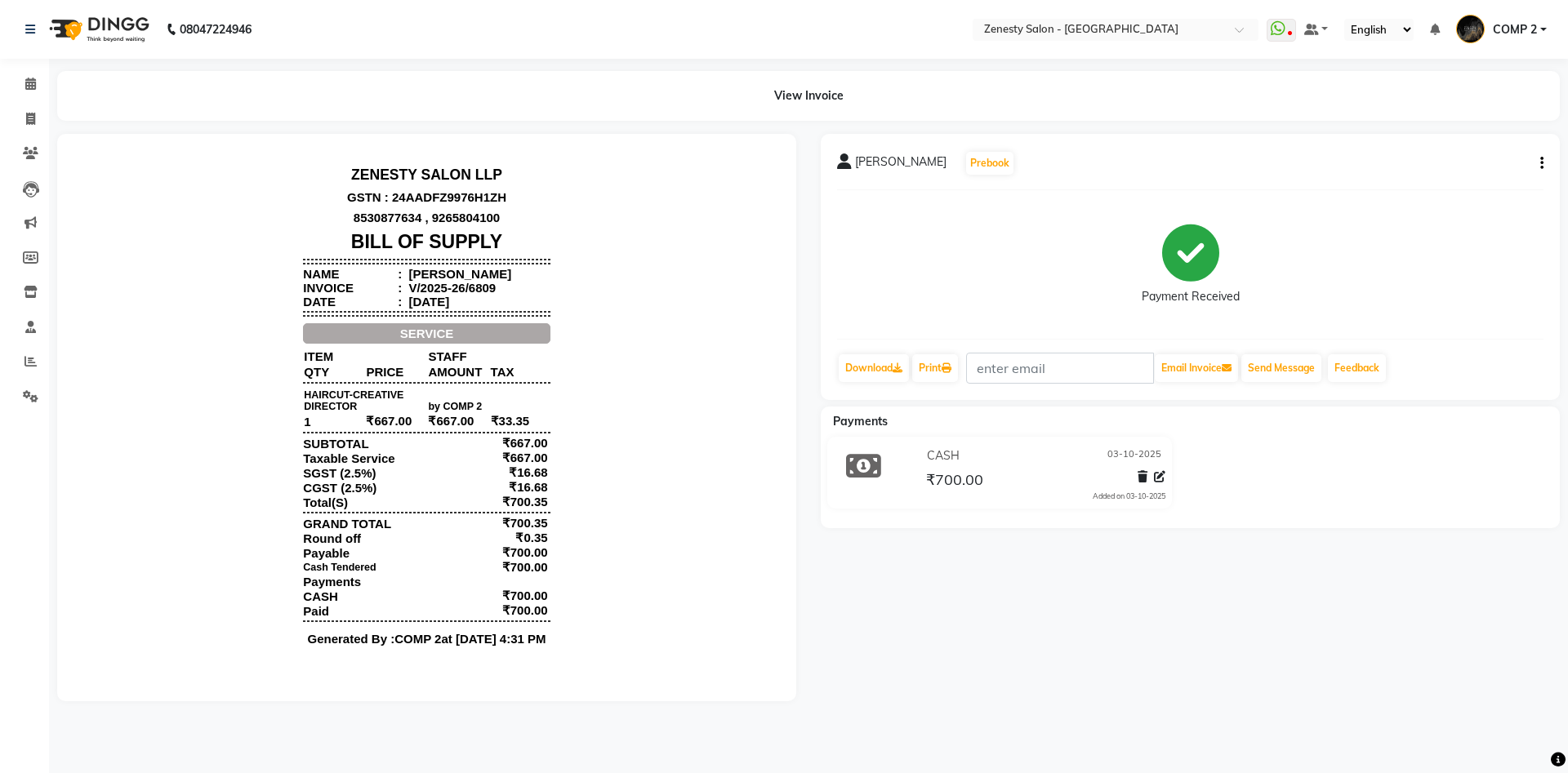
click at [1538, 160] on button "button" at bounding box center [1539, 164] width 10 height 18
click at [1439, 163] on div "Edit Item Staff" at bounding box center [1460, 163] width 111 height 21
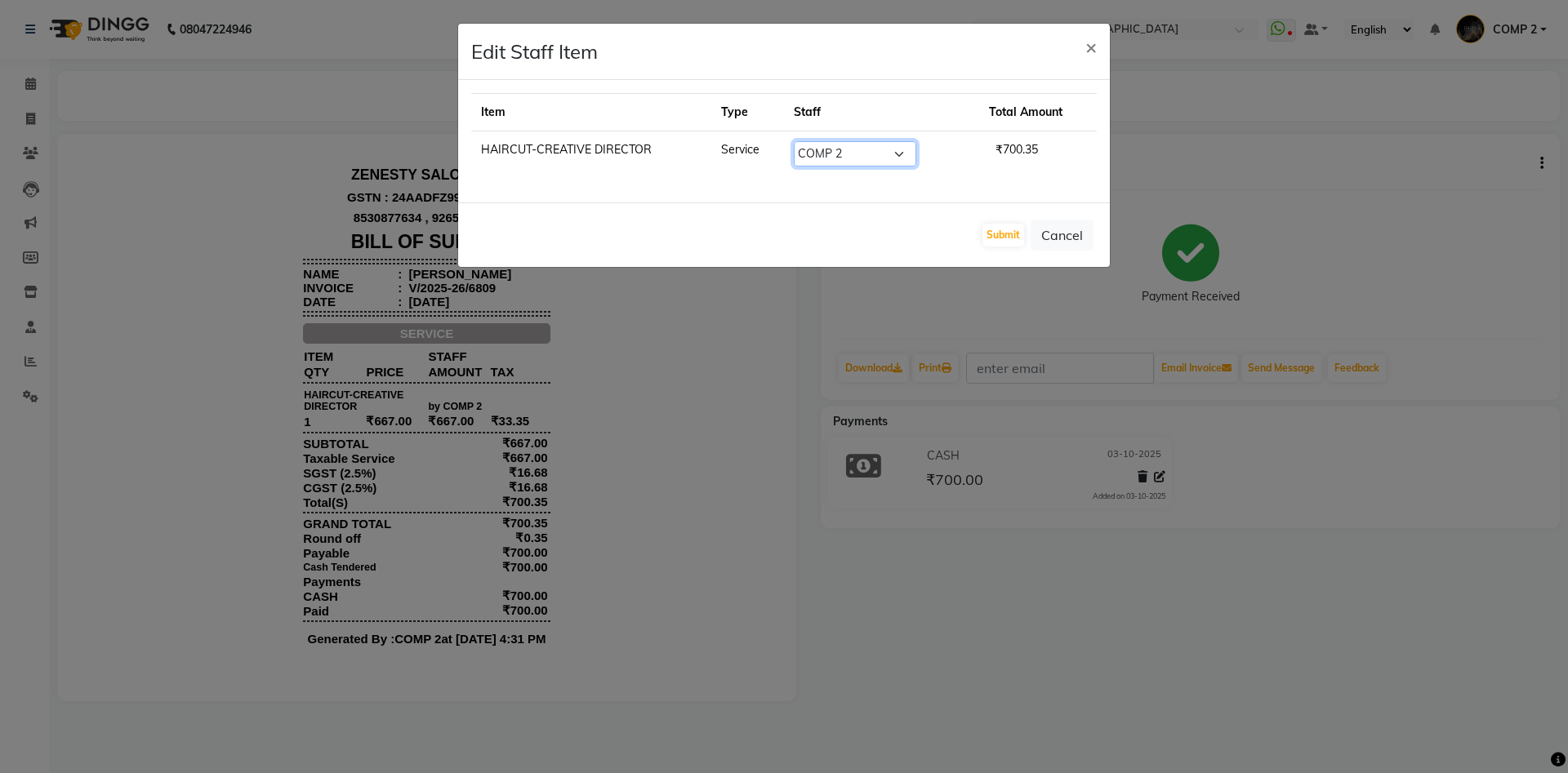
click at [794, 142] on select "Select Aanand Aarti Aashik Aesha Arsh Khalifa Ayan COMP 1 COMP 2 Darshan Dhara …" at bounding box center [854, 154] width 122 height 25
select select "39505"
click option "Nikhil" at bounding box center [0, 0] width 0 height 0
click at [881, 158] on select "Select Aanand Aarti Aashik Aesha Arsh Khalifa Ayan COMP 1 COMP 2 Darshan Dhara …" at bounding box center [854, 154] width 122 height 25
drag, startPoint x: 986, startPoint y: 232, endPoint x: 1023, endPoint y: 236, distance: 37.2
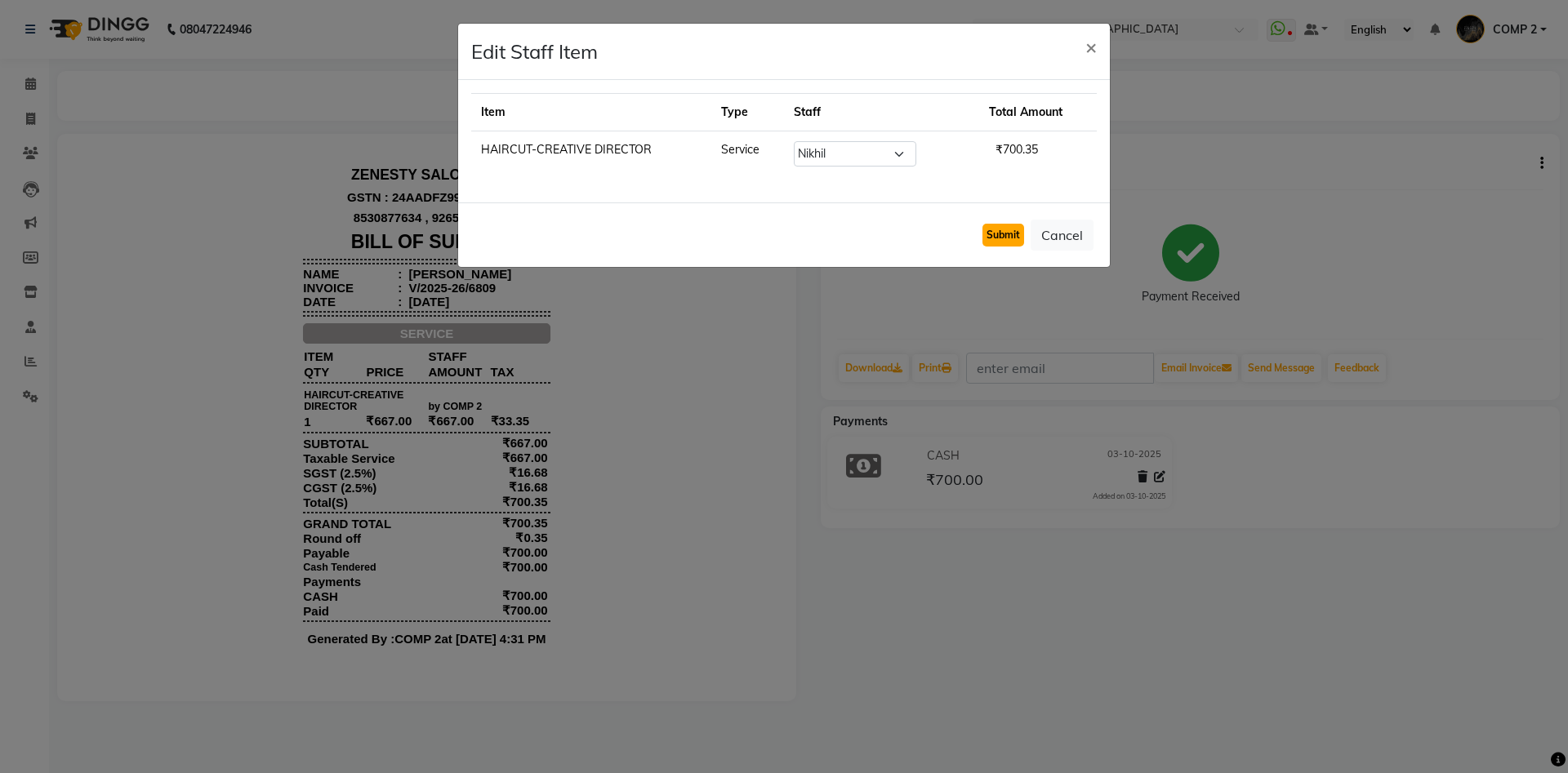
click at [991, 233] on button "Submit" at bounding box center [1003, 235] width 42 height 22
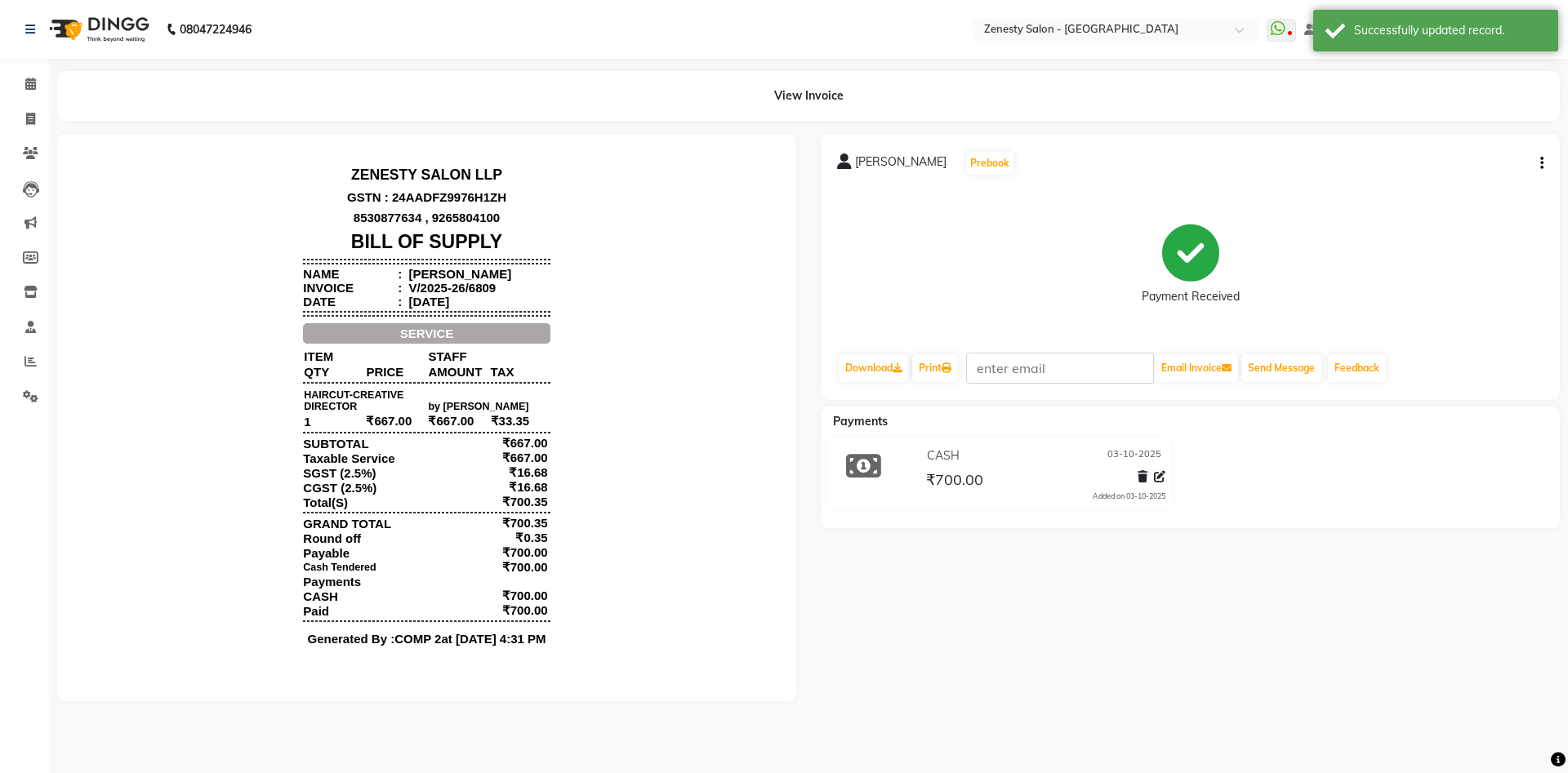
click at [1541, 163] on icon "button" at bounding box center [1542, 163] width 3 height 1
click at [1492, 142] on div "Split Service Amount" at bounding box center [1460, 143] width 111 height 21
select select "39505"
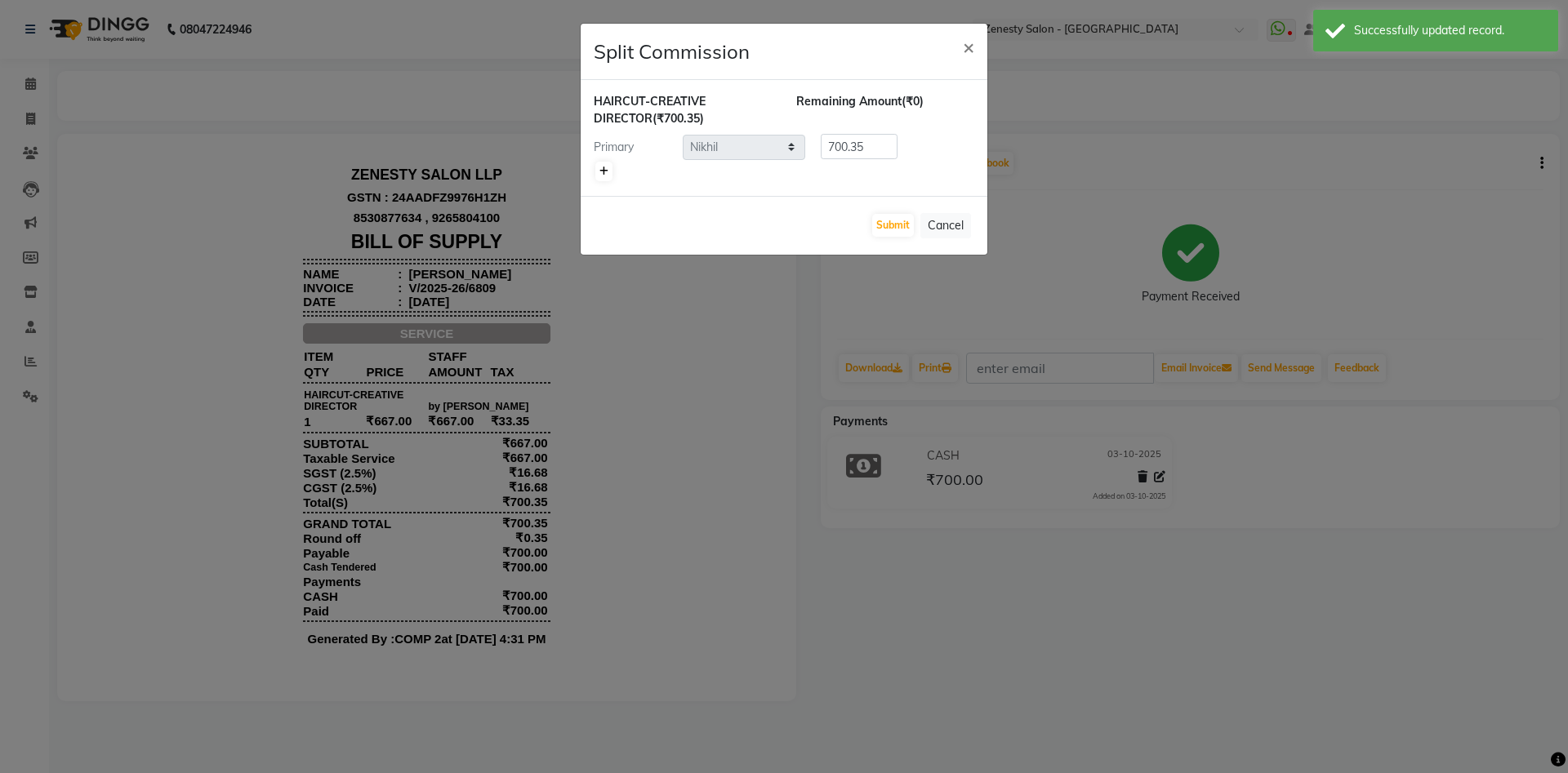
drag, startPoint x: 607, startPoint y: 172, endPoint x: 629, endPoint y: 172, distance: 22.0
click at [620, 174] on div at bounding box center [784, 171] width 380 height 22
click at [601, 169] on icon at bounding box center [603, 171] width 9 height 10
type input "350.18"
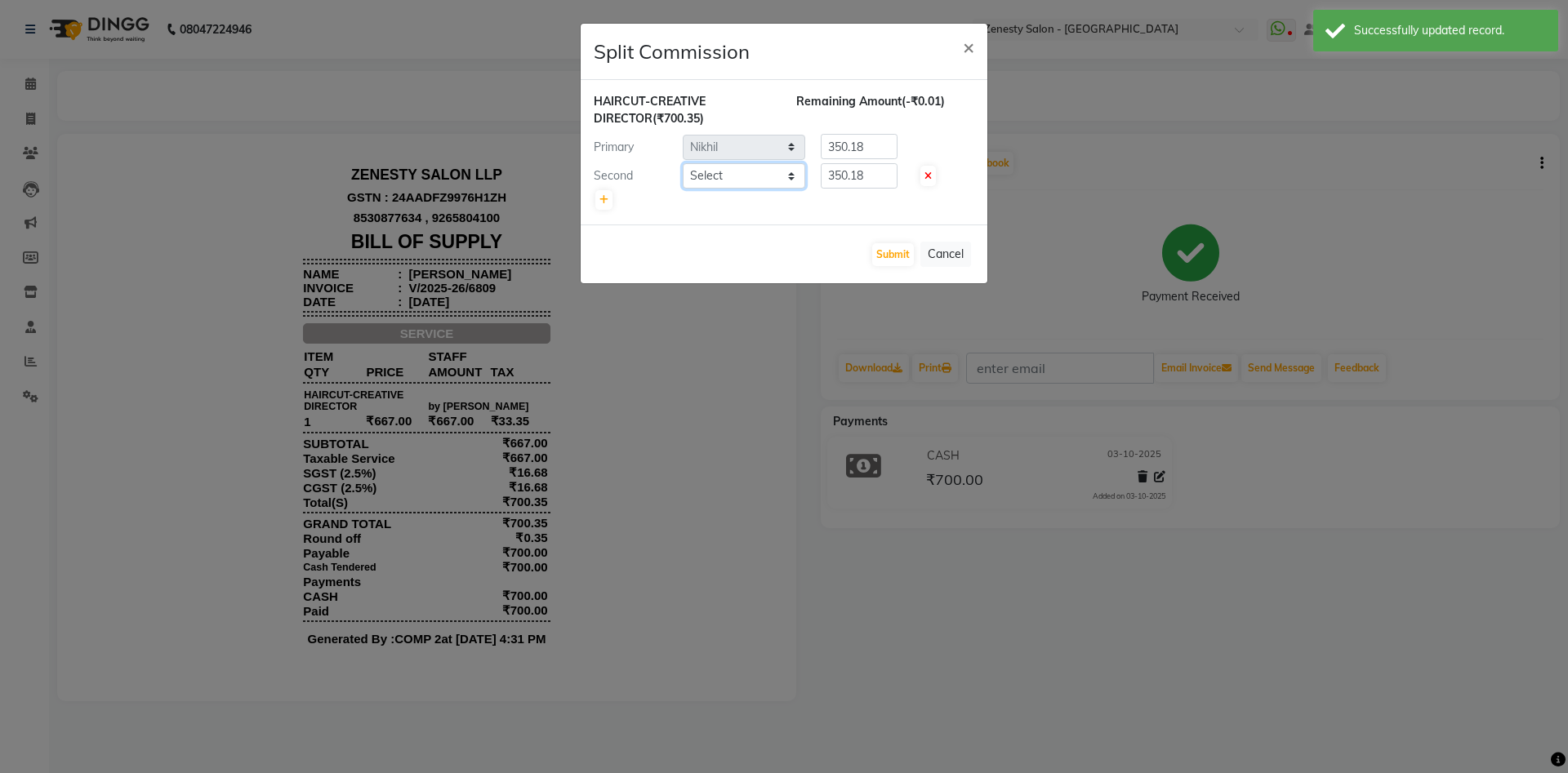
click at [683, 163] on select "Select Aanand Aarti Aashik Aesha Arsh Khalifa Ayan COMP 1 COMP 2 Darshan Dhara …" at bounding box center [744, 176] width 122 height 25
select select "39491"
click option "Rishi" at bounding box center [0, 0] width 0 height 0
click at [748, 180] on select "Select Aanand Aarti Aashik Aesha Arsh Khalifa Ayan COMP 1 COMP 2 Darshan Dhara …" at bounding box center [744, 176] width 122 height 25
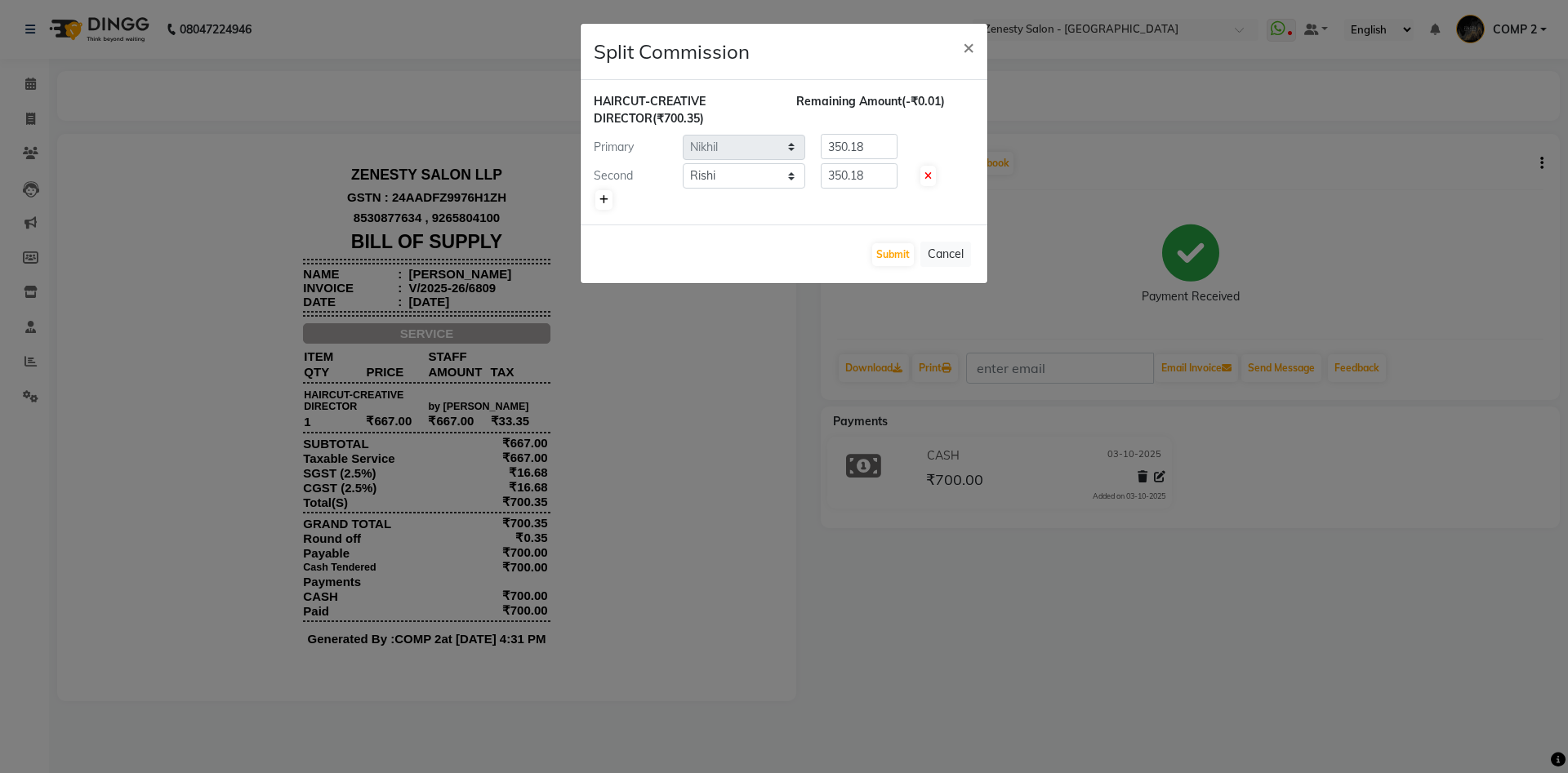
click at [602, 200] on icon at bounding box center [603, 200] width 9 height 10
type input "233.45"
click at [683, 193] on select "Select Aanand Aarti Aashik Aesha Arsh Khalifa Ayan COMP 1 COMP 2 Darshan Dhara …" at bounding box center [744, 205] width 122 height 25
select select "42827"
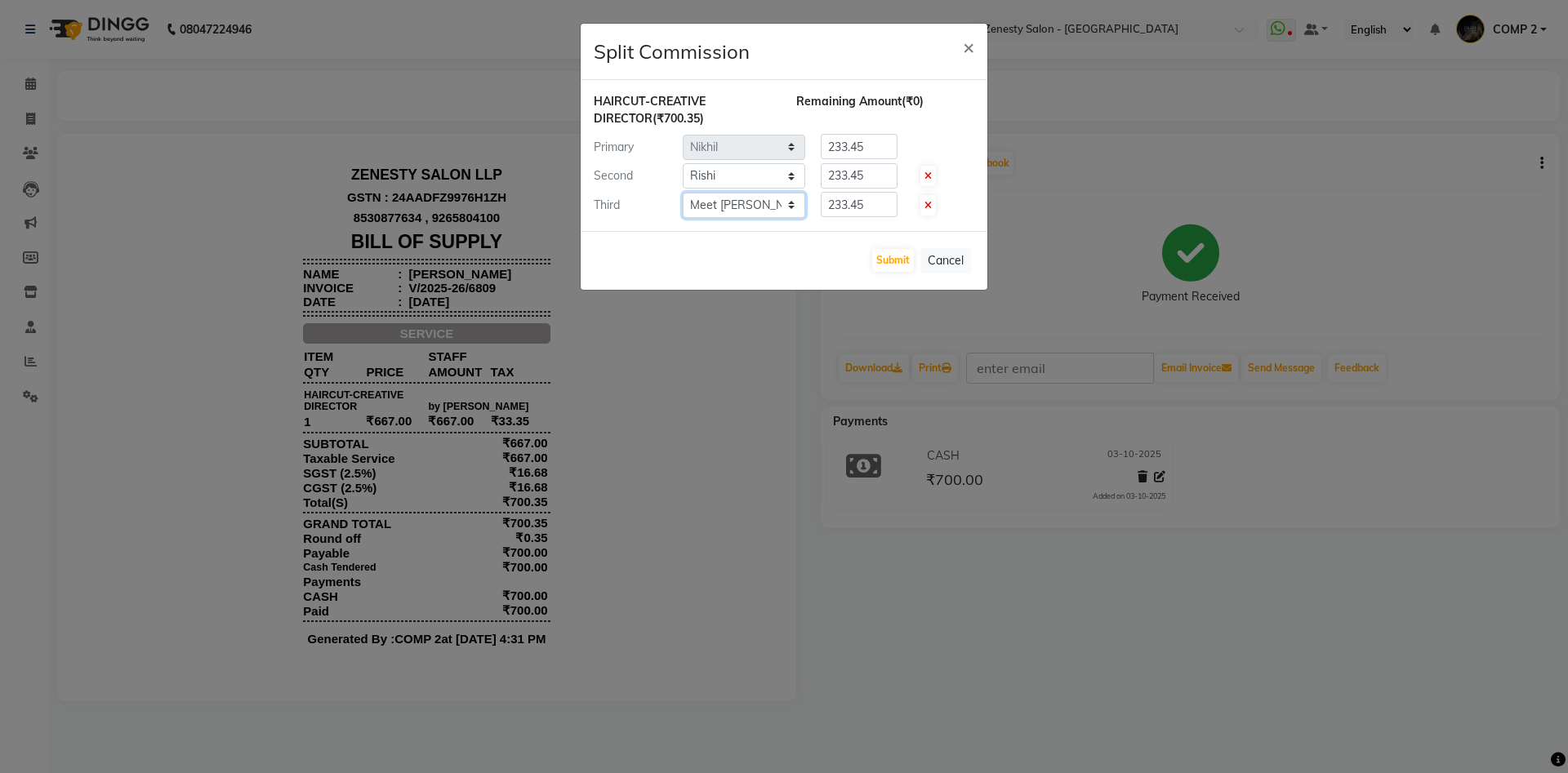
click option "Meet Valand" at bounding box center [0, 0] width 0 height 0
click at [757, 205] on select "Select Aanand Aarti Aashik Aesha Arsh Khalifa Ayan COMP 1 COMP 2 Darshan Dhara …" at bounding box center [744, 205] width 122 height 25
drag, startPoint x: 866, startPoint y: 204, endPoint x: 793, endPoint y: 208, distance: 73.1
click at [821, 208] on input "233.45" at bounding box center [859, 204] width 77 height 25
click at [865, 175] on input "233.45" at bounding box center [859, 176] width 77 height 25
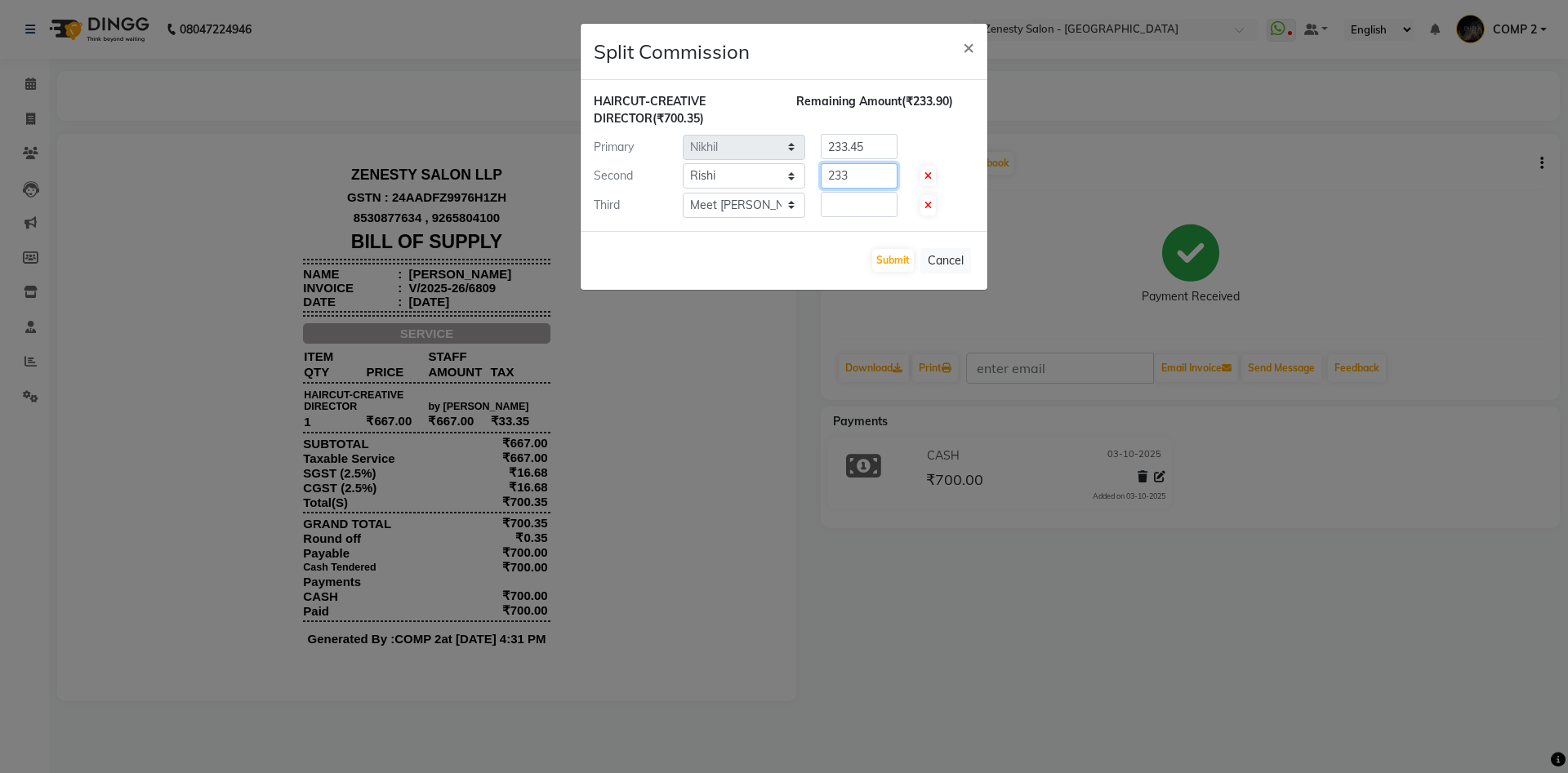
type input "233"
drag, startPoint x: 719, startPoint y: 129, endPoint x: 711, endPoint y: 127, distance: 8.2
click at [711, 127] on div "HAIRCUT-CREATIVE DIRECTOR (₹700.35) Remaining Amount (₹233.90) Primary Select A…" at bounding box center [784, 155] width 380 height 125
type input "467.35"
click at [904, 257] on button "Submit" at bounding box center [893, 260] width 42 height 22
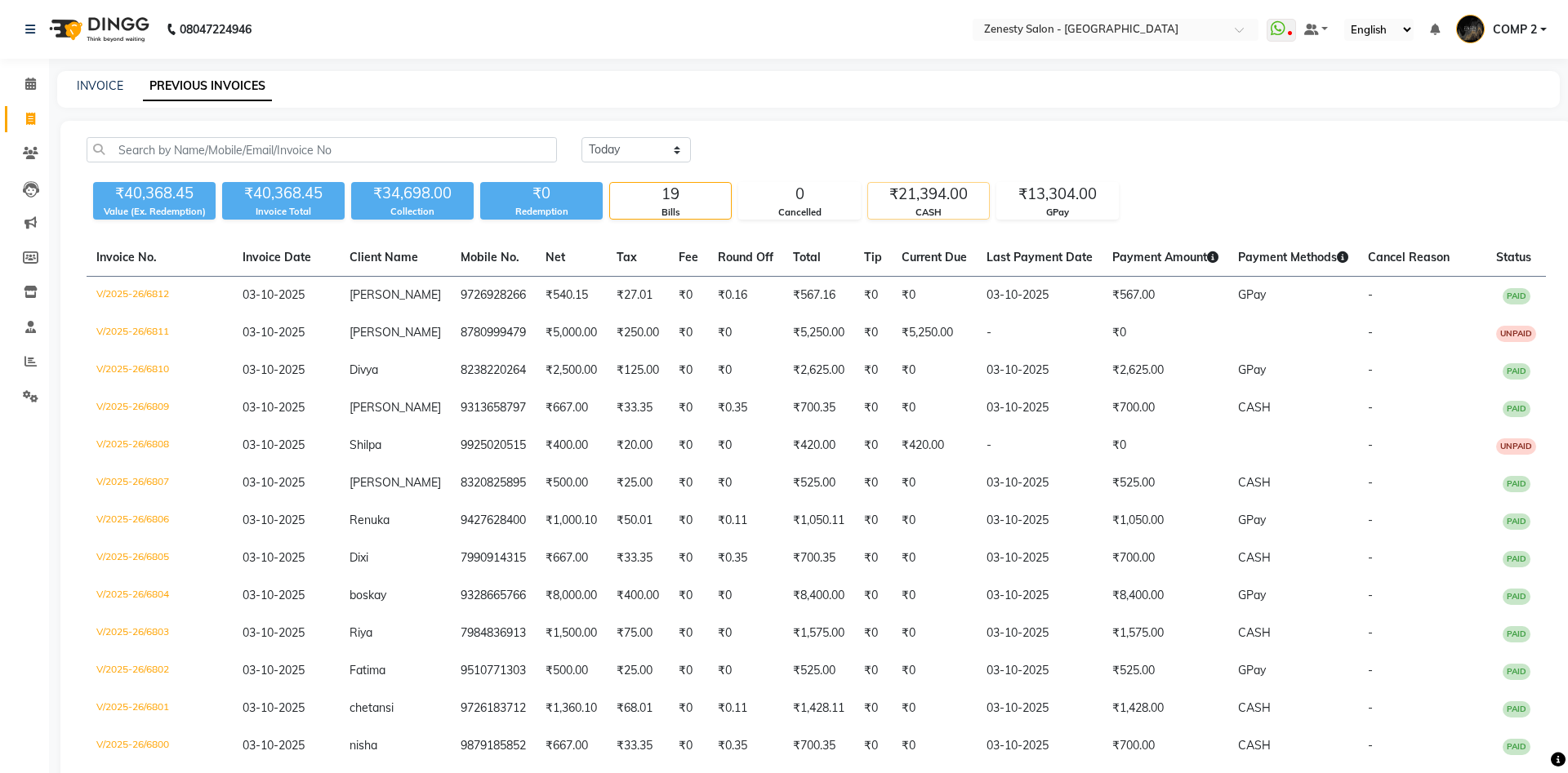
click at [910, 201] on div "₹21,394.00" at bounding box center [929, 193] width 121 height 22
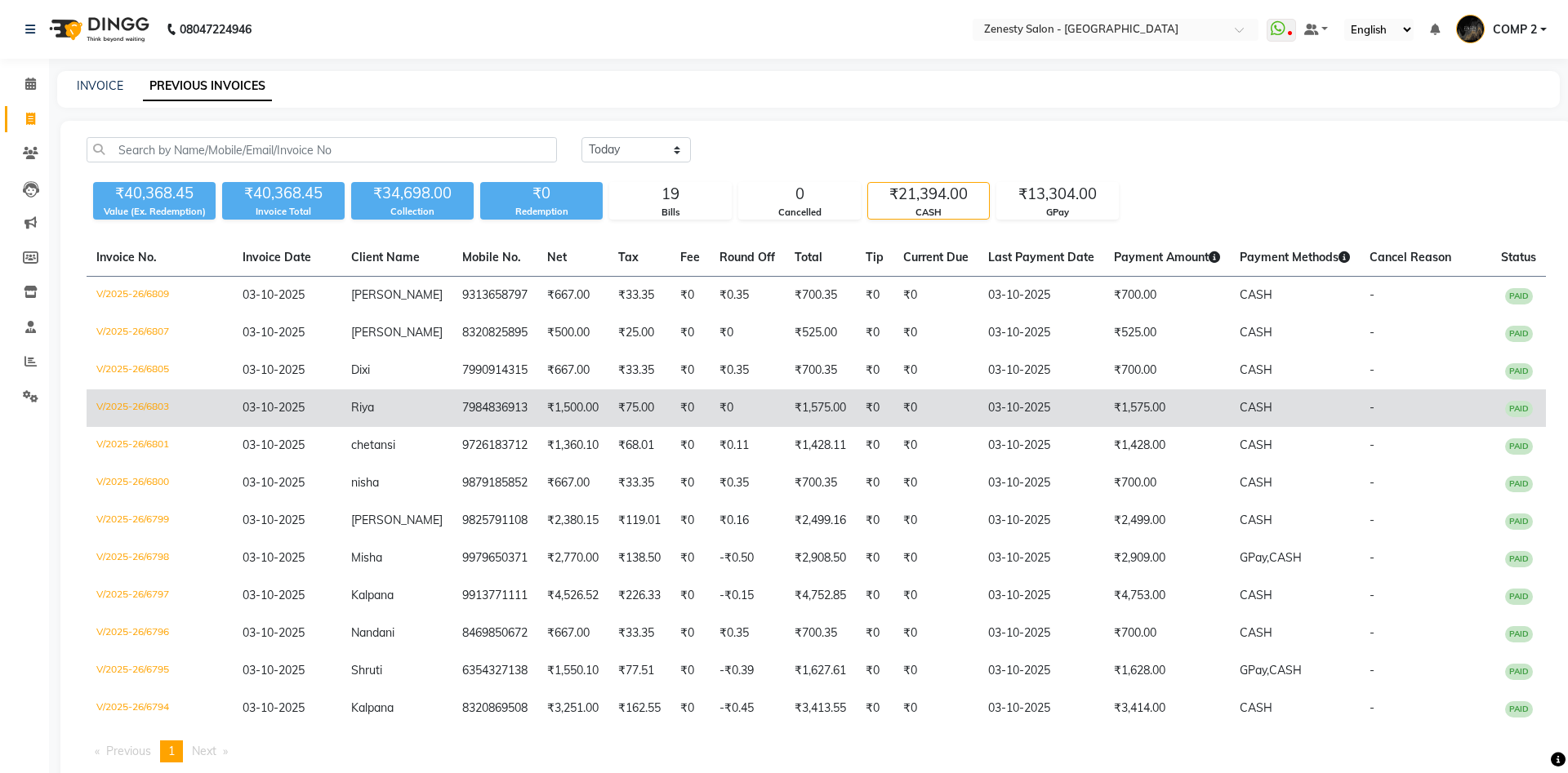
click at [1196, 420] on td "₹1,575.00" at bounding box center [1167, 408] width 126 height 37
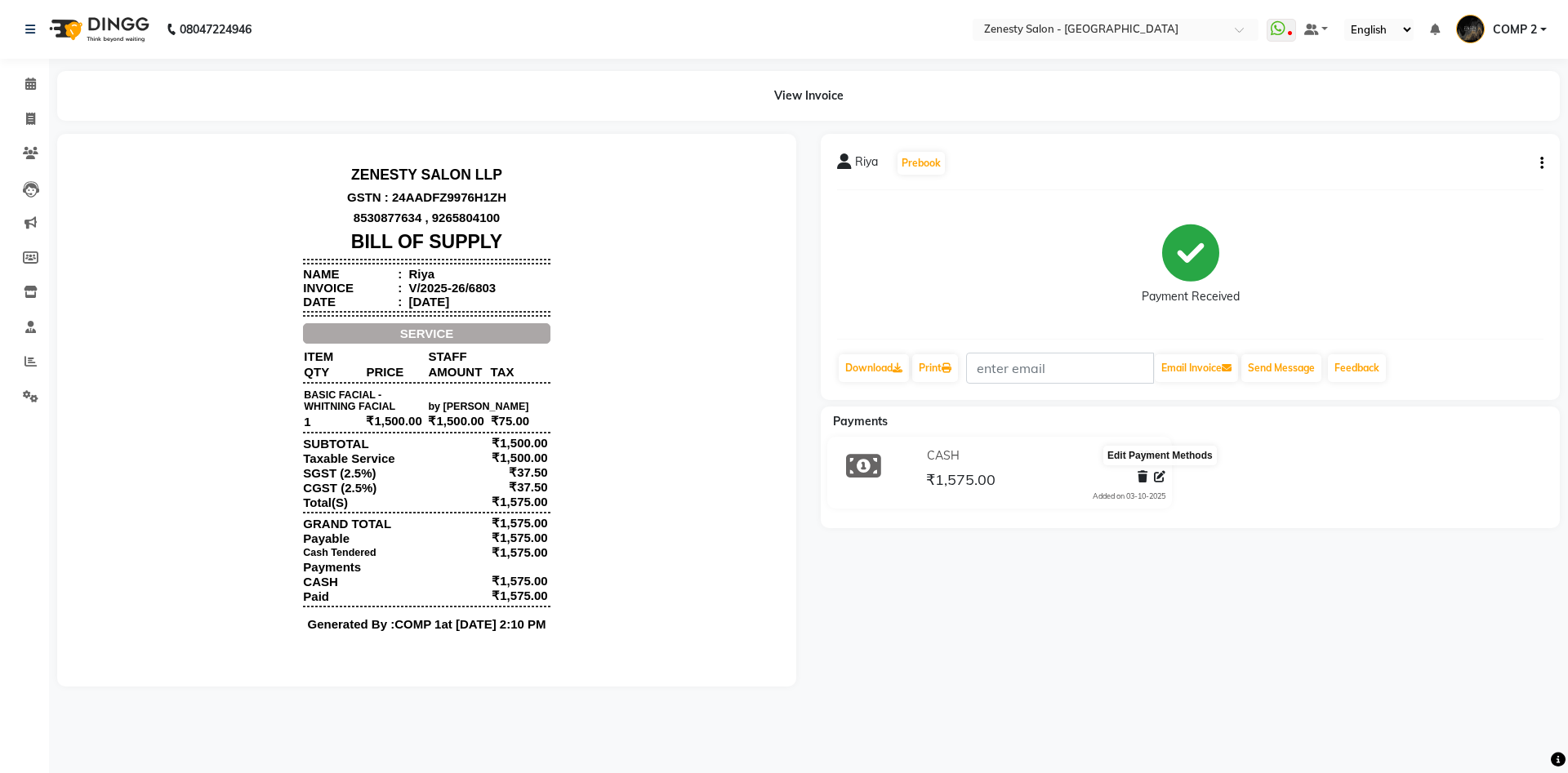
click at [1157, 479] on icon at bounding box center [1160, 477] width 12 height 12
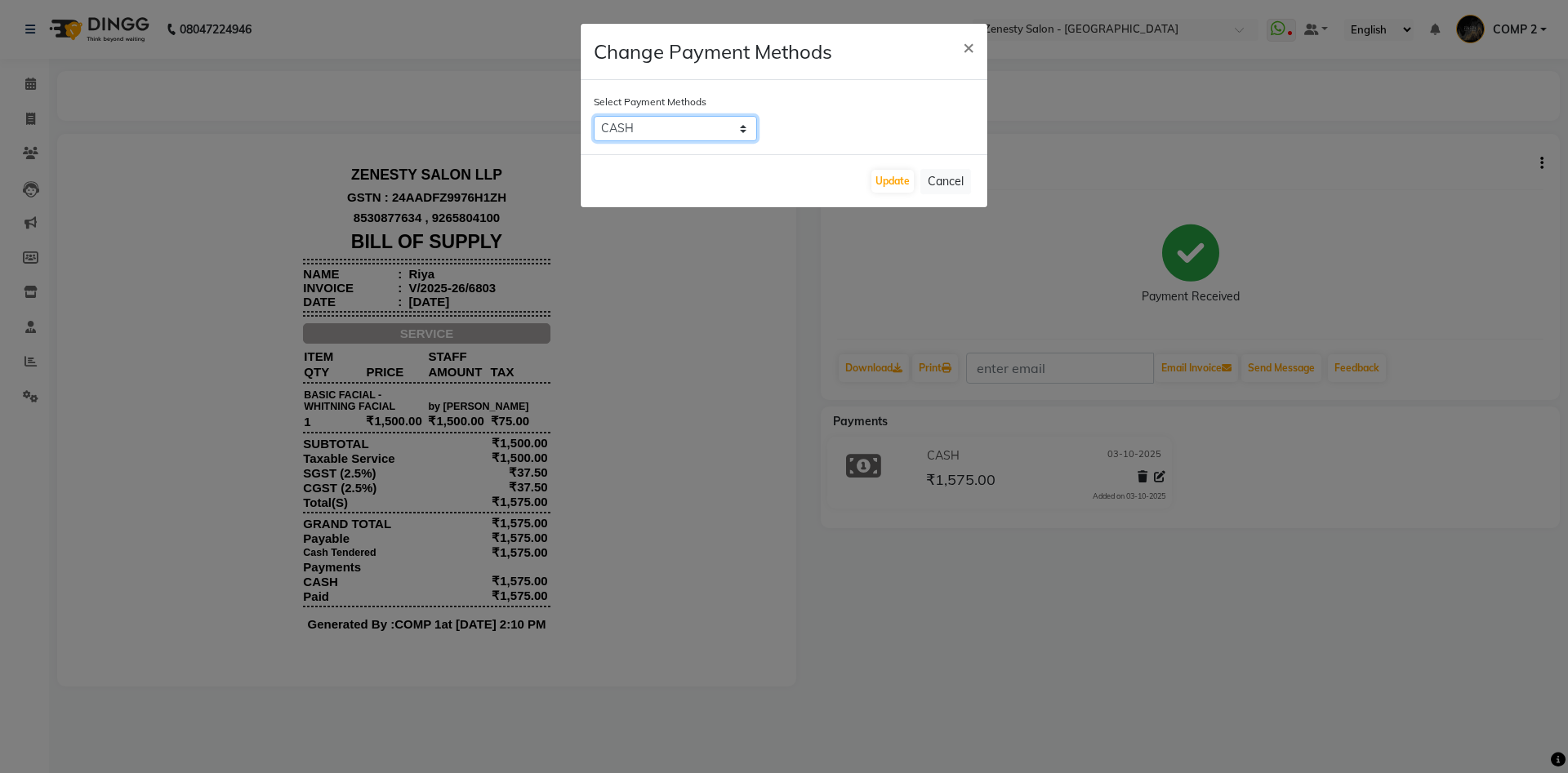
click at [594, 116] on select "GPay CARD CASH CUSTOM" at bounding box center [675, 129] width 163 height 25
select select "5"
click option "GPay" at bounding box center [0, 0] width 0 height 0
click at [898, 161] on div "Update Cancel" at bounding box center [784, 181] width 407 height 53
click at [897, 175] on button "Update" at bounding box center [893, 181] width 42 height 22
